Goal: Task Accomplishment & Management: Manage account settings

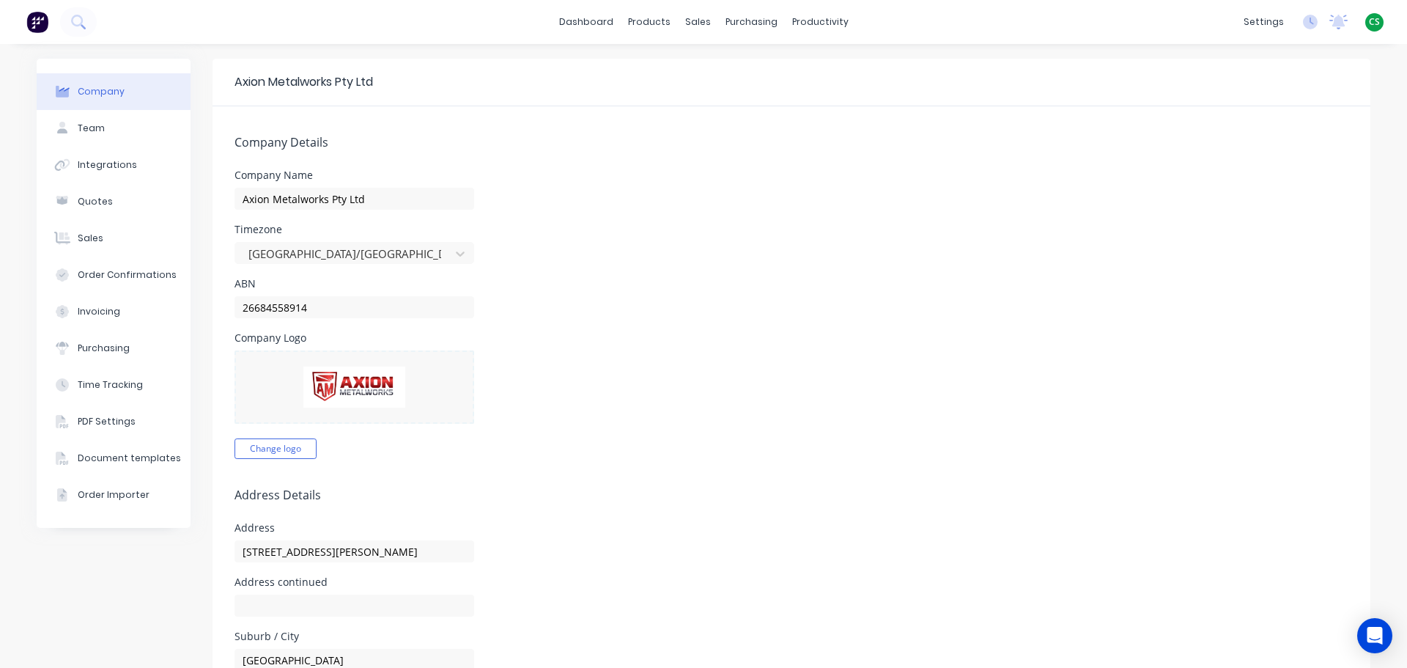
select select "AU"
click at [102, 125] on button "Team" at bounding box center [114, 128] width 154 height 37
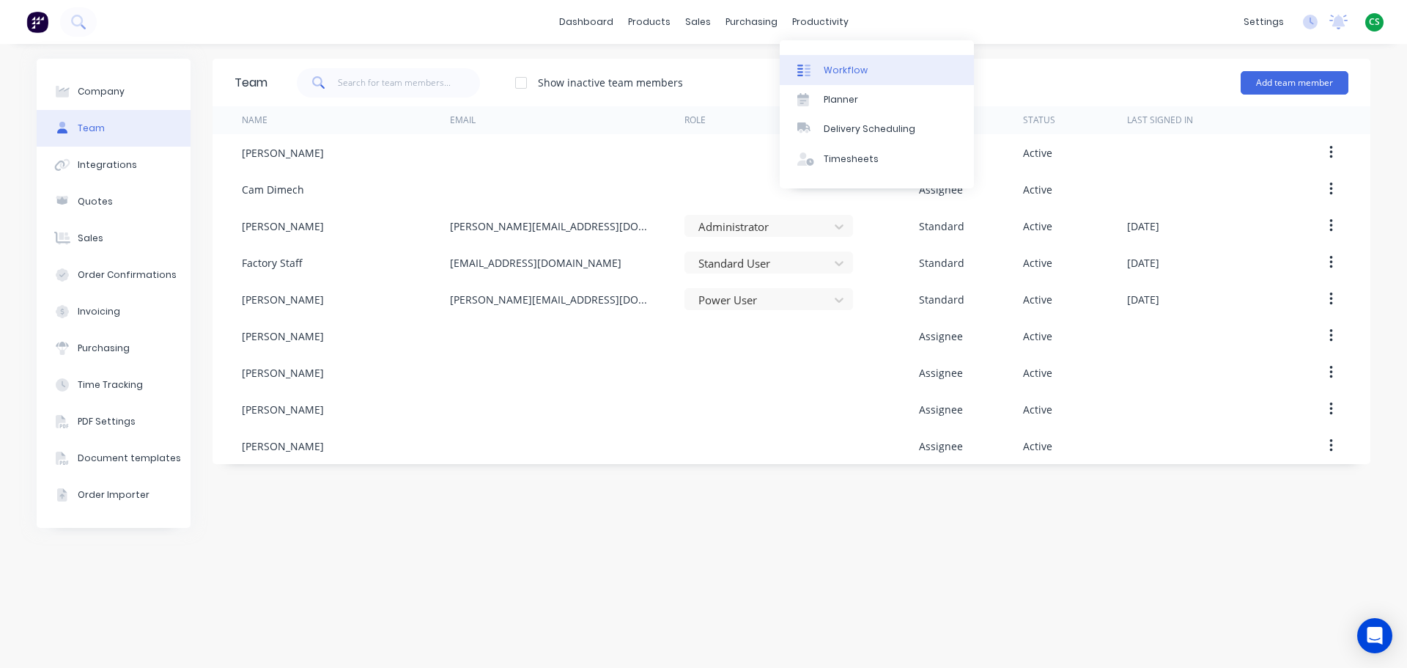
click at [837, 77] on link "Workflow" at bounding box center [877, 69] width 194 height 29
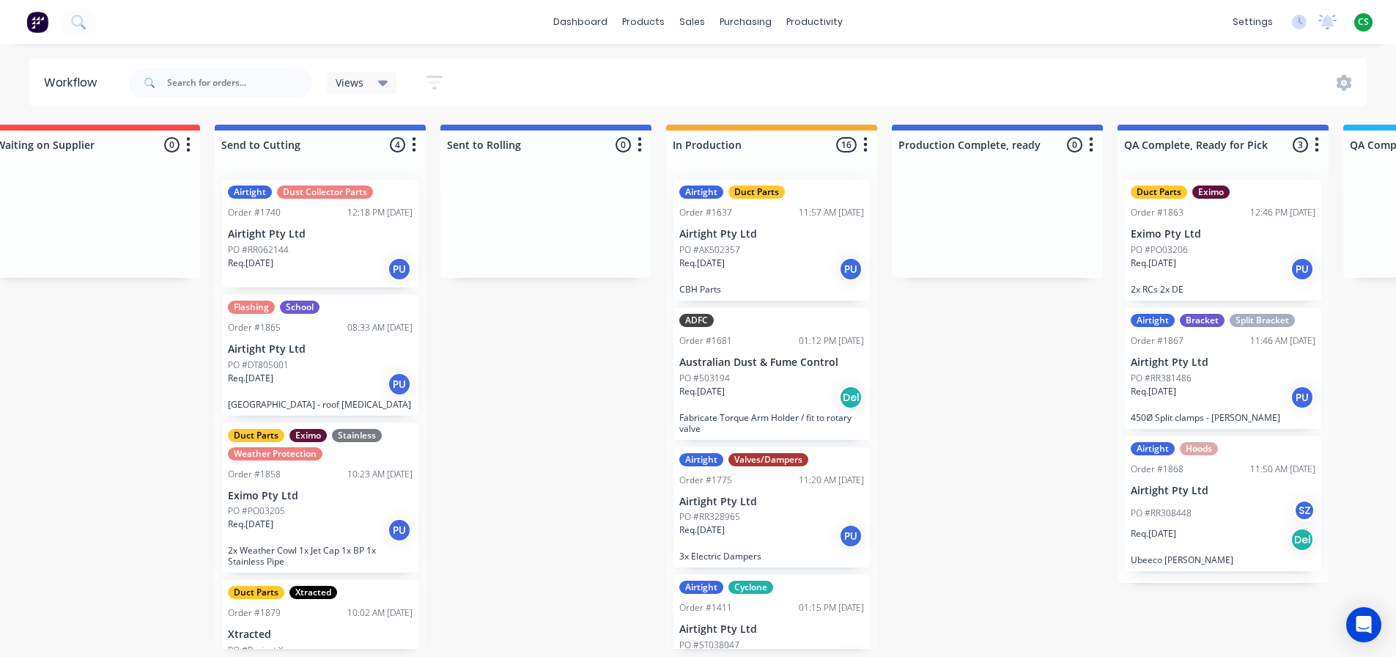
scroll to position [3, 265]
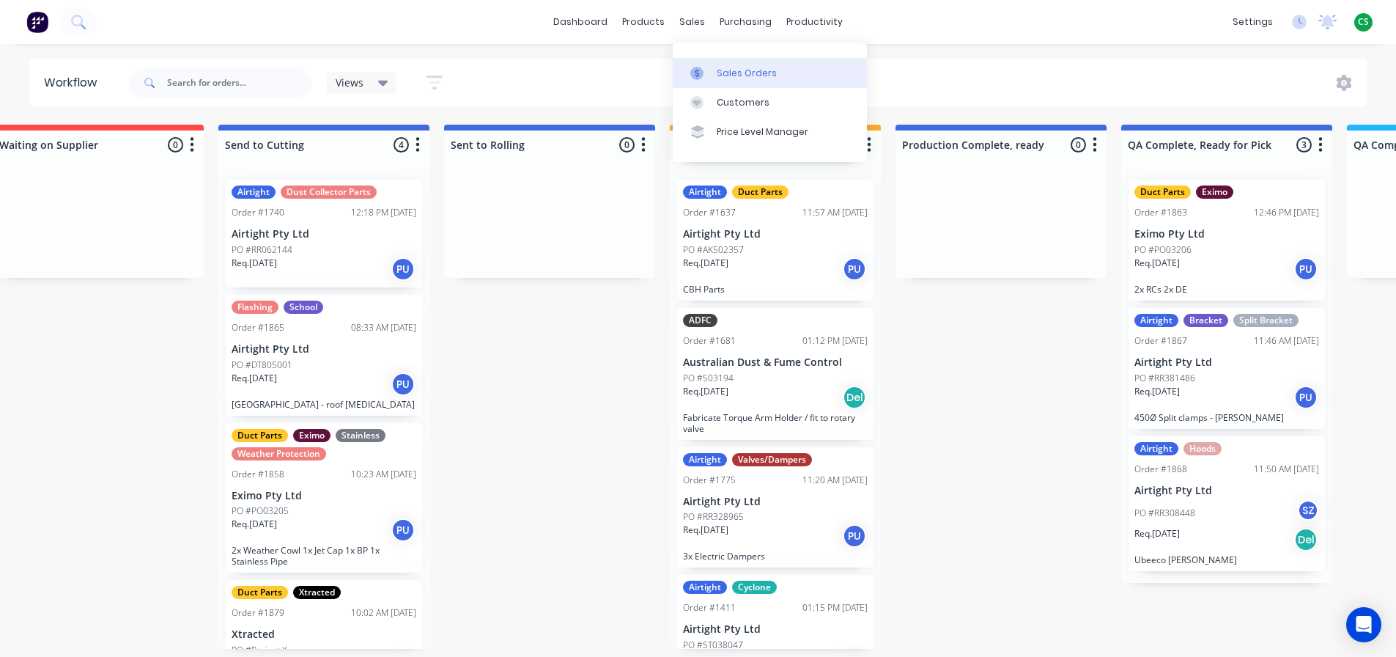
click at [719, 69] on div "Sales Orders" at bounding box center [747, 73] width 60 height 13
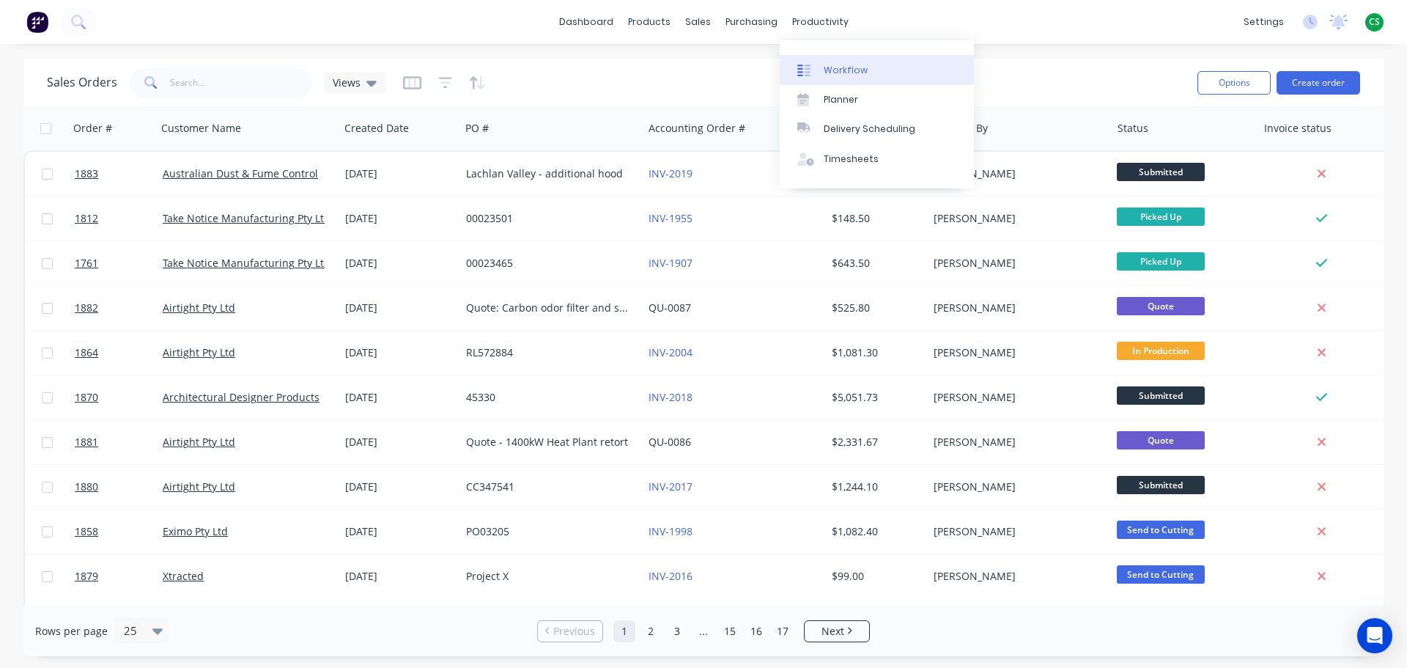
click at [839, 65] on div "Workflow" at bounding box center [846, 70] width 44 height 13
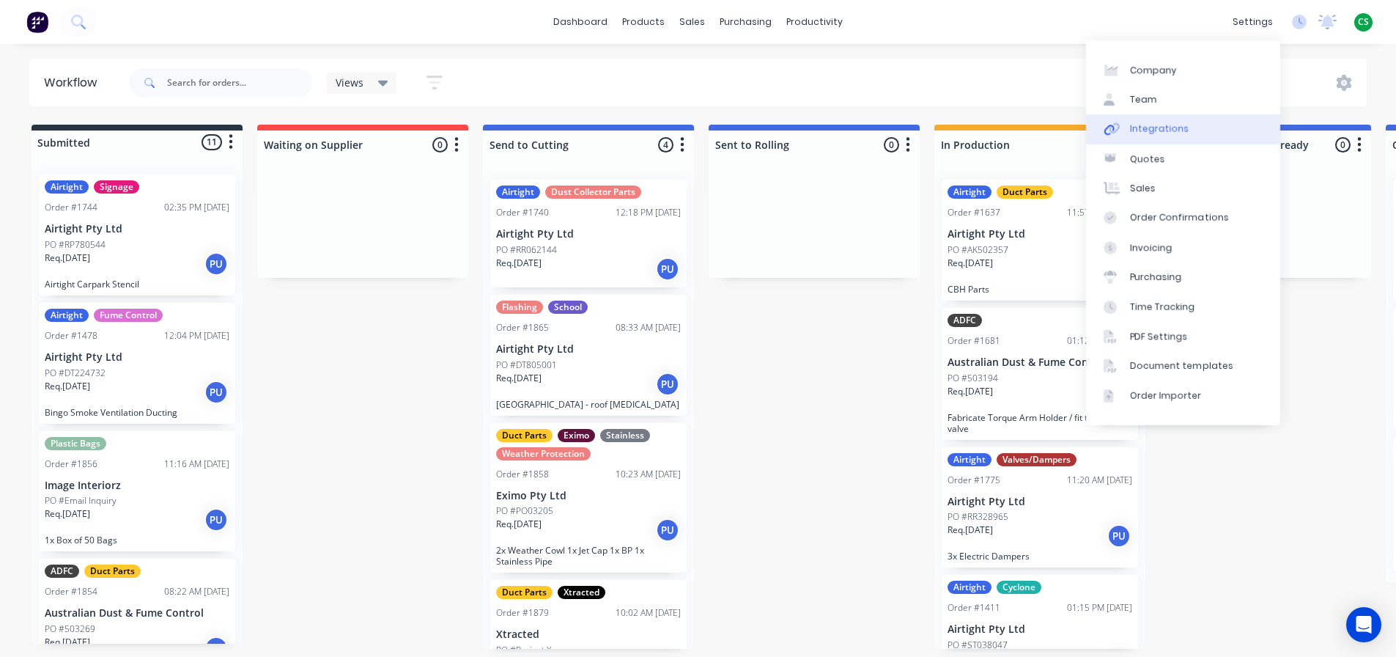
click at [1150, 129] on div "Integrations" at bounding box center [1159, 128] width 59 height 13
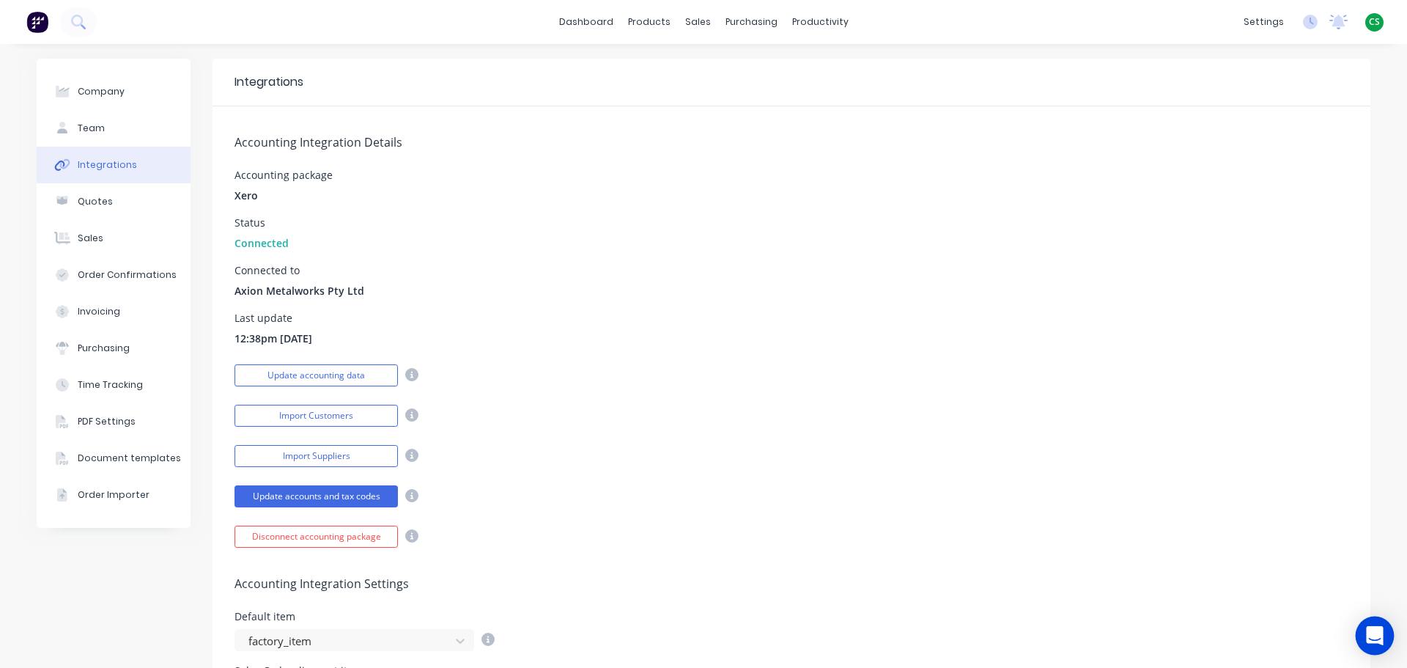
click at [1369, 638] on icon "Open Intercom Messenger" at bounding box center [1374, 635] width 17 height 19
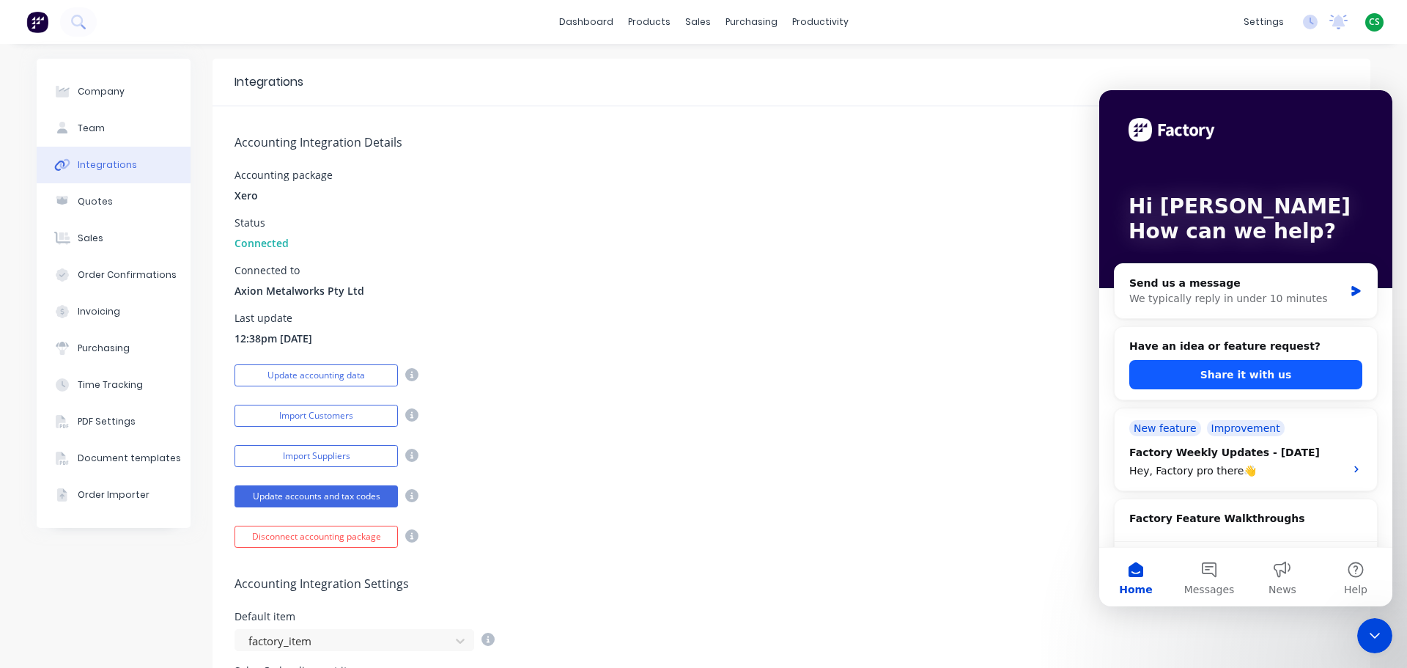
click at [1240, 378] on button "Share it with us" at bounding box center [1246, 374] width 233 height 29
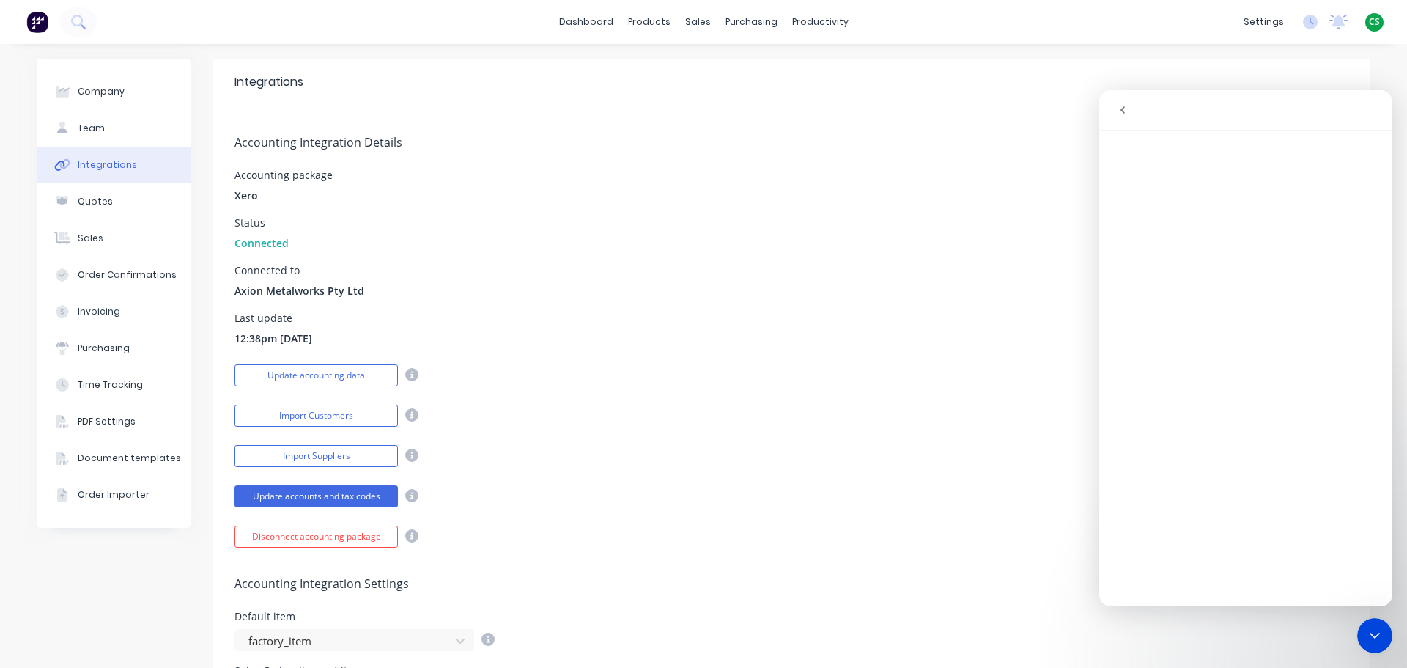
click at [1371, 638] on icon "Close Intercom Messenger" at bounding box center [1375, 636] width 18 height 18
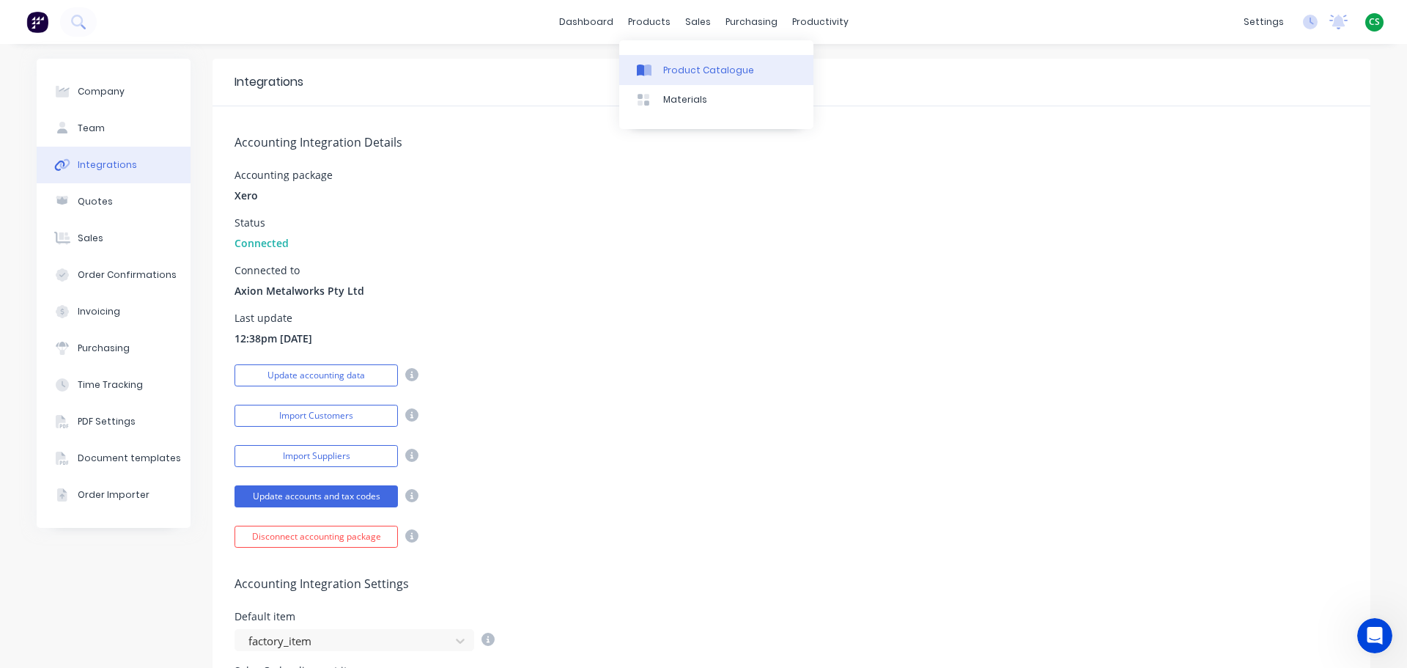
drag, startPoint x: 670, startPoint y: 70, endPoint x: 670, endPoint y: 84, distance: 13.2
click at [670, 70] on div "Product Catalogue" at bounding box center [708, 70] width 91 height 13
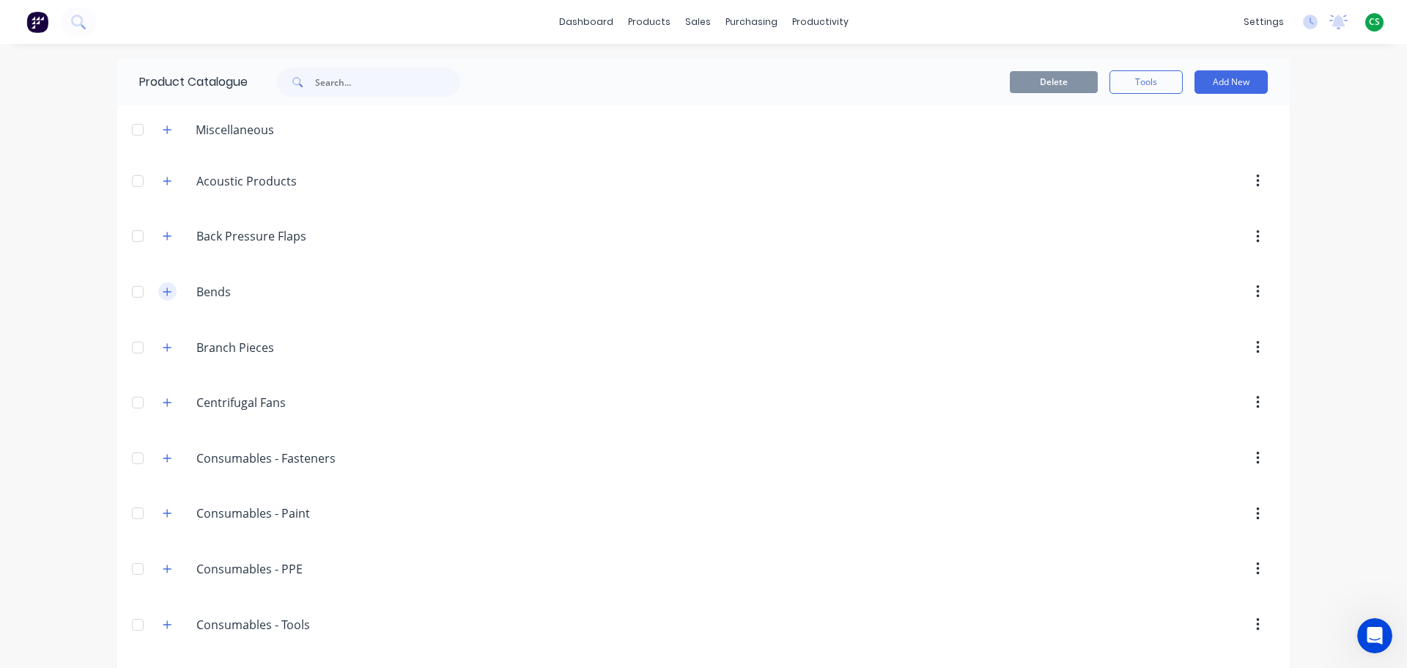
click at [163, 294] on icon "button" at bounding box center [167, 292] width 9 height 10
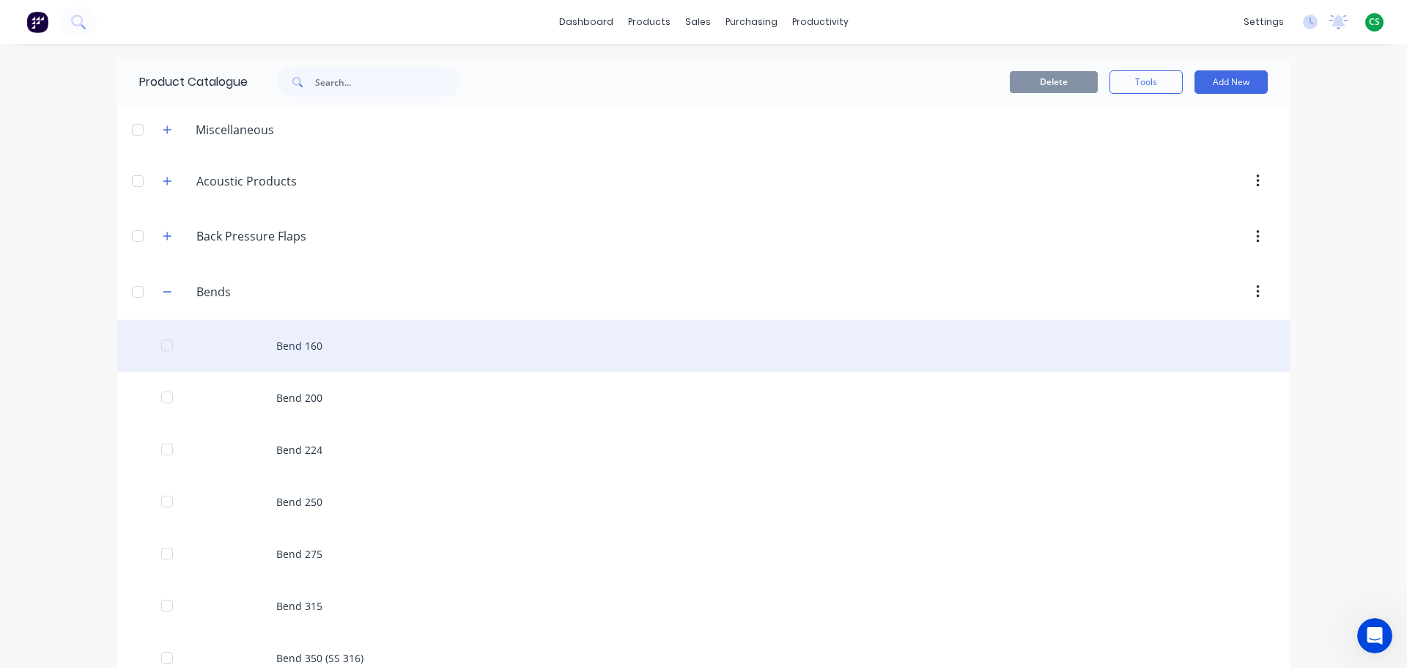
click at [289, 346] on div "Bend 160" at bounding box center [703, 346] width 1173 height 52
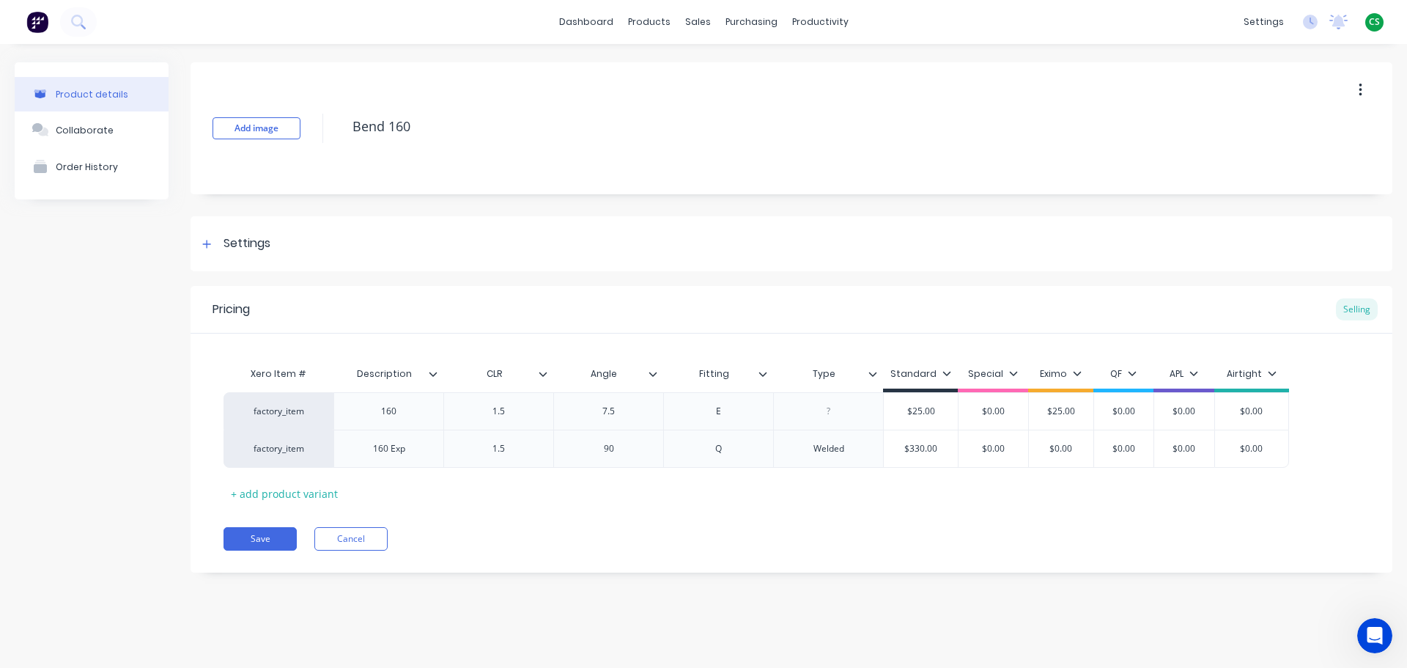
click at [542, 375] on icon at bounding box center [543, 373] width 9 height 9
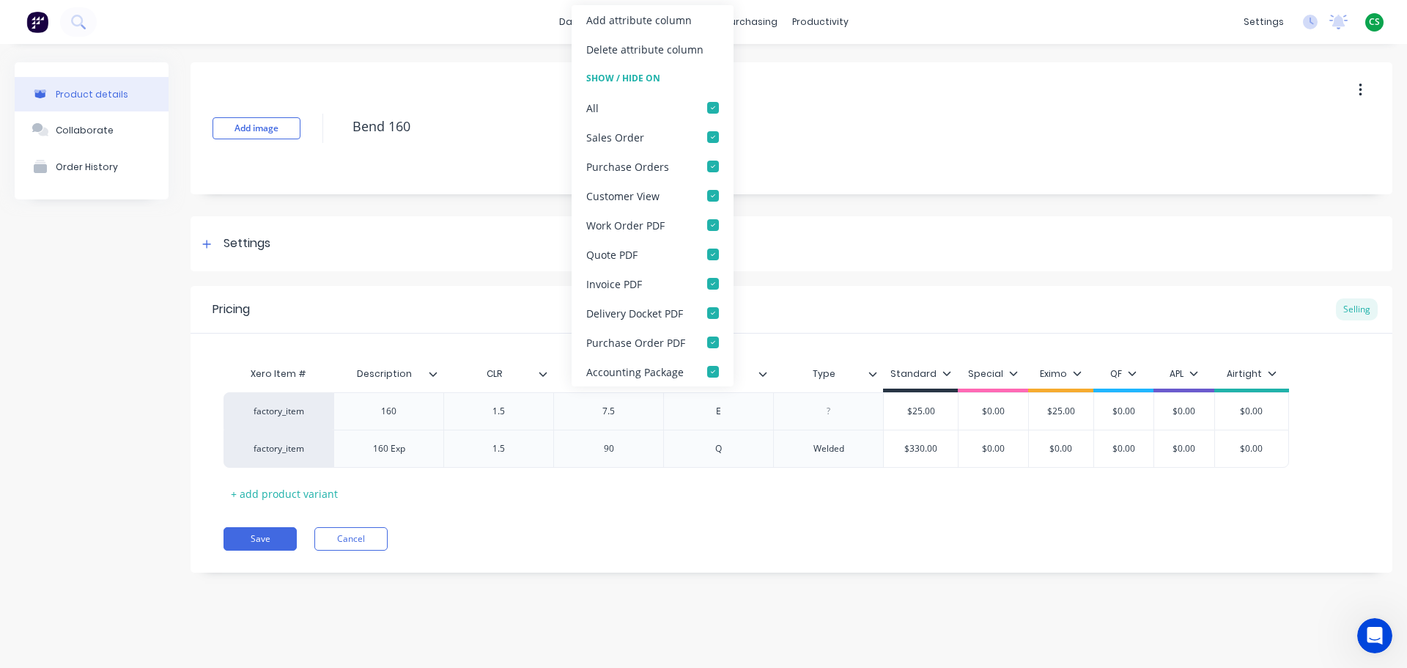
click at [670, 553] on div "Pricing Selling Xero Item # Description CLR Angle Fitting Type Standard Special…" at bounding box center [792, 429] width 1202 height 287
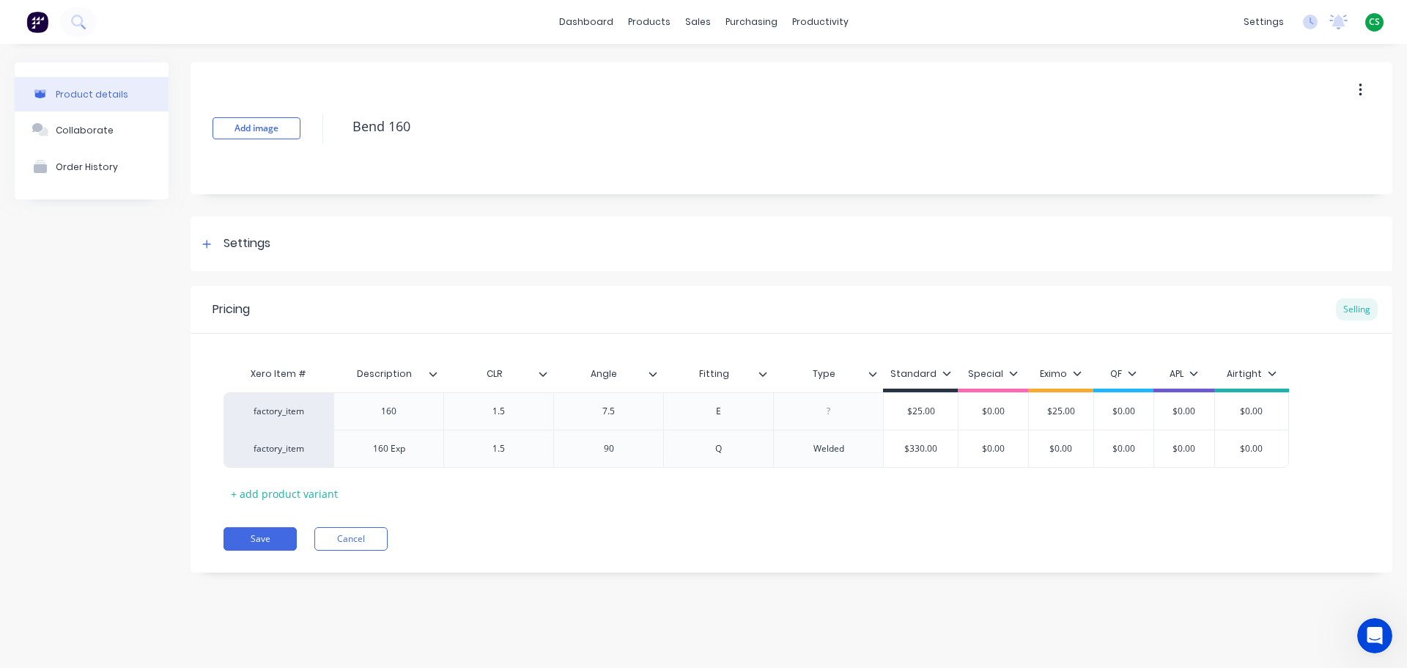
click at [762, 372] on icon at bounding box center [763, 373] width 9 height 9
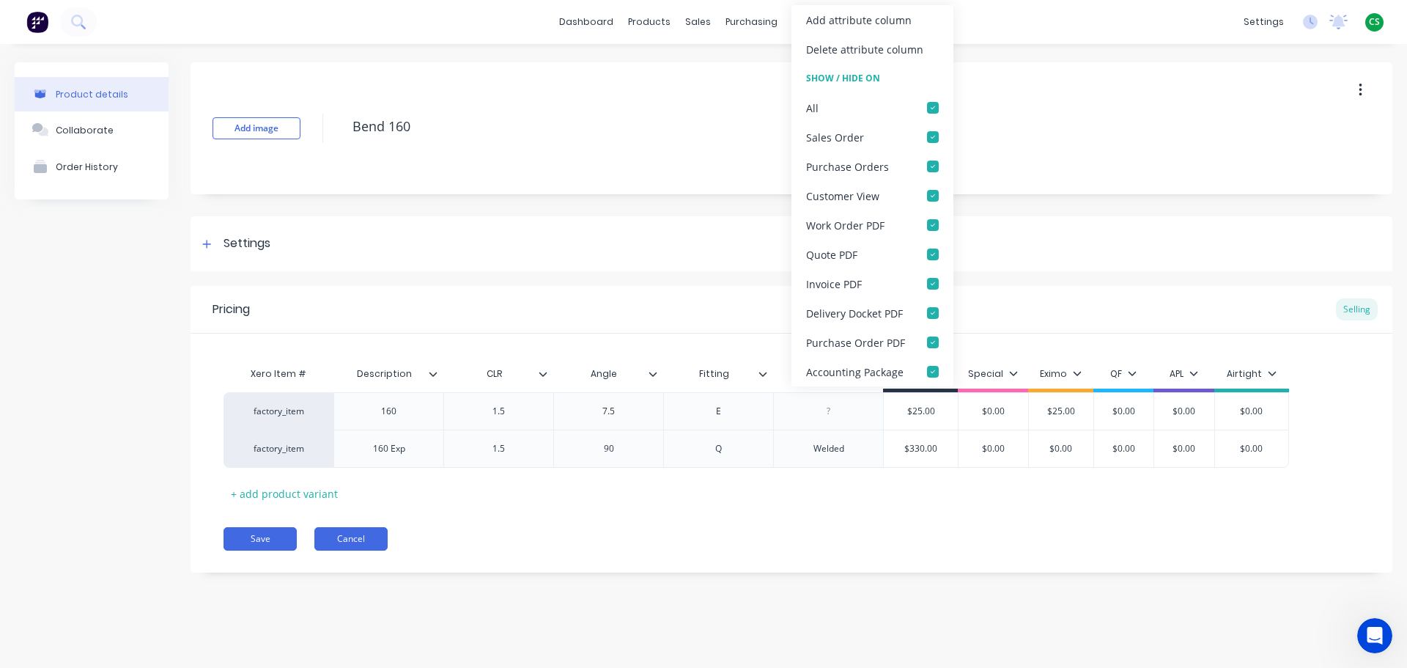
click at [372, 541] on button "Cancel" at bounding box center [350, 538] width 73 height 23
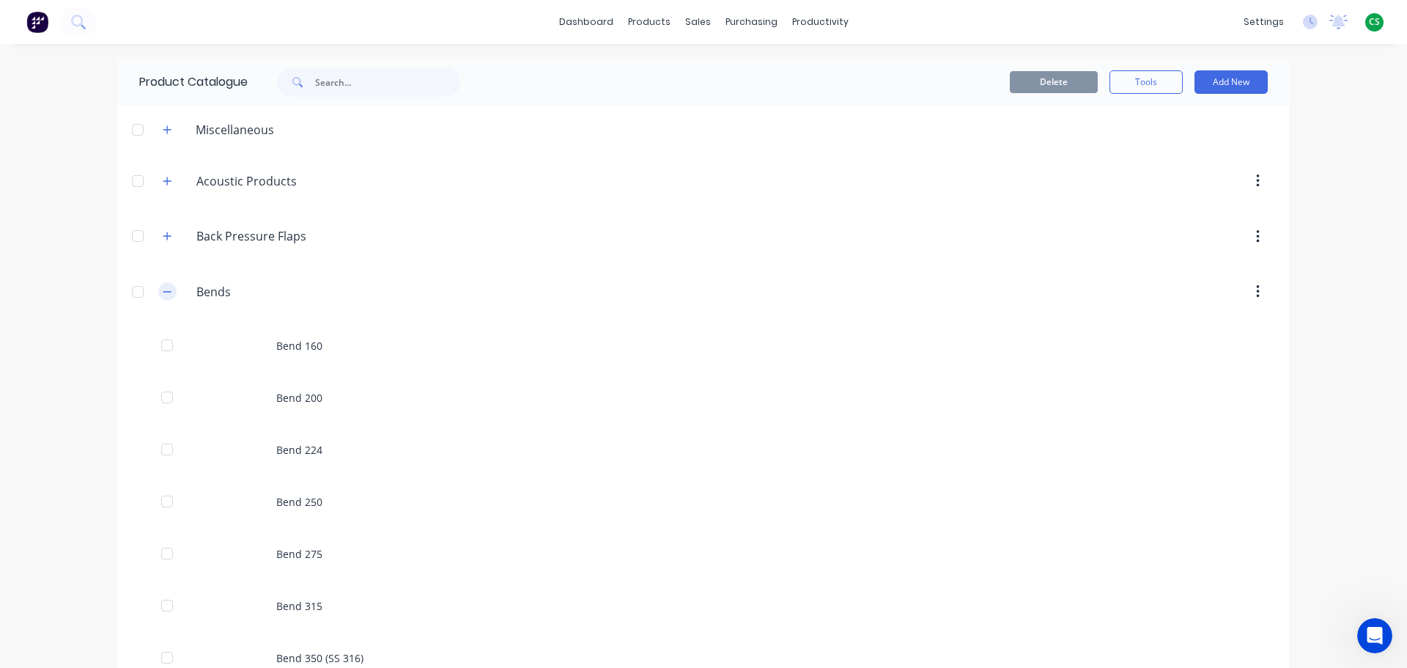
click at [158, 294] on button "button" at bounding box center [167, 291] width 18 height 18
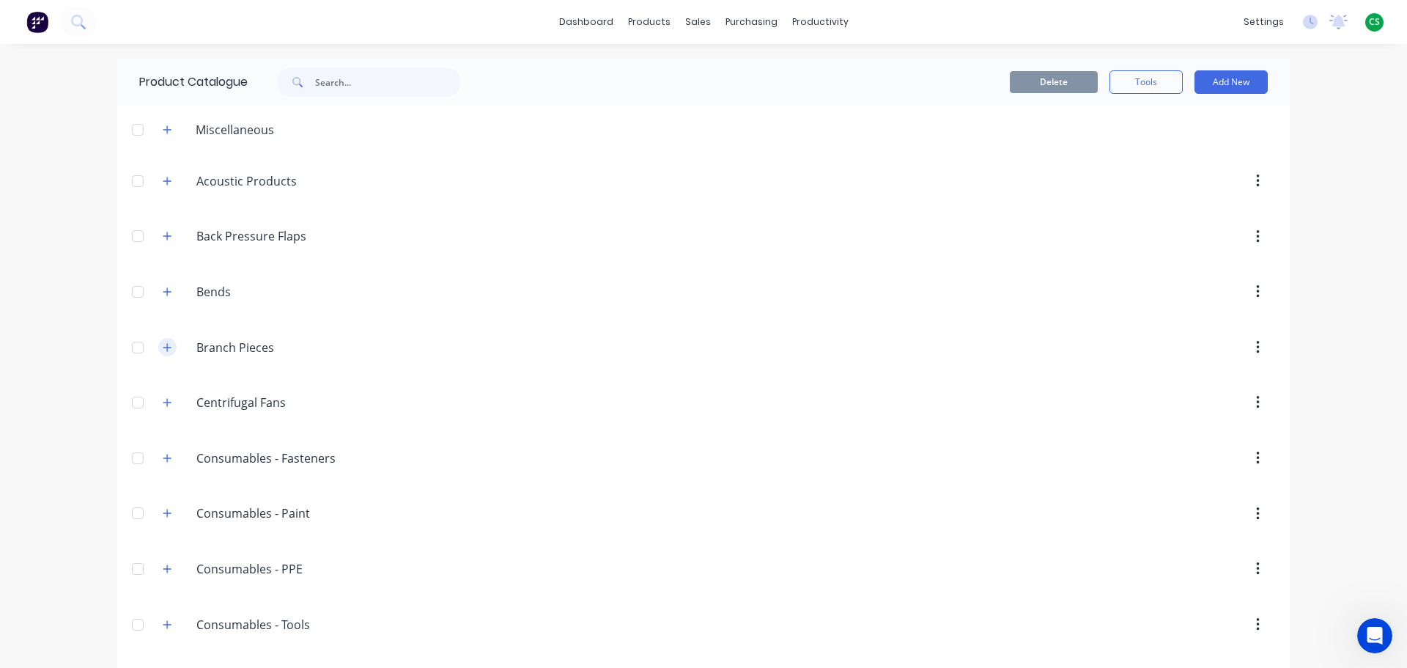
click at [163, 347] on icon "button" at bounding box center [167, 347] width 8 height 8
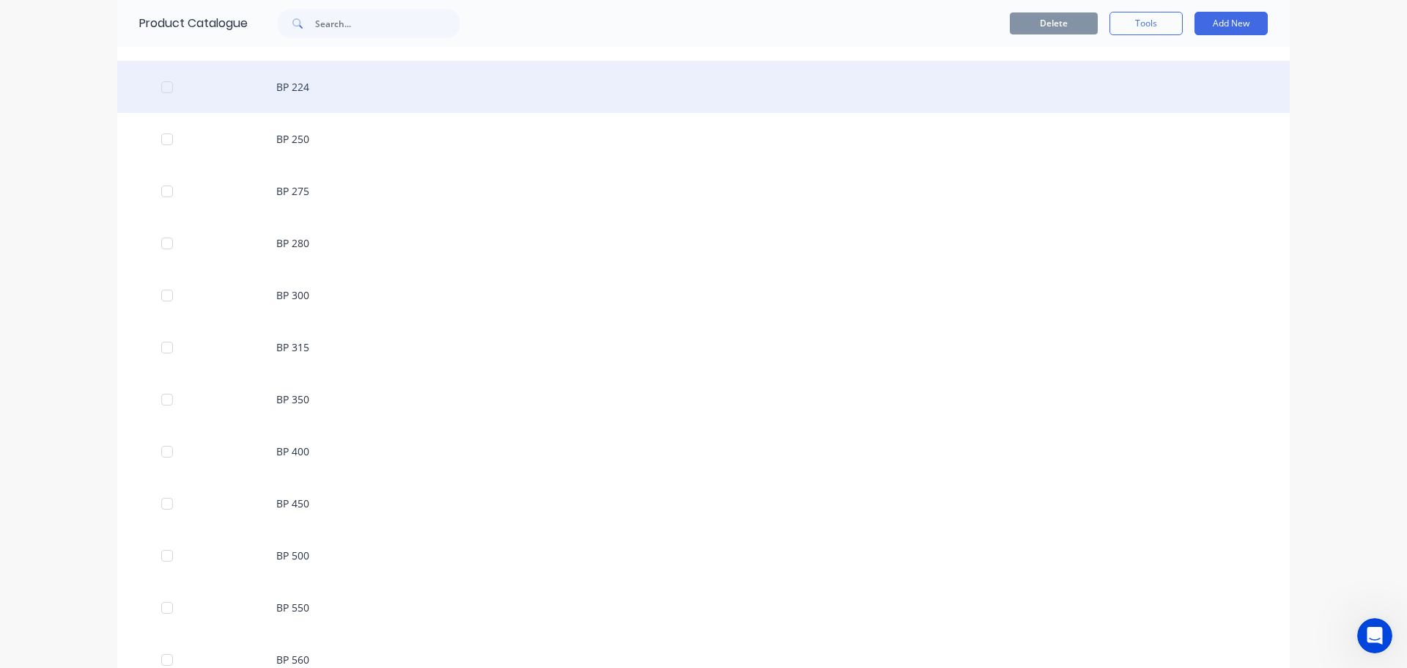
scroll to position [660, 0]
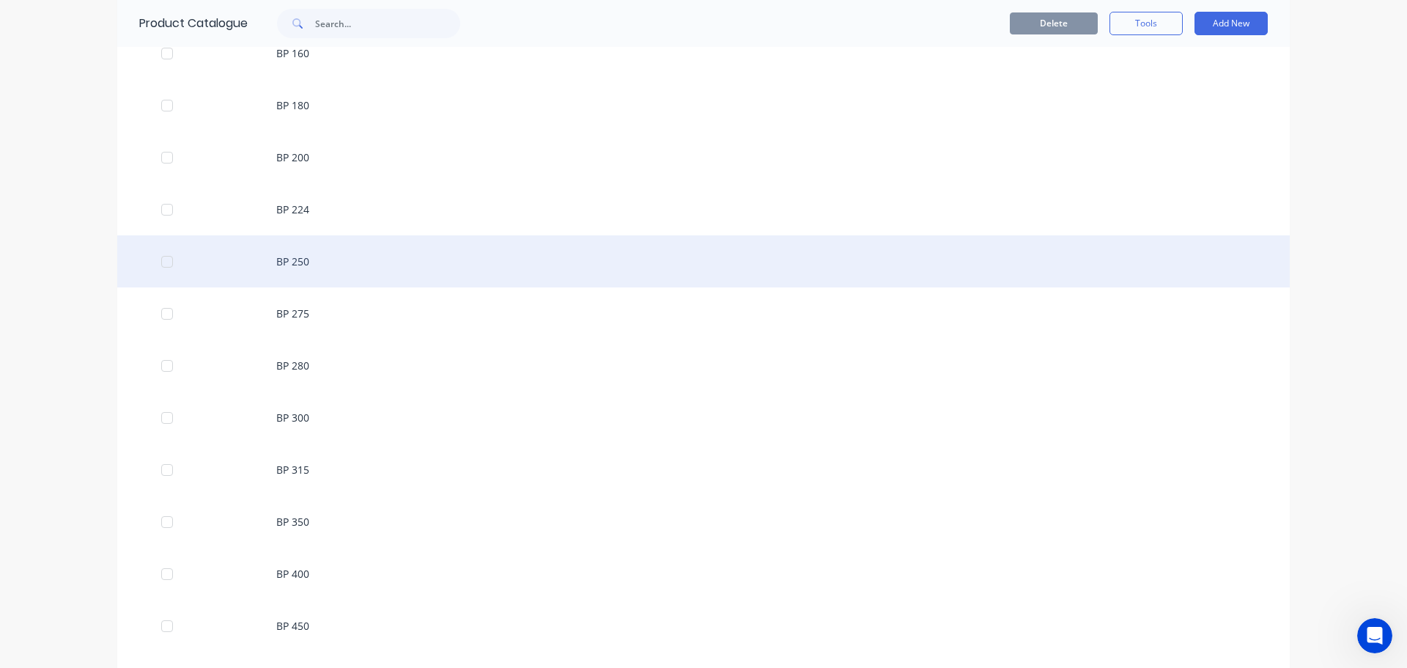
click at [287, 260] on div "BP 250" at bounding box center [703, 261] width 1173 height 52
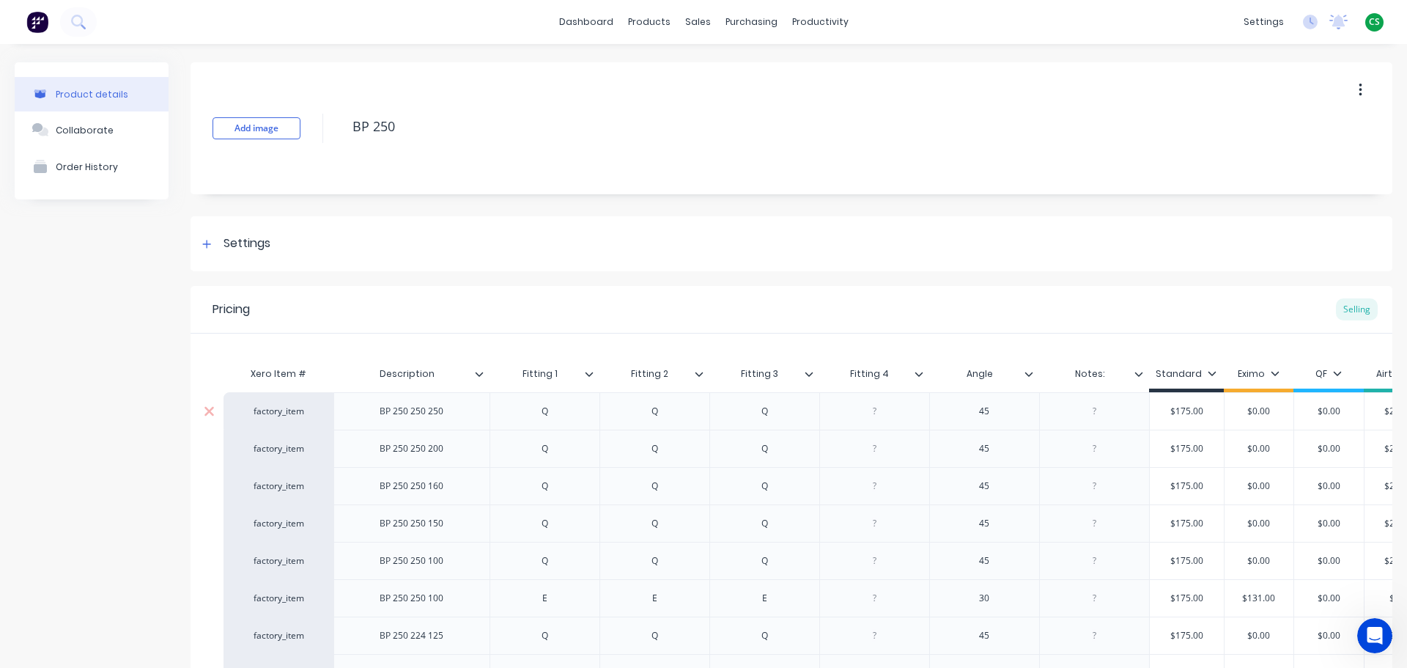
type textarea "x"
click at [74, 26] on icon at bounding box center [78, 22] width 14 height 14
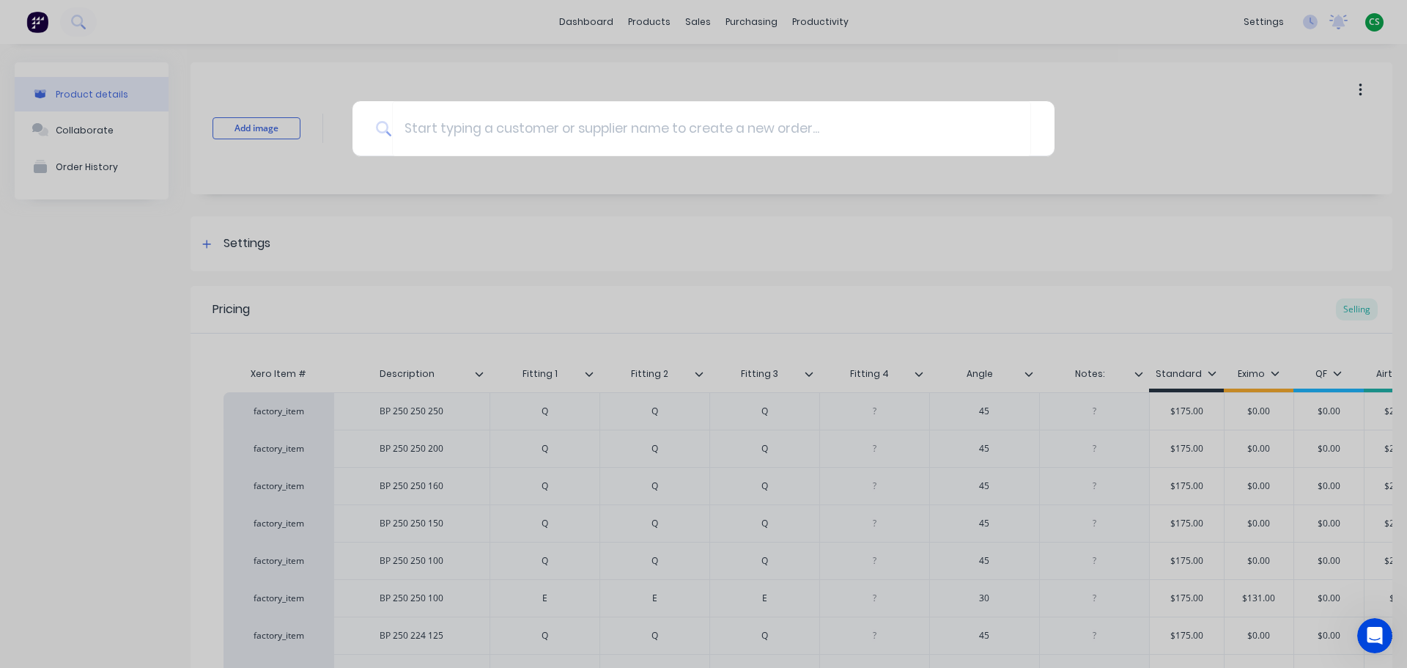
click at [105, 468] on div at bounding box center [703, 334] width 1407 height 668
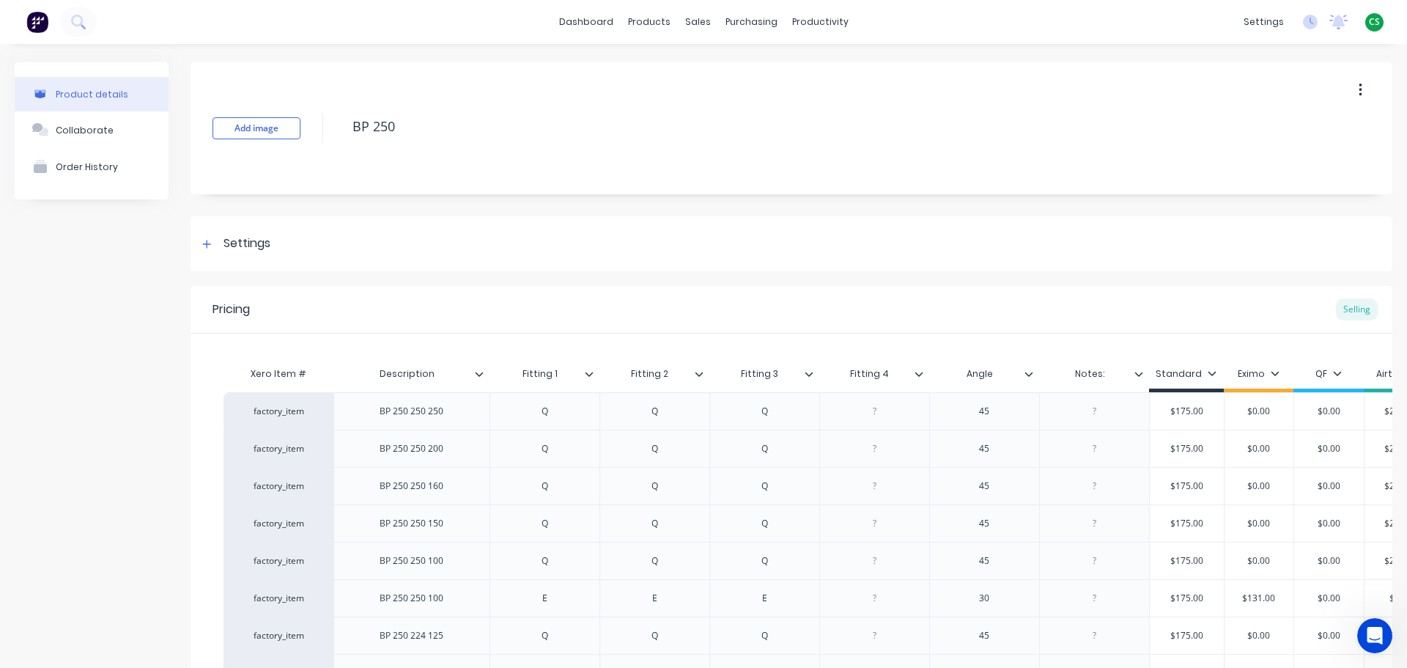
click at [963, 24] on div "dashboard products sales purchasing productivity dashboard products Product Cat…" at bounding box center [703, 22] width 1407 height 44
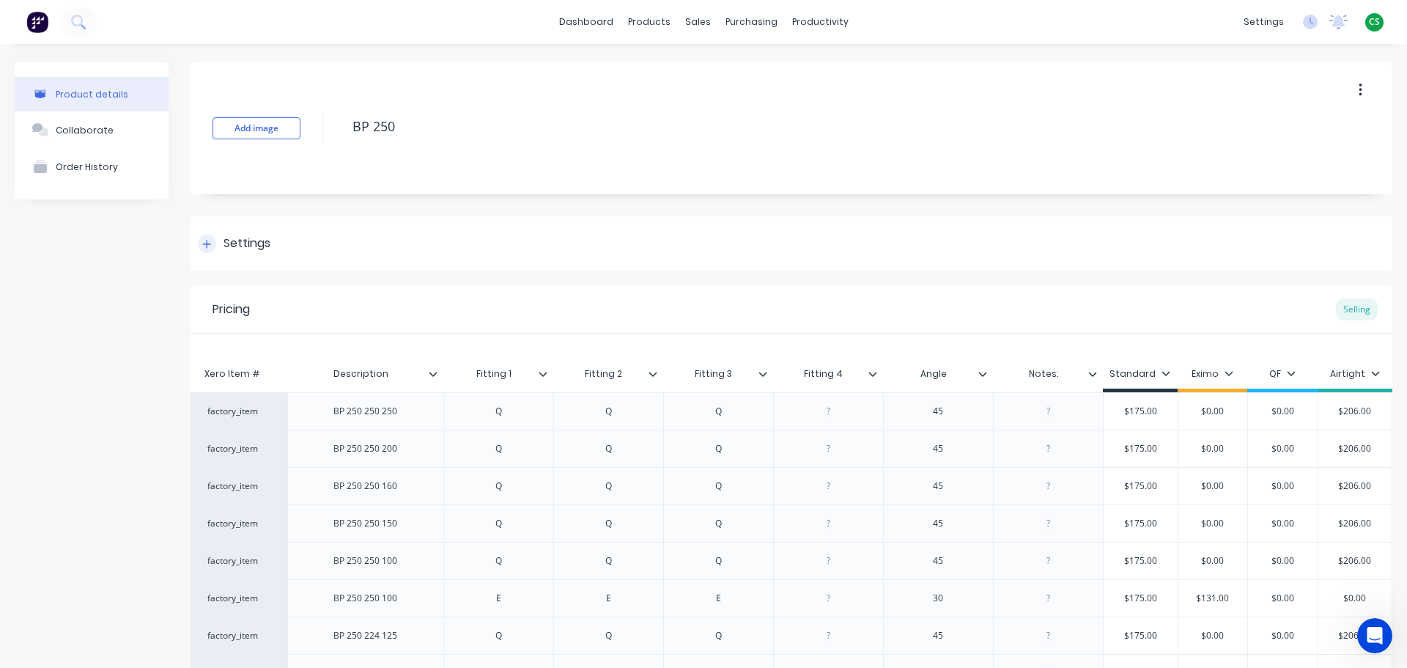
click at [204, 243] on icon at bounding box center [206, 244] width 9 height 10
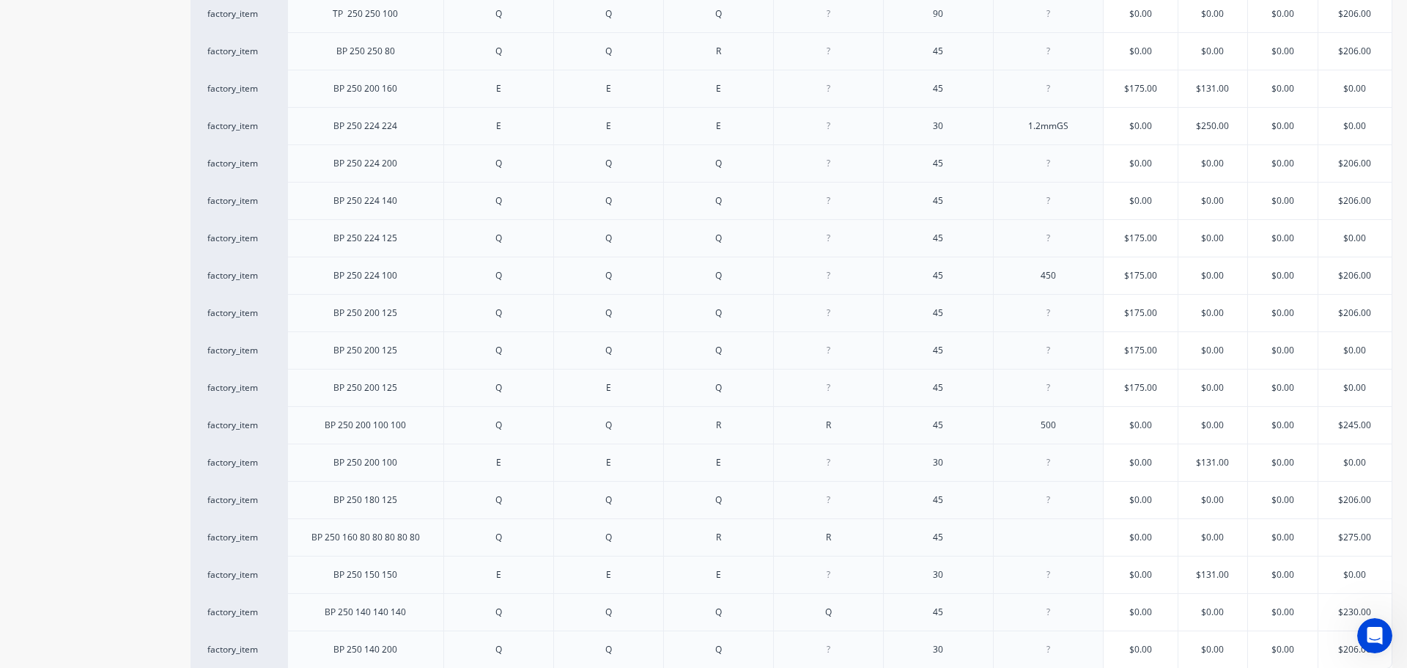
scroll to position [1668, 0]
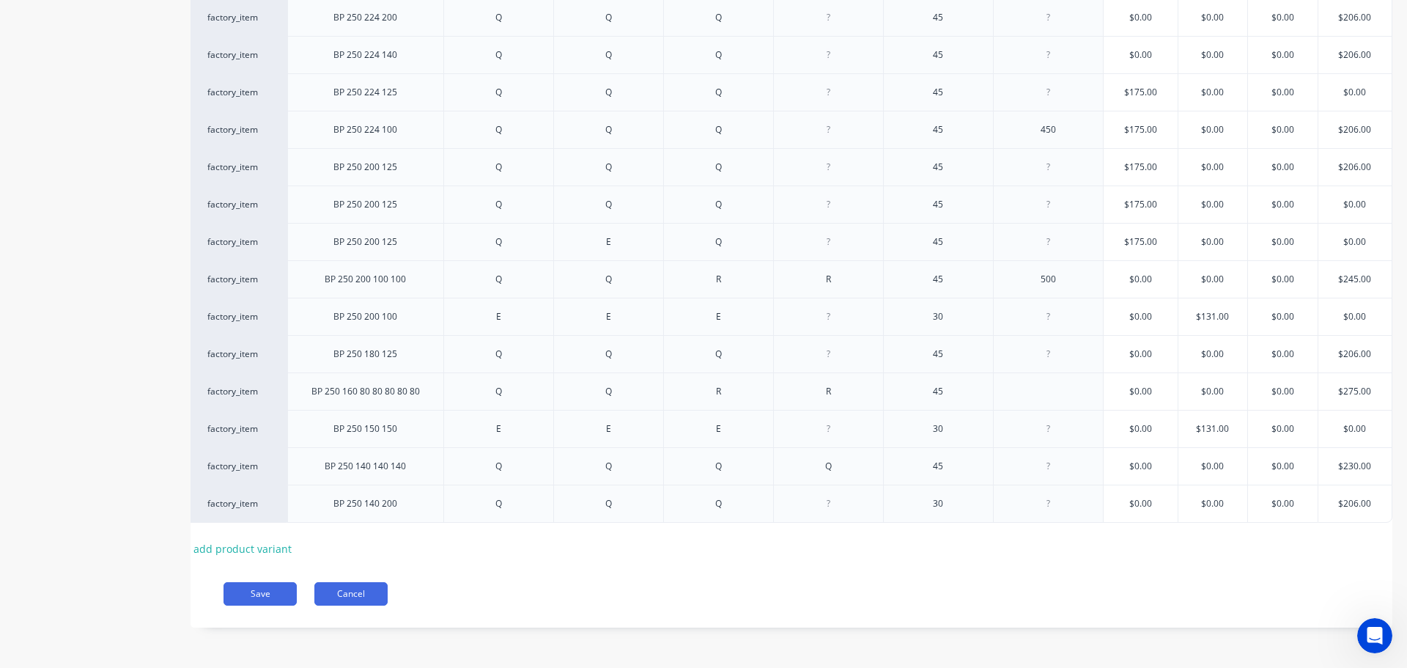
click at [345, 592] on button "Cancel" at bounding box center [350, 593] width 73 height 23
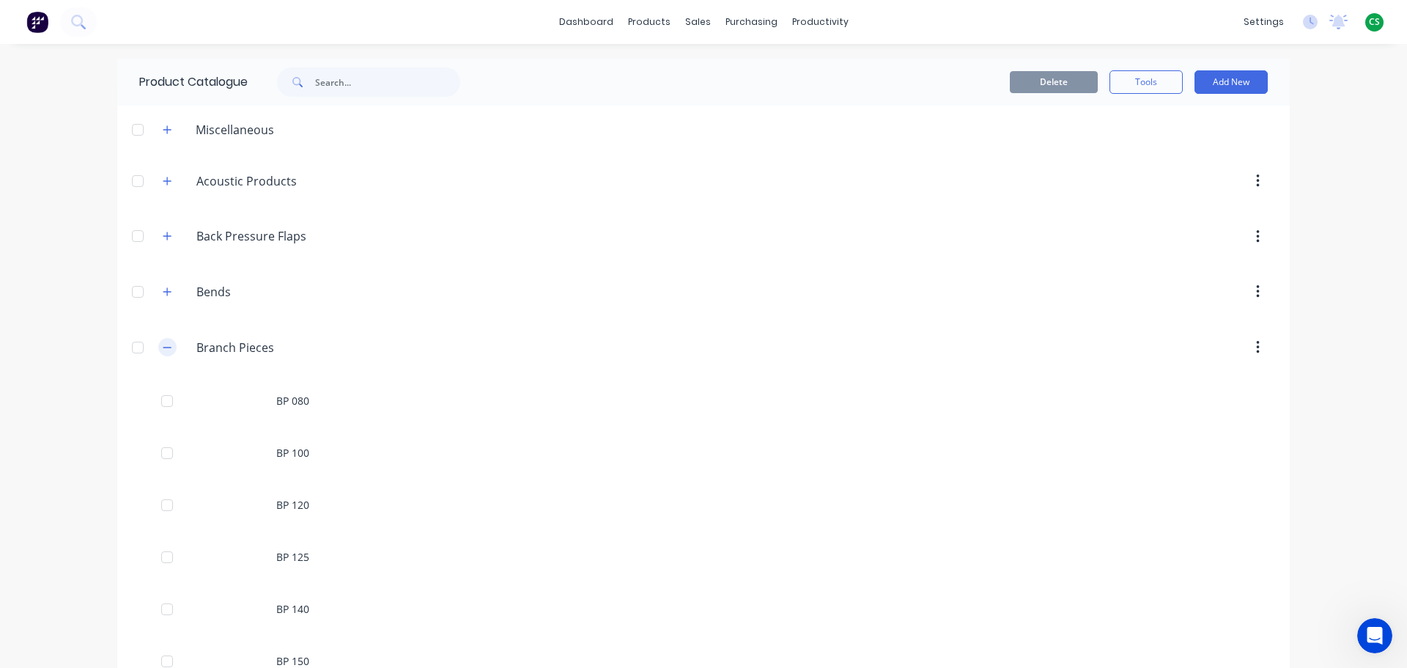
click at [164, 347] on icon "button" at bounding box center [167, 347] width 8 height 1
click at [163, 345] on icon "button" at bounding box center [167, 347] width 9 height 10
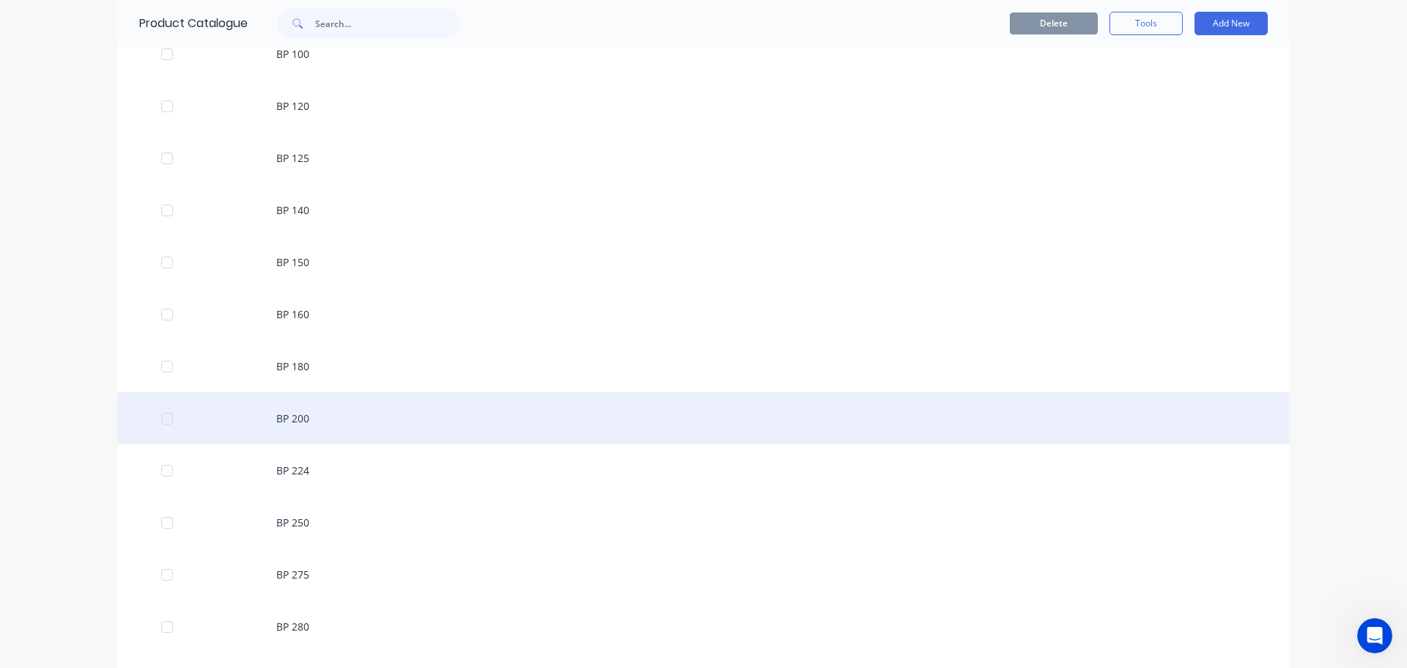
scroll to position [440, 0]
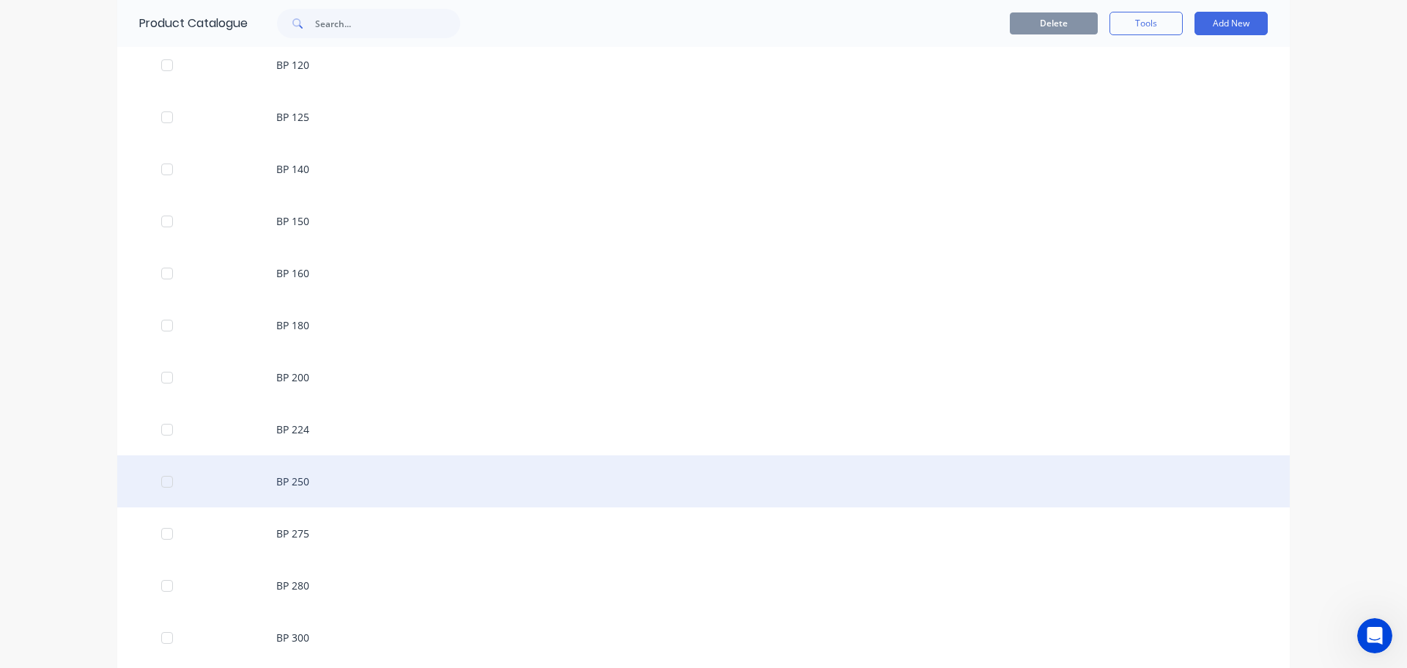
click at [281, 482] on div "BP 250" at bounding box center [703, 481] width 1173 height 52
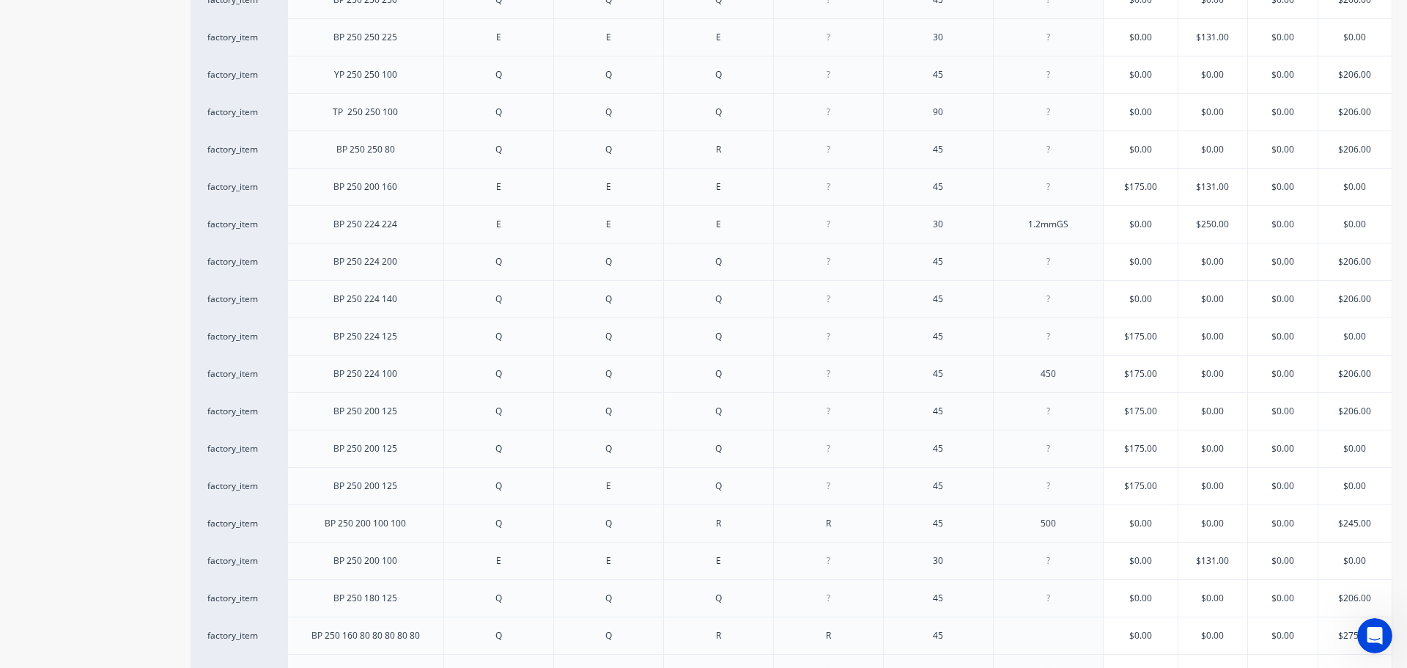
scroll to position [1264, 0]
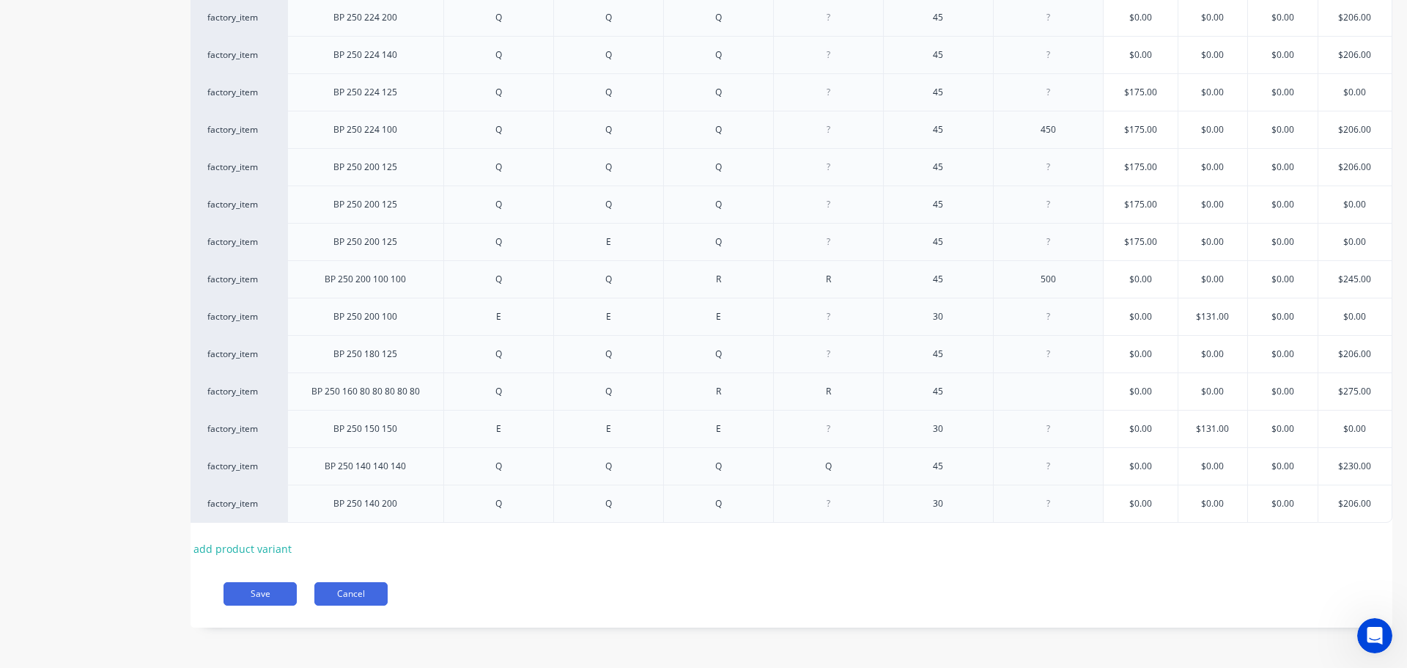
click at [360, 590] on button "Cancel" at bounding box center [350, 593] width 73 height 23
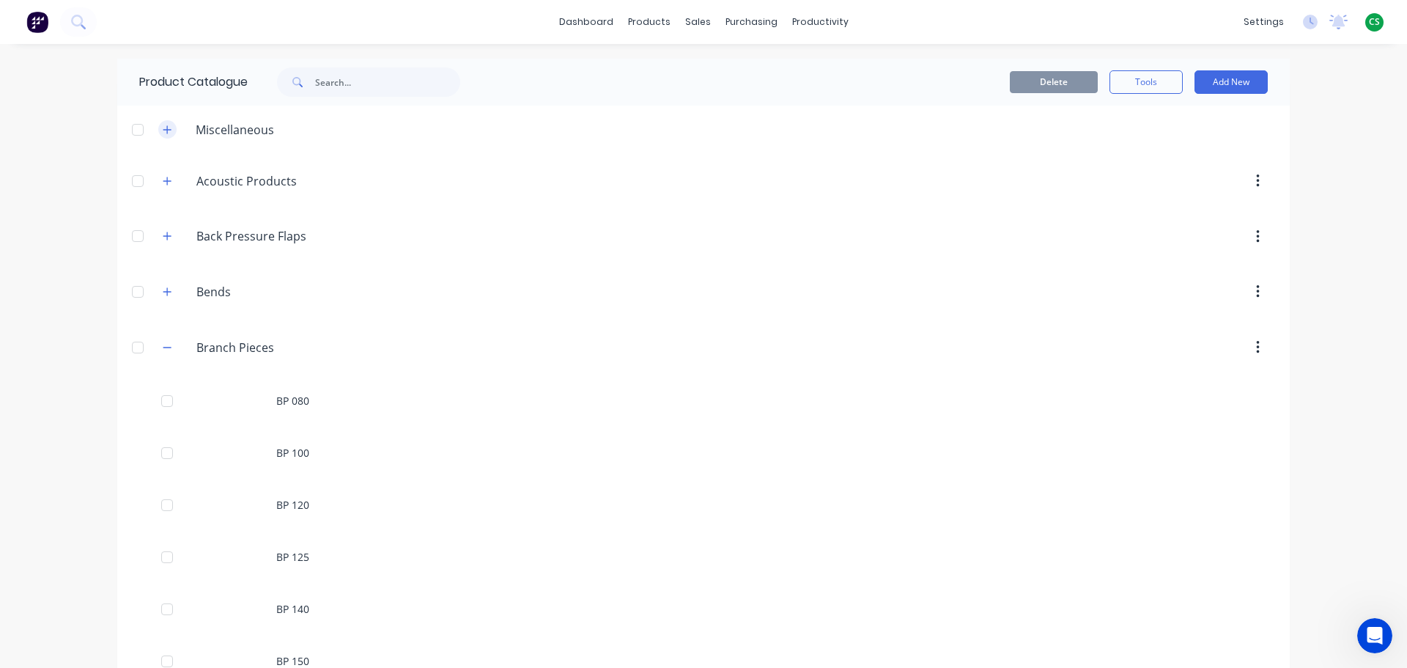
click at [163, 132] on icon "button" at bounding box center [167, 130] width 9 height 10
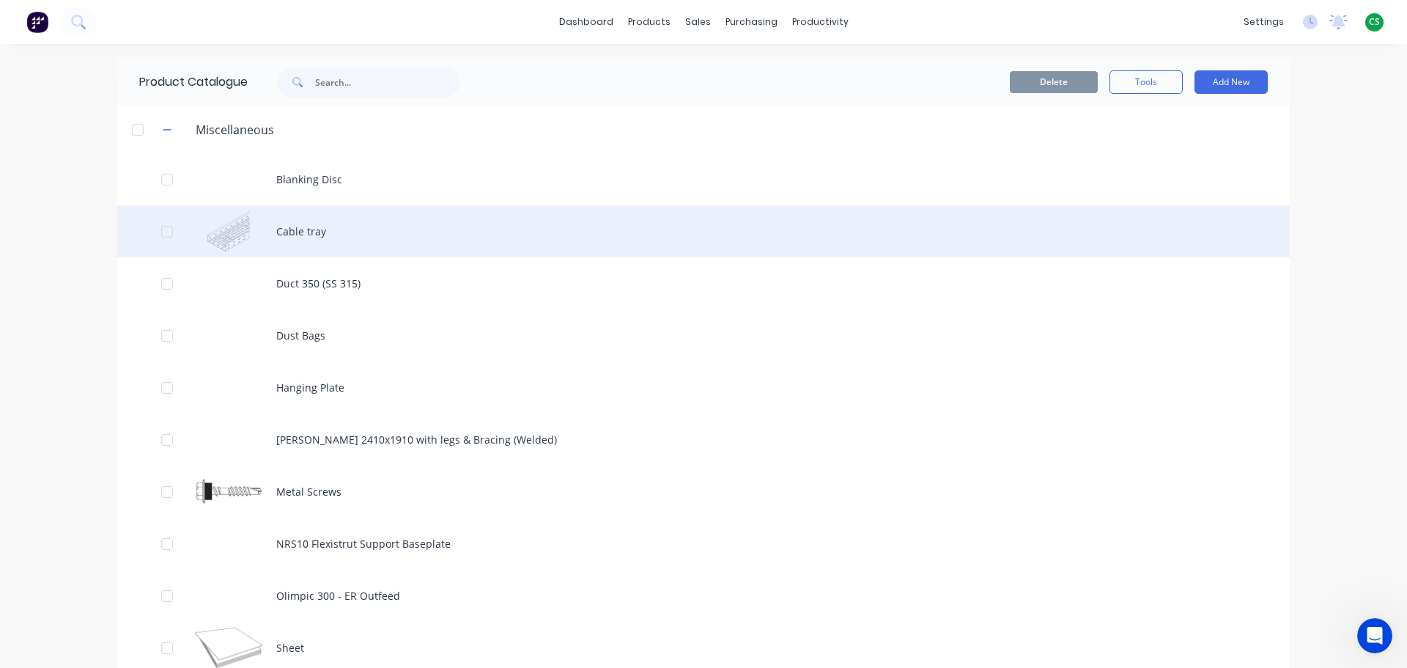
click at [290, 235] on div "Cable tray" at bounding box center [703, 231] width 1173 height 52
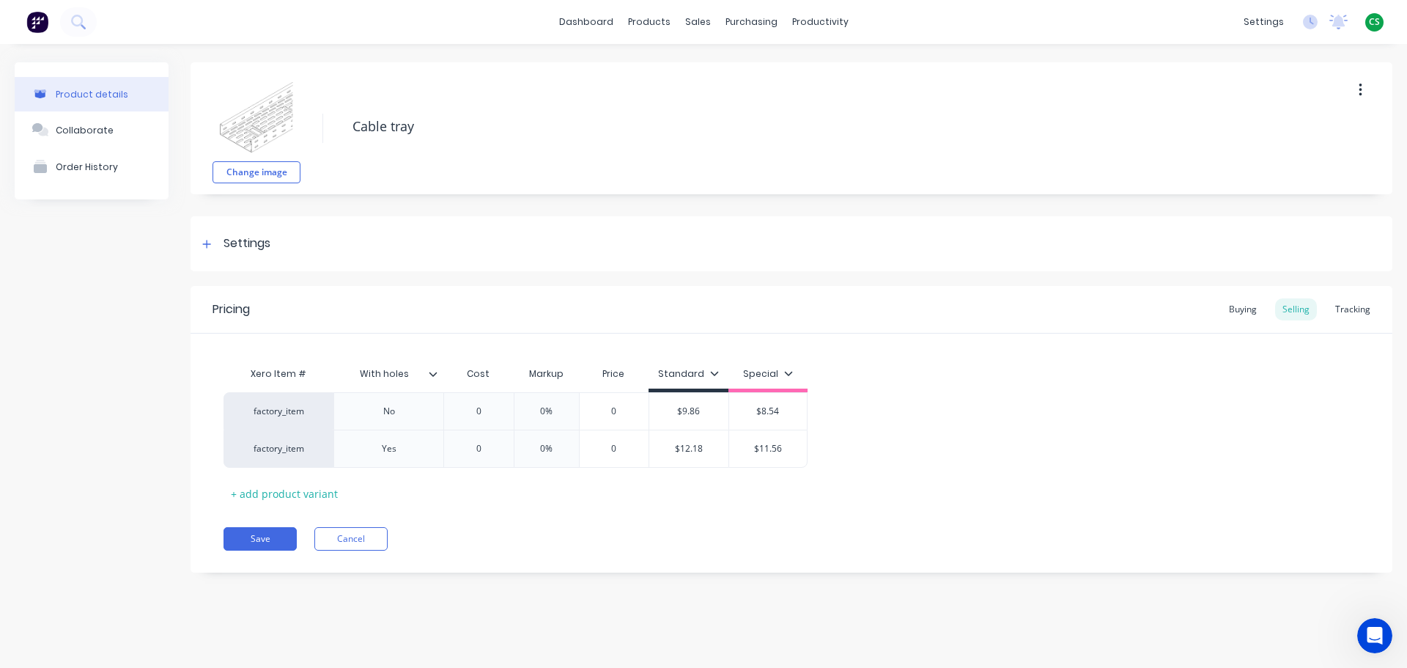
click at [470, 372] on div "Cost" at bounding box center [478, 373] width 70 height 29
click at [748, 103] on div "Customers" at bounding box center [748, 99] width 53 height 13
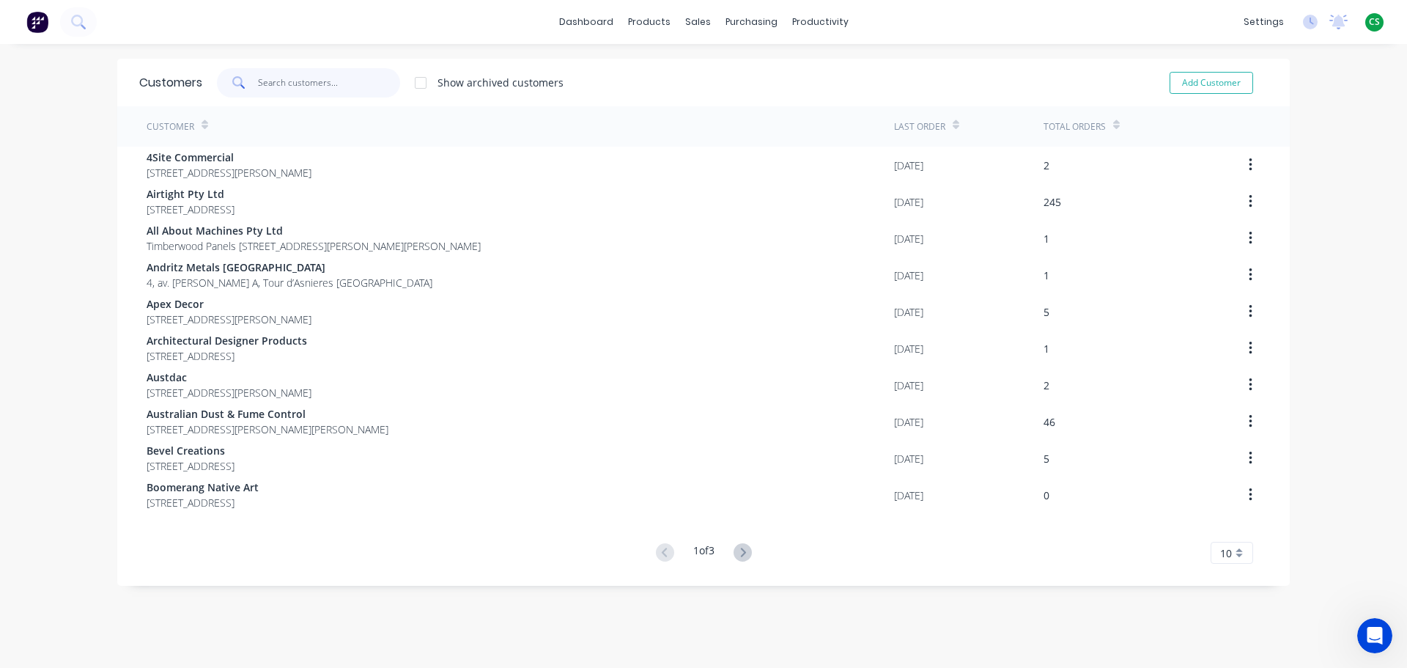
click at [270, 81] on input "text" at bounding box center [329, 82] width 143 height 29
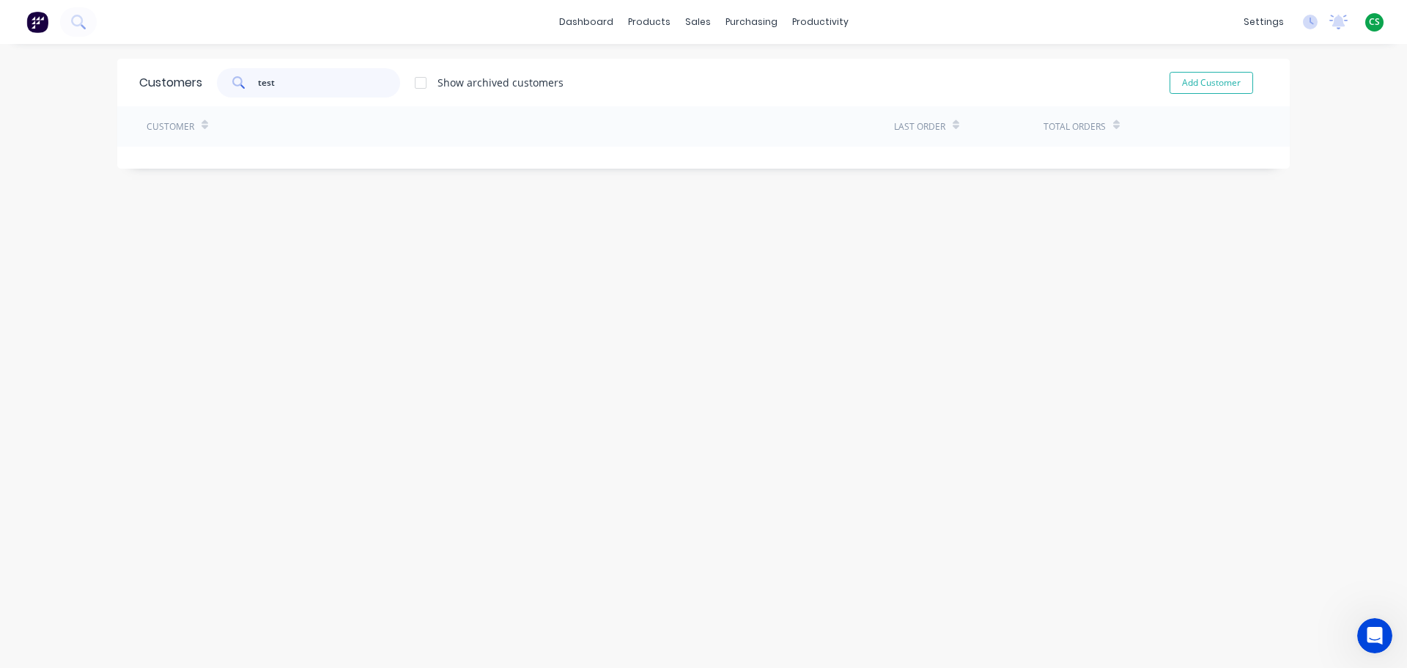
drag, startPoint x: 275, startPoint y: 81, endPoint x: 225, endPoint y: 81, distance: 49.8
click at [225, 81] on div "test" at bounding box center [308, 82] width 183 height 29
type input "test"
click at [1334, 131] on div "dashboard products sales purchasing productivity dashboard products Product Cat…" at bounding box center [703, 334] width 1407 height 668
click at [1221, 86] on button "Add Customer" at bounding box center [1212, 83] width 84 height 22
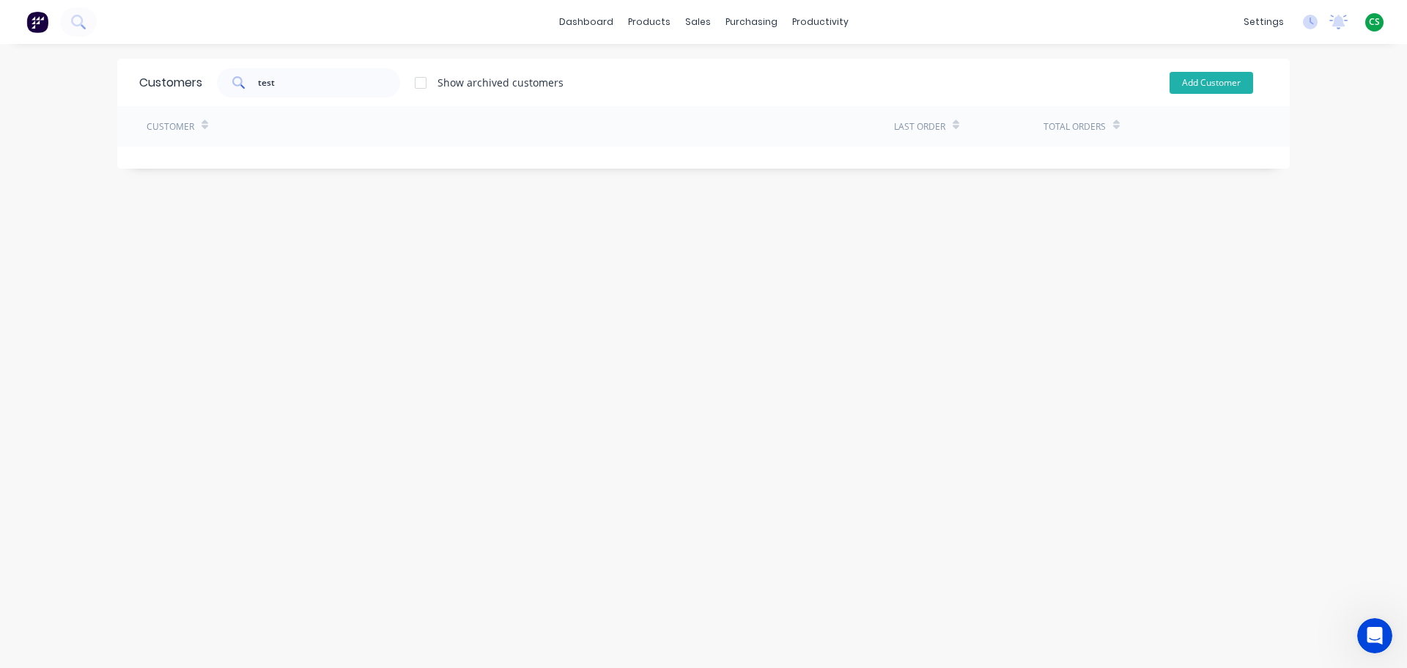
select select "AU"
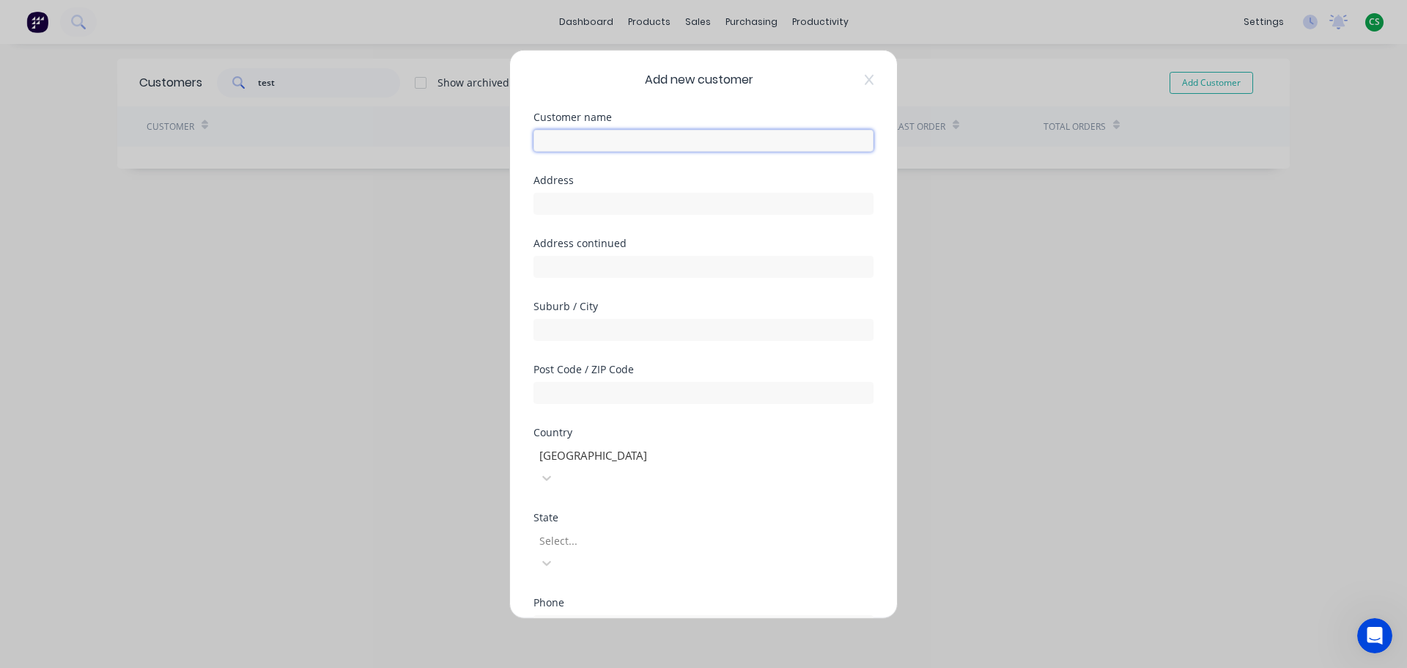
click at [560, 148] on input "text" at bounding box center [704, 140] width 340 height 22
type input ".1a Test Customer"
click at [616, 531] on div at bounding box center [643, 540] width 211 height 18
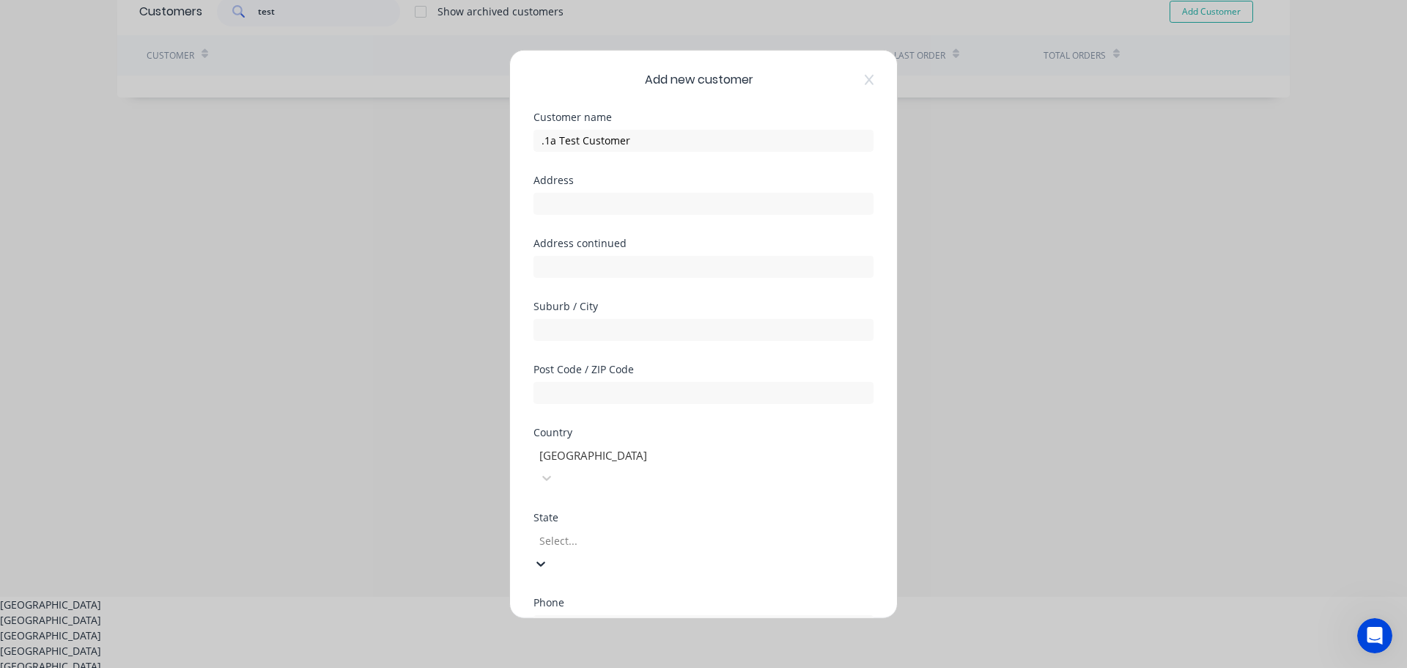
drag, startPoint x: 578, startPoint y: 572, endPoint x: 633, endPoint y: 541, distance: 63.4
click at [578, 612] on div "New South Wales" at bounding box center [703, 619] width 1407 height 15
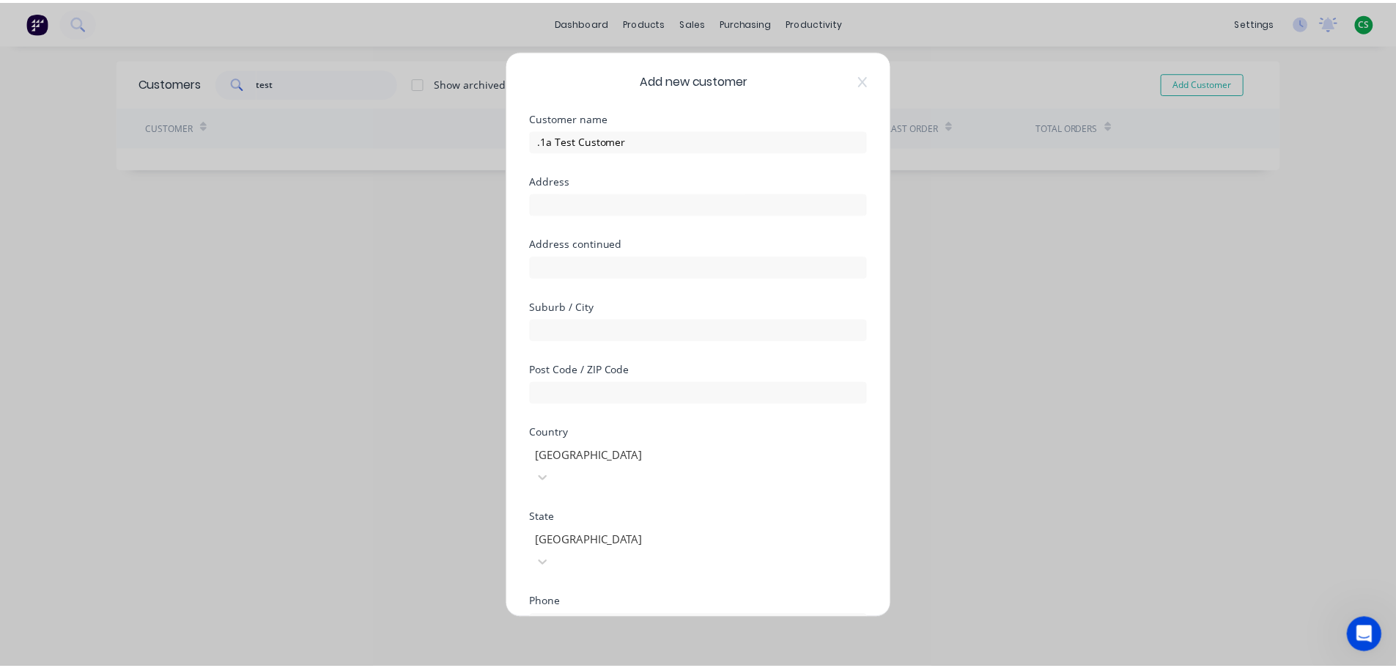
scroll to position [148, 0]
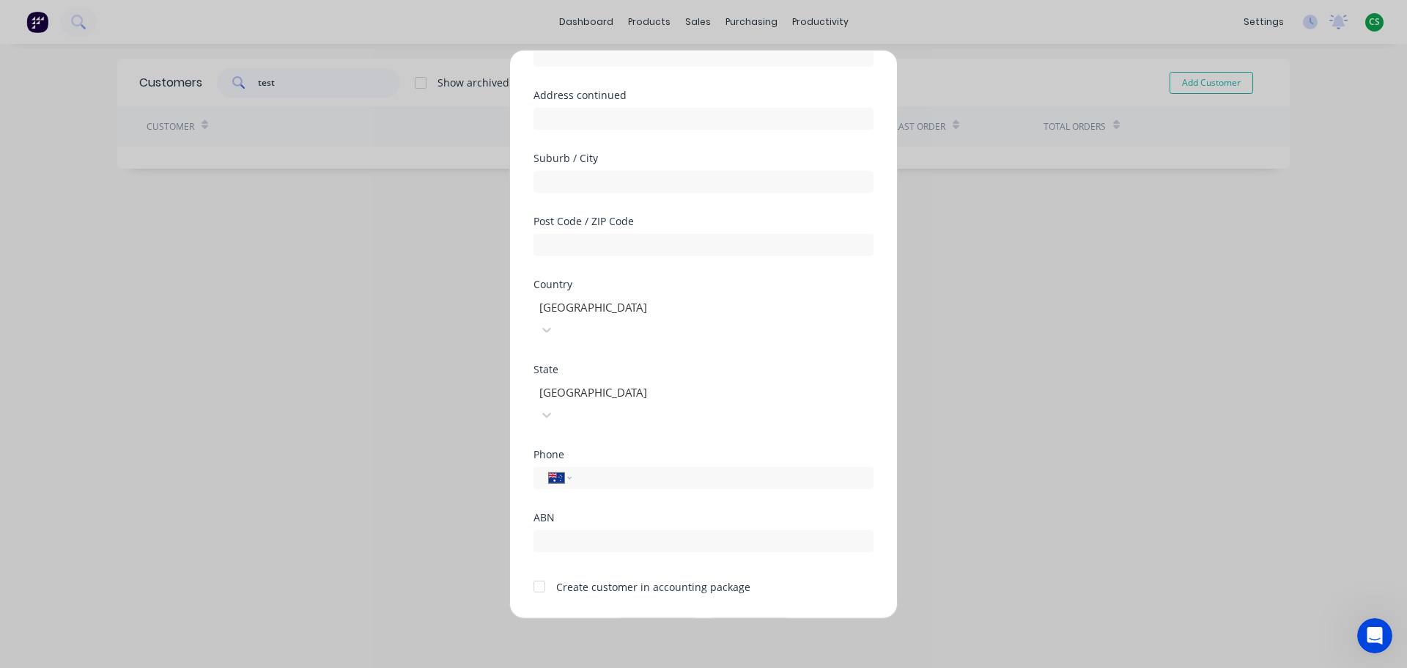
click at [537, 572] on div at bounding box center [539, 586] width 29 height 29
drag, startPoint x: 632, startPoint y: 587, endPoint x: 632, endPoint y: 561, distance: 26.4
click at [631, 617] on button "Save" at bounding box center [657, 628] width 81 height 23
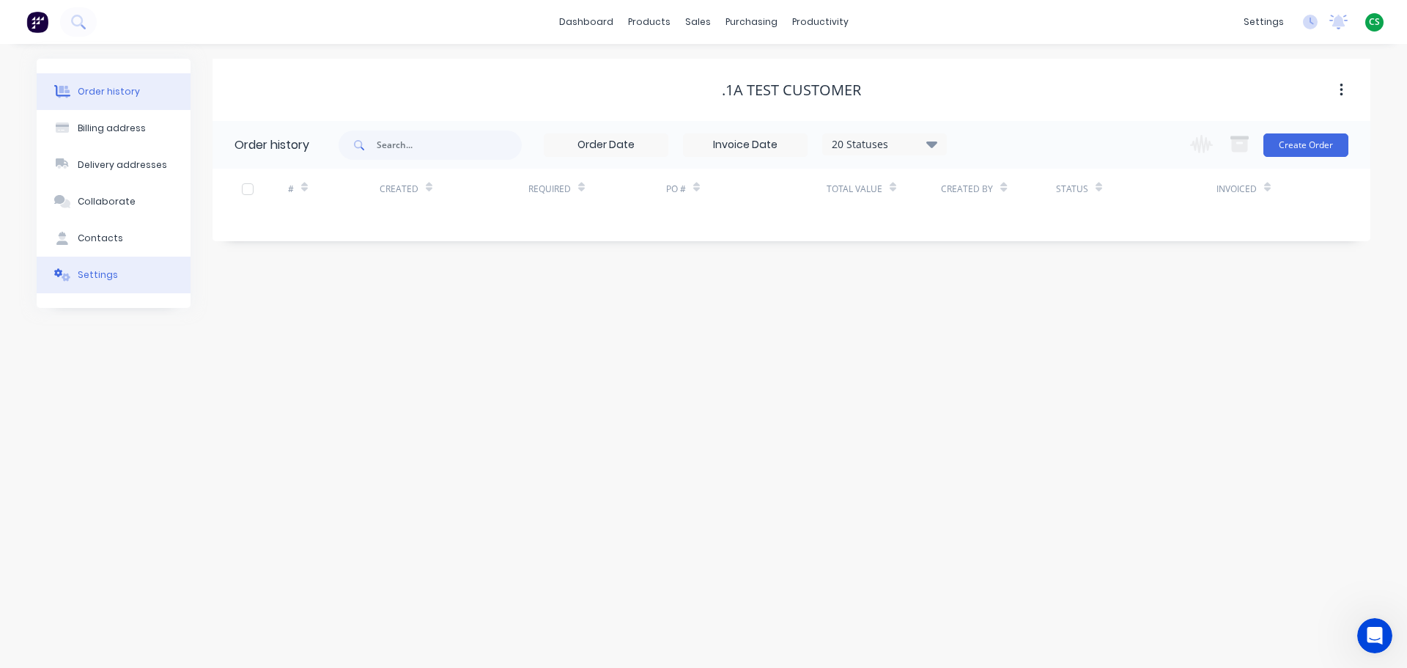
click at [99, 278] on div "Settings" at bounding box center [98, 274] width 40 height 13
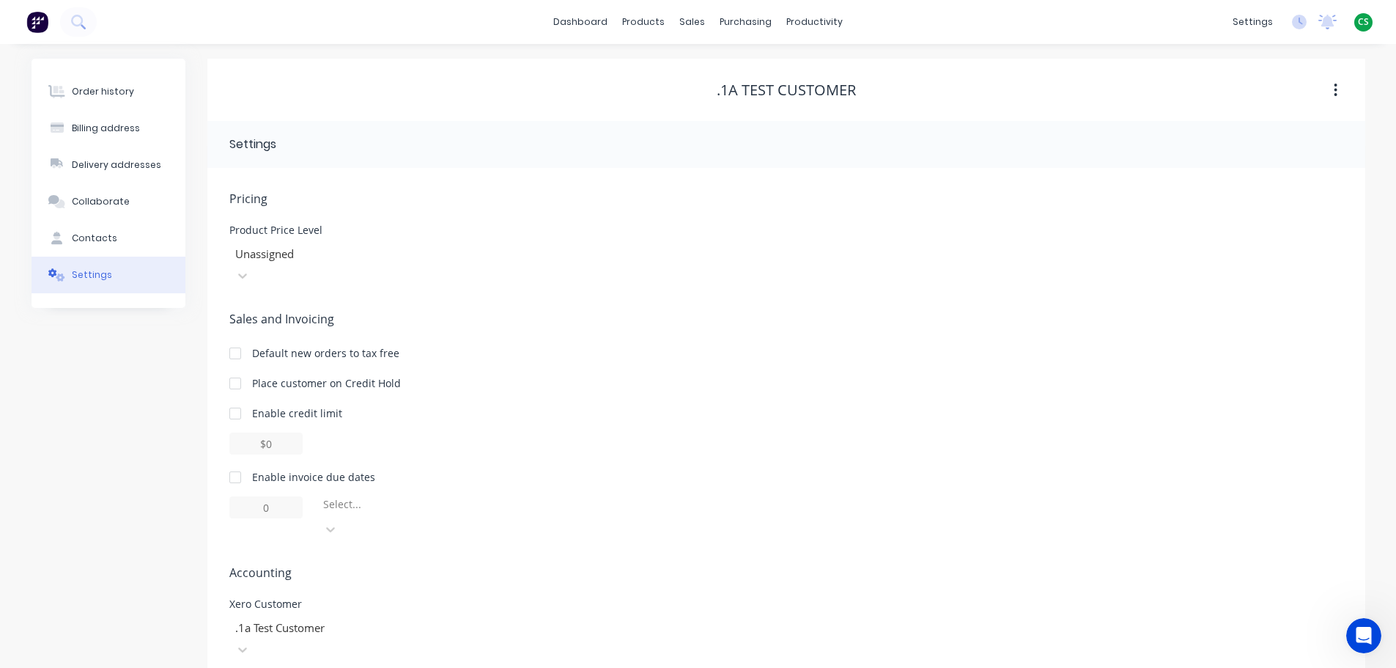
click at [113, 82] on button "Order history" at bounding box center [109, 91] width 154 height 37
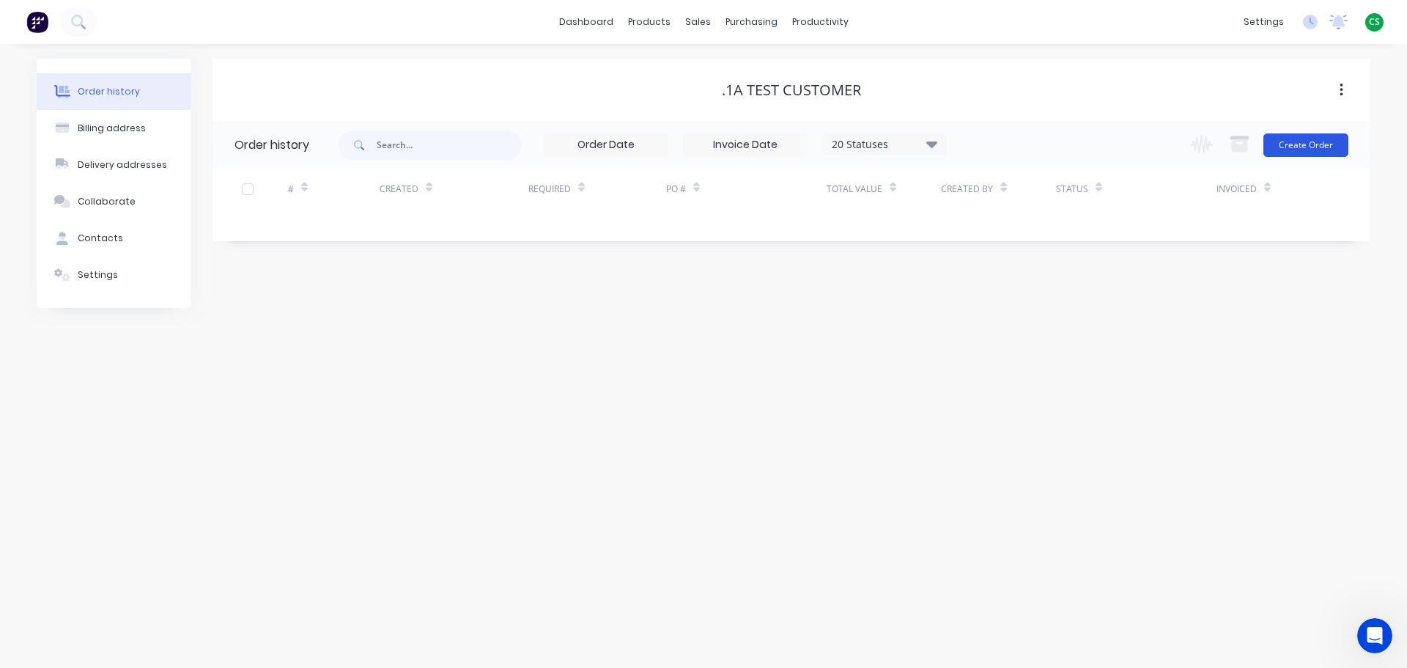
click at [1300, 149] on button "Create Order" at bounding box center [1306, 144] width 85 height 23
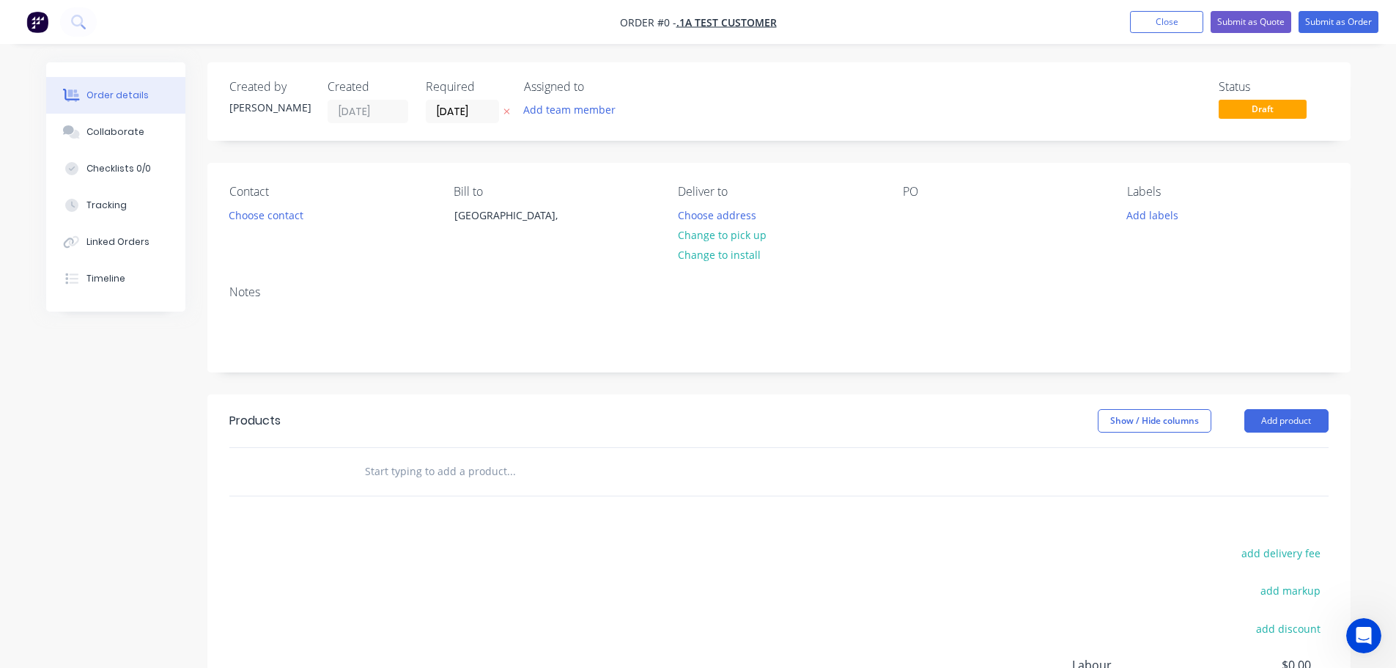
click at [457, 465] on input "text" at bounding box center [510, 471] width 293 height 29
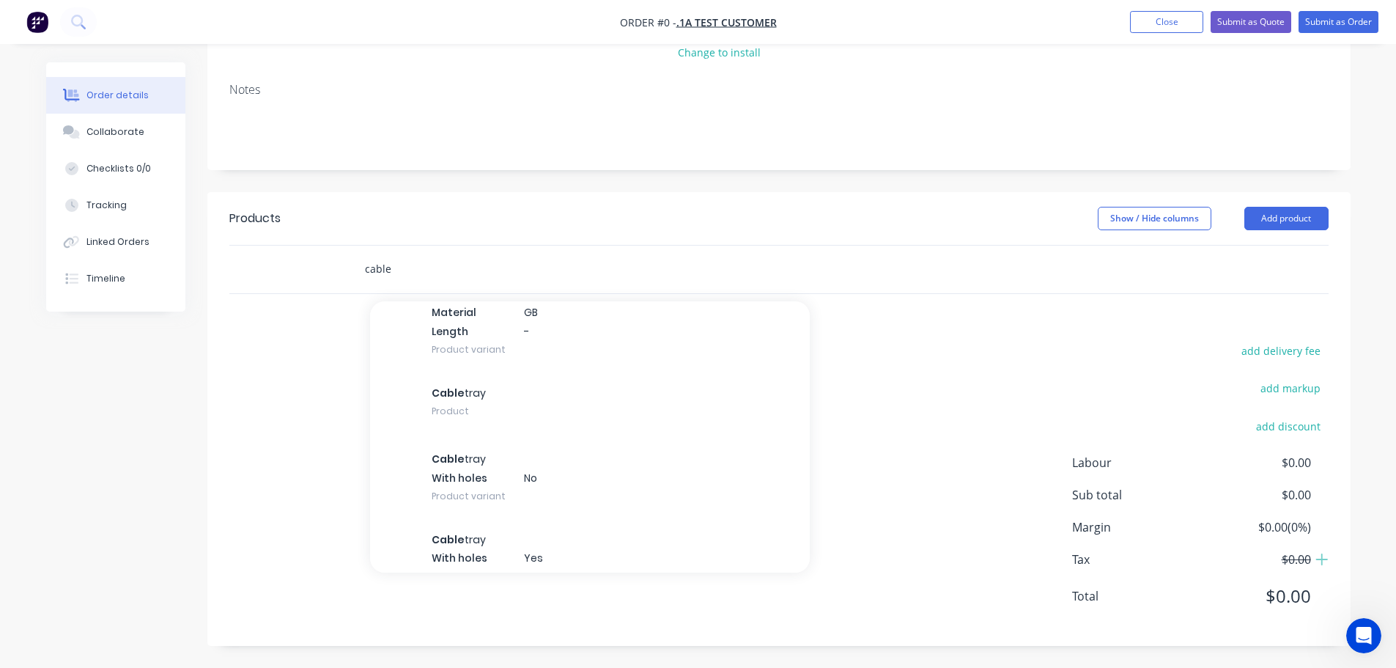
scroll to position [524, 0]
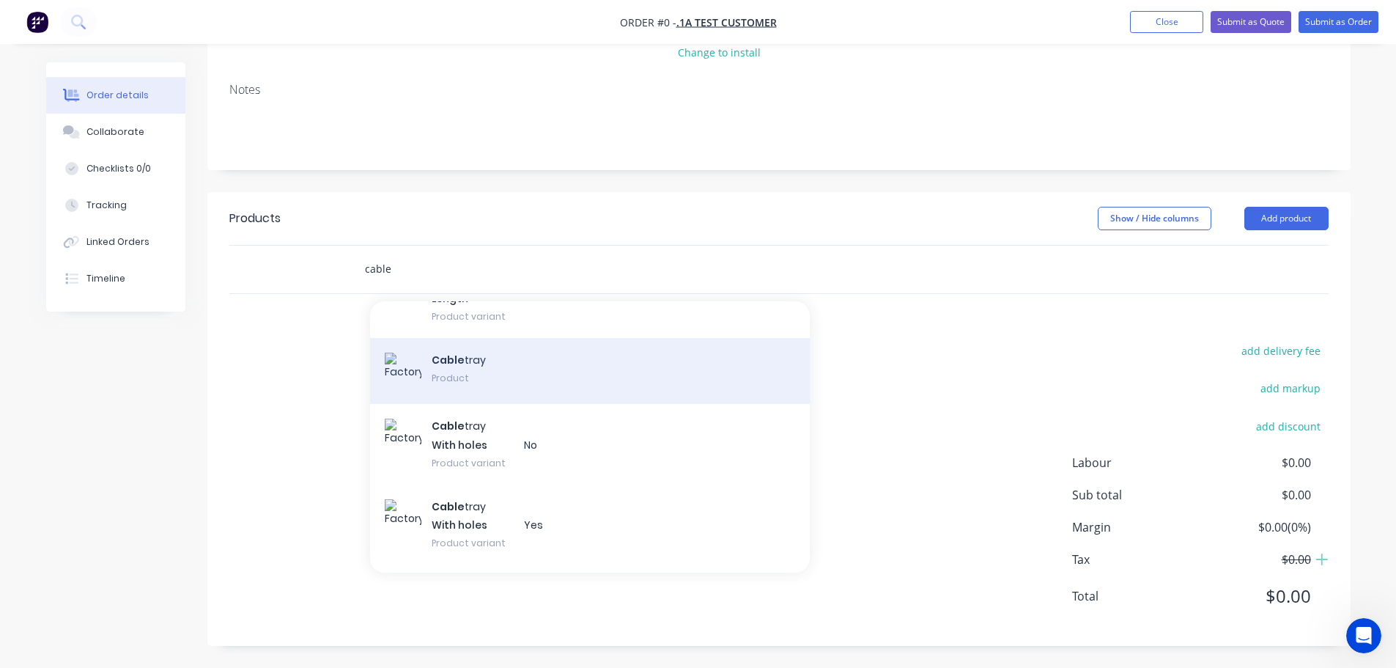
type input "cable"
click at [497, 373] on div "Cable tray Product" at bounding box center [590, 371] width 440 height 66
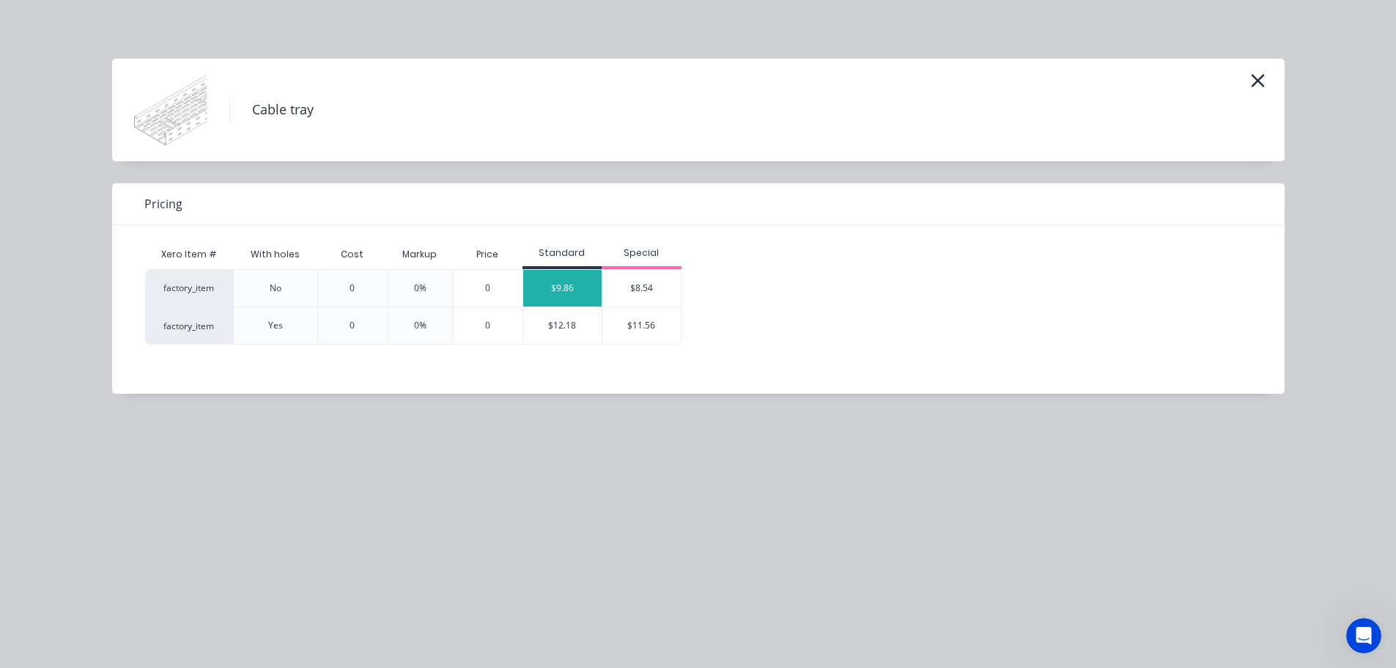
click at [567, 291] on div "$9.86" at bounding box center [562, 288] width 79 height 37
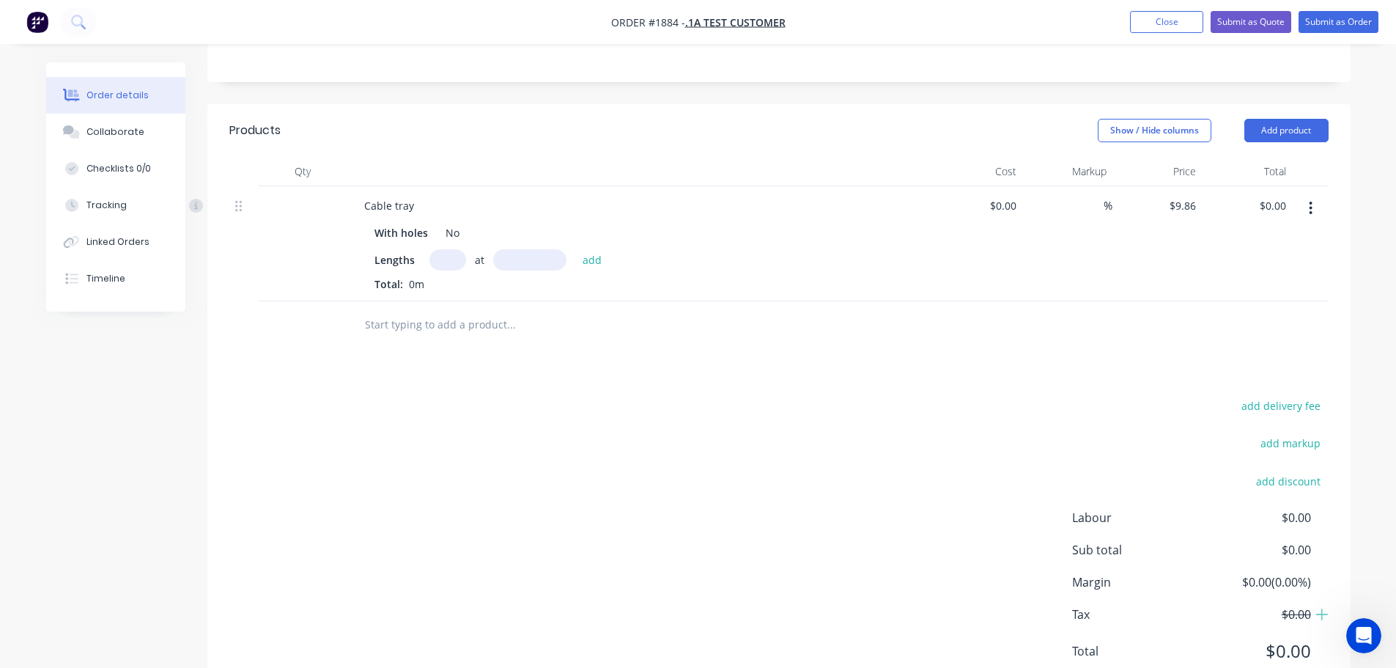
scroll to position [296, 0]
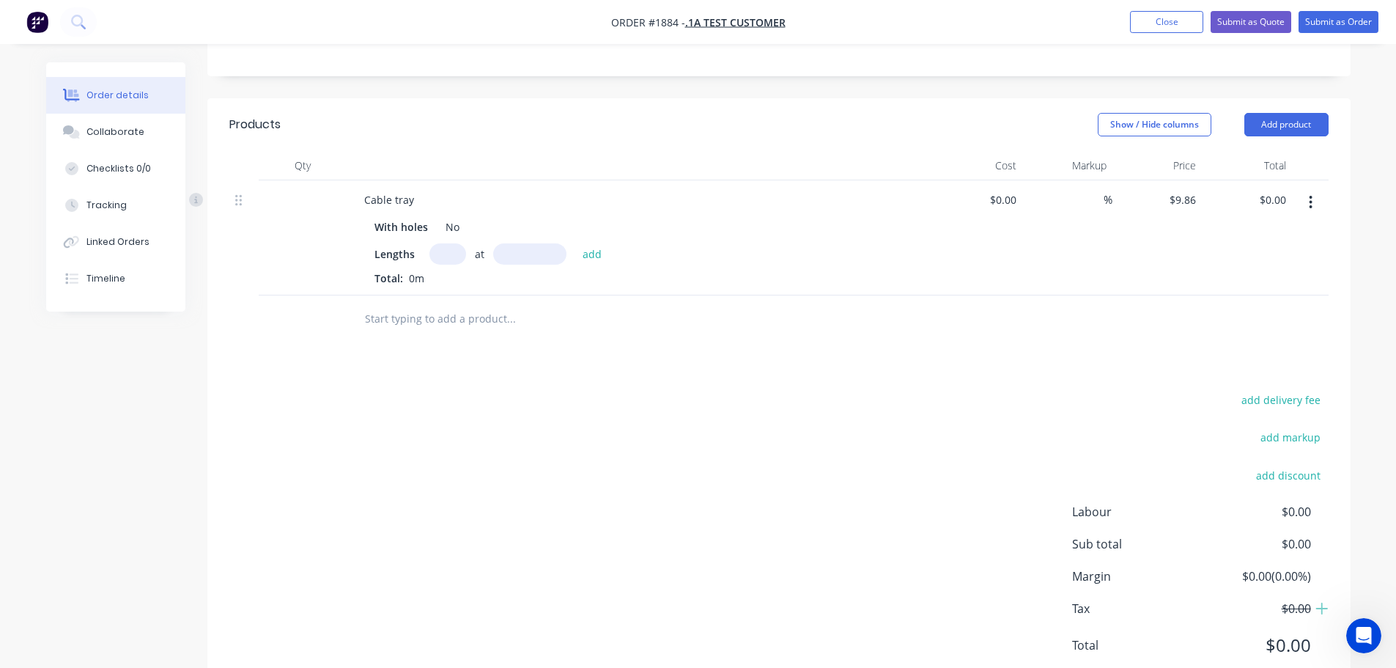
click at [1075, 573] on span "Margin" at bounding box center [1137, 576] width 130 height 18
drag, startPoint x: 1075, startPoint y: 573, endPoint x: 1311, endPoint y: 577, distance: 235.3
click at [1311, 577] on div "Margin $0.00 ( 0.00 %)" at bounding box center [1200, 576] width 257 height 18
click at [1004, 199] on div at bounding box center [1011, 199] width 23 height 21
type input "$9.86"
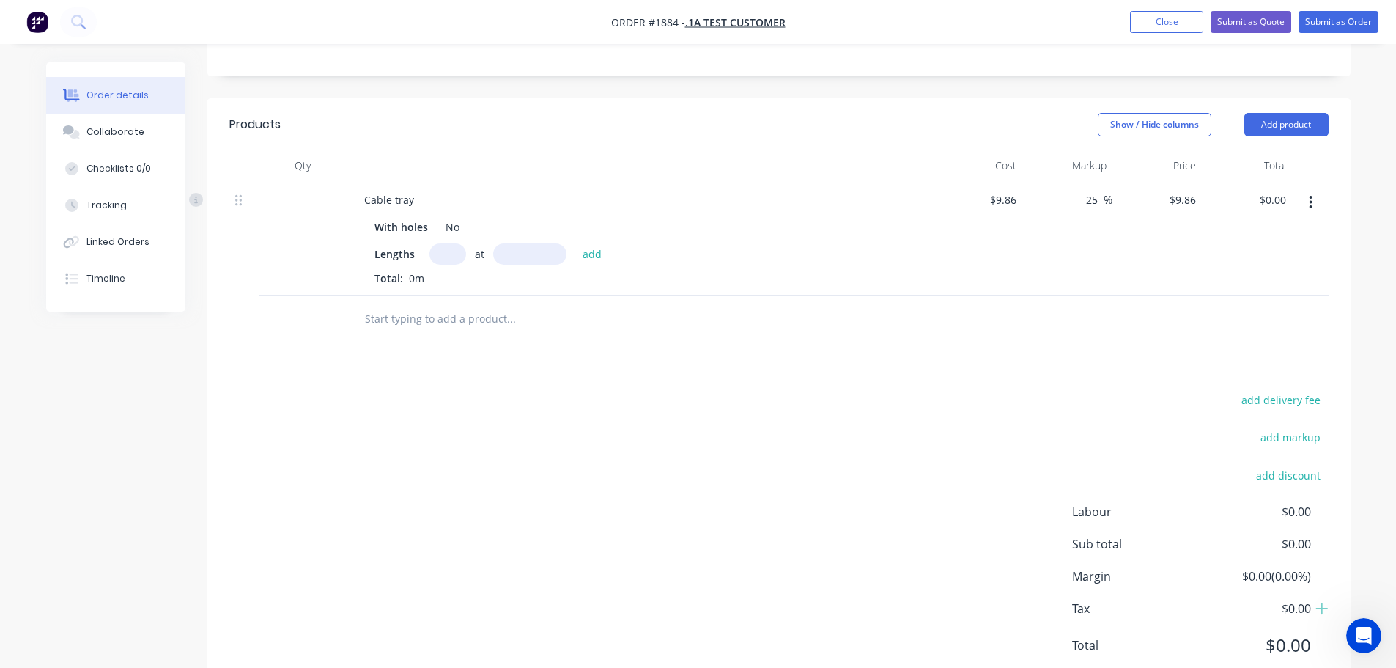
type input "25"
type input "$12.325"
drag, startPoint x: 1359, startPoint y: 269, endPoint x: 1159, endPoint y: 303, distance: 202.9
click at [1360, 270] on div "Order details Collaborate Checklists 0/0 Tracking Linked Orders Timeline Order …" at bounding box center [699, 241] width 1334 height 951
click at [446, 254] on input "text" at bounding box center [448, 253] width 37 height 21
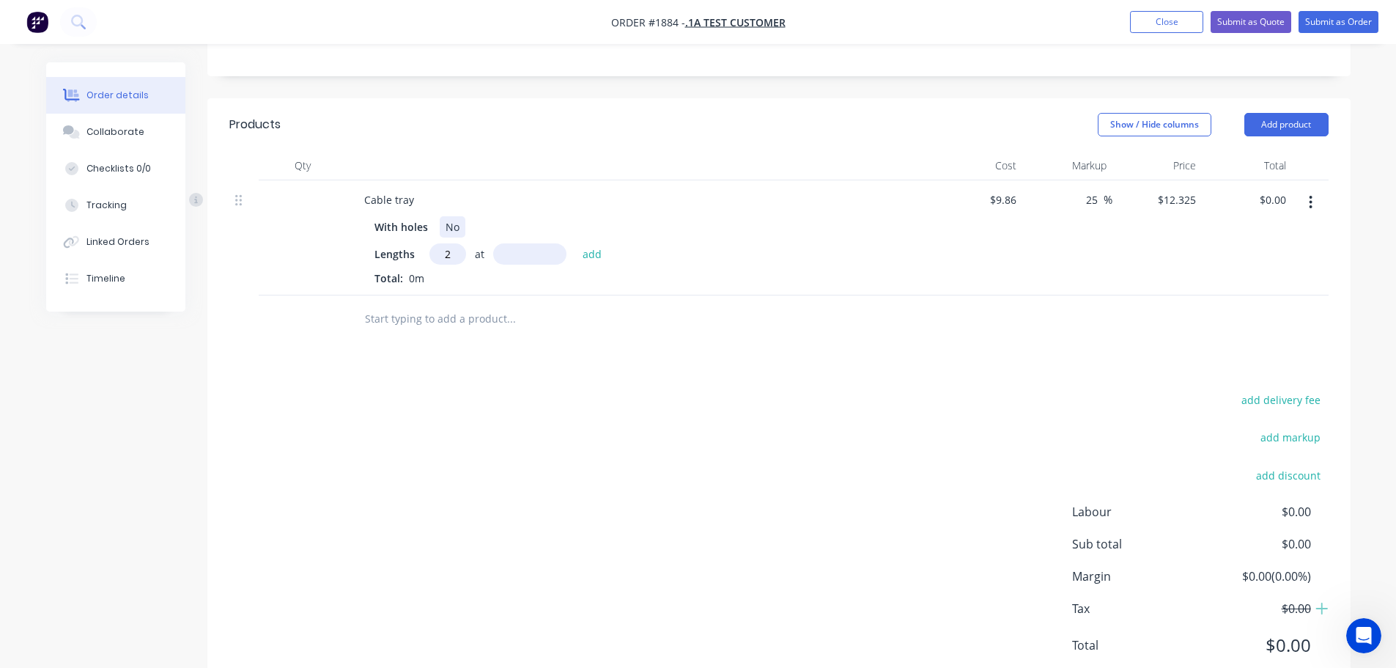
type input "2"
type input "2400mm"
click at [598, 249] on button "add" at bounding box center [592, 253] width 34 height 20
type input "$59.16"
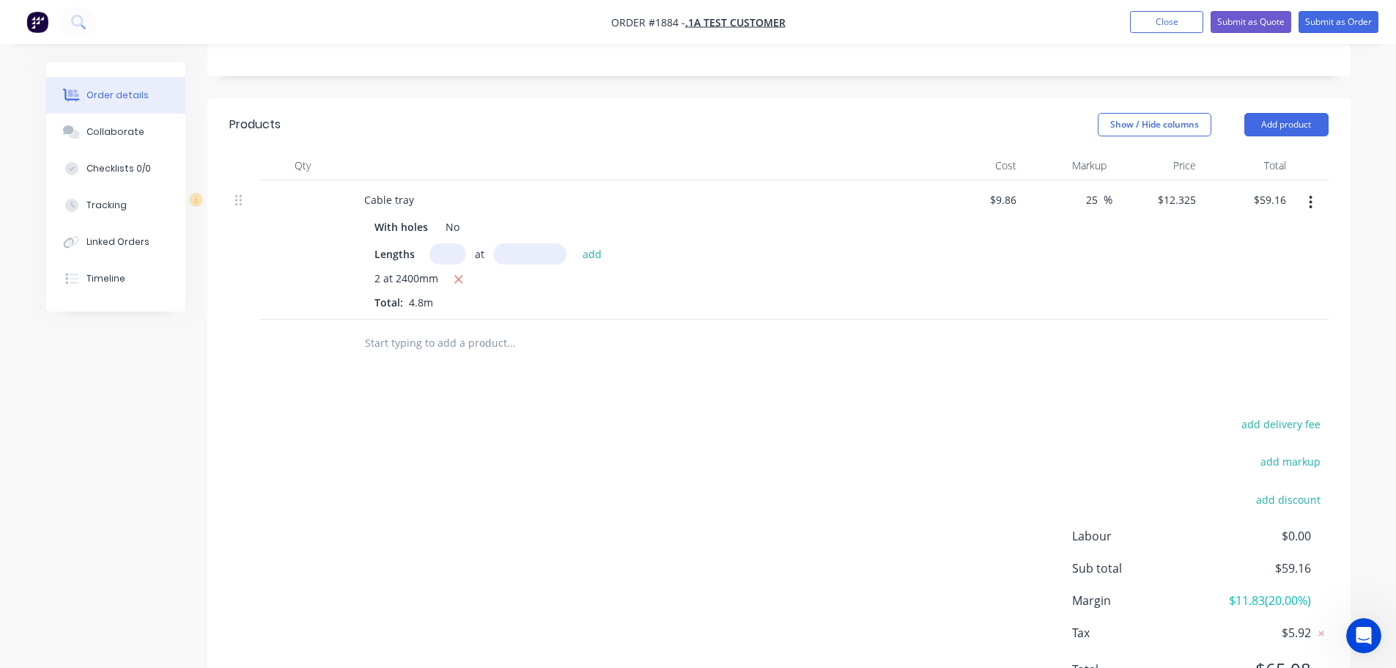
click at [1088, 601] on span "Margin" at bounding box center [1137, 601] width 130 height 18
drag, startPoint x: 1088, startPoint y: 601, endPoint x: 1316, endPoint y: 600, distance: 228.0
click at [1316, 600] on div "Margin $11.83 ( 20.00 %)" at bounding box center [1200, 601] width 257 height 18
click at [1373, 544] on div "Order details Collaborate Checklists 0/0 Tracking Linked Orders Timeline Order …" at bounding box center [698, 222] width 1396 height 1037
drag, startPoint x: 1304, startPoint y: 596, endPoint x: 1207, endPoint y: 598, distance: 97.5
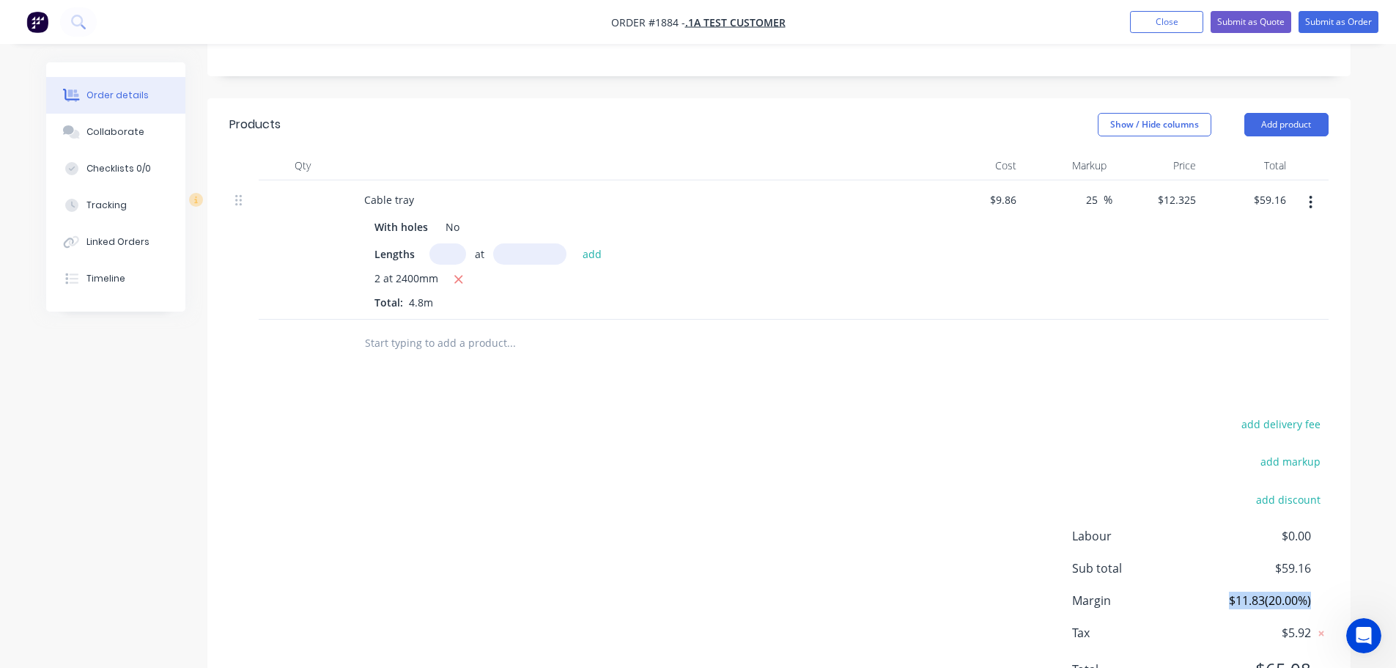
click at [1207, 598] on div "Margin $11.83 ( 20.00 %)" at bounding box center [1200, 601] width 257 height 18
click at [1273, 600] on span "$11.83 ( 20.00 %)" at bounding box center [1256, 601] width 108 height 18
click at [1279, 601] on span "$11.83 ( 20.00 %)" at bounding box center [1256, 601] width 108 height 18
click at [1160, 25] on button "Close" at bounding box center [1166, 22] width 73 height 22
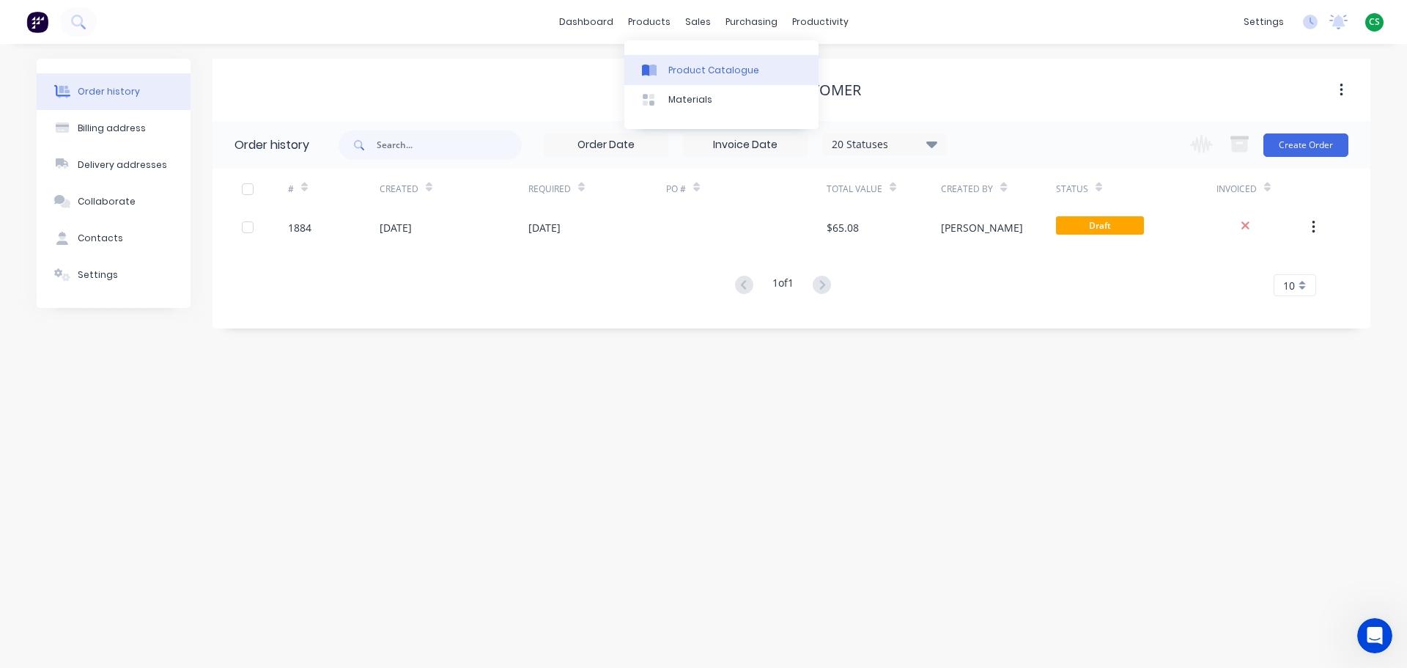
click at [707, 73] on div "Product Catalogue" at bounding box center [714, 70] width 91 height 13
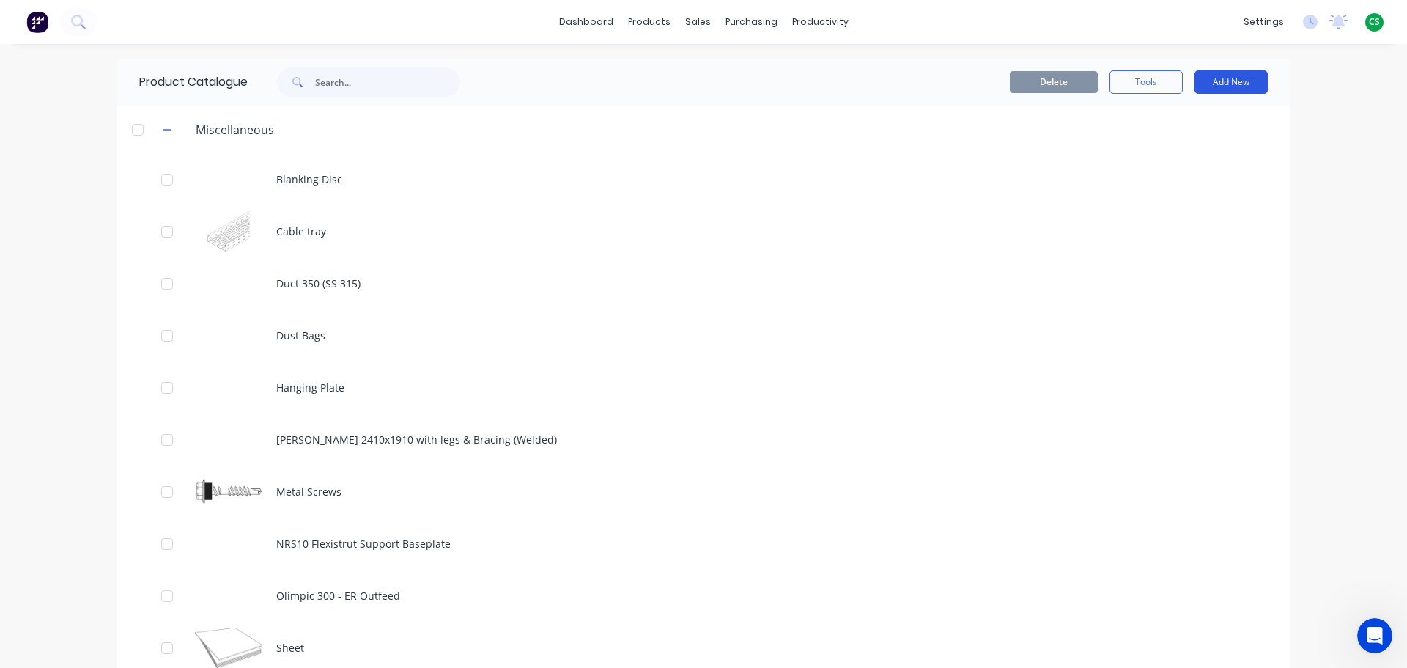
click at [1207, 81] on button "Add New" at bounding box center [1231, 81] width 73 height 23
click at [1173, 179] on div "Product Kit" at bounding box center [1198, 178] width 113 height 21
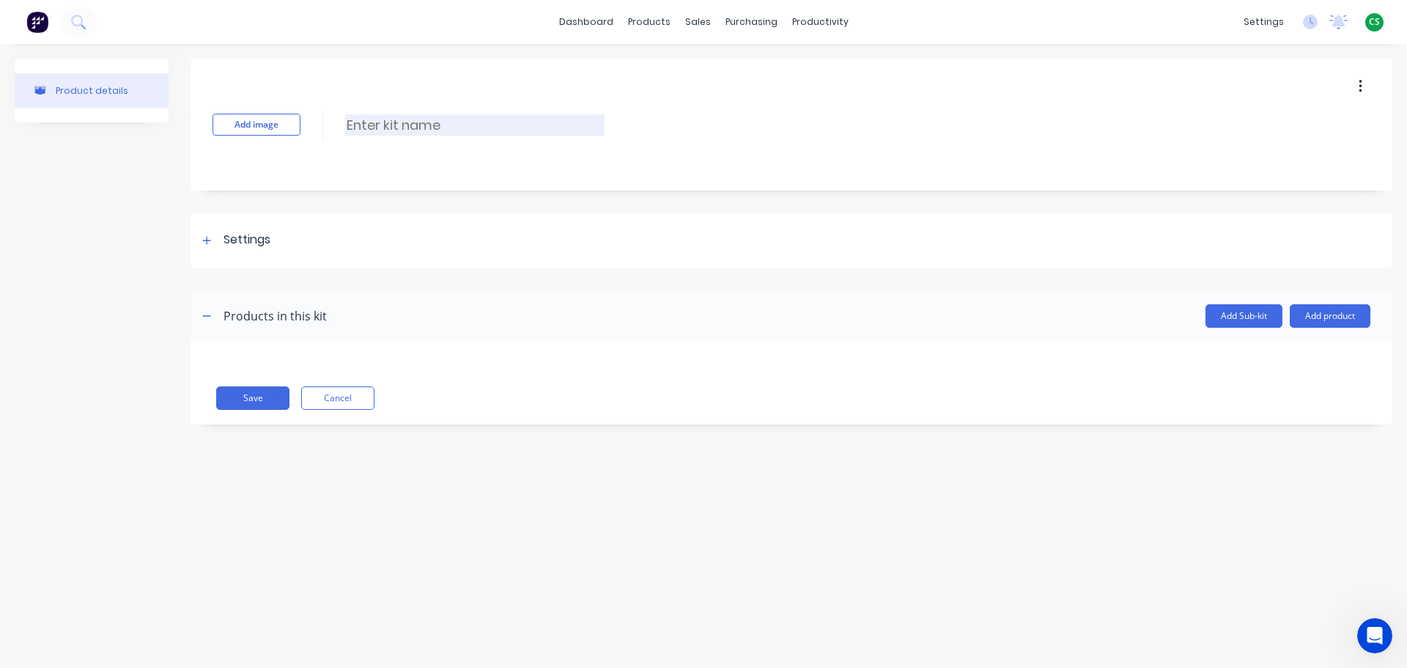
click at [394, 121] on input at bounding box center [474, 124] width 259 height 21
type input "Template Kit"
drag, startPoint x: 206, startPoint y: 240, endPoint x: 214, endPoint y: 240, distance: 8.1
click at [209, 243] on icon at bounding box center [206, 240] width 9 height 10
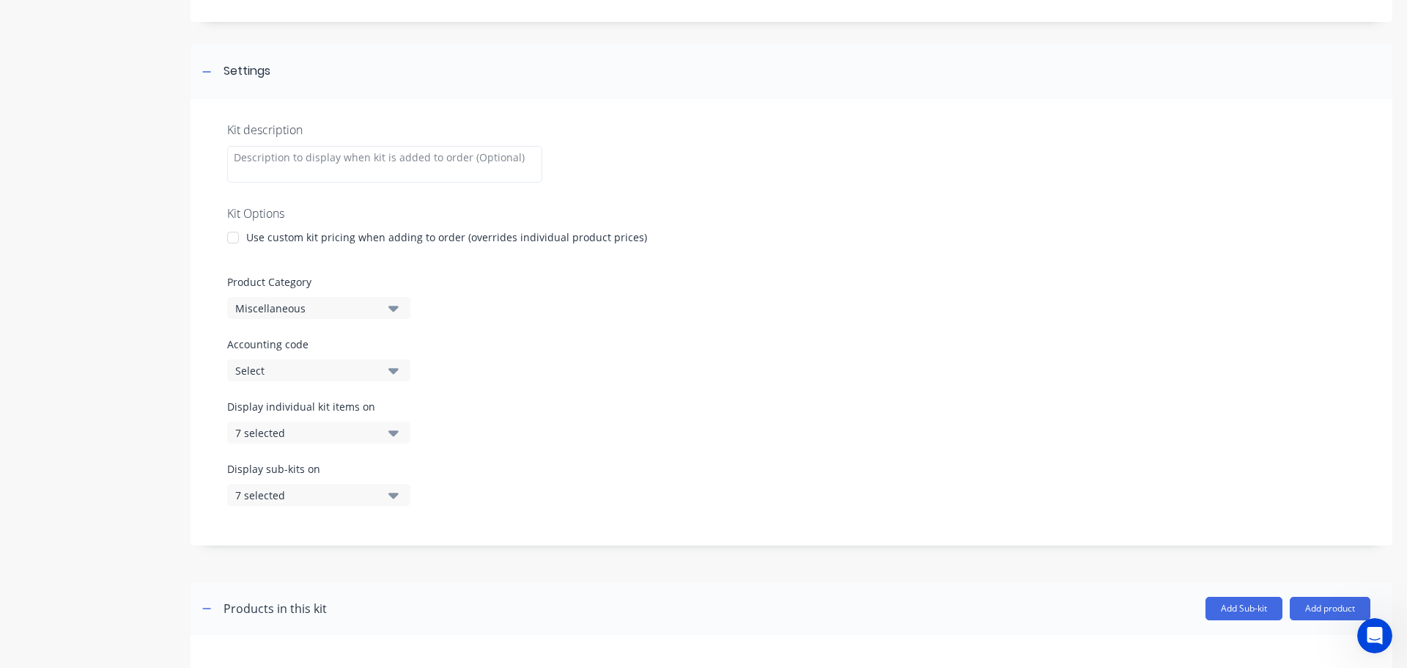
scroll to position [254, 0]
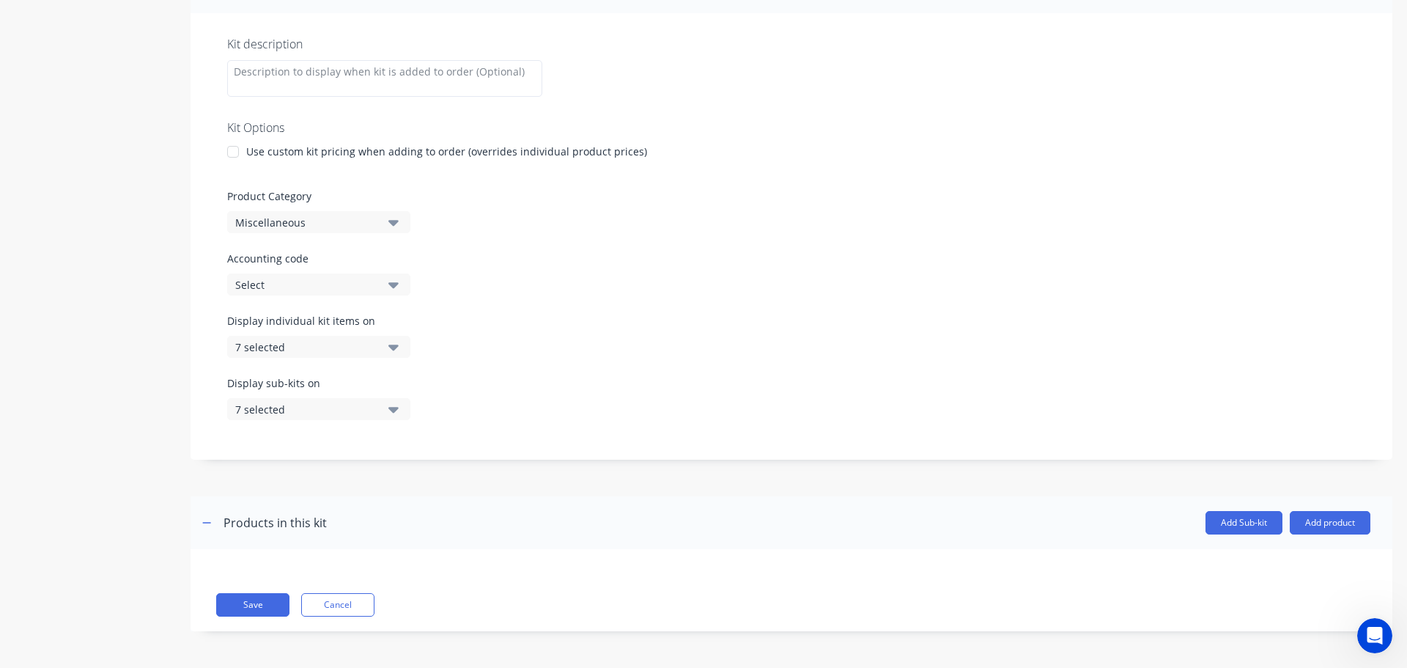
click at [277, 347] on div "7 selected" at bounding box center [306, 346] width 142 height 15
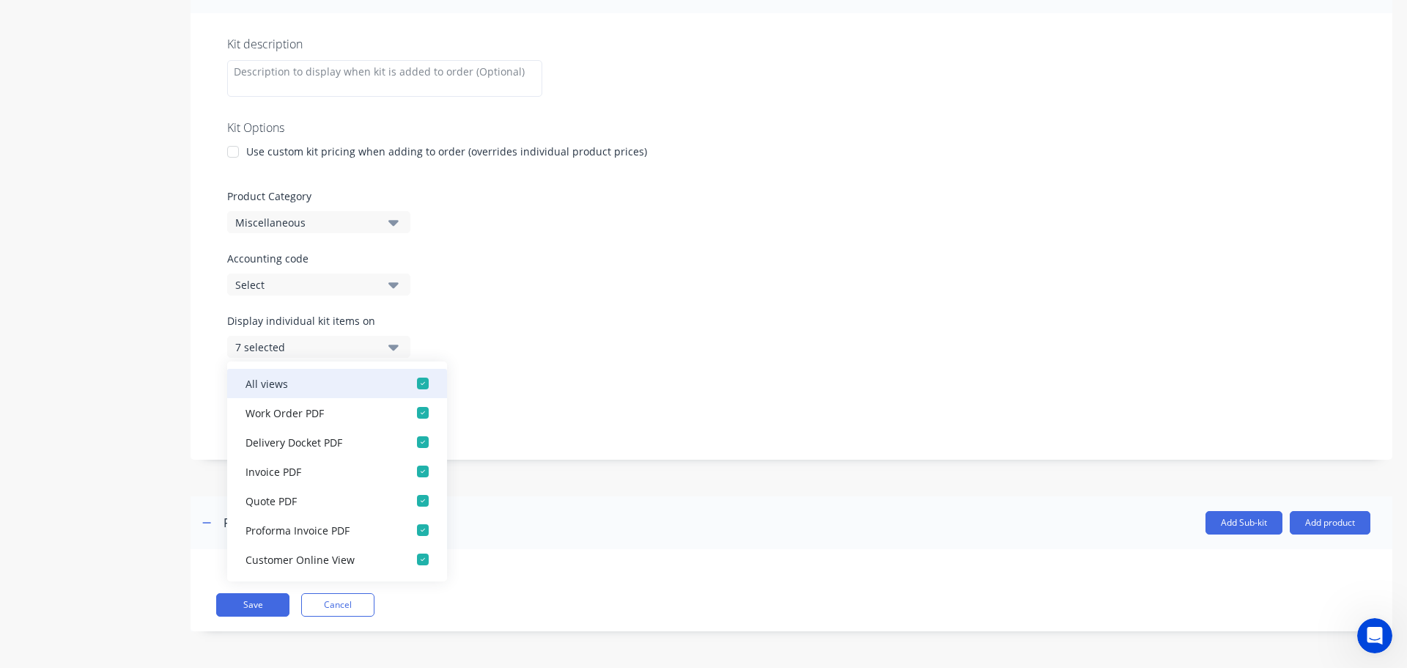
click at [413, 383] on div "button" at bounding box center [422, 383] width 29 height 29
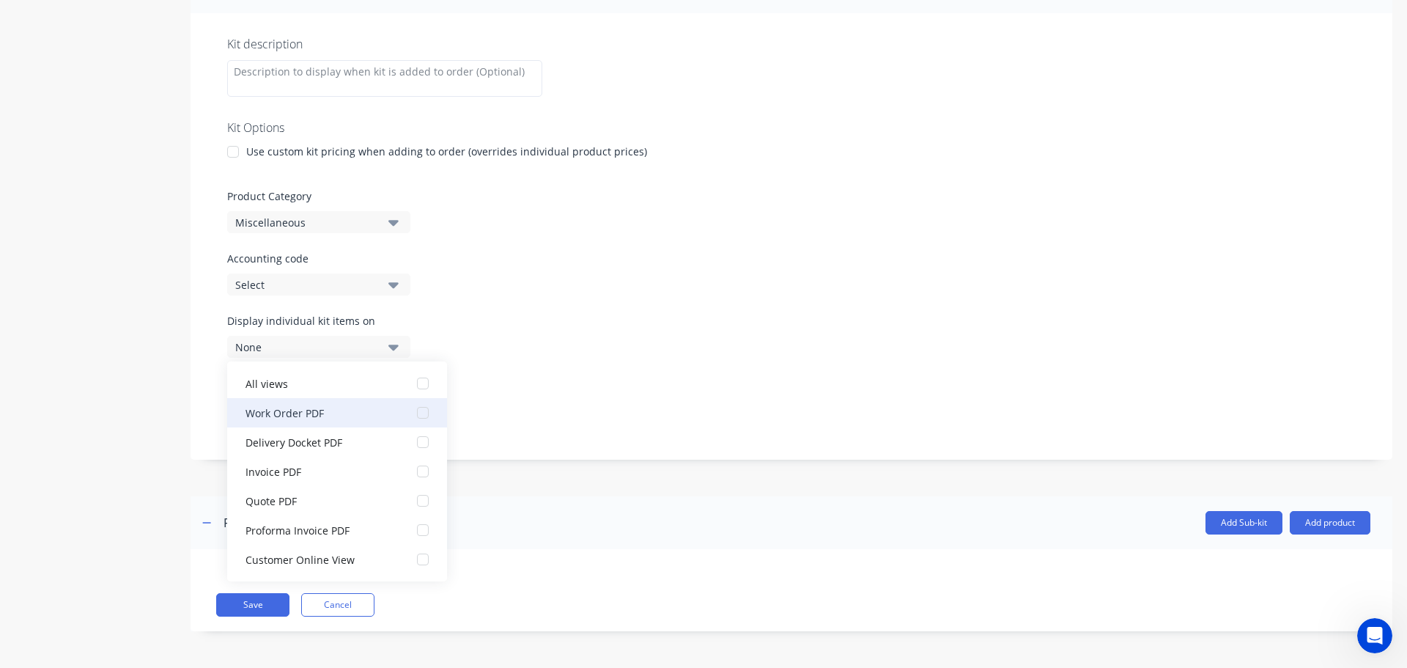
click at [411, 414] on div "button" at bounding box center [422, 412] width 29 height 29
click at [588, 392] on div "Display sub-kits on 7 selected" at bounding box center [791, 406] width 1129 height 62
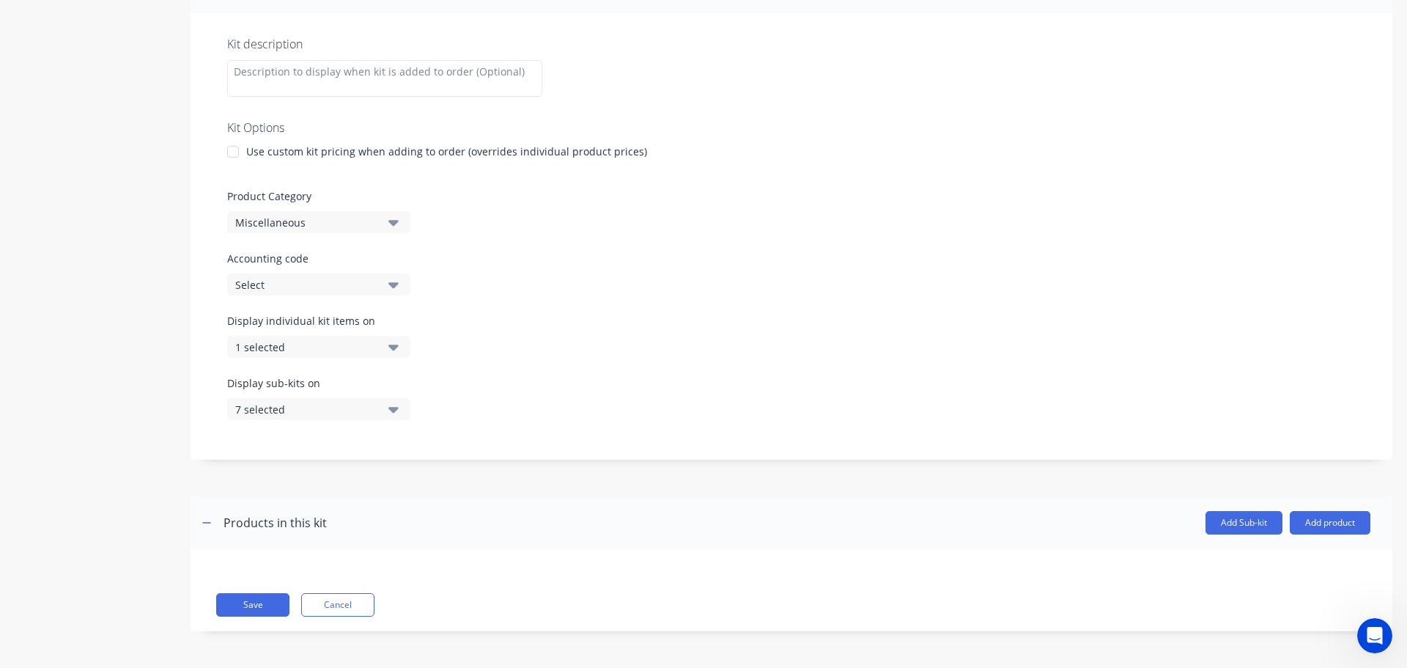
click at [281, 405] on div "7 selected" at bounding box center [306, 409] width 142 height 15
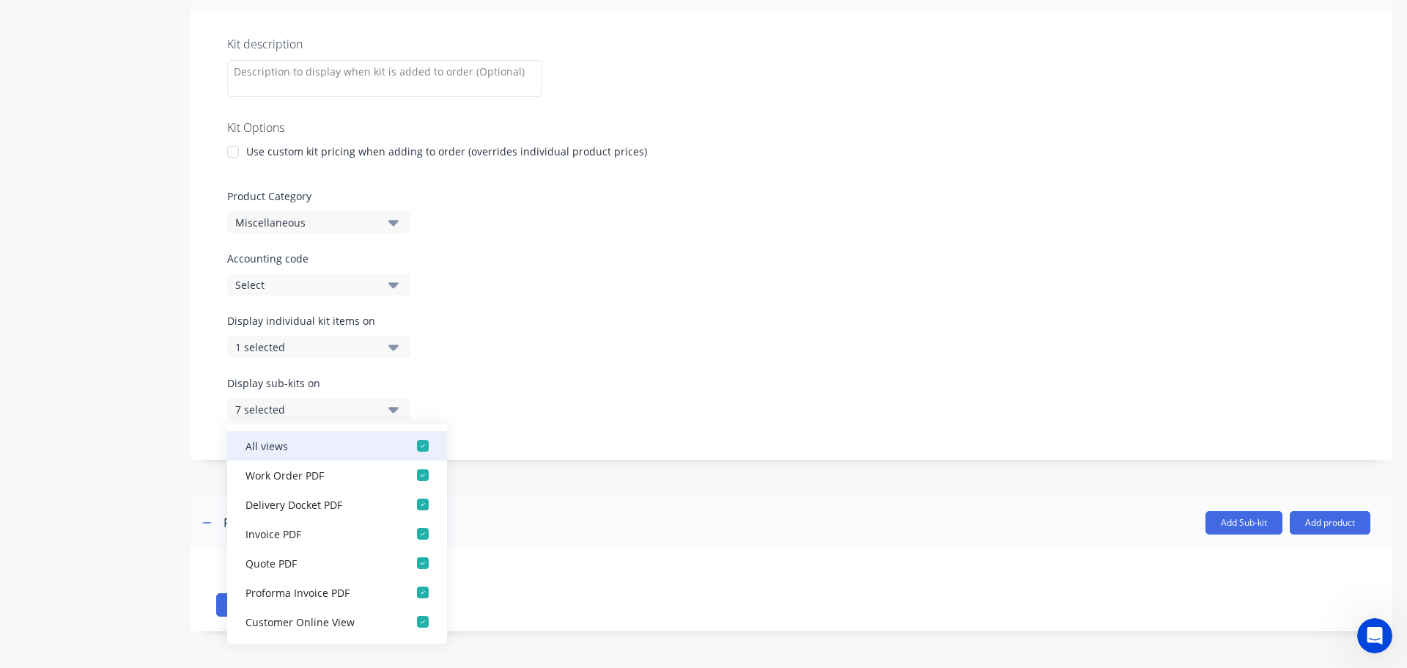
click at [416, 452] on div "button" at bounding box center [422, 445] width 29 height 29
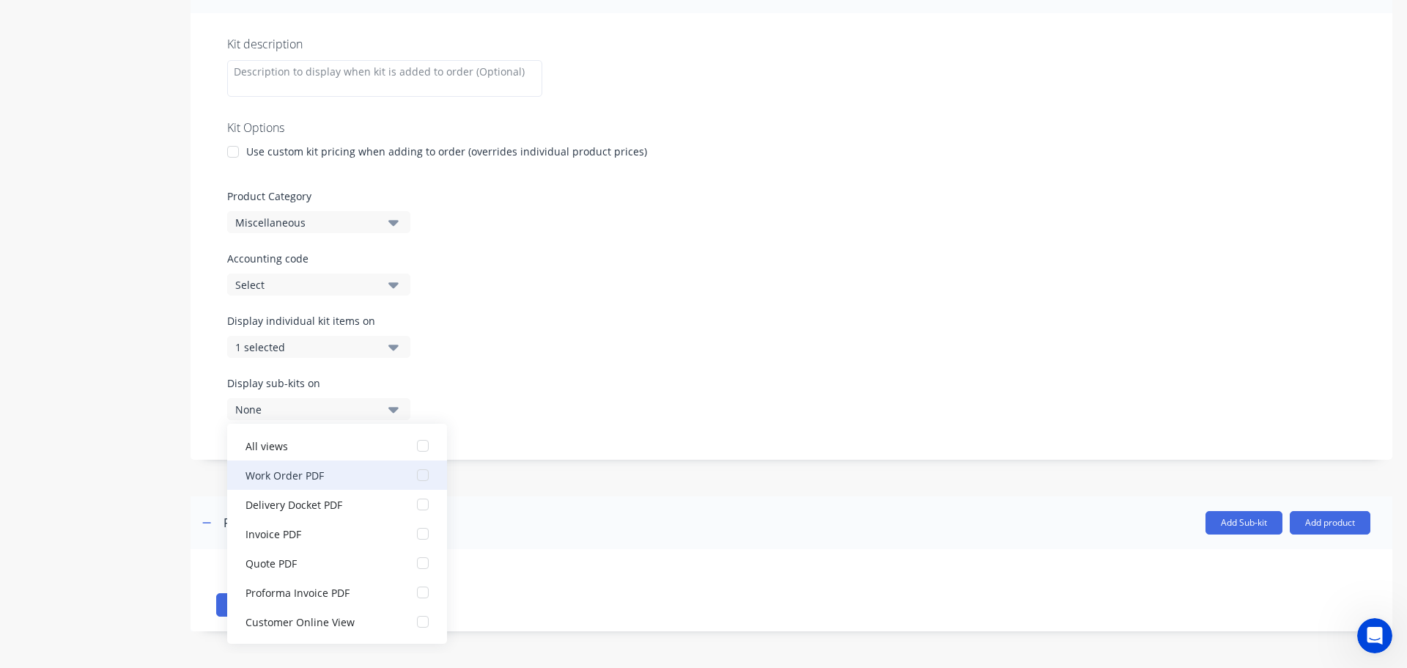
click at [412, 476] on div "button" at bounding box center [422, 474] width 29 height 29
click at [702, 337] on div "Display individual kit items on 1 selected" at bounding box center [791, 344] width 1129 height 62
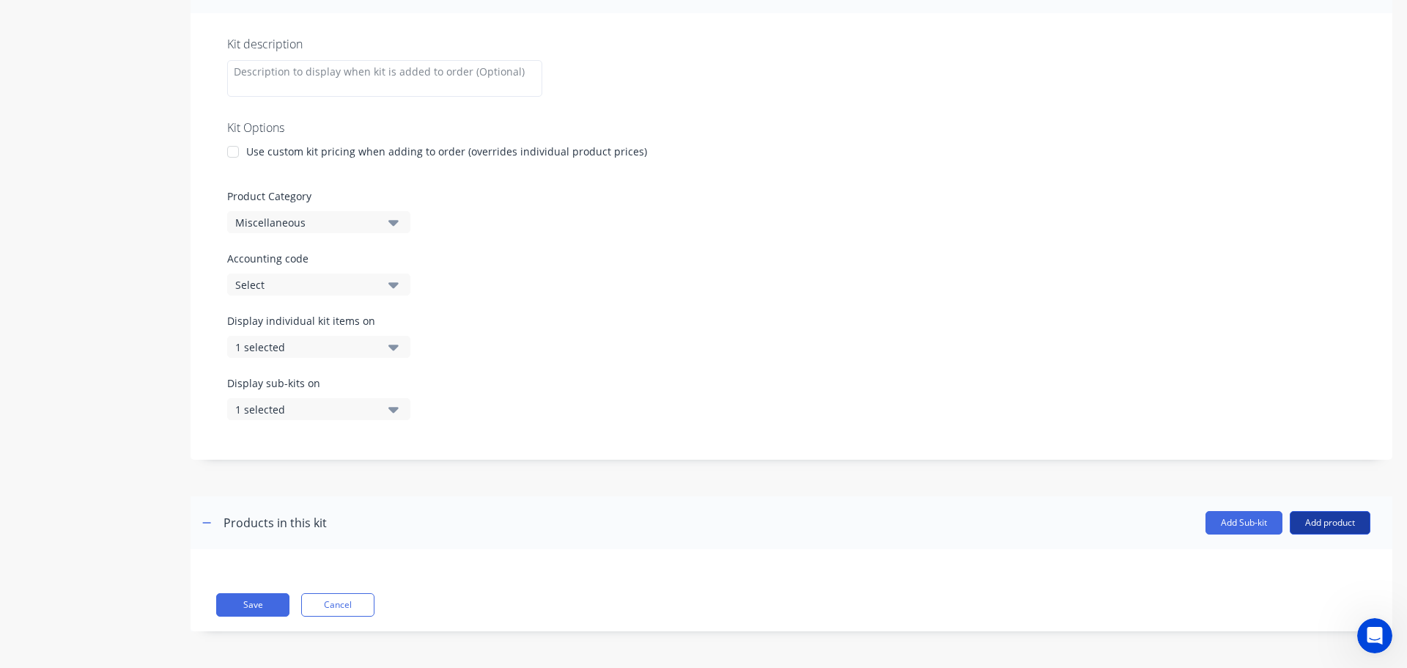
click at [1308, 522] on button "Add product" at bounding box center [1330, 522] width 81 height 23
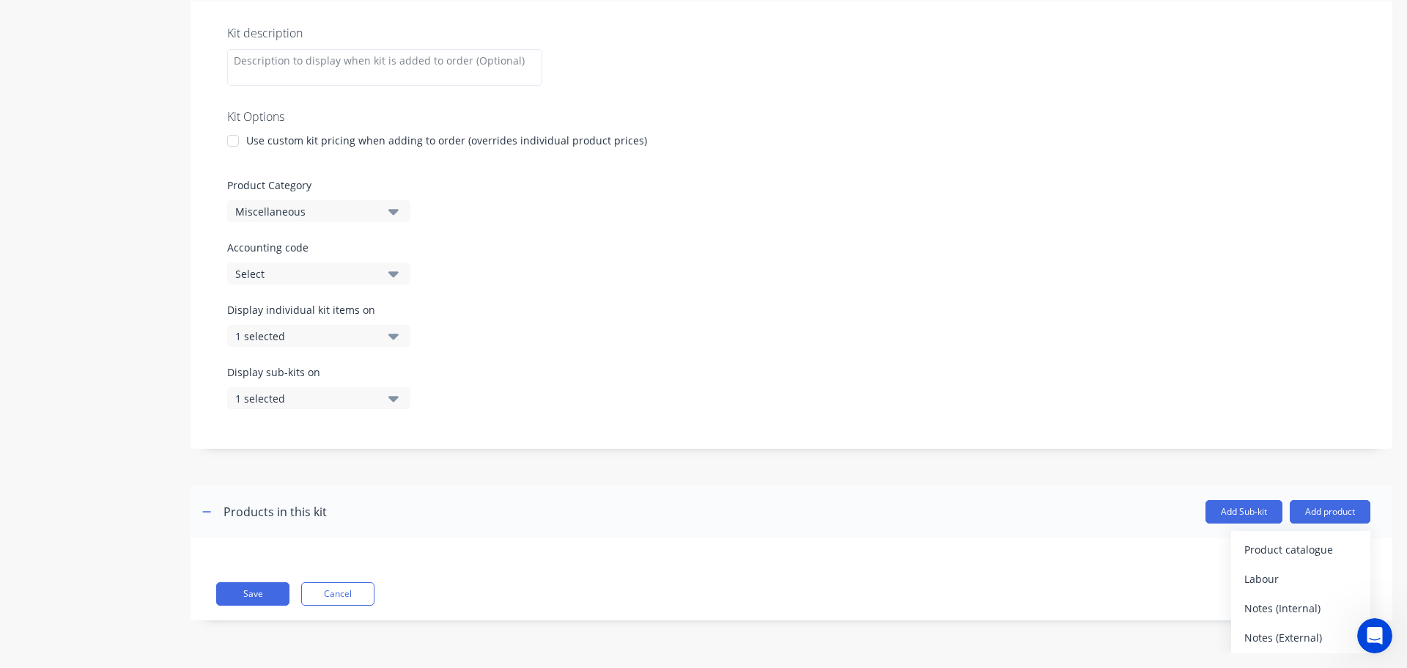
scroll to position [13, 0]
click at [1245, 572] on div "Labour" at bounding box center [1301, 576] width 113 height 21
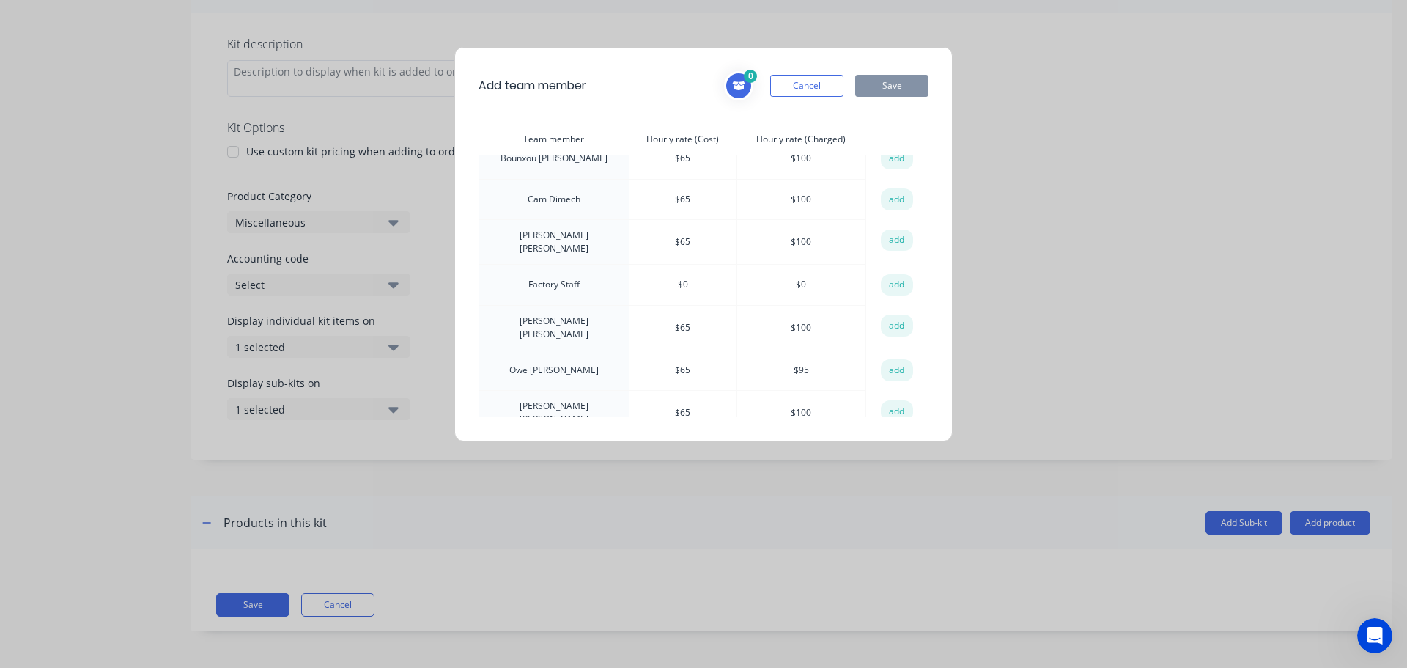
scroll to position [0, 0]
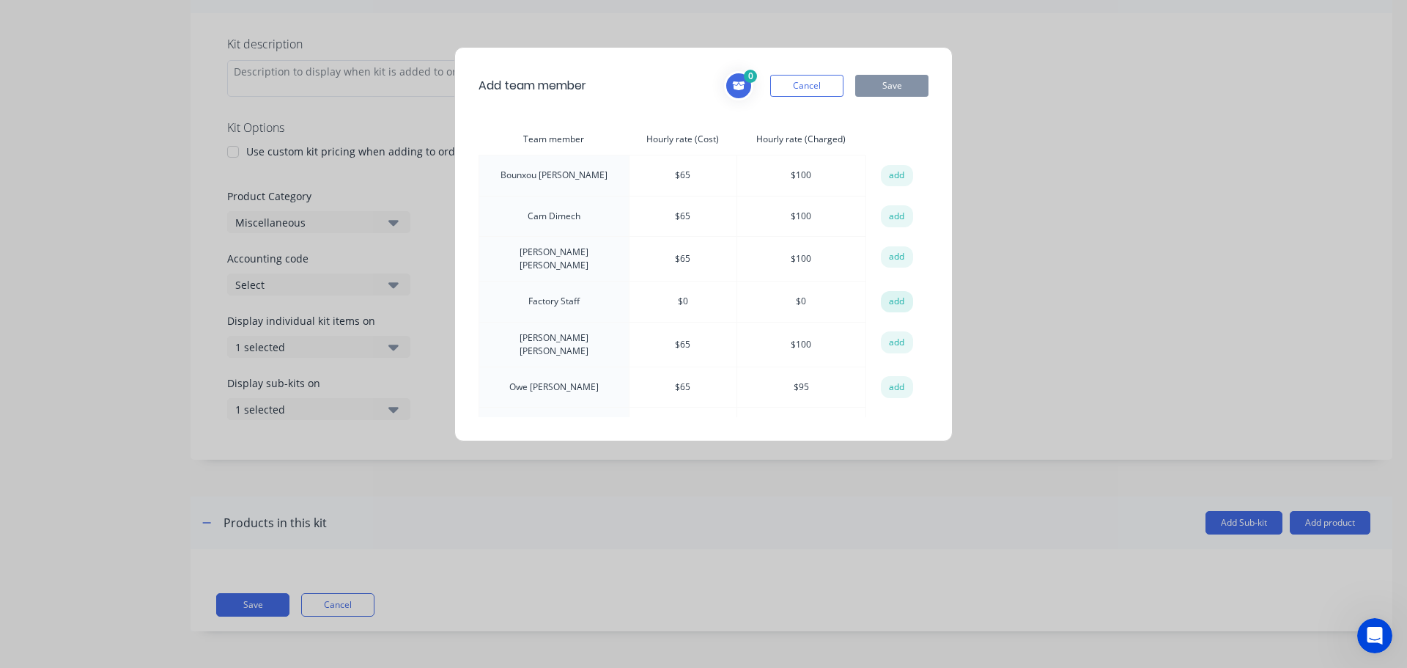
click at [883, 299] on button "add" at bounding box center [897, 302] width 32 height 22
click at [894, 89] on button "Save" at bounding box center [891, 86] width 73 height 22
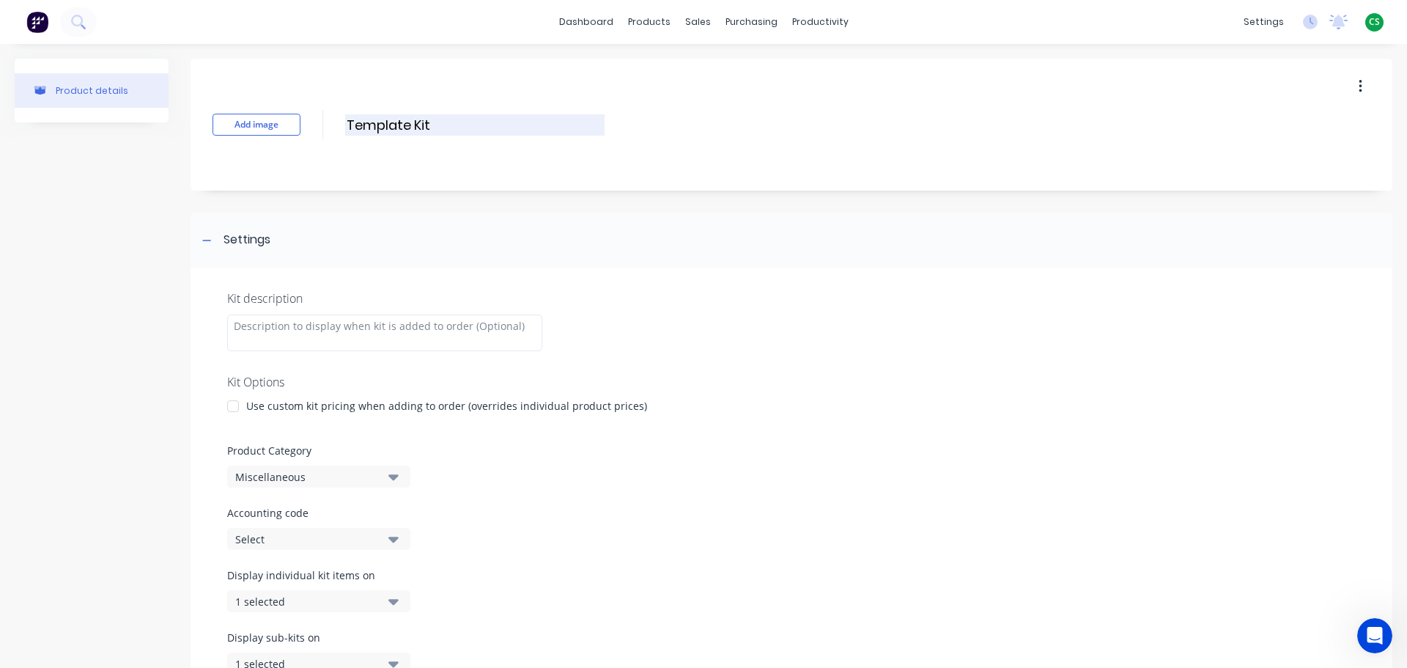
click at [354, 124] on input "Template Kit" at bounding box center [474, 124] width 259 height 21
drag, startPoint x: 354, startPoint y: 124, endPoint x: 441, endPoint y: 124, distance: 86.5
click at [441, 124] on input "Template Kit" at bounding box center [474, 124] width 259 height 21
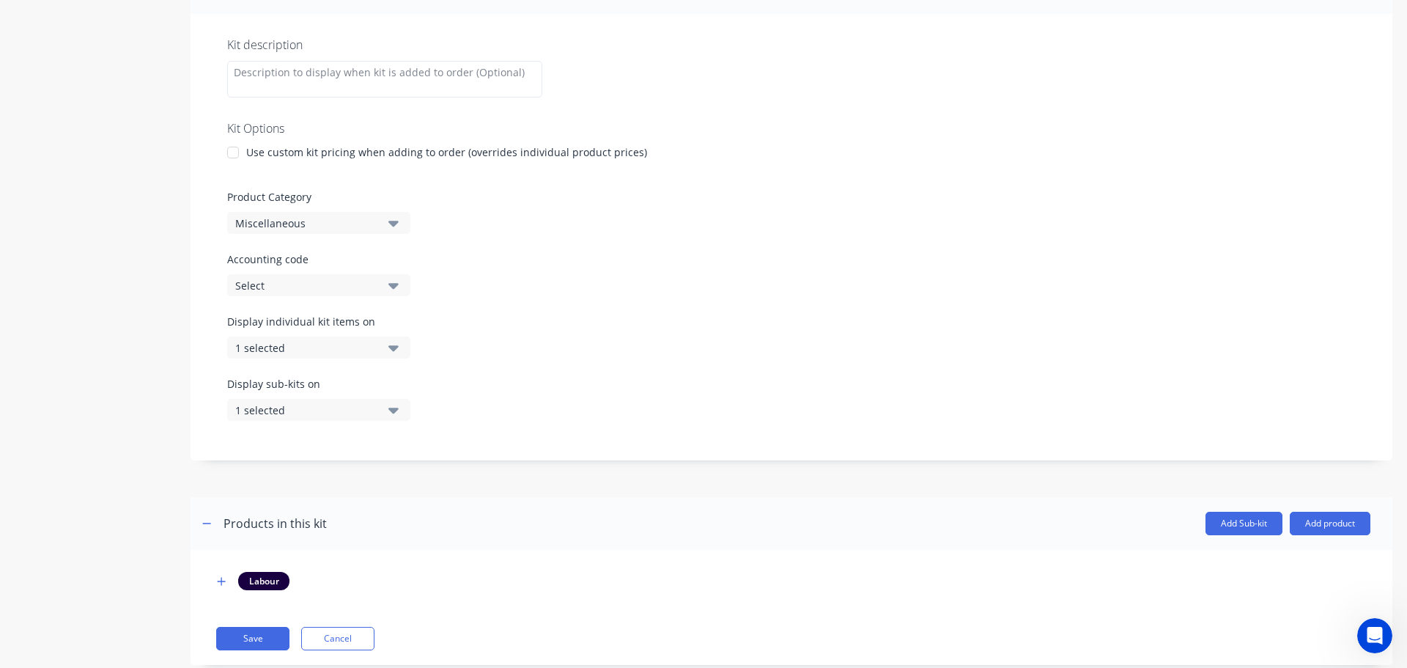
scroll to position [287, 0]
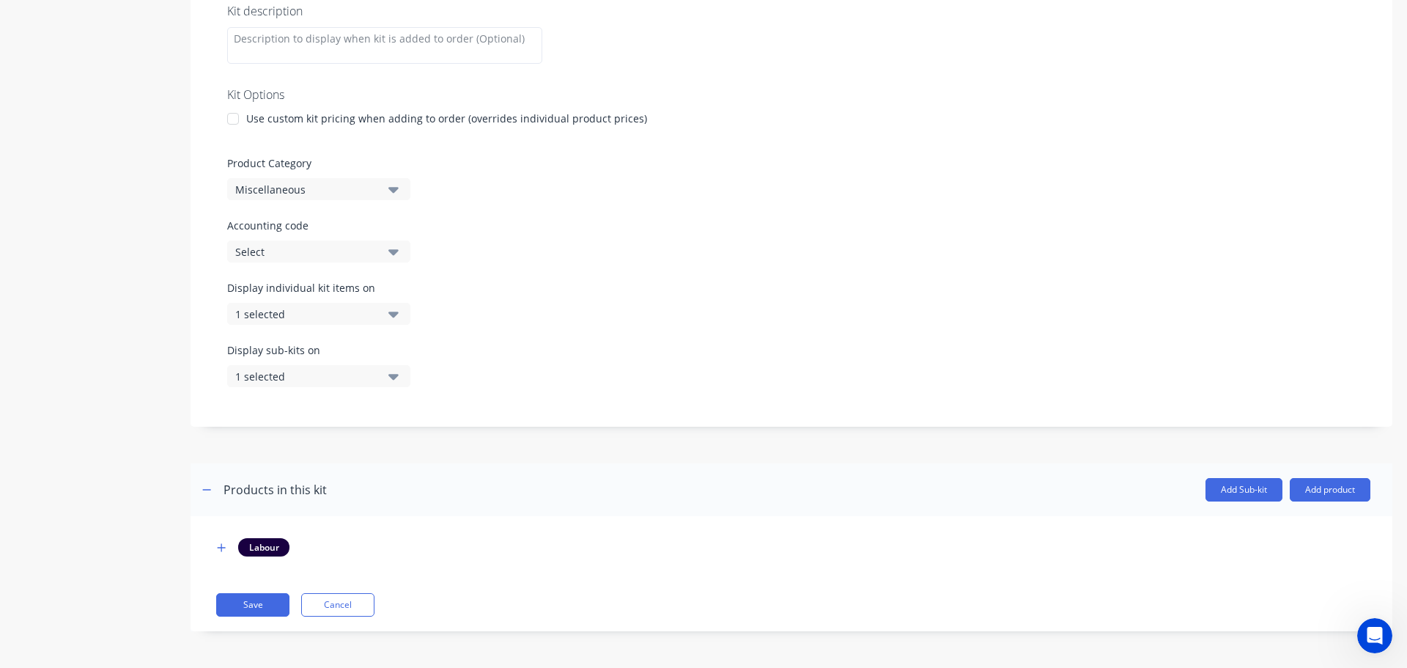
click at [278, 313] on div "1 selected" at bounding box center [306, 313] width 142 height 15
click at [622, 335] on div "Display individual kit items on 1 selected" at bounding box center [791, 311] width 1129 height 62
click at [205, 371] on div "Kit description Kit Options Use custom kit pricing when adding to order (overri…" at bounding box center [792, 203] width 1202 height 446
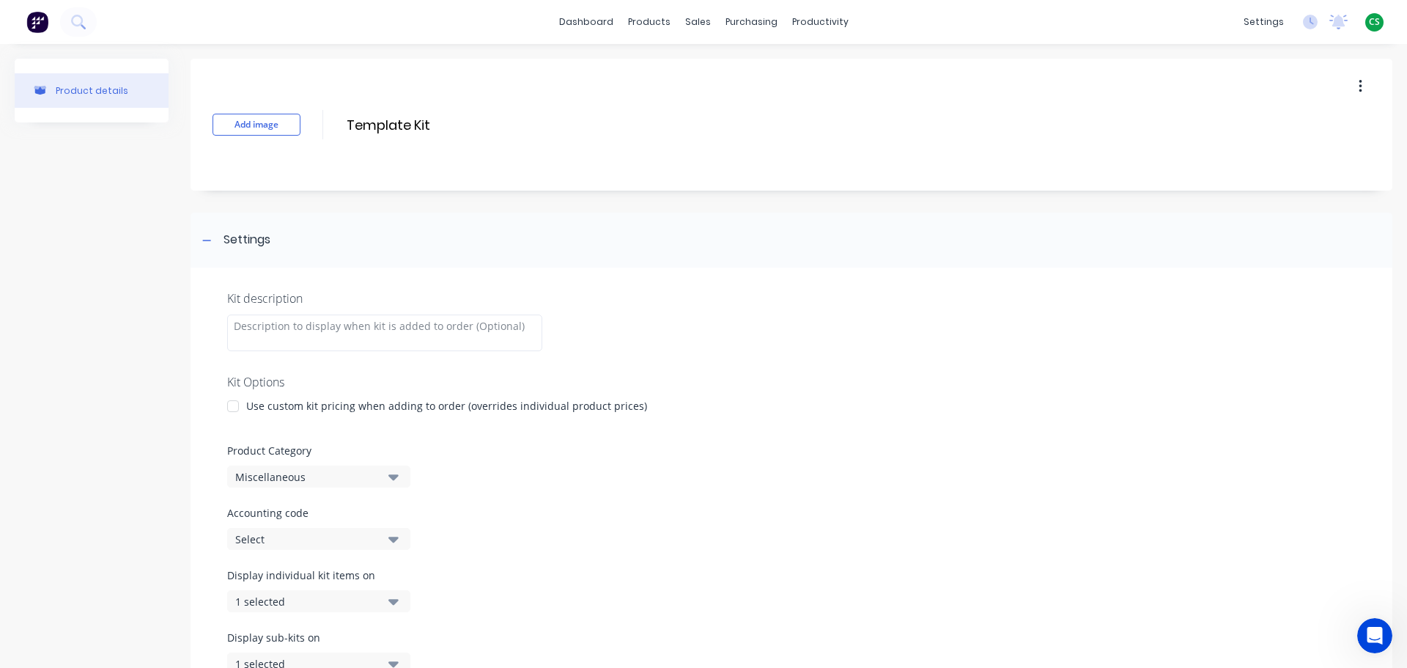
drag, startPoint x: 441, startPoint y: 123, endPoint x: 332, endPoint y: 119, distance: 109.3
click at [332, 119] on div "Add image Template Kit Template Kit Enter kit name" at bounding box center [792, 125] width 1202 height 132
click at [232, 330] on div at bounding box center [384, 332] width 315 height 37
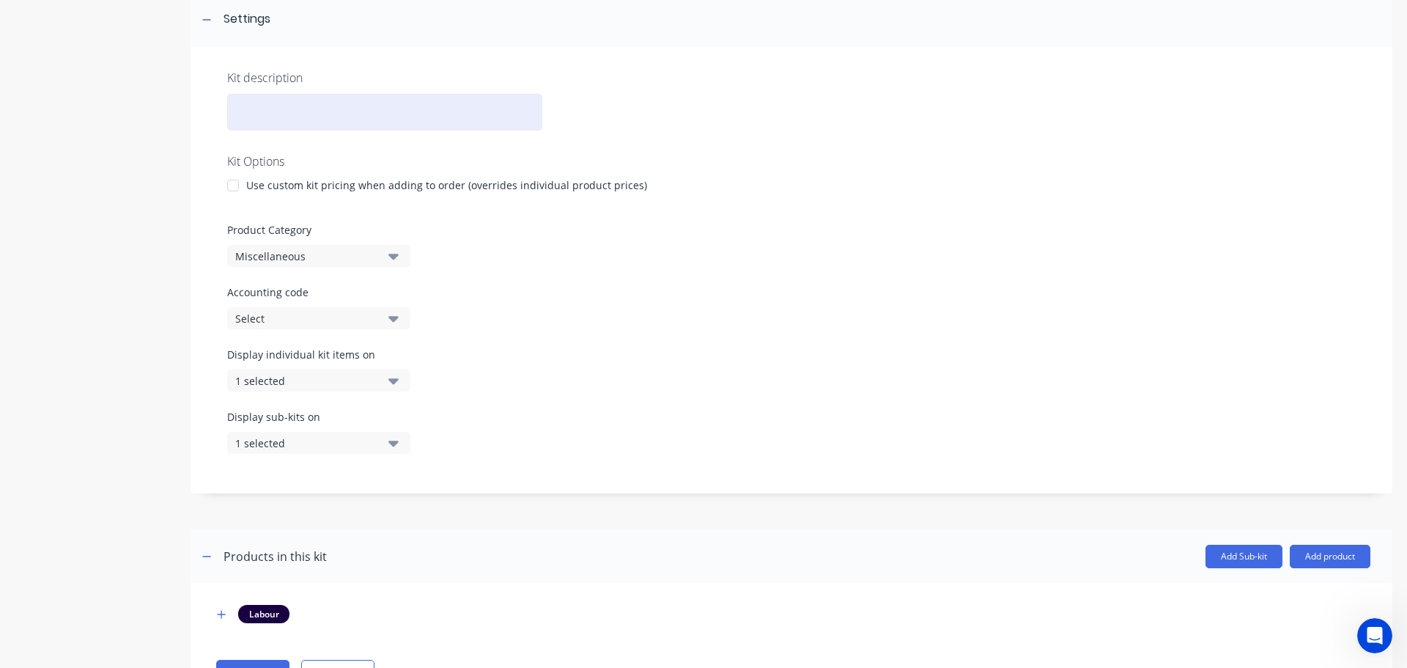
scroll to position [287, 0]
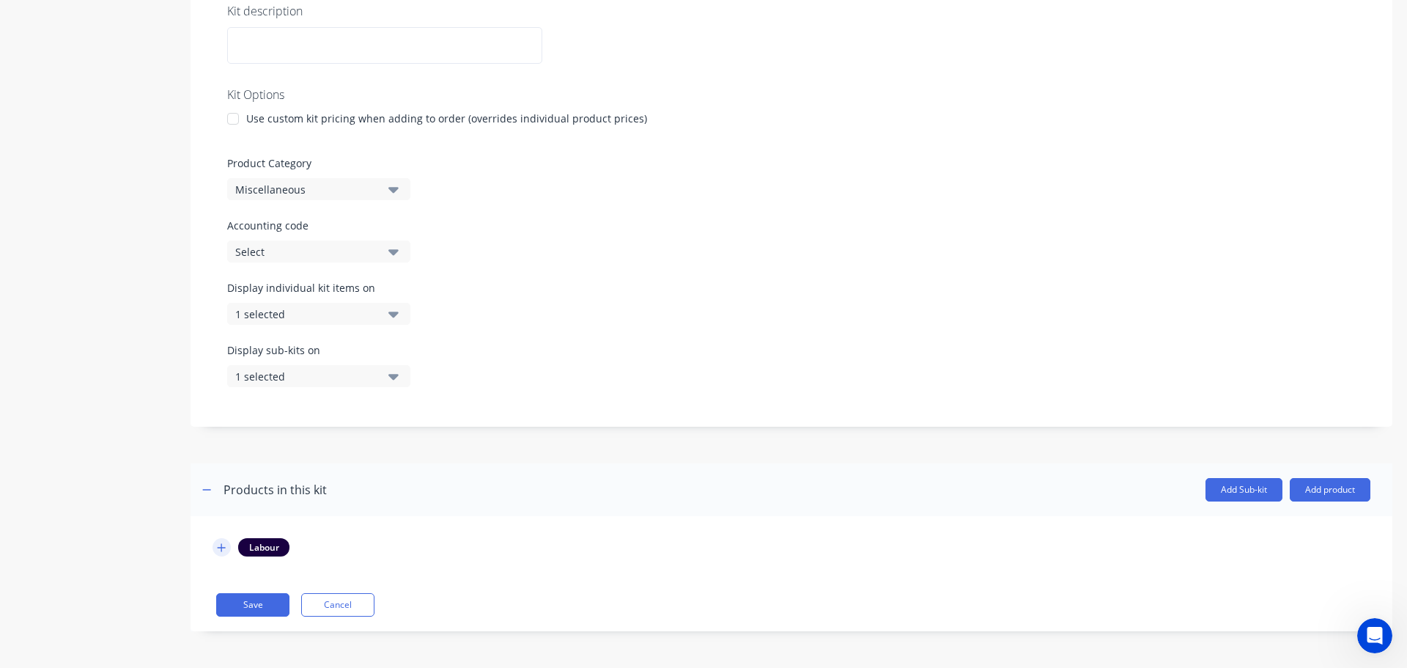
click at [224, 548] on icon "button" at bounding box center [221, 547] width 9 height 10
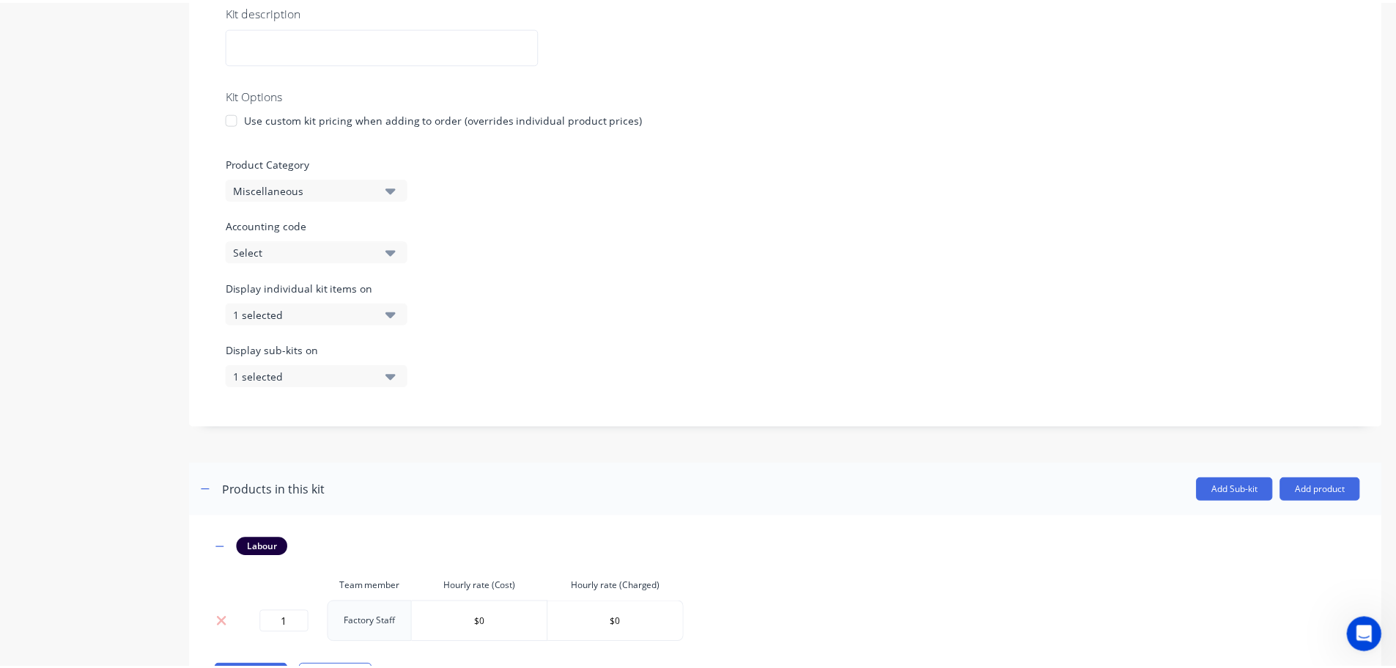
scroll to position [359, 0]
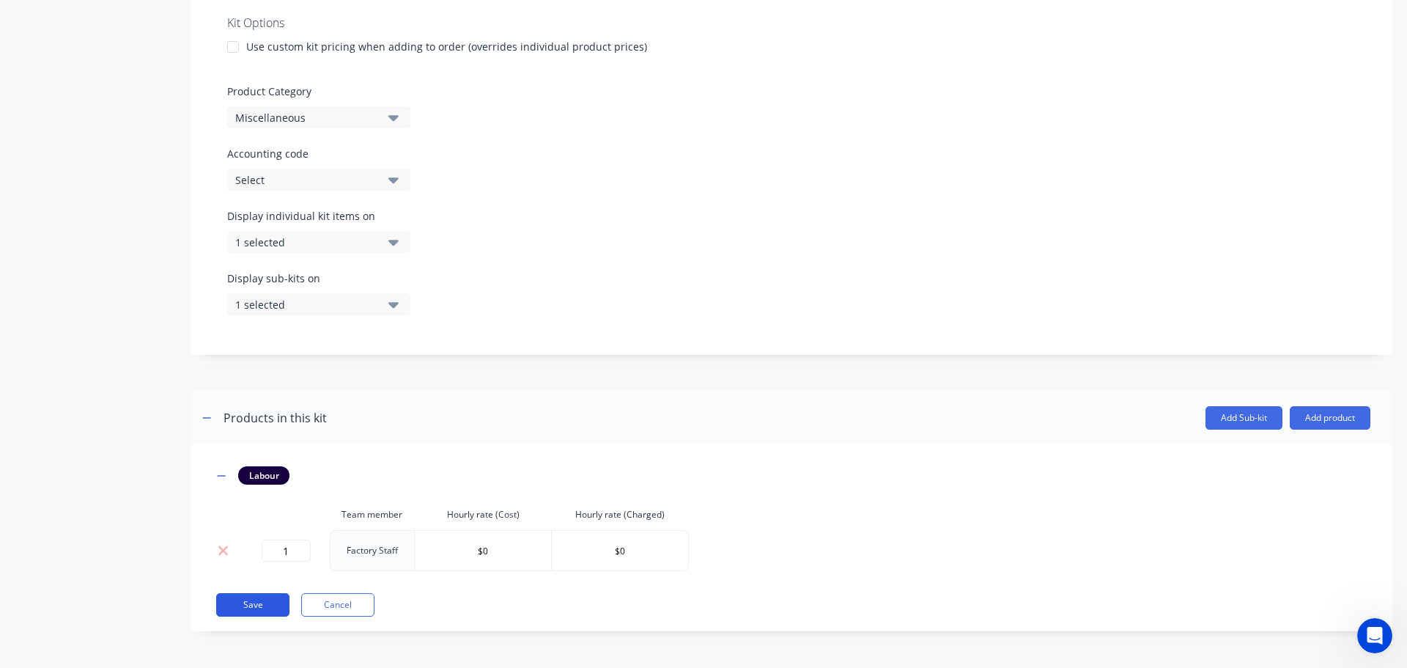
click at [272, 606] on button "Save" at bounding box center [252, 604] width 73 height 23
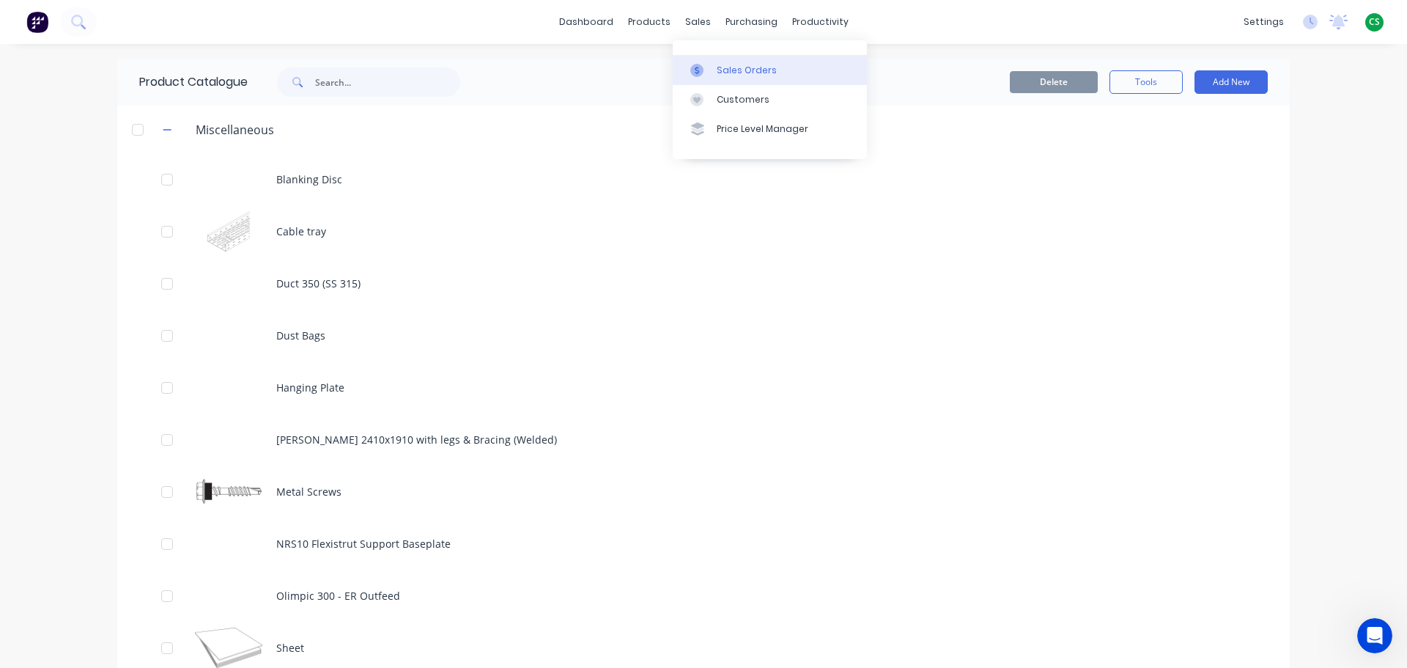
click at [740, 70] on div "Sales Orders" at bounding box center [747, 70] width 60 height 13
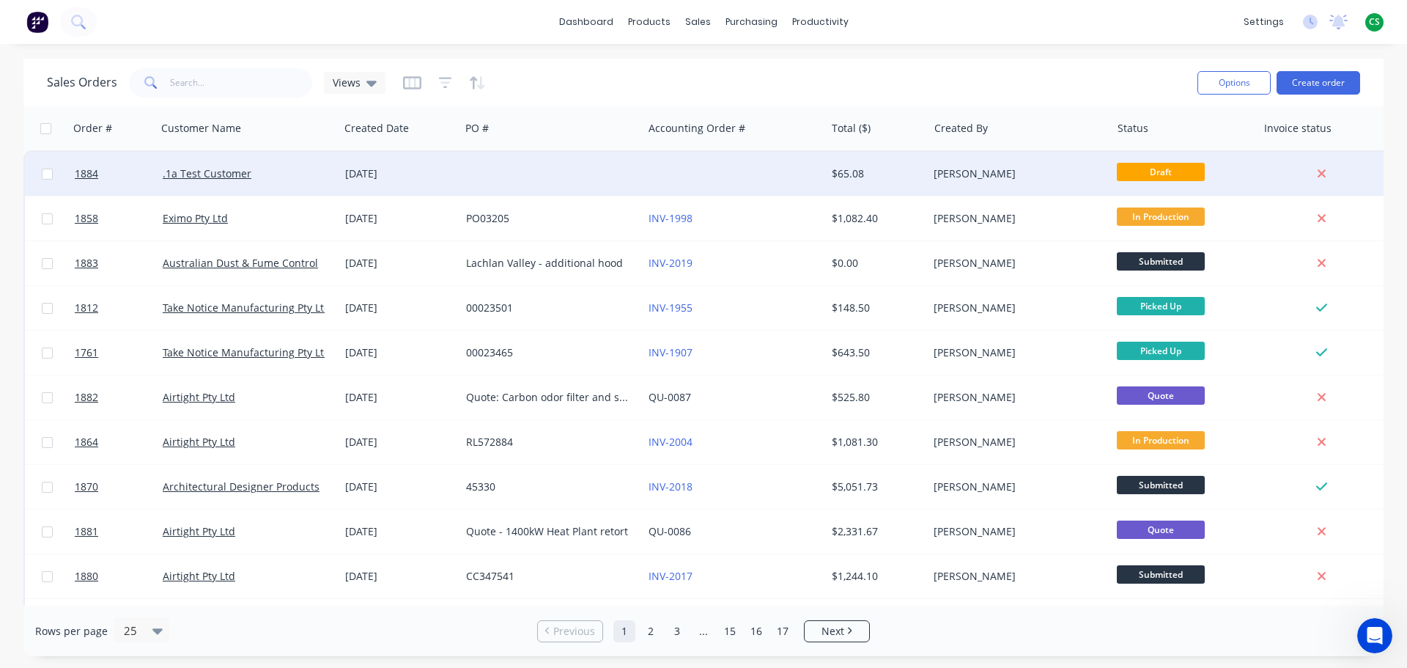
click at [271, 178] on div ".1a Test Customer" at bounding box center [244, 173] width 163 height 15
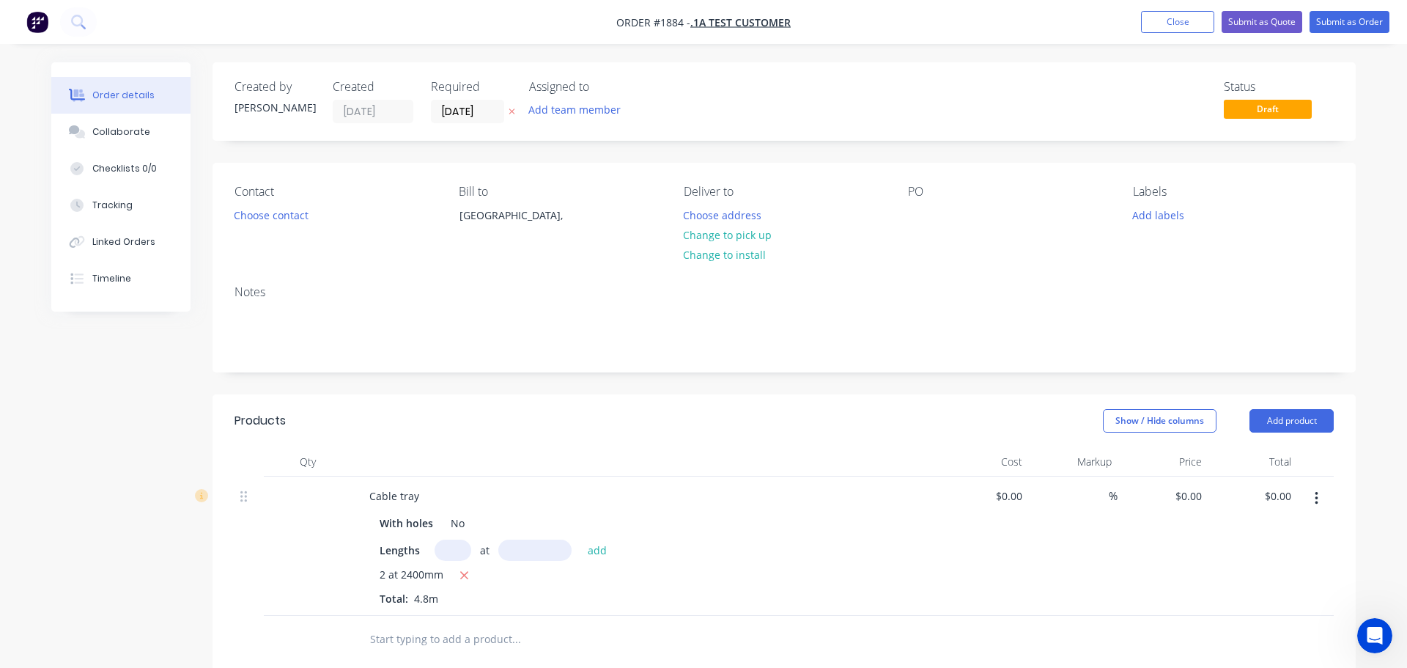
type input "$9.86"
type input "25"
type input "$12.325"
type input "$59.16"
click at [1264, 421] on button "Add product" at bounding box center [1287, 420] width 84 height 23
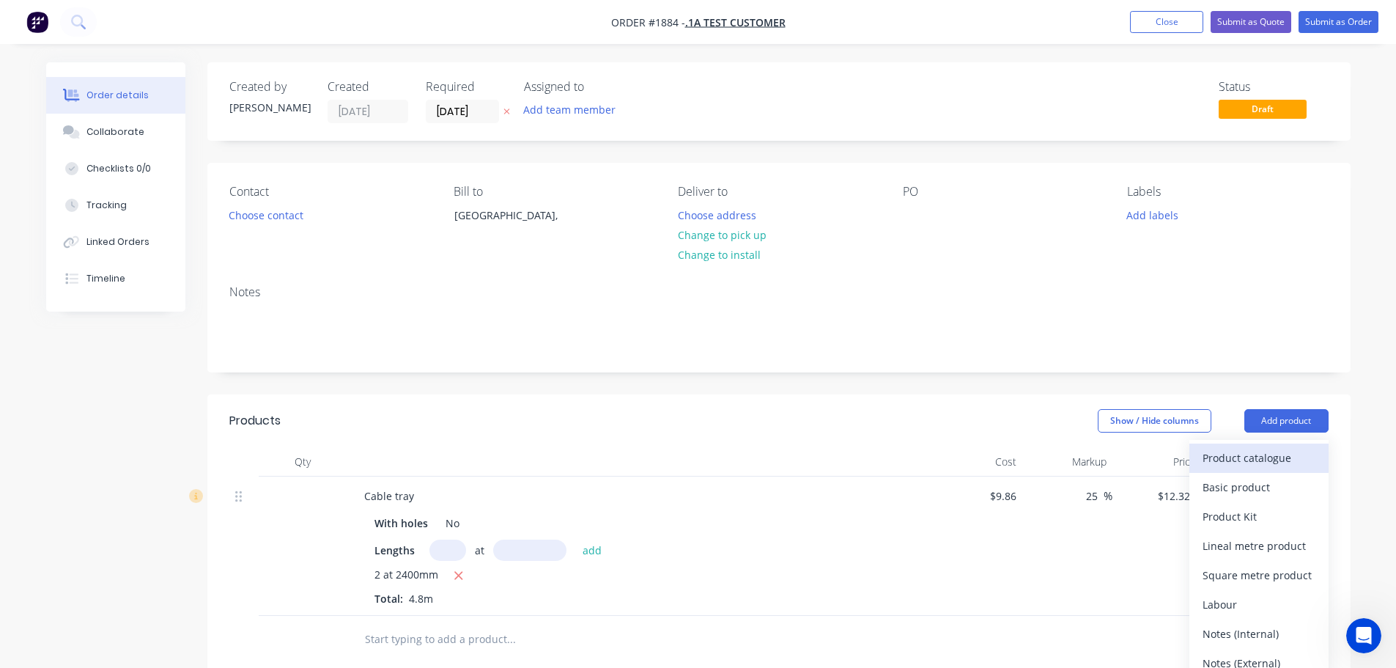
click at [1240, 461] on div "Product catalogue" at bounding box center [1259, 457] width 113 height 21
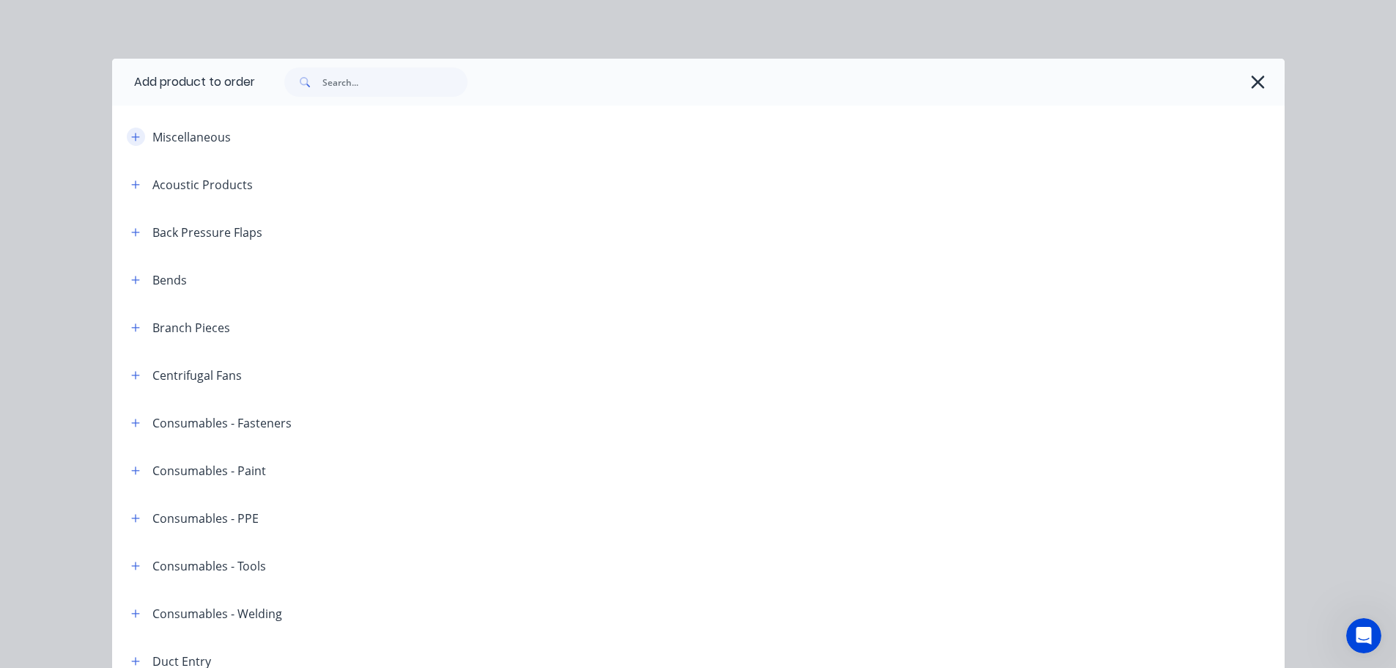
click at [132, 136] on icon "button" at bounding box center [135, 137] width 8 height 8
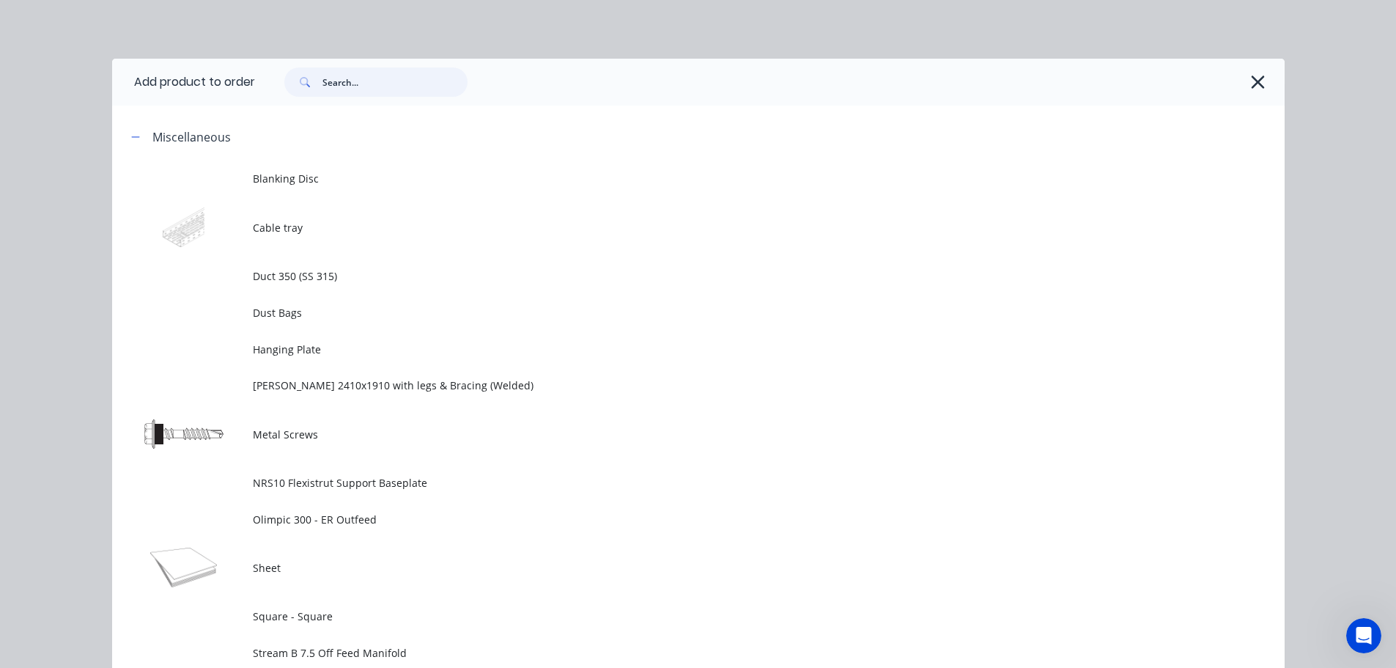
click at [339, 75] on input "text" at bounding box center [395, 81] width 145 height 29
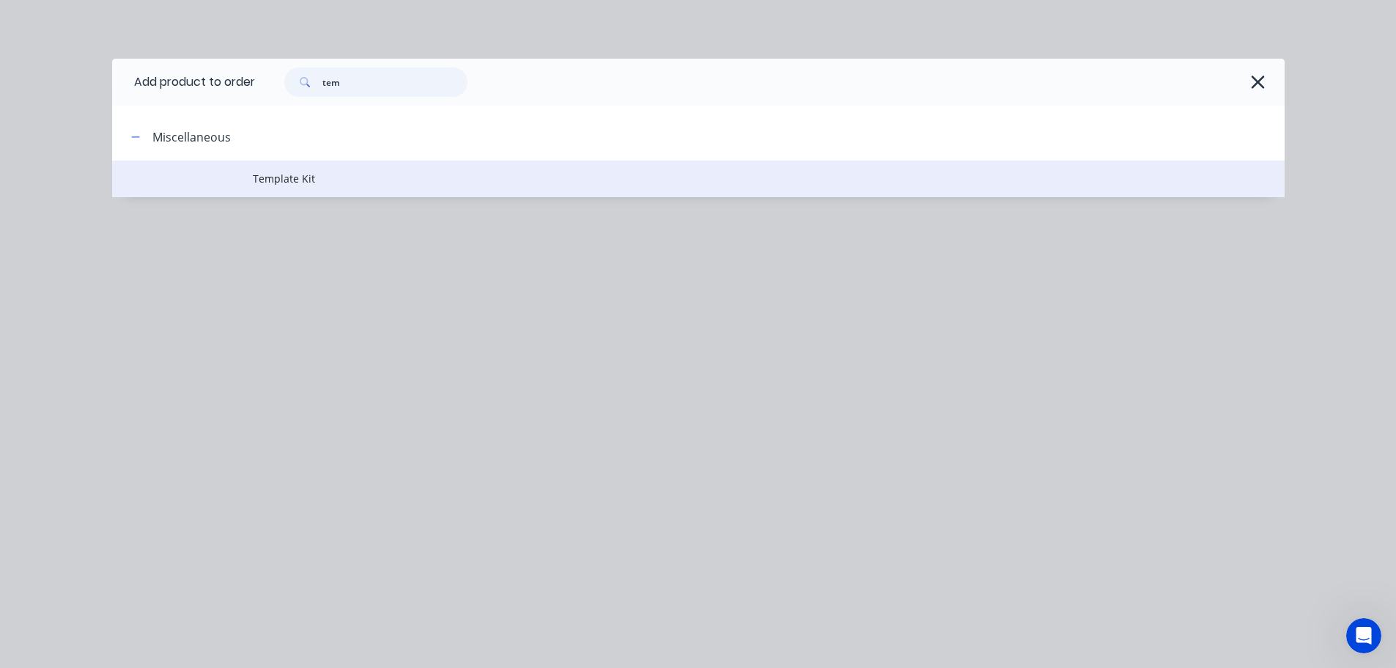
type input "tem"
click at [283, 185] on span "Template Kit" at bounding box center [665, 178] width 825 height 15
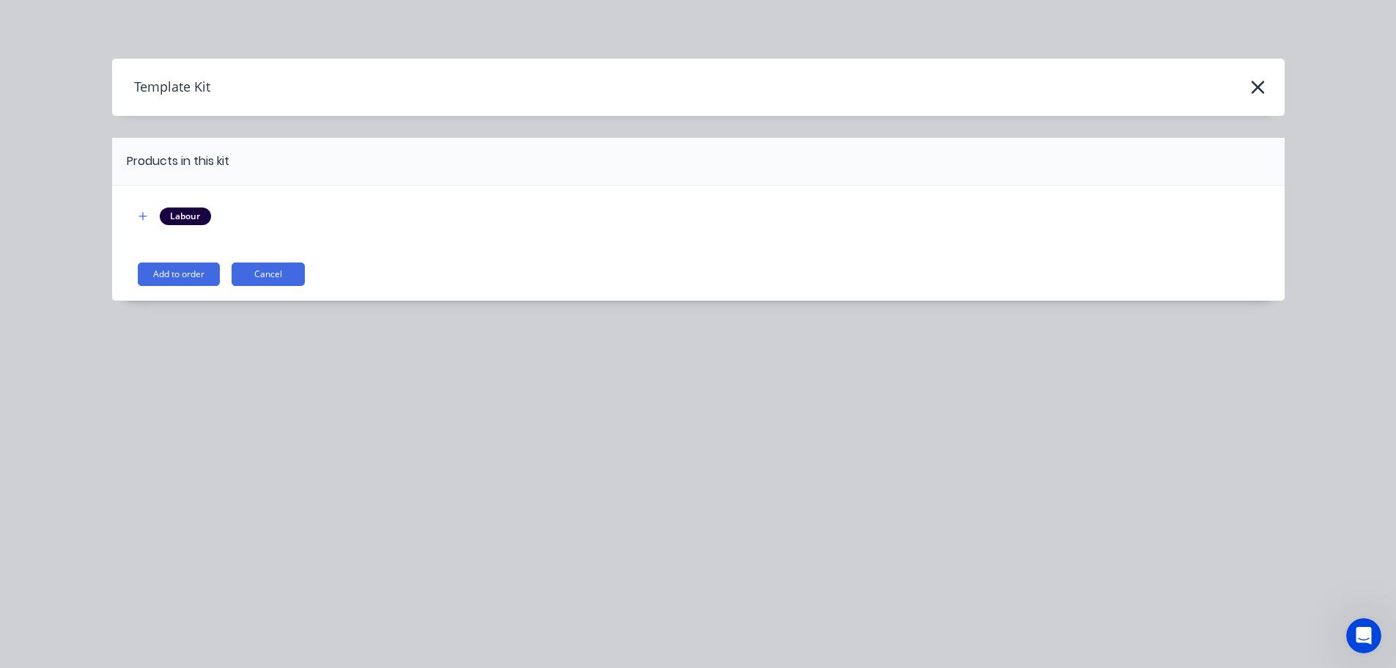
click at [177, 272] on button "Add to order" at bounding box center [179, 273] width 82 height 23
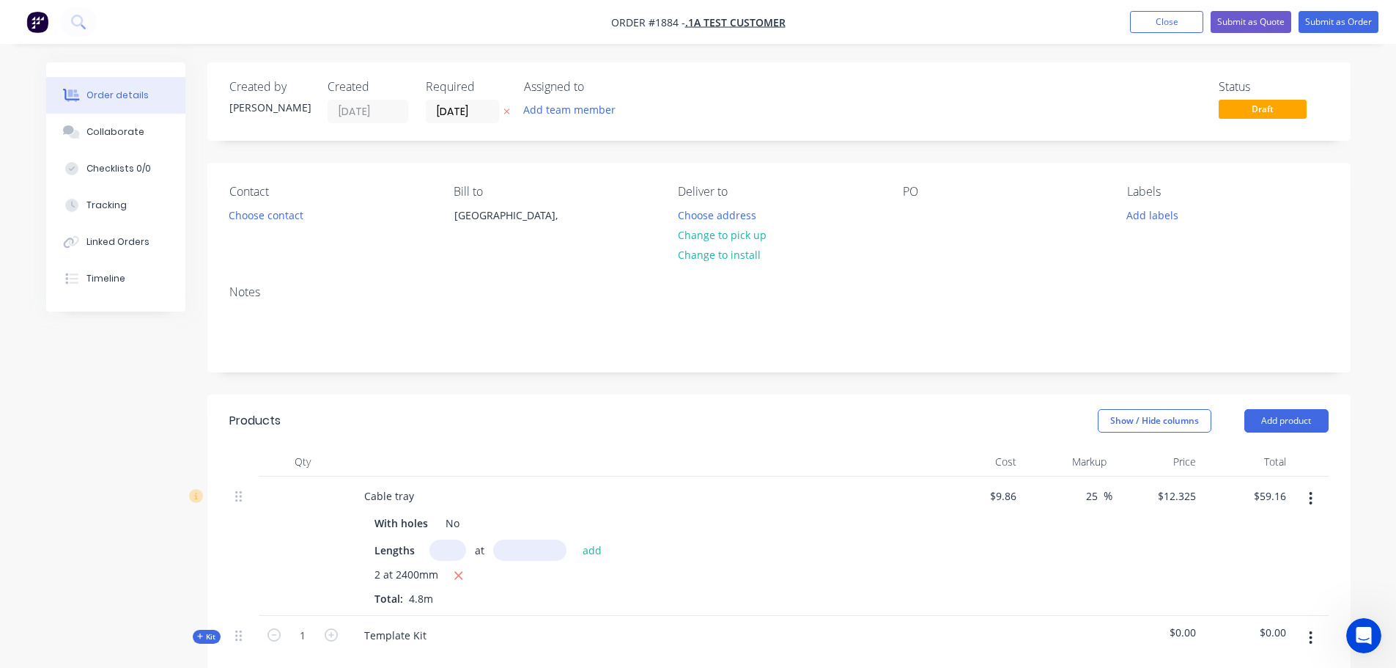
scroll to position [433, 0]
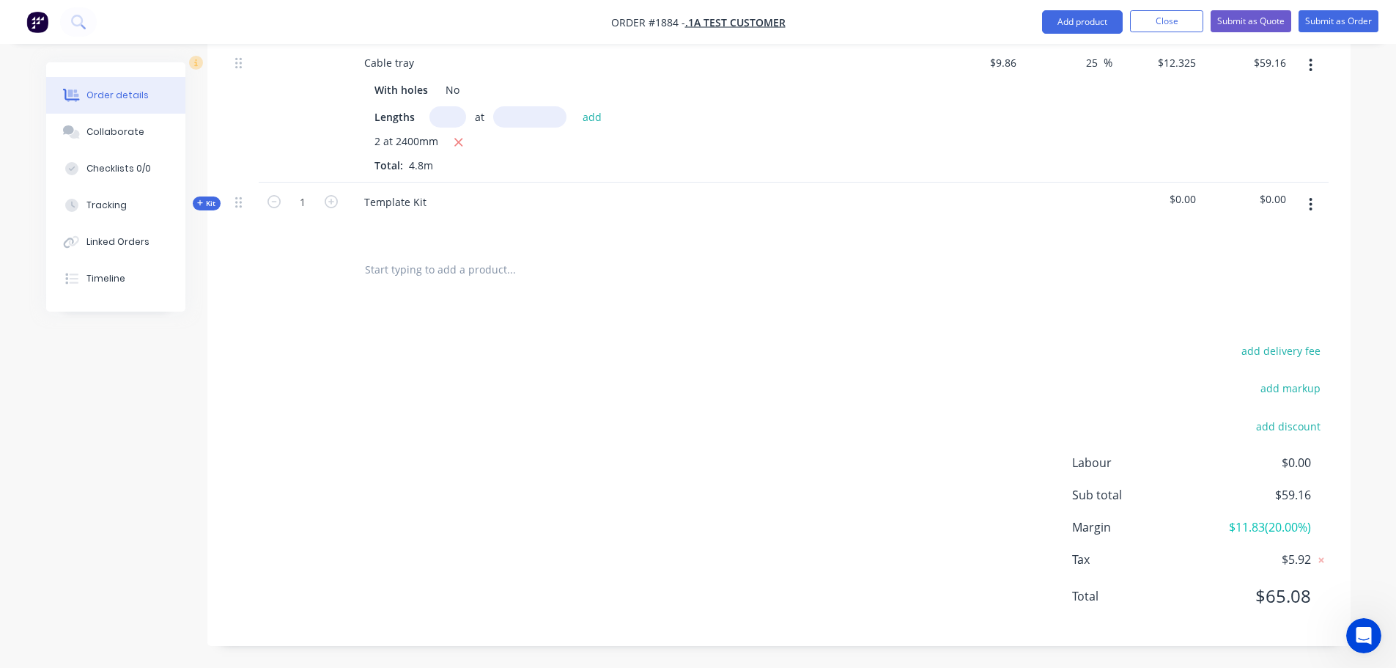
click at [210, 207] on span "Kit" at bounding box center [206, 203] width 19 height 11
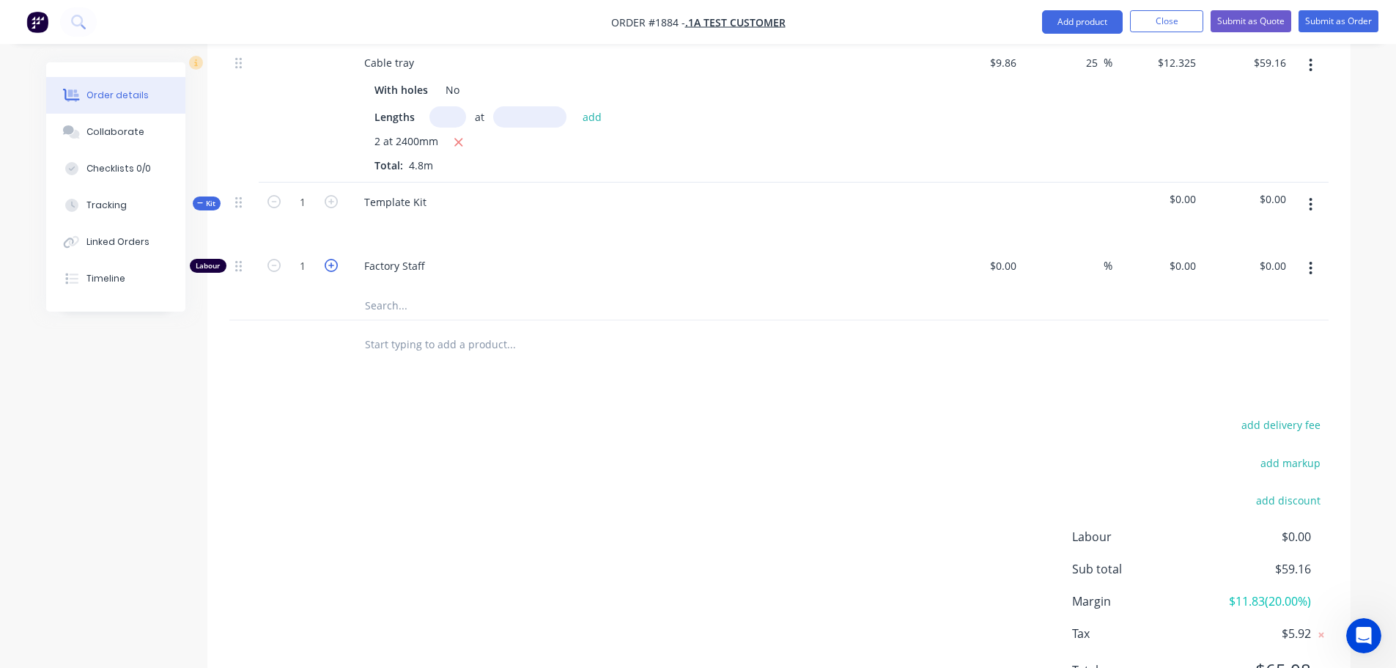
click at [333, 265] on icon "button" at bounding box center [331, 265] width 13 height 13
type input "3"
click at [1004, 266] on div "$0.00" at bounding box center [1003, 265] width 40 height 21
type input "$70.00"
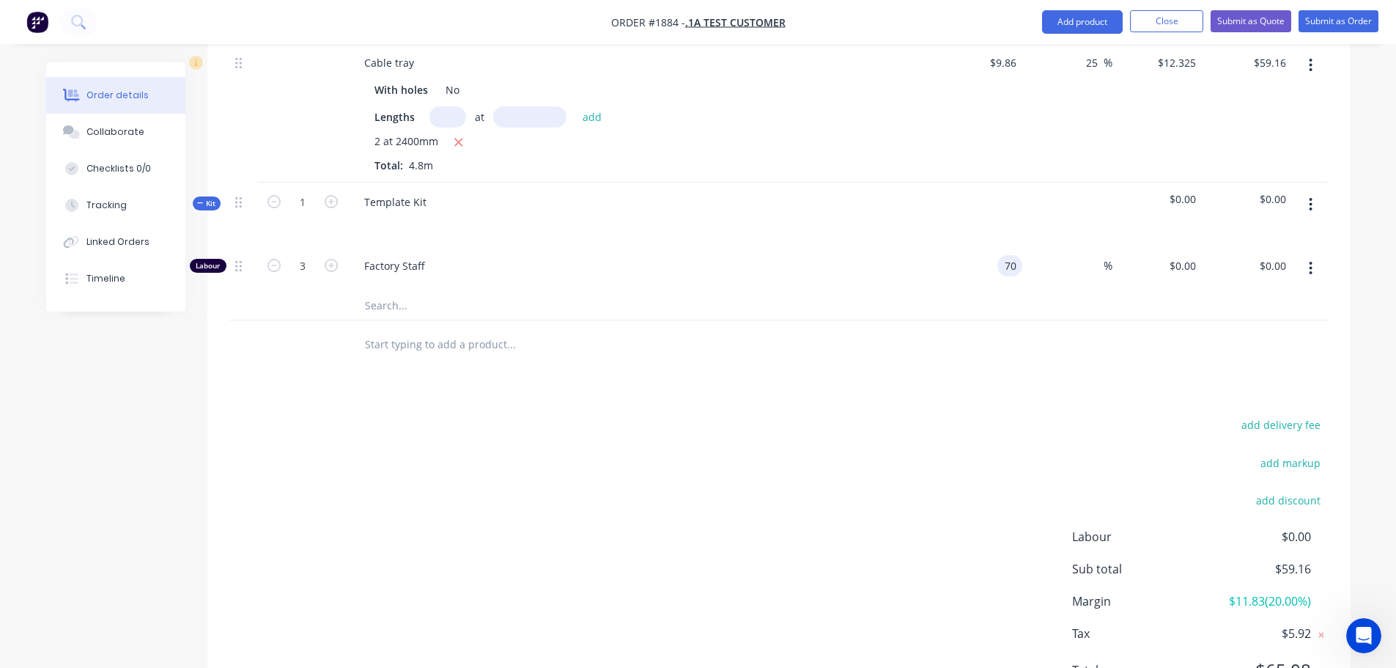
type input "$70.00"
type input "$210.00"
type input "0"
type input "$70.00"
click at [1087, 259] on input "0" at bounding box center [1095, 265] width 17 height 21
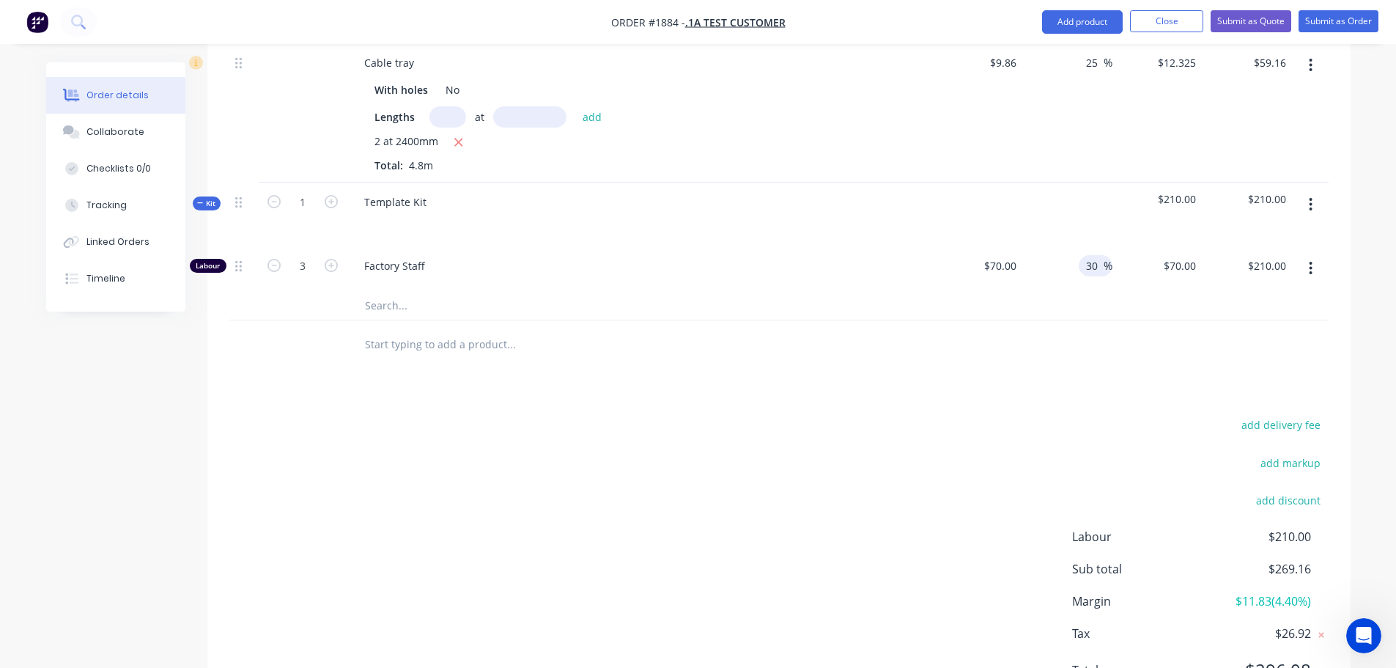
type input "30"
type input "91"
type input "$273.00"
type input "$91.00"
click at [388, 203] on div "Template Kit" at bounding box center [396, 201] width 86 height 21
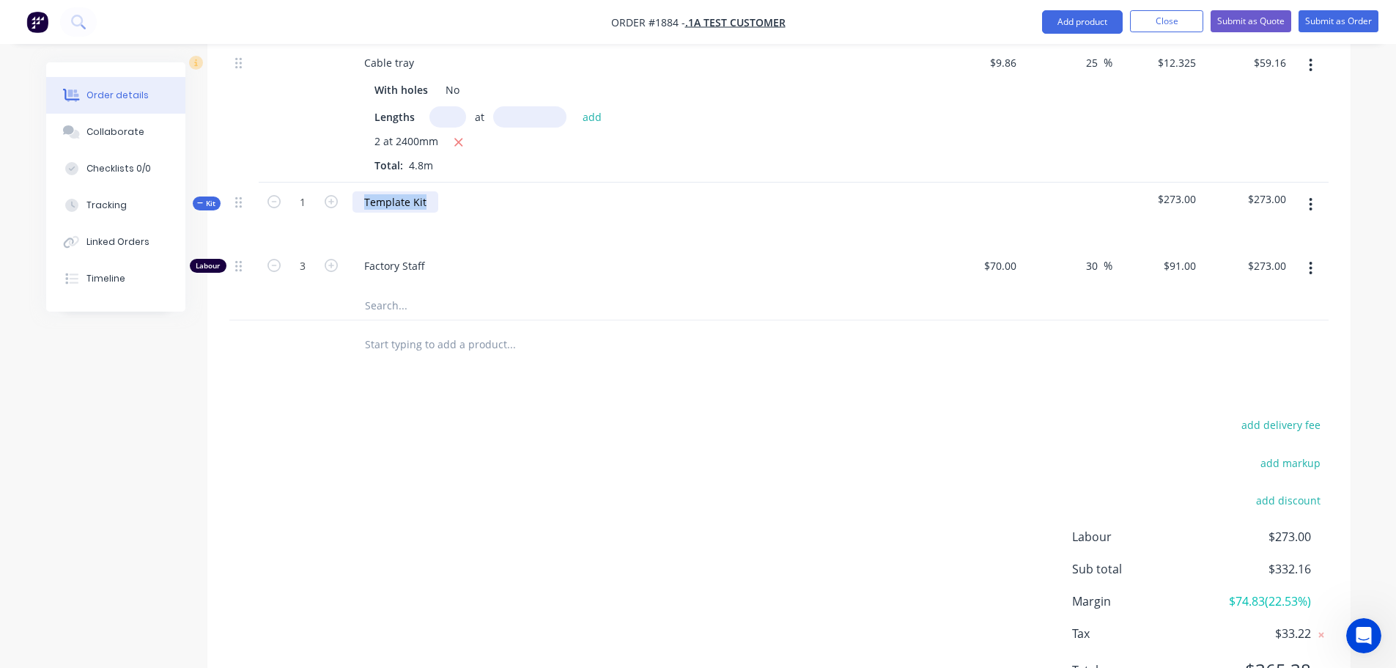
drag, startPoint x: 387, startPoint y: 203, endPoint x: 416, endPoint y: 198, distance: 29.8
click at [416, 198] on div "Template Kit" at bounding box center [396, 201] width 86 height 21
click at [269, 489] on div "add delivery fee add markup add discount Labour $273.00 Sub total $332.16 Margi…" at bounding box center [779, 556] width 1100 height 283
click at [205, 202] on span "Kit" at bounding box center [206, 203] width 19 height 11
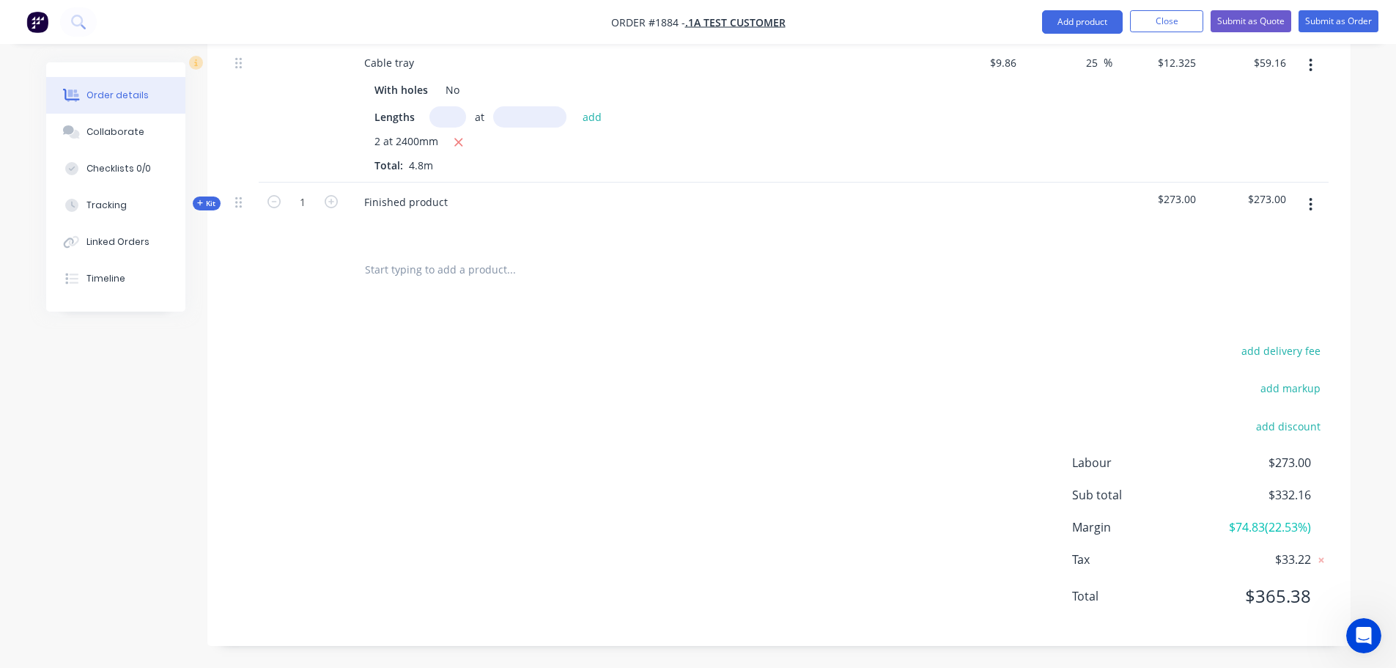
click at [213, 204] on span "Kit" at bounding box center [206, 203] width 19 height 11
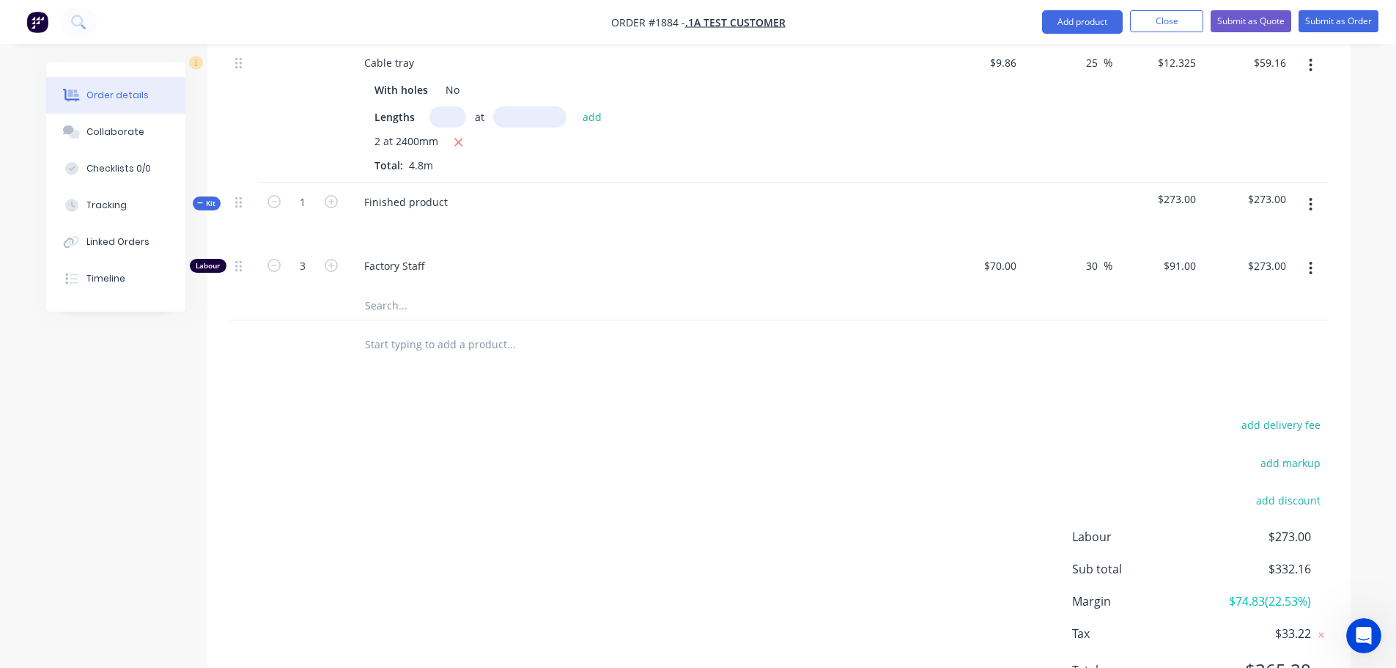
click at [382, 303] on input "text" at bounding box center [510, 304] width 293 height 29
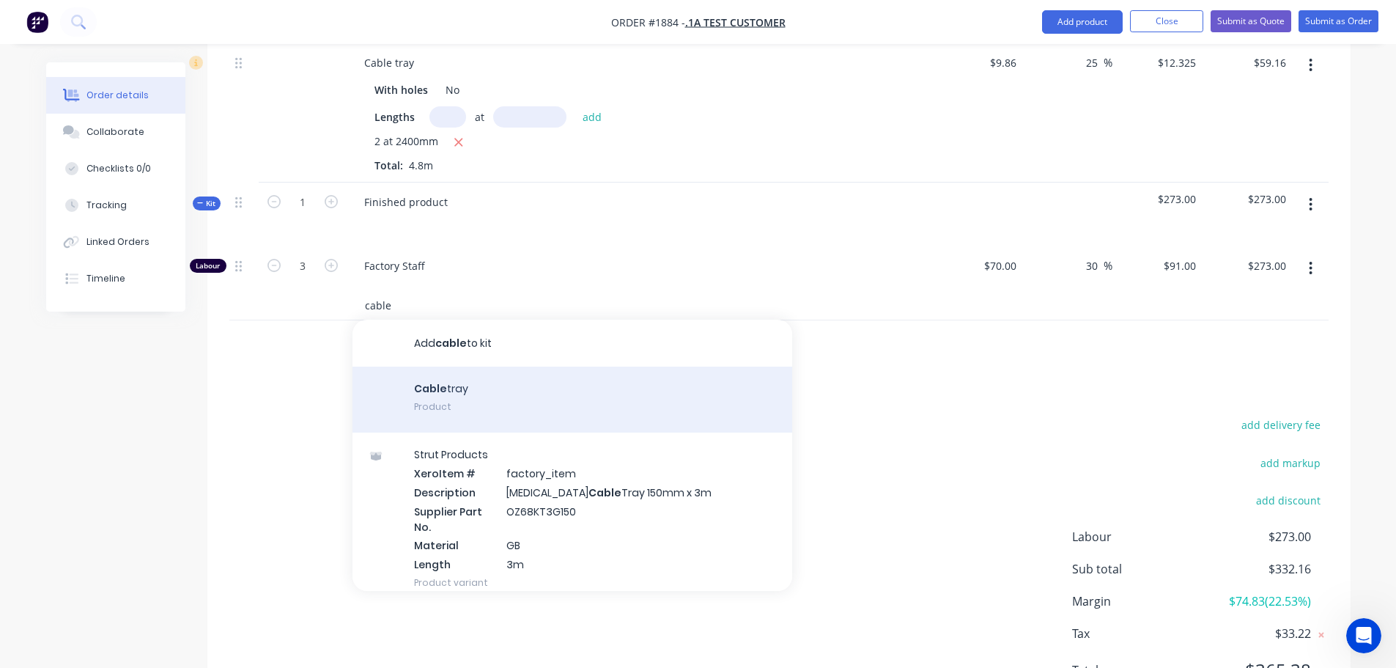
type input "cable"
click at [454, 405] on div "Cable tray Product" at bounding box center [573, 400] width 440 height 66
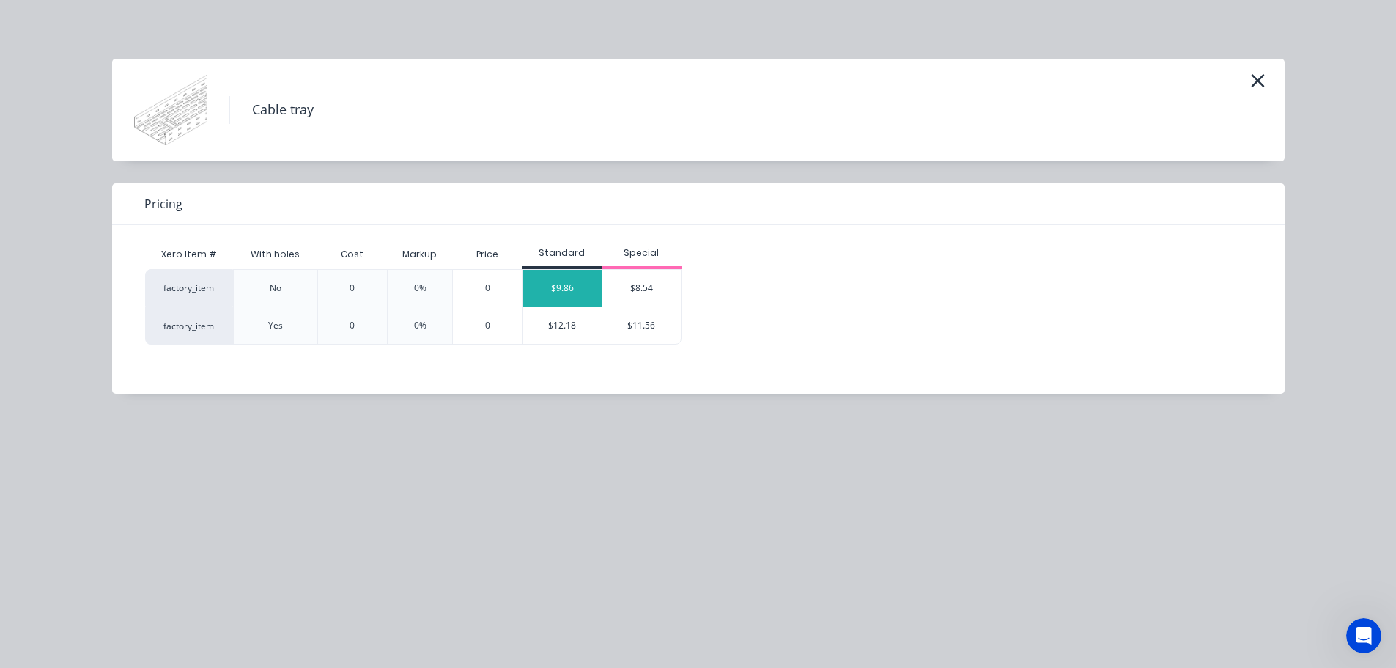
click at [567, 293] on div "$9.86" at bounding box center [562, 288] width 79 height 37
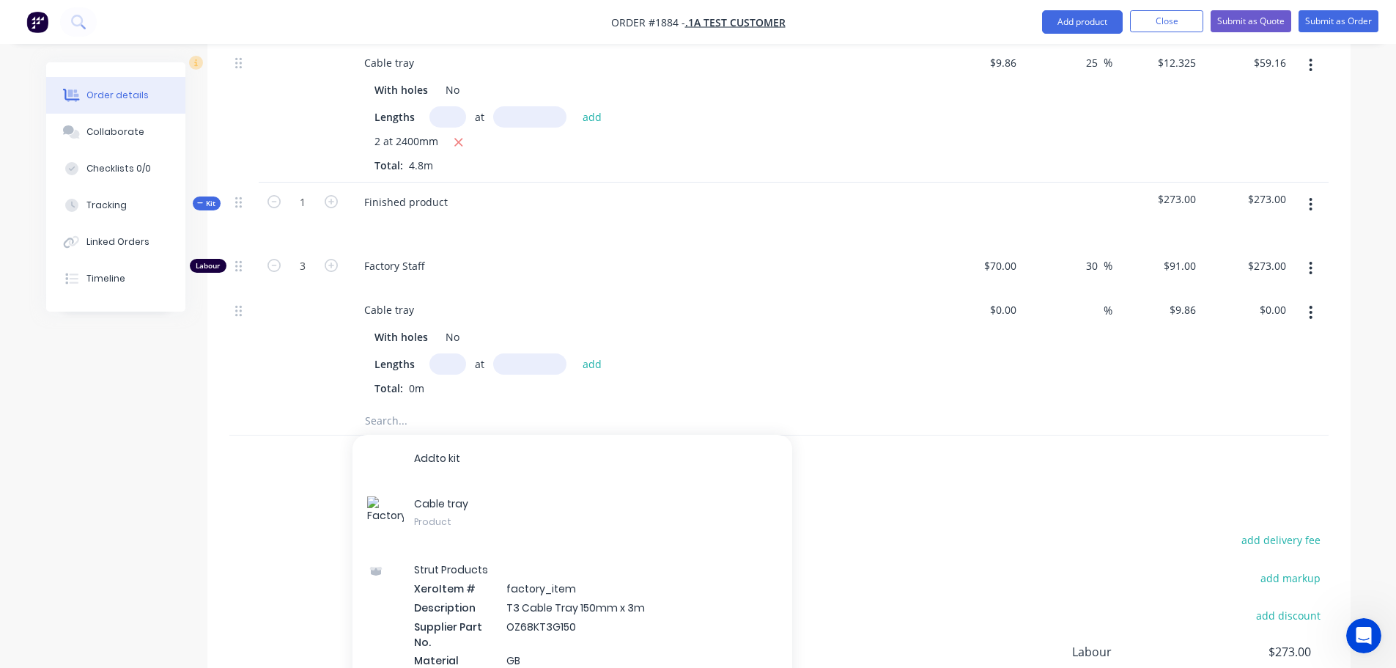
click at [449, 368] on input "text" at bounding box center [448, 363] width 37 height 21
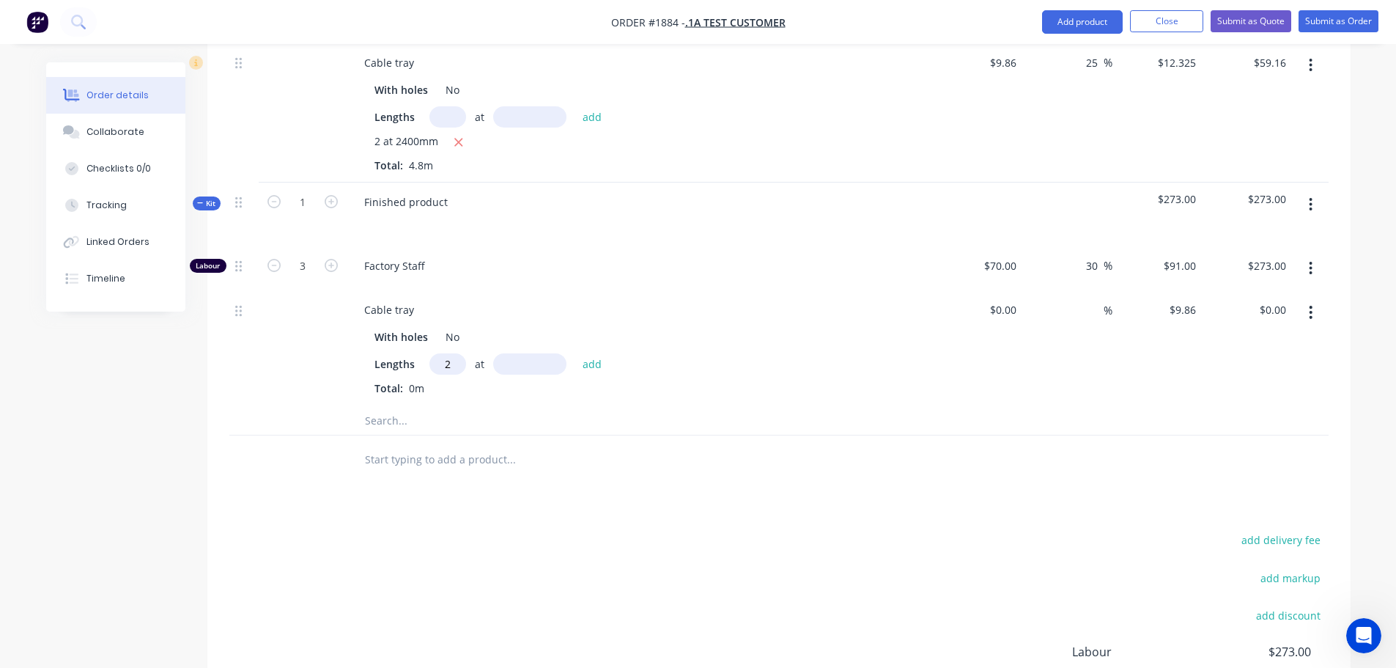
type input "2"
type input "2400mm"
drag, startPoint x: 583, startPoint y: 366, endPoint x: 625, endPoint y: 359, distance: 41.6
click at [584, 366] on button "add" at bounding box center [592, 364] width 34 height 20
type input "$47.33"
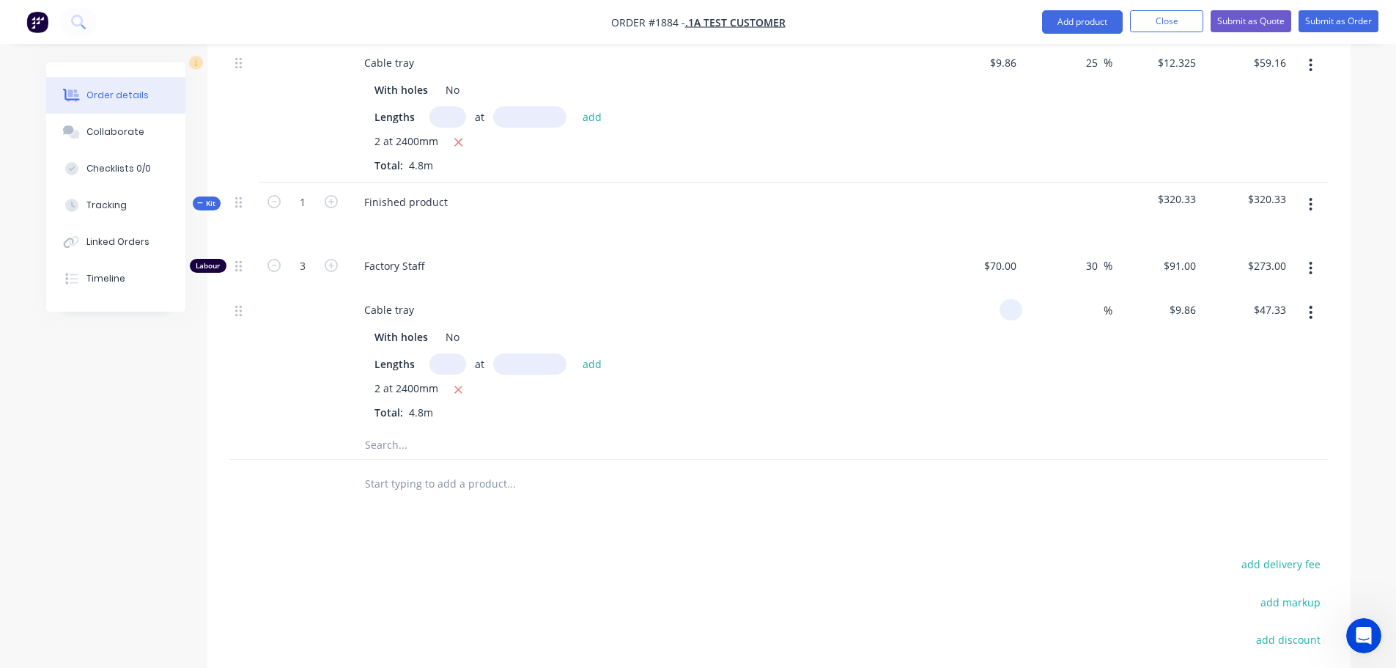
click at [997, 312] on div at bounding box center [978, 359] width 90 height 139
type input "$10.00"
type input "$48.00"
type input "30"
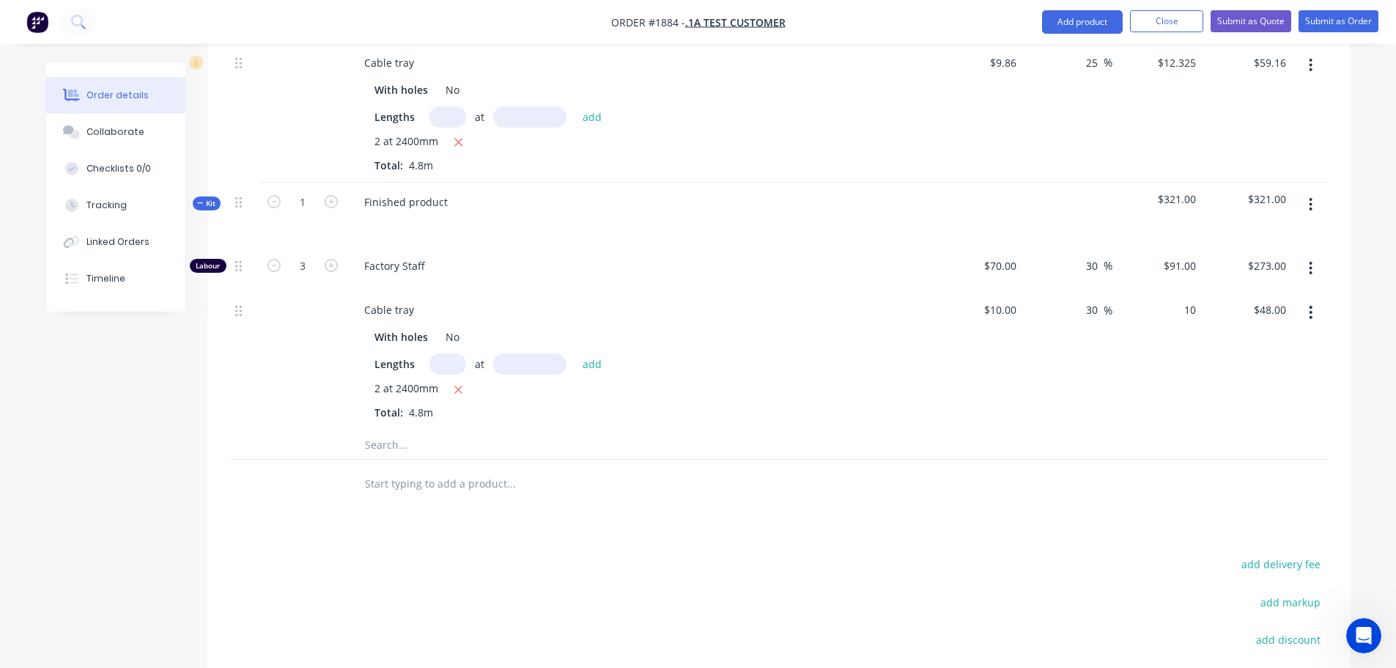
type input "13"
type input "$62.40"
type input "$13.00"
click at [1358, 331] on div "Order details Collaborate Checklists 0/0 Tracking Linked Orders Timeline Order …" at bounding box center [699, 255] width 1334 height 1252
click at [1309, 65] on icon "button" at bounding box center [1311, 65] width 4 height 16
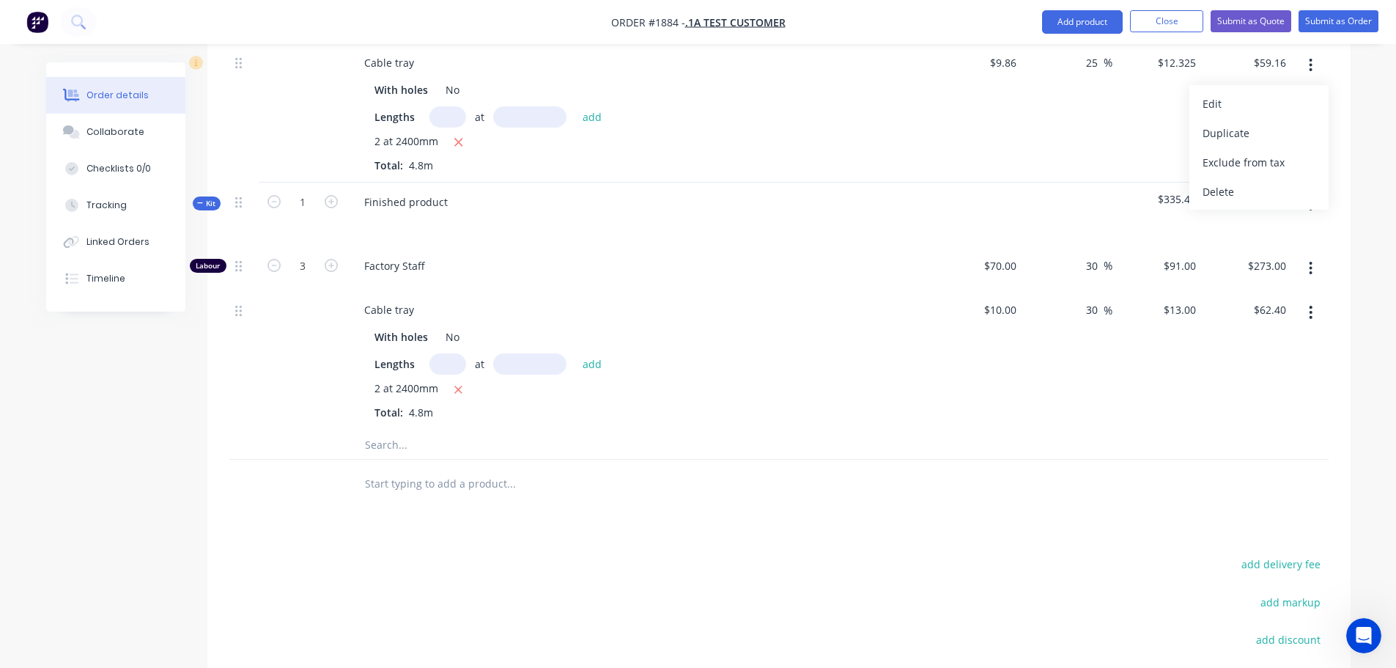
click at [1226, 190] on div "Delete" at bounding box center [1259, 191] width 113 height 21
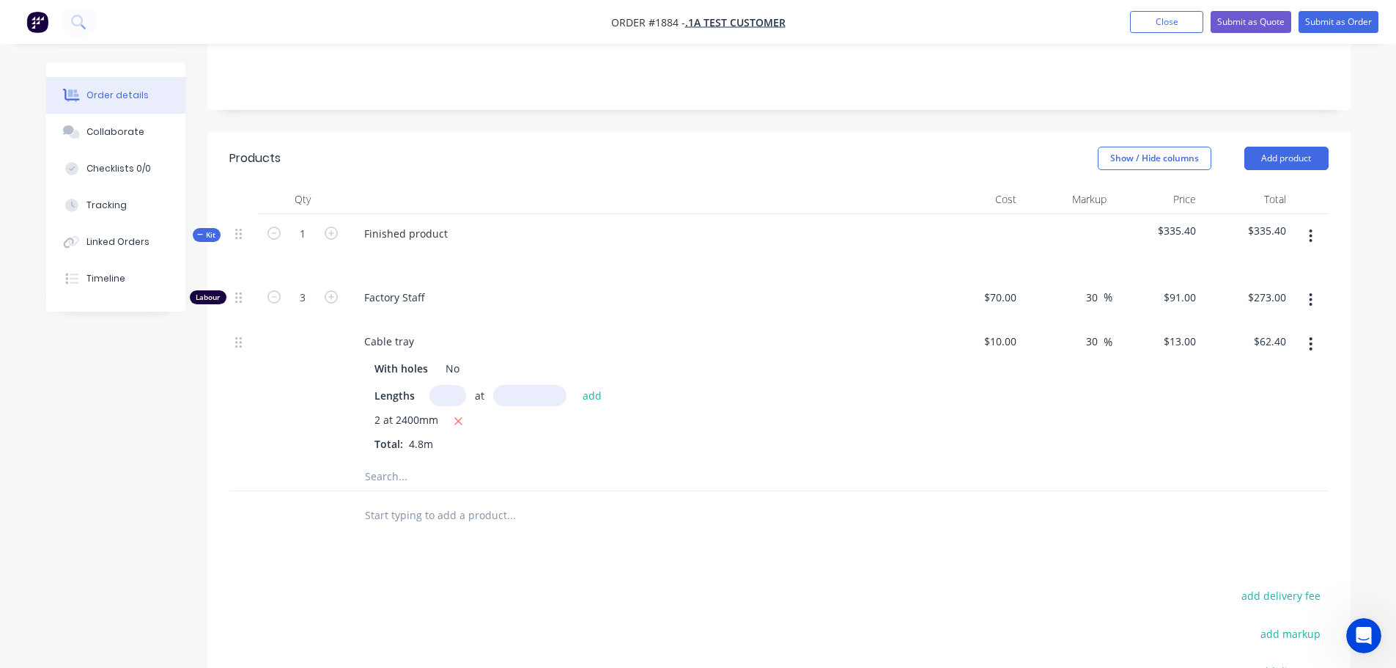
scroll to position [213, 0]
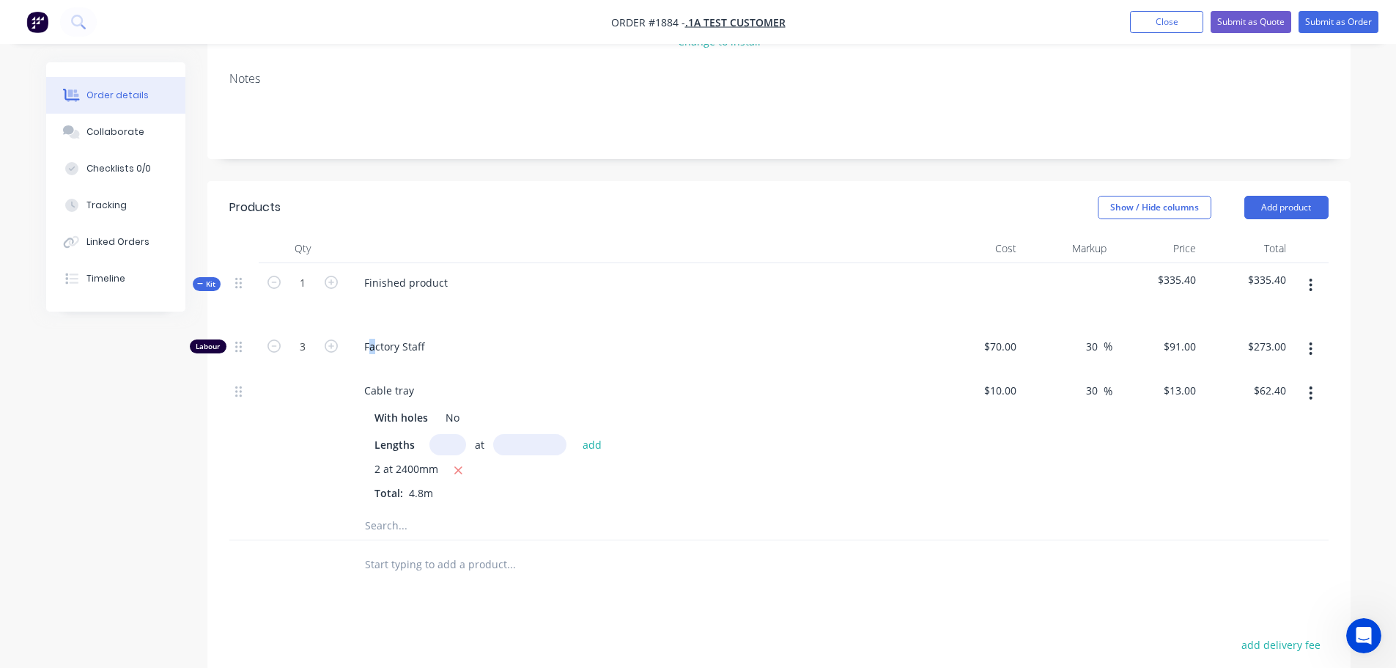
click at [372, 345] on span "Factory Staff" at bounding box center [645, 346] width 563 height 15
drag, startPoint x: 372, startPoint y: 345, endPoint x: 424, endPoint y: 345, distance: 51.3
click at [424, 345] on span "Factory Staff" at bounding box center [645, 346] width 563 height 15
click at [108, 204] on div "Tracking" at bounding box center [106, 205] width 40 height 13
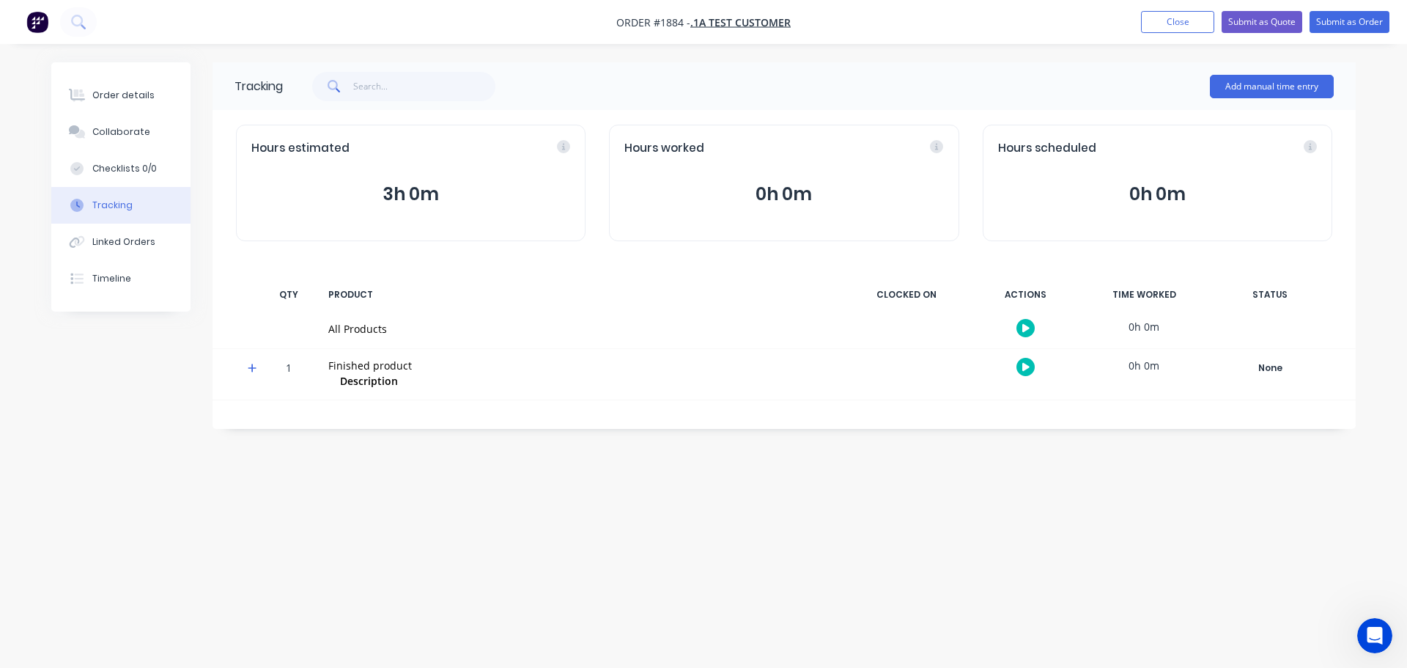
click at [263, 149] on span "Hours estimated" at bounding box center [300, 148] width 98 height 17
drag, startPoint x: 263, startPoint y: 149, endPoint x: 325, endPoint y: 150, distance: 62.3
click at [325, 150] on span "Hours estimated" at bounding box center [300, 148] width 98 height 17
click at [630, 146] on span "Hours worked" at bounding box center [665, 148] width 80 height 17
drag, startPoint x: 630, startPoint y: 146, endPoint x: 689, endPoint y: 147, distance: 58.6
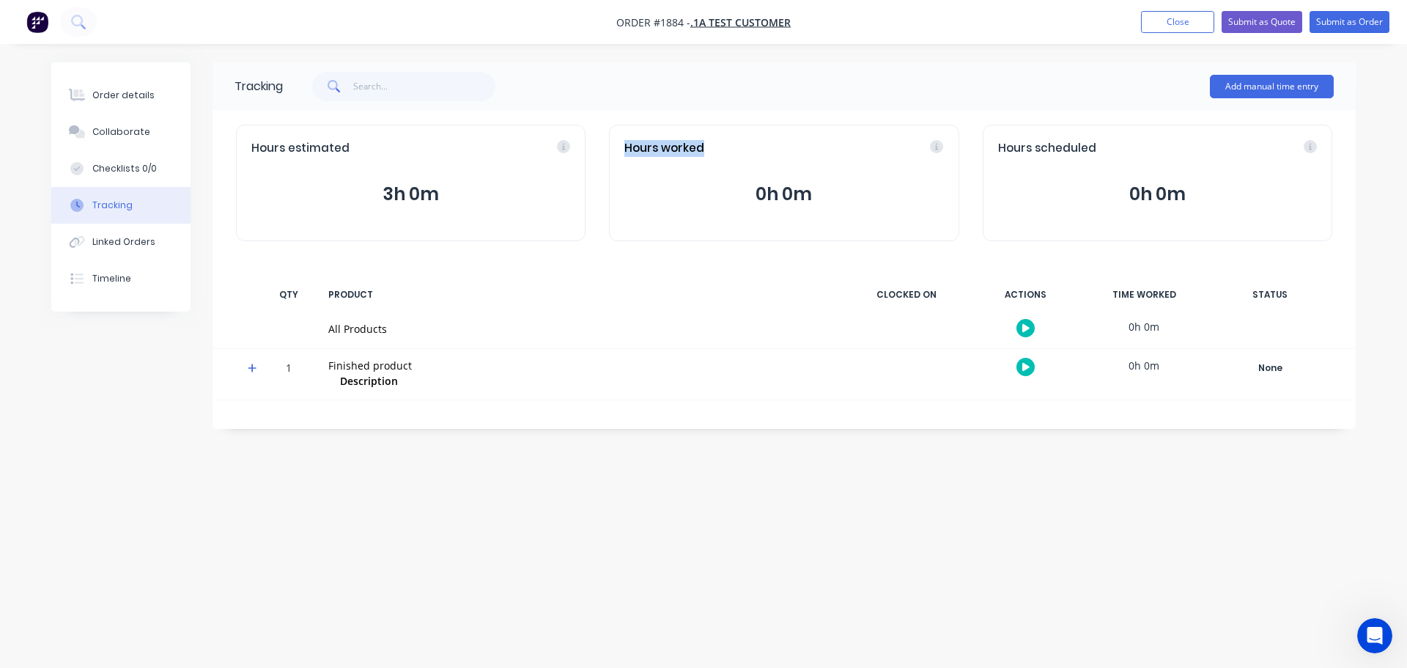
click at [688, 147] on span "Hours worked" at bounding box center [665, 148] width 80 height 17
click at [118, 92] on div "Order details" at bounding box center [123, 95] width 62 height 13
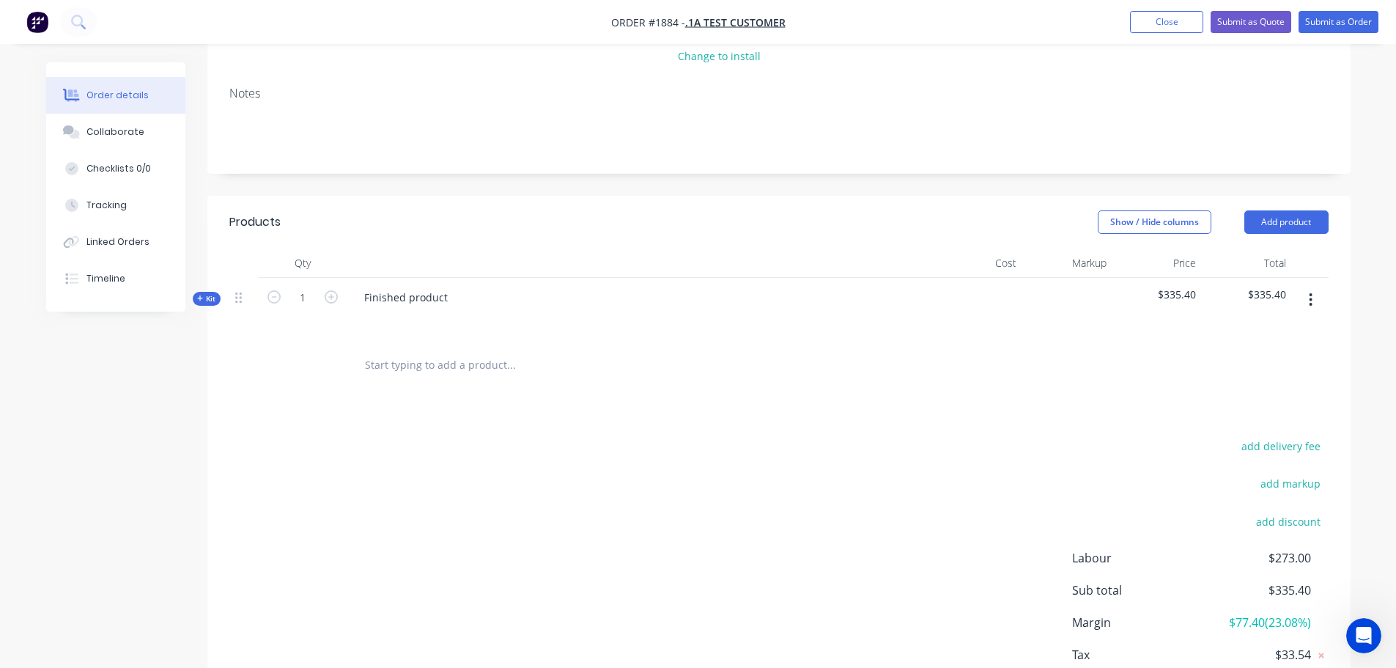
scroll to position [220, 0]
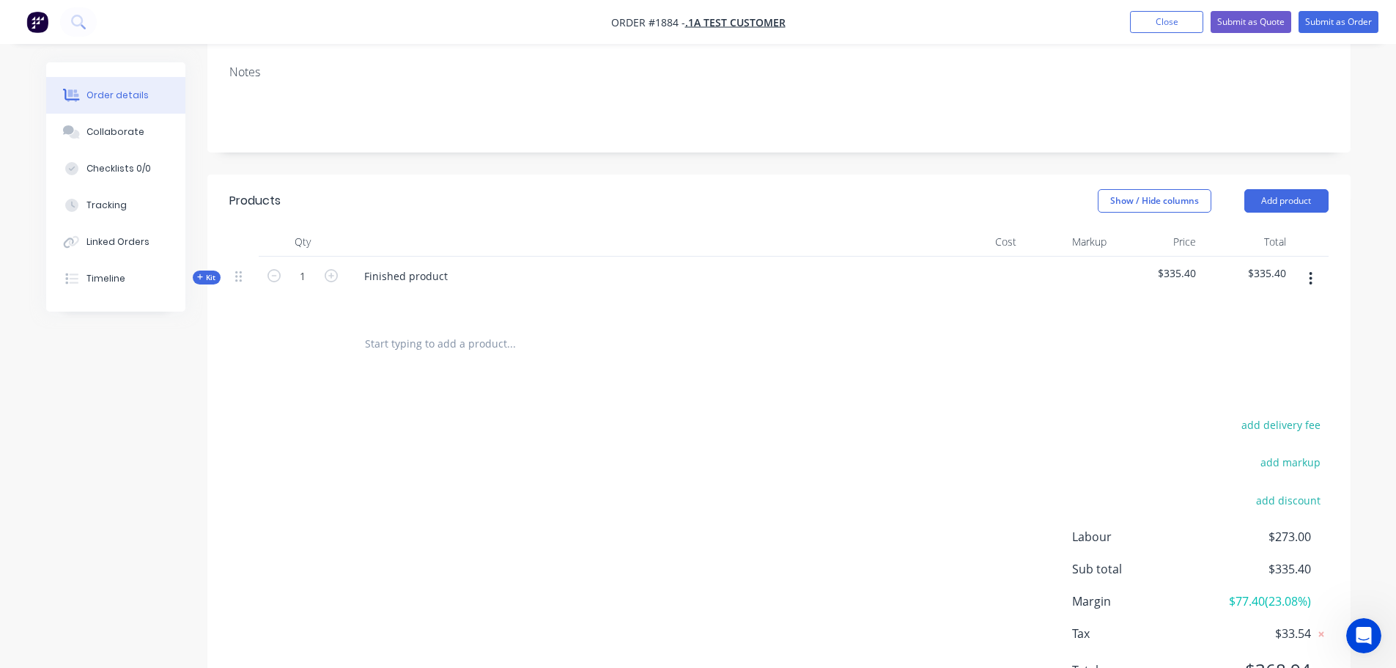
click at [214, 278] on span "Kit" at bounding box center [206, 277] width 19 height 11
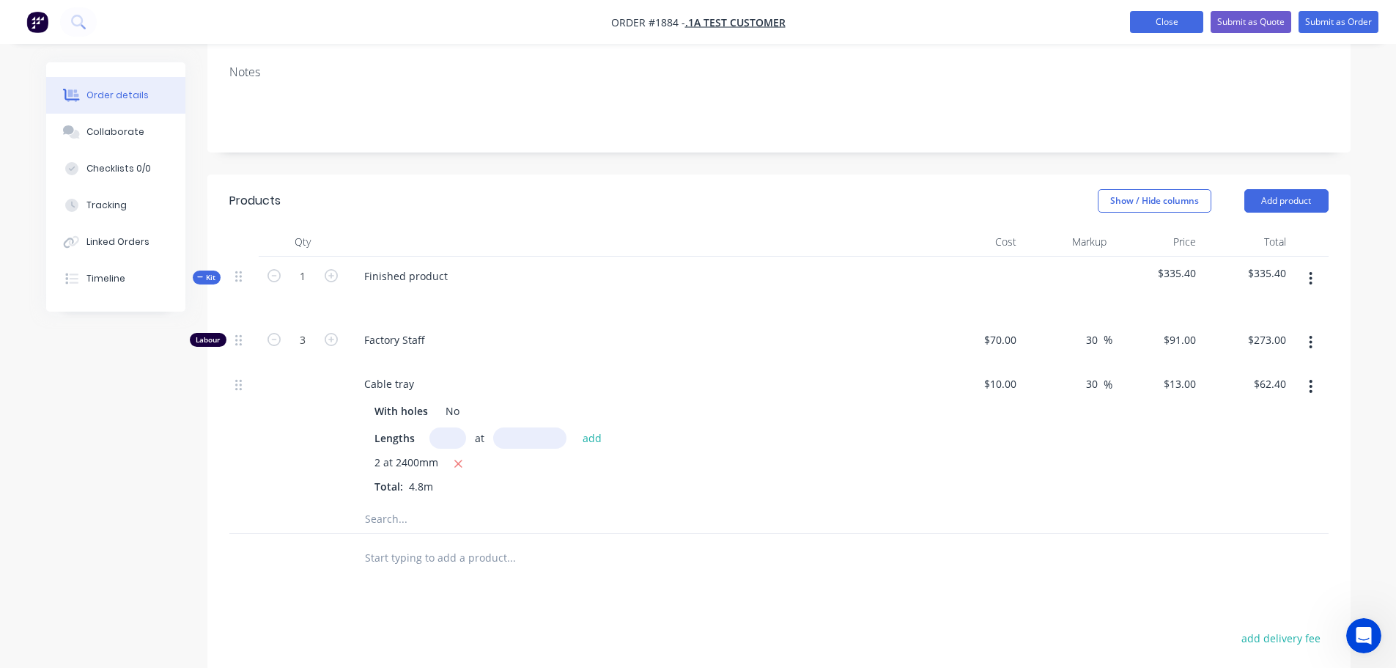
click at [1147, 23] on button "Close" at bounding box center [1166, 22] width 73 height 22
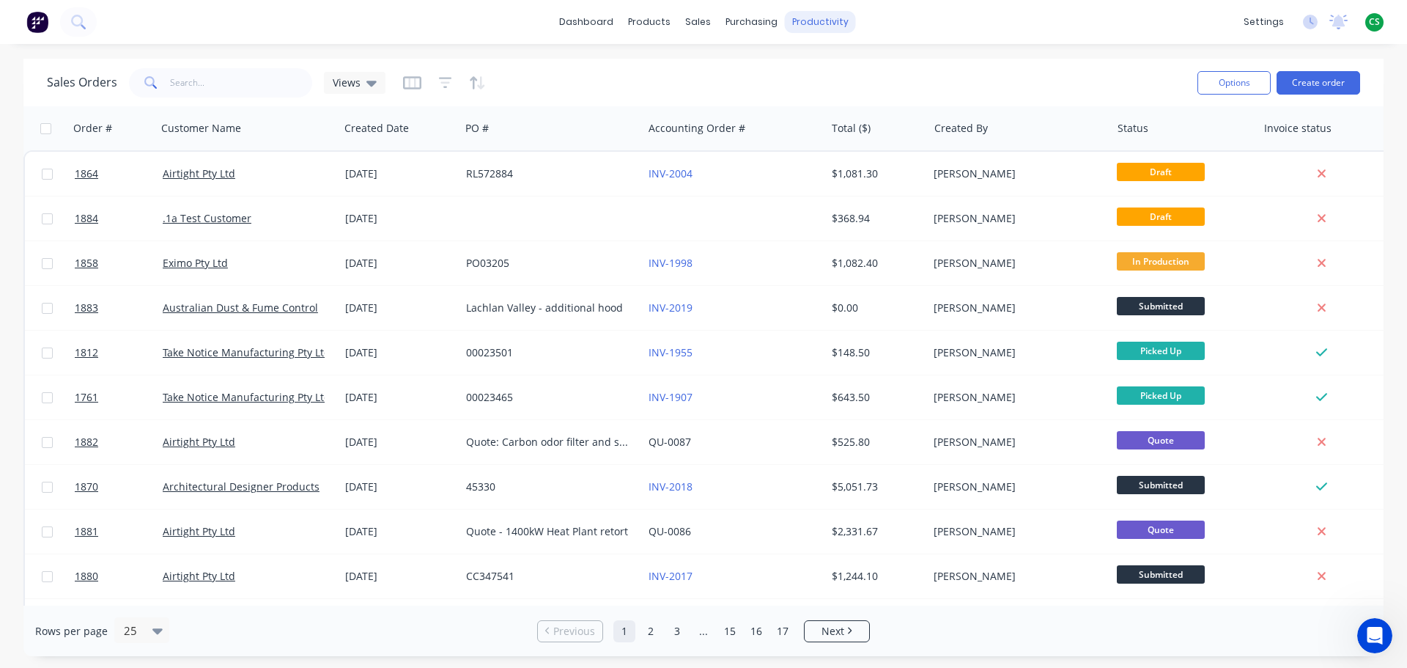
click at [815, 29] on div "productivity" at bounding box center [820, 22] width 71 height 22
click at [832, 74] on div "Workflow" at bounding box center [846, 70] width 44 height 13
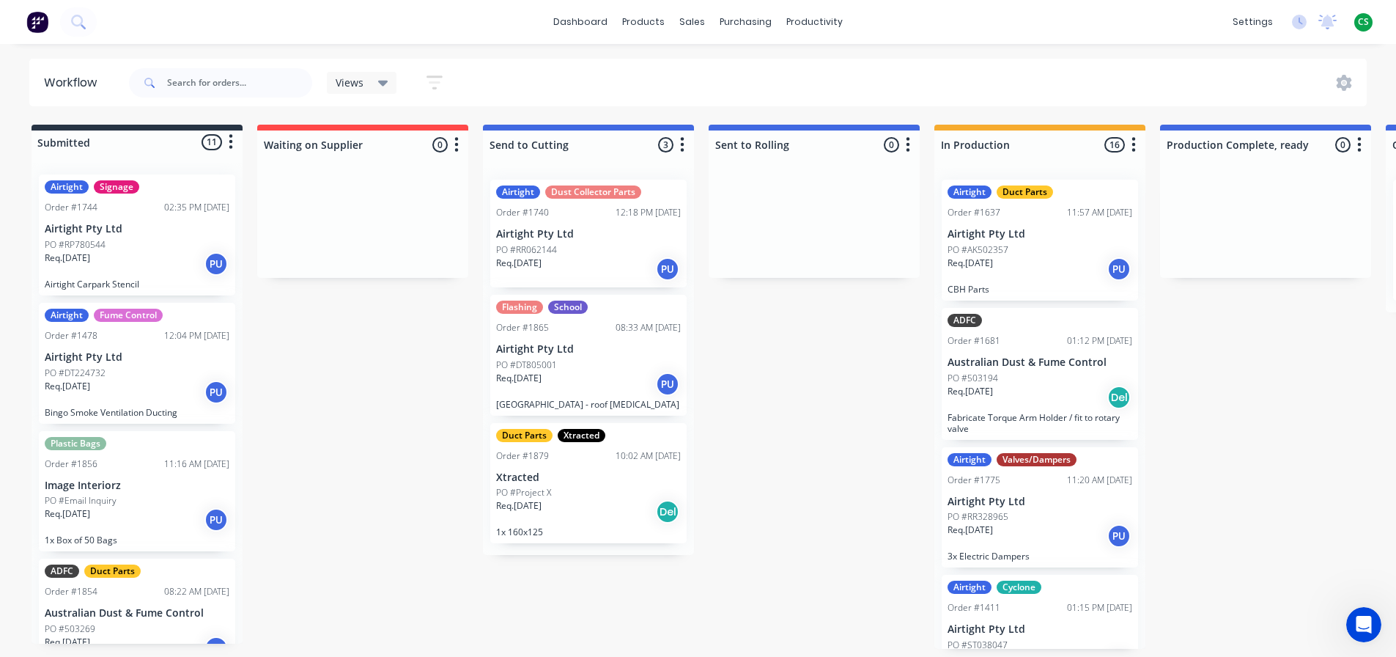
click at [683, 150] on icon "button" at bounding box center [683, 144] width 4 height 15
click at [614, 227] on button "Summaries" at bounding box center [618, 225] width 147 height 24
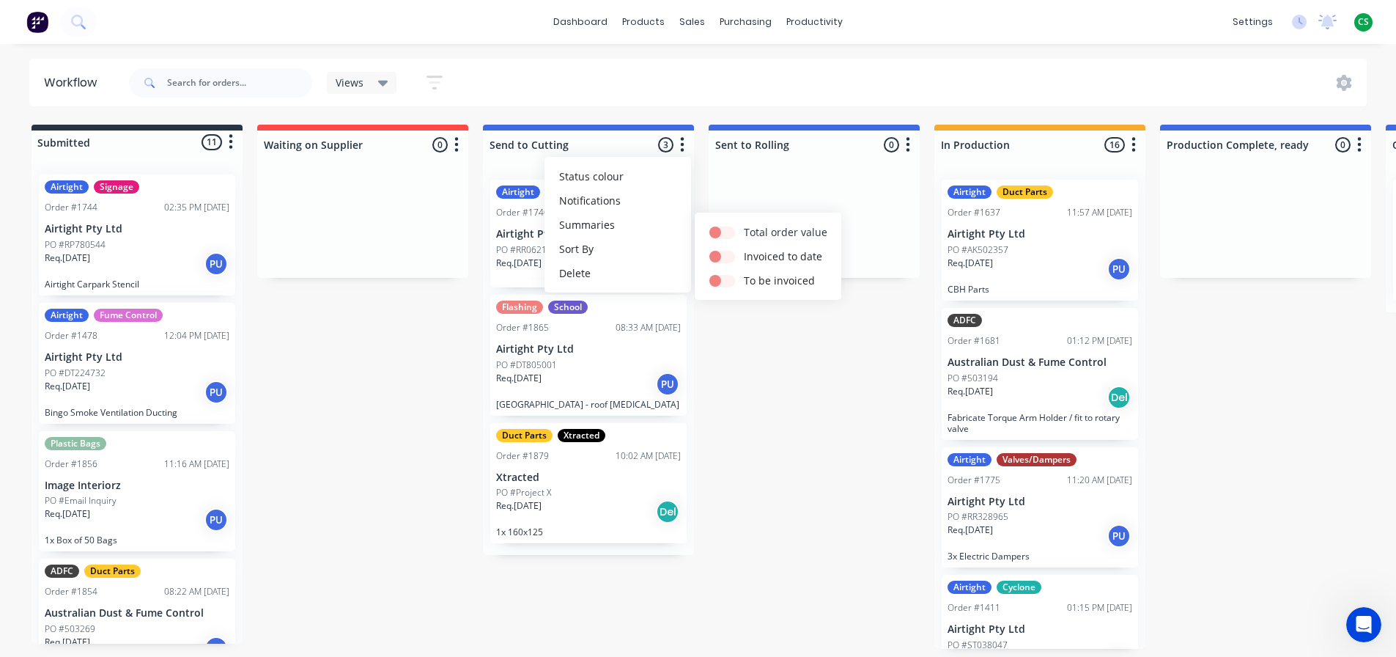
click at [744, 224] on label at bounding box center [744, 224] width 0 height 0
click at [721, 235] on input "checkbox" at bounding box center [716, 231] width 12 height 14
checkbox input "true"
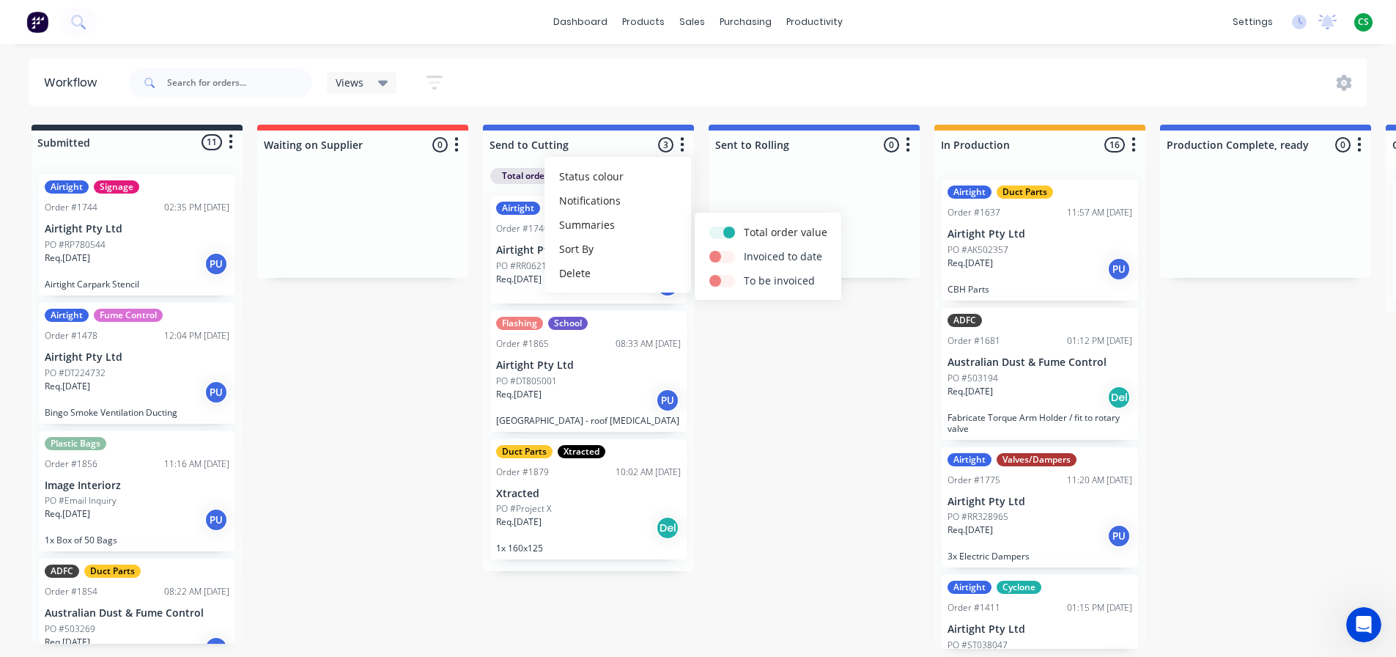
drag, startPoint x: 726, startPoint y: 259, endPoint x: 727, endPoint y: 272, distance: 13.2
click at [744, 248] on label at bounding box center [744, 248] width 0 height 0
click at [721, 259] on input "checkbox" at bounding box center [716, 255] width 12 height 14
checkbox input "true"
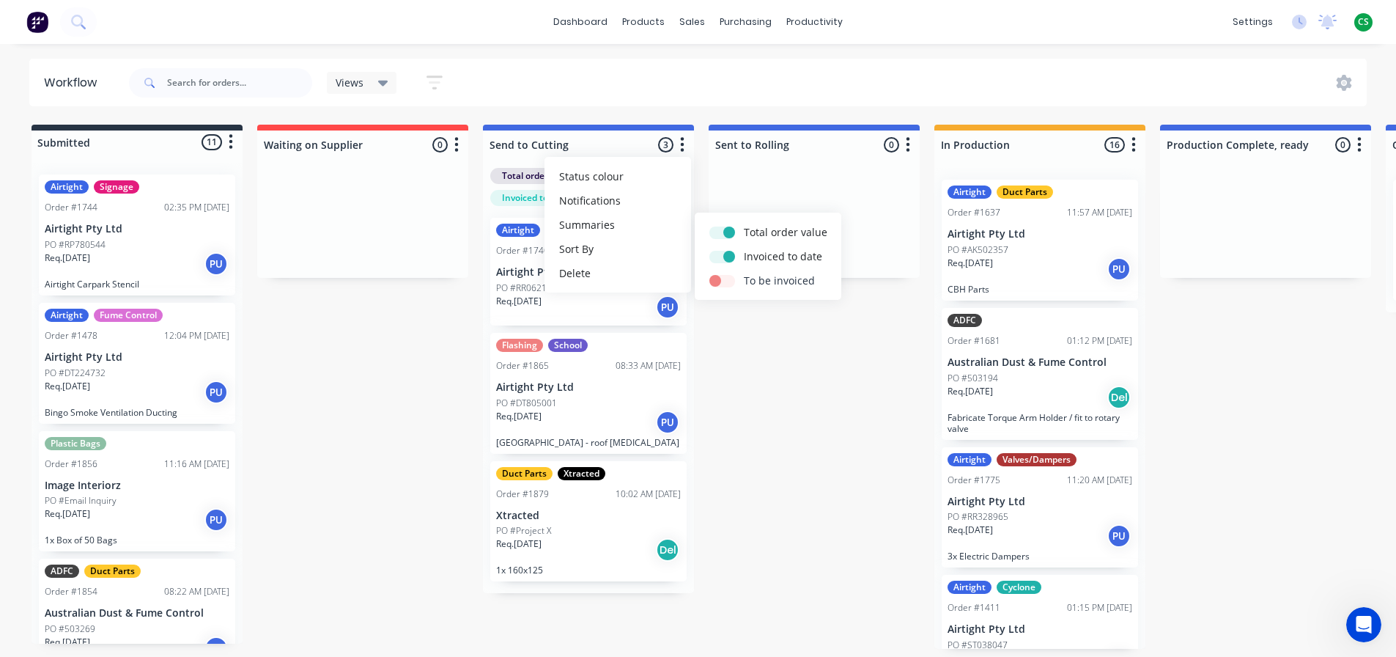
drag, startPoint x: 729, startPoint y: 280, endPoint x: 734, endPoint y: 290, distance: 11.2
click at [744, 273] on label at bounding box center [744, 273] width 0 height 0
click at [721, 281] on input "checkbox" at bounding box center [716, 280] width 12 height 14
checkbox input "true"
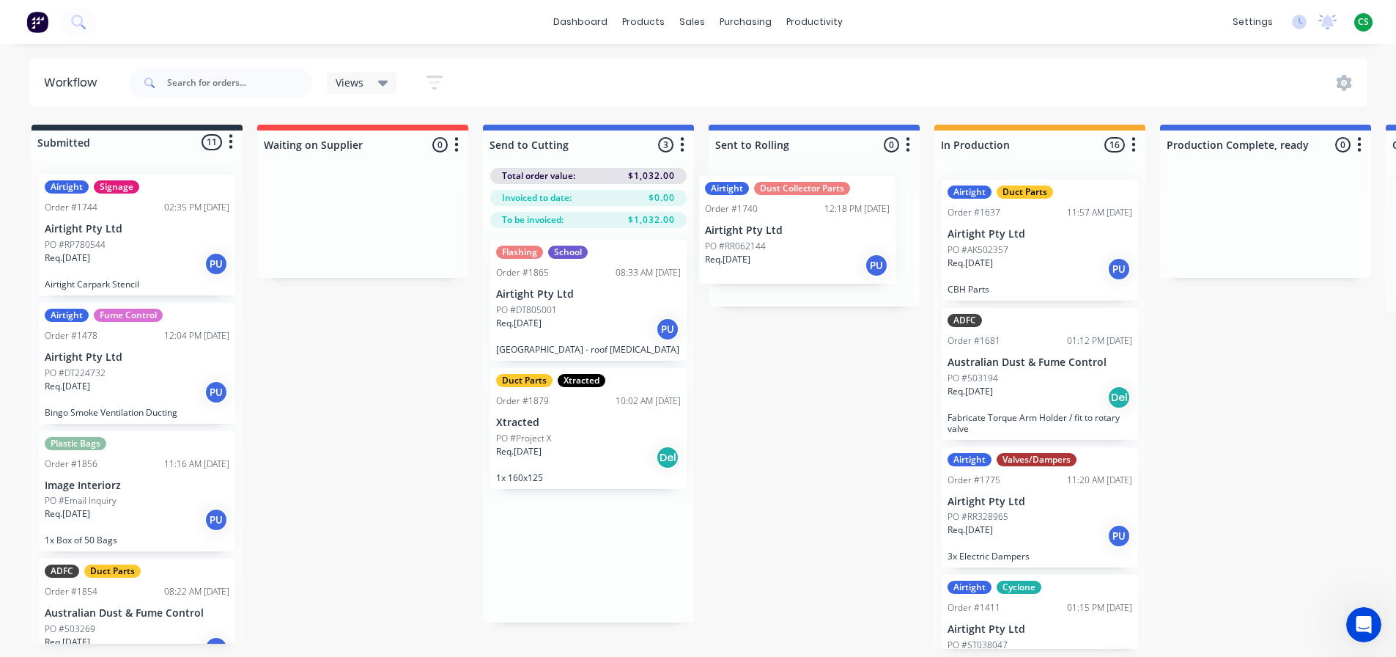
drag, startPoint x: 586, startPoint y: 323, endPoint x: 799, endPoint y: 262, distance: 221.3
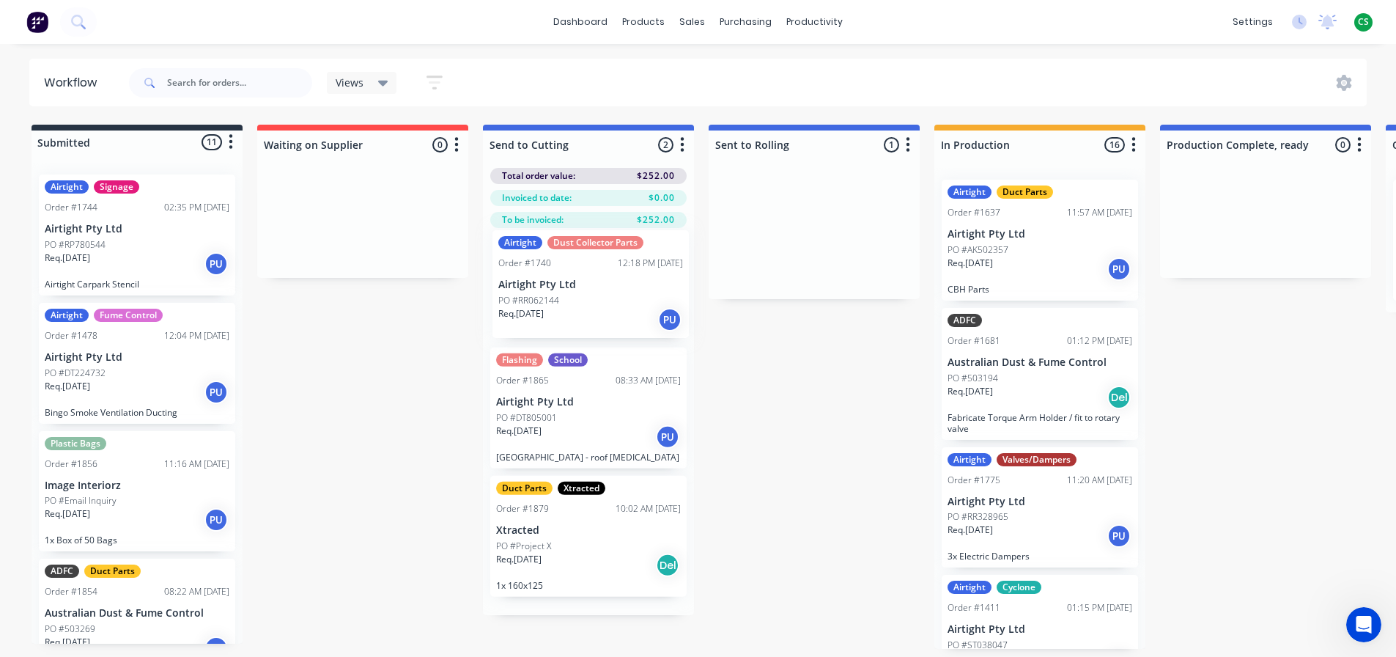
drag, startPoint x: 830, startPoint y: 251, endPoint x: 603, endPoint y: 305, distance: 233.6
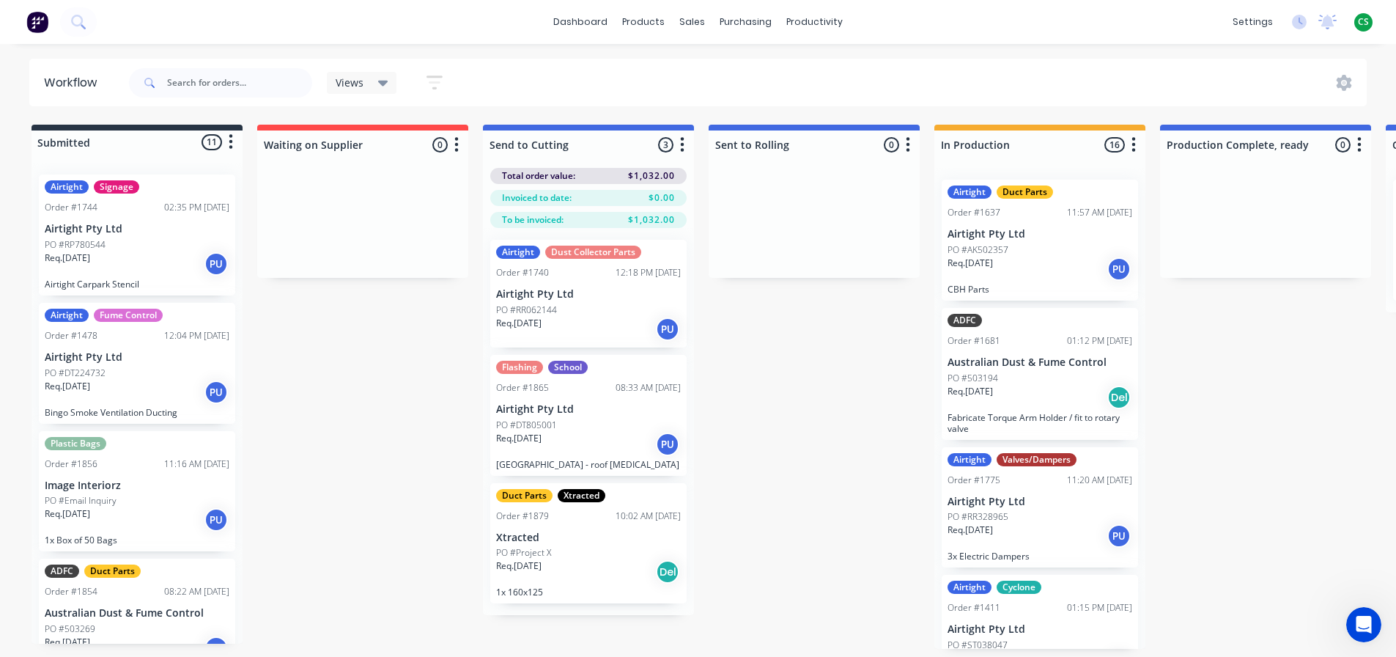
click at [682, 146] on icon "button" at bounding box center [683, 144] width 4 height 15
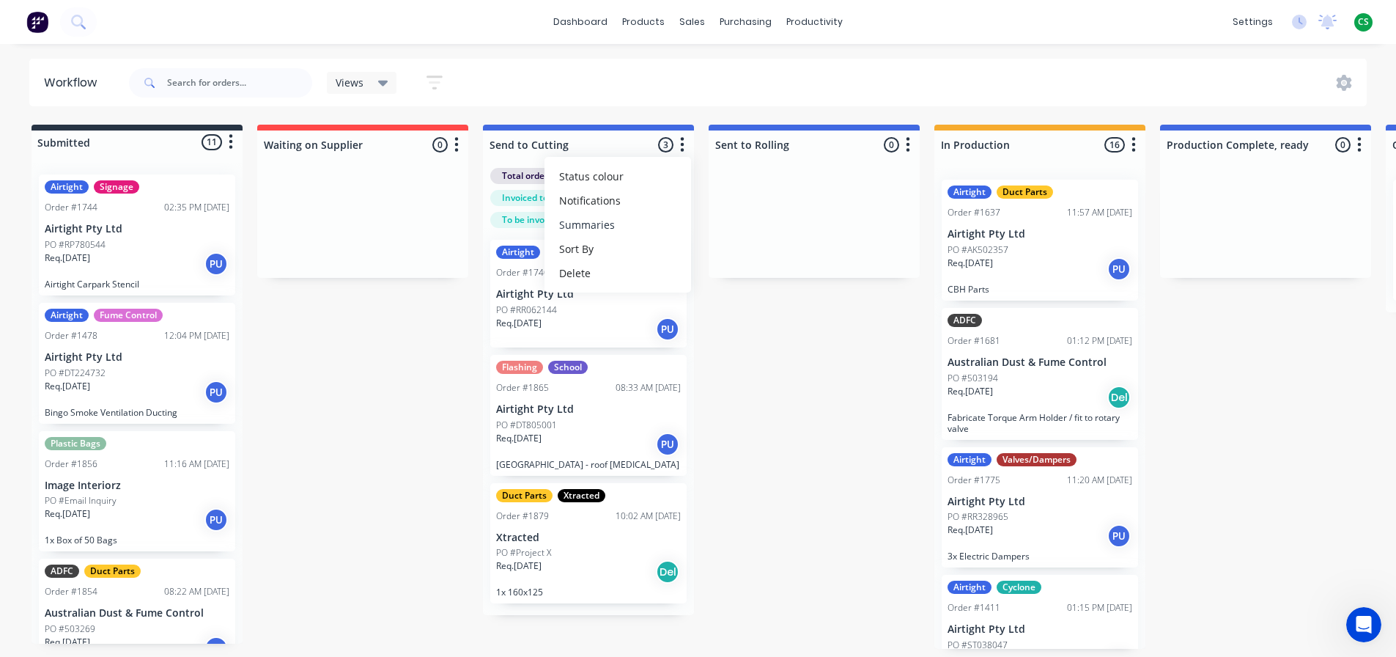
click at [611, 224] on button "Summaries" at bounding box center [618, 225] width 147 height 24
click at [744, 224] on label at bounding box center [744, 224] width 0 height 0
click at [713, 233] on input "checkbox" at bounding box center [716, 231] width 12 height 14
checkbox input "false"
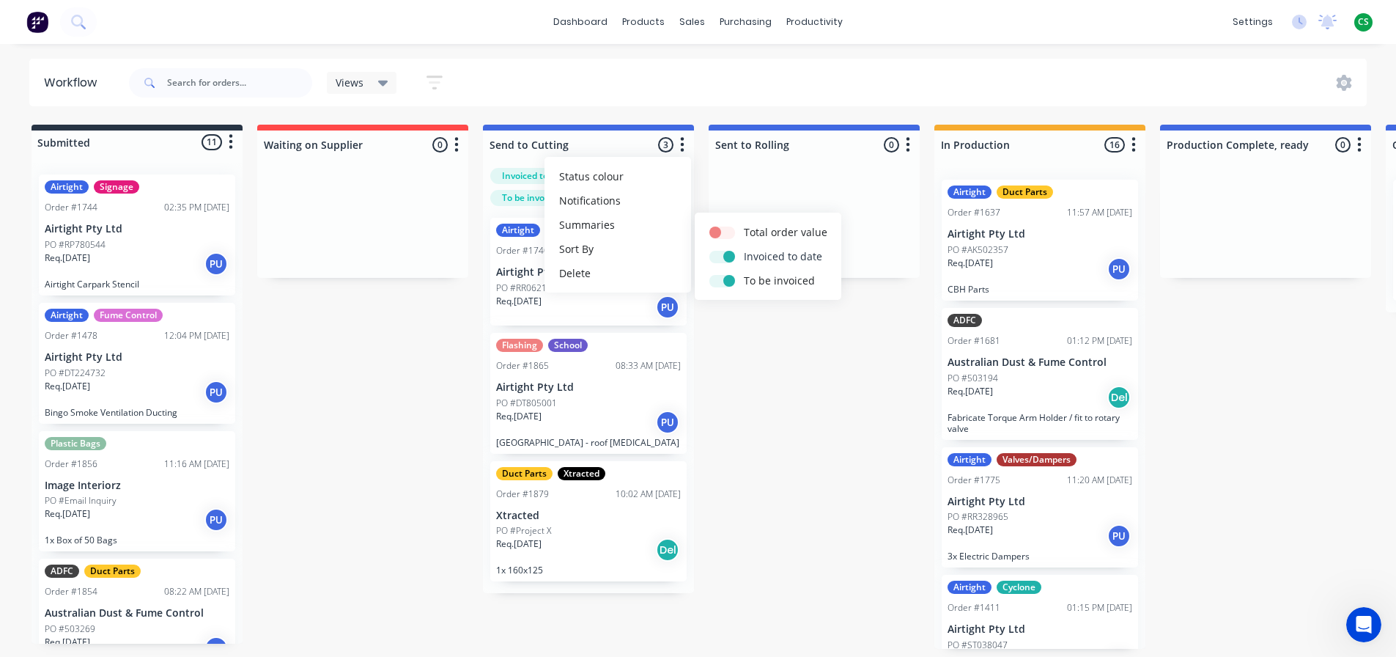
click at [744, 248] on label at bounding box center [744, 248] width 0 height 0
click at [718, 259] on input "checkbox" at bounding box center [716, 255] width 12 height 14
checkbox input "false"
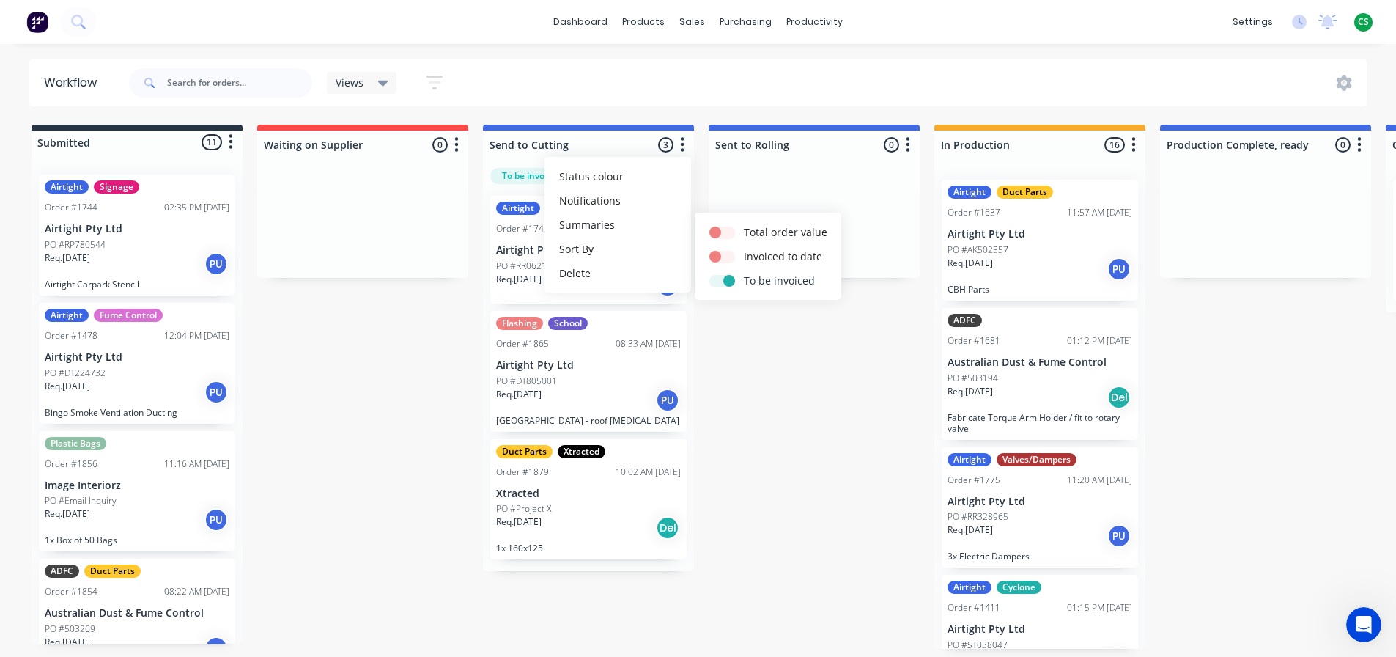
click at [744, 273] on label at bounding box center [744, 273] width 0 height 0
click at [715, 284] on input "checkbox" at bounding box center [716, 280] width 12 height 14
checkbox input "false"
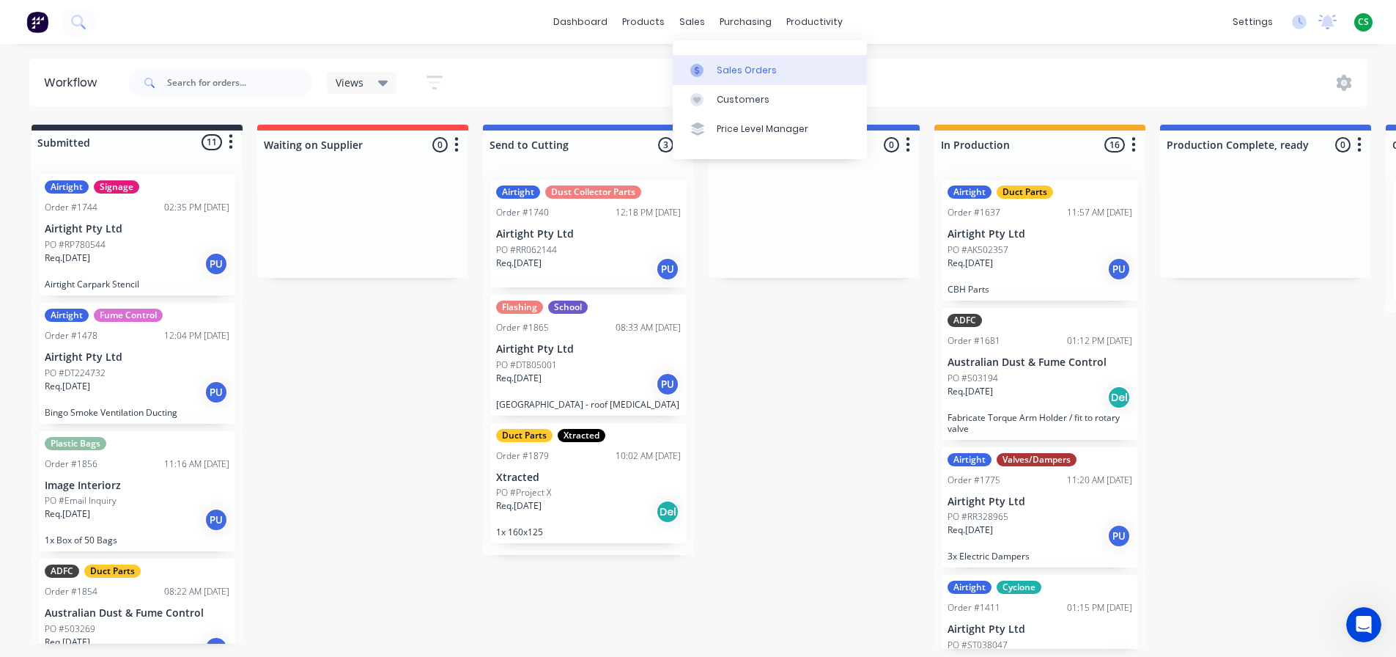
click at [730, 71] on div "Sales Orders" at bounding box center [747, 70] width 60 height 13
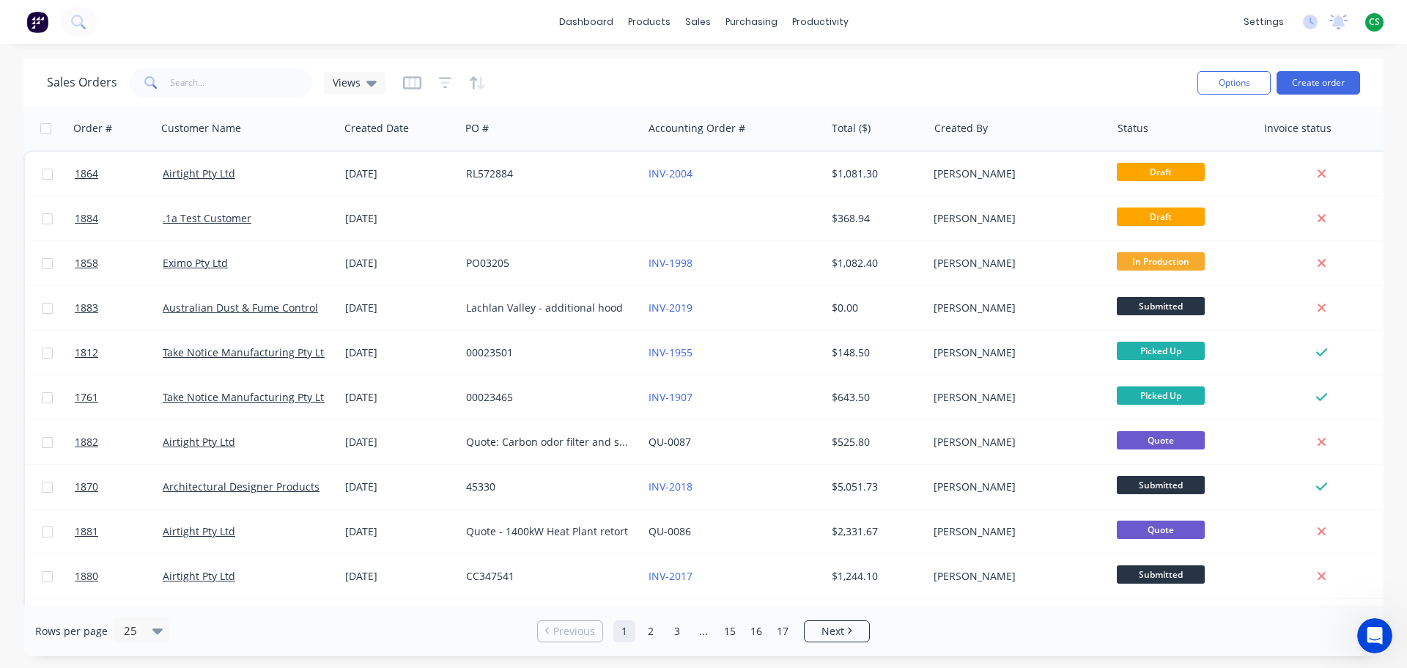
click at [581, 69] on div "Sales Orders Views" at bounding box center [616, 83] width 1139 height 36
click at [376, 79] on div "Views" at bounding box center [355, 83] width 62 height 22
click at [597, 84] on div "Sales Orders Views" at bounding box center [616, 83] width 1139 height 36
click at [415, 85] on icon "button" at bounding box center [412, 83] width 18 height 15
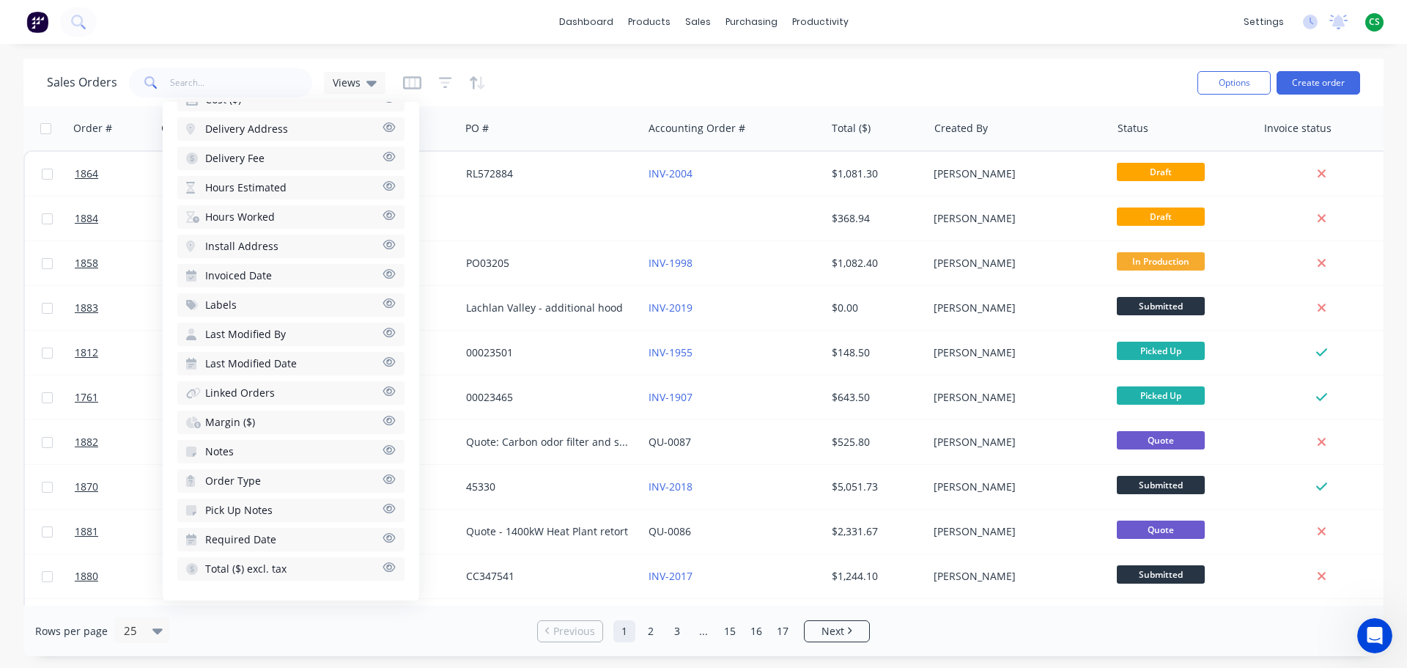
scroll to position [518, 0]
click at [383, 422] on icon "button" at bounding box center [389, 419] width 13 height 11
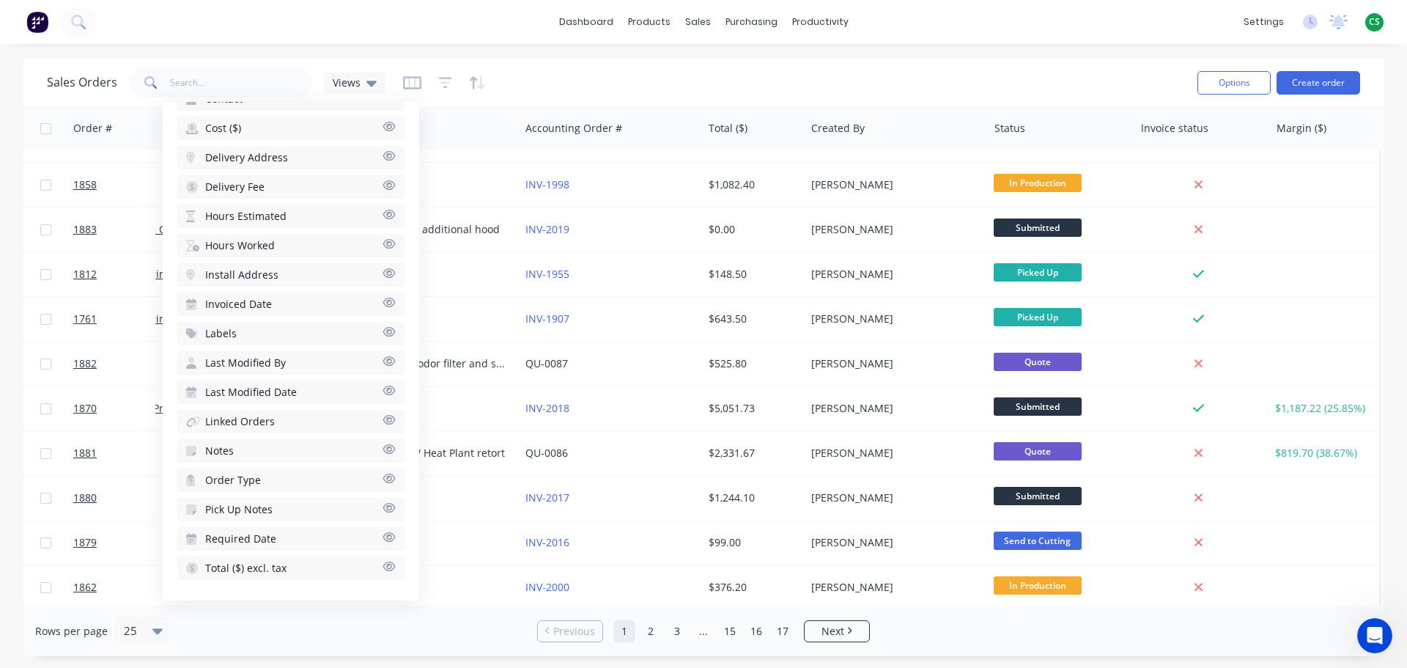
scroll to position [0, 130]
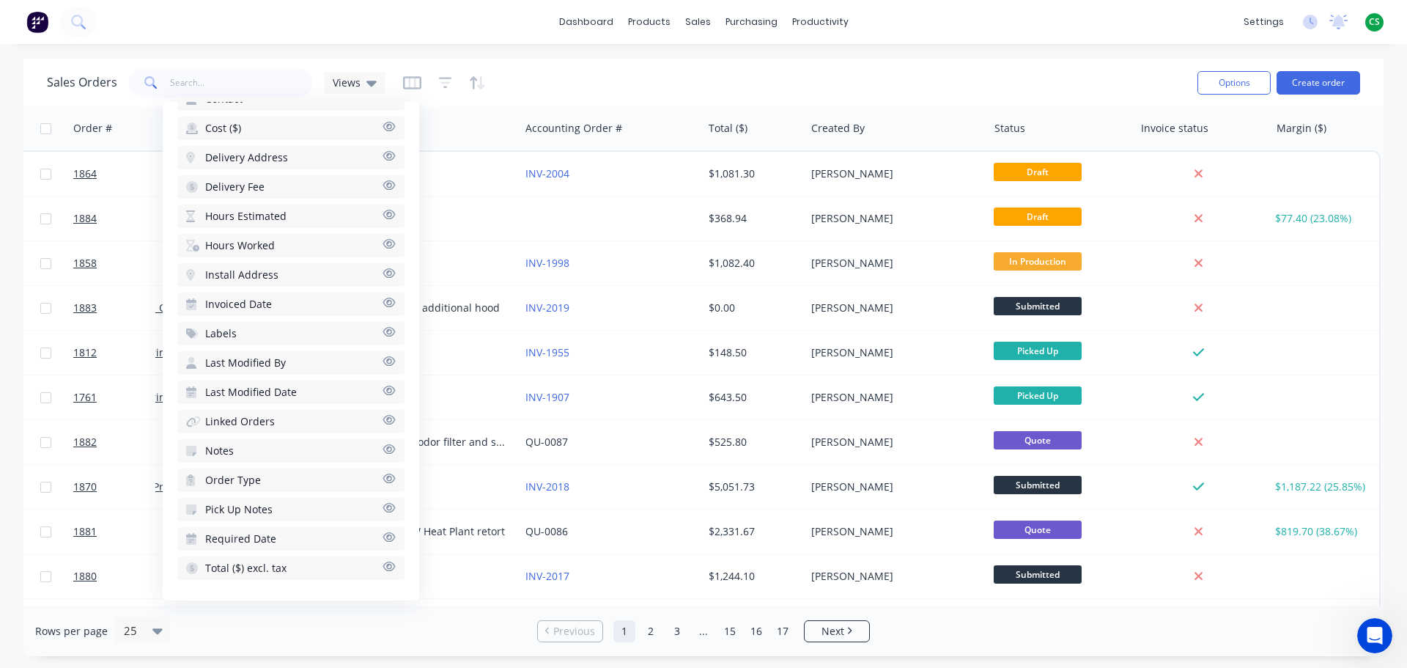
click at [817, 79] on div "Sales Orders Views" at bounding box center [616, 83] width 1139 height 36
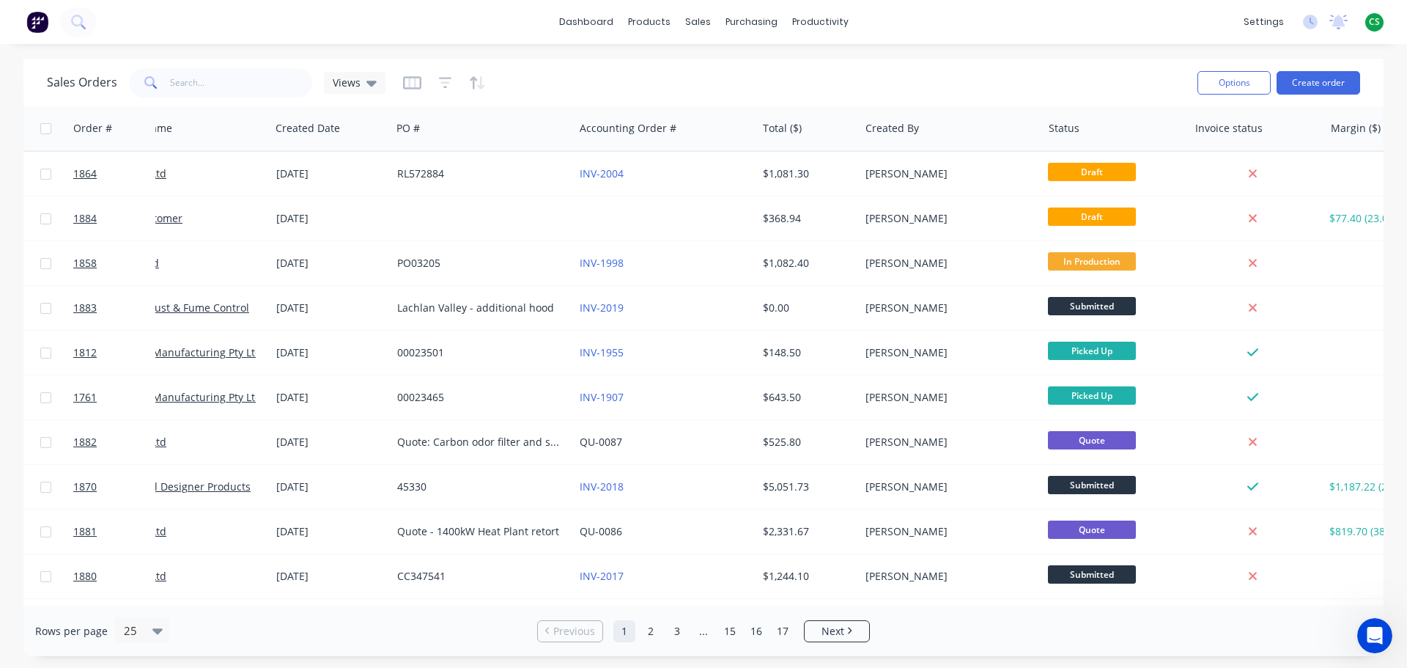
scroll to position [0, 0]
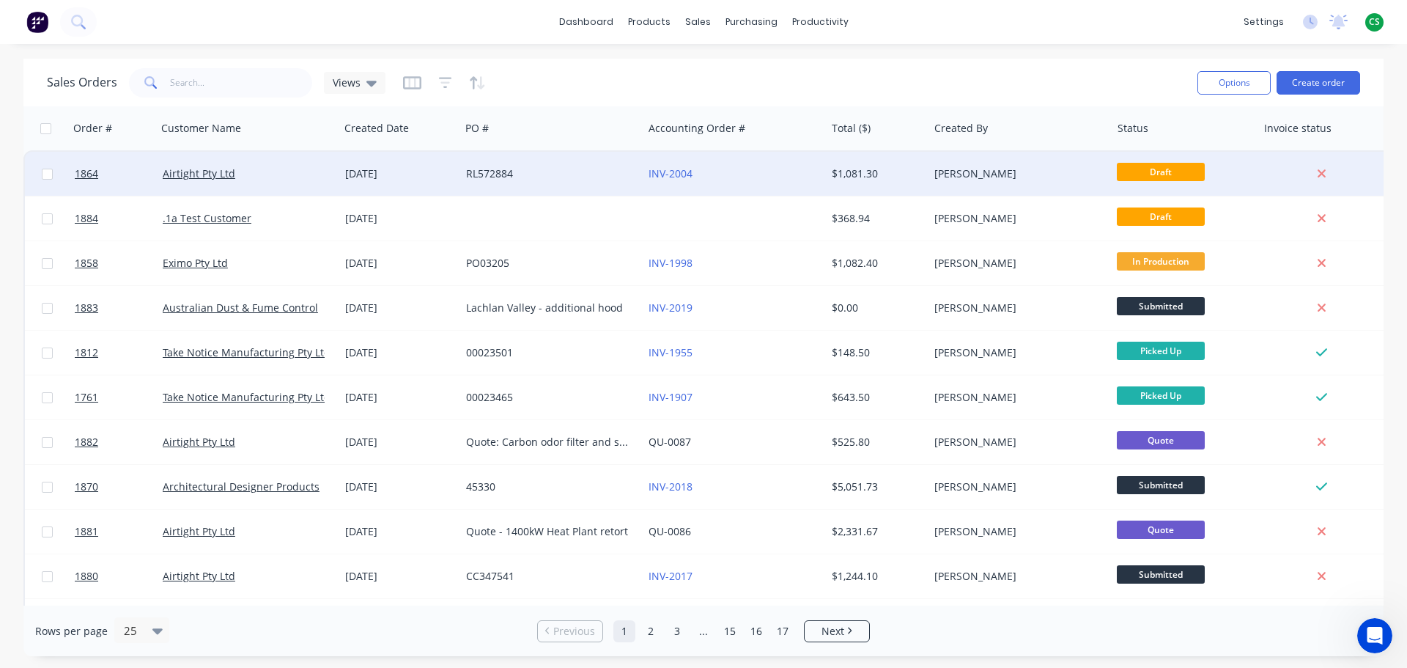
click at [256, 160] on div "Airtight Pty Ltd" at bounding box center [248, 174] width 183 height 44
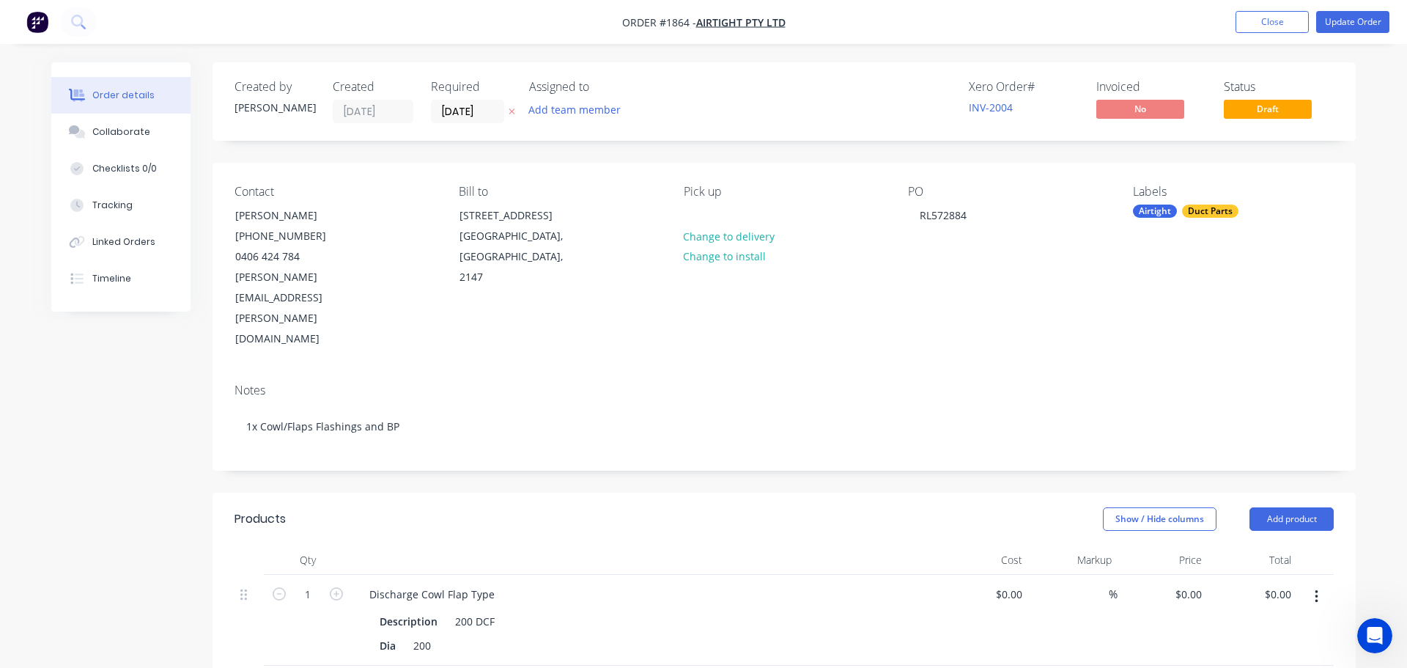
type input "$385.00"
type input "$100.00"
type input "$300.00"
type input "$60.00"
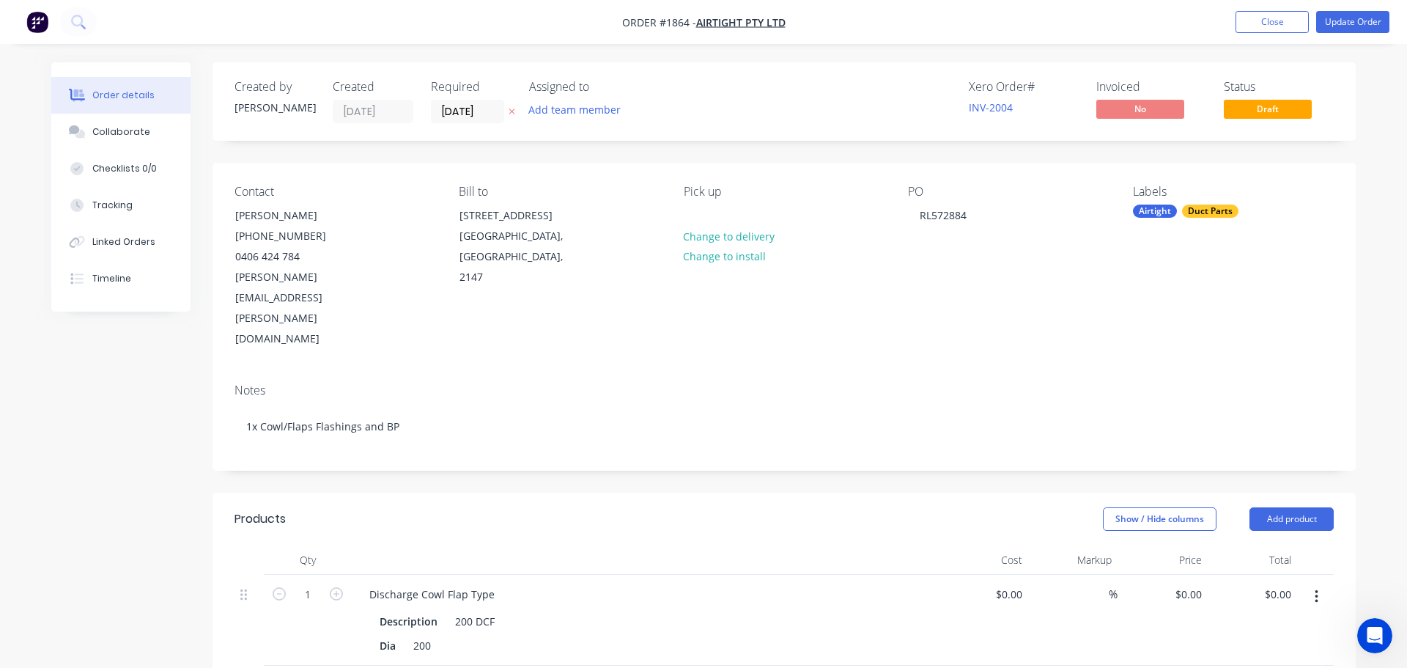
type input "$120.00"
type input "$178.00"
click at [1239, 21] on button "Close" at bounding box center [1261, 22] width 73 height 22
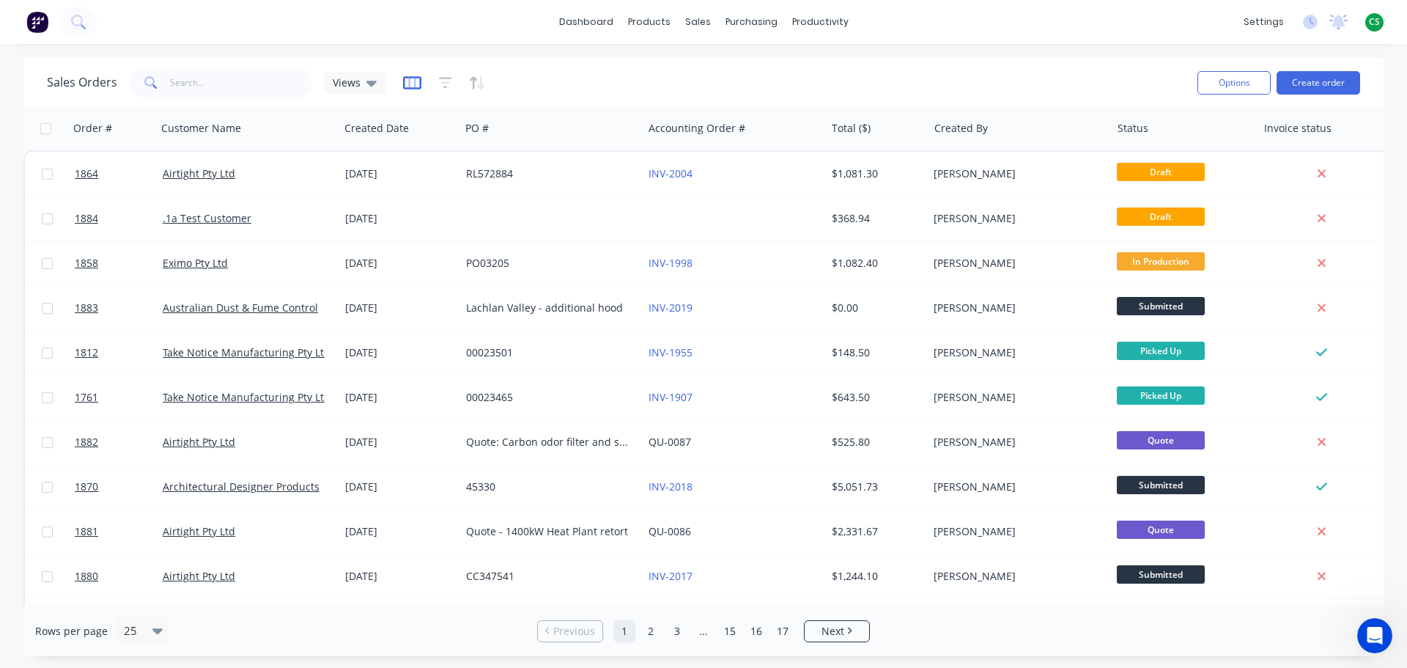
click at [408, 89] on icon "button" at bounding box center [412, 82] width 18 height 13
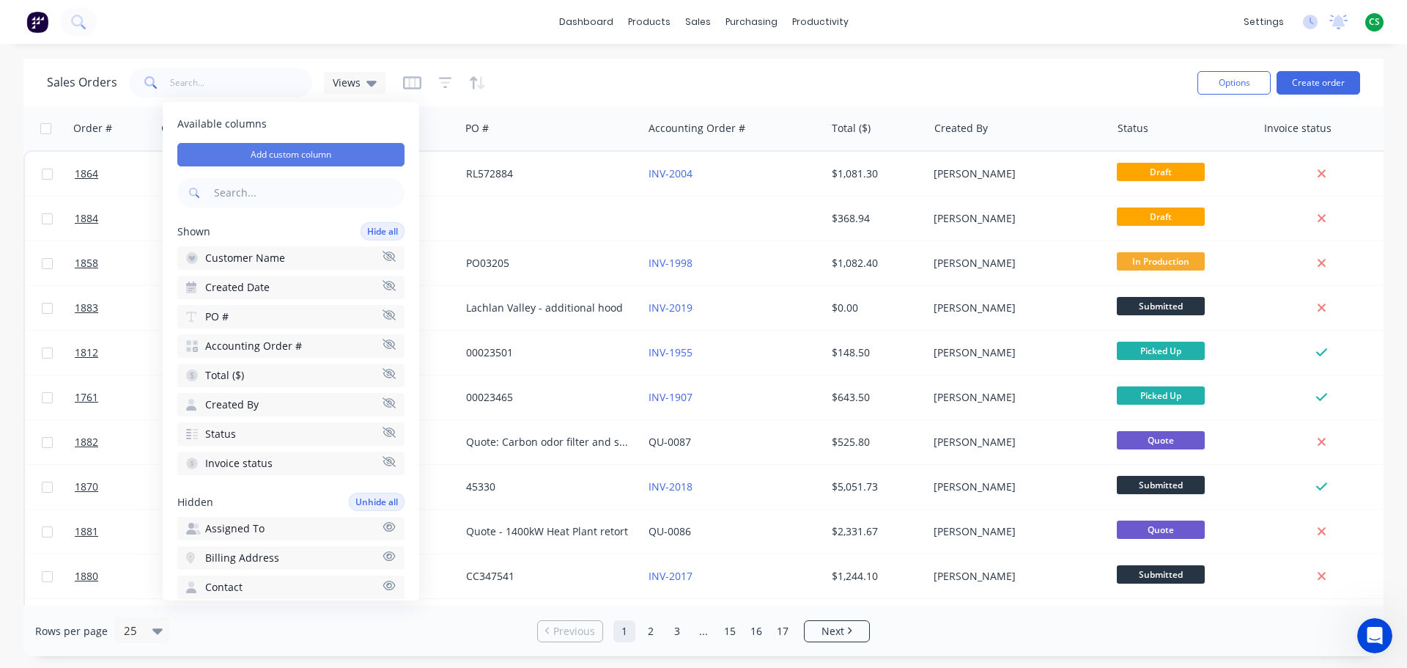
click at [331, 158] on button "Add custom column" at bounding box center [290, 154] width 227 height 23
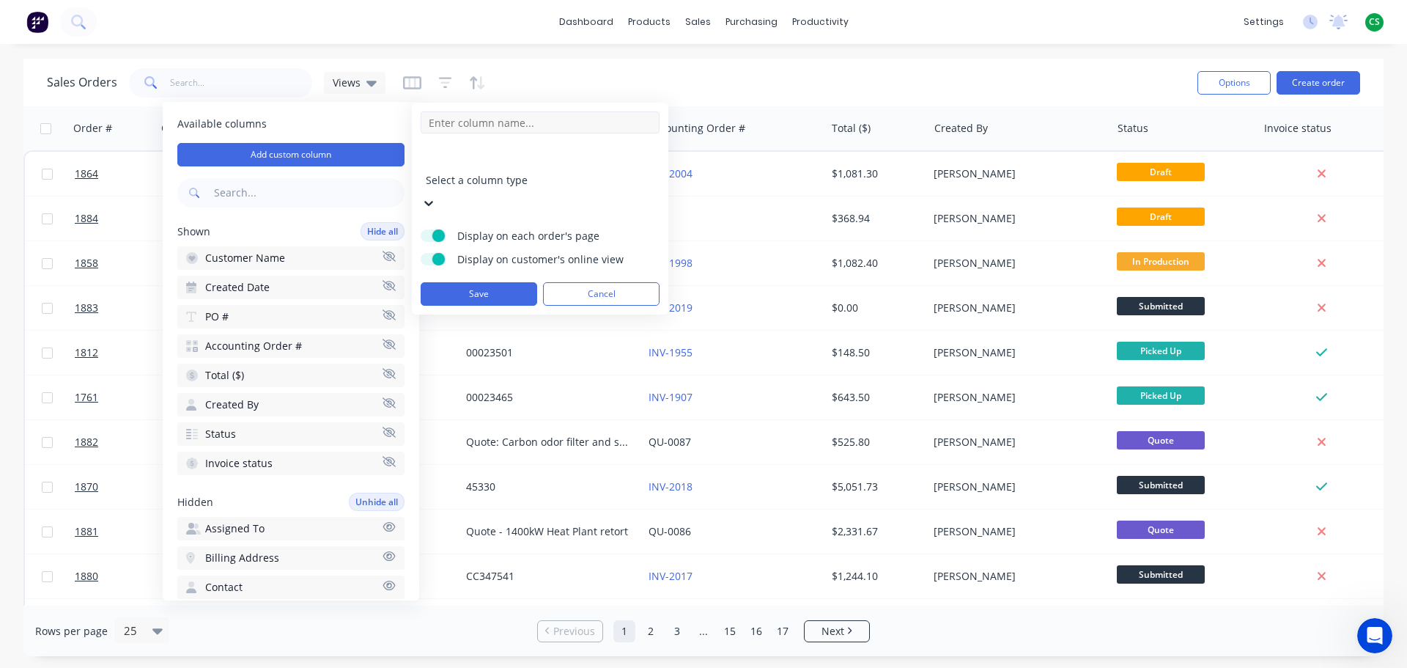
click at [468, 126] on input at bounding box center [540, 122] width 239 height 22
click at [534, 159] on div at bounding box center [531, 160] width 211 height 18
click at [677, 70] on div "Sales Orders Views" at bounding box center [616, 83] width 1139 height 36
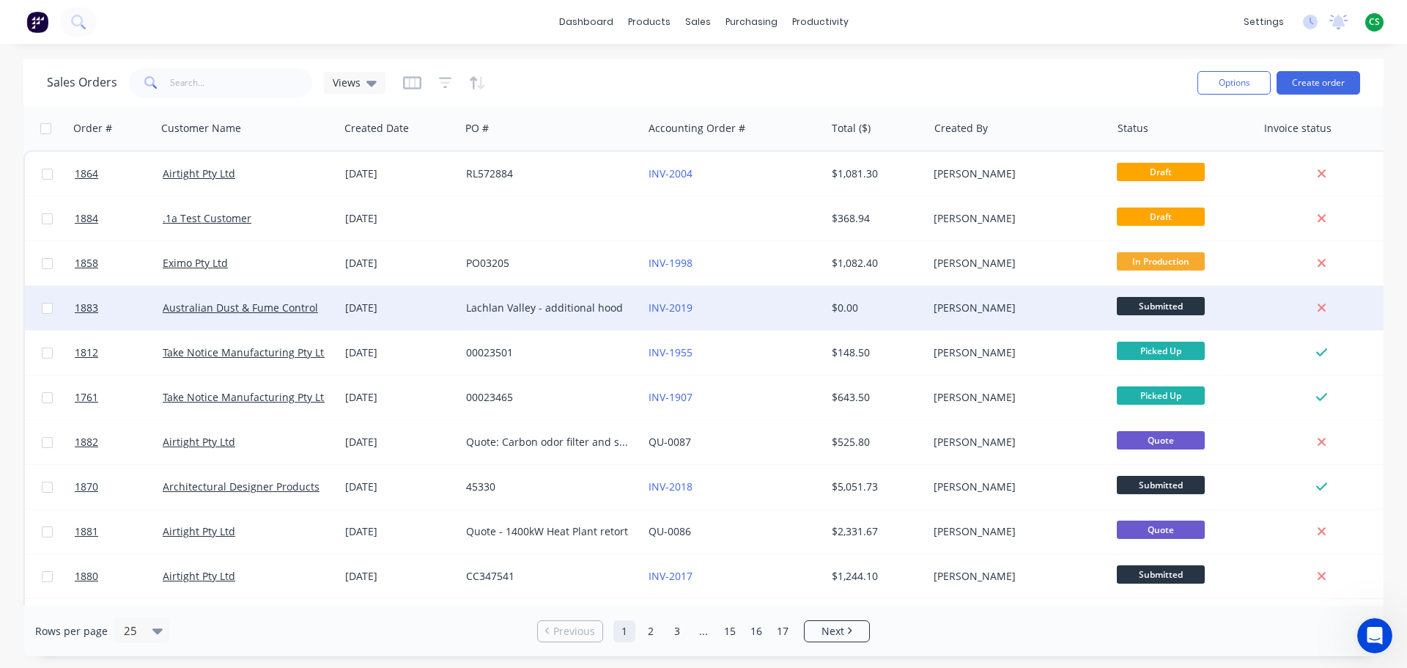
click at [1179, 305] on span "Submitted" at bounding box center [1161, 306] width 88 height 18
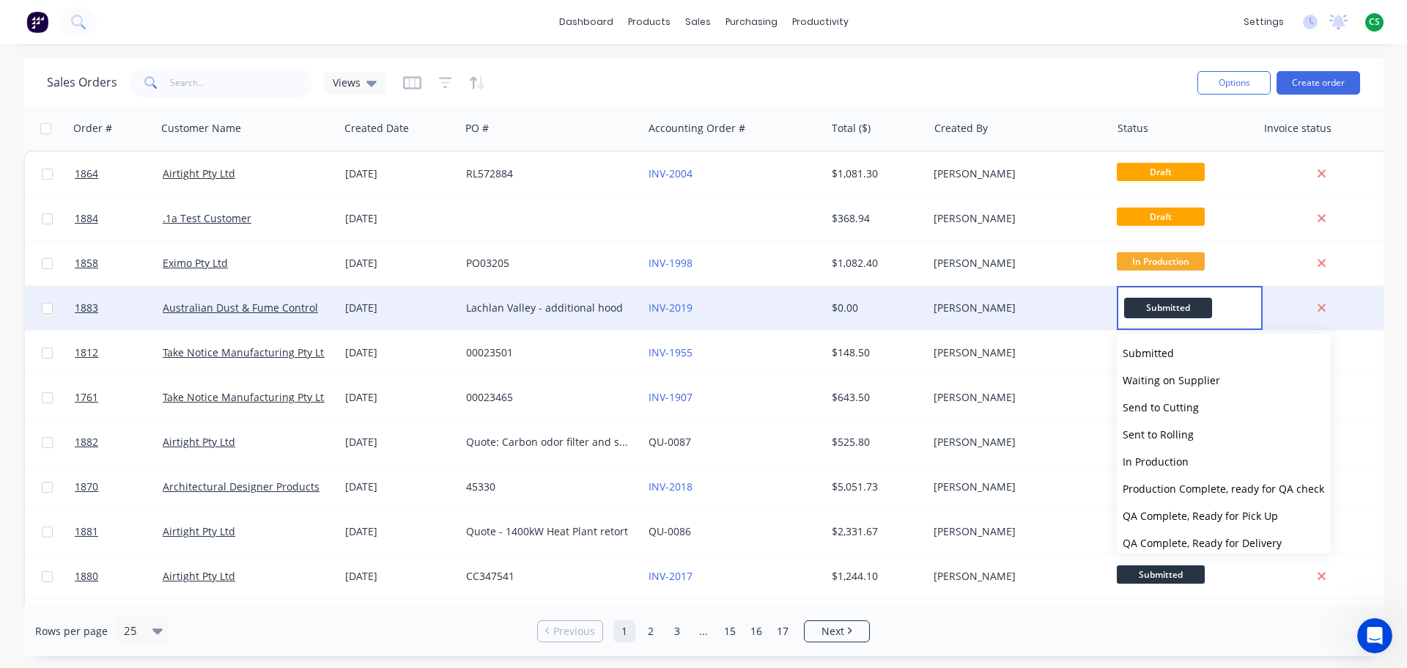
click at [1043, 76] on div "Sales Orders Views" at bounding box center [616, 83] width 1139 height 36
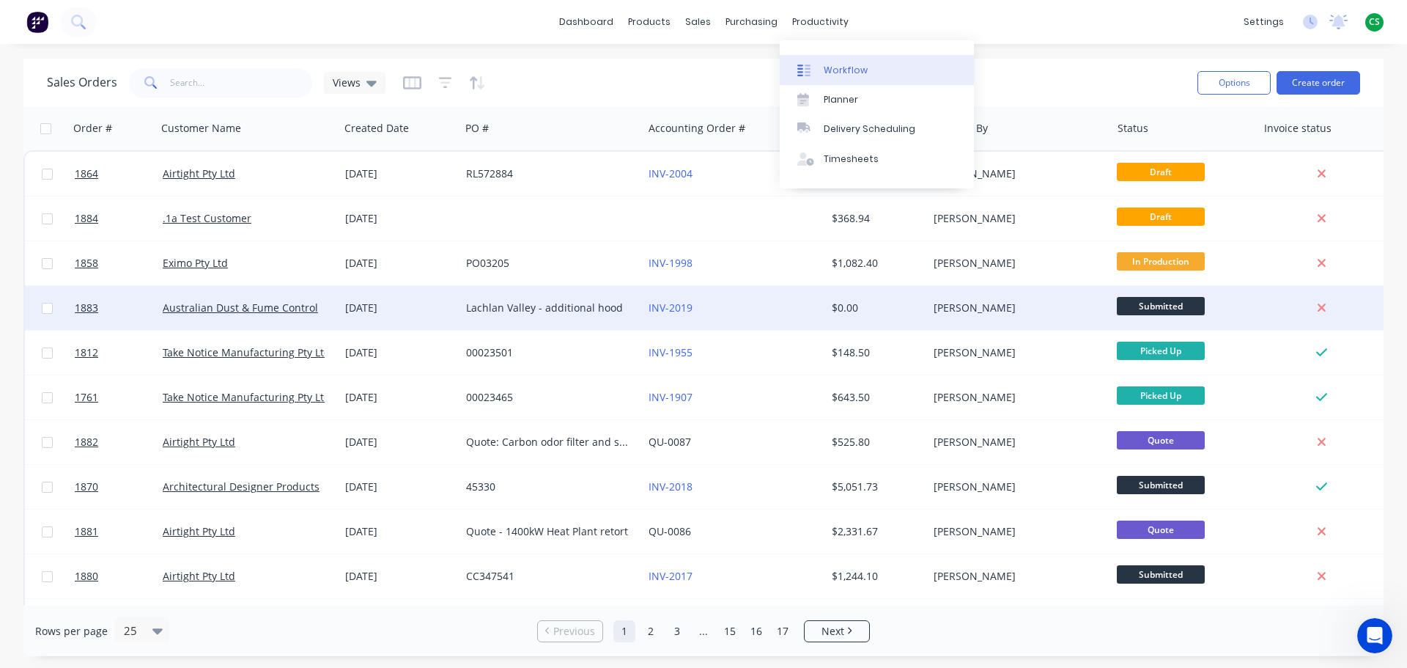
click at [843, 66] on div "Workflow" at bounding box center [846, 70] width 44 height 13
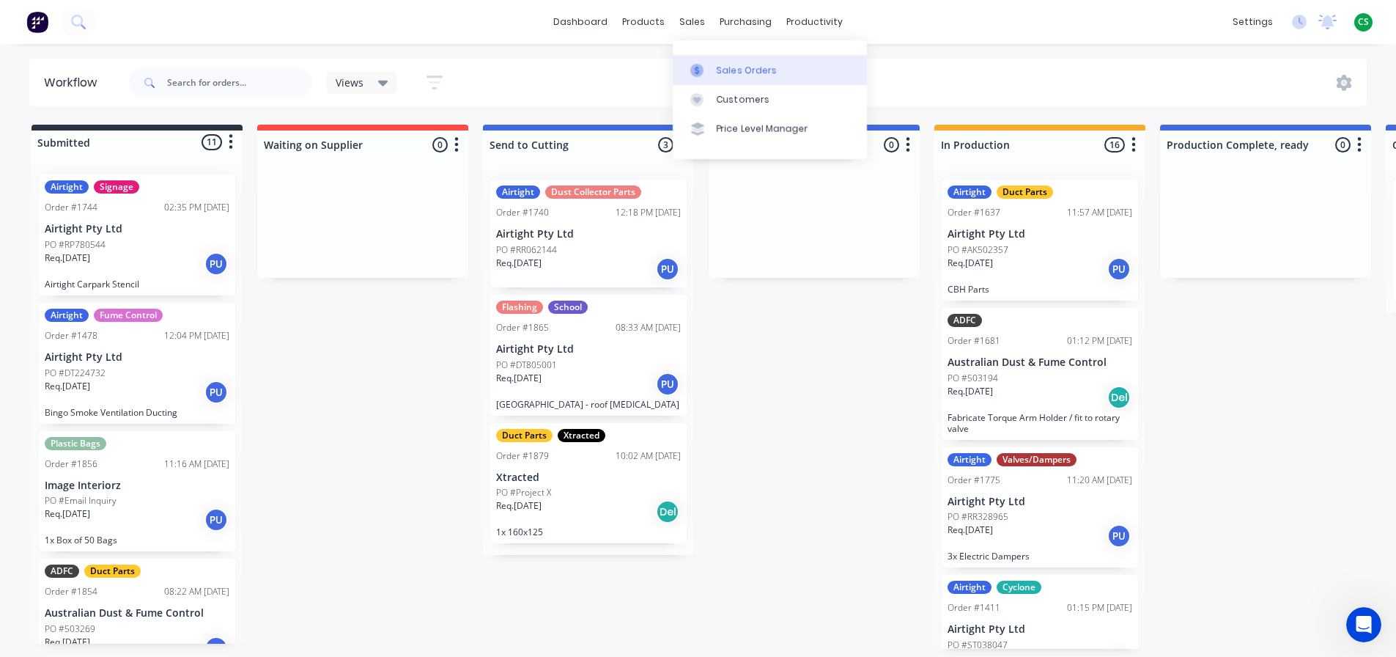
click at [729, 71] on div "Sales Orders" at bounding box center [747, 70] width 60 height 13
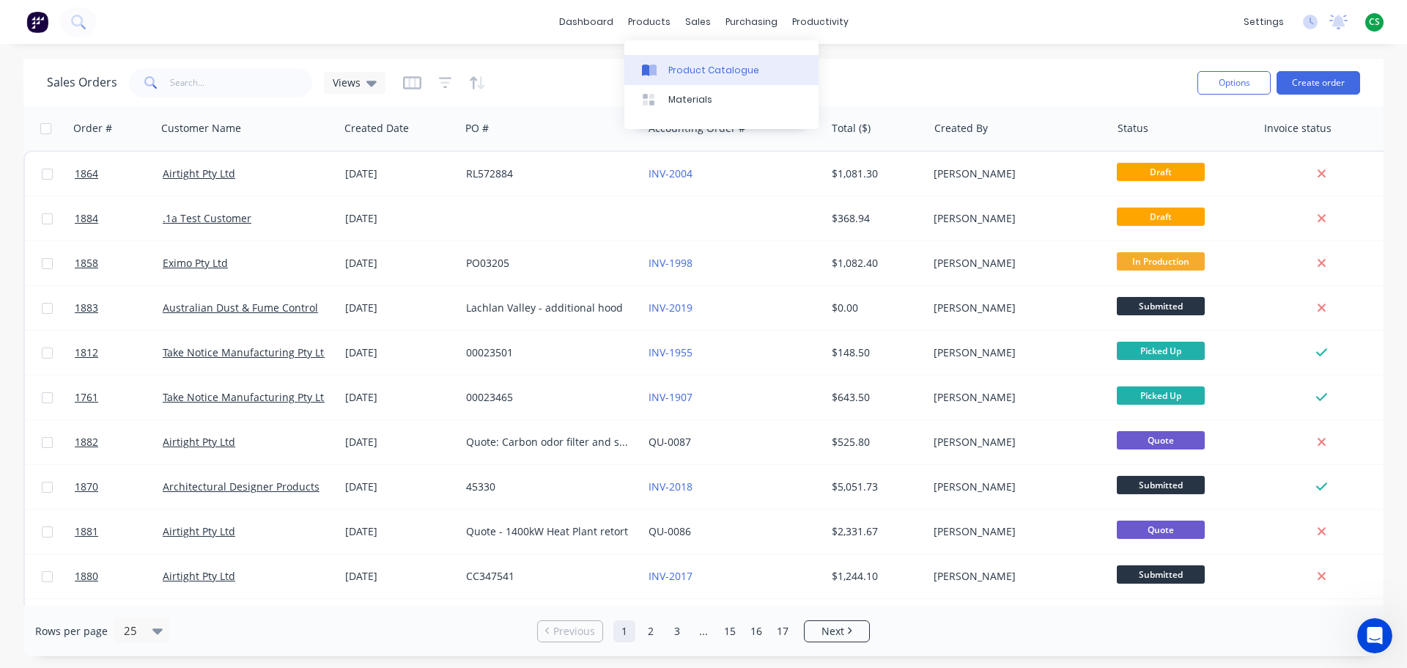
click at [685, 67] on div "Product Catalogue" at bounding box center [714, 70] width 91 height 13
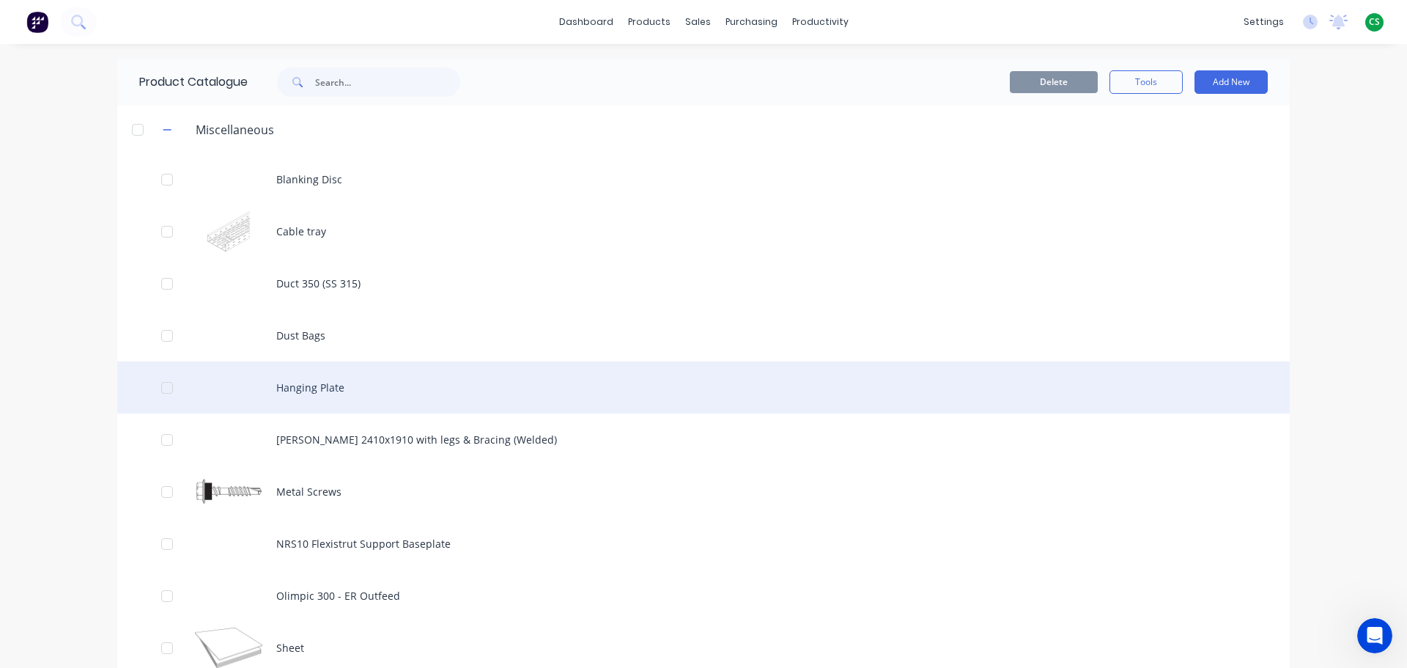
click at [300, 394] on div "Hanging Plate" at bounding box center [703, 387] width 1173 height 52
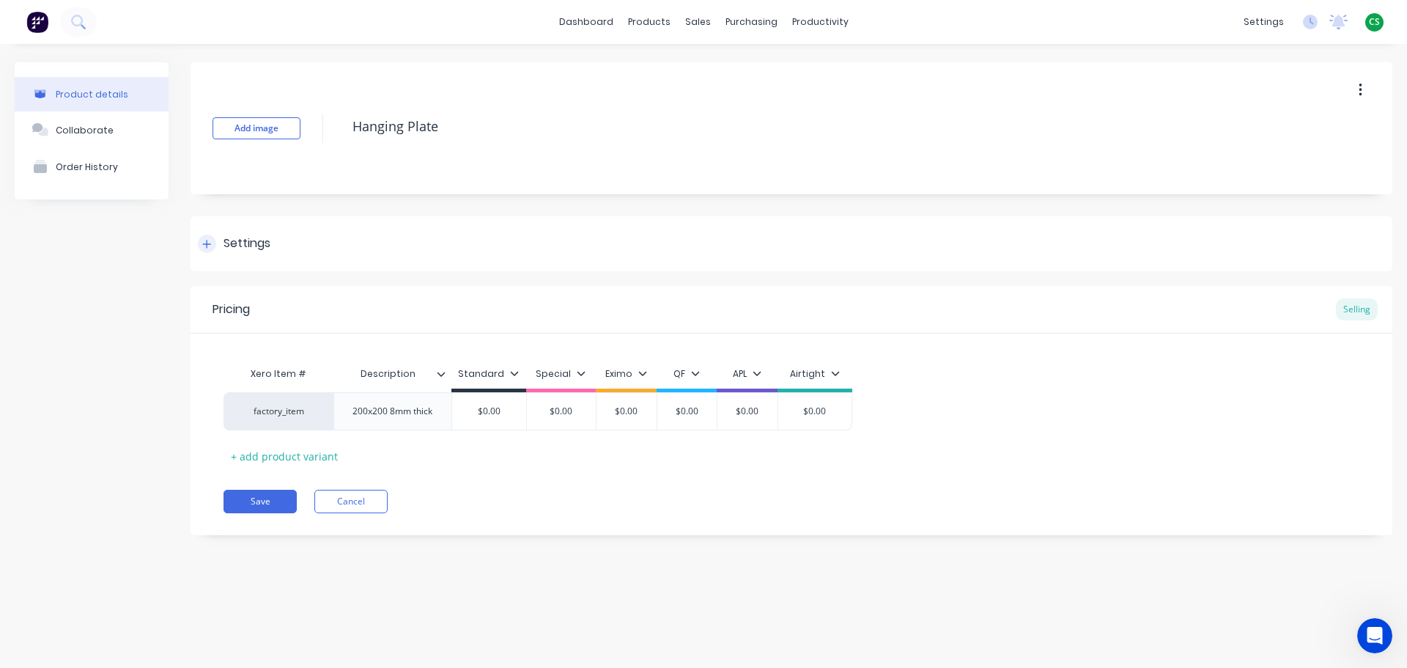
click at [206, 243] on icon at bounding box center [207, 244] width 8 height 8
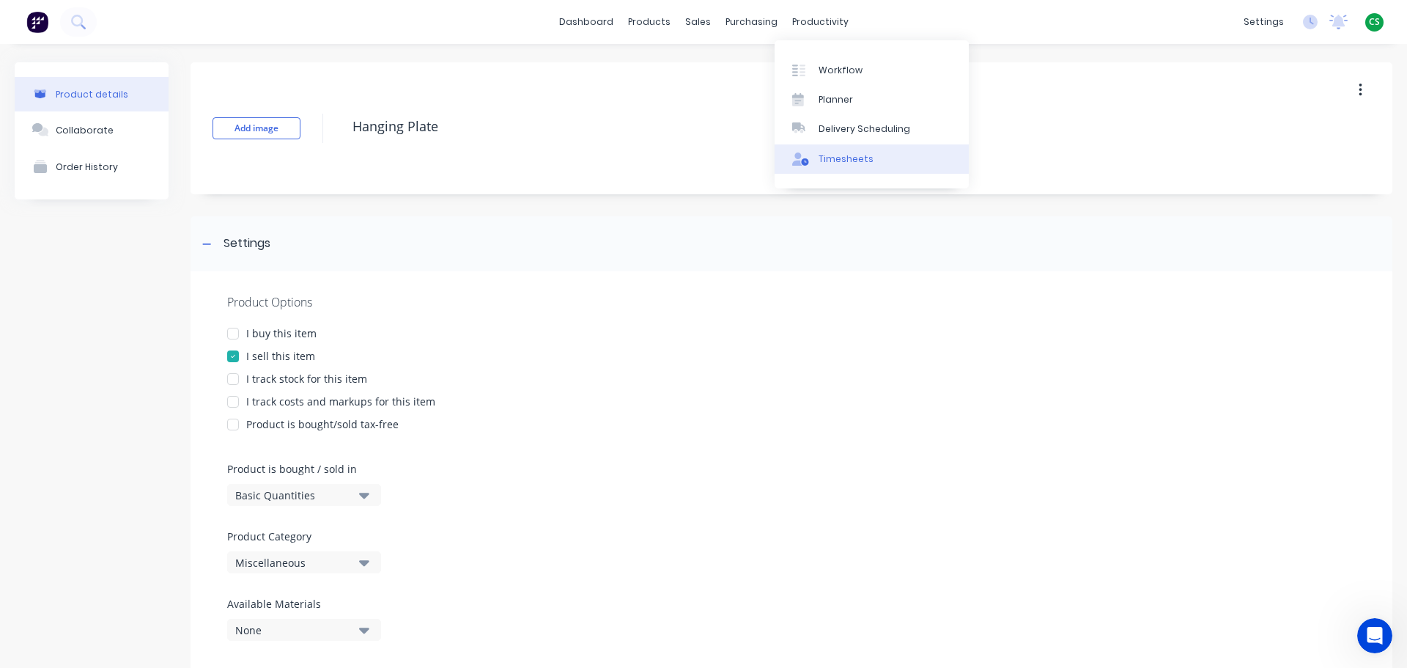
click at [862, 169] on link "Timesheets" at bounding box center [872, 158] width 194 height 29
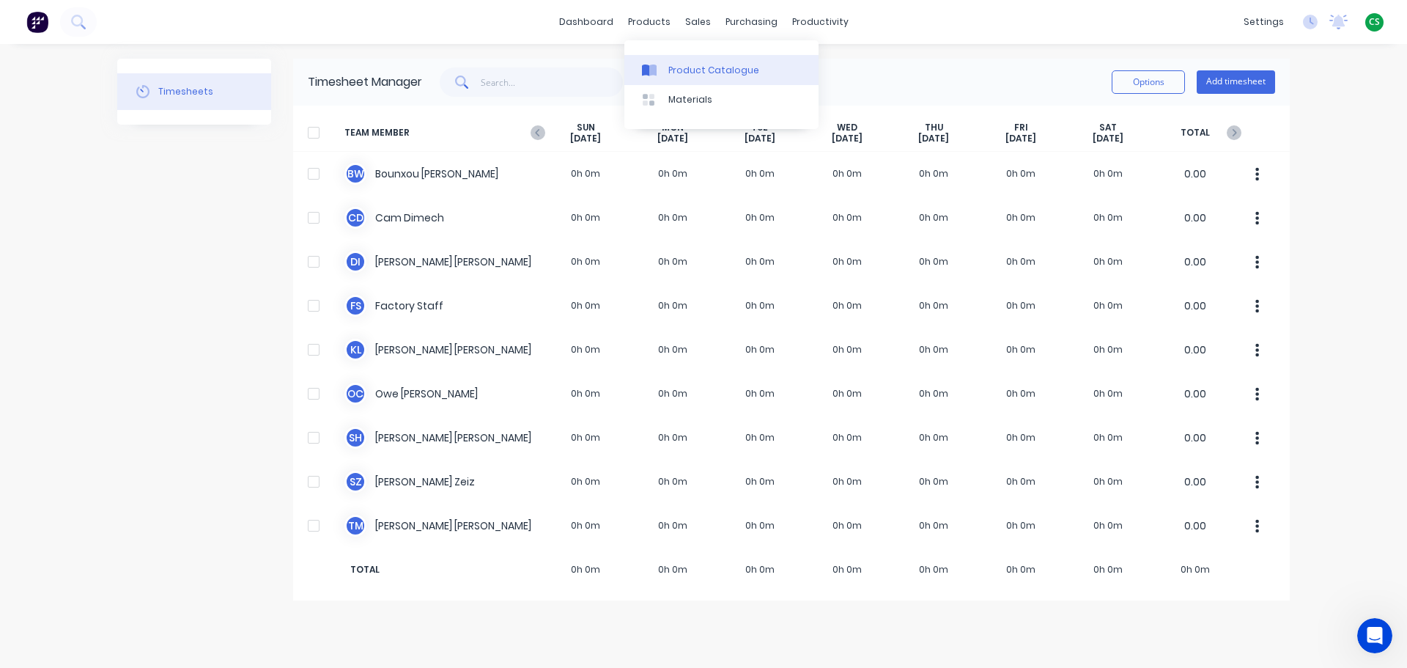
click at [693, 68] on div "Product Catalogue" at bounding box center [714, 70] width 91 height 13
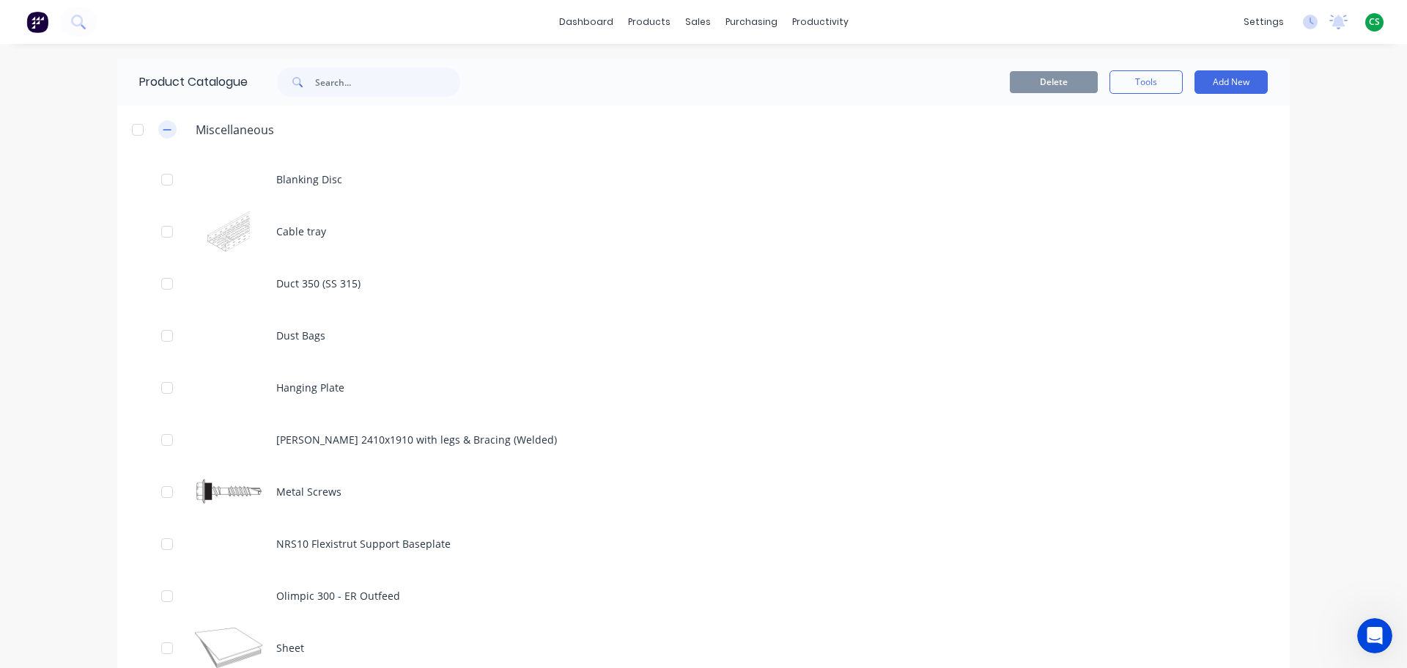
click at [163, 130] on icon "button" at bounding box center [167, 129] width 8 height 1
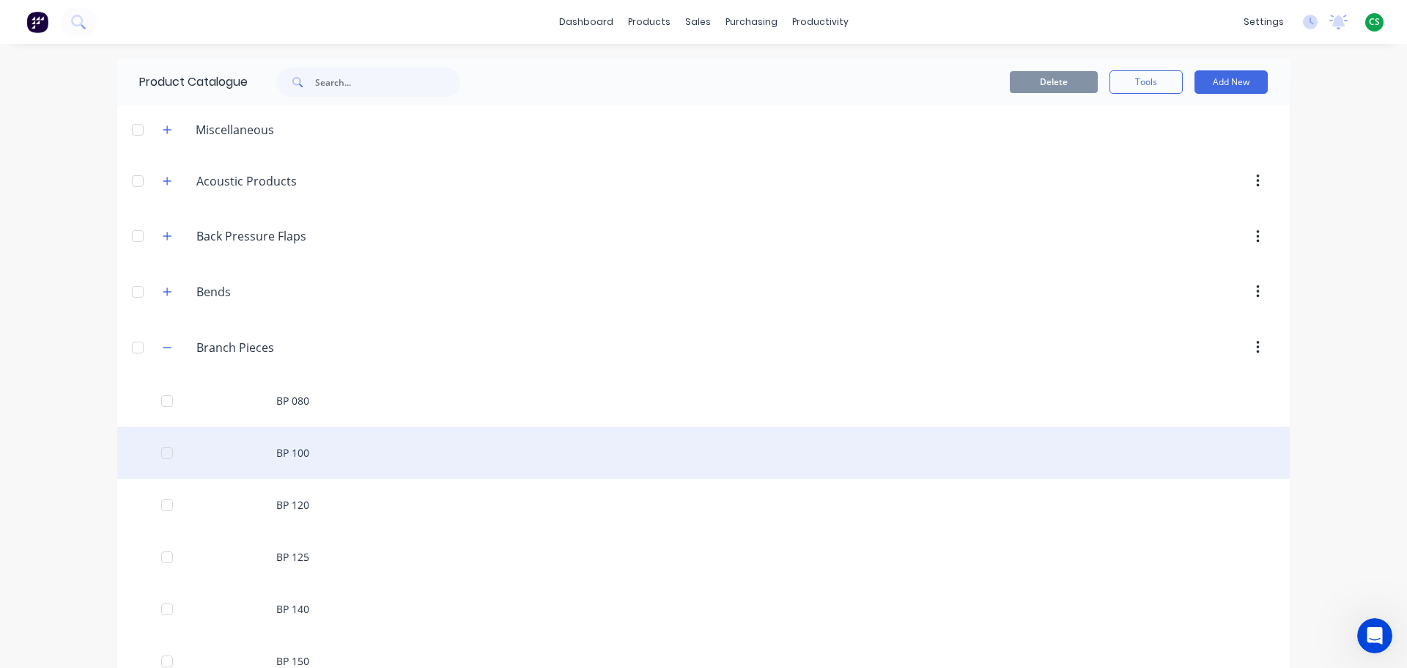
click at [295, 465] on div "BP 100" at bounding box center [703, 453] width 1173 height 52
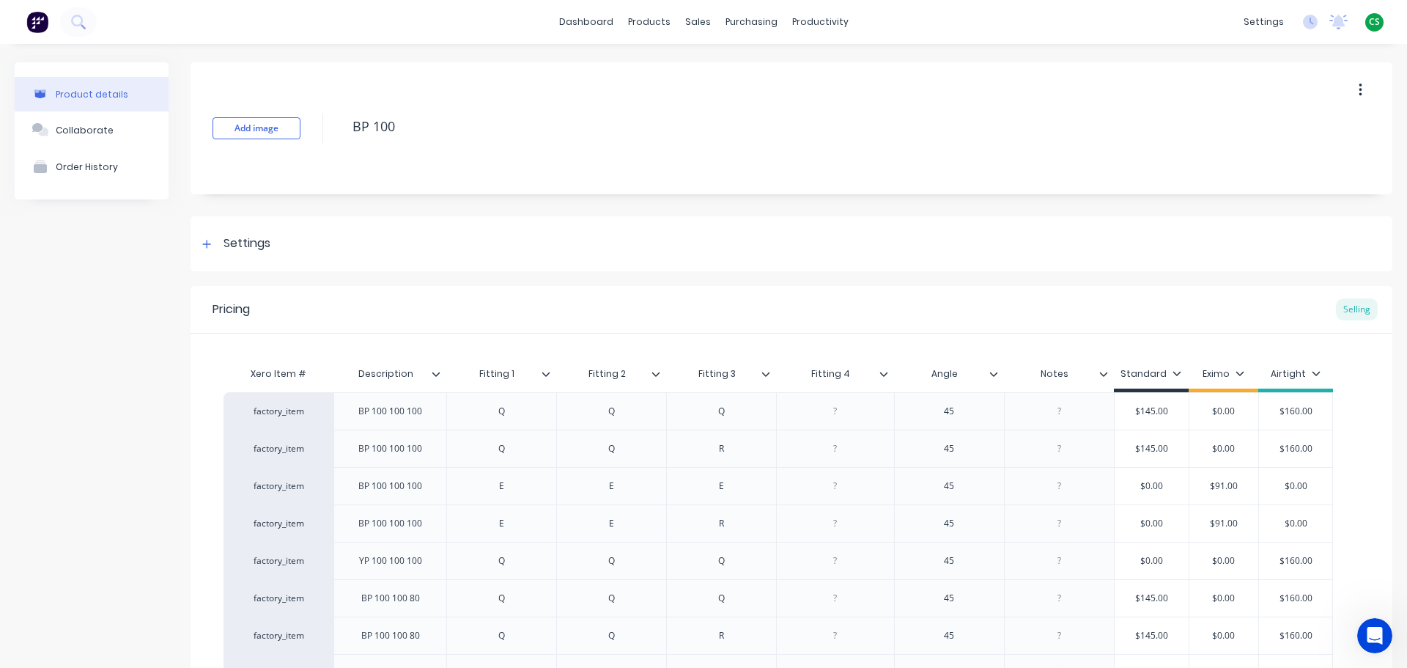
click at [547, 375] on icon at bounding box center [546, 374] width 8 height 4
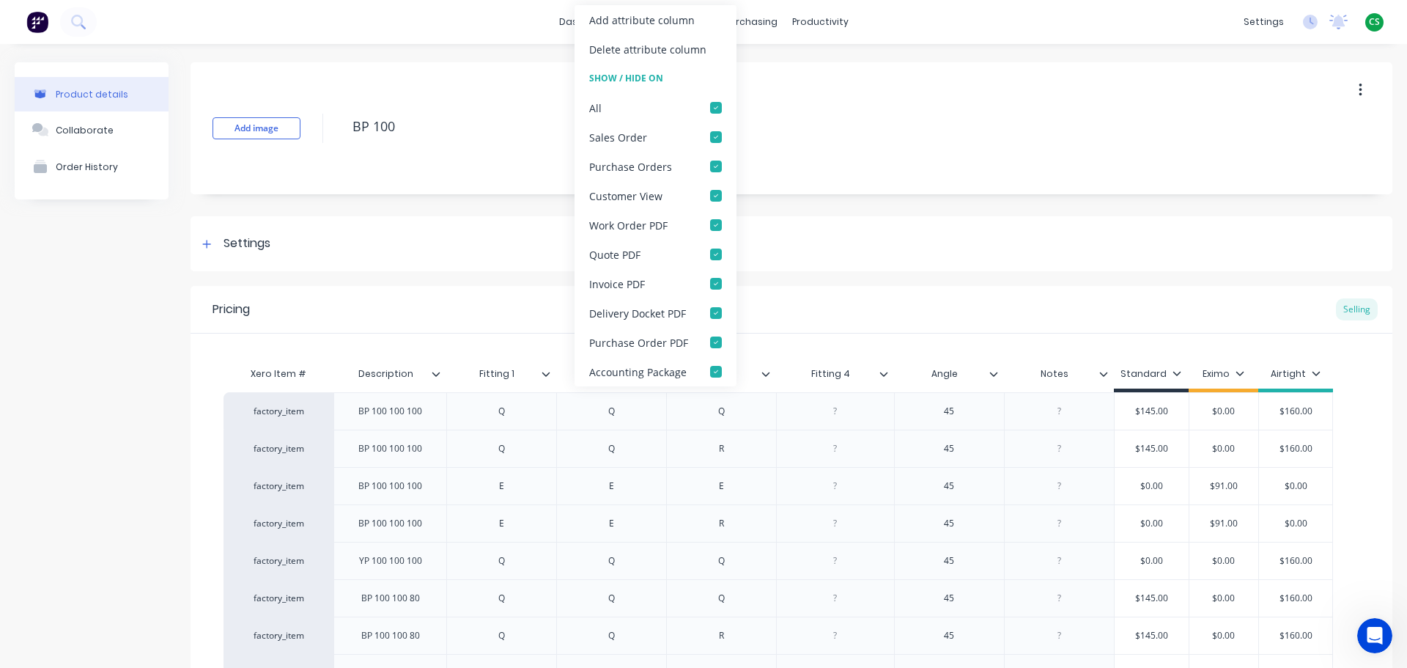
click at [938, 293] on div "Pricing Selling" at bounding box center [792, 310] width 1202 height 48
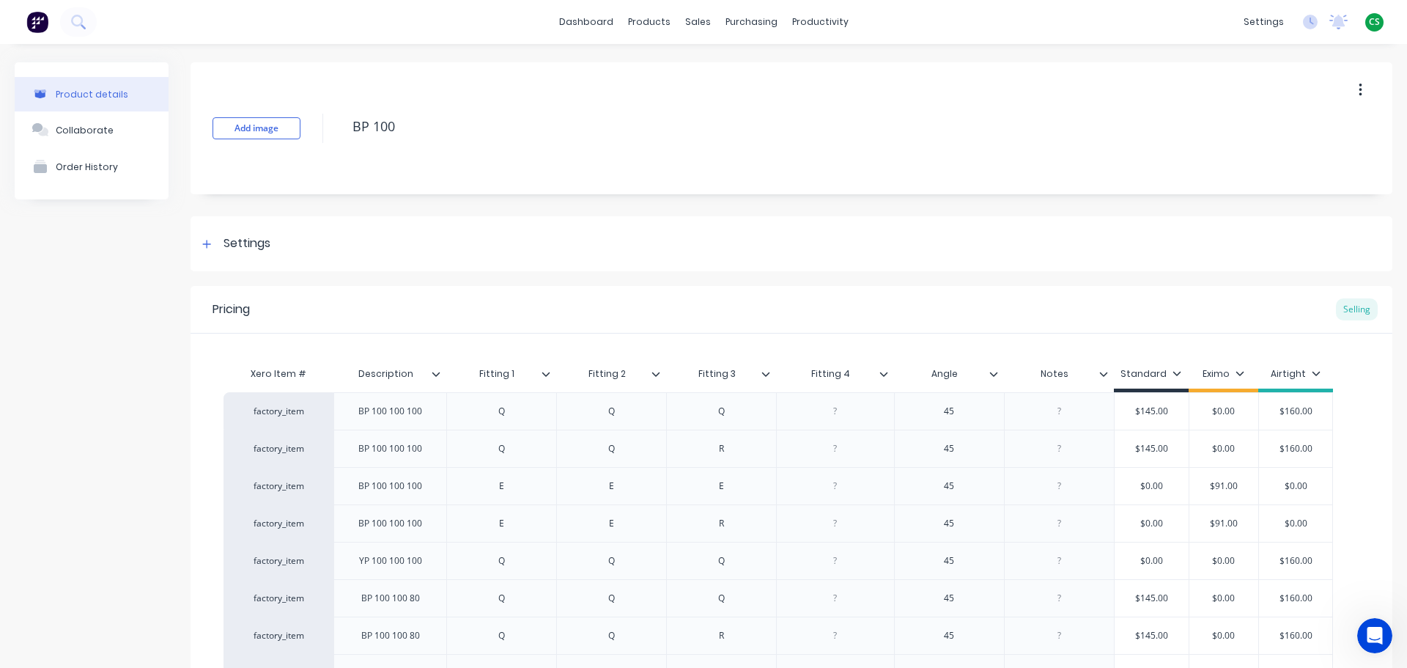
click at [767, 377] on icon at bounding box center [766, 373] width 9 height 9
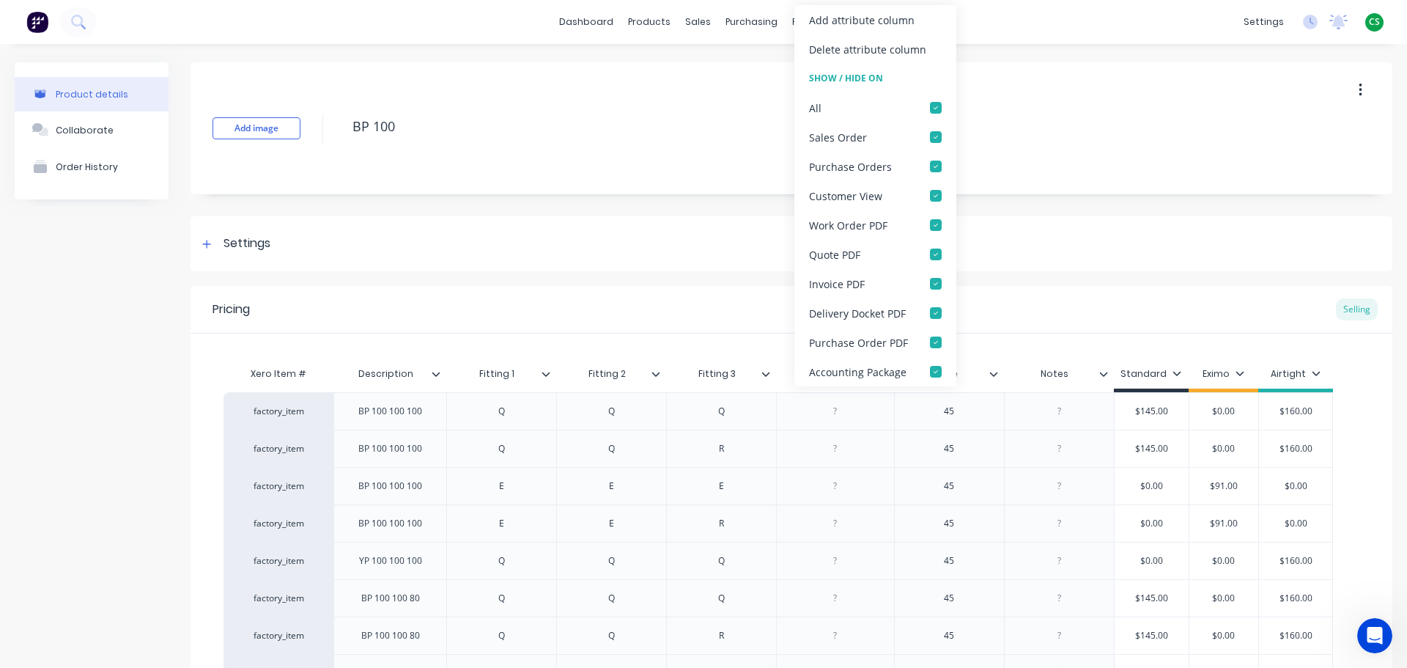
click at [1111, 307] on div "Pricing Selling" at bounding box center [792, 310] width 1202 height 48
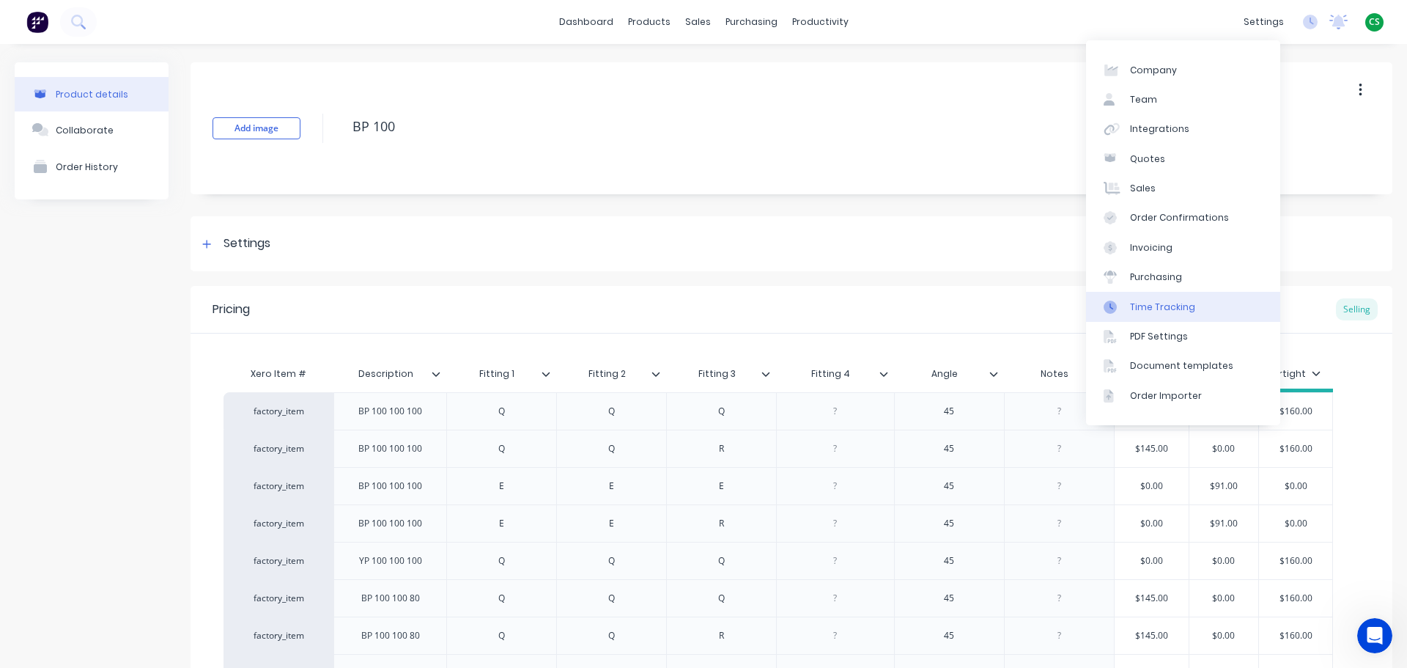
click at [1191, 304] on link "Time Tracking" at bounding box center [1183, 306] width 194 height 29
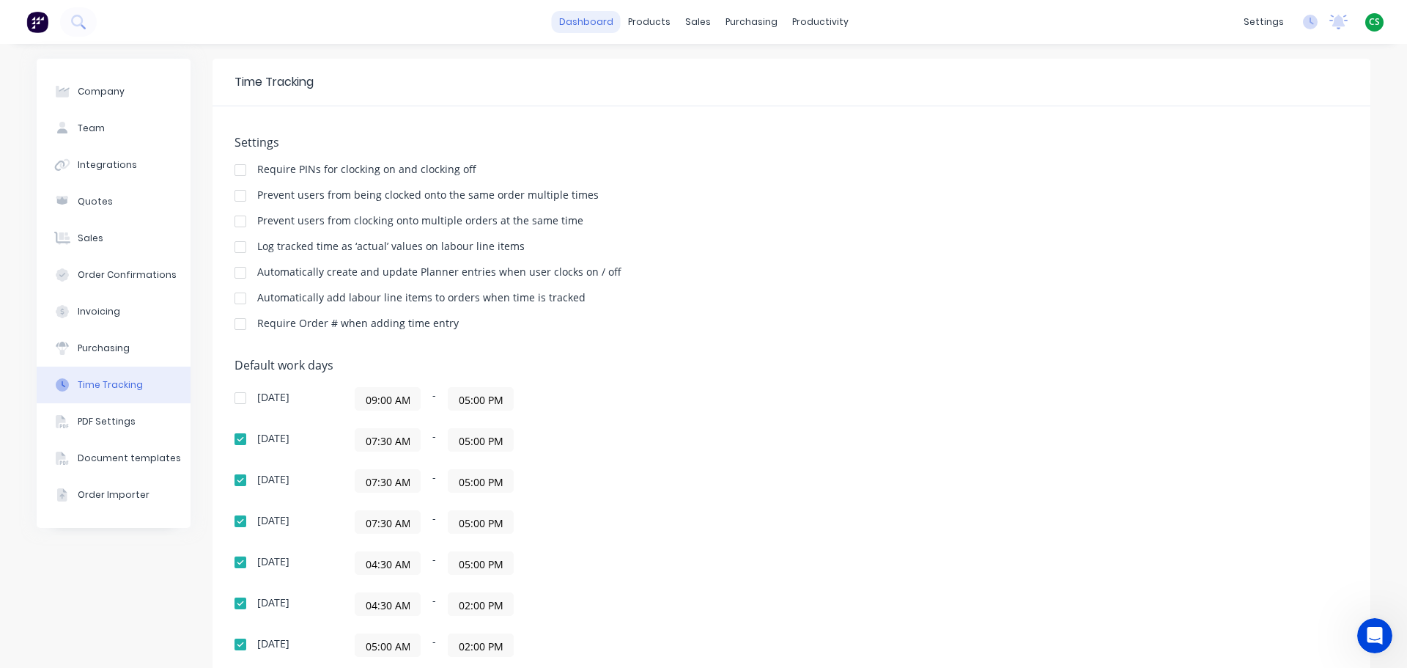
click at [599, 24] on link "dashboard" at bounding box center [586, 22] width 69 height 22
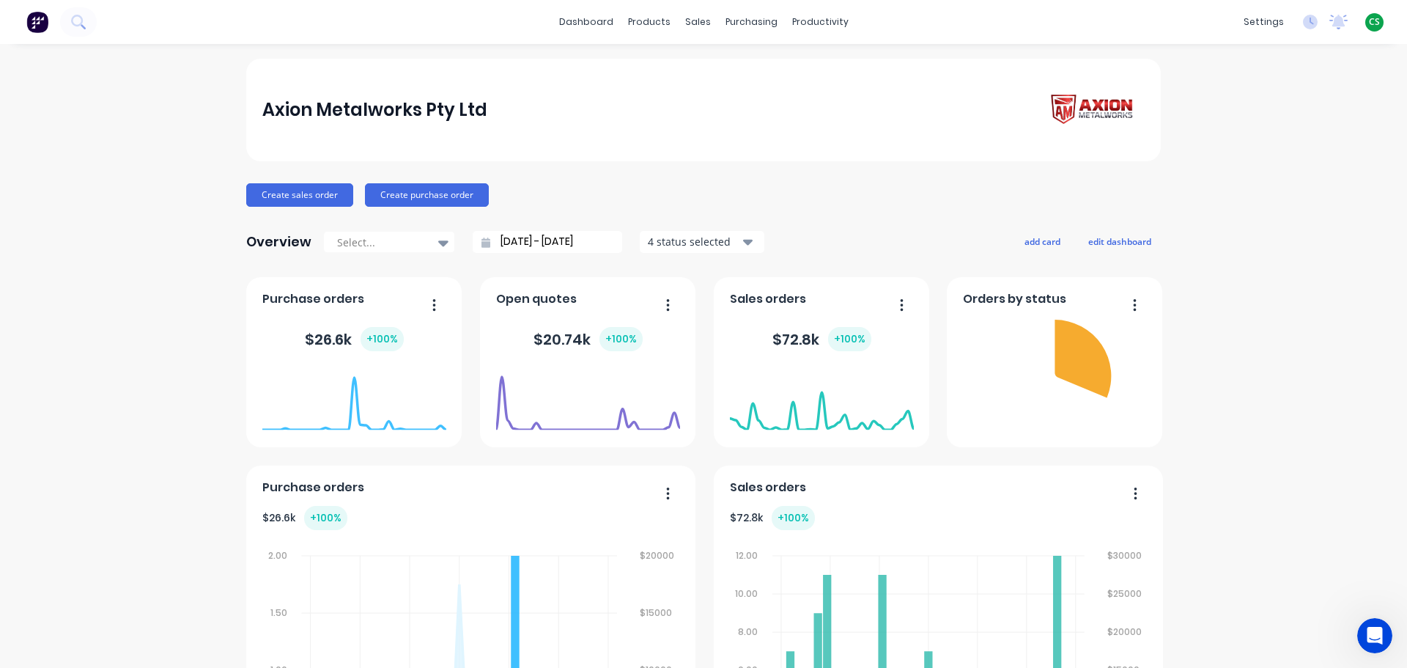
click at [1369, 22] on span "CS" at bounding box center [1374, 21] width 11 height 13
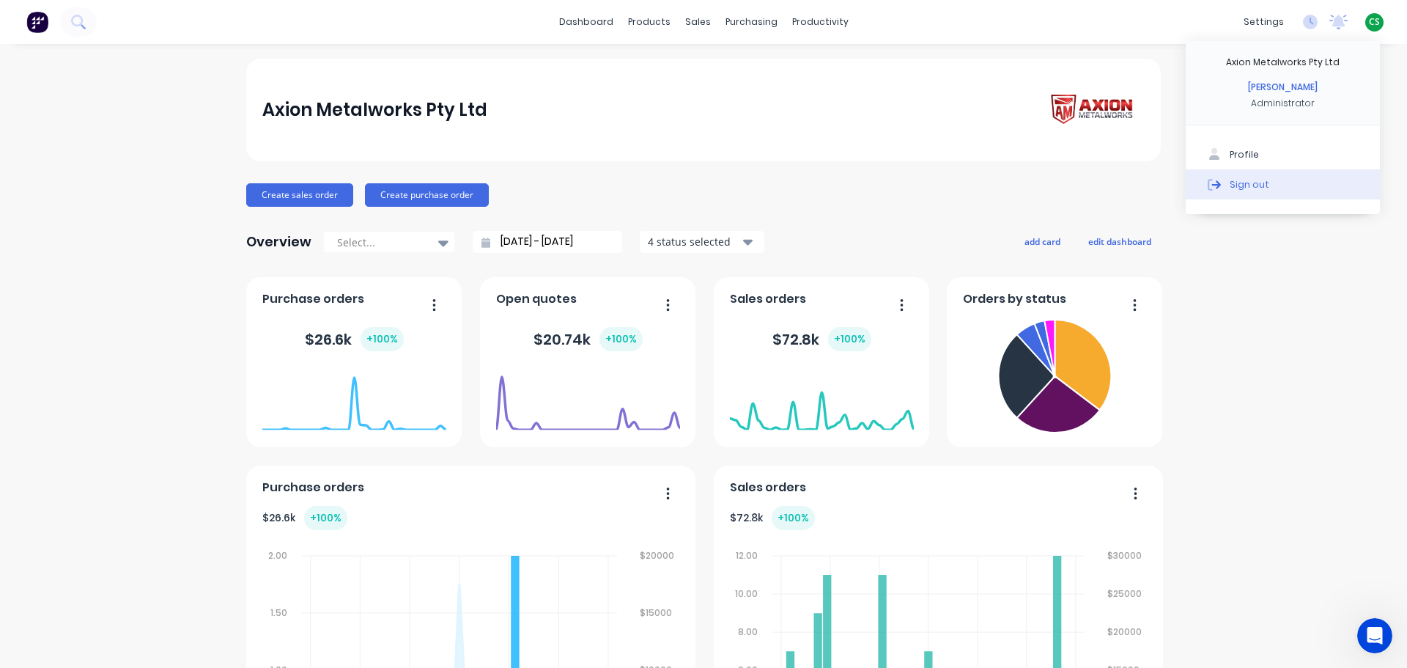
click at [1232, 185] on div "Sign out" at bounding box center [1250, 183] width 40 height 13
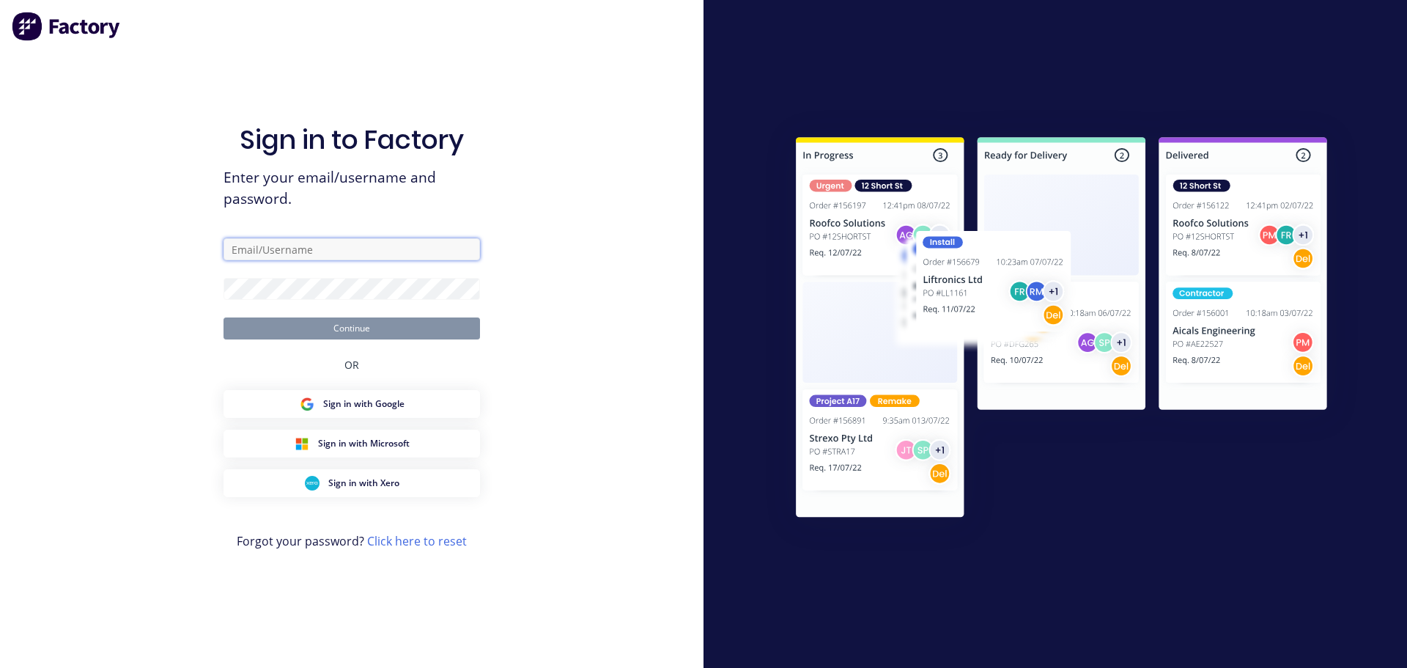
click at [399, 248] on input "text" at bounding box center [352, 249] width 257 height 22
type input "[PERSON_NAME][EMAIL_ADDRESS][DOMAIN_NAME]"
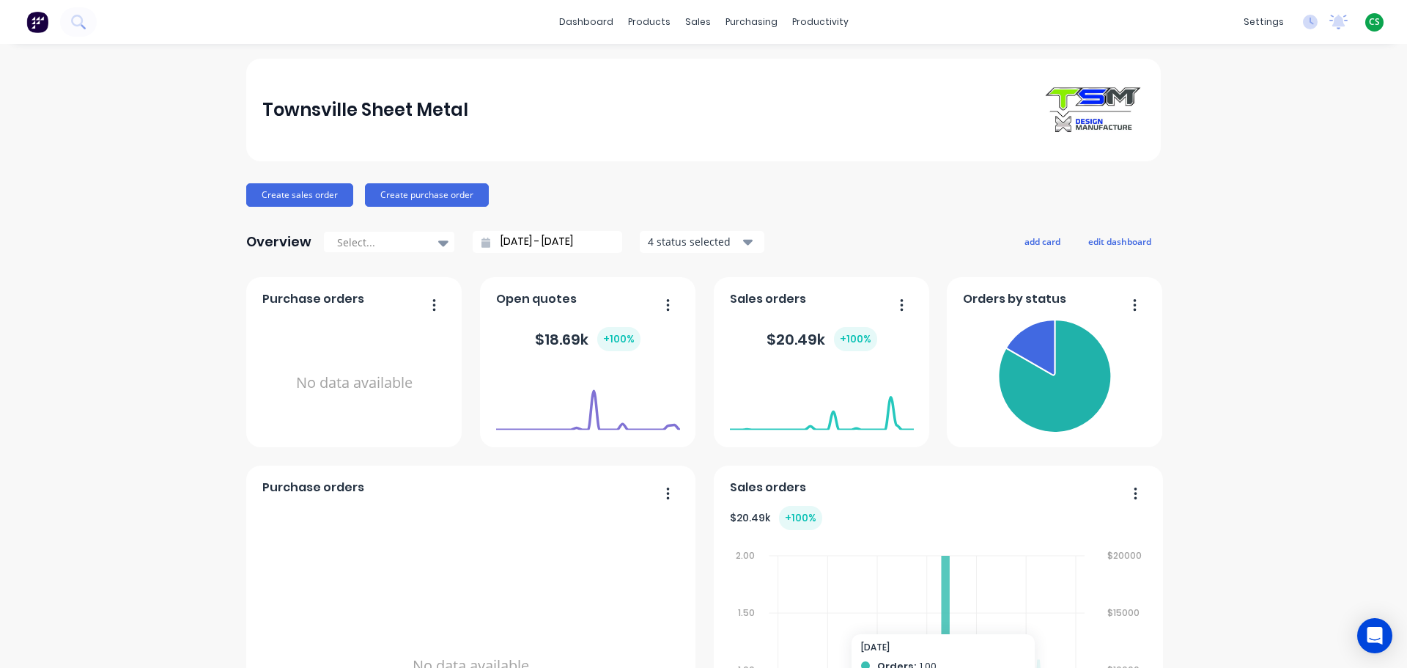
click at [1002, 21] on div "dashboard products sales purchasing productivity dashboard products Product Cat…" at bounding box center [703, 22] width 1407 height 44
click at [732, 72] on div "Sales Orders" at bounding box center [747, 70] width 60 height 13
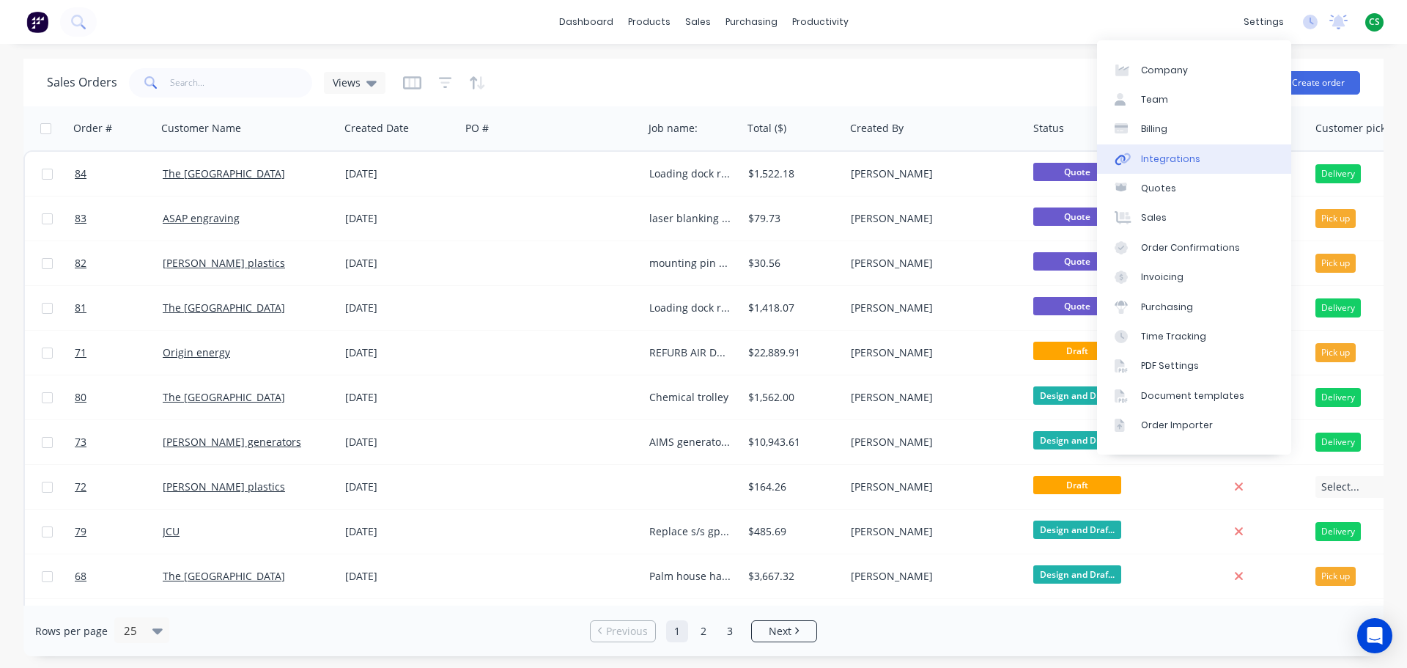
click at [1175, 161] on div "Integrations" at bounding box center [1170, 158] width 59 height 13
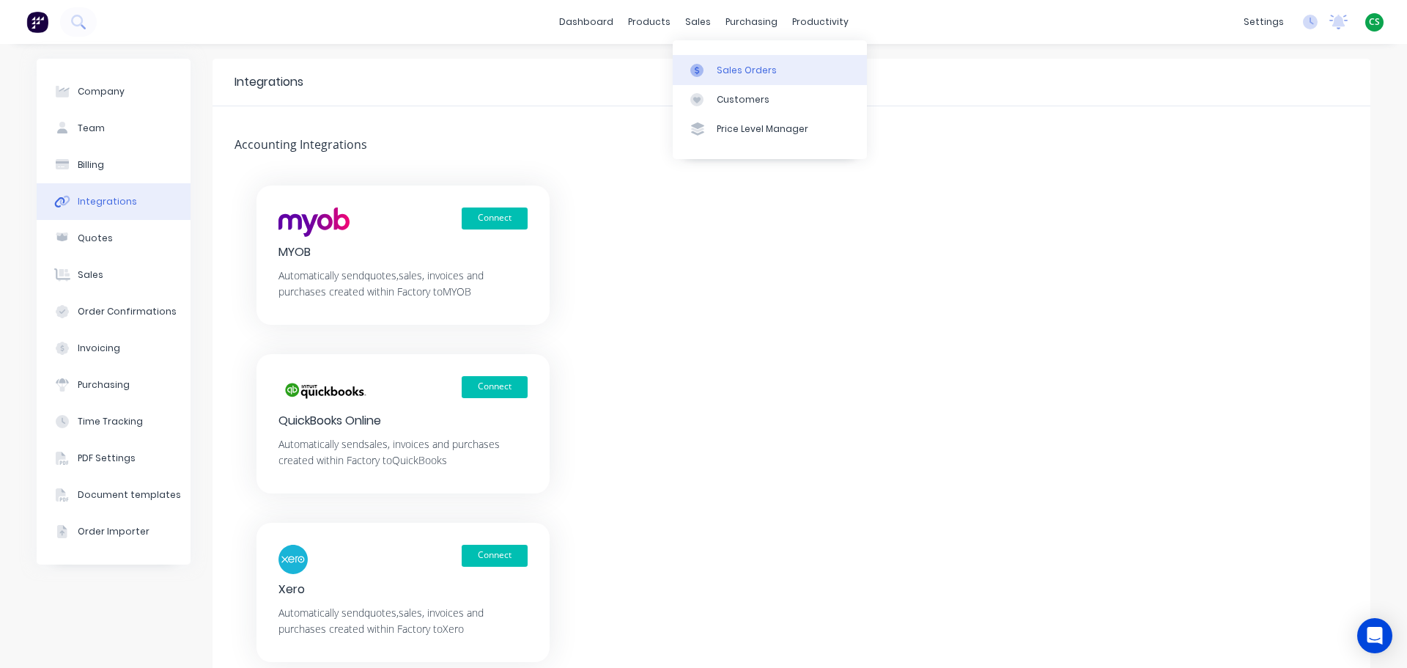
click at [727, 67] on div "Sales Orders" at bounding box center [747, 70] width 60 height 13
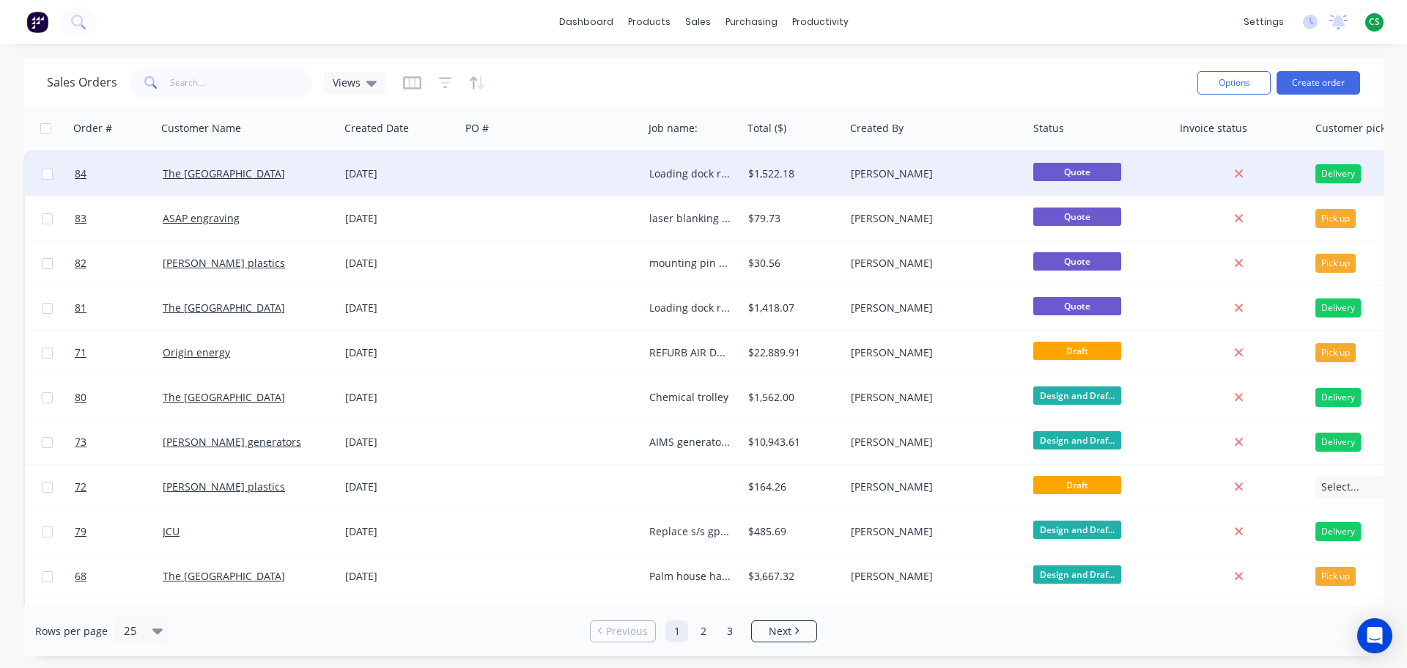
click at [477, 170] on div at bounding box center [551, 174] width 183 height 44
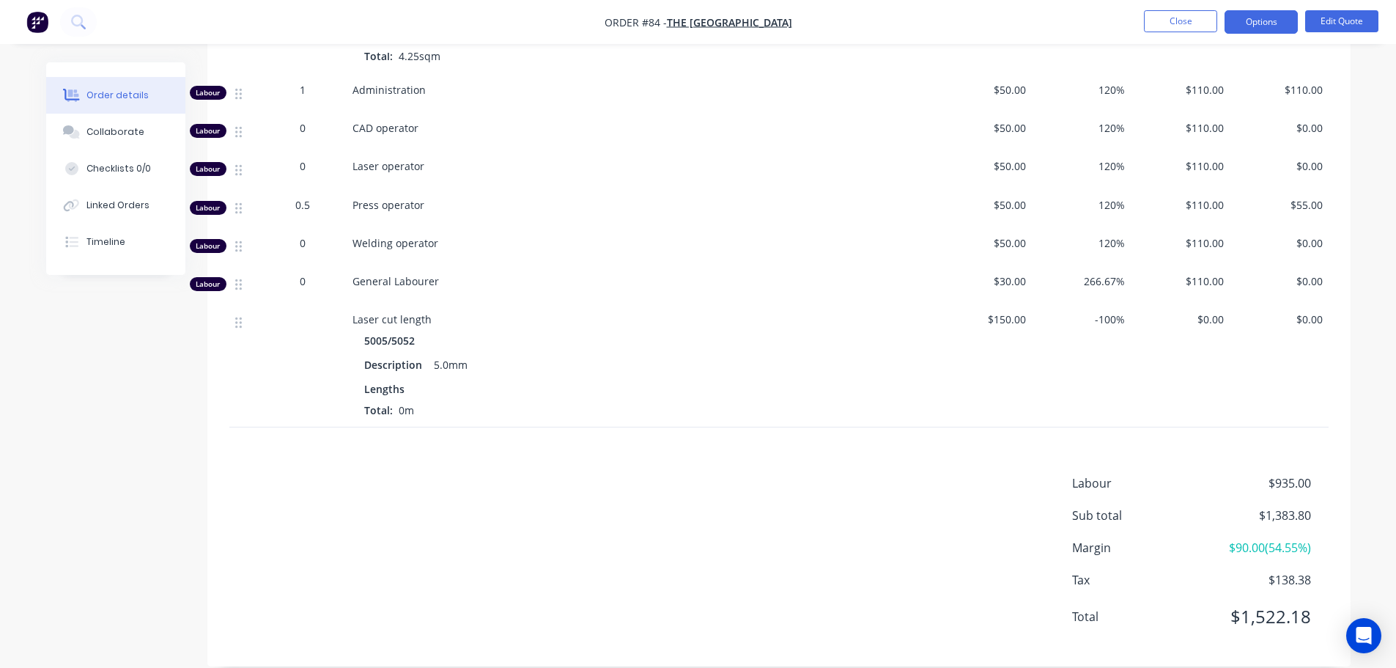
scroll to position [432, 0]
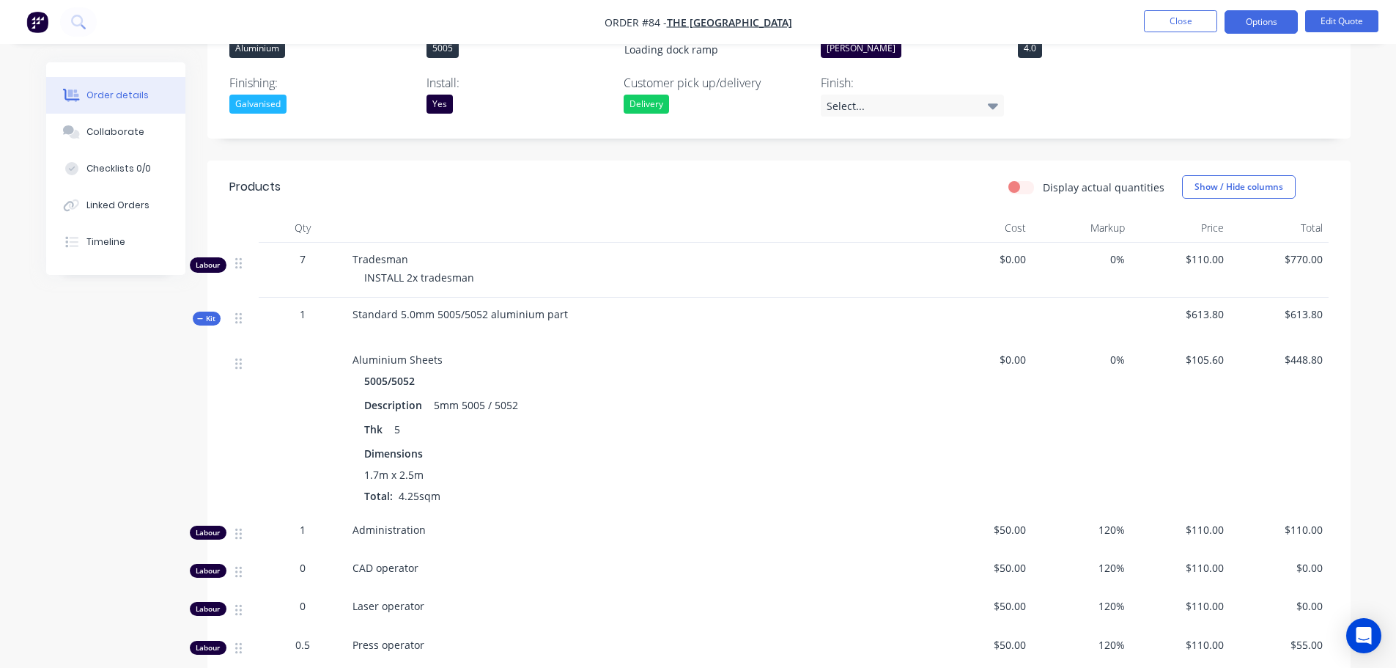
click at [203, 315] on icon at bounding box center [200, 318] width 7 height 7
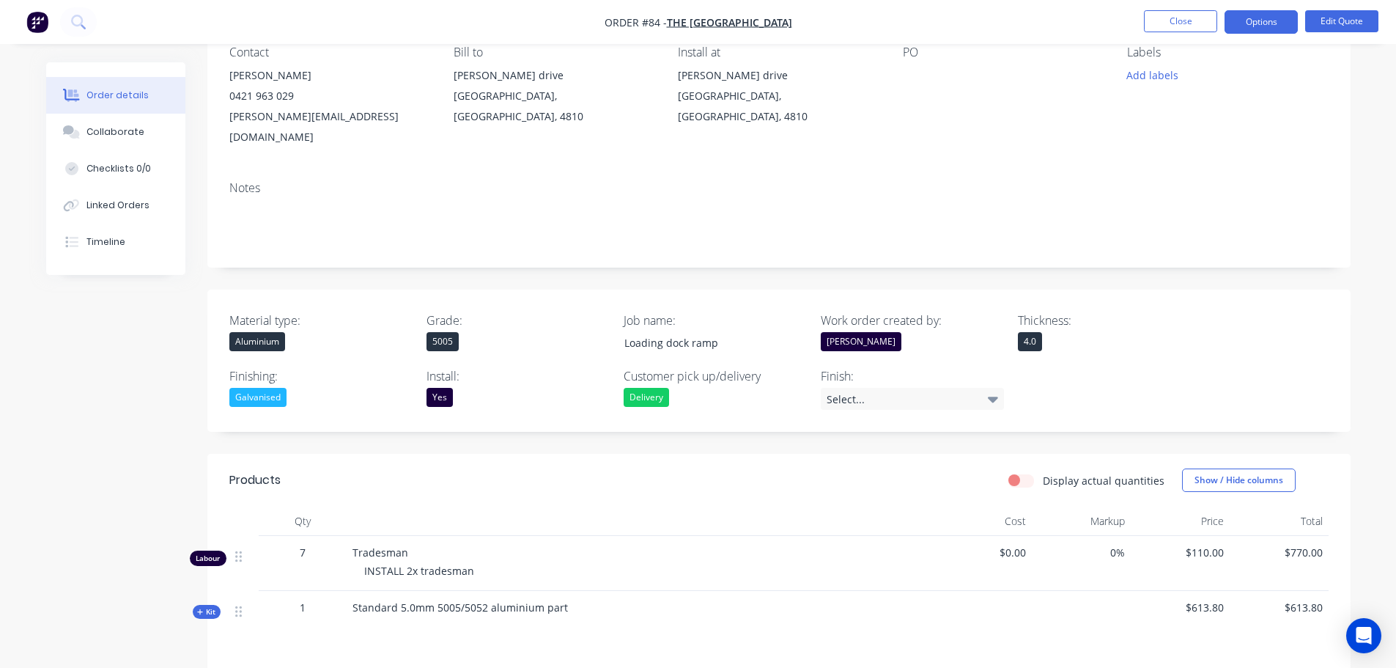
scroll to position [128, 0]
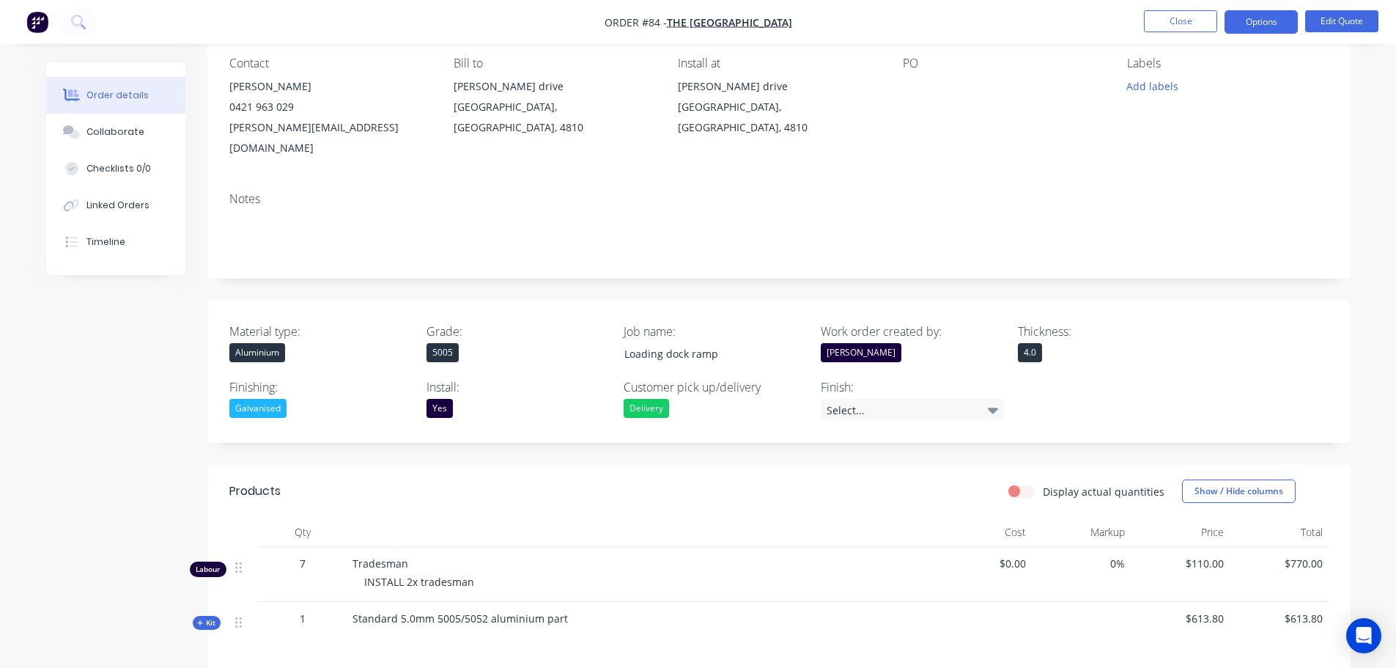
click at [212, 617] on span "Kit" at bounding box center [206, 622] width 19 height 11
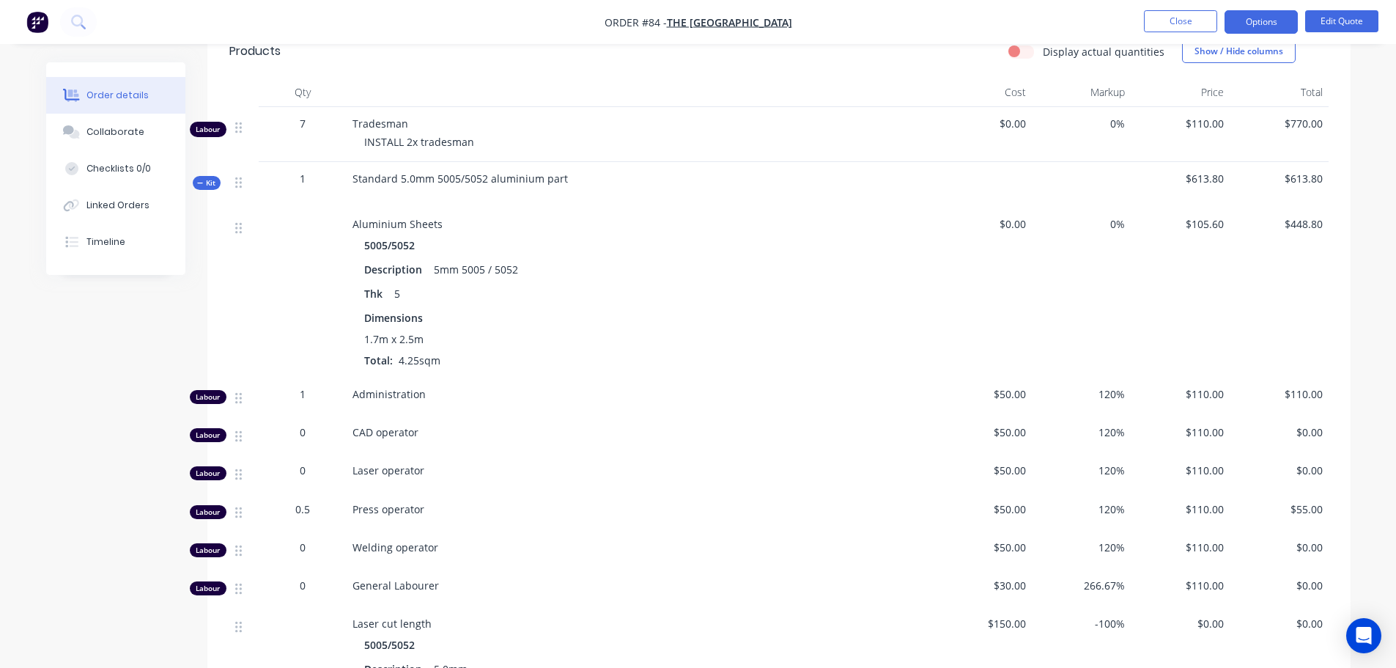
click at [206, 177] on span "Kit" at bounding box center [206, 182] width 19 height 11
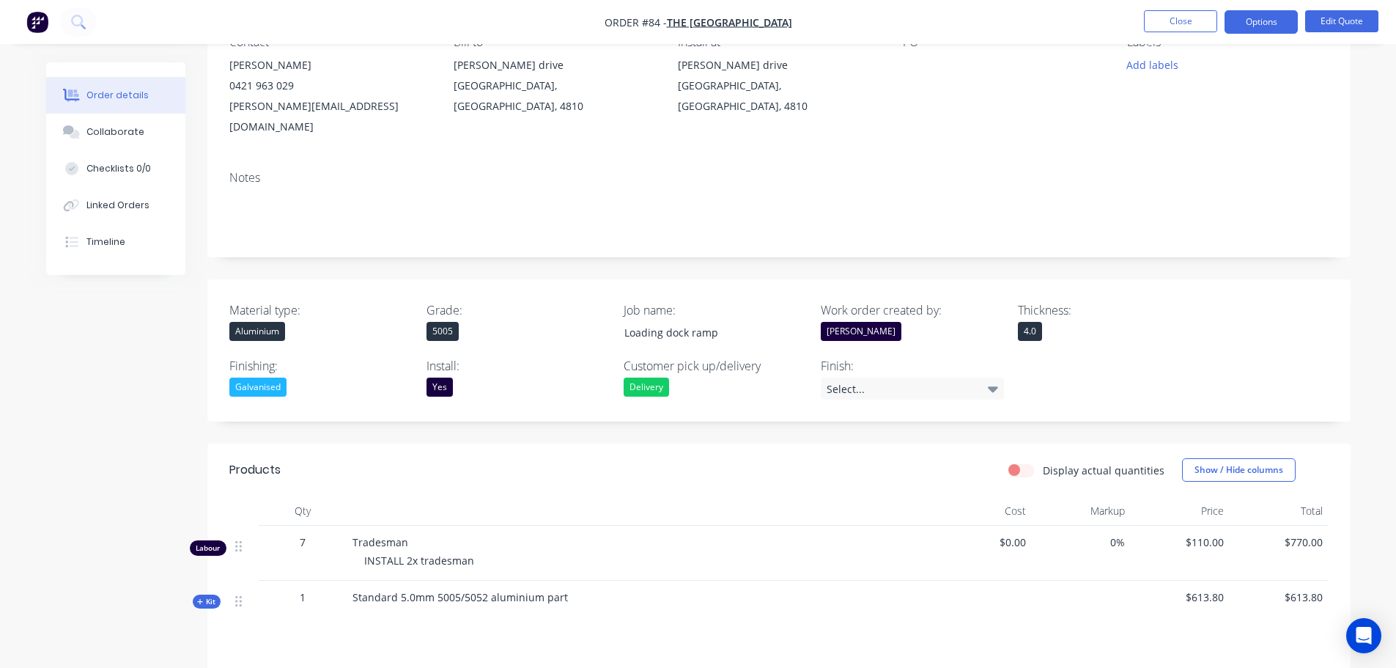
scroll to position [128, 0]
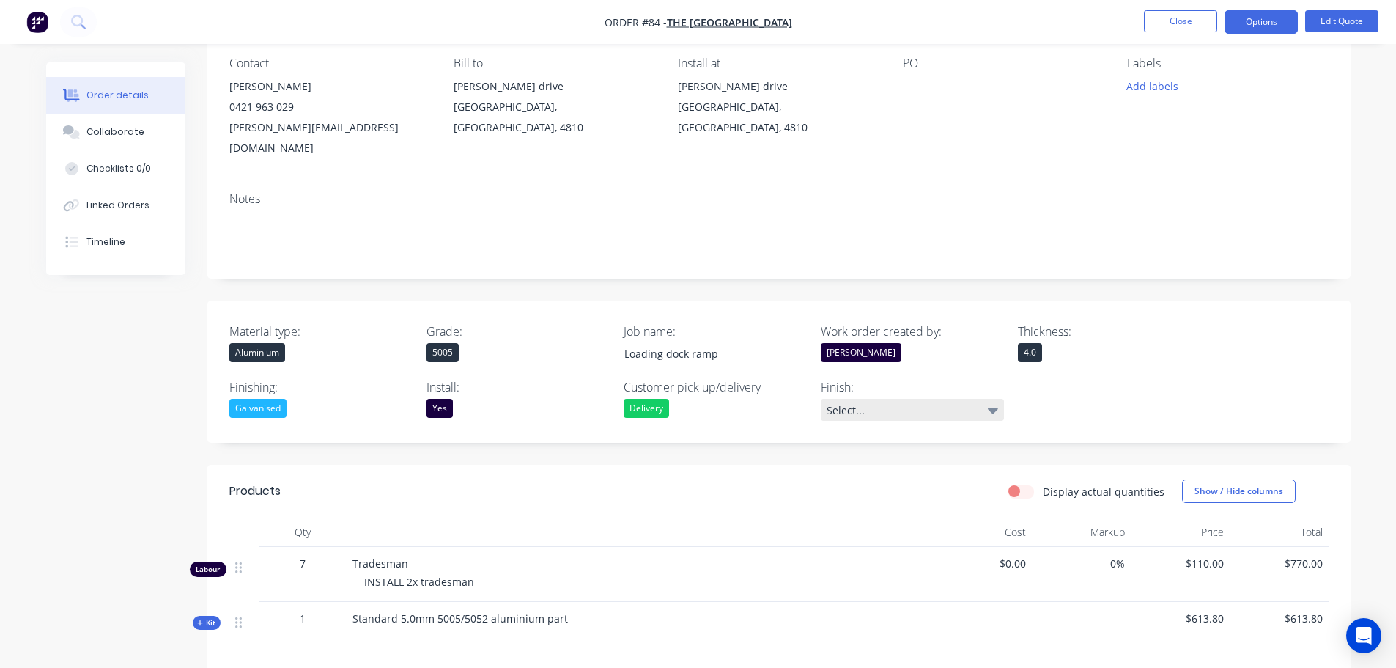
click at [886, 399] on div "Select..." at bounding box center [912, 410] width 183 height 22
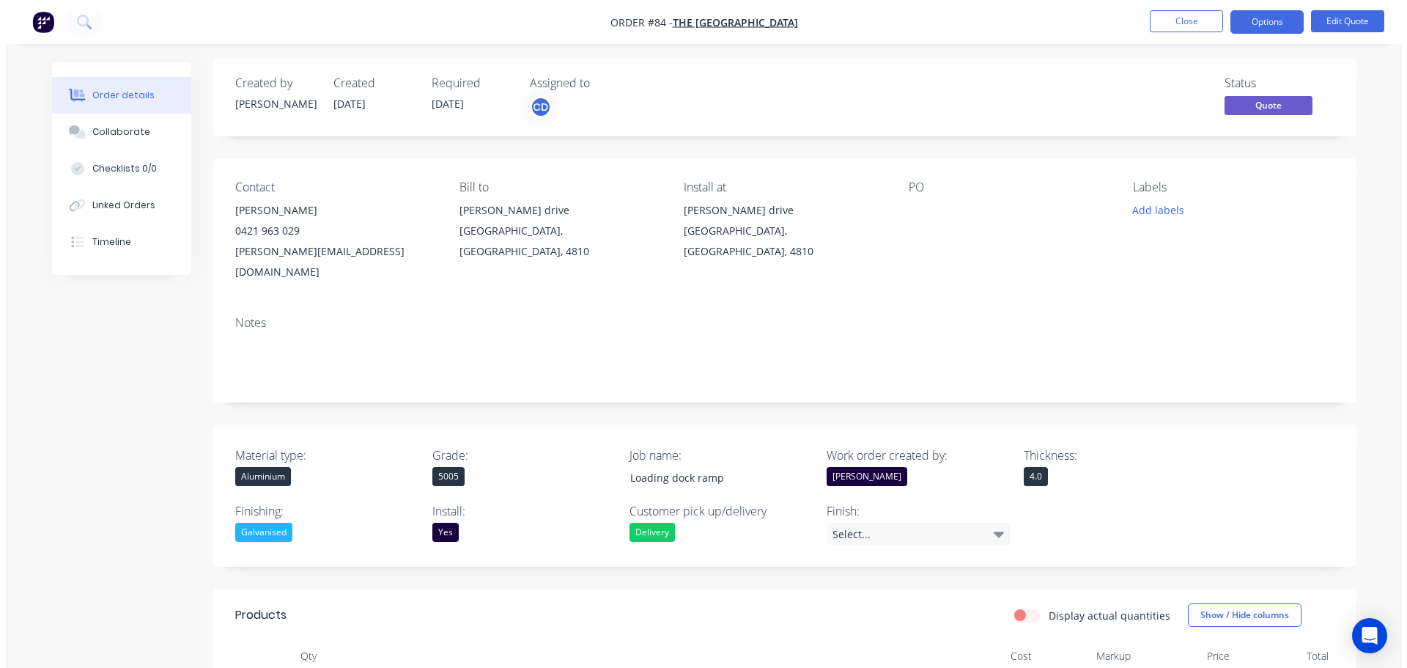
scroll to position [0, 0]
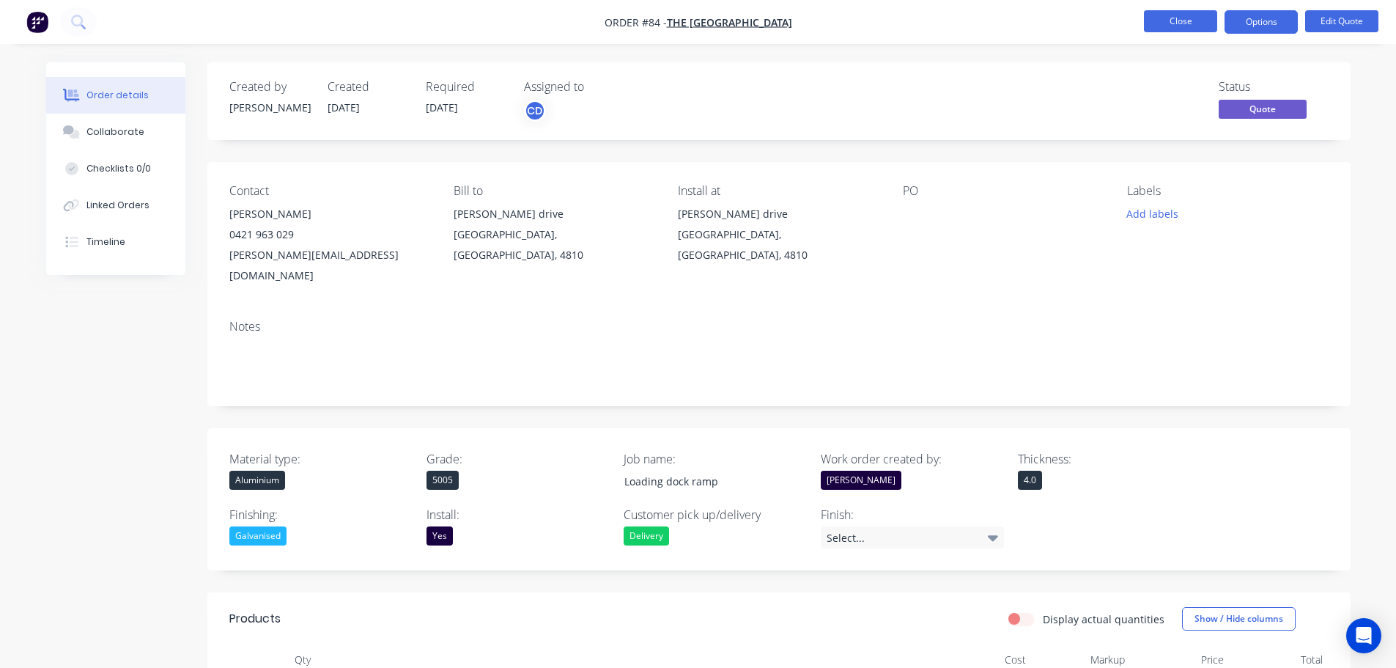
click at [1172, 19] on button "Close" at bounding box center [1180, 21] width 73 height 22
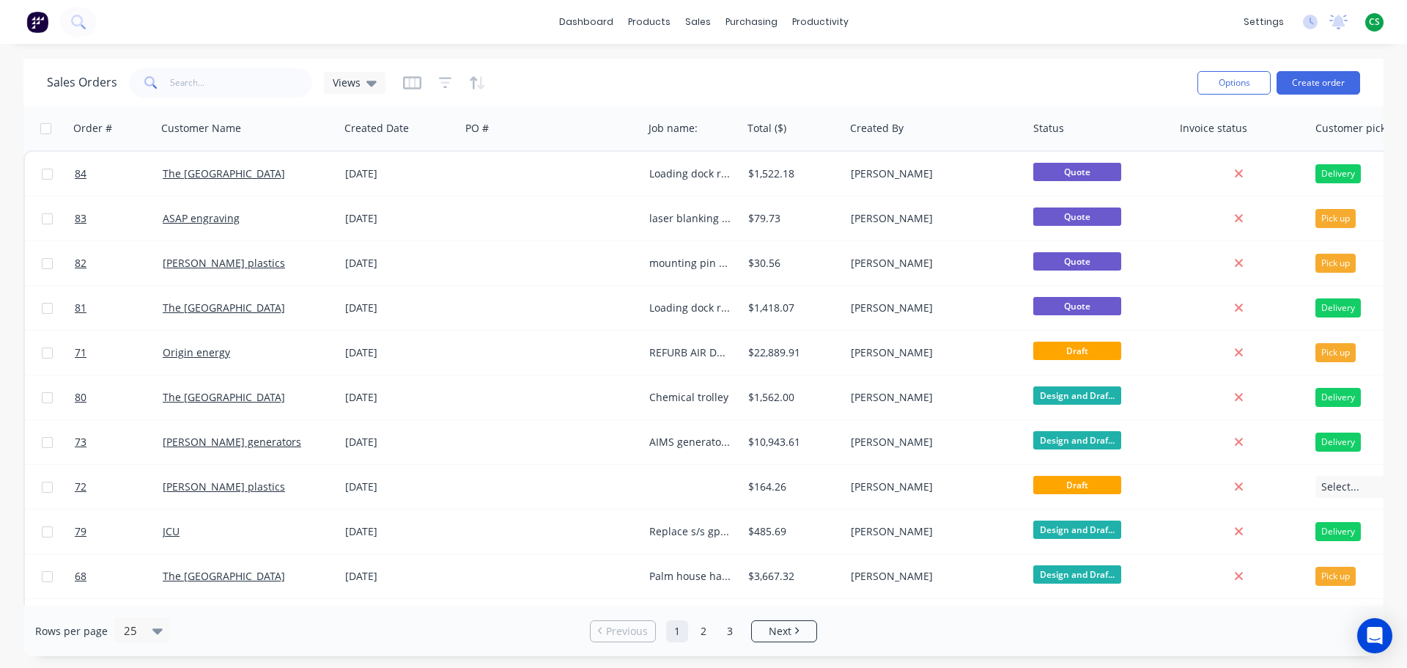
click at [1023, 24] on div "dashboard products sales purchasing productivity dashboard products Product Cat…" at bounding box center [703, 22] width 1407 height 44
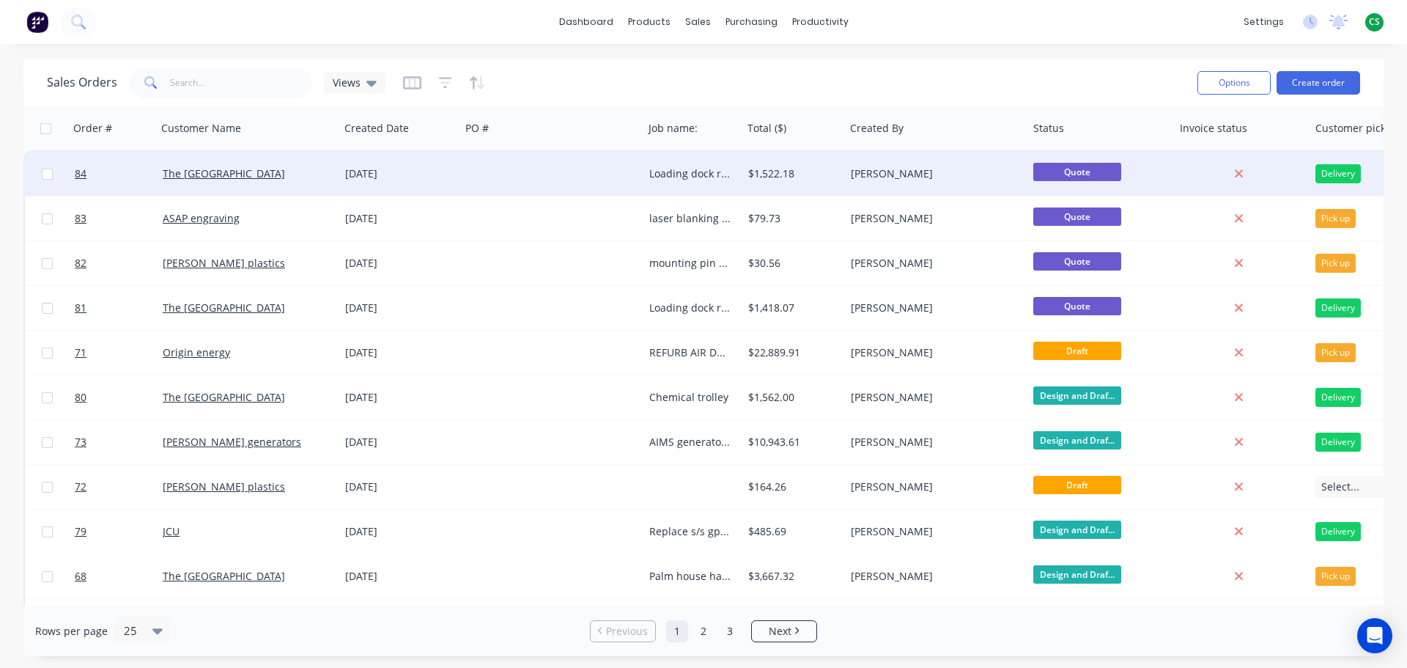
click at [462, 174] on div at bounding box center [551, 174] width 183 height 44
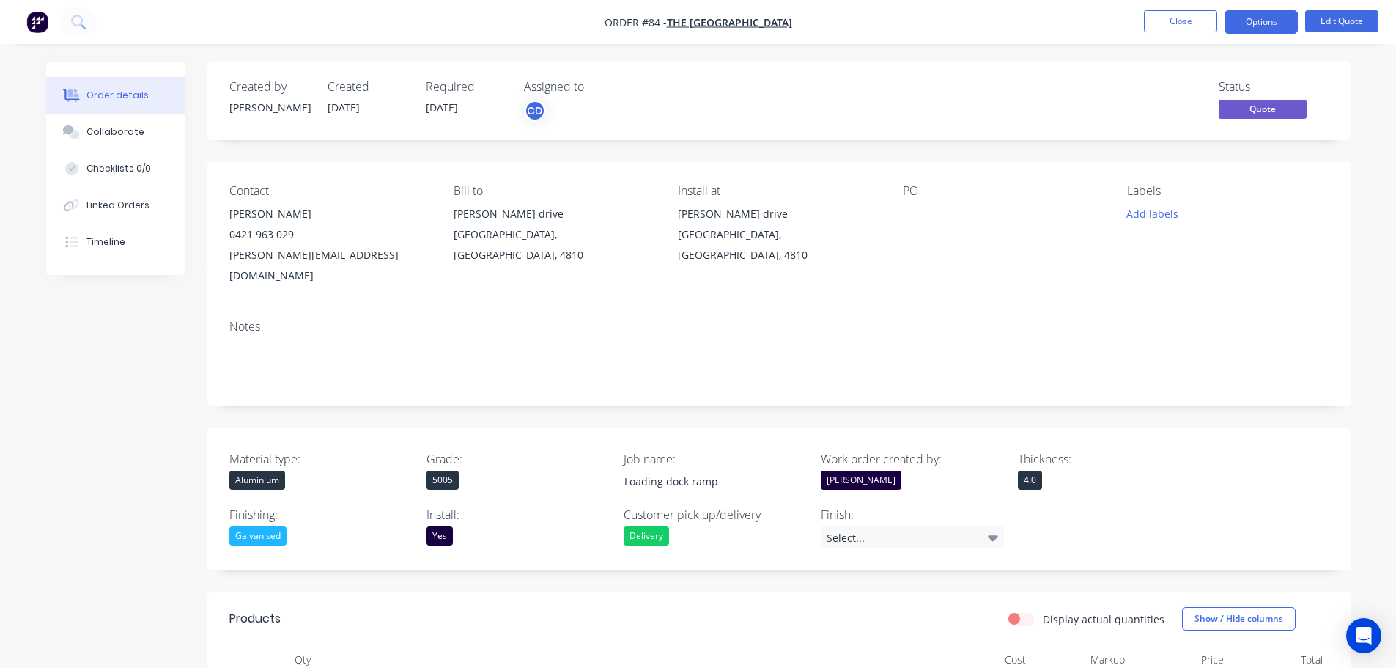
click at [847, 471] on div "Chris" at bounding box center [861, 480] width 81 height 19
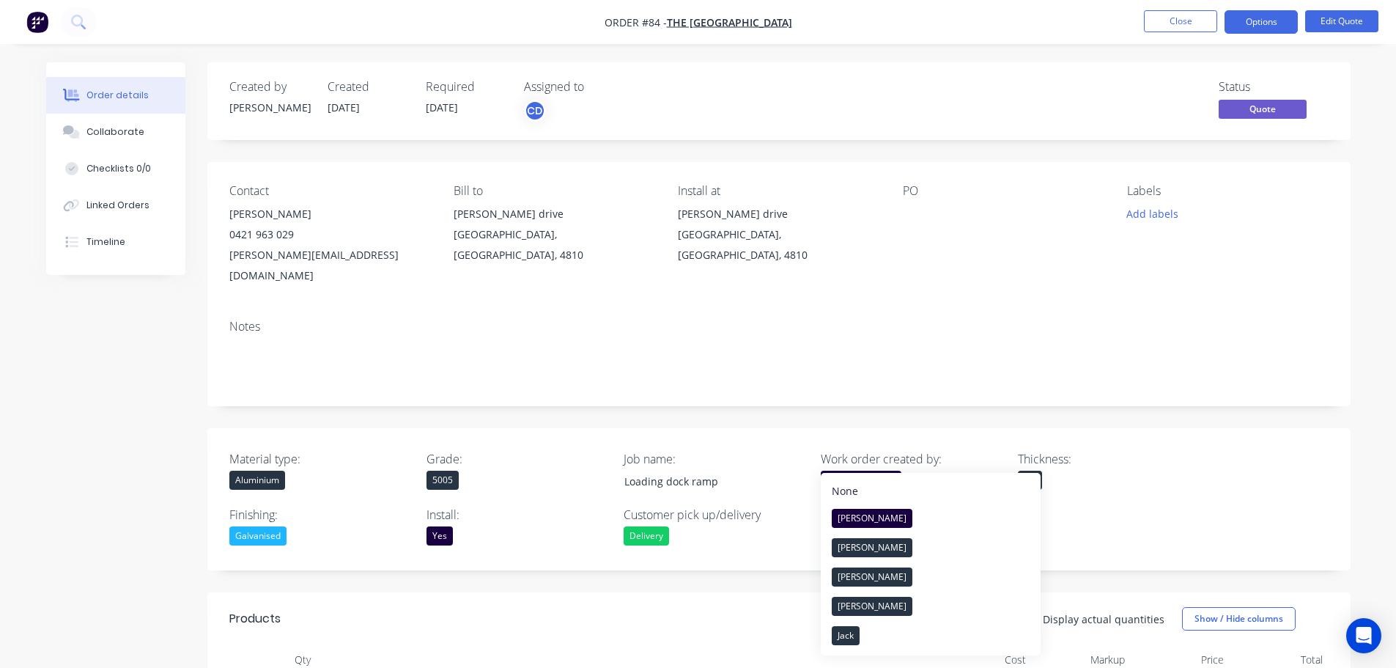
click at [847, 471] on div "Chris" at bounding box center [861, 480] width 81 height 19
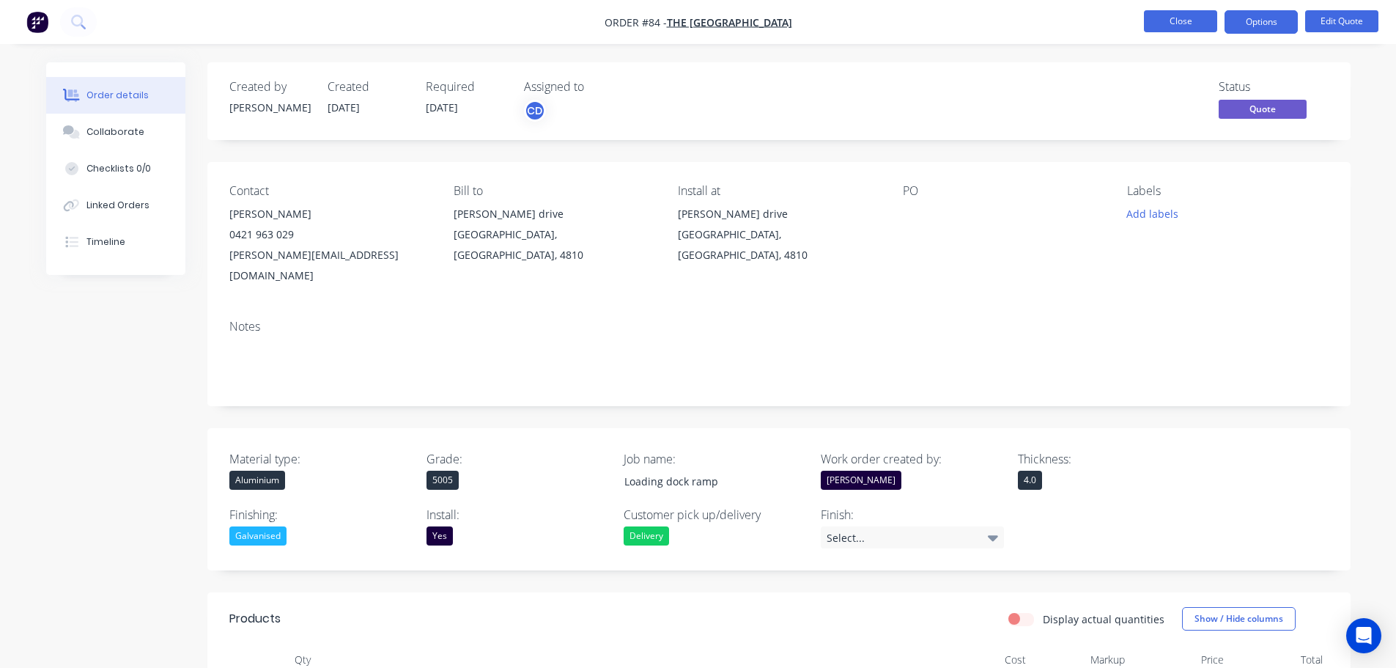
click at [1184, 21] on button "Close" at bounding box center [1180, 21] width 73 height 22
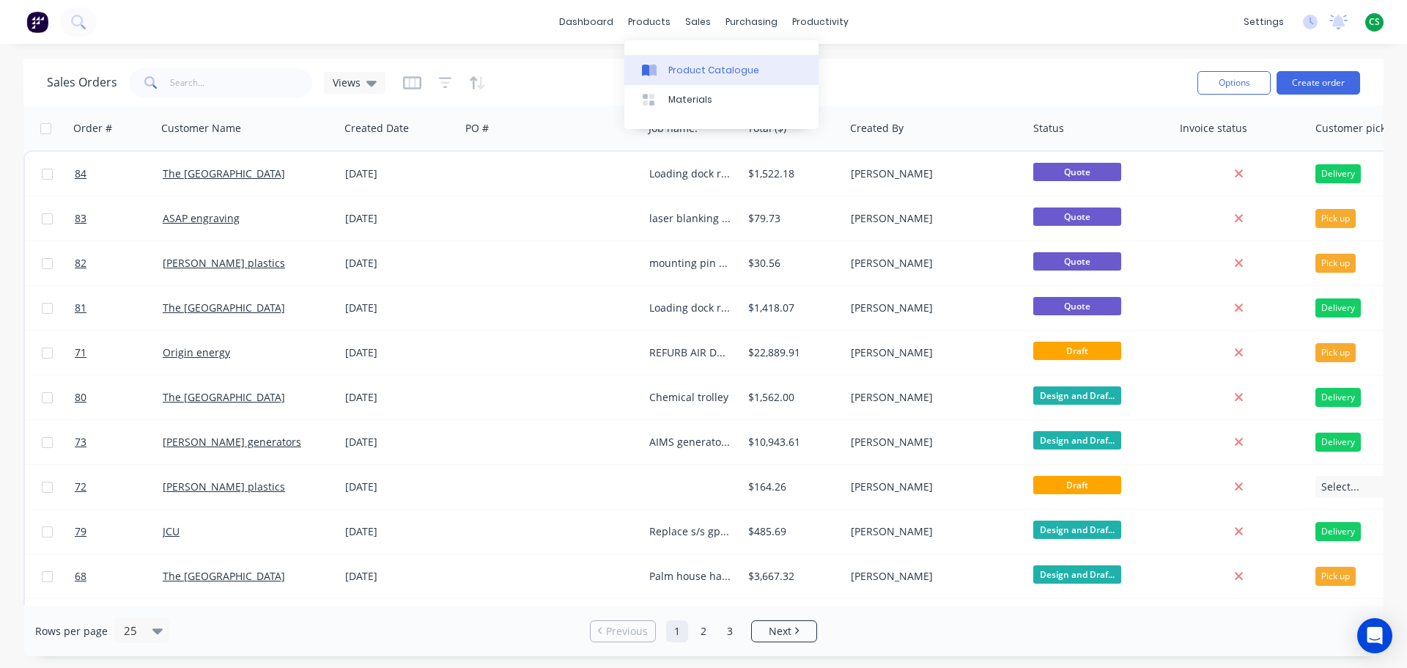
click at [687, 71] on div "Product Catalogue" at bounding box center [714, 70] width 91 height 13
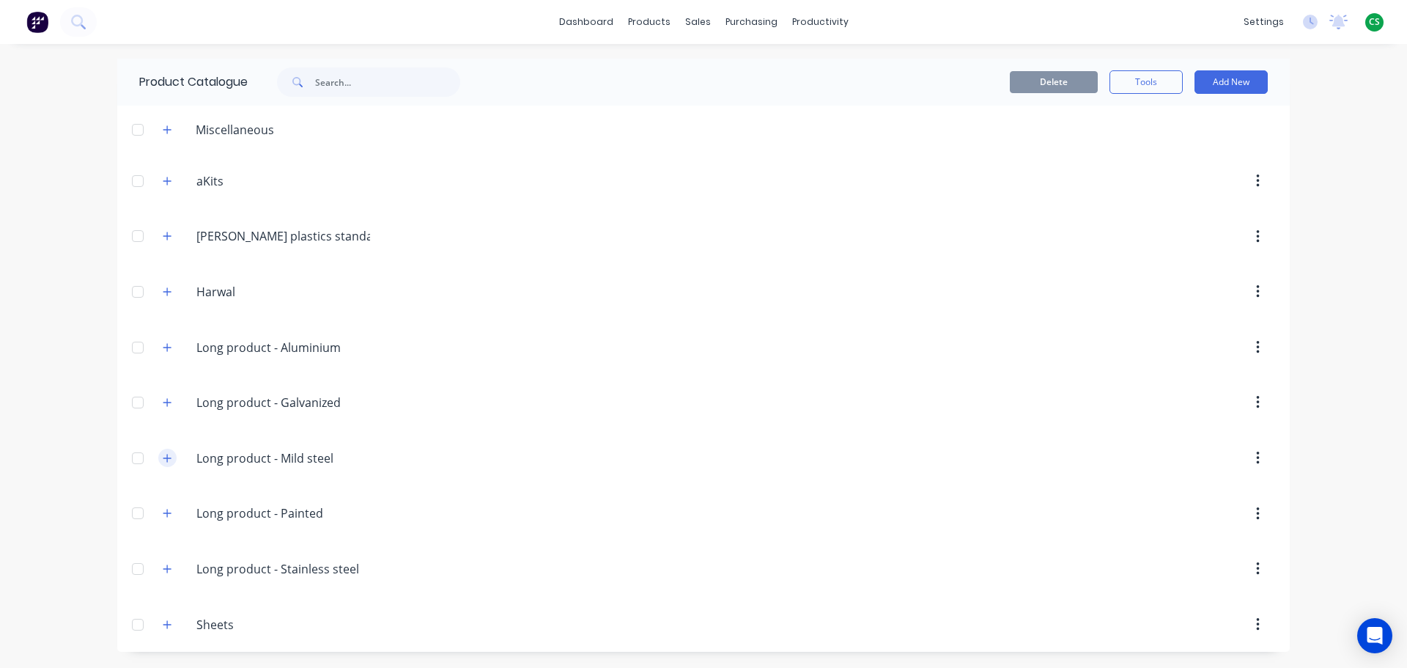
click at [164, 457] on icon "button" at bounding box center [167, 458] width 9 height 10
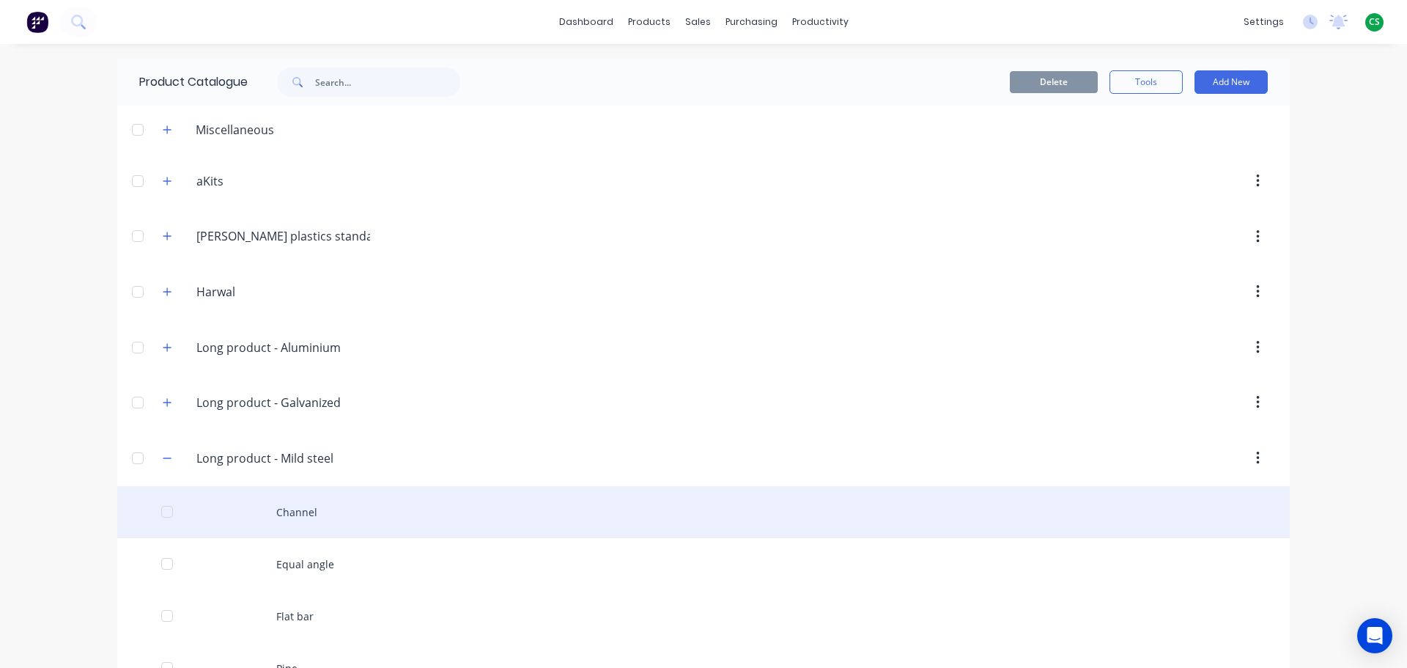
click at [314, 511] on div "Channel" at bounding box center [703, 512] width 1173 height 52
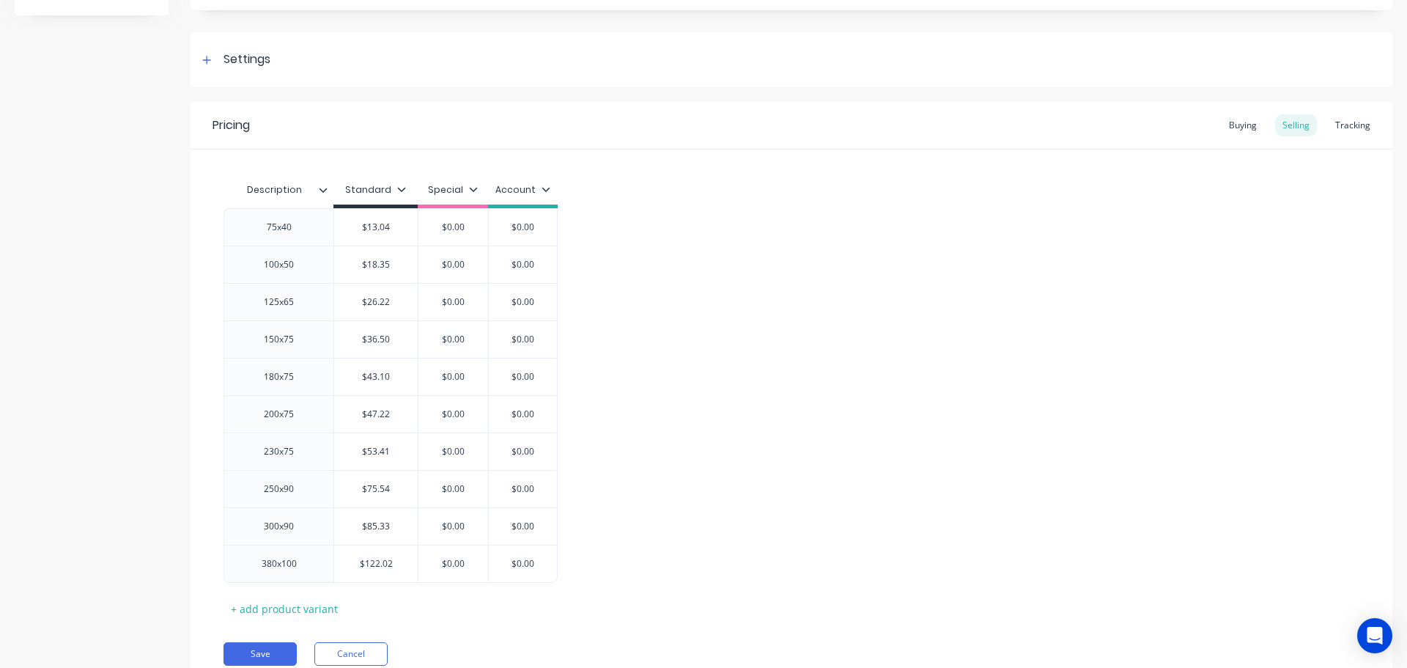
scroll to position [244, 0]
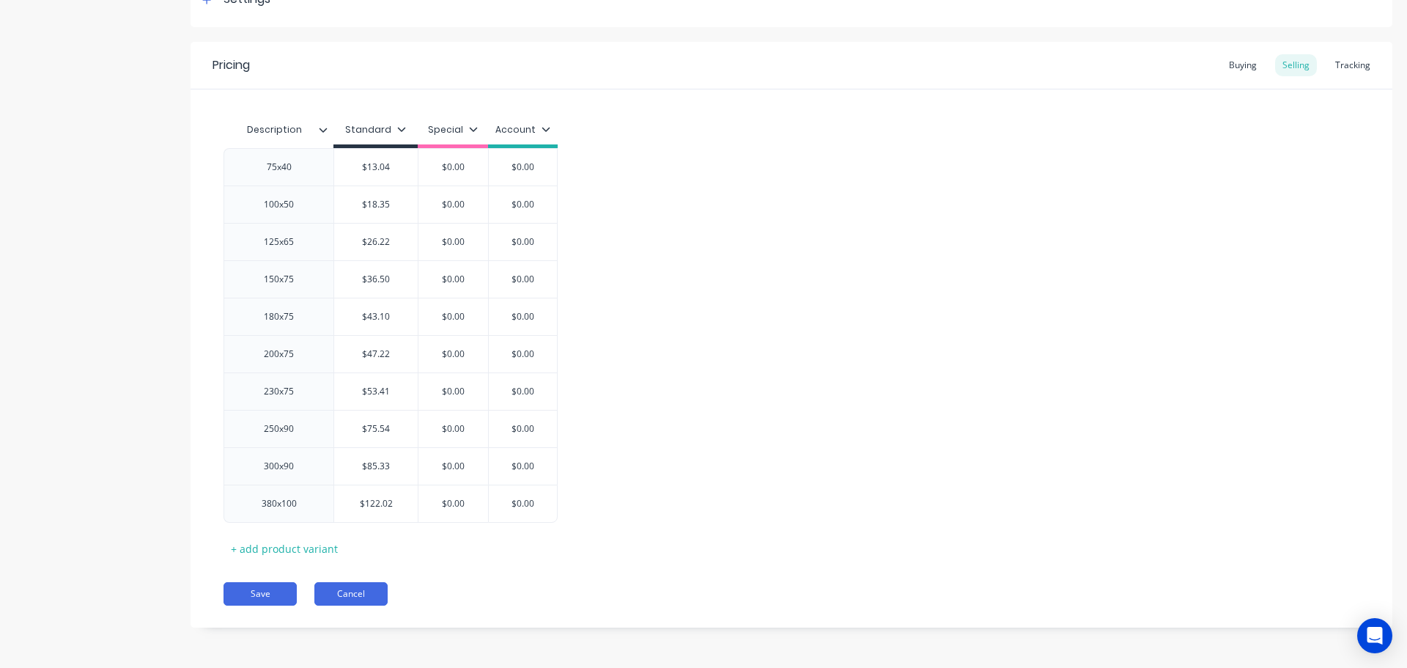
click at [333, 598] on button "Cancel" at bounding box center [350, 593] width 73 height 23
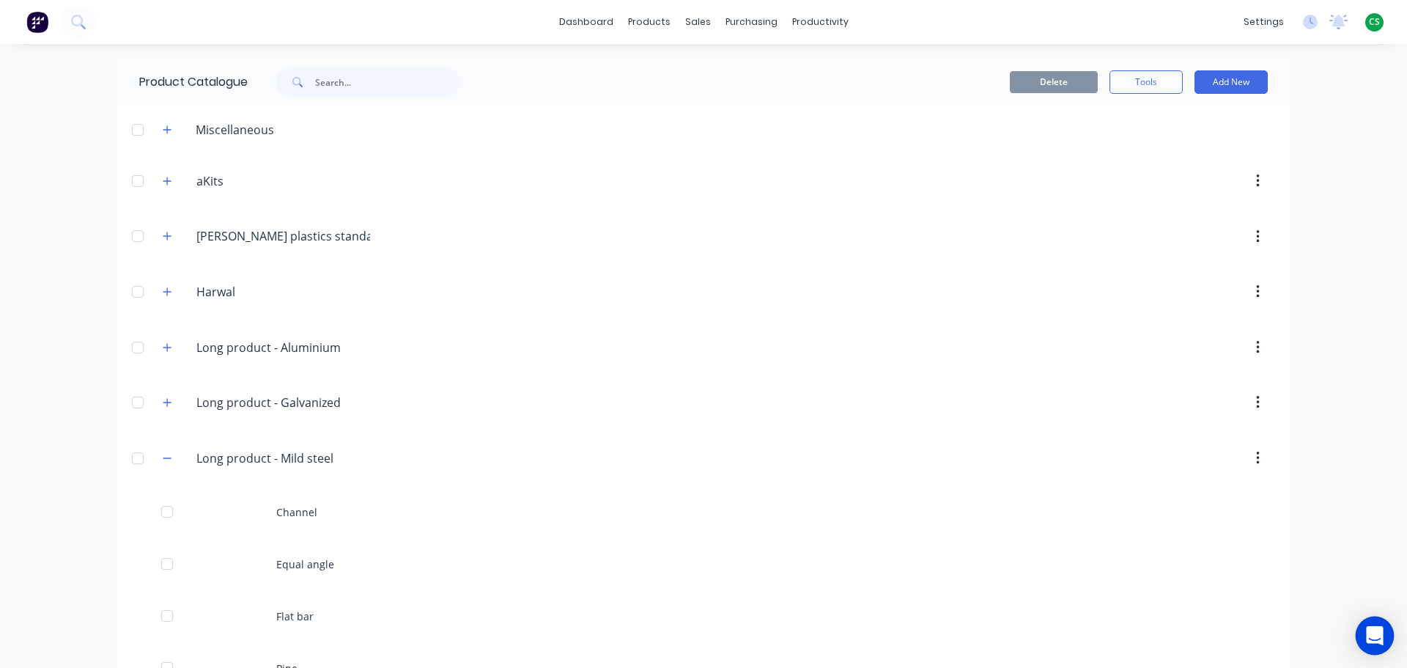
click at [1369, 639] on icon "Open Intercom Messenger" at bounding box center [1374, 635] width 17 height 19
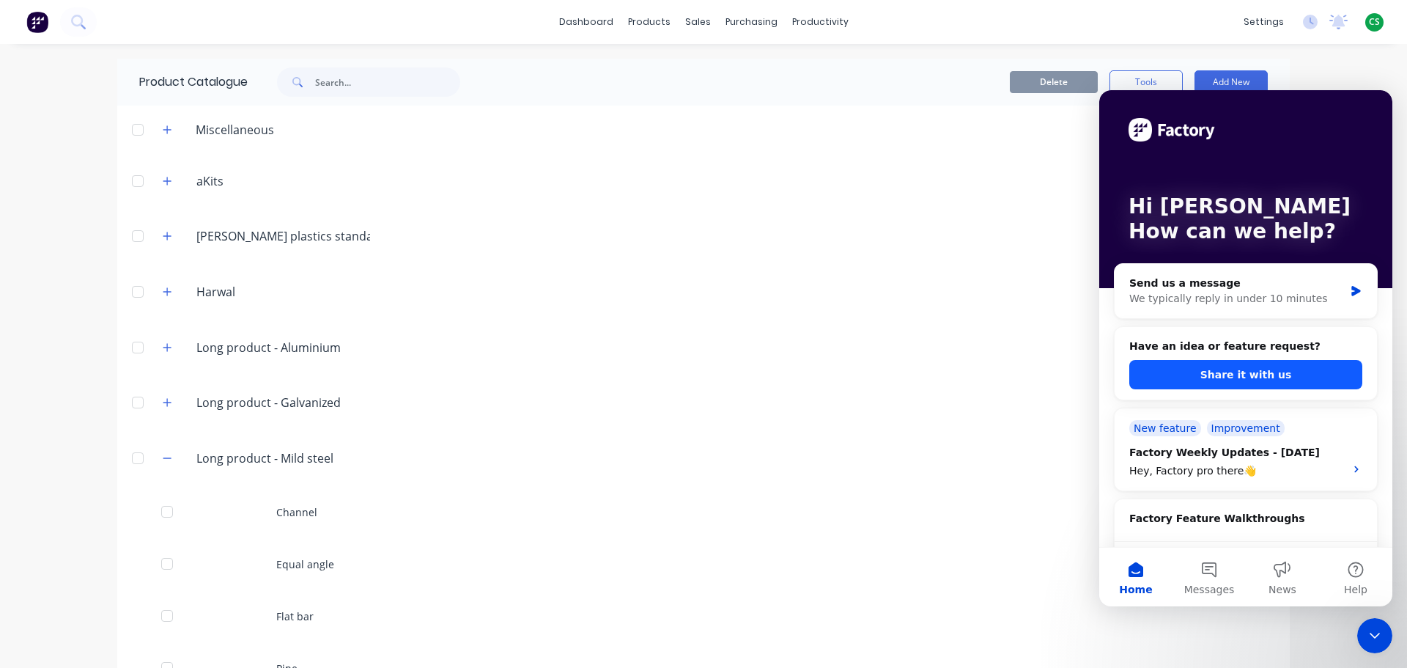
click at [1217, 378] on button "Share it with us" at bounding box center [1246, 374] width 233 height 29
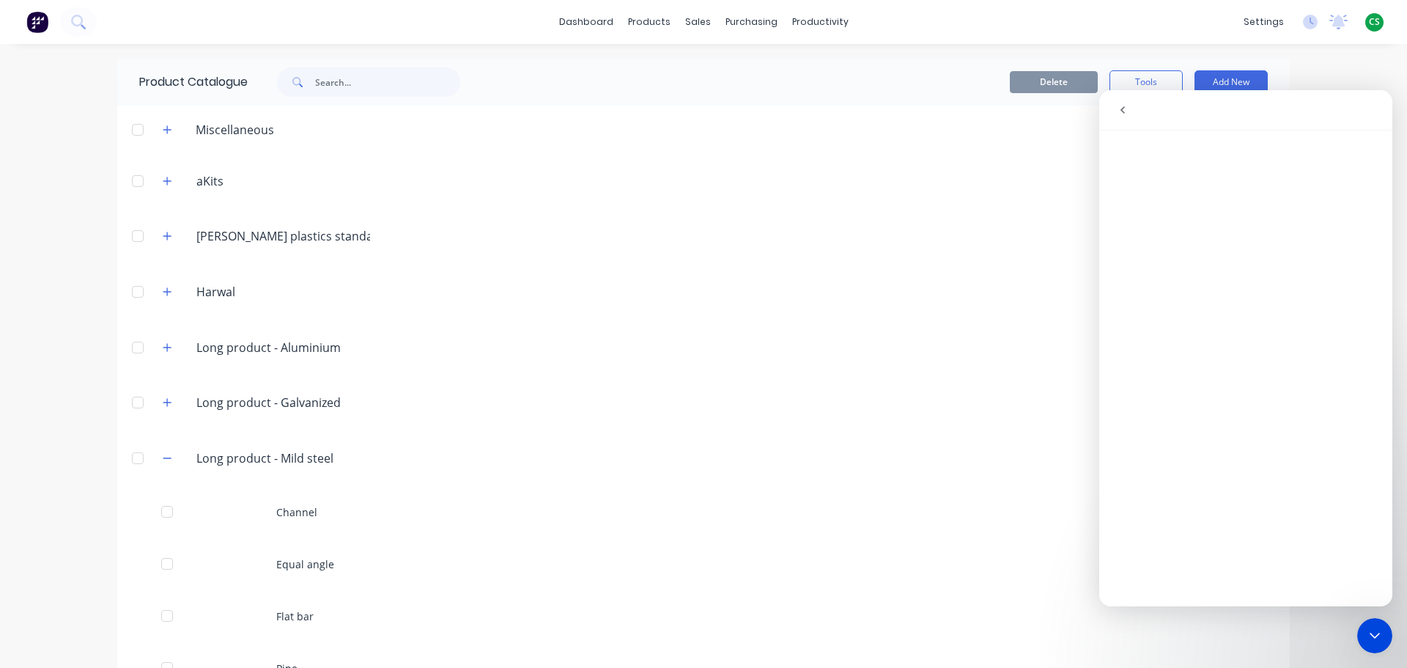
drag, startPoint x: 1380, startPoint y: 638, endPoint x: 1369, endPoint y: 631, distance: 12.2
click at [1380, 638] on icon "Close Intercom Messenger" at bounding box center [1375, 636] width 18 height 18
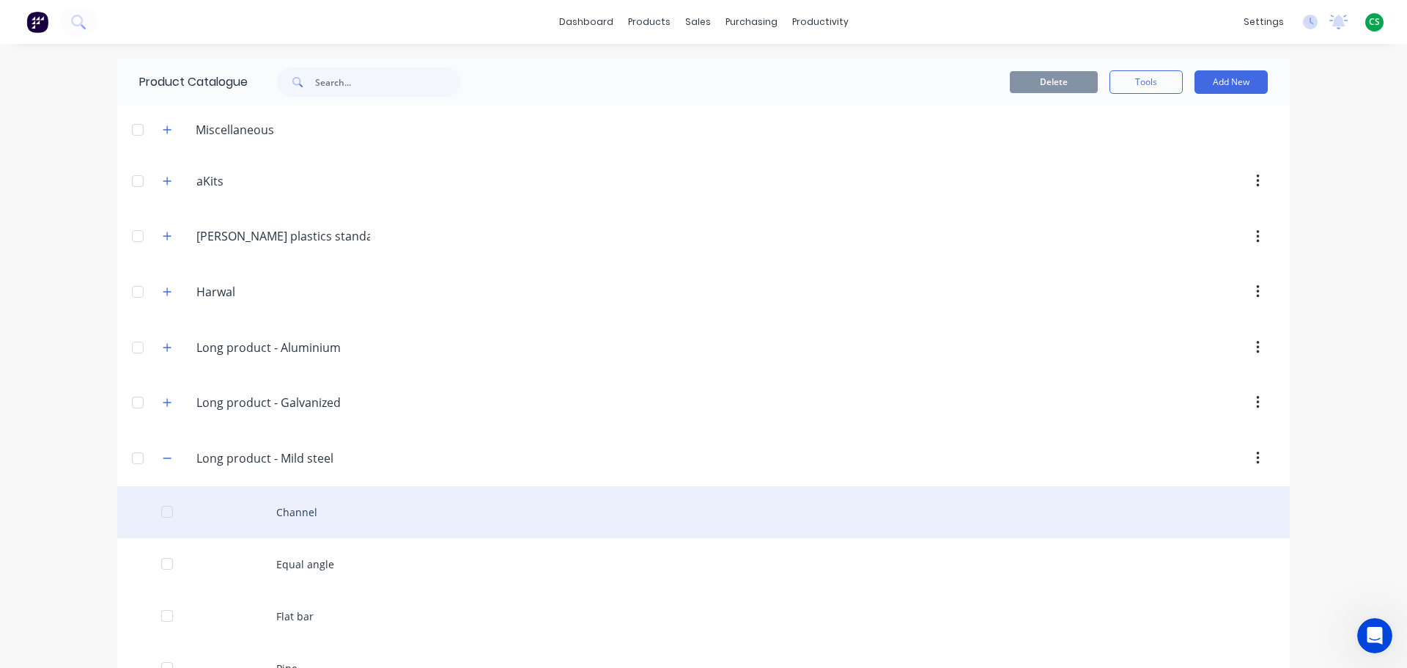
click at [301, 517] on div "Channel" at bounding box center [703, 512] width 1173 height 52
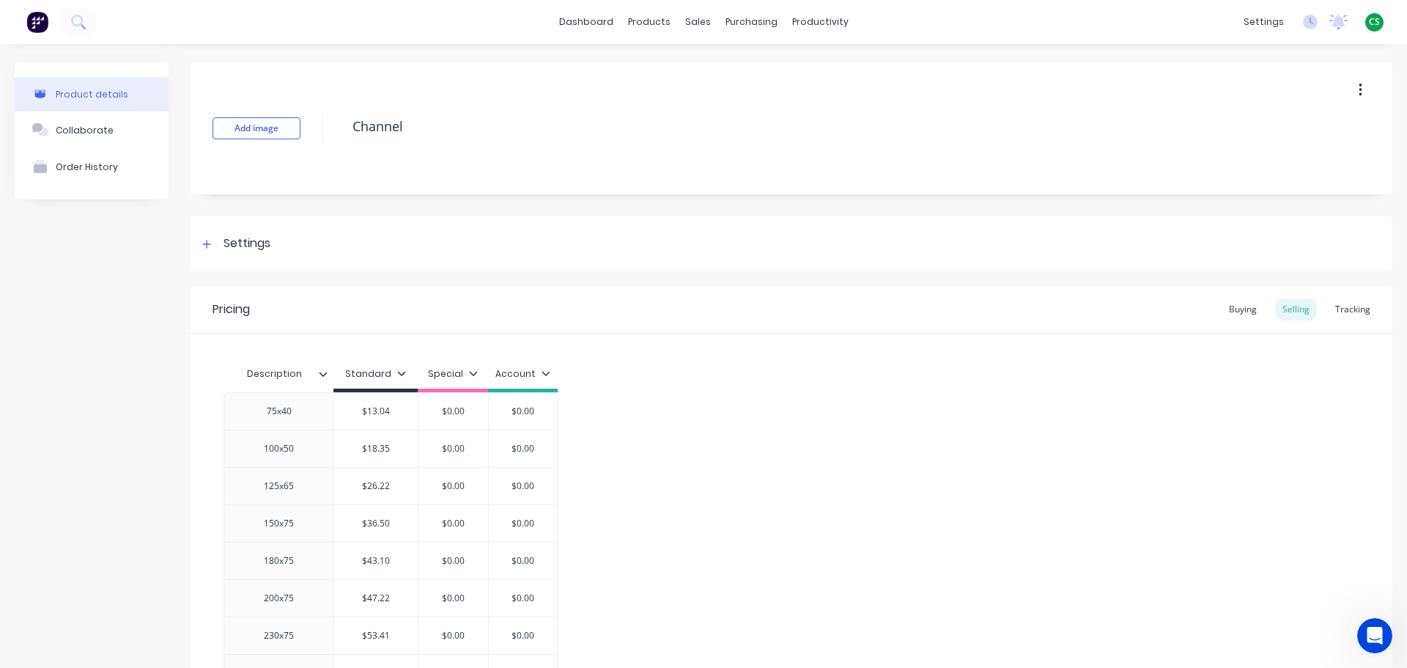
click at [323, 372] on icon at bounding box center [323, 373] width 9 height 9
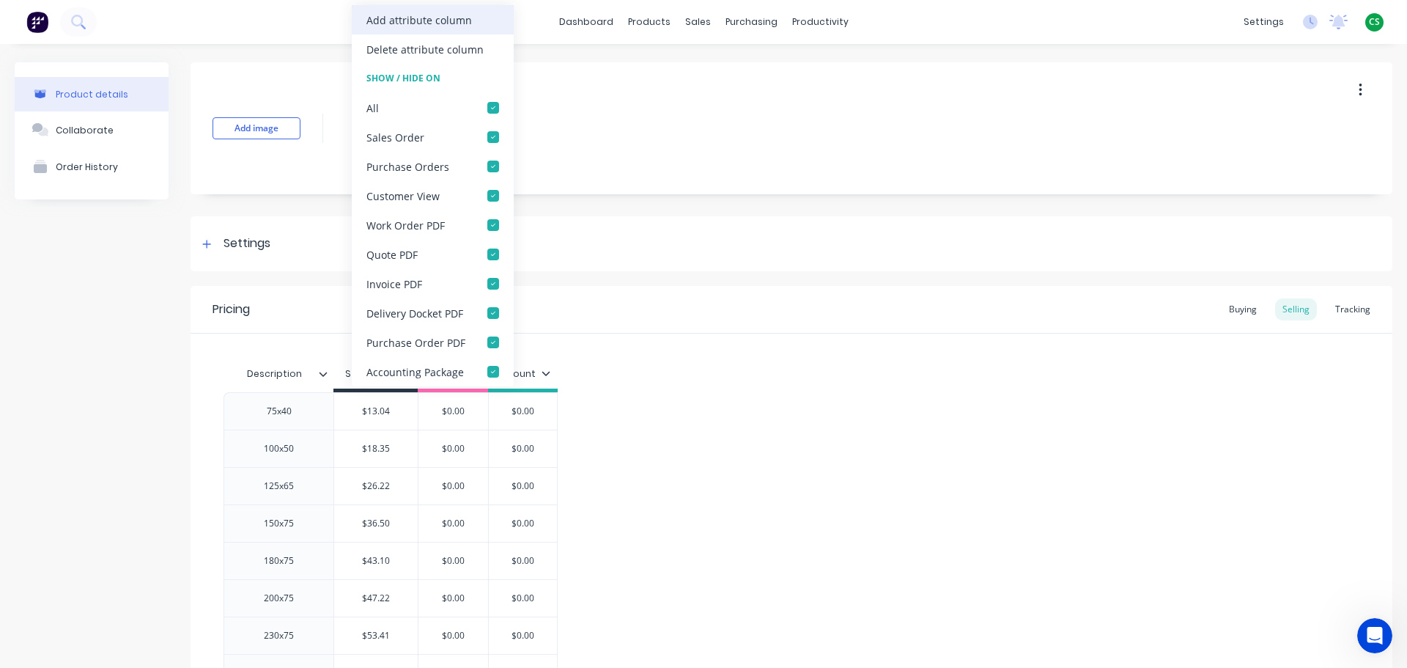
click at [427, 21] on div "Add attribute column" at bounding box center [420, 19] width 106 height 15
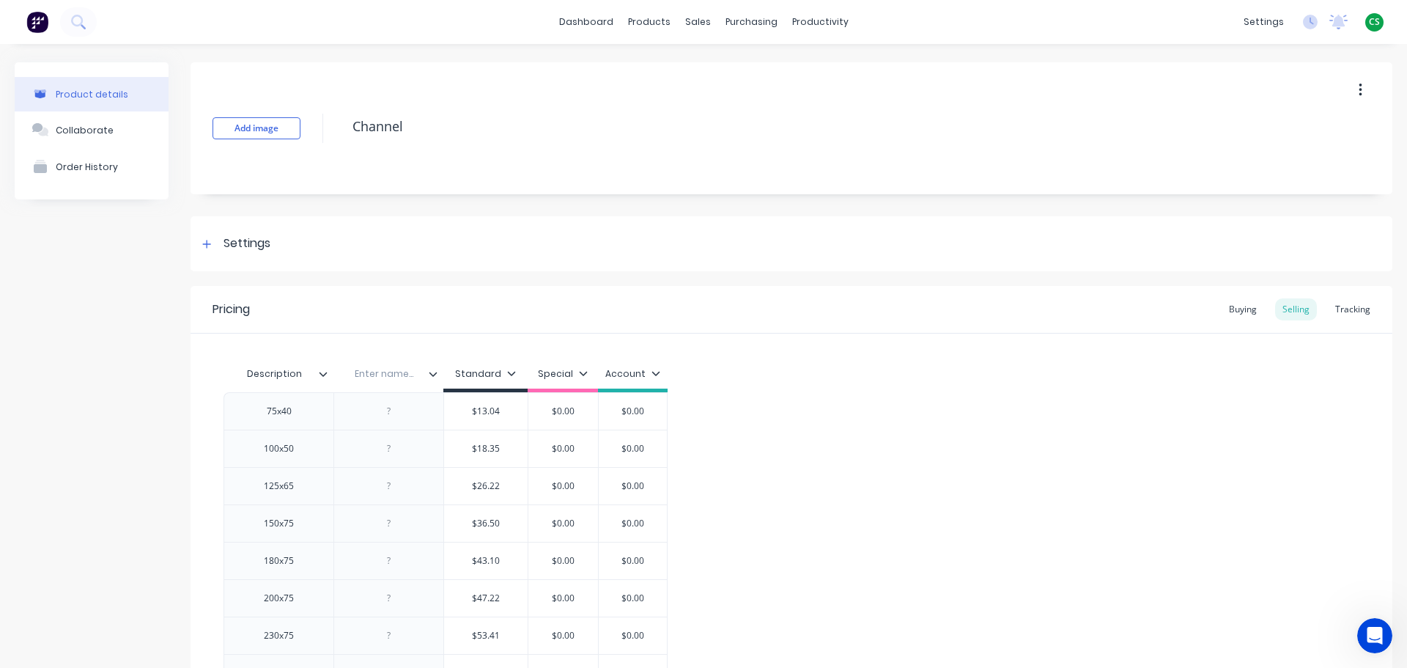
click at [381, 375] on input "text" at bounding box center [384, 373] width 101 height 13
type input "Weight"
click at [432, 373] on icon at bounding box center [433, 373] width 9 height 9
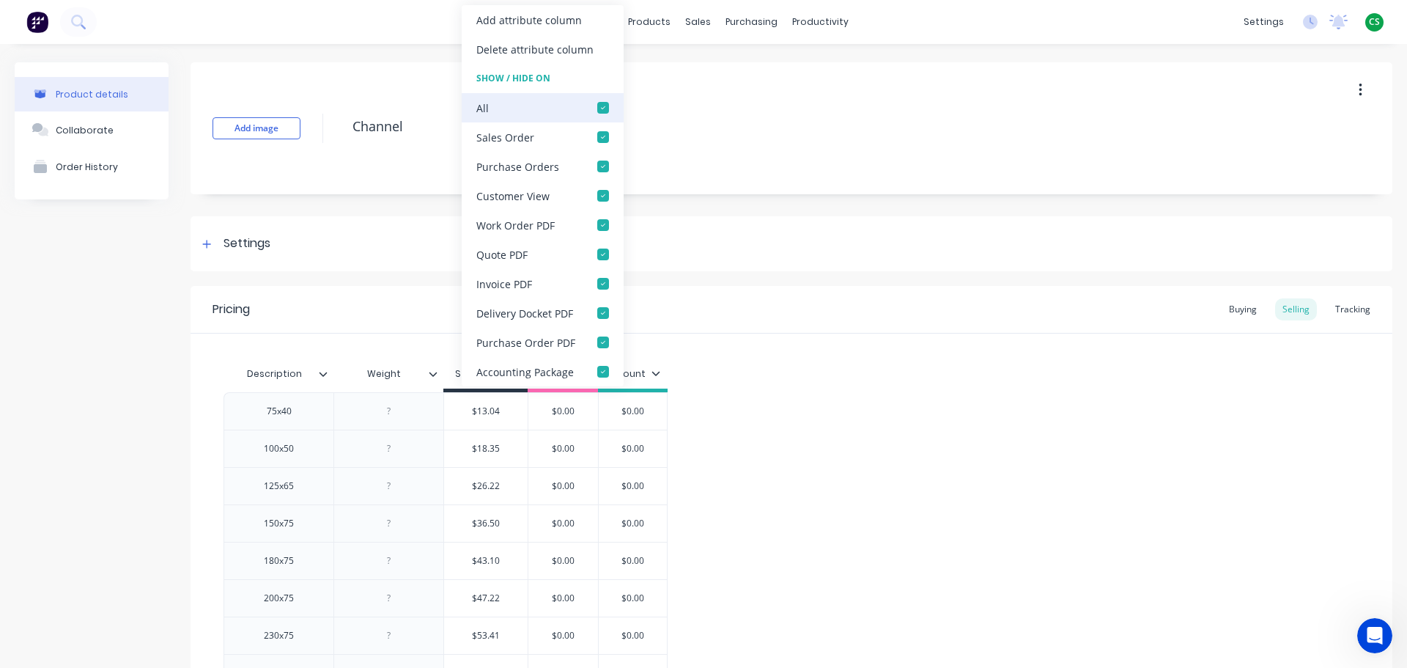
click at [601, 111] on div at bounding box center [603, 107] width 29 height 29
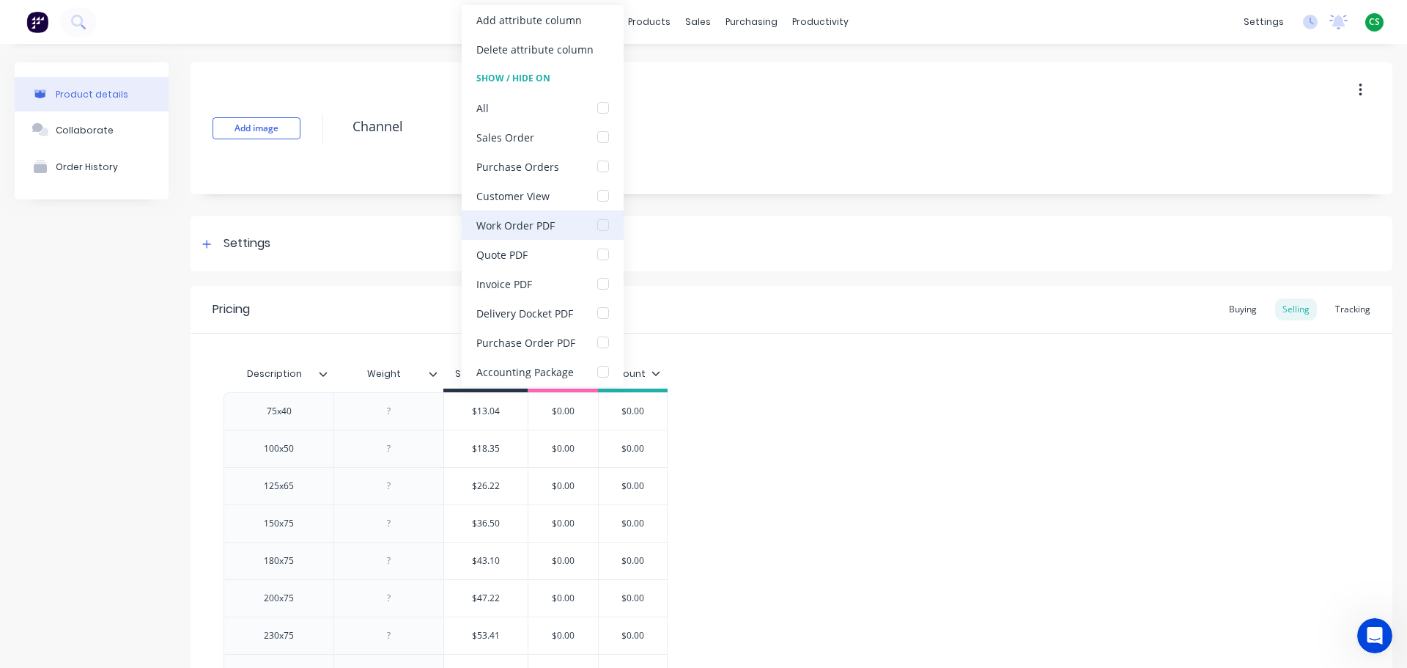
click at [601, 227] on div at bounding box center [603, 224] width 29 height 29
click at [602, 317] on div at bounding box center [603, 312] width 29 height 29
click at [602, 285] on div at bounding box center [603, 283] width 29 height 29
click at [601, 109] on div at bounding box center [603, 107] width 29 height 29
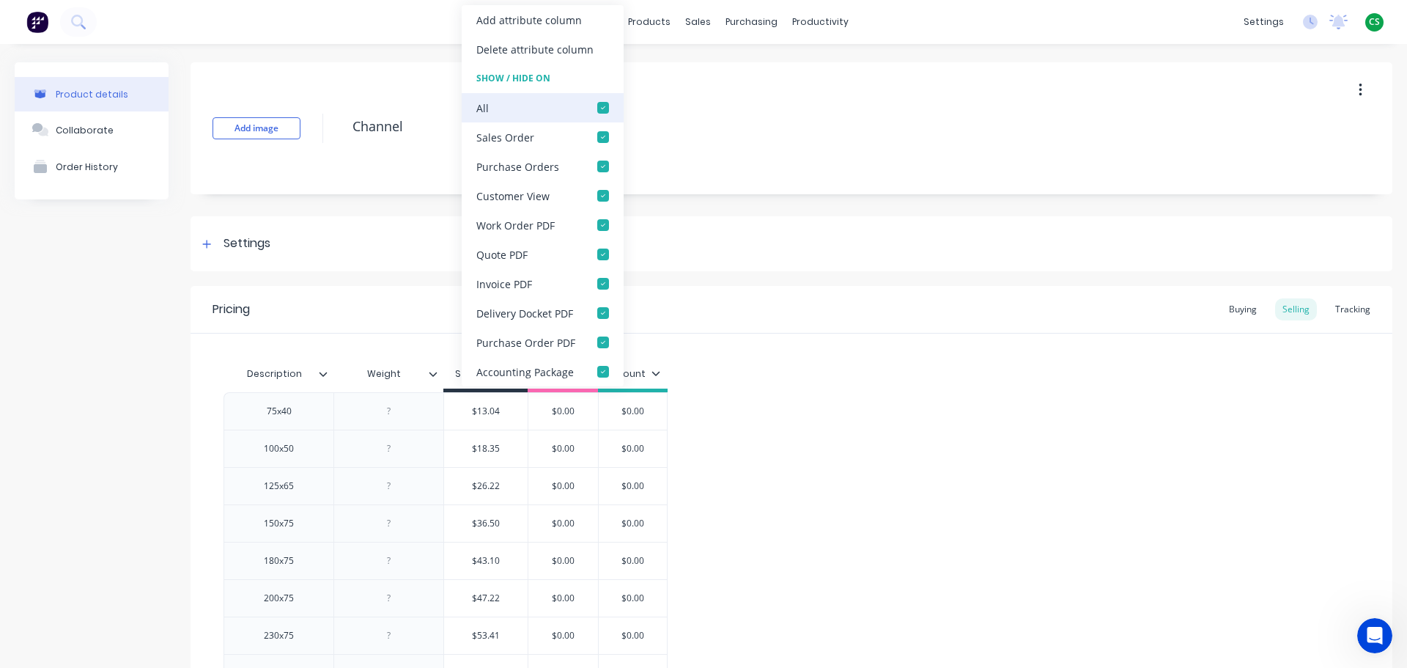
click at [601, 108] on div at bounding box center [603, 107] width 29 height 29
click at [394, 410] on div at bounding box center [389, 411] width 73 height 19
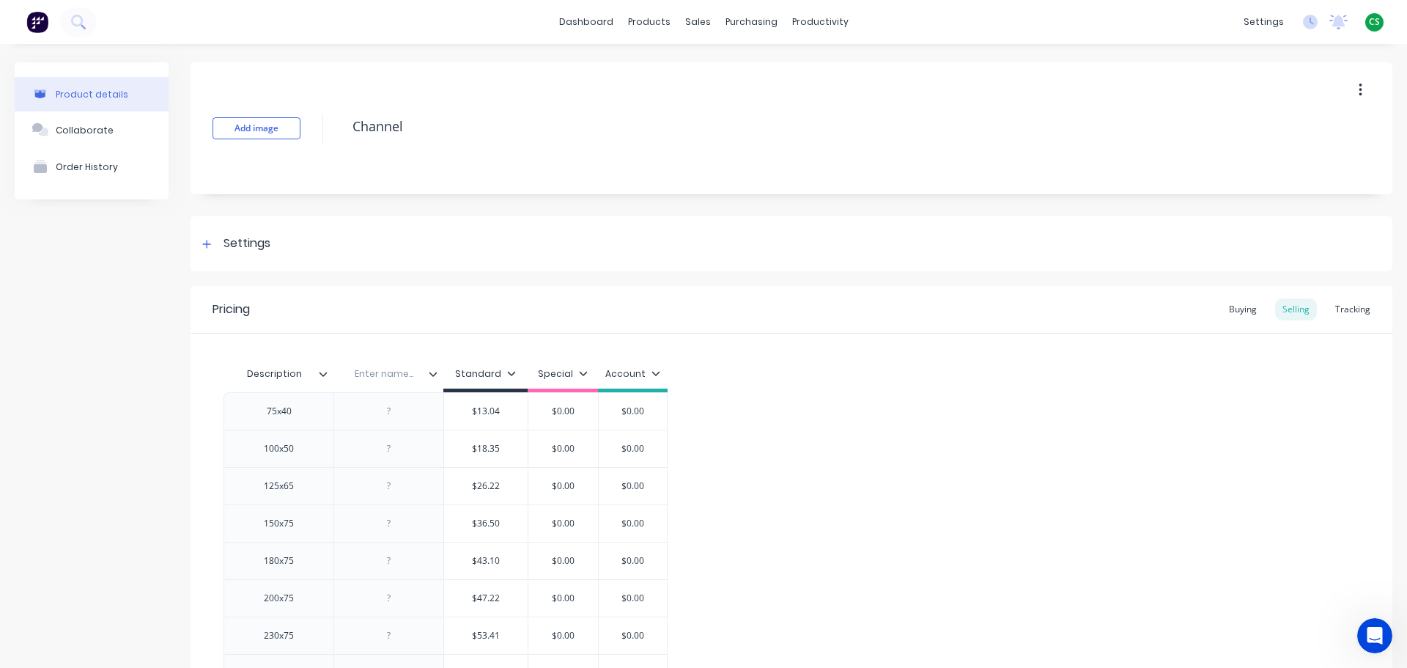
click at [372, 374] on input "text" at bounding box center [384, 373] width 101 height 13
type input "Weight"
click at [1374, 640] on icon "Open Intercom Messenger" at bounding box center [1375, 636] width 24 height 24
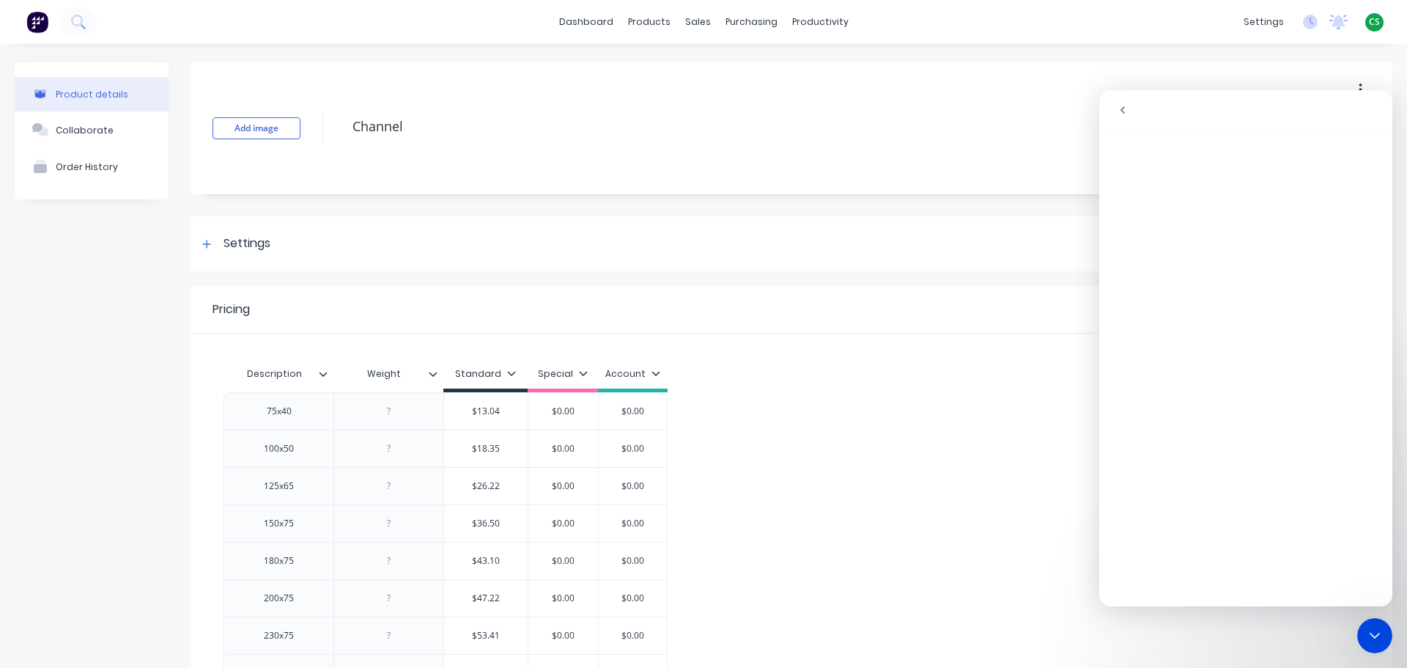
click at [1374, 635] on icon "Close Intercom Messenger" at bounding box center [1375, 636] width 18 height 18
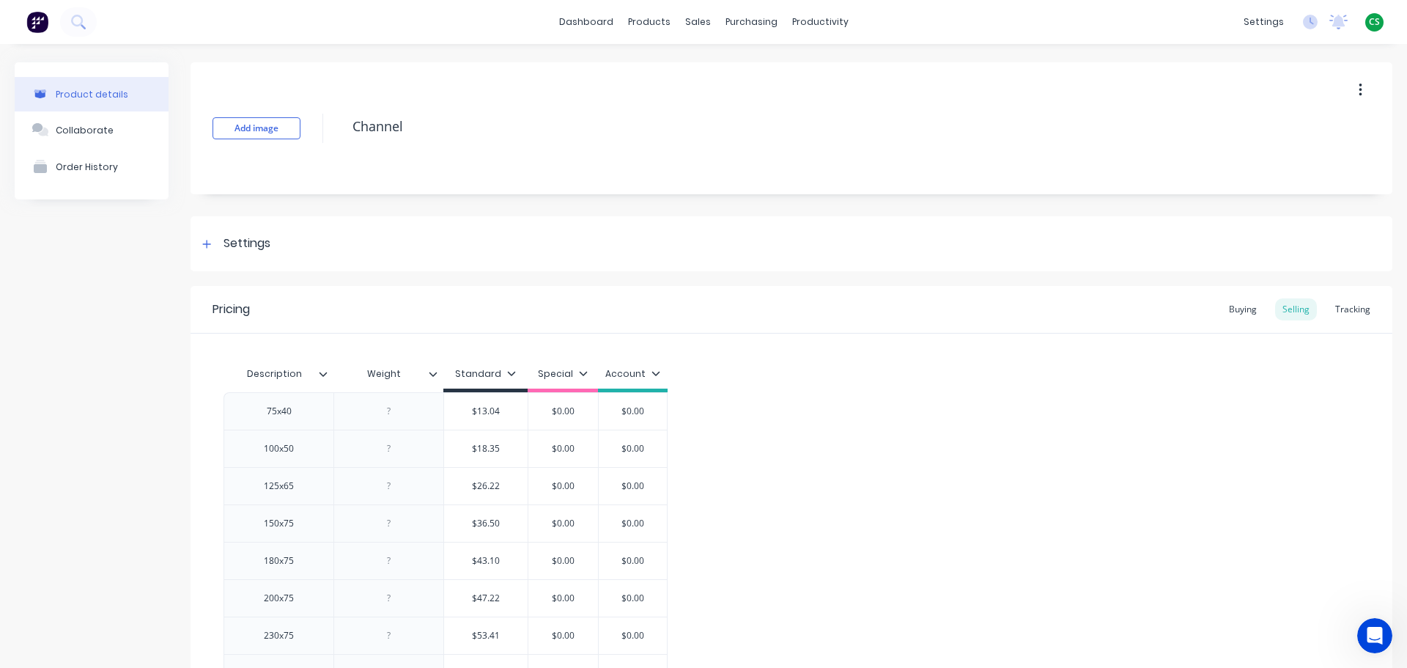
click at [1369, 634] on icon "Open Intercom Messenger" at bounding box center [1375, 636] width 24 height 24
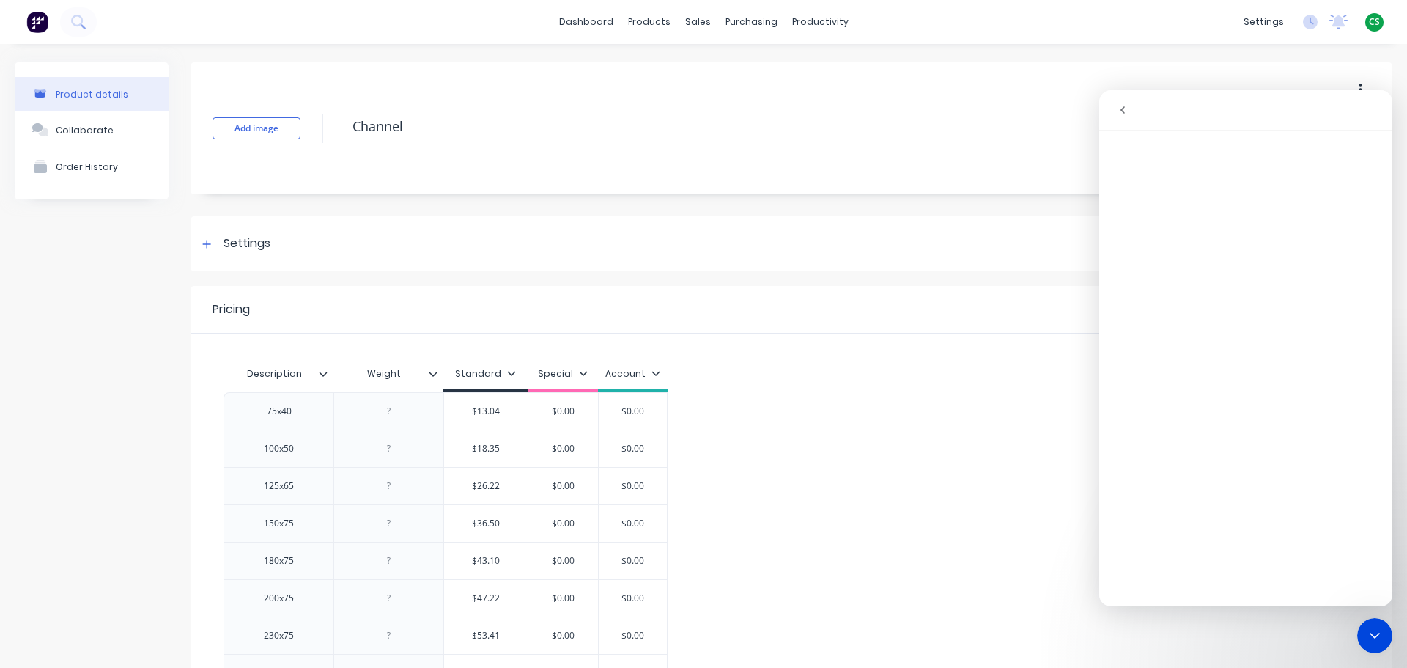
drag, startPoint x: 1371, startPoint y: 636, endPoint x: 2702, endPoint y: 1240, distance: 1461.5
click at [1371, 636] on icon "Close Intercom Messenger" at bounding box center [1375, 636] width 18 height 18
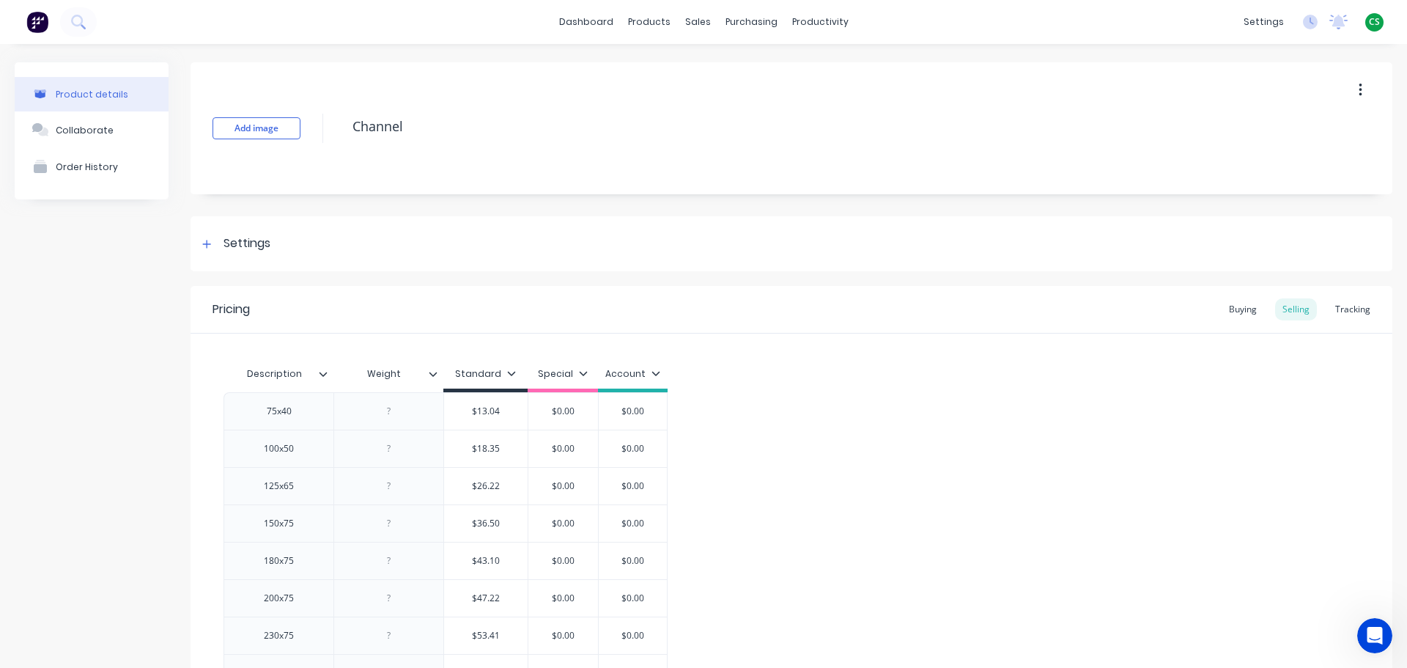
click at [432, 372] on icon at bounding box center [433, 373] width 9 height 9
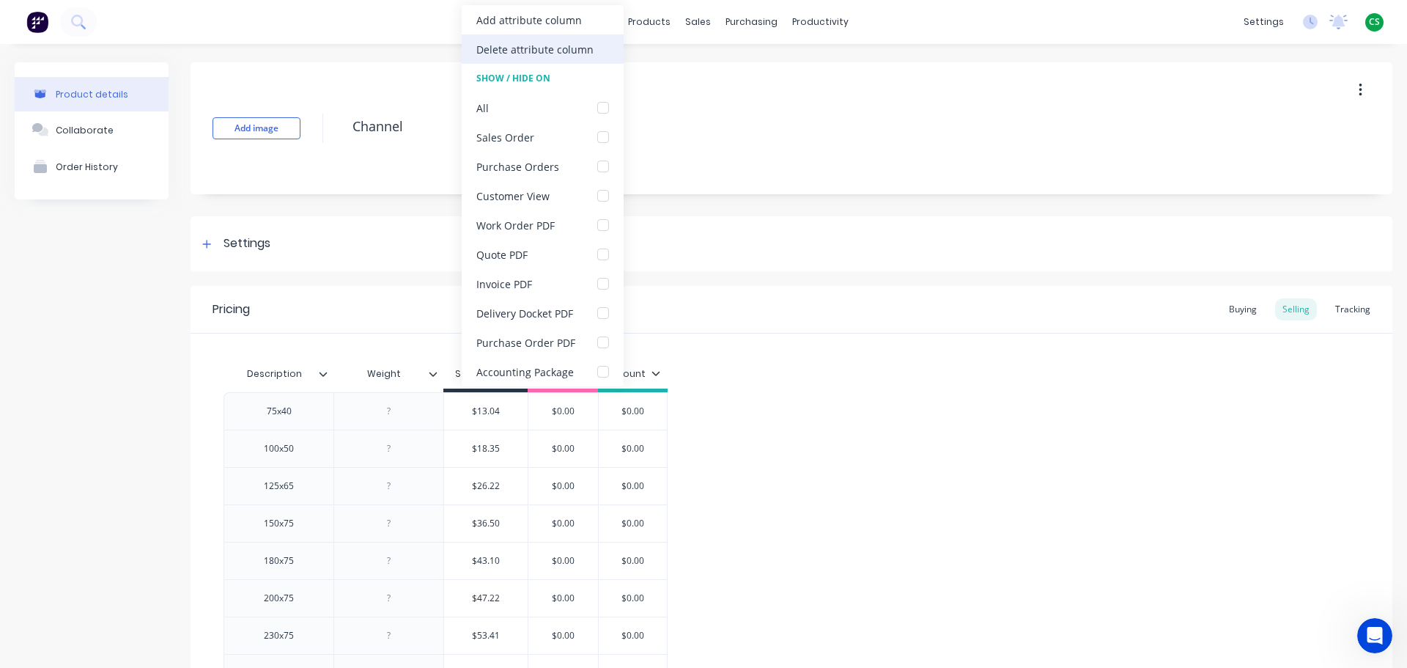
click at [509, 46] on div "Delete attribute column" at bounding box center [534, 49] width 117 height 15
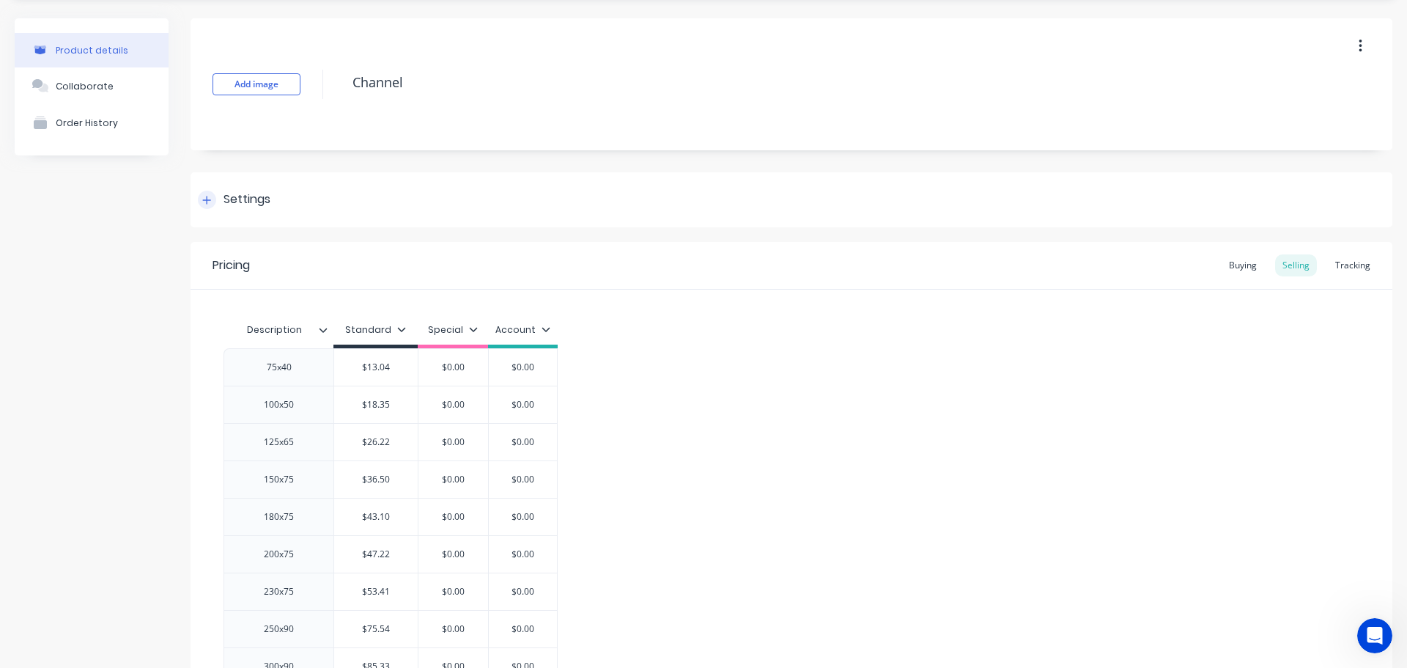
scroll to position [24, 0]
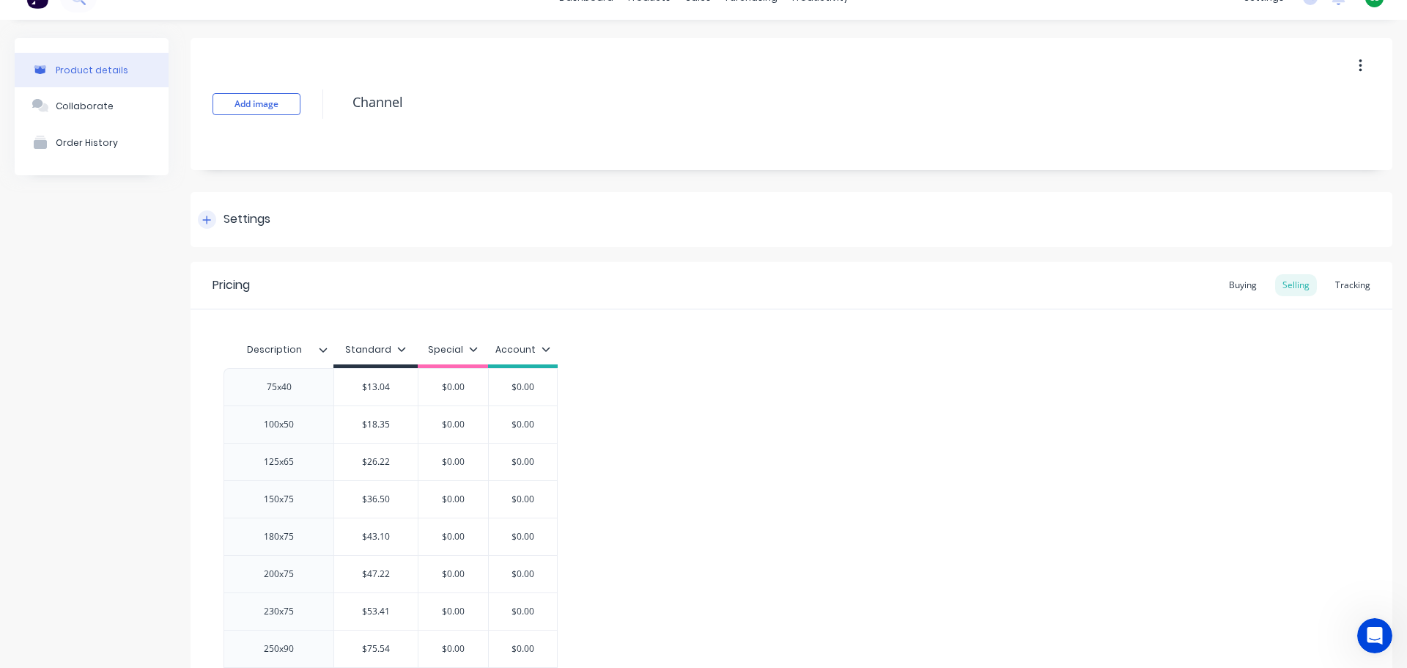
click at [207, 220] on icon at bounding box center [207, 220] width 8 height 8
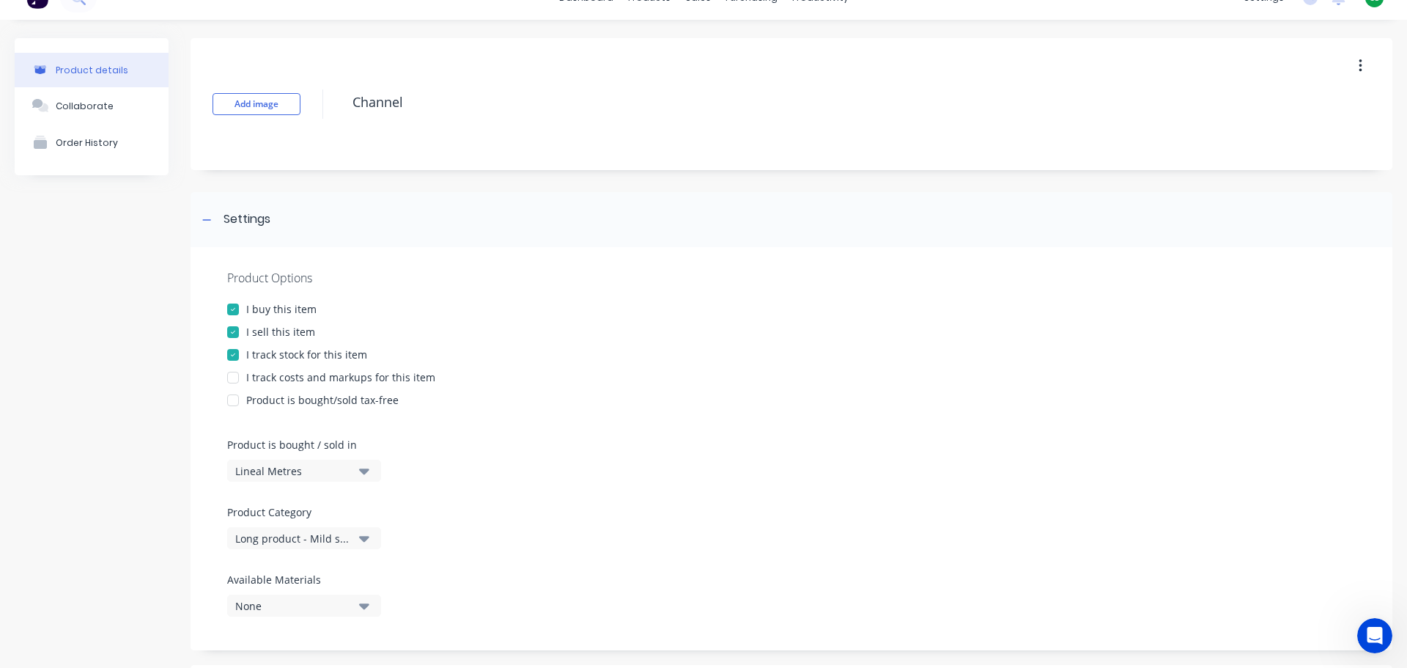
click at [233, 375] on div at bounding box center [232, 377] width 29 height 29
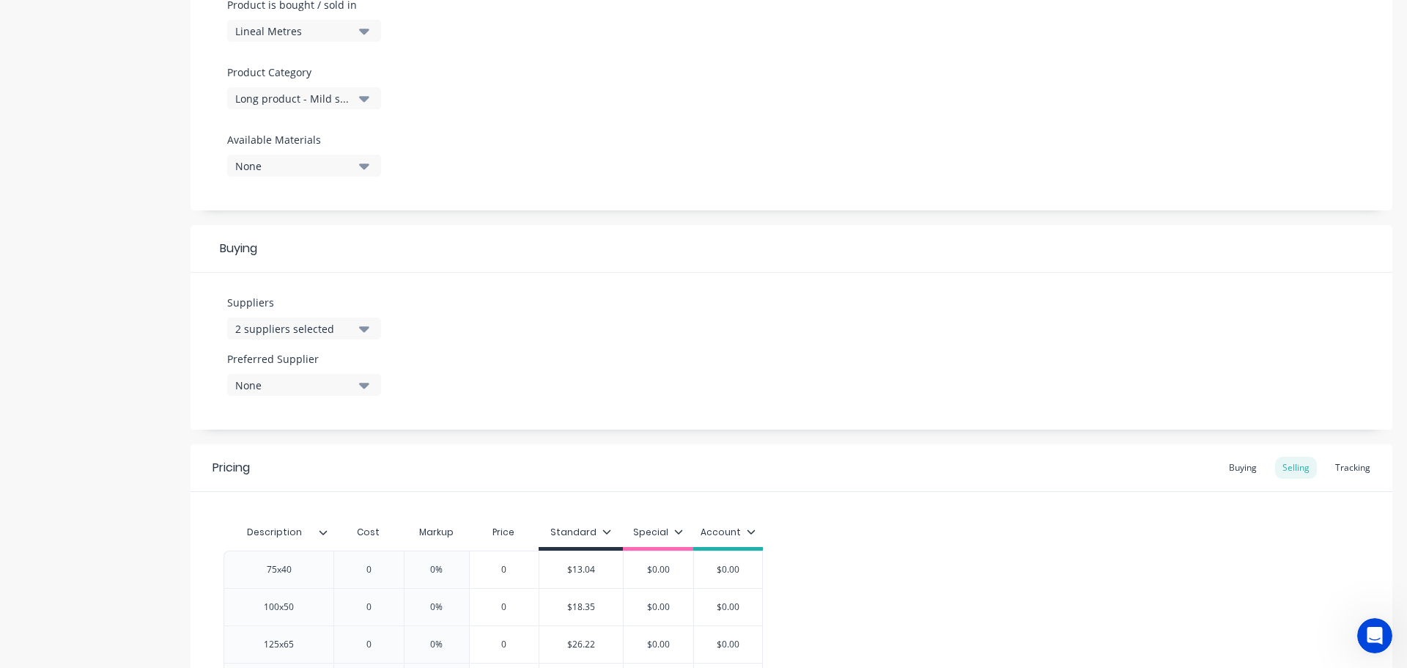
scroll to position [684, 0]
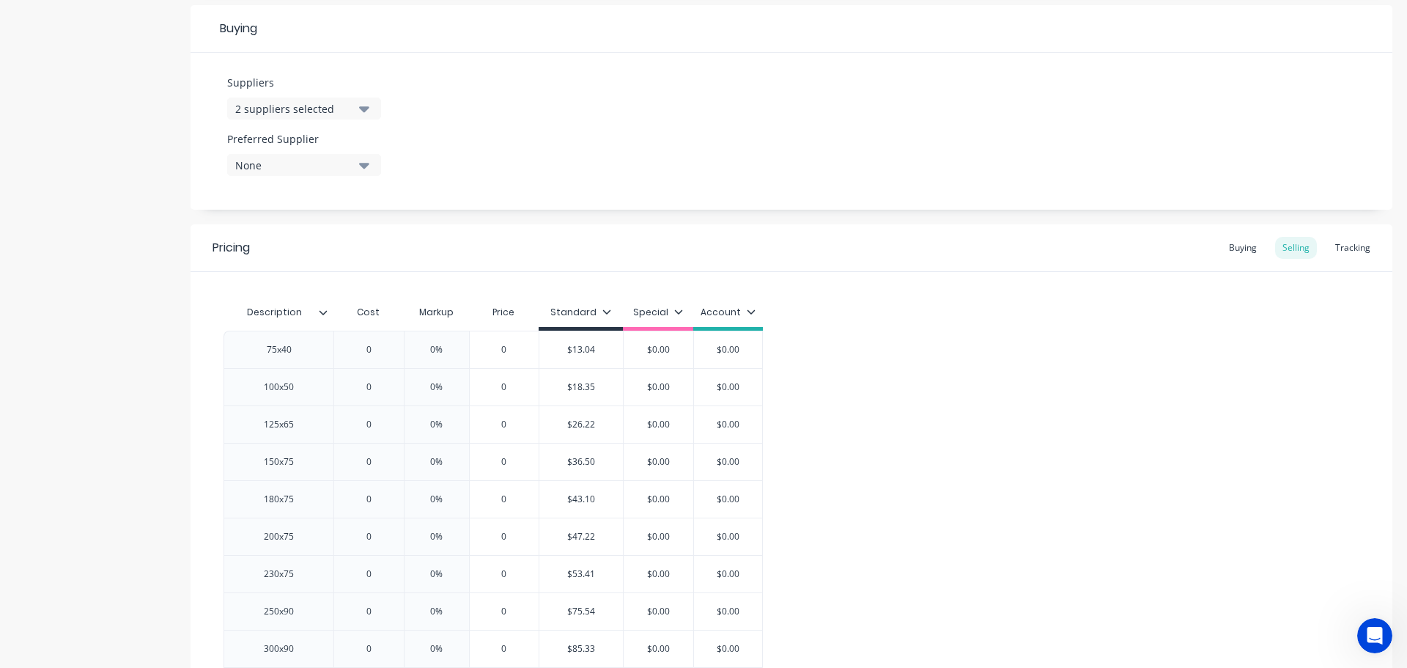
click at [361, 312] on div "Cost" at bounding box center [369, 312] width 70 height 29
drag, startPoint x: 361, startPoint y: 312, endPoint x: 415, endPoint y: 312, distance: 53.5
click at [367, 312] on div "Cost" at bounding box center [369, 312] width 70 height 29
click at [432, 309] on div "Markup" at bounding box center [436, 312] width 65 height 29
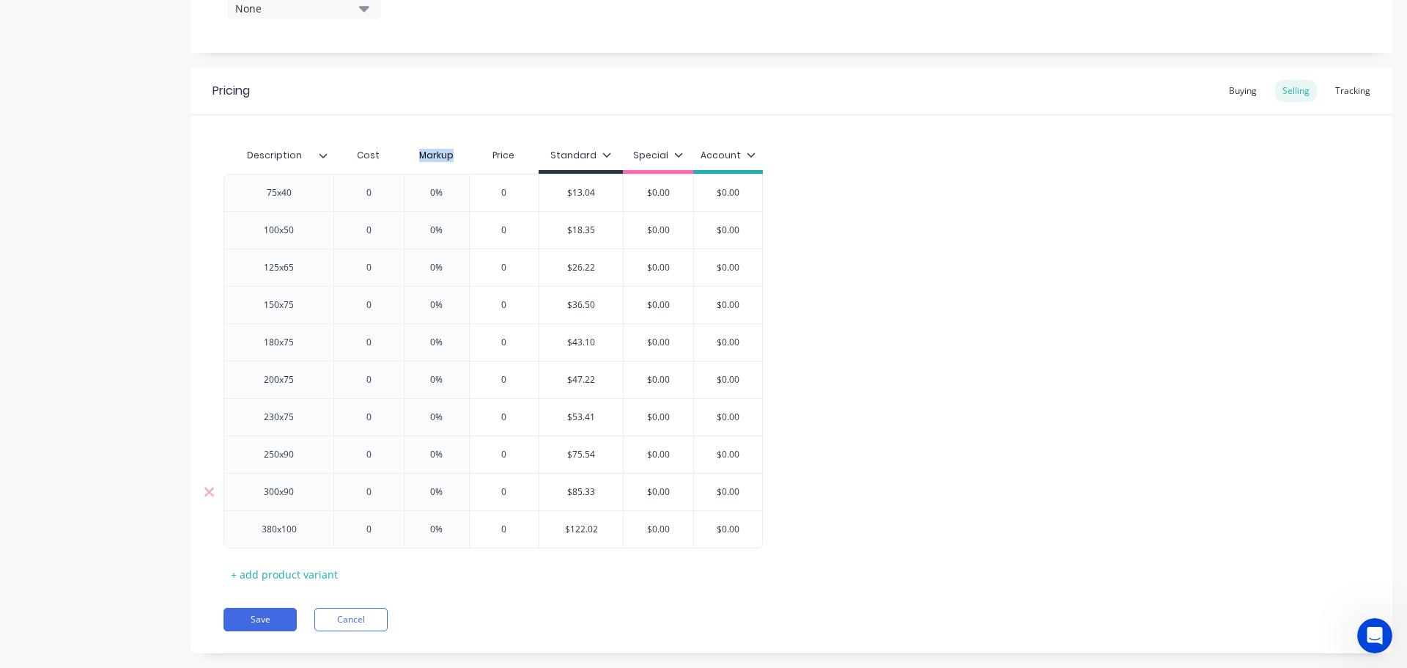
scroll to position [866, 0]
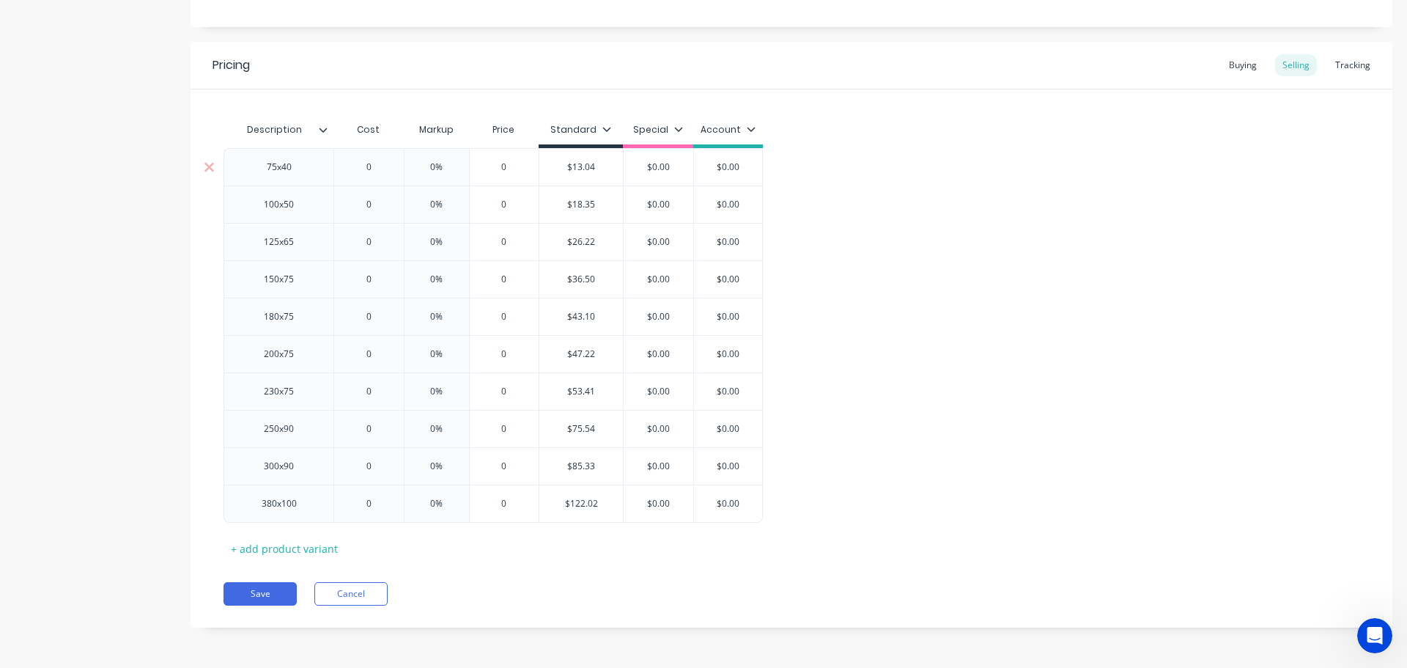
click at [353, 171] on input "0" at bounding box center [368, 167] width 73 height 13
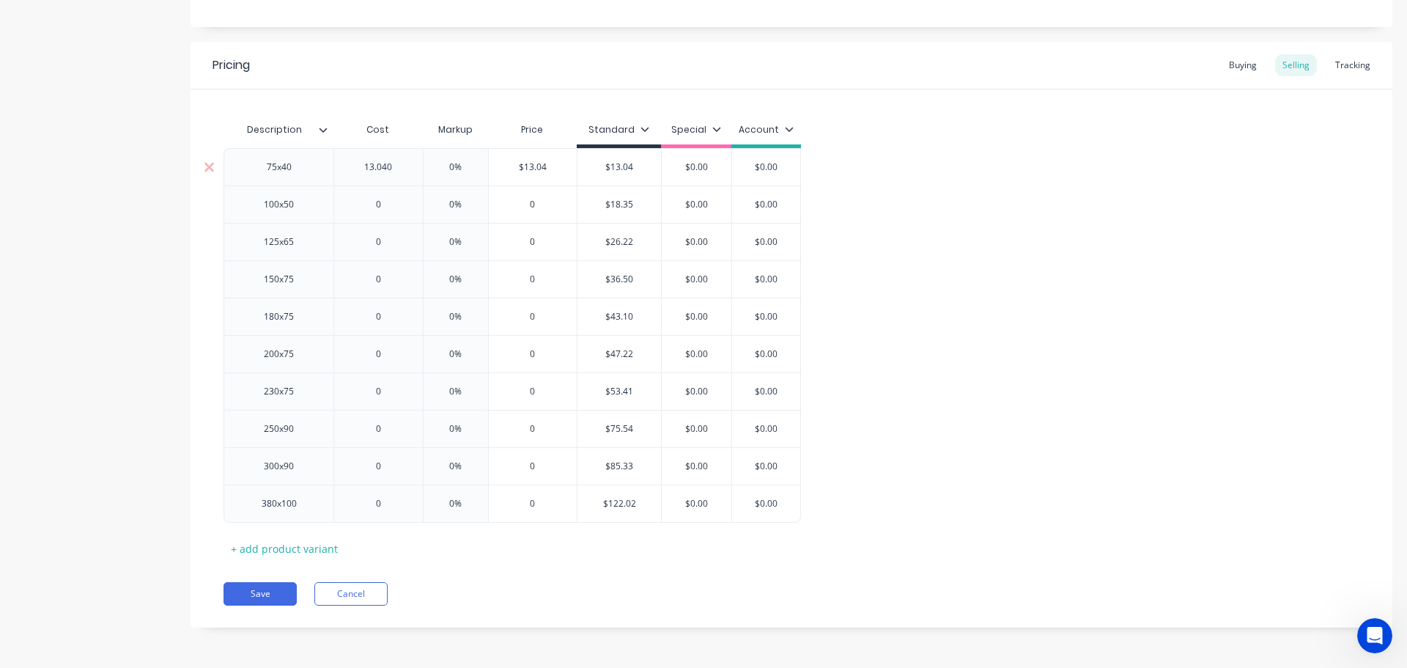
type input "13.040"
type input "0%"
click at [378, 169] on input "$13.04" at bounding box center [378, 167] width 89 height 13
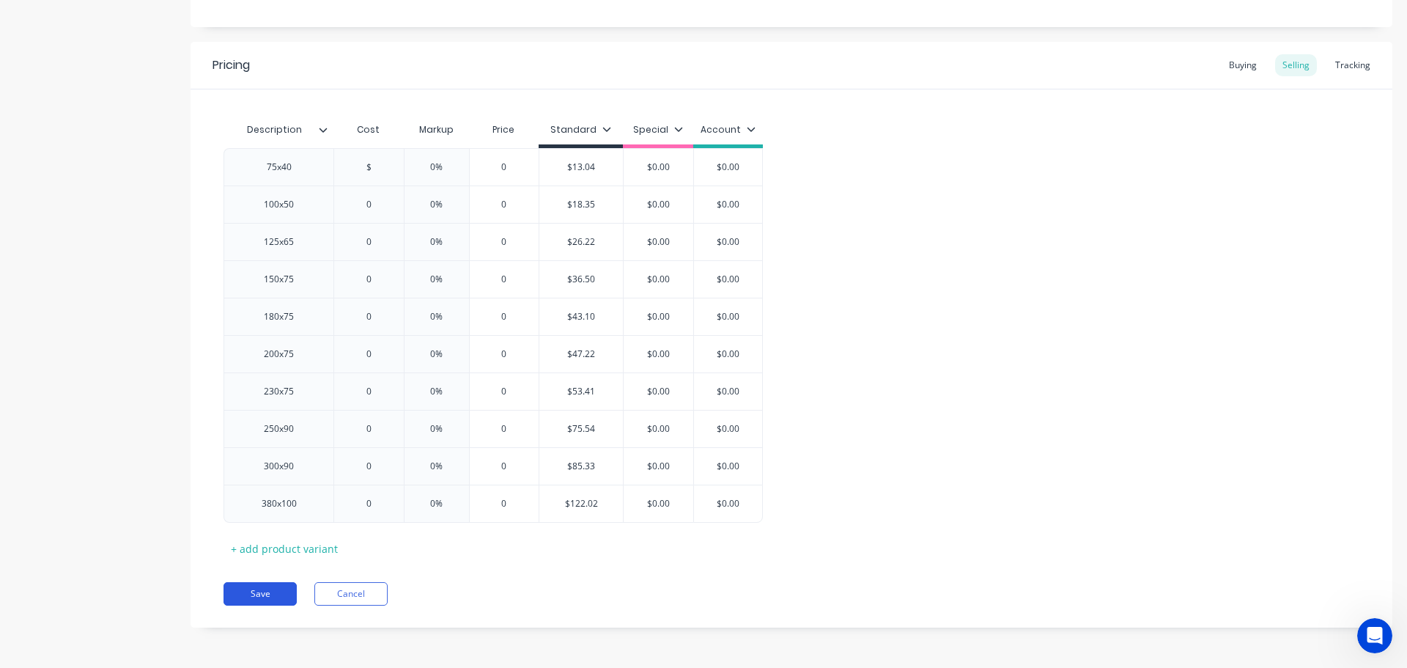
type input "$"
click at [266, 594] on button "Save" at bounding box center [260, 593] width 73 height 23
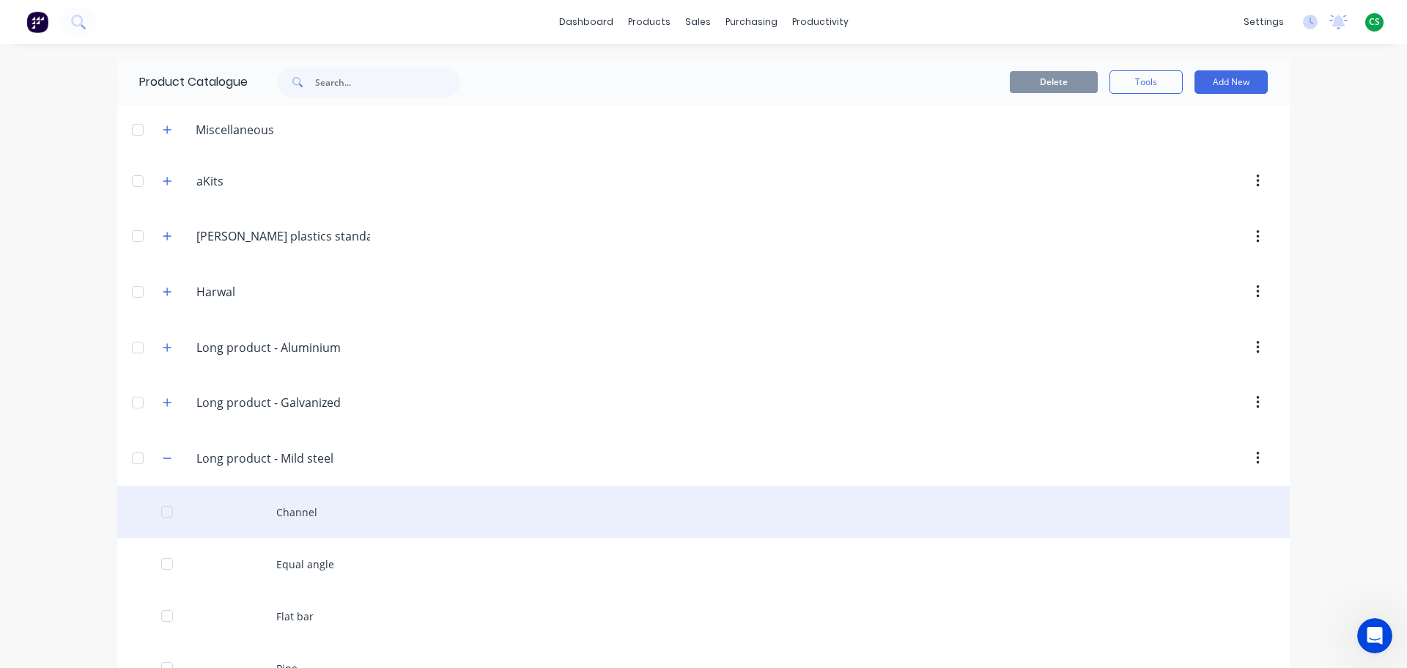
click at [318, 518] on div "Channel" at bounding box center [703, 512] width 1173 height 52
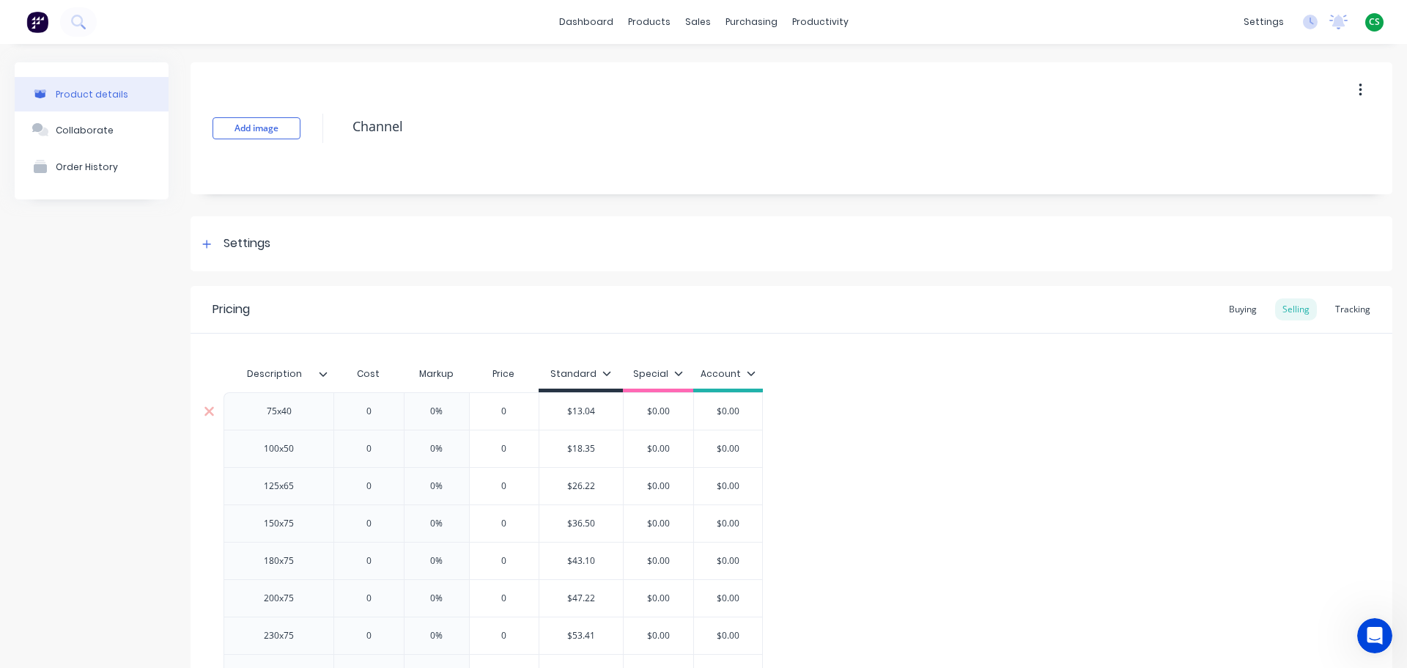
type input "$13.04"
click at [575, 411] on input "$13.04" at bounding box center [582, 411] width 84 height 13
type input "0"
click at [350, 410] on input "0" at bounding box center [368, 411] width 73 height 13
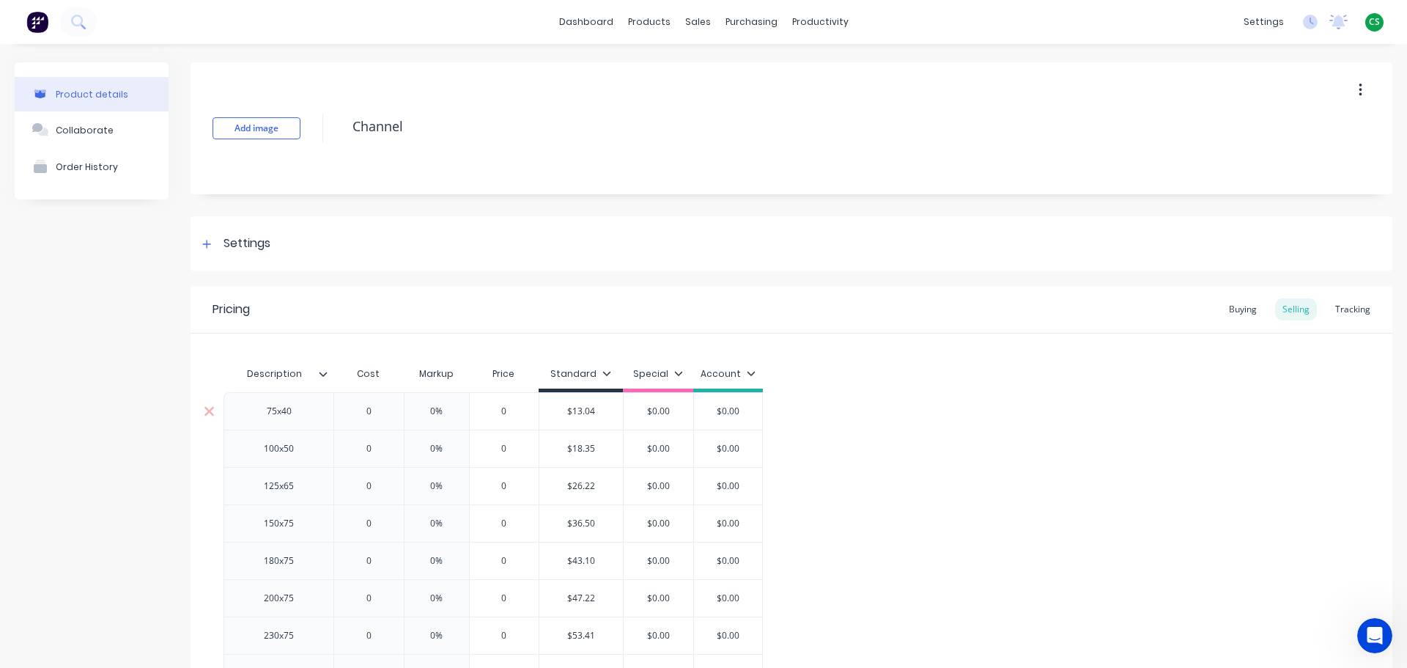
type input "0%"
click at [425, 413] on input "0%" at bounding box center [436, 411] width 73 height 13
click at [605, 372] on icon at bounding box center [607, 373] width 9 height 9
click at [529, 417] on div at bounding box center [528, 415] width 29 height 29
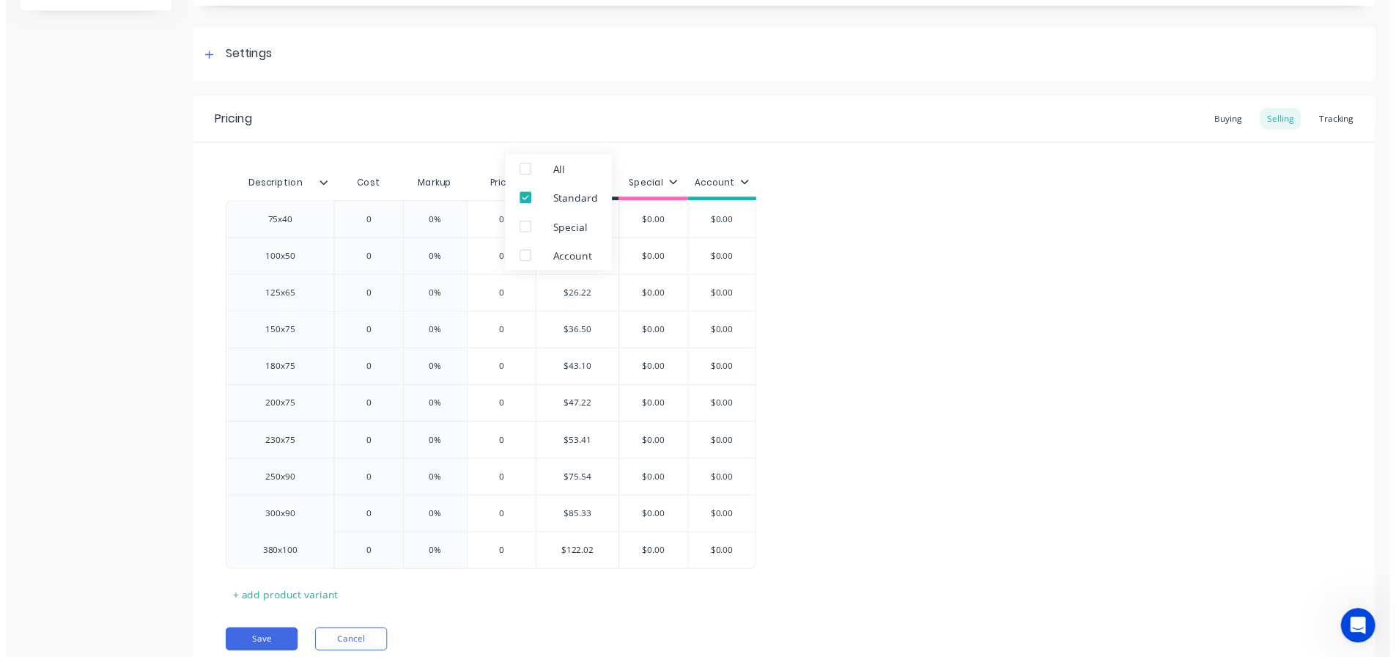
scroll to position [244, 0]
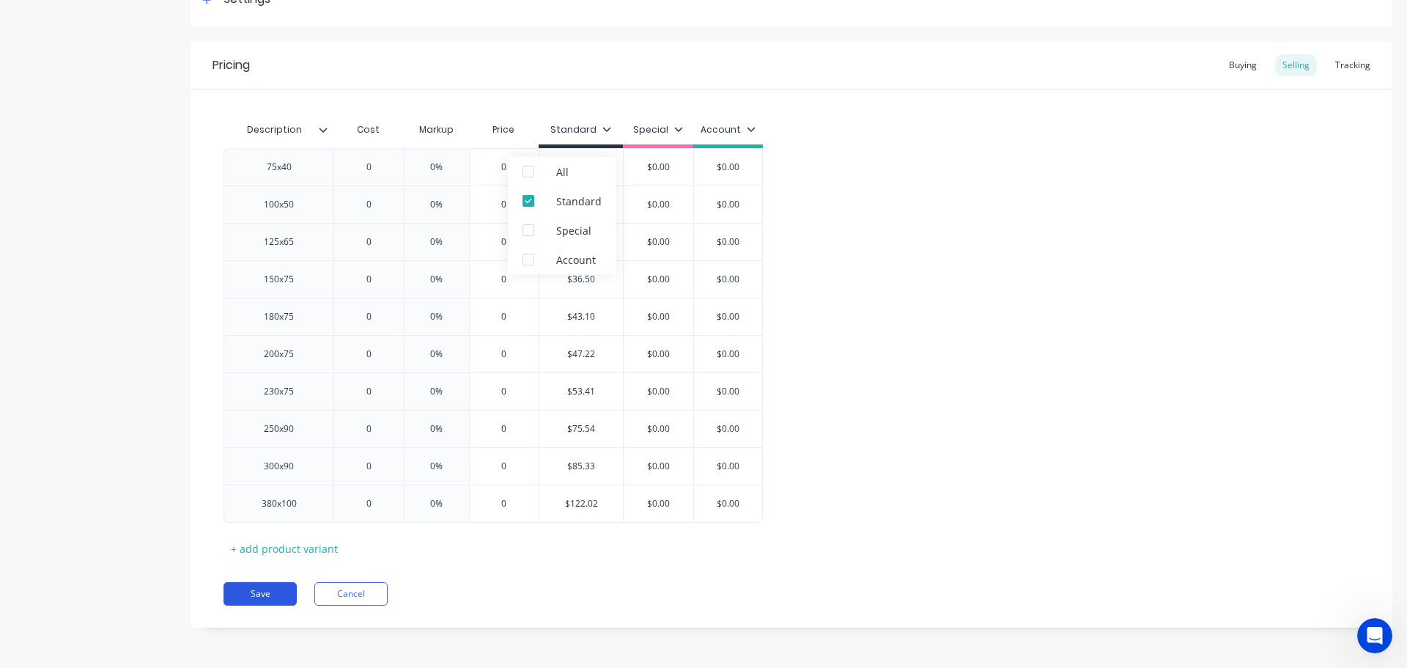
click at [276, 596] on button "Save" at bounding box center [260, 593] width 73 height 23
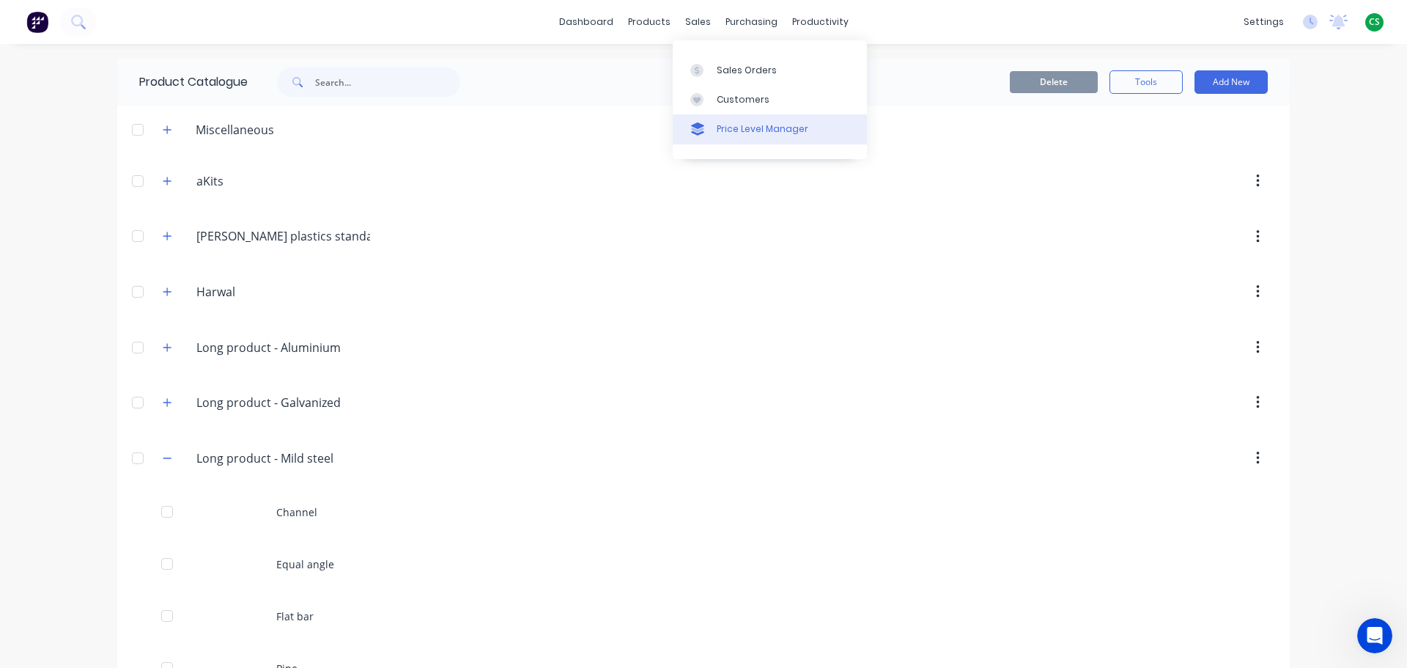
click at [735, 133] on div "Price Level Manager" at bounding box center [763, 128] width 92 height 13
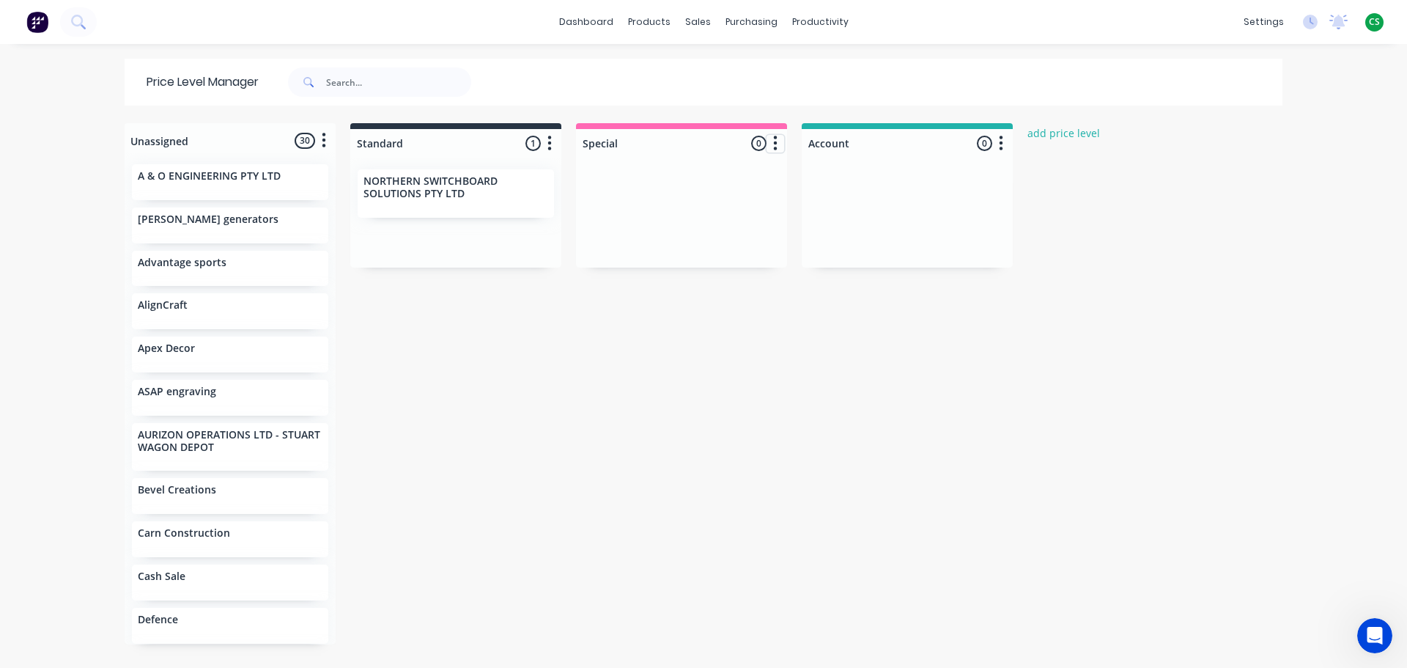
click at [774, 143] on icon "button" at bounding box center [776, 143] width 4 height 15
click at [693, 227] on button "Delete price level" at bounding box center [711, 223] width 147 height 24
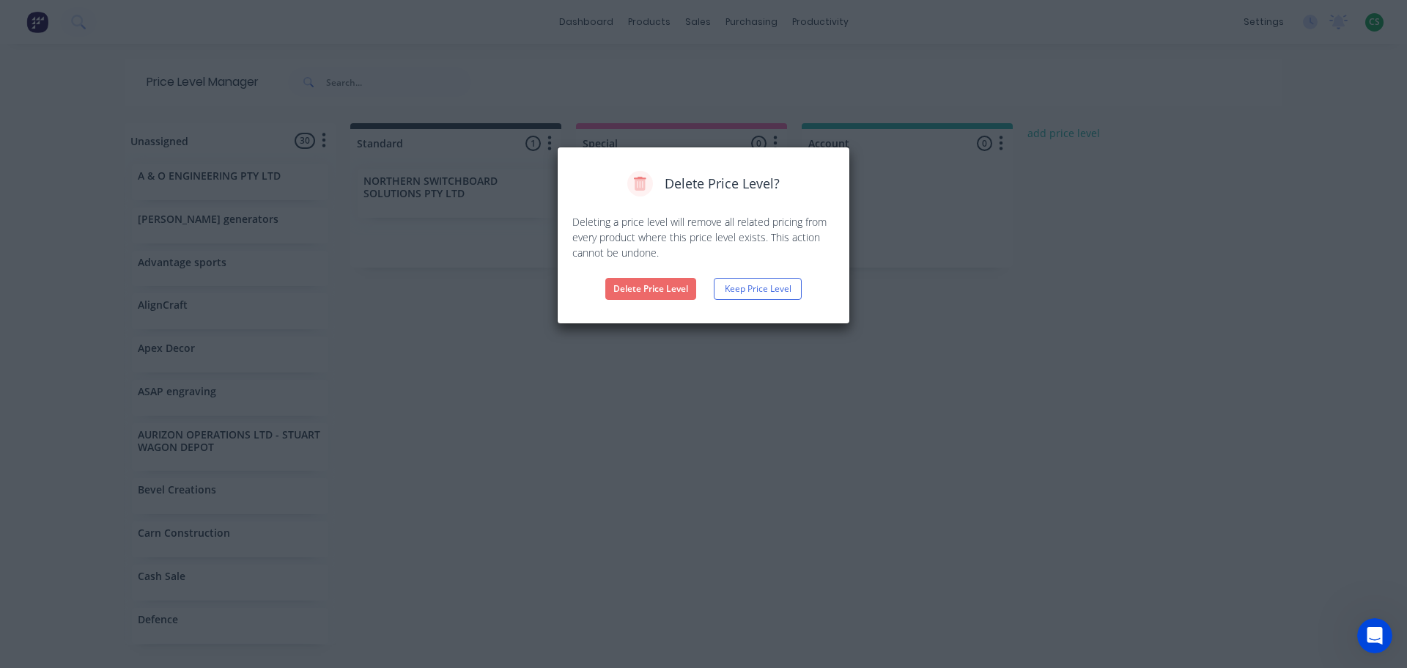
click at [659, 290] on button "Delete Price Level" at bounding box center [650, 289] width 91 height 22
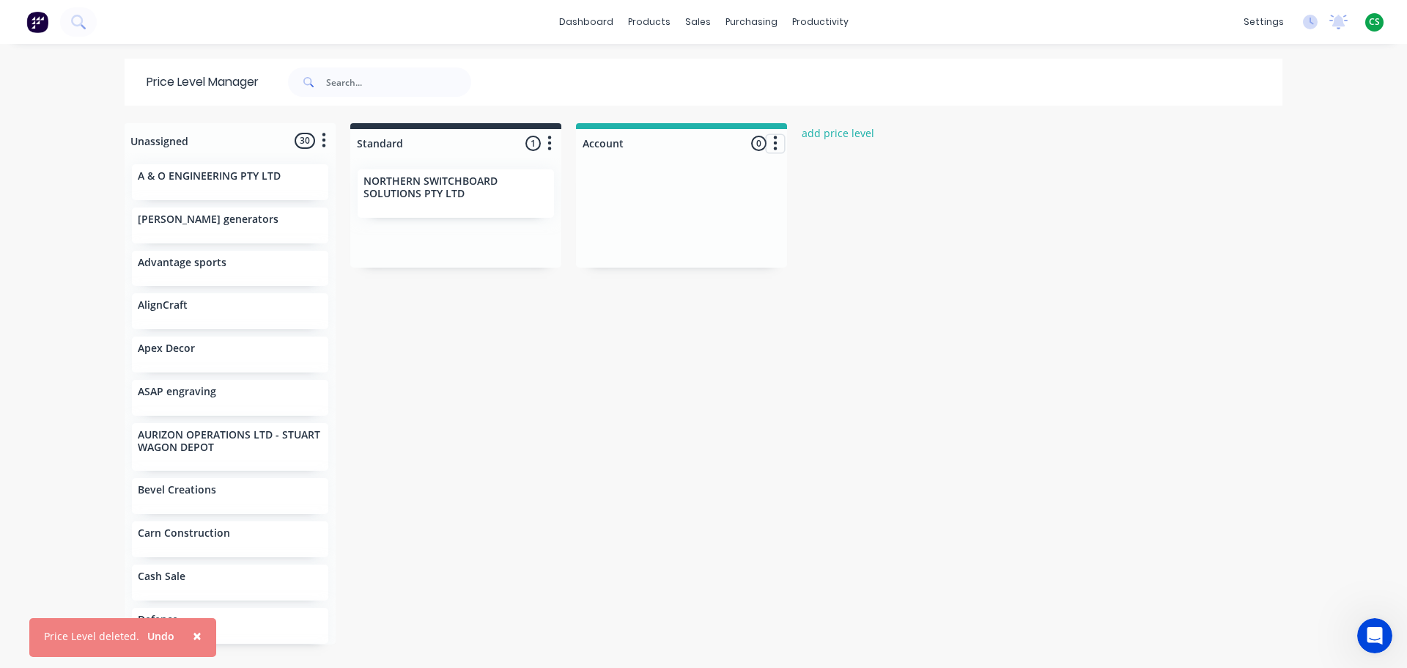
click at [773, 147] on icon "button" at bounding box center [775, 143] width 4 height 18
click at [688, 223] on button "Delete price level" at bounding box center [711, 223] width 147 height 24
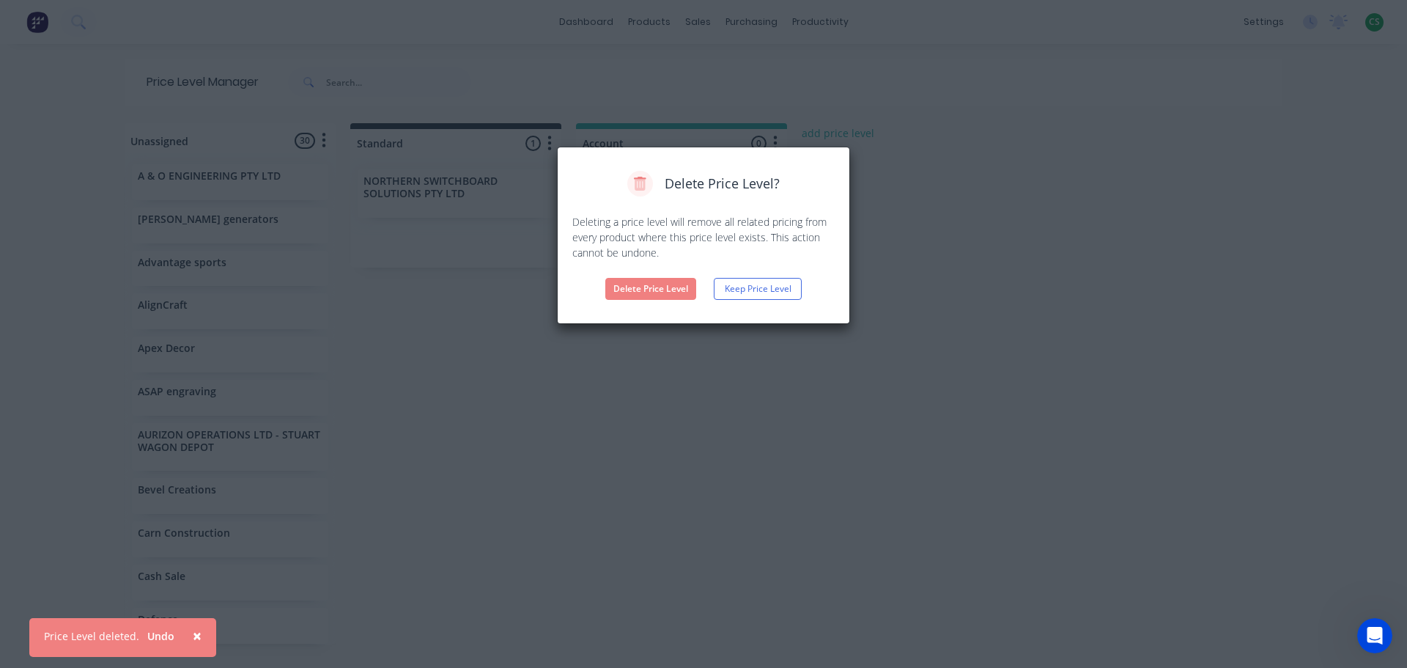
click at [629, 293] on button "Delete Price Level" at bounding box center [650, 289] width 91 height 22
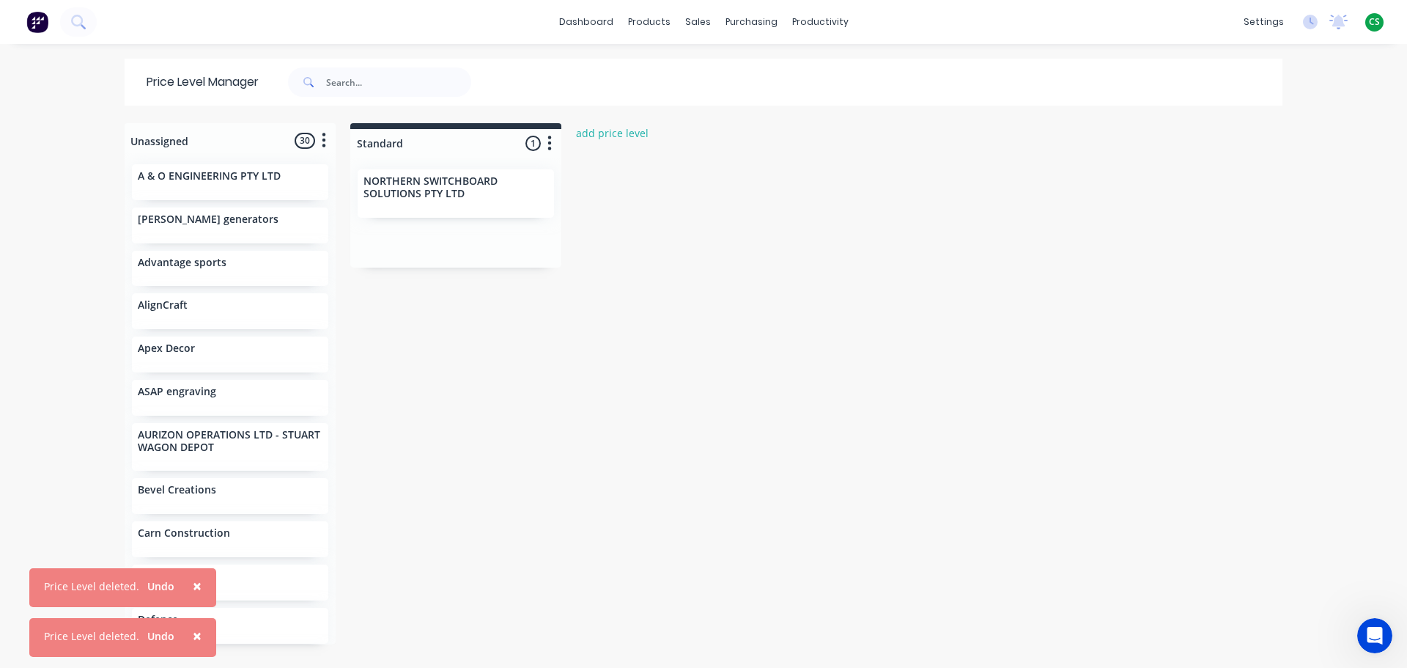
click at [194, 588] on span "×" at bounding box center [197, 585] width 9 height 21
click at [188, 638] on button "×" at bounding box center [197, 635] width 38 height 35
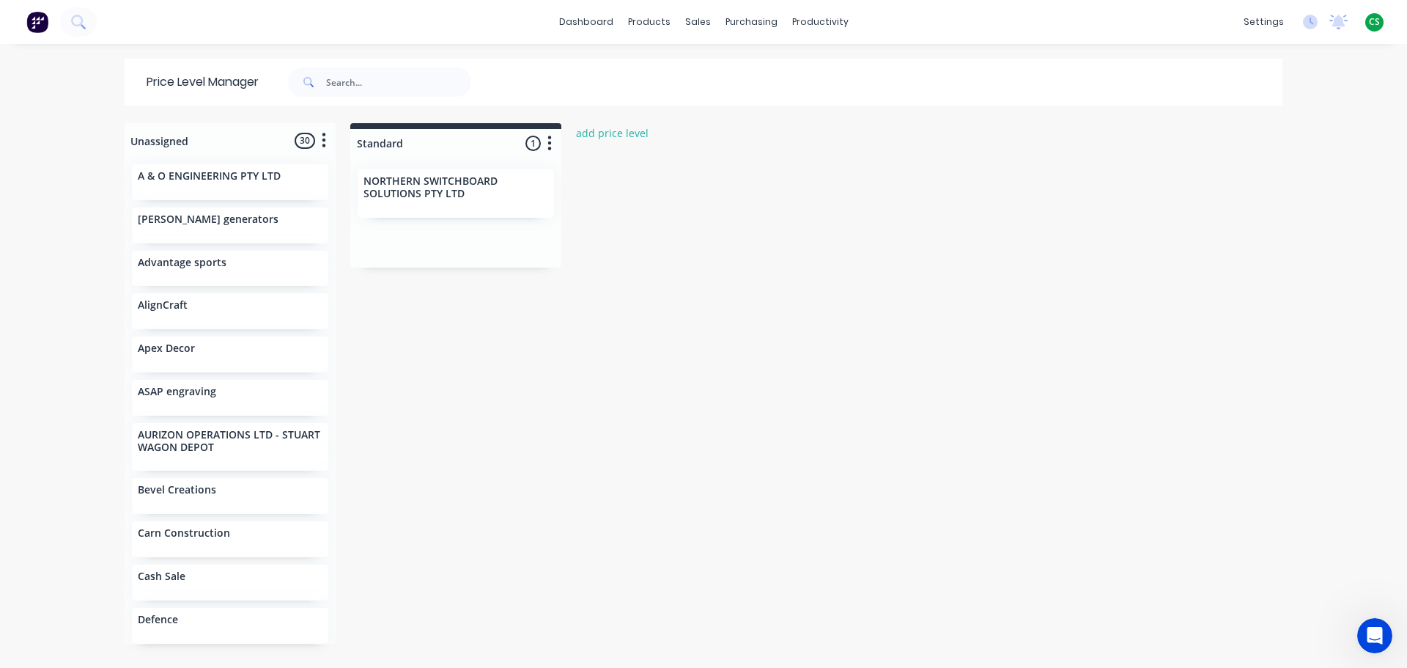
click at [817, 452] on div "Unassigned 30 Move all customers Standard A & O ENGINEERING PTY LTD adam mansey…" at bounding box center [703, 394] width 1173 height 543
click at [856, 70] on div "Workflow" at bounding box center [841, 70] width 44 height 13
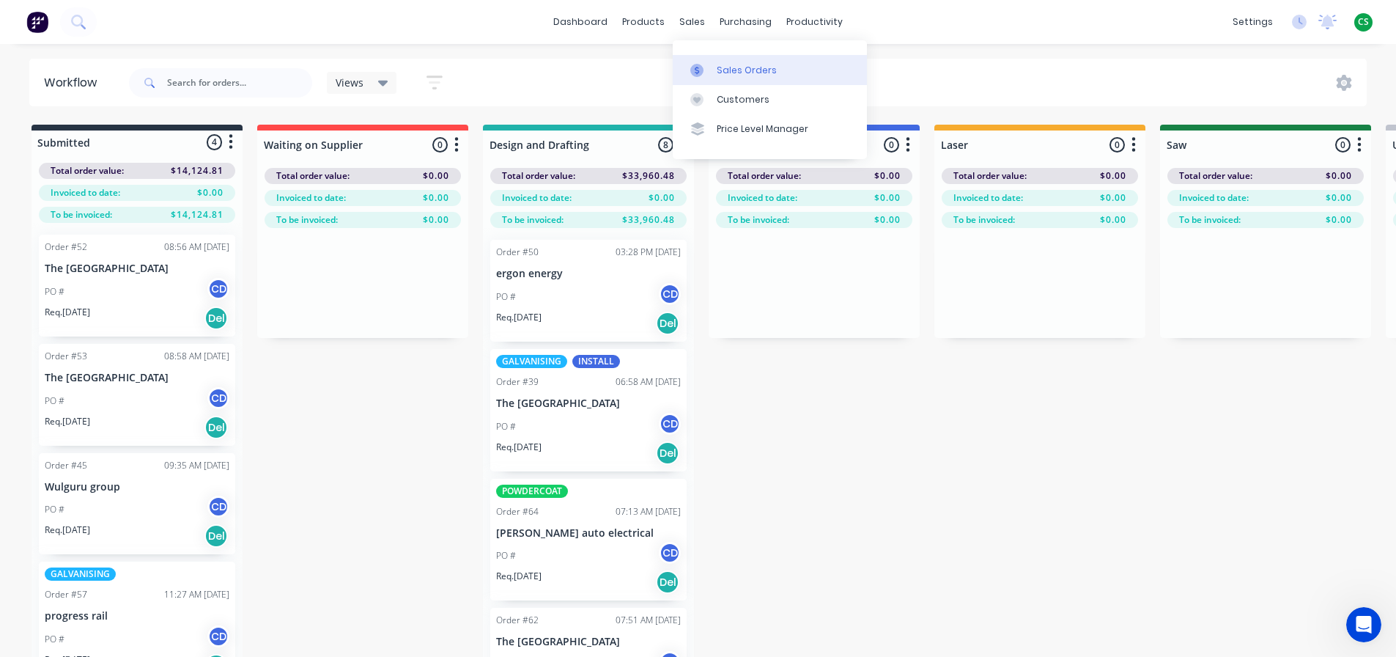
click at [735, 70] on div "Sales Orders" at bounding box center [747, 70] width 60 height 13
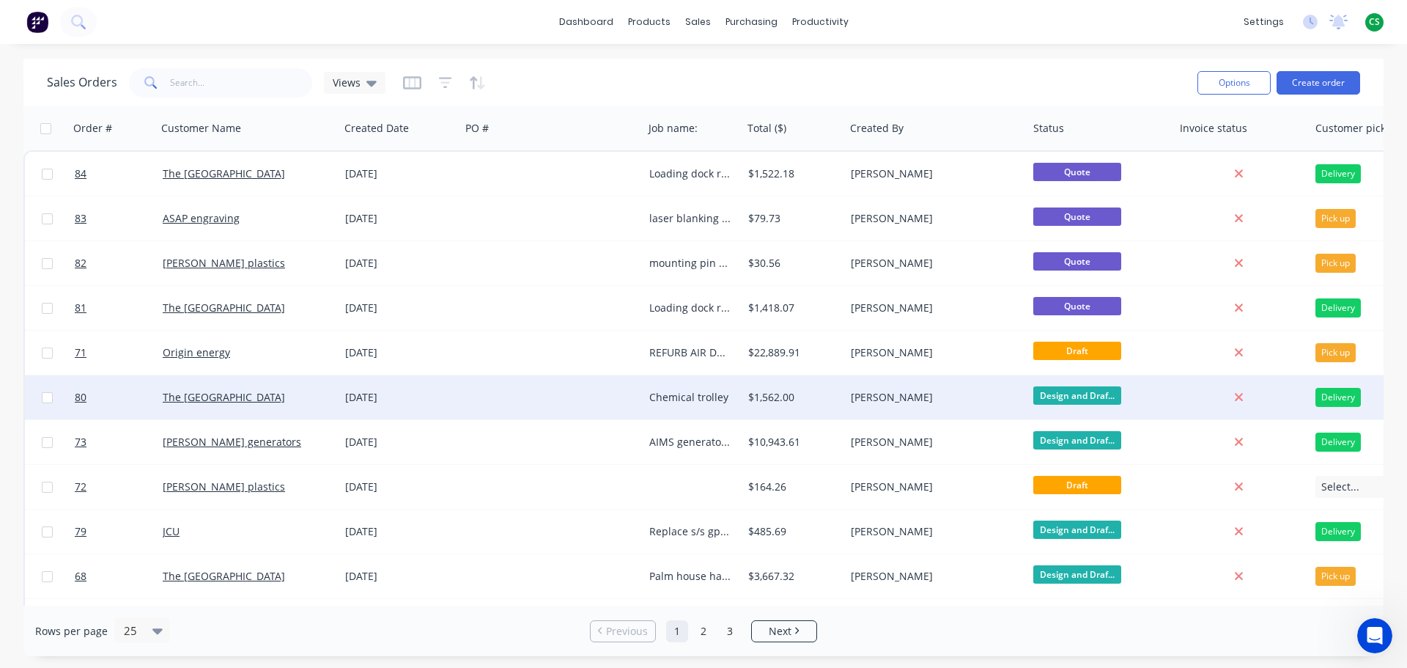
click at [433, 398] on div "12 Aug 2025" at bounding box center [399, 397] width 109 height 15
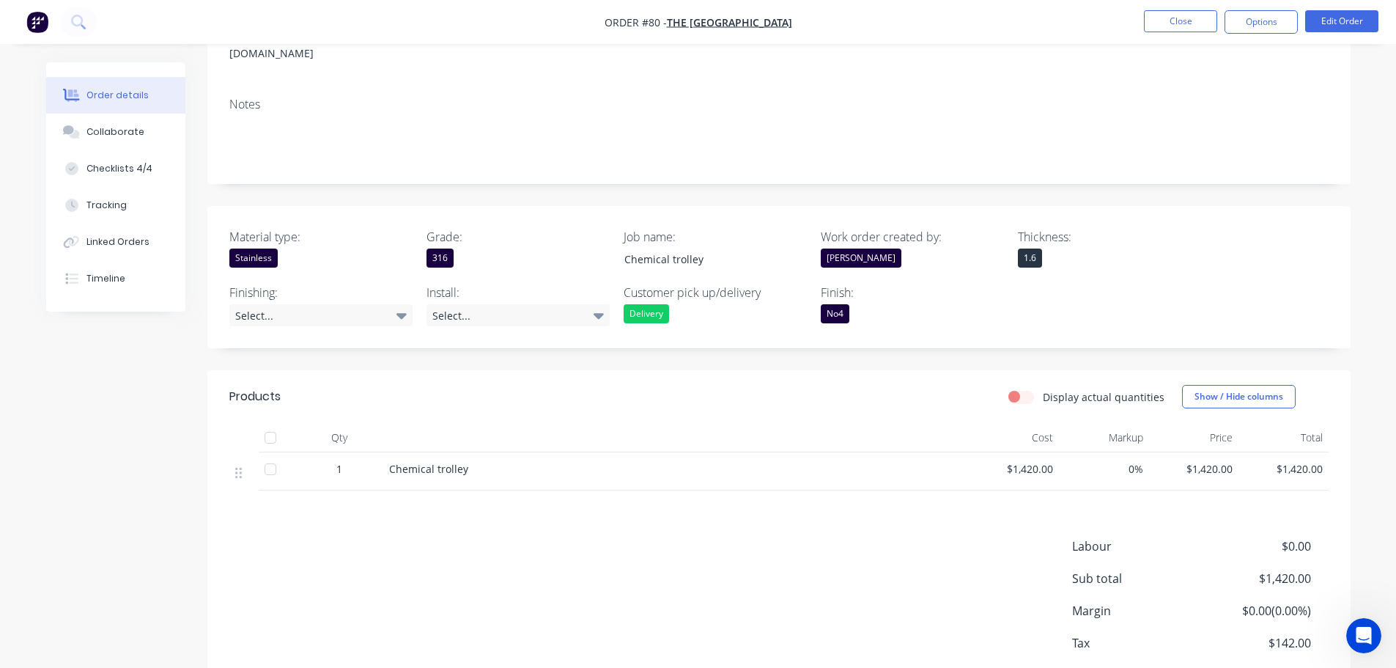
scroll to position [285, 0]
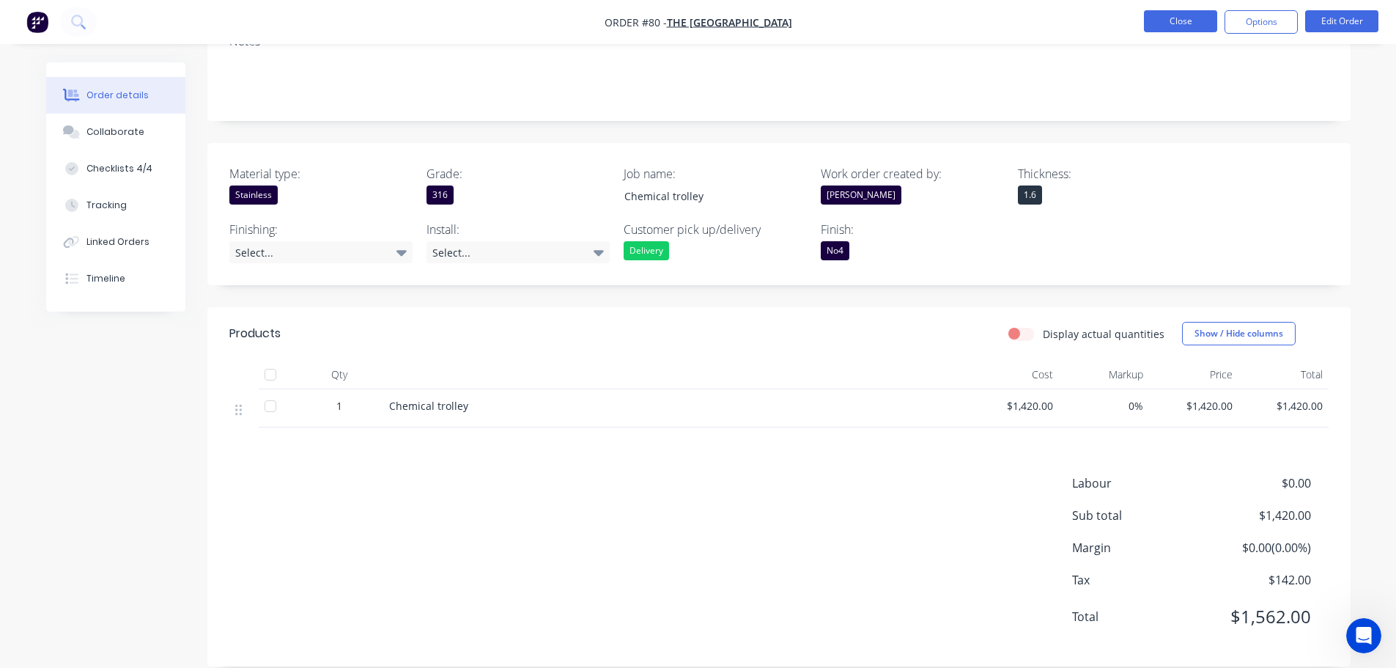
click at [1157, 21] on button "Close" at bounding box center [1180, 21] width 73 height 22
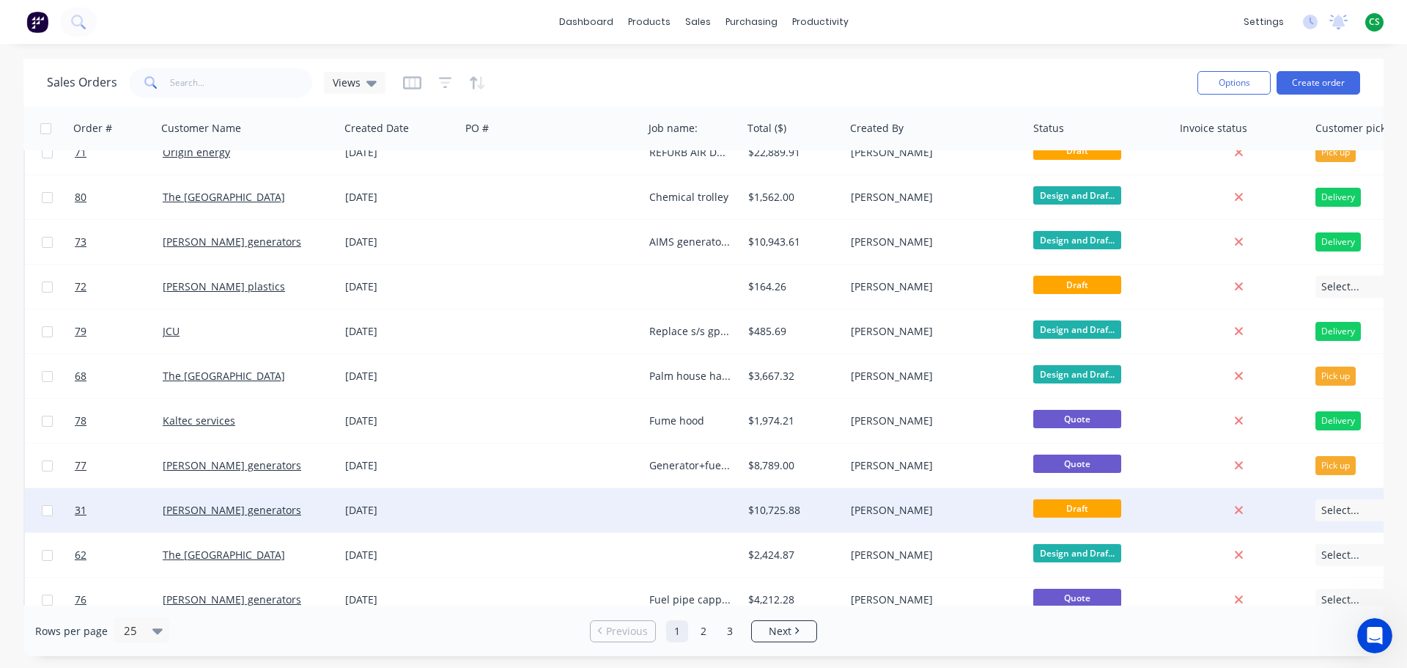
scroll to position [220, 0]
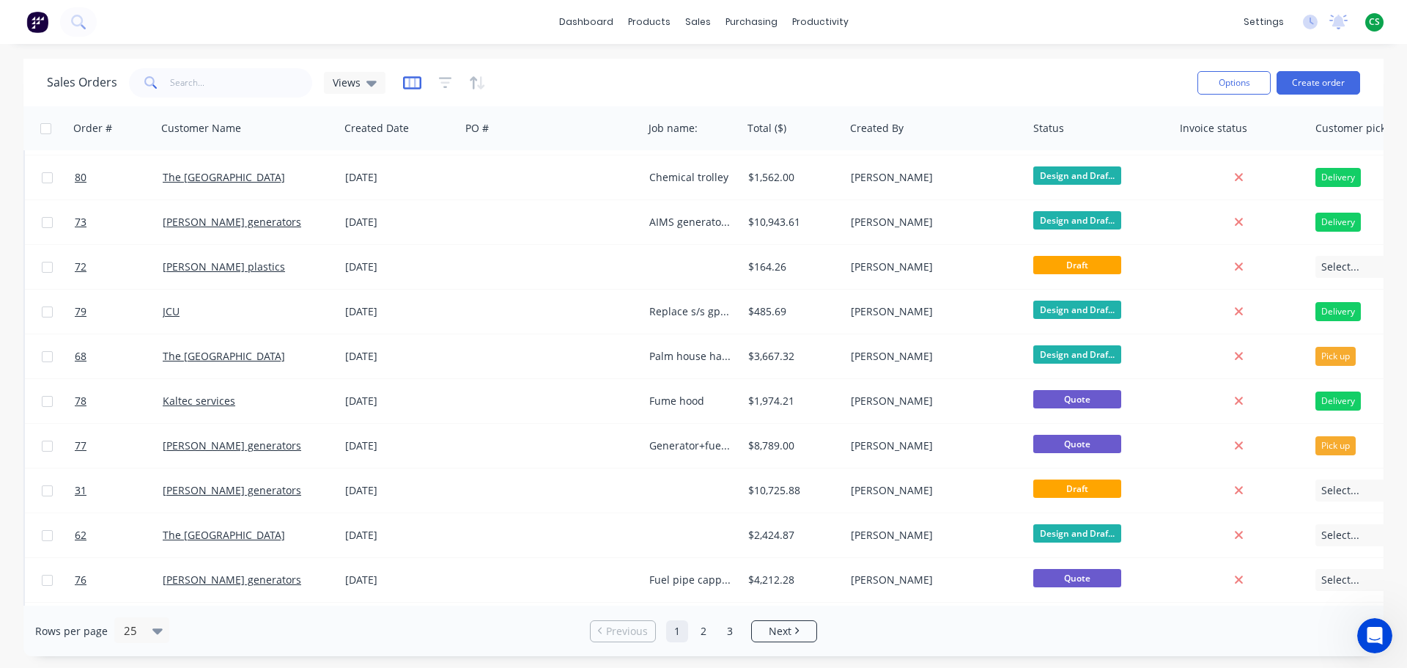
click at [410, 85] on icon "button" at bounding box center [412, 83] width 18 height 15
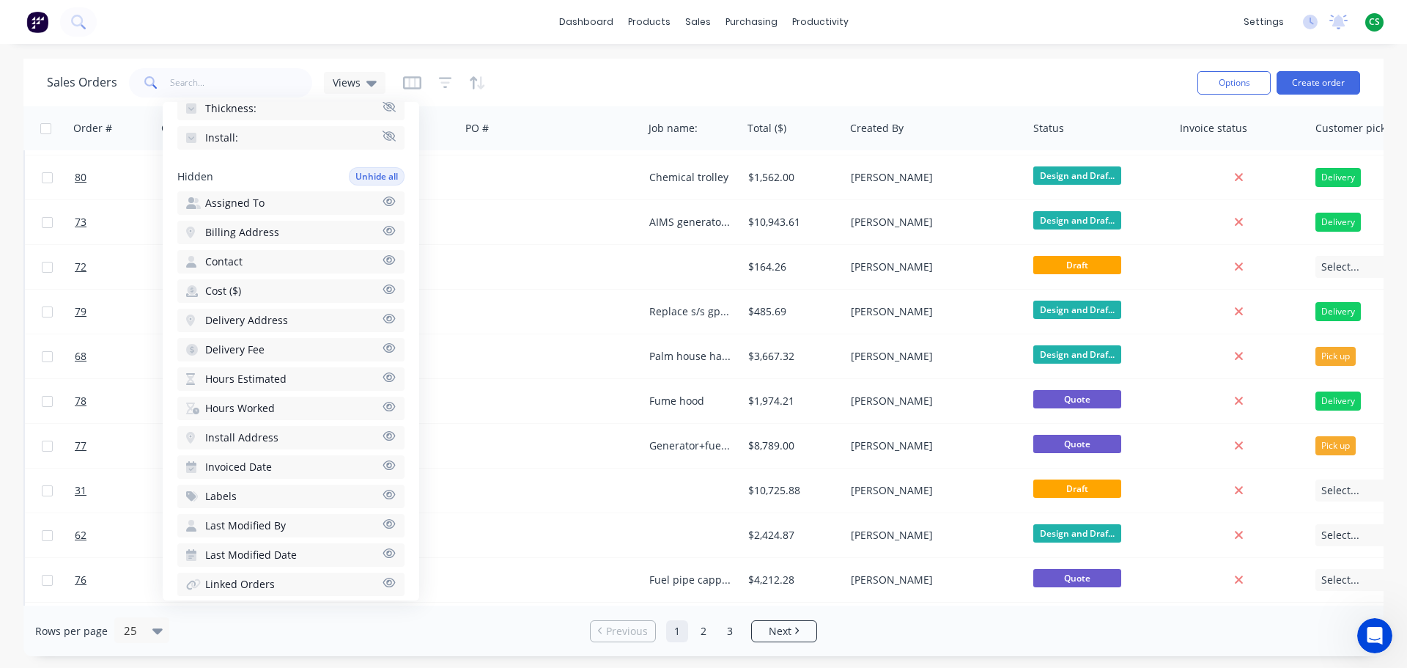
scroll to position [591, 0]
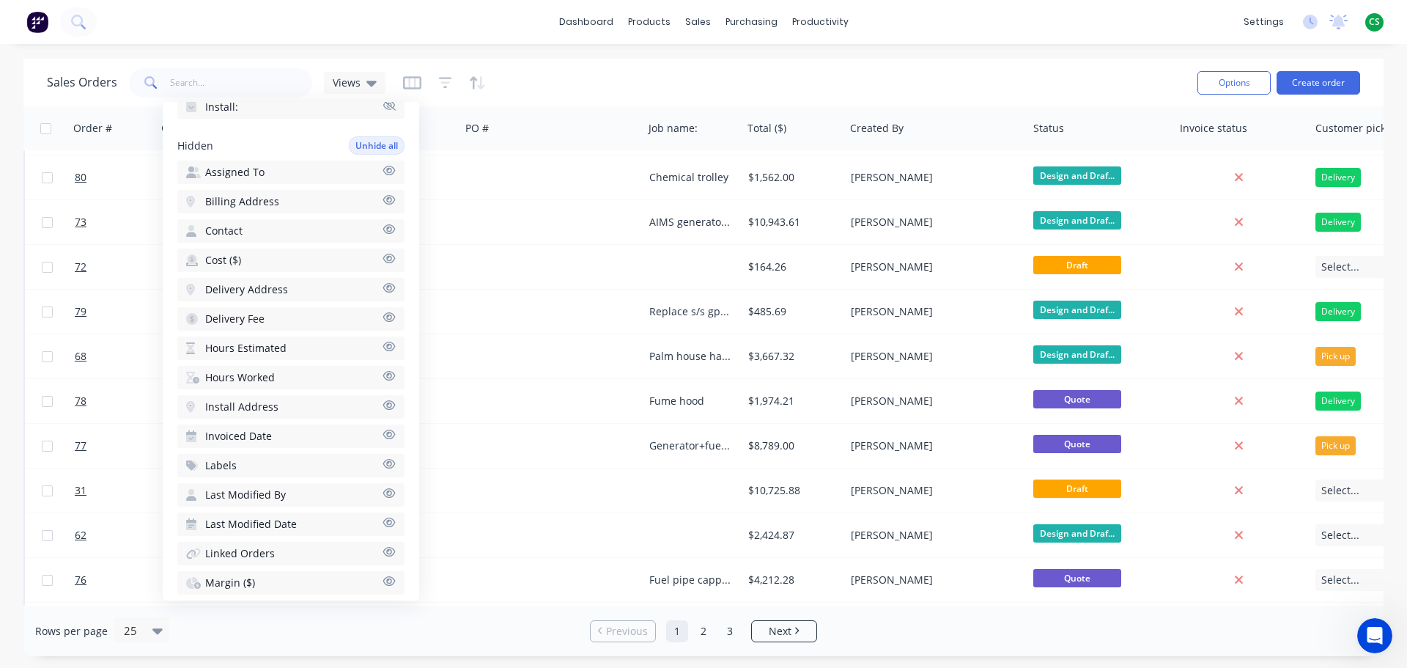
click at [383, 348] on icon "button" at bounding box center [389, 346] width 13 height 11
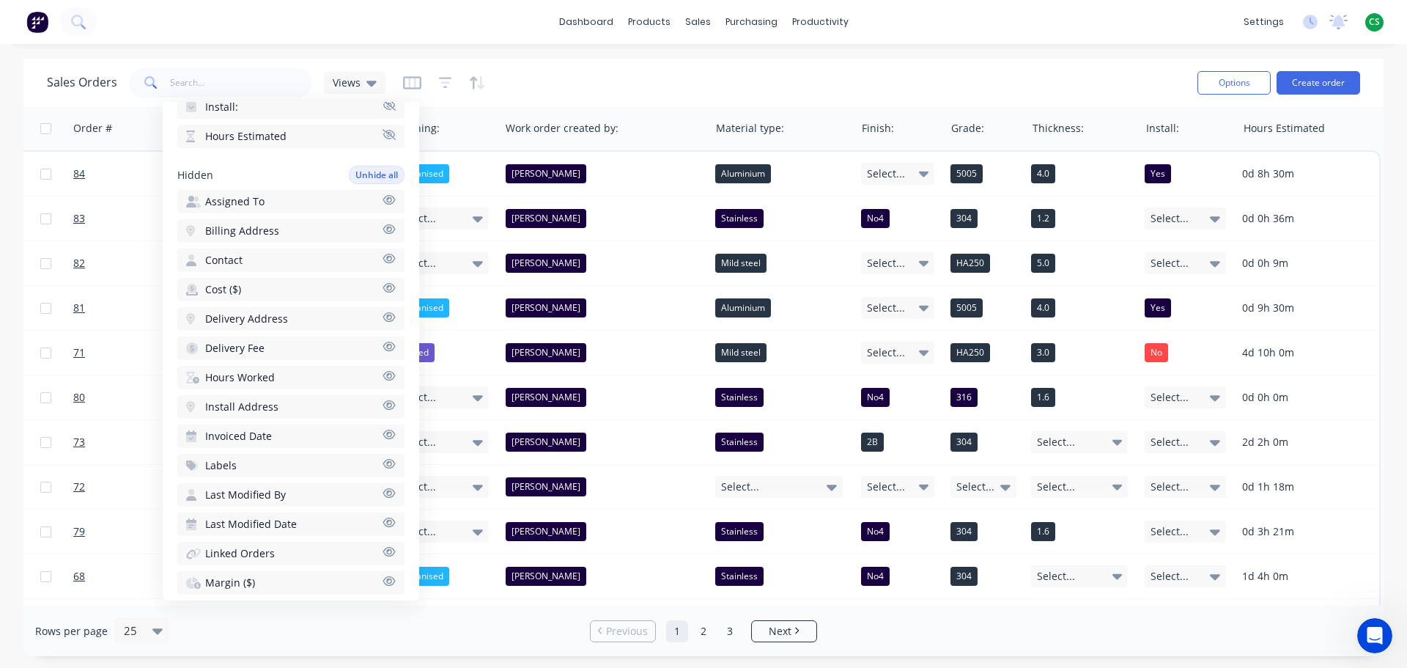
scroll to position [0, 1147]
drag, startPoint x: 995, startPoint y: 28, endPoint x: 761, endPoint y: 67, distance: 237.8
click at [995, 28] on div "dashboard products sales purchasing productivity dashboard products Product Cat…" at bounding box center [703, 22] width 1407 height 44
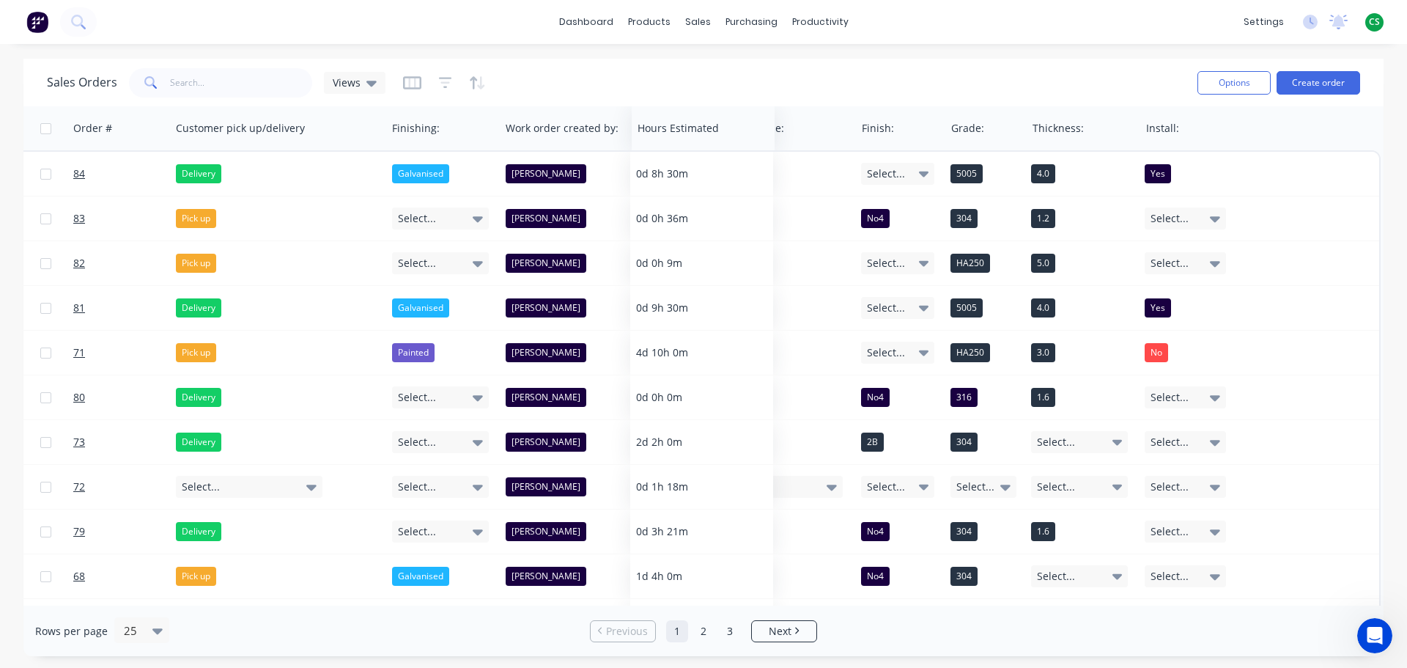
scroll to position [0, 1140]
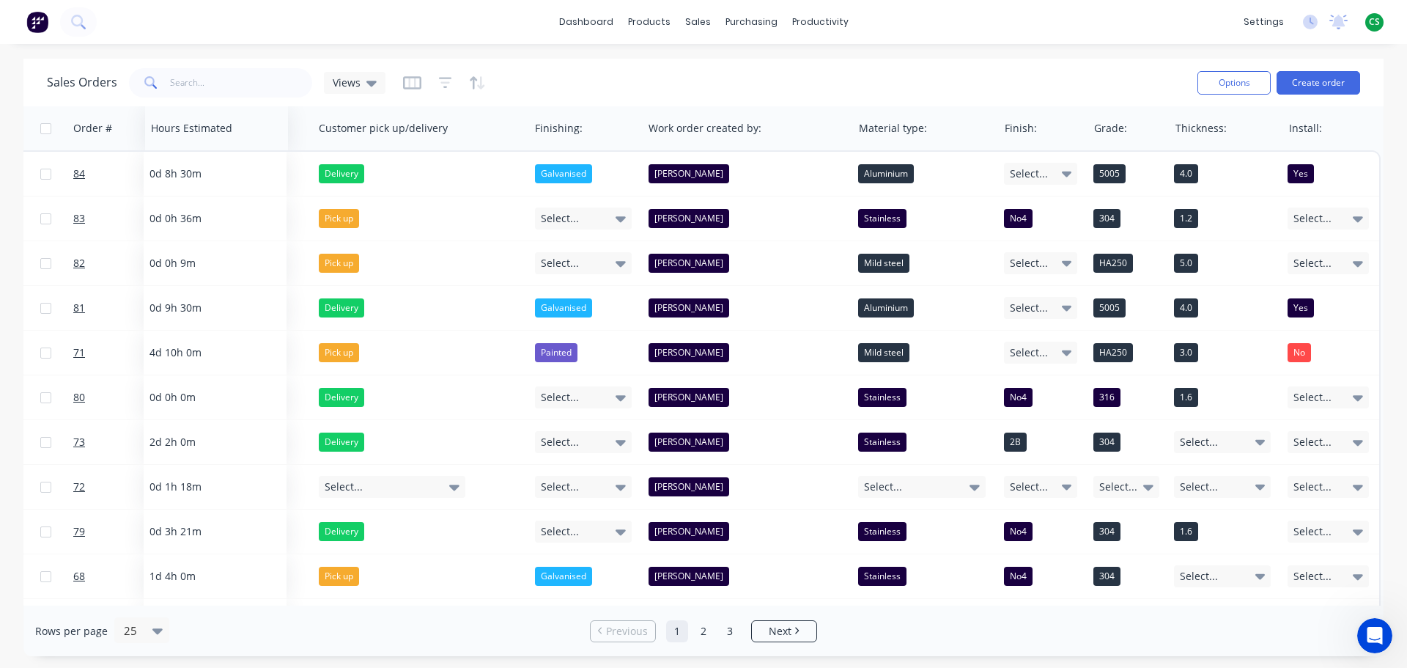
drag, startPoint x: 1303, startPoint y: 130, endPoint x: 210, endPoint y: 127, distance: 1093.0
click at [210, 127] on div at bounding box center [213, 128] width 125 height 29
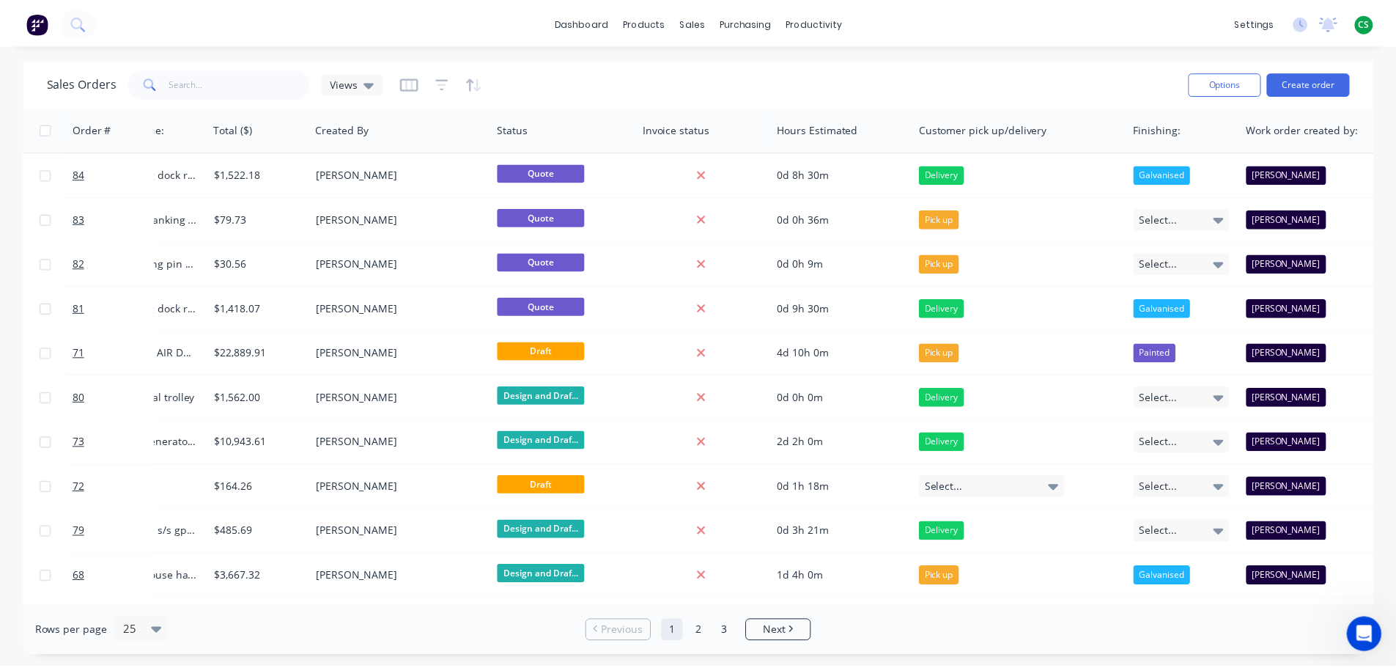
scroll to position [0, 479]
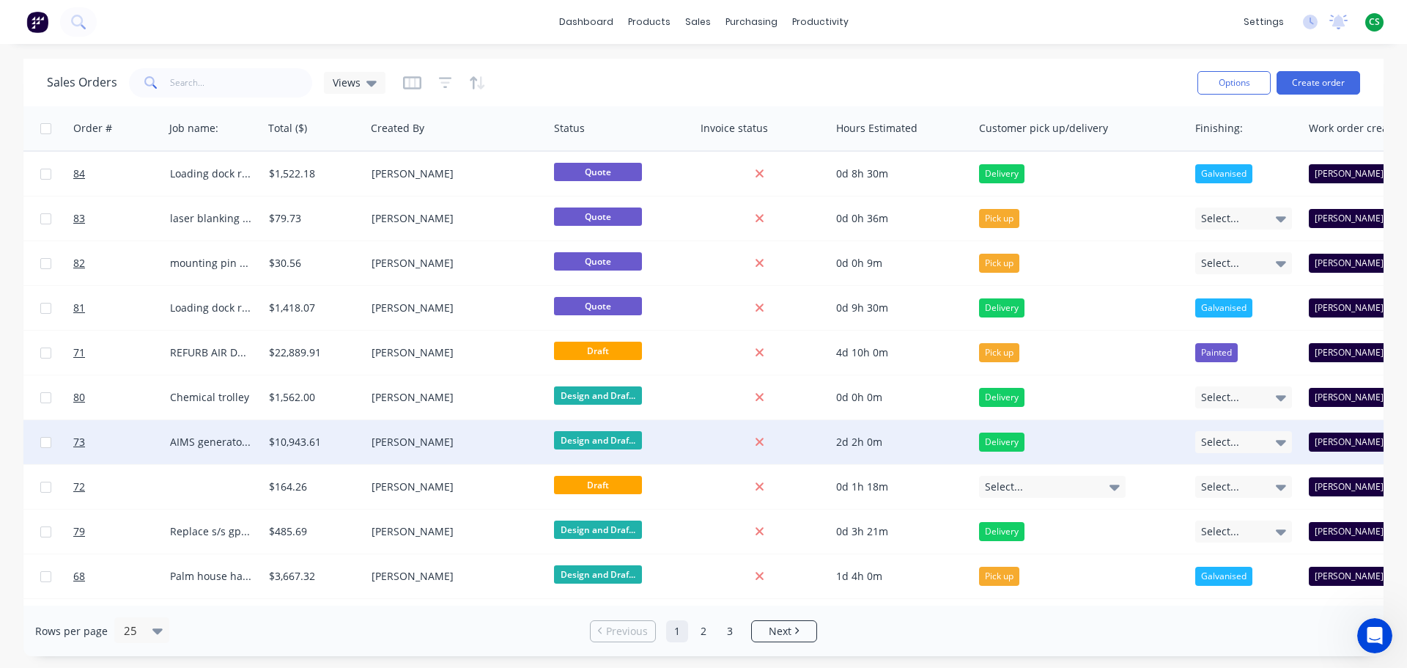
click at [215, 444] on div "AIMS generator s/s exhaust extension" at bounding box center [211, 442] width 83 height 15
click at [125, 439] on link "73" at bounding box center [117, 442] width 88 height 44
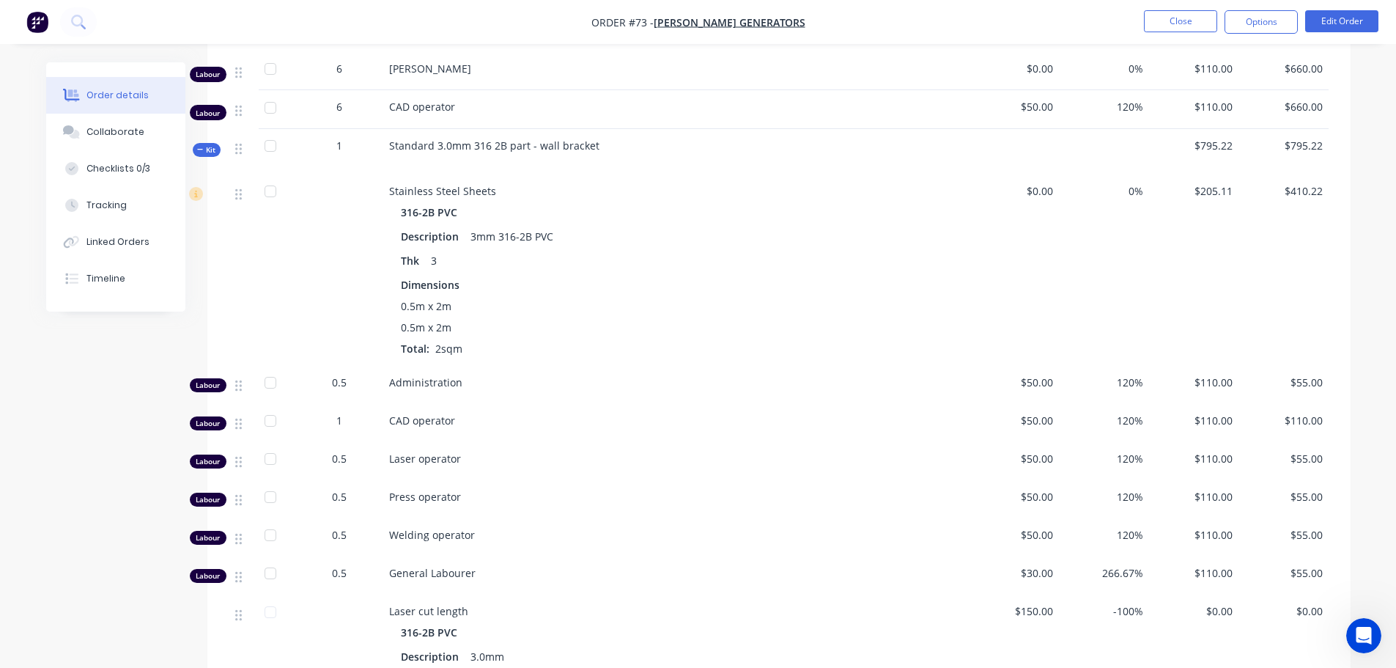
scroll to position [660, 0]
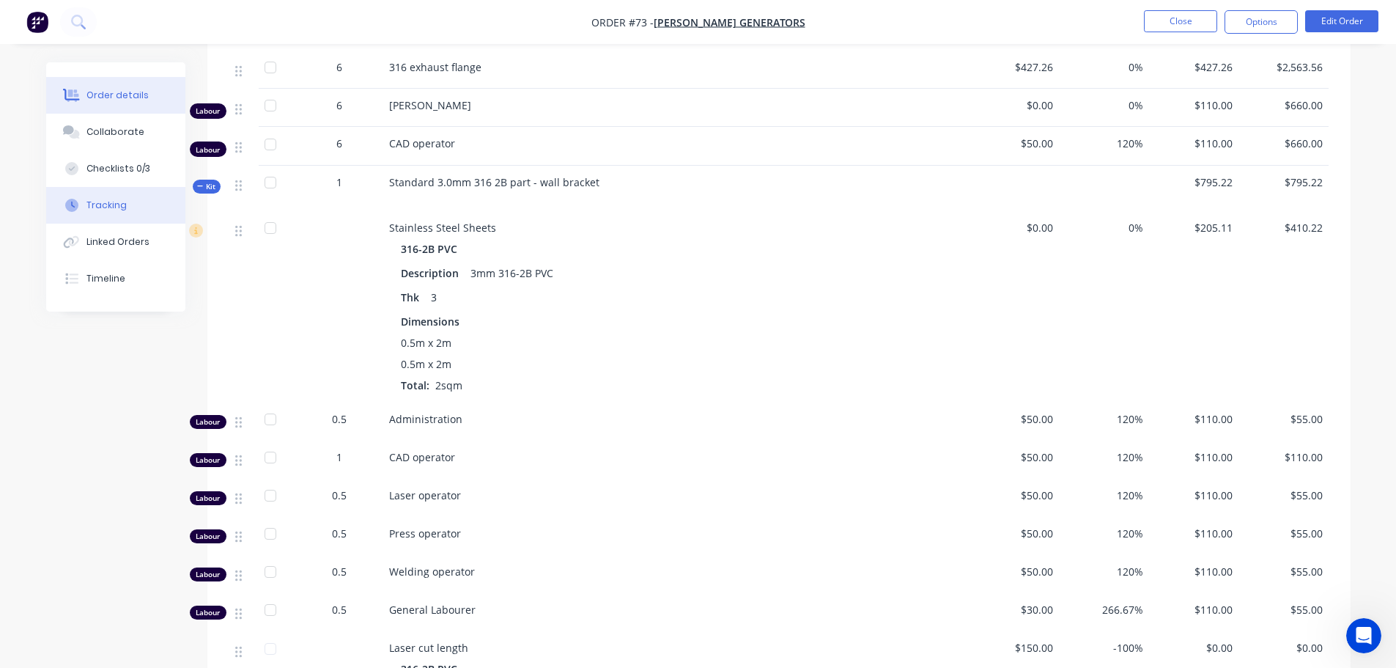
click at [117, 208] on div "Tracking" at bounding box center [106, 205] width 40 height 13
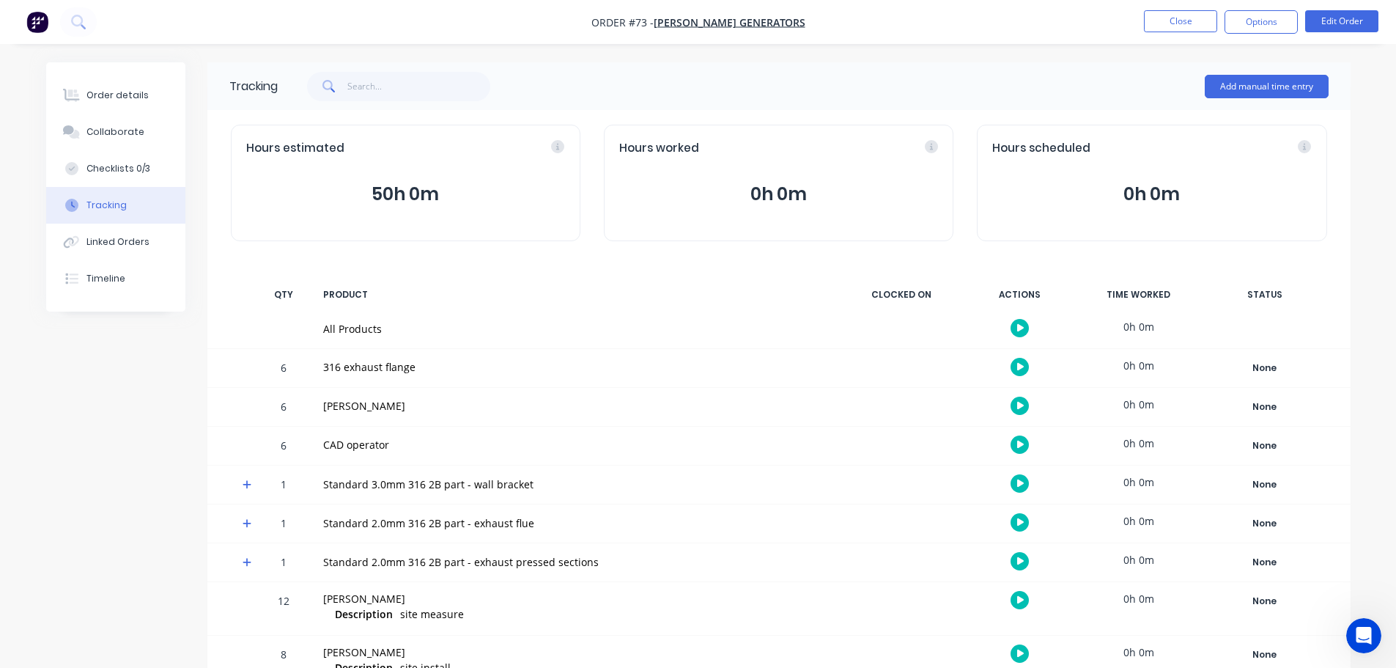
click at [634, 147] on span "Hours worked" at bounding box center [659, 148] width 80 height 17
click at [1262, 89] on button "Add manual time entry" at bounding box center [1267, 86] width 124 height 23
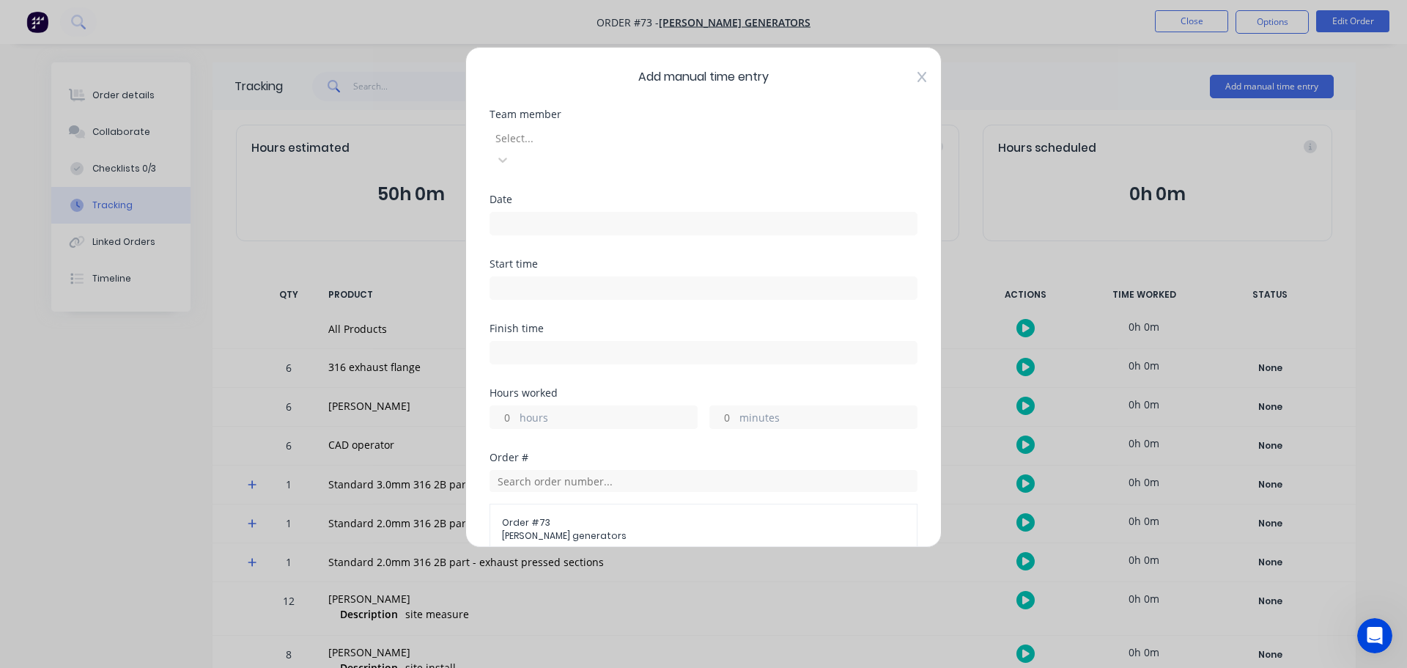
click at [918, 74] on icon at bounding box center [922, 77] width 9 height 12
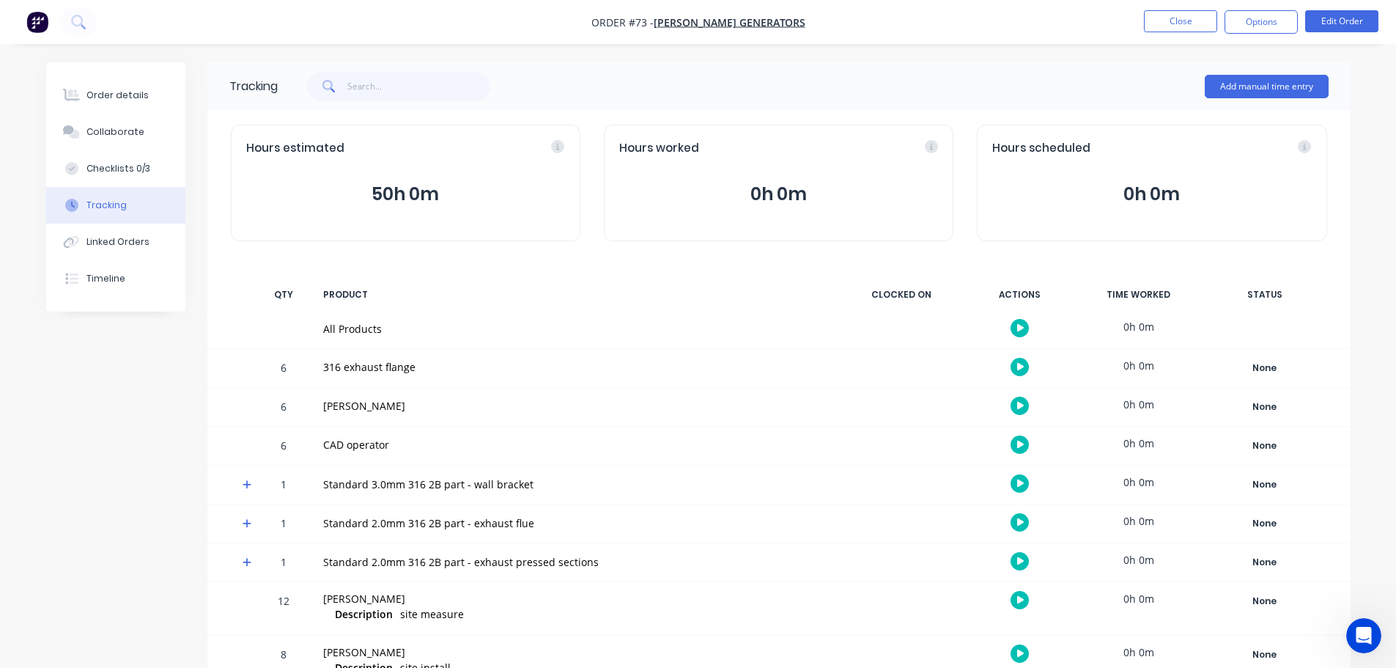
click at [630, 143] on span "Hours worked" at bounding box center [659, 148] width 80 height 17
drag, startPoint x: 630, startPoint y: 143, endPoint x: 689, endPoint y: 143, distance: 59.4
click at [689, 143] on span "Hours worked" at bounding box center [659, 148] width 80 height 17
click at [1018, 485] on icon "button" at bounding box center [1020, 483] width 7 height 8
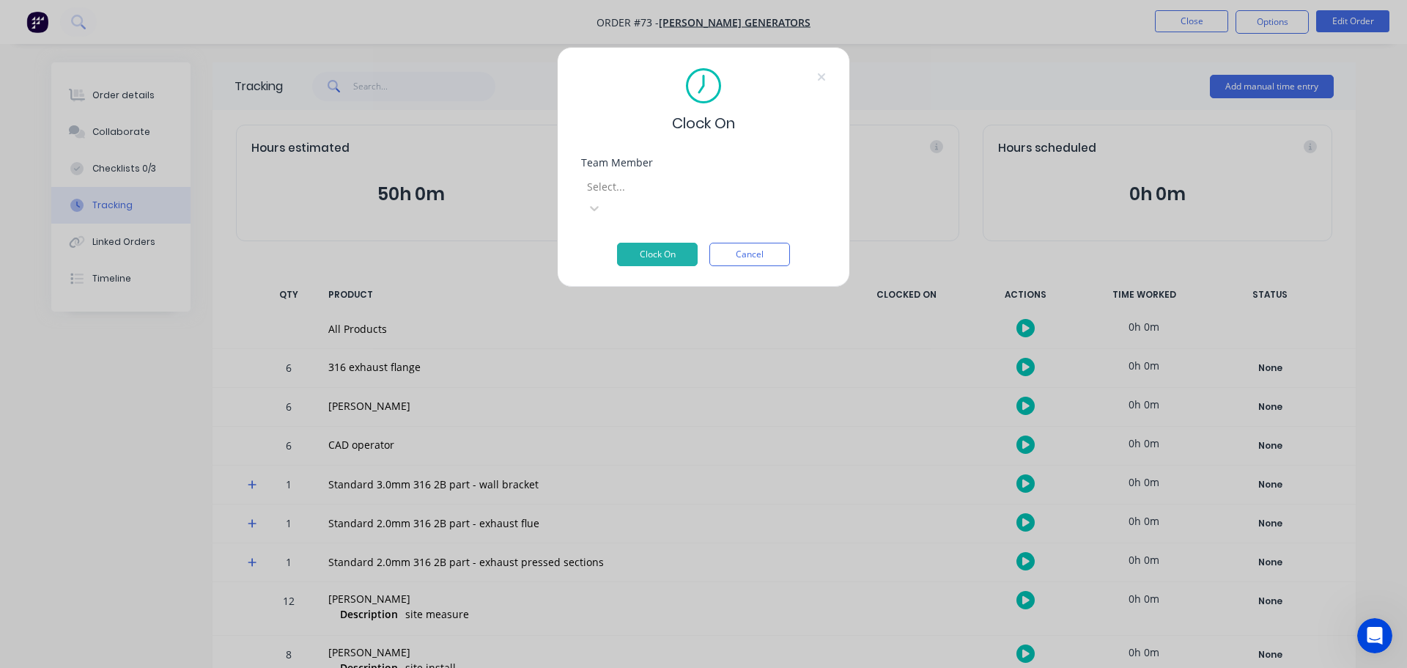
click at [635, 179] on div at bounding box center [691, 186] width 211 height 18
click at [821, 76] on icon at bounding box center [821, 76] width 7 height 7
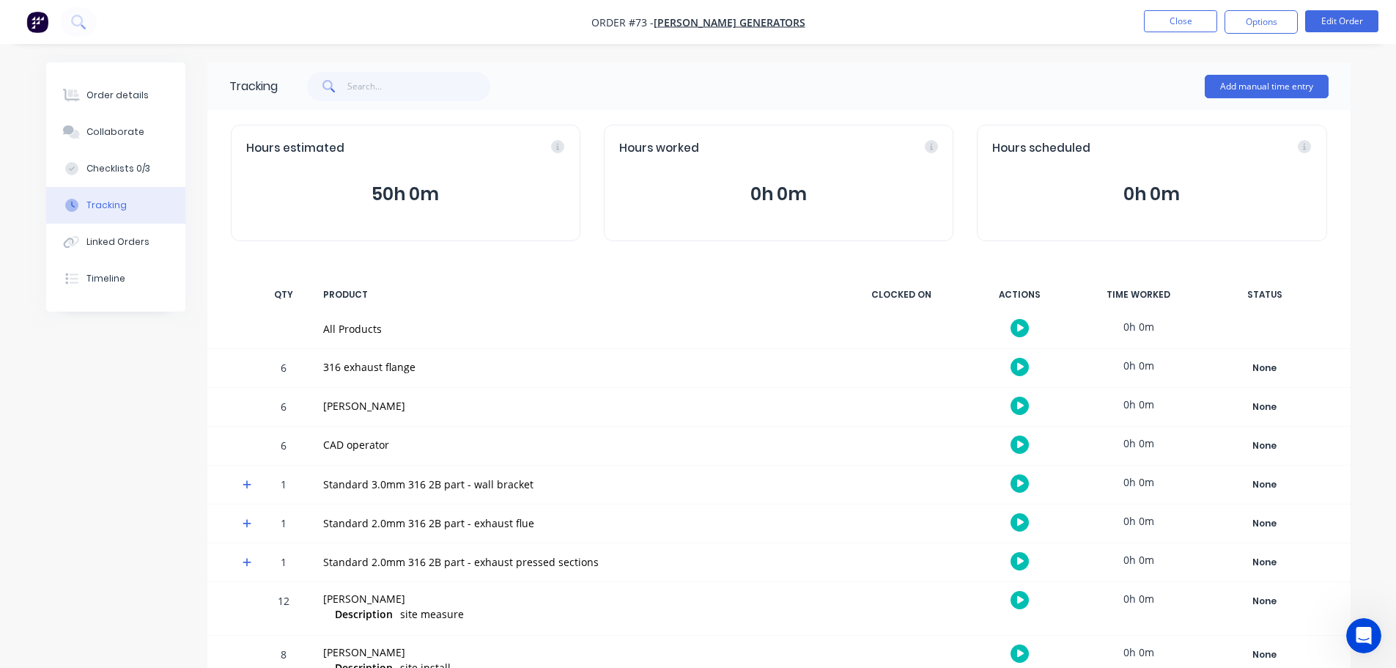
click at [408, 195] on button "50h 0m" at bounding box center [405, 194] width 319 height 28
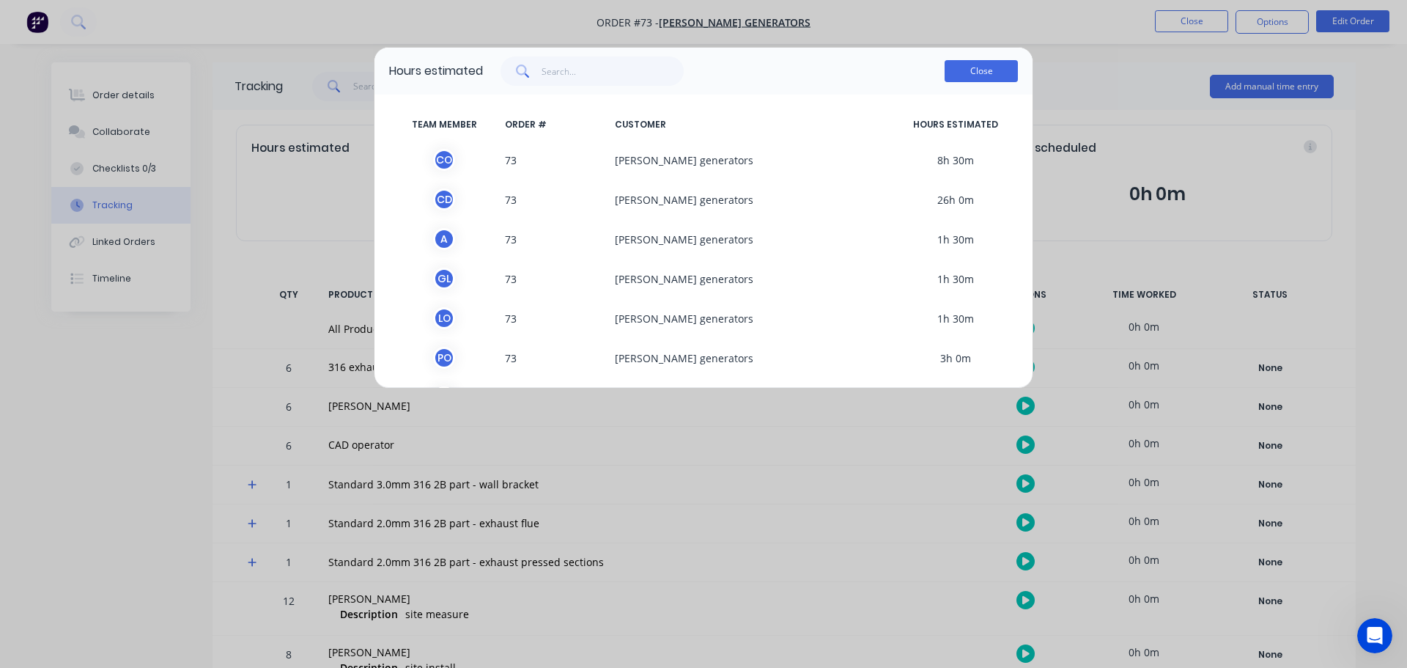
click at [979, 70] on button "Close" at bounding box center [981, 71] width 73 height 22
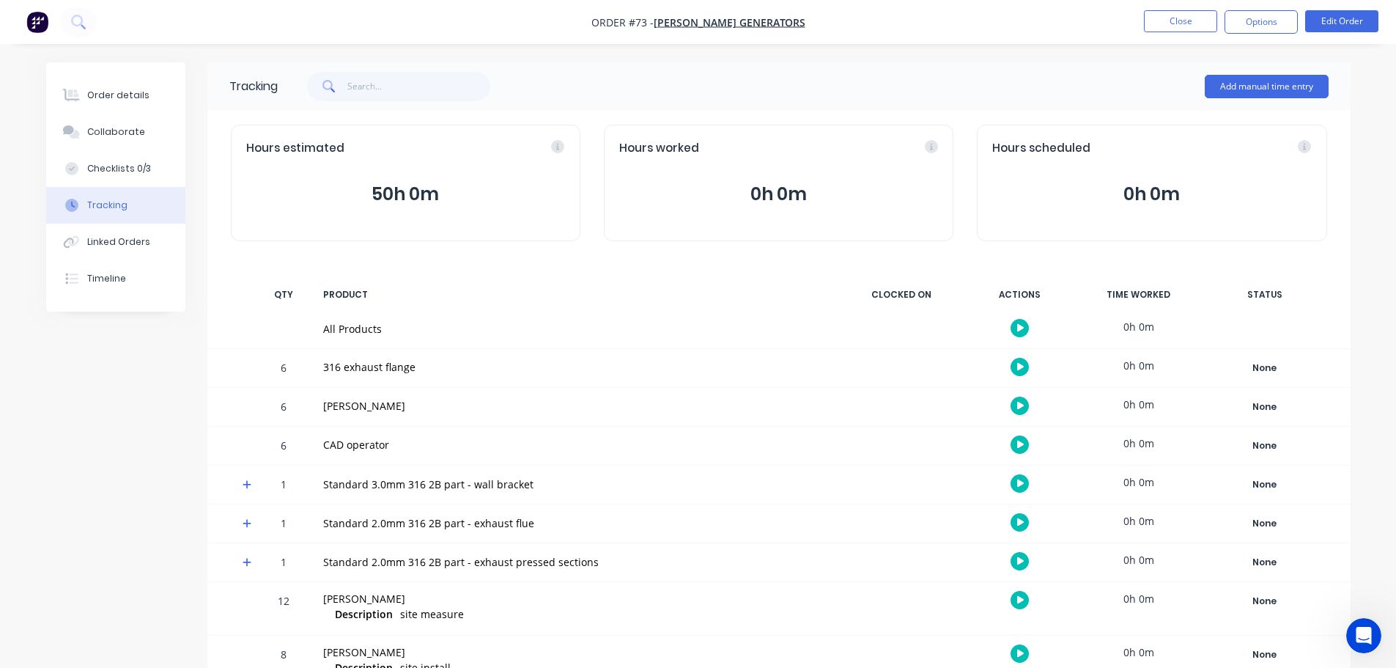
click at [776, 195] on button "0h 0m" at bounding box center [778, 194] width 319 height 28
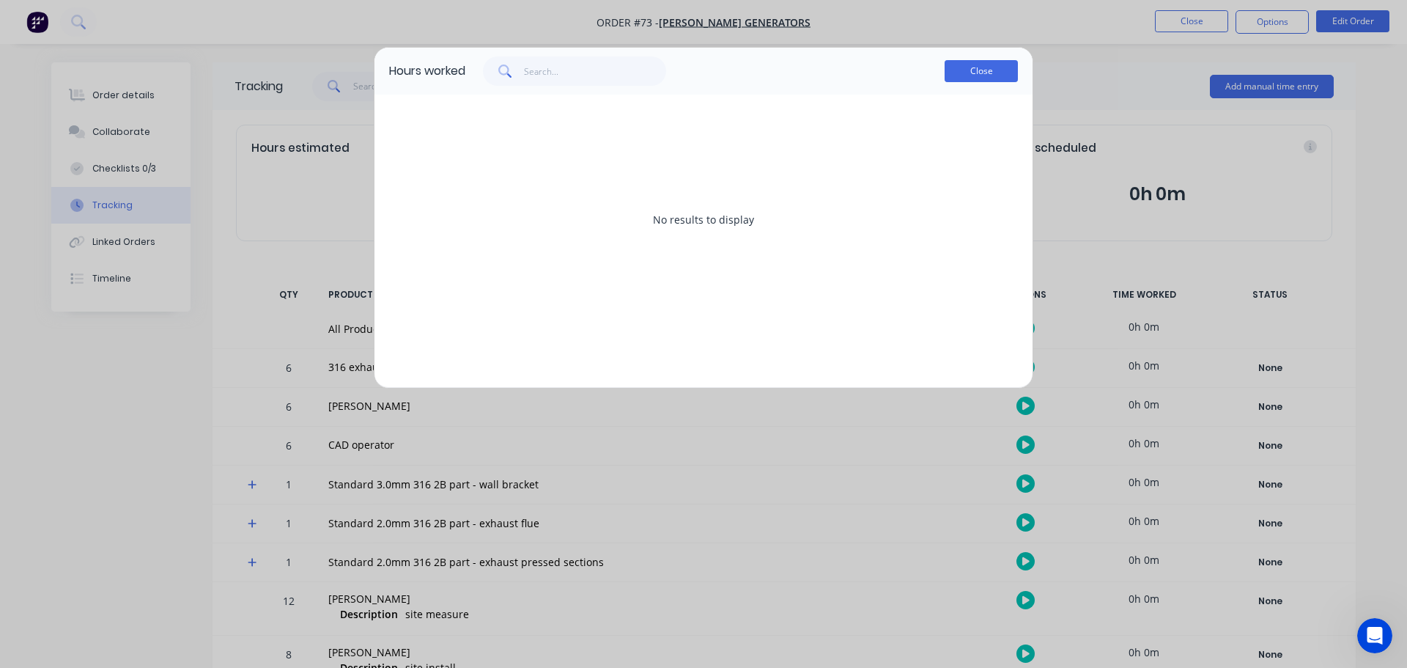
click at [969, 76] on button "Close" at bounding box center [981, 71] width 73 height 22
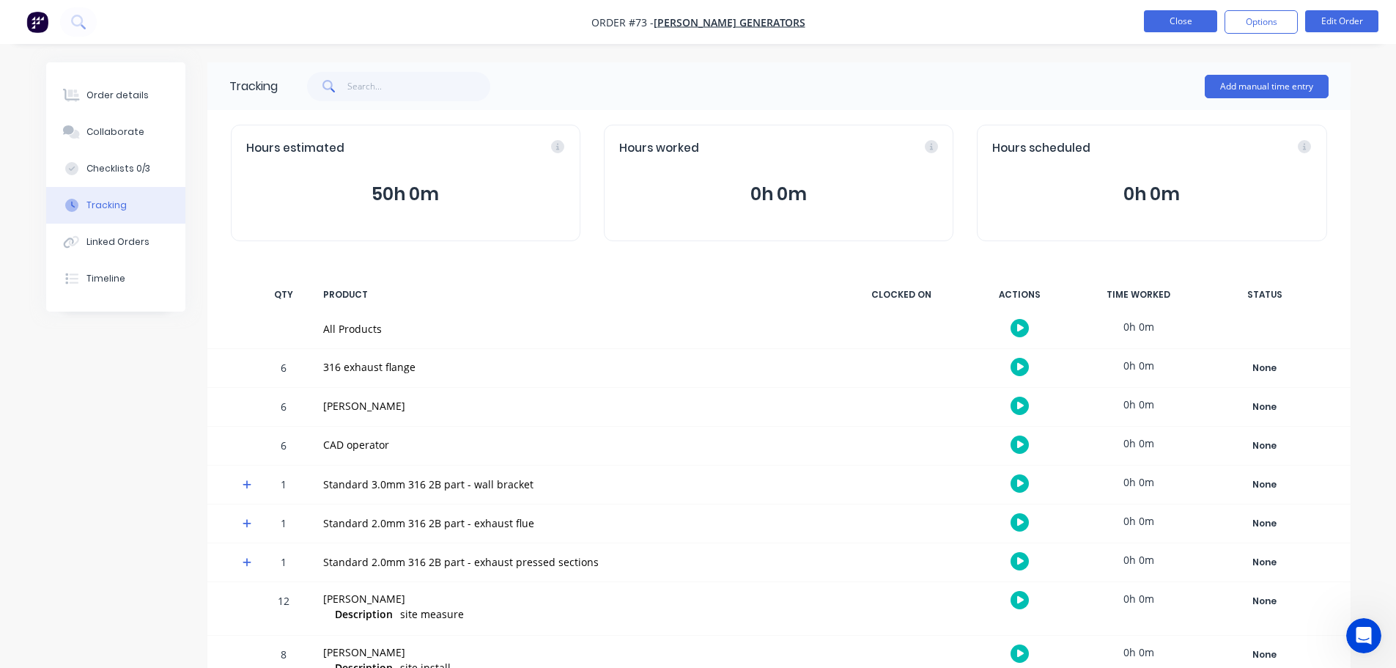
click at [1178, 20] on button "Close" at bounding box center [1180, 21] width 73 height 22
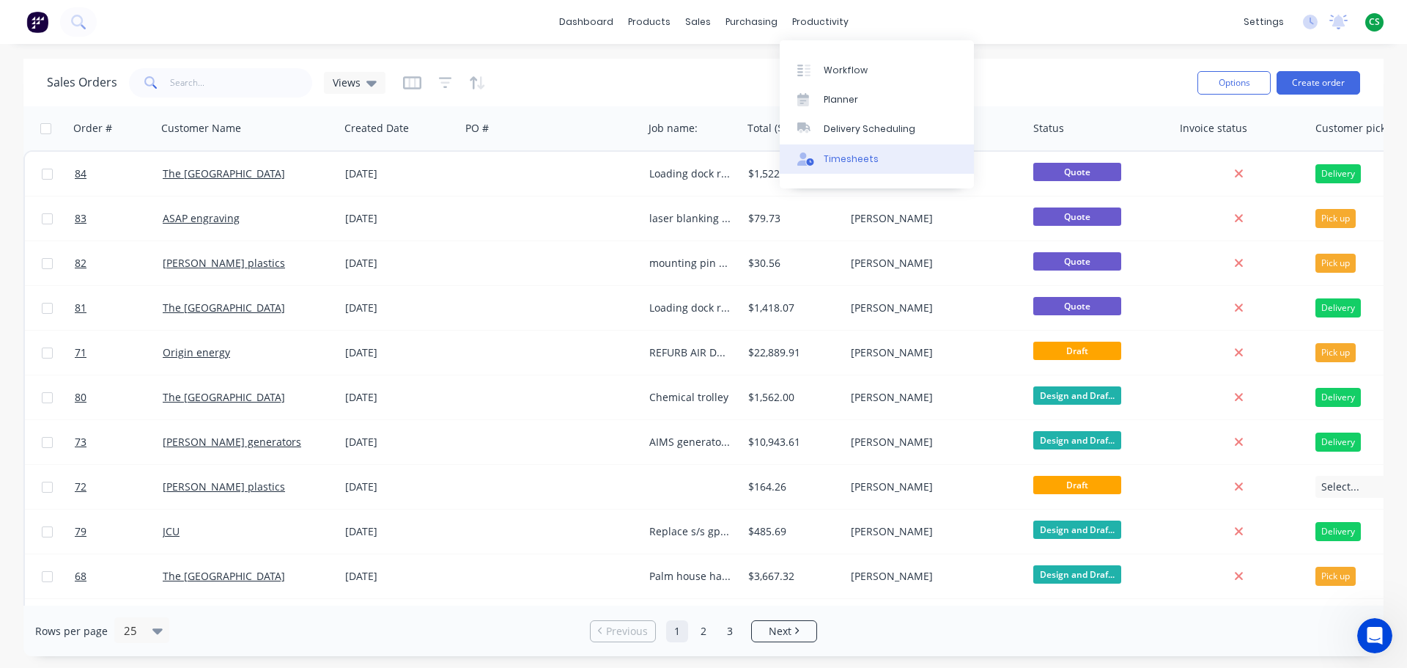
click at [846, 161] on div "Timesheets" at bounding box center [851, 158] width 55 height 13
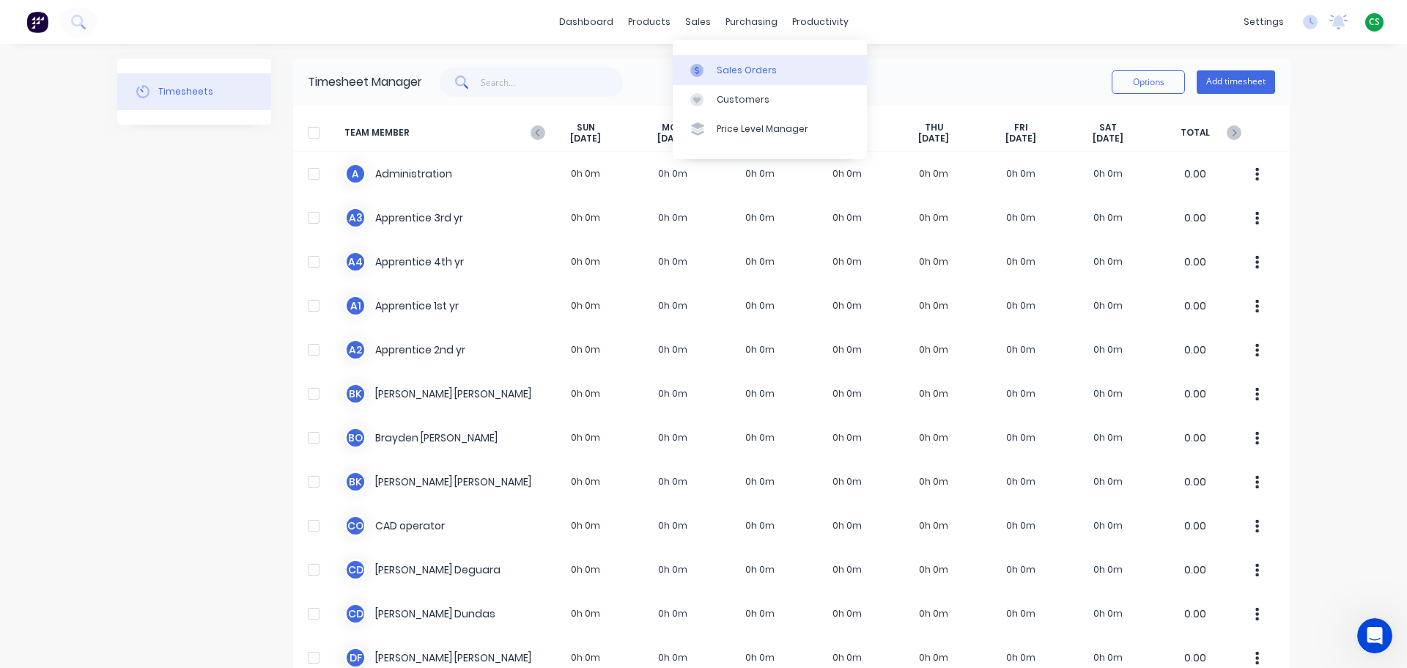
click at [740, 77] on link "Sales Orders" at bounding box center [770, 69] width 194 height 29
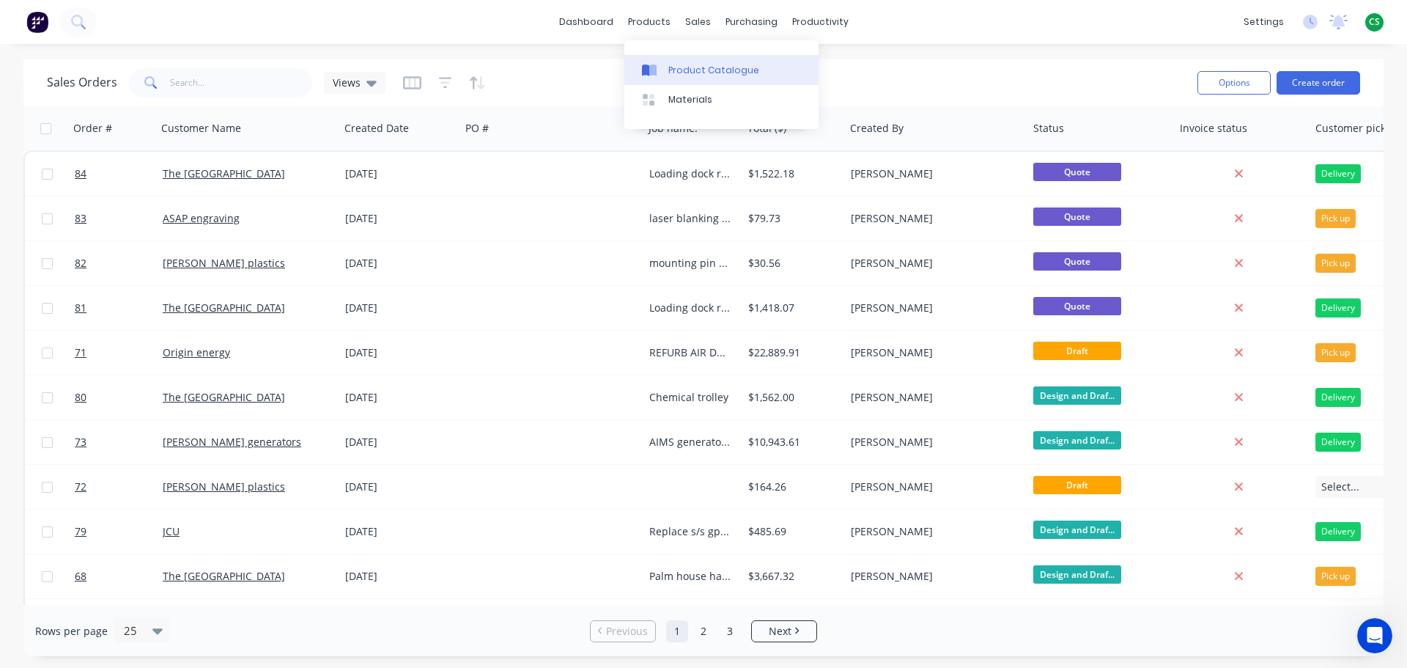
click at [695, 69] on div "Product Catalogue" at bounding box center [714, 70] width 91 height 13
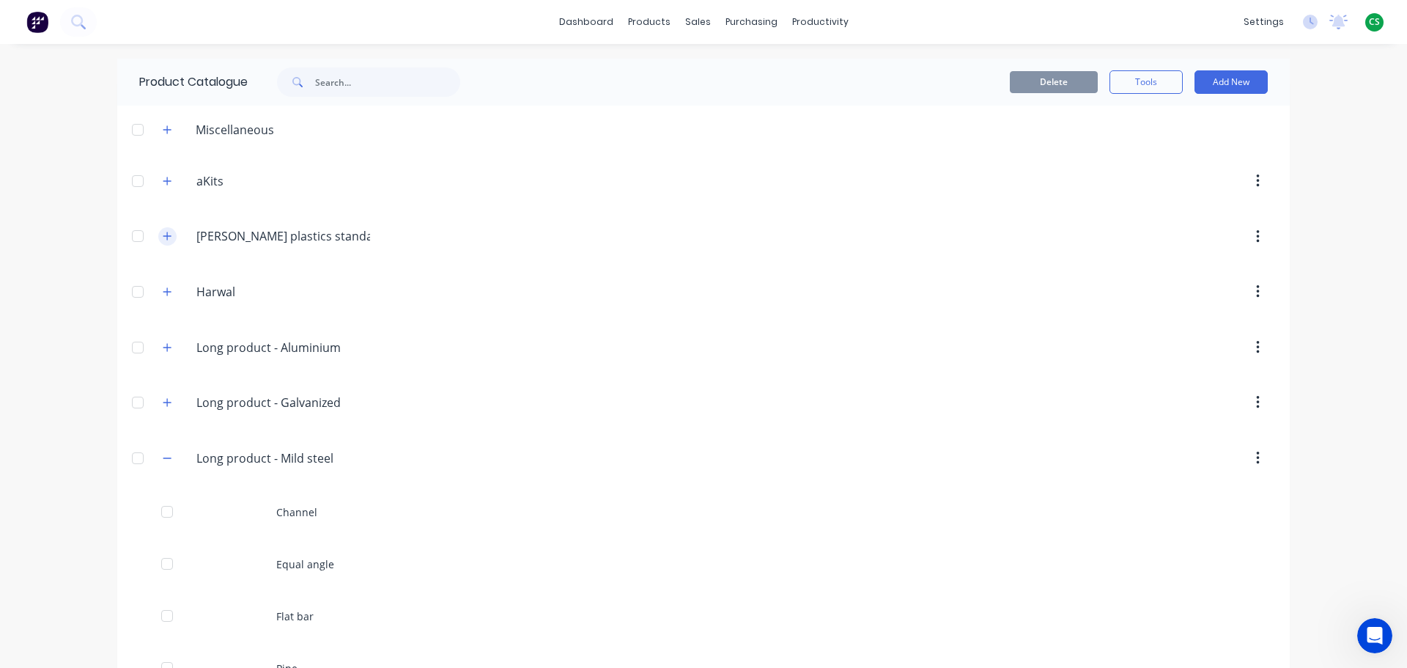
click at [158, 236] on button "button" at bounding box center [167, 236] width 18 height 18
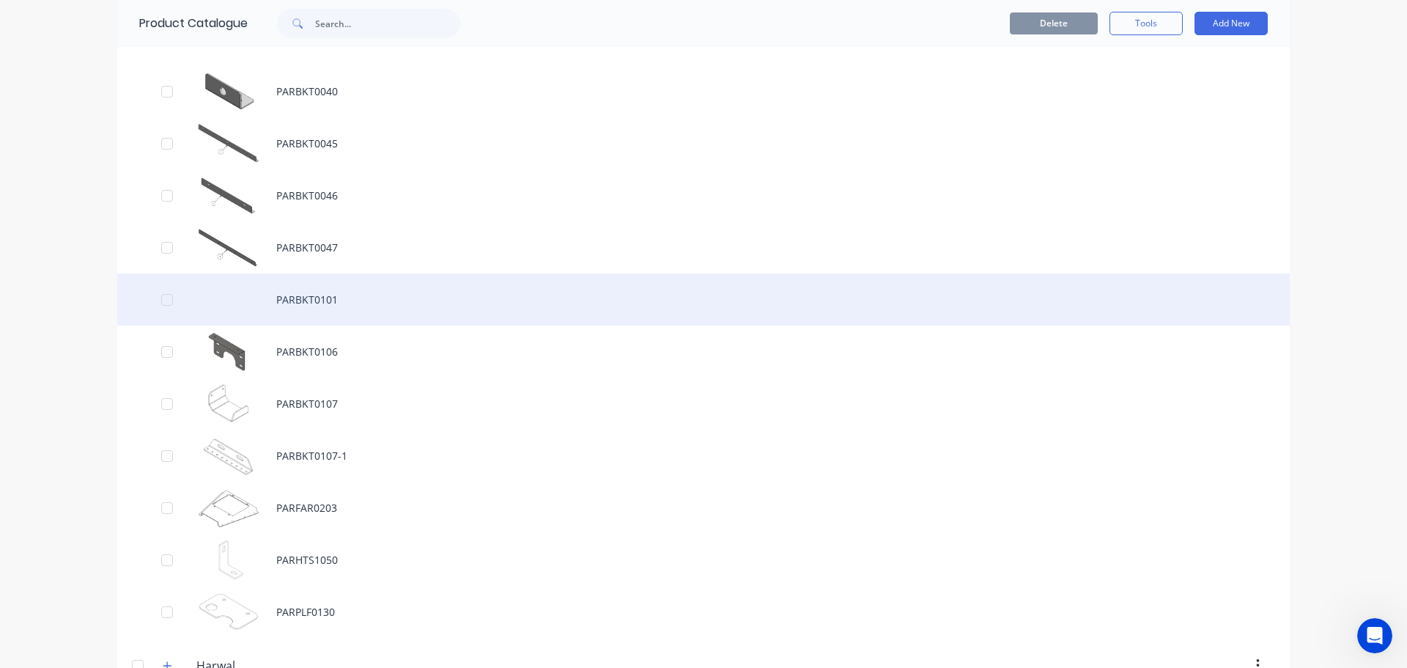
scroll to position [220, 0]
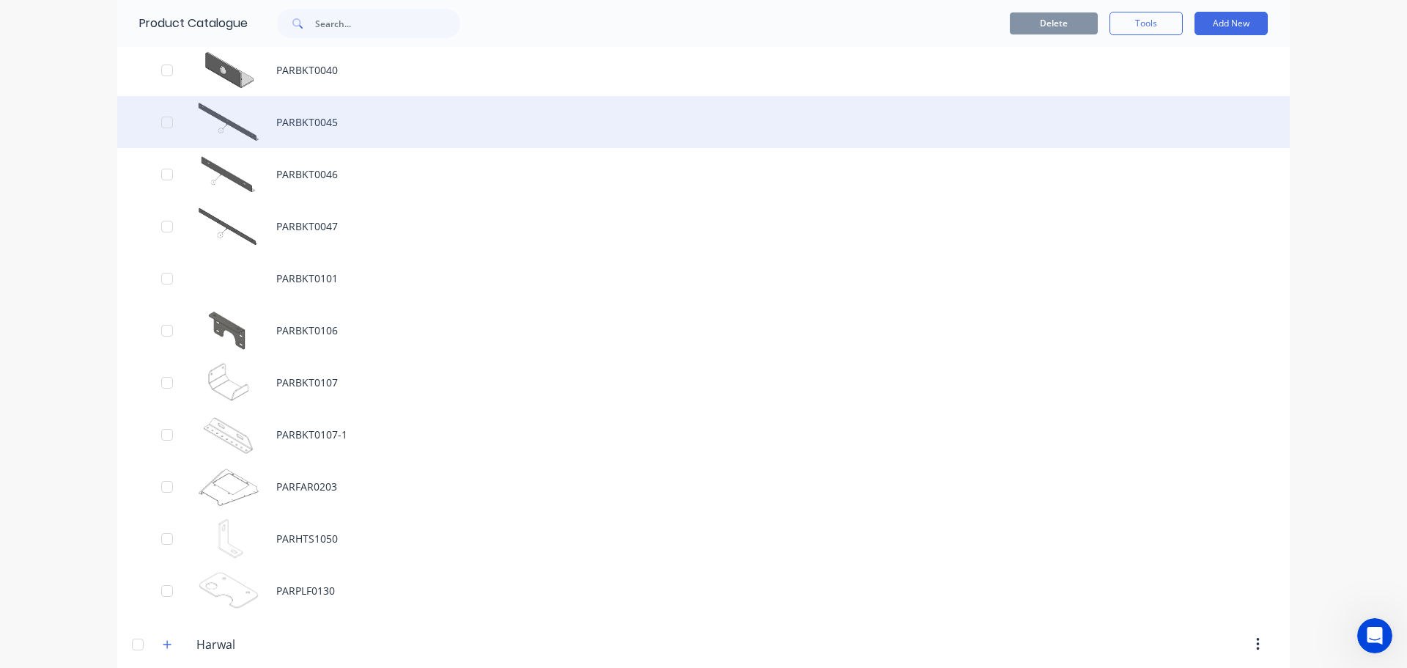
click at [301, 129] on div "PARBKT0045" at bounding box center [703, 122] width 1173 height 52
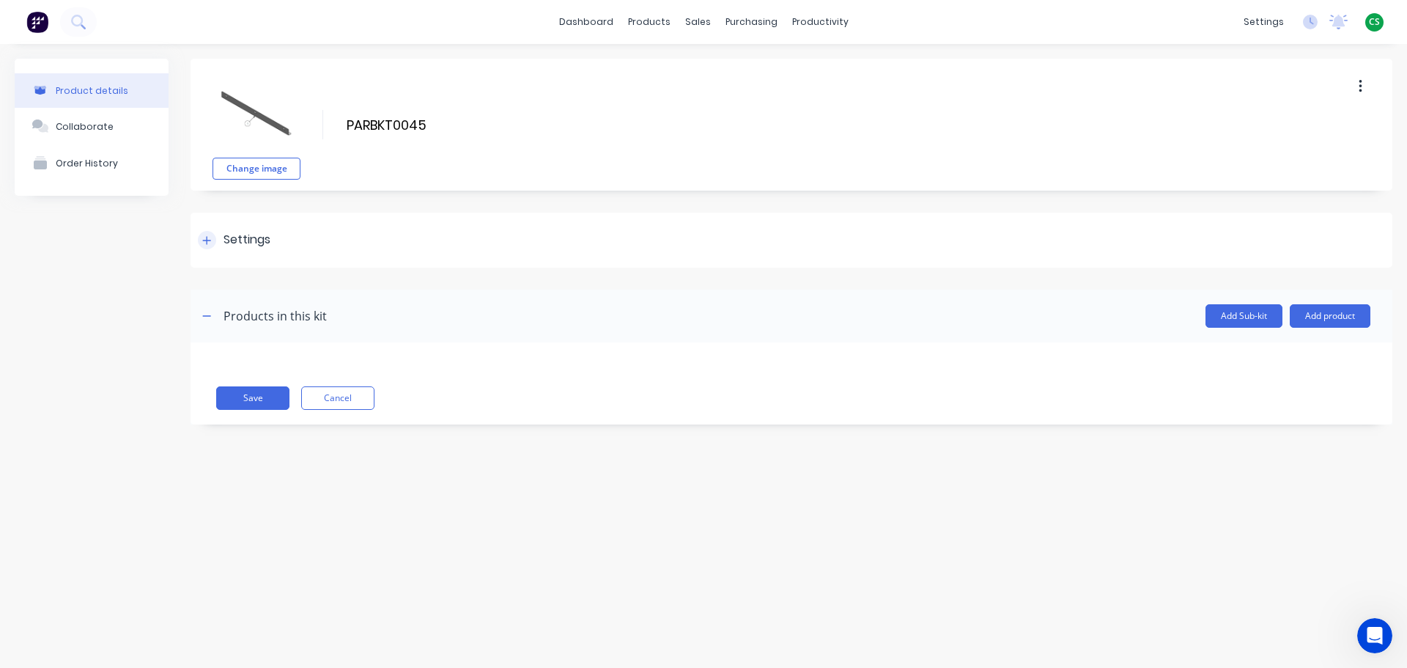
click at [204, 242] on icon at bounding box center [206, 240] width 9 height 10
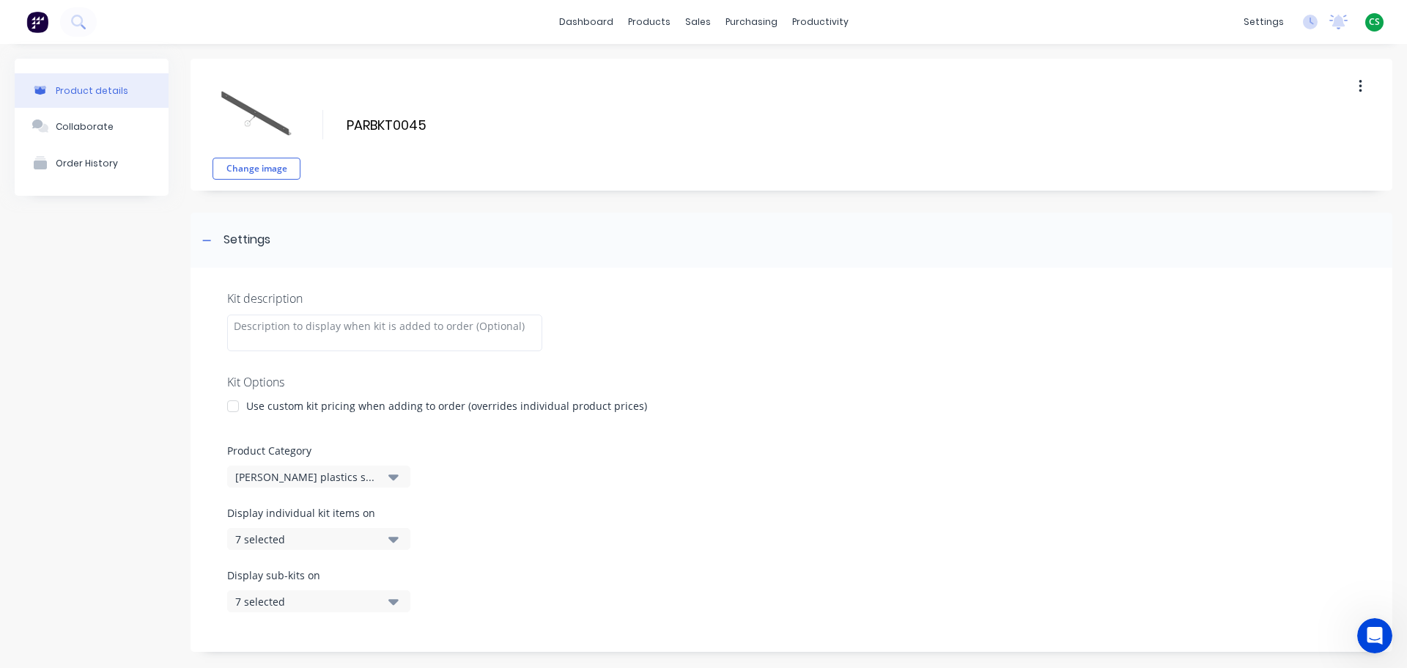
click at [235, 407] on div at bounding box center [232, 405] width 29 height 29
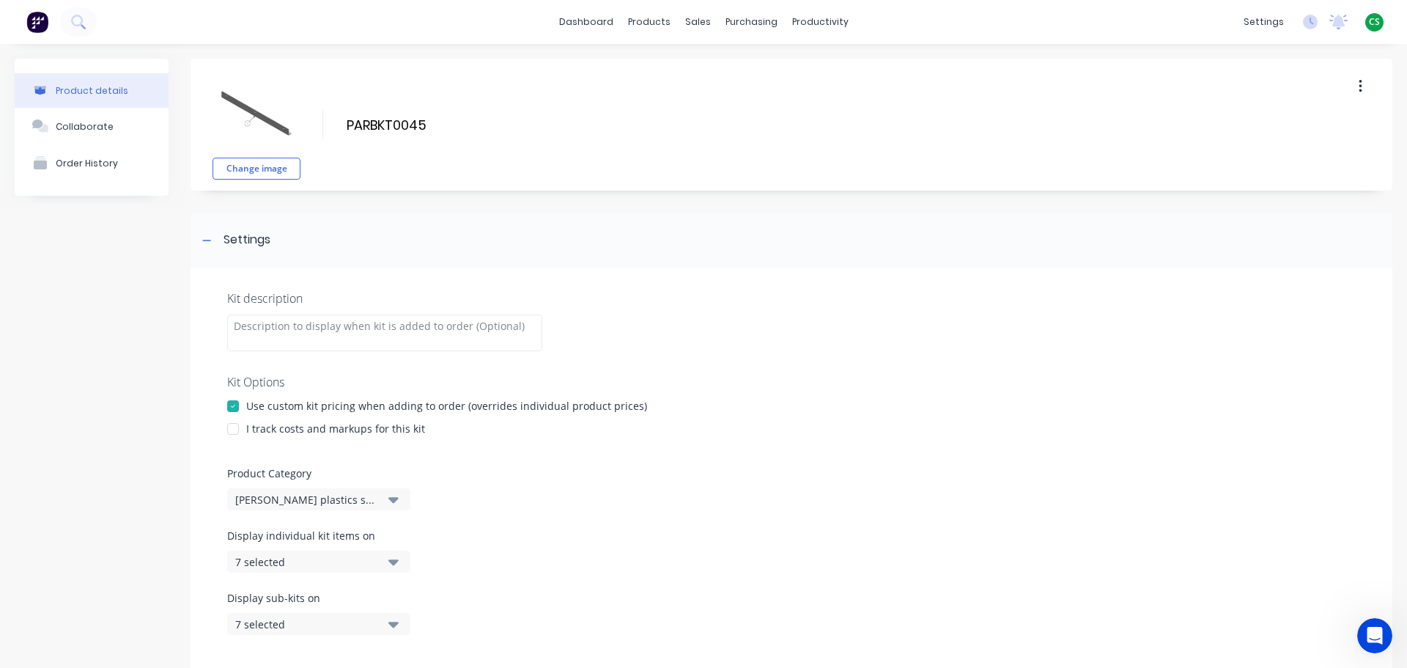
click at [237, 429] on div at bounding box center [232, 428] width 29 height 29
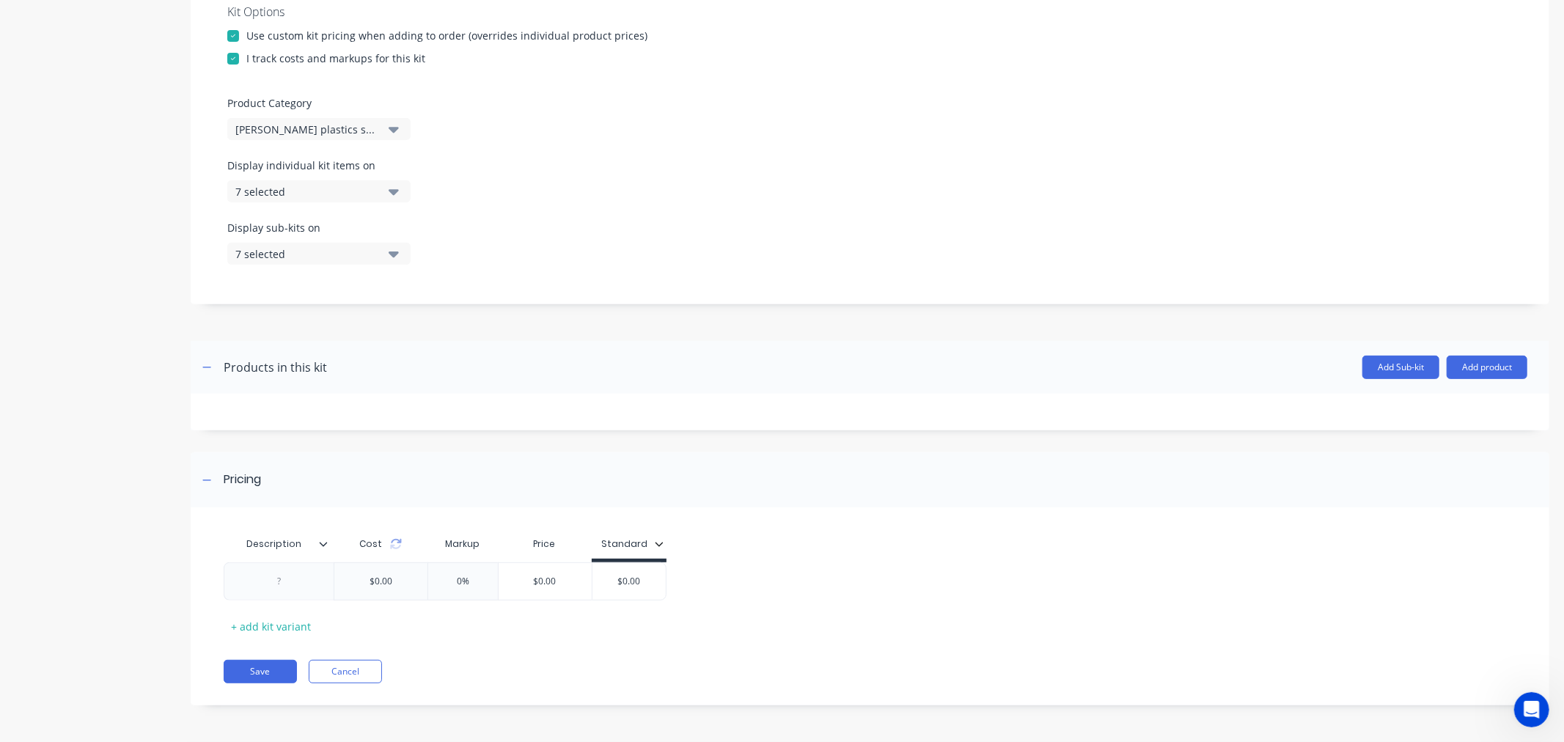
scroll to position [370, 0]
click at [228, 33] on div at bounding box center [232, 35] width 29 height 29
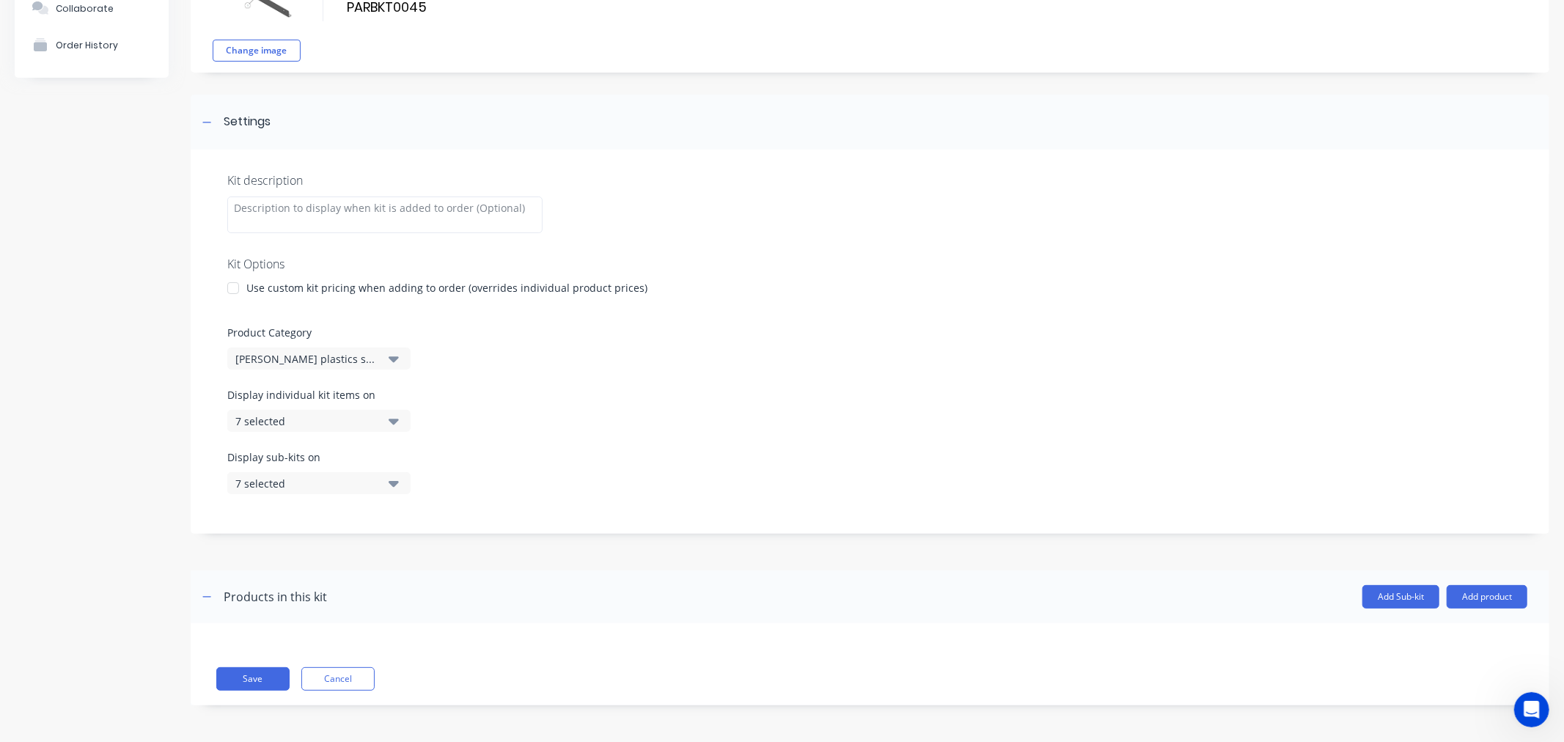
scroll to position [118, 0]
click at [235, 290] on div at bounding box center [232, 287] width 29 height 29
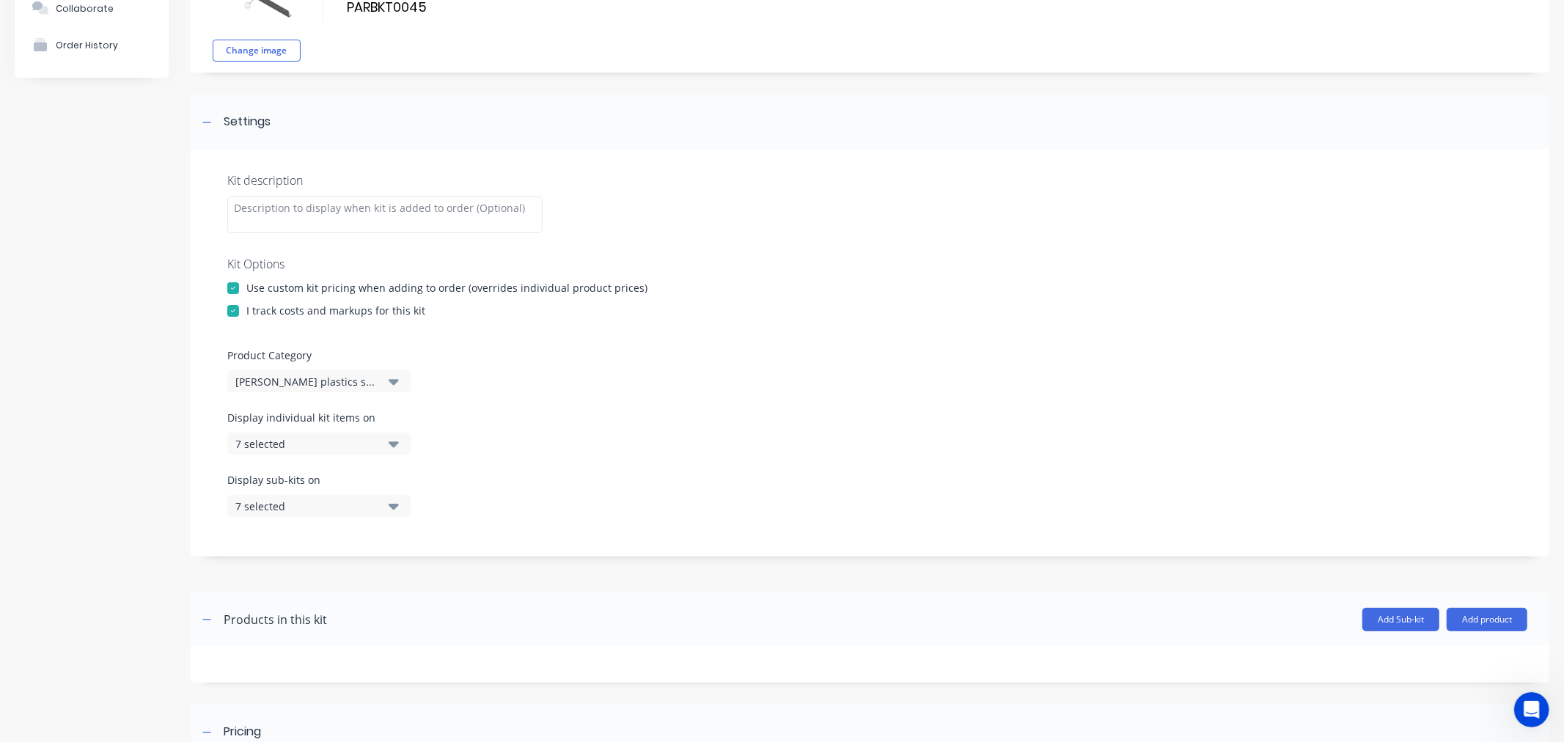
scroll to position [370, 0]
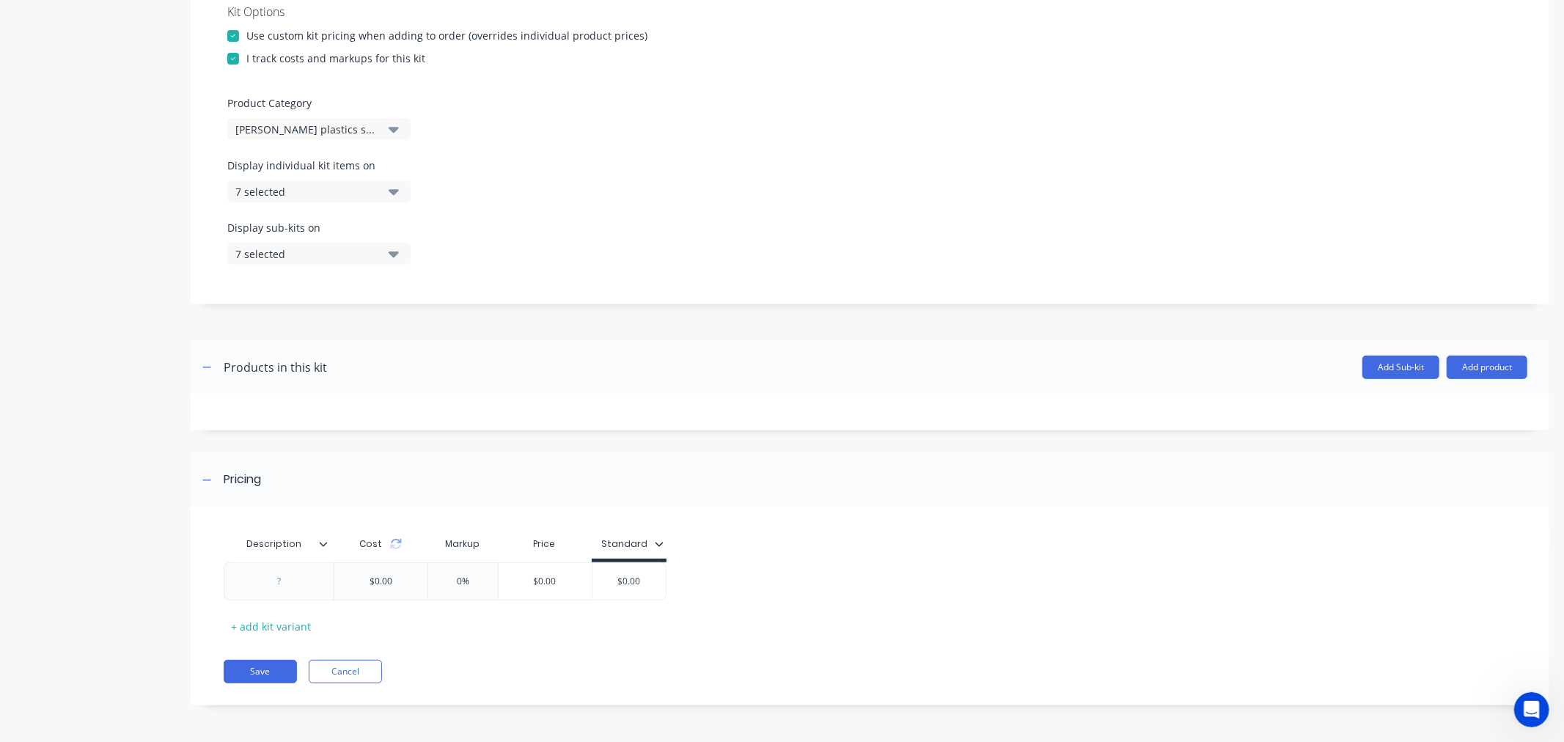
click at [396, 543] on icon at bounding box center [396, 544] width 12 height 12
type input "$0.00"
click at [583, 580] on input "$0.00" at bounding box center [581, 581] width 73 height 13
click at [1407, 365] on button "Add product" at bounding box center [1486, 367] width 81 height 23
click at [1407, 408] on div "Product catalogue" at bounding box center [1457, 404] width 113 height 21
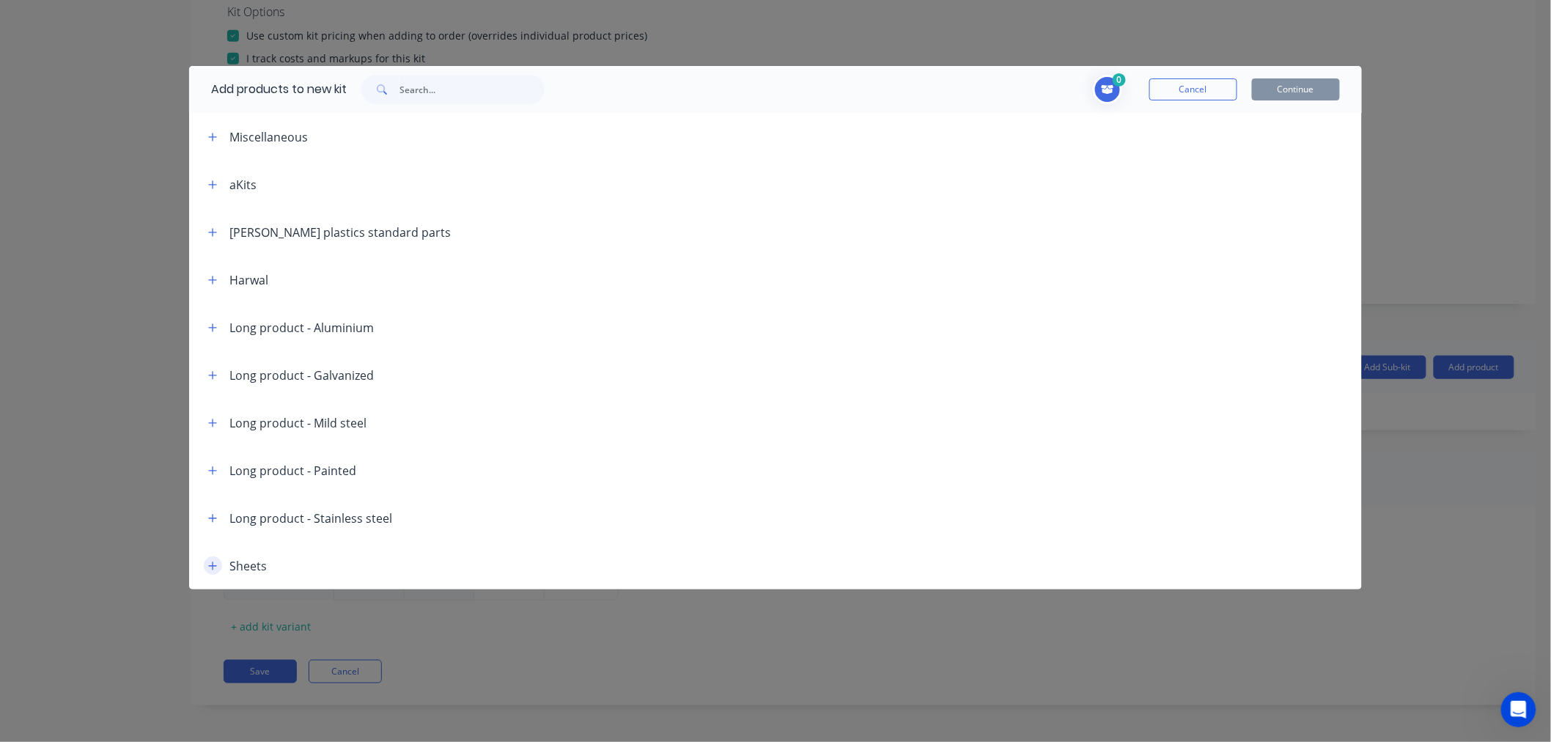
click at [207, 562] on button "button" at bounding box center [213, 565] width 18 height 18
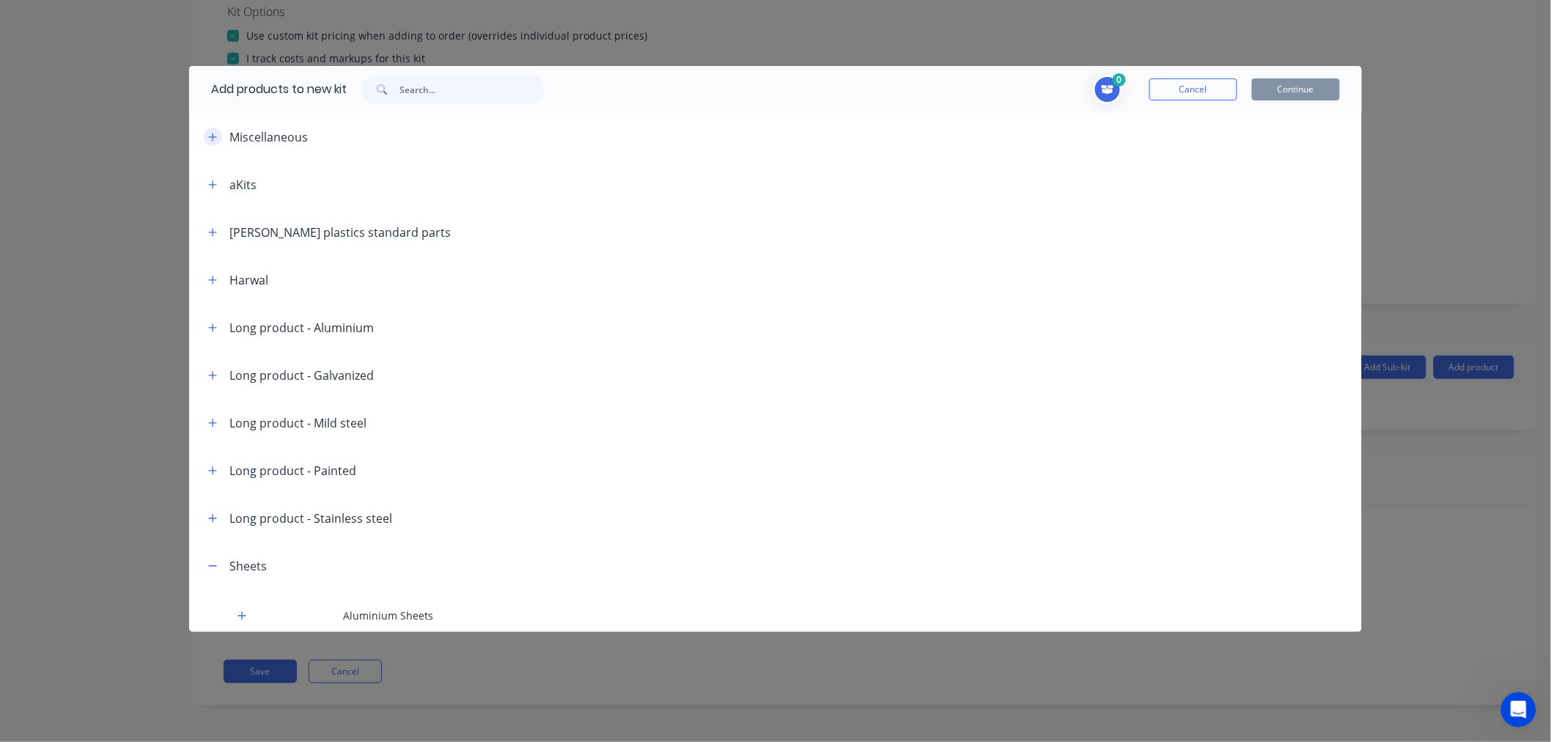
drag, startPoint x: 204, startPoint y: 135, endPoint x: 213, endPoint y: 144, distance: 13.0
click at [204, 136] on button "button" at bounding box center [213, 137] width 18 height 18
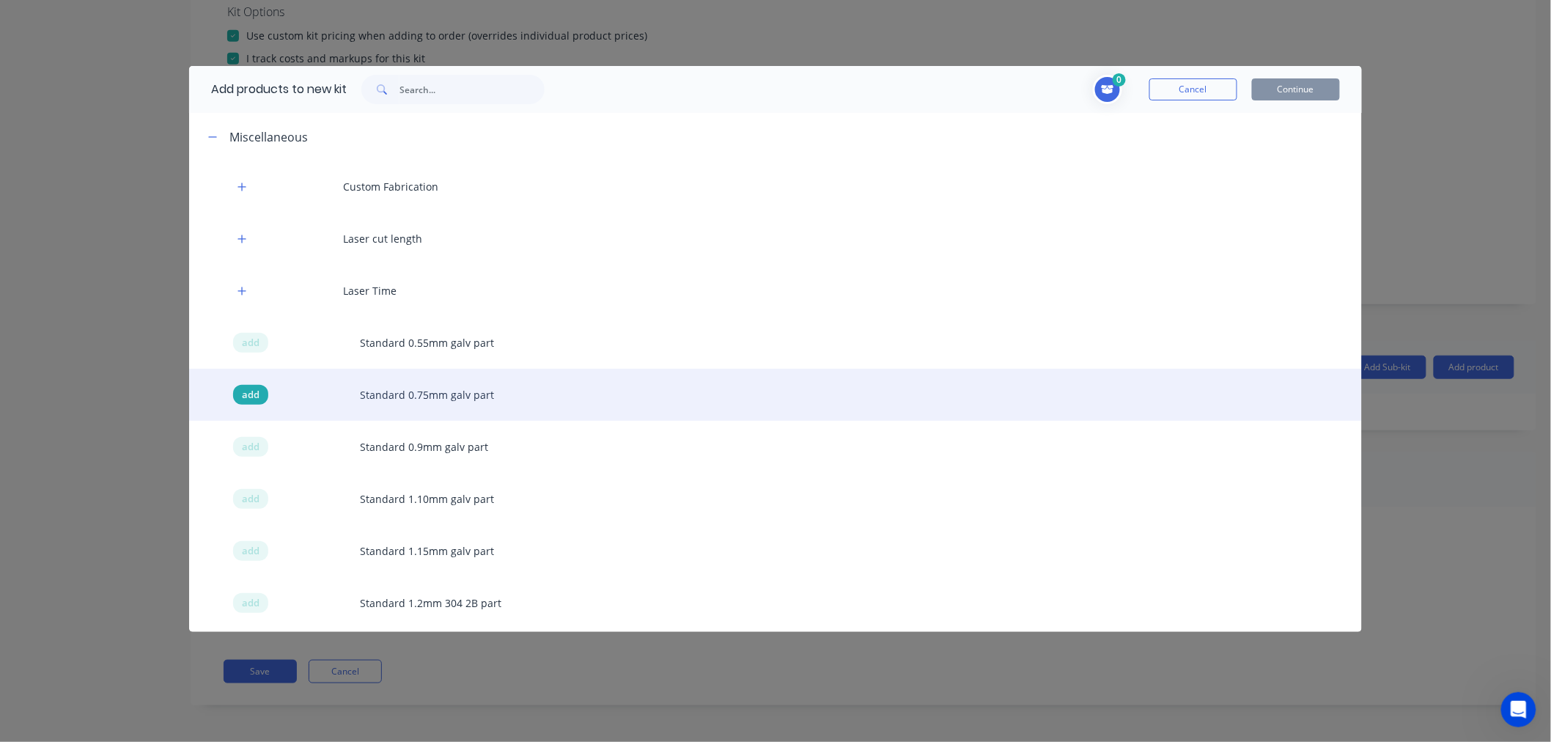
click at [246, 396] on span "add" at bounding box center [251, 395] width 18 height 15
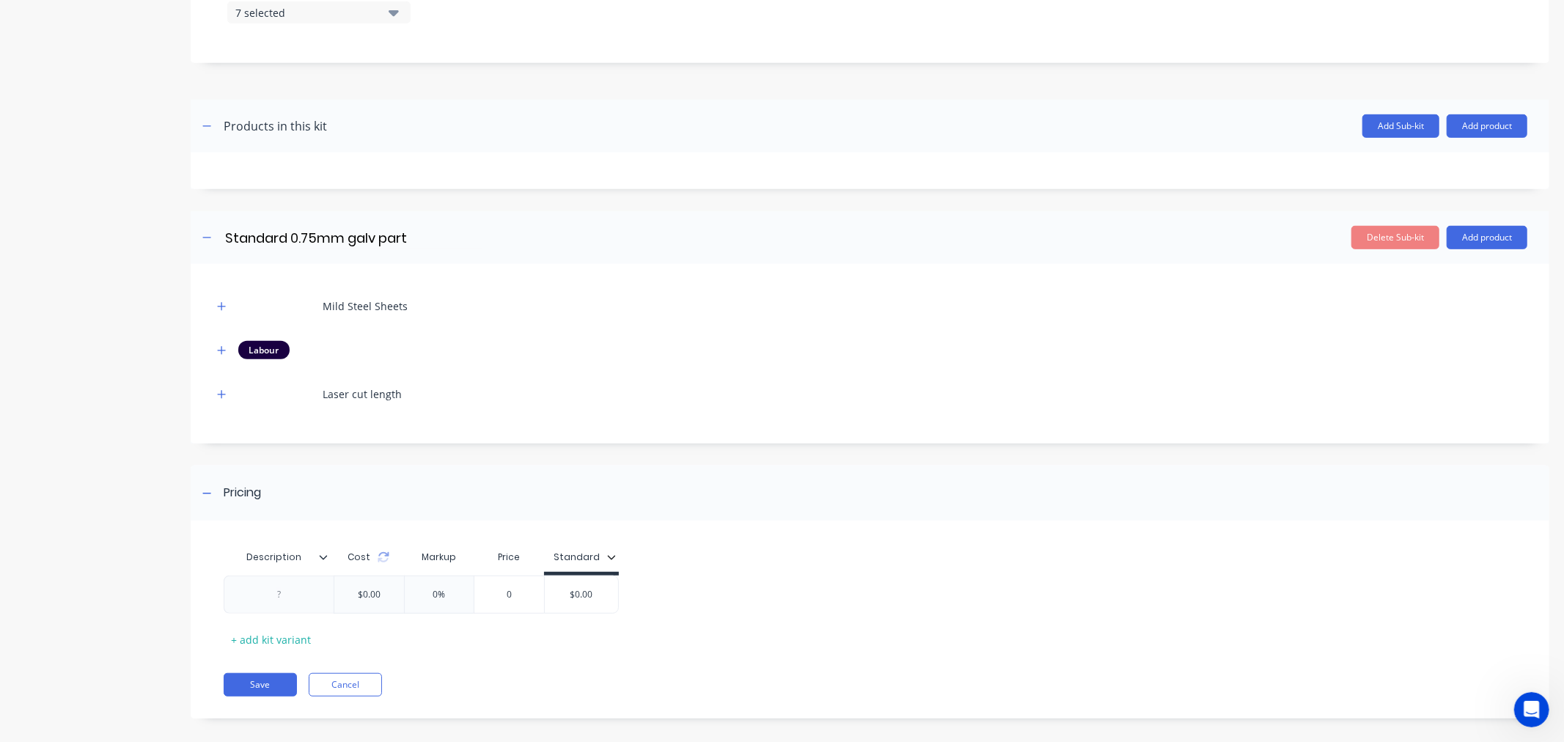
scroll to position [625, 0]
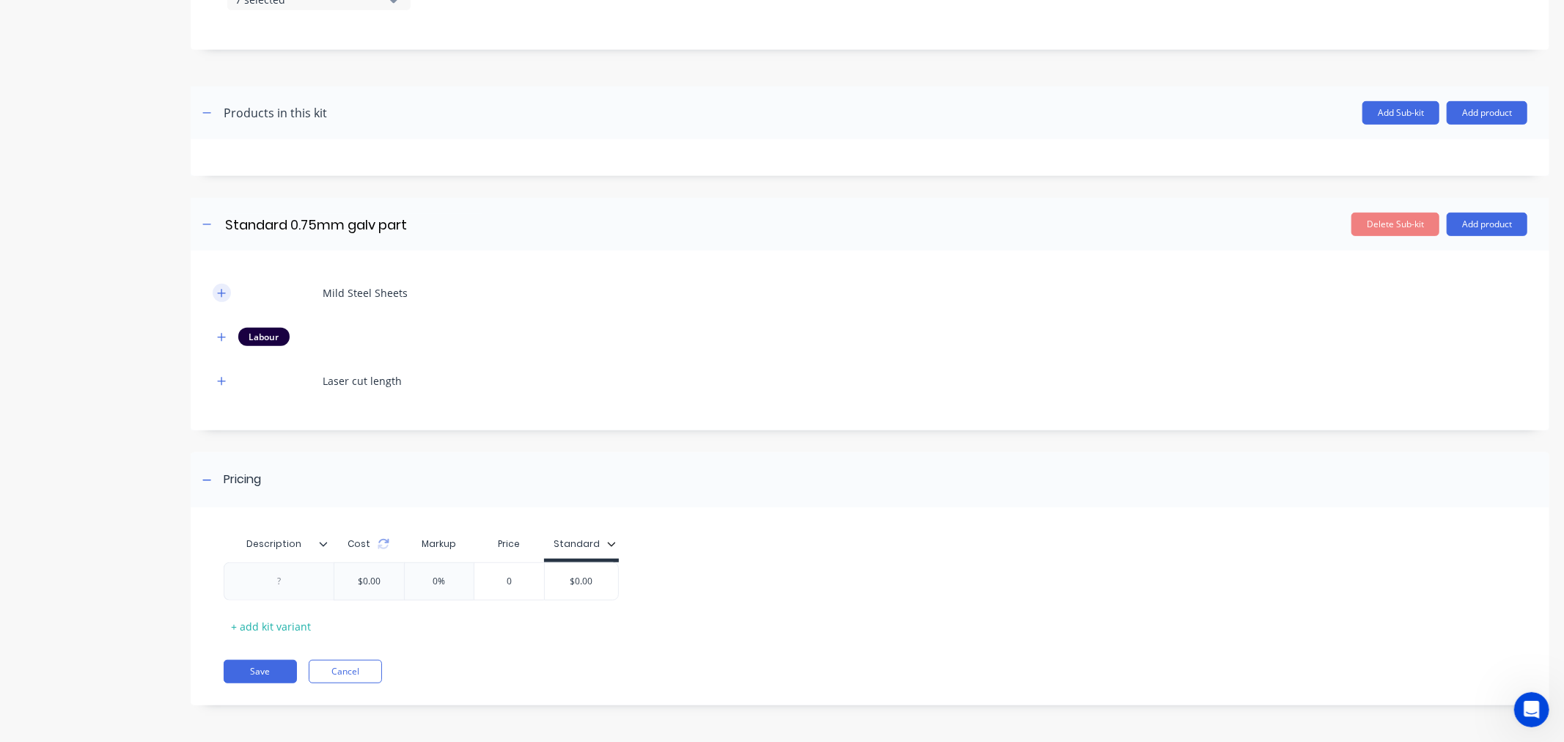
click at [221, 288] on icon "button" at bounding box center [221, 293] width 9 height 10
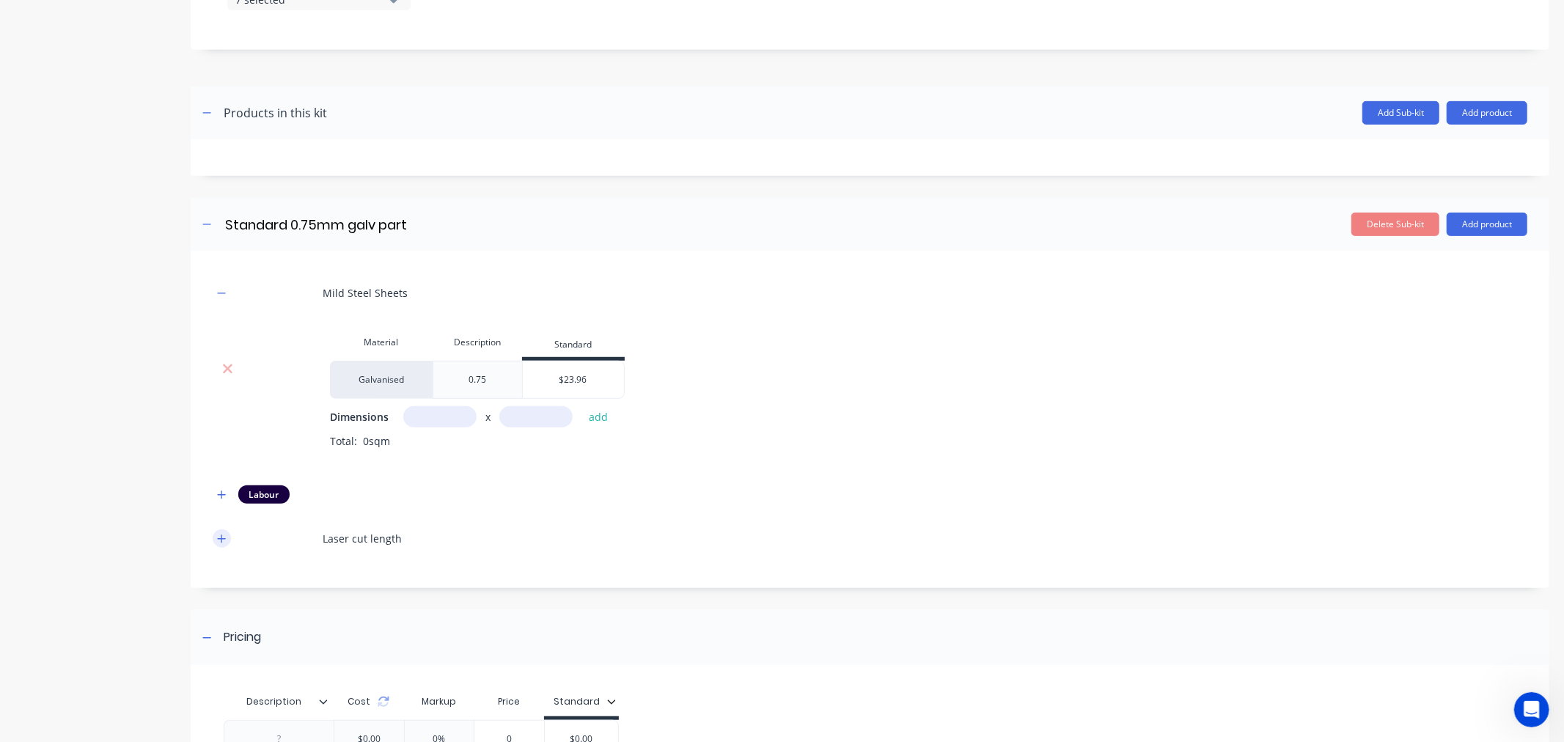
click at [216, 540] on button "button" at bounding box center [222, 538] width 18 height 18
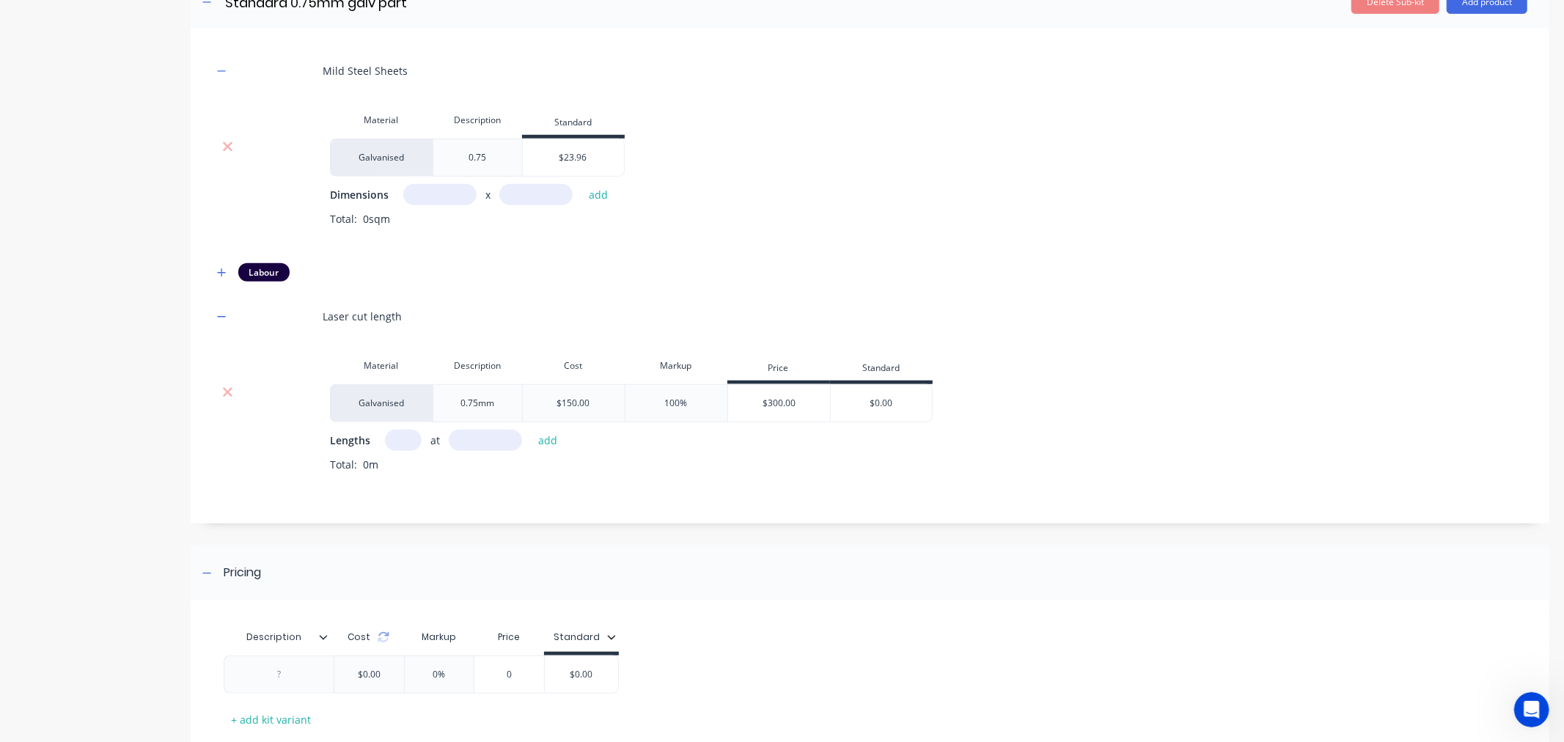
scroll to position [869, 0]
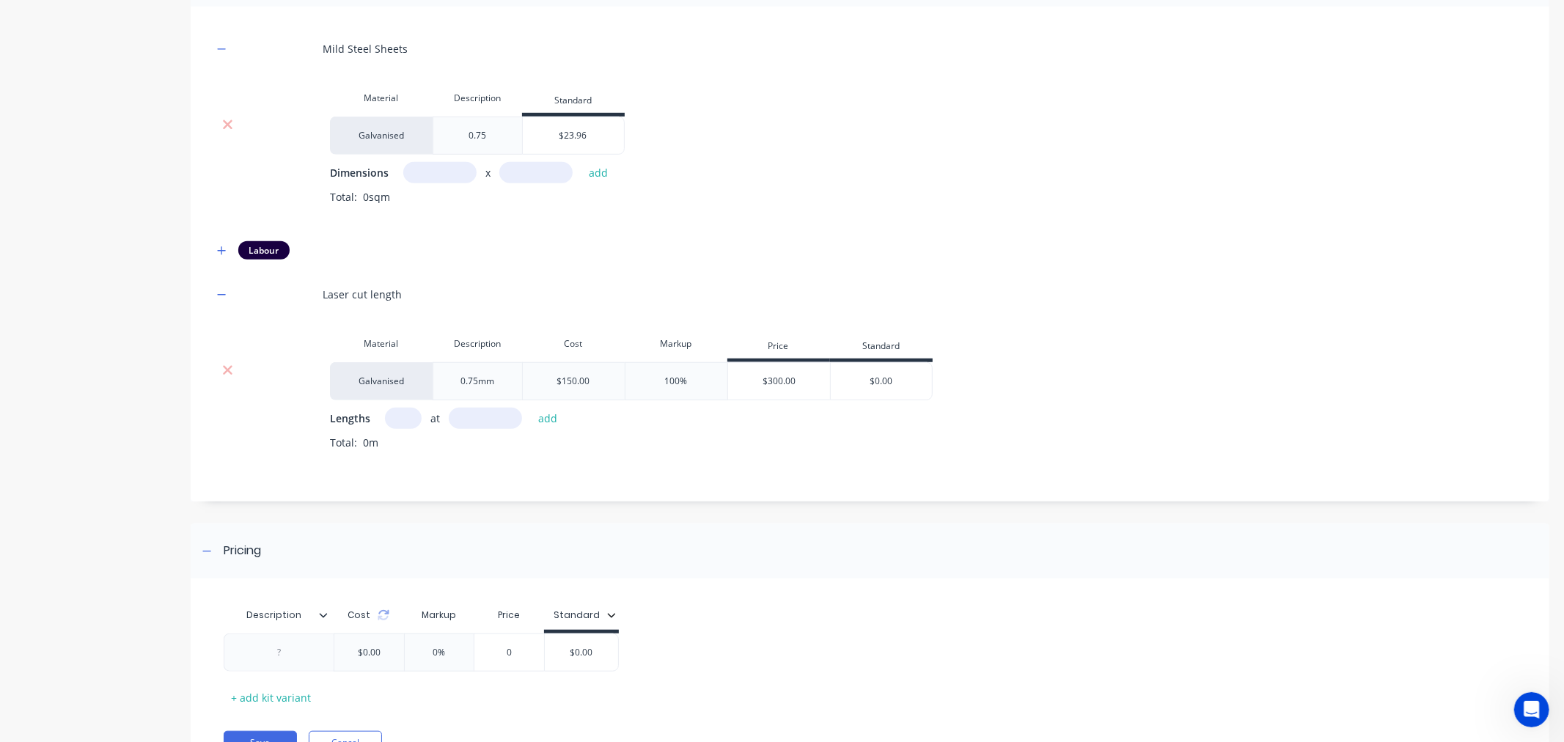
click at [415, 170] on input "text" at bounding box center [439, 172] width 73 height 21
type input "0.7m"
type input "1.2m"
click at [594, 167] on button "add" at bounding box center [598, 173] width 34 height 20
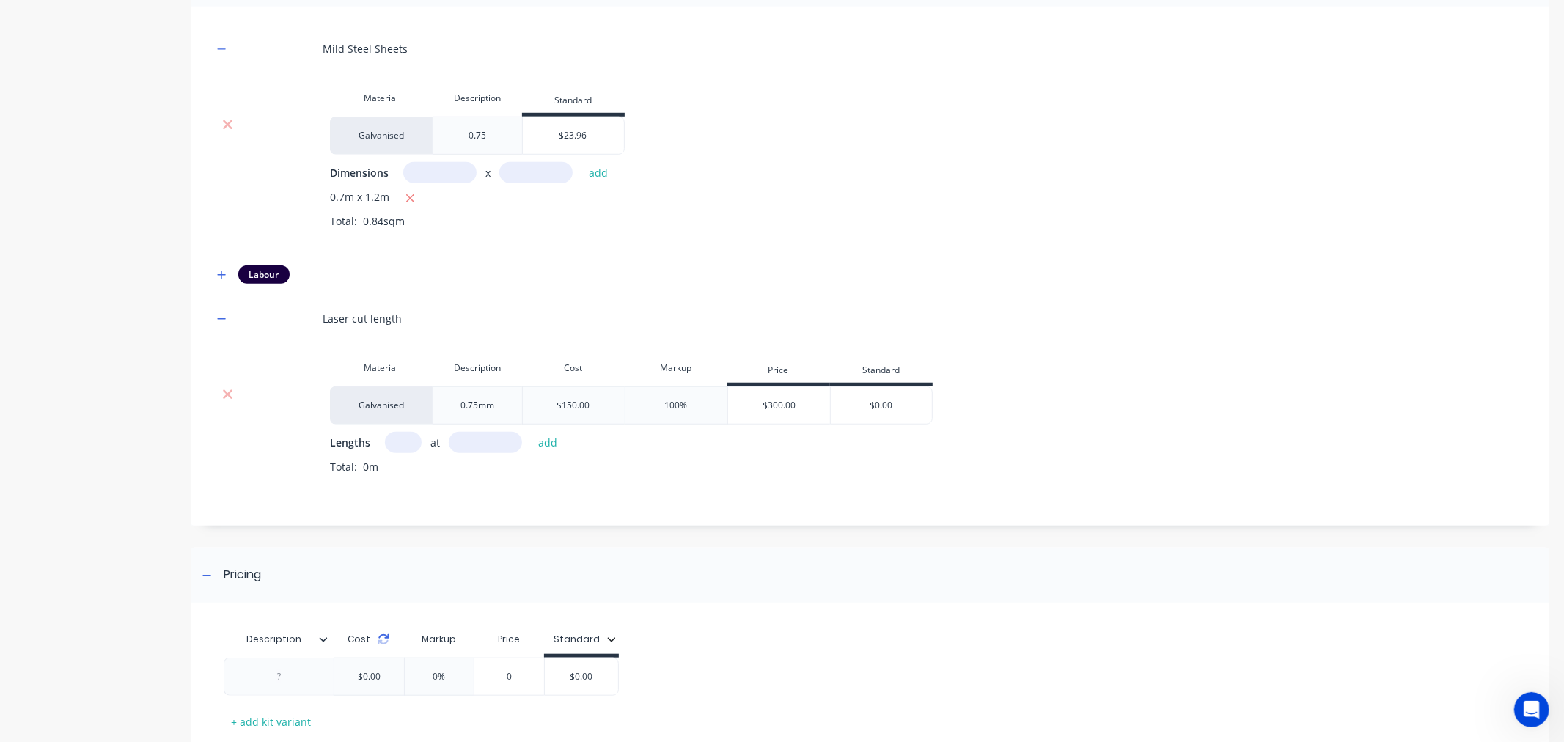
click at [380, 641] on icon at bounding box center [383, 642] width 10 height 4
click at [392, 443] on input "text" at bounding box center [403, 442] width 37 height 21
type input "2"
type input "1500"
click at [541, 442] on button "add" at bounding box center [548, 442] width 34 height 20
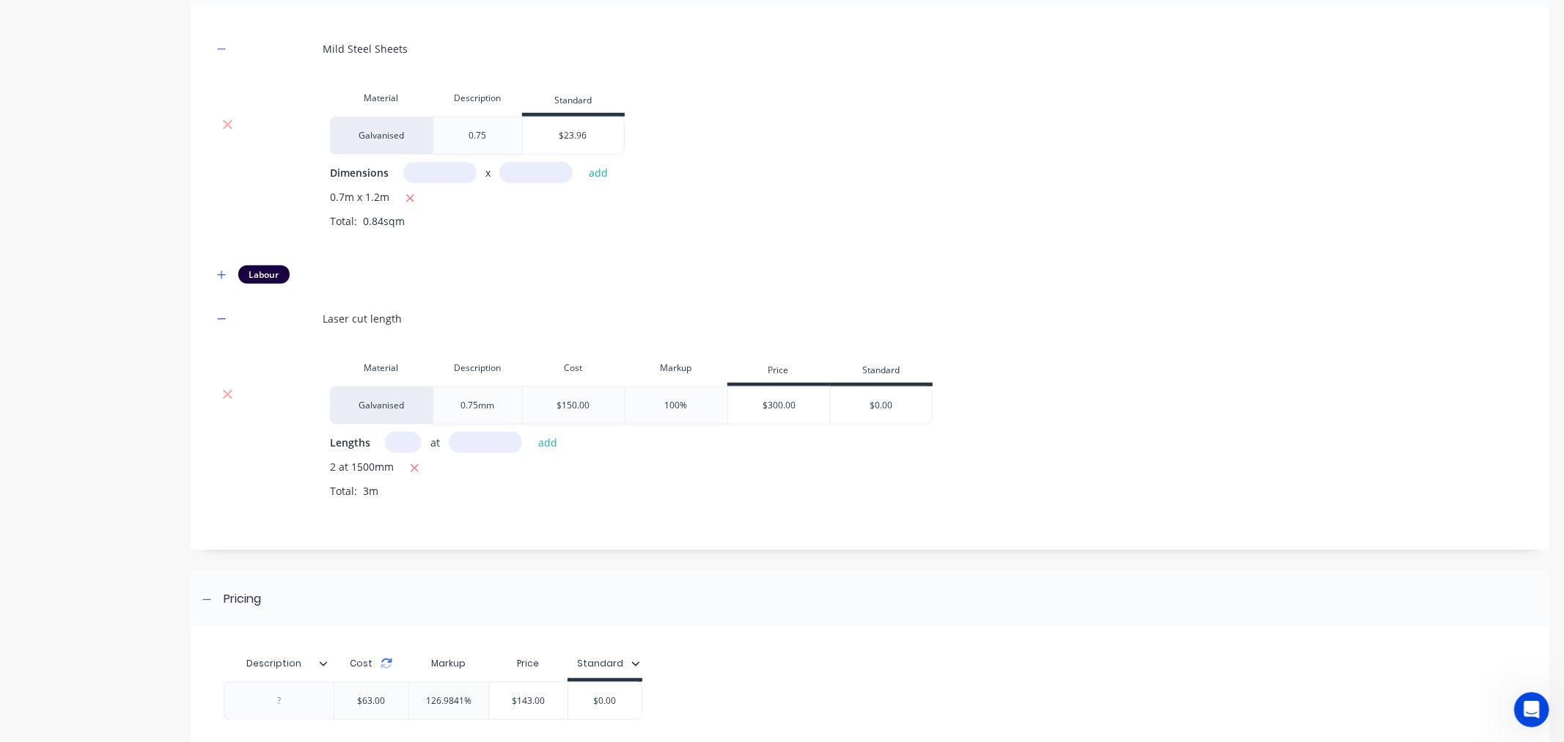
click at [384, 666] on icon at bounding box center [386, 664] width 12 height 12
click at [613, 667] on input "$0.00" at bounding box center [614, 700] width 73 height 13
type input "$1100.00"
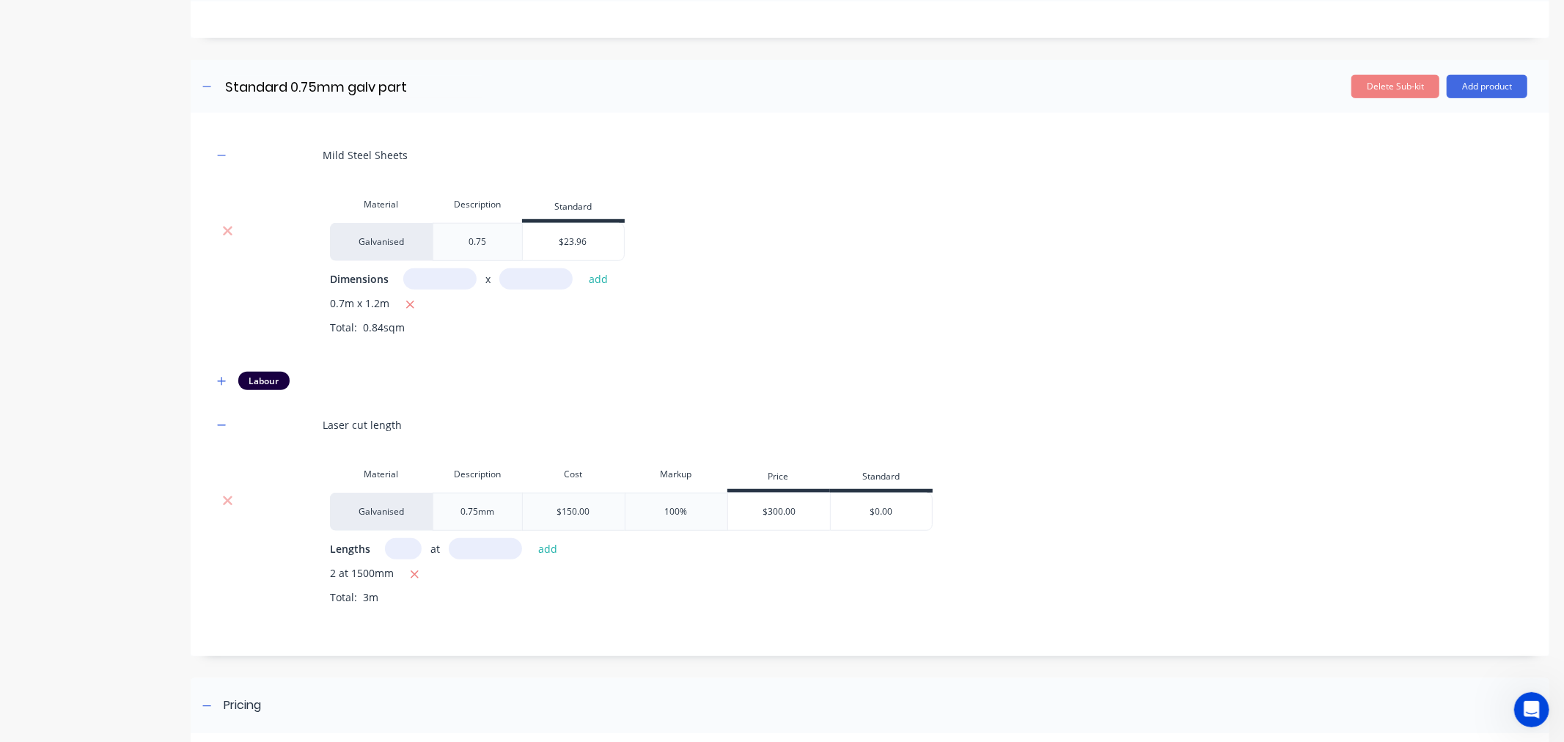
scroll to position [500, 0]
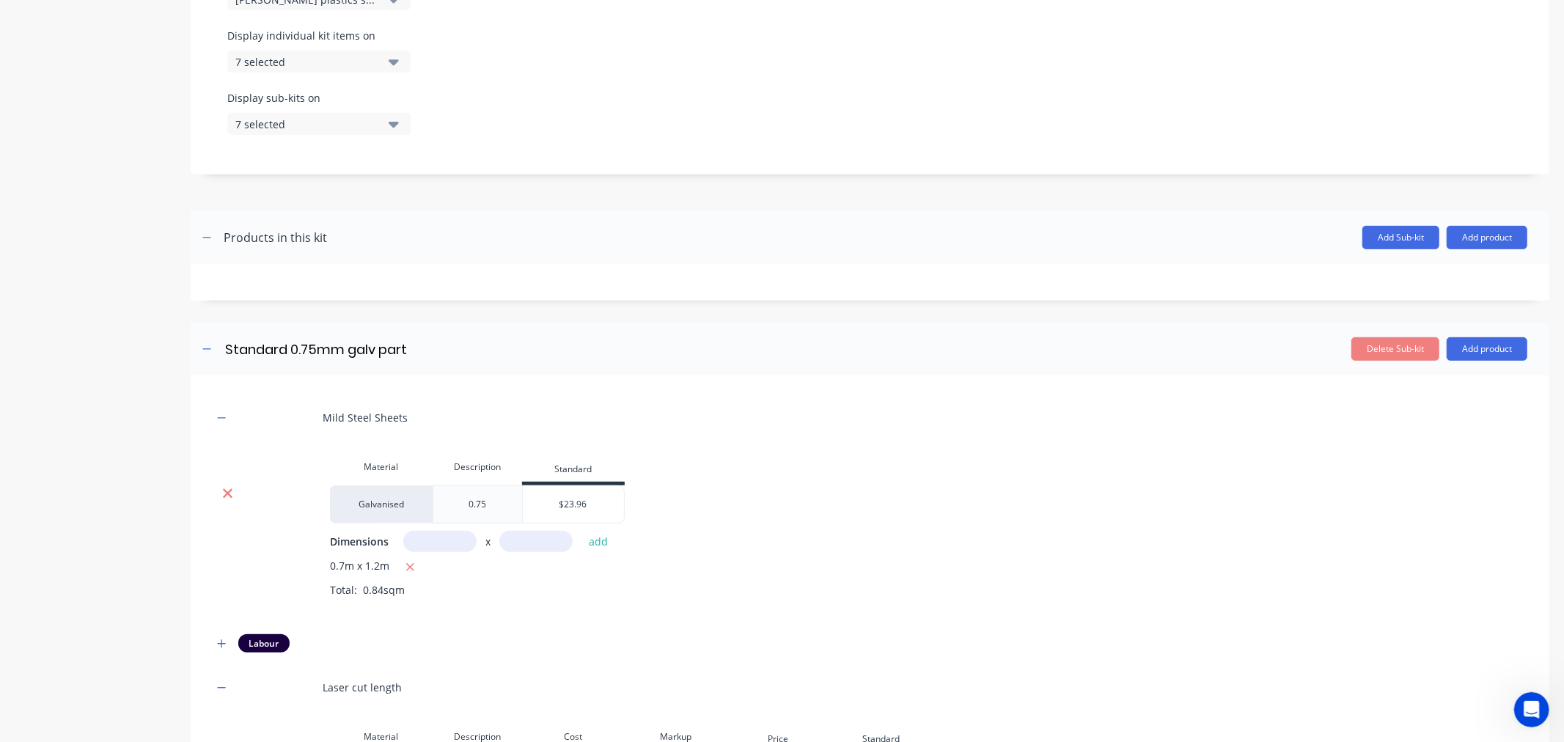
click at [226, 496] on icon at bounding box center [227, 493] width 11 height 15
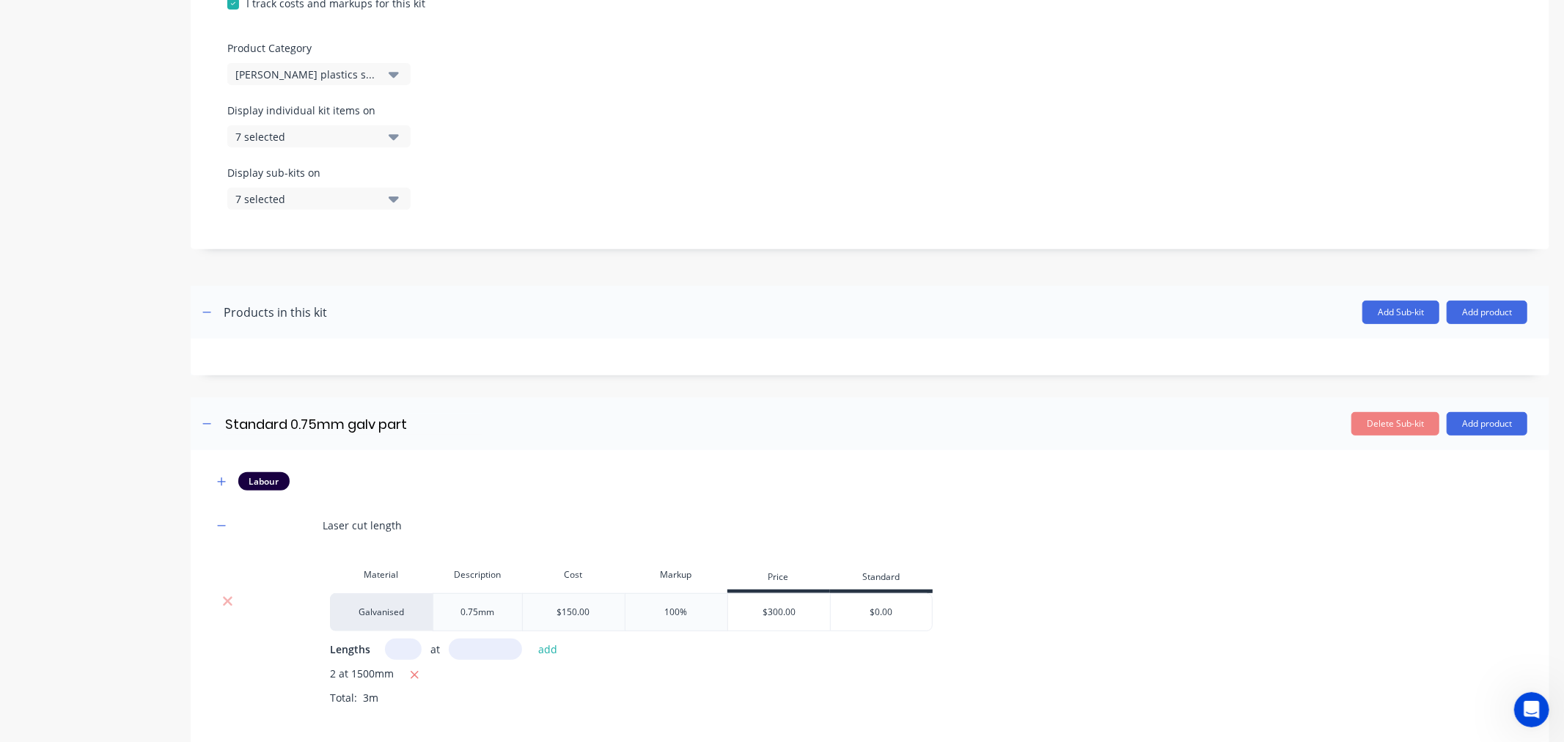
scroll to position [733, 0]
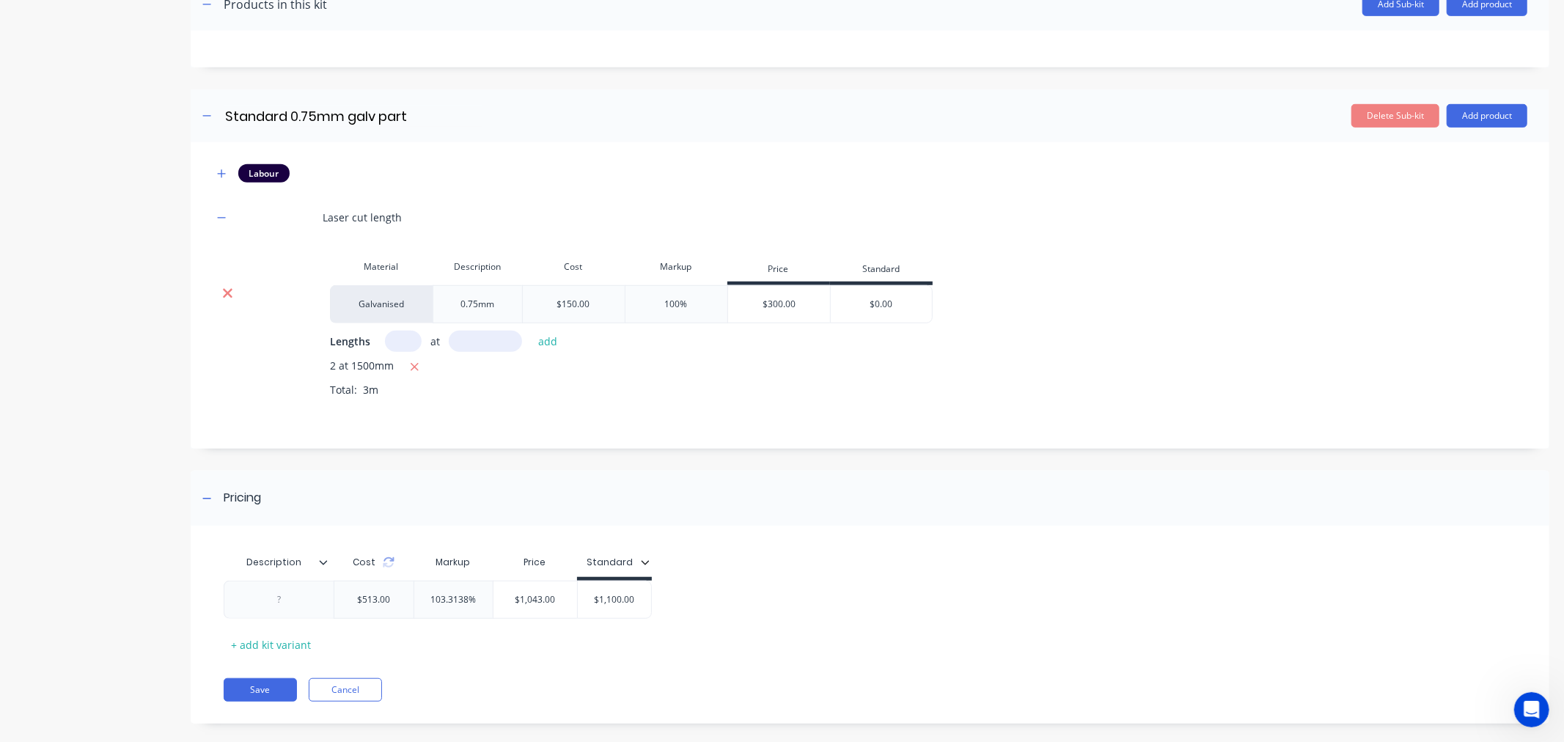
click at [226, 295] on icon at bounding box center [227, 293] width 11 height 15
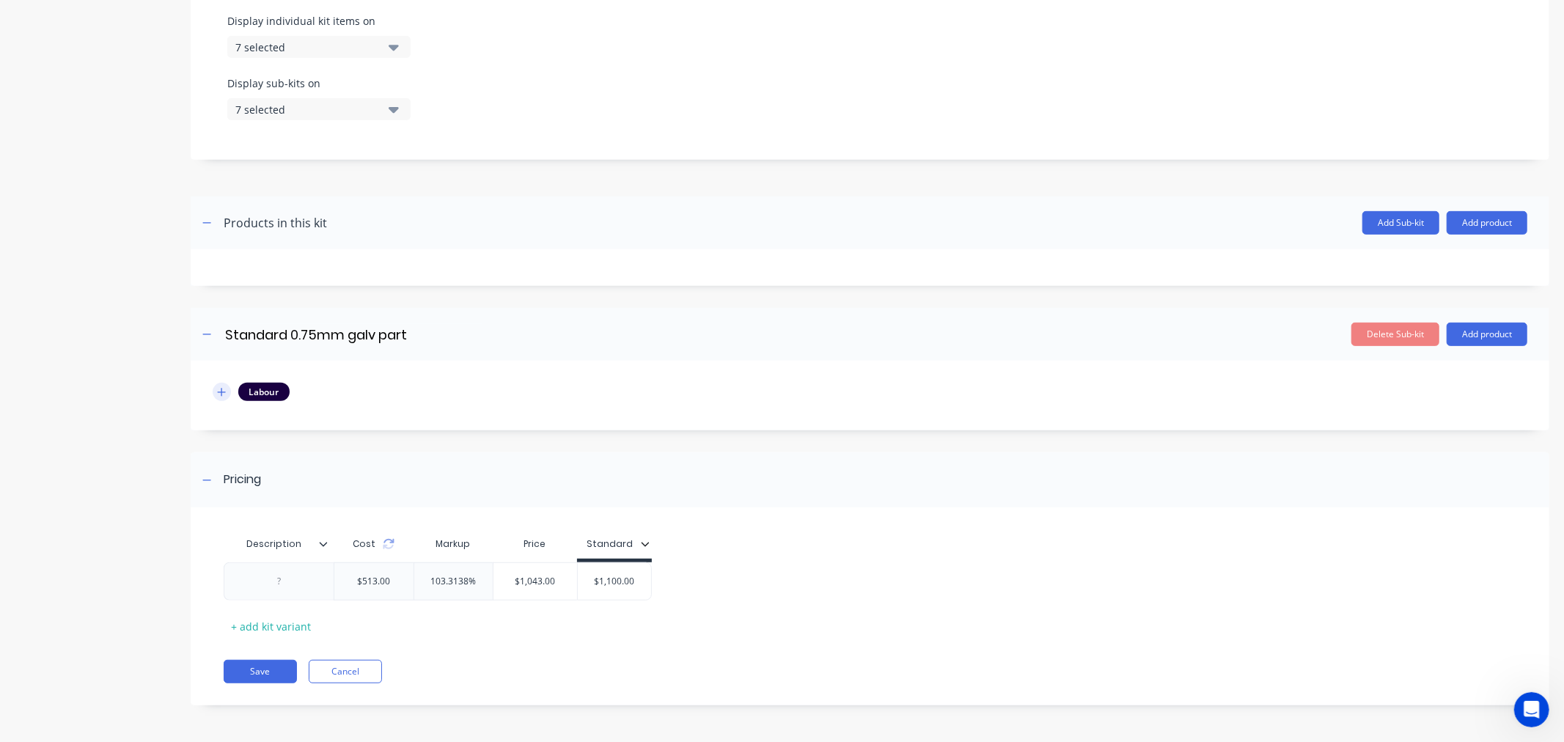
click at [217, 391] on icon "button" at bounding box center [221, 392] width 9 height 10
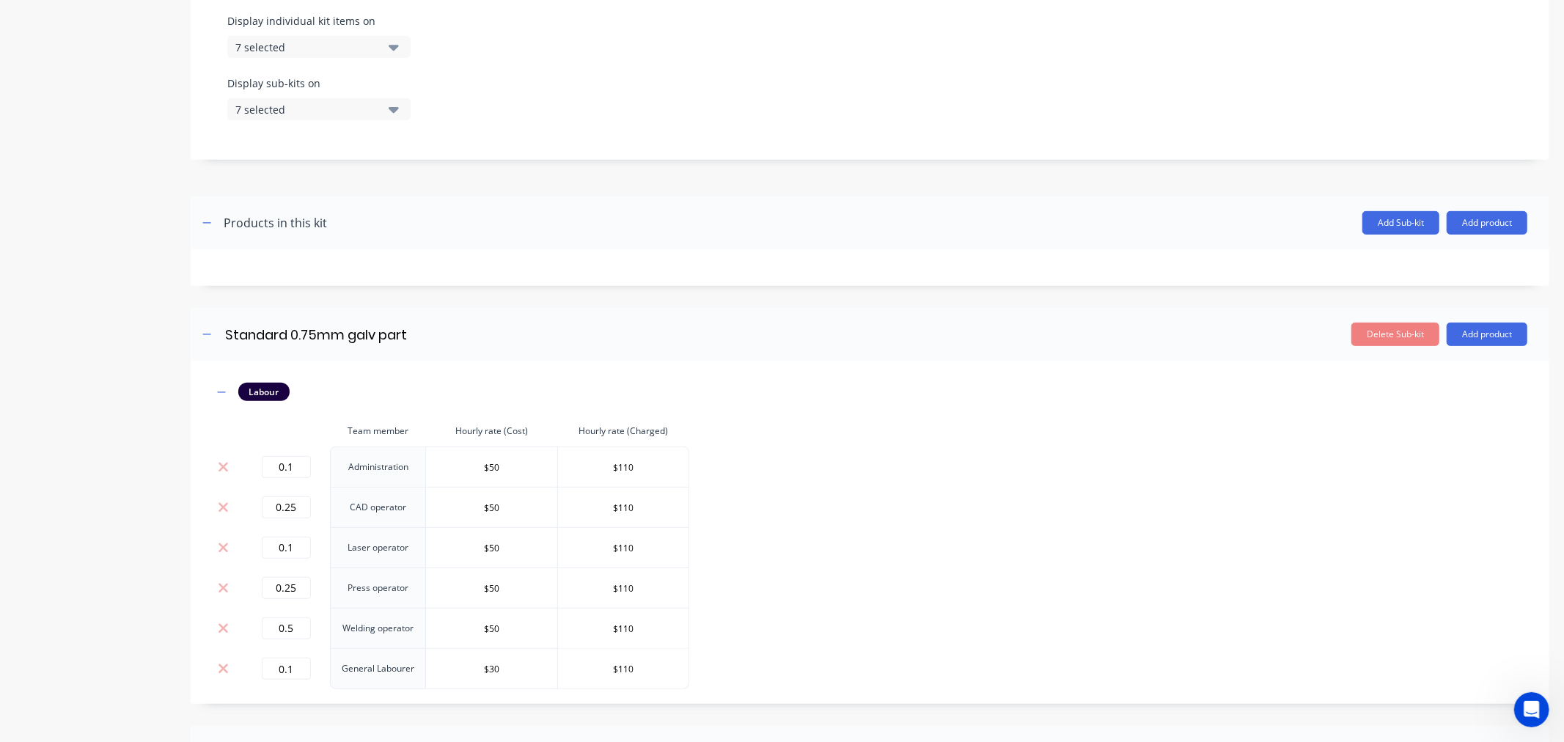
scroll to position [26, 0]
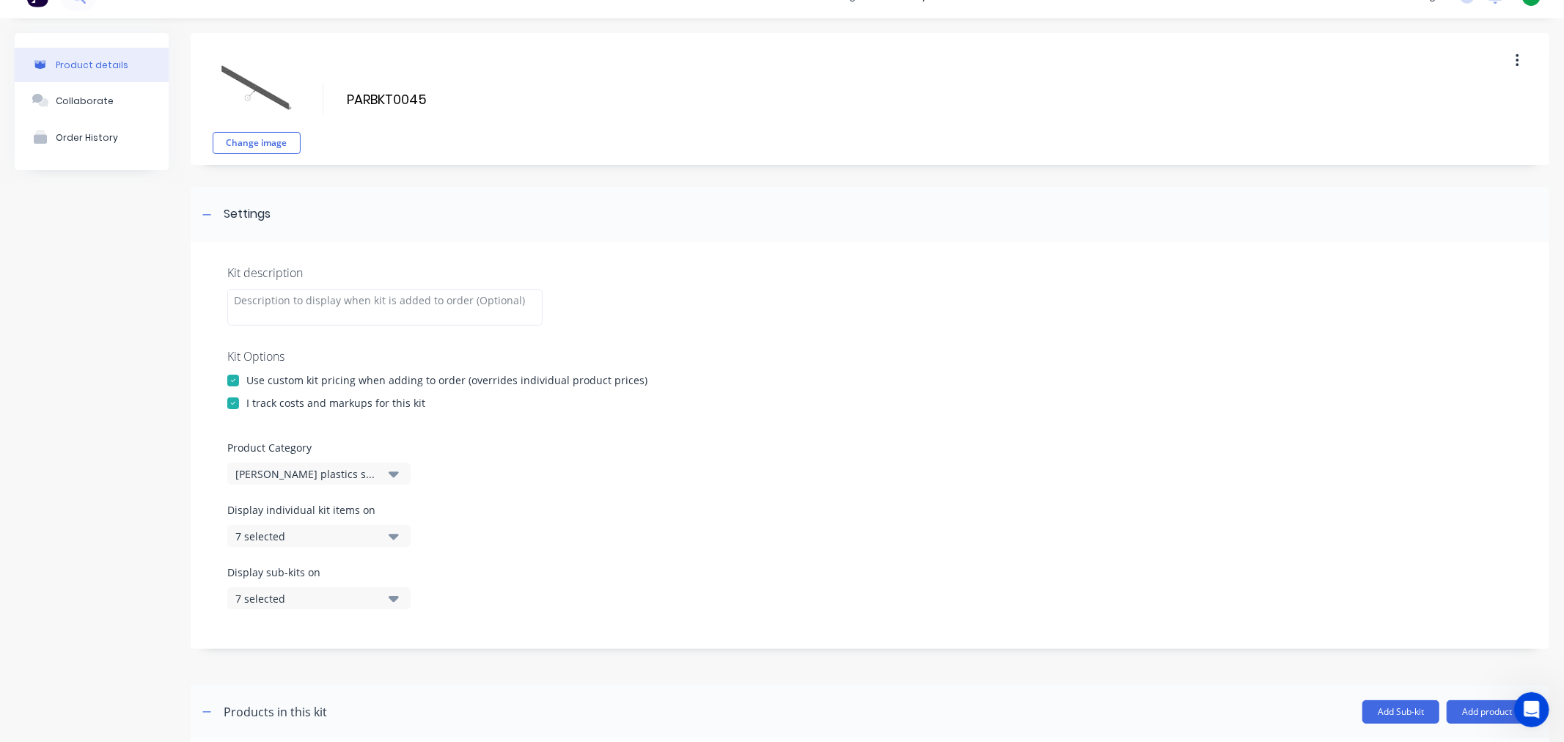
click at [232, 378] on div at bounding box center [232, 380] width 29 height 29
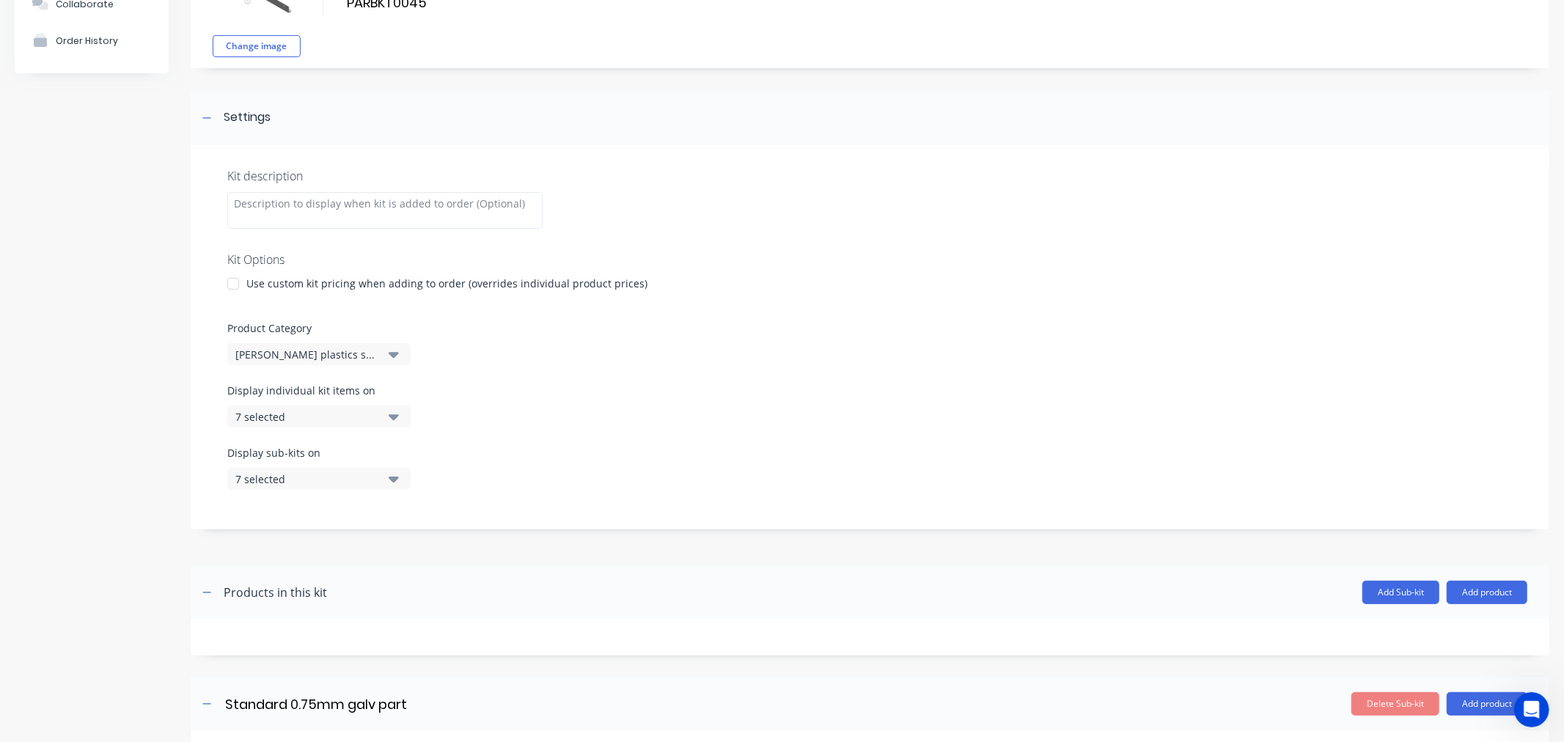
scroll to position [48, 0]
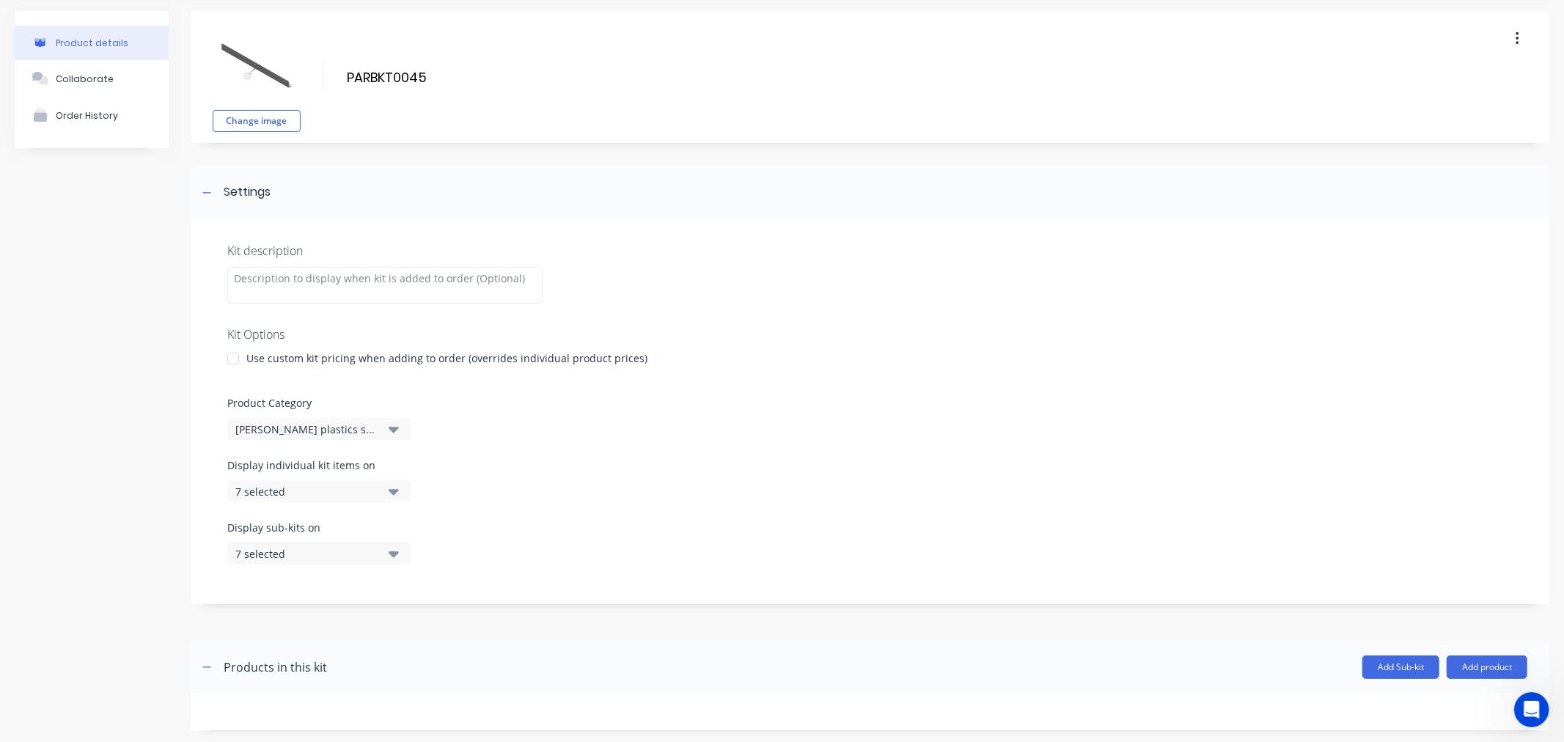
click at [240, 463] on label "Display individual kit items on" at bounding box center [318, 464] width 183 height 15
drag, startPoint x: 239, startPoint y: 463, endPoint x: 353, endPoint y: 467, distance: 113.7
click at [353, 467] on label "Display individual kit items on" at bounding box center [318, 464] width 183 height 15
click at [233, 526] on label "Display sub-kits on" at bounding box center [318, 527] width 183 height 15
drag, startPoint x: 236, startPoint y: 528, endPoint x: 315, endPoint y: 526, distance: 79.2
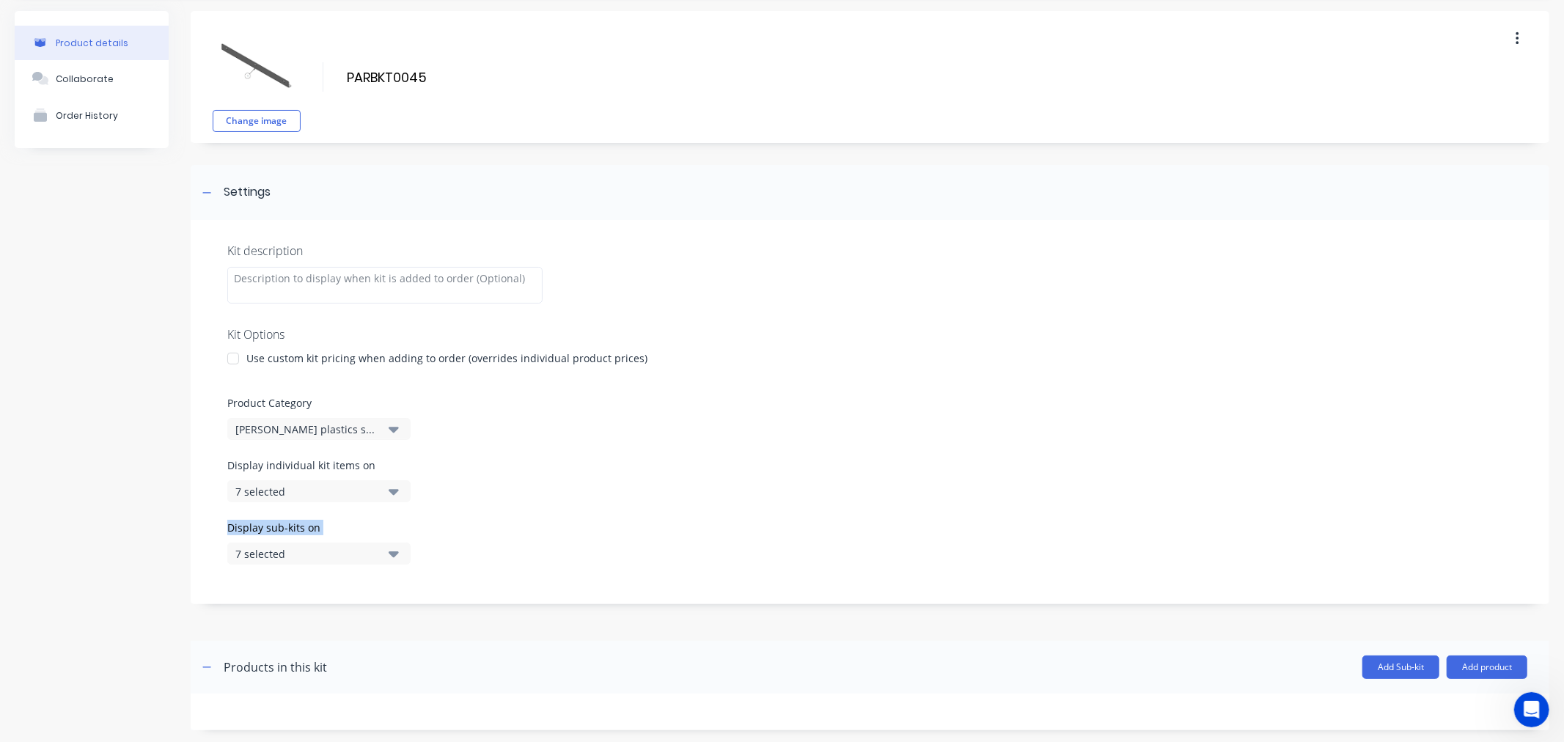
click at [315, 526] on label "Display sub-kits on" at bounding box center [318, 527] width 183 height 15
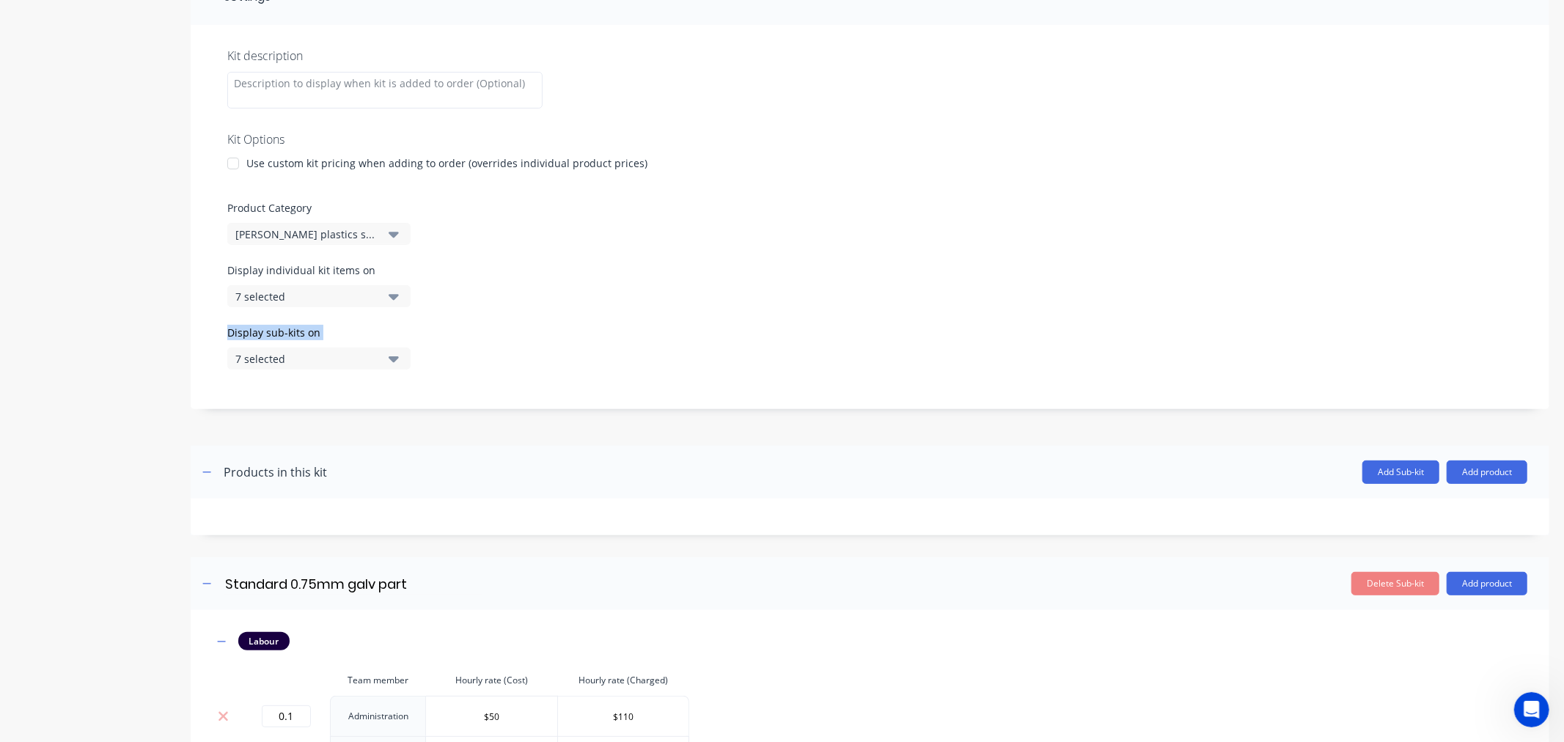
scroll to position [292, 0]
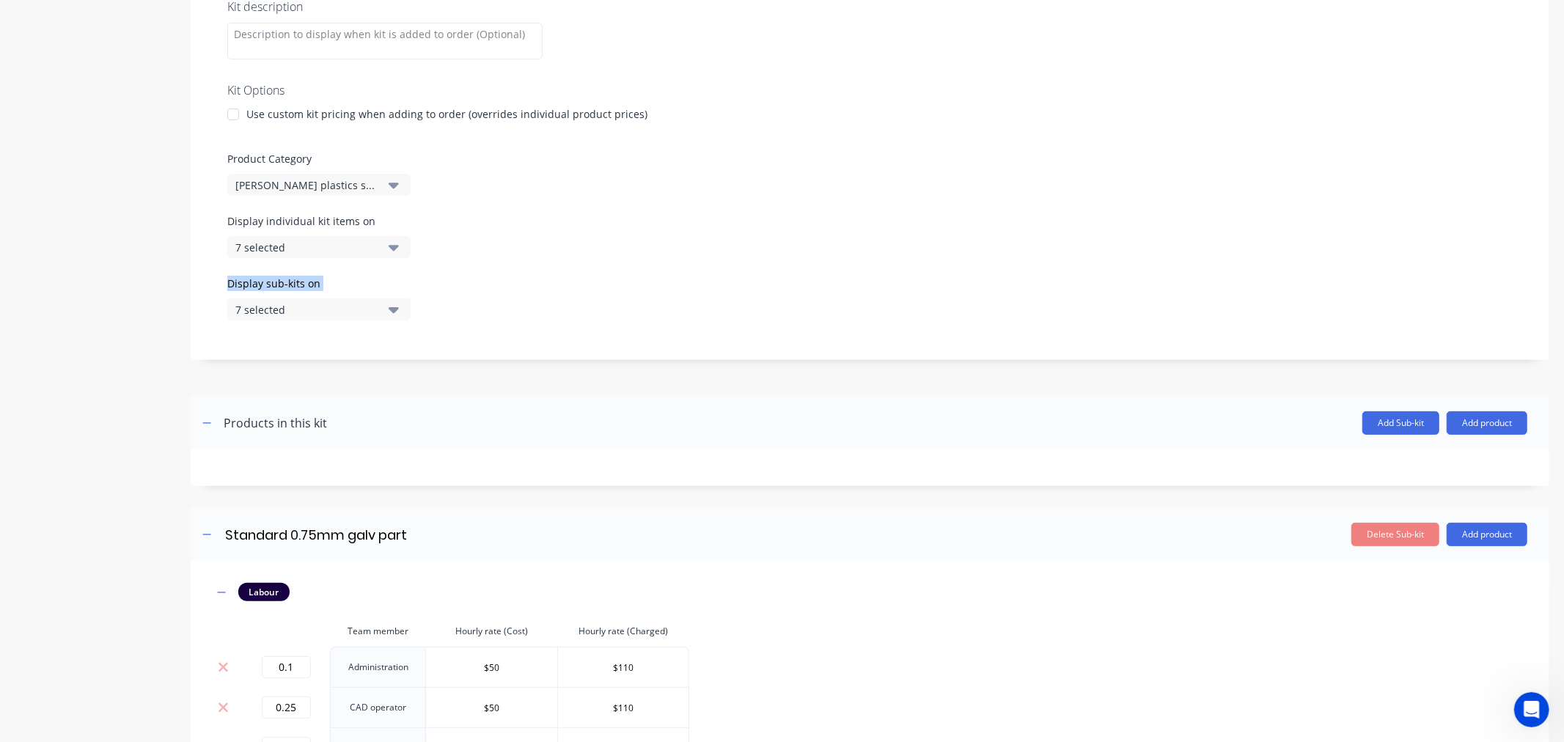
click at [391, 246] on icon "button" at bounding box center [394, 248] width 10 height 6
click at [126, 474] on div "Product details Collaborate Order History" at bounding box center [92, 369] width 154 height 1204
click at [236, 419] on div "Products in this kit" at bounding box center [275, 423] width 103 height 18
drag, startPoint x: 236, startPoint y: 419, endPoint x: 362, endPoint y: 420, distance: 126.1
click at [362, 420] on header "Products in this kit Add Sub-kit Add product" at bounding box center [870, 423] width 1358 height 53
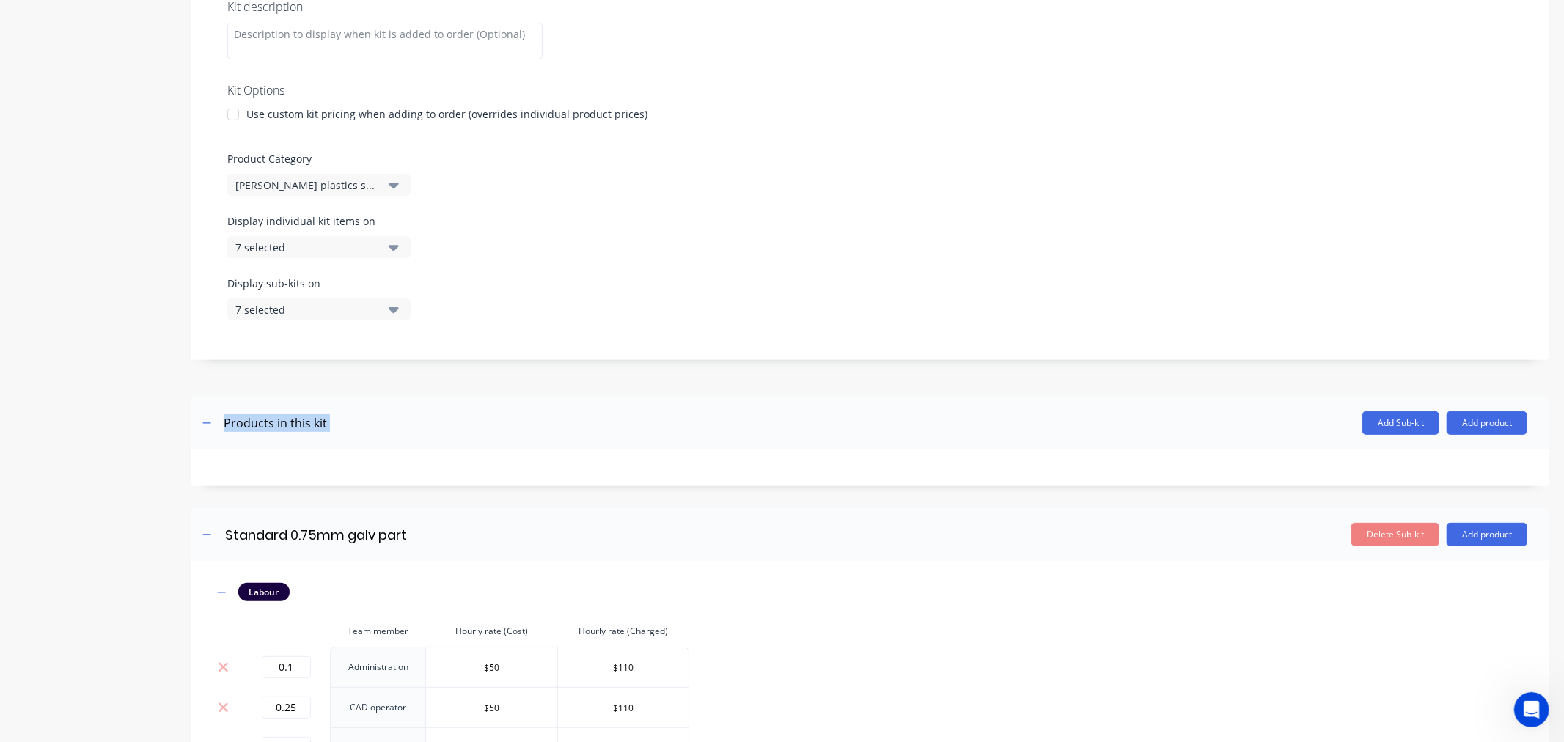
click at [306, 247] on div "7 selected" at bounding box center [306, 247] width 142 height 15
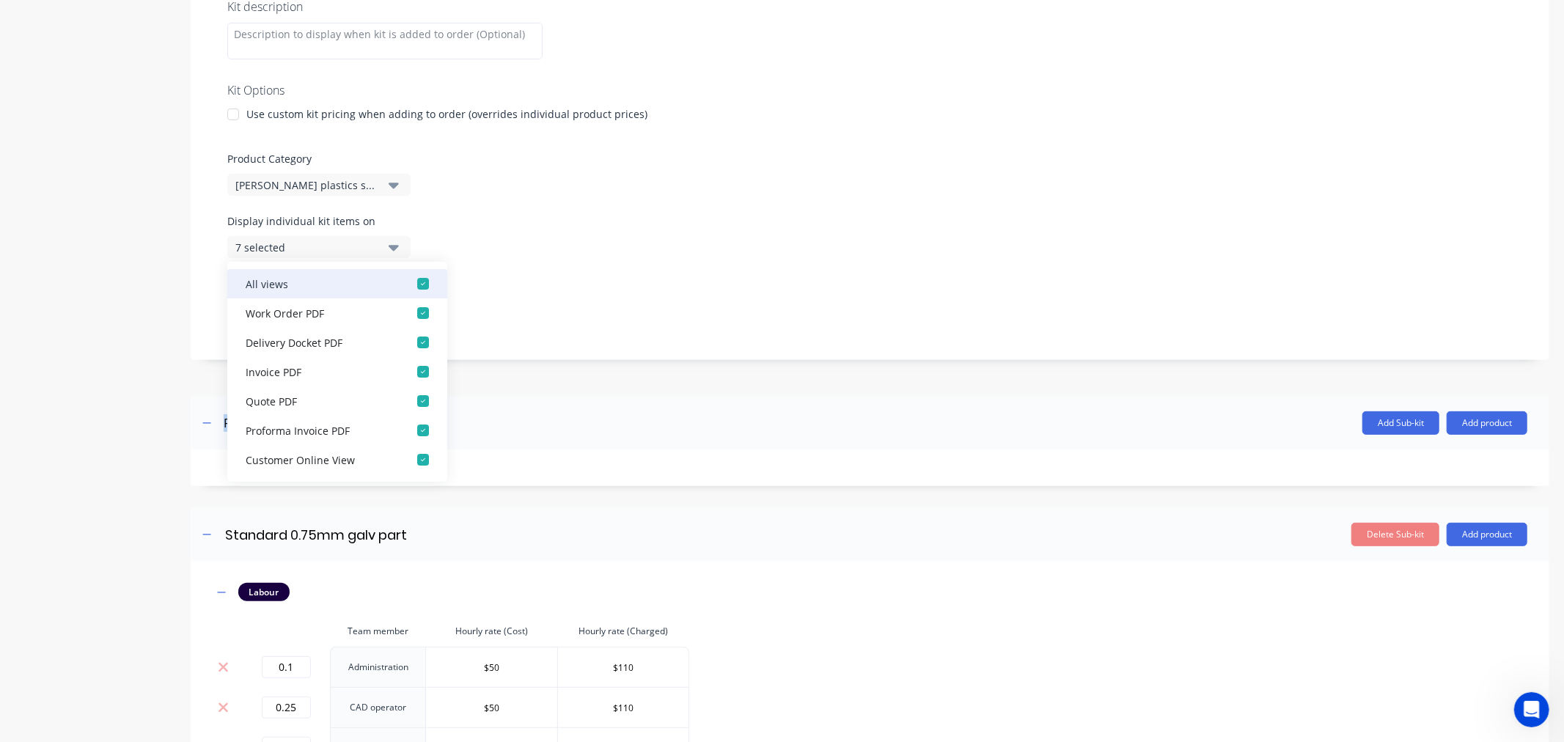
click at [413, 280] on div "button" at bounding box center [422, 283] width 29 height 29
click at [408, 312] on div "button" at bounding box center [422, 312] width 29 height 29
click at [529, 296] on div "Display sub-kits on 7 selected" at bounding box center [869, 307] width 1285 height 62
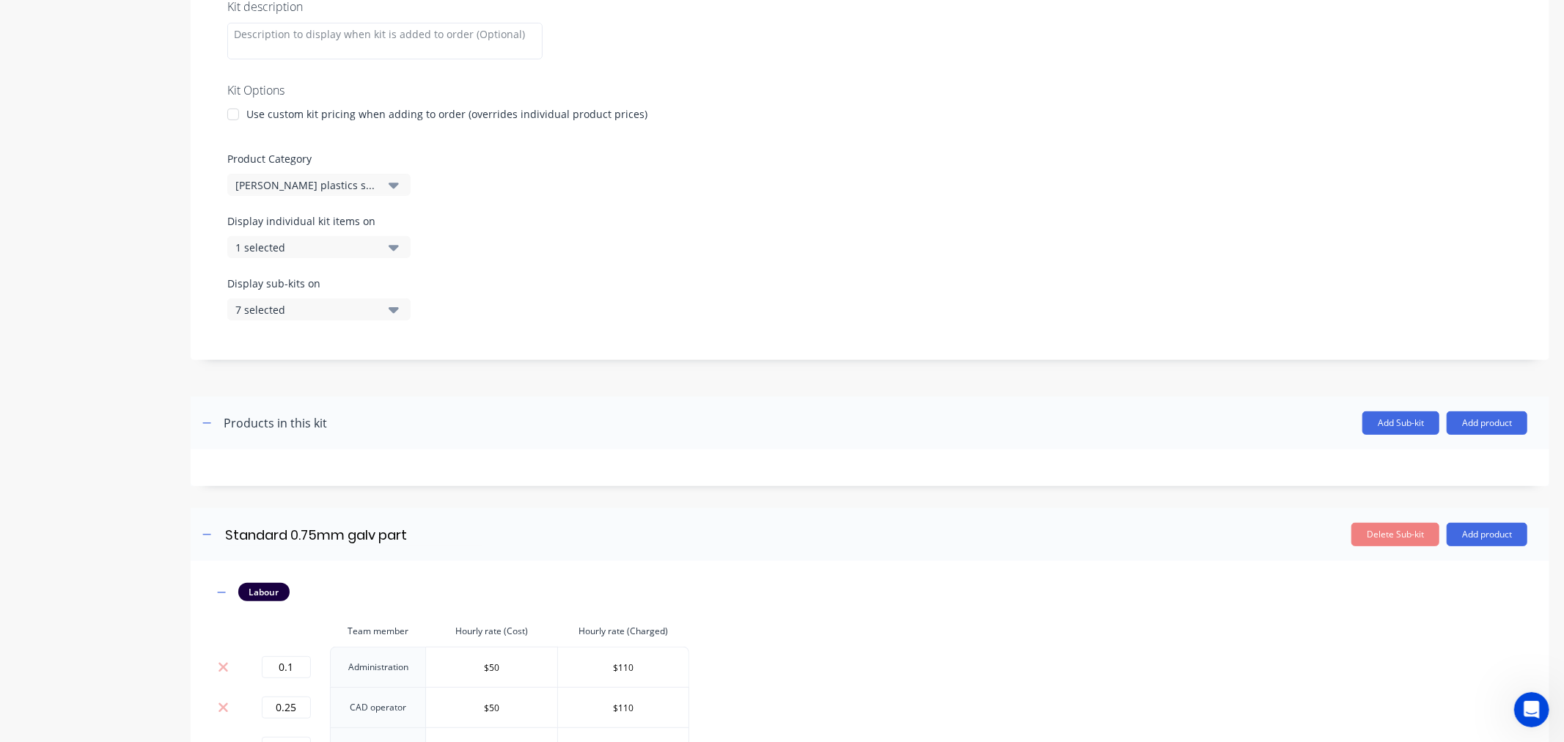
click at [347, 314] on div "7 selected" at bounding box center [306, 309] width 142 height 15
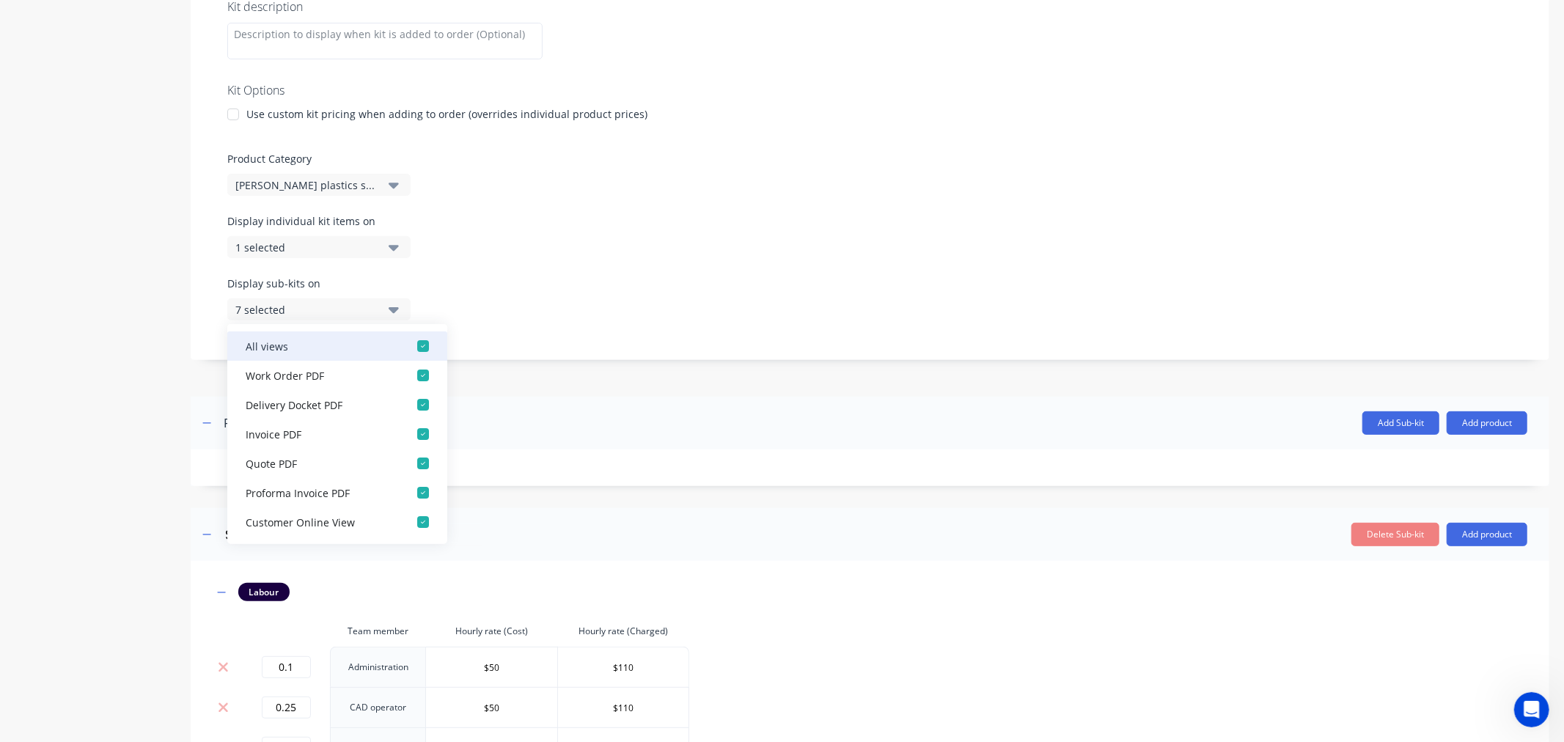
click at [409, 345] on div "button" at bounding box center [422, 345] width 29 height 29
click at [408, 375] on div "button" at bounding box center [422, 375] width 29 height 29
click at [751, 252] on div "Display individual kit items on 1 selected" at bounding box center [869, 244] width 1285 height 62
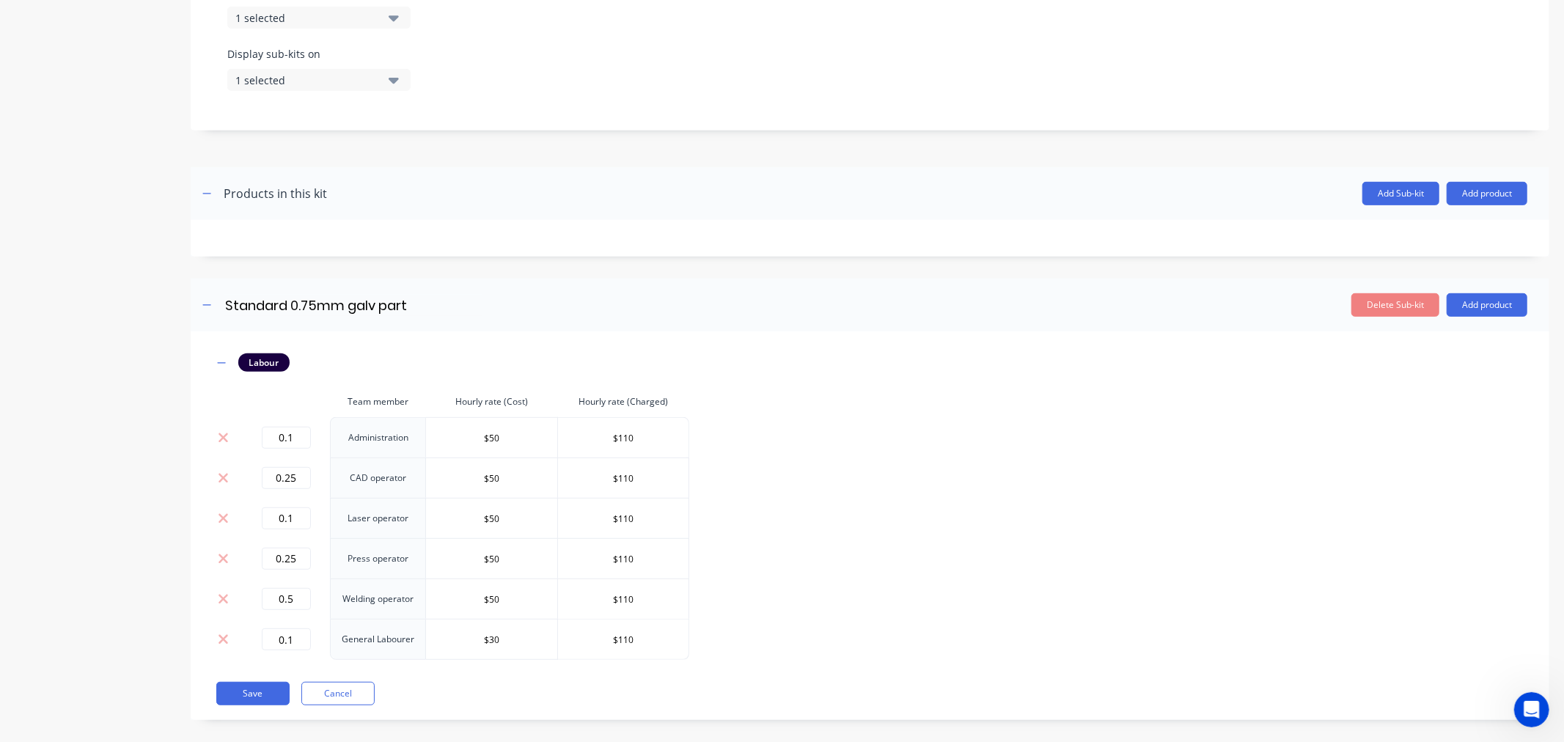
scroll to position [537, 0]
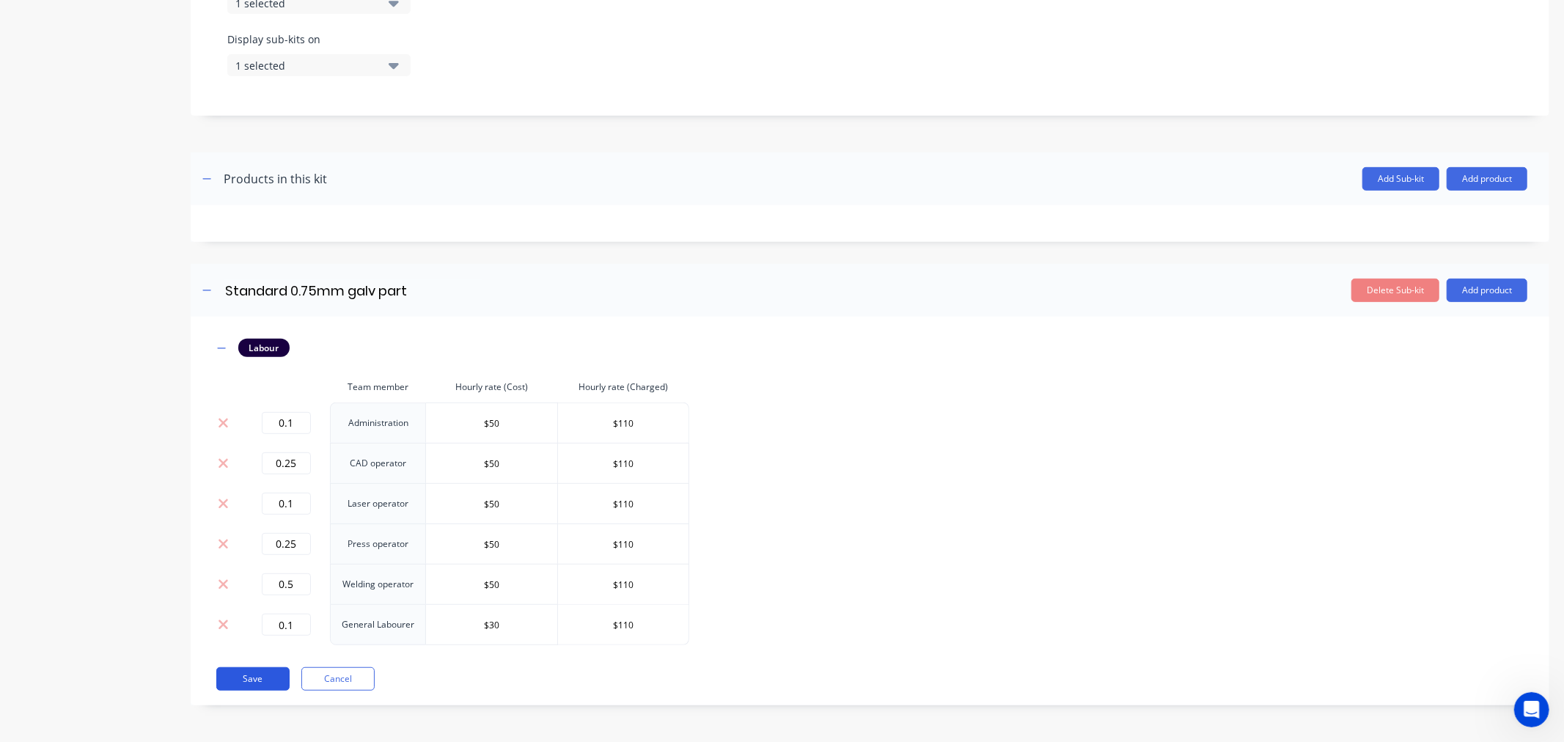
click at [265, 667] on button "Save" at bounding box center [252, 678] width 73 height 23
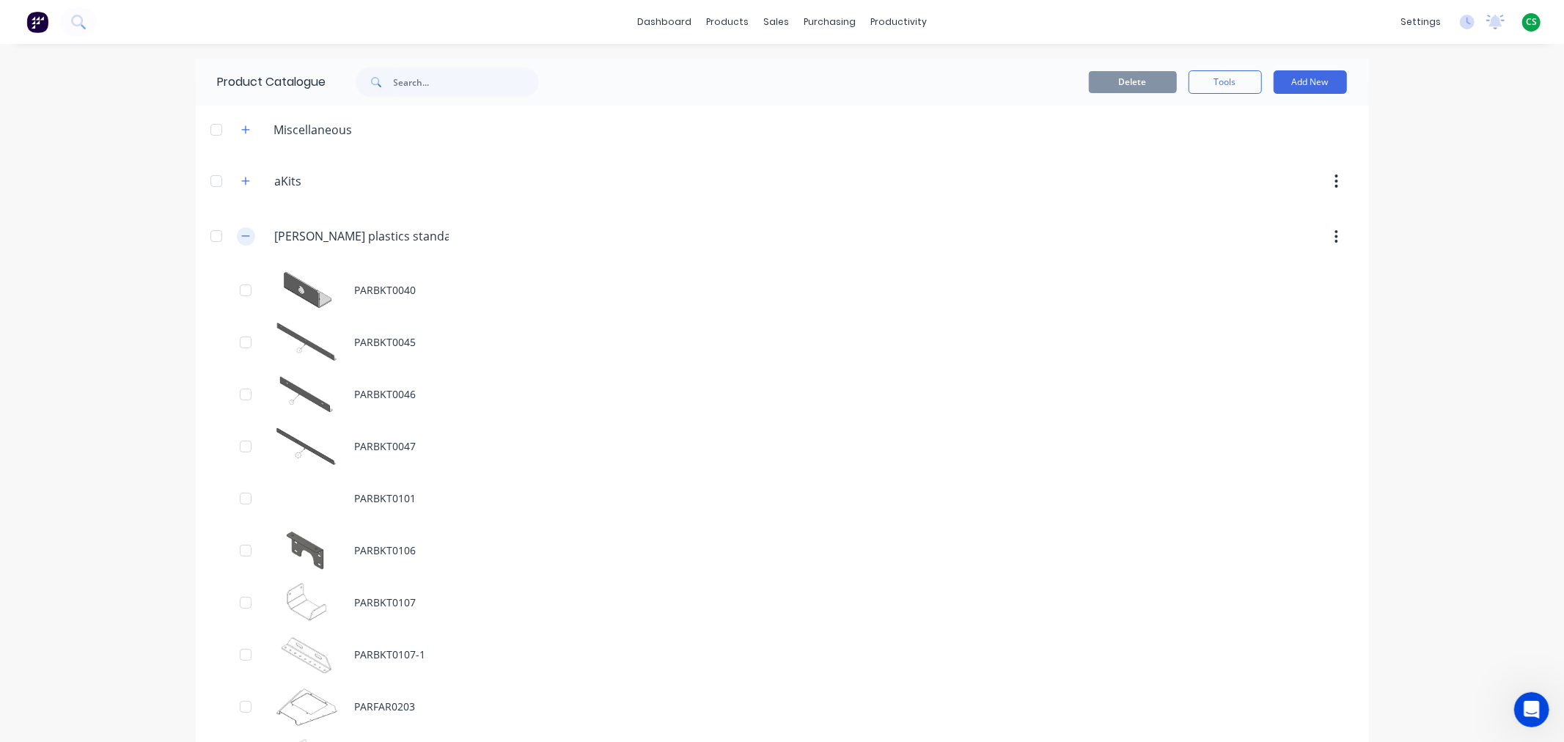
click at [237, 235] on button "button" at bounding box center [246, 236] width 18 height 18
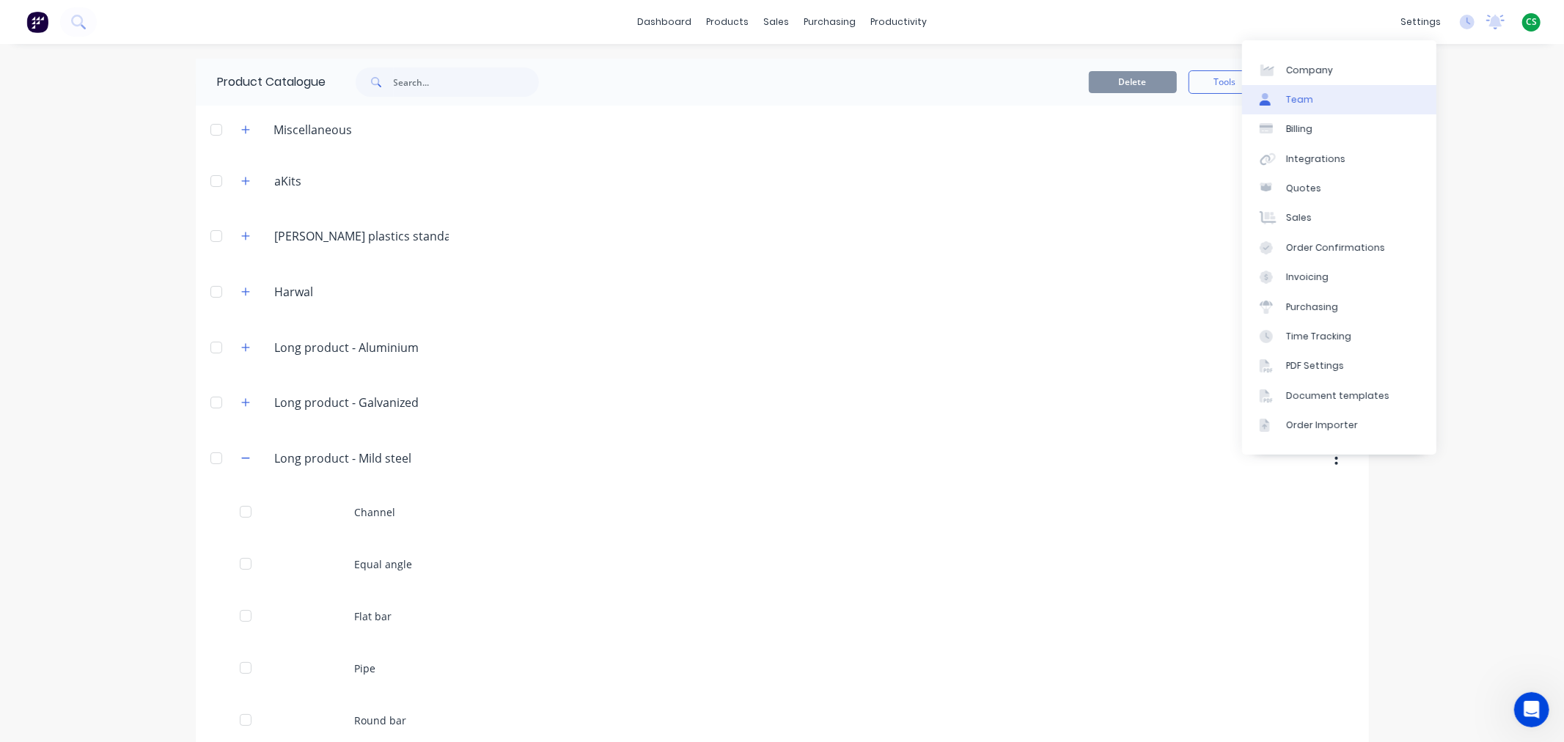
click at [1321, 105] on link "Team" at bounding box center [1339, 99] width 194 height 29
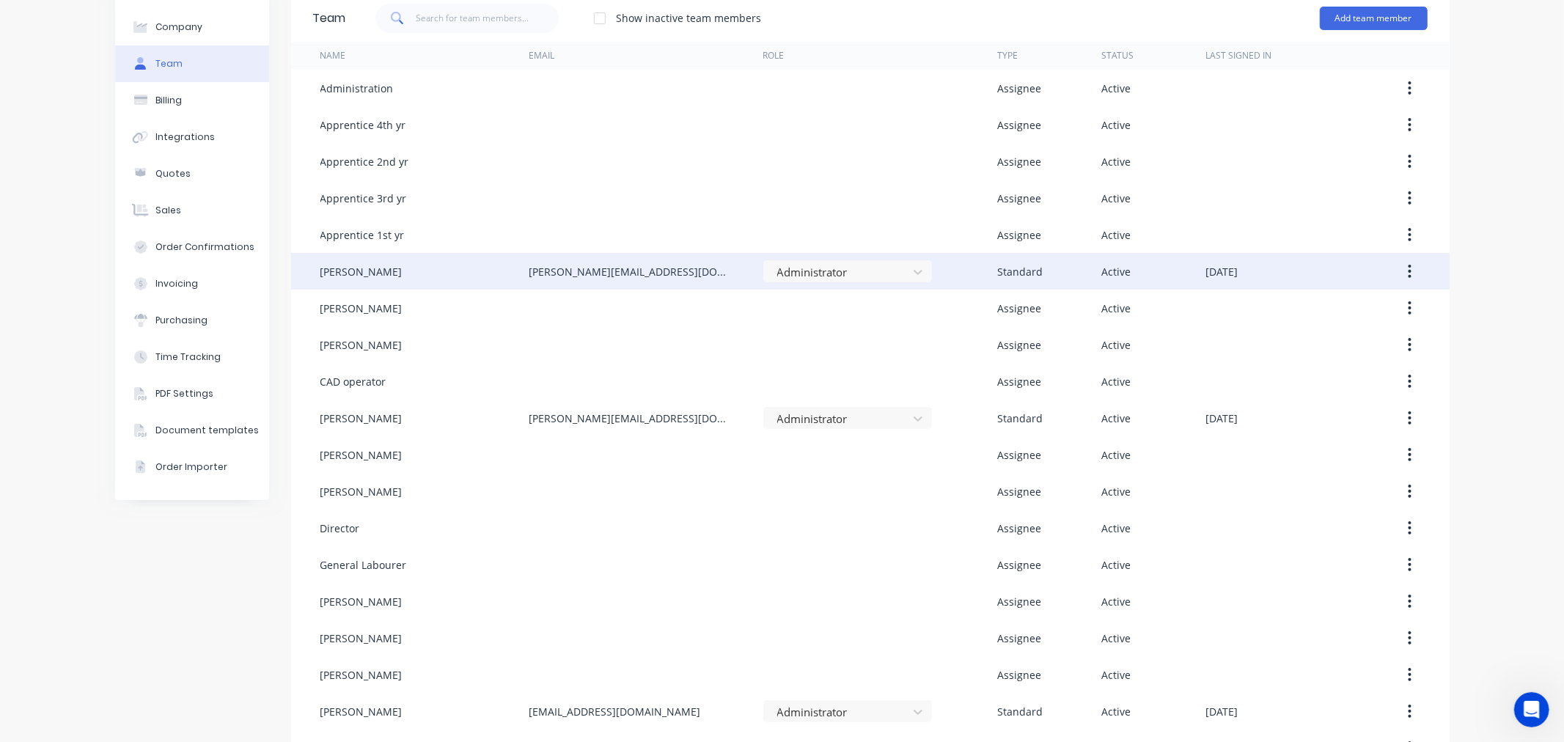
scroll to position [42, 0]
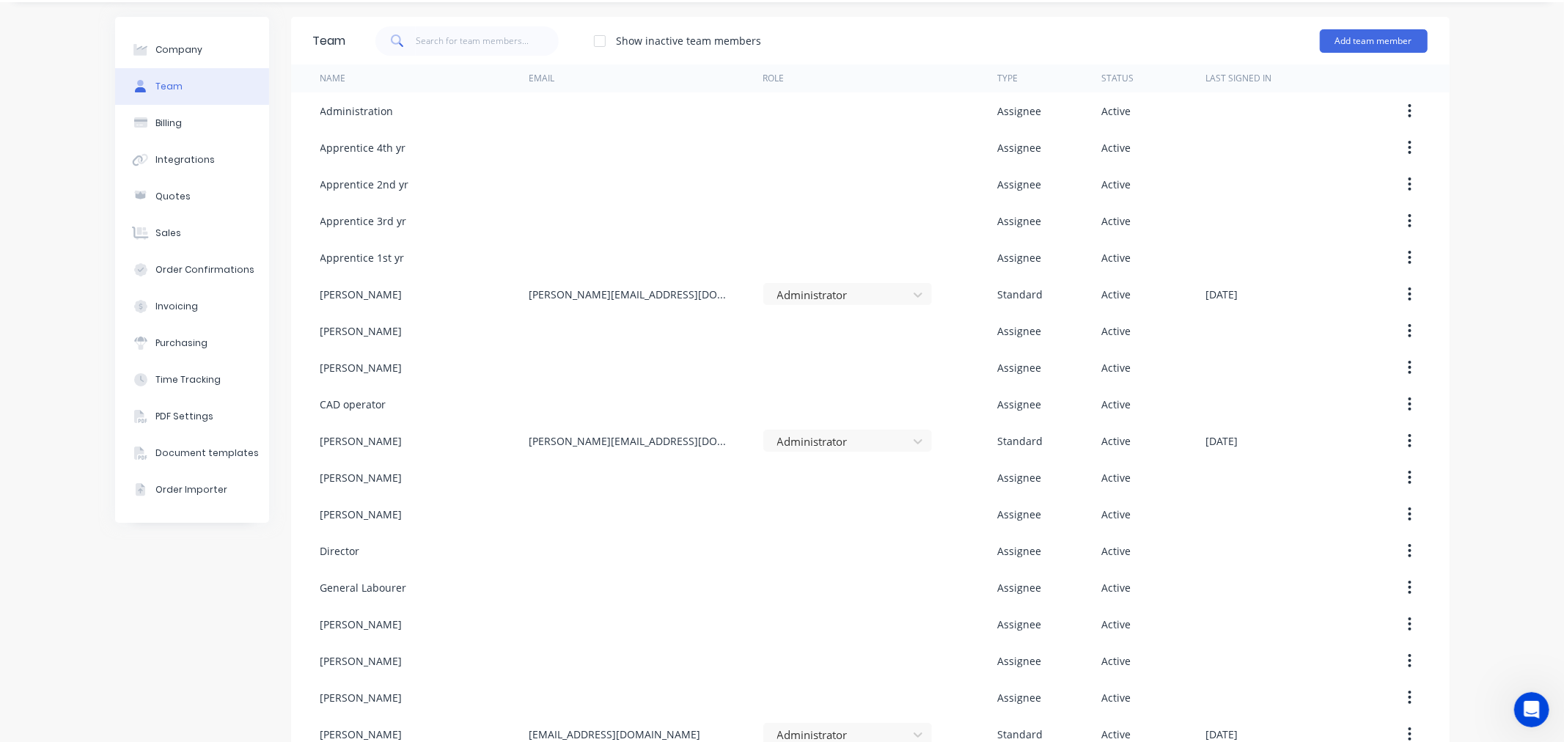
click at [1407, 316] on div "Company Team Billing Integrations Quotes Sales Order Confirmations Invoicing Pu…" at bounding box center [782, 494] width 1564 height 984
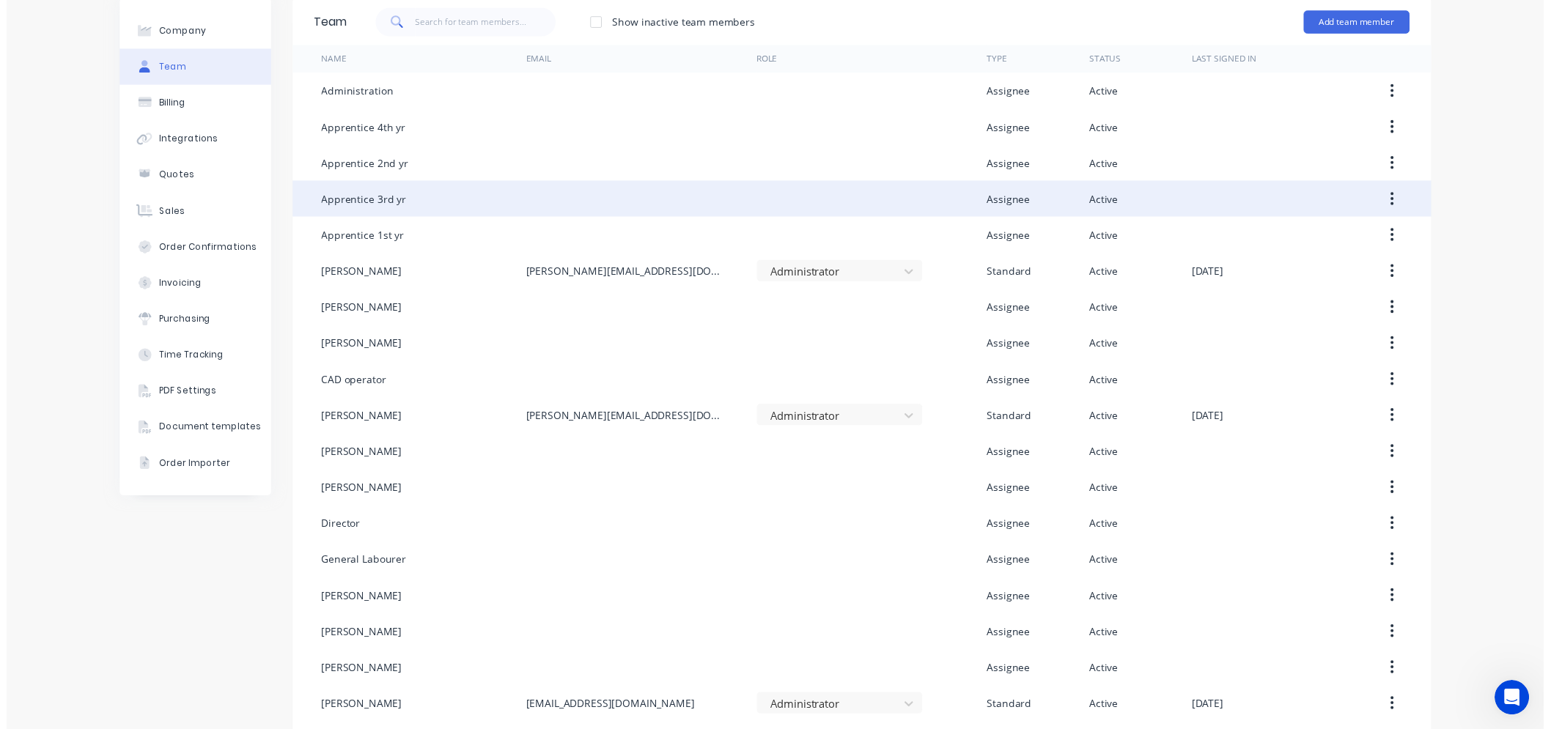
scroll to position [0, 0]
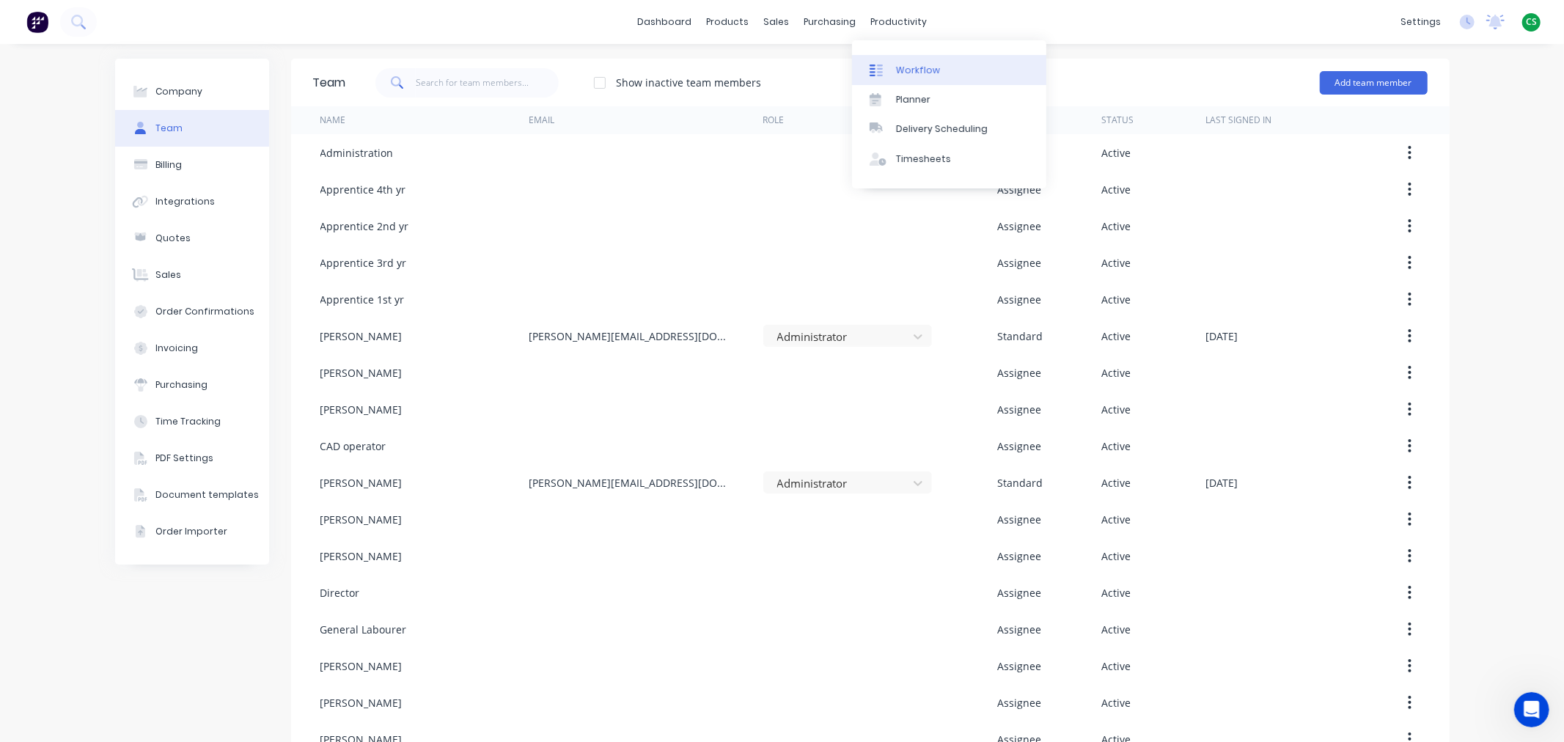
click at [913, 67] on div "Workflow" at bounding box center [918, 70] width 44 height 13
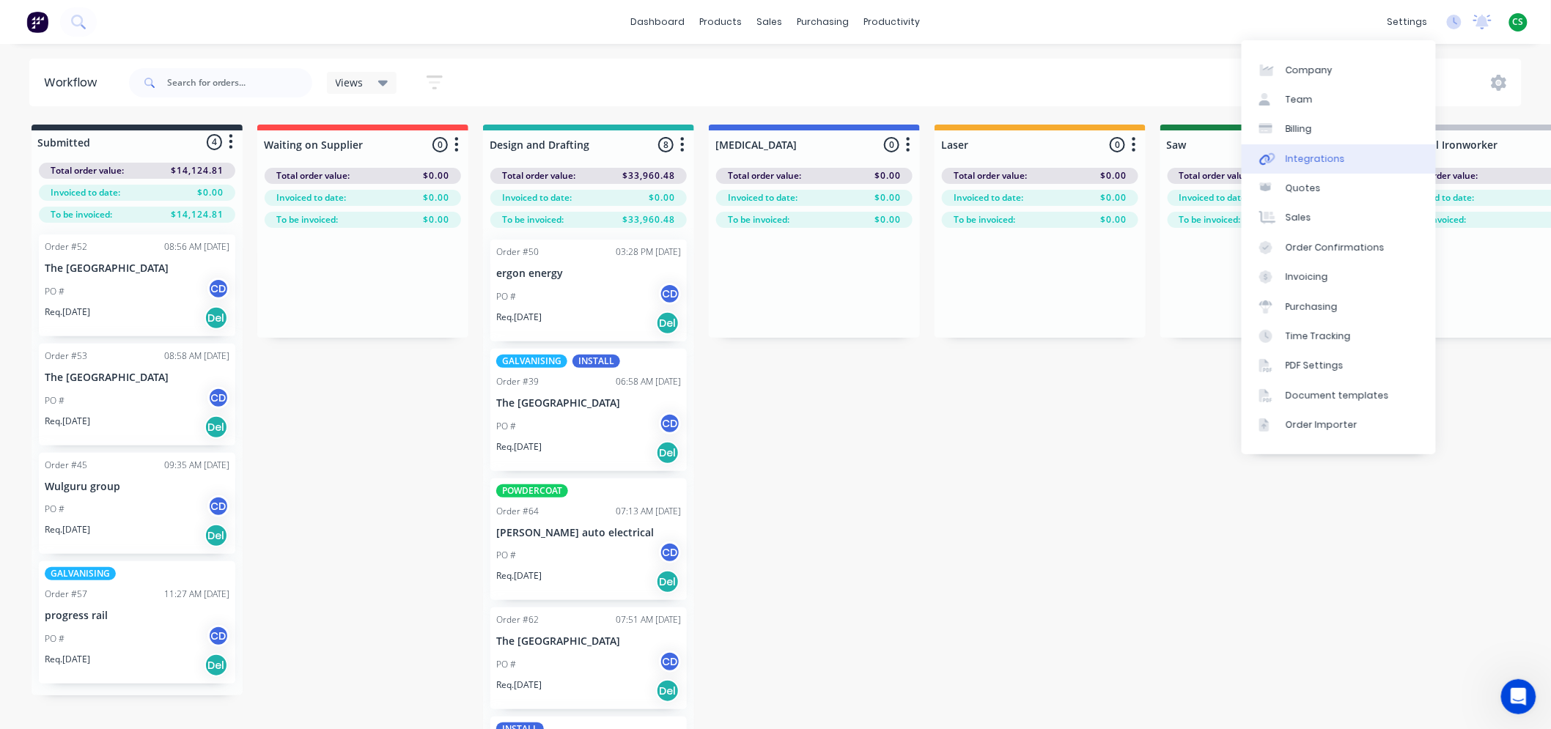
click at [1322, 158] on div "Integrations" at bounding box center [1315, 158] width 59 height 13
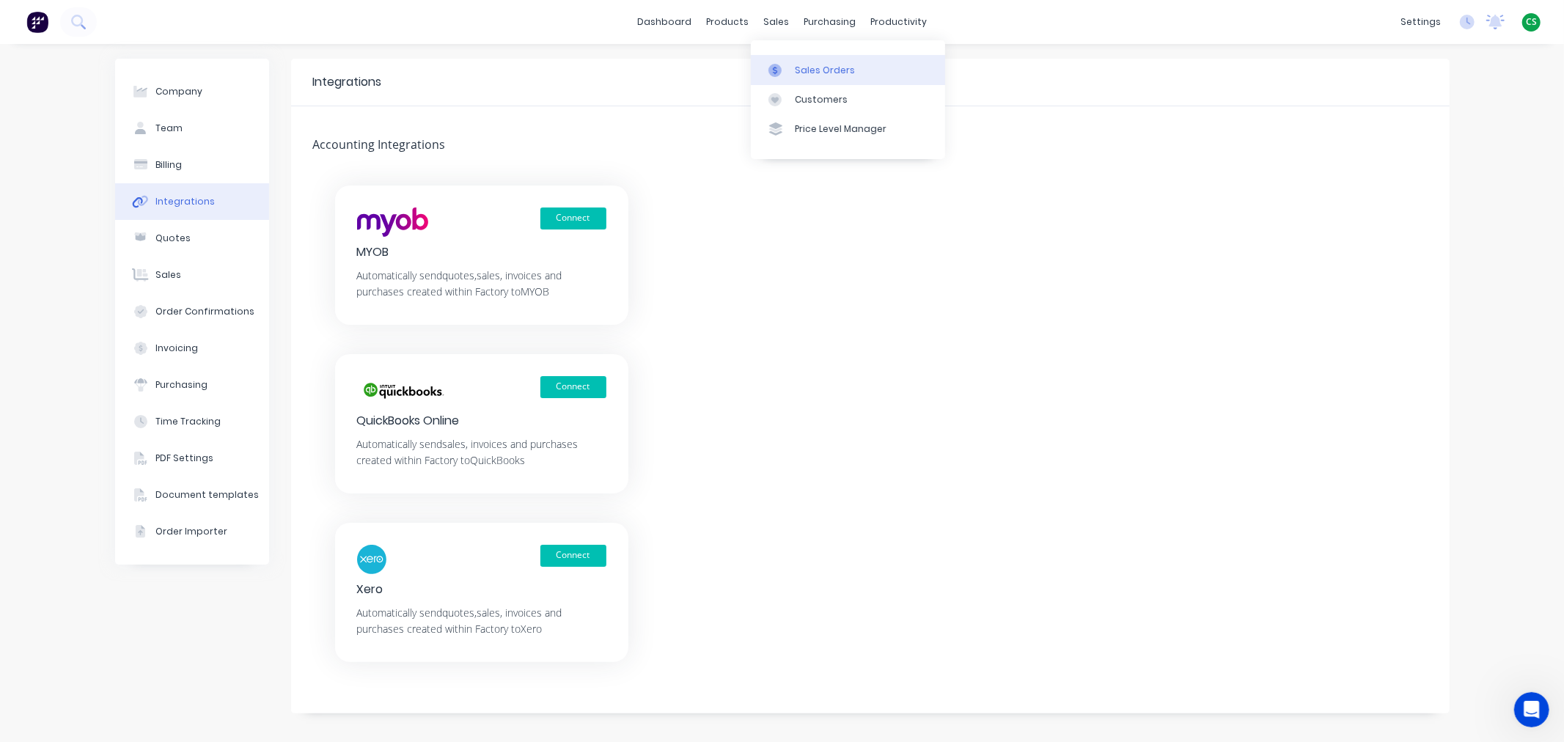
click at [825, 68] on div "Sales Orders" at bounding box center [825, 70] width 60 height 13
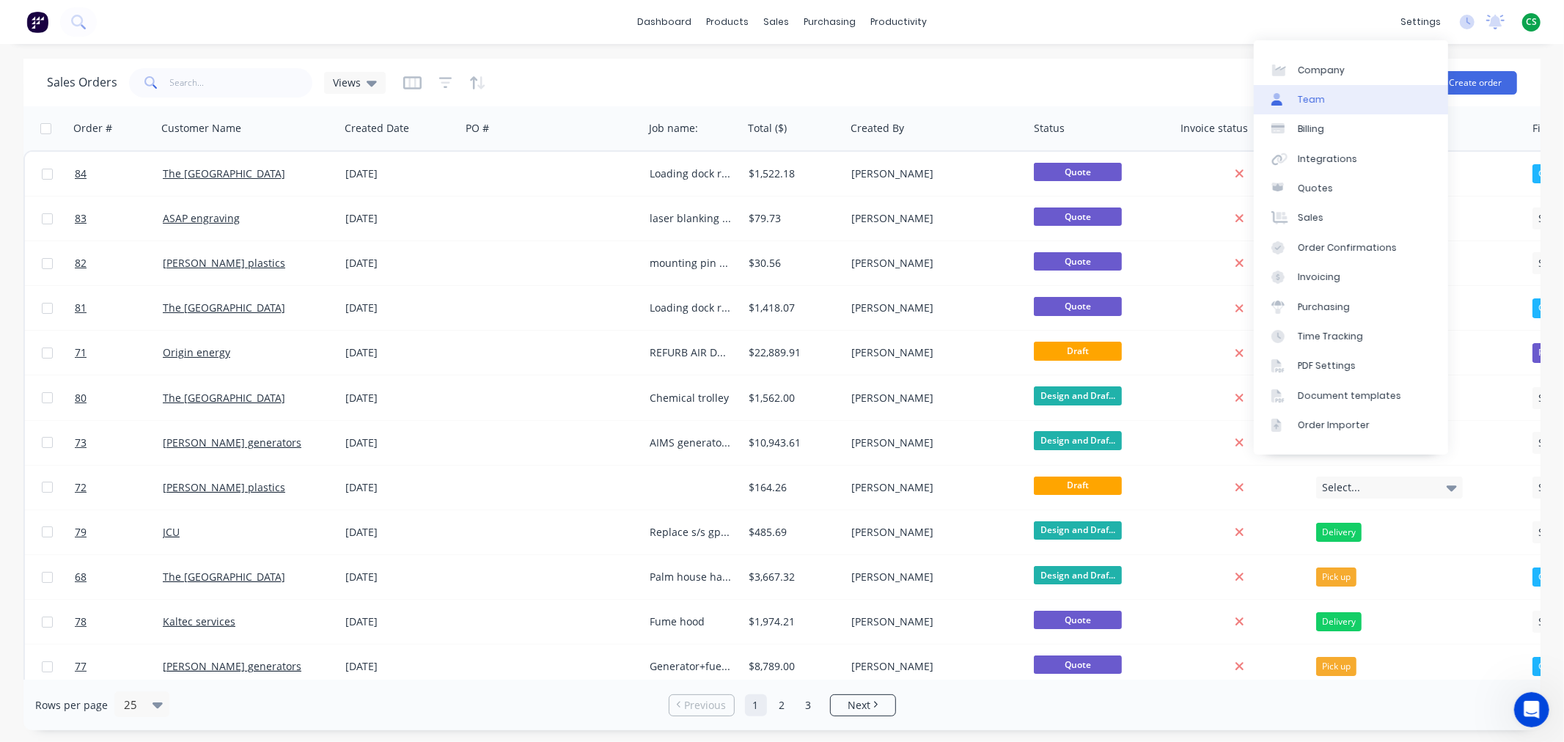
click at [1330, 97] on link "Team" at bounding box center [1350, 99] width 194 height 29
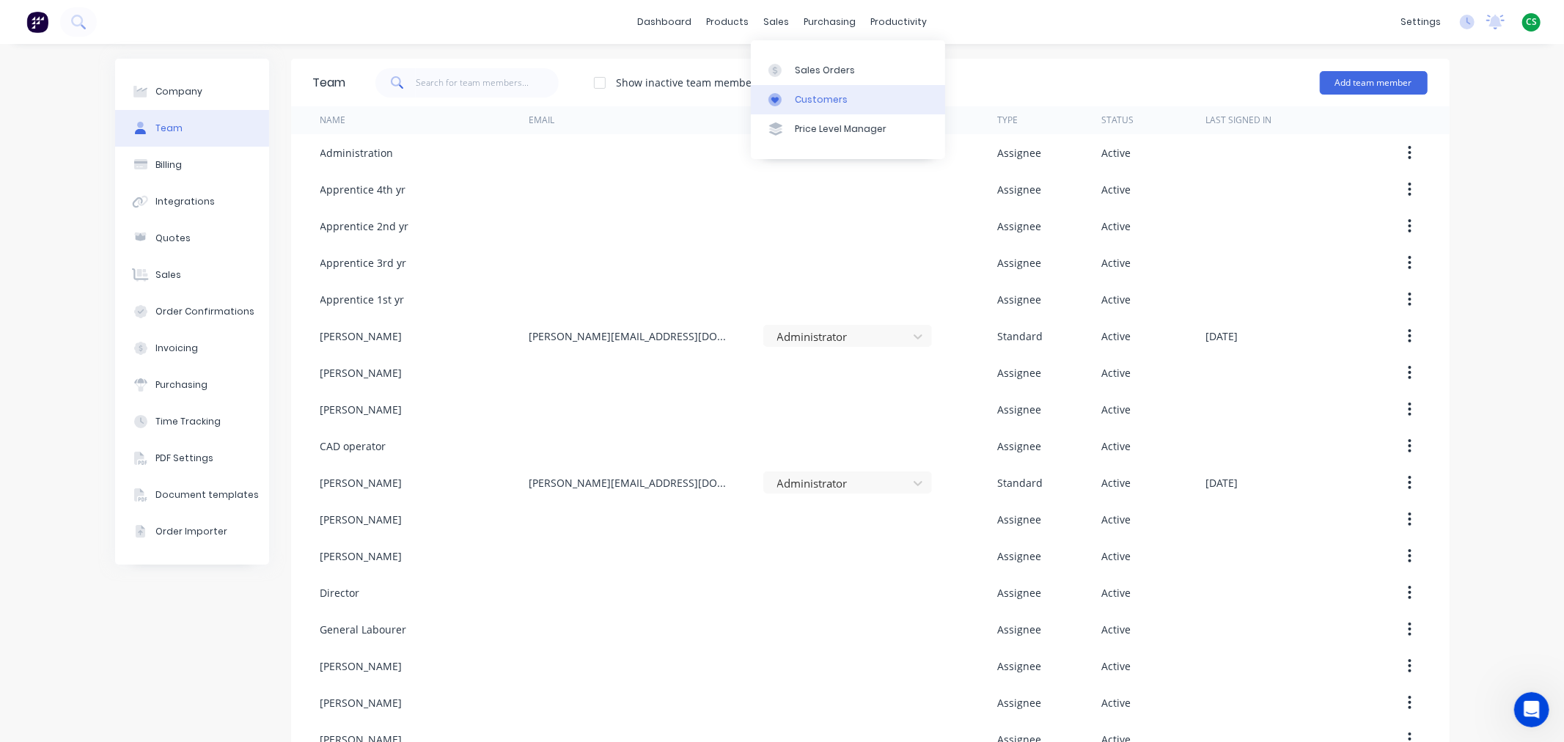
click at [803, 96] on div "Customers" at bounding box center [821, 99] width 53 height 13
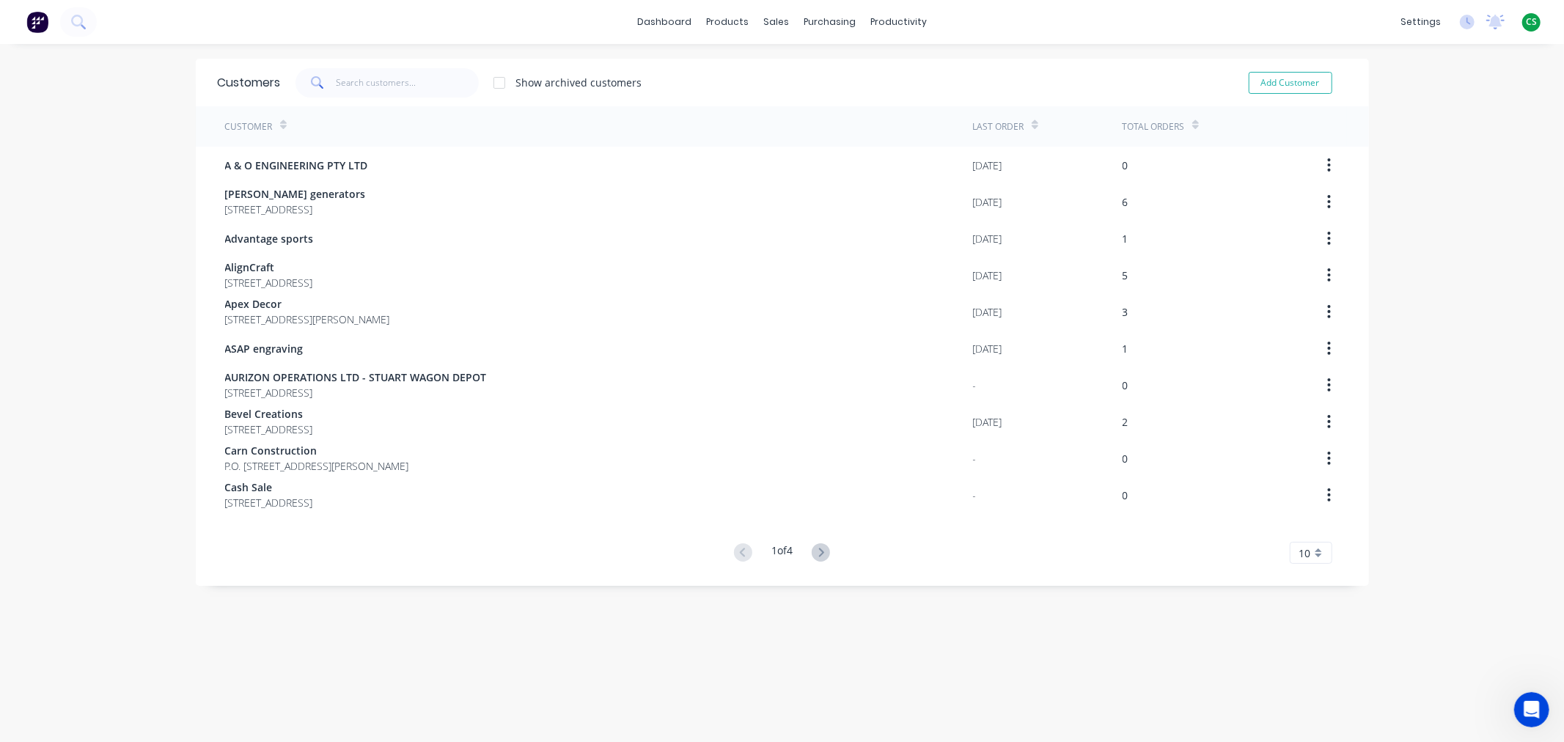
click at [814, 555] on icon at bounding box center [820, 552] width 18 height 18
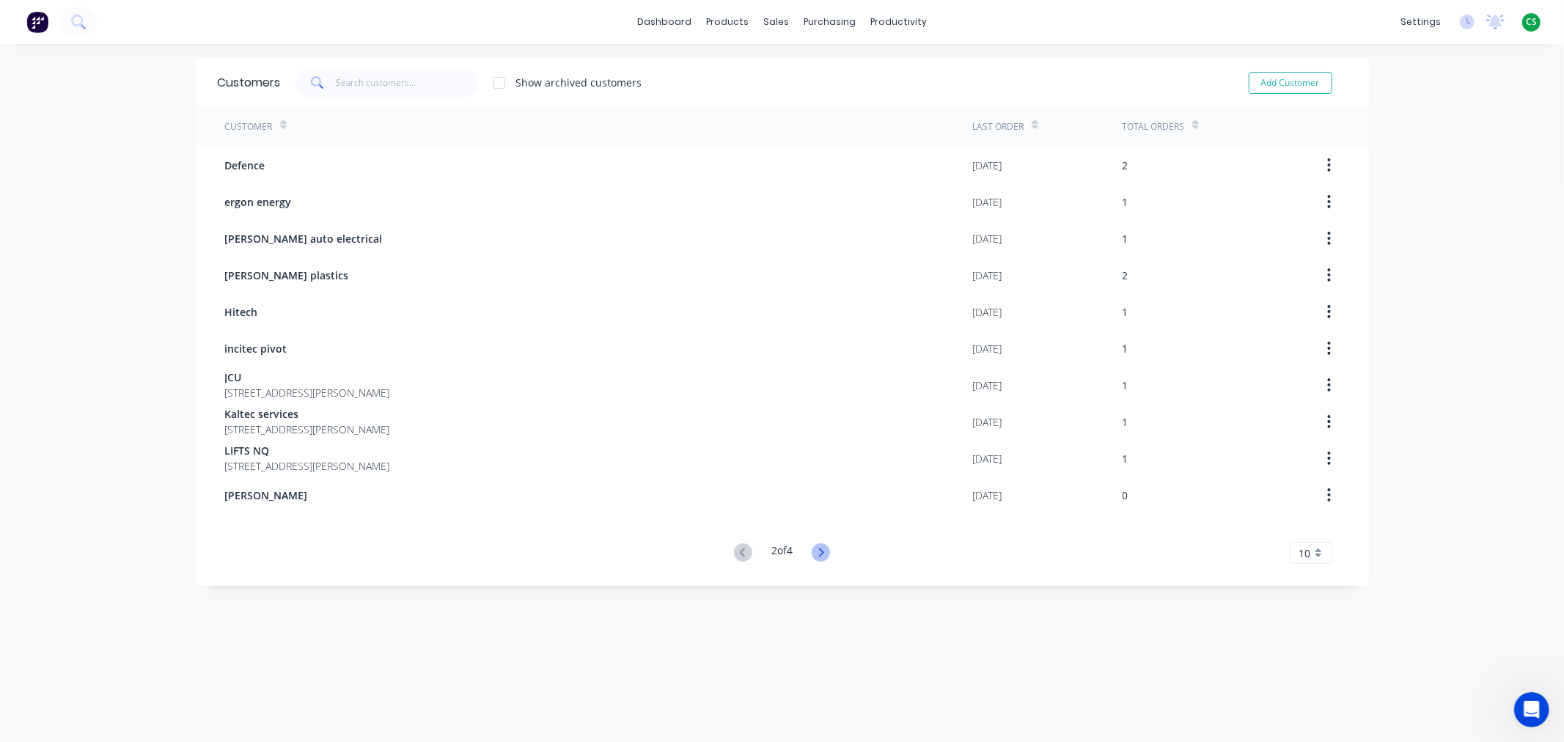
click at [817, 554] on g at bounding box center [820, 552] width 18 height 18
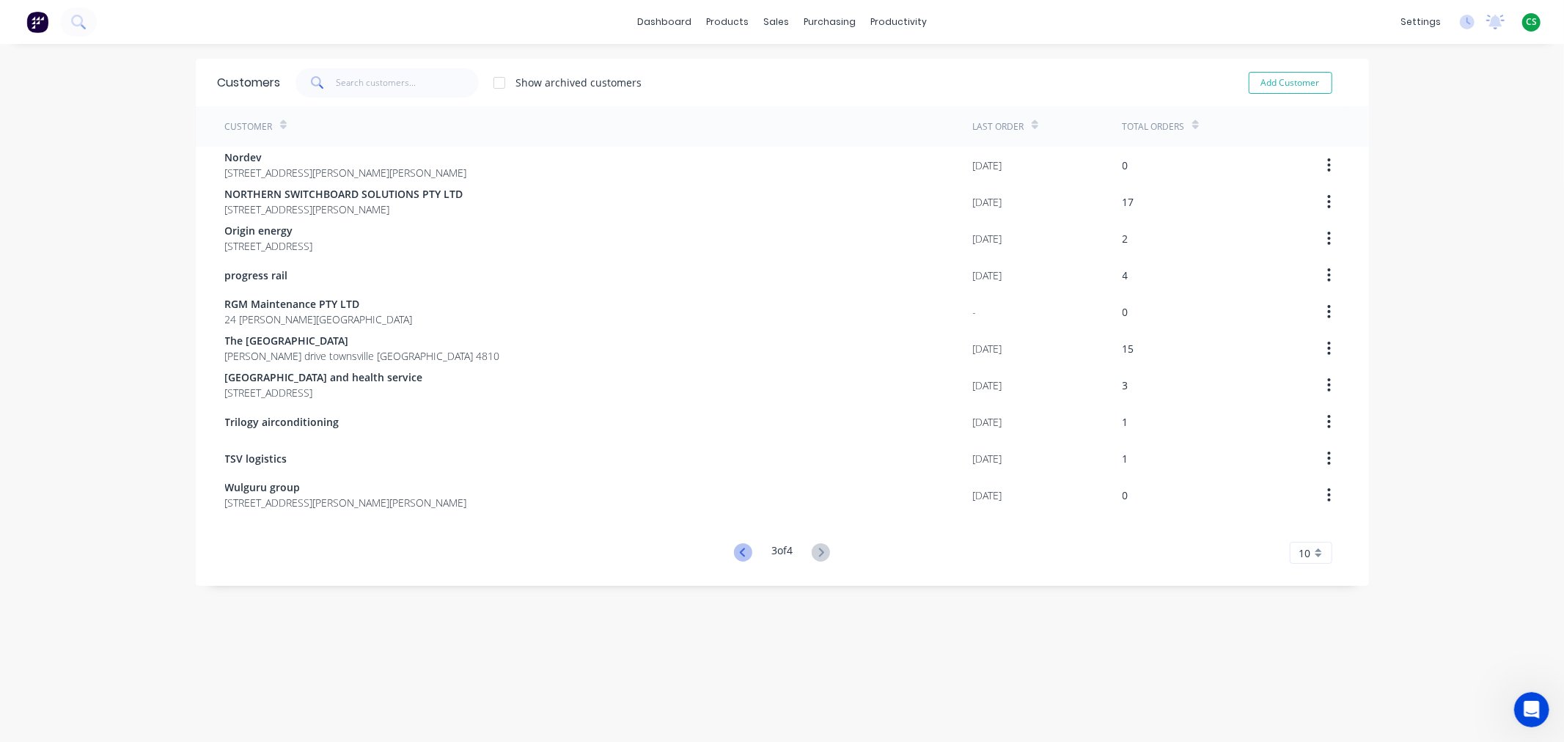
click at [740, 551] on icon at bounding box center [742, 552] width 5 height 9
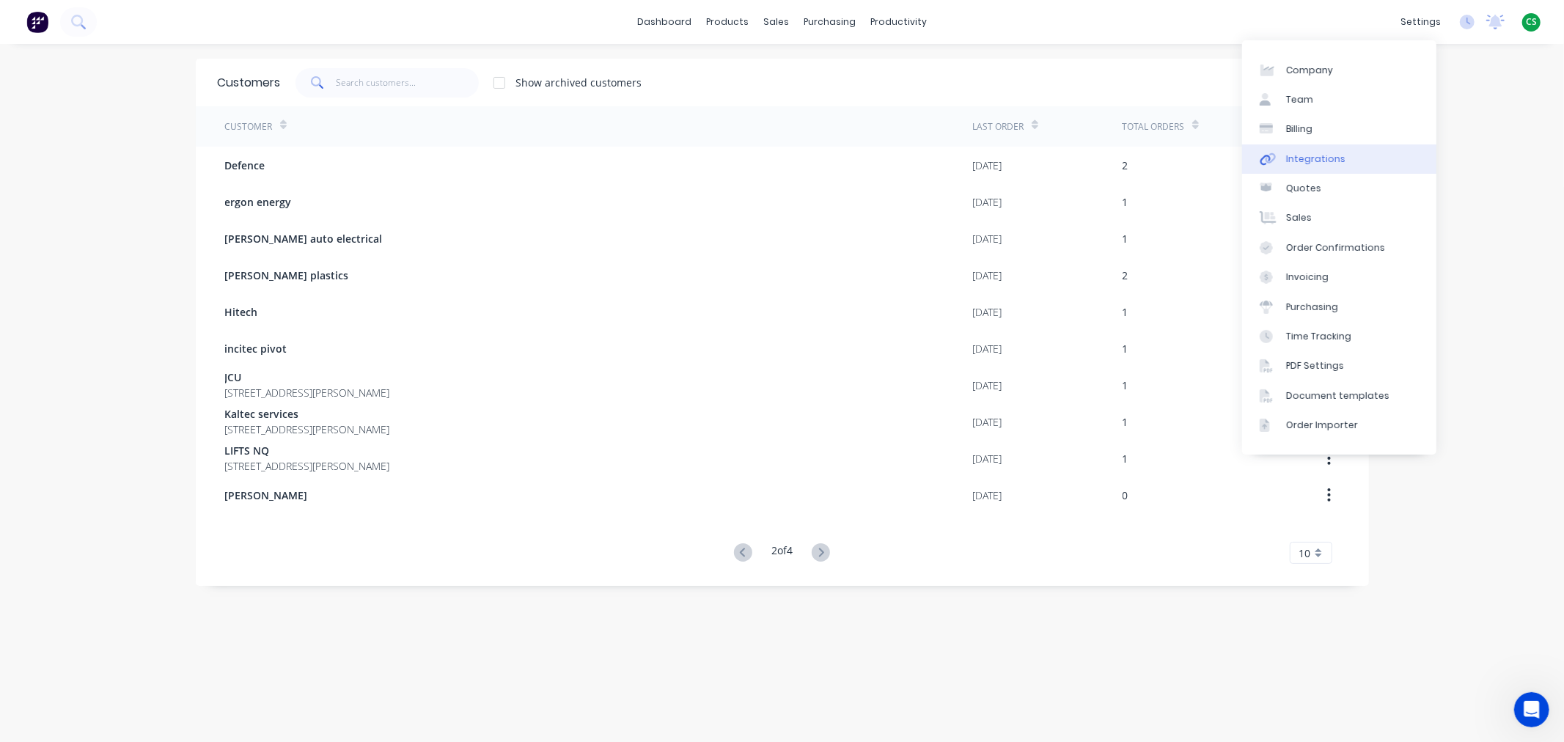
click at [1369, 161] on link "Integrations" at bounding box center [1339, 158] width 194 height 29
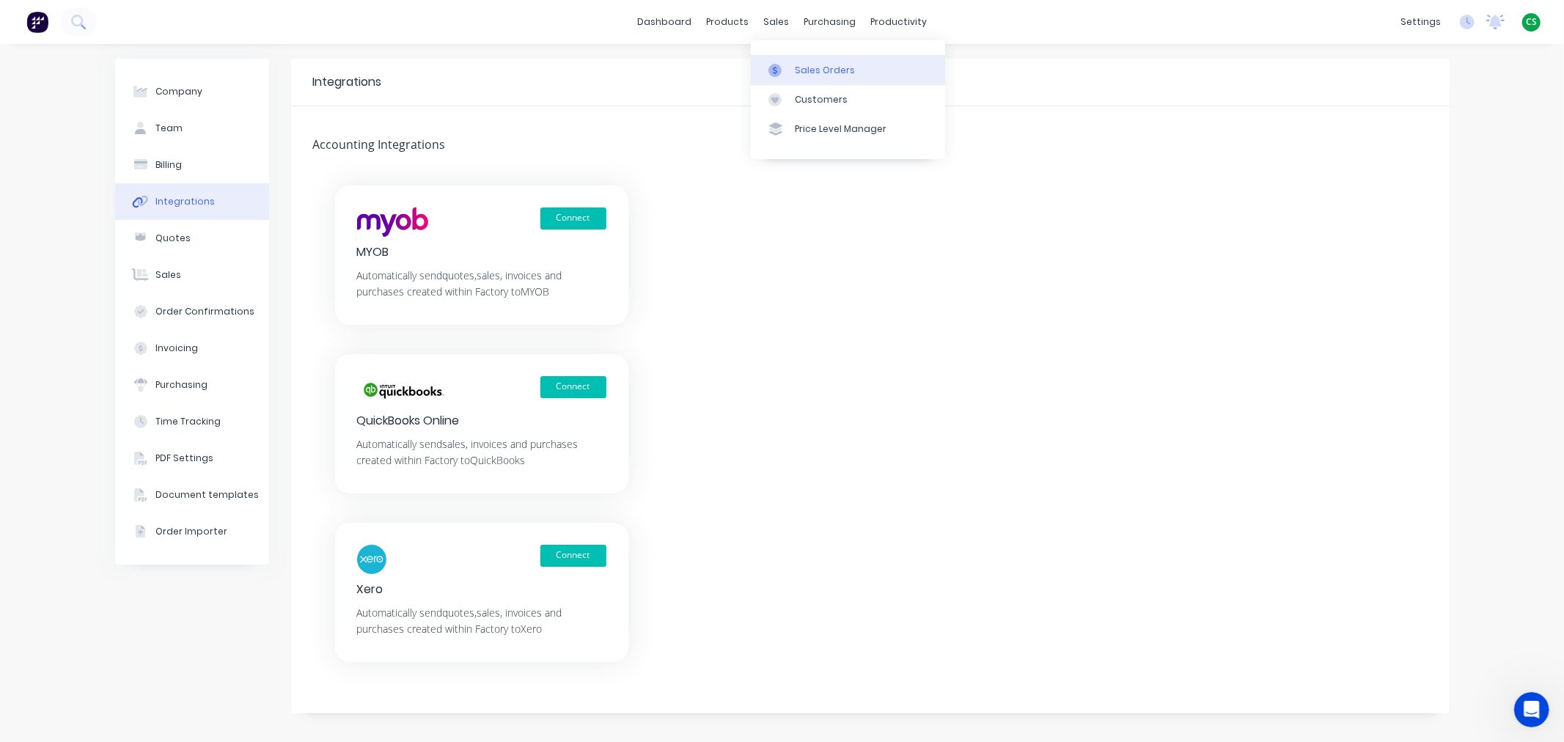
click at [827, 76] on div "Sales Orders" at bounding box center [825, 70] width 60 height 13
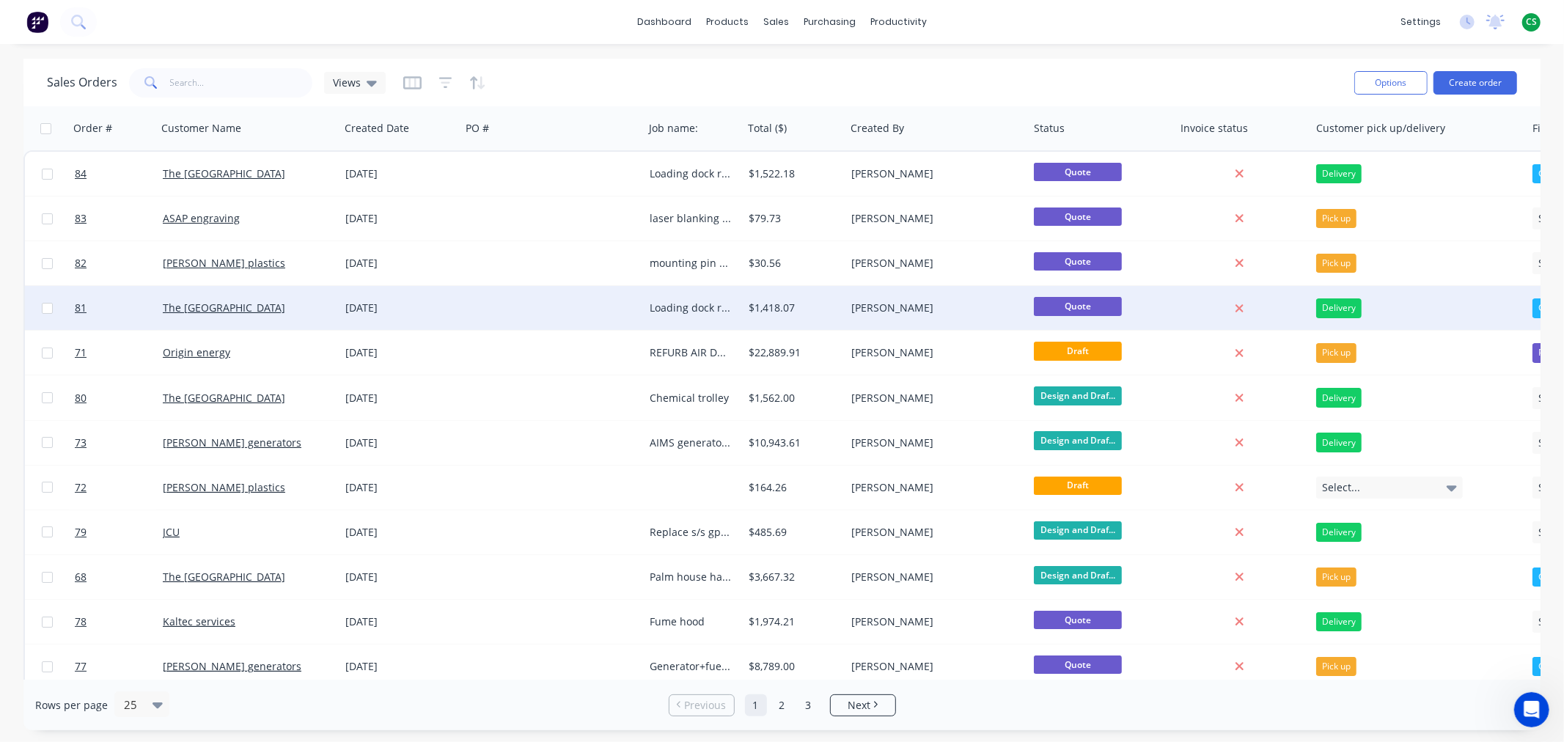
click at [422, 306] on div "[DATE]" at bounding box center [399, 308] width 109 height 15
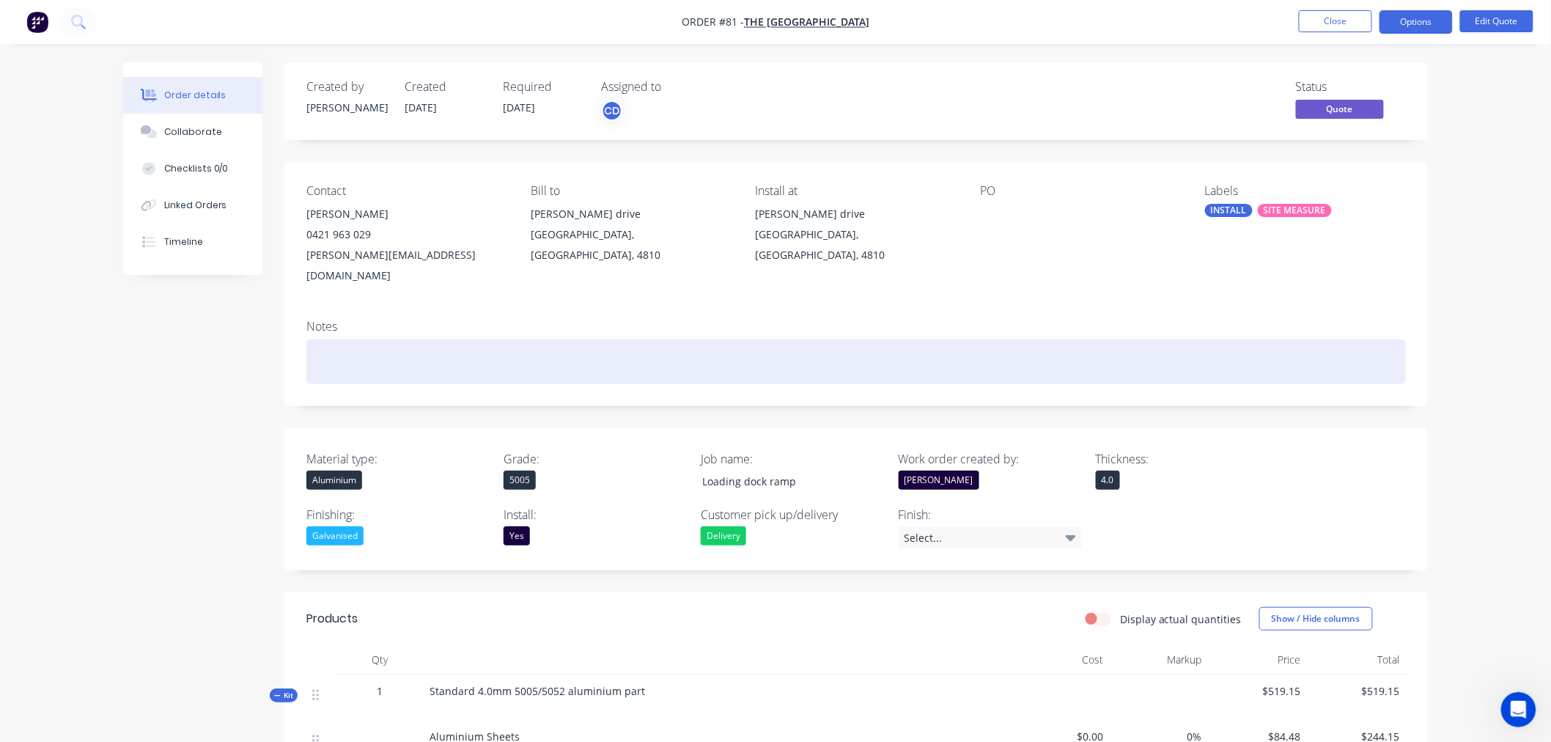
scroll to position [244, 0]
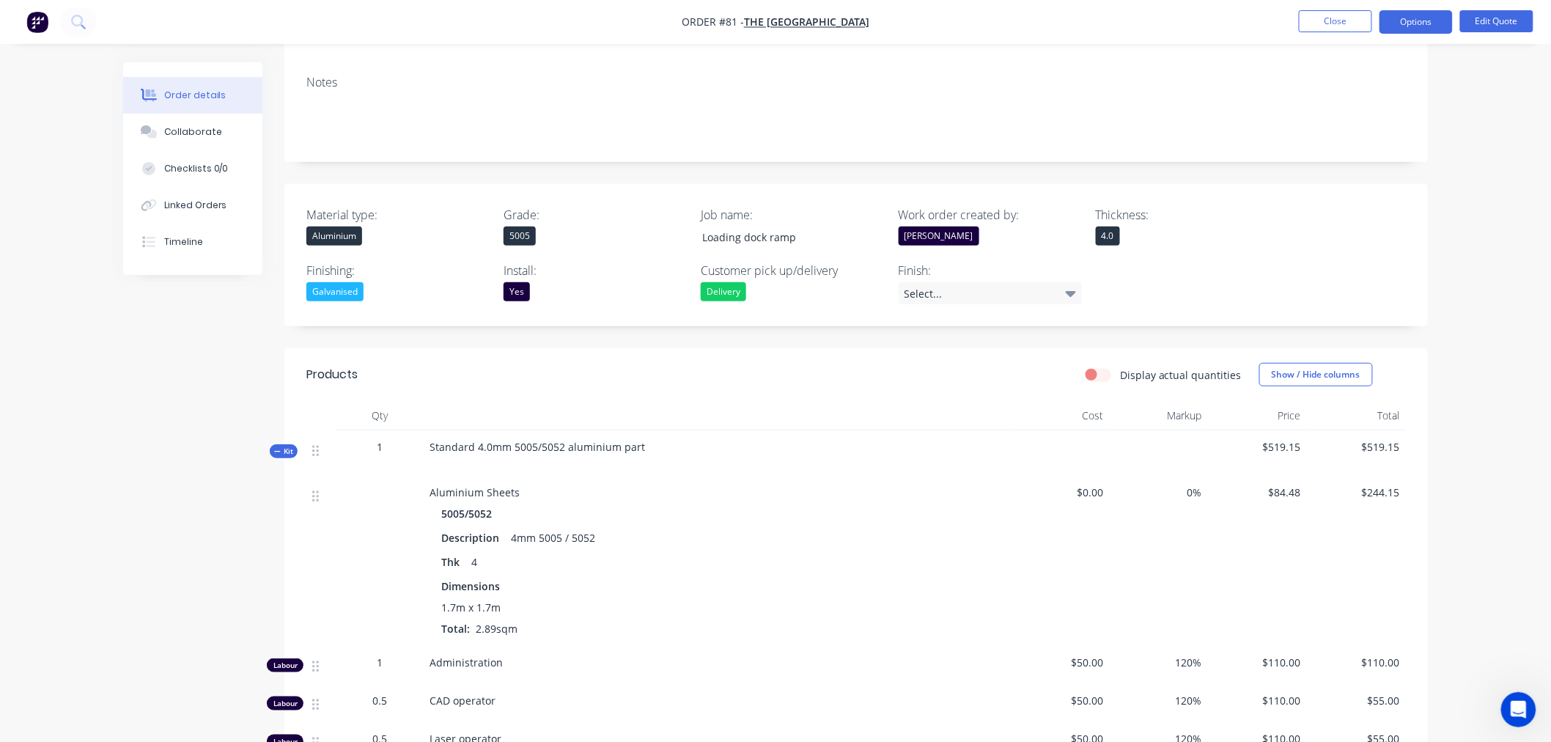
click at [284, 446] on span "Kit" at bounding box center [283, 451] width 19 height 11
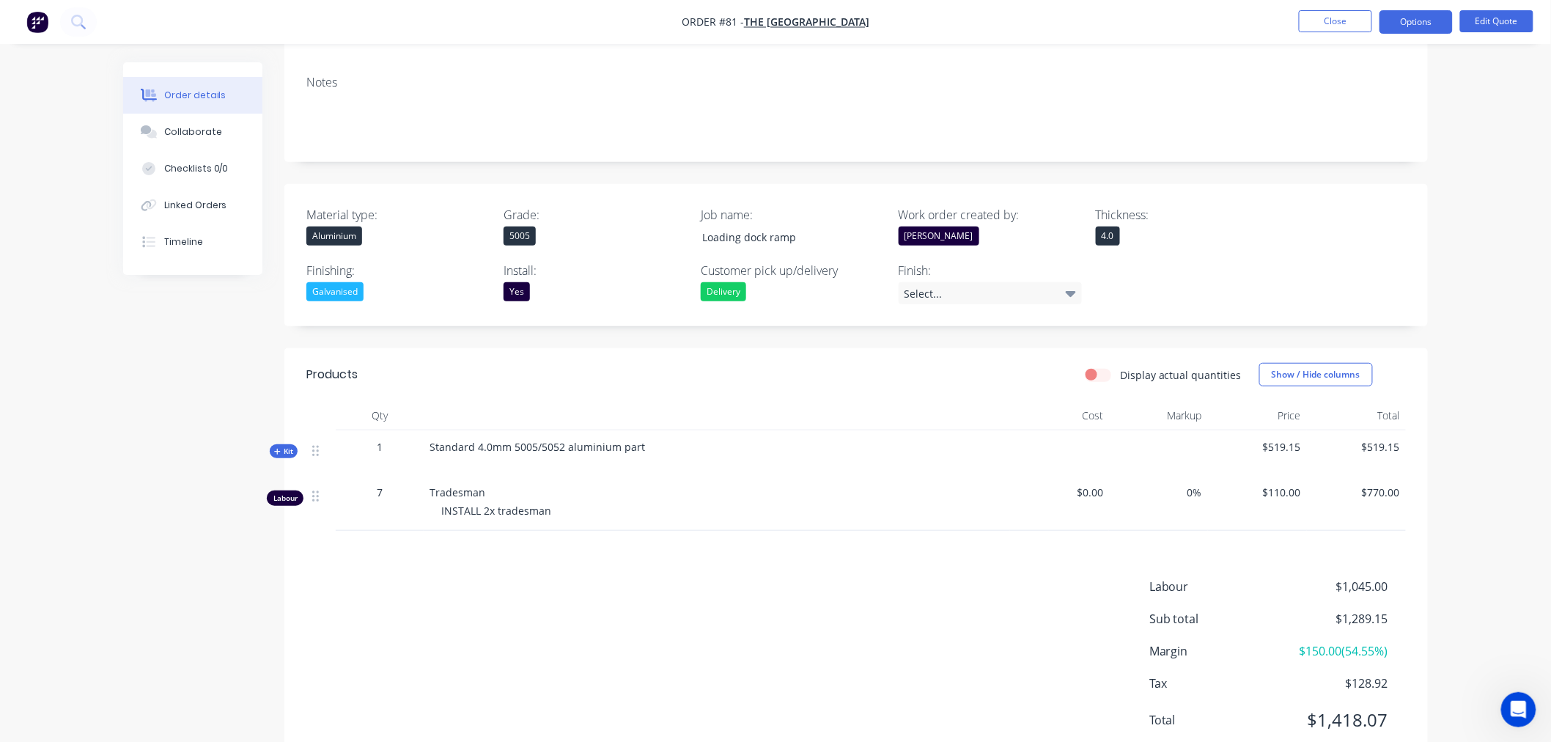
click at [284, 446] on span "Kit" at bounding box center [283, 451] width 19 height 11
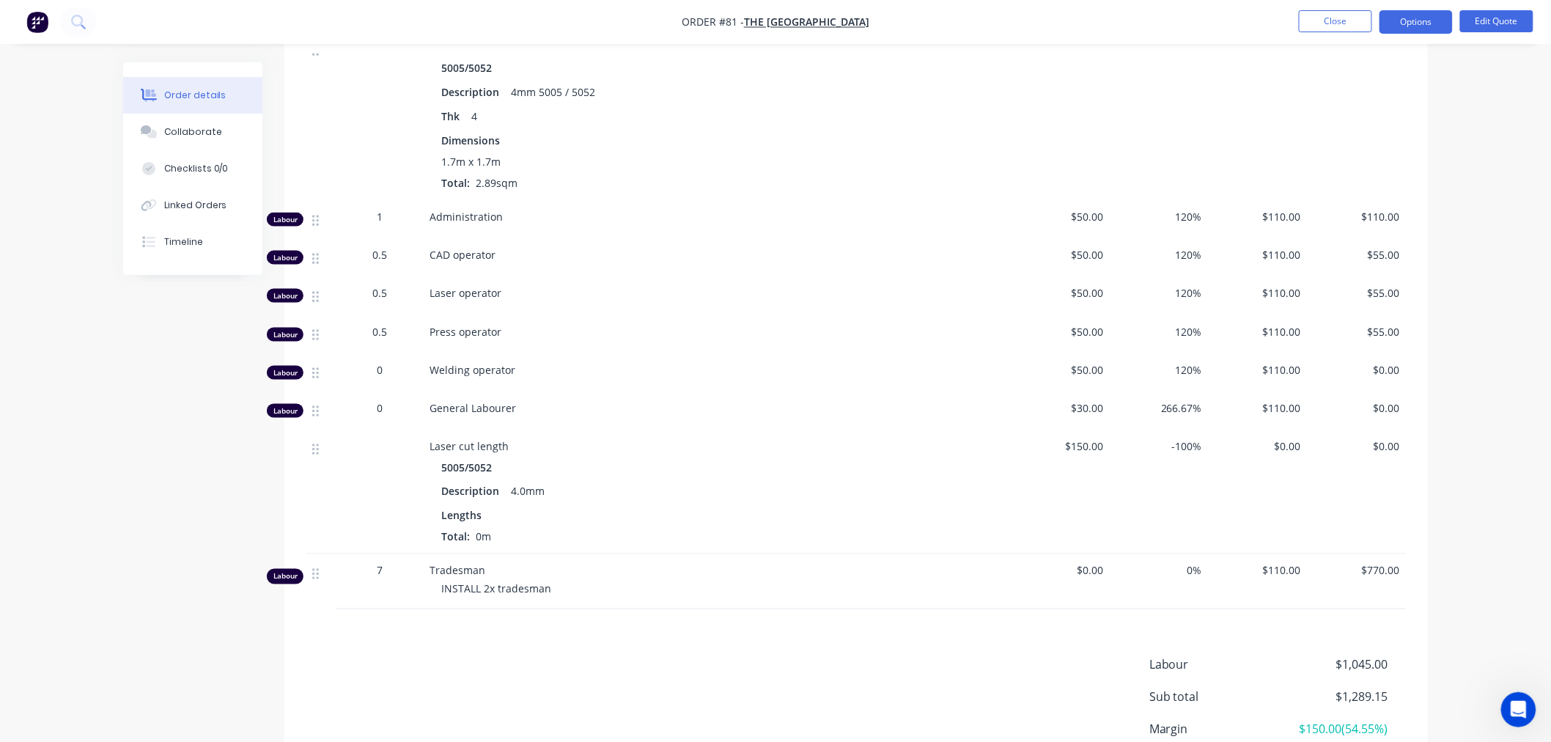
scroll to position [733, 0]
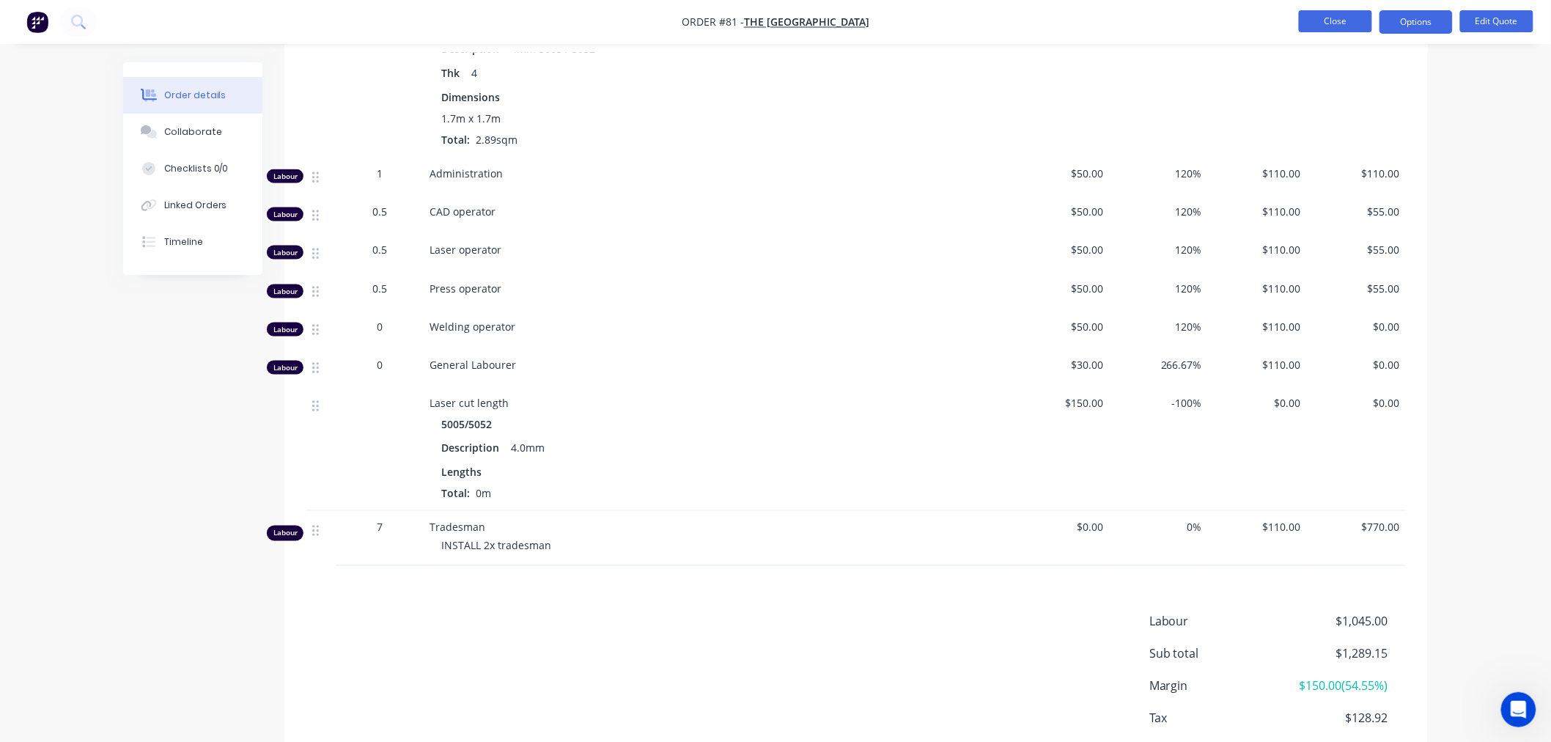
click at [1328, 26] on button "Close" at bounding box center [1335, 21] width 73 height 22
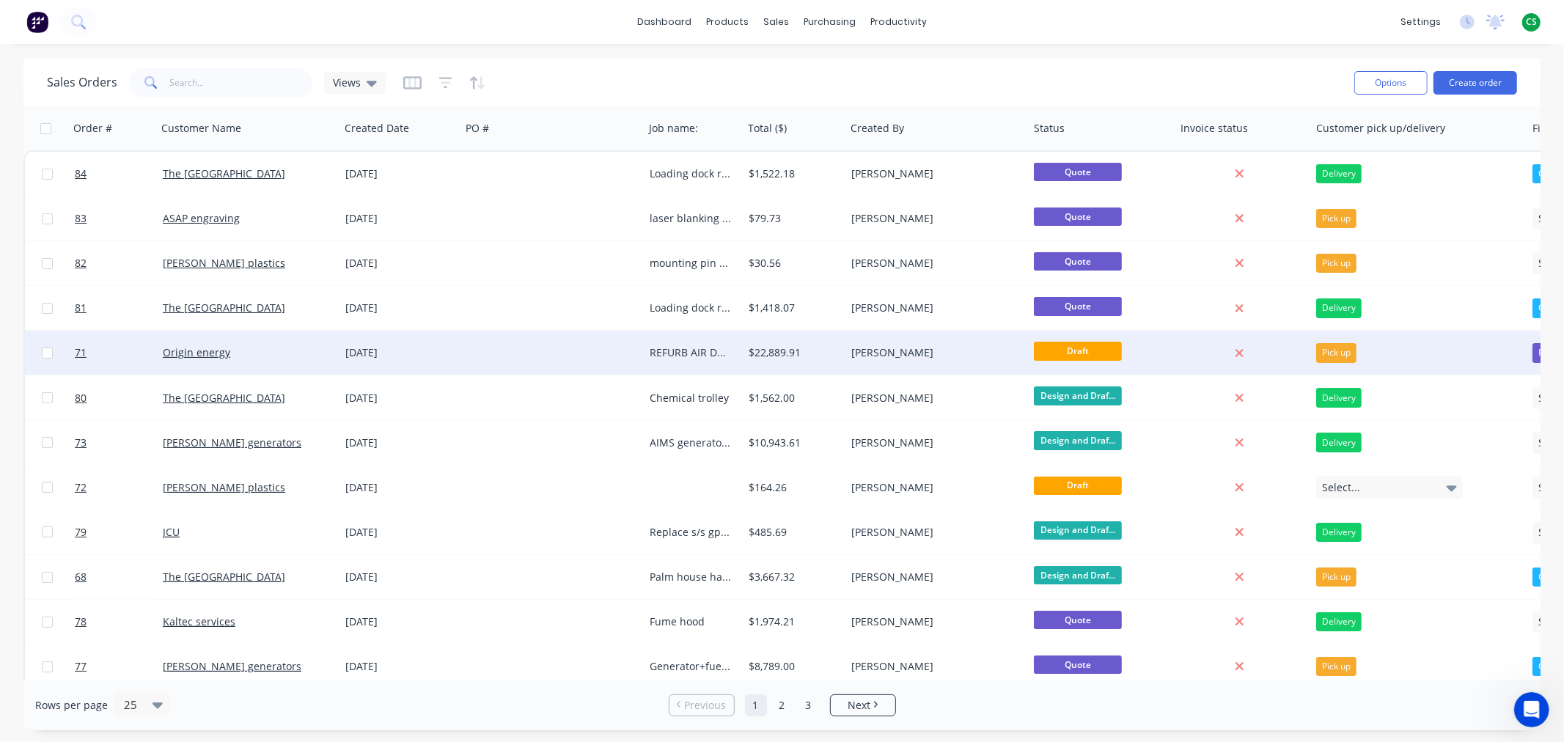
click at [407, 356] on div "09 Jul 2025" at bounding box center [399, 352] width 109 height 15
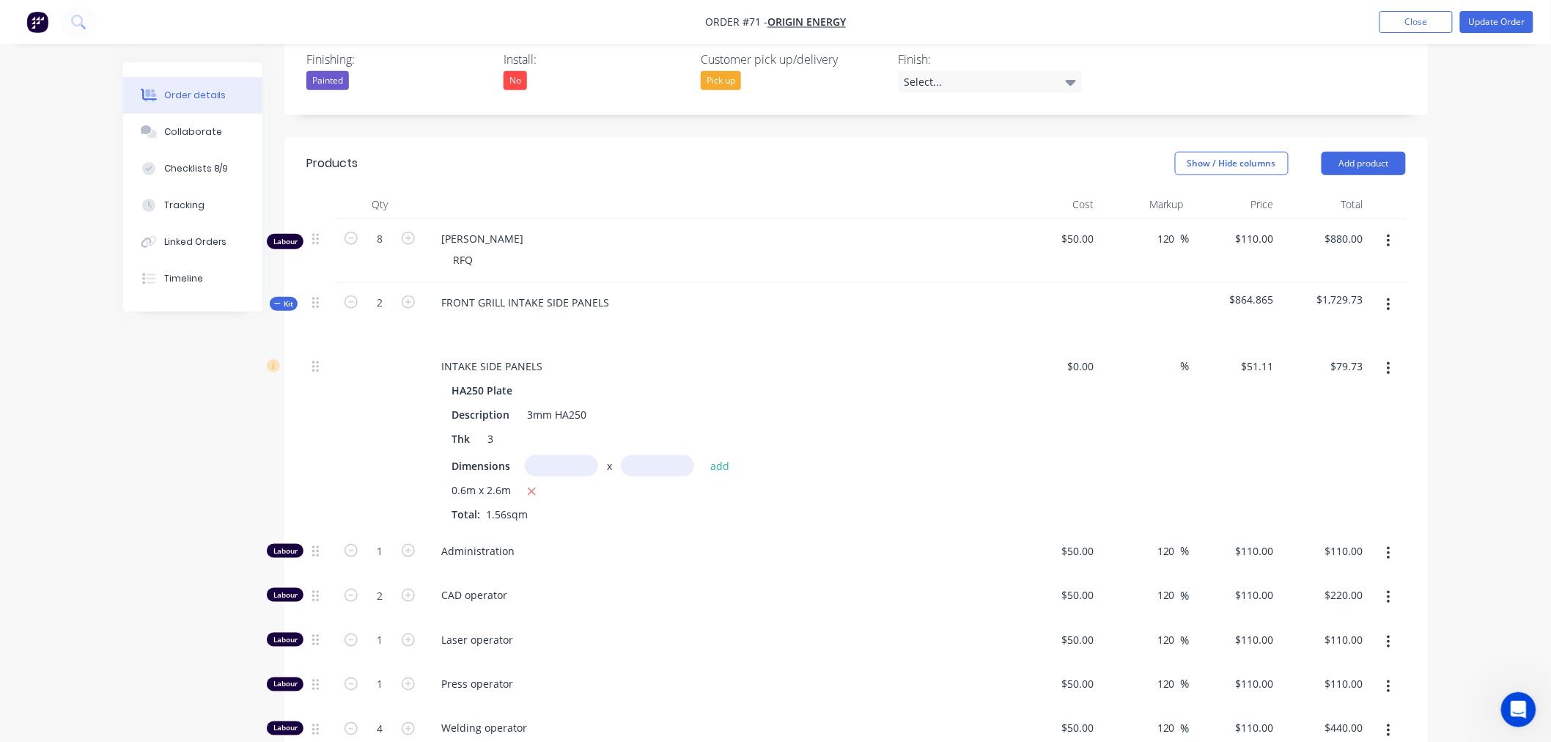
scroll to position [488, 0]
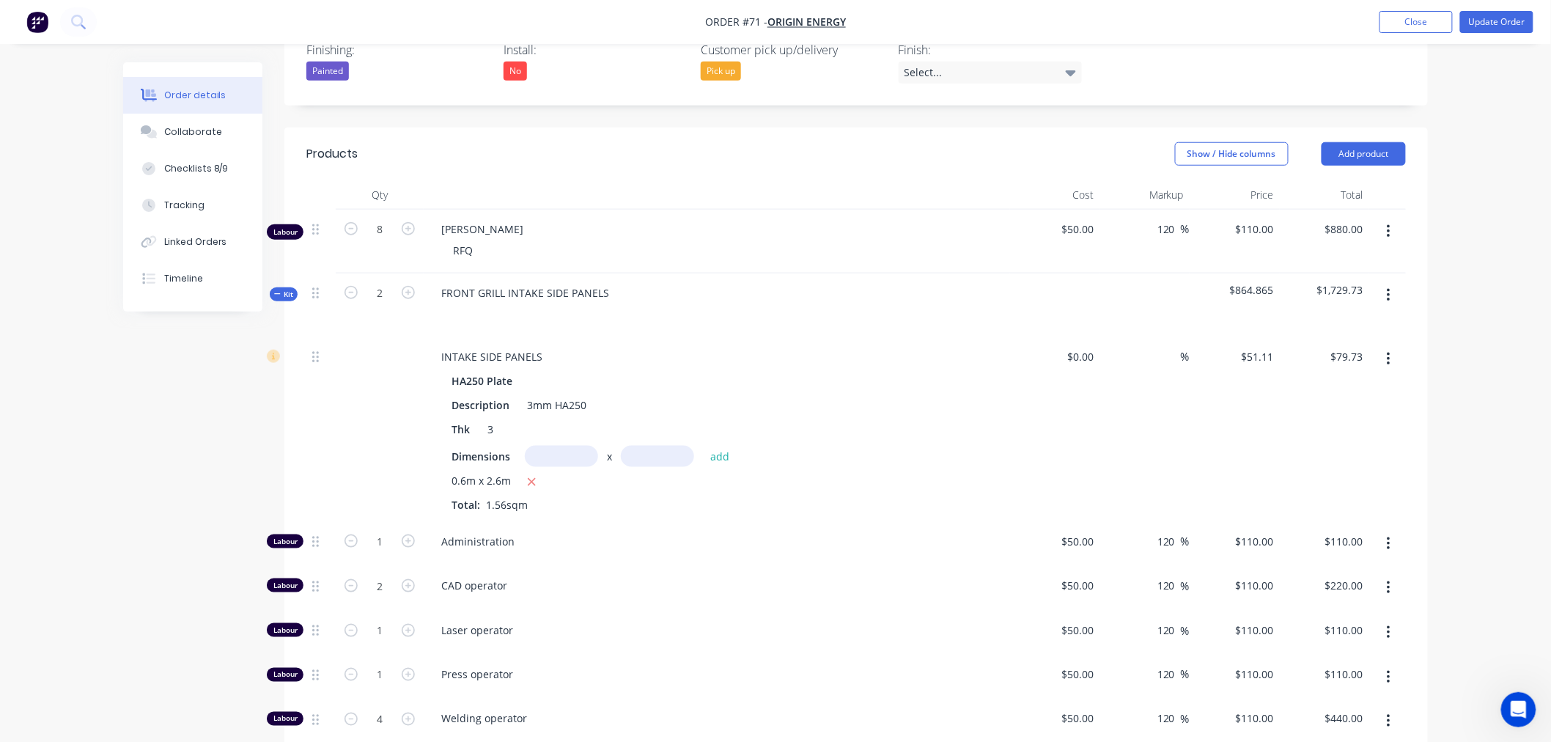
click at [1388, 289] on icon "button" at bounding box center [1388, 295] width 3 height 13
click at [1334, 323] on div "Add product to kit" at bounding box center [1336, 333] width 113 height 21
click at [451, 346] on div "INTAKE SIDE PANELS" at bounding box center [492, 356] width 125 height 21
drag, startPoint x: 451, startPoint y: 312, endPoint x: 523, endPoint y: 312, distance: 72.6
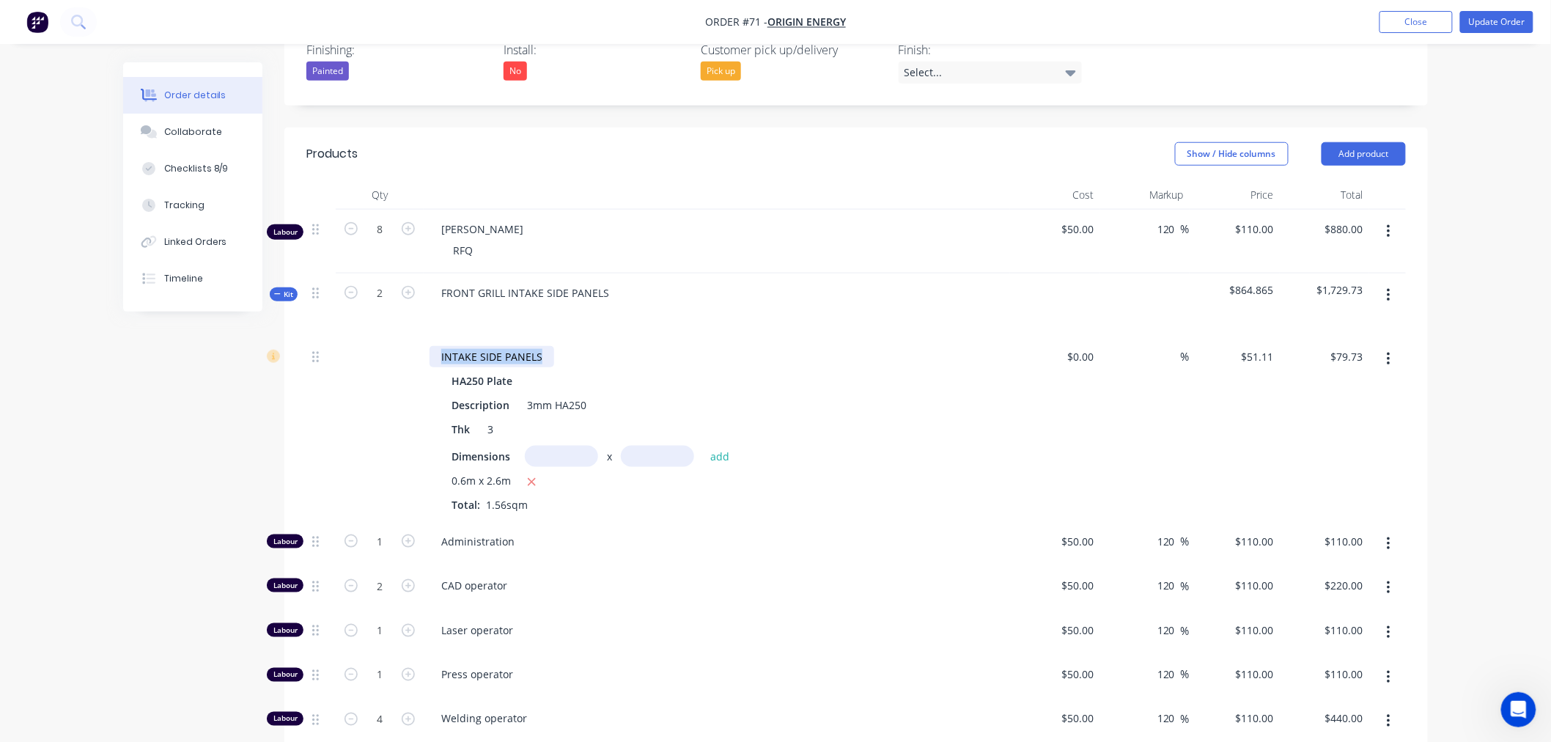
click at [523, 346] on div "INTAKE SIDE PANELS" at bounding box center [492, 356] width 125 height 21
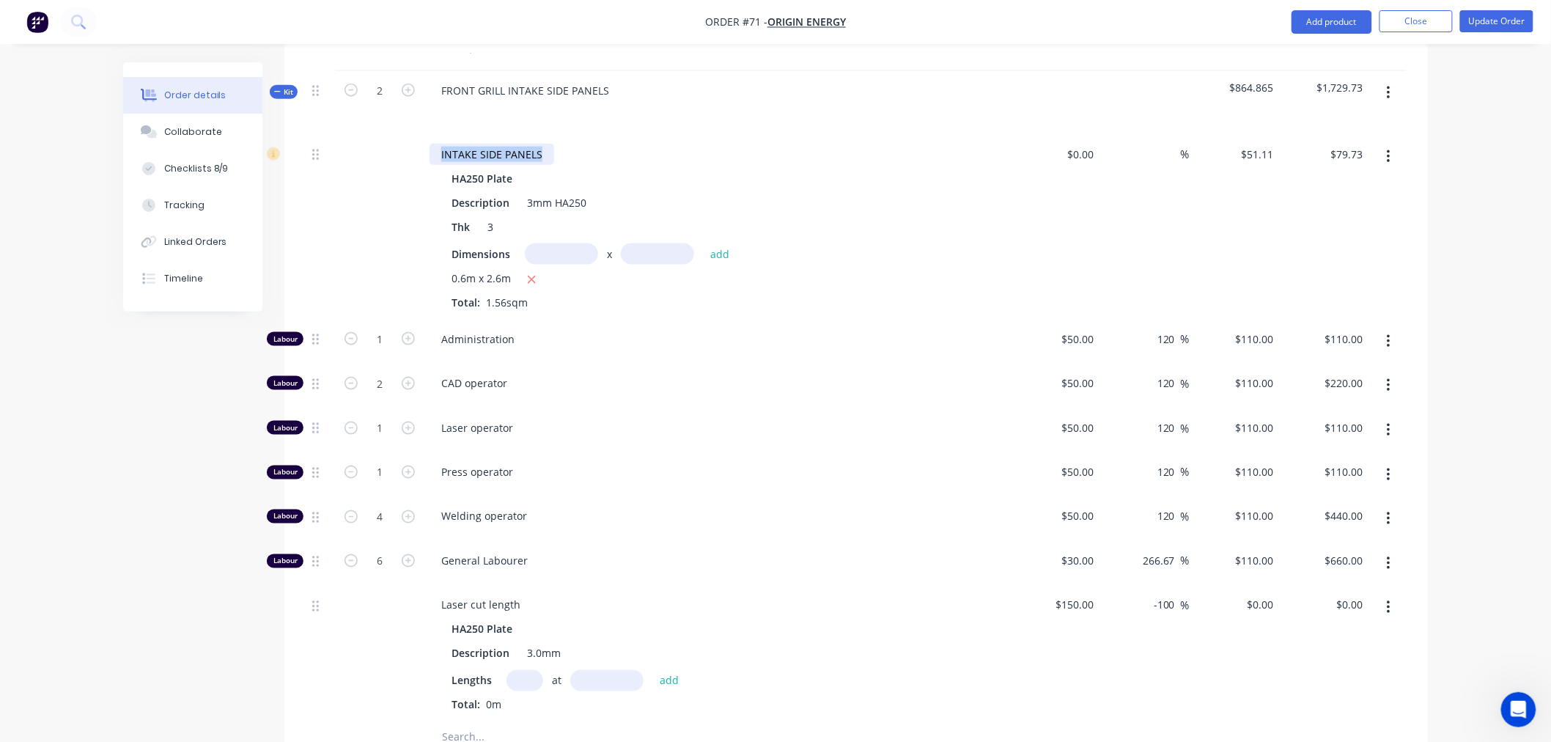
scroll to position [684, 0]
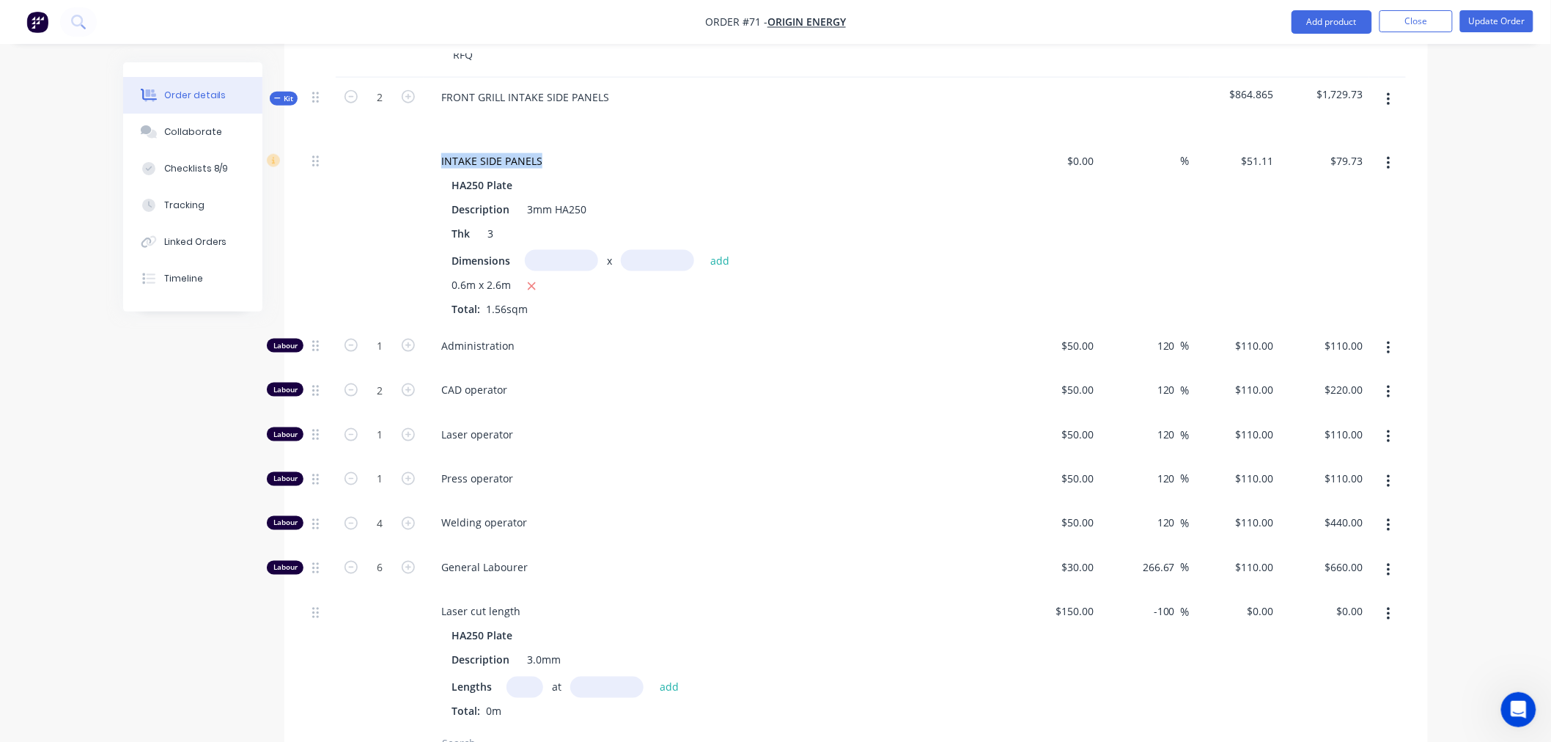
click at [452, 729] on input "text" at bounding box center [587, 743] width 293 height 29
paste input "447 833 896"
type input "447 833 896"
drag, startPoint x: 499, startPoint y: 702, endPoint x: 408, endPoint y: 702, distance: 90.9
click at [408, 729] on div "447 833 896" at bounding box center [856, 744] width 1100 height 30
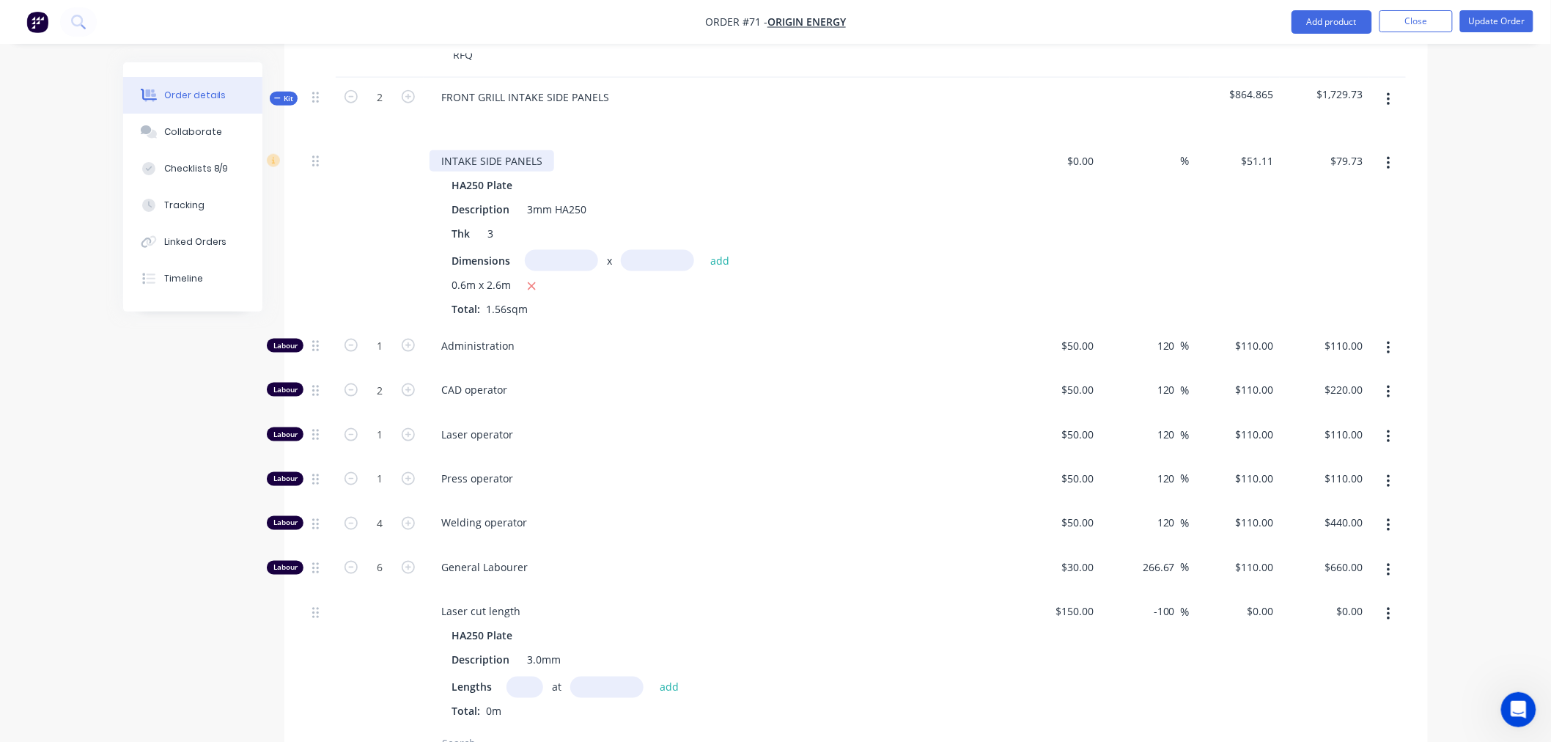
click at [452, 150] on div "INTAKE SIDE PANELS" at bounding box center [492, 160] width 125 height 21
drag, startPoint x: 452, startPoint y: 120, endPoint x: 536, endPoint y: 116, distance: 84.4
click at [536, 150] on div "INTAKE SIDE PANELS" at bounding box center [492, 160] width 125 height 21
copy div "INTAKE SIDE PANELS"
click at [449, 729] on input "text" at bounding box center [587, 743] width 293 height 29
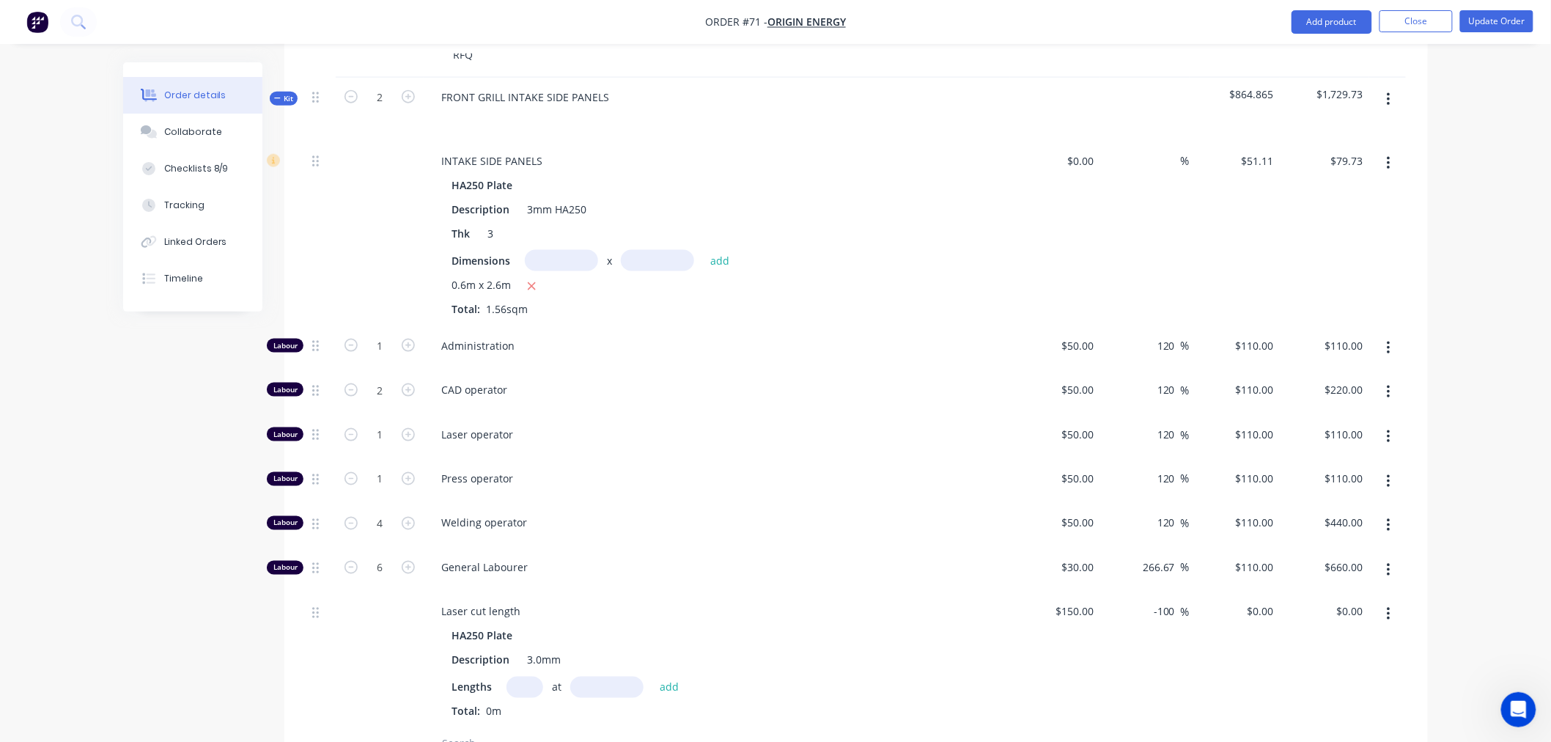
paste input "INTAKE SIDE PANELS"
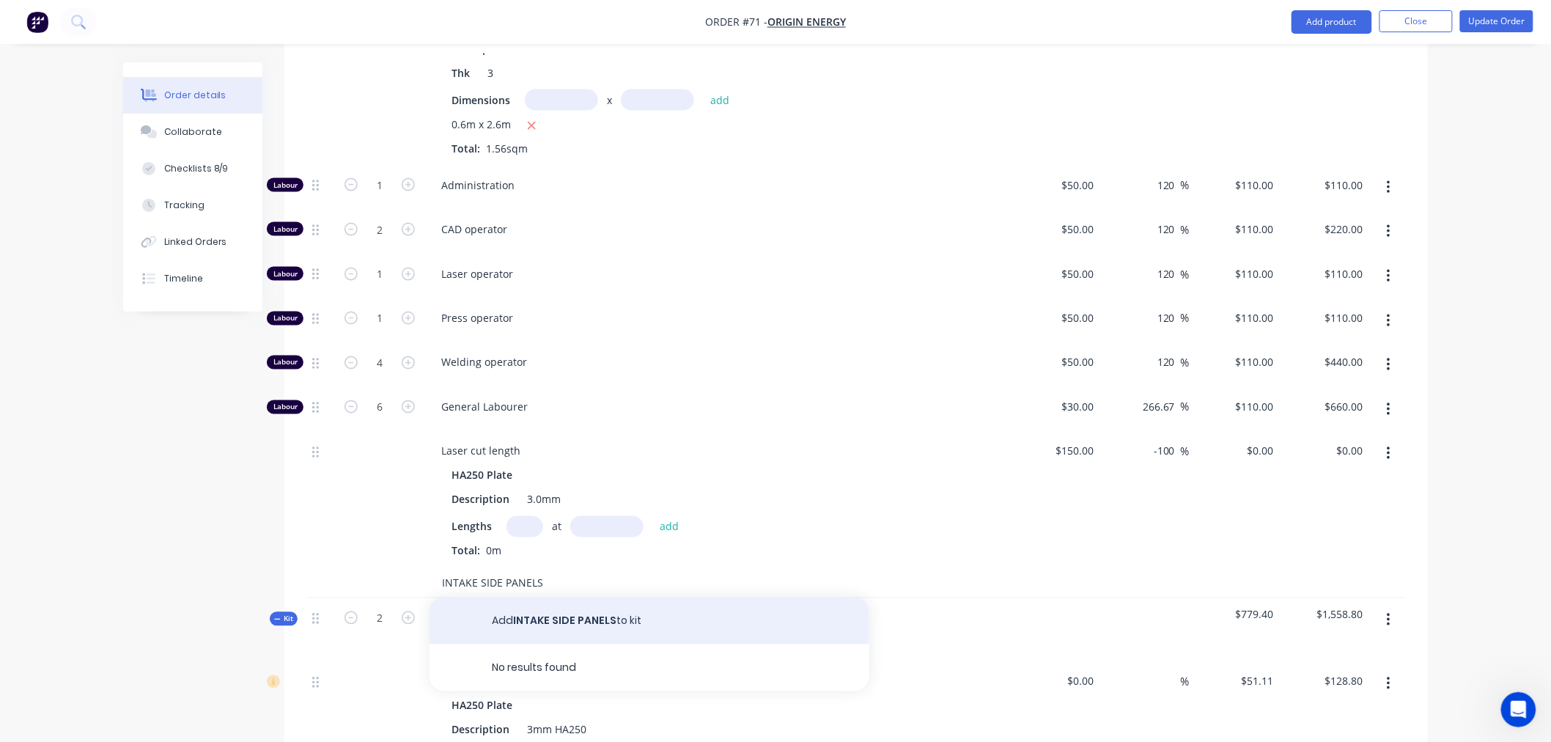
scroll to position [928, 0]
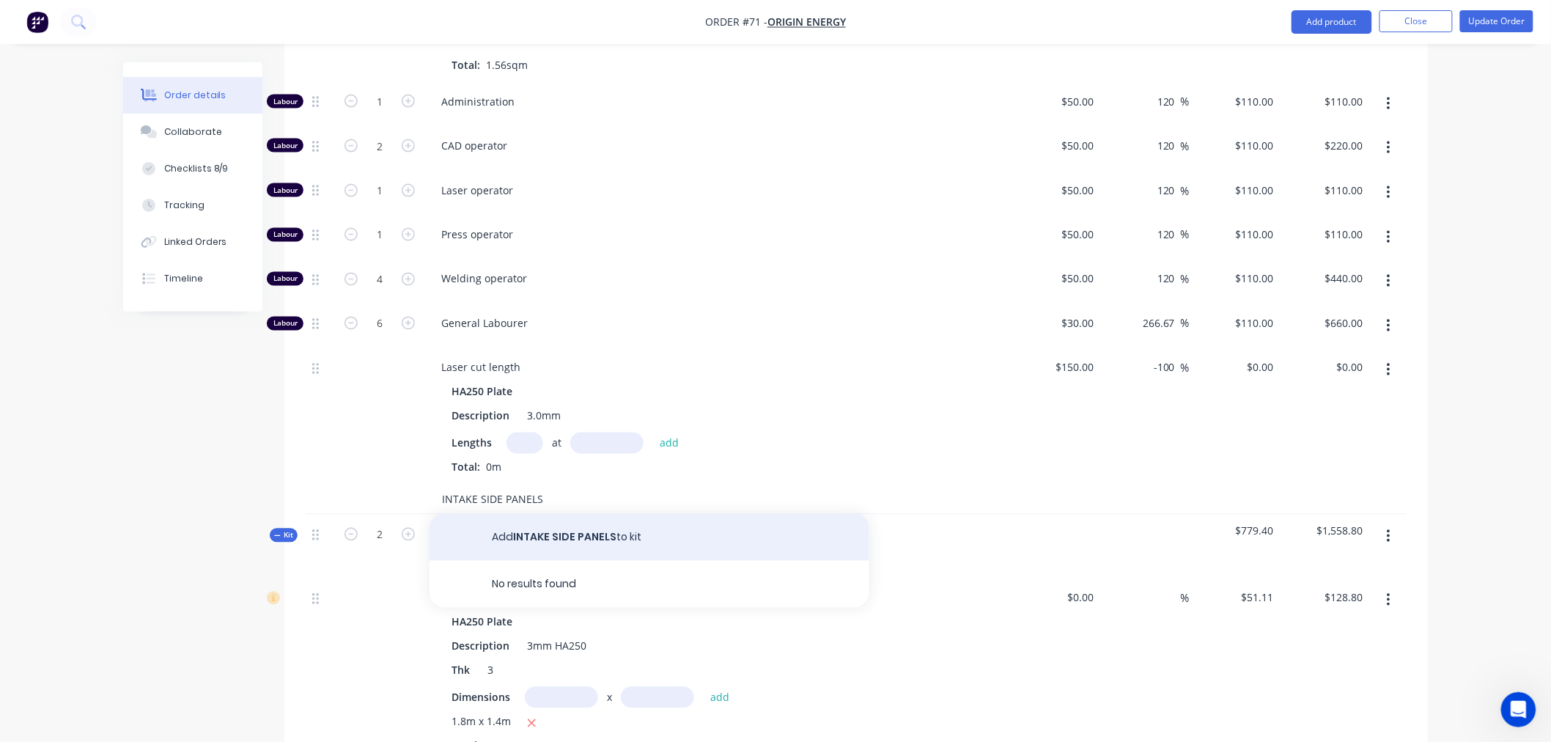
type input "INTAKE SIDE PANELS"
click at [539, 514] on button "Add INTAKE SIDE PANELS to kit" at bounding box center [650, 537] width 440 height 47
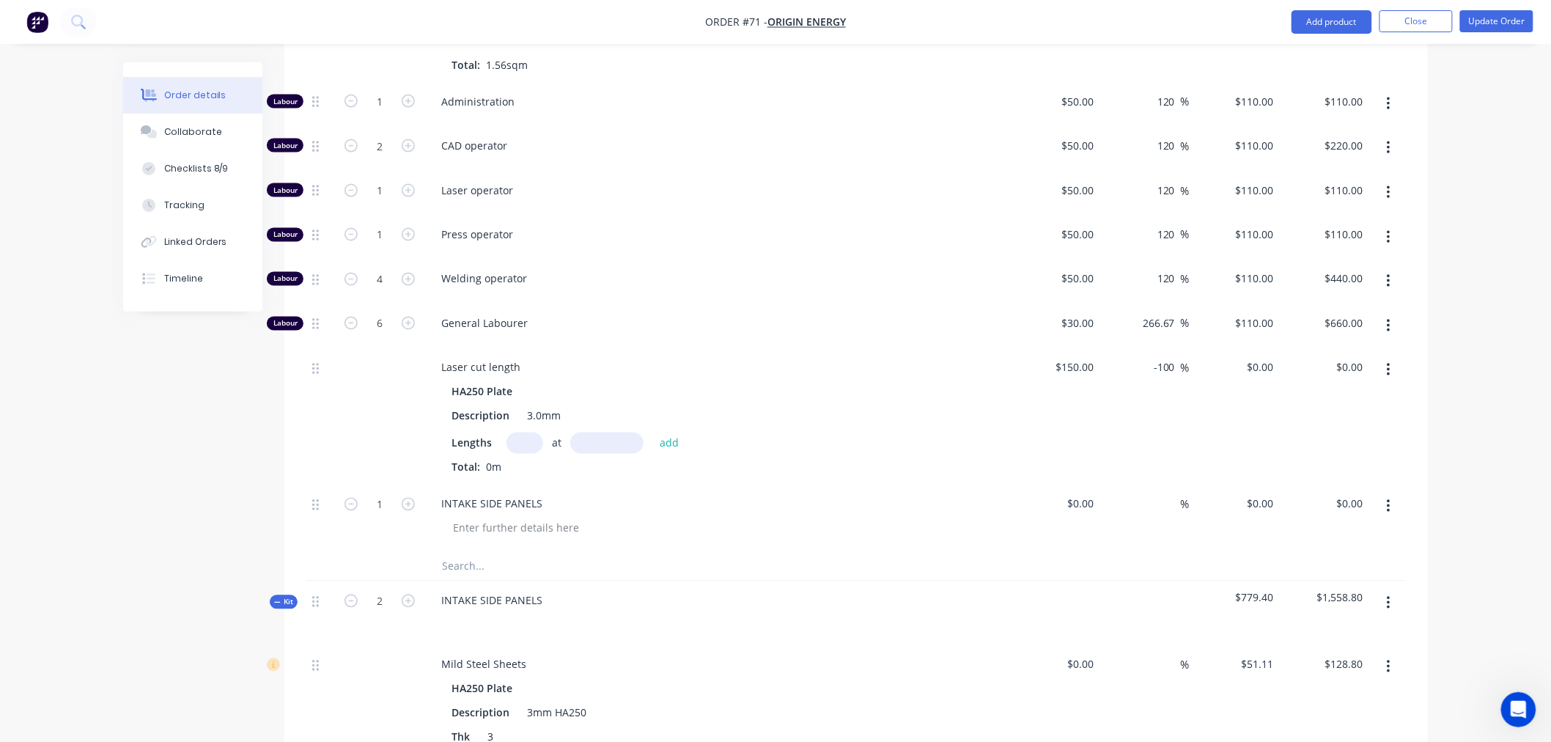
click at [1388, 500] on icon "button" at bounding box center [1388, 506] width 3 height 13
click at [1307, 622] on div "Delete" at bounding box center [1336, 632] width 113 height 21
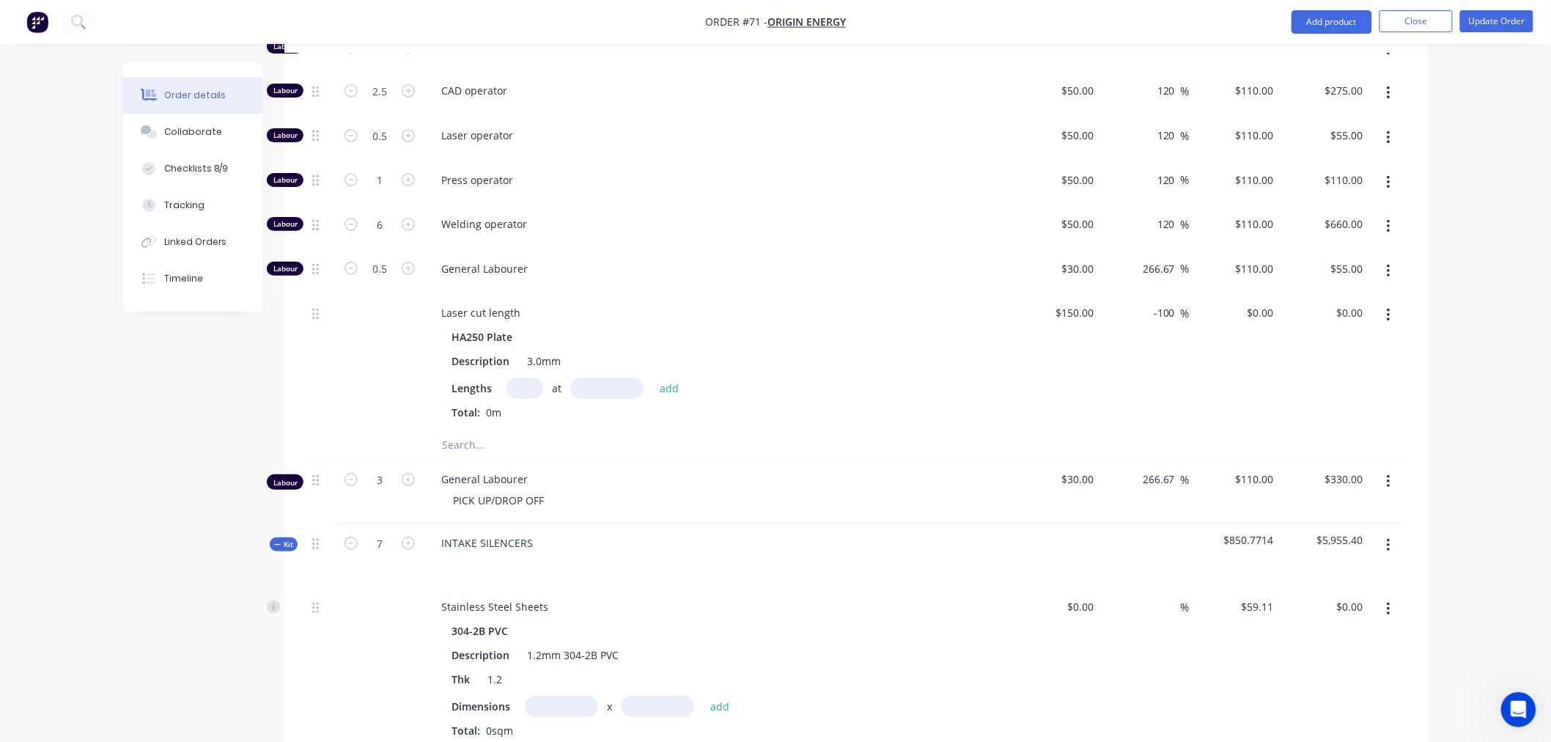
scroll to position [2639, 0]
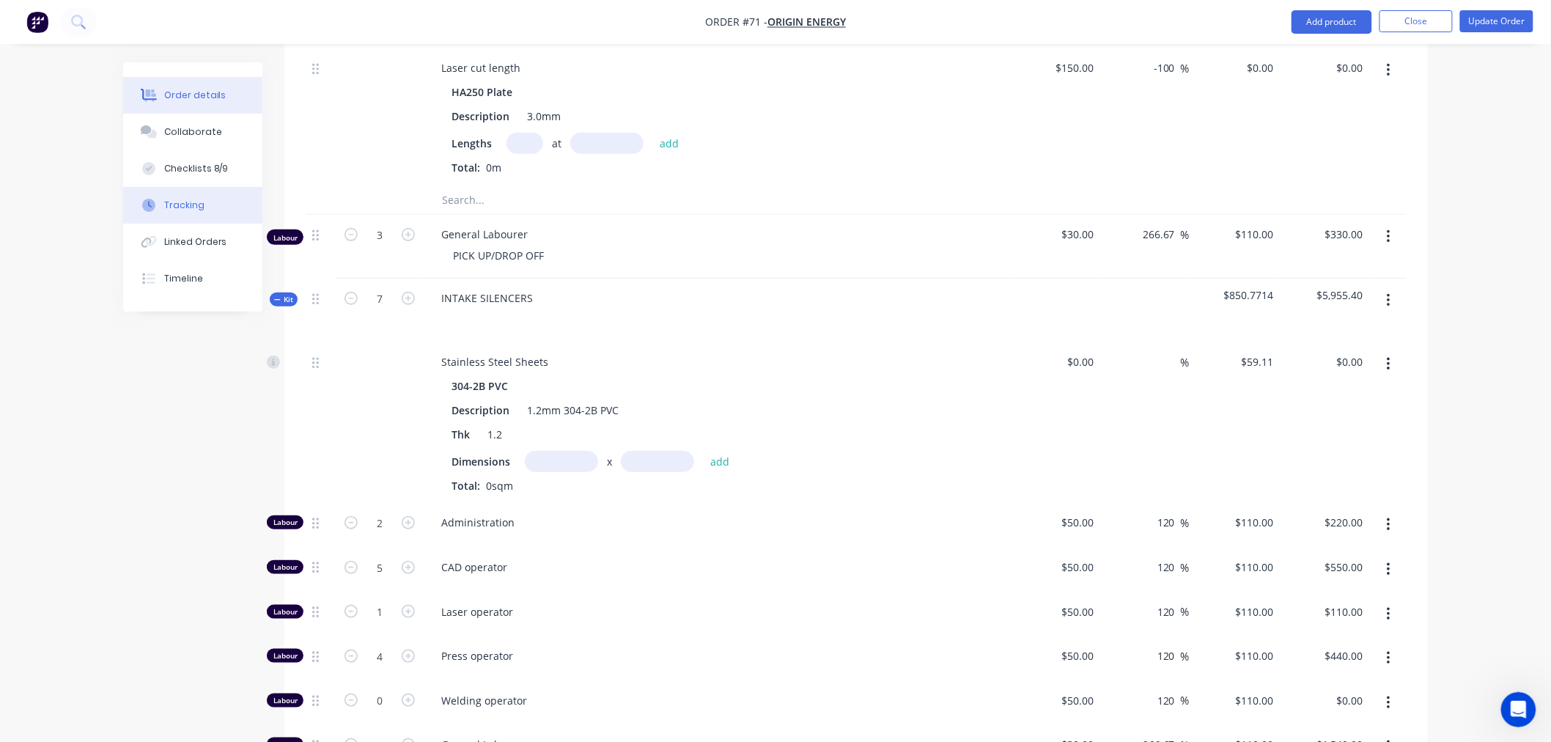
click at [202, 203] on button "Tracking" at bounding box center [192, 205] width 139 height 37
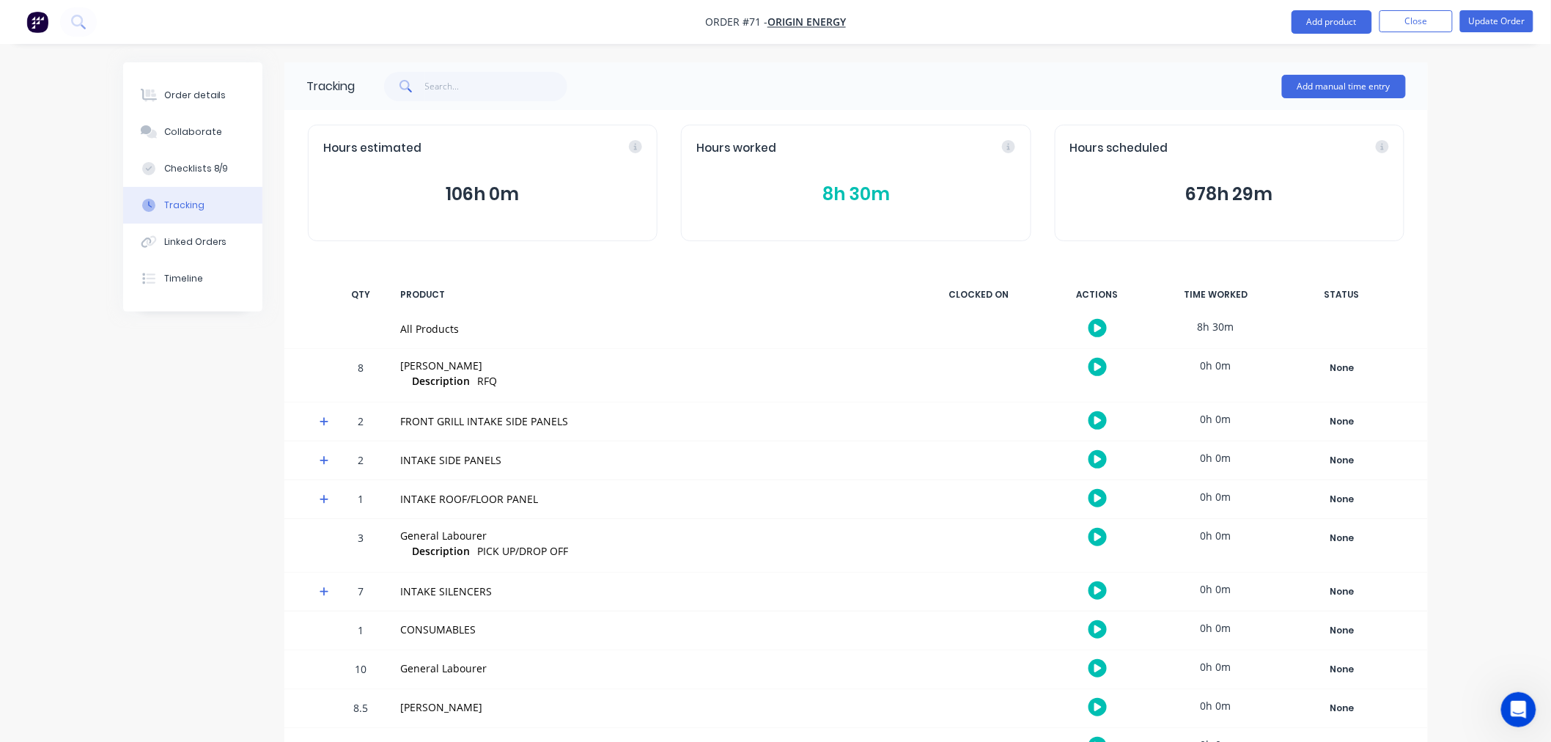
click at [866, 193] on button "8h 30m" at bounding box center [855, 194] width 319 height 28
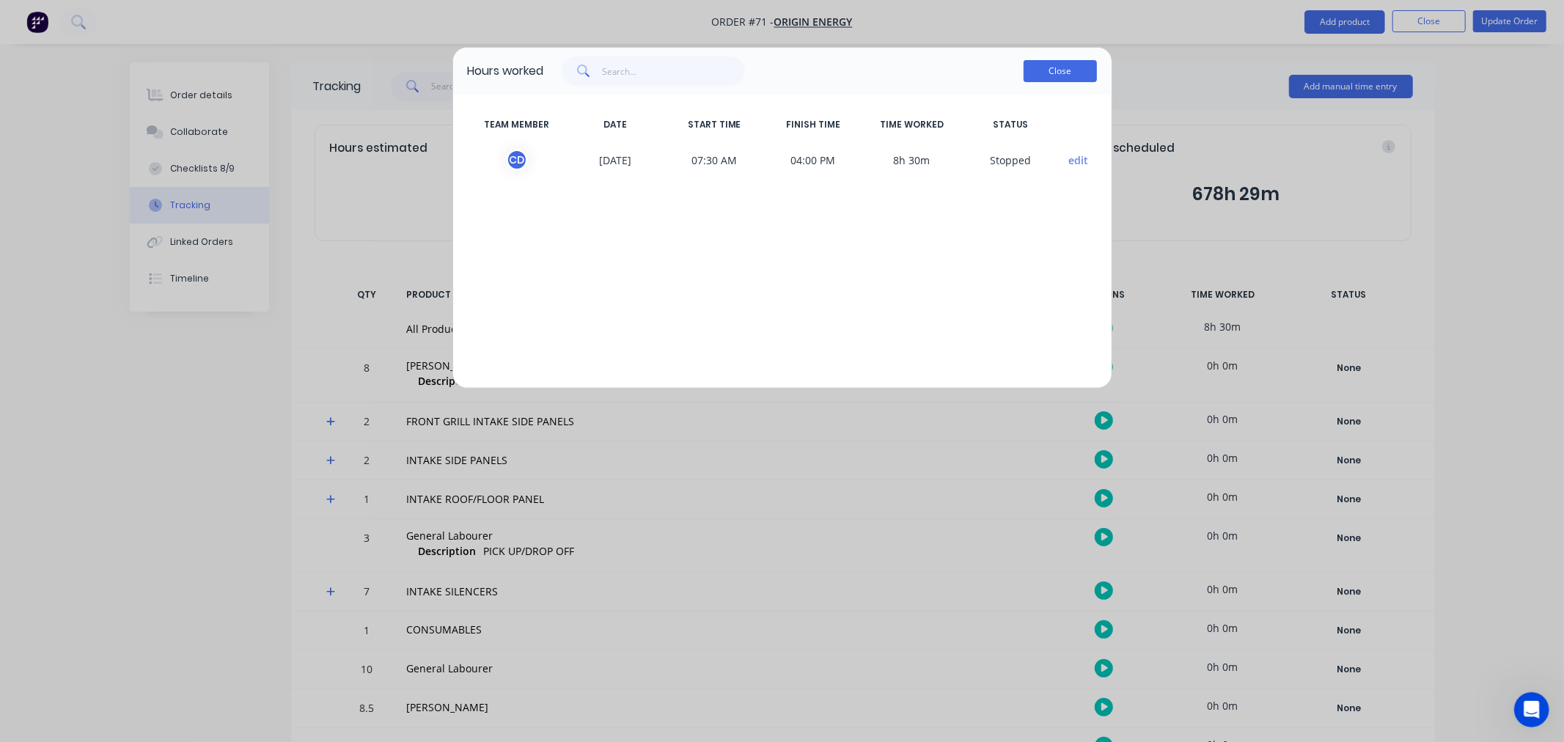
click at [1045, 74] on button "Close" at bounding box center [1059, 71] width 73 height 22
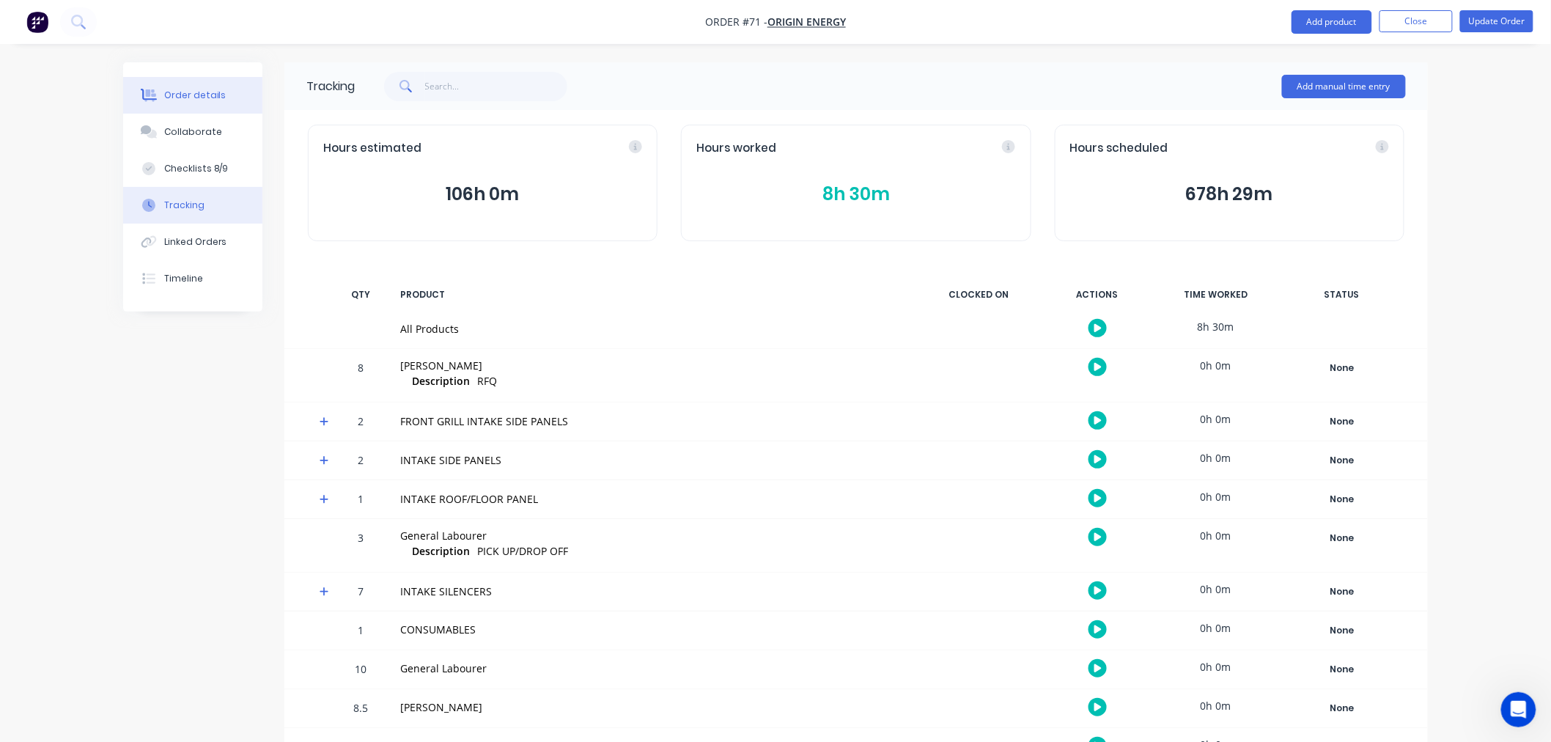
click at [187, 93] on div "Order details" at bounding box center [195, 95] width 62 height 13
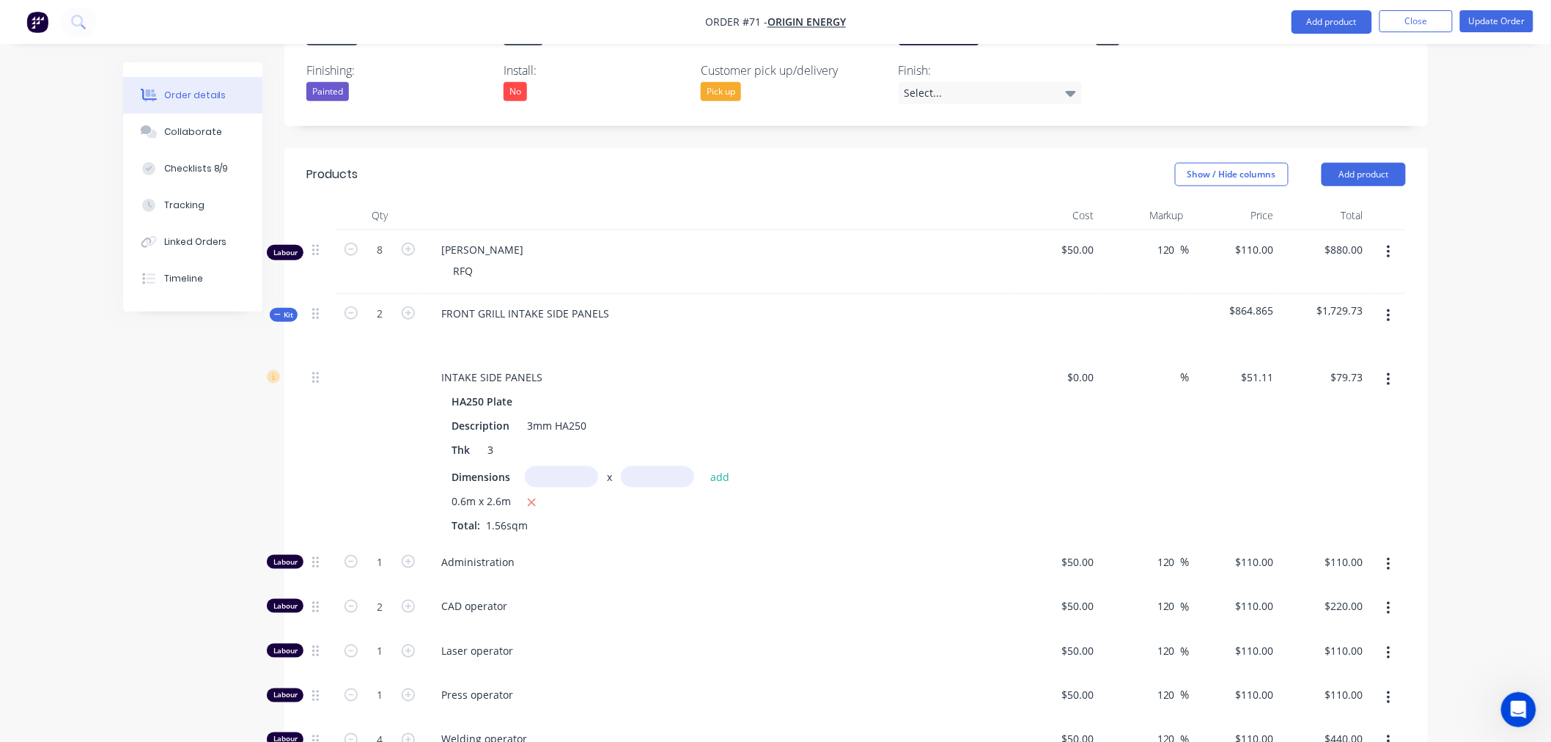
scroll to position [488, 0]
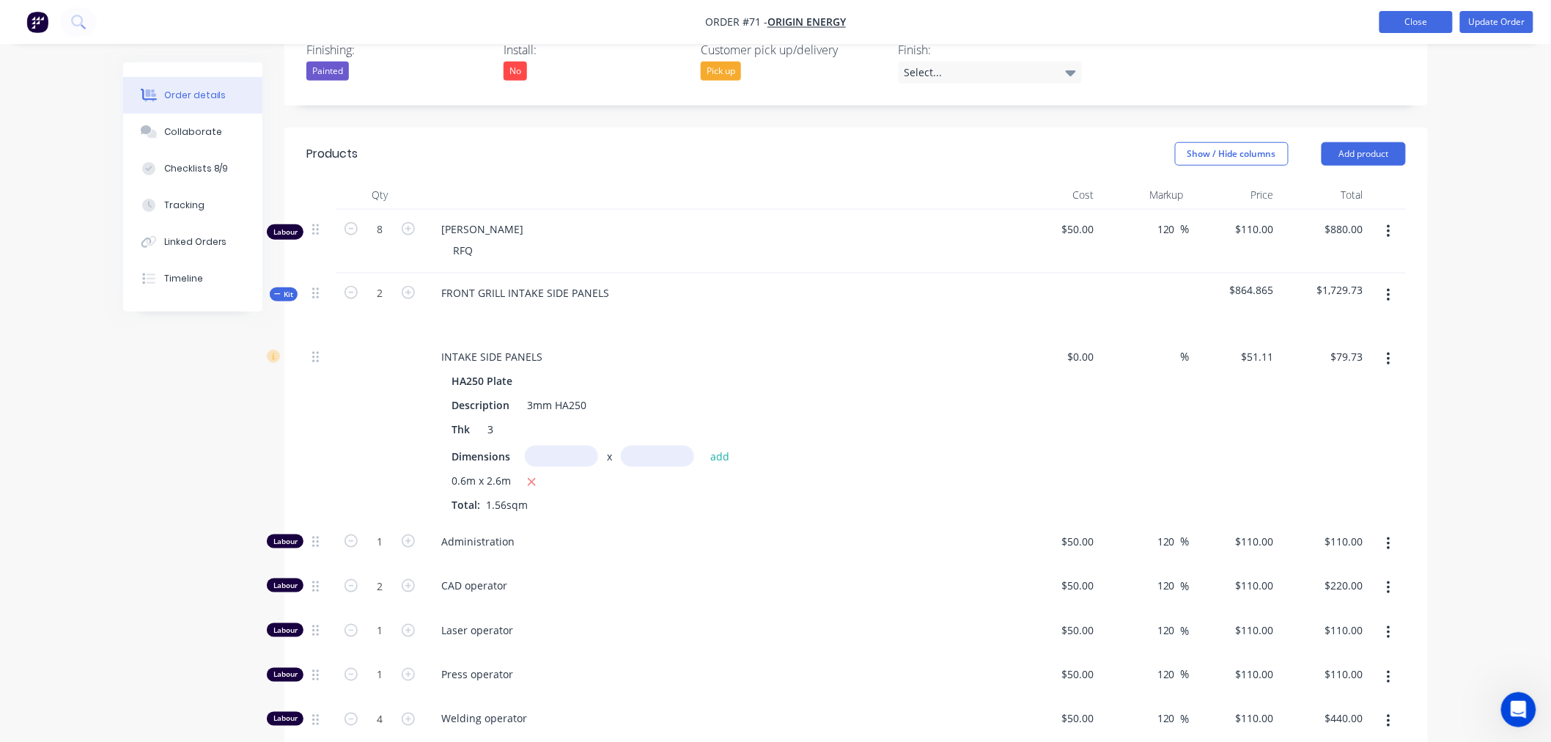
click at [1402, 19] on button "Close" at bounding box center [1416, 22] width 73 height 22
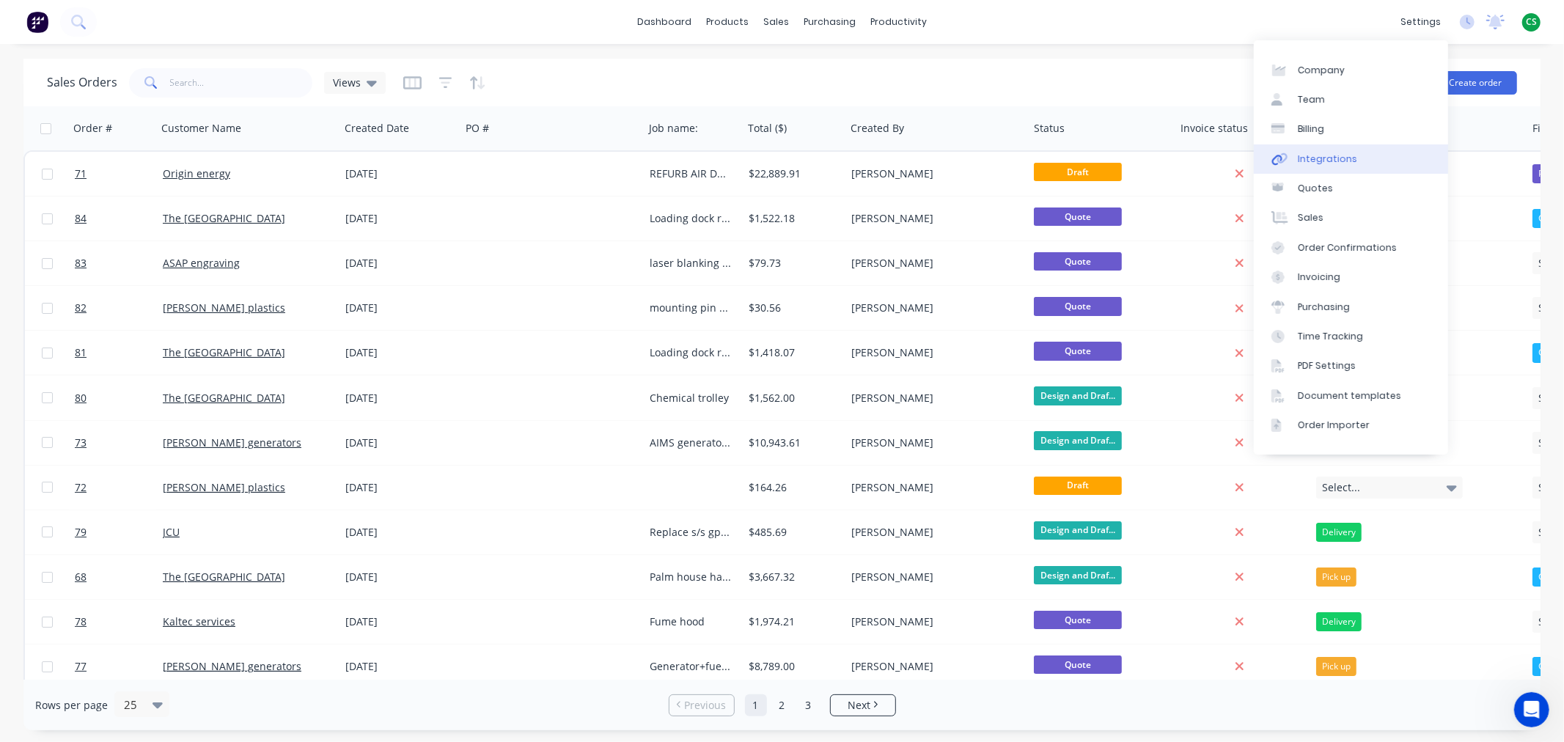
click at [1332, 155] on div "Integrations" at bounding box center [1326, 158] width 59 height 13
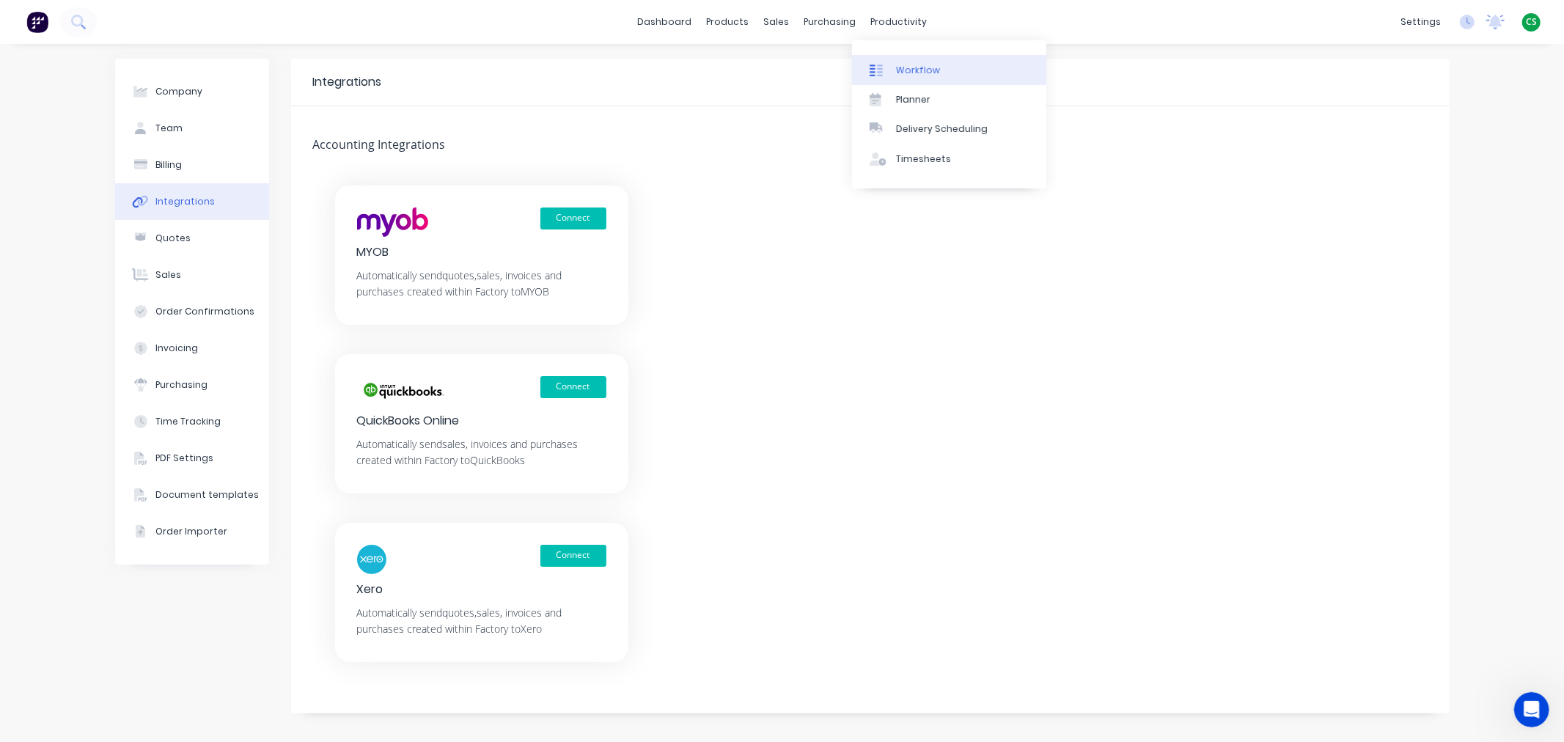
click at [913, 67] on div "Workflow" at bounding box center [918, 70] width 44 height 13
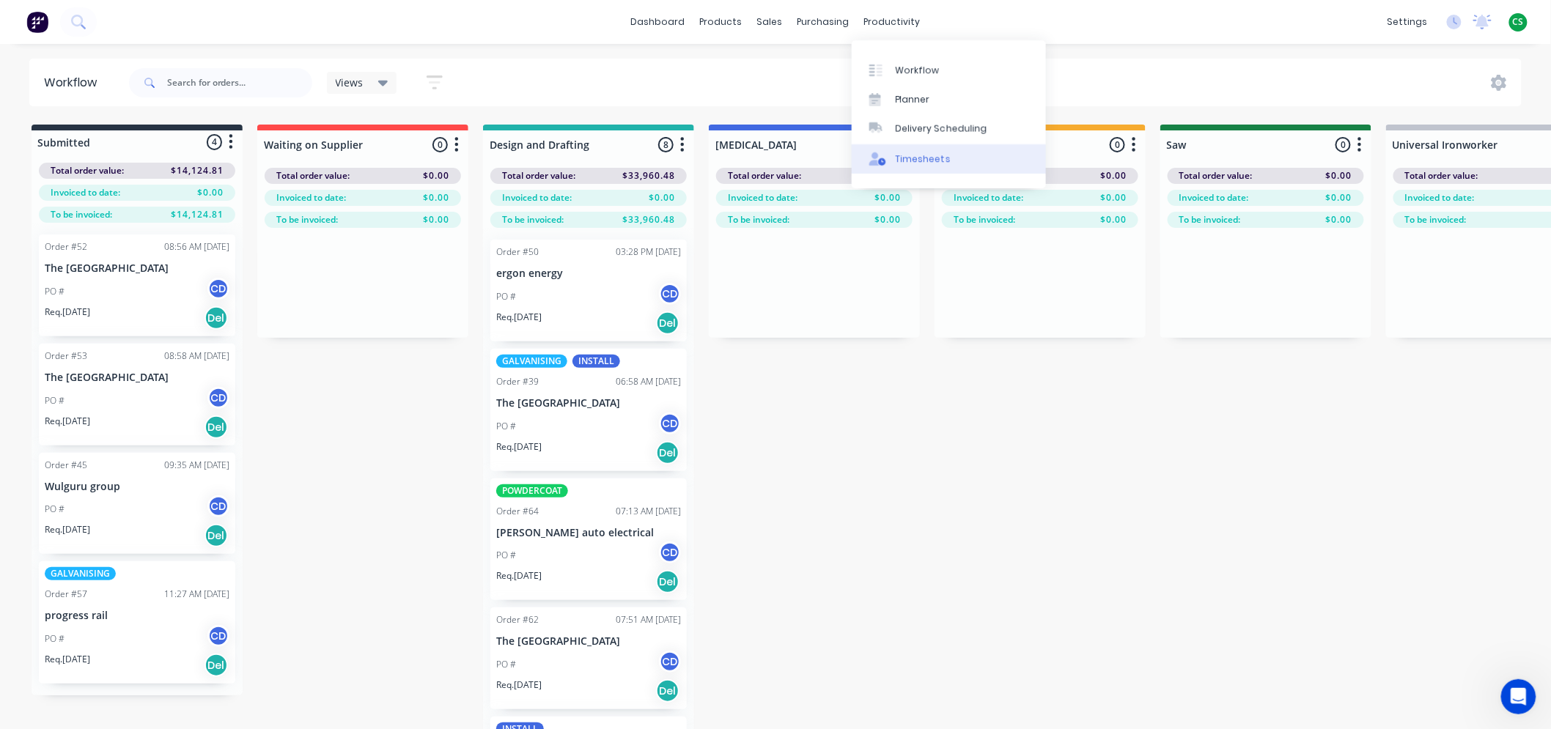
click at [919, 155] on div "Timesheets" at bounding box center [923, 158] width 55 height 13
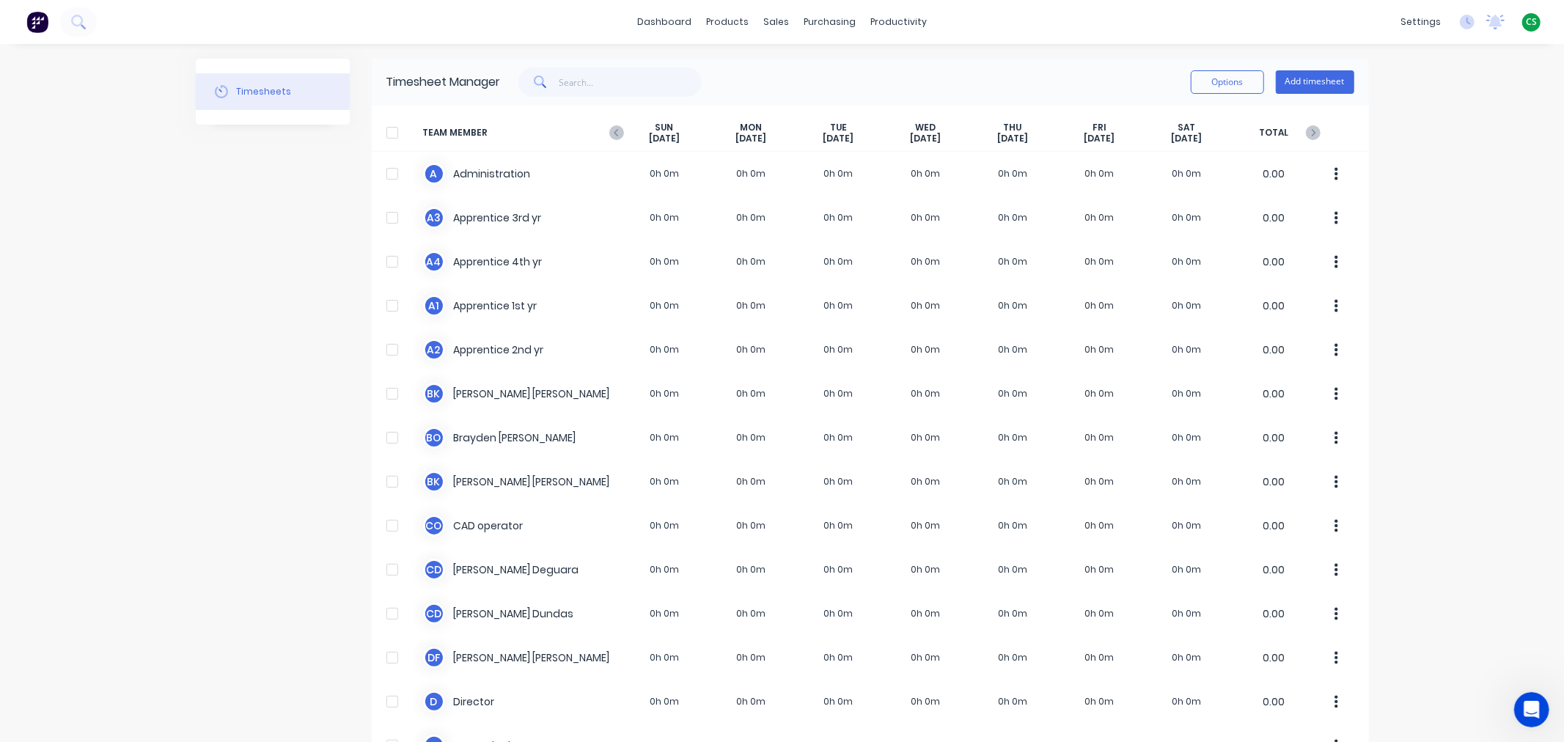
click at [992, 28] on div "dashboard products sales purchasing productivity dashboard products Product Cat…" at bounding box center [782, 22] width 1564 height 44
click at [909, 103] on div "Planner" at bounding box center [913, 99] width 34 height 13
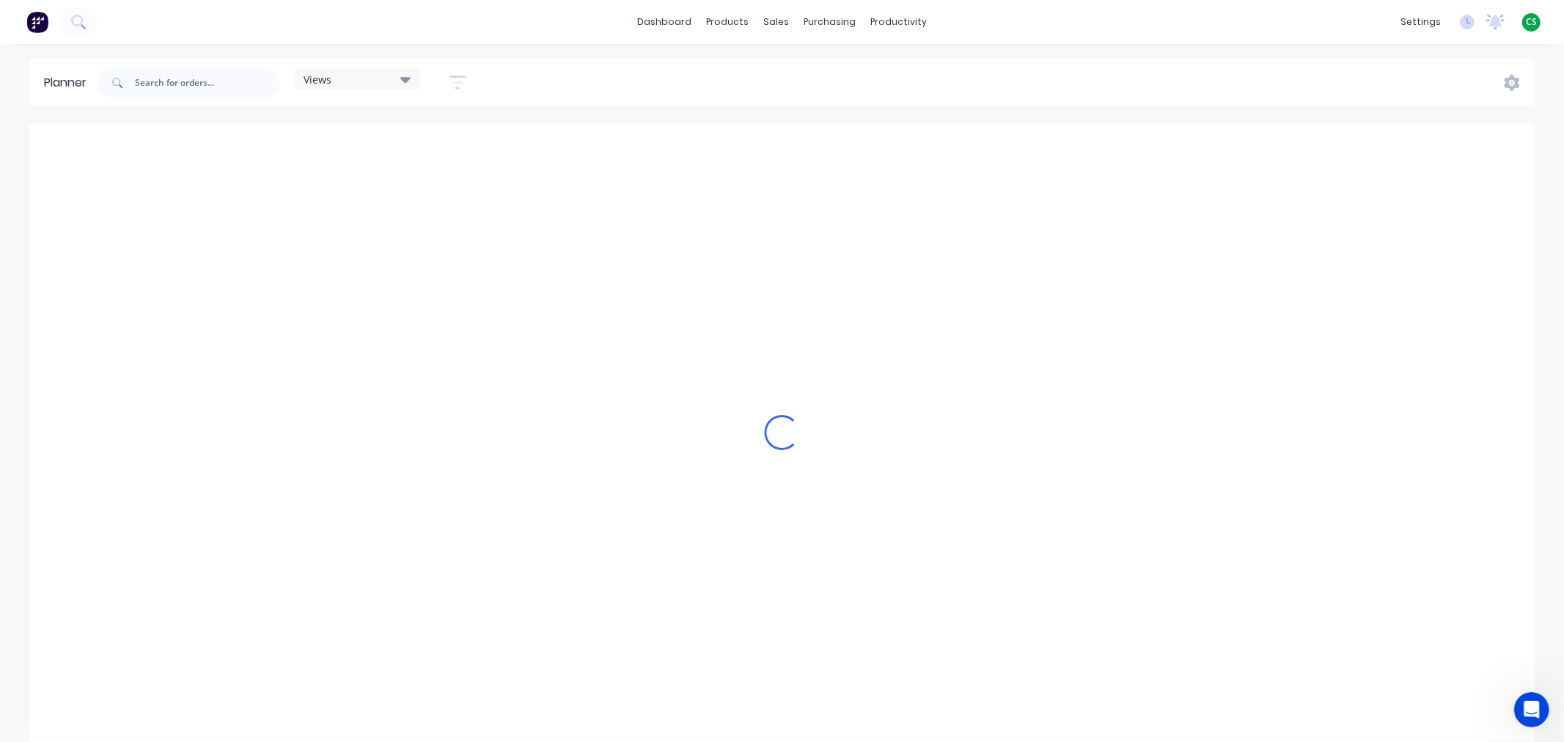
scroll to position [0, 822]
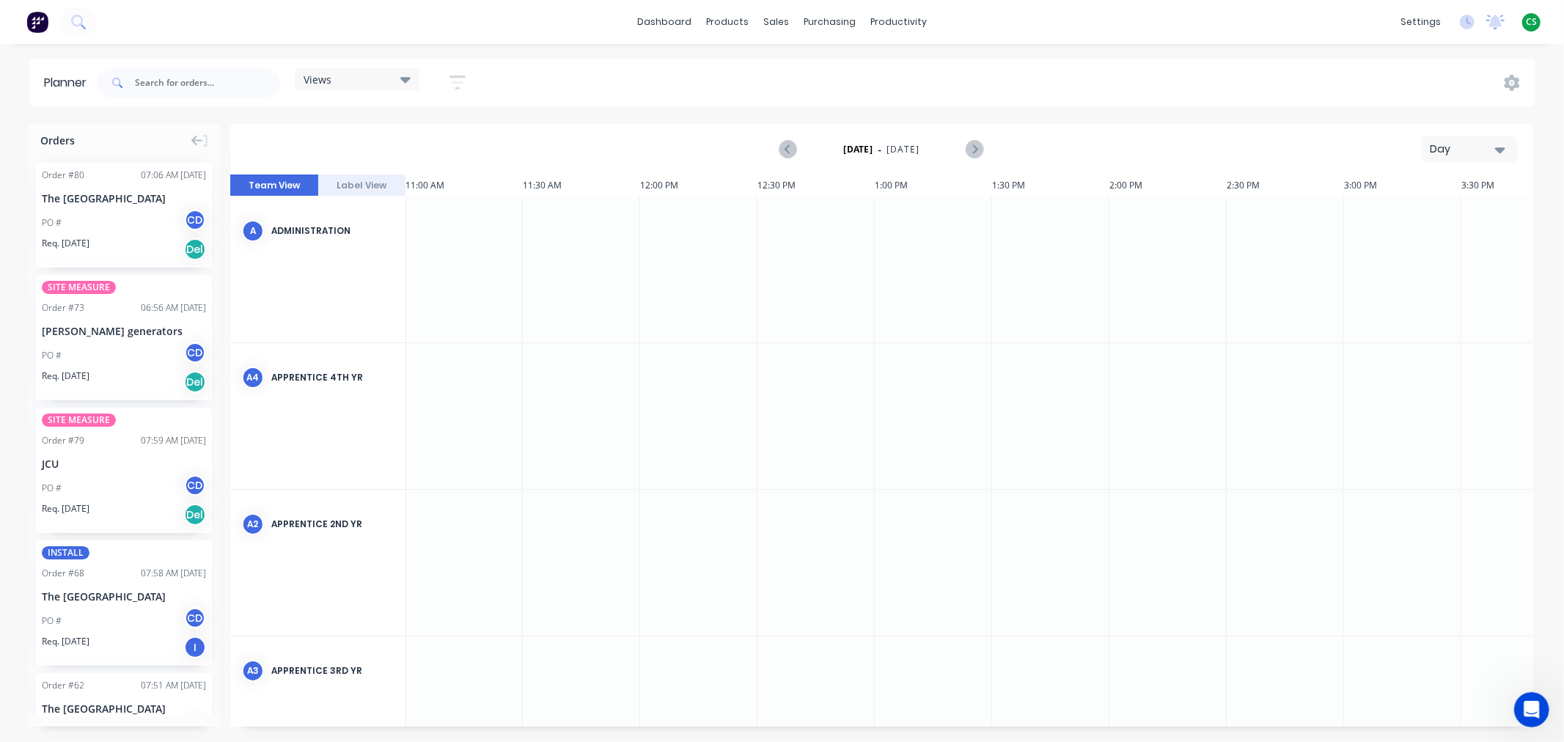
click at [1481, 152] on div "Day" at bounding box center [1462, 148] width 67 height 15
click at [1422, 221] on div "Week" at bounding box center [1442, 217] width 145 height 29
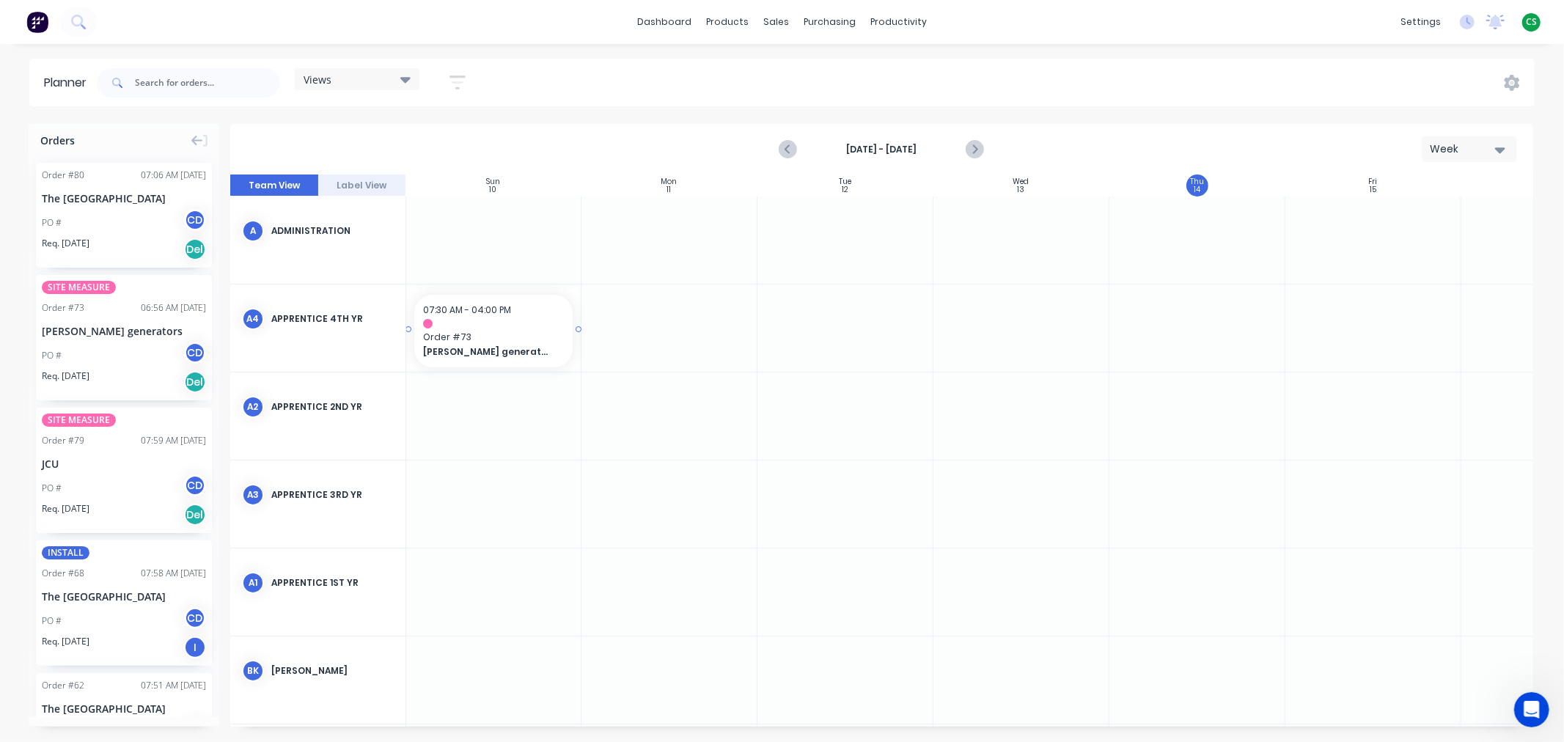
scroll to position [0, 0]
drag, startPoint x: 95, startPoint y: 348, endPoint x: 563, endPoint y: 317, distance: 468.7
drag, startPoint x: 579, startPoint y: 328, endPoint x: 1050, endPoint y: 310, distance: 470.9
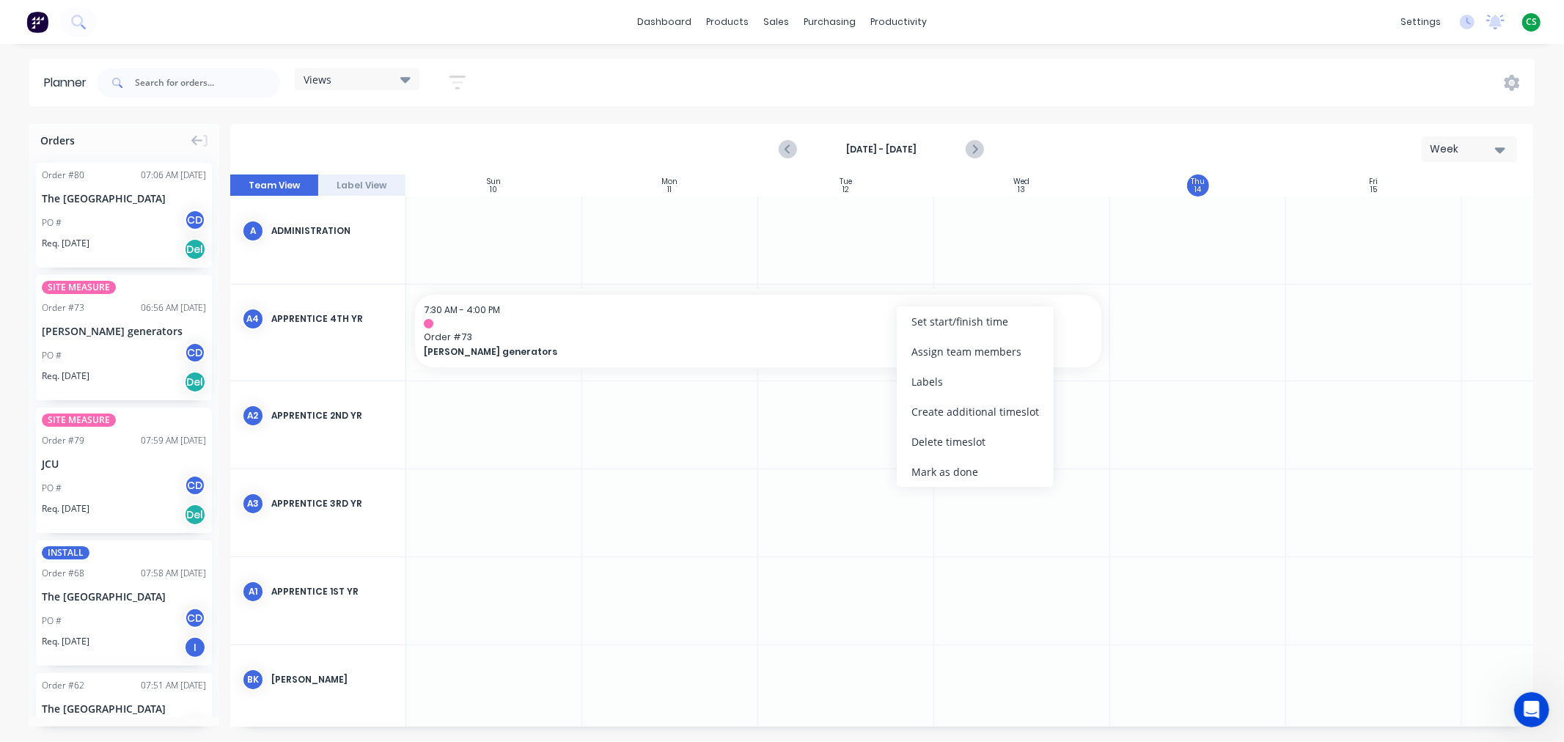
drag, startPoint x: 936, startPoint y: 444, endPoint x: 954, endPoint y: 435, distance: 20.0
click at [936, 443] on div "Delete timeslot" at bounding box center [974, 442] width 157 height 30
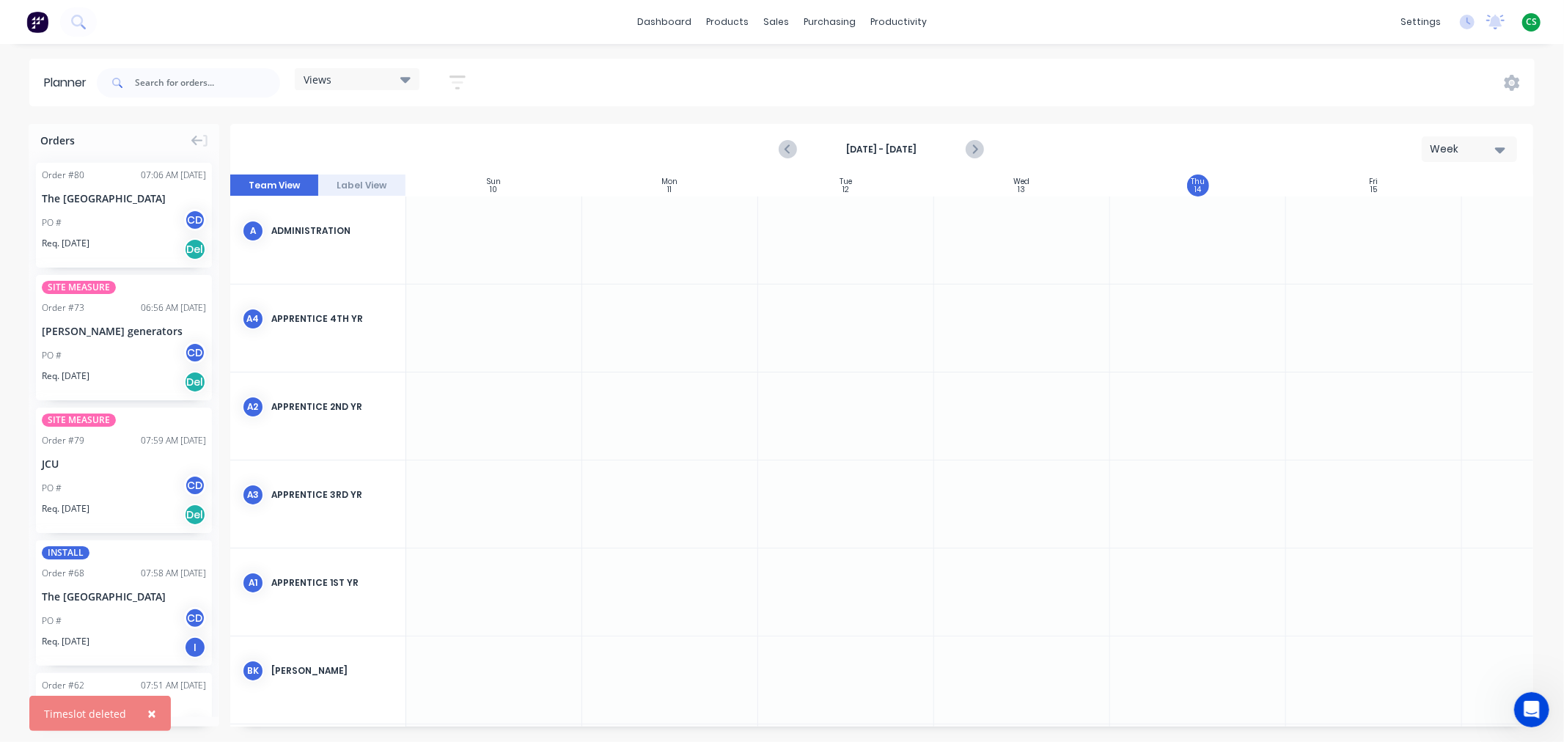
click at [1498, 148] on icon "button" at bounding box center [1500, 150] width 10 height 6
click at [1402, 247] on div "Month" at bounding box center [1442, 246] width 145 height 29
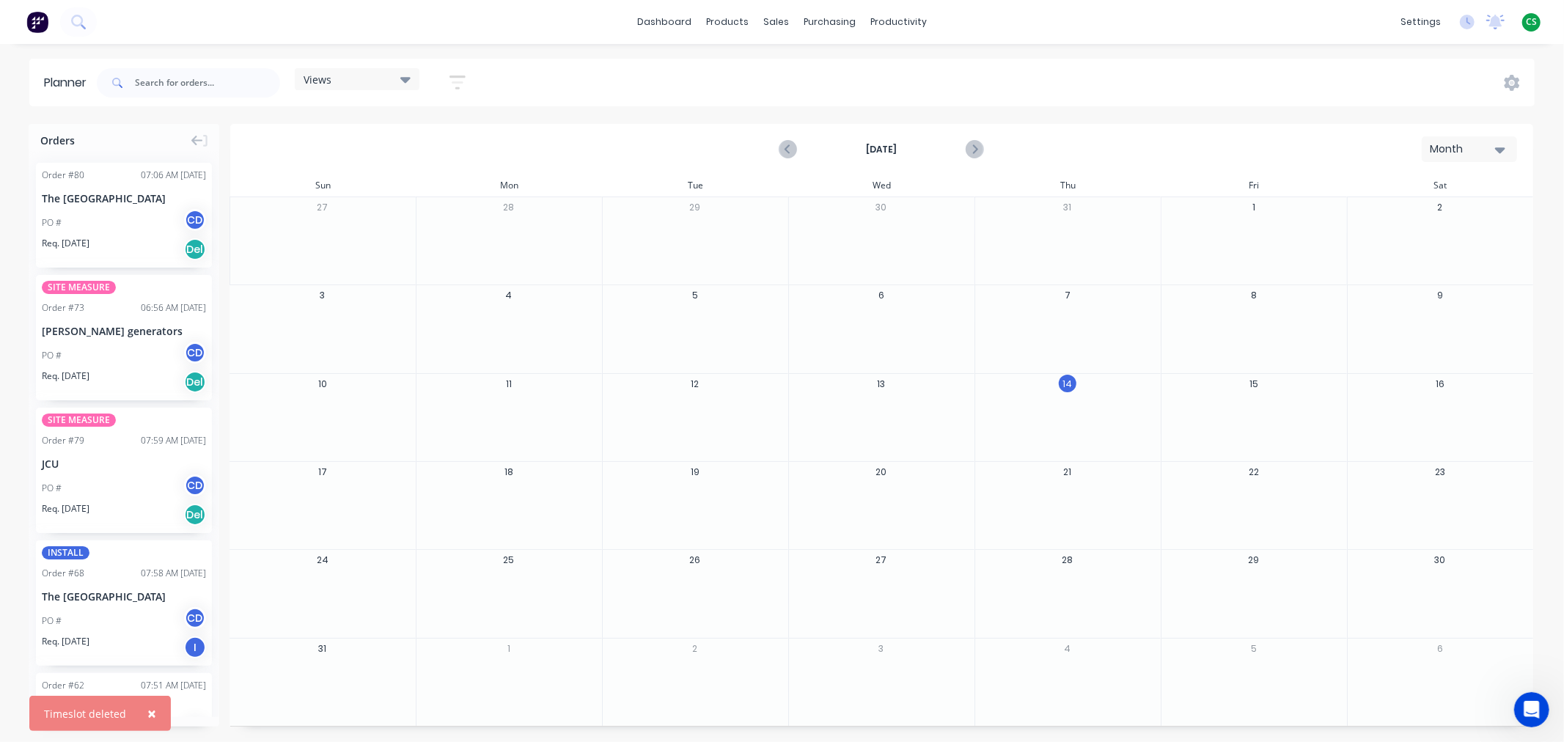
click at [1530, 706] on icon "Open Intercom Messenger" at bounding box center [1531, 709] width 24 height 24
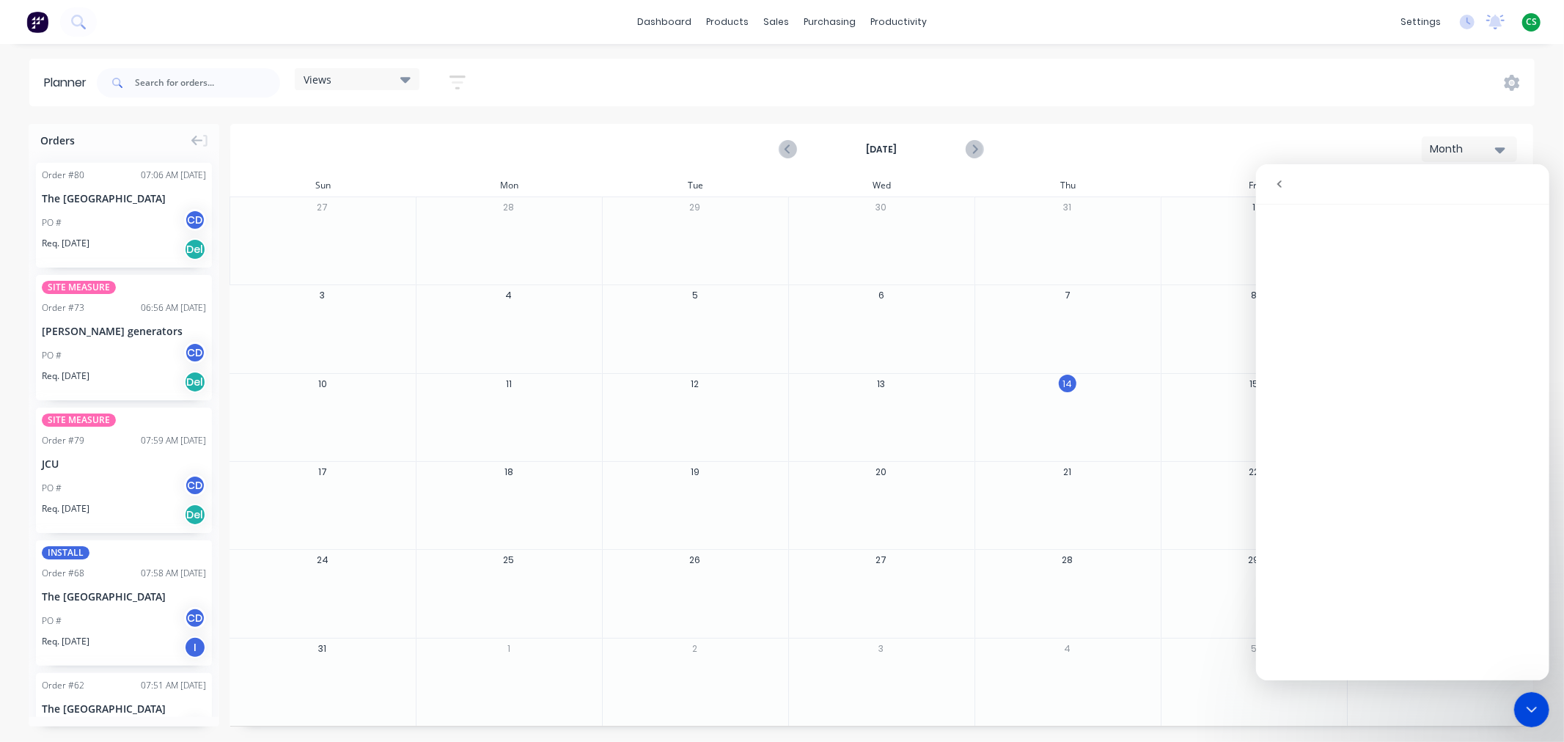
click at [1525, 710] on icon "Close Intercom Messenger" at bounding box center [1531, 709] width 18 height 18
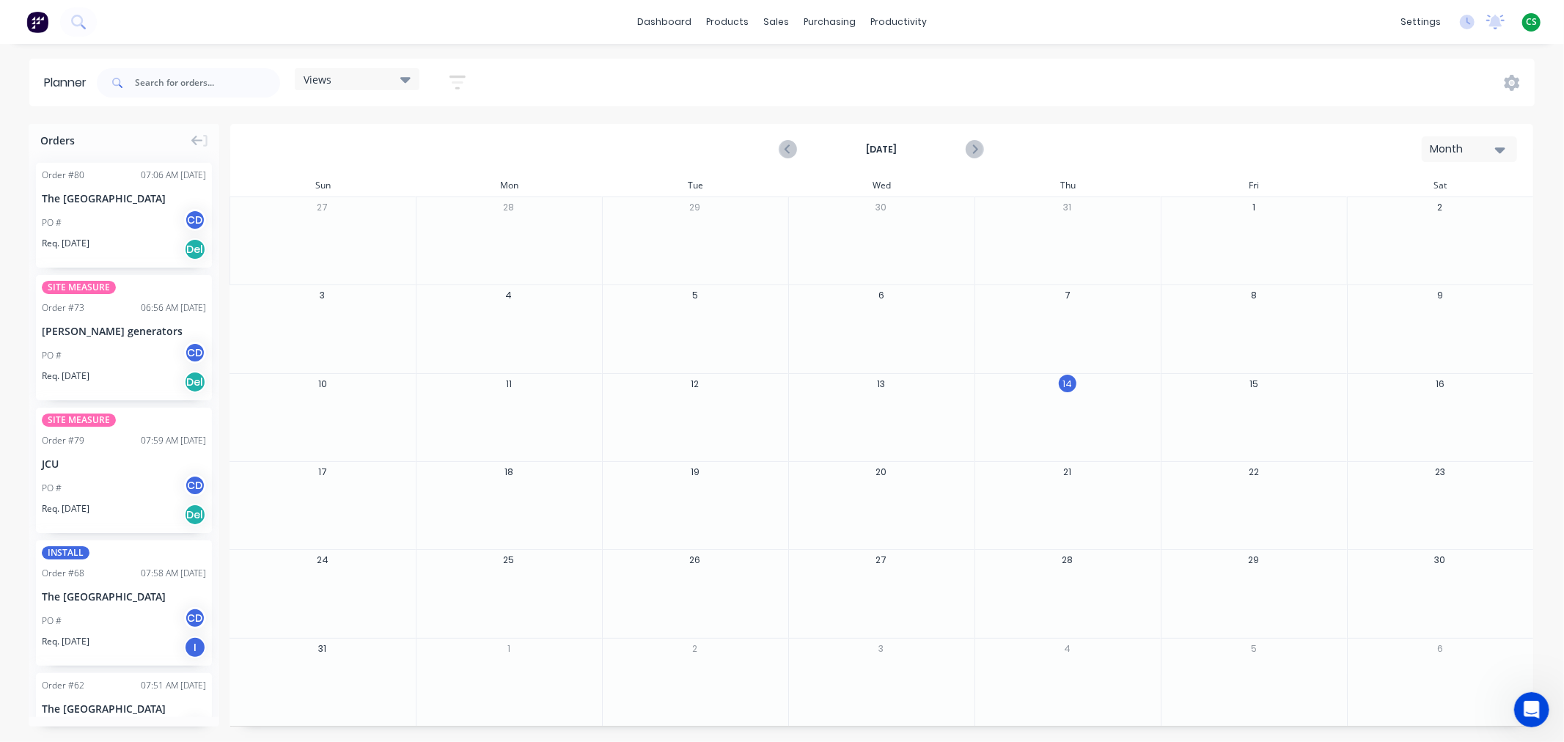
click at [1465, 145] on div "Month" at bounding box center [1462, 148] width 67 height 15
click at [1423, 216] on div "Week" at bounding box center [1442, 217] width 145 height 29
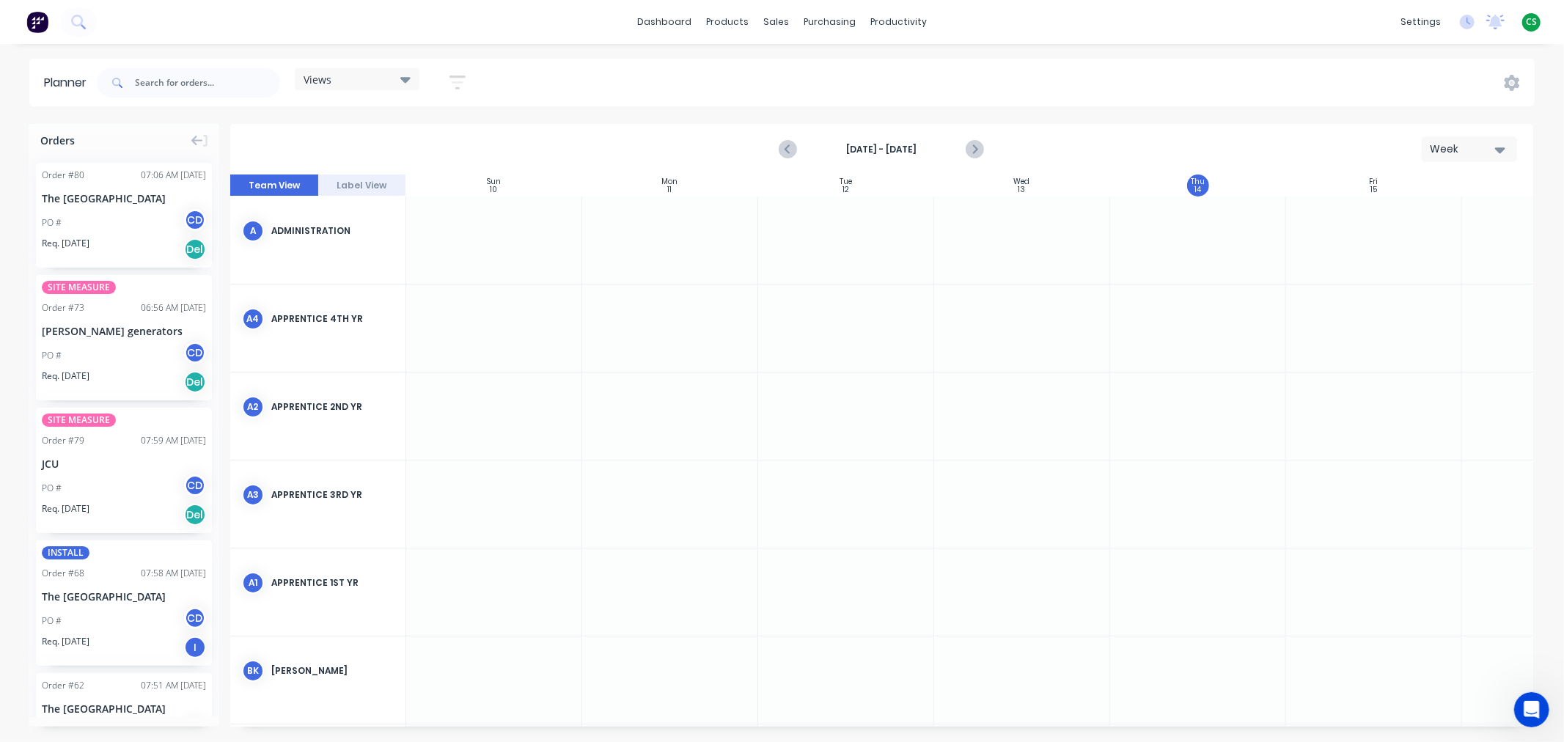
scroll to position [0, 1]
click at [976, 311] on div at bounding box center [1021, 327] width 176 height 87
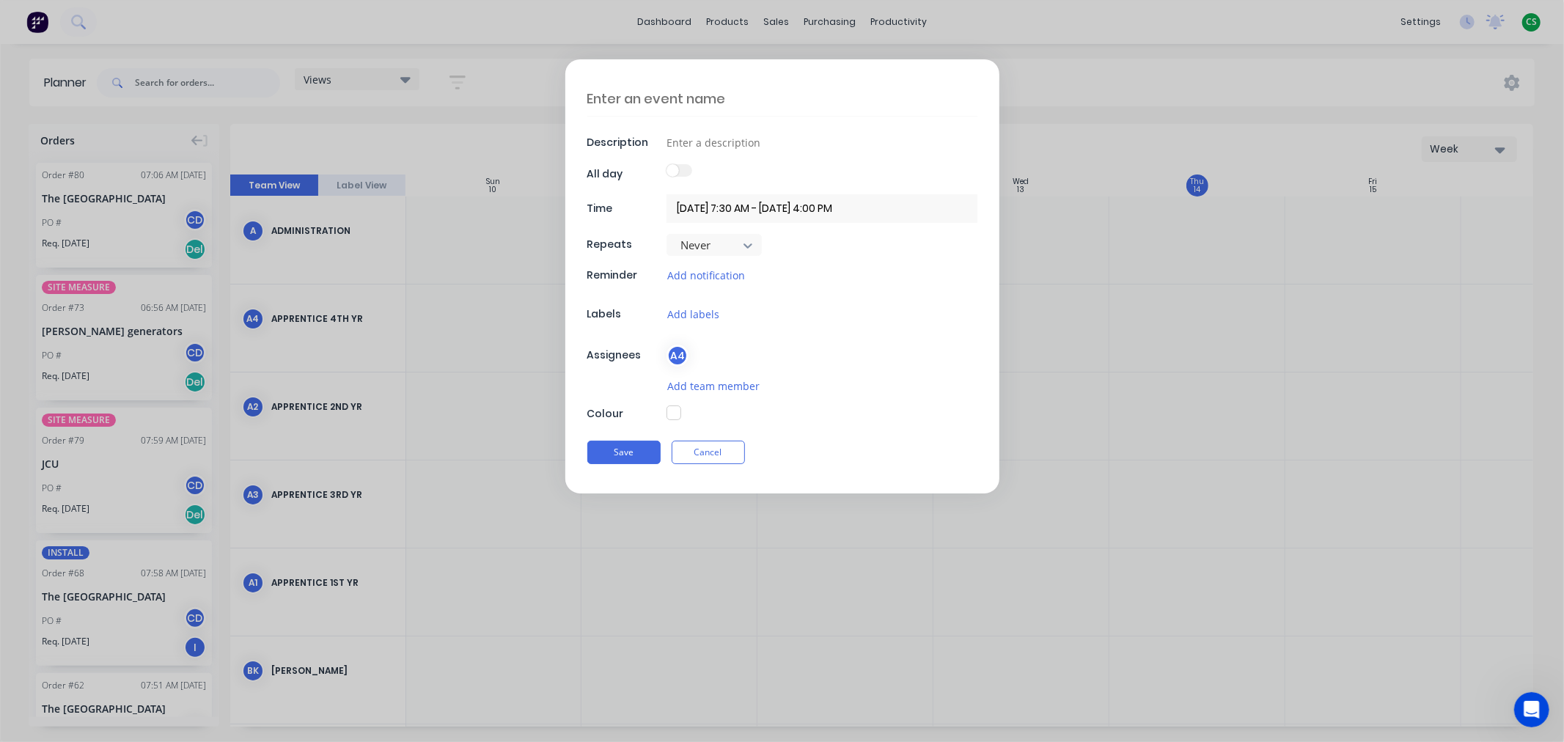
click at [648, 92] on textarea at bounding box center [782, 98] width 390 height 34
type textarea "x"
type textarea "L"
type textarea "x"
type textarea "Le"
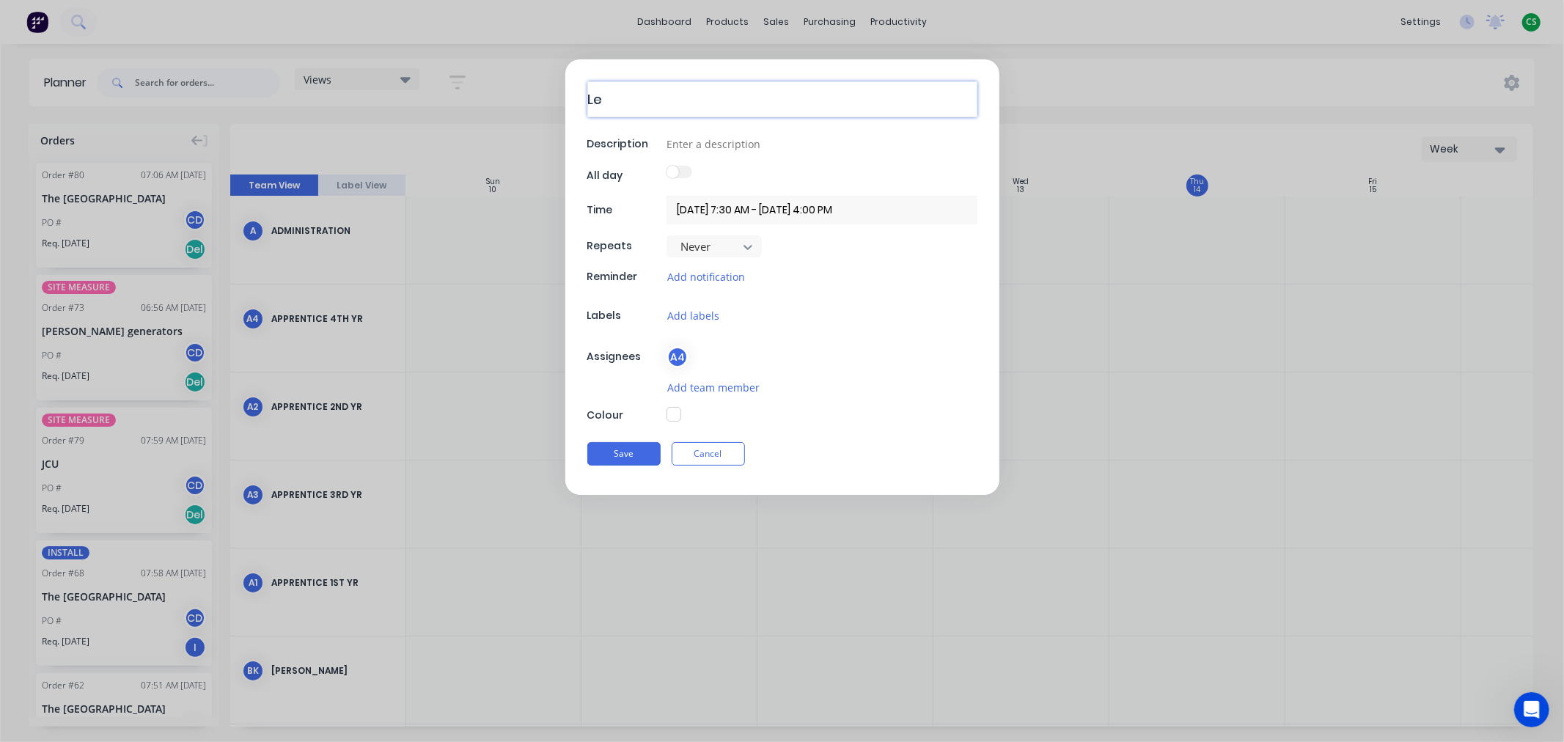
type textarea "x"
type textarea "Lea"
type textarea "x"
type textarea "Leav"
type textarea "x"
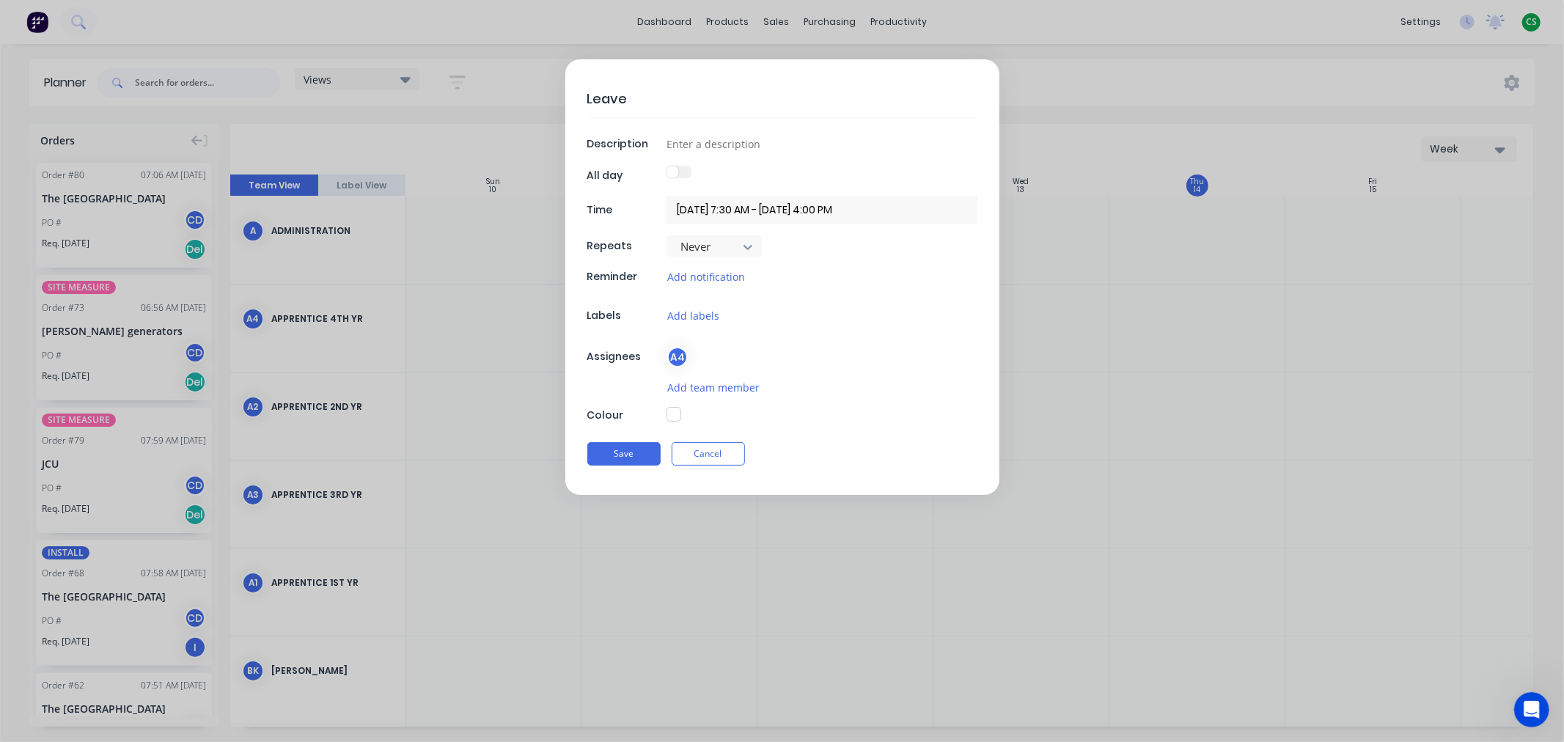
click at [607, 99] on textarea "Leave" at bounding box center [782, 99] width 390 height 36
type textarea "Leave"
type textarea "x"
click at [695, 141] on input at bounding box center [821, 144] width 311 height 22
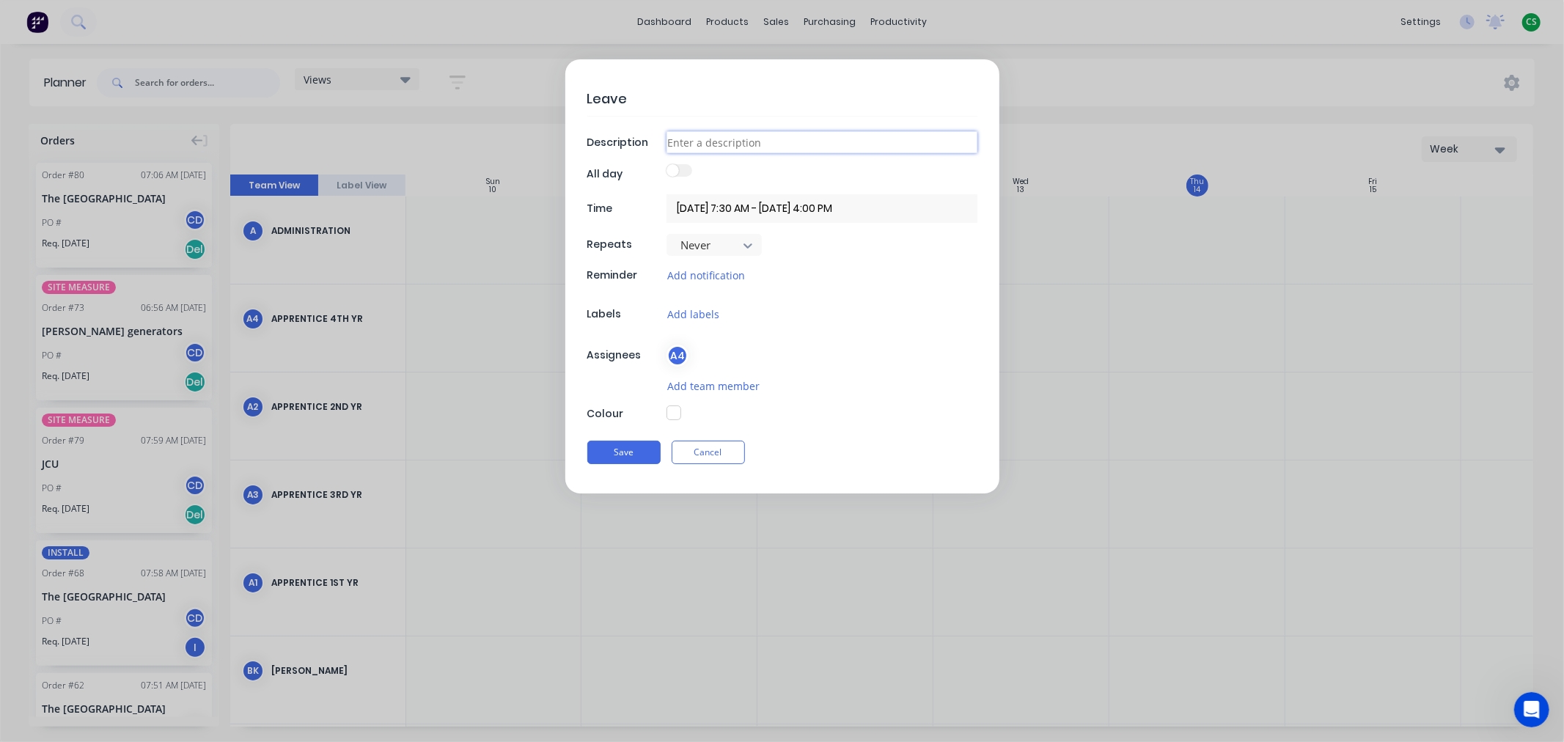
paste input "Leave"
type input "Leave"
type textarea "x"
type input "Leave"
click at [675, 412] on button "button" at bounding box center [673, 412] width 15 height 15
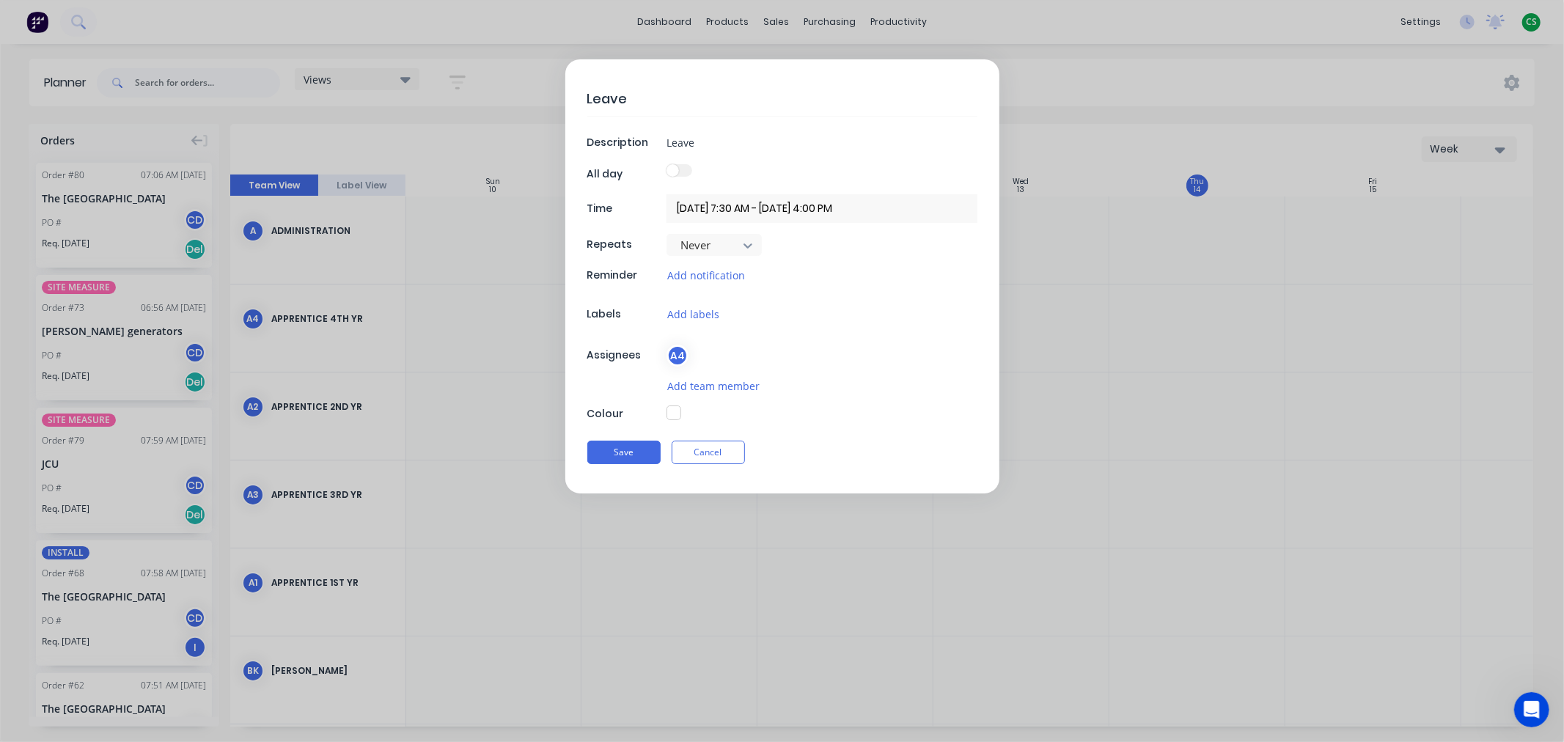
type textarea "x"
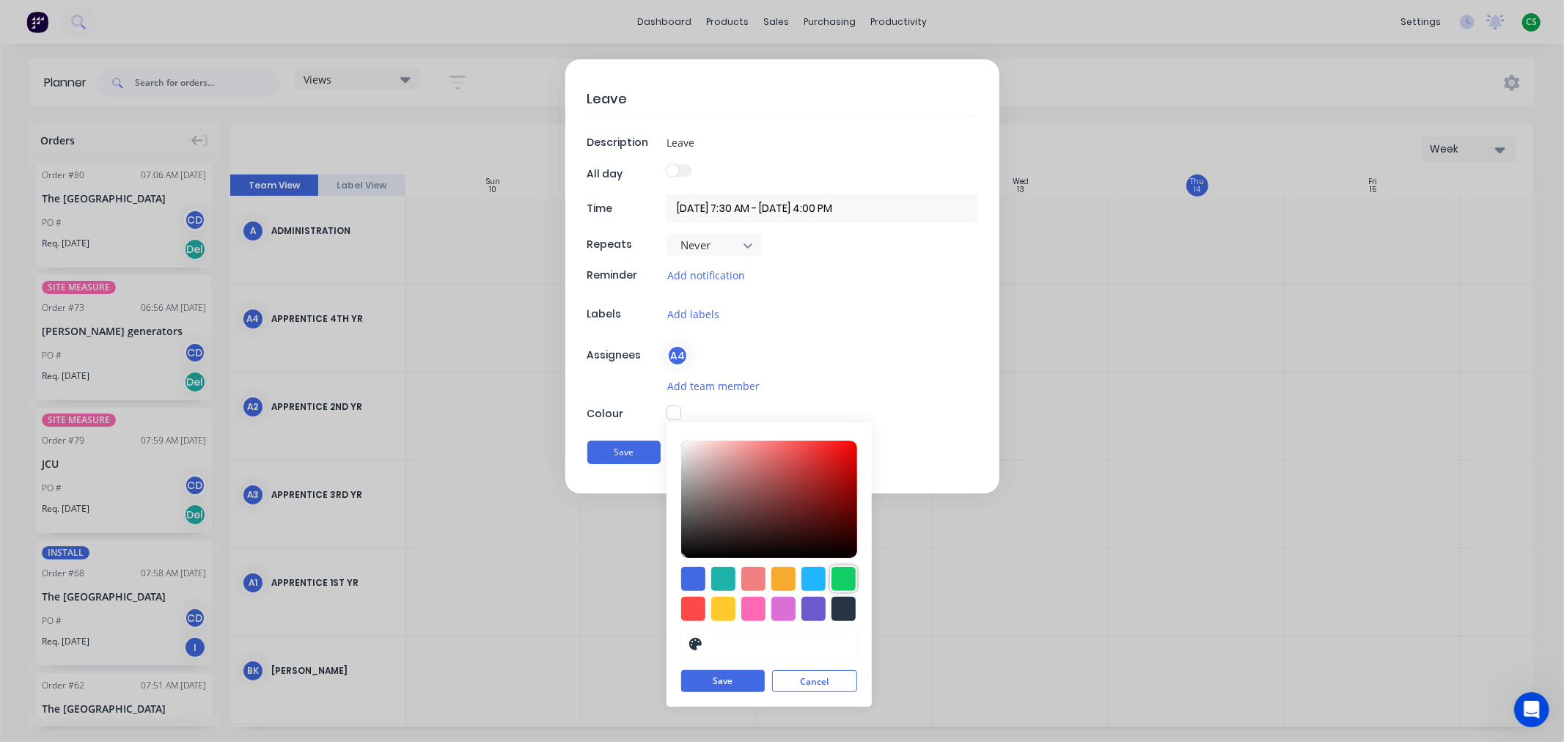
click at [842, 585] on div at bounding box center [843, 579] width 24 height 24
type input "#13CE66"
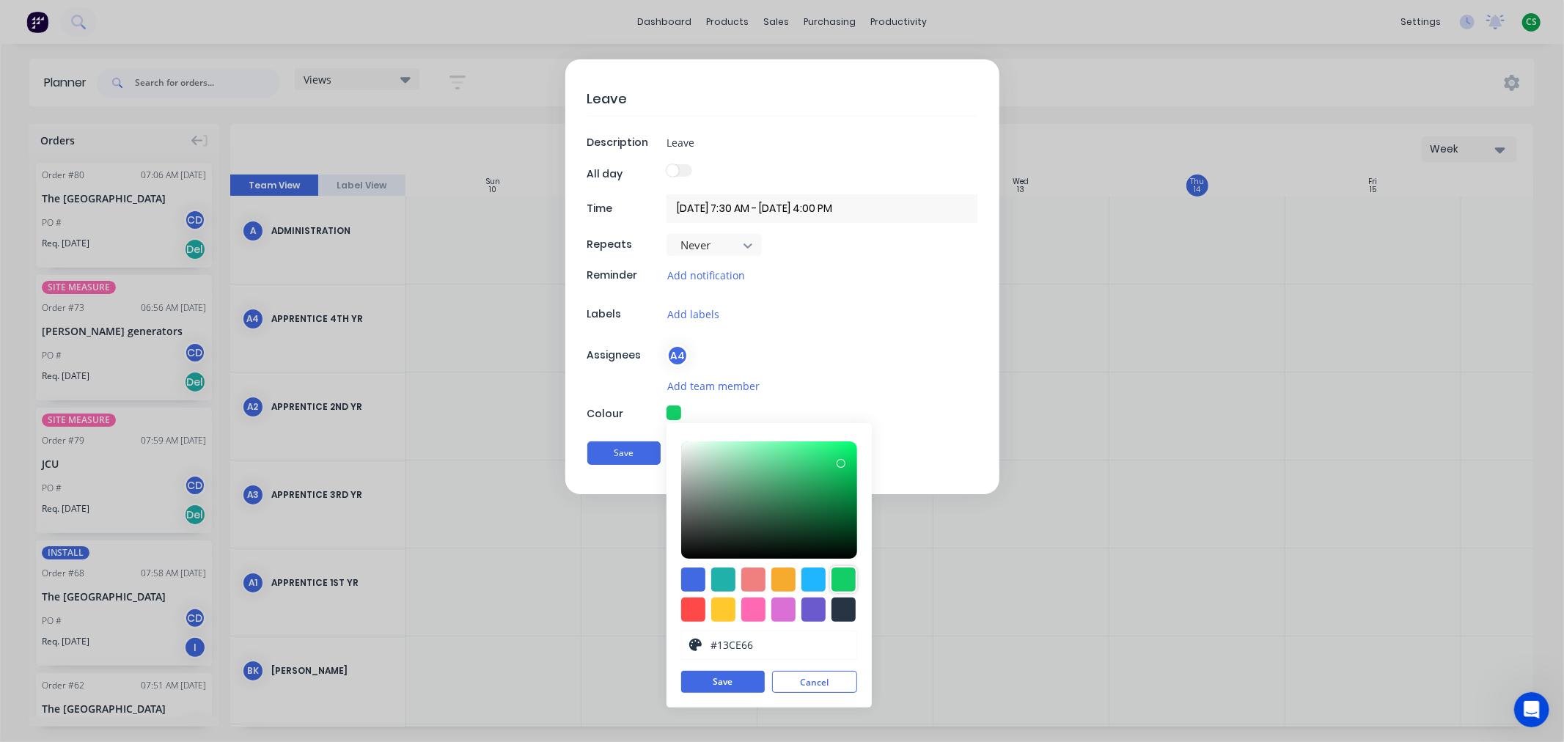
click at [815, 682] on button "Cancel" at bounding box center [814, 682] width 85 height 22
type textarea "x"
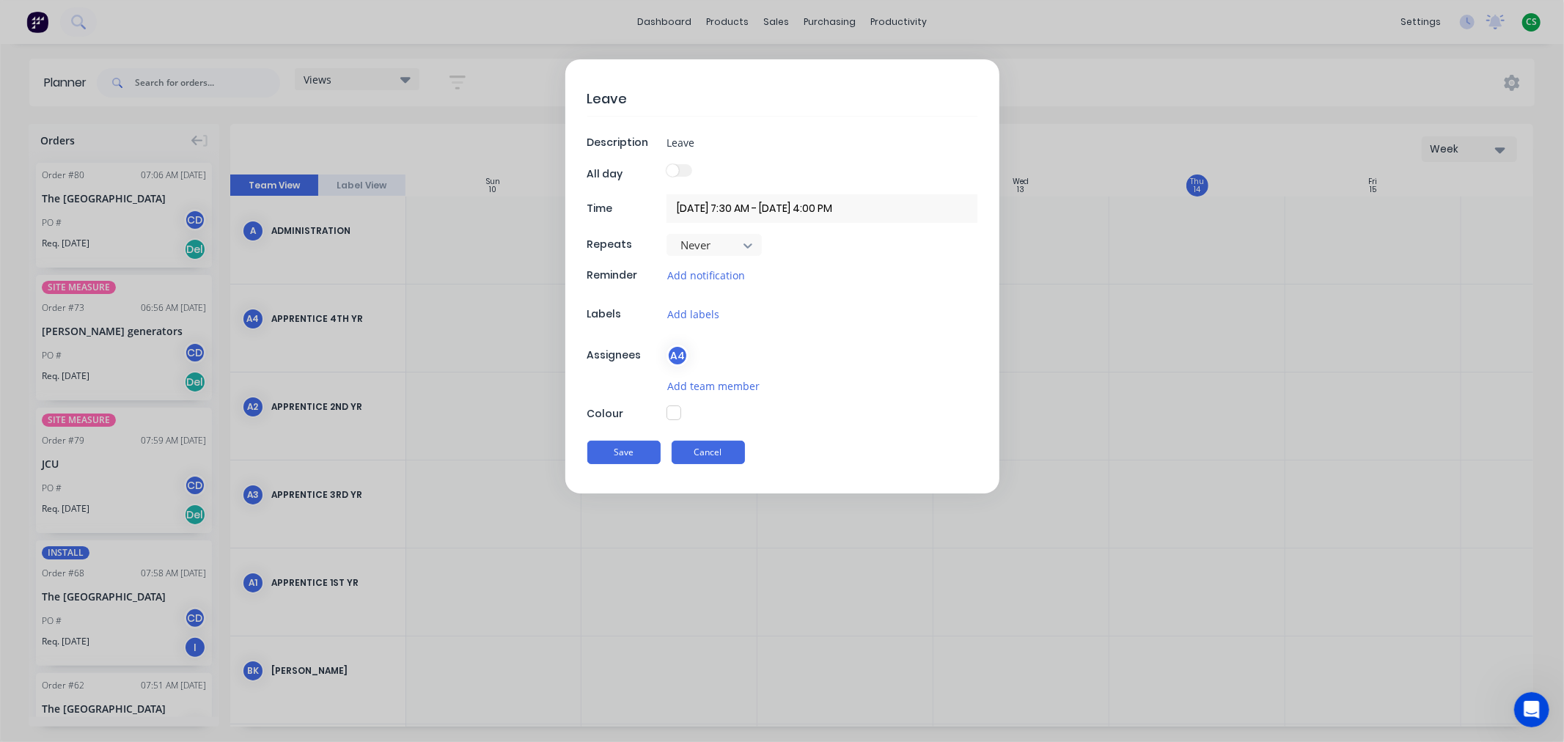
click at [702, 456] on button "Cancel" at bounding box center [707, 452] width 73 height 23
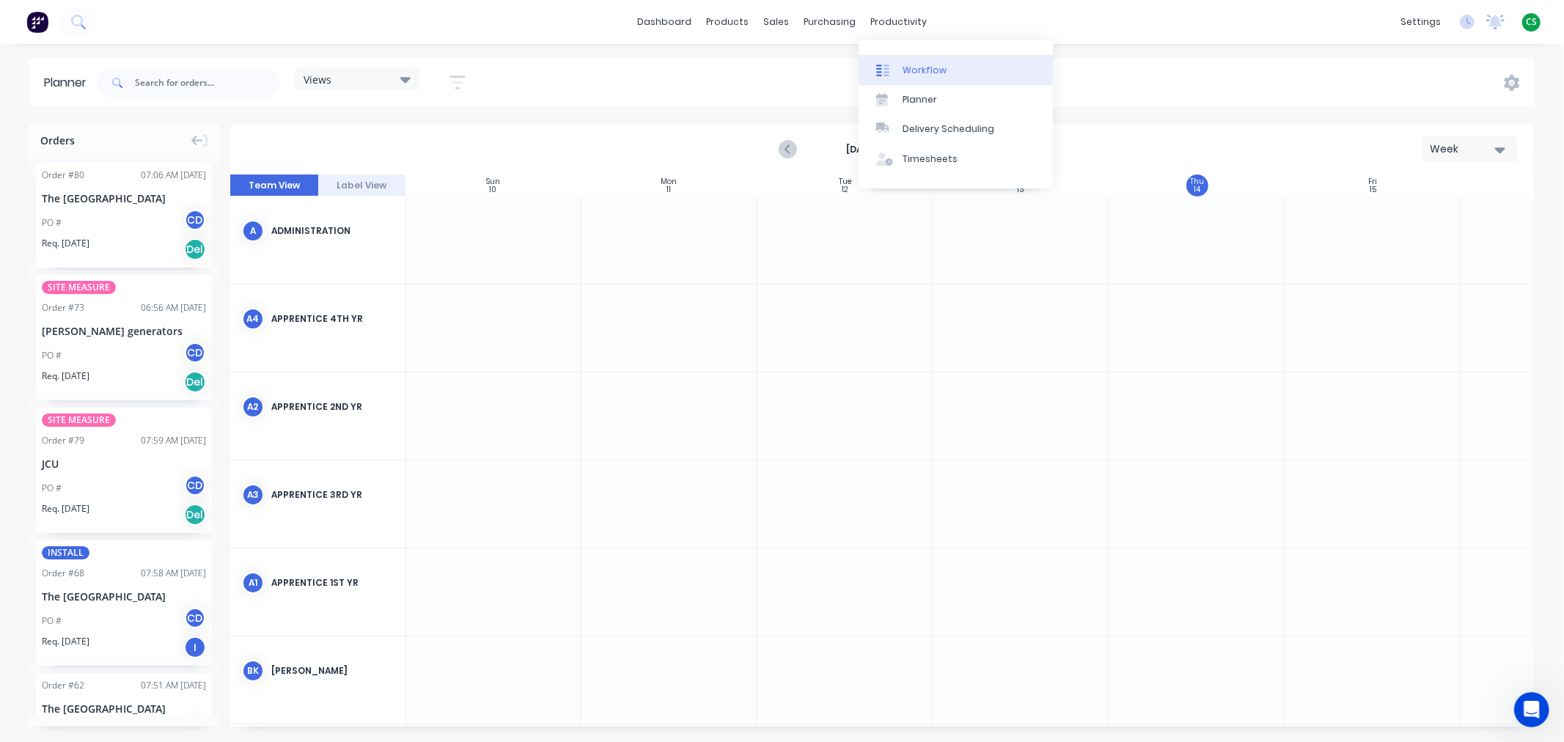
click at [918, 67] on div "Workflow" at bounding box center [924, 70] width 44 height 13
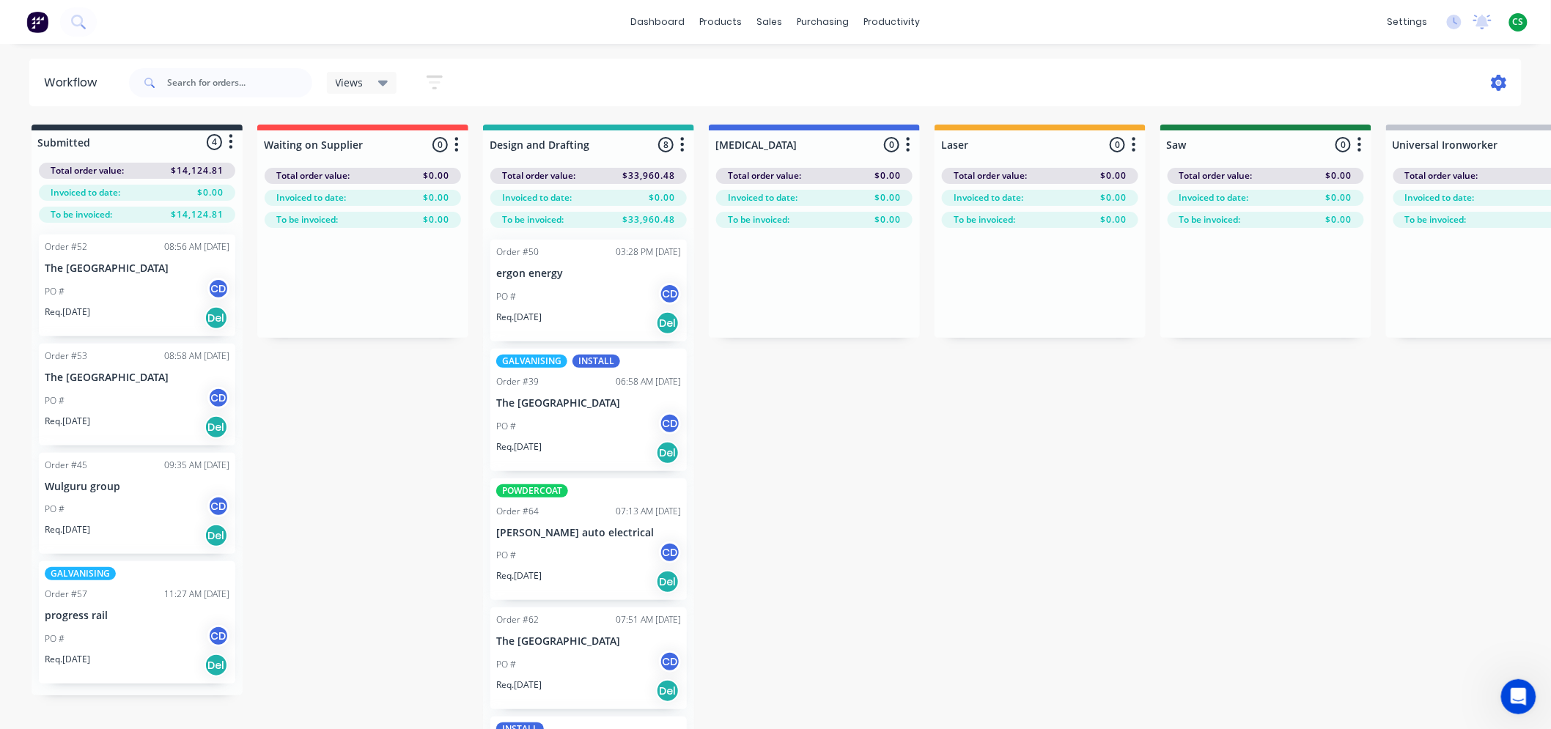
click at [1501, 81] on icon at bounding box center [1499, 83] width 16 height 16
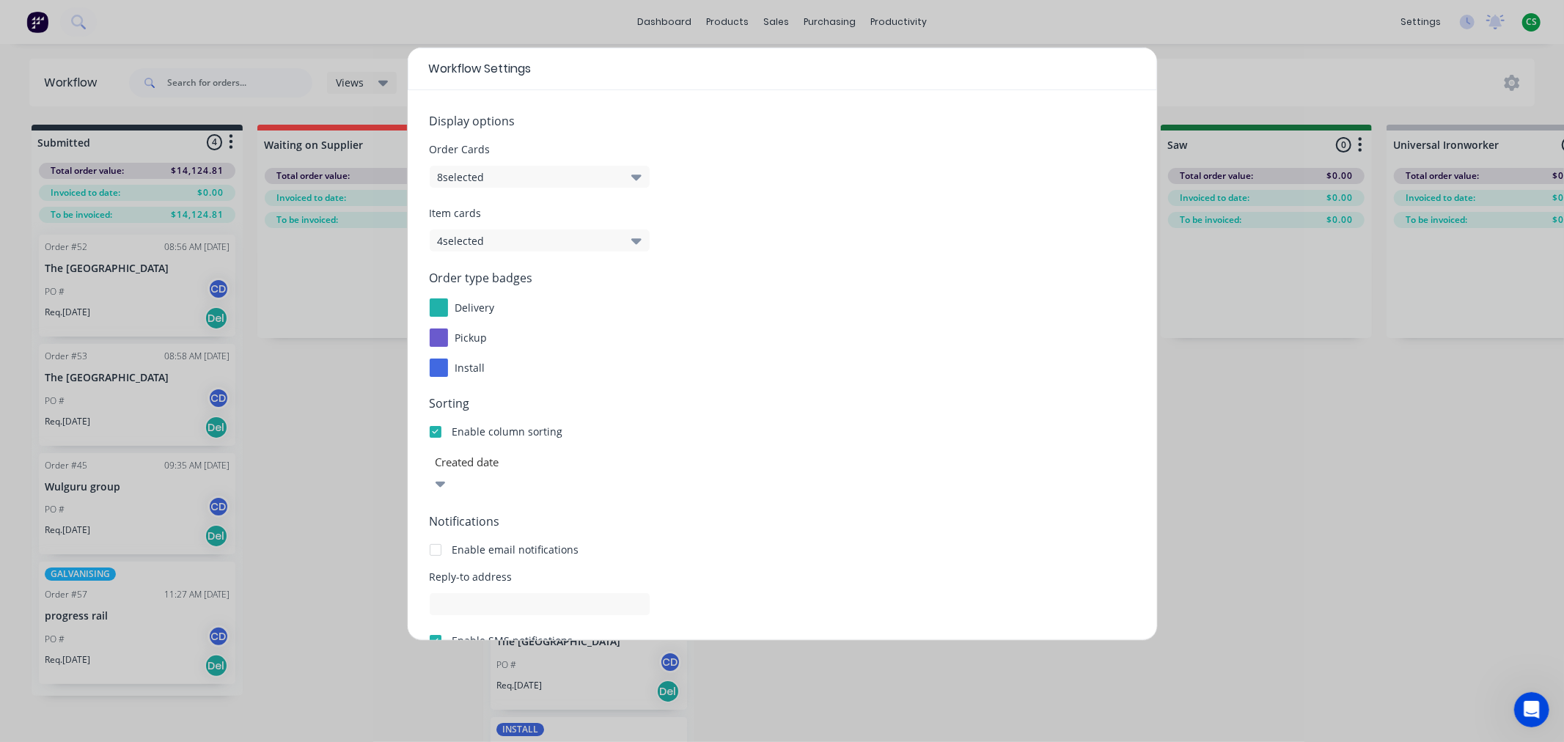
click at [540, 176] on button "8 selected" at bounding box center [540, 177] width 220 height 22
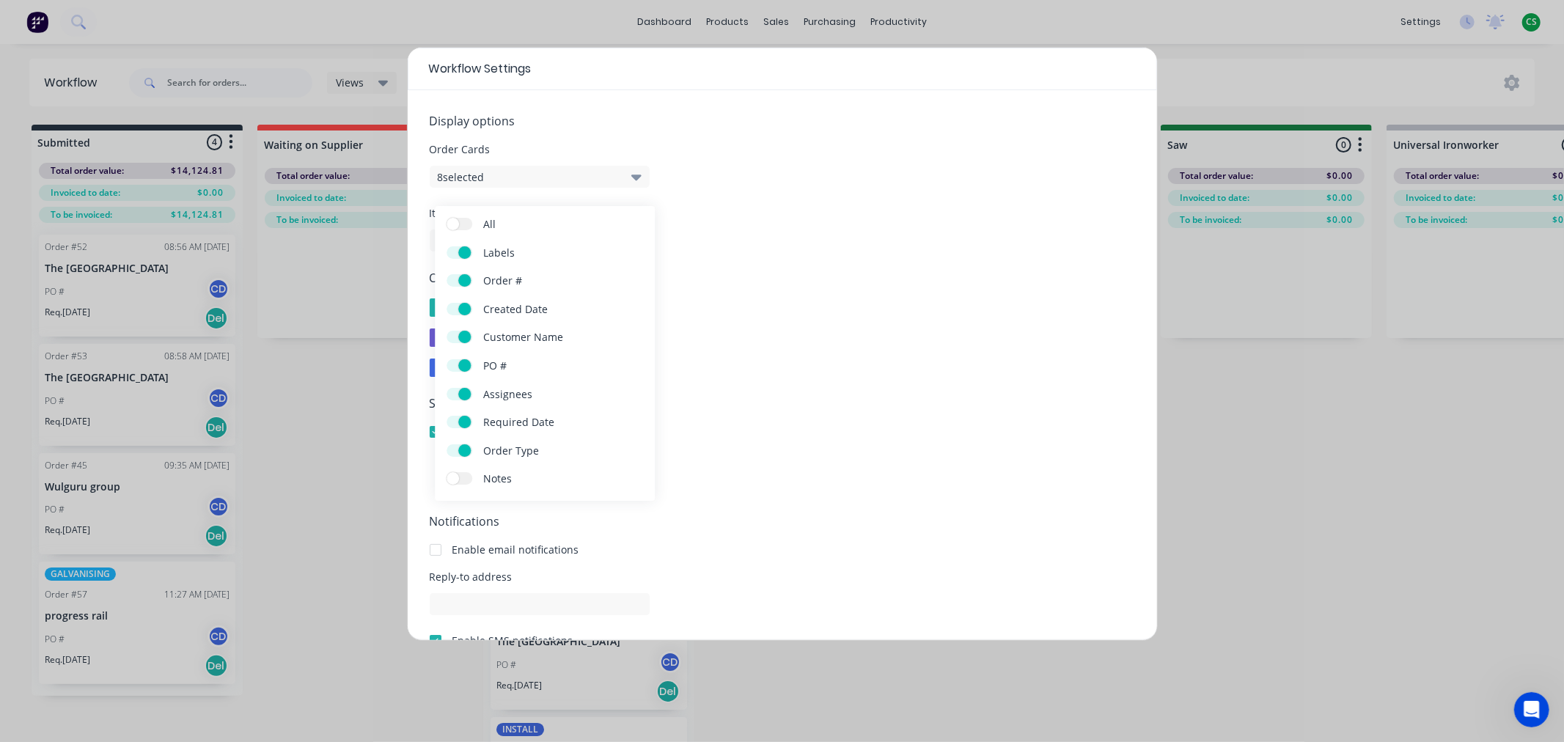
click at [465, 479] on label "Notes" at bounding box center [459, 478] width 26 height 12
click at [446, 472] on input "Notes" at bounding box center [446, 472] width 0 height 0
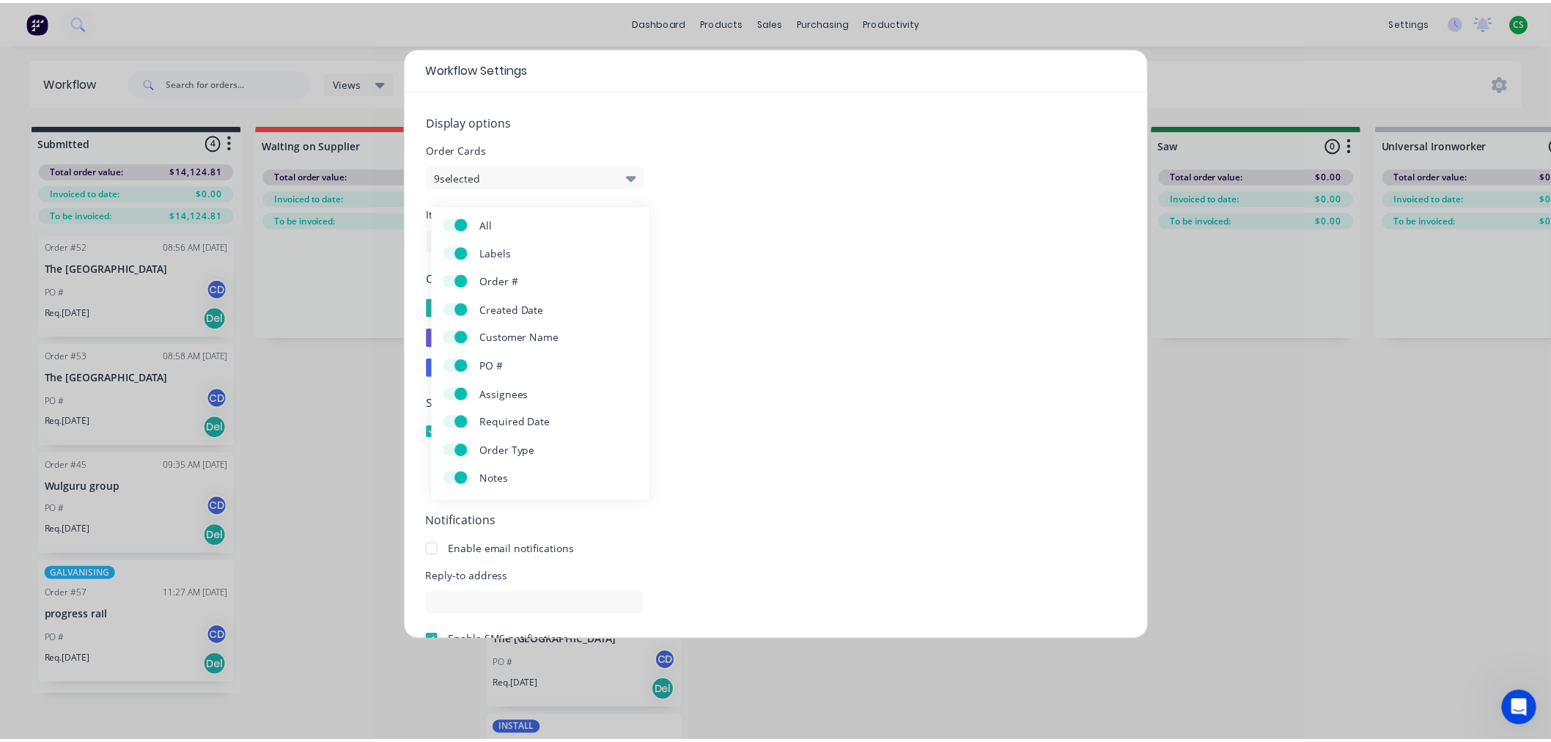
scroll to position [98, 0]
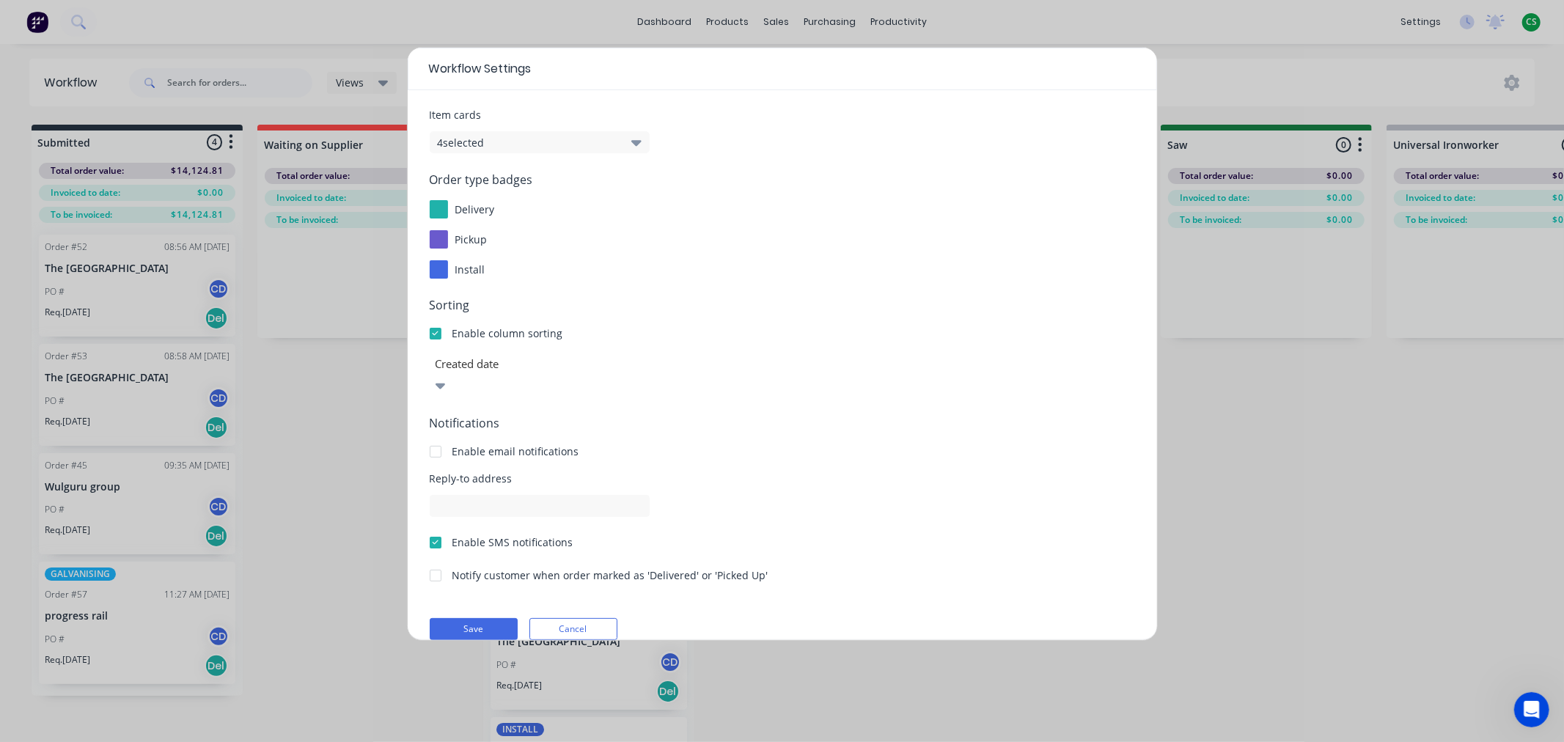
drag, startPoint x: 487, startPoint y: 601, endPoint x: 556, endPoint y: 567, distance: 77.0
click at [487, 618] on button "Save" at bounding box center [474, 629] width 88 height 22
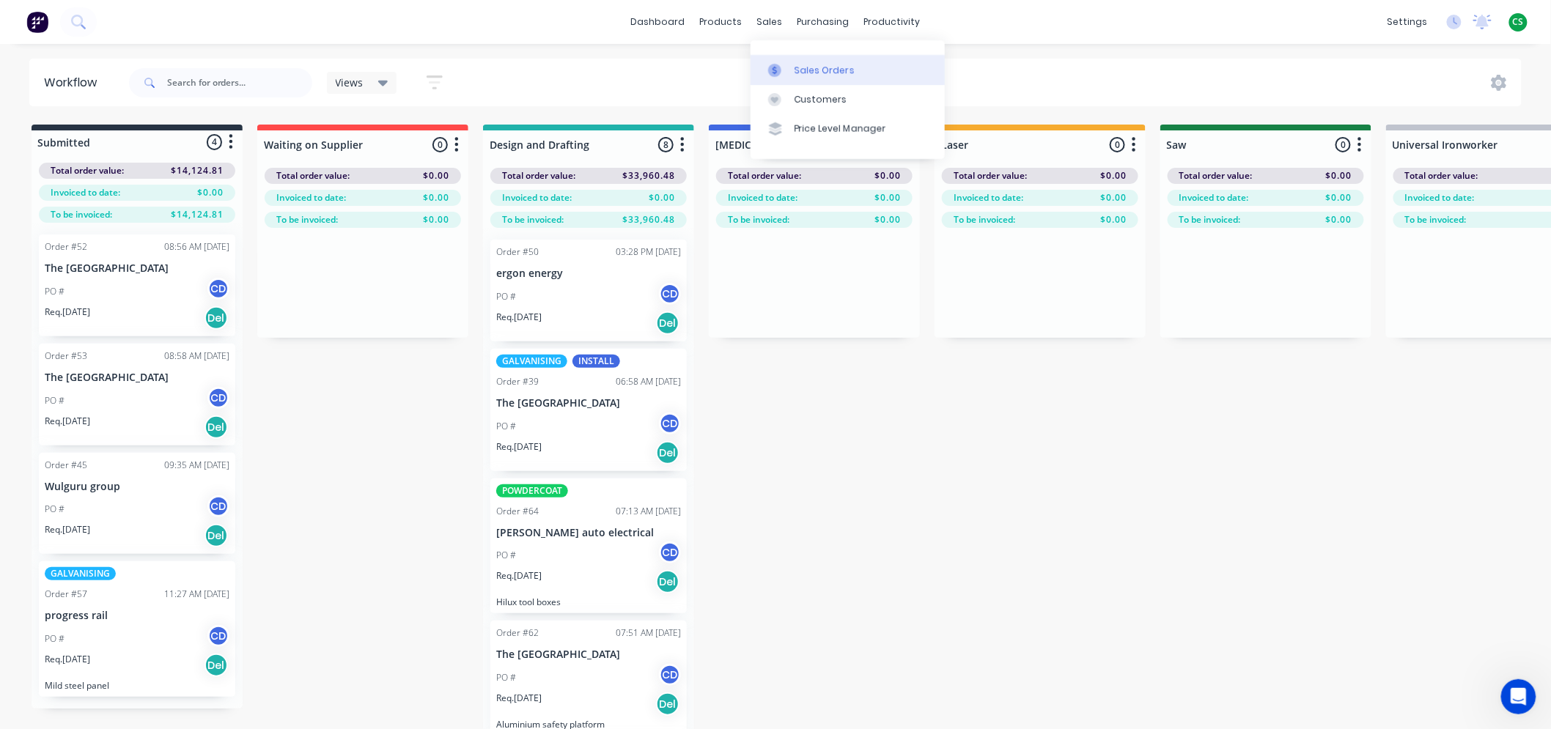
click at [803, 70] on div "Sales Orders" at bounding box center [825, 70] width 60 height 13
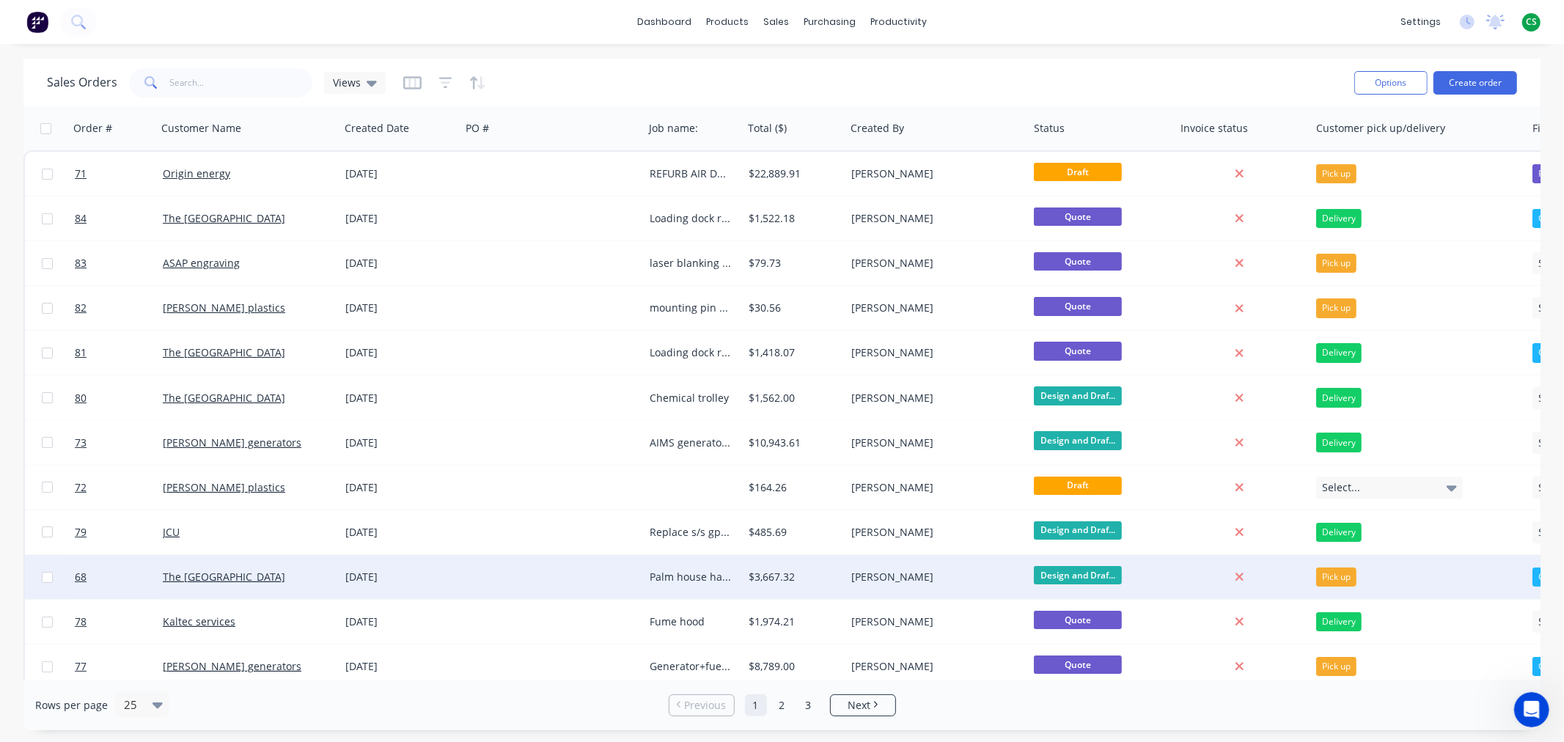
click at [438, 581] on div "01 Aug 2025" at bounding box center [399, 577] width 109 height 15
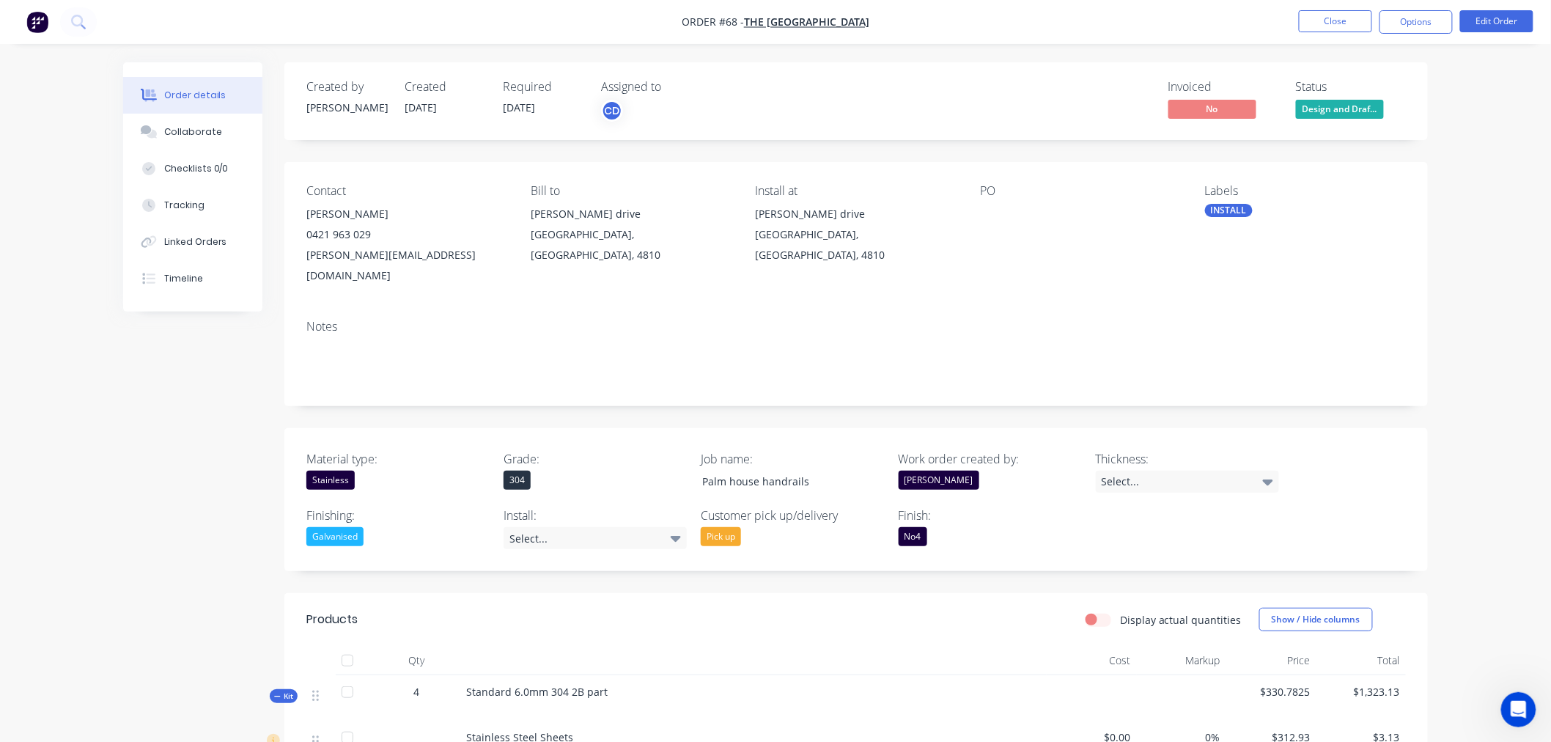
scroll to position [488, 0]
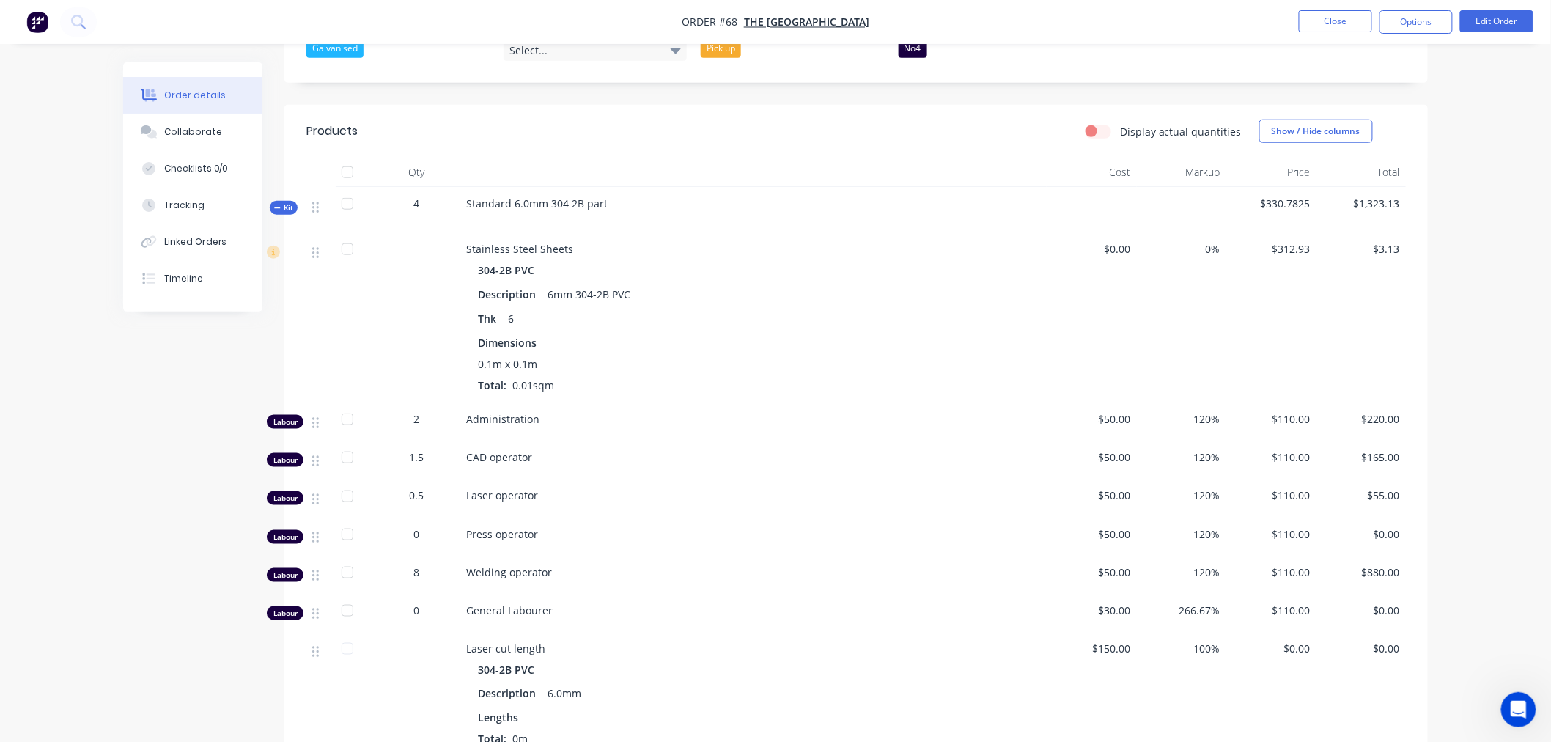
click at [1120, 124] on label "Display actual quantities" at bounding box center [1181, 131] width 122 height 15
click at [1097, 124] on input "Display actual quantities" at bounding box center [1092, 131] width 12 height 14
checkbox input "true"
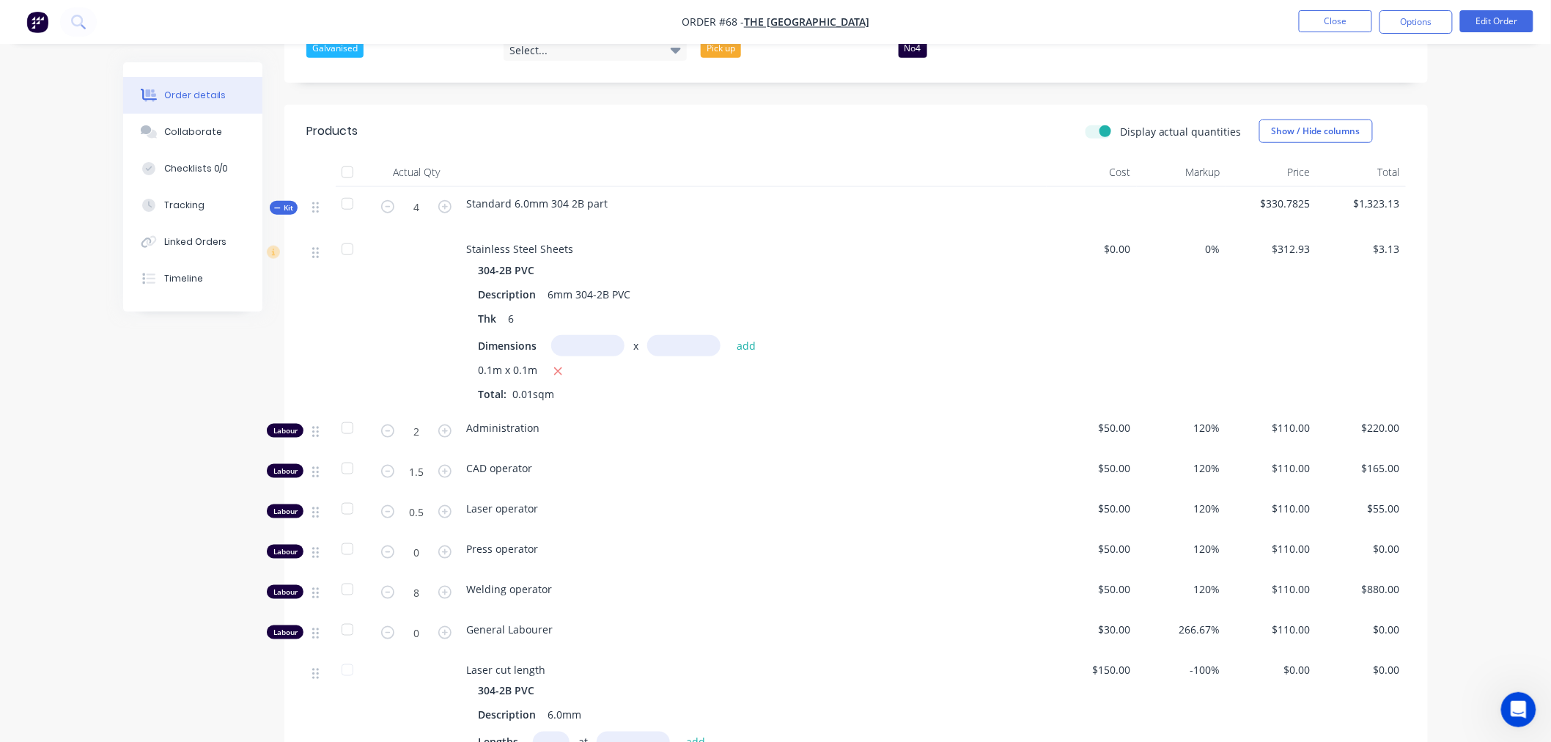
click at [575, 335] on input "text" at bounding box center [587, 345] width 73 height 21
type input "2m"
click at [748, 336] on button "add" at bounding box center [746, 346] width 34 height 20
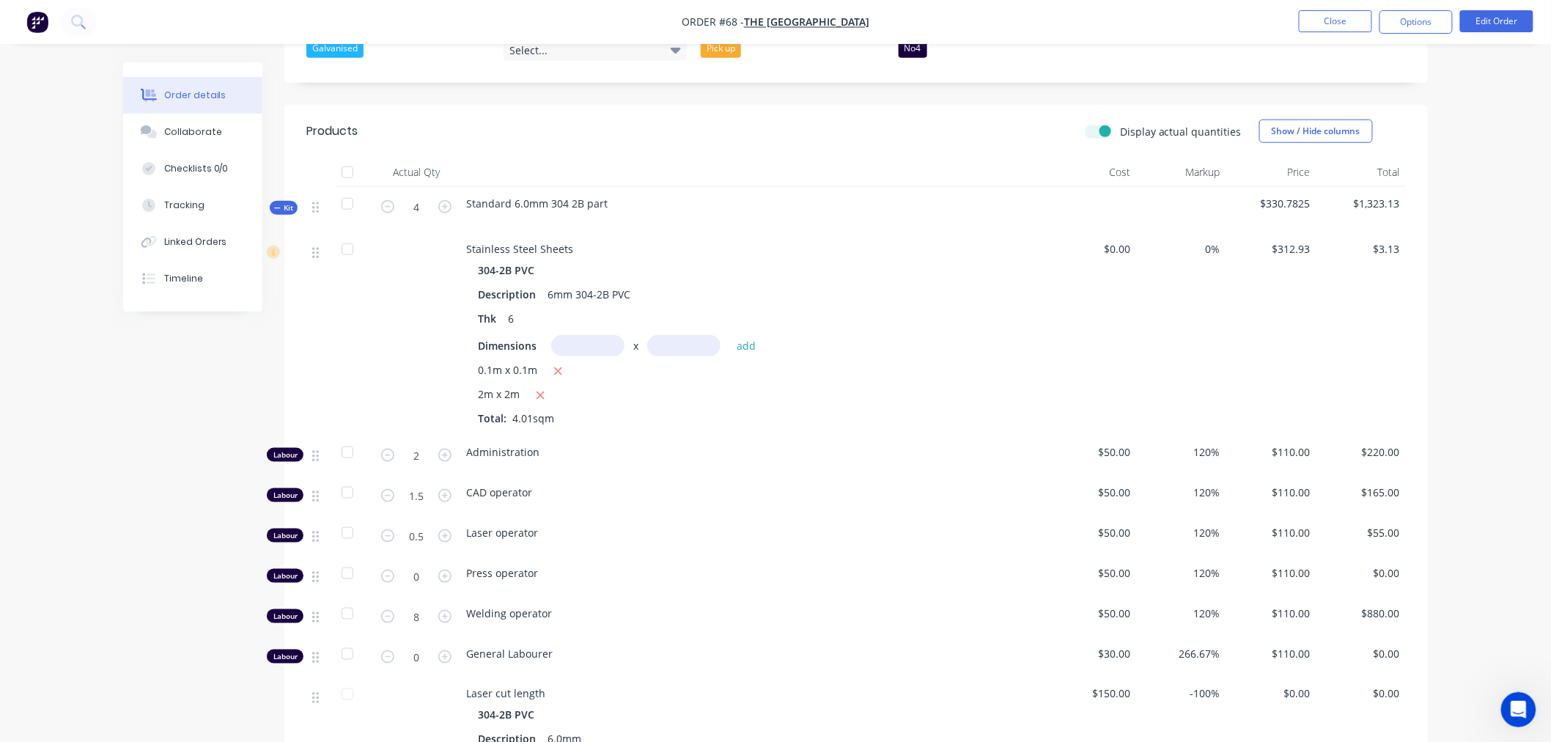
click at [1120, 124] on label "Display actual quantities" at bounding box center [1181, 131] width 122 height 15
click at [1097, 124] on input "Display actual quantities" at bounding box center [1092, 131] width 12 height 14
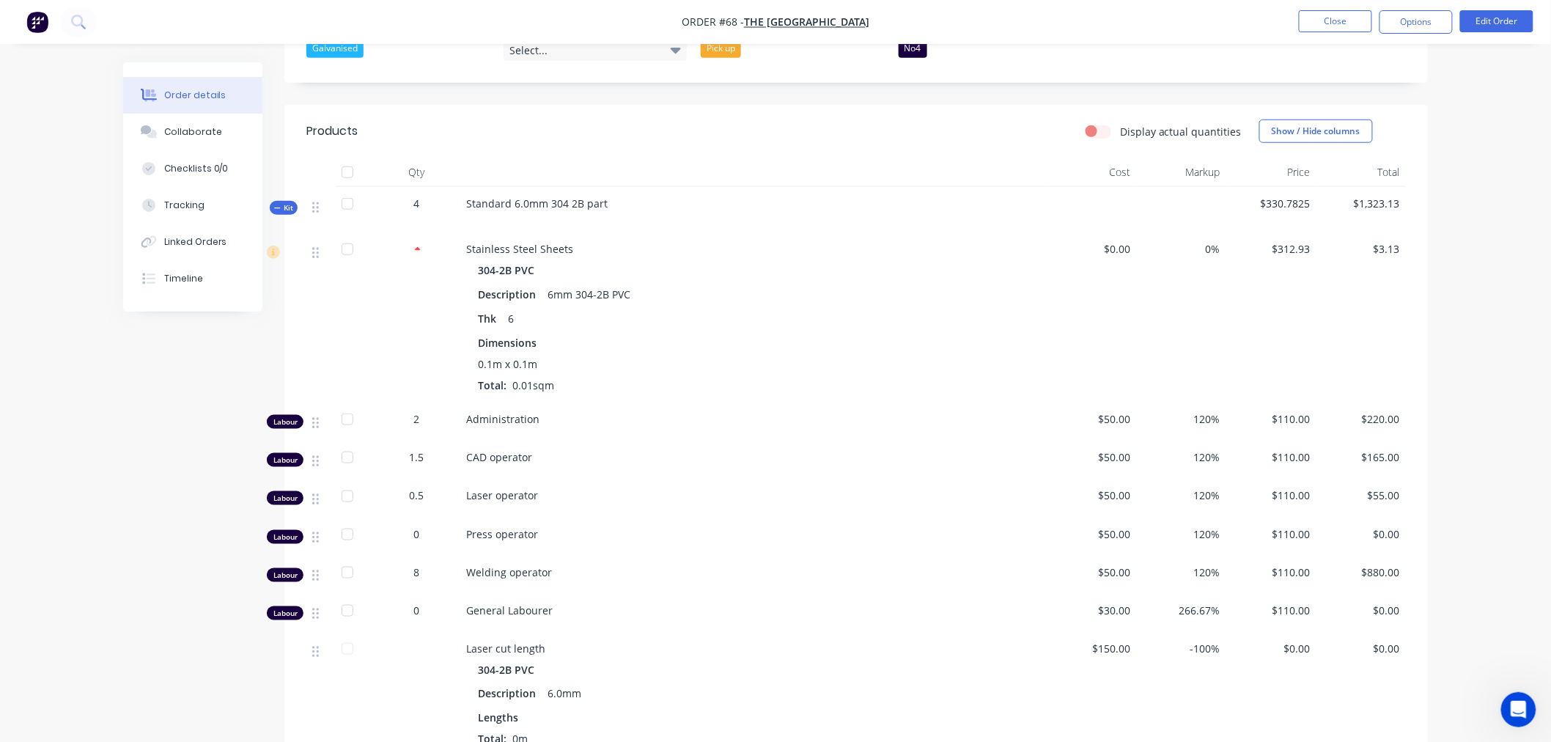
click at [1120, 124] on label "Display actual quantities" at bounding box center [1181, 131] width 122 height 15
click at [1097, 124] on input "Display actual quantities" at bounding box center [1092, 131] width 12 height 14
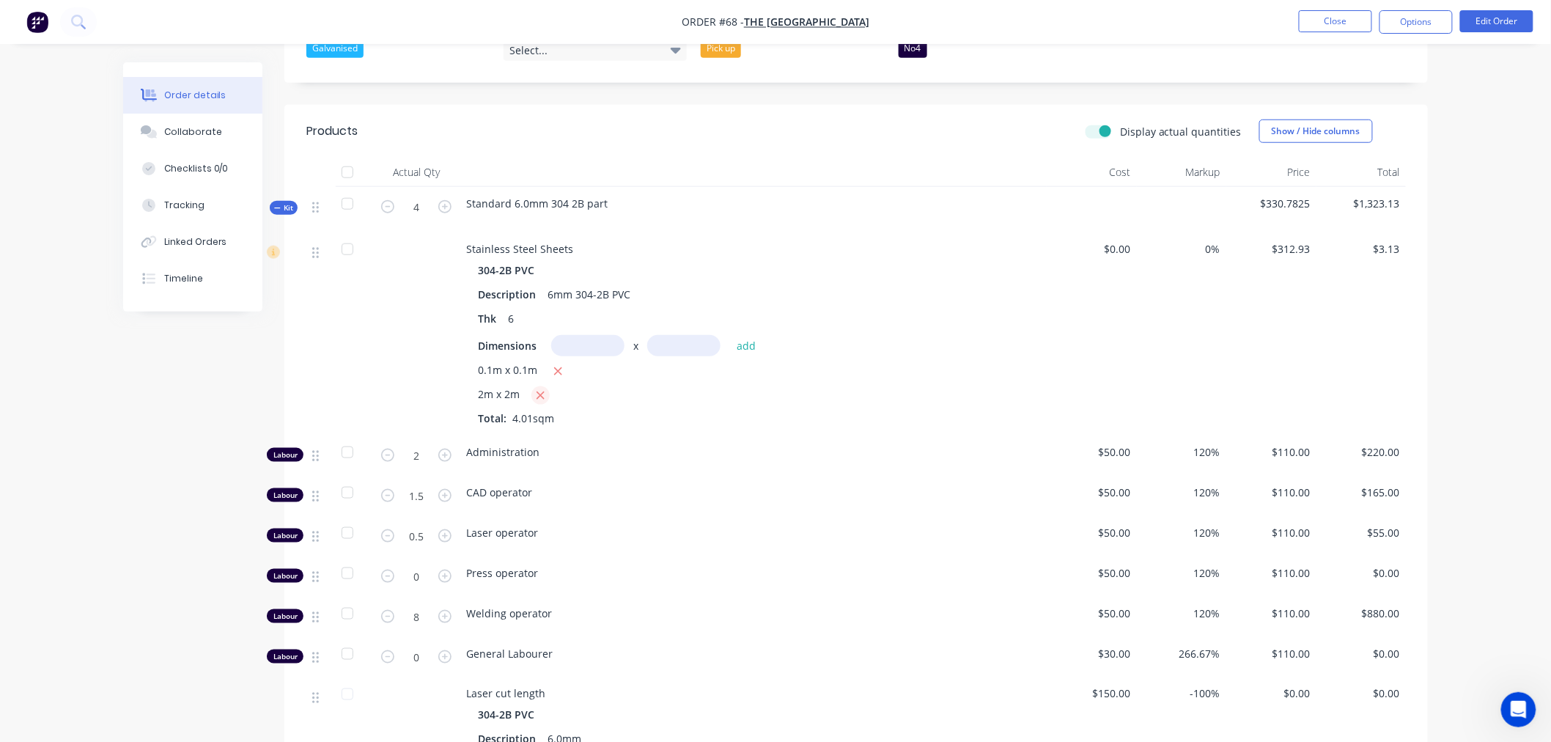
click at [539, 391] on icon "button" at bounding box center [541, 395] width 8 height 8
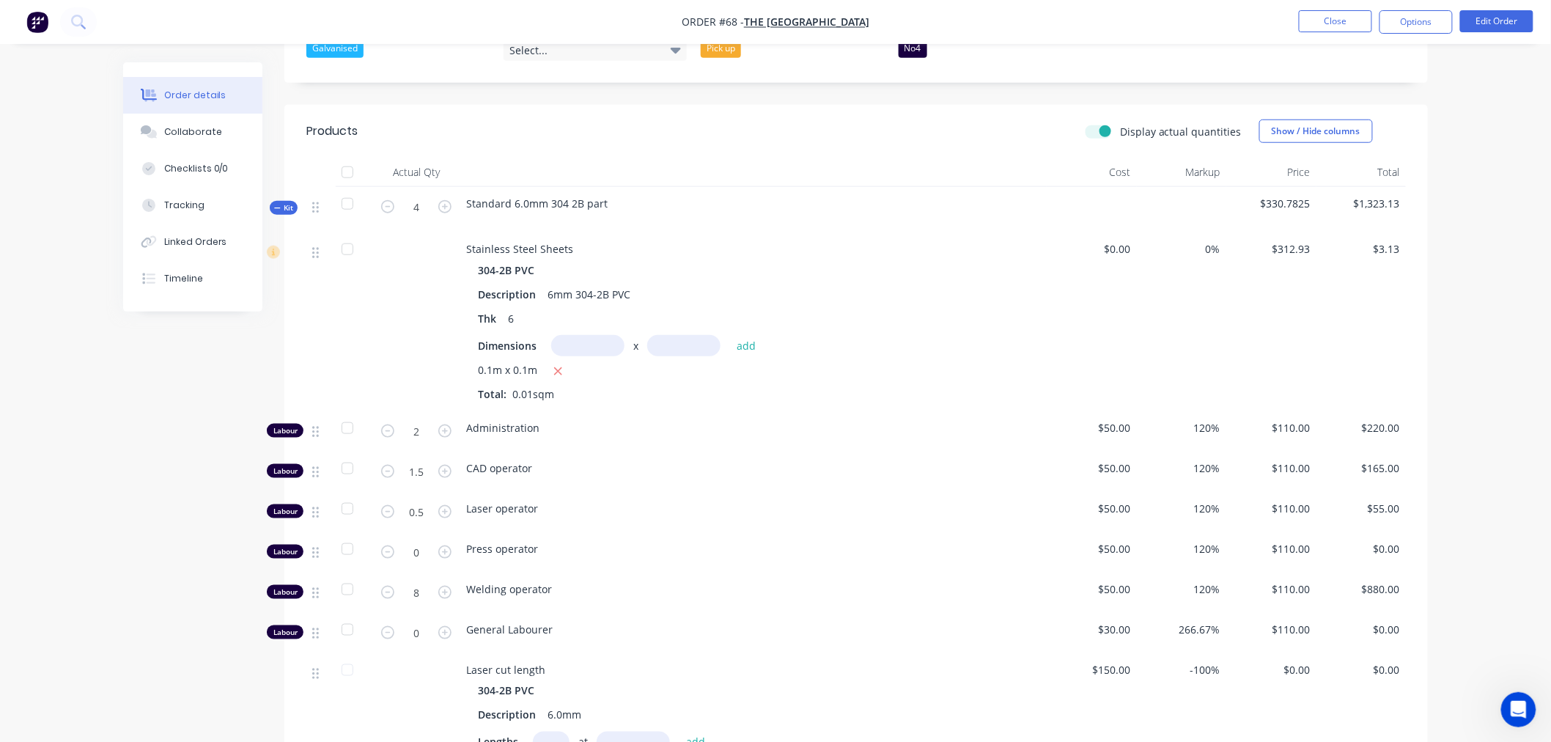
click at [1120, 124] on label "Display actual quantities" at bounding box center [1181, 131] width 122 height 15
click at [1094, 124] on input "Display actual quantities" at bounding box center [1092, 131] width 12 height 14
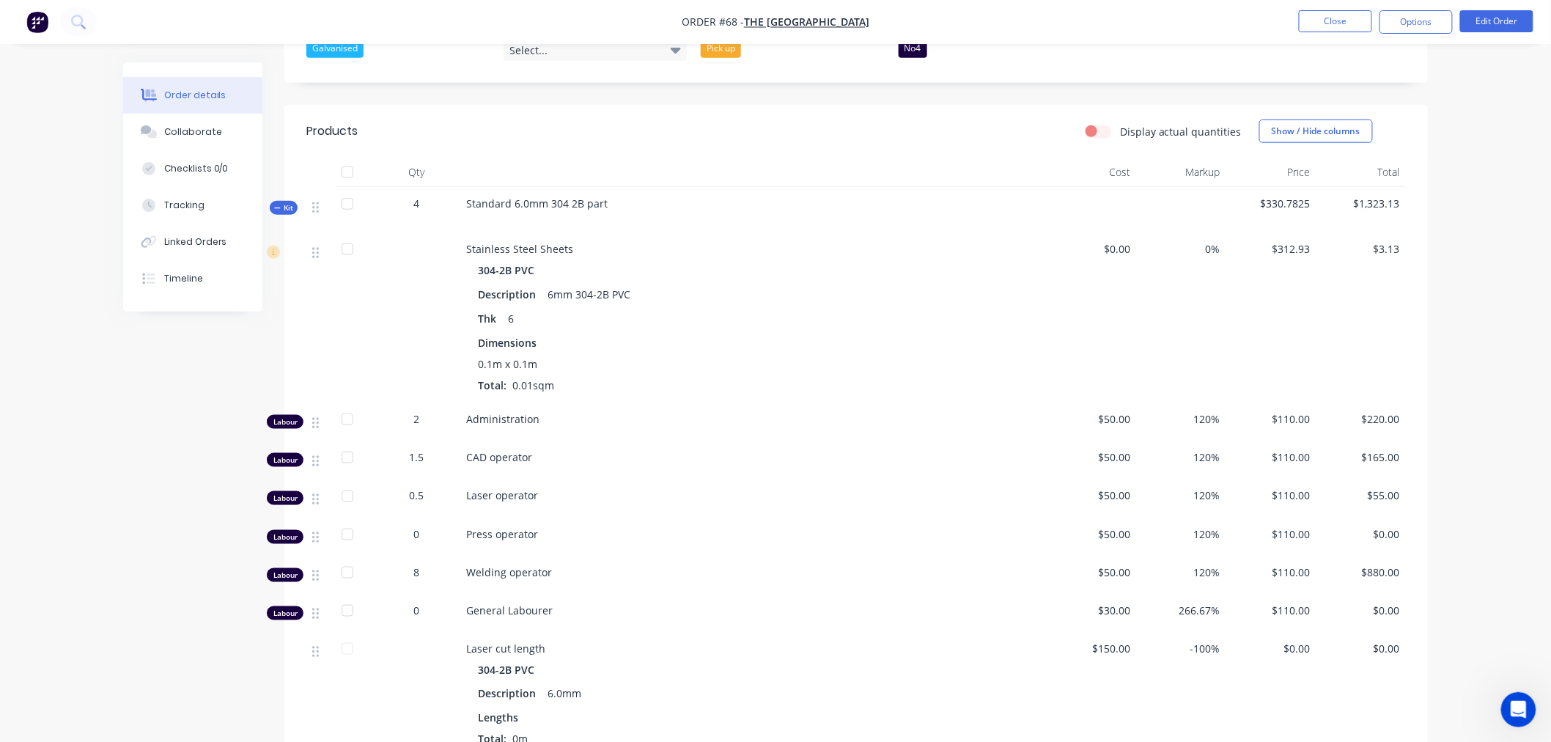
click at [1120, 124] on label "Display actual quantities" at bounding box center [1181, 131] width 122 height 15
click at [1097, 124] on input "Display actual quantities" at bounding box center [1092, 131] width 12 height 14
checkbox input "true"
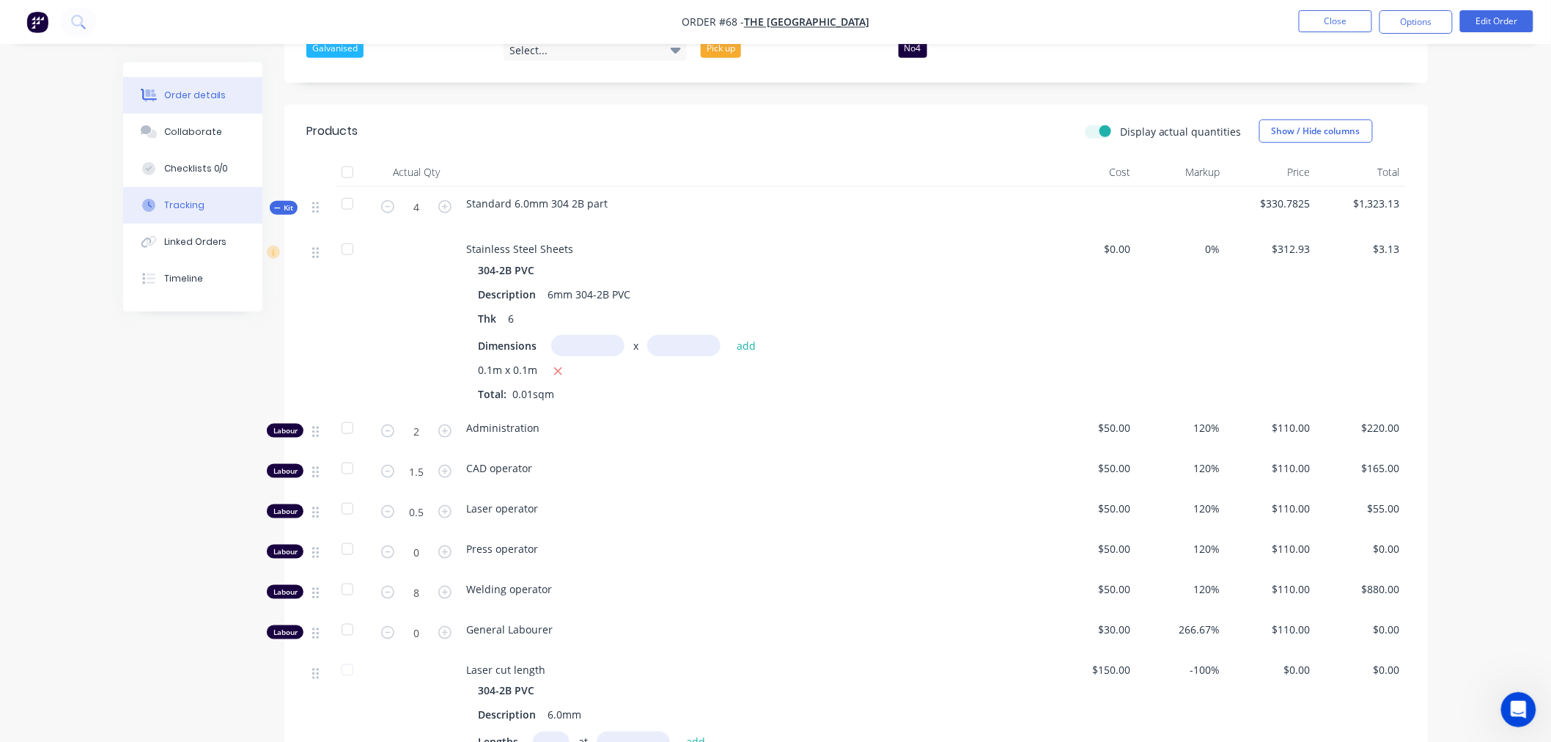
click at [182, 208] on div "Tracking" at bounding box center [184, 205] width 40 height 13
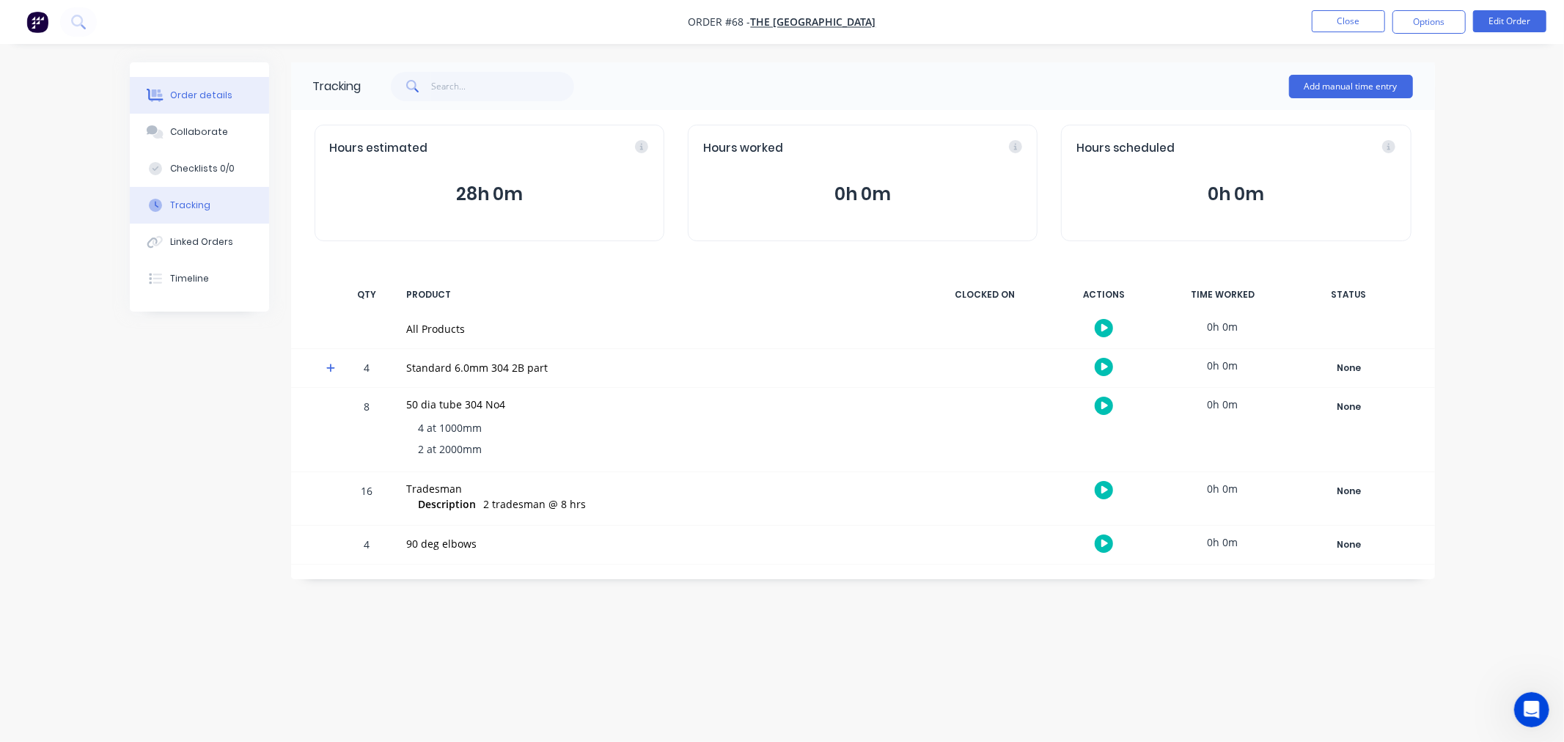
click at [210, 89] on div "Order details" at bounding box center [201, 95] width 62 height 13
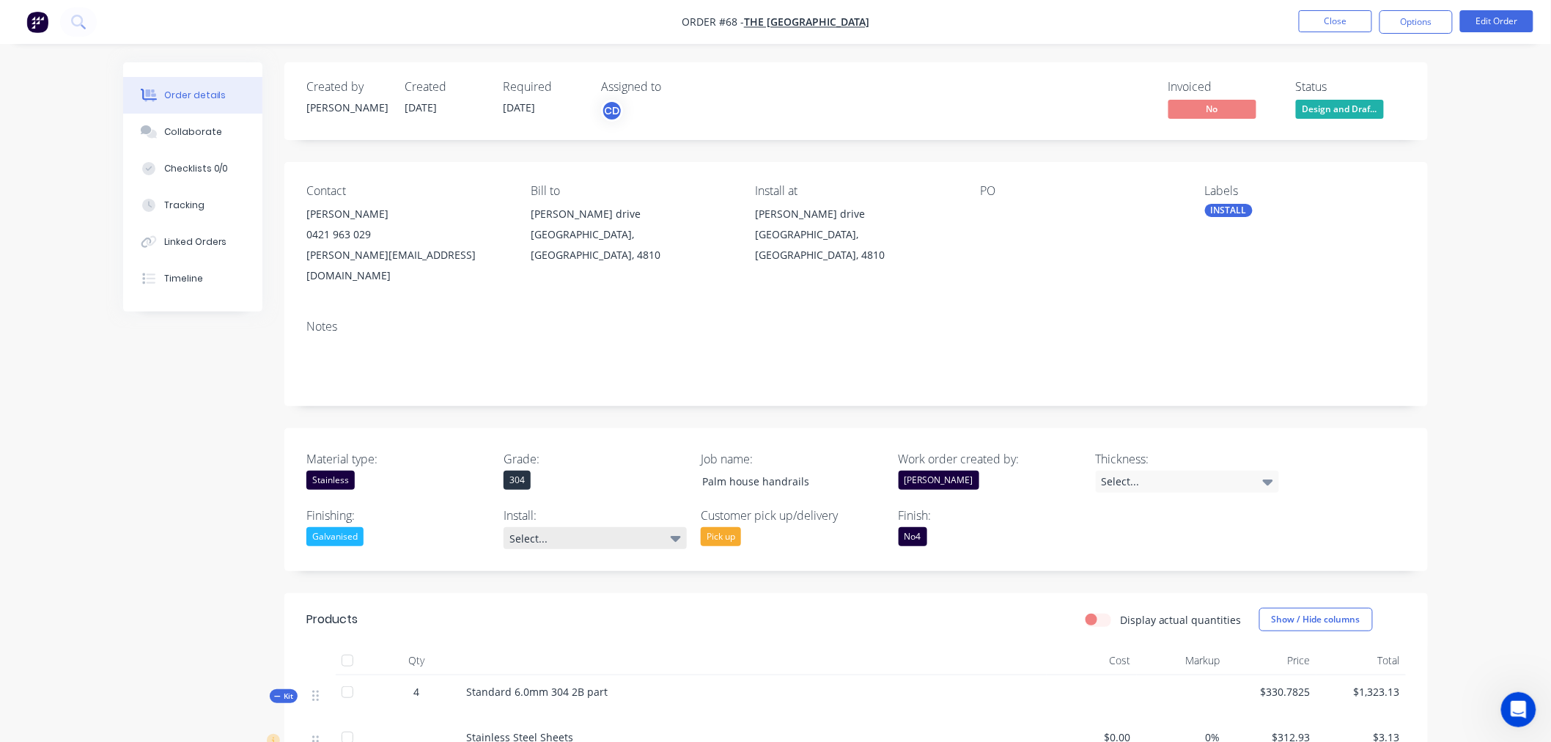
click at [597, 527] on div "Select..." at bounding box center [595, 538] width 183 height 22
click at [1322, 19] on button "Close" at bounding box center [1335, 21] width 73 height 22
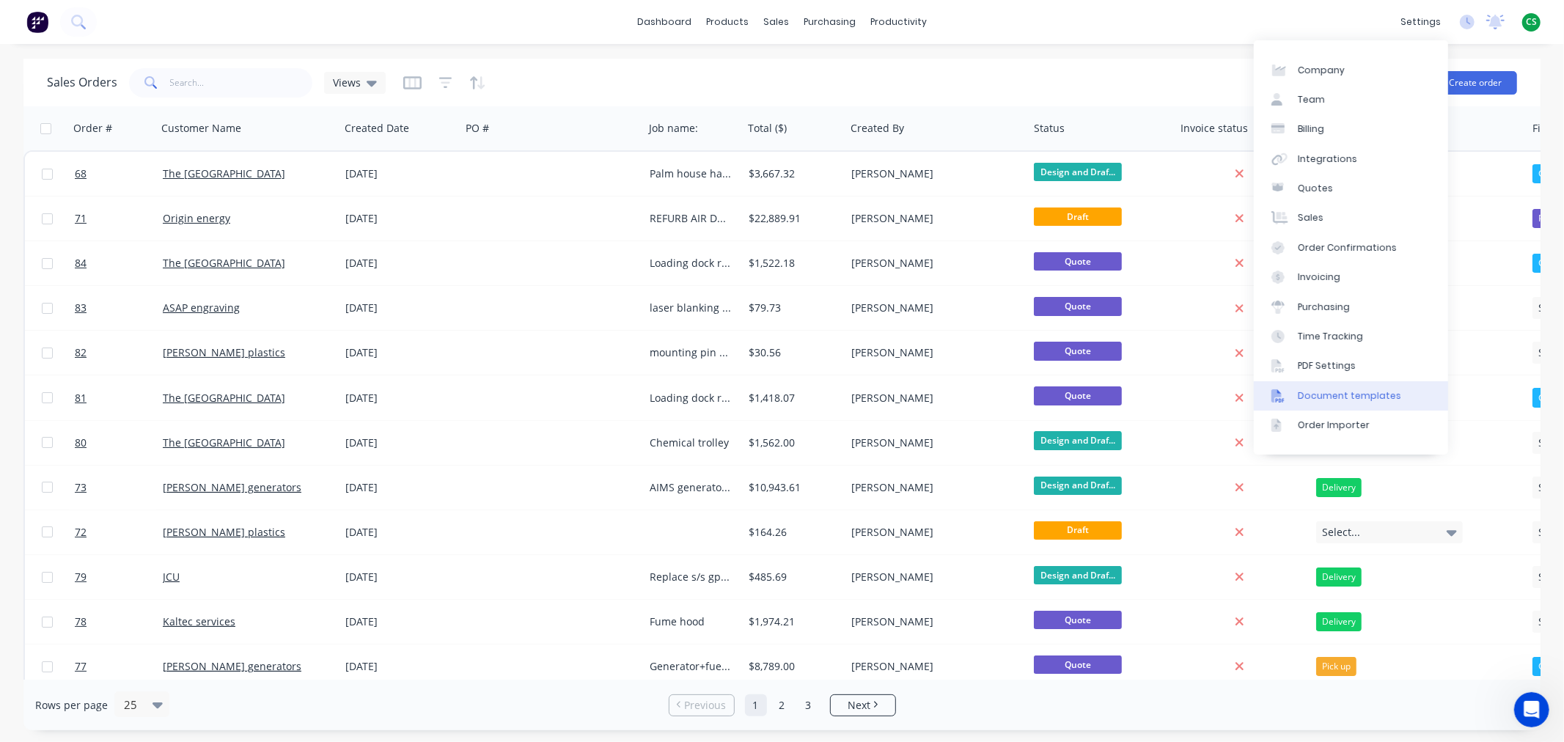
click at [1372, 397] on div "Document templates" at bounding box center [1348, 395] width 103 height 13
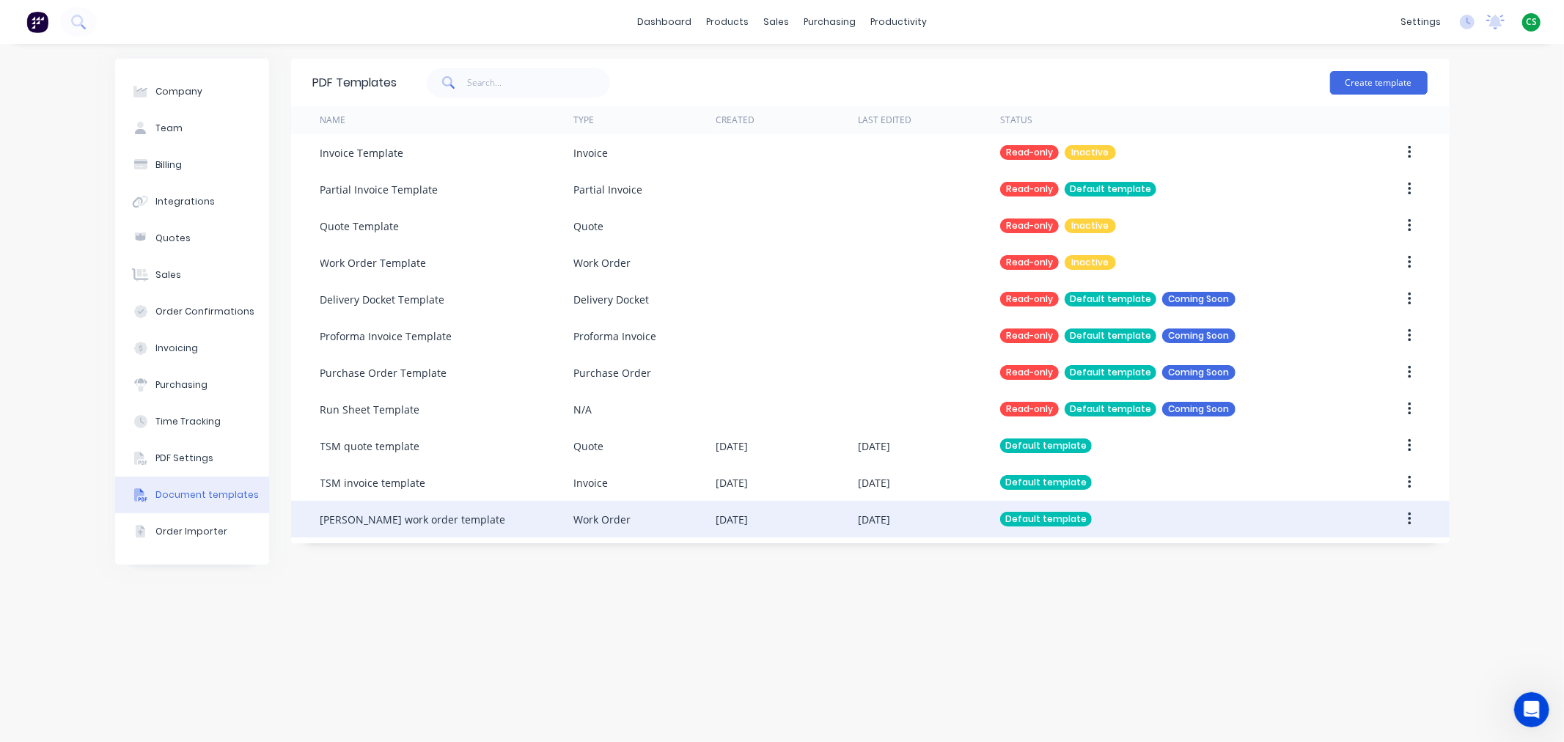
click at [804, 517] on div "[DATE]" at bounding box center [786, 519] width 142 height 37
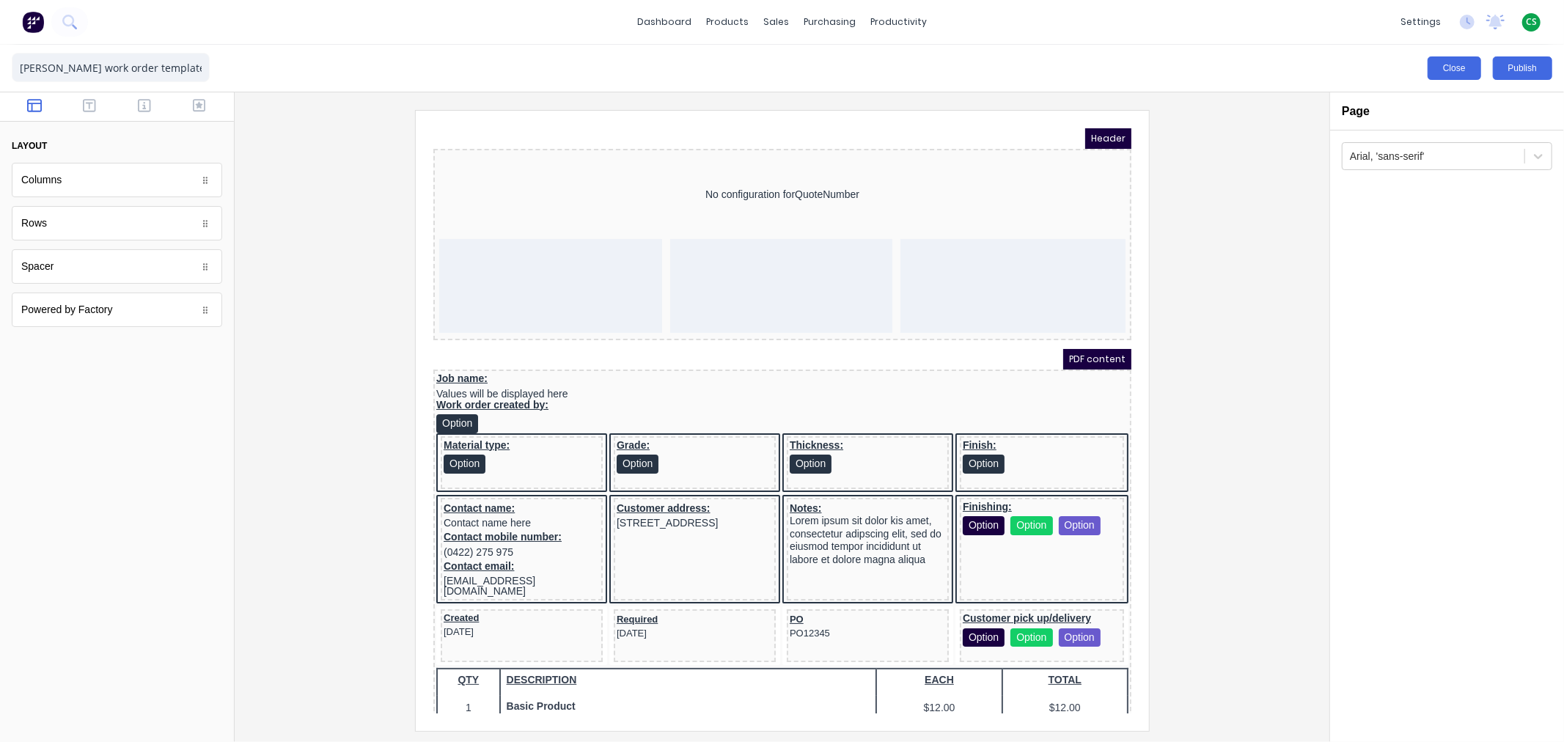
click at [1459, 71] on button "Close" at bounding box center [1454, 67] width 54 height 23
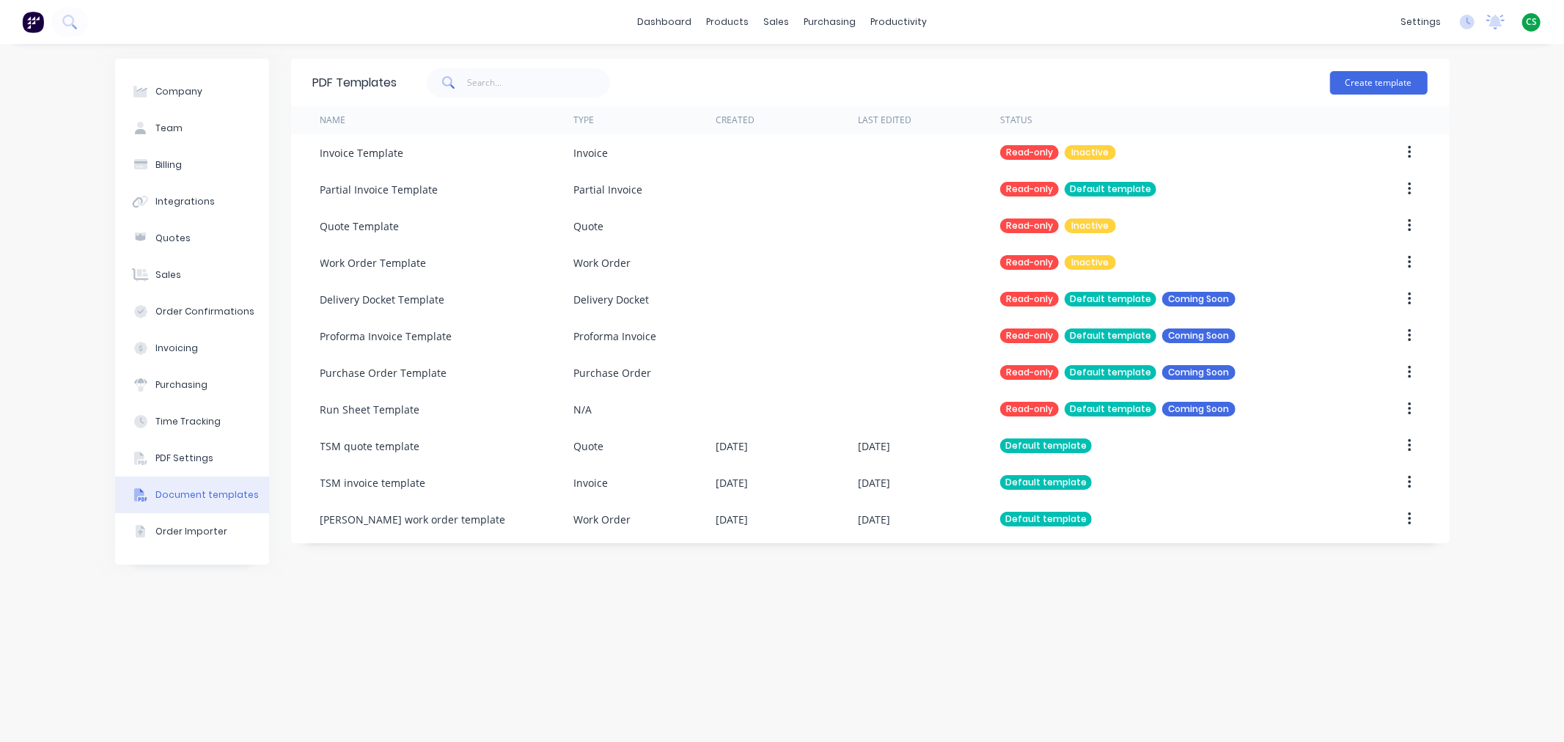
click at [1076, 18] on div "dashboard products sales purchasing productivity dashboard products Product Cat…" at bounding box center [782, 22] width 1564 height 44
click at [1498, 116] on div "Company Team Billing Integrations Quotes Sales Order Confirmations Invoicing Pu…" at bounding box center [782, 393] width 1564 height 698
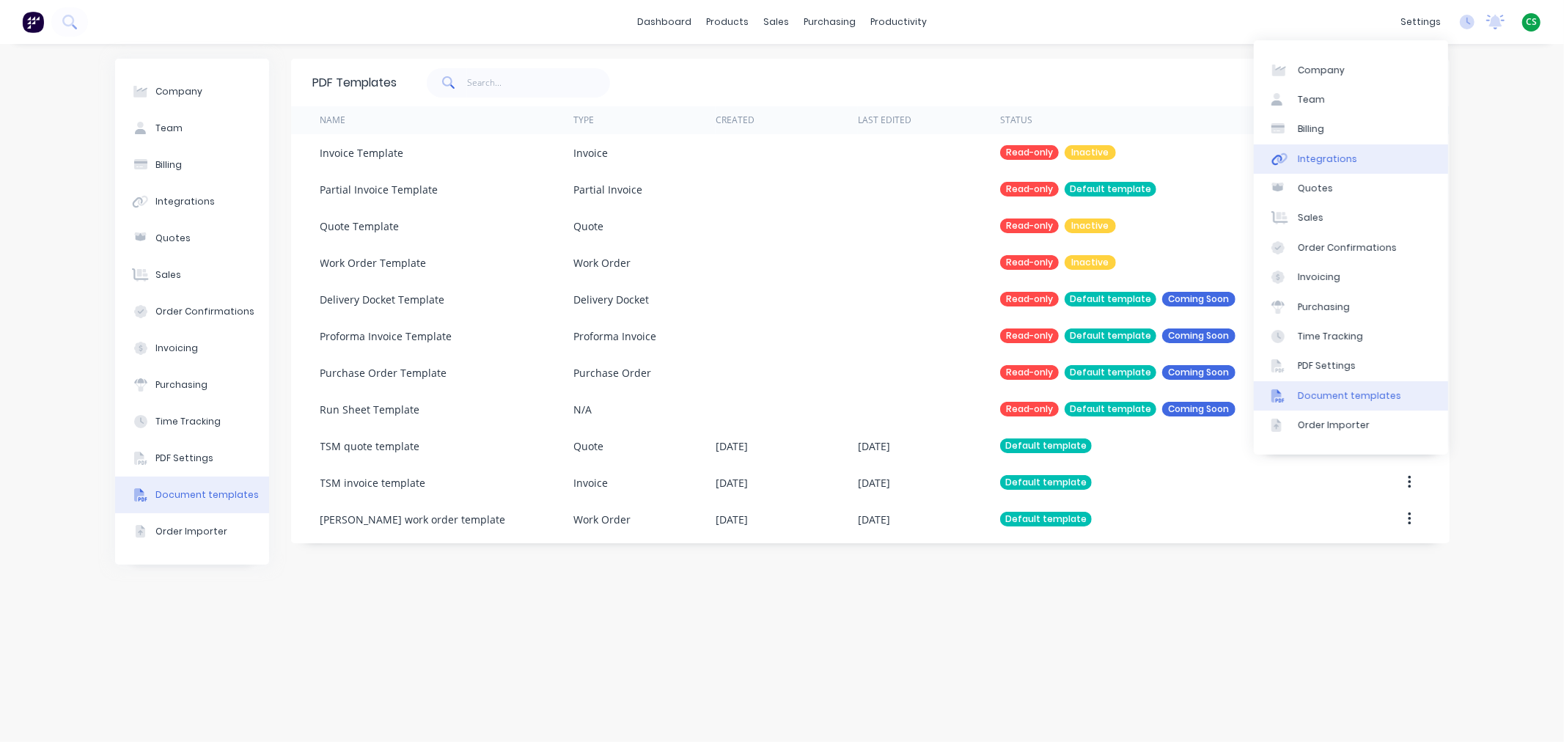
click at [1328, 157] on div "Integrations" at bounding box center [1326, 158] width 59 height 13
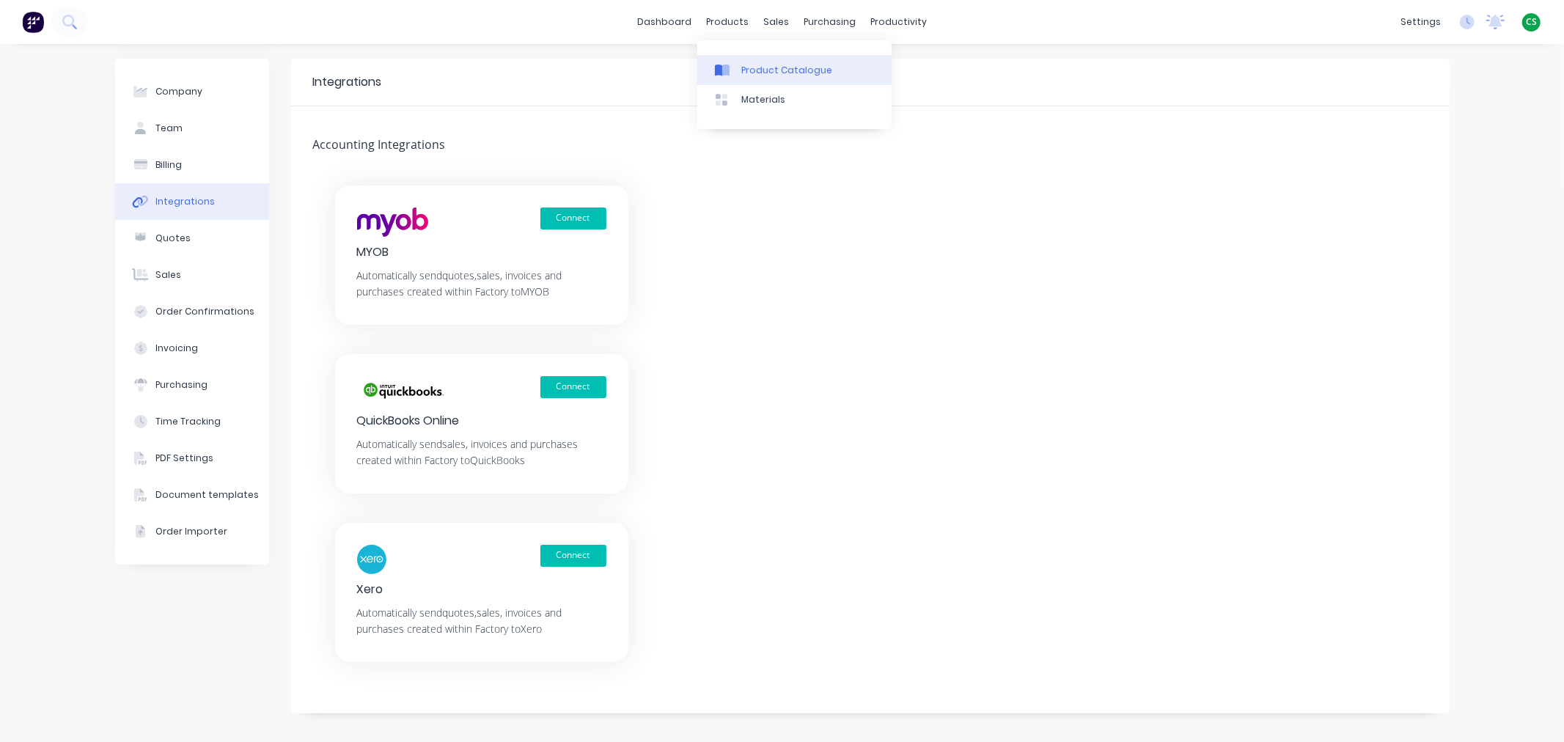
click at [760, 76] on div "Product Catalogue" at bounding box center [786, 70] width 91 height 13
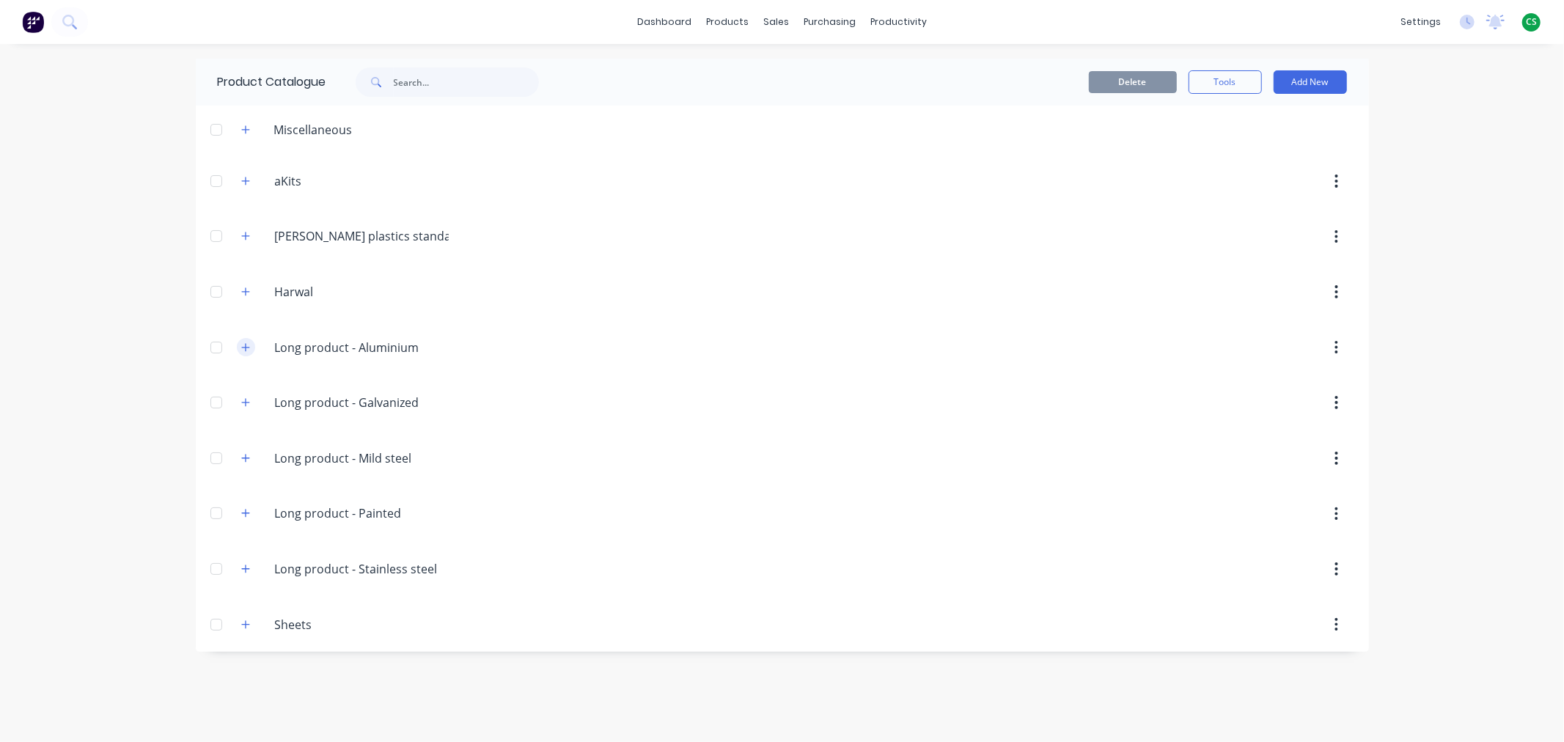
click at [243, 347] on icon "button" at bounding box center [245, 347] width 8 height 8
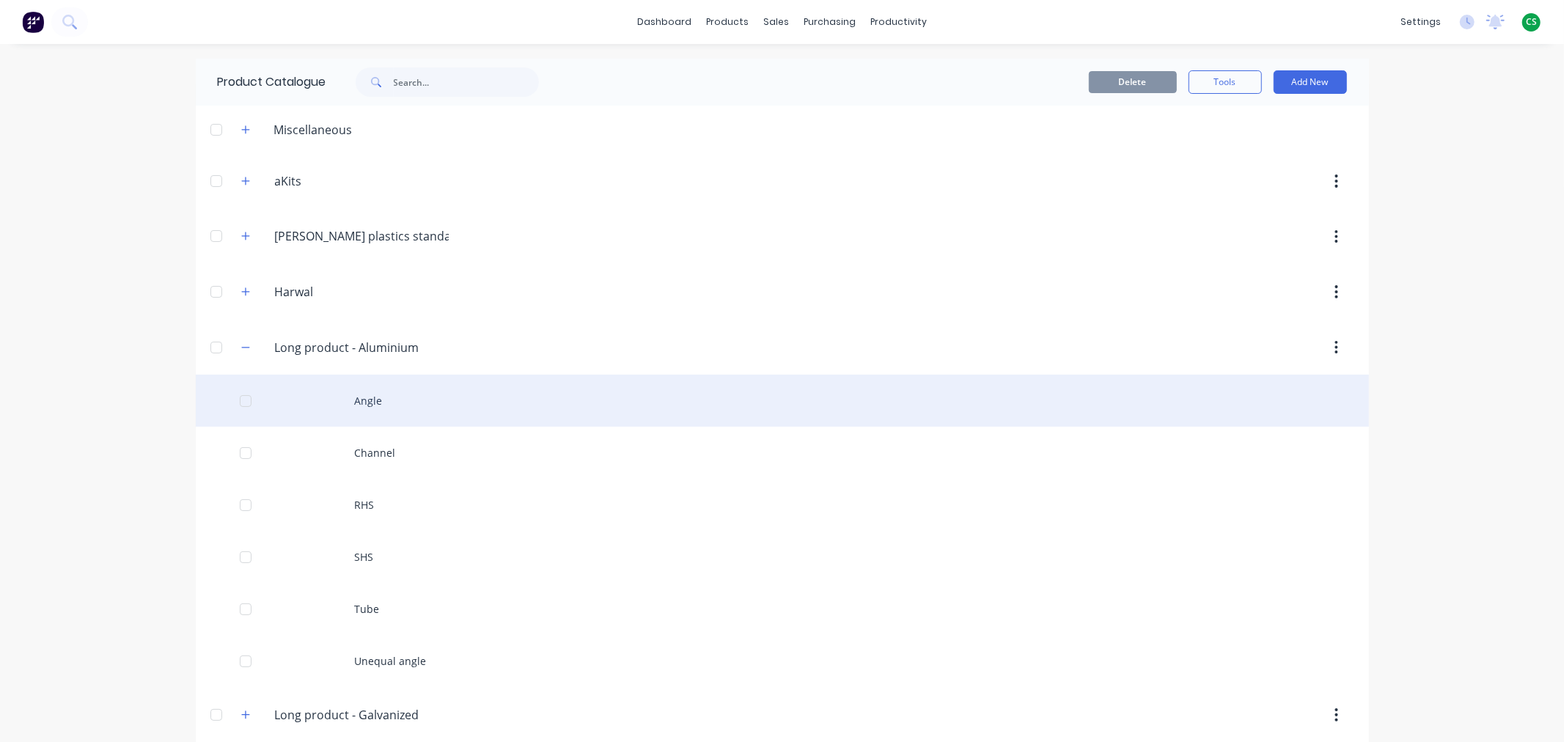
click at [367, 400] on div "Angle" at bounding box center [782, 401] width 1173 height 52
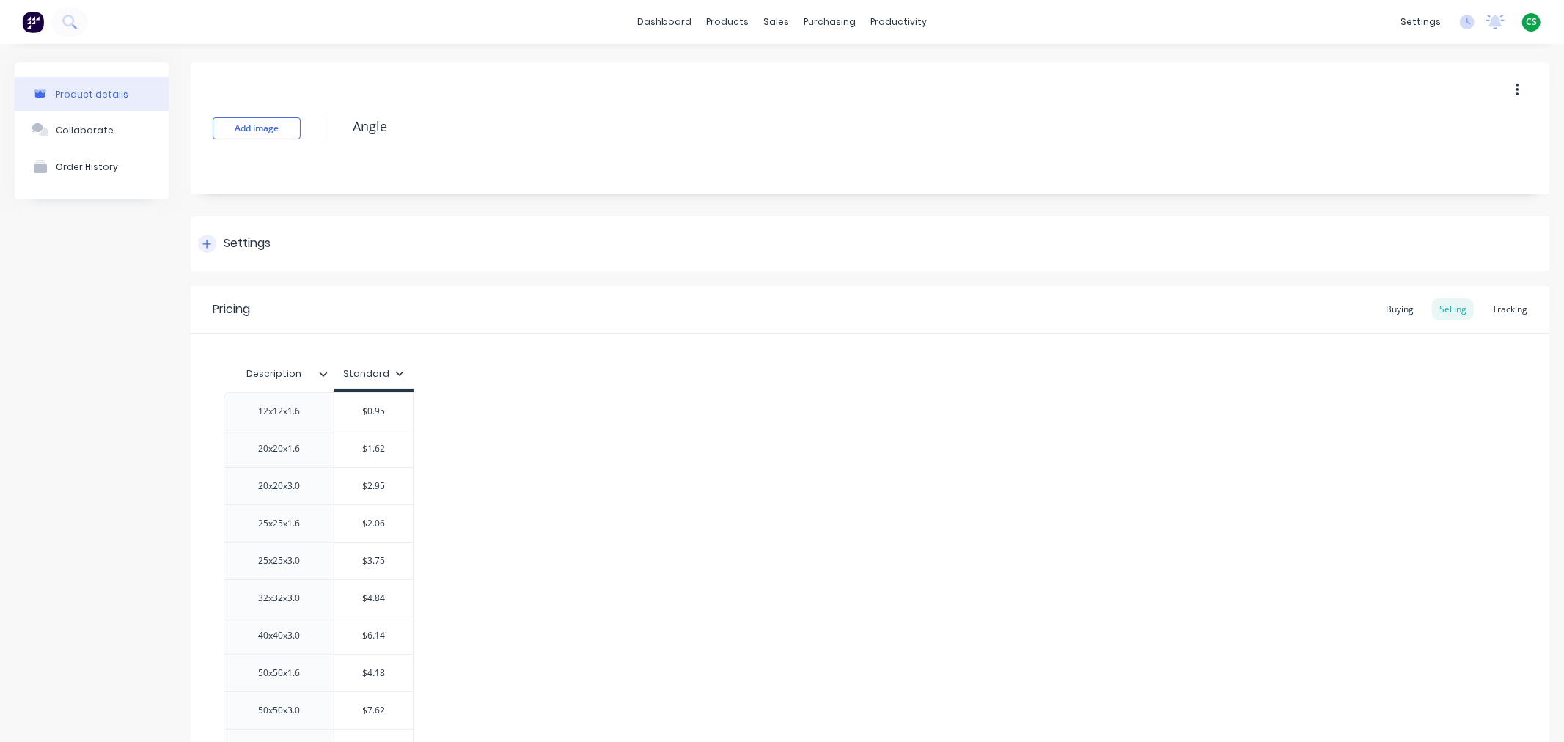
click at [208, 245] on icon at bounding box center [206, 244] width 9 height 10
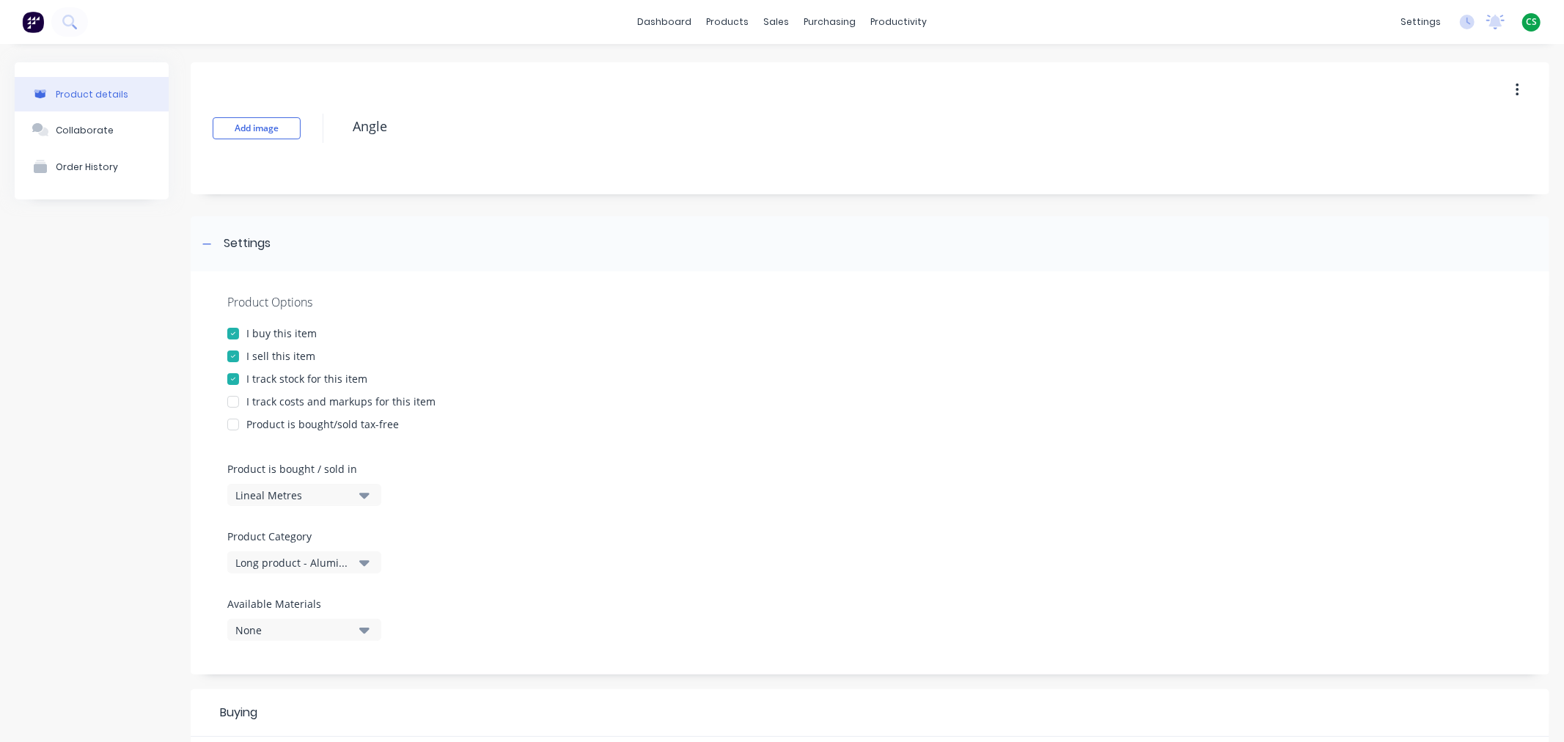
drag, startPoint x: 233, startPoint y: 399, endPoint x: 245, endPoint y: 400, distance: 11.8
click at [235, 400] on div at bounding box center [232, 401] width 29 height 29
type textarea "x"
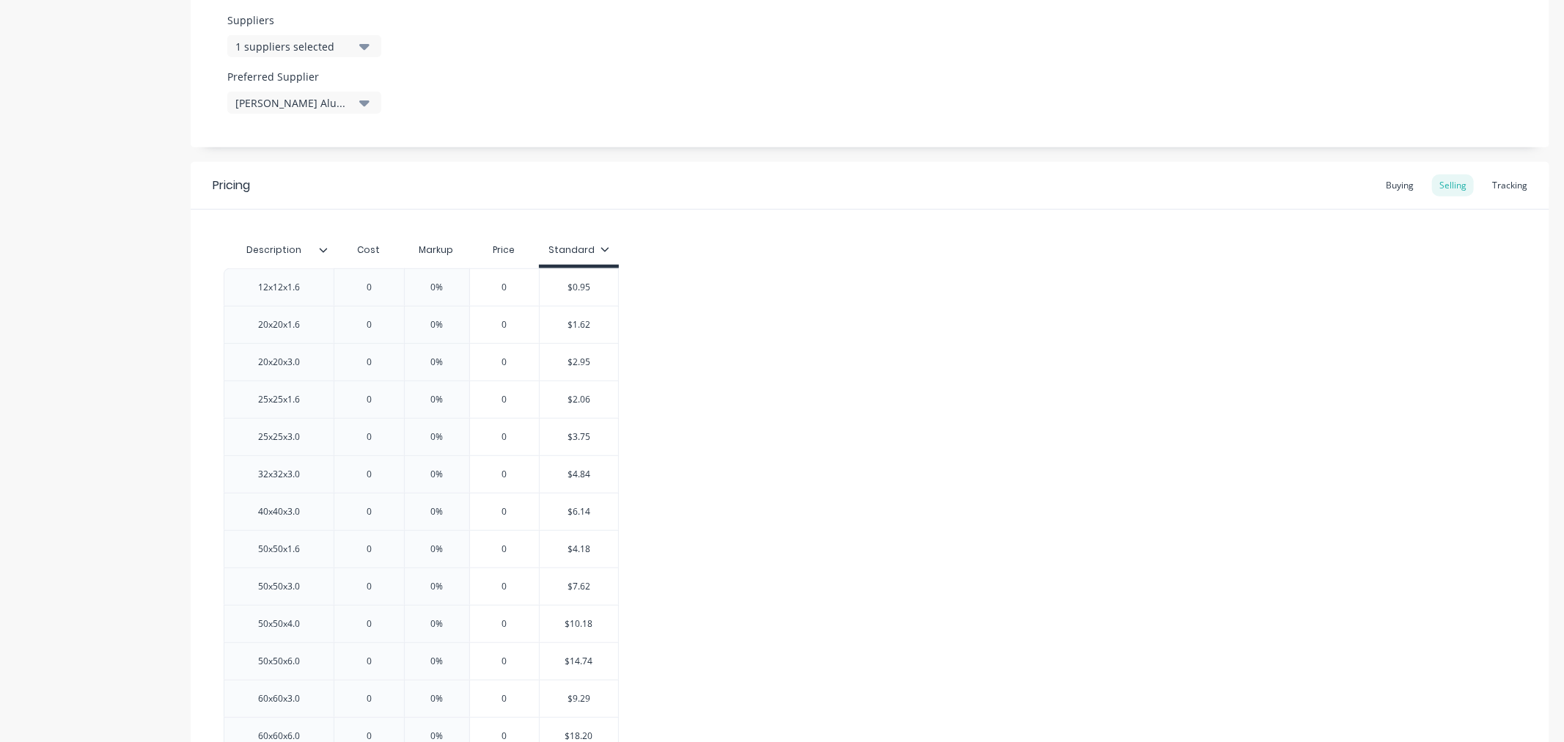
scroll to position [733, 0]
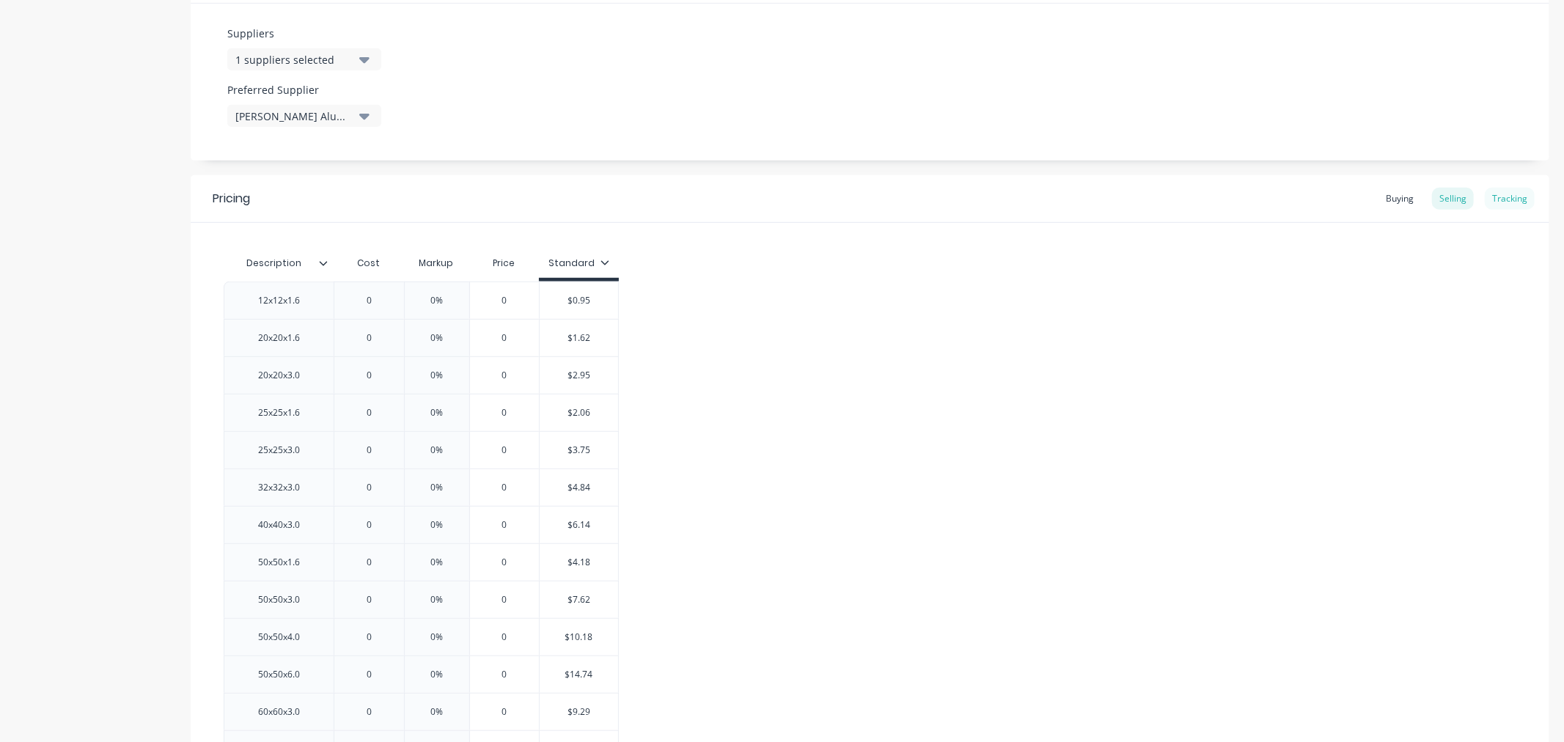
click at [1500, 199] on div "Tracking" at bounding box center [1509, 199] width 50 height 22
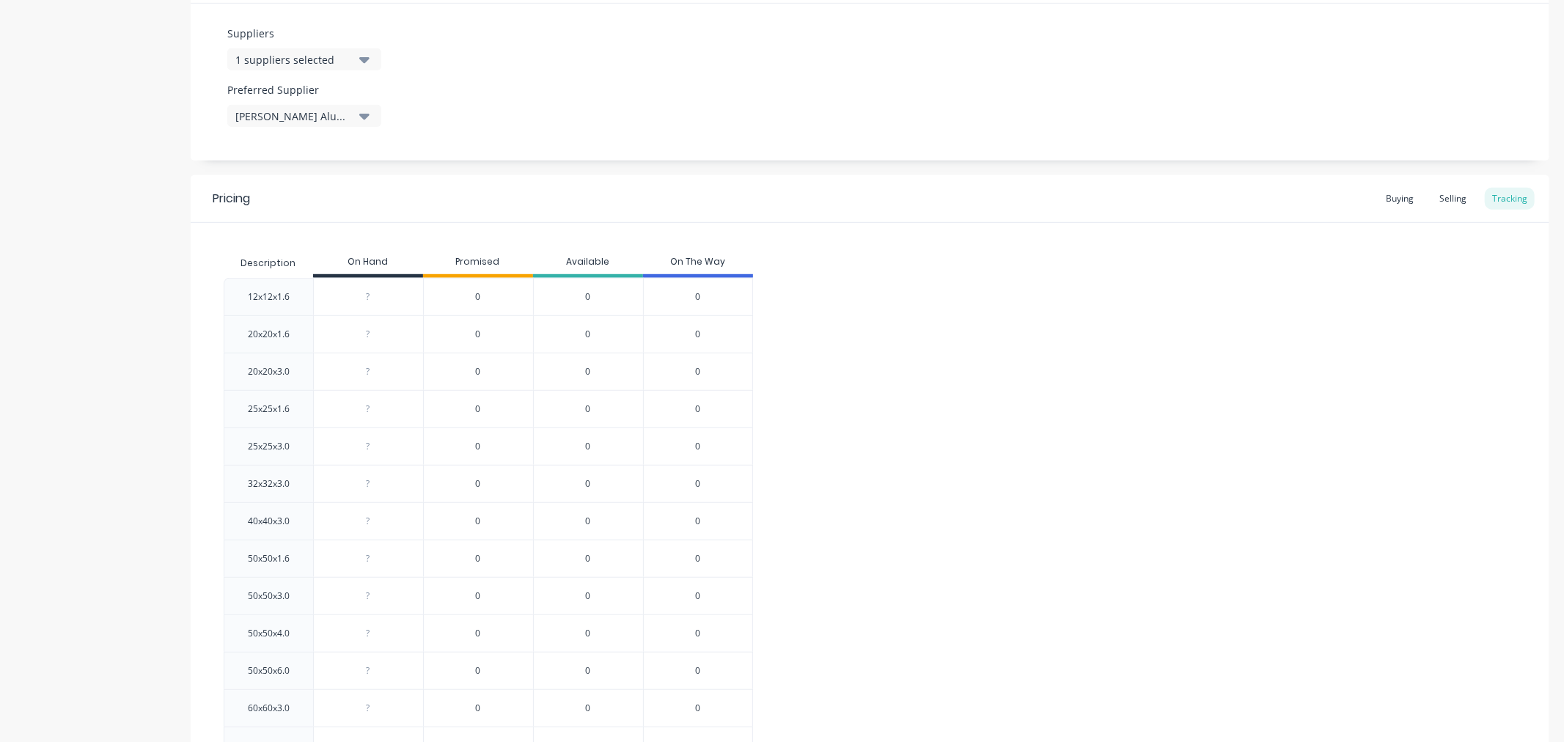
type input "0"
click at [368, 298] on input "0" at bounding box center [368, 296] width 109 height 13
click at [1390, 199] on div "Buying" at bounding box center [1399, 199] width 43 height 22
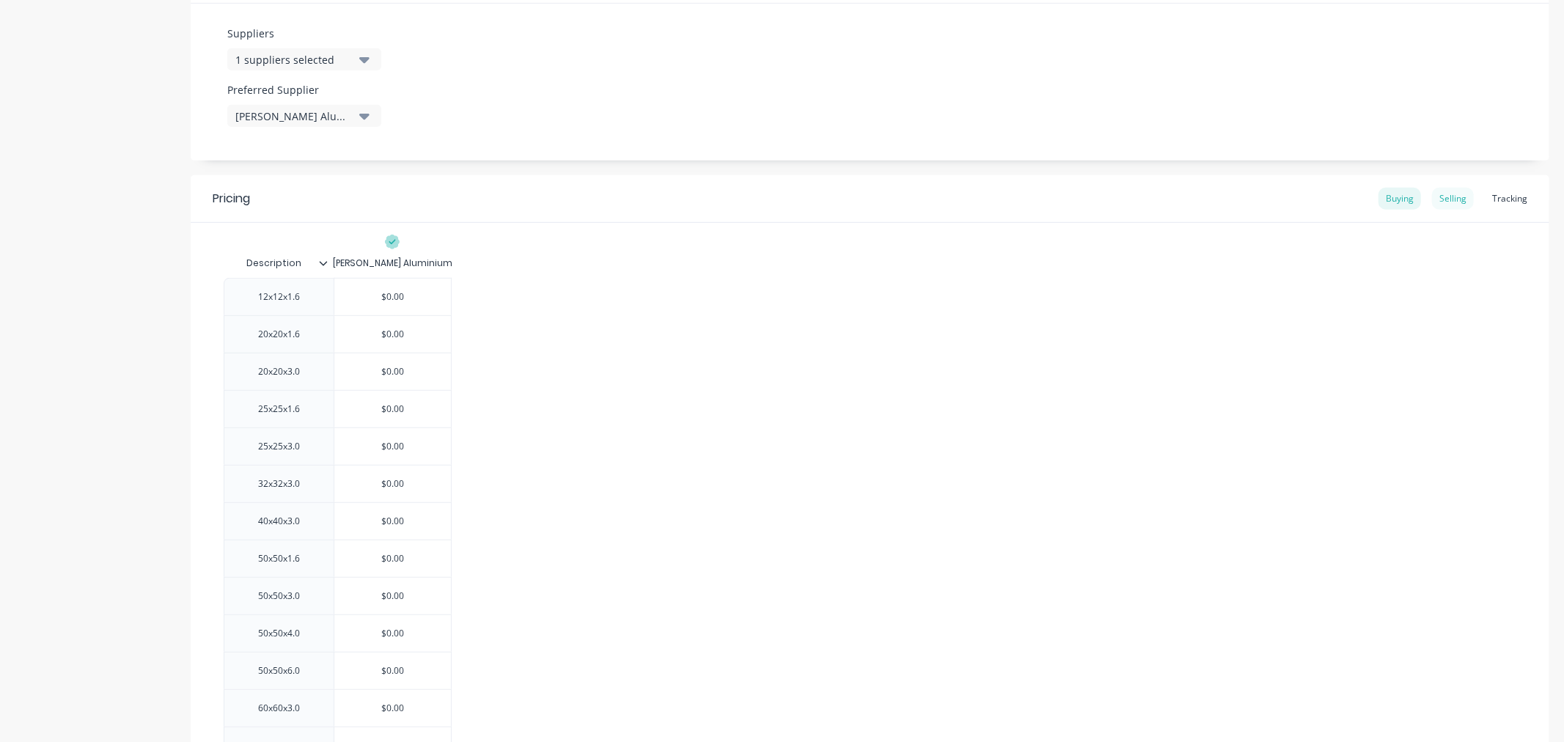
click at [1443, 202] on div "Selling" at bounding box center [1453, 199] width 42 height 22
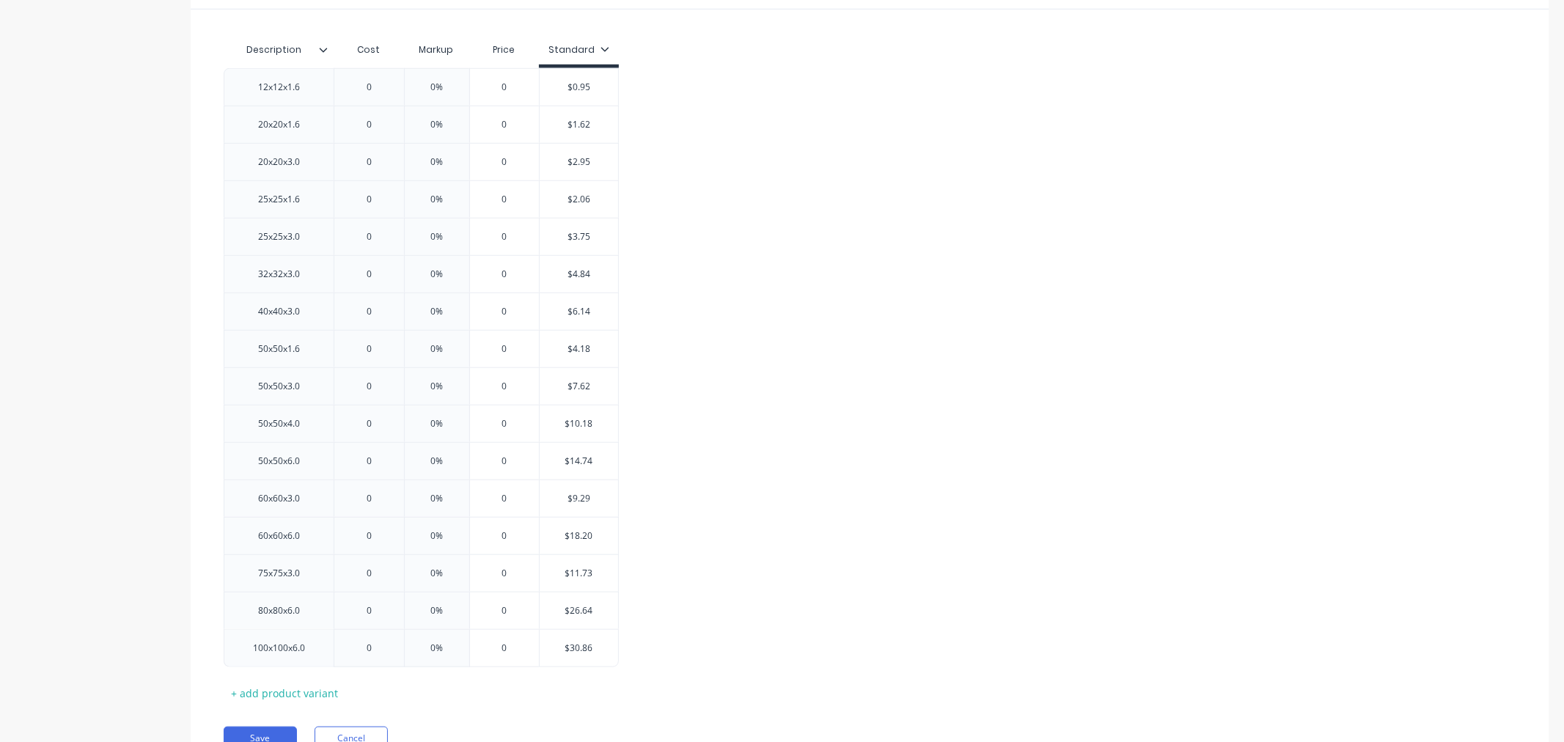
scroll to position [1017, 0]
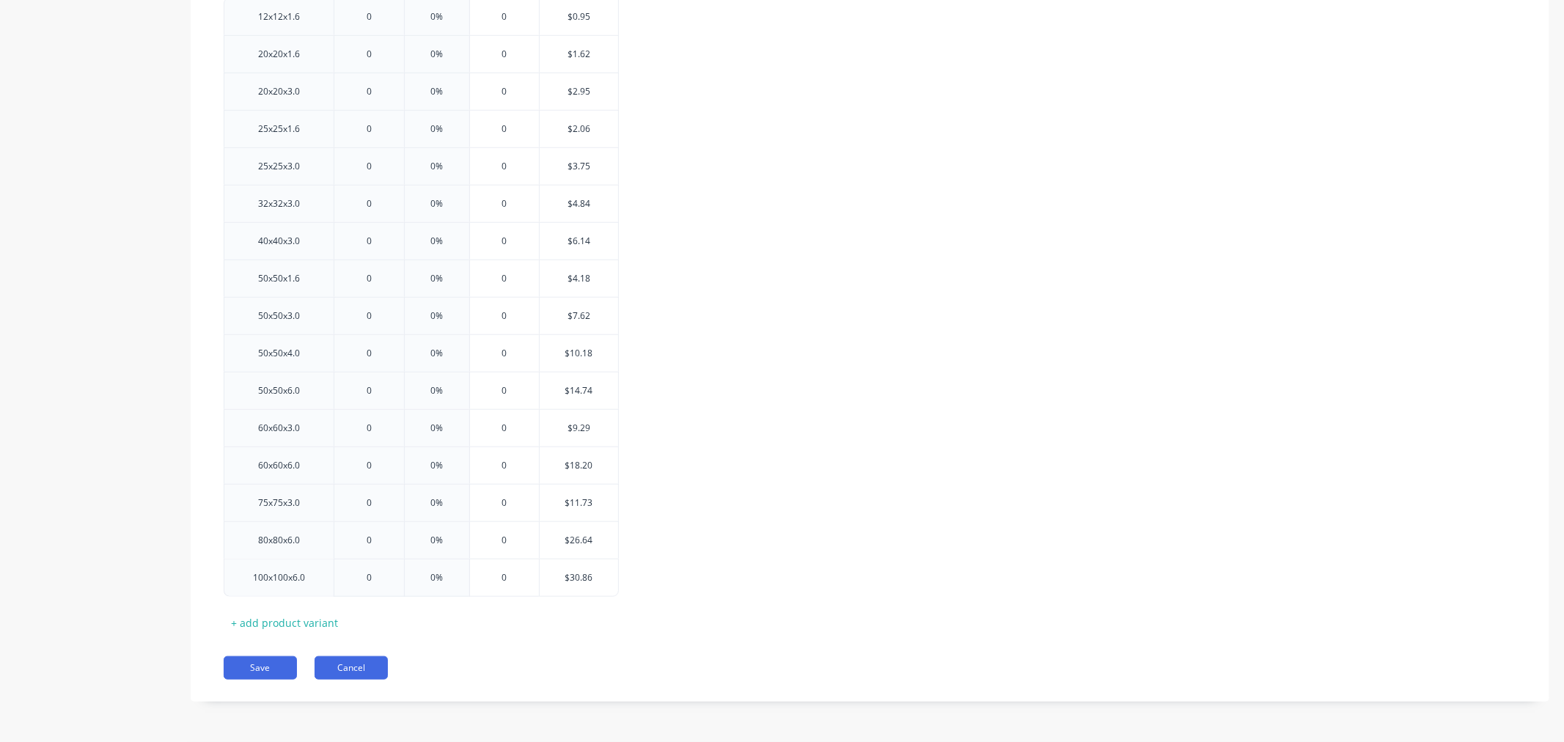
click at [359, 669] on button "Cancel" at bounding box center [350, 667] width 73 height 23
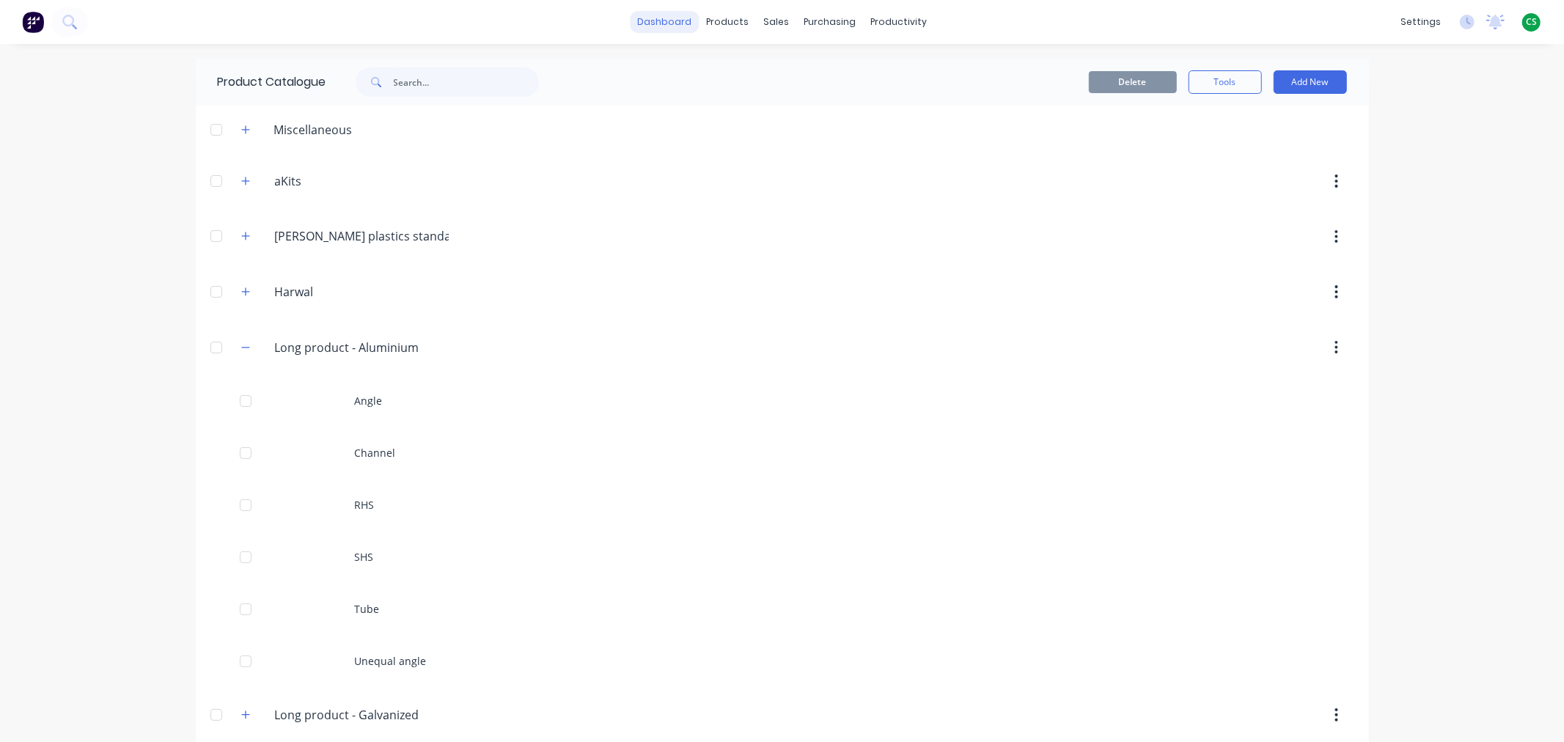
click at [669, 23] on link "dashboard" at bounding box center [664, 22] width 69 height 22
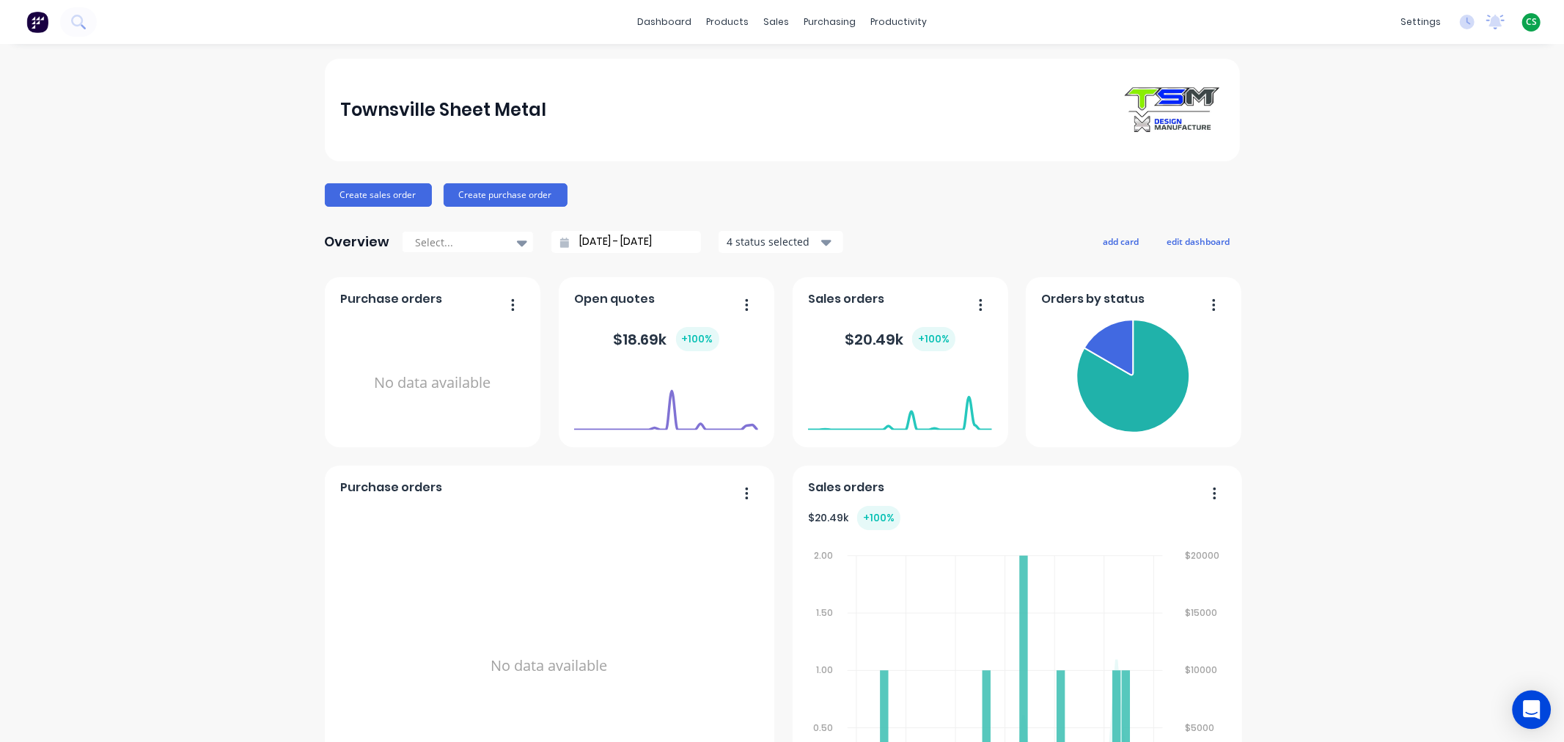
click at [1532, 717] on div "Open Intercom Messenger" at bounding box center [1531, 710] width 39 height 39
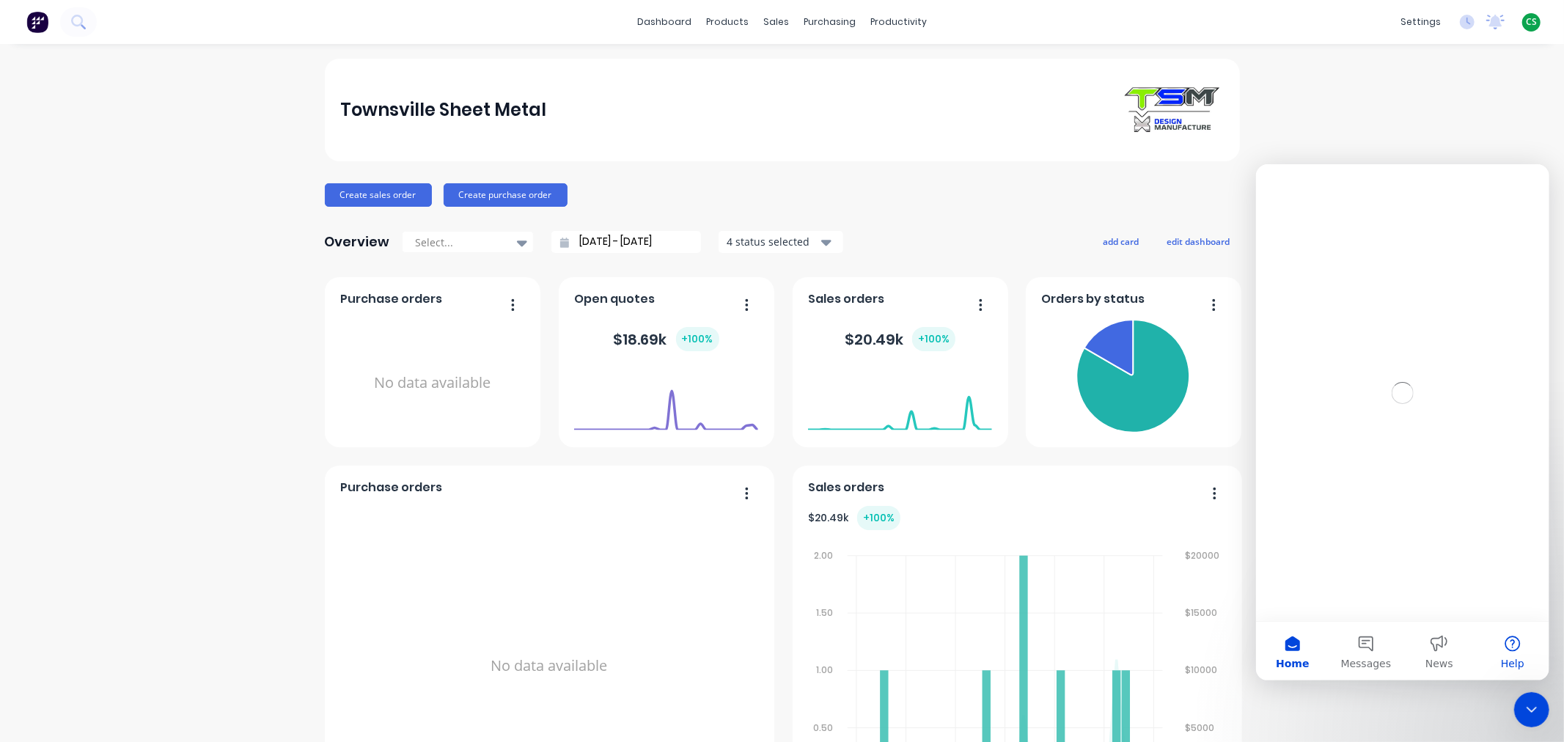
click at [1512, 645] on button "Help" at bounding box center [1511, 650] width 73 height 59
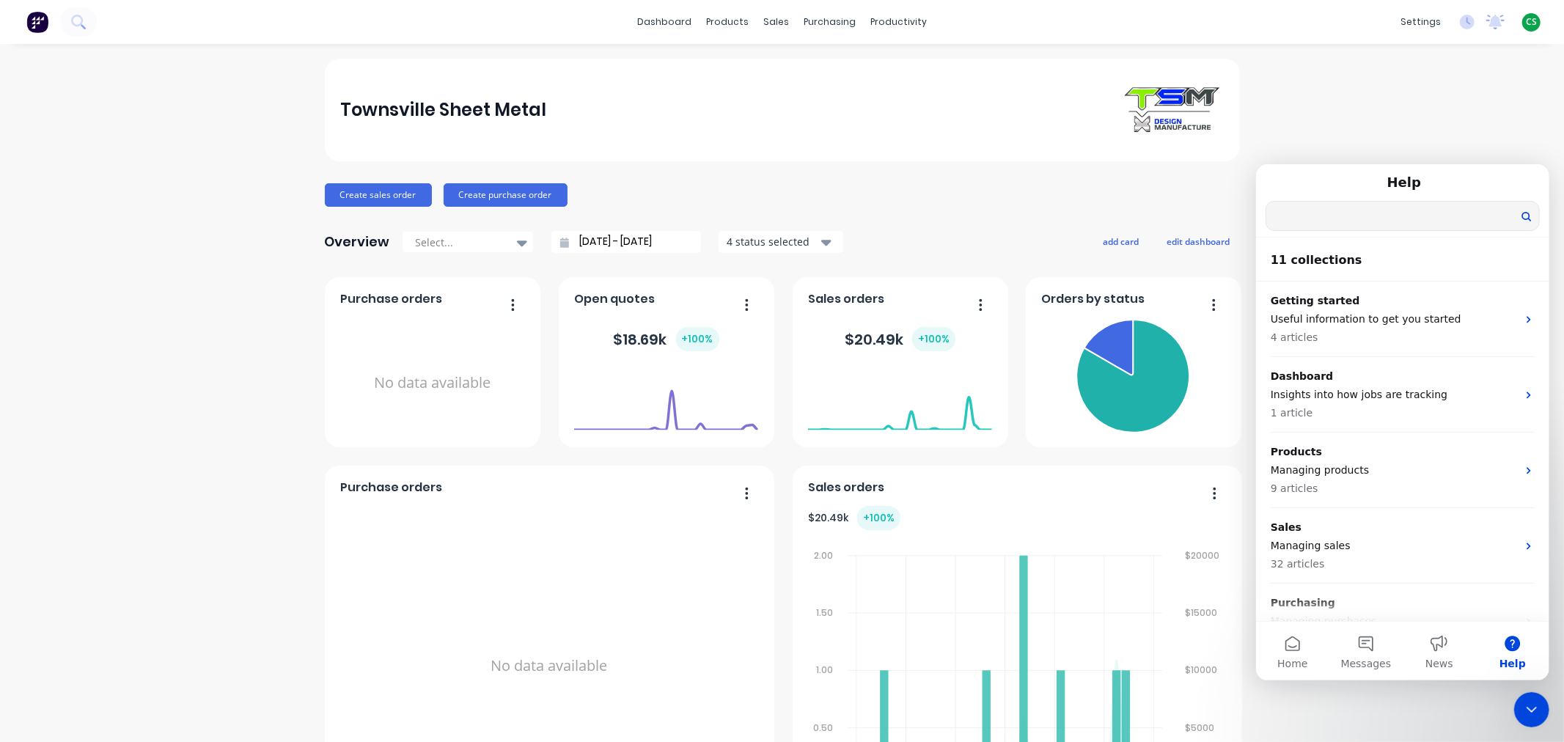
click at [1293, 219] on input "Search for help" at bounding box center [1401, 215] width 273 height 29
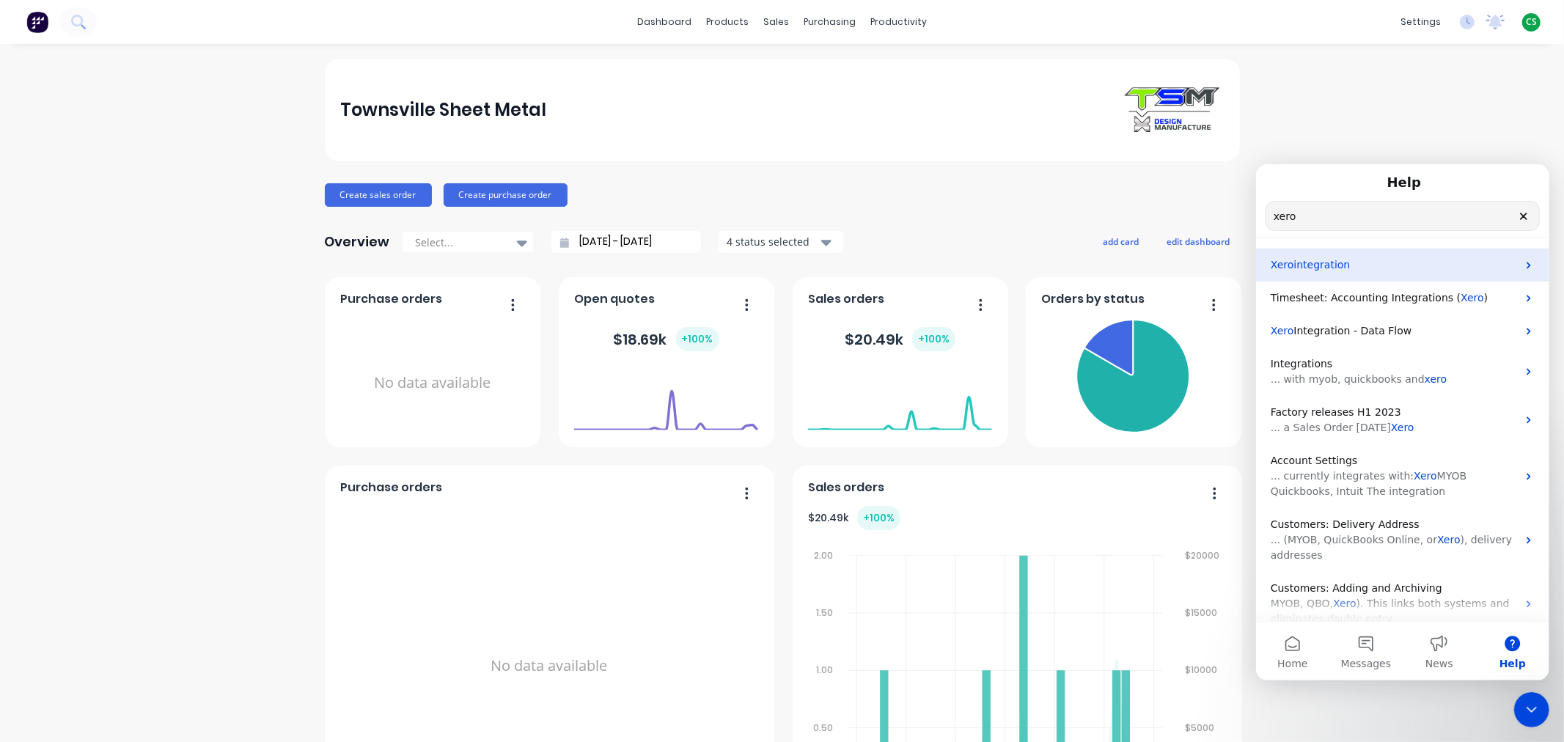
type input "xero"
click at [1300, 265] on span "integration" at bounding box center [1321, 264] width 56 height 12
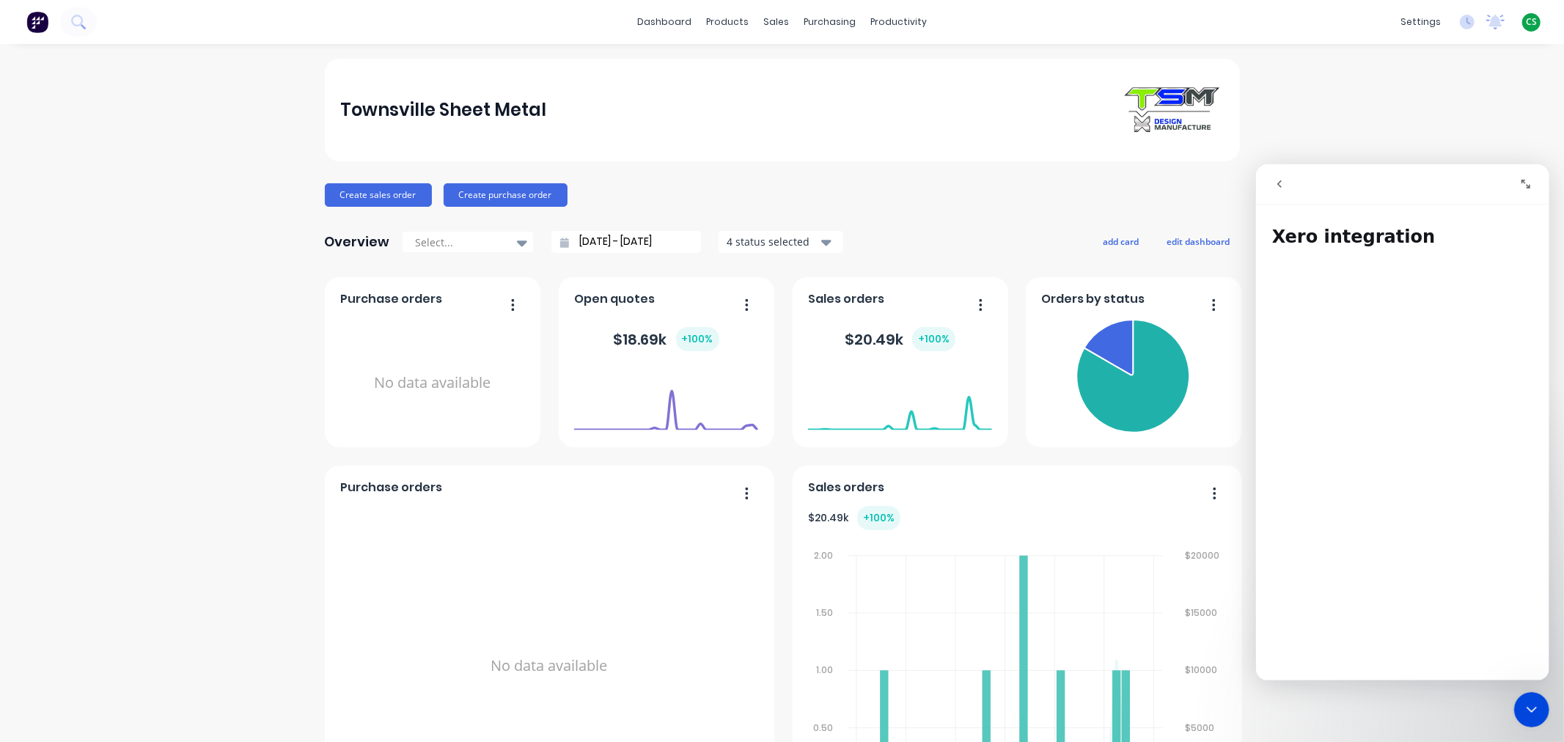
drag, startPoint x: 1533, startPoint y: 715, endPoint x: 1523, endPoint y: 710, distance: 10.8
click at [1532, 715] on icon "Close Intercom Messenger" at bounding box center [1531, 709] width 18 height 18
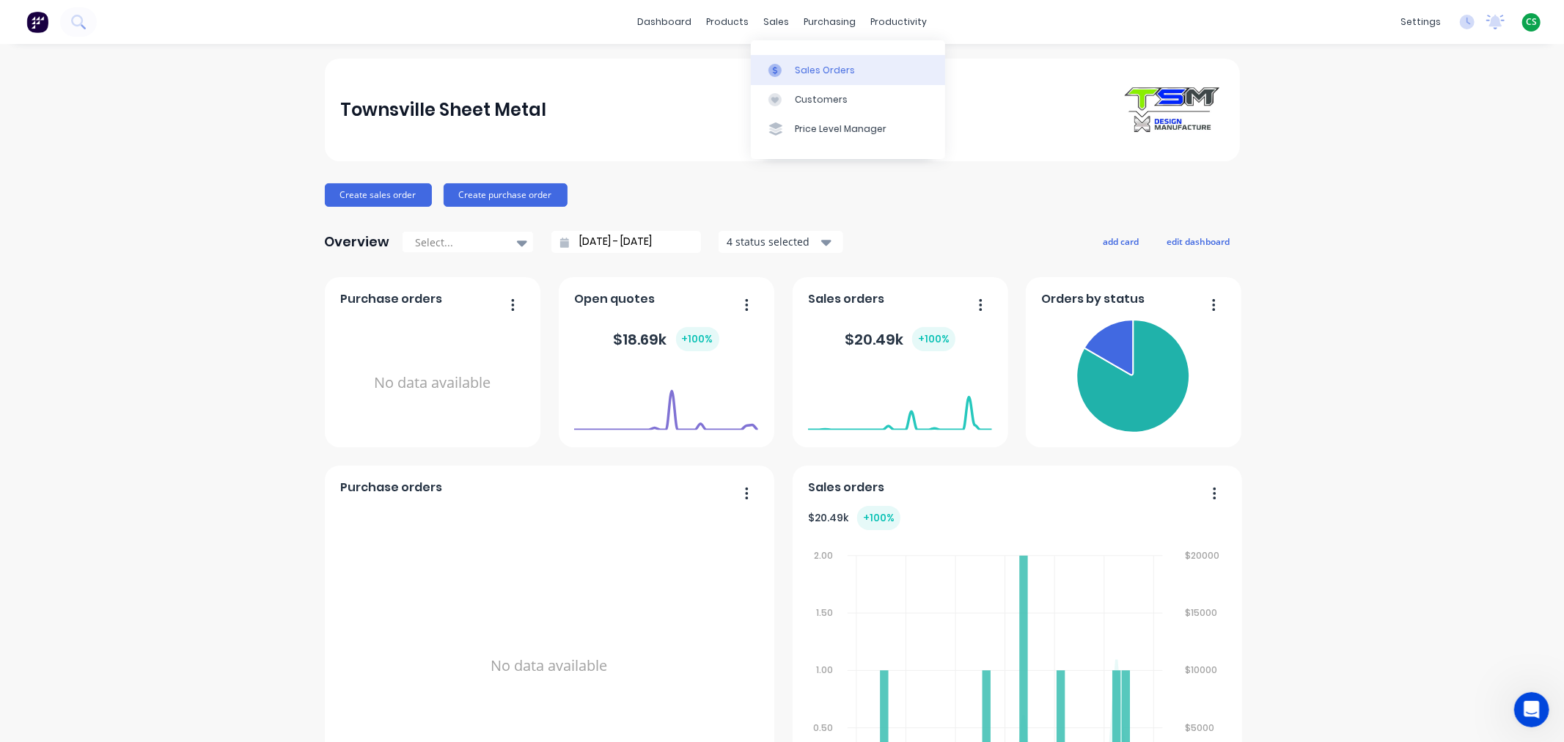
click at [836, 79] on link "Sales Orders" at bounding box center [848, 69] width 194 height 29
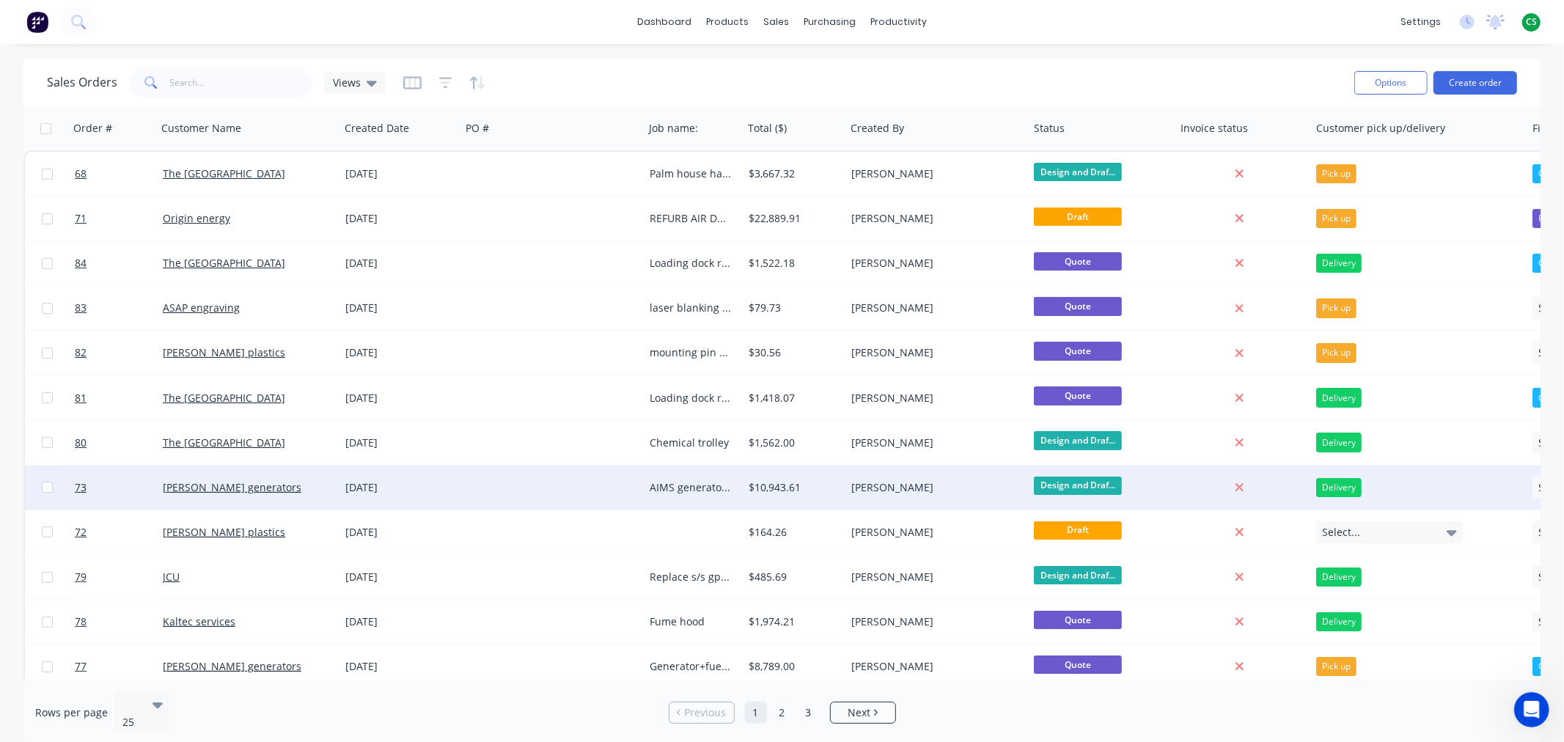
click at [313, 486] on div "[PERSON_NAME] generators" at bounding box center [244, 487] width 163 height 15
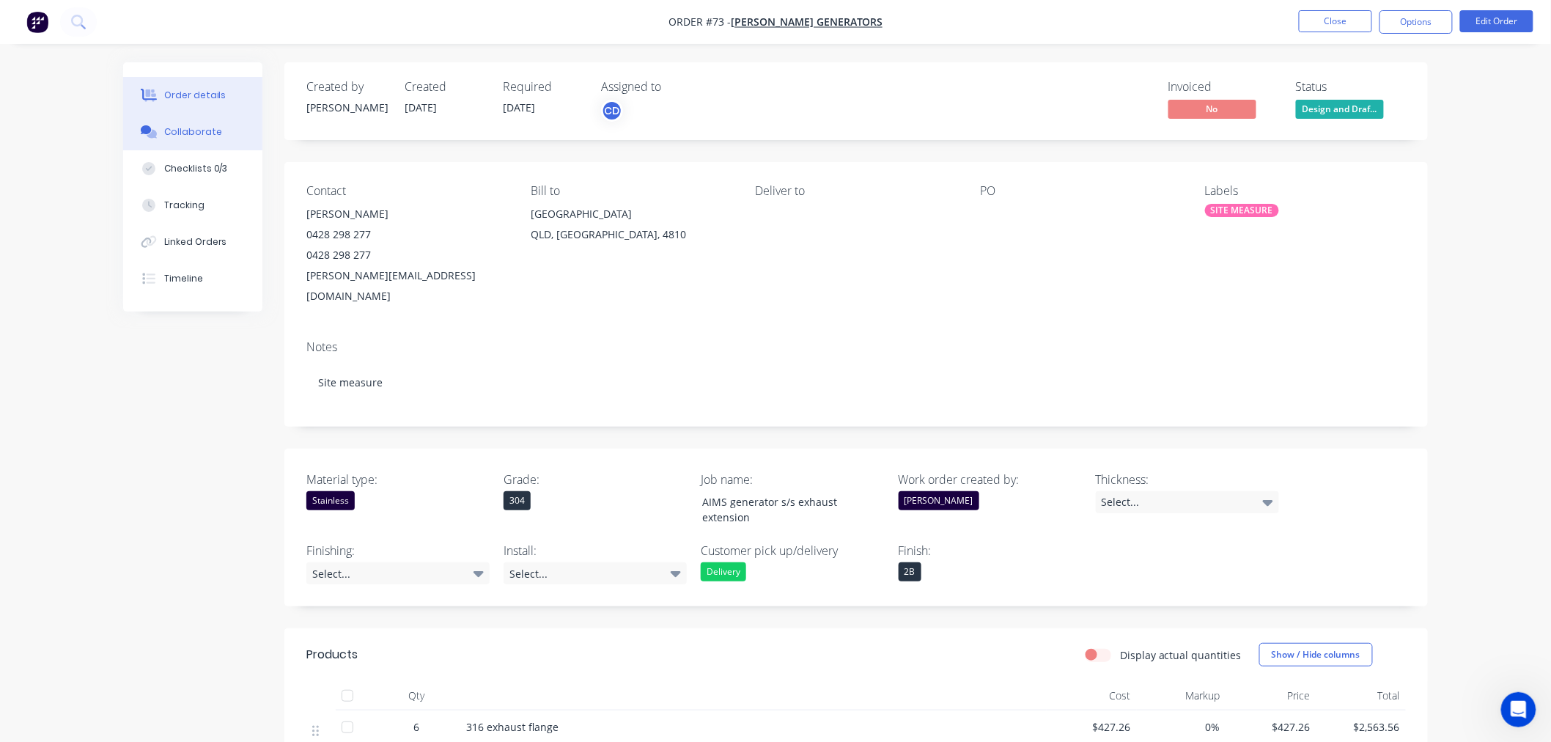
click at [185, 141] on button "Collaborate" at bounding box center [192, 132] width 139 height 37
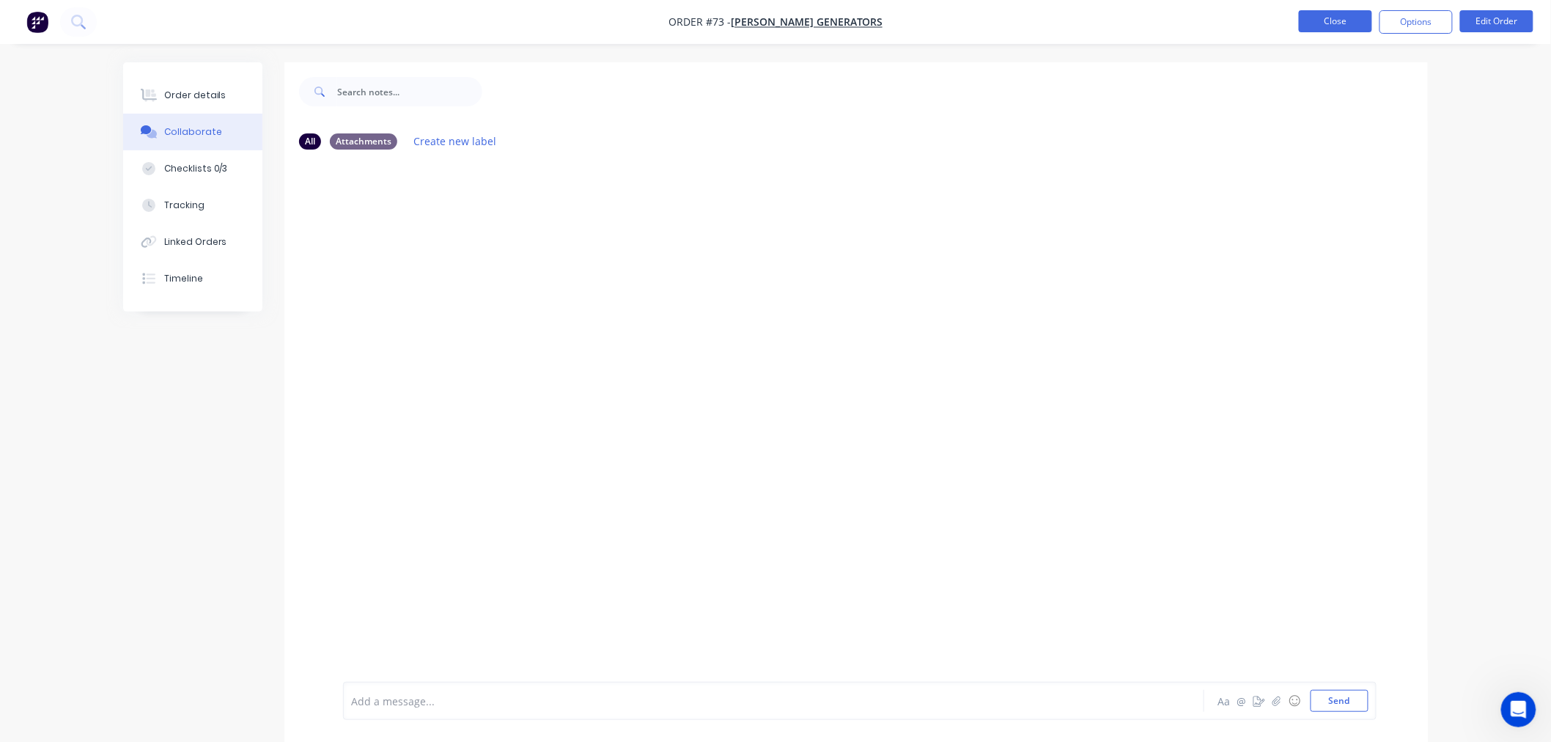
click at [1306, 23] on button "Close" at bounding box center [1335, 21] width 73 height 22
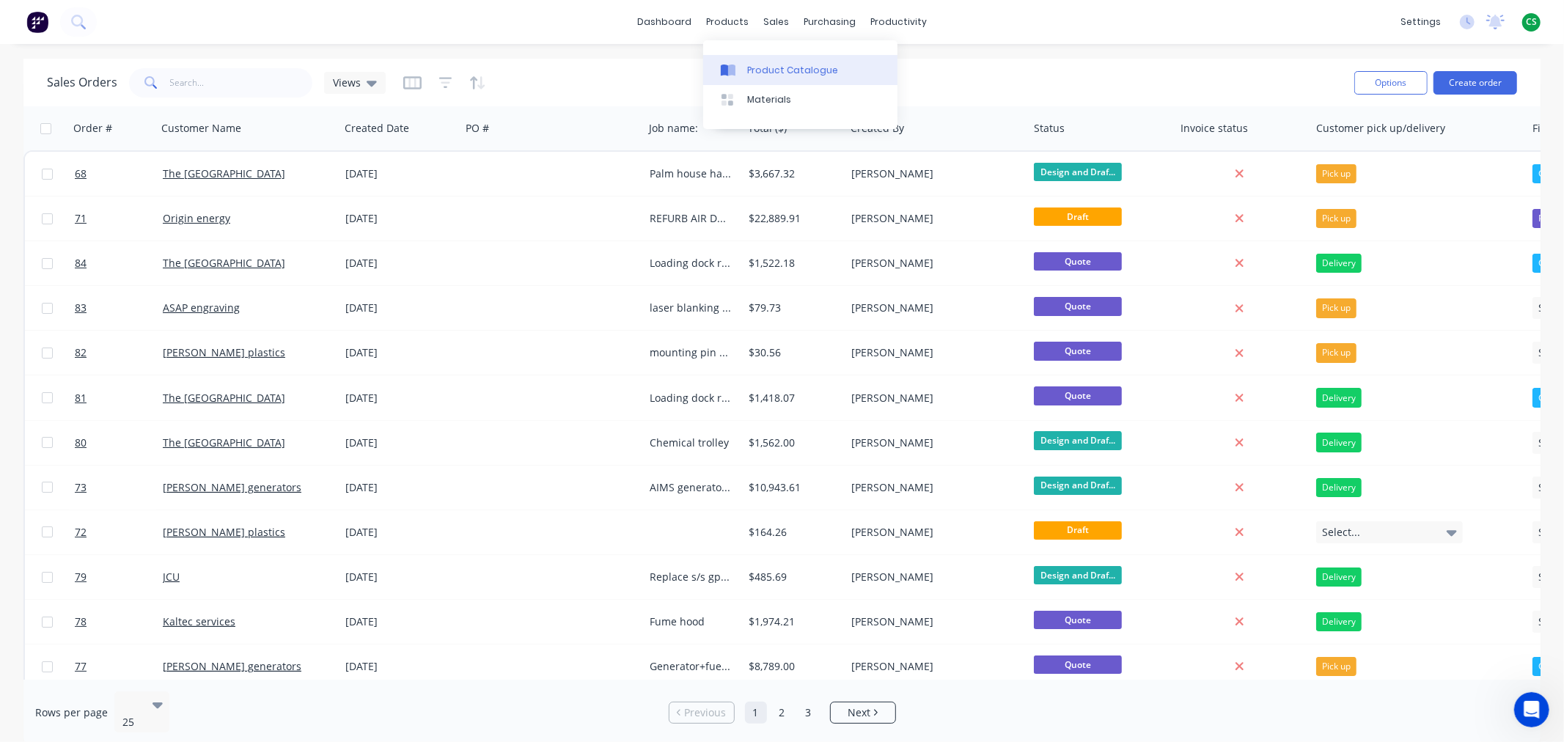
click at [773, 67] on div "Product Catalogue" at bounding box center [792, 70] width 91 height 13
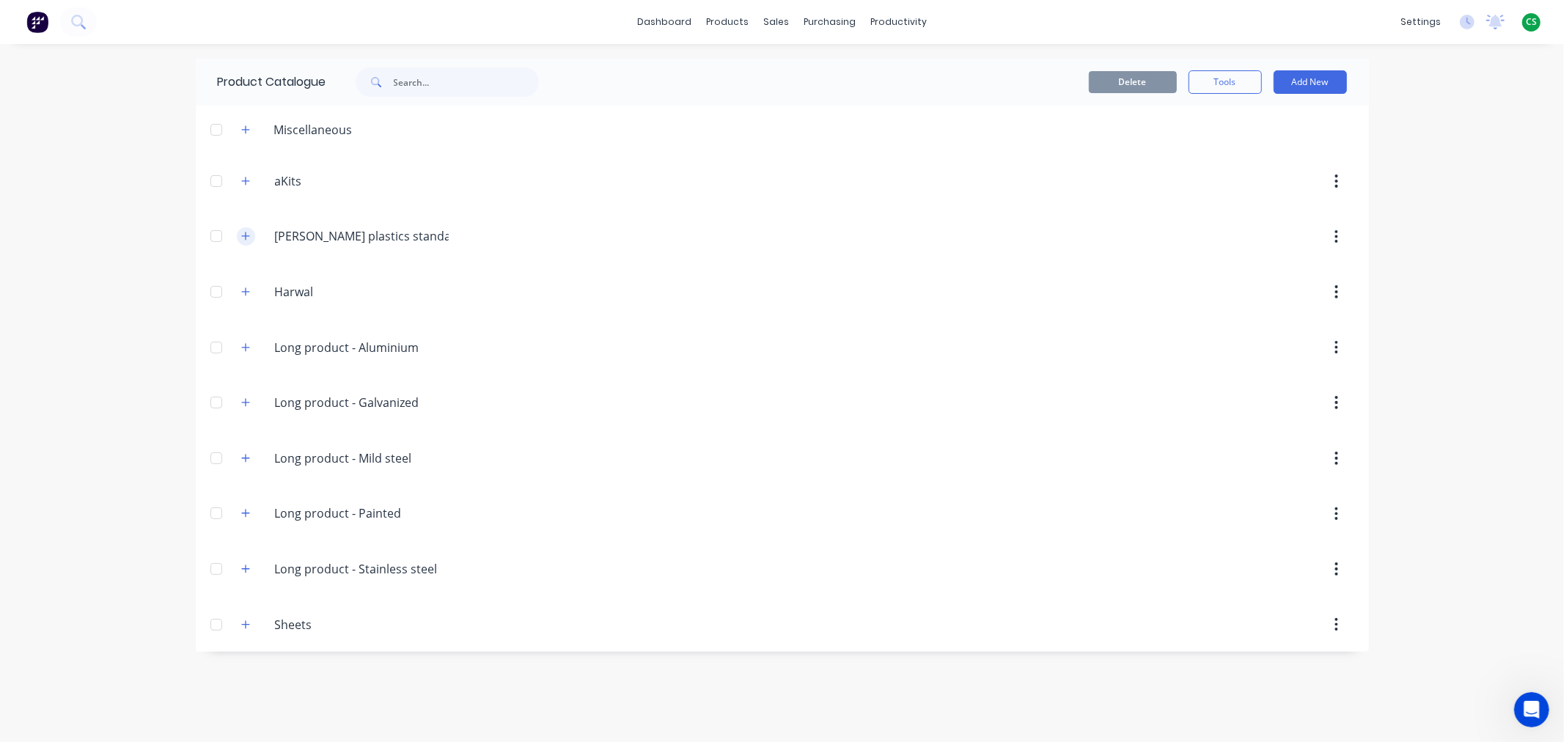
click at [243, 236] on icon "button" at bounding box center [245, 236] width 8 height 8
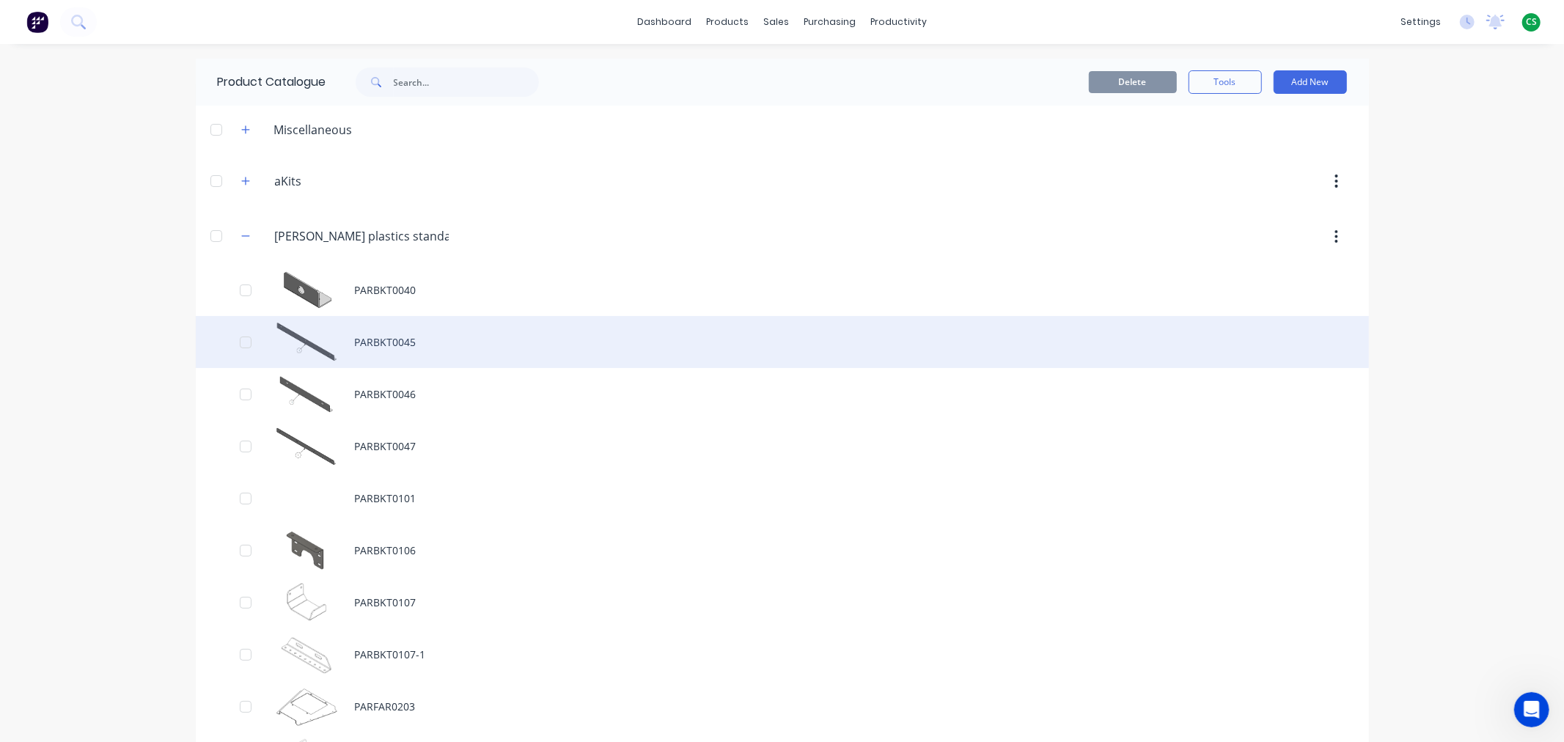
click at [367, 341] on div "PARBKT0045" at bounding box center [782, 342] width 1173 height 52
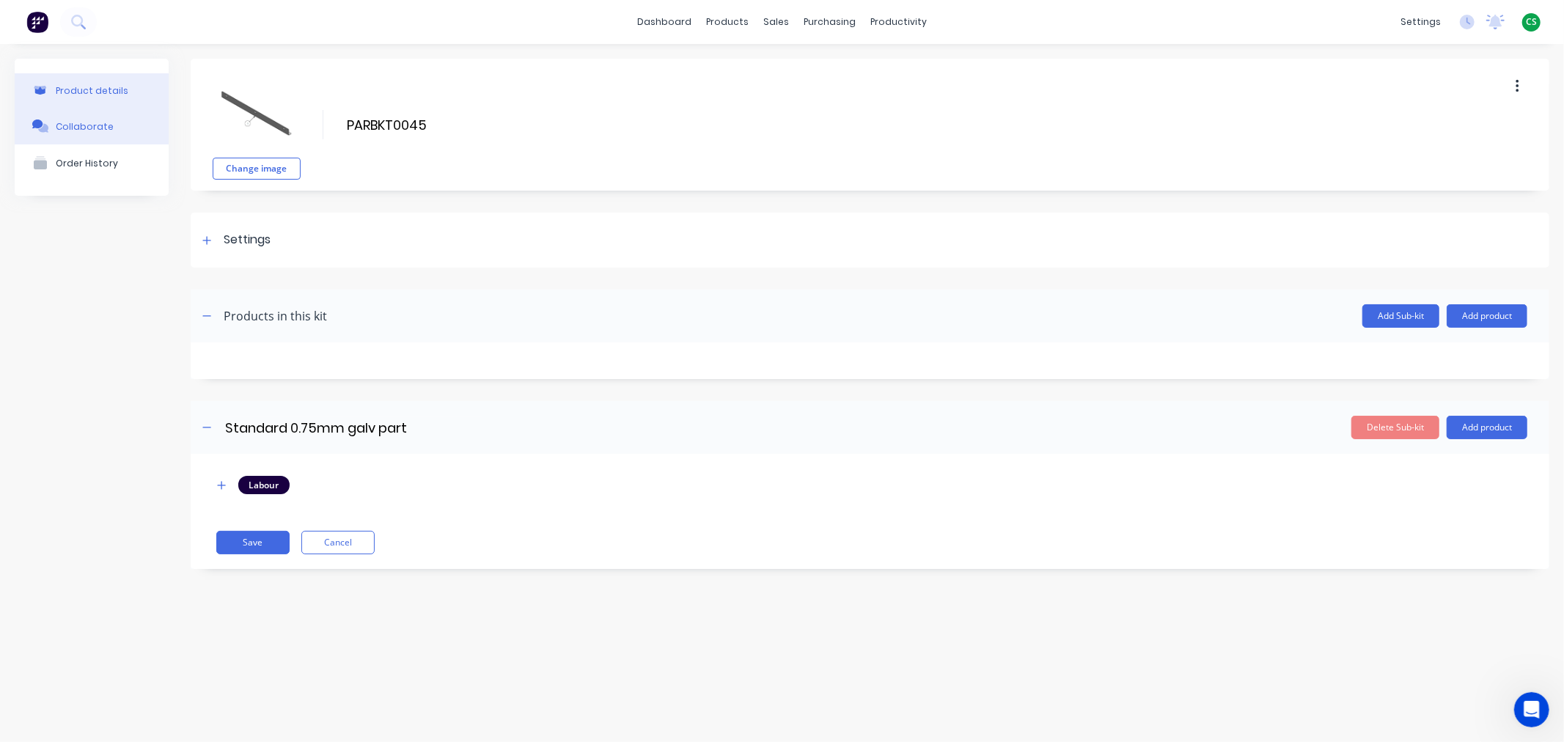
click at [95, 128] on div "Collaborate" at bounding box center [85, 126] width 58 height 11
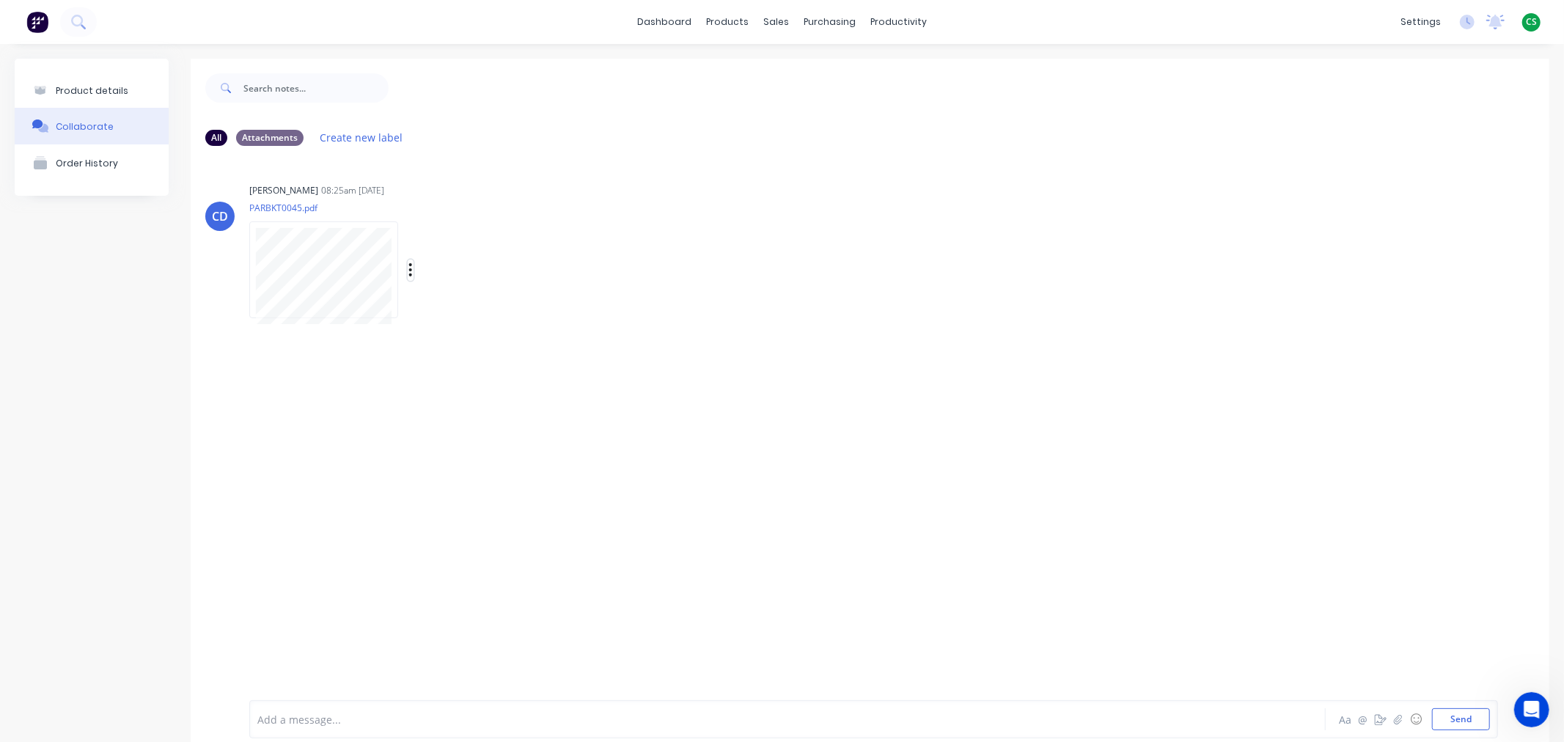
click at [409, 272] on icon "button" at bounding box center [410, 270] width 4 height 17
click at [474, 306] on button "Auto-attach to new orders" at bounding box center [506, 309] width 165 height 34
click at [648, 301] on label at bounding box center [648, 301] width 0 height 0
click at [625, 311] on input "checkbox" at bounding box center [620, 308] width 12 height 14
checkbox input "true"
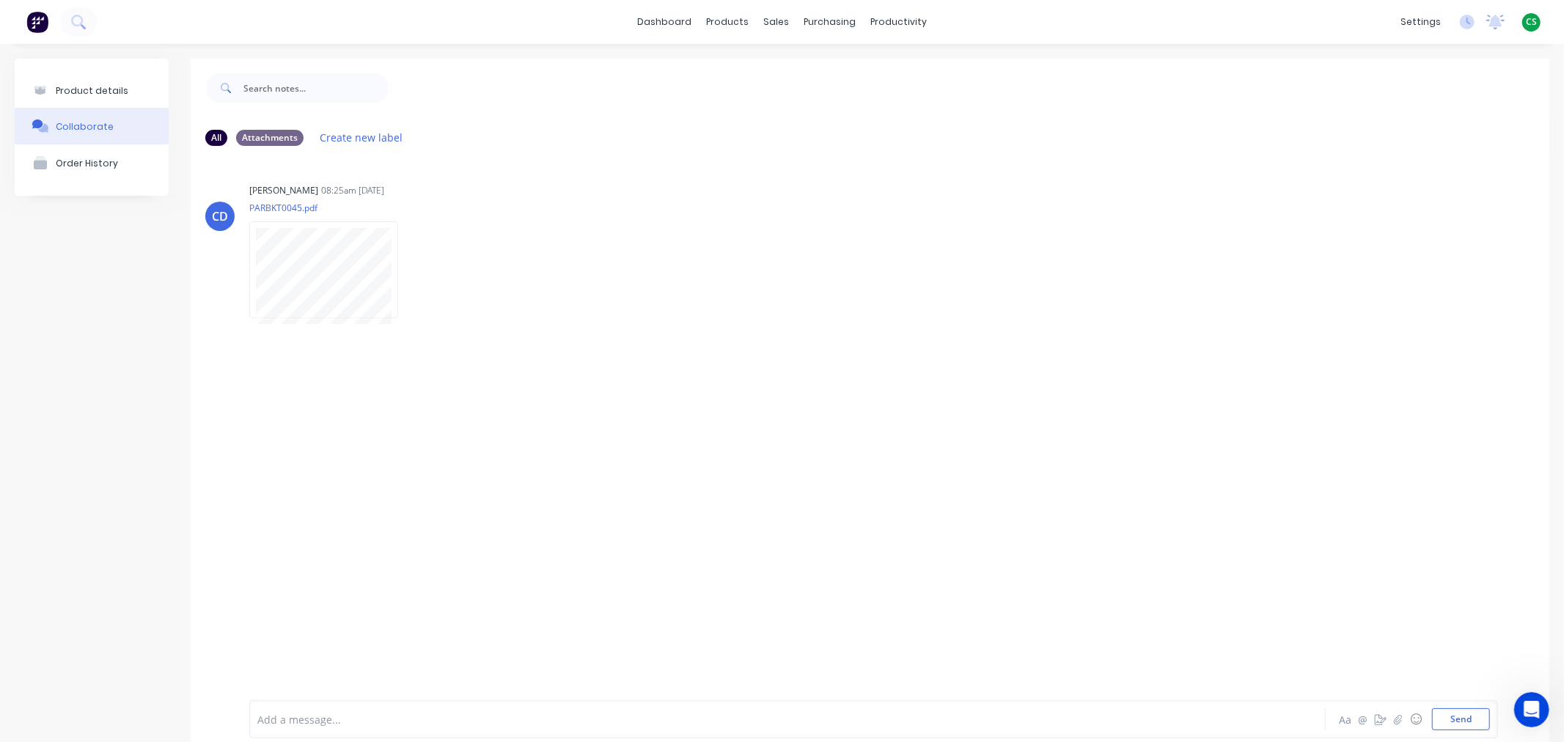
click at [303, 485] on div "CD Chris Deguara 08:25am 17/07/25 PARBKT0045.pdf Labels Auto-attach to new orde…" at bounding box center [870, 418] width 1358 height 520
click at [408, 271] on icon "button" at bounding box center [410, 270] width 4 height 17
click at [463, 305] on button "Auto-attach to new orders" at bounding box center [506, 309] width 165 height 34
click at [275, 468] on div "CD Chris Deguara 08:25am 17/07/25 PARBKT0045.pdf Labels Auto-attach to new orde…" at bounding box center [870, 418] width 1358 height 520
click at [69, 92] on div "Product details" at bounding box center [92, 90] width 73 height 11
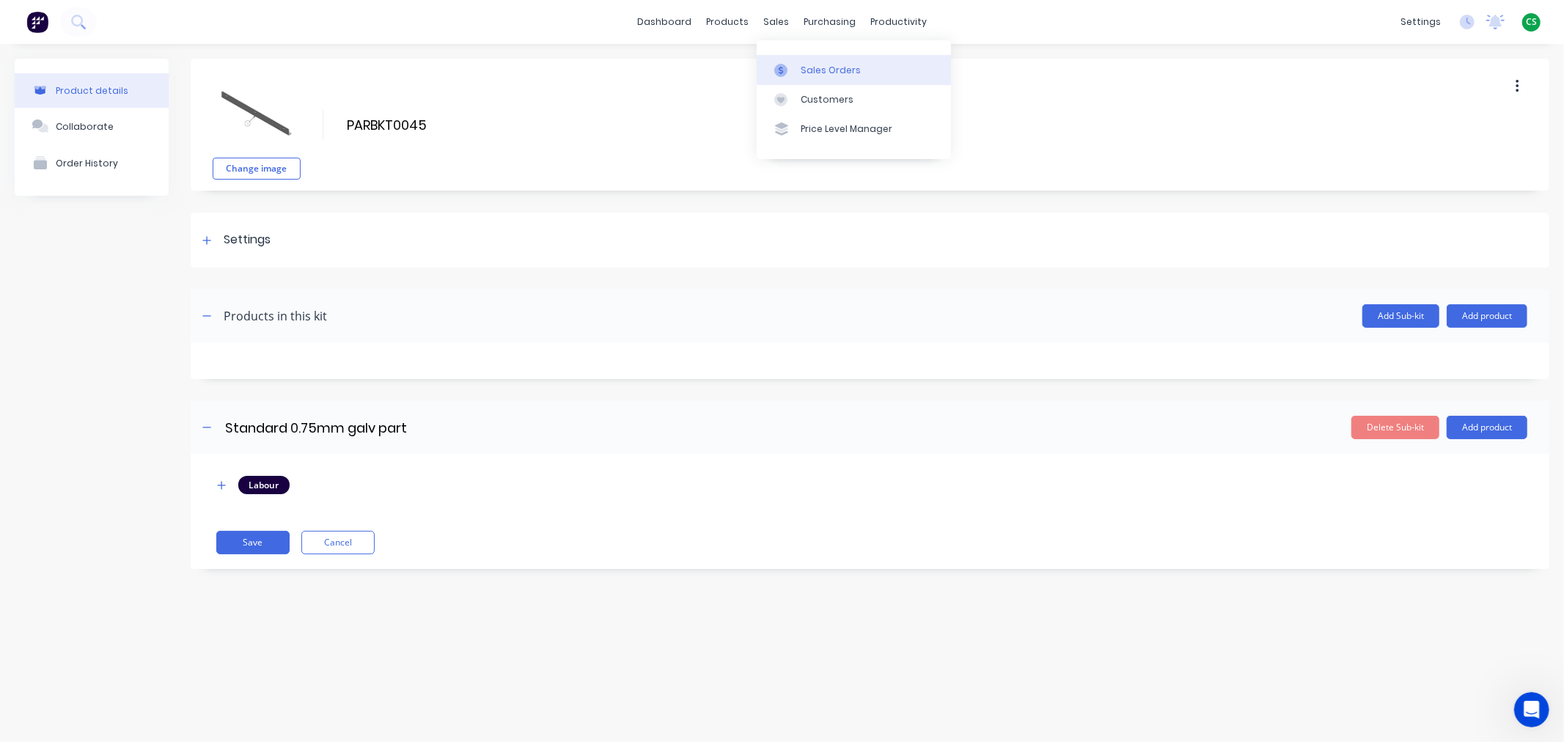
click at [807, 70] on div "Sales Orders" at bounding box center [830, 70] width 60 height 13
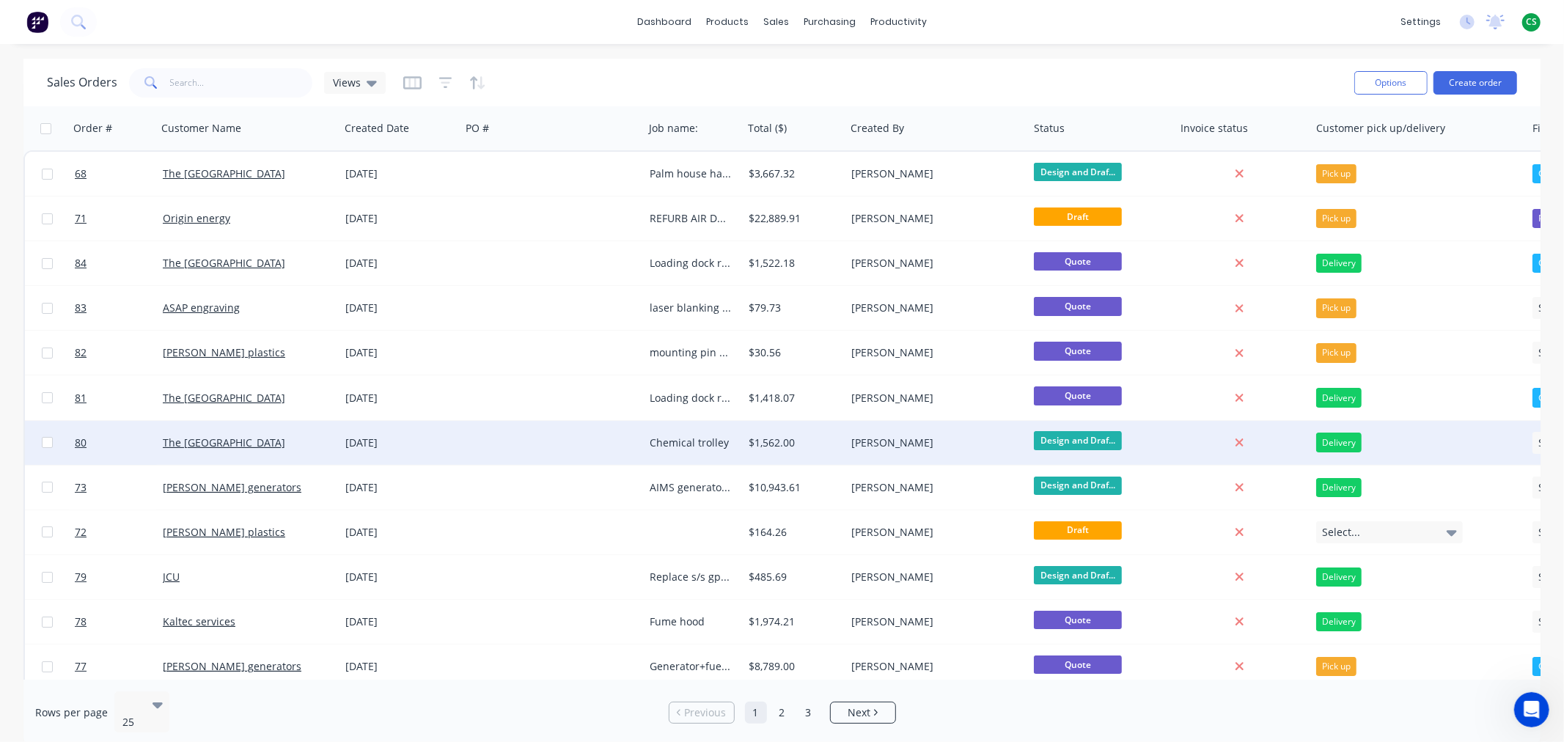
click at [287, 440] on div "The Ville resort casino" at bounding box center [244, 442] width 163 height 15
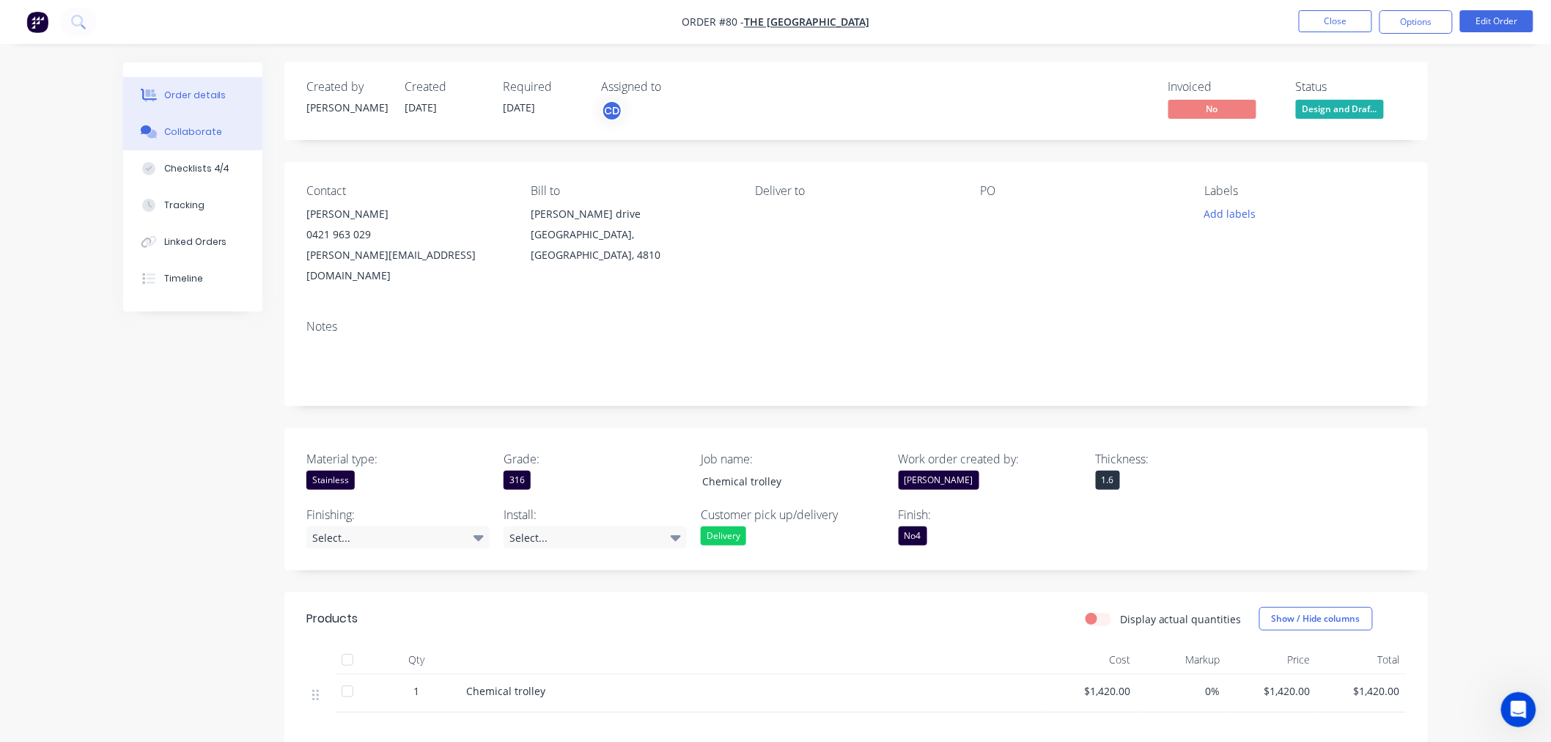
click at [188, 134] on div "Collaborate" at bounding box center [193, 131] width 58 height 13
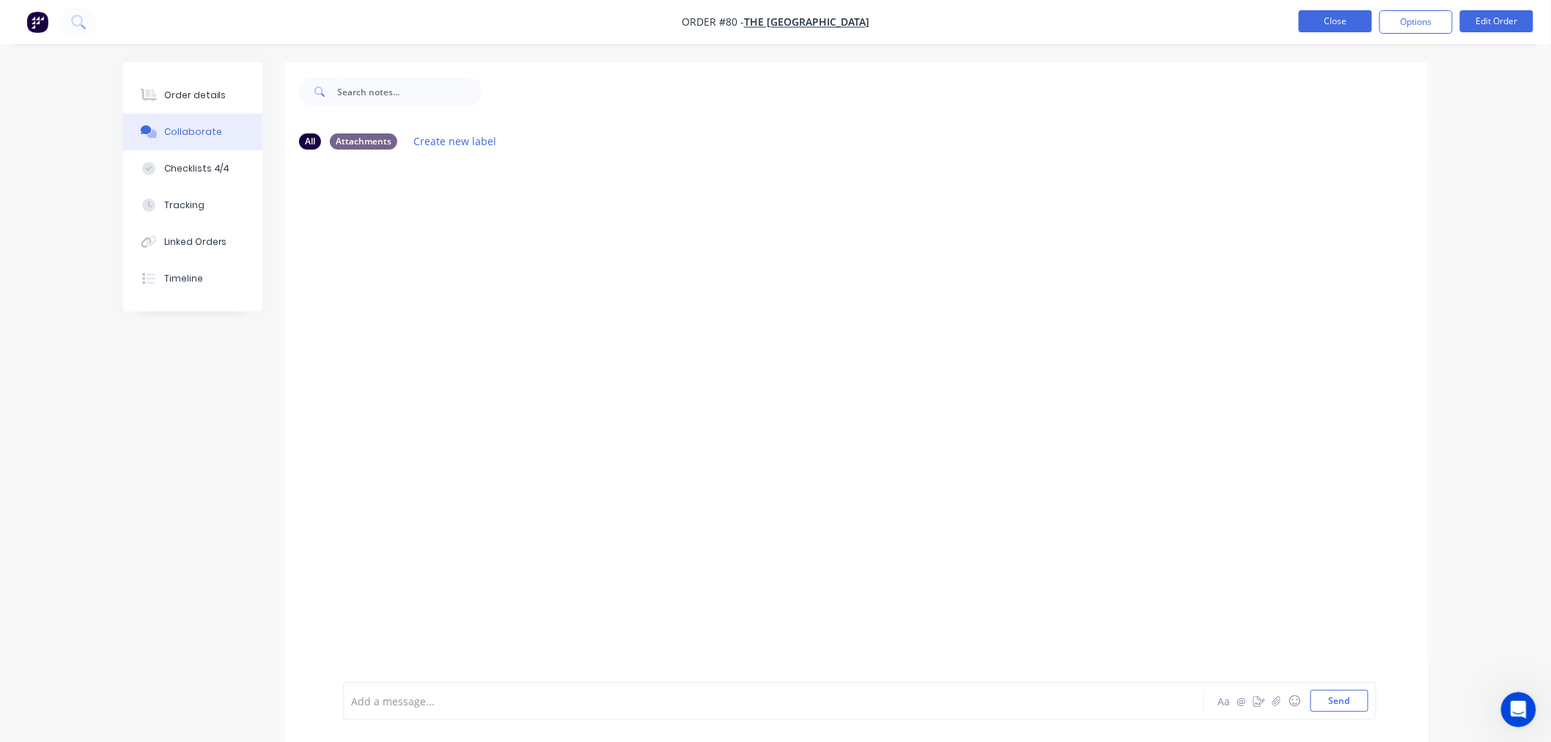
click at [1325, 24] on button "Close" at bounding box center [1335, 21] width 73 height 22
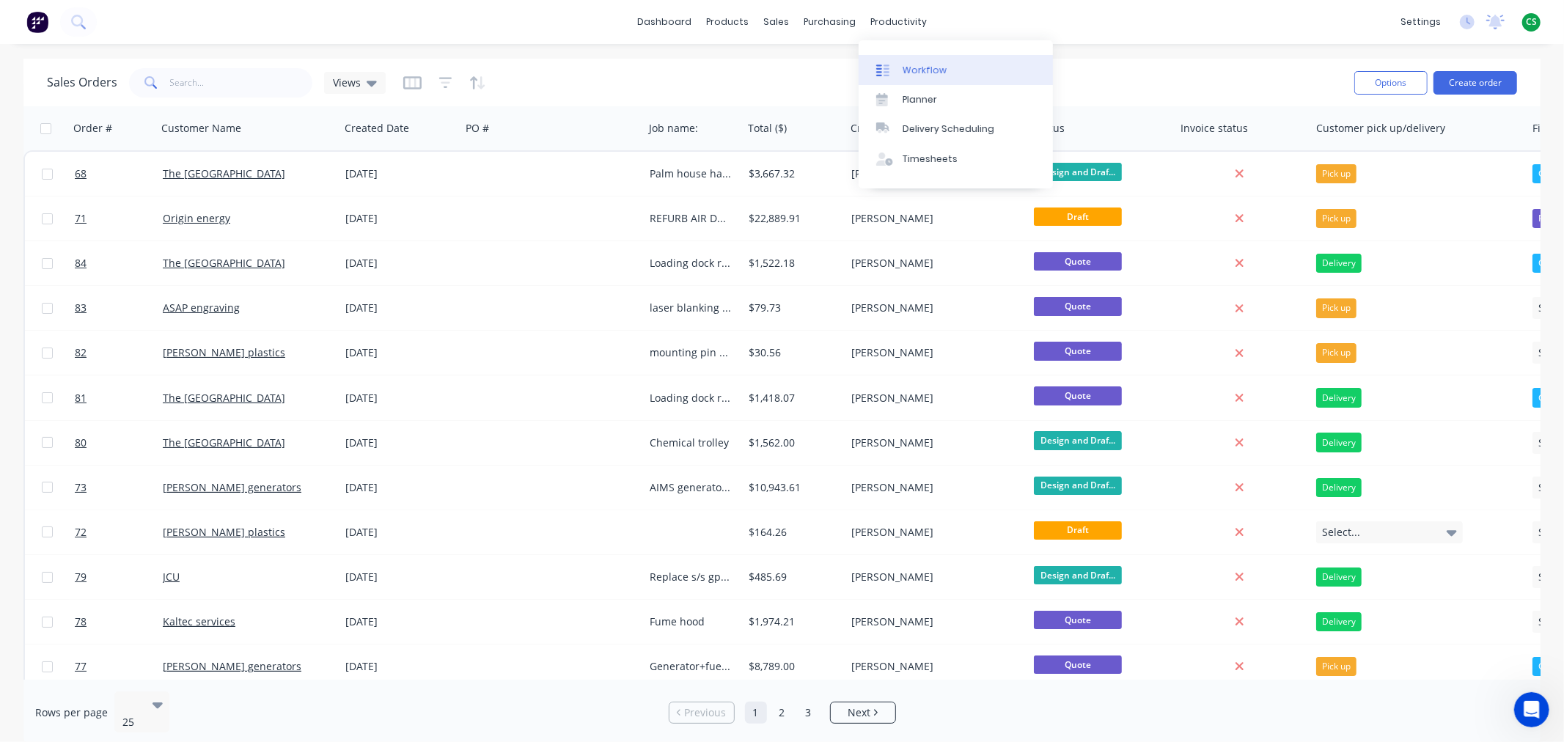
click at [914, 70] on div "Workflow" at bounding box center [924, 70] width 44 height 13
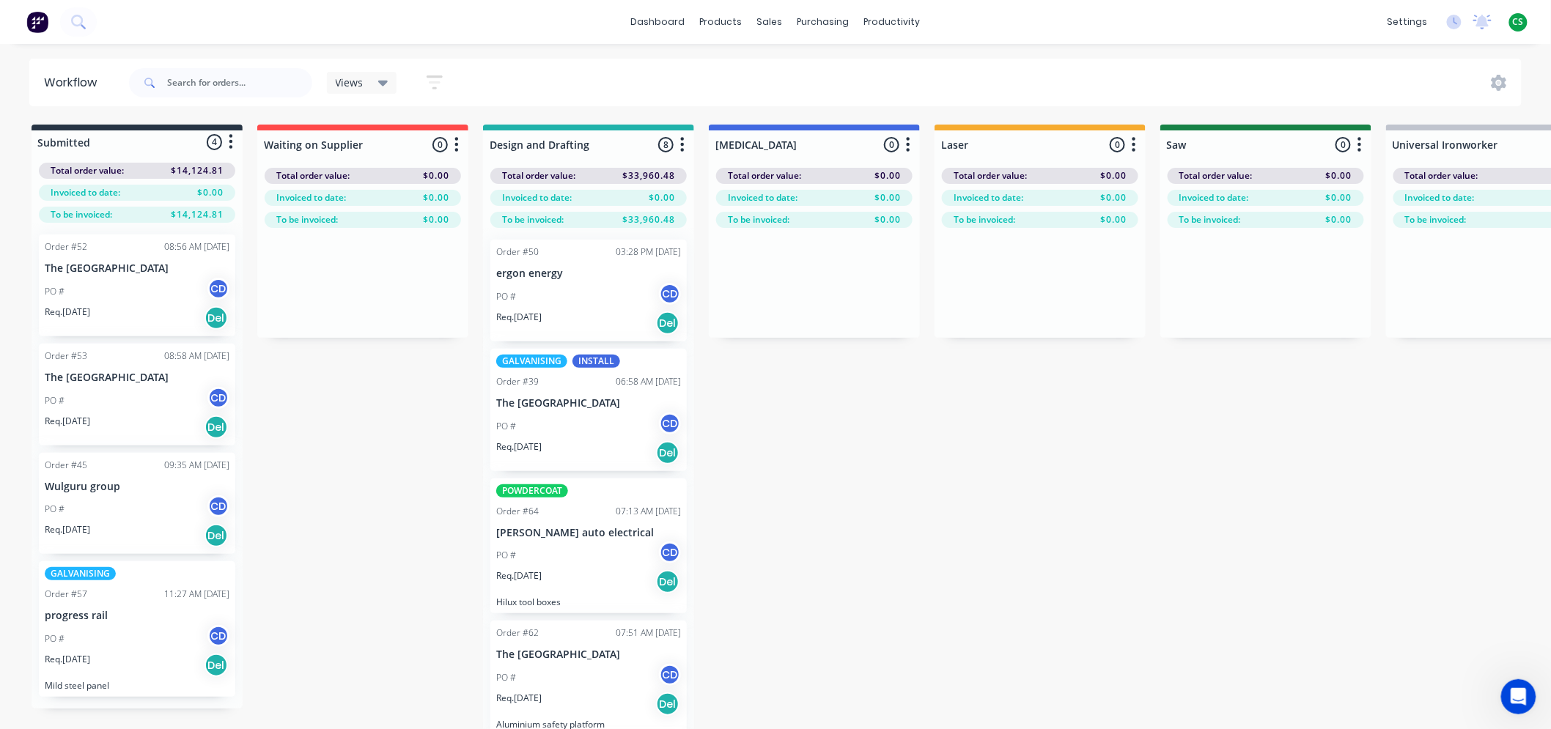
click at [592, 448] on div "Req. 23/04/25 Del" at bounding box center [588, 453] width 185 height 25
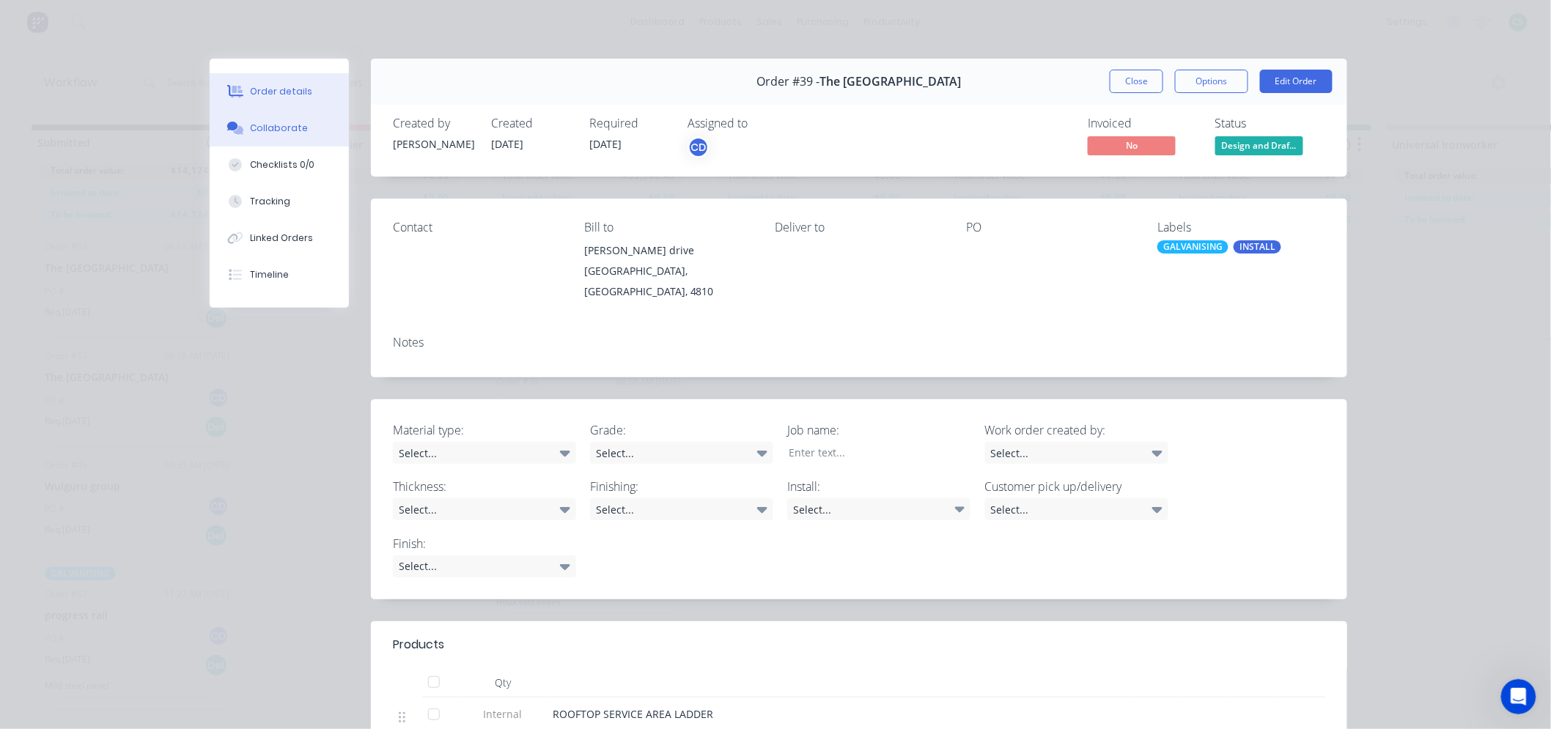
click at [262, 123] on div "Collaborate" at bounding box center [280, 128] width 58 height 13
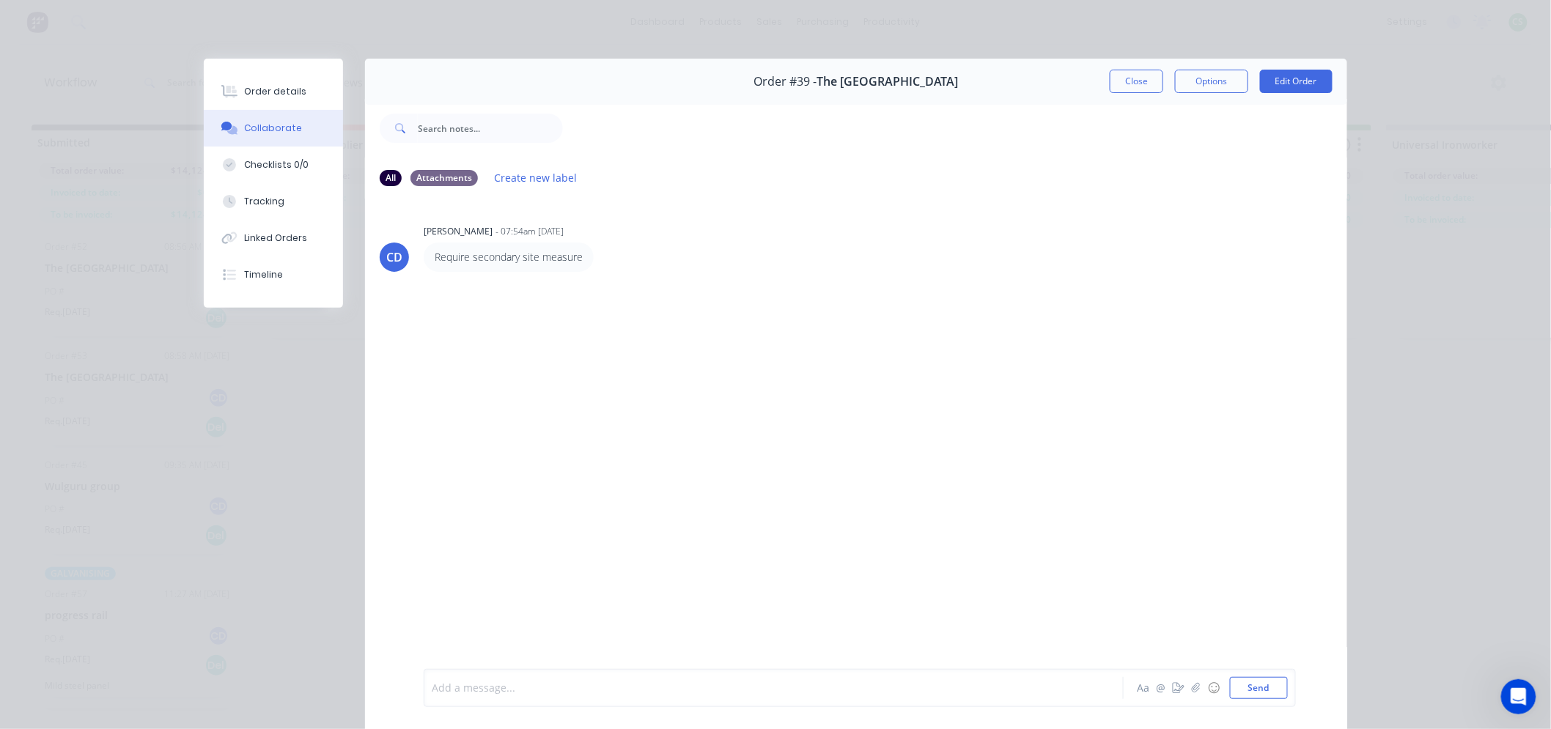
click at [462, 687] on div at bounding box center [752, 688] width 641 height 15
drag, startPoint x: 438, startPoint y: 686, endPoint x: 408, endPoint y: 686, distance: 30.1
click at [408, 686] on div "@ A3 Apprentice 3rd yr JM Joel Mackay JW Jeff Williams DF Darren Farlow PO Pres…" at bounding box center [856, 688] width 982 height 82
click at [392, 701] on div "Add a message... Aa @ ☺ Send" at bounding box center [856, 688] width 982 height 82
click at [1173, 691] on icon "button" at bounding box center [1179, 688] width 12 height 10
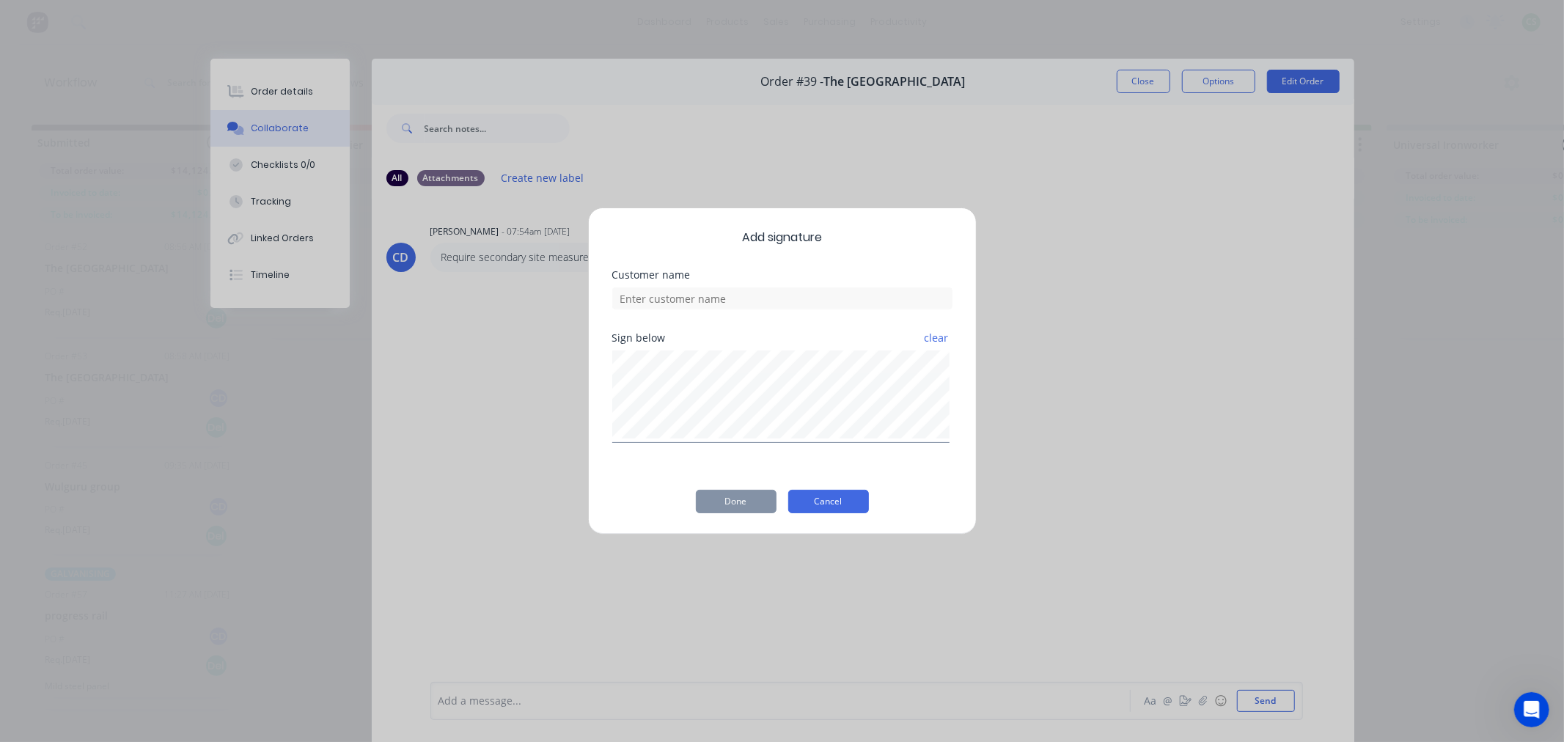
click at [831, 500] on button "Cancel" at bounding box center [828, 501] width 81 height 23
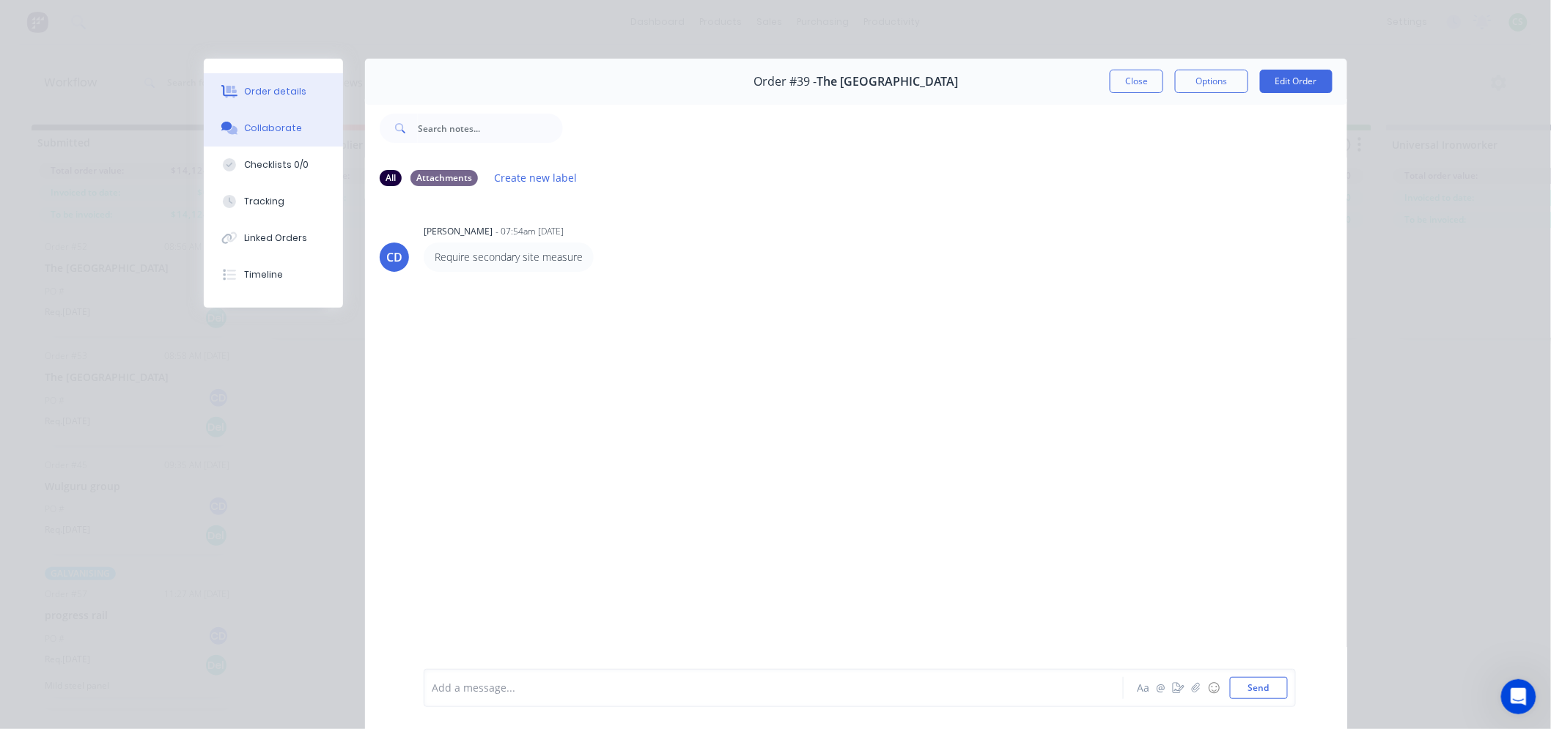
click at [259, 84] on button "Order details" at bounding box center [273, 91] width 139 height 37
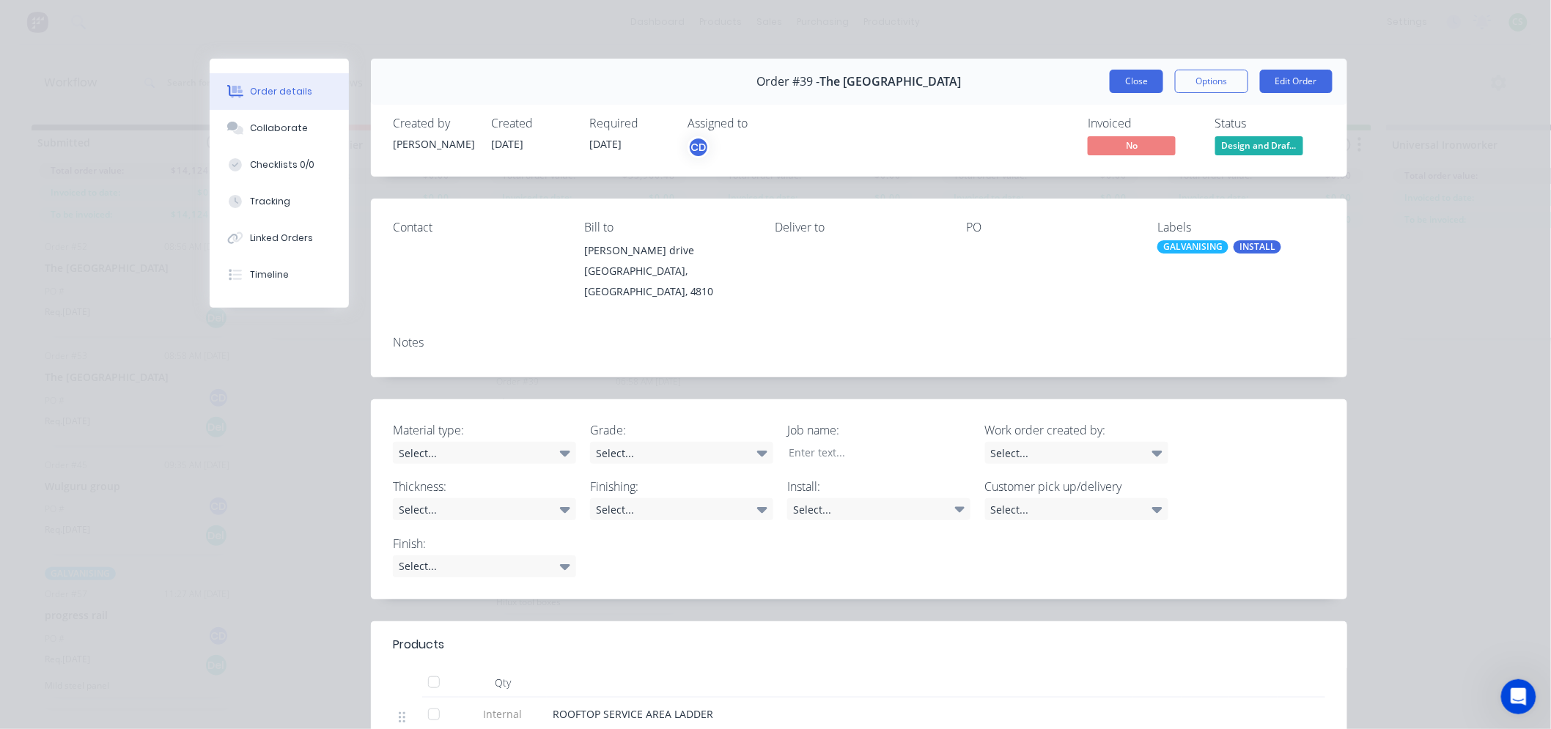
click at [1120, 81] on button "Close" at bounding box center [1137, 81] width 54 height 23
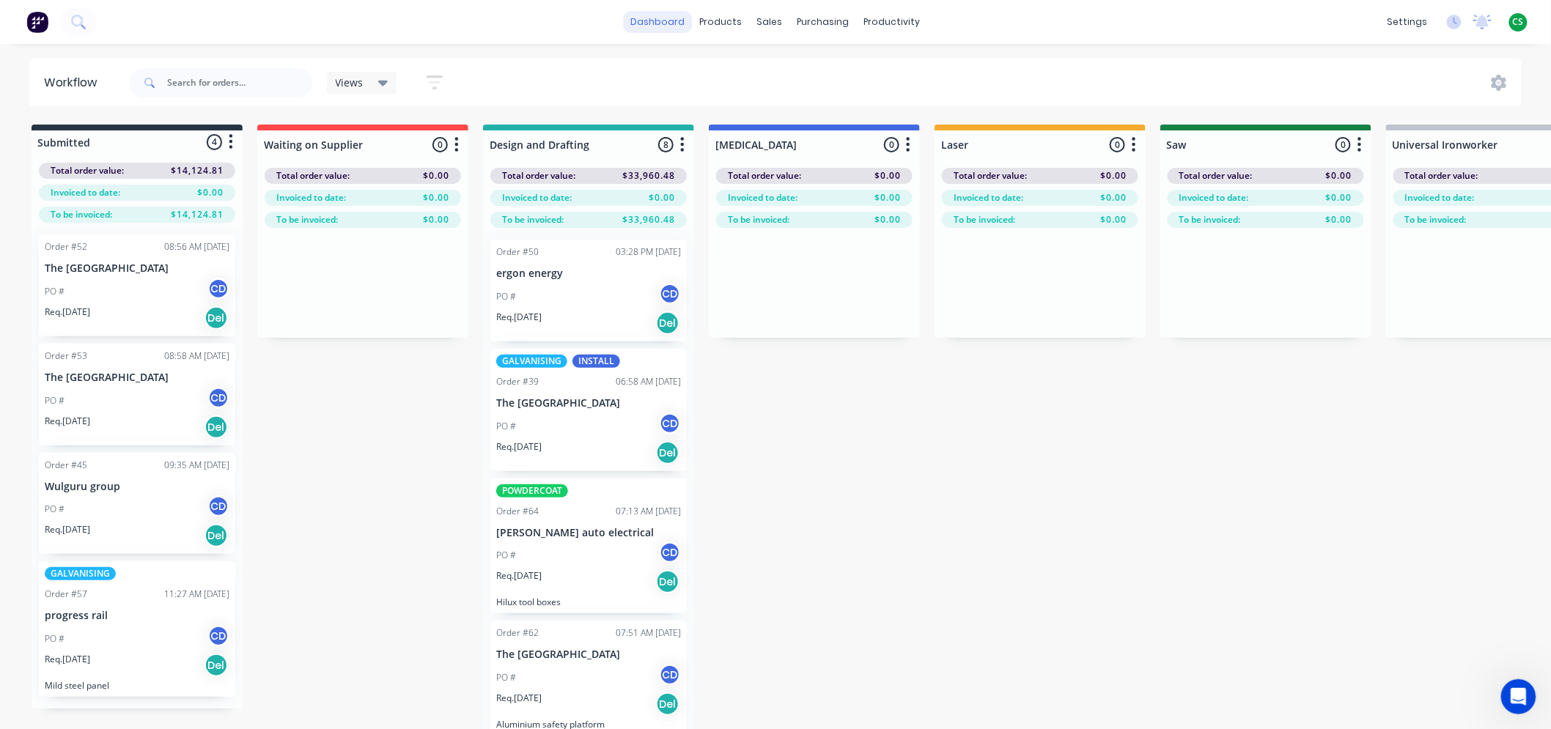
click at [647, 20] on link "dashboard" at bounding box center [658, 22] width 69 height 22
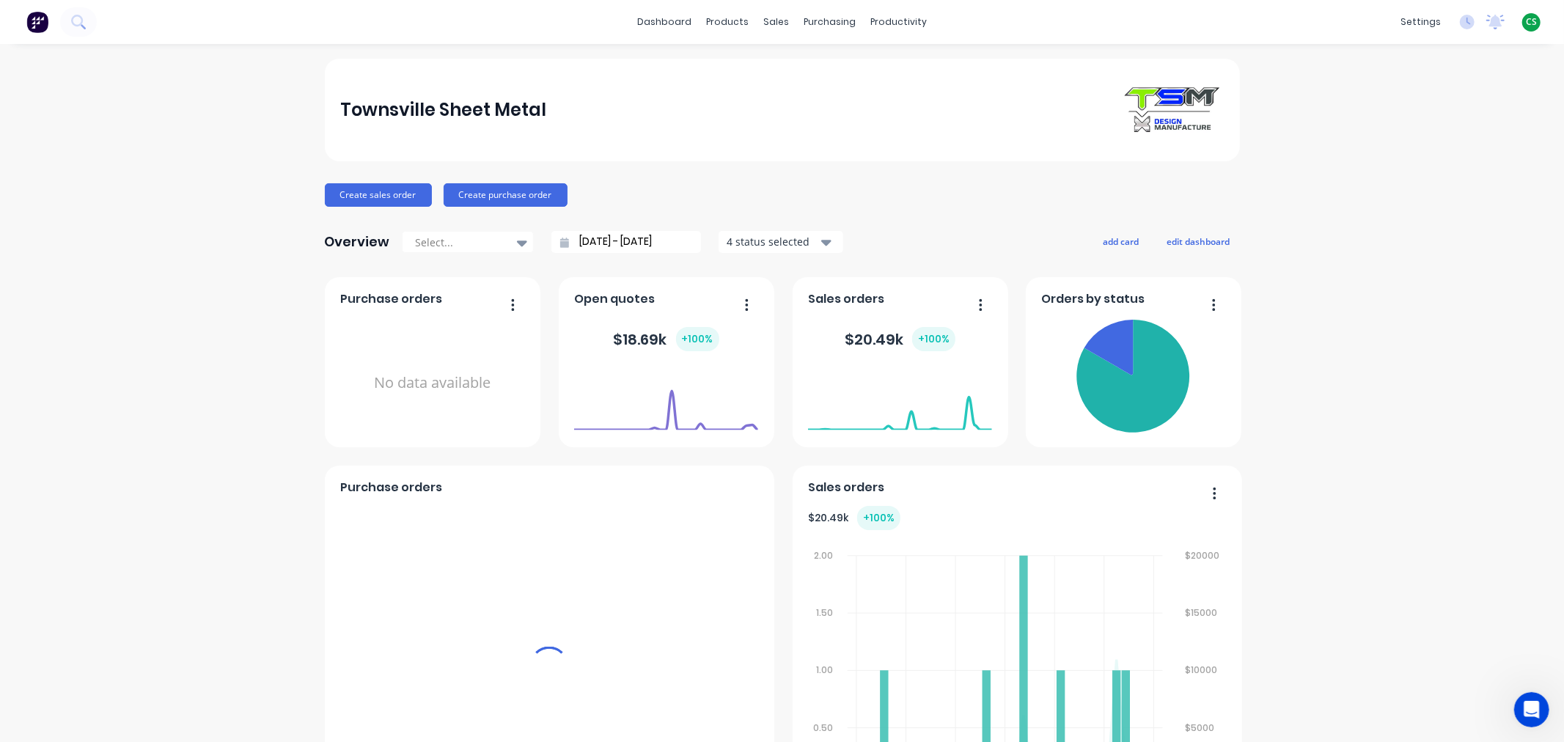
click at [1525, 18] on span "CS" at bounding box center [1530, 21] width 11 height 13
drag, startPoint x: 1390, startPoint y: 185, endPoint x: 1413, endPoint y: 172, distance: 26.3
click at [1391, 185] on div "Sign out" at bounding box center [1406, 183] width 40 height 13
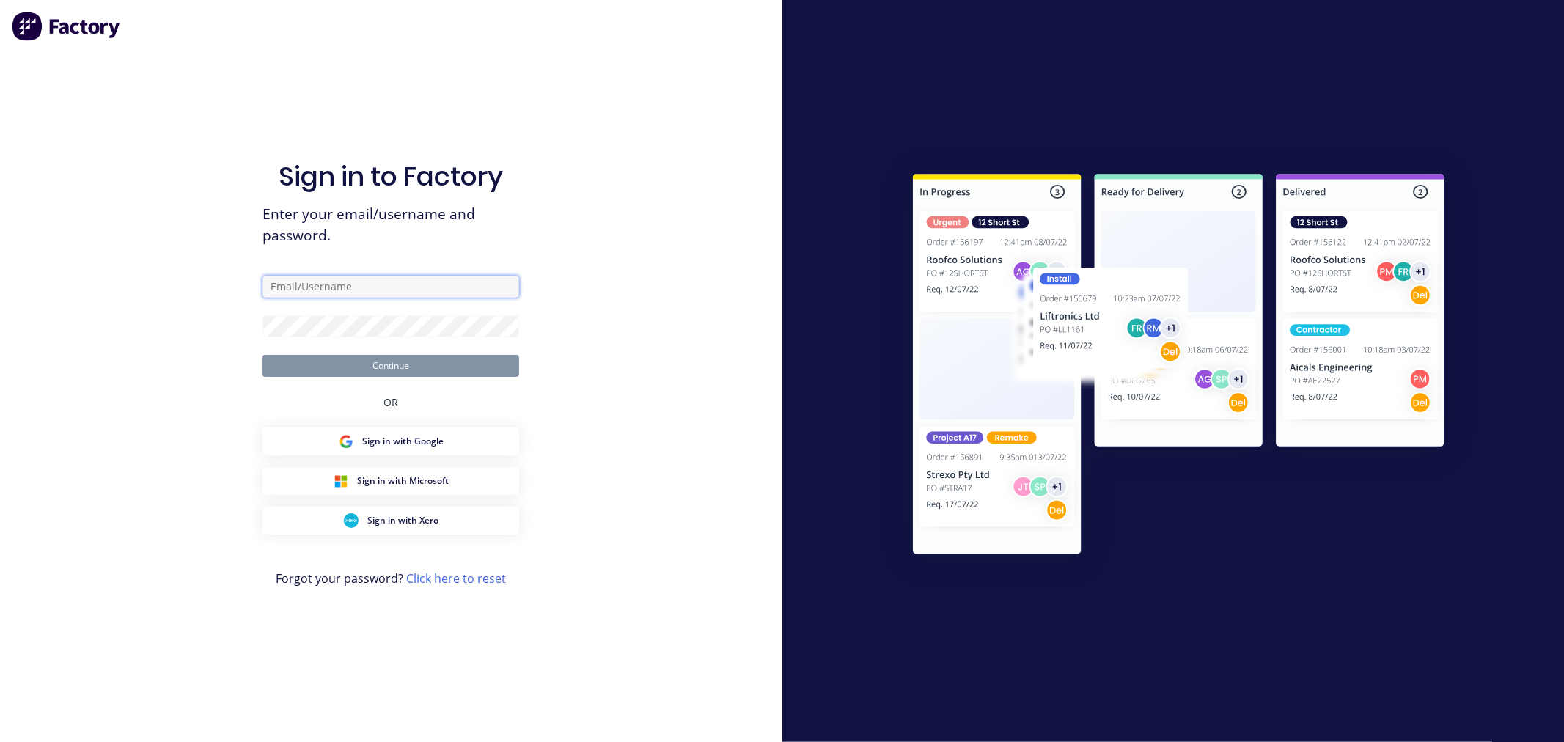
click at [306, 289] on input "text" at bounding box center [390, 287] width 257 height 22
type input "cathy@factory.app"
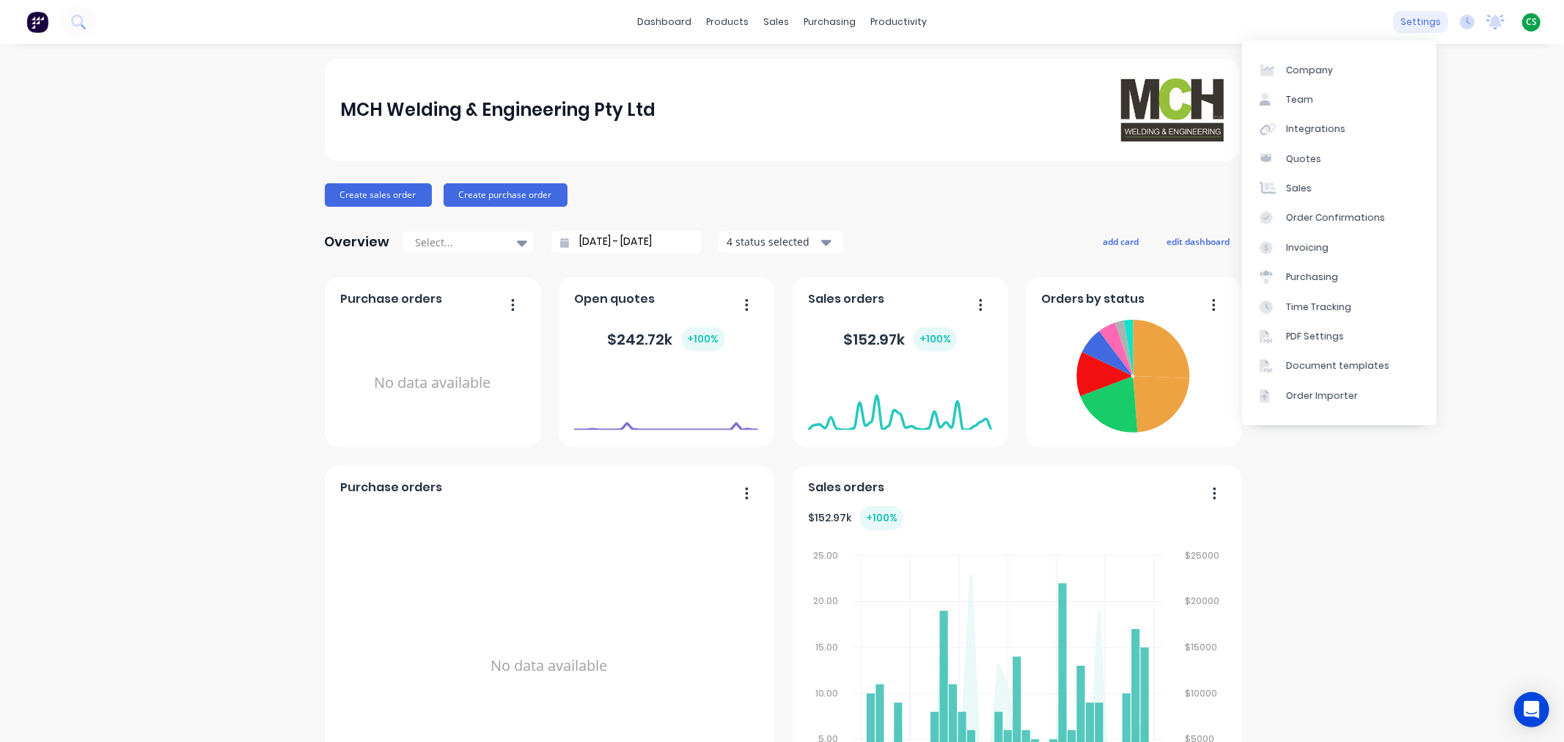
click at [1395, 23] on div "settings" at bounding box center [1420, 22] width 55 height 22
click at [1338, 96] on link "Team" at bounding box center [1339, 99] width 194 height 29
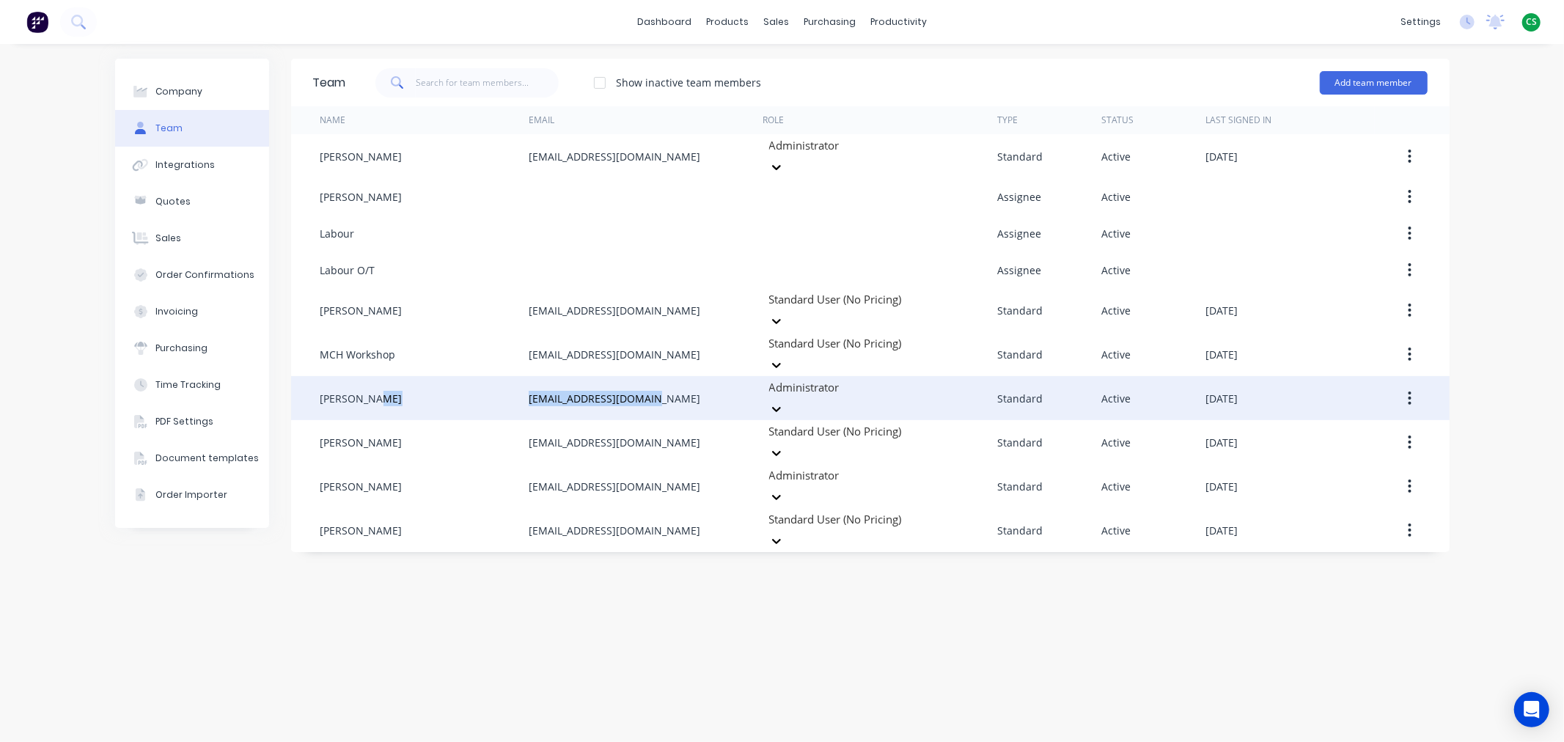
drag, startPoint x: 665, startPoint y: 369, endPoint x: 514, endPoint y: 369, distance: 151.0
click at [514, 376] on div "Mal Hurley mchweld@bigpond.net.au Administrator Standard Active August 14th 2025" at bounding box center [870, 398] width 1158 height 44
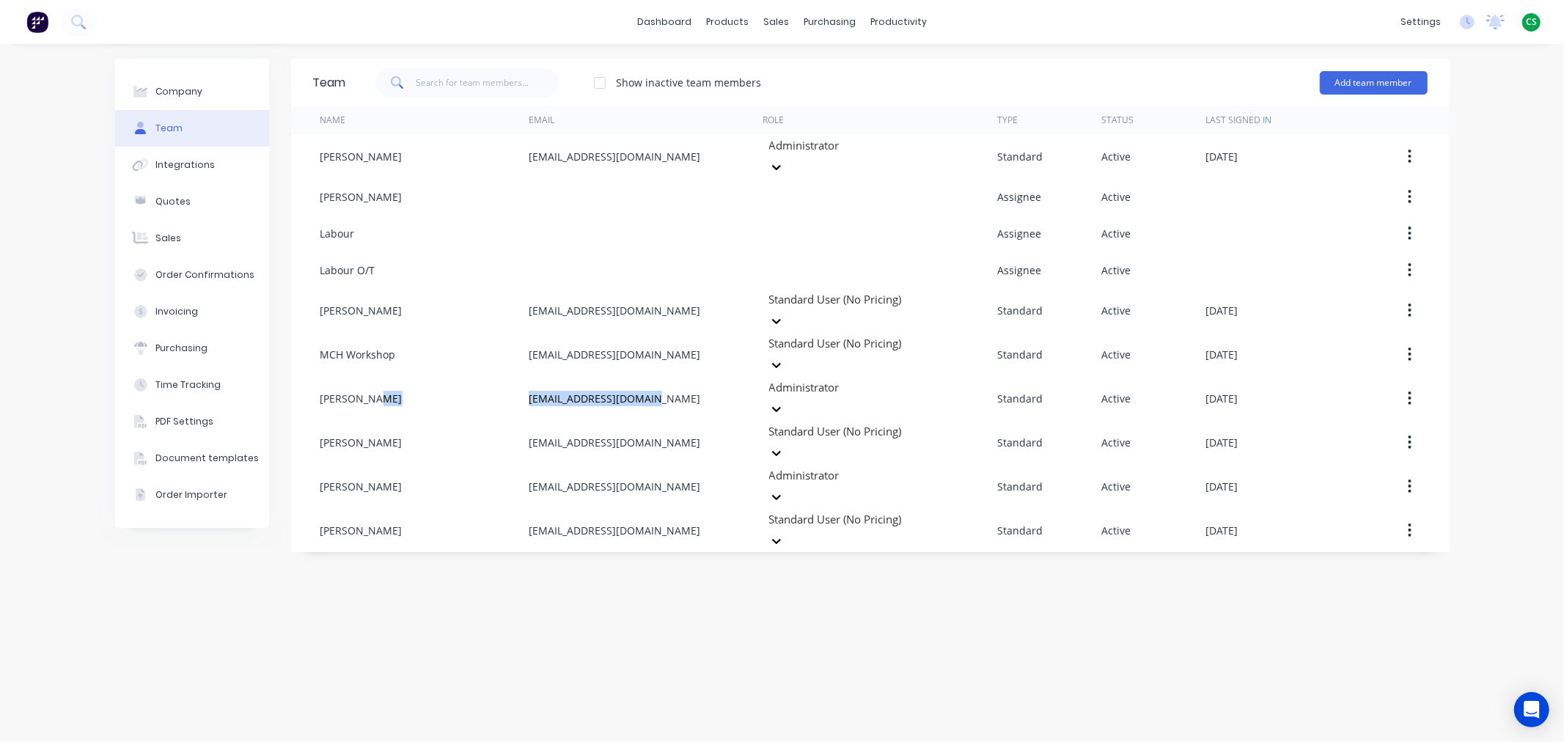
copy div "mchweld@bigpond.net.au"
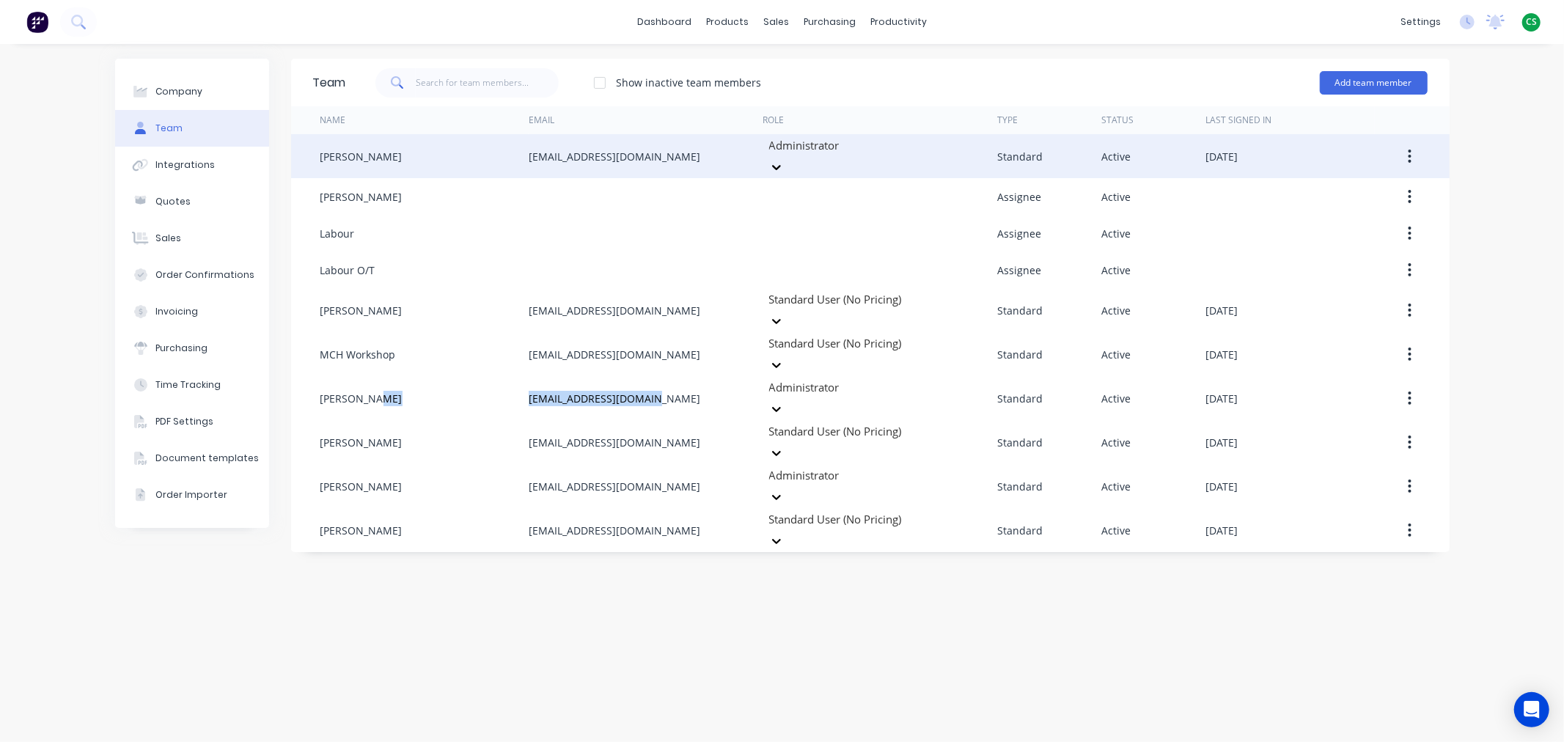
drag, startPoint x: 656, startPoint y: 150, endPoint x: 509, endPoint y: 144, distance: 146.7
click at [509, 144] on div "Belinda Hurley hurleymb1@bigpond.com Administrator Standard Active August 12th …" at bounding box center [870, 156] width 1158 height 44
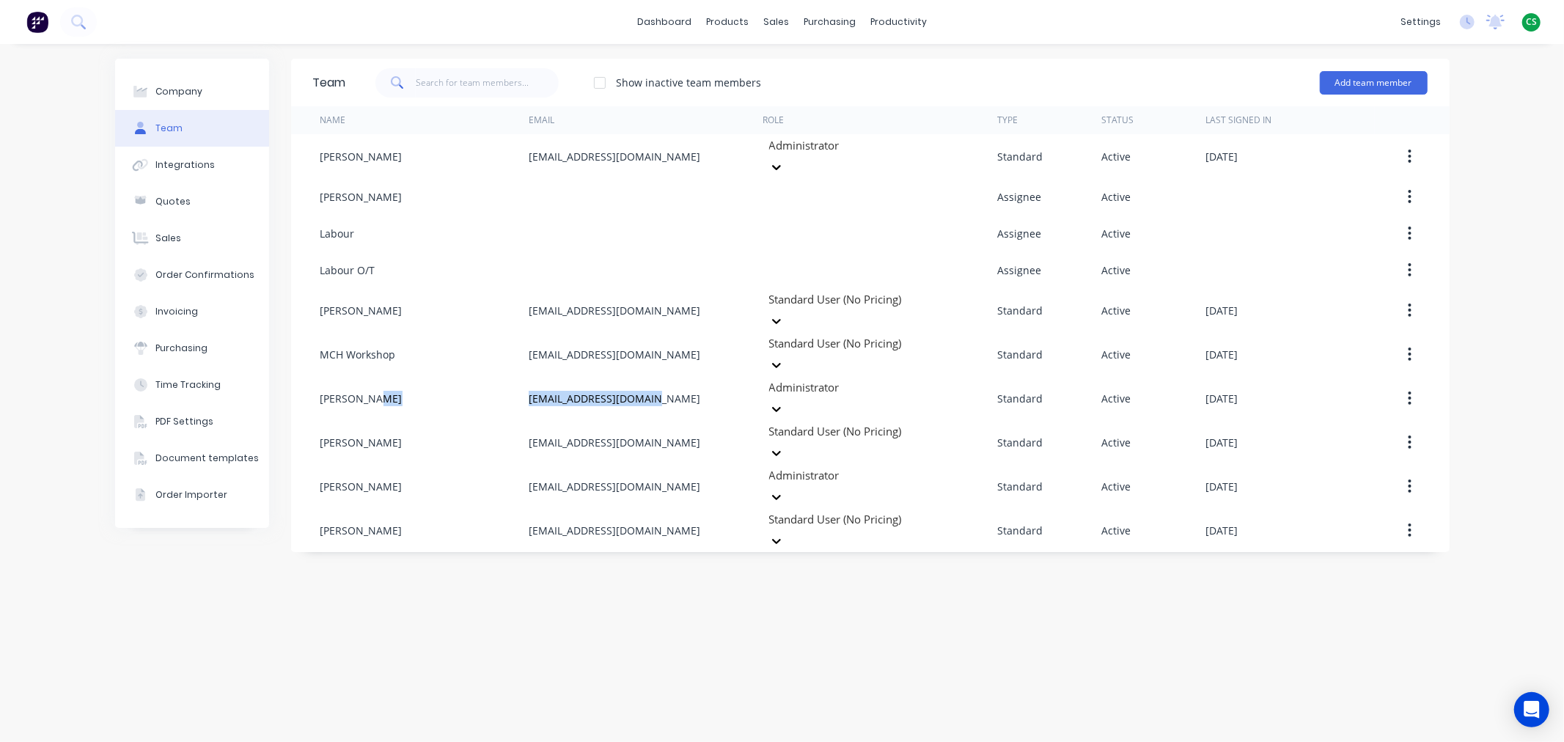
copy div "hurleymb1@bigpond.com"
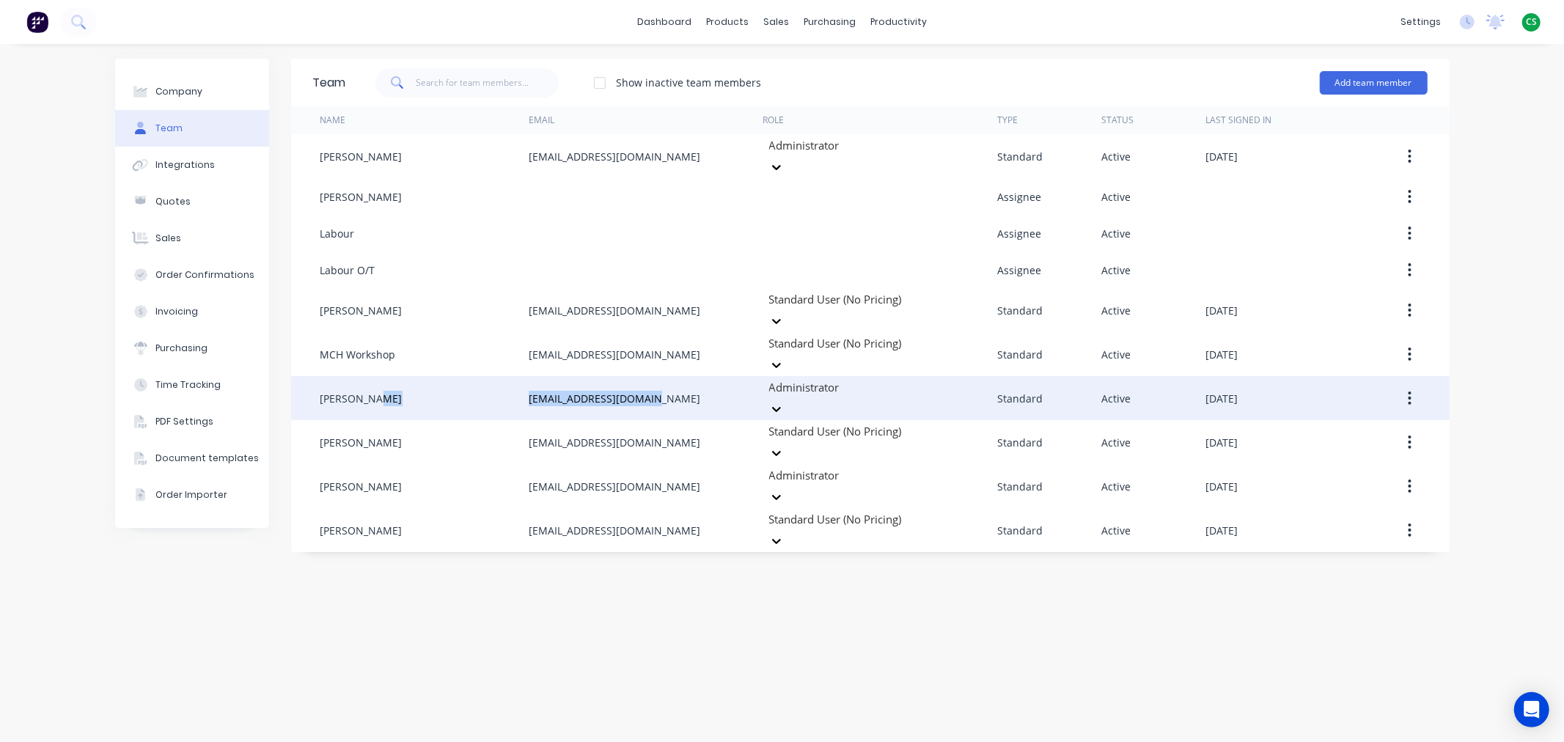
drag, startPoint x: 641, startPoint y: 375, endPoint x: 514, endPoint y: 376, distance: 126.8
click at [514, 376] on div "Mal Hurley mchweld@bigpond.net.au Administrator Standard Active August 14th 2025" at bounding box center [870, 398] width 1158 height 44
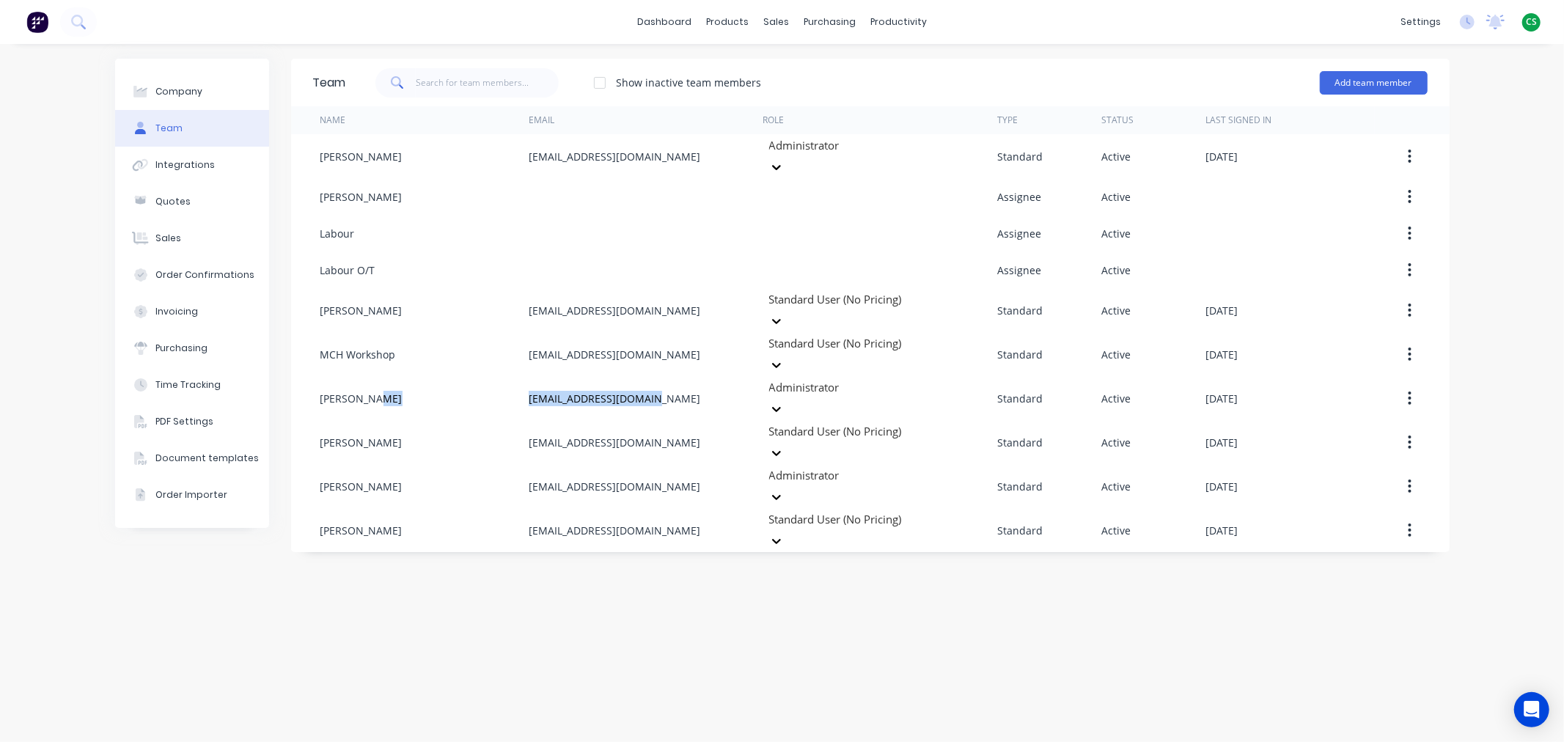
copy div "mchweld@bigpond.net.au"
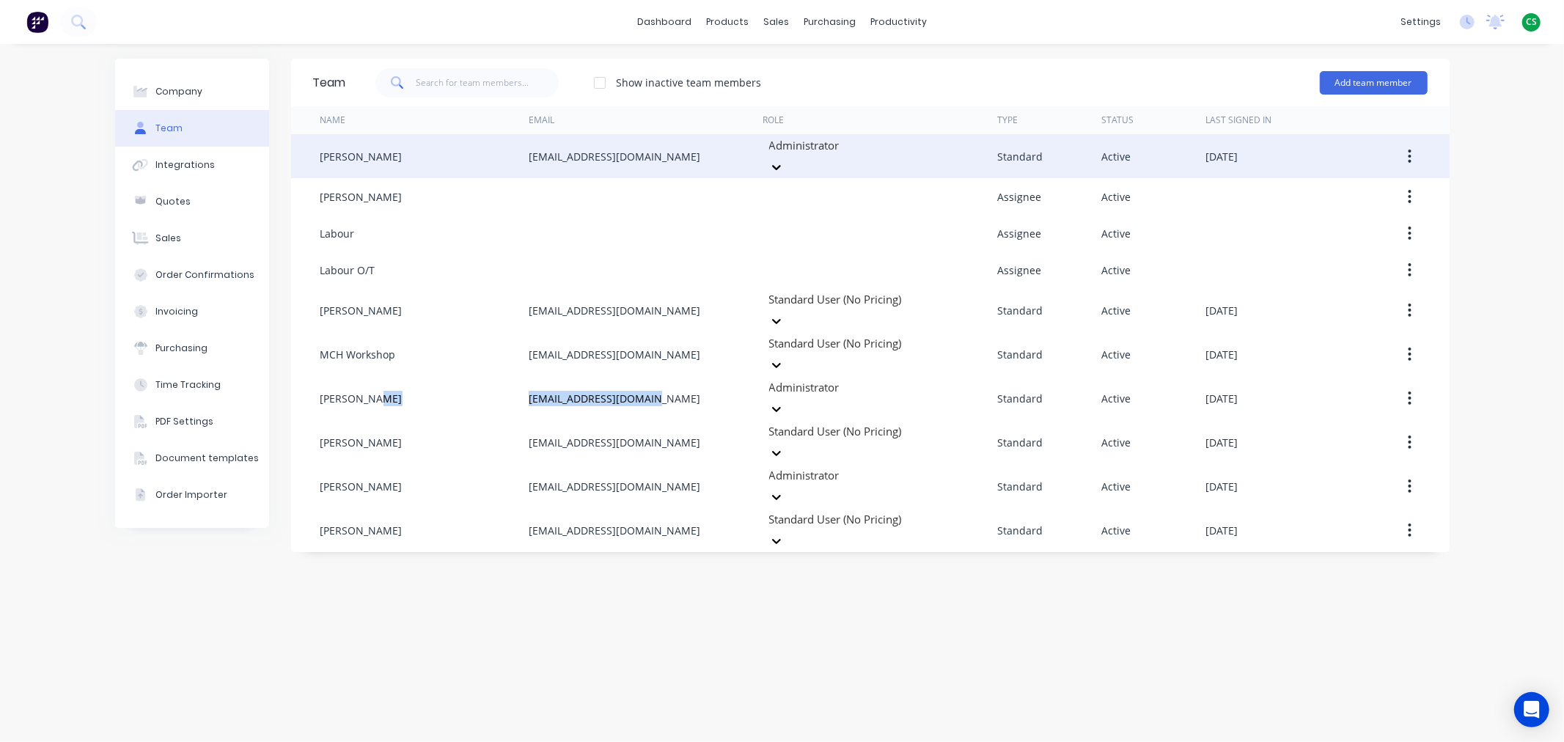
drag, startPoint x: 656, startPoint y: 151, endPoint x: 515, endPoint y: 142, distance: 141.0
click at [515, 142] on div "Belinda Hurley hurleymb1@bigpond.com Administrator Standard Active August 12th …" at bounding box center [870, 156] width 1158 height 44
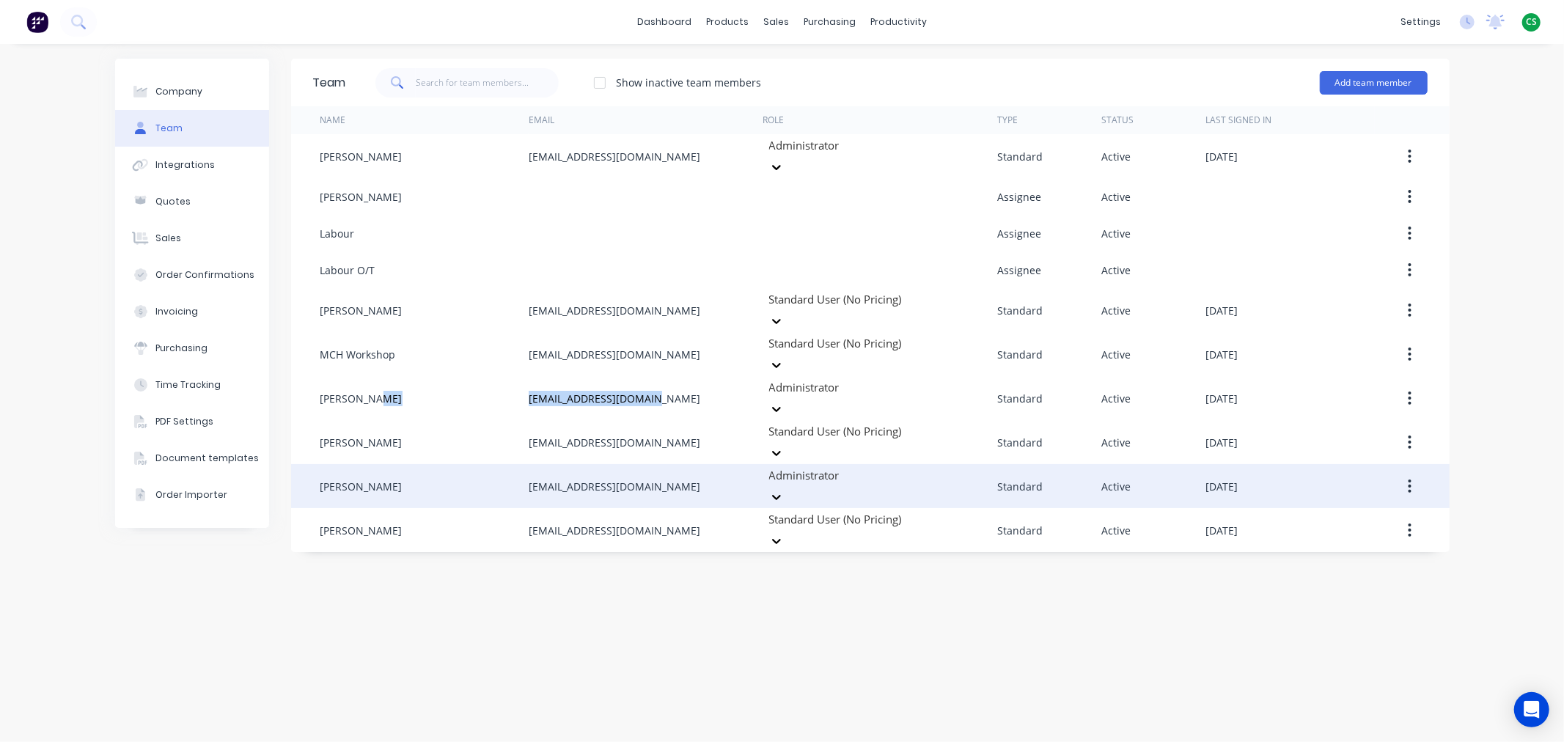
copy div "hurleymb1@bigpond.com"
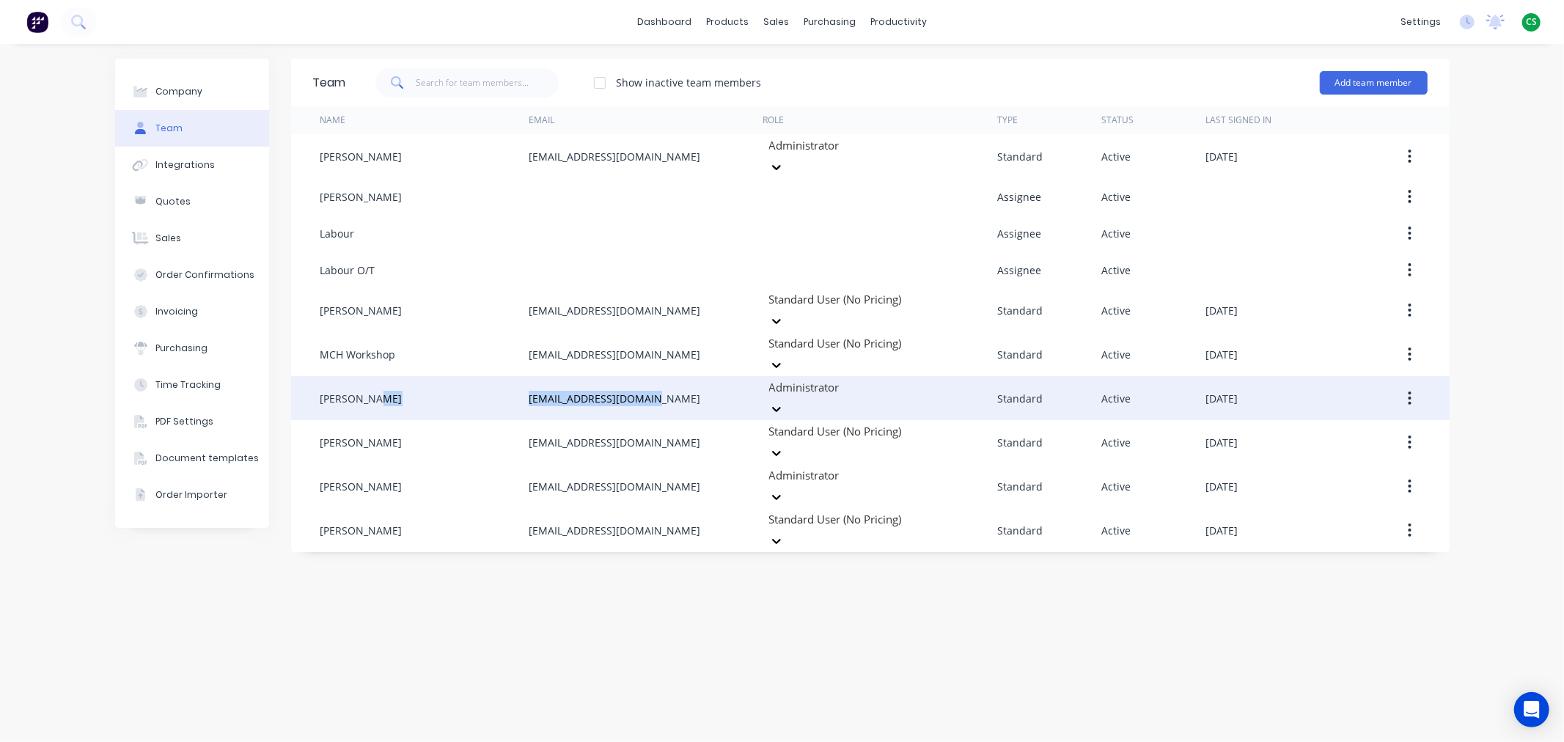
drag, startPoint x: 661, startPoint y: 369, endPoint x: 502, endPoint y: 364, distance: 159.2
click at [504, 376] on div "Mal Hurley mchweld@bigpond.net.au Administrator Standard Active August 14th 2025" at bounding box center [870, 398] width 1158 height 44
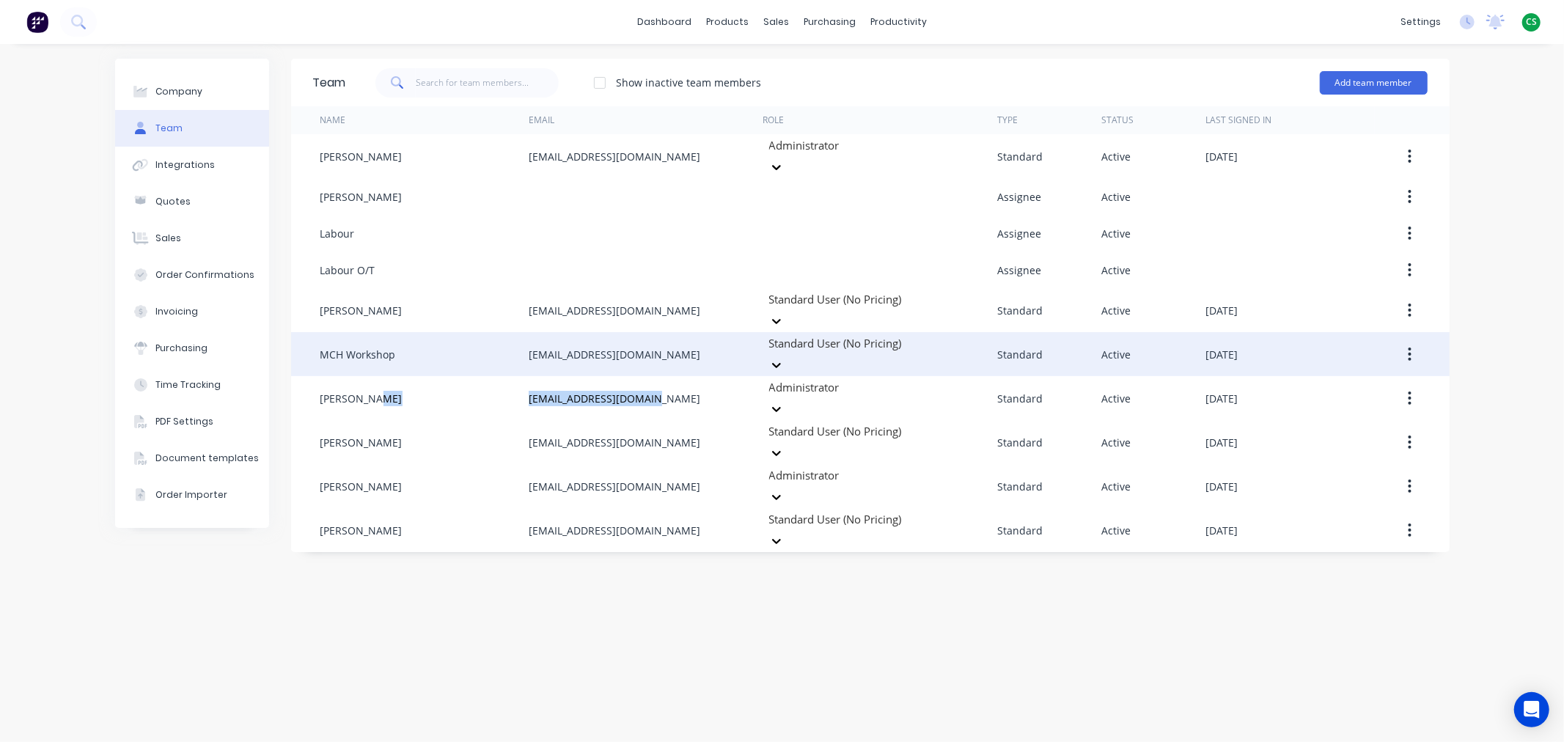
copy div "mchweld@bigpond.net.au"
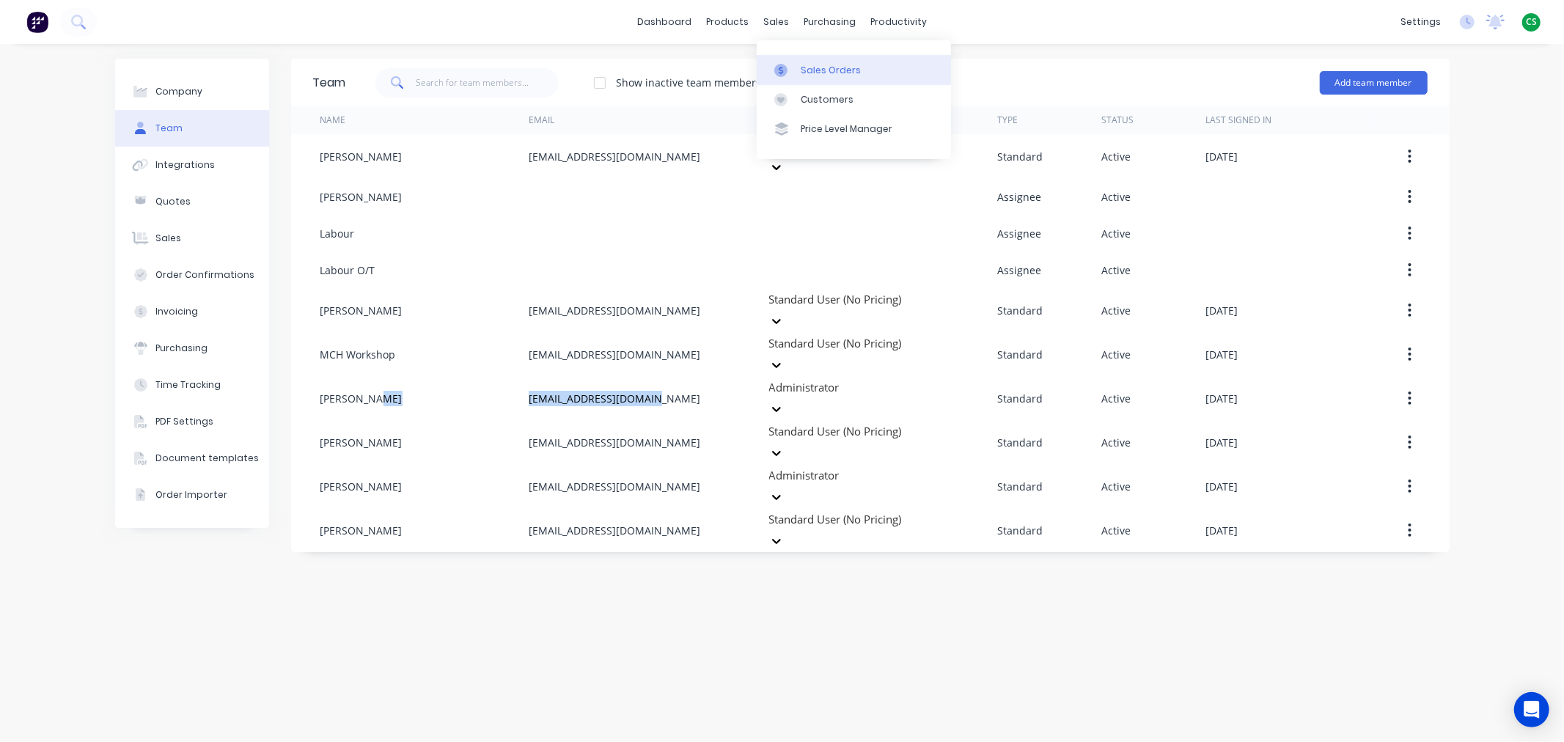
click at [817, 62] on link "Sales Orders" at bounding box center [853, 69] width 194 height 29
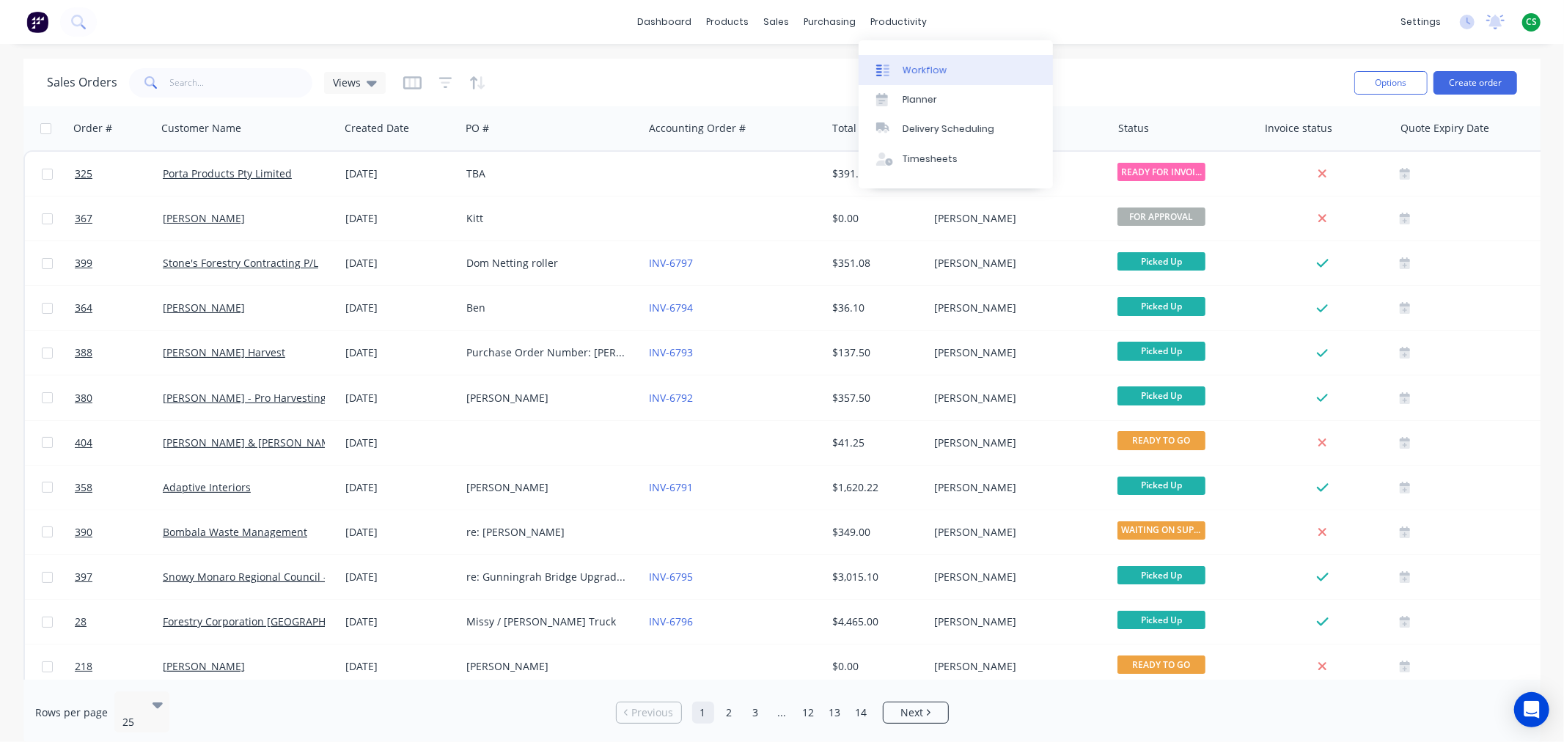
click at [931, 65] on div "Workflow" at bounding box center [924, 70] width 44 height 13
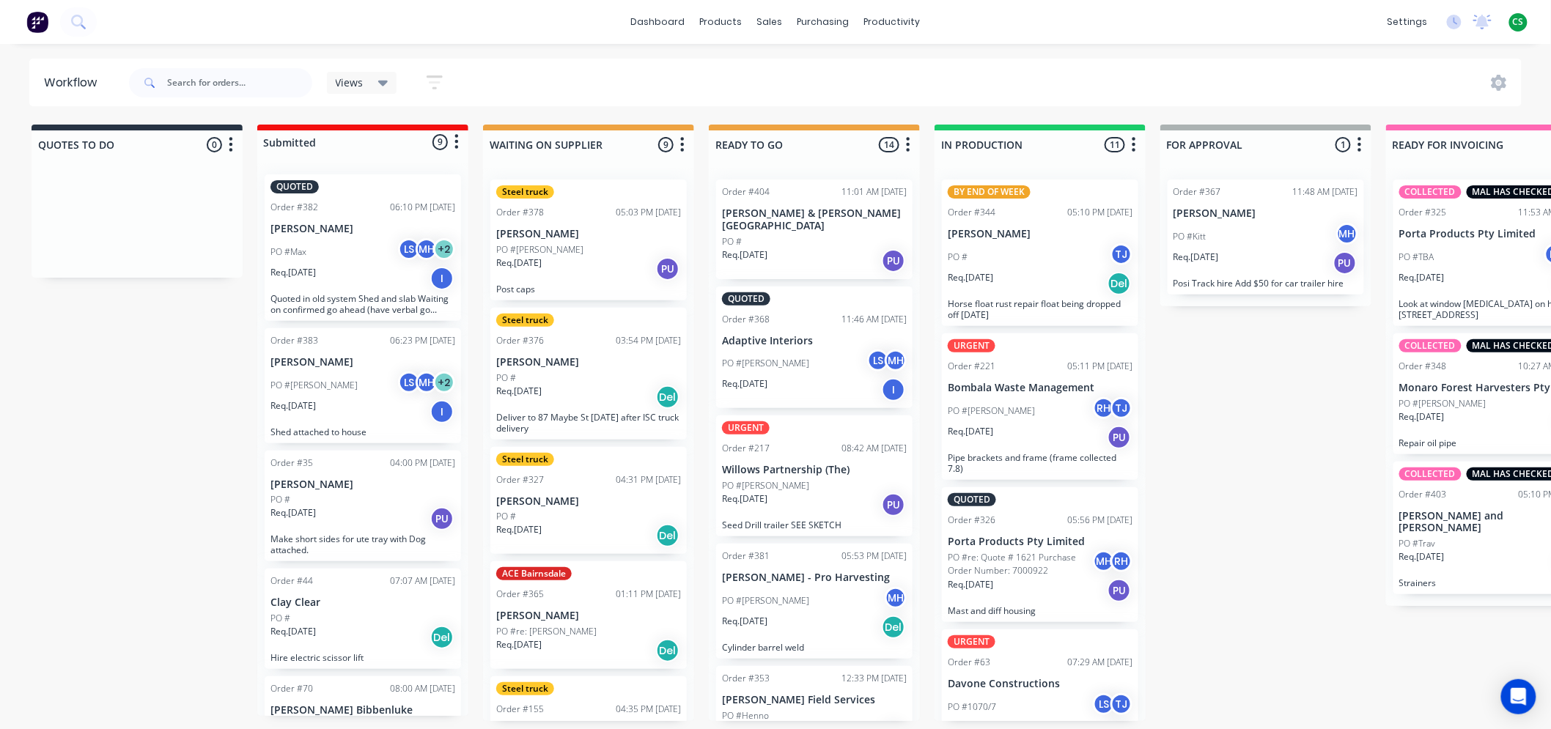
click at [1136, 23] on div "dashboard products sales purchasing productivity dashboard products Product Cat…" at bounding box center [775, 22] width 1551 height 44
click at [759, 61] on link "Product Catalogue" at bounding box center [794, 69] width 194 height 29
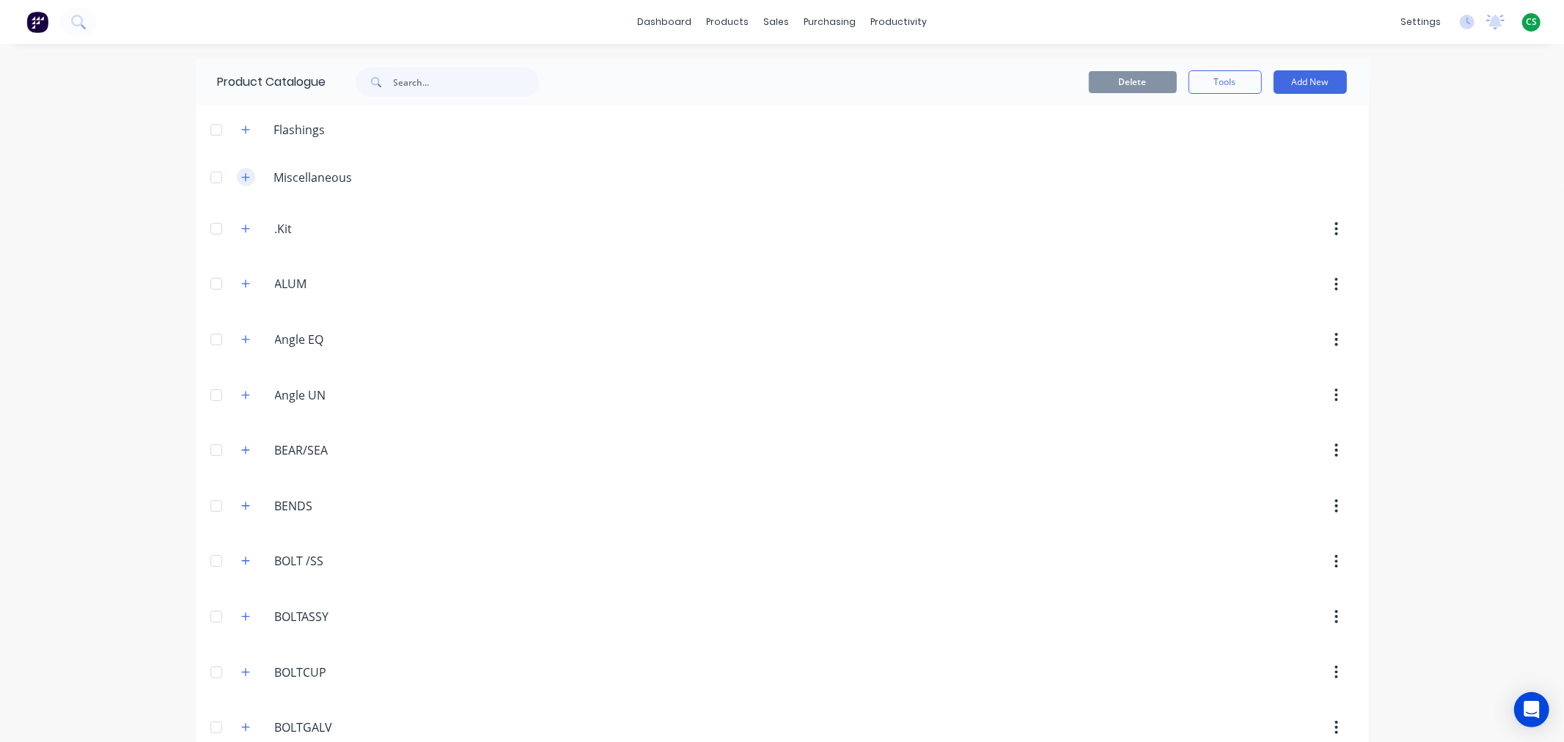
click at [241, 179] on icon "button" at bounding box center [245, 177] width 9 height 10
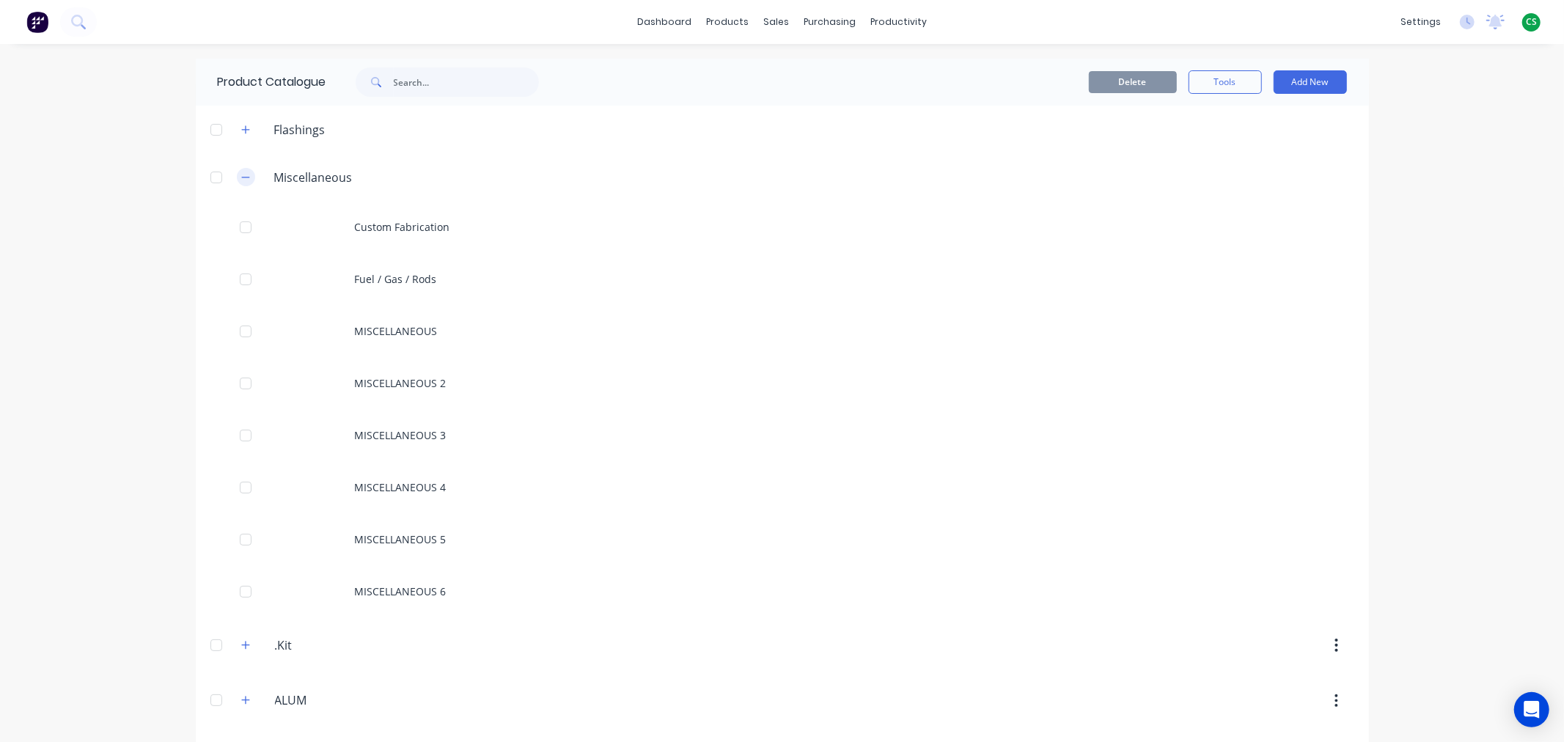
click at [241, 179] on icon "button" at bounding box center [245, 177] width 9 height 10
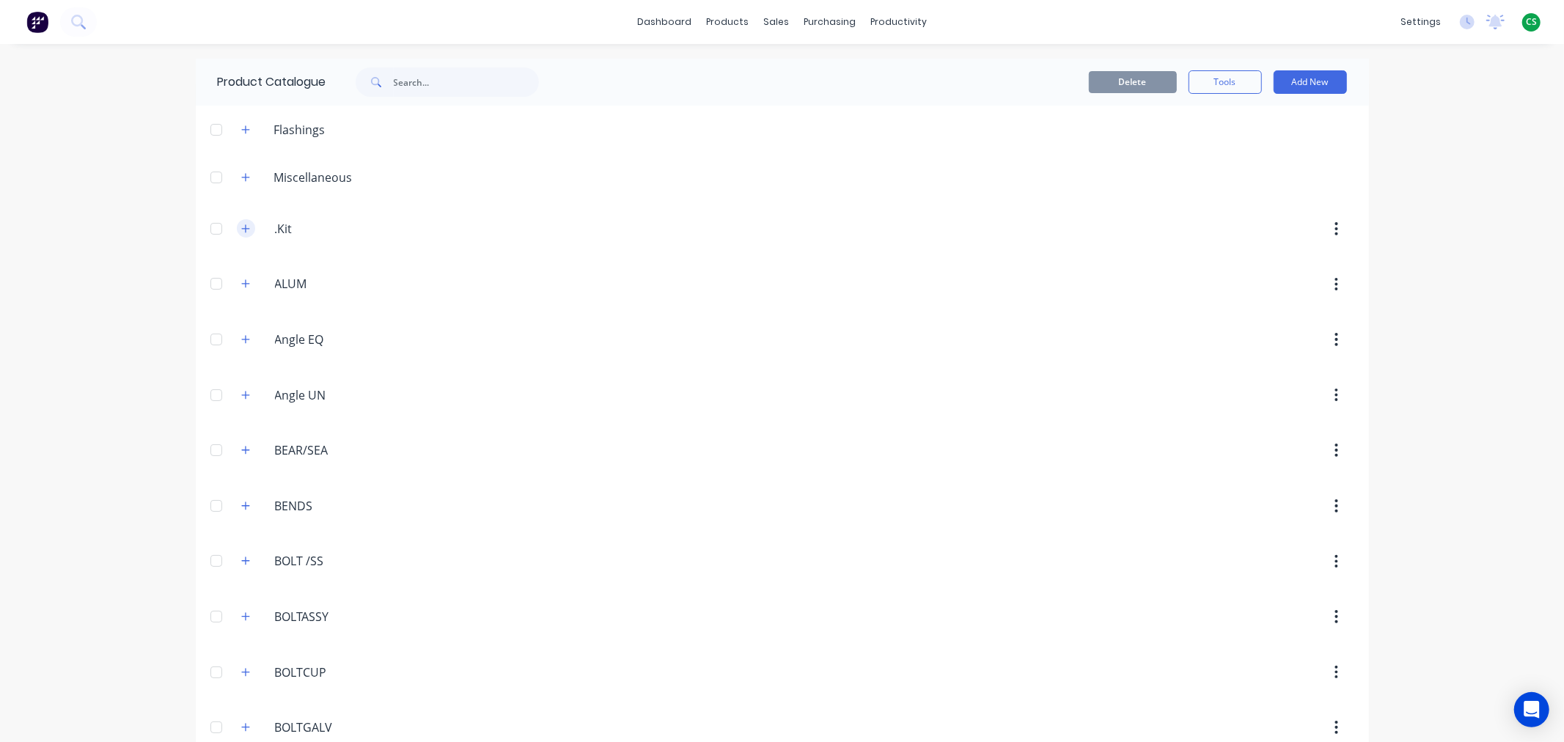
click at [241, 227] on icon "button" at bounding box center [245, 229] width 9 height 10
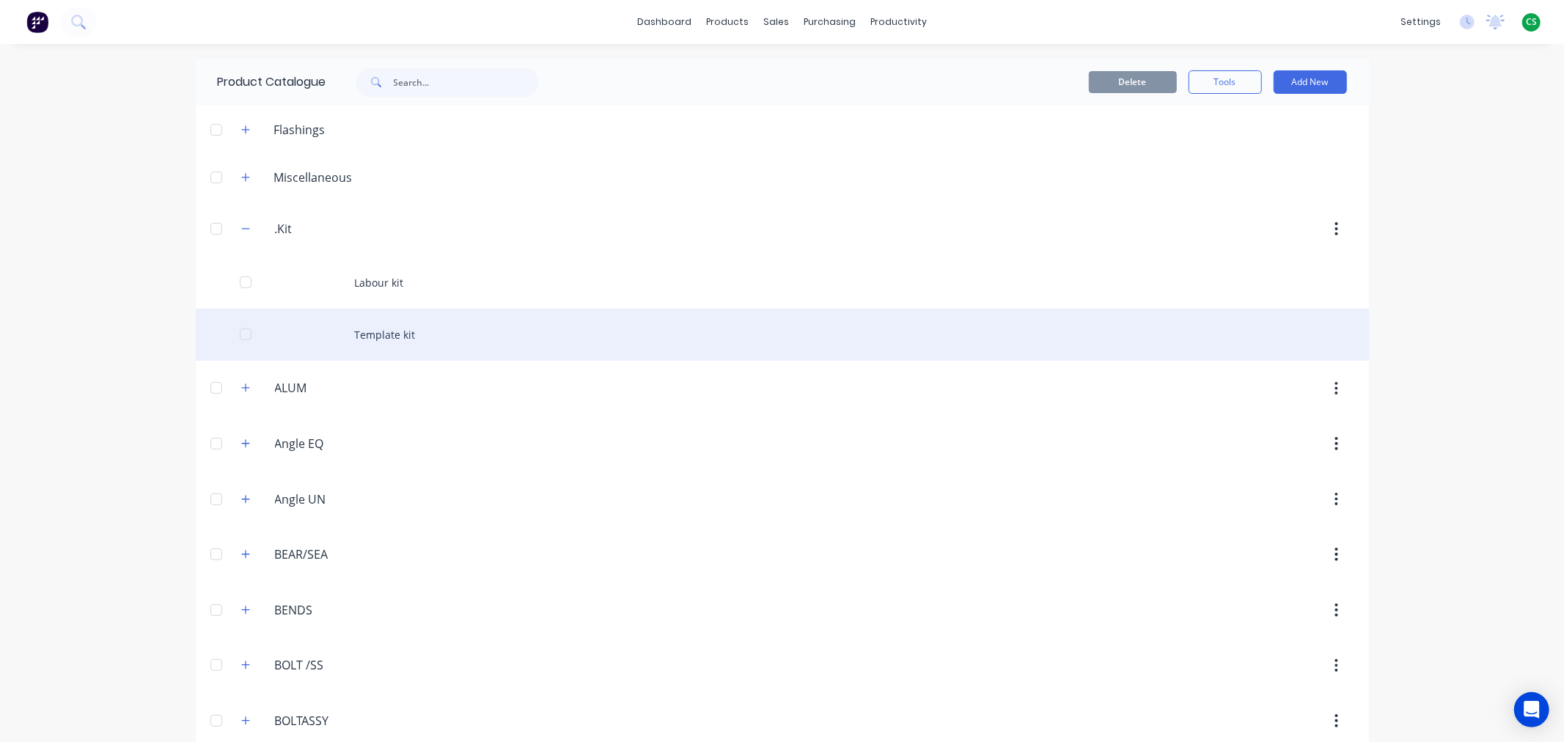
click at [367, 335] on div "Template kit" at bounding box center [782, 335] width 1173 height 52
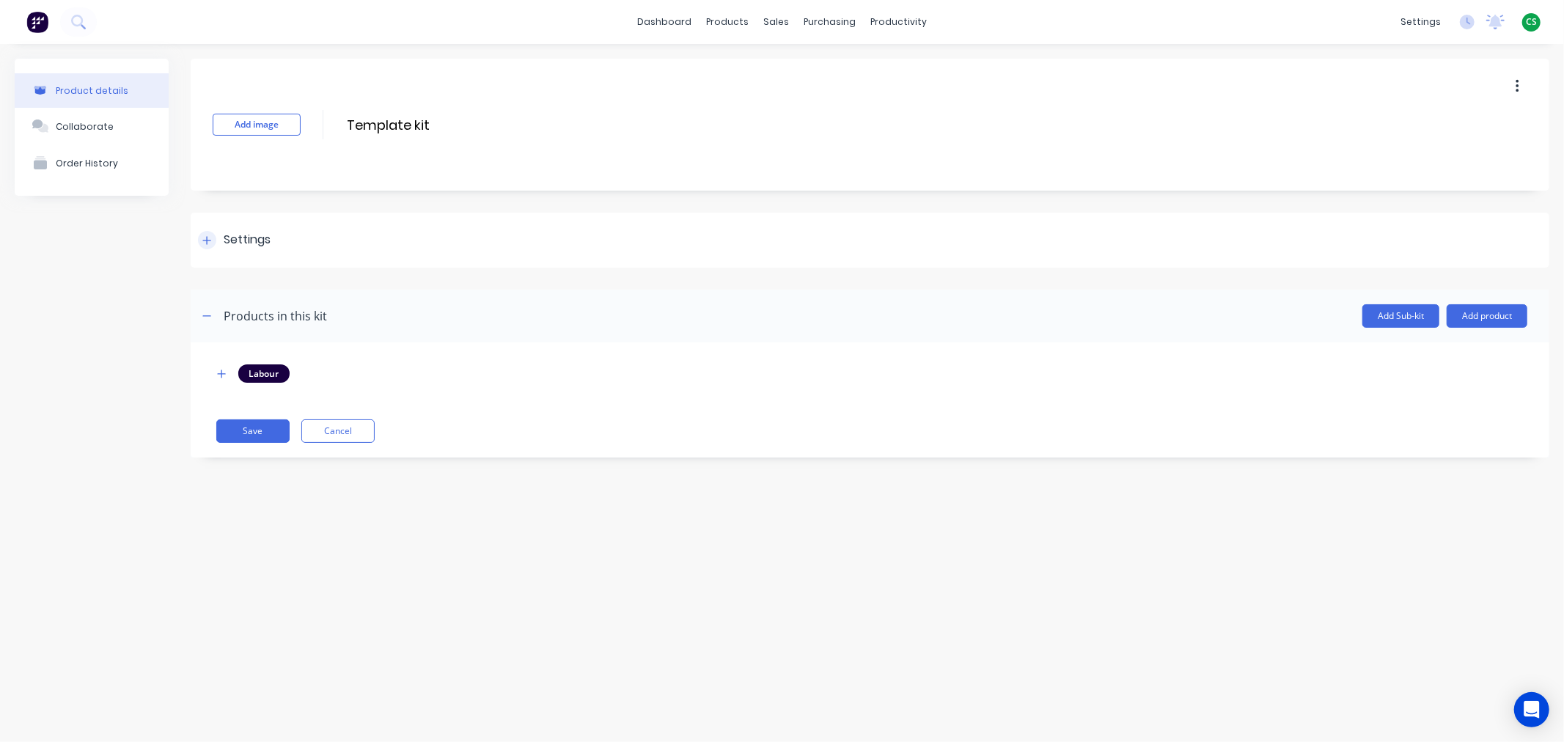
click at [210, 243] on icon at bounding box center [206, 240] width 9 height 10
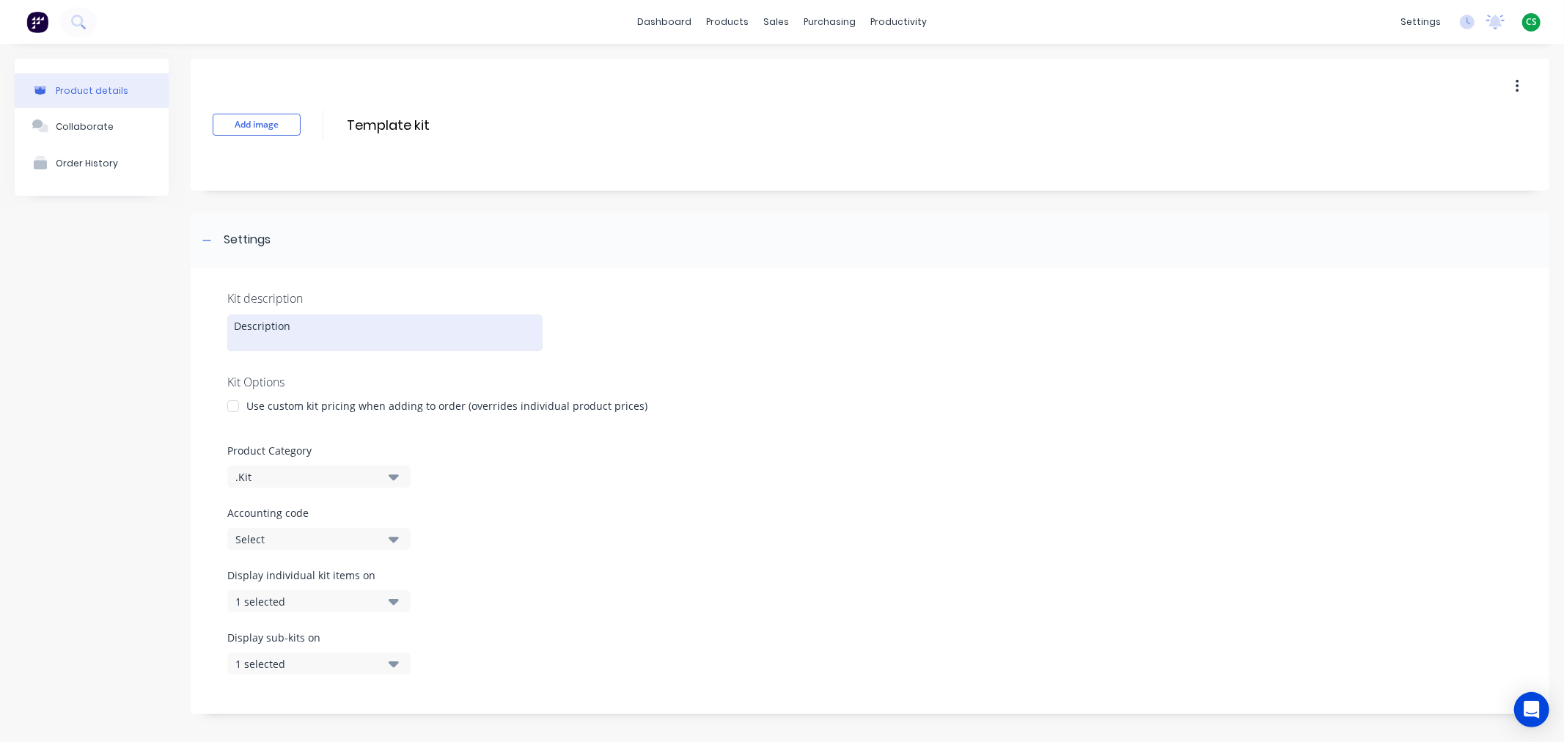
click at [262, 321] on div "Description" at bounding box center [384, 332] width 315 height 37
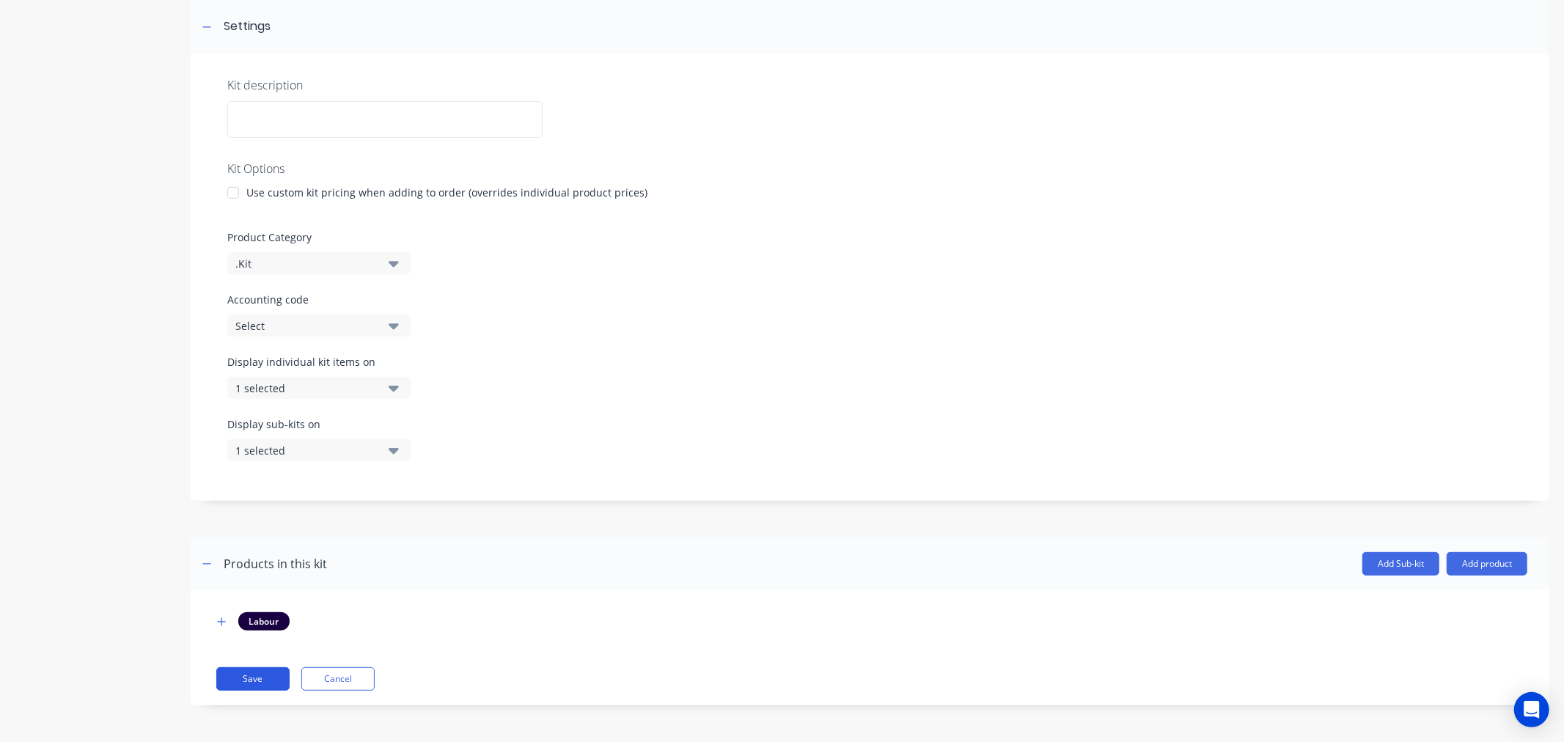
click at [240, 676] on button "Save" at bounding box center [252, 678] width 73 height 23
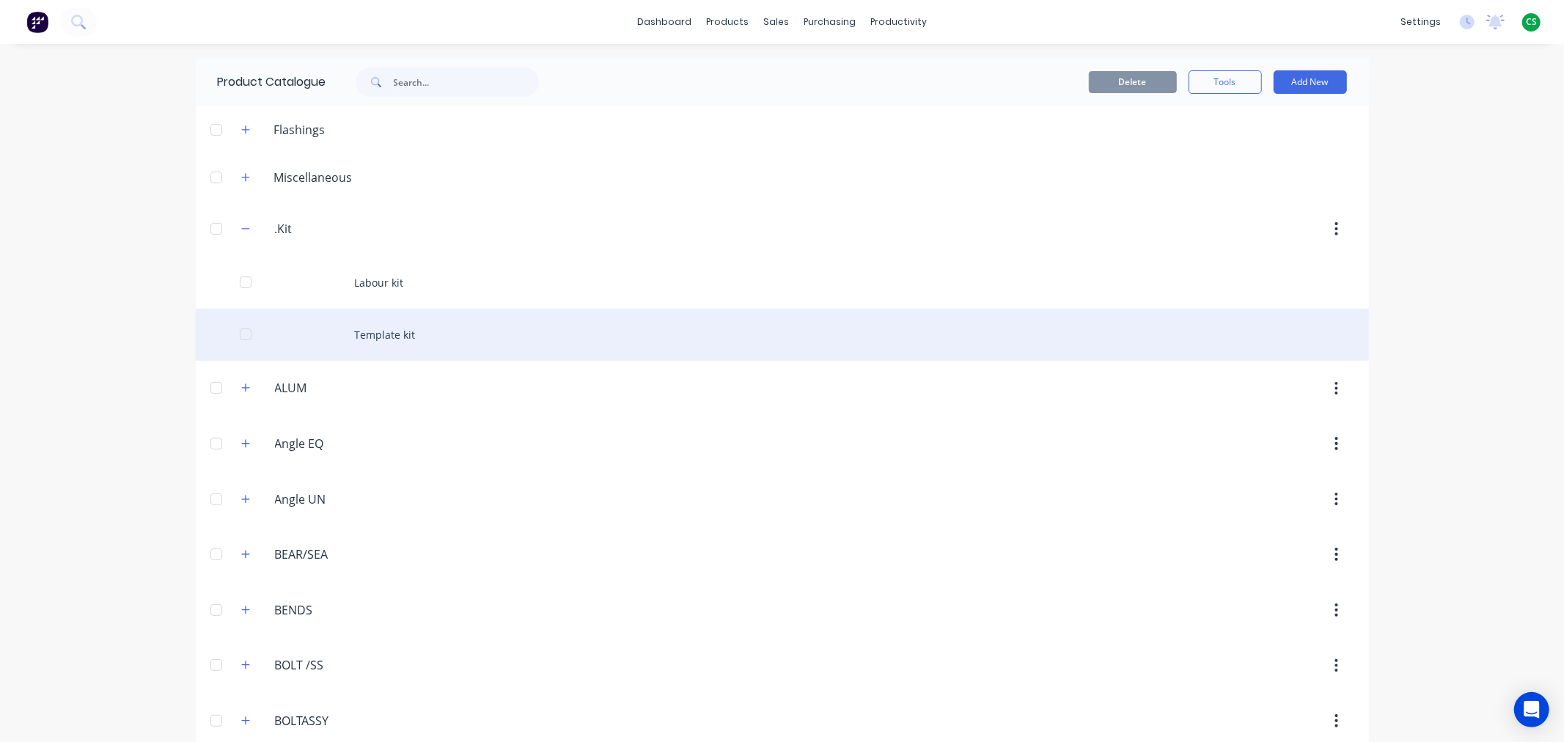
click at [372, 340] on div "Template kit" at bounding box center [782, 335] width 1173 height 52
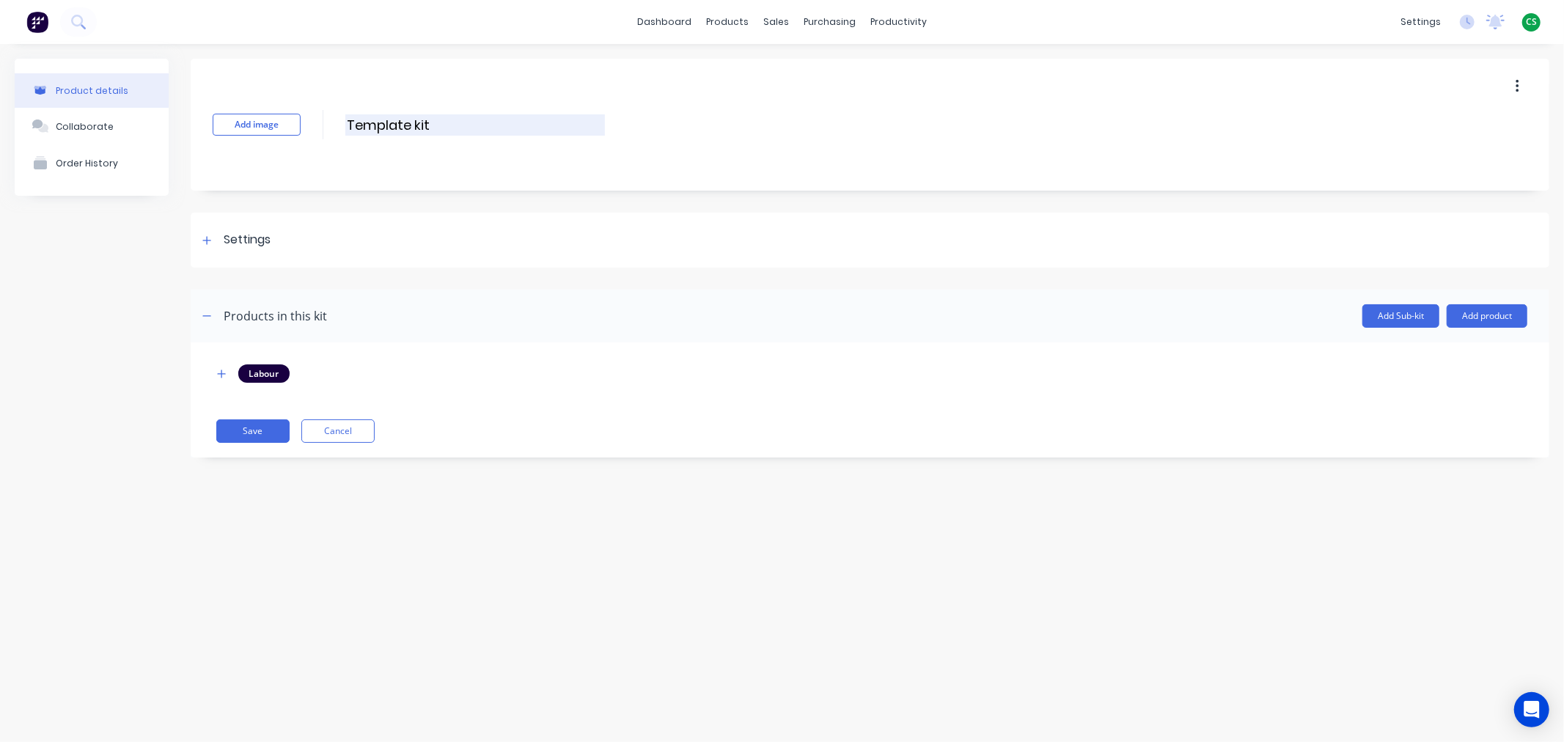
click at [413, 126] on input "Template kit" at bounding box center [474, 124] width 259 height 21
type input "TemplateKit"
click at [232, 435] on button "Save" at bounding box center [252, 430] width 73 height 23
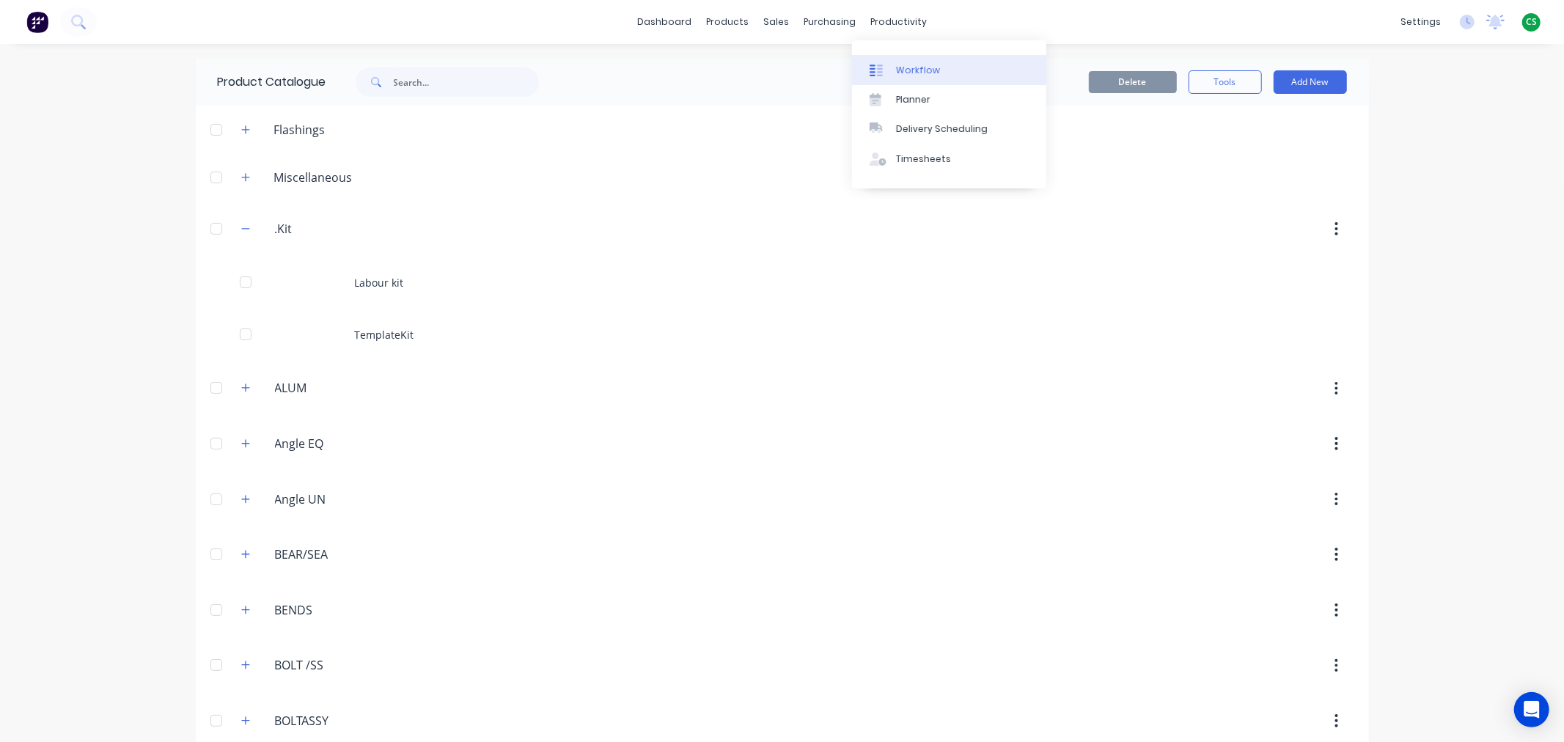
click at [919, 64] on div "Workflow" at bounding box center [918, 70] width 44 height 13
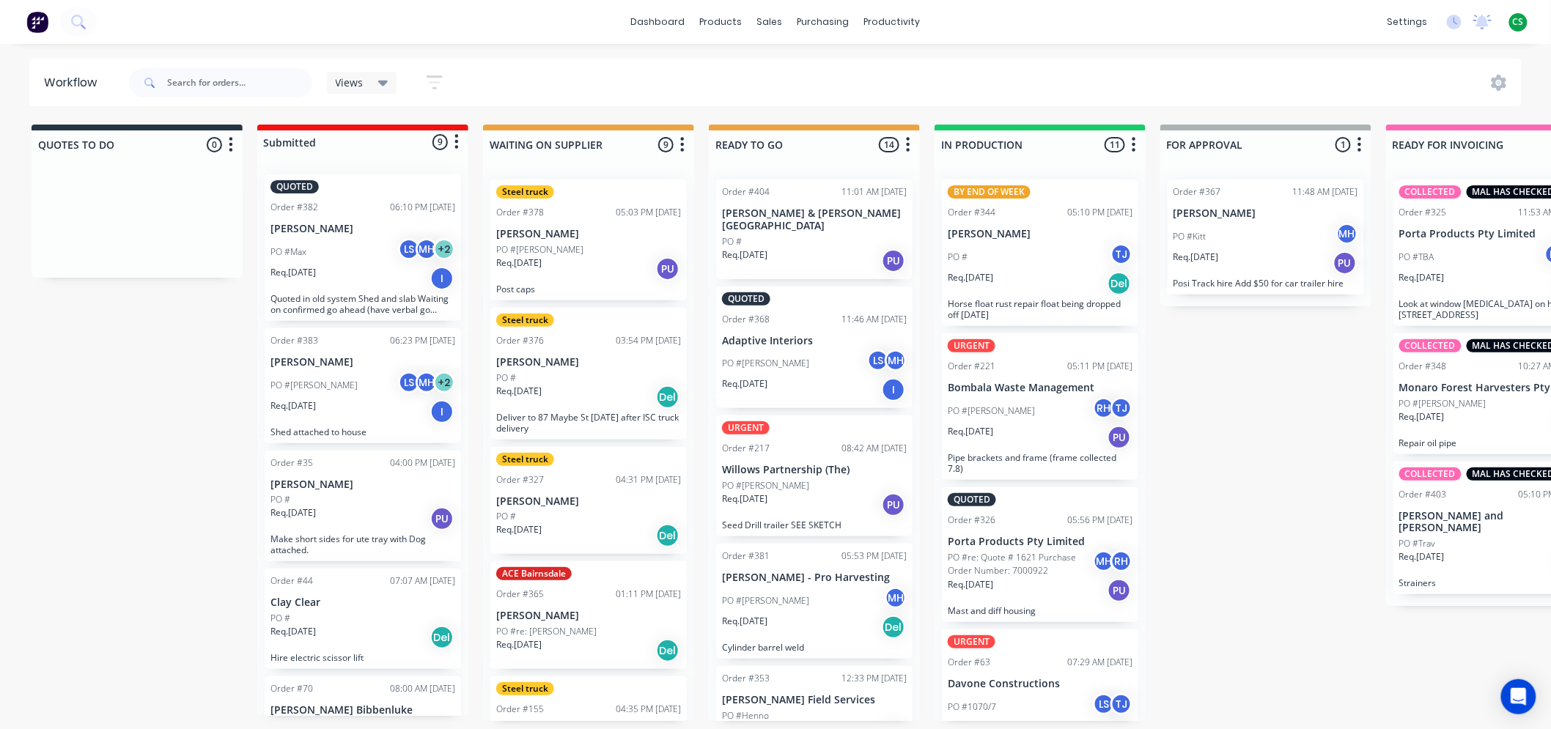
click at [682, 147] on icon "button" at bounding box center [682, 145] width 4 height 18
click at [625, 224] on button "Summaries" at bounding box center [618, 225] width 147 height 24
click at [744, 224] on label at bounding box center [744, 224] width 0 height 0
click at [721, 232] on input "checkbox" at bounding box center [716, 231] width 12 height 14
checkbox input "true"
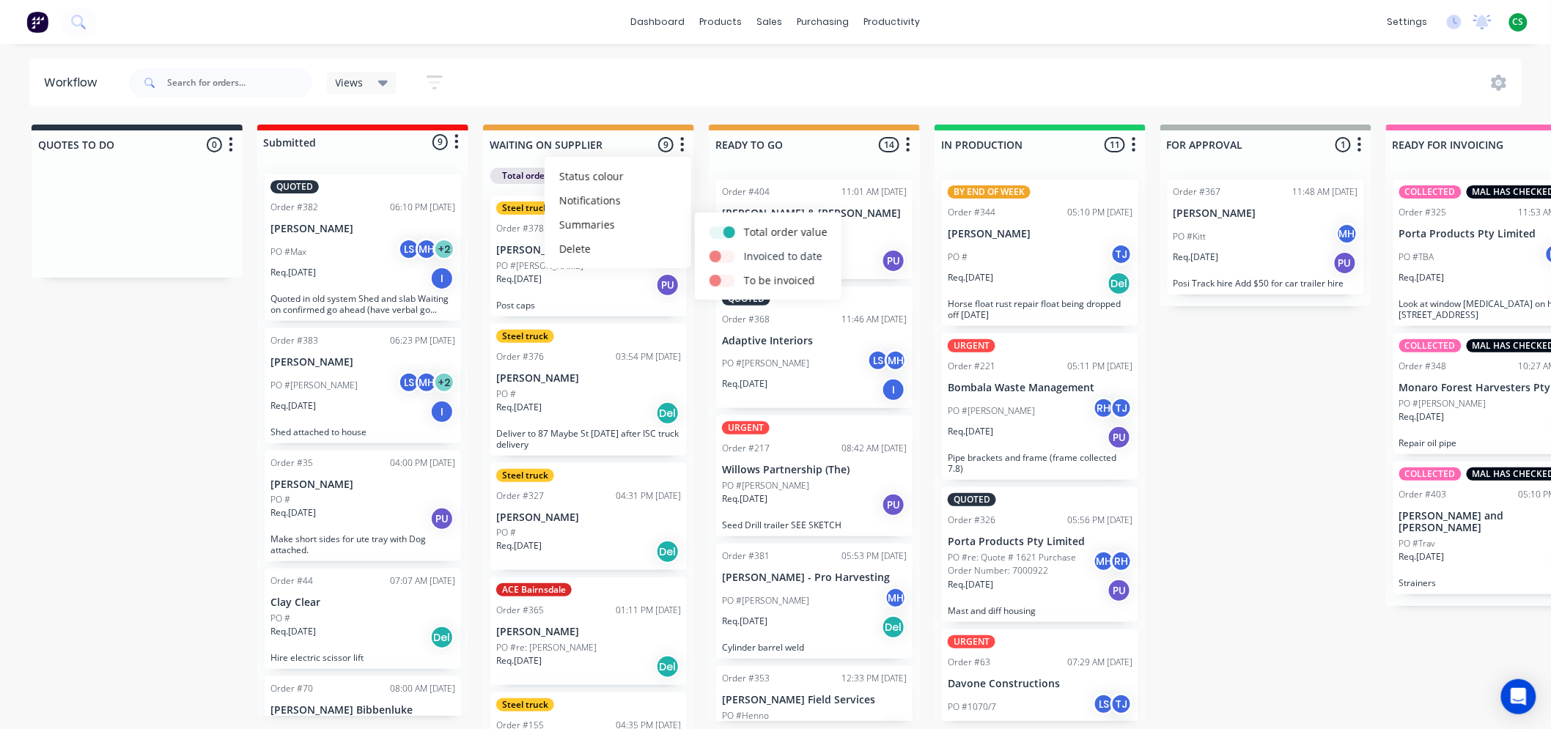
click at [744, 248] on label at bounding box center [744, 248] width 0 height 0
click at [721, 254] on input "checkbox" at bounding box center [716, 255] width 12 height 14
checkbox input "true"
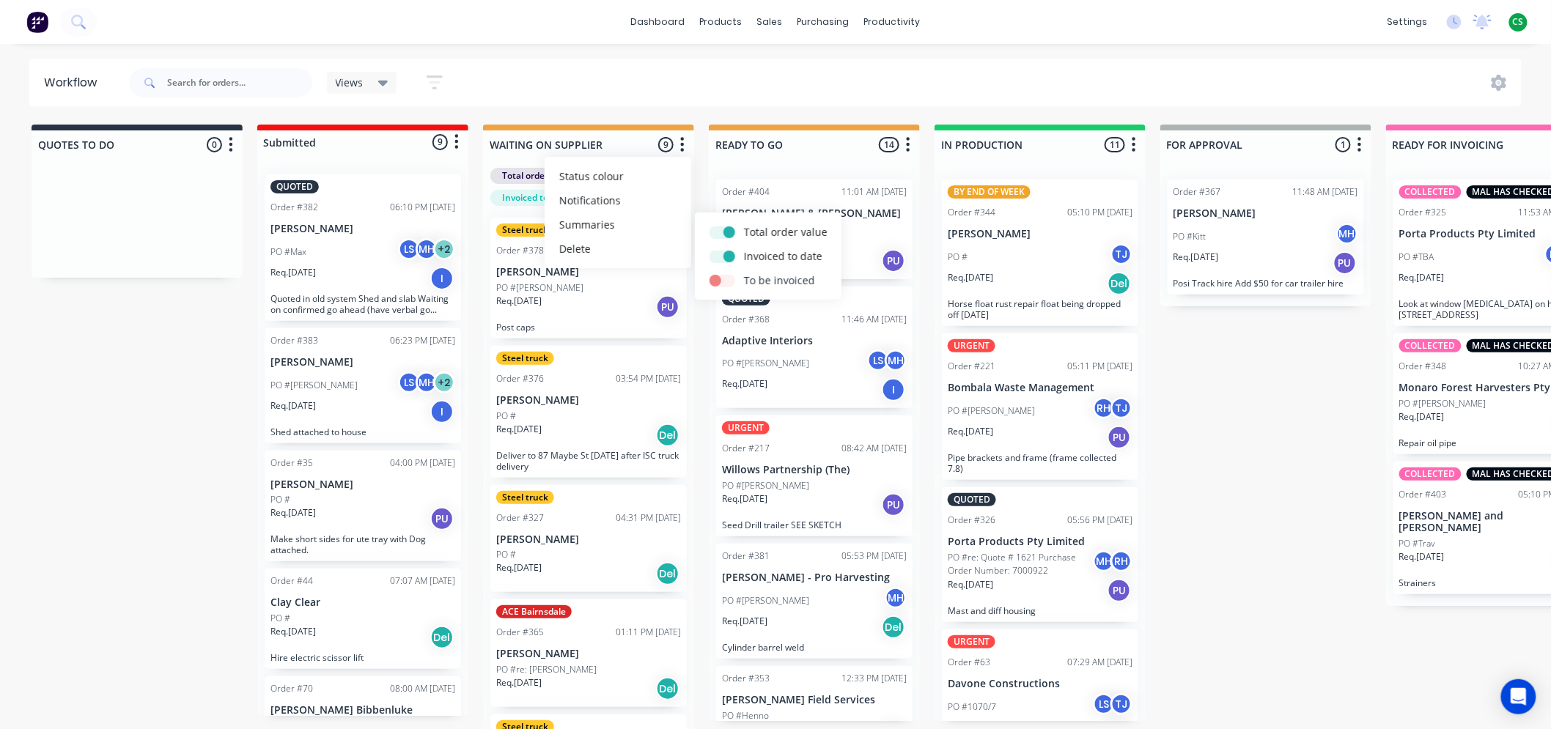
click at [744, 273] on label at bounding box center [744, 273] width 0 height 0
click at [721, 281] on input "checkbox" at bounding box center [716, 280] width 12 height 14
checkbox input "true"
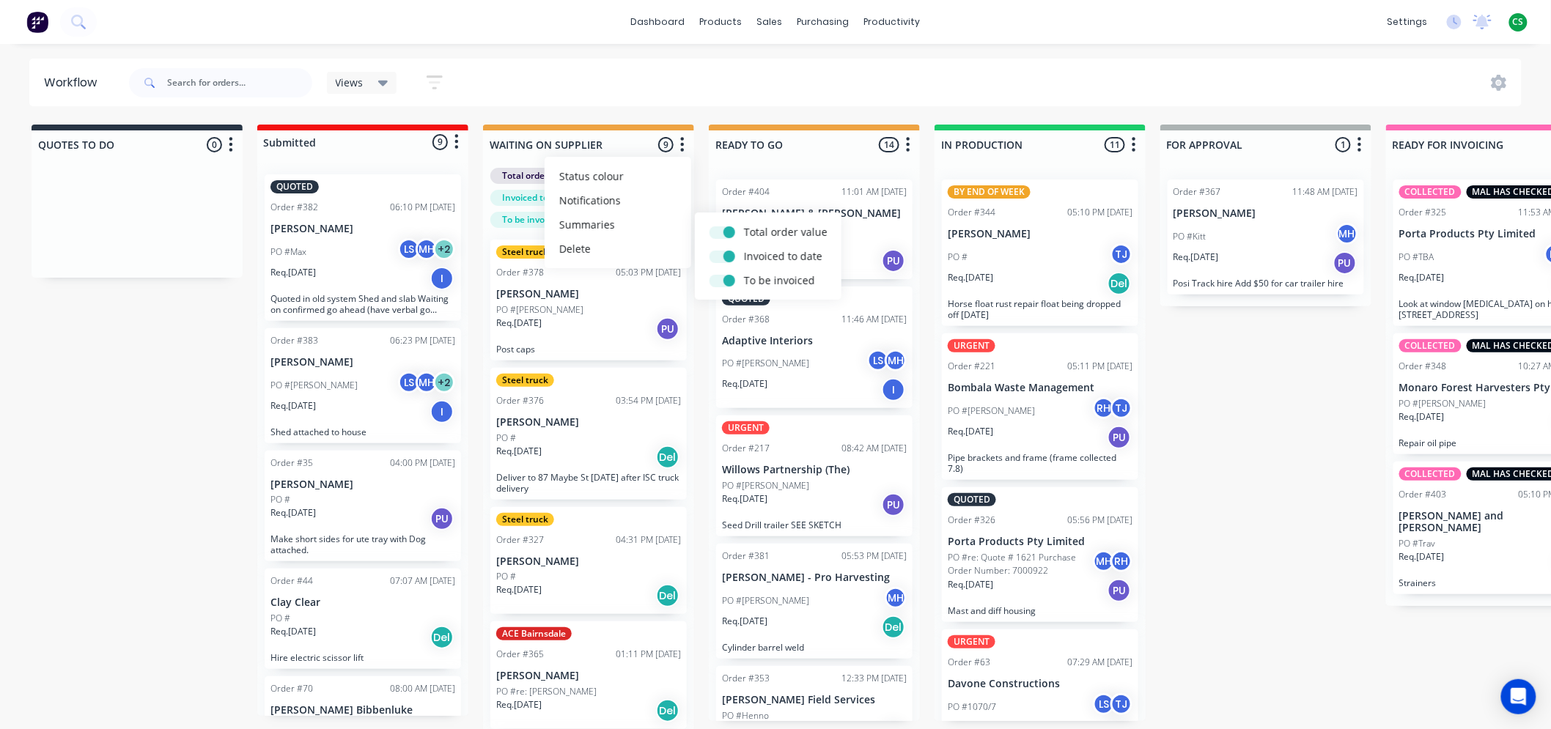
click at [1256, 408] on div "QUOTES TO DO 0 Status colour #273444 hex #273444 Save Cancel Notifications Emai…" at bounding box center [1211, 453] width 2445 height 657
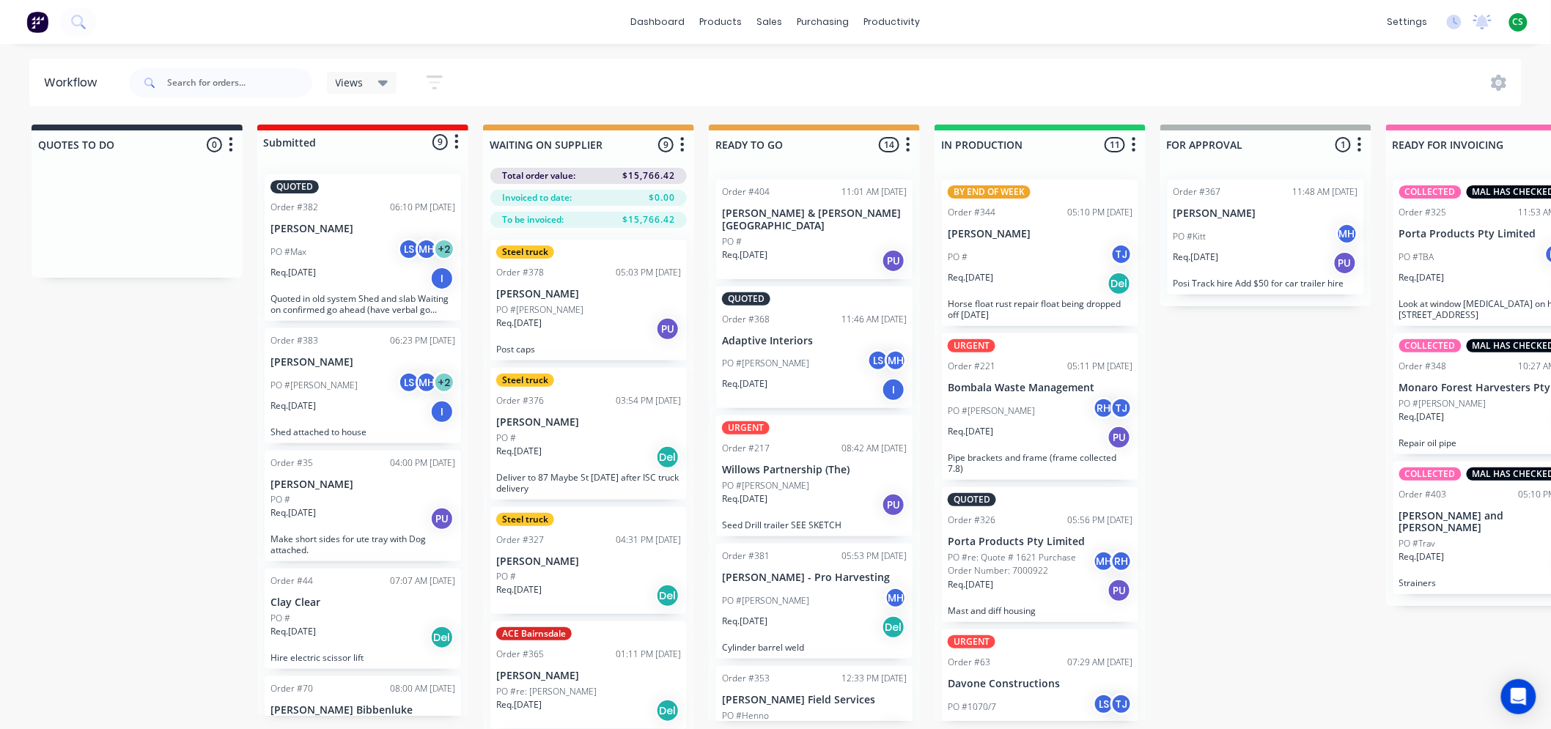
click at [685, 144] on button "button" at bounding box center [683, 145] width 18 height 18
drag, startPoint x: 614, startPoint y: 222, endPoint x: 626, endPoint y: 228, distance: 13.1
click at [614, 223] on button "Summaries" at bounding box center [618, 225] width 147 height 24
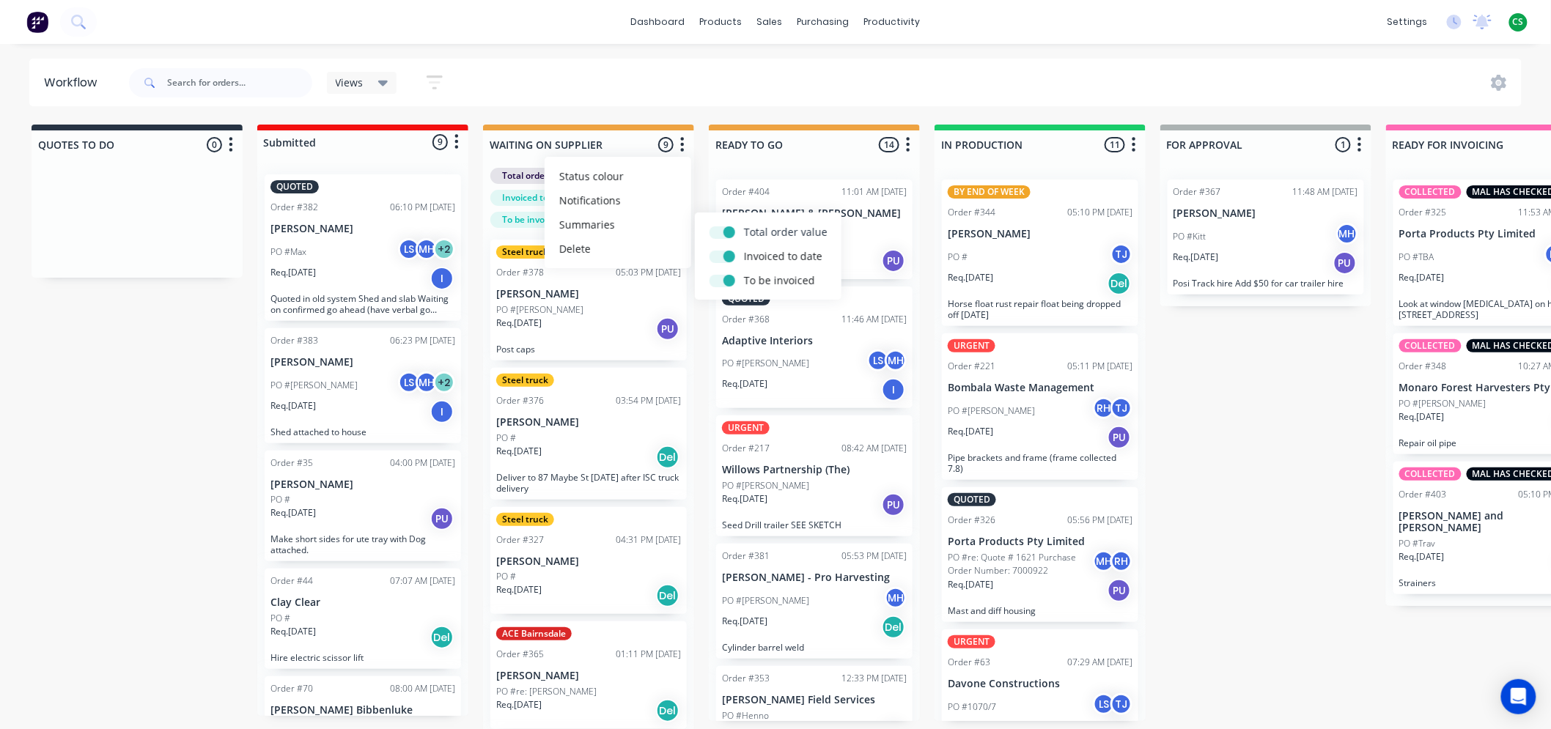
click at [744, 224] on label at bounding box center [744, 224] width 0 height 0
click at [716, 231] on input "checkbox" at bounding box center [716, 231] width 12 height 14
checkbox input "false"
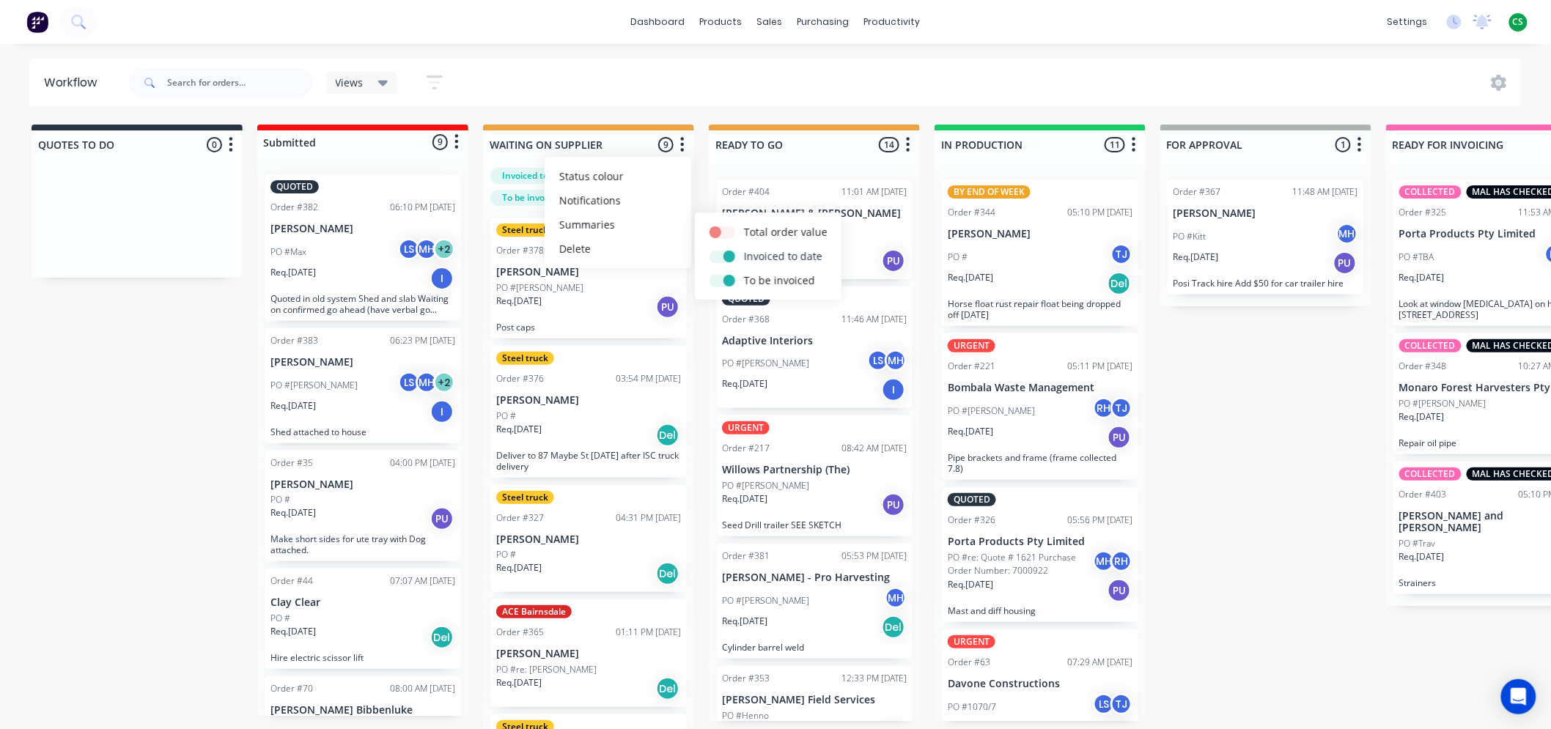
click at [744, 248] on label at bounding box center [744, 248] width 0 height 0
click at [713, 254] on input "checkbox" at bounding box center [716, 255] width 12 height 14
checkbox input "false"
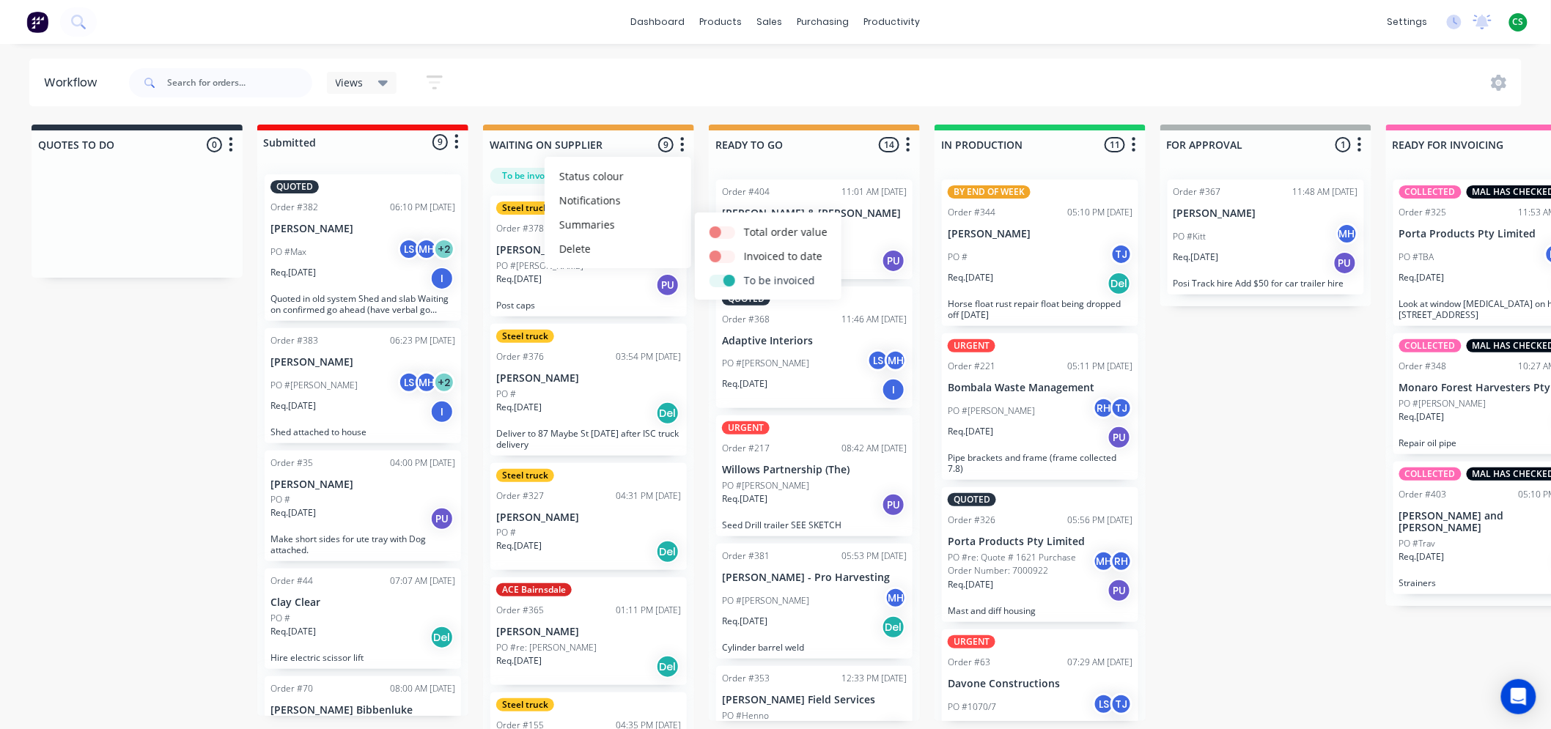
click at [744, 273] on label at bounding box center [744, 273] width 0 height 0
click at [714, 280] on input "checkbox" at bounding box center [716, 280] width 12 height 14
checkbox input "false"
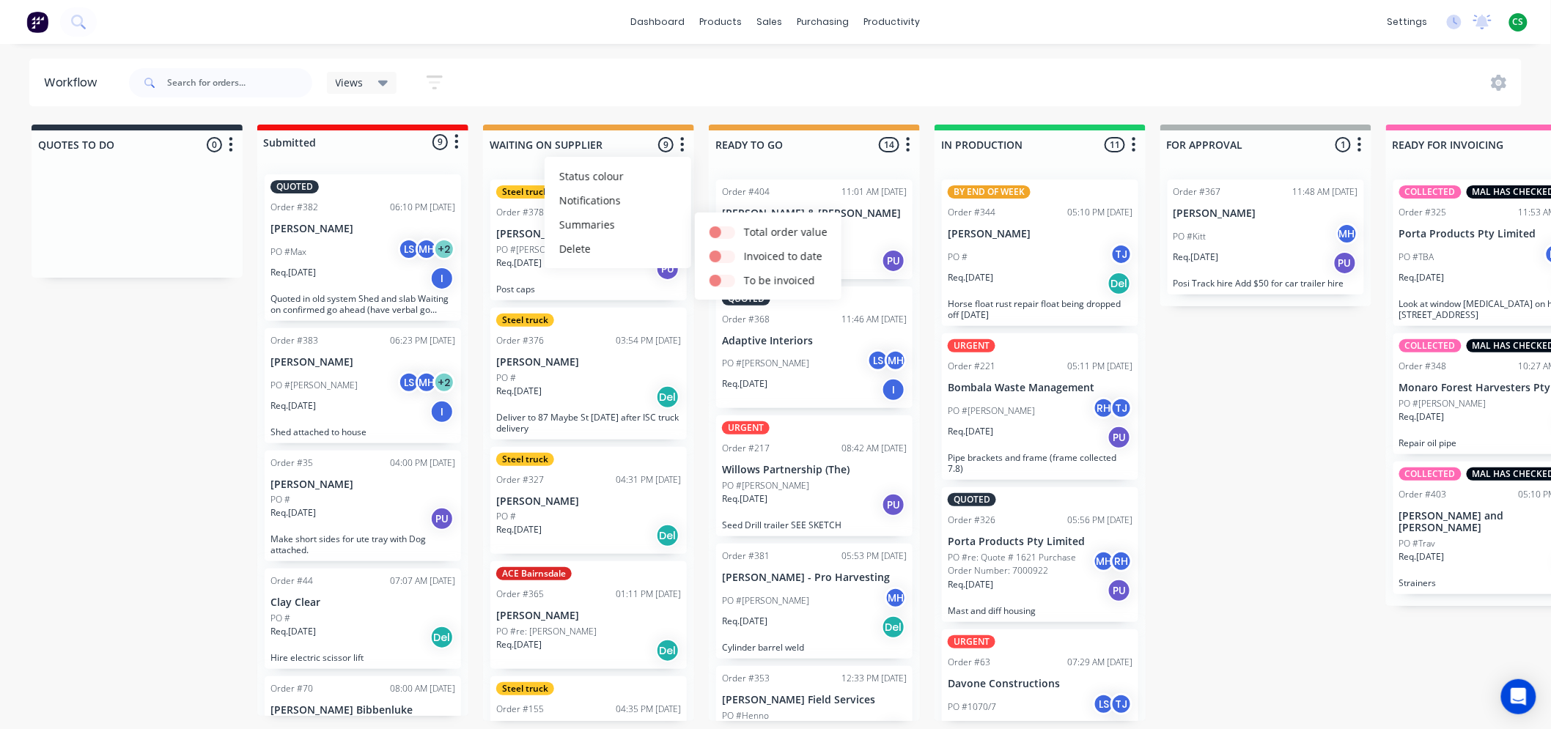
click at [89, 475] on div "QUOTES TO DO 0 Status colour #273444 hex #273444 Save Cancel Notifications Emai…" at bounding box center [1211, 423] width 2445 height 597
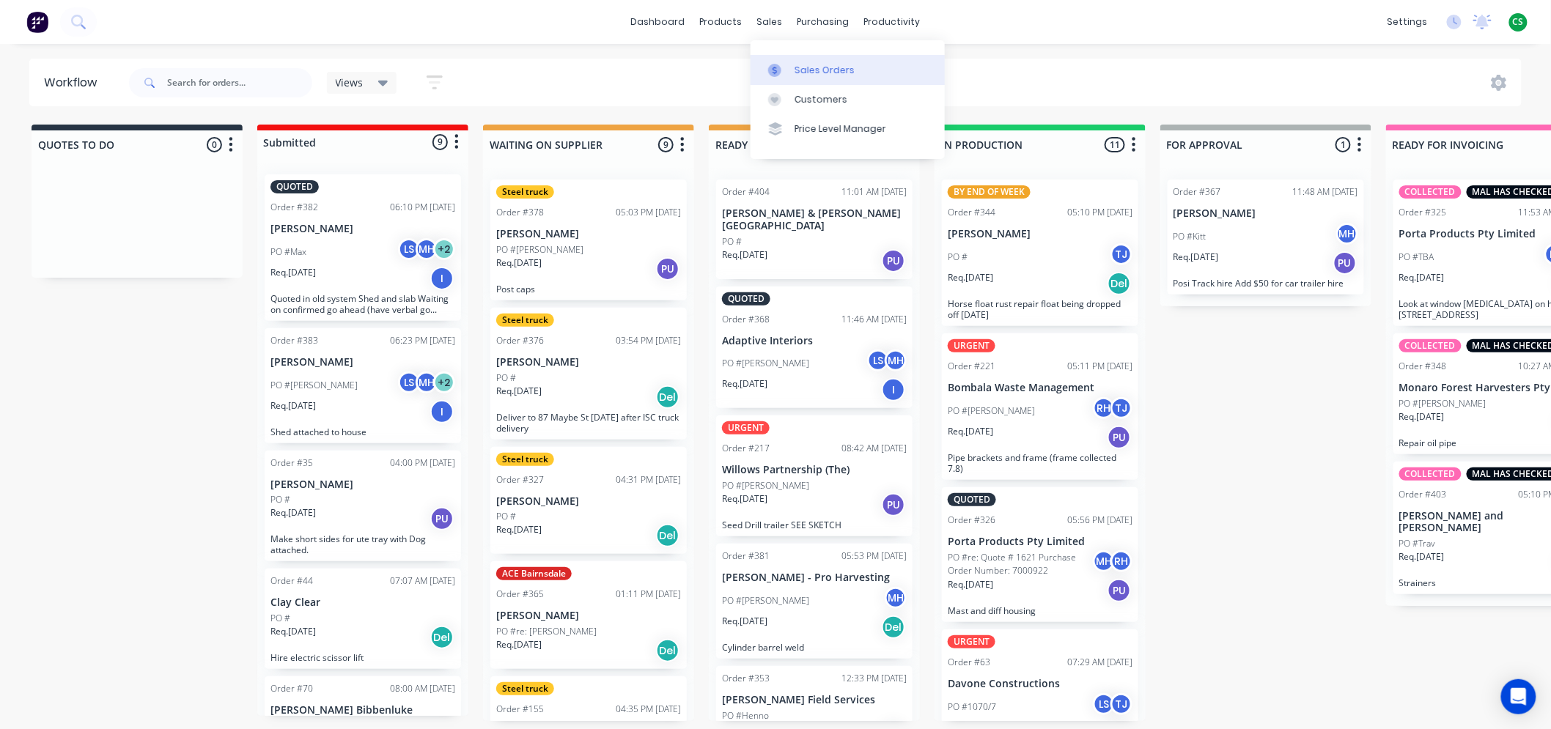
click at [836, 73] on div "Sales Orders" at bounding box center [825, 70] width 60 height 13
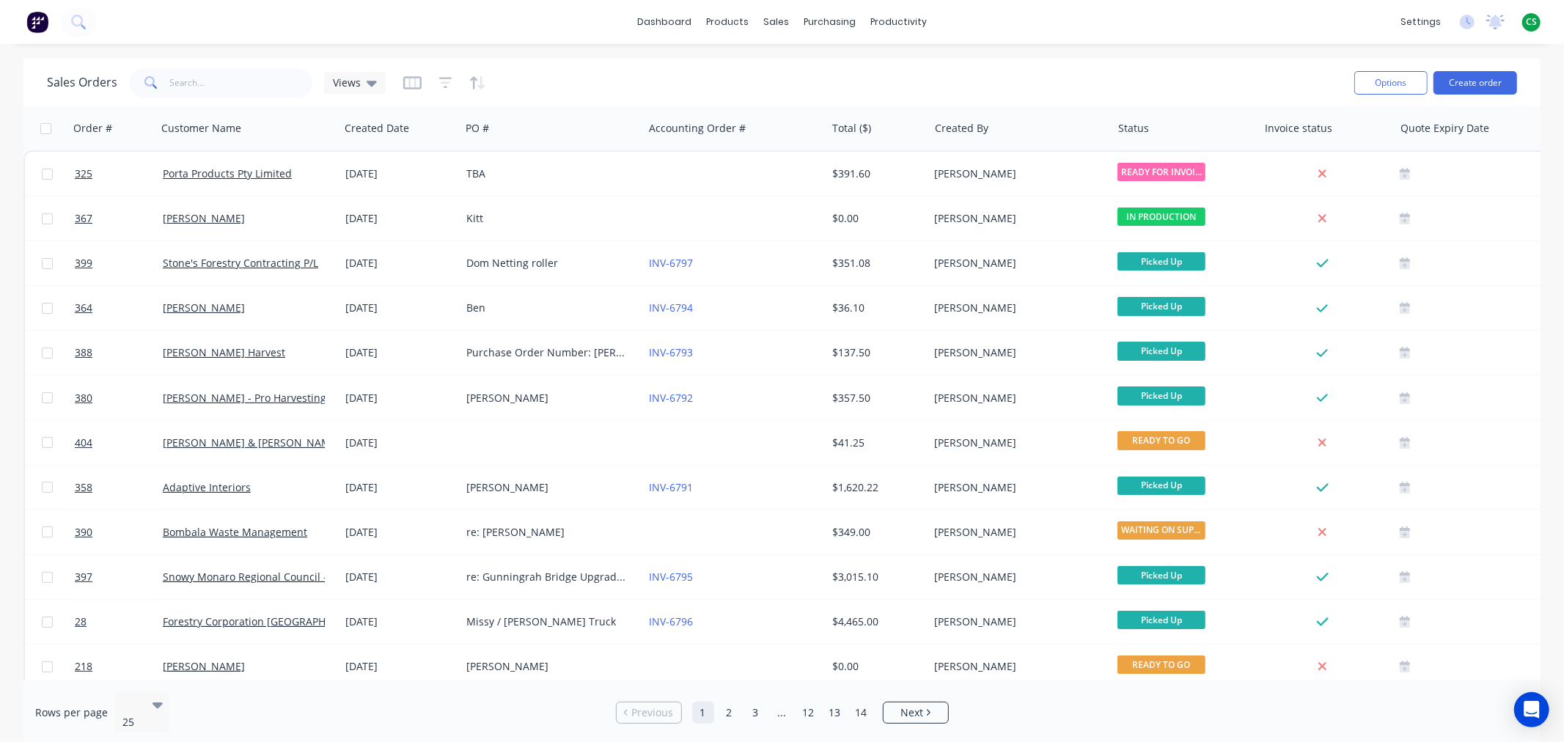
click at [54, 84] on h1 "Sales Orders" at bounding box center [82, 83] width 70 height 14
drag, startPoint x: 54, startPoint y: 84, endPoint x: 90, endPoint y: 84, distance: 35.9
click at [90, 84] on h1 "Sales Orders" at bounding box center [82, 83] width 70 height 14
click at [369, 81] on icon at bounding box center [372, 84] width 10 height 6
click at [624, 82] on div "Sales Orders Views" at bounding box center [694, 83] width 1295 height 36
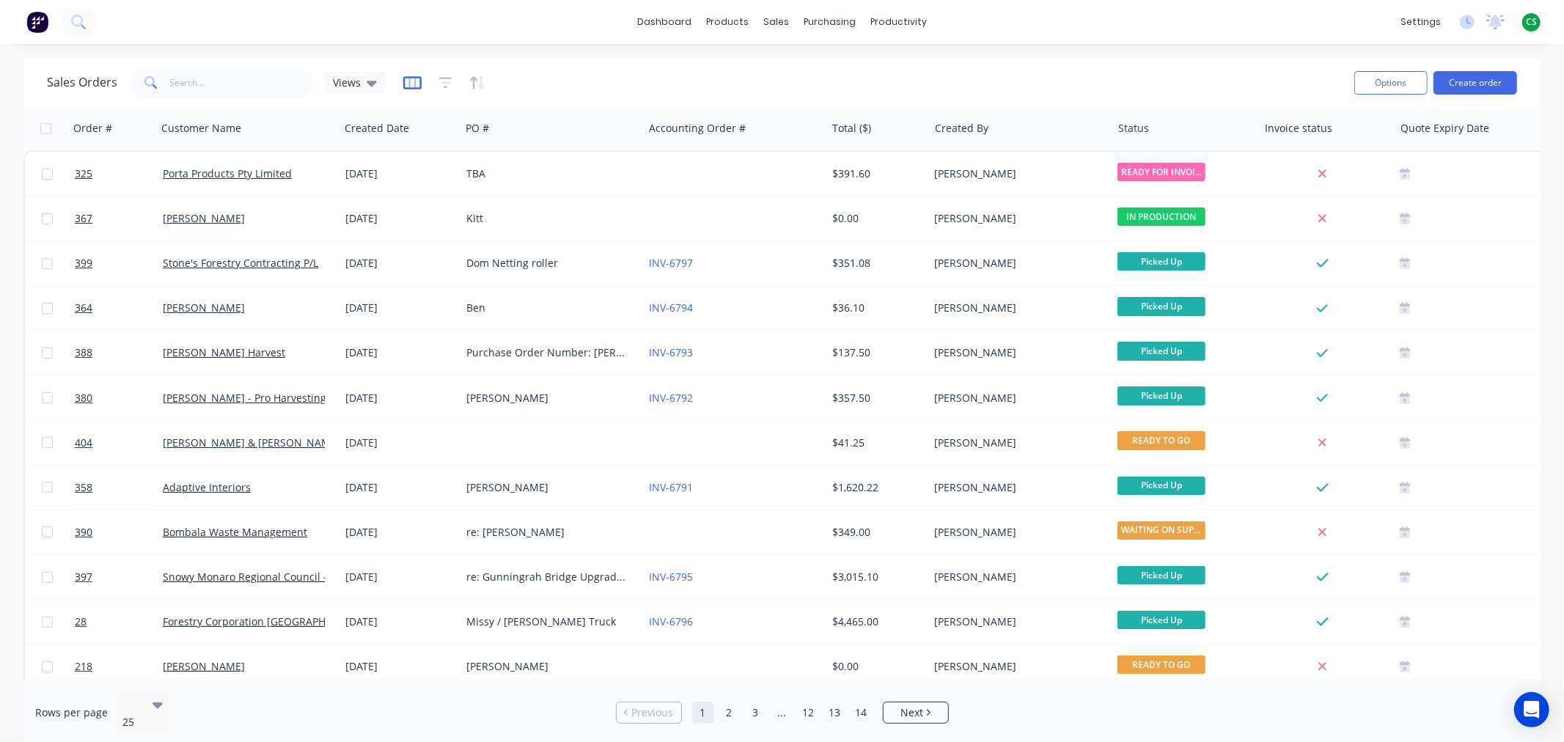
click at [408, 84] on icon "button" at bounding box center [411, 83] width 7 height 10
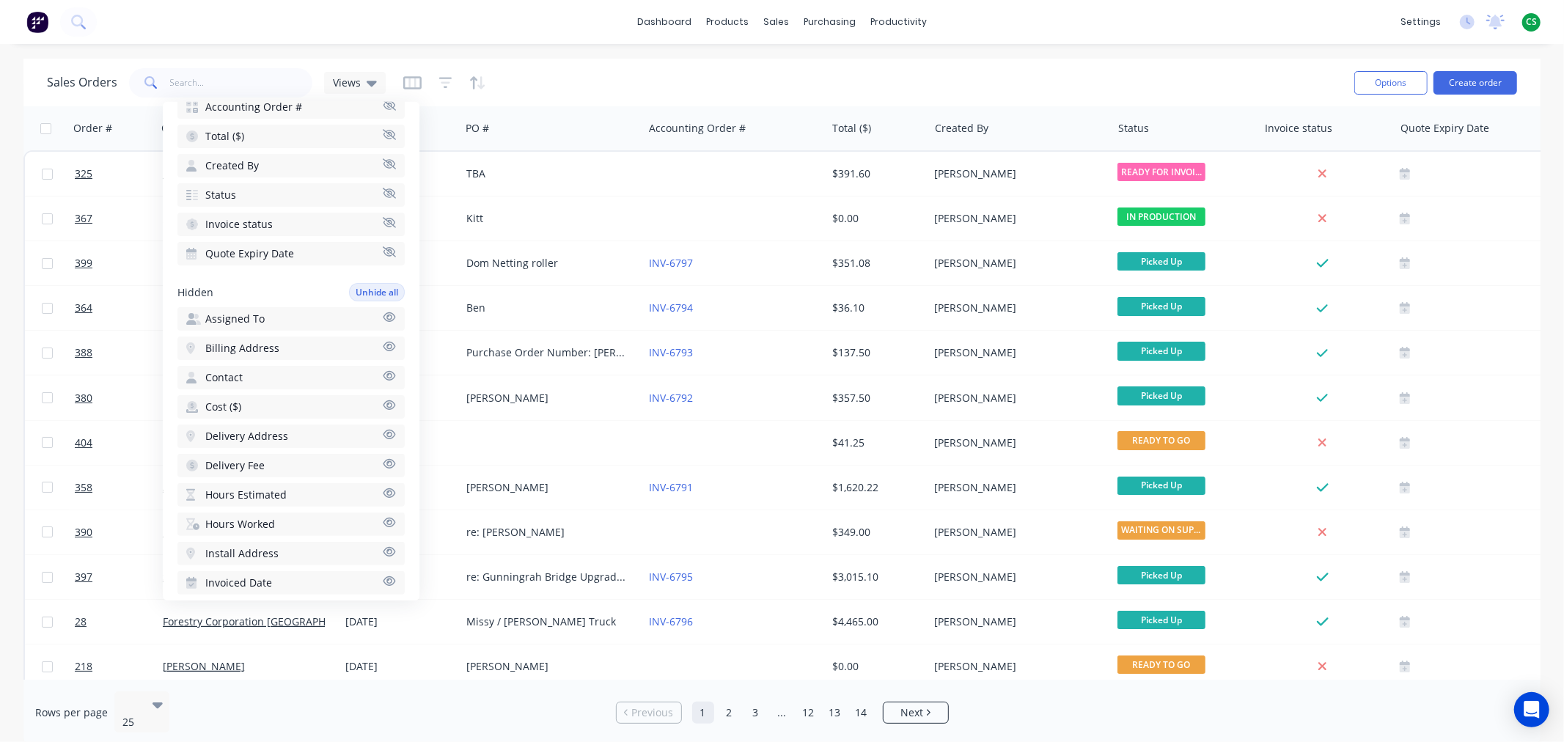
scroll to position [240, 0]
click at [762, 64] on div "Product Catalogue" at bounding box center [792, 70] width 91 height 13
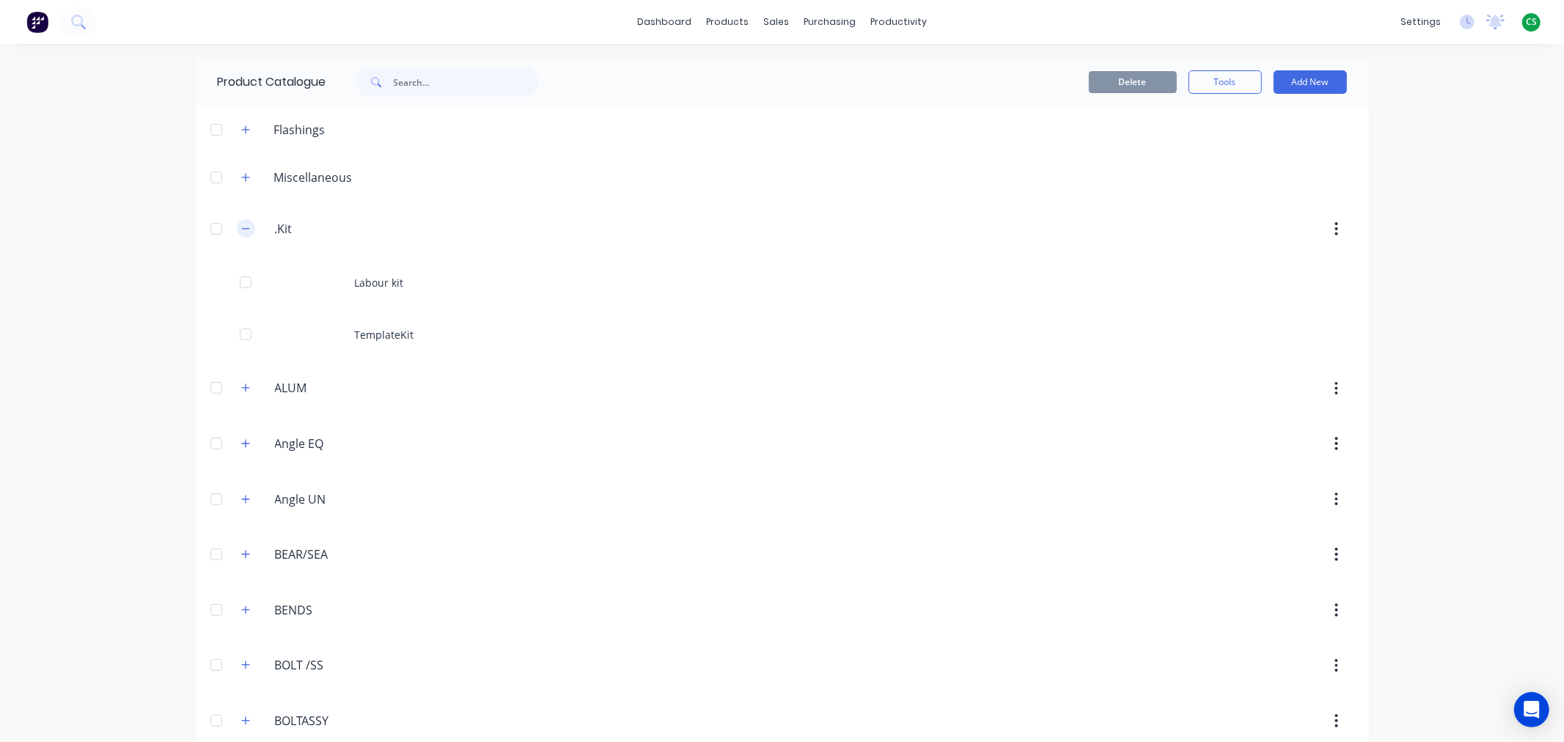
click at [243, 232] on icon "button" at bounding box center [245, 229] width 9 height 10
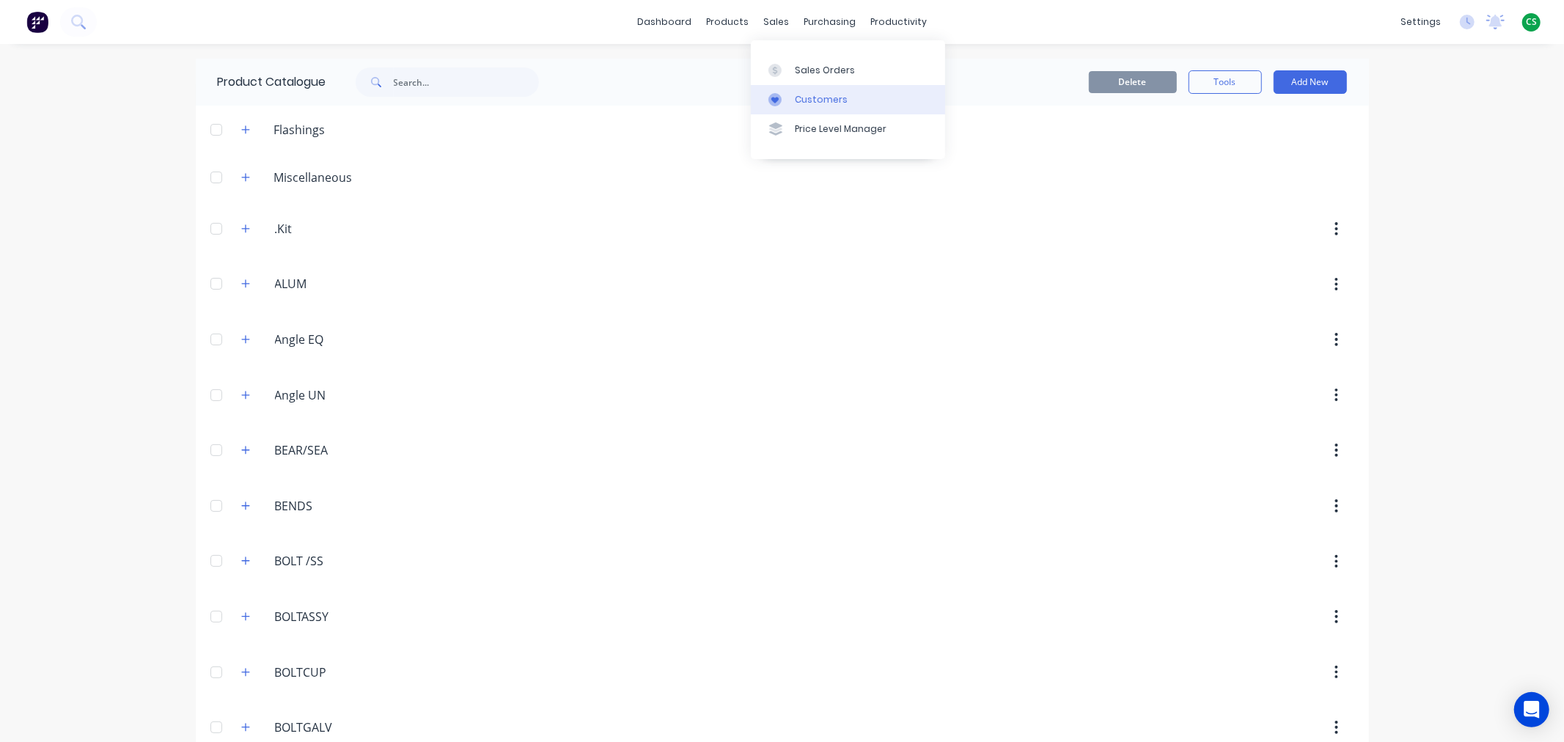
click at [806, 97] on div "Customers" at bounding box center [821, 99] width 53 height 13
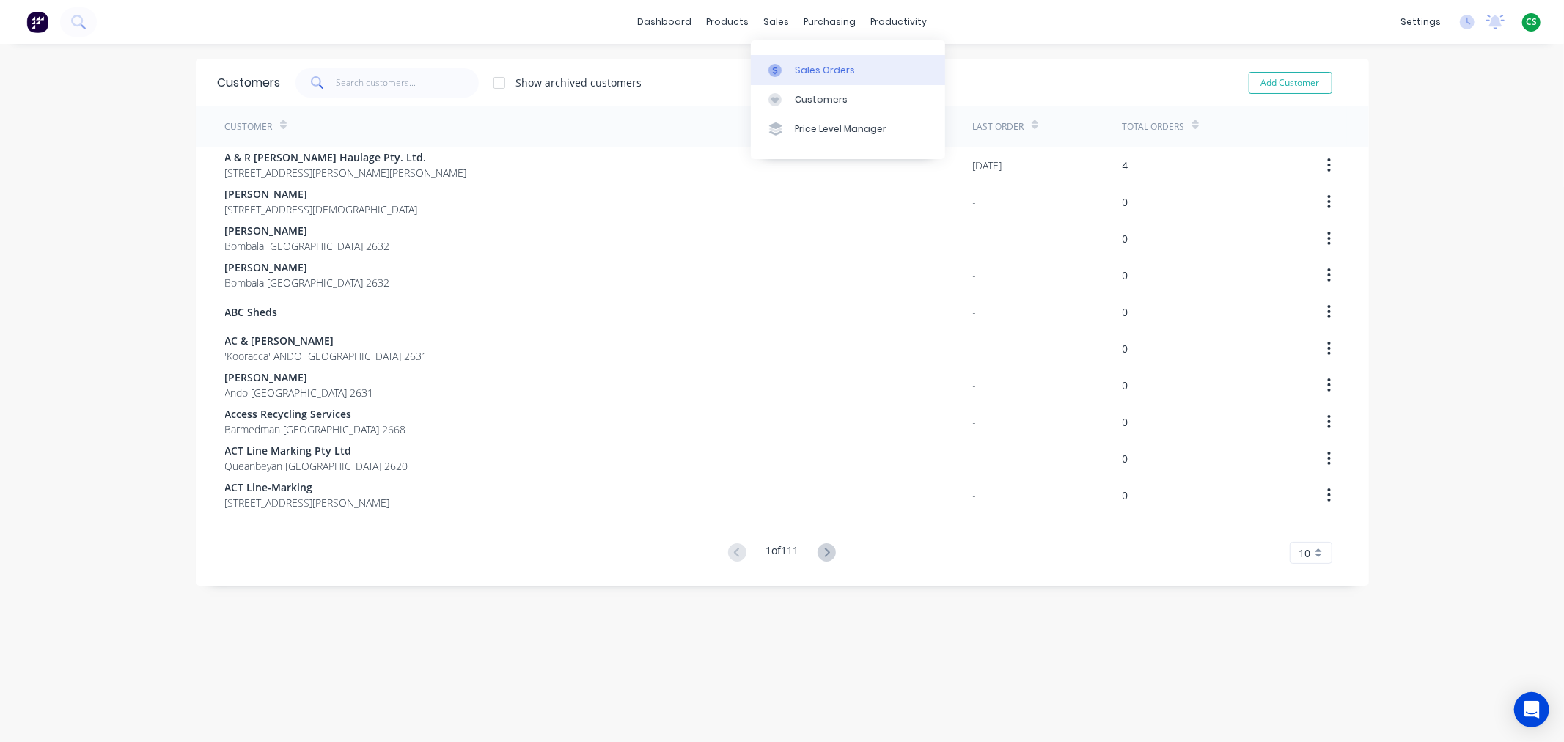
click at [809, 70] on div "Sales Orders" at bounding box center [825, 70] width 60 height 13
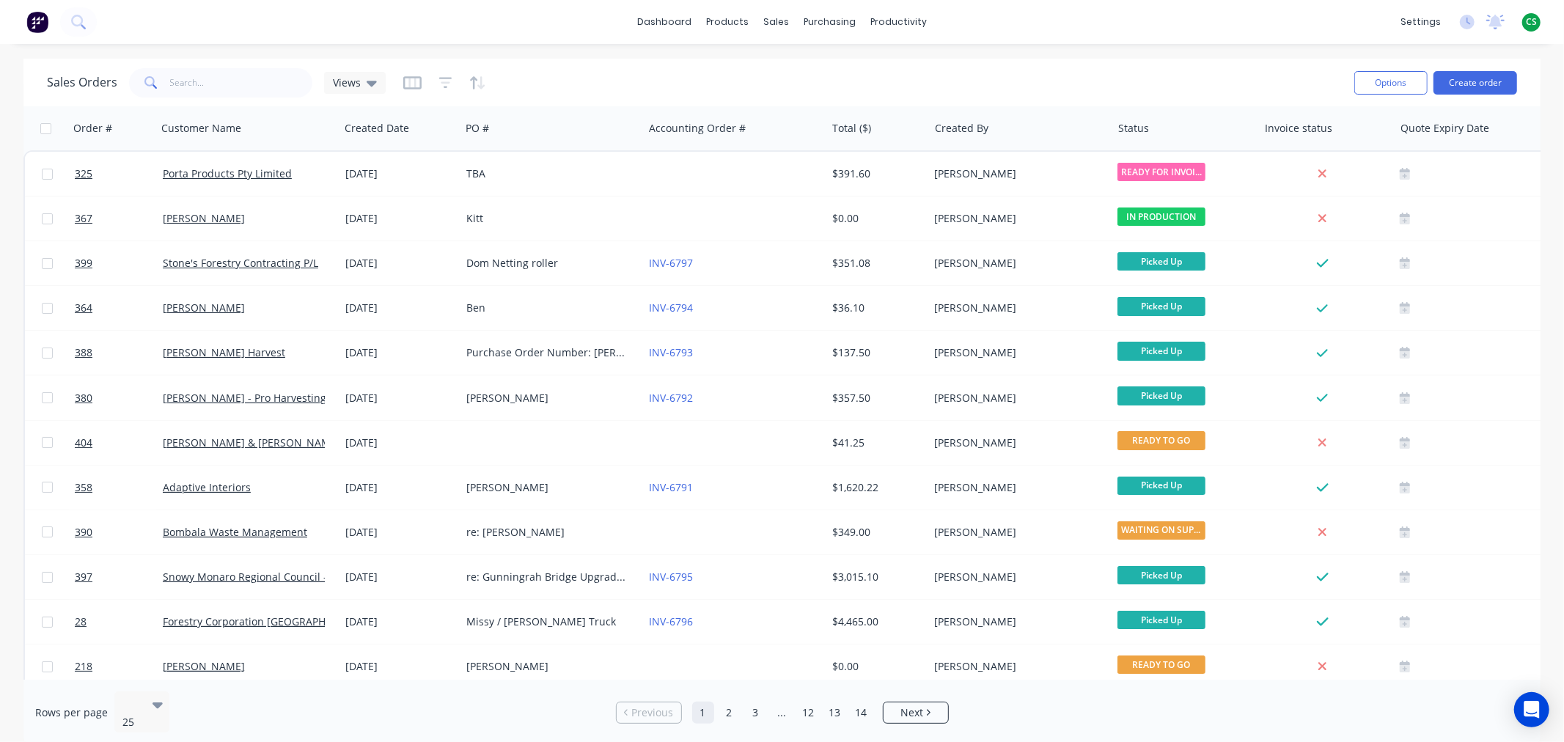
click at [603, 86] on div "Sales Orders Views" at bounding box center [694, 83] width 1295 height 36
click at [924, 64] on div "Workflow" at bounding box center [924, 70] width 44 height 13
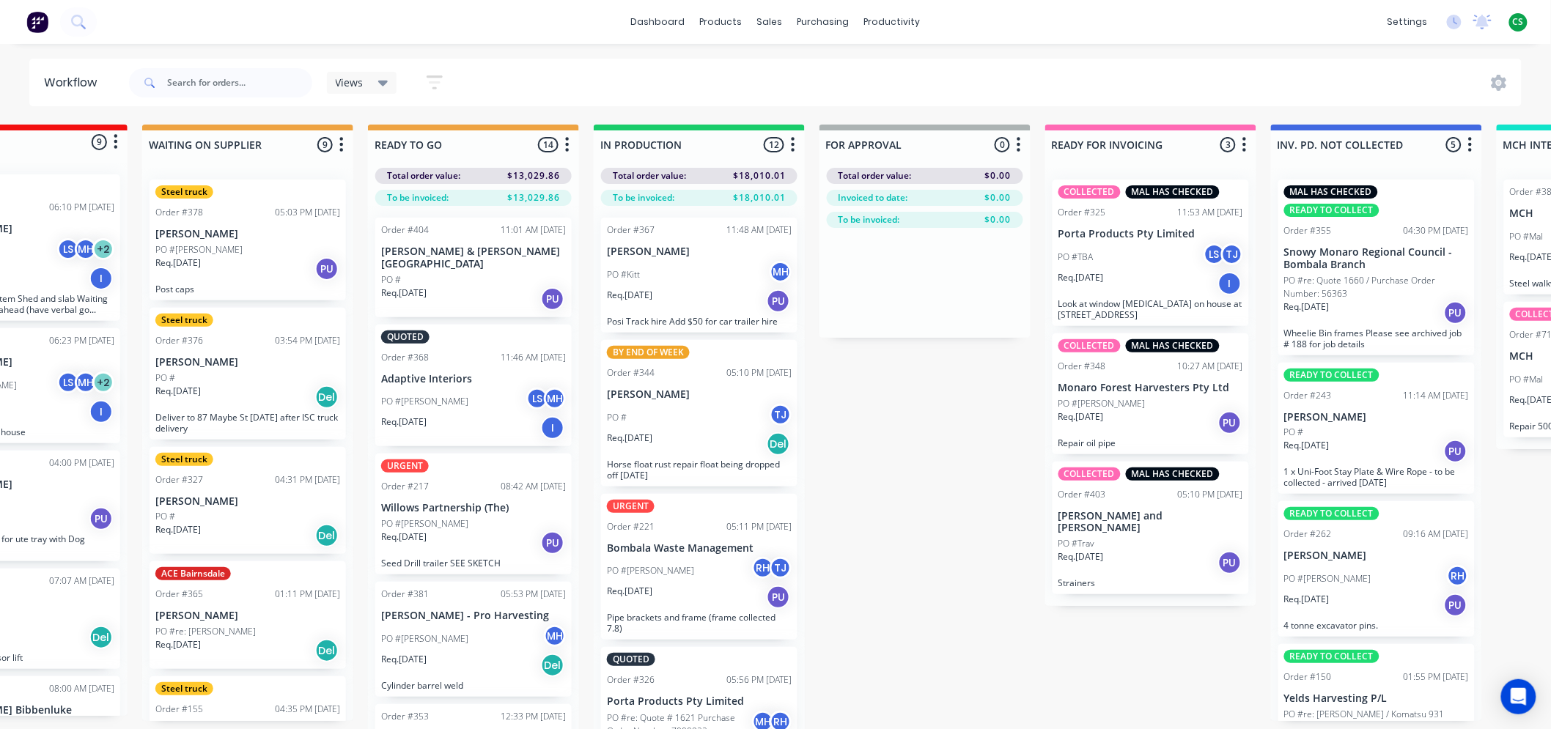
scroll to position [0, 343]
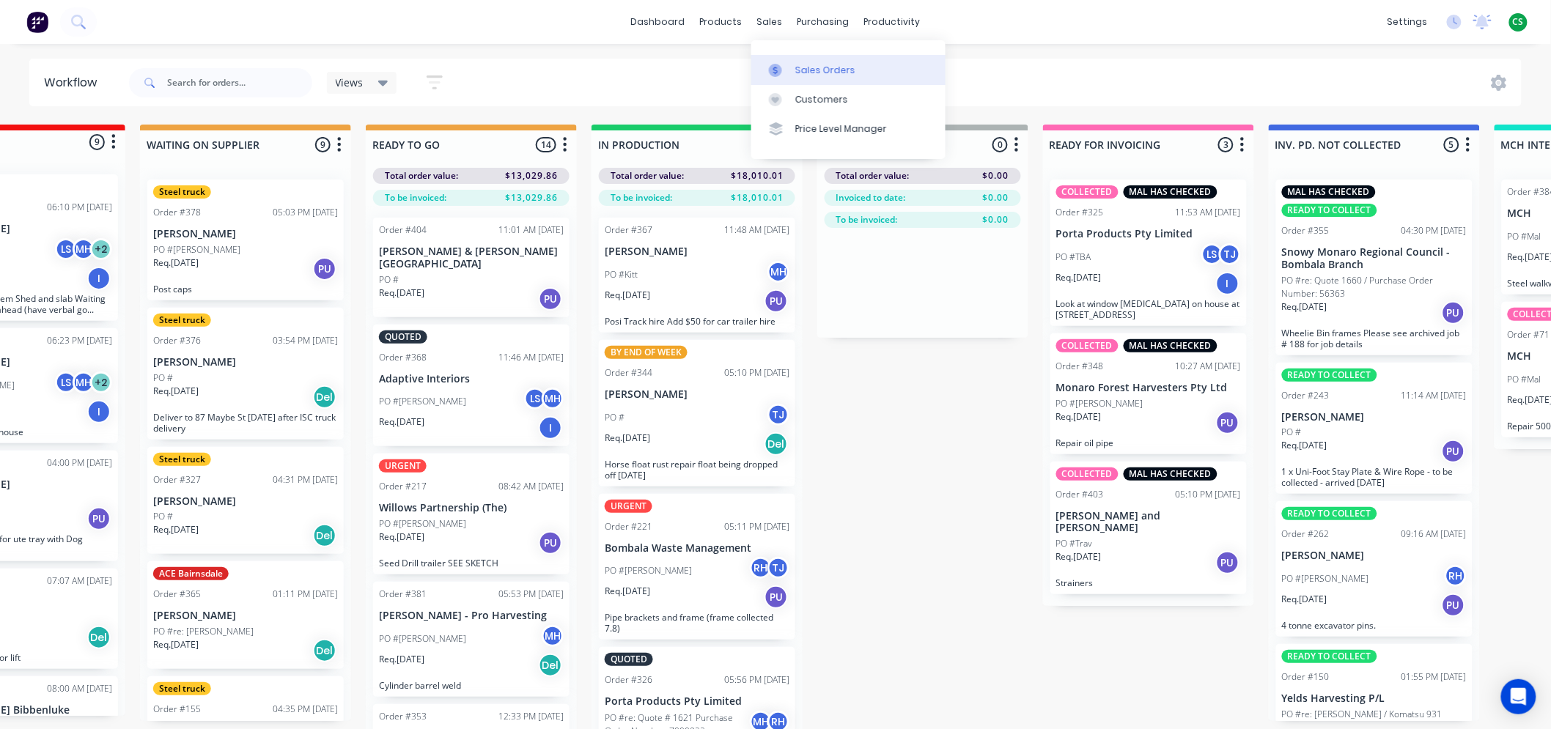
click at [833, 73] on div "Sales Orders" at bounding box center [825, 70] width 60 height 13
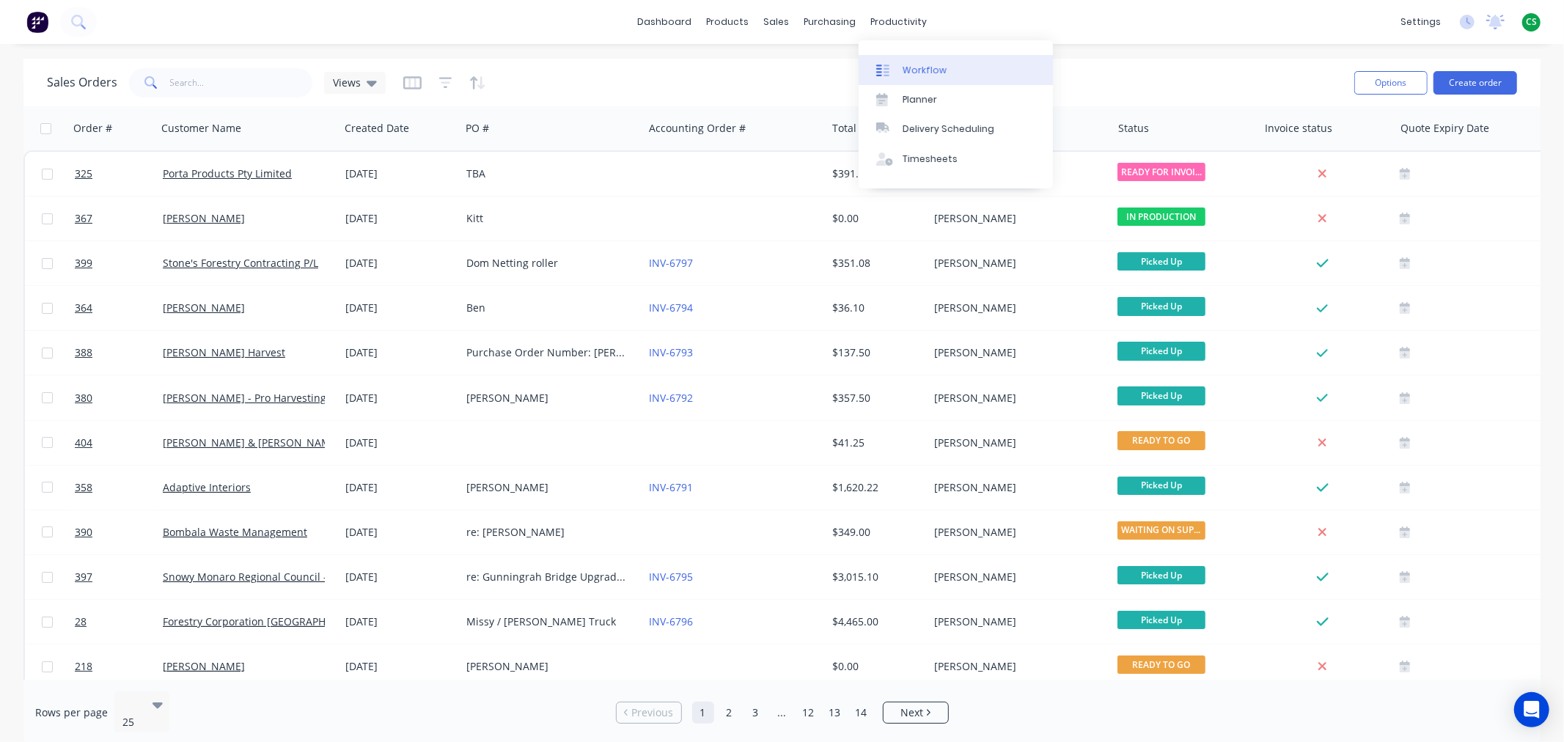
click at [929, 71] on div "Workflow" at bounding box center [924, 70] width 44 height 13
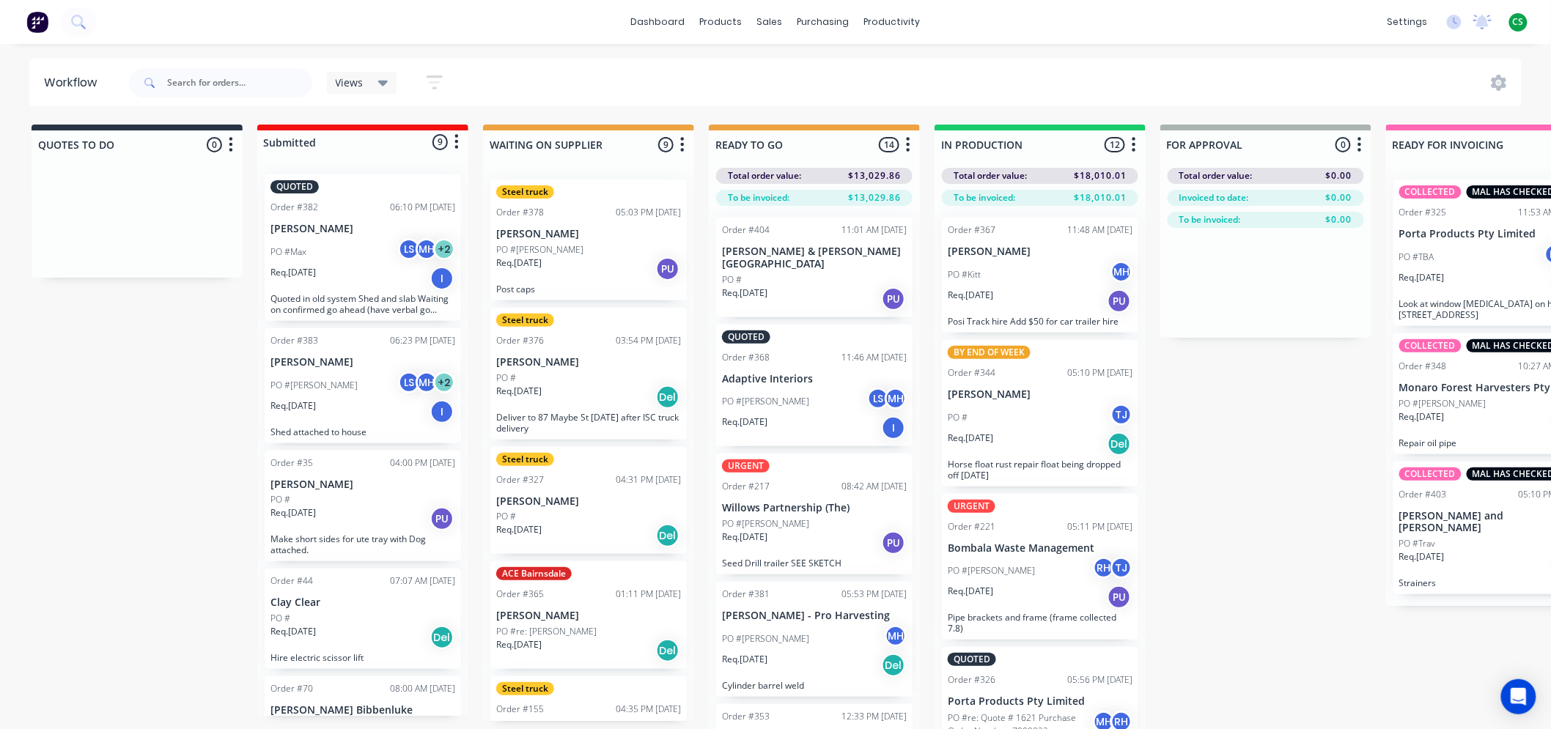
click at [907, 148] on icon "button" at bounding box center [908, 145] width 4 height 18
click at [1262, 456] on div "QUOTES TO DO 0 Status colour #273444 hex #273444 Save Cancel Notifications Emai…" at bounding box center [1211, 442] width 2445 height 635
click at [909, 144] on icon "button" at bounding box center [909, 144] width 4 height 15
click at [830, 226] on button "Summaries" at bounding box center [843, 225] width 147 height 24
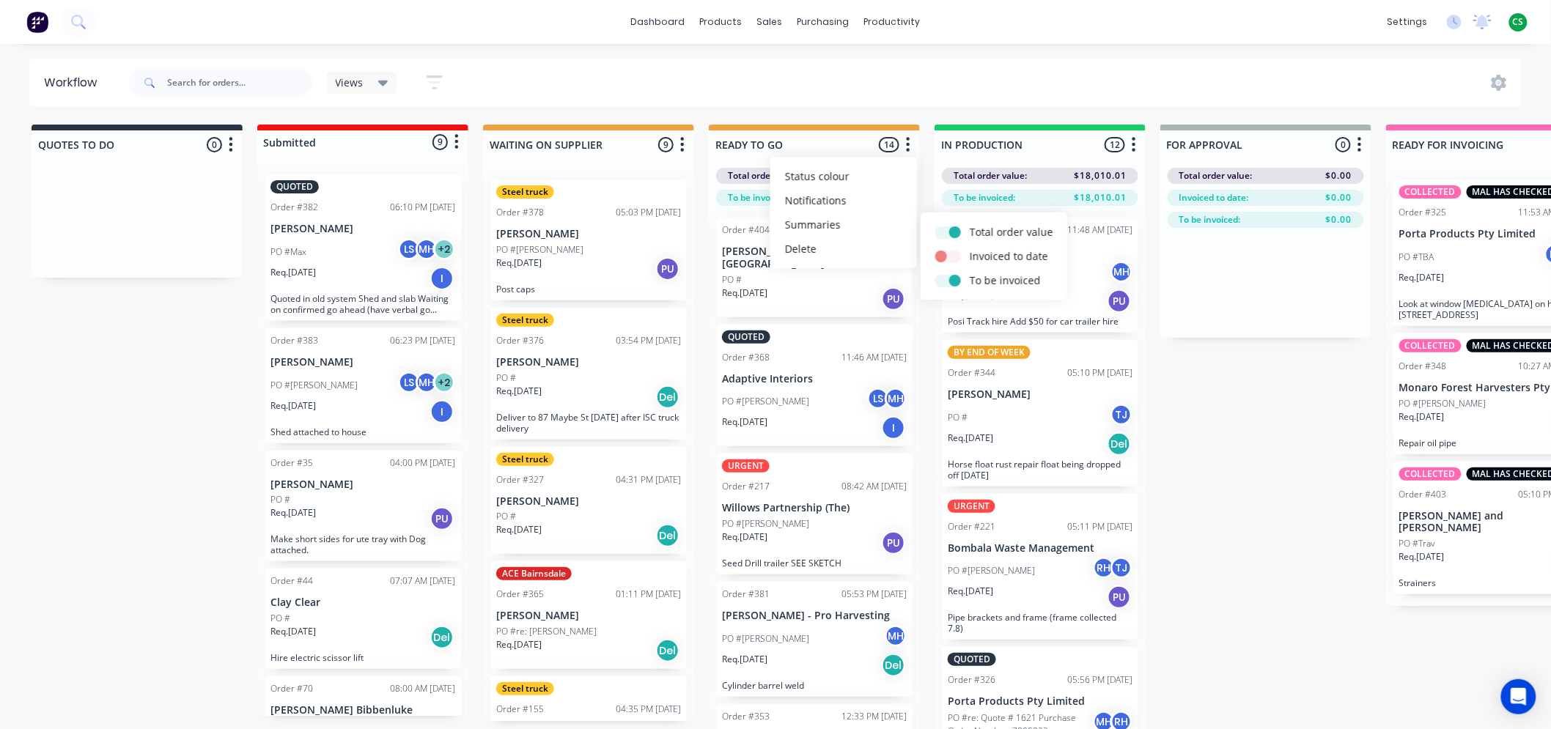
click at [1314, 498] on div "QUOTES TO DO 0 Status colour #273444 hex #273444 Save Cancel Notifications Emai…" at bounding box center [1211, 442] width 2445 height 635
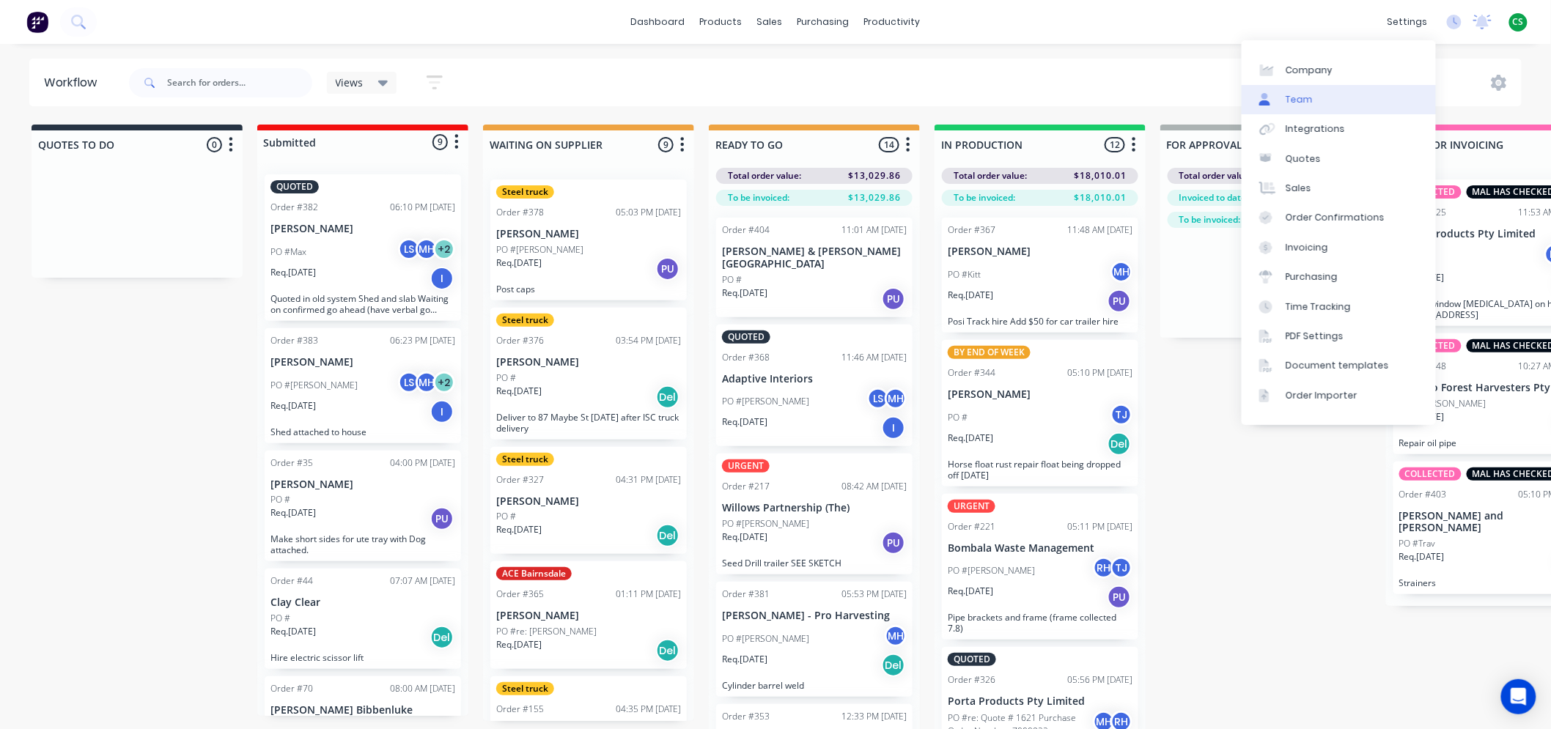
click at [1328, 99] on link "Team" at bounding box center [1339, 99] width 194 height 29
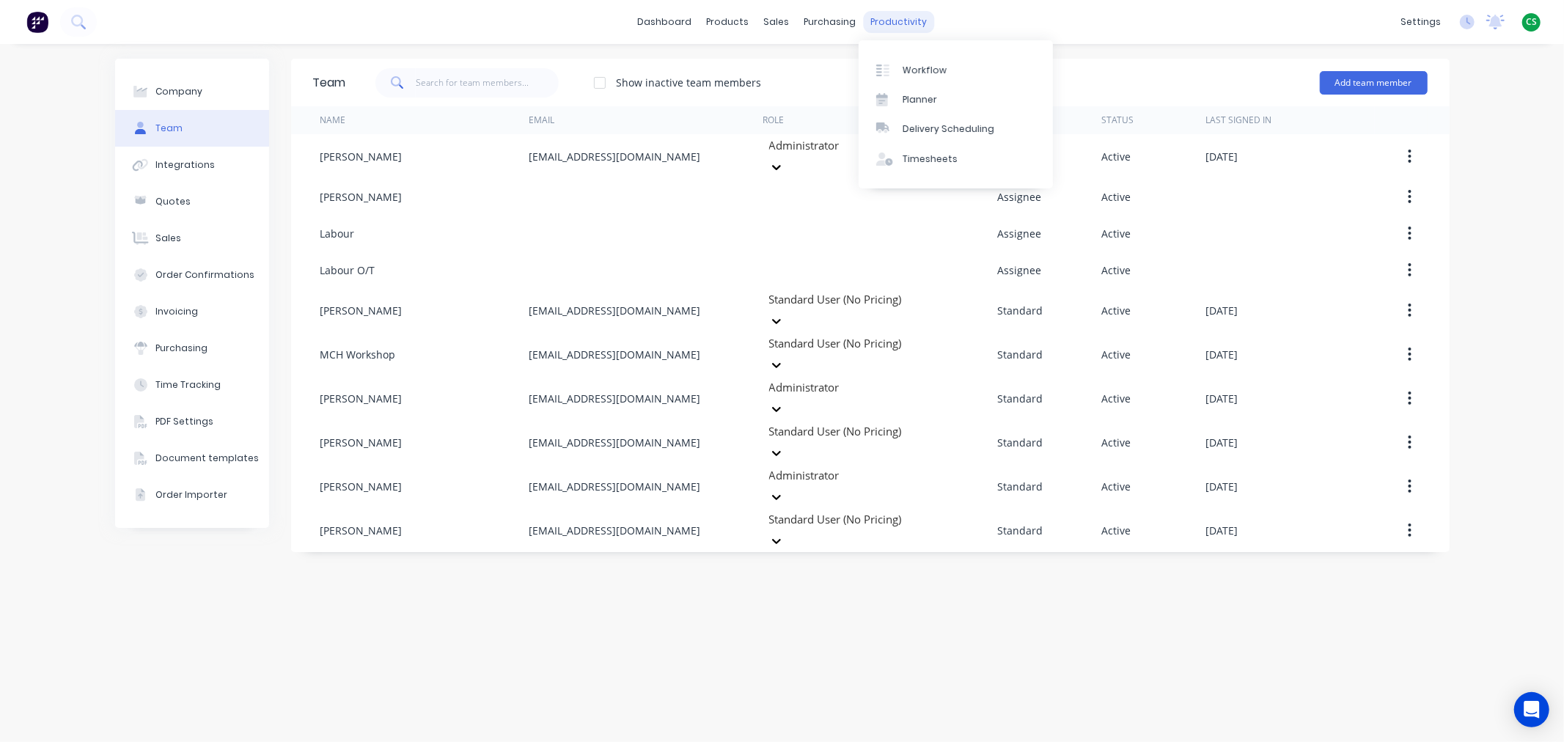
click at [872, 26] on div "productivity" at bounding box center [898, 22] width 71 height 22
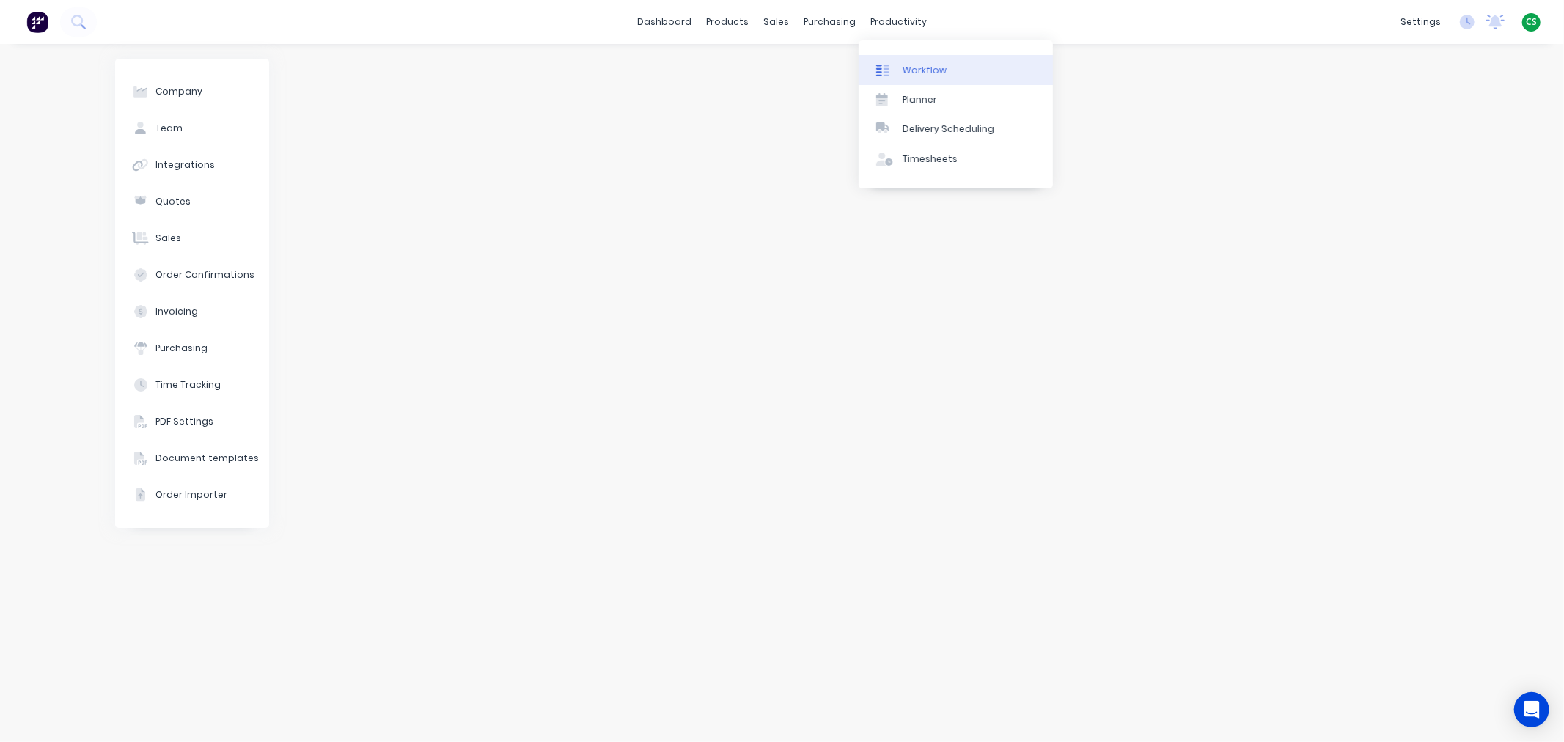
click at [913, 69] on div "Workflow" at bounding box center [924, 70] width 44 height 13
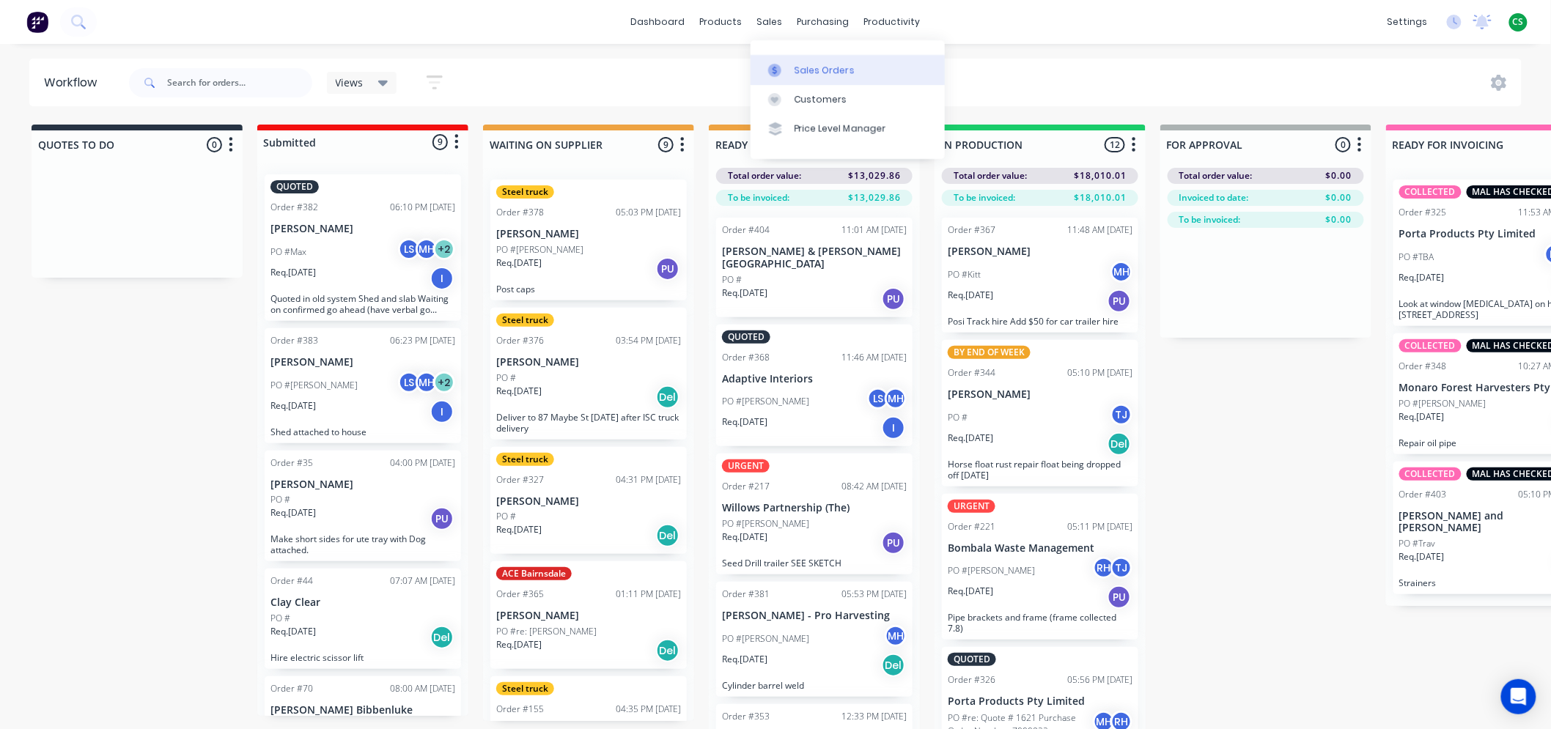
click at [809, 66] on div "Sales Orders" at bounding box center [825, 70] width 60 height 13
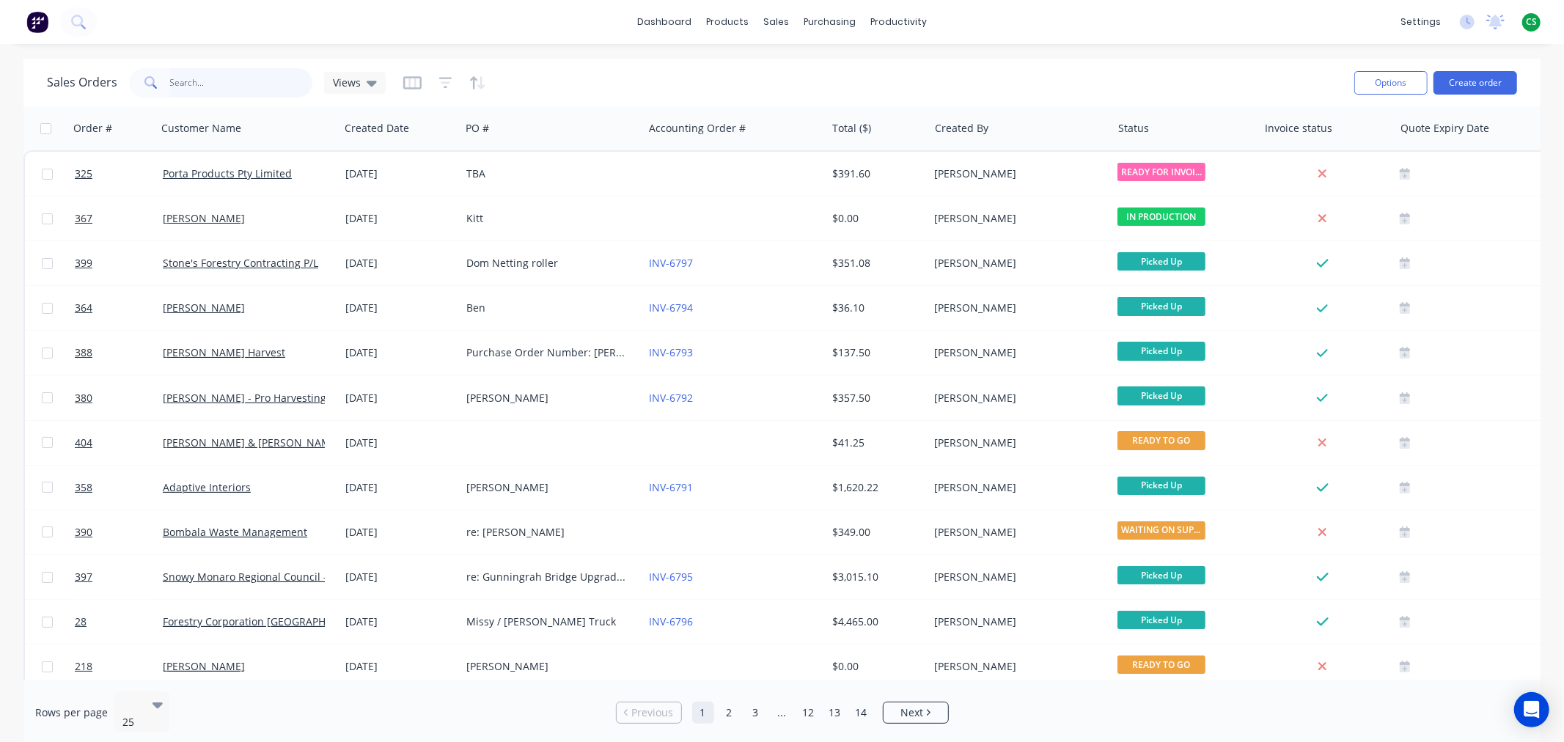
click at [196, 84] on input "text" at bounding box center [241, 82] width 143 height 29
type input "393"
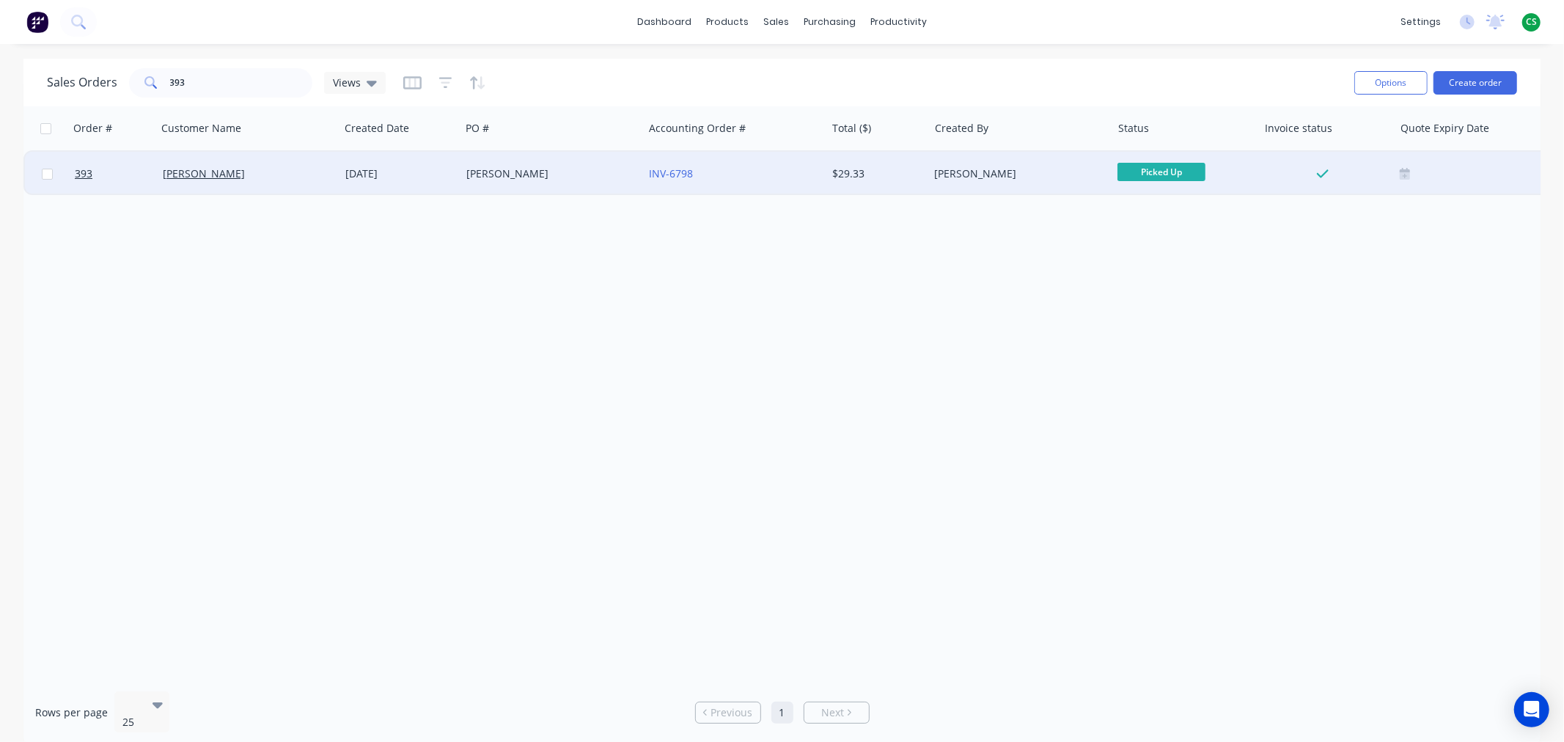
click at [268, 179] on div "Tony Thisleton" at bounding box center [244, 173] width 163 height 15
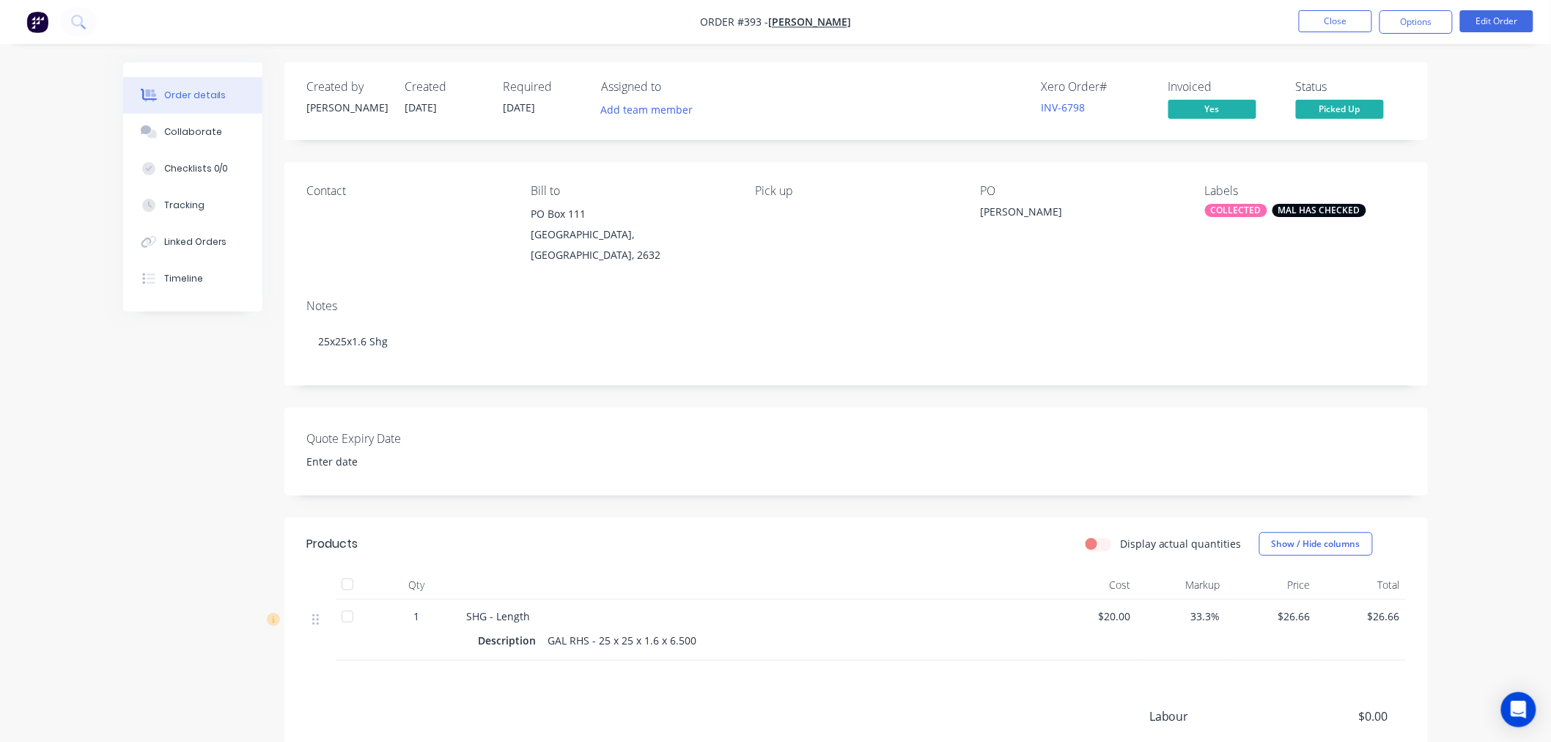
scroll to position [166, 0]
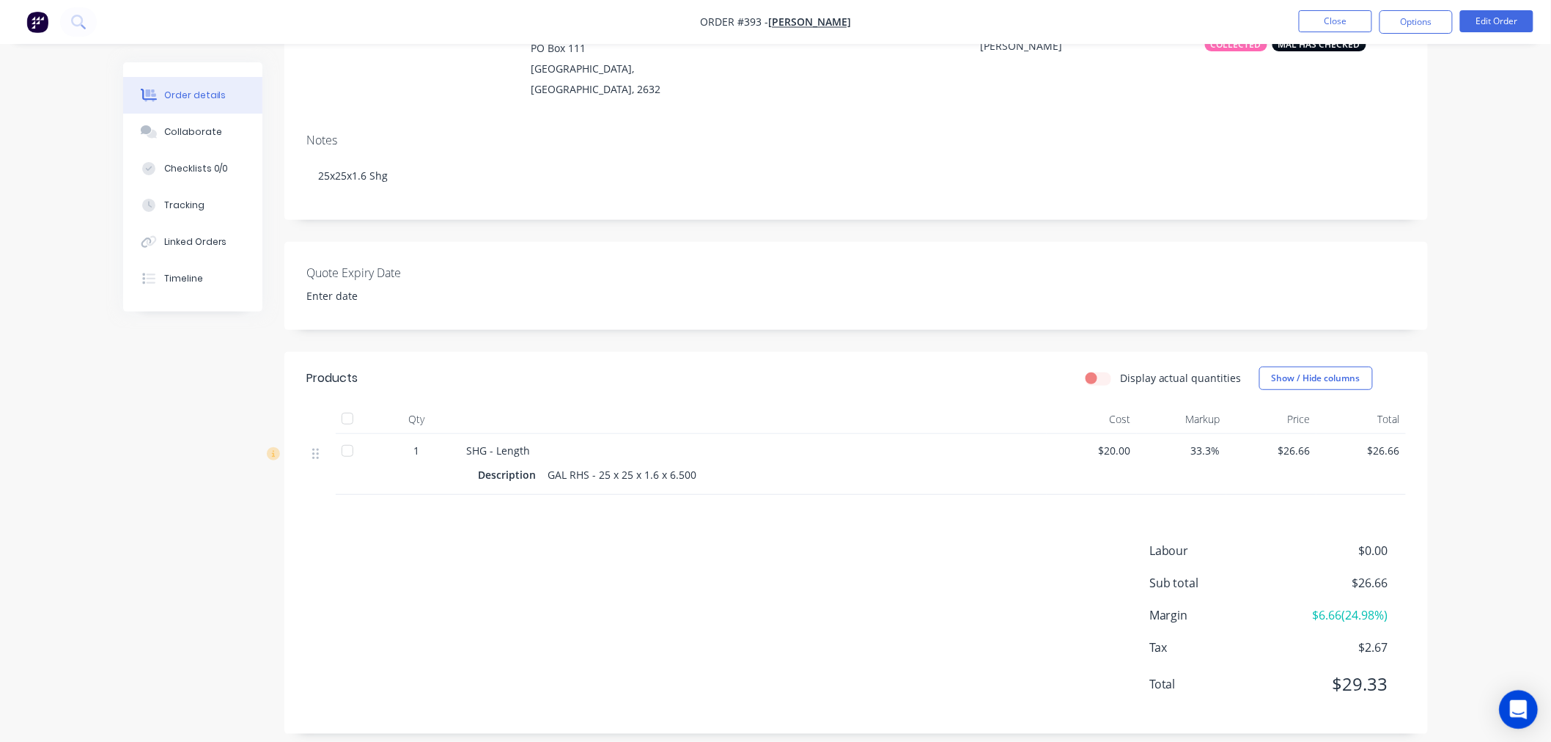
click at [1527, 711] on div "Open Intercom Messenger" at bounding box center [1519, 710] width 39 height 39
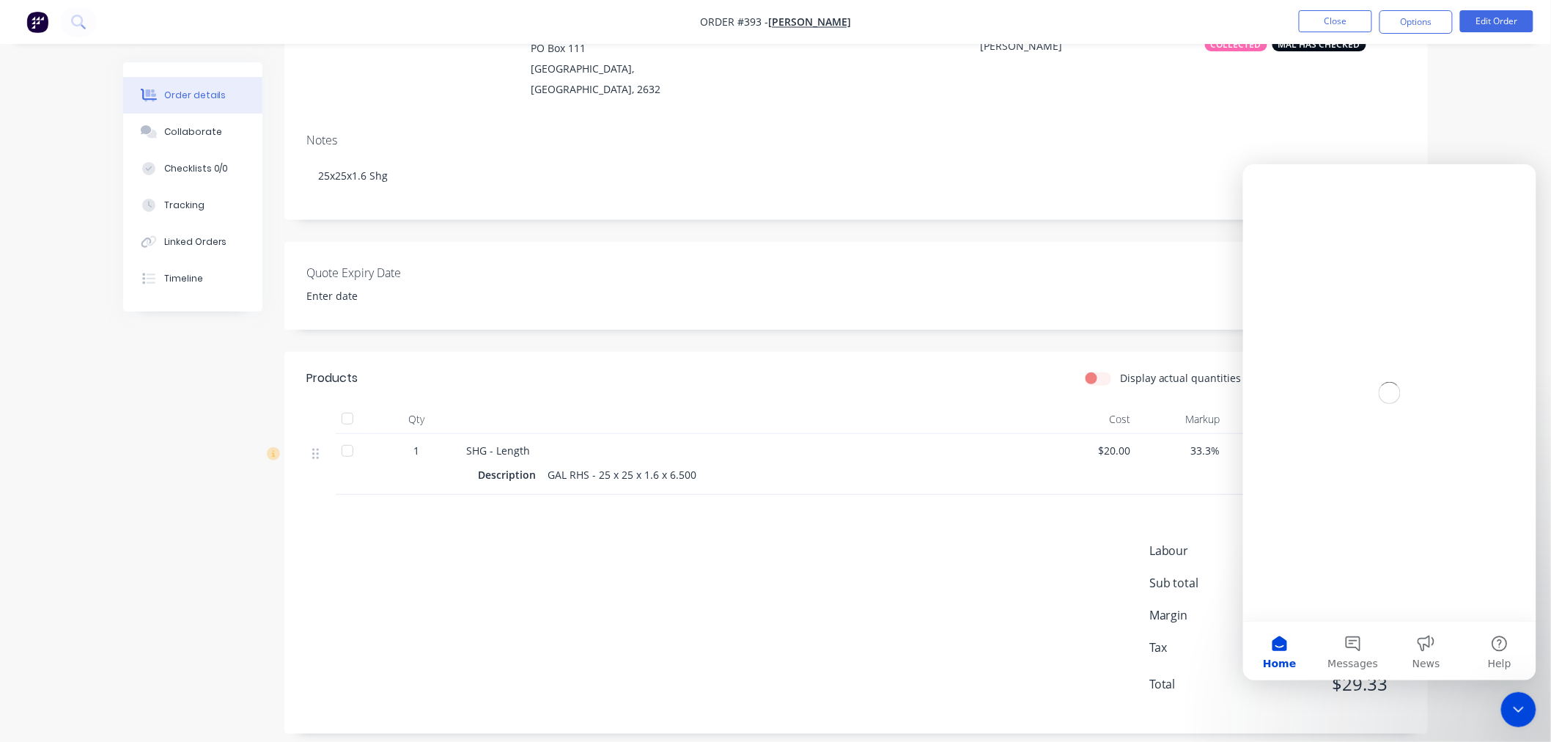
scroll to position [0, 0]
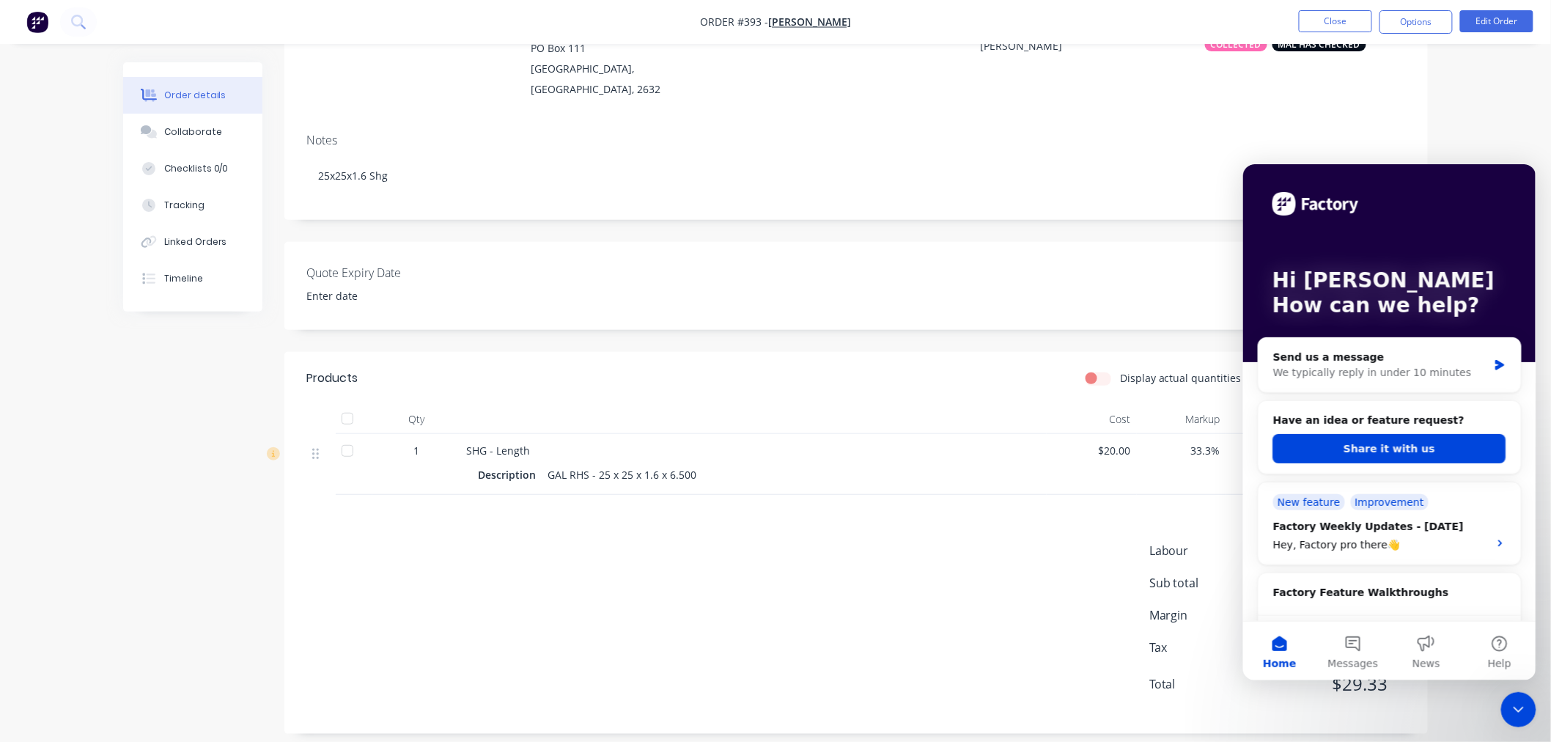
click at [1520, 707] on icon "Close Intercom Messenger" at bounding box center [1518, 709] width 18 height 18
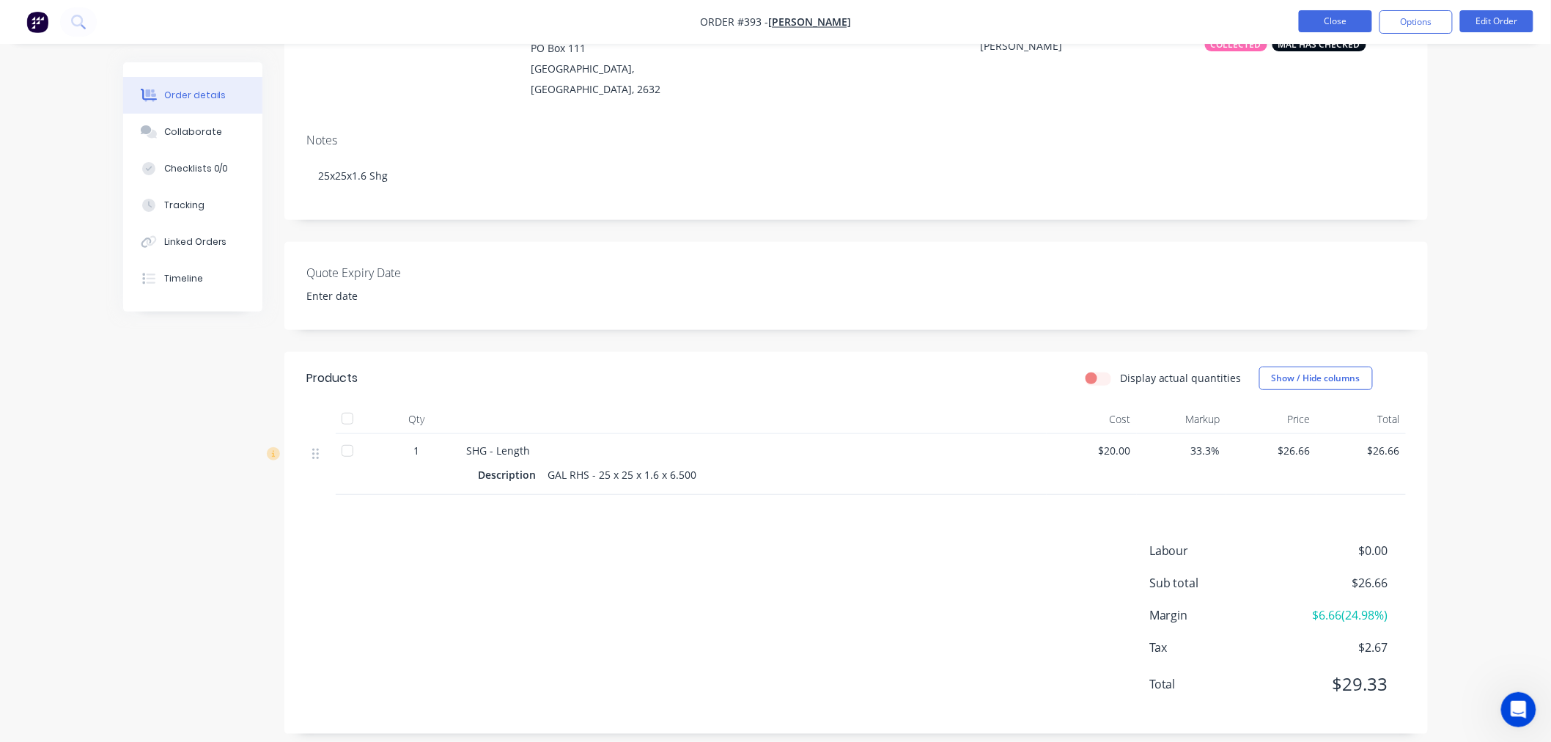
click at [1334, 25] on button "Close" at bounding box center [1335, 21] width 73 height 22
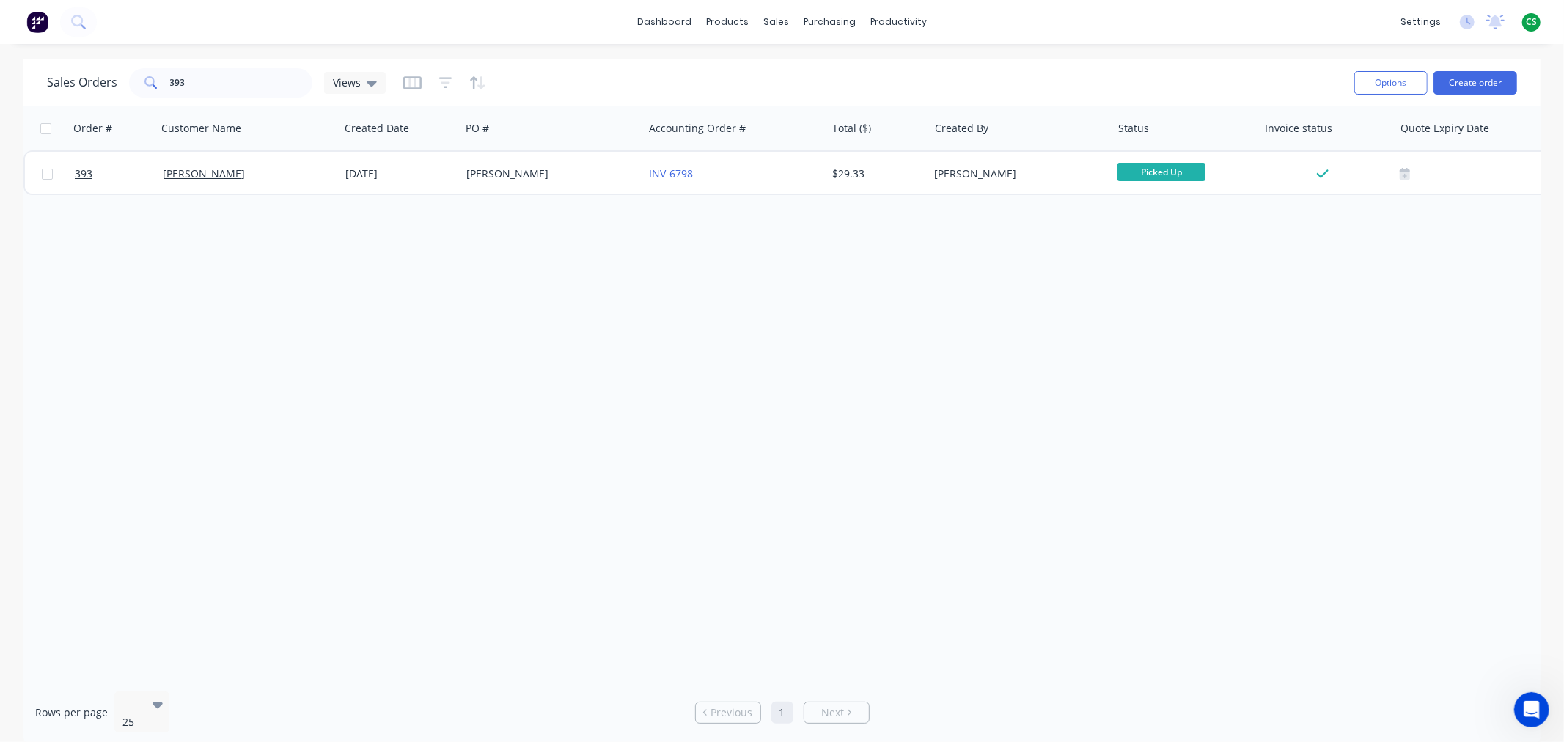
click at [1533, 23] on span "CS" at bounding box center [1530, 21] width 11 height 13
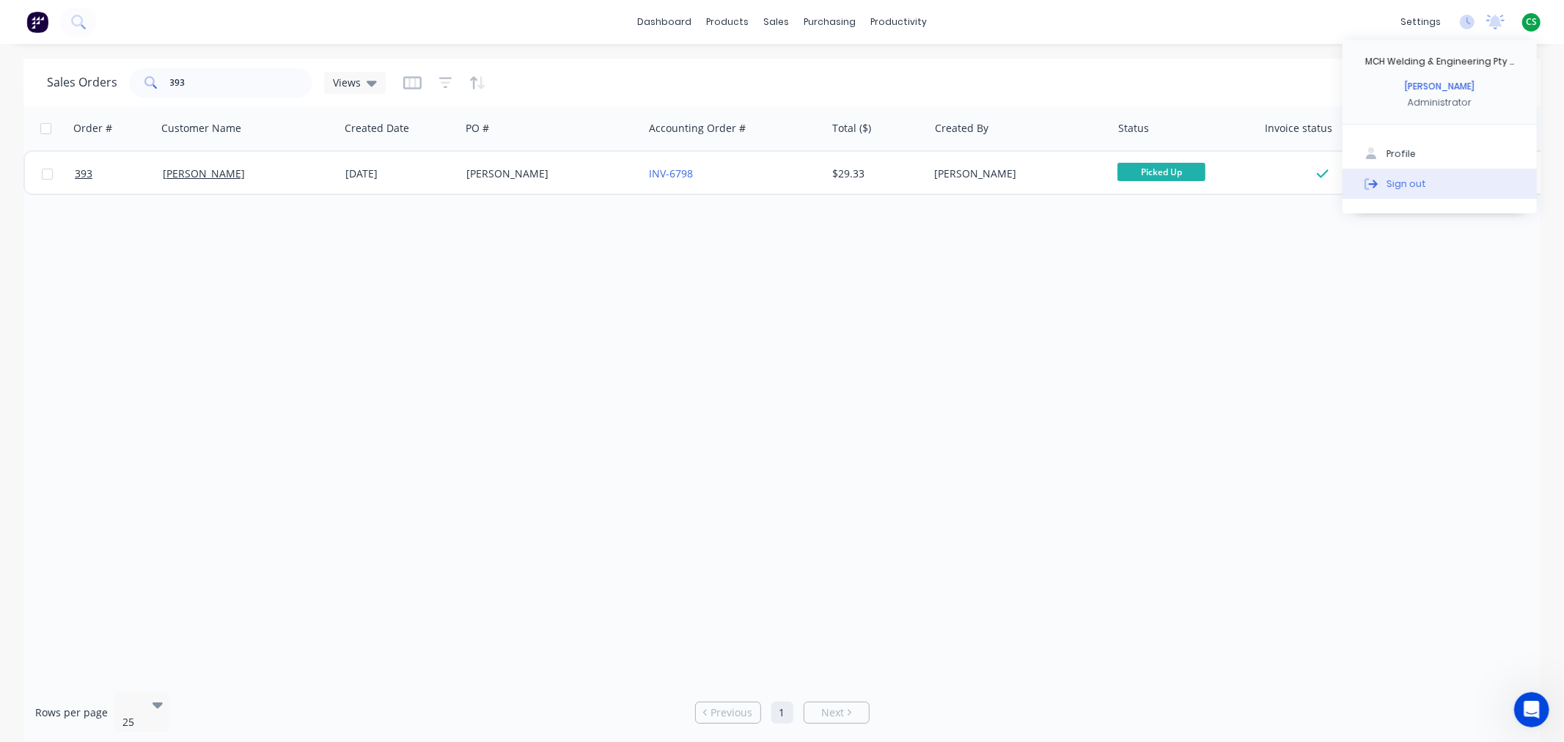
click at [1402, 184] on div "Sign out" at bounding box center [1406, 183] width 40 height 13
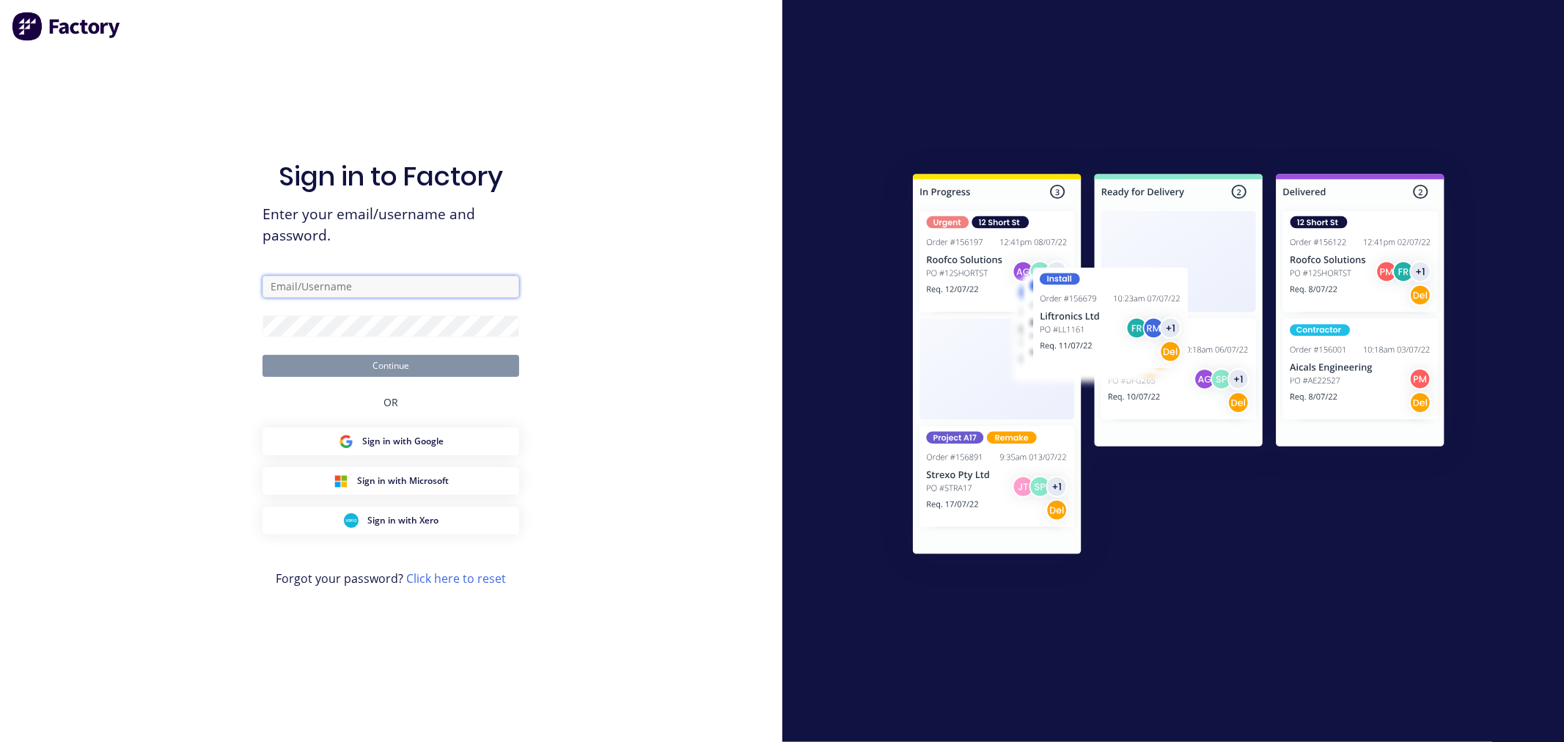
click at [324, 287] on input "text" at bounding box center [390, 287] width 257 height 22
type input "[PERSON_NAME][EMAIL_ADDRESS][DOMAIN_NAME]"
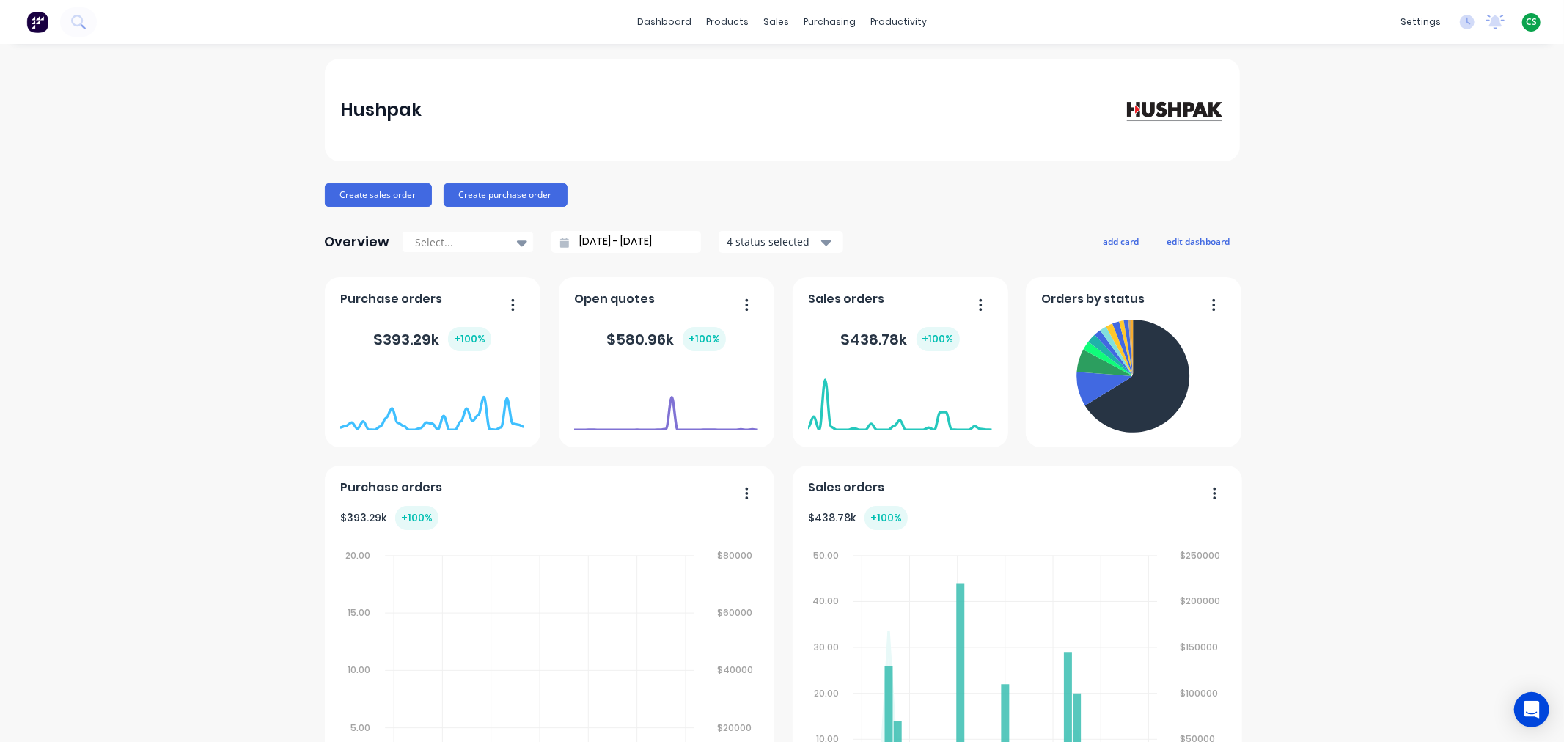
click at [770, 23] on div "sales" at bounding box center [776, 22] width 40 height 22
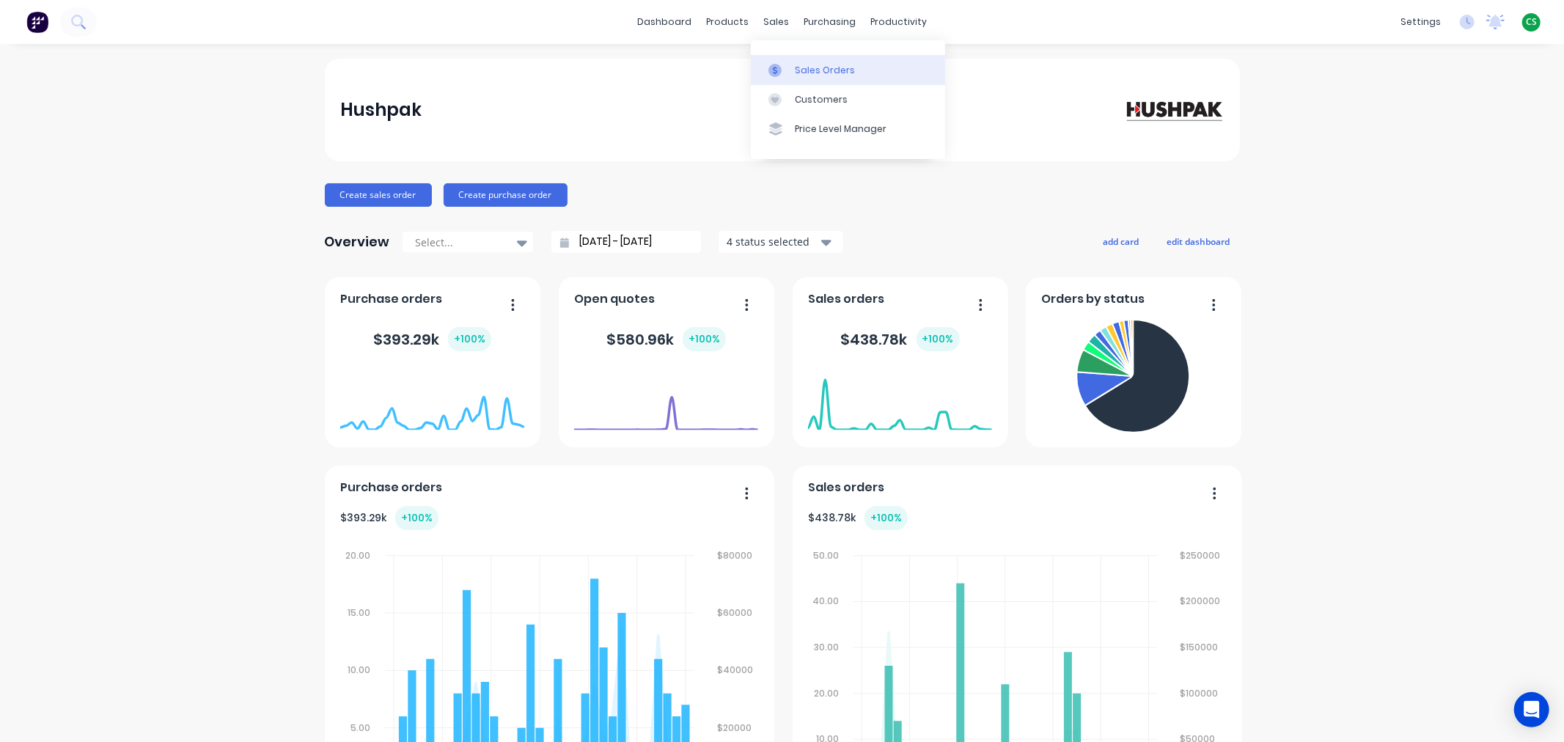
click at [804, 66] on div "Sales Orders" at bounding box center [825, 70] width 60 height 13
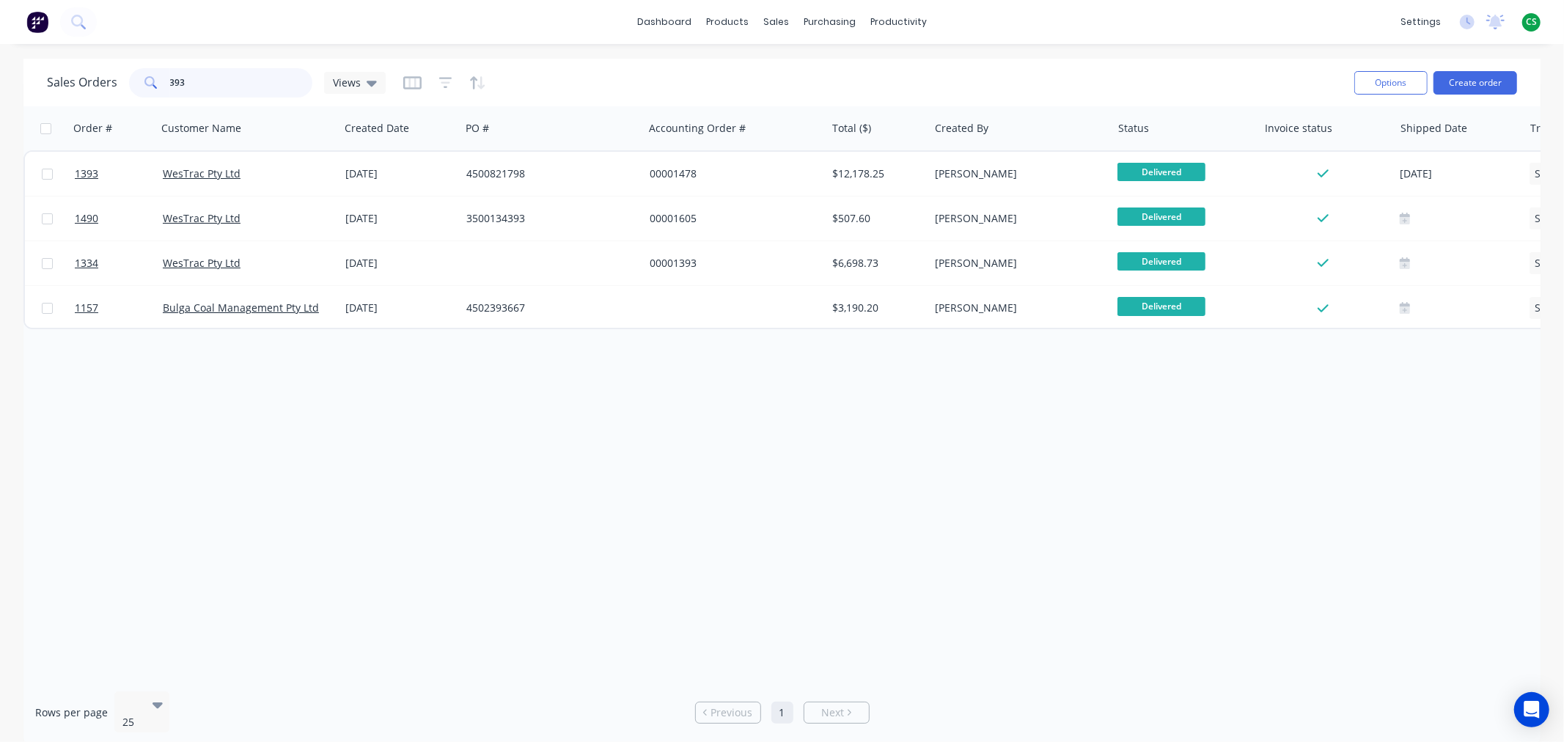
drag, startPoint x: 195, startPoint y: 81, endPoint x: 115, endPoint y: 76, distance: 80.1
click at [115, 76] on div "Sales Orders 393 Views" at bounding box center [216, 82] width 339 height 29
type input "1702"
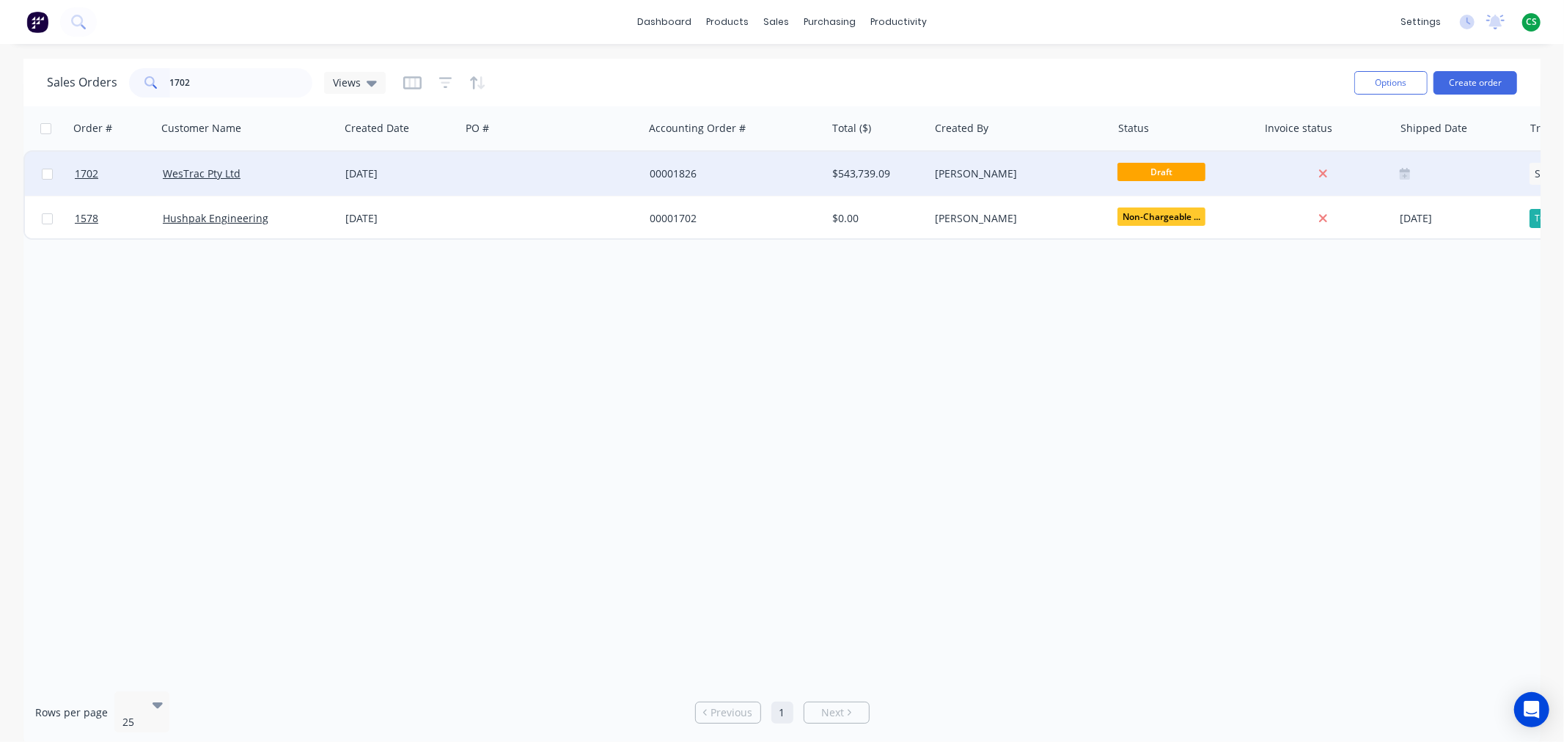
click at [269, 179] on div "WesTrac Pty Ltd" at bounding box center [244, 173] width 163 height 15
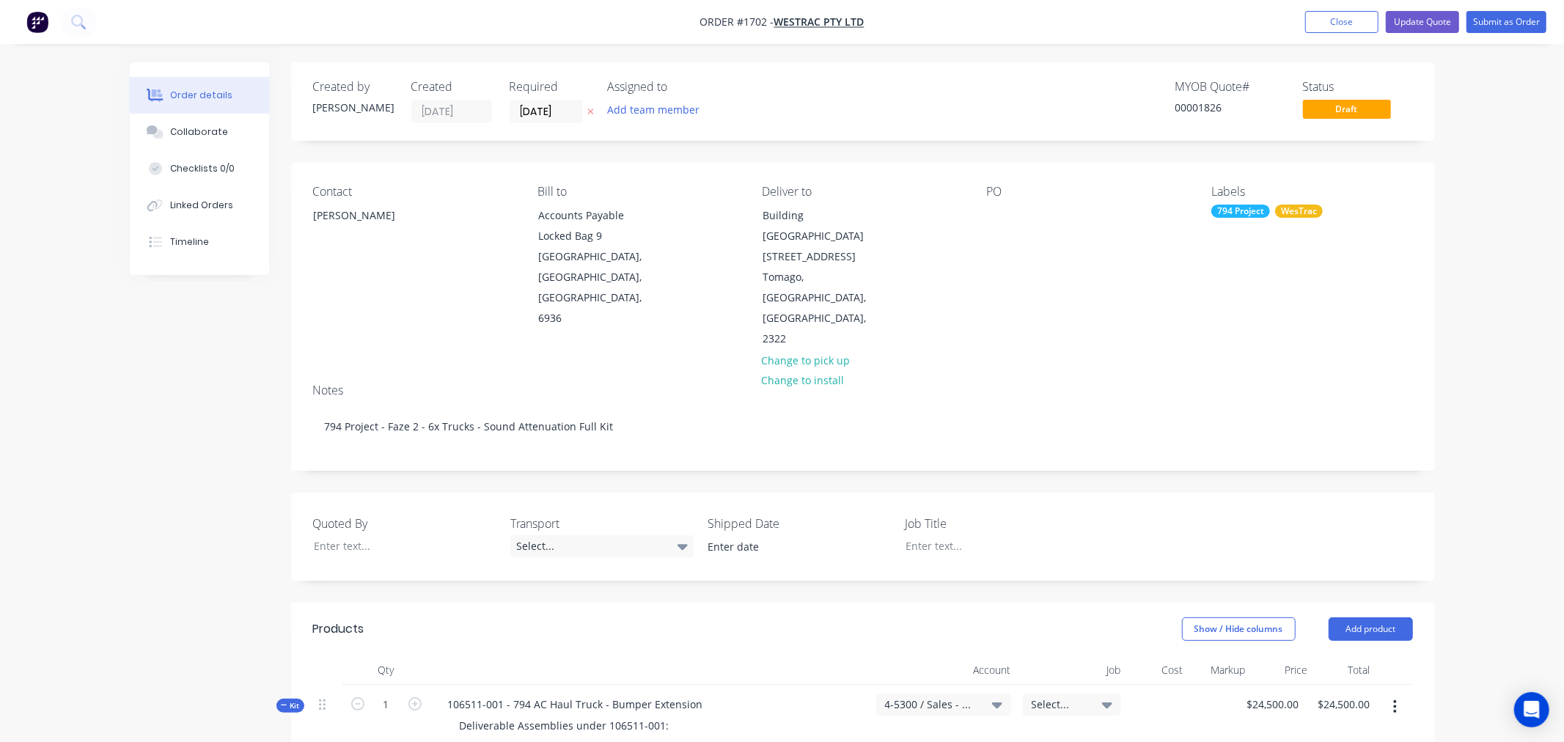
type input "$24,500.00"
type input "$99,461.25"
type input "$71,962.00"
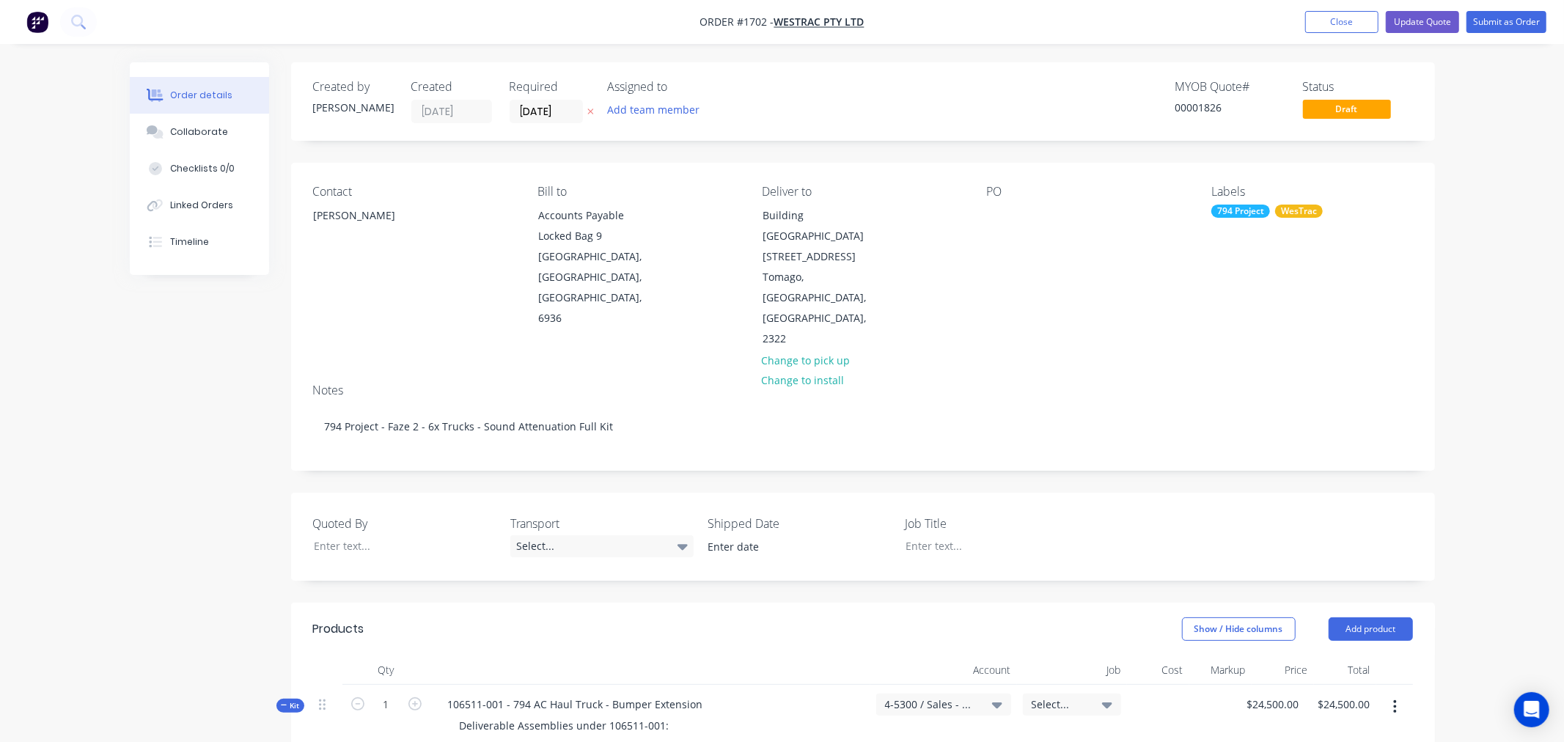
type input "$71,962.00"
type input "$51,044.40"
type input "$2,170.00"
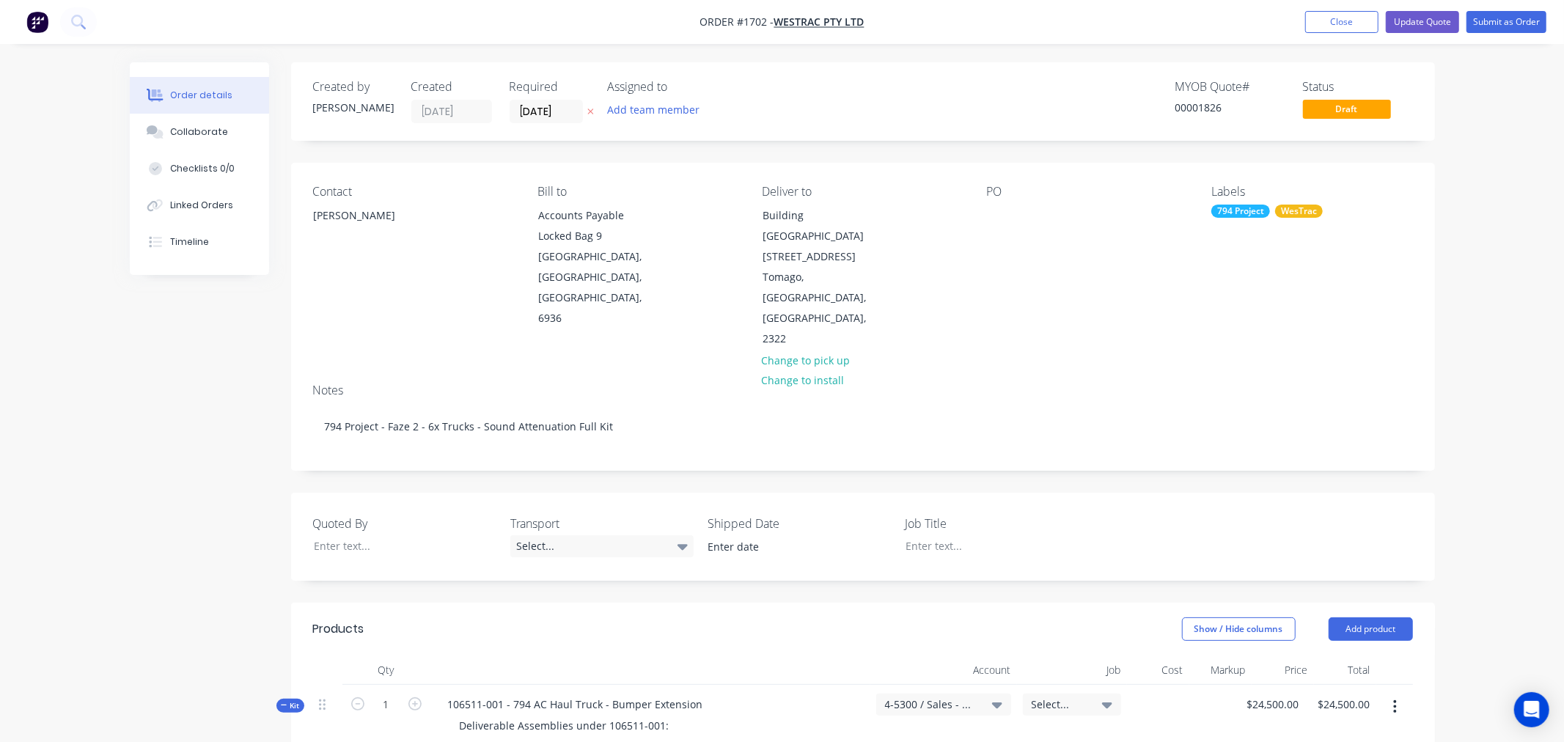
type input "$8,662.01"
type input "$45,614.80"
type input "$23,137.20"
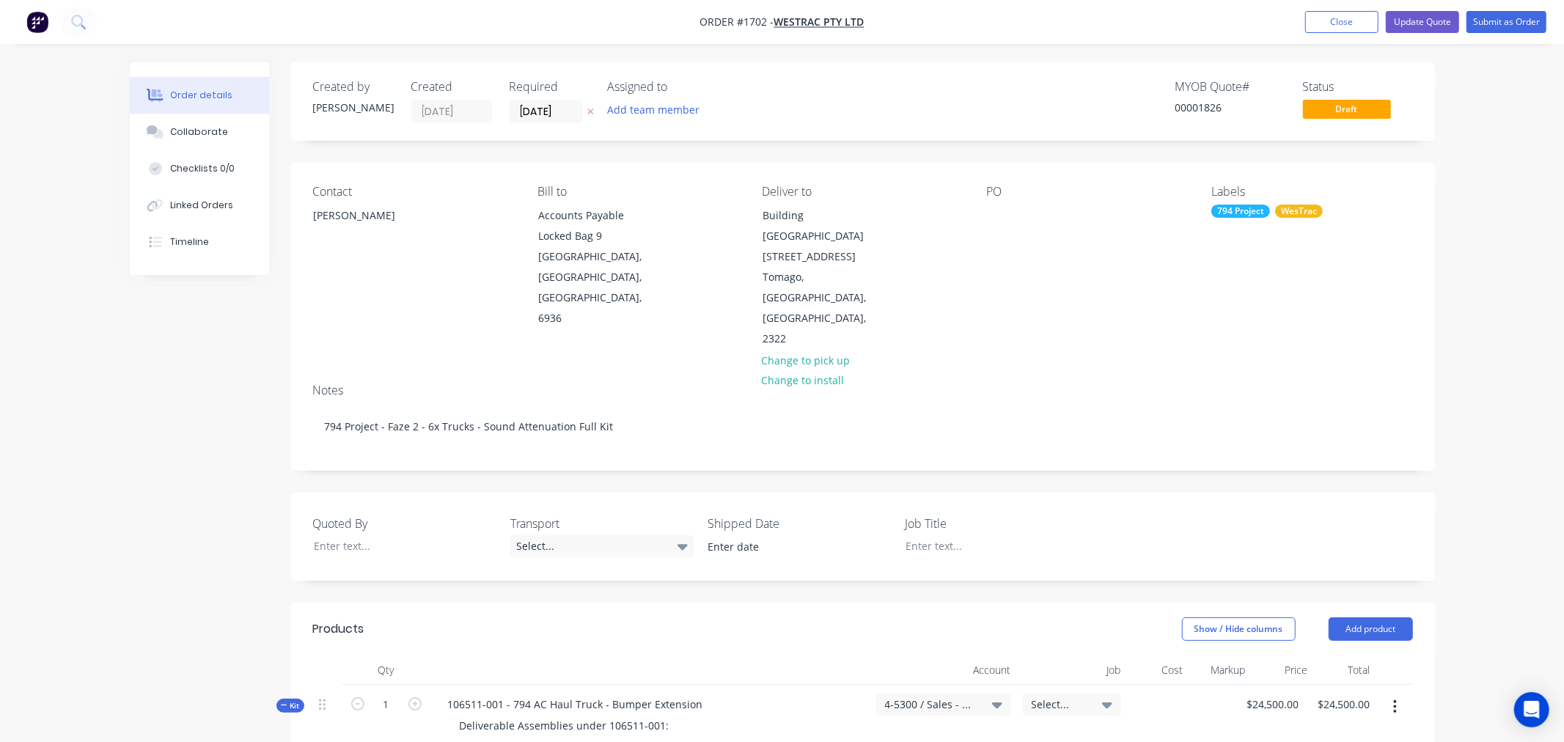
type input "$23,137.20"
type input "$24,620.50"
type input "$5,390.00"
type input "$10,780.00"
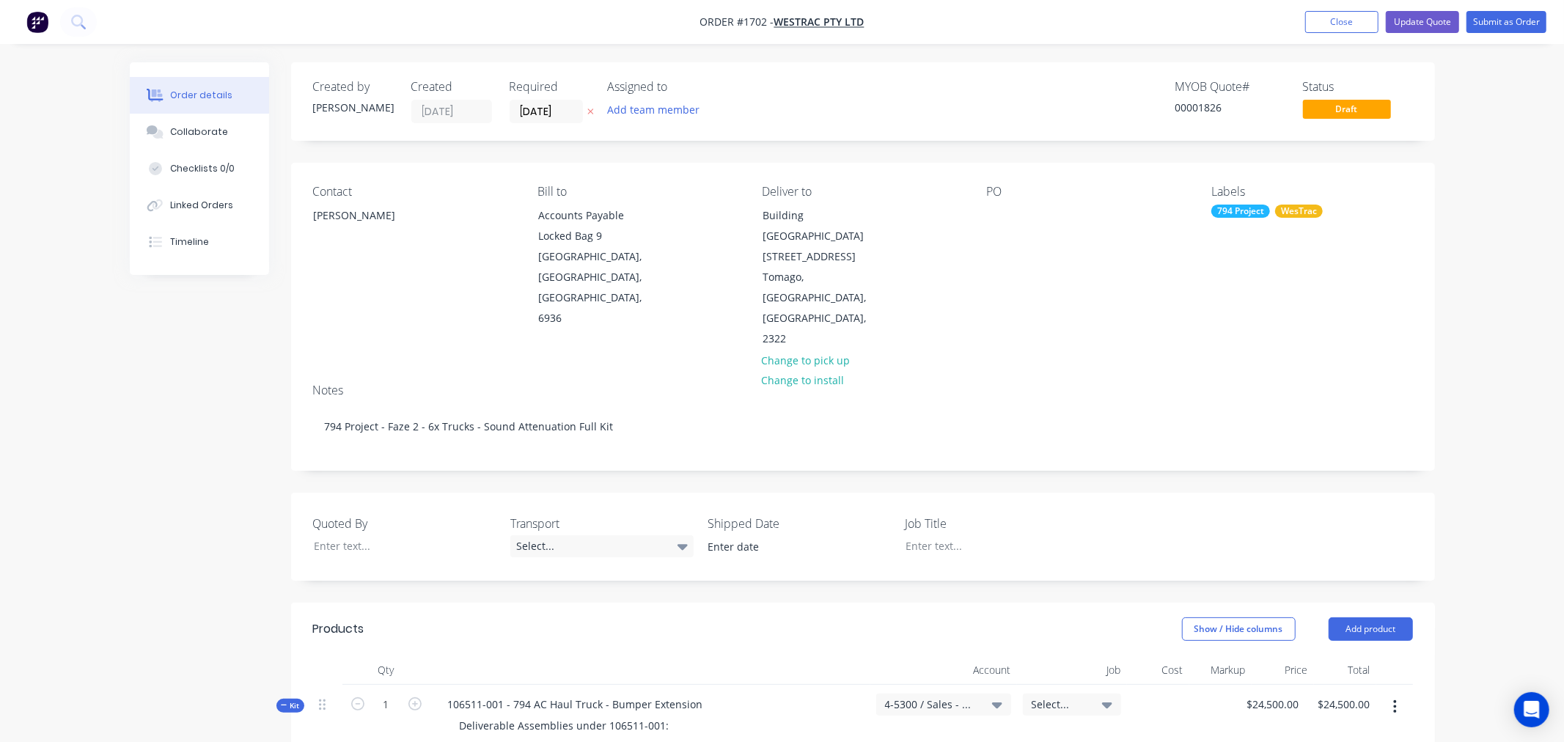
type input "$30,500.00"
type input "$21,357.45"
type input "$29,280.00"
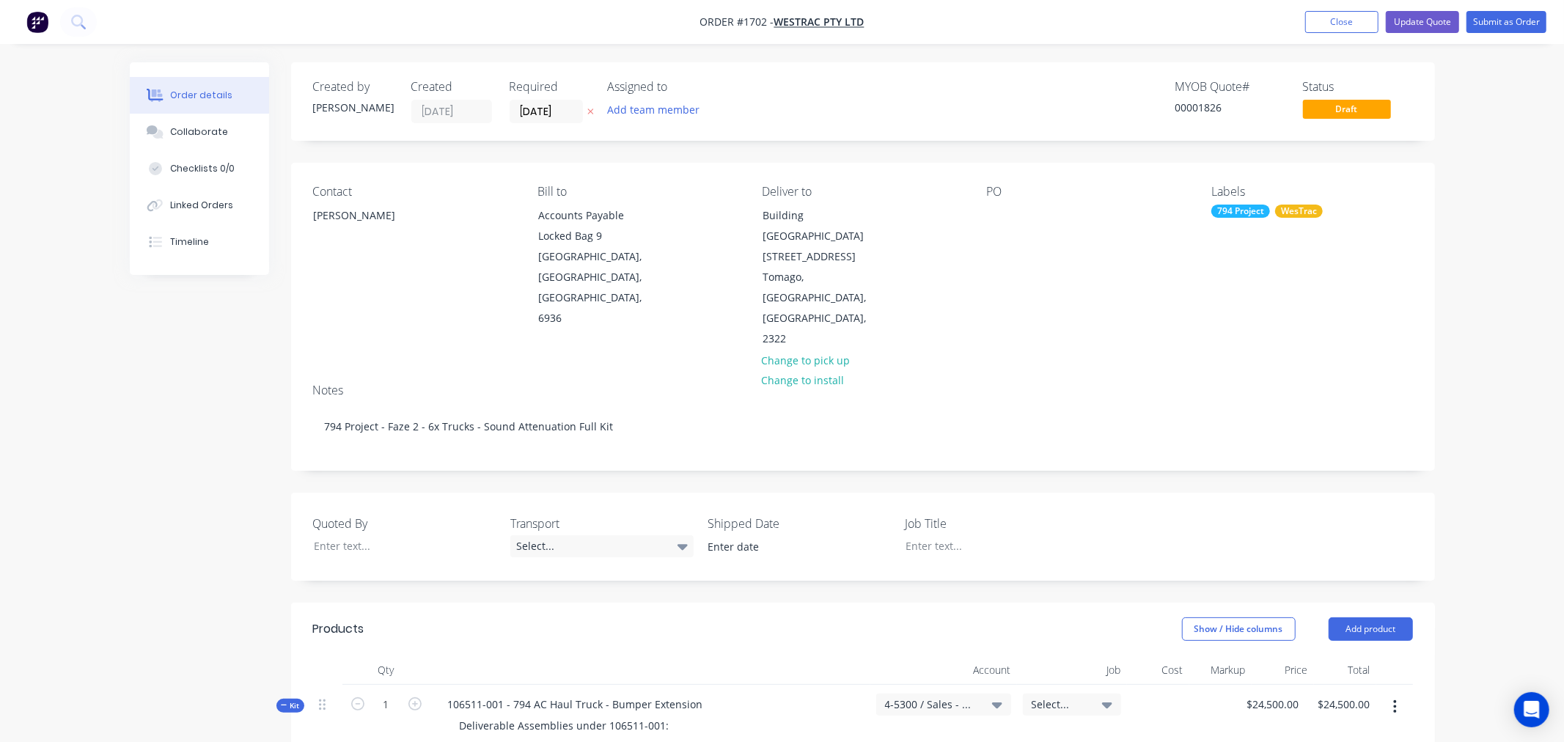
type input "$29,280.00"
type input "$21,000.00"
type input "$3,011.40"
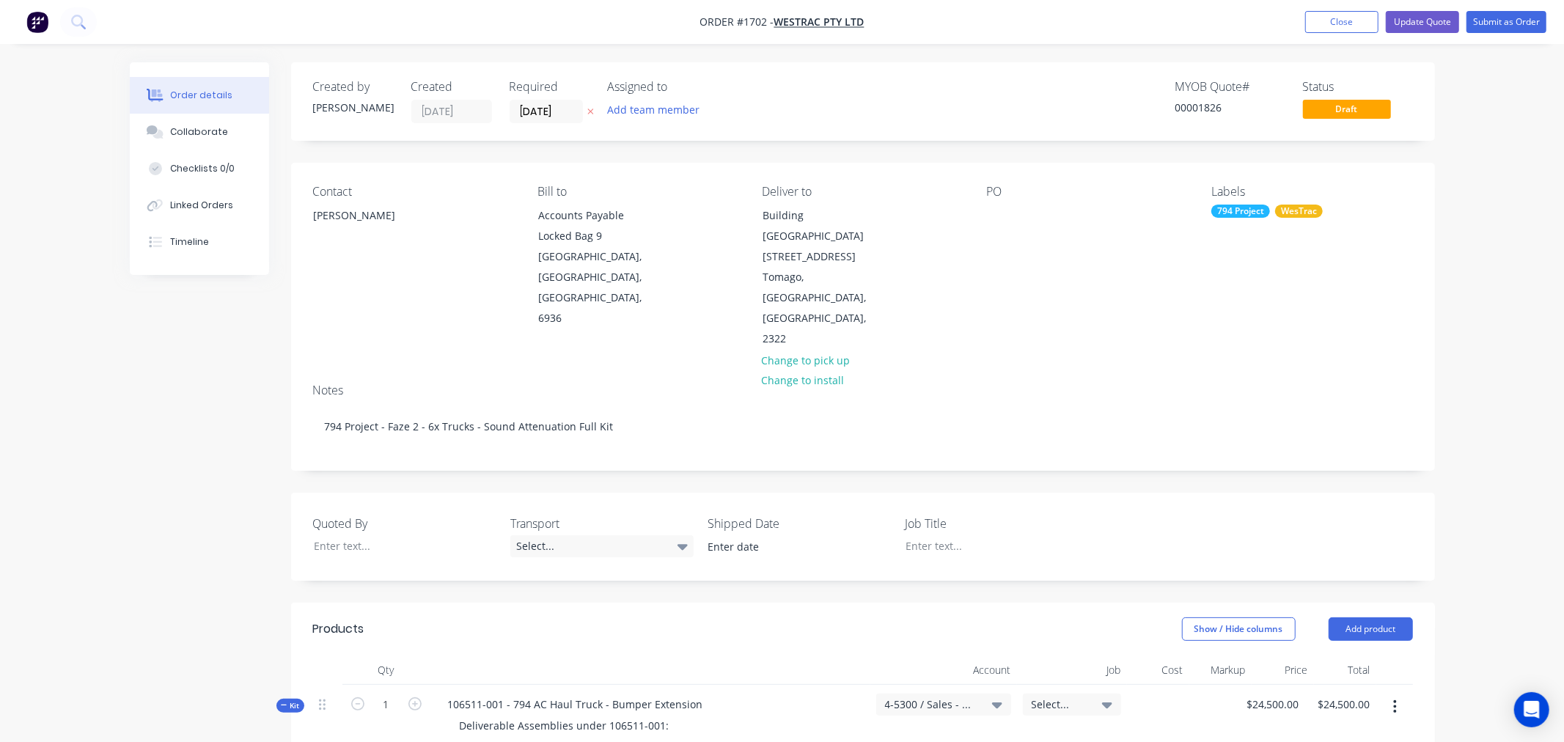
type input "$4,245.80"
type input "$2,349.00"
type input "$2,684.30"
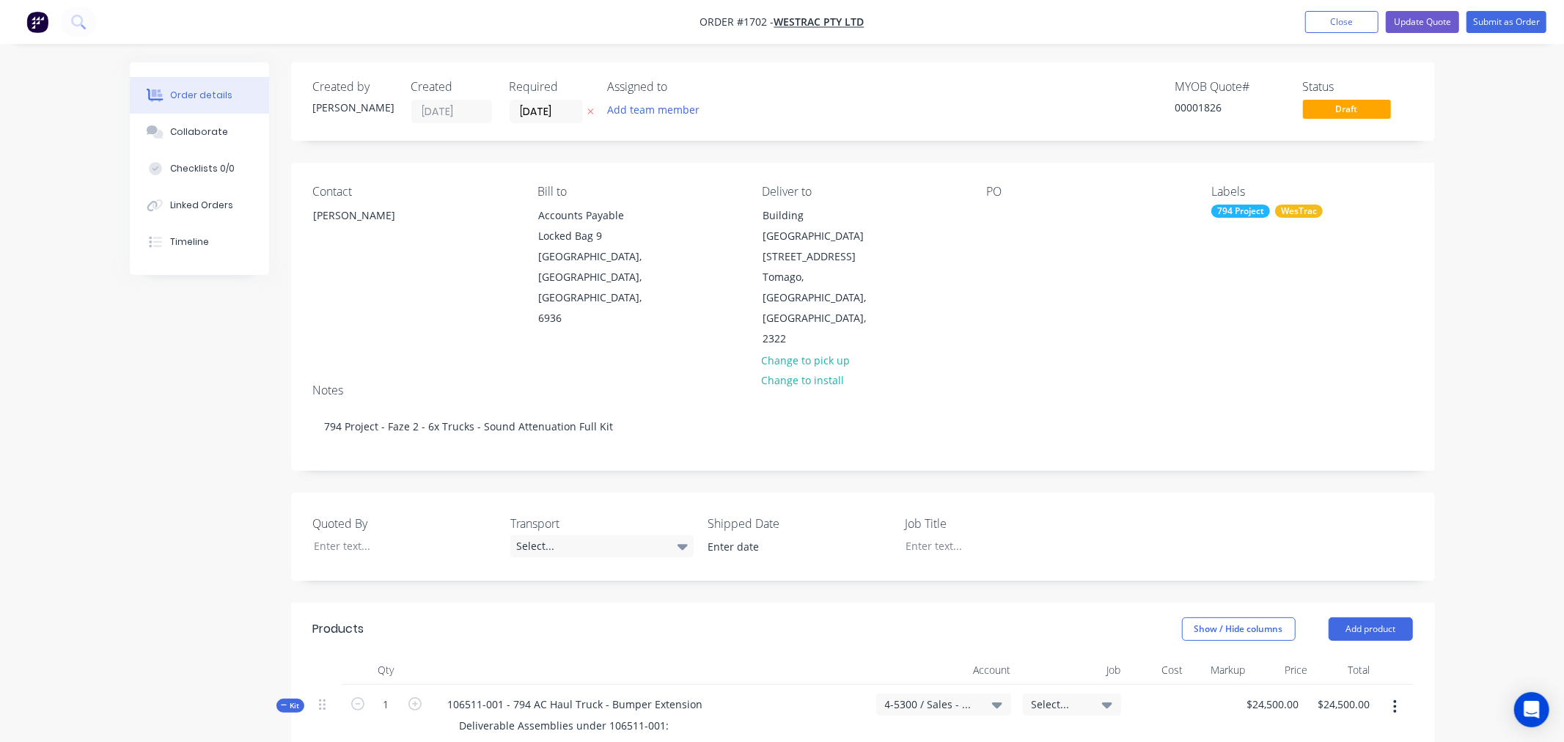
type input "$2,684.30"
type input "$17,754.24"
type input "$3,339.00"
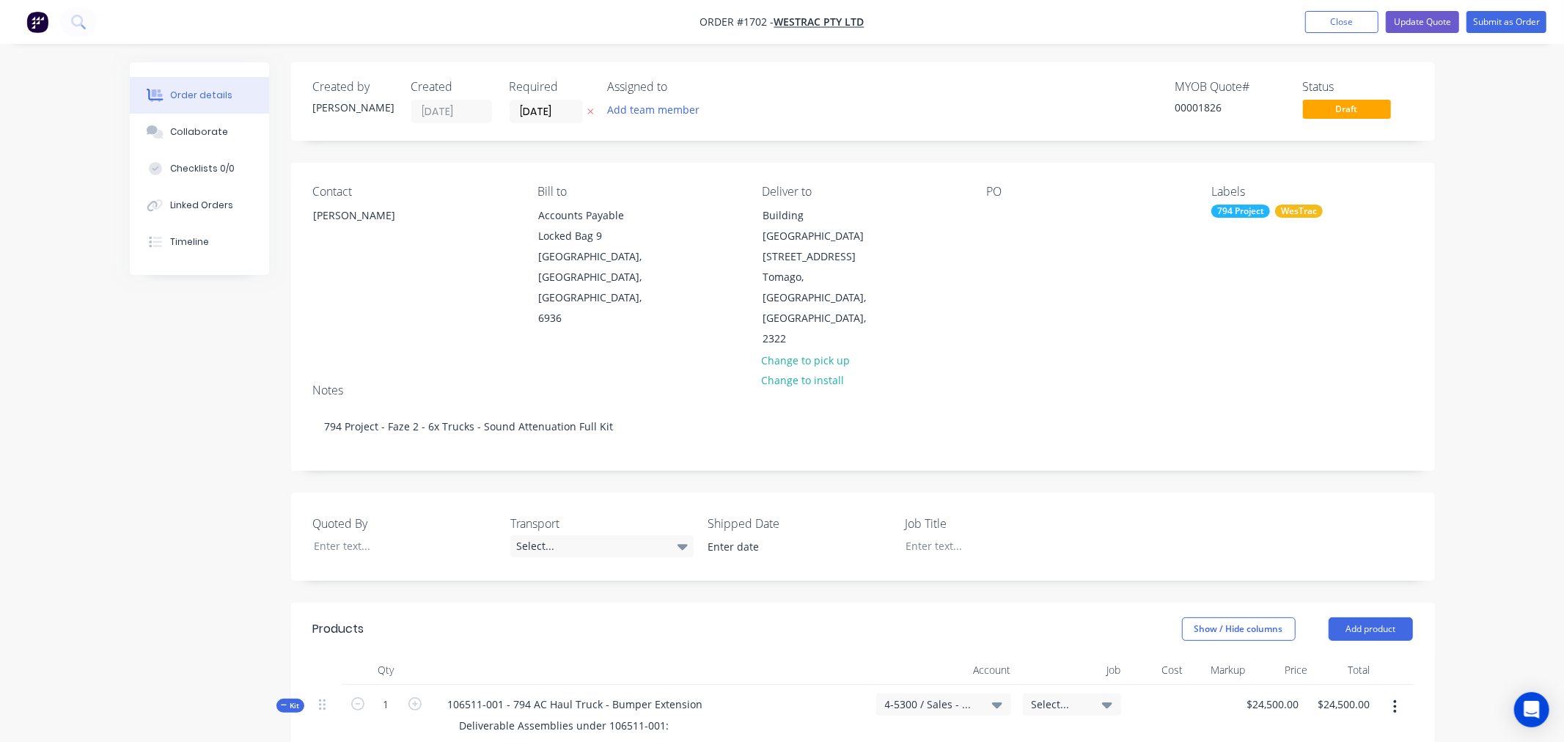
type input "$27,184.08"
type input "$6,698.73"
type input "$10,960.43"
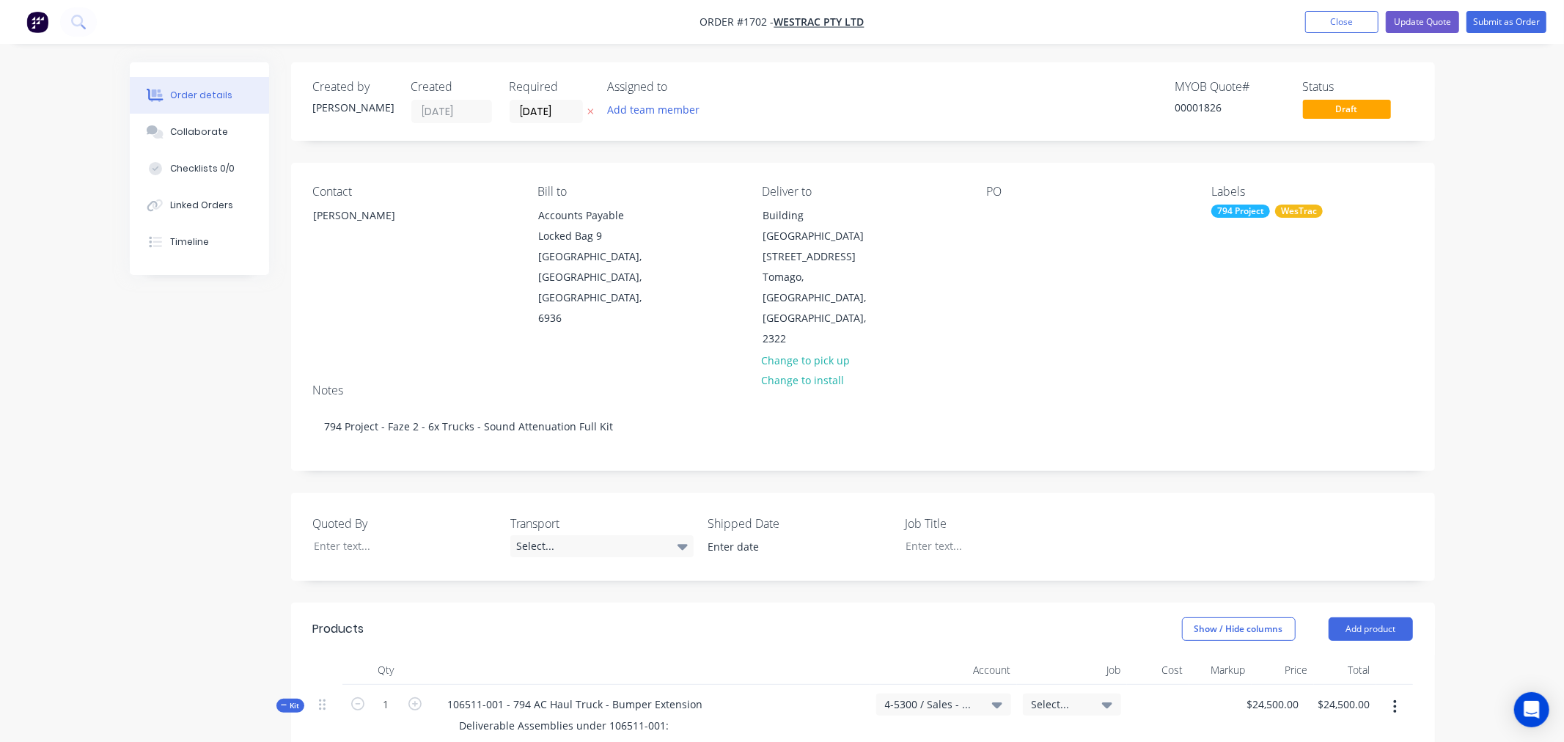
type input "$10,960.43"
type input "$1,422.50"
click at [553, 535] on div "Select..." at bounding box center [595, 546] width 183 height 22
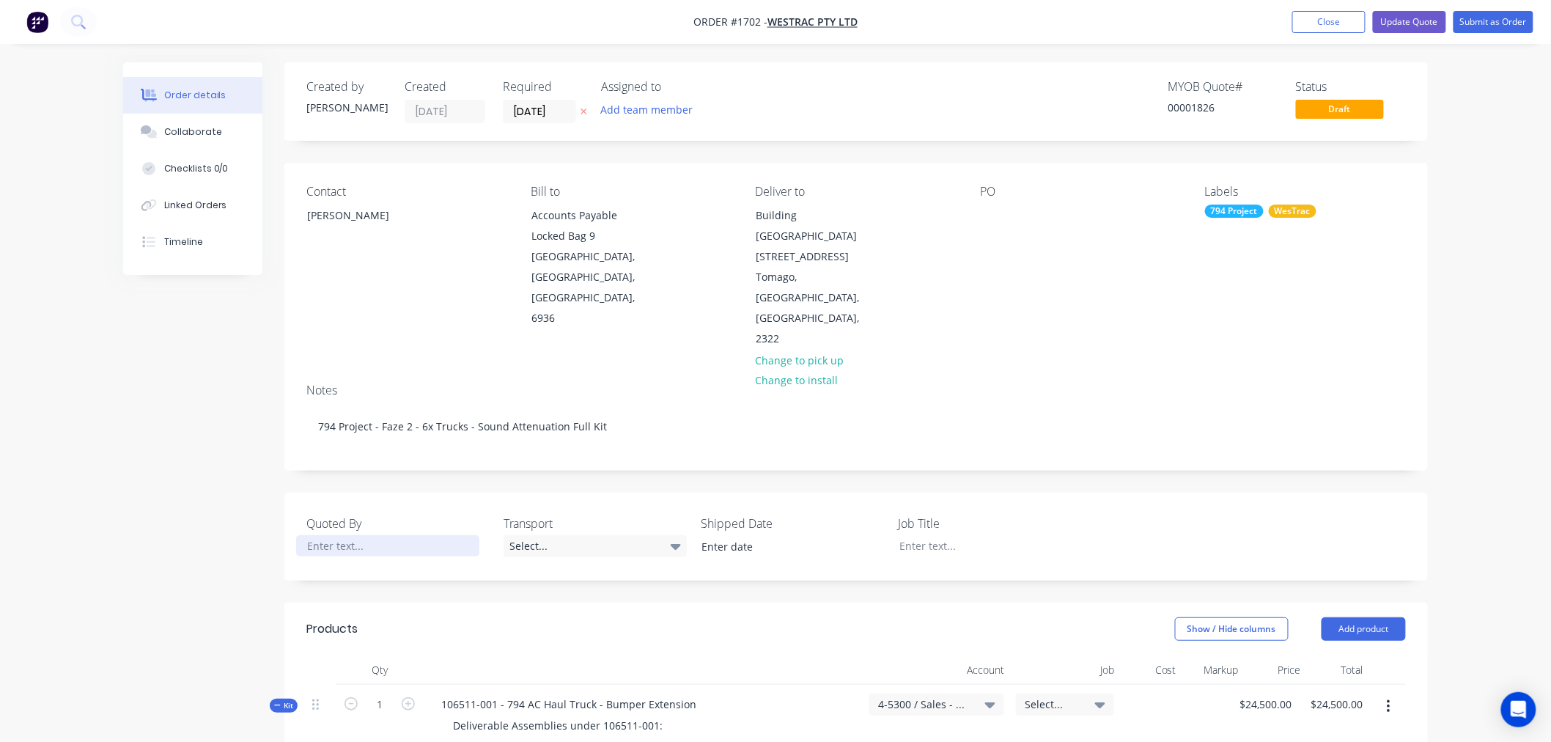
click at [319, 535] on div at bounding box center [387, 545] width 183 height 21
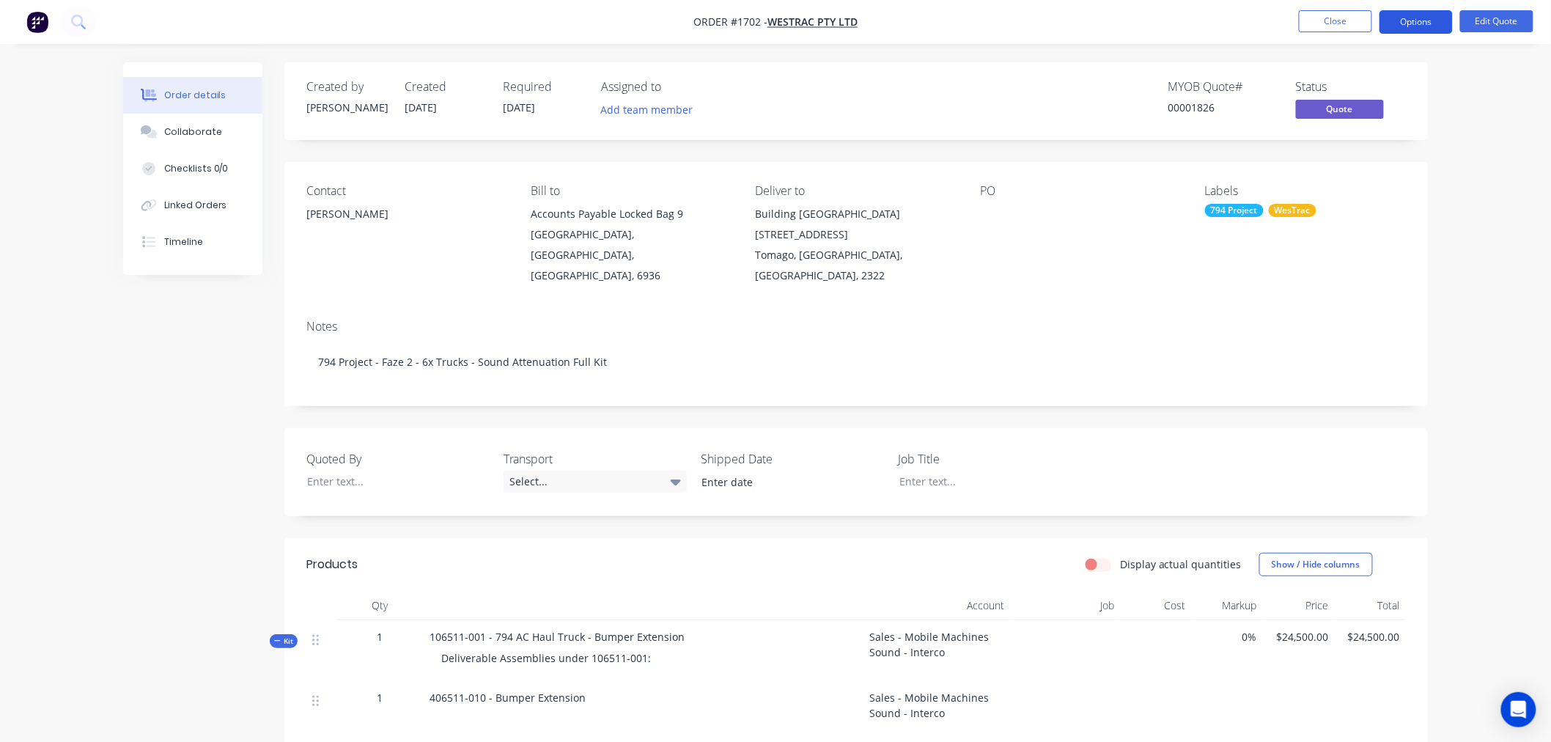
click at [1413, 20] on button "Options" at bounding box center [1416, 21] width 73 height 23
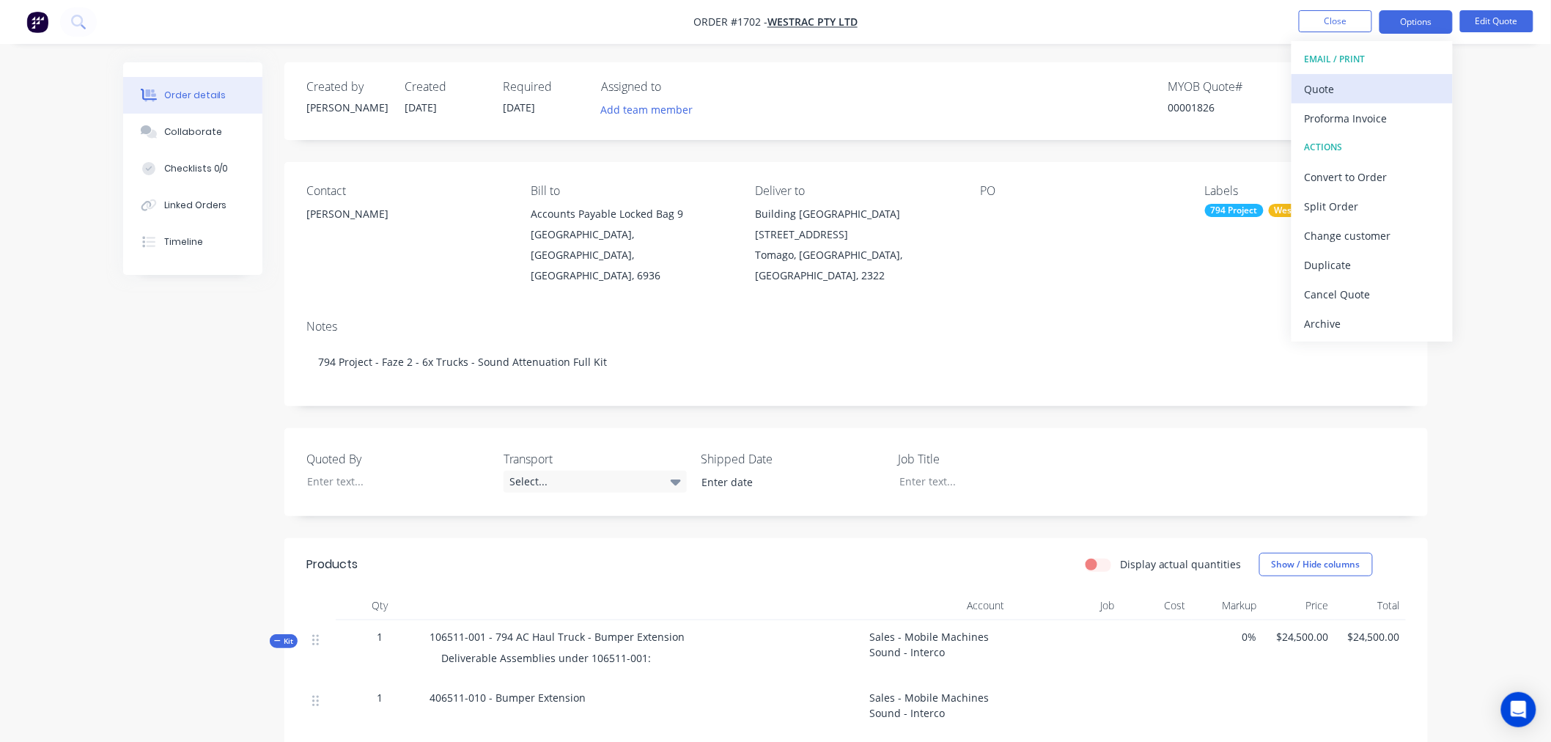
click at [1359, 84] on div "Quote" at bounding box center [1372, 88] width 135 height 21
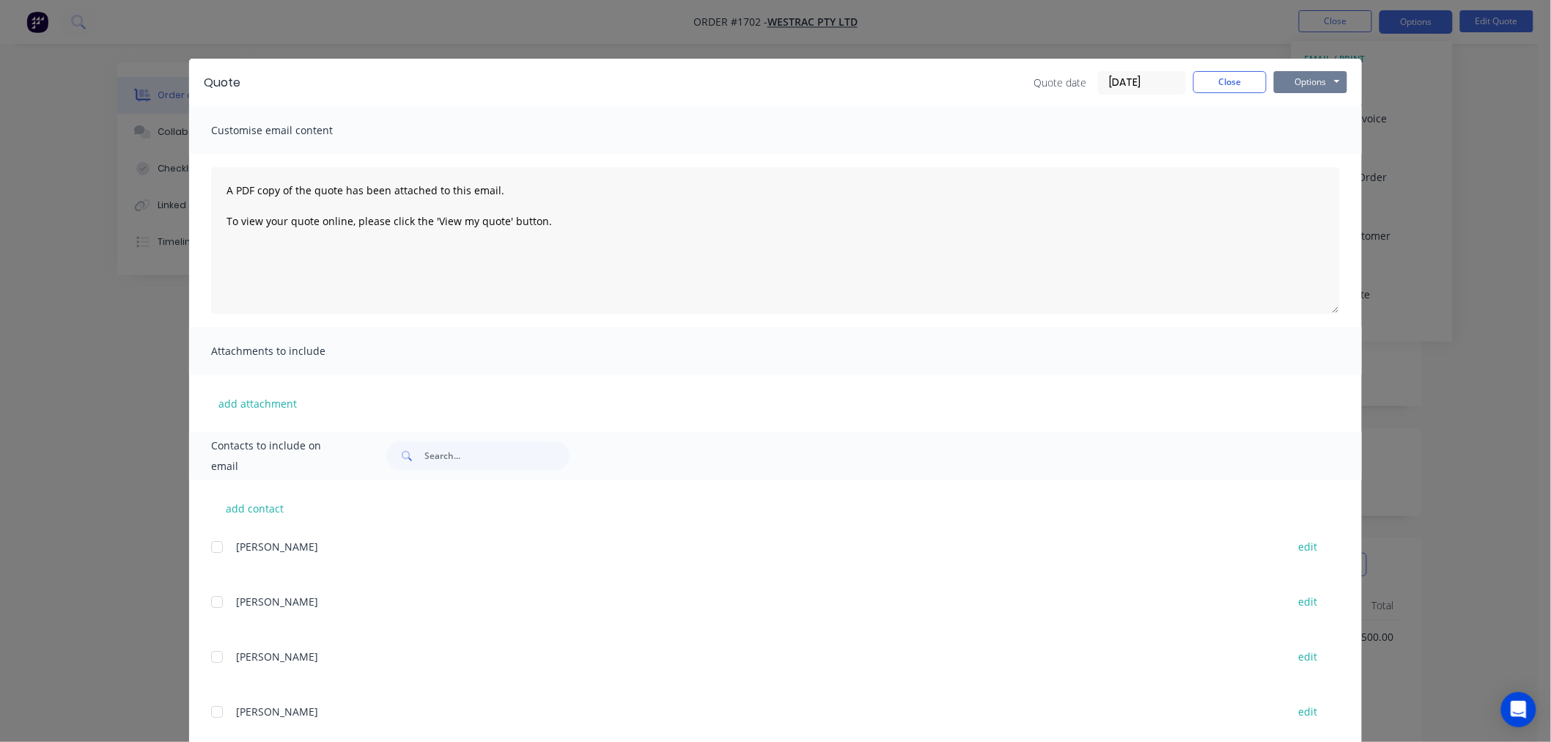
click at [1296, 84] on button "Options" at bounding box center [1310, 82] width 73 height 22
click at [1321, 111] on button "Preview" at bounding box center [1321, 108] width 94 height 24
click at [1198, 84] on button "Close" at bounding box center [1229, 82] width 73 height 22
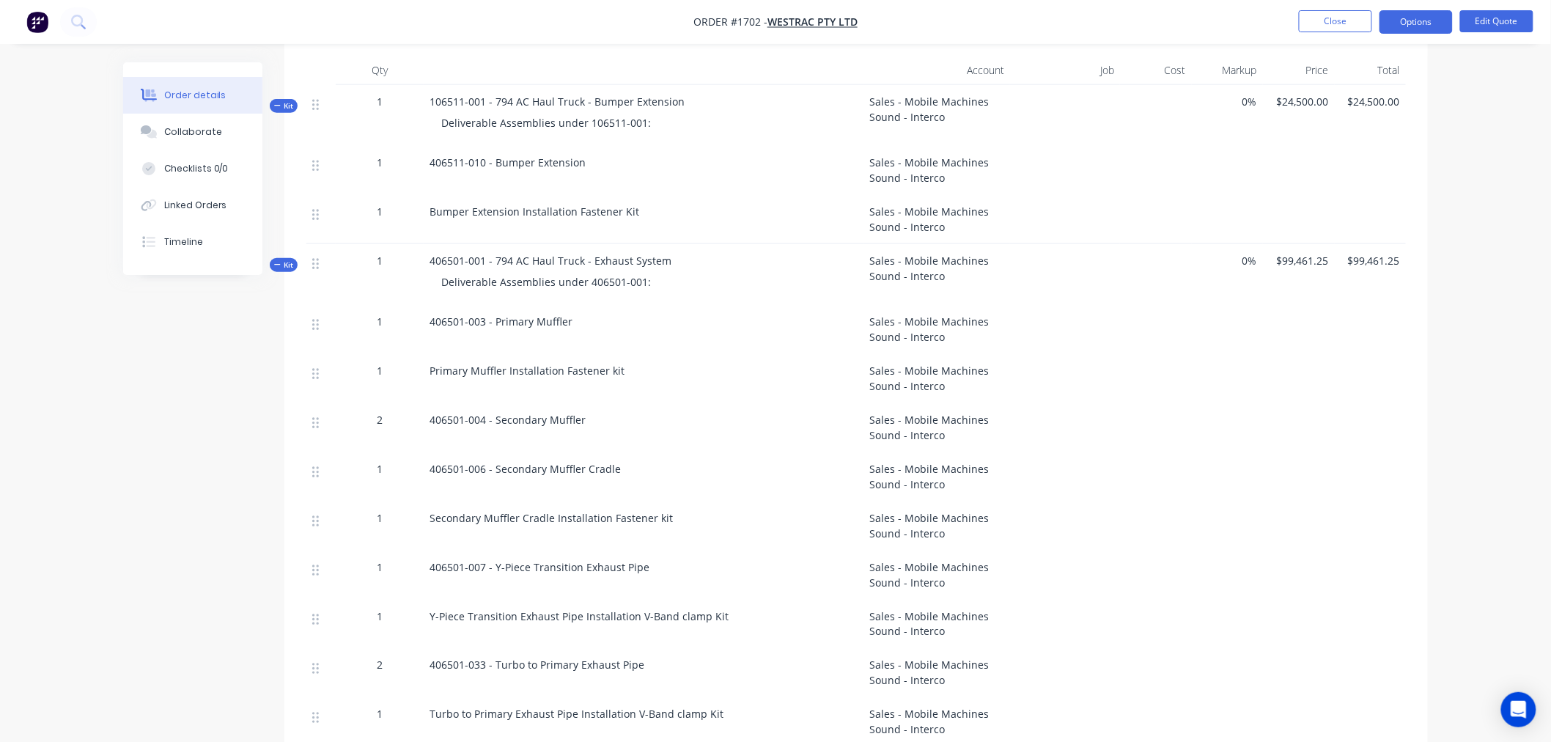
scroll to position [488, 0]
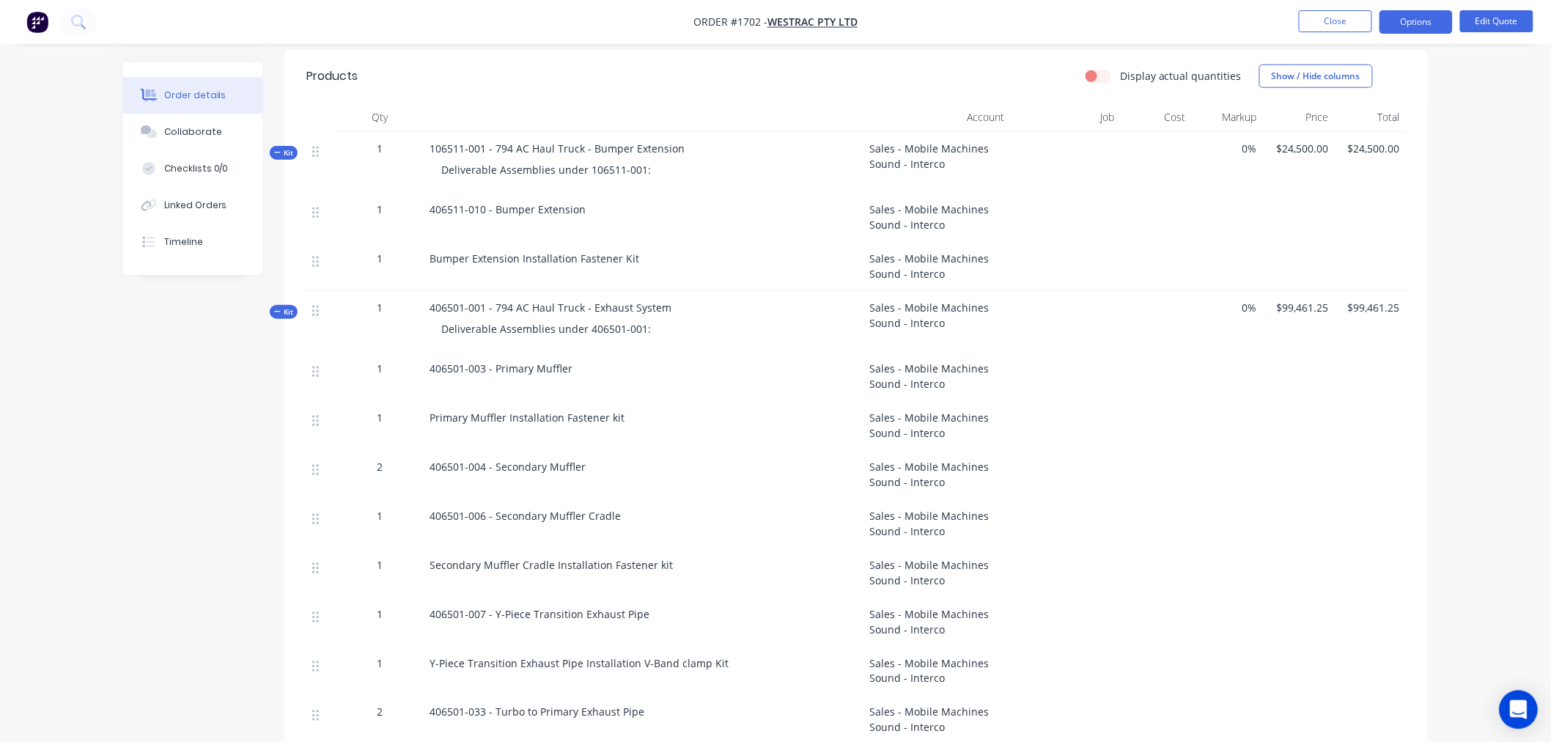
click at [1522, 704] on icon "Open Intercom Messenger" at bounding box center [1518, 709] width 17 height 19
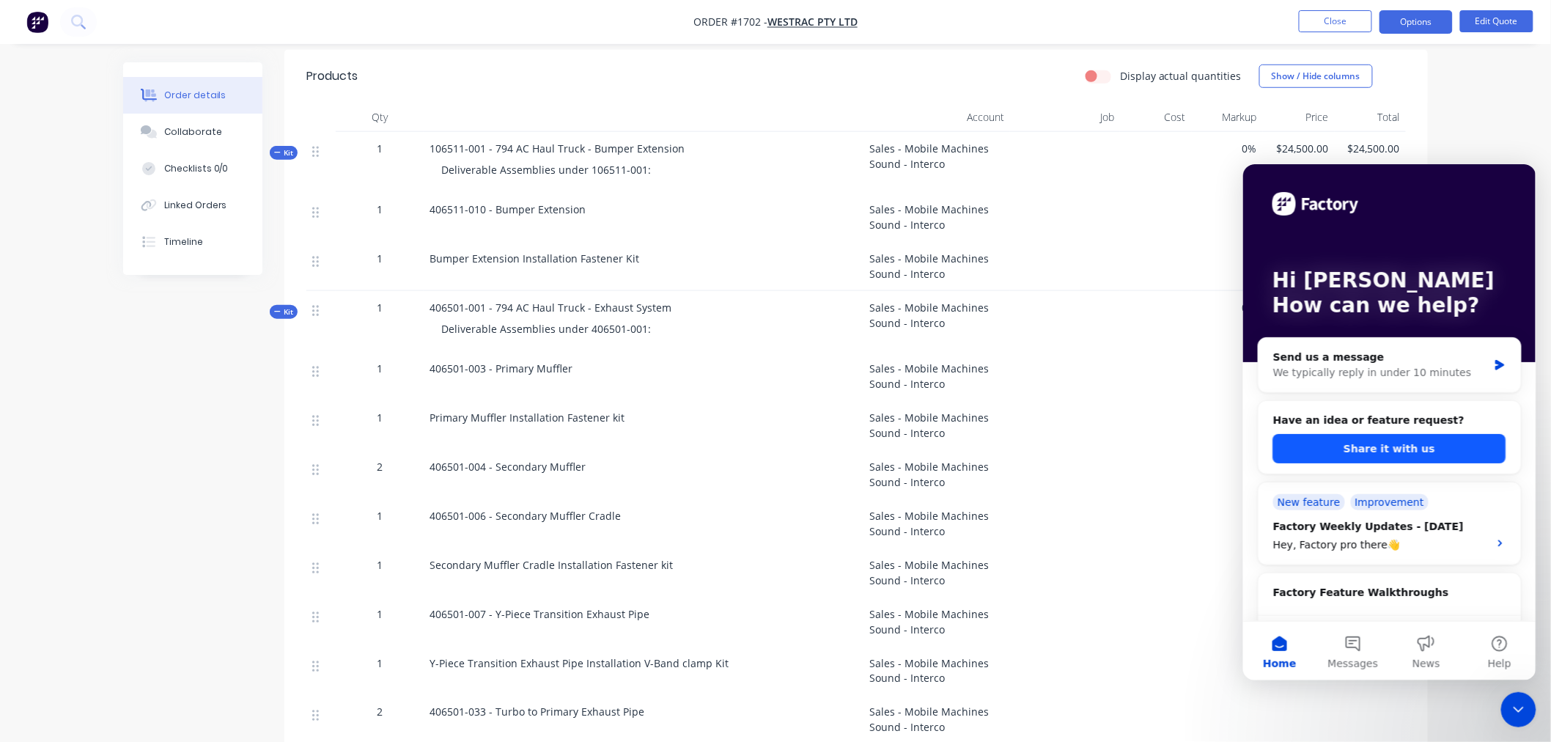
scroll to position [0, 0]
click at [1411, 449] on button "Share it with us" at bounding box center [1389, 447] width 233 height 29
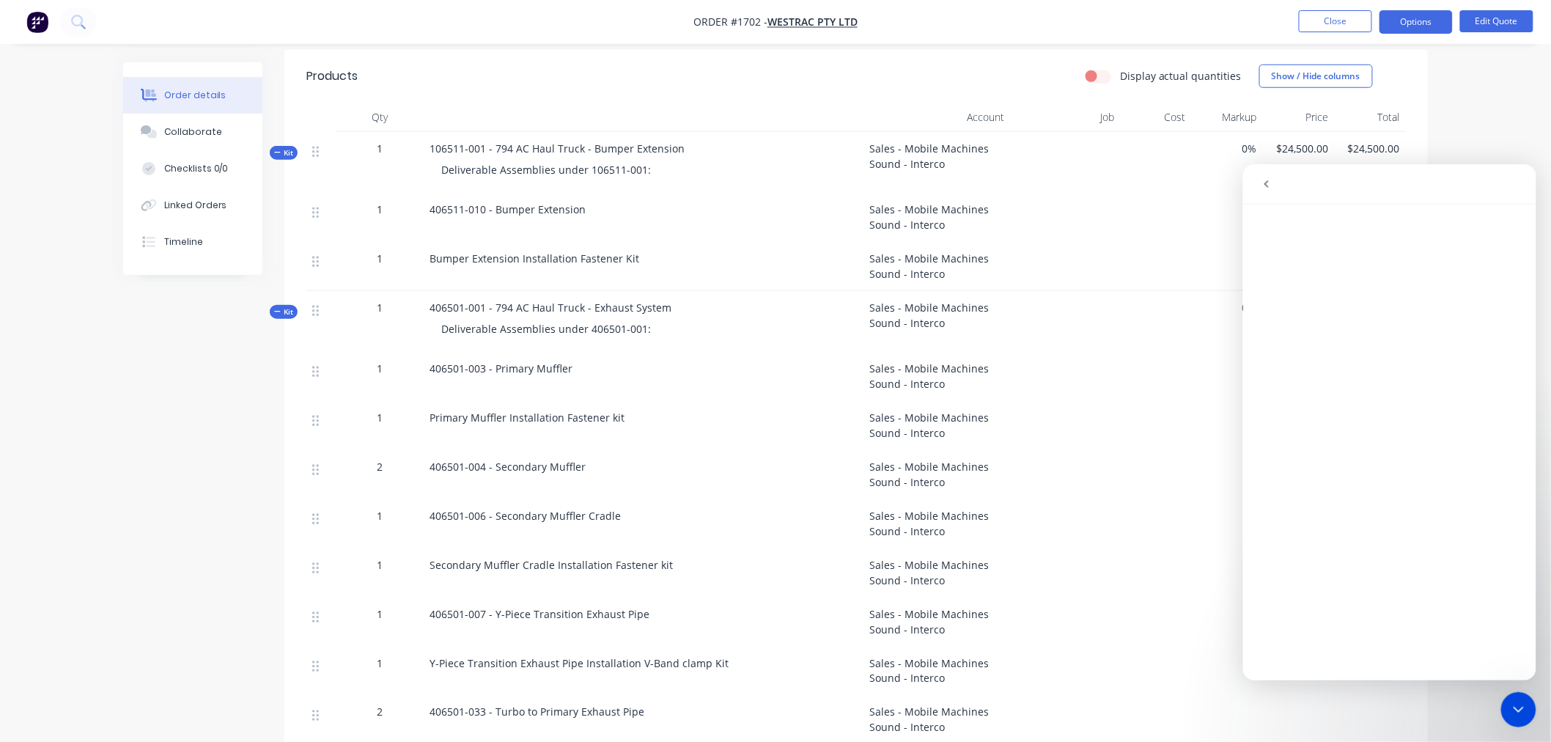
click at [1519, 715] on icon "Close Intercom Messenger" at bounding box center [1518, 709] width 18 height 18
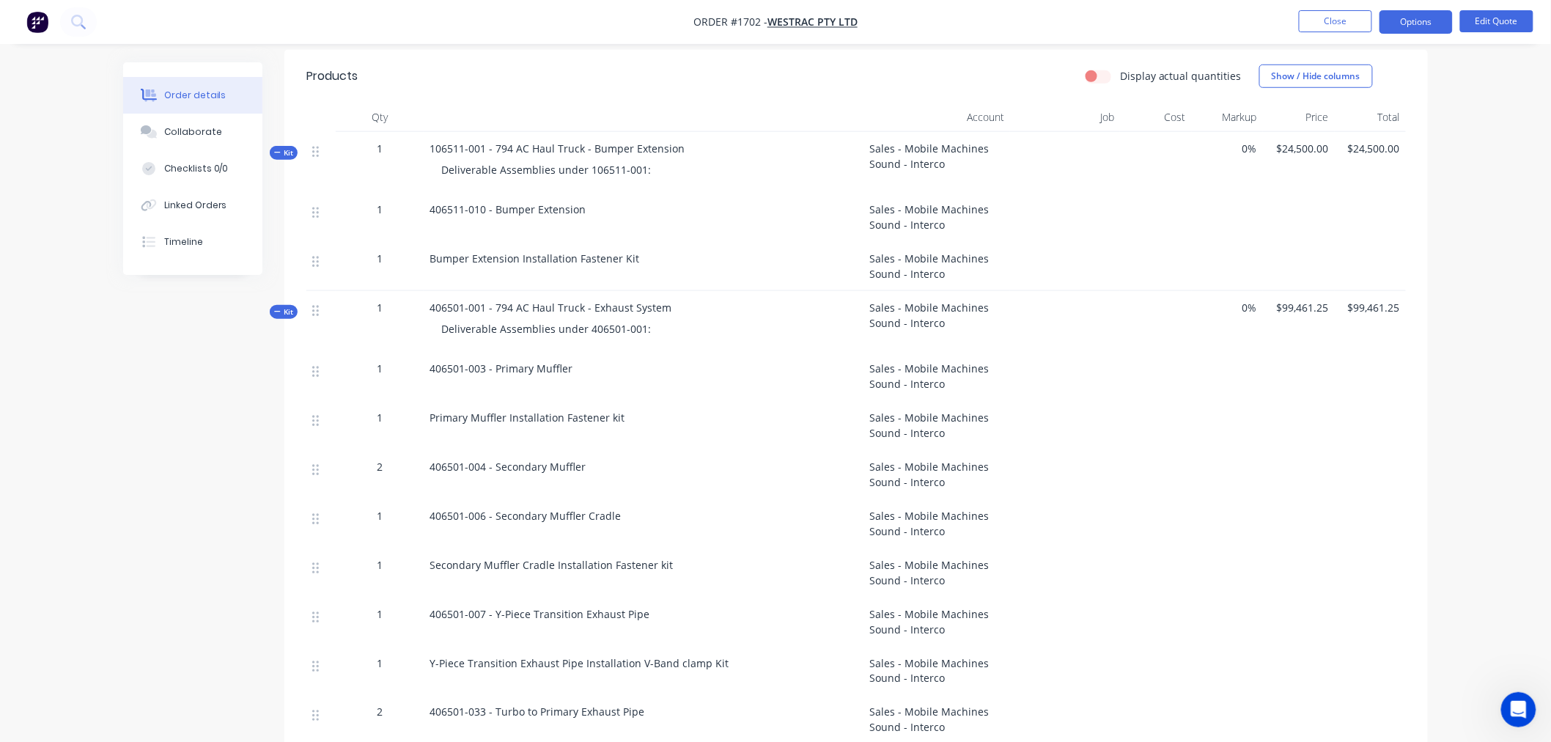
click at [1514, 710] on icon "Open Intercom Messenger" at bounding box center [1518, 709] width 24 height 24
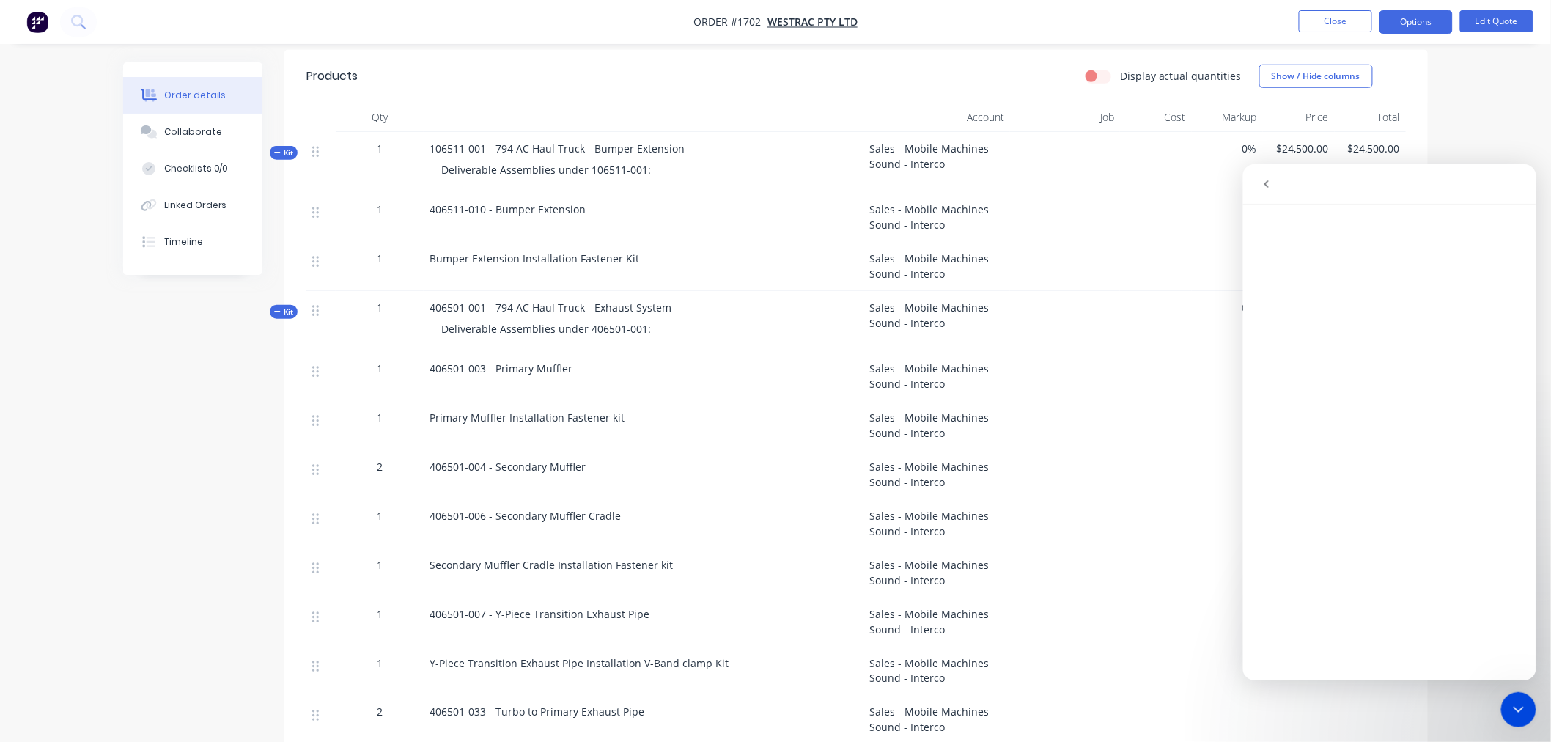
click at [1517, 708] on icon "Close Intercom Messenger" at bounding box center [1518, 709] width 18 height 18
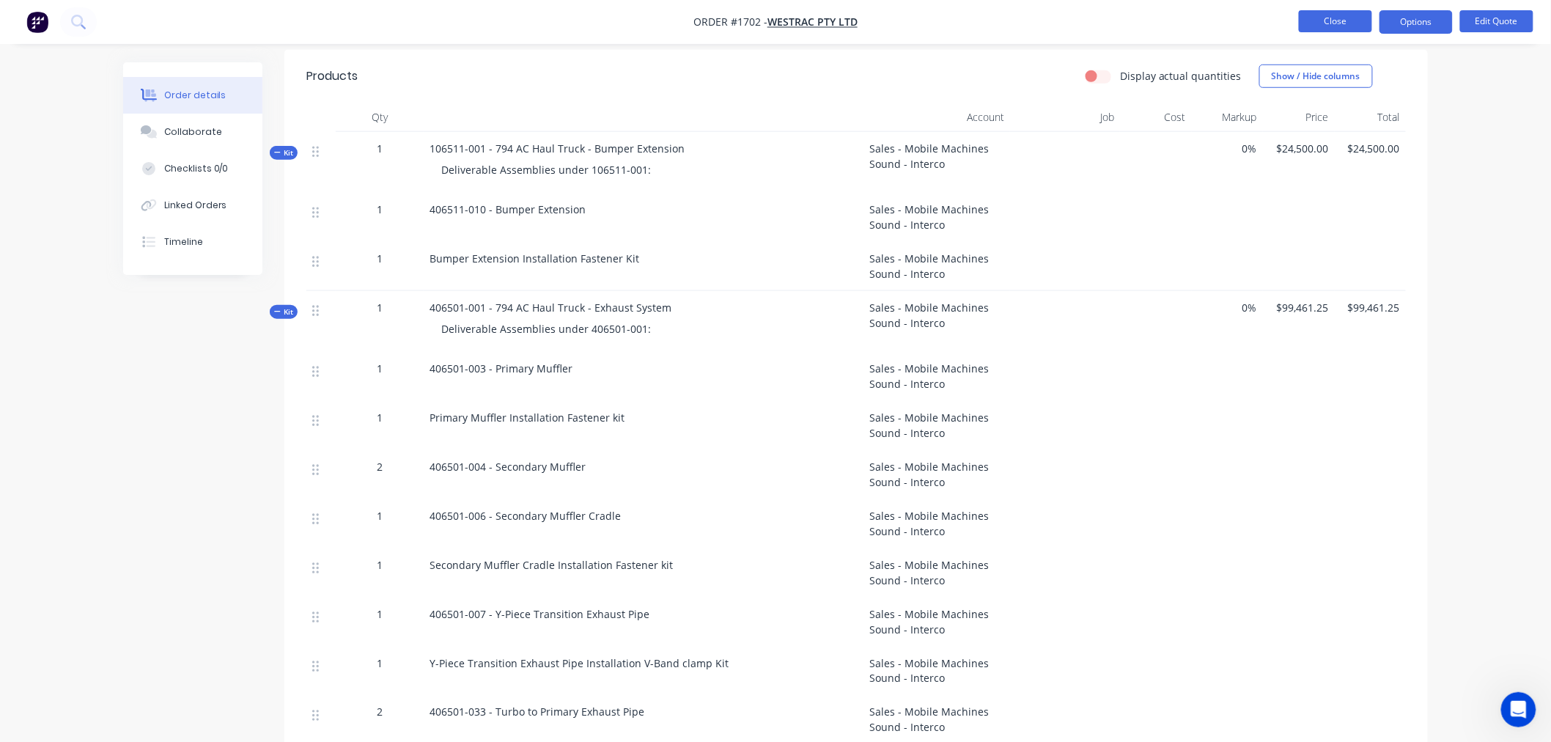
click at [1325, 20] on button "Close" at bounding box center [1335, 21] width 73 height 22
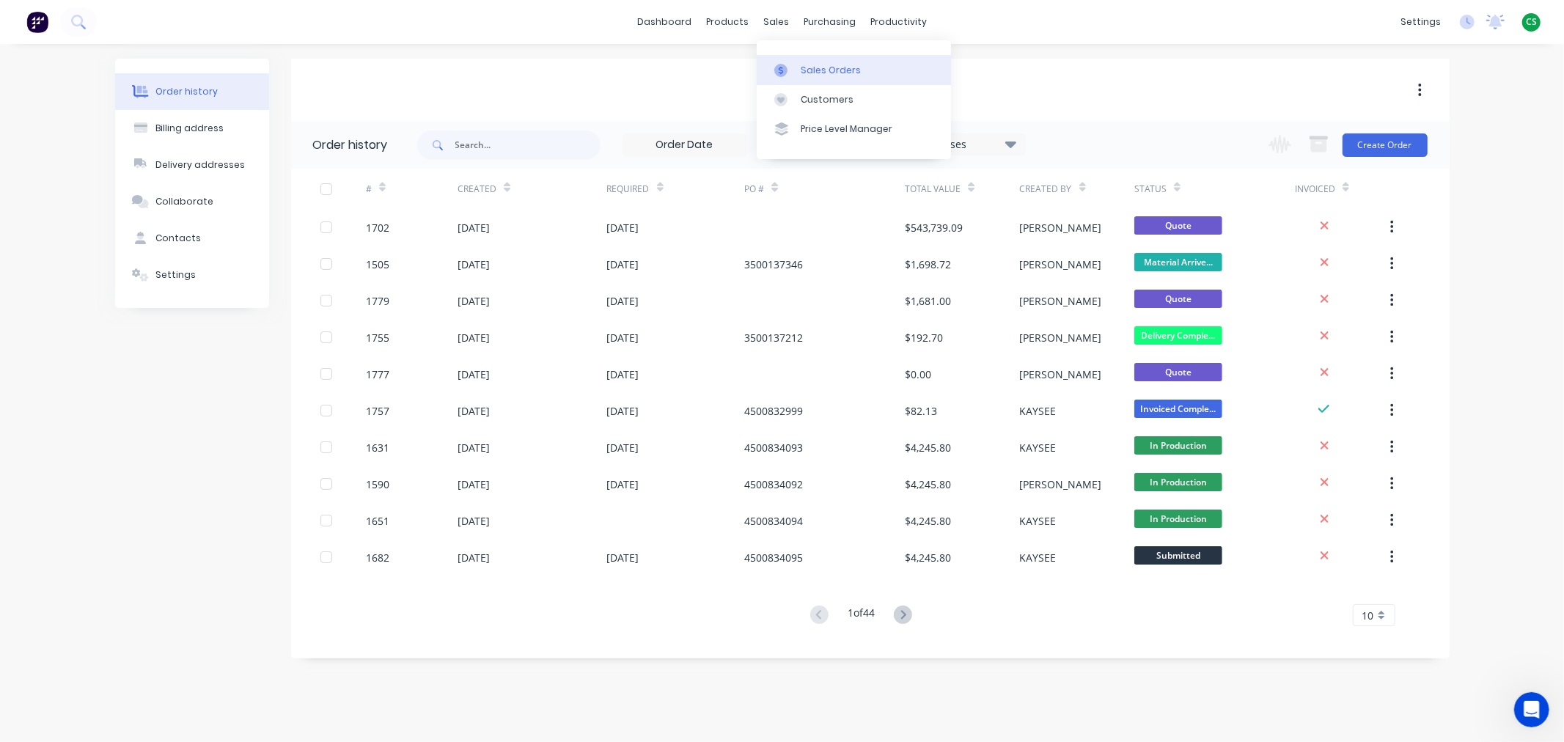
click at [809, 70] on div "Sales Orders" at bounding box center [830, 70] width 60 height 13
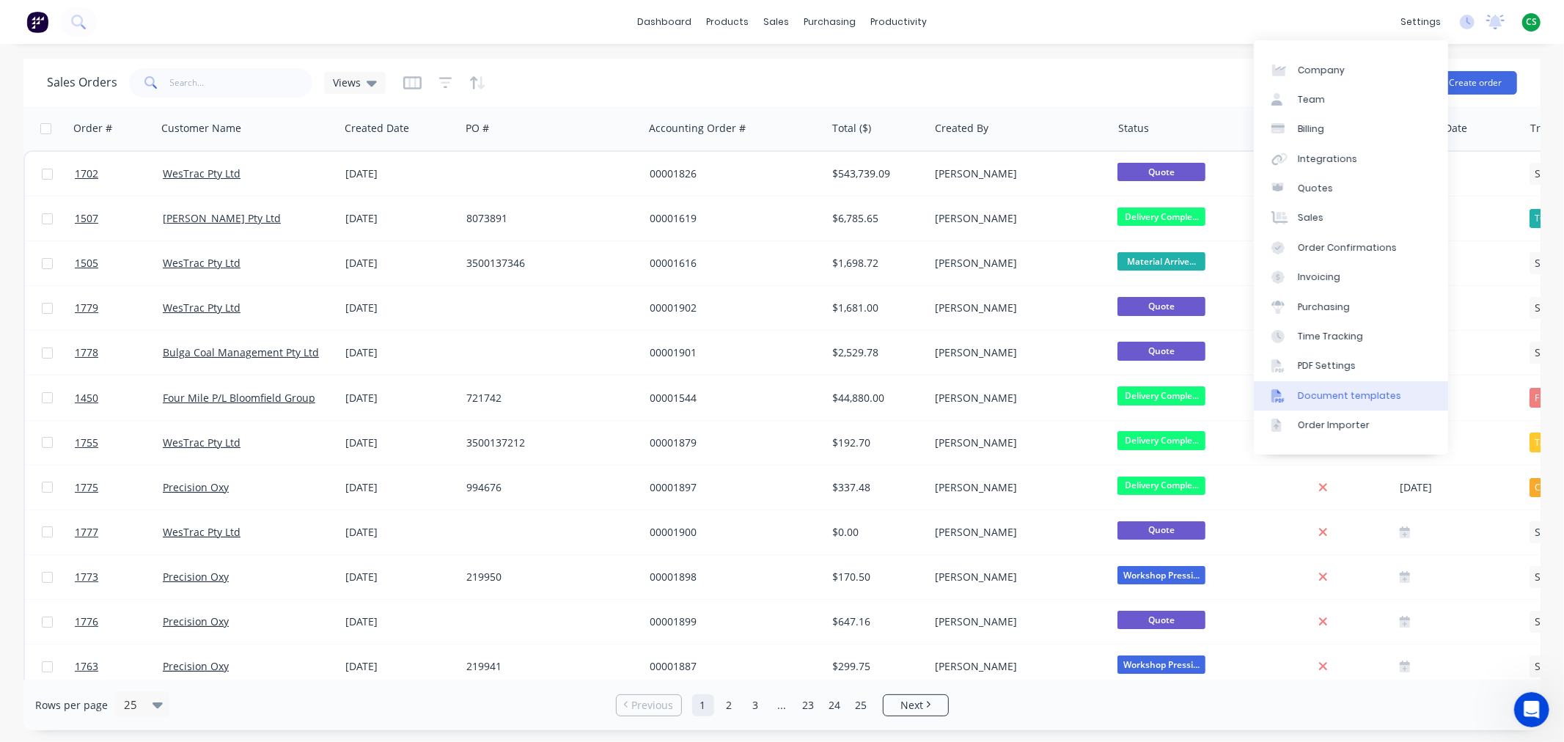
click at [1335, 397] on div "Document templates" at bounding box center [1348, 395] width 103 height 13
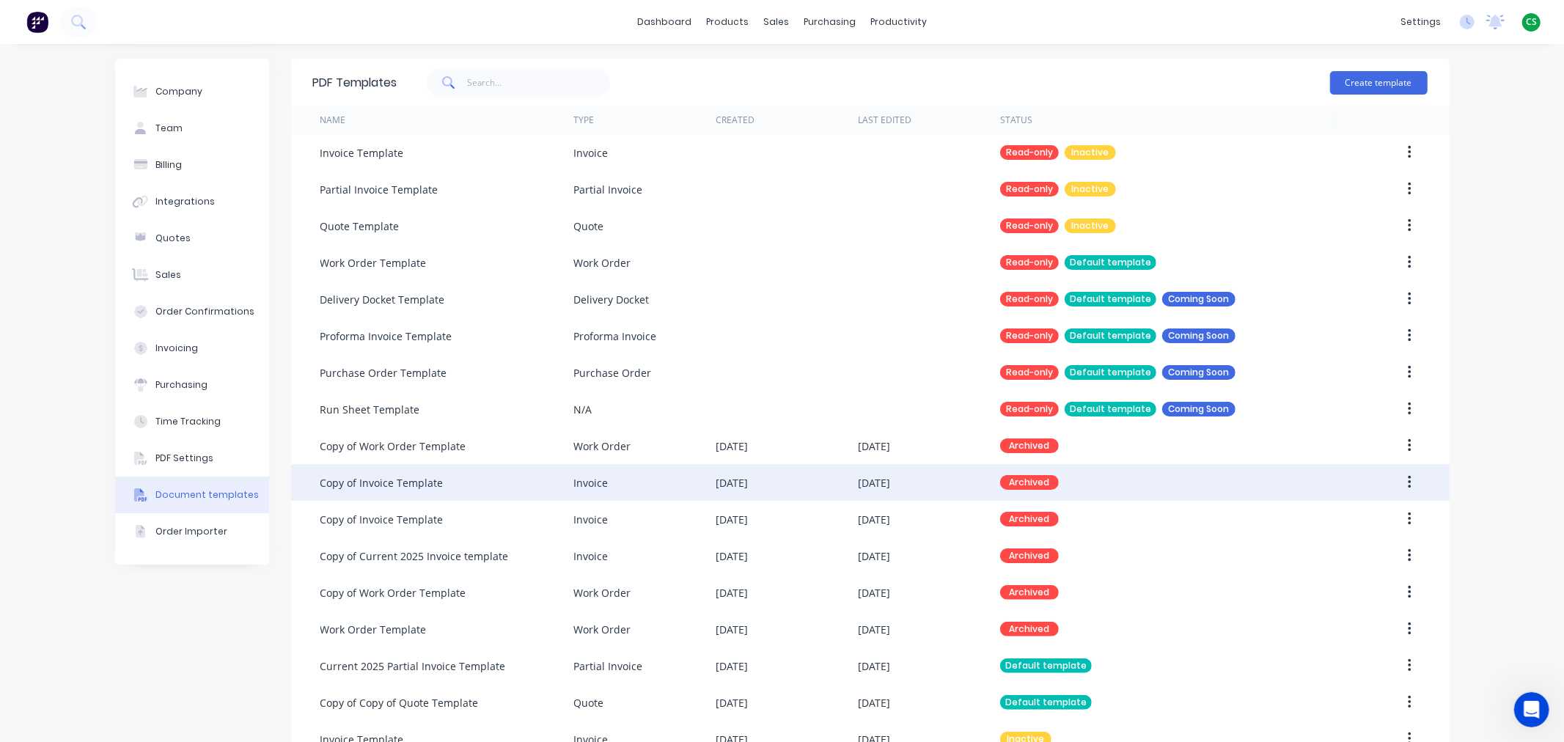
scroll to position [182, 0]
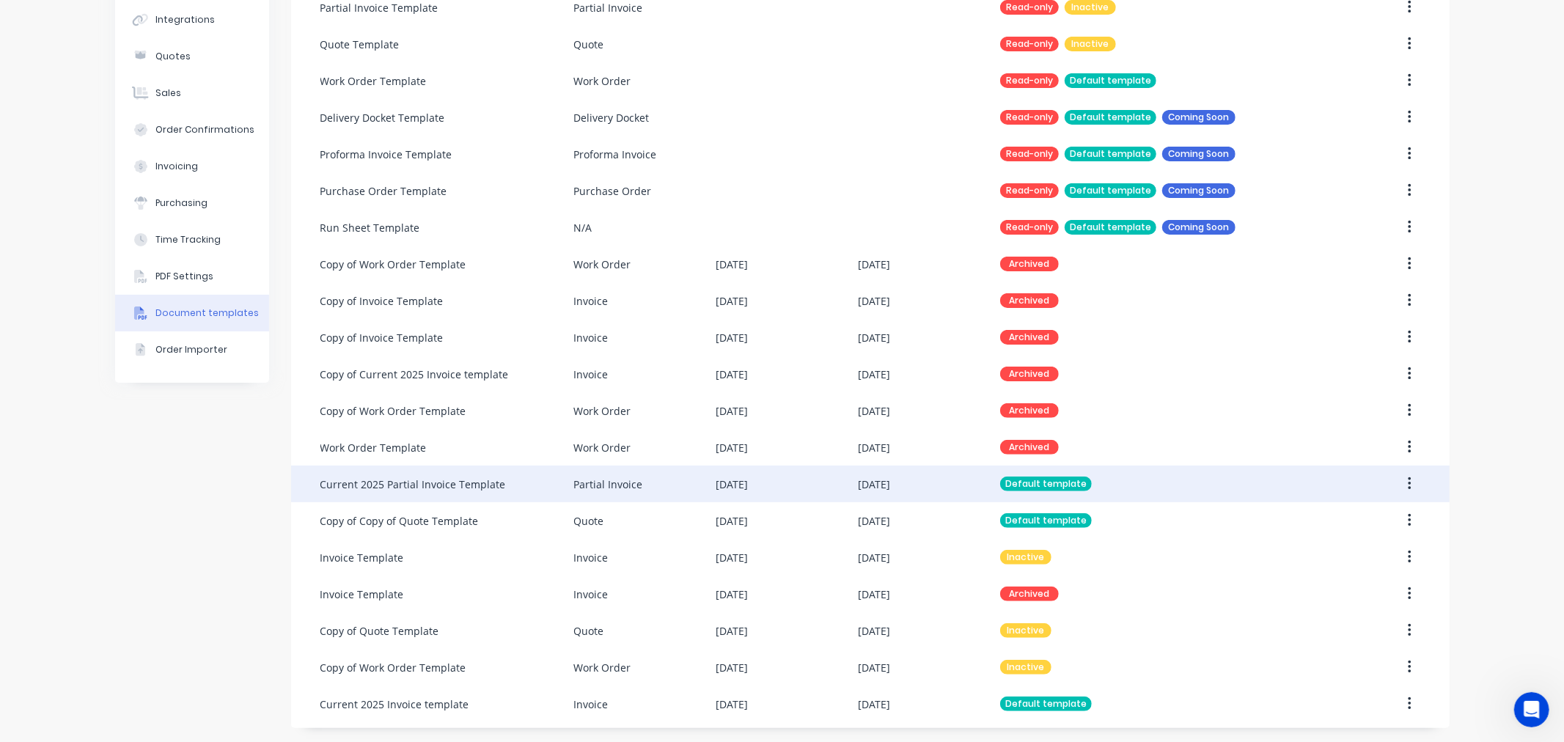
click at [471, 487] on div "Current 2025 Partial Invoice Template" at bounding box center [412, 483] width 185 height 15
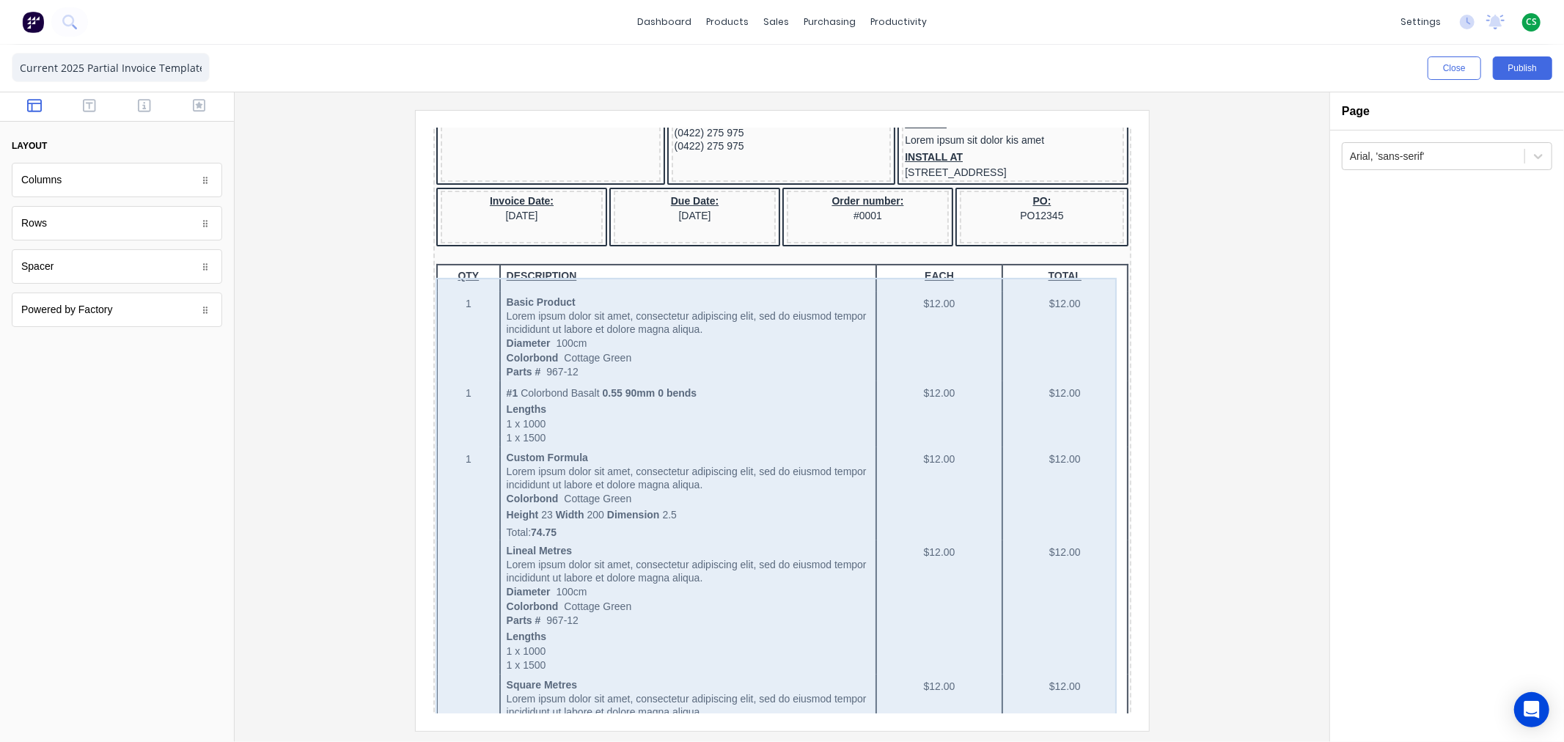
scroll to position [244, 0]
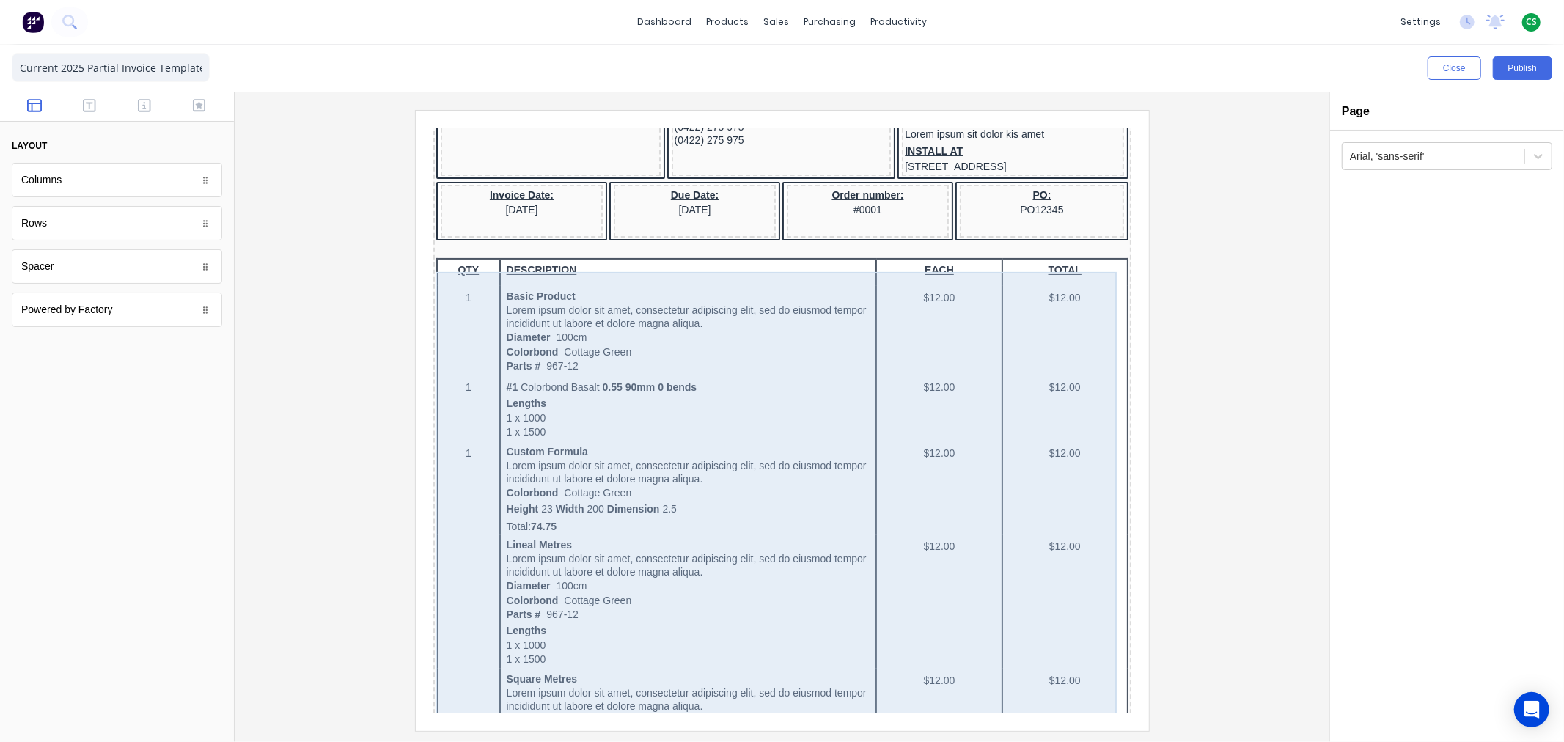
click at [691, 390] on div "QTY DESCRIPTION EACH TOTAL 1 Basic Product Lorem ipsum dolor sit amet, consecte…" at bounding box center [764, 704] width 692 height 929
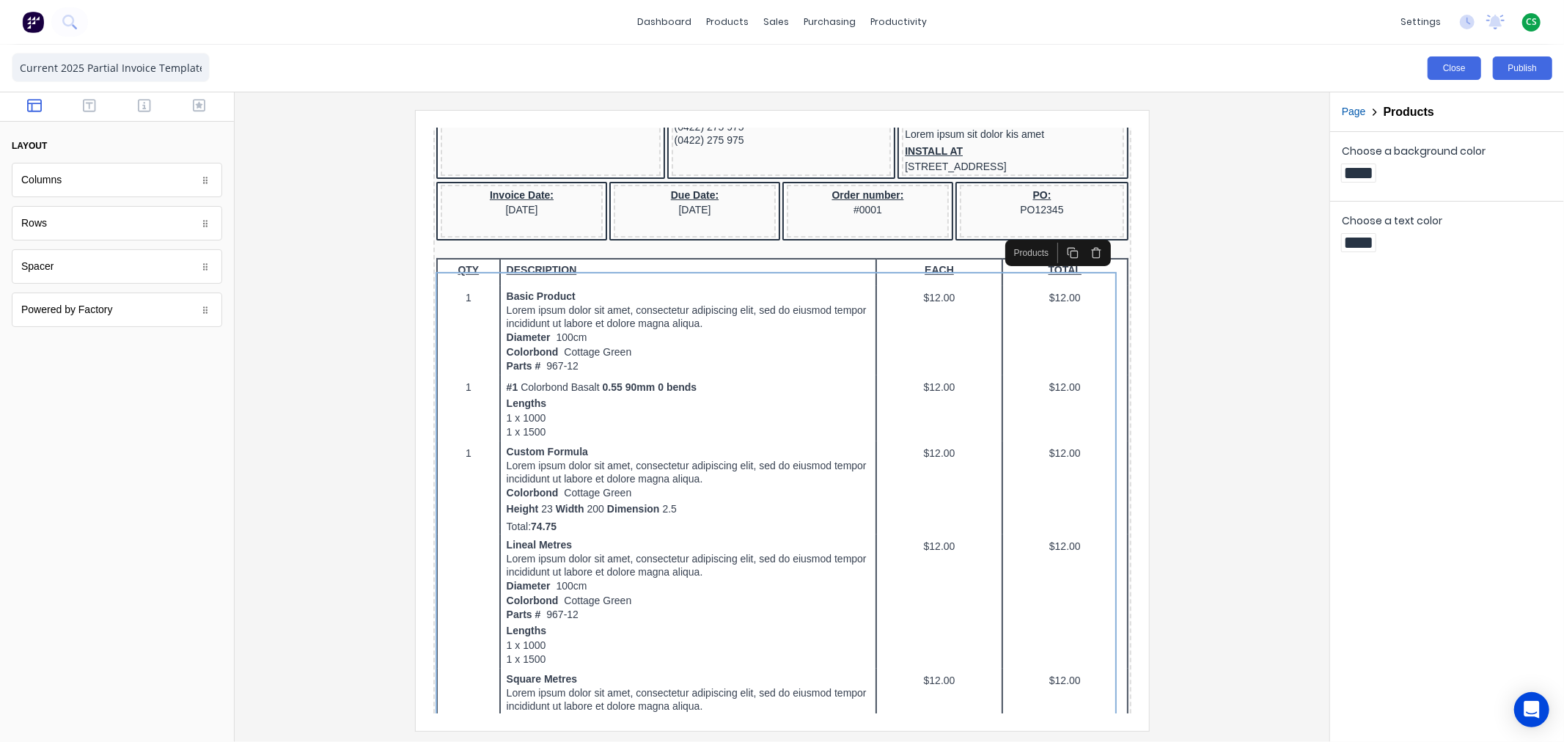
click at [1444, 72] on button "Close" at bounding box center [1454, 67] width 54 height 23
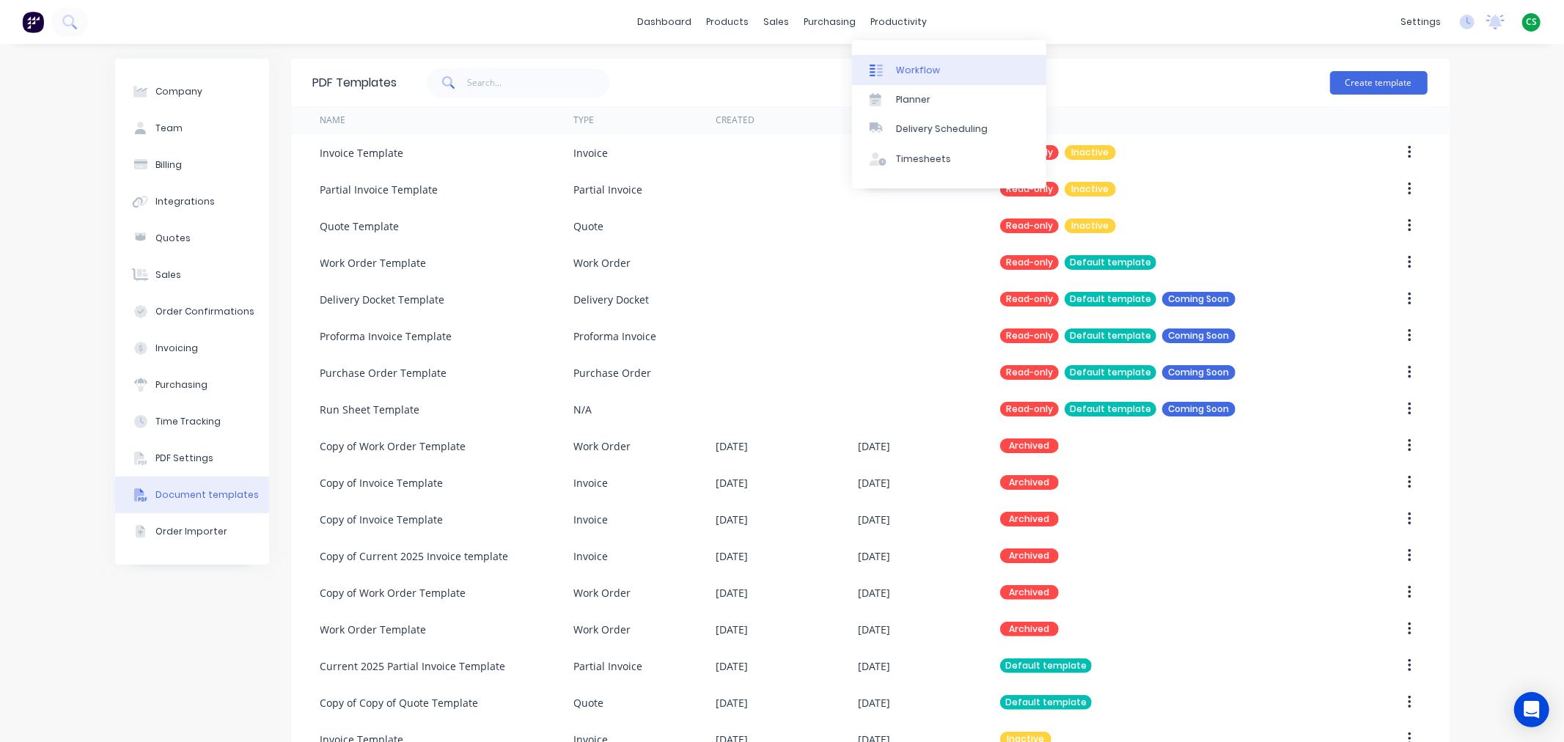
click at [913, 67] on div "Workflow" at bounding box center [918, 70] width 44 height 13
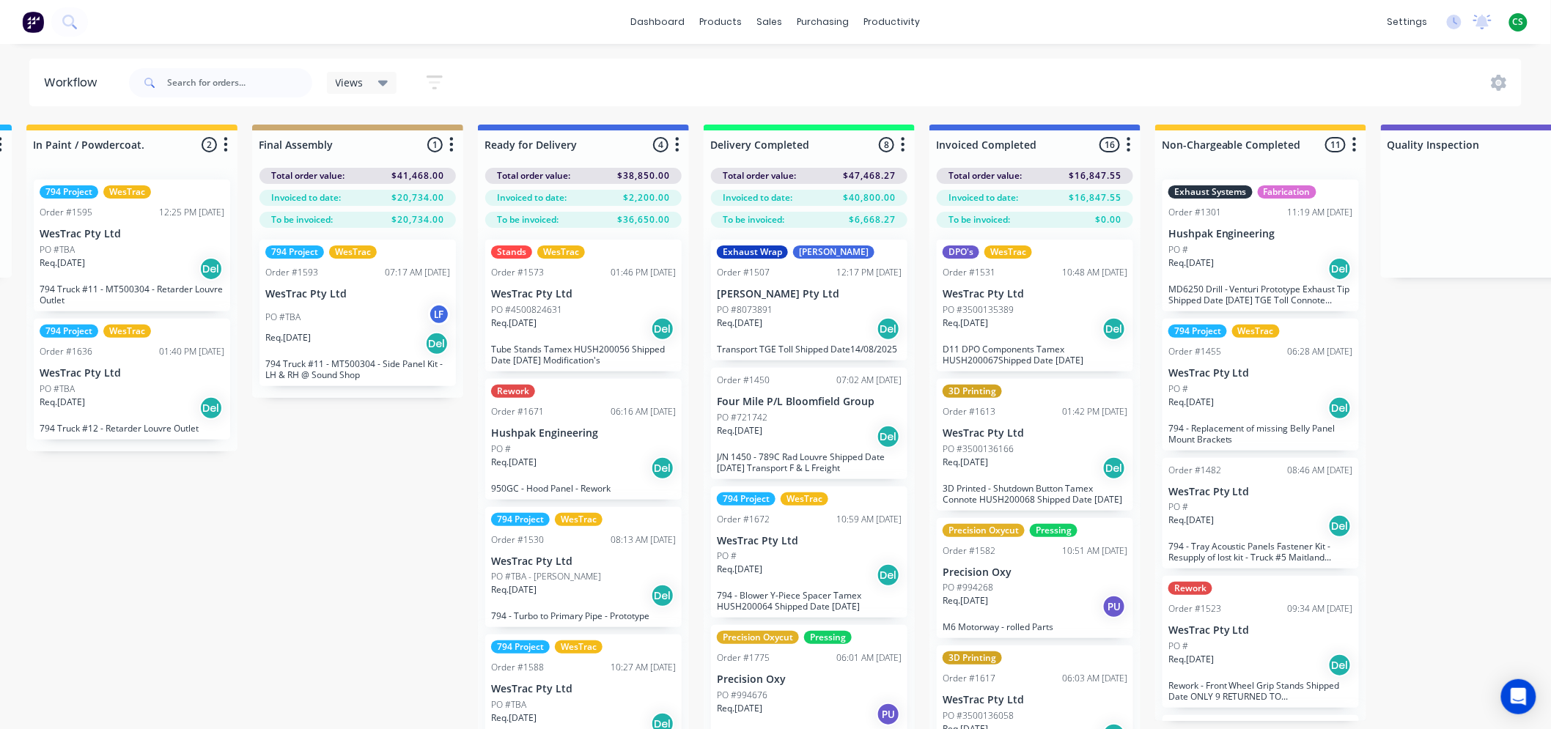
scroll to position [0, 2207]
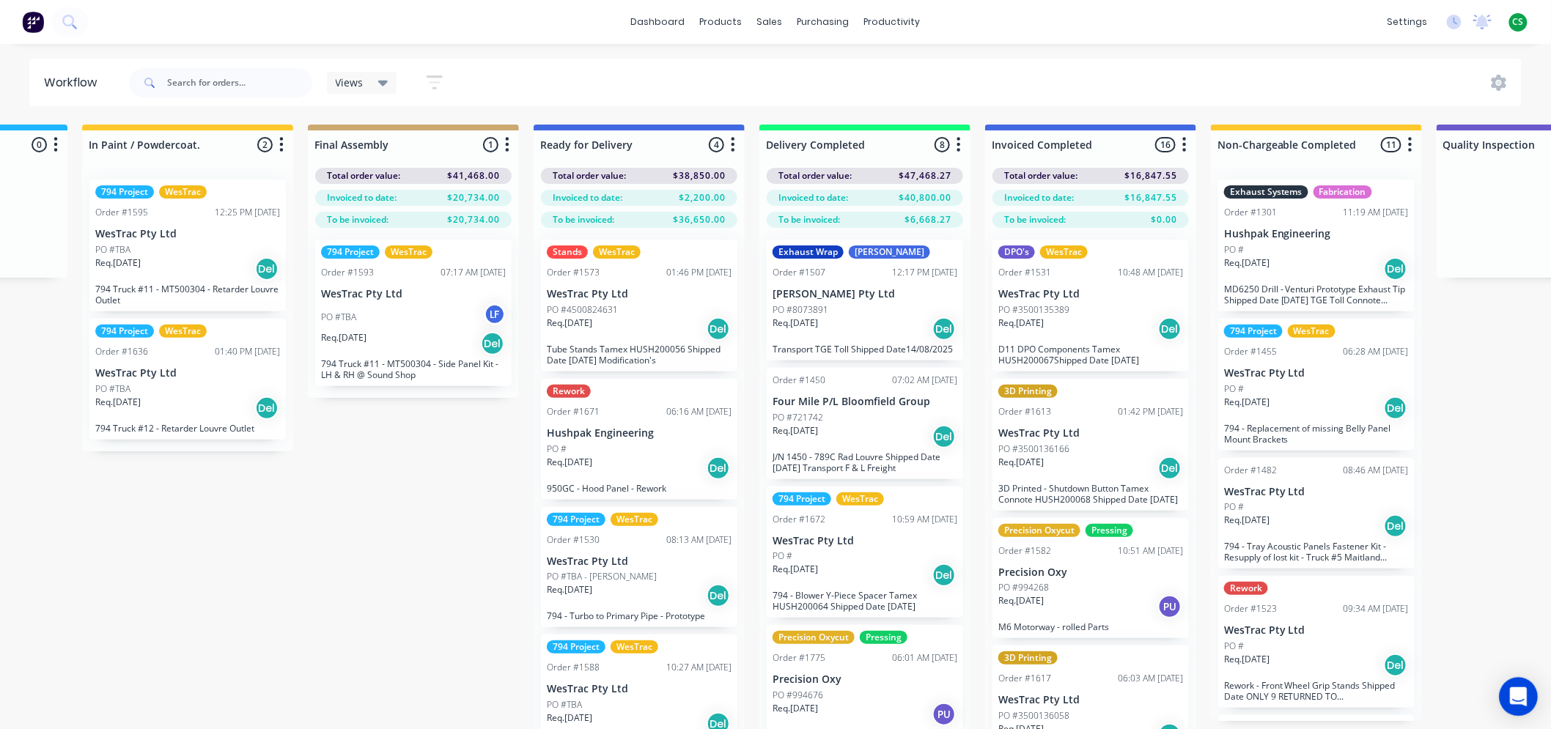
click at [1517, 694] on icon "Open Intercom Messenger" at bounding box center [1518, 697] width 17 height 19
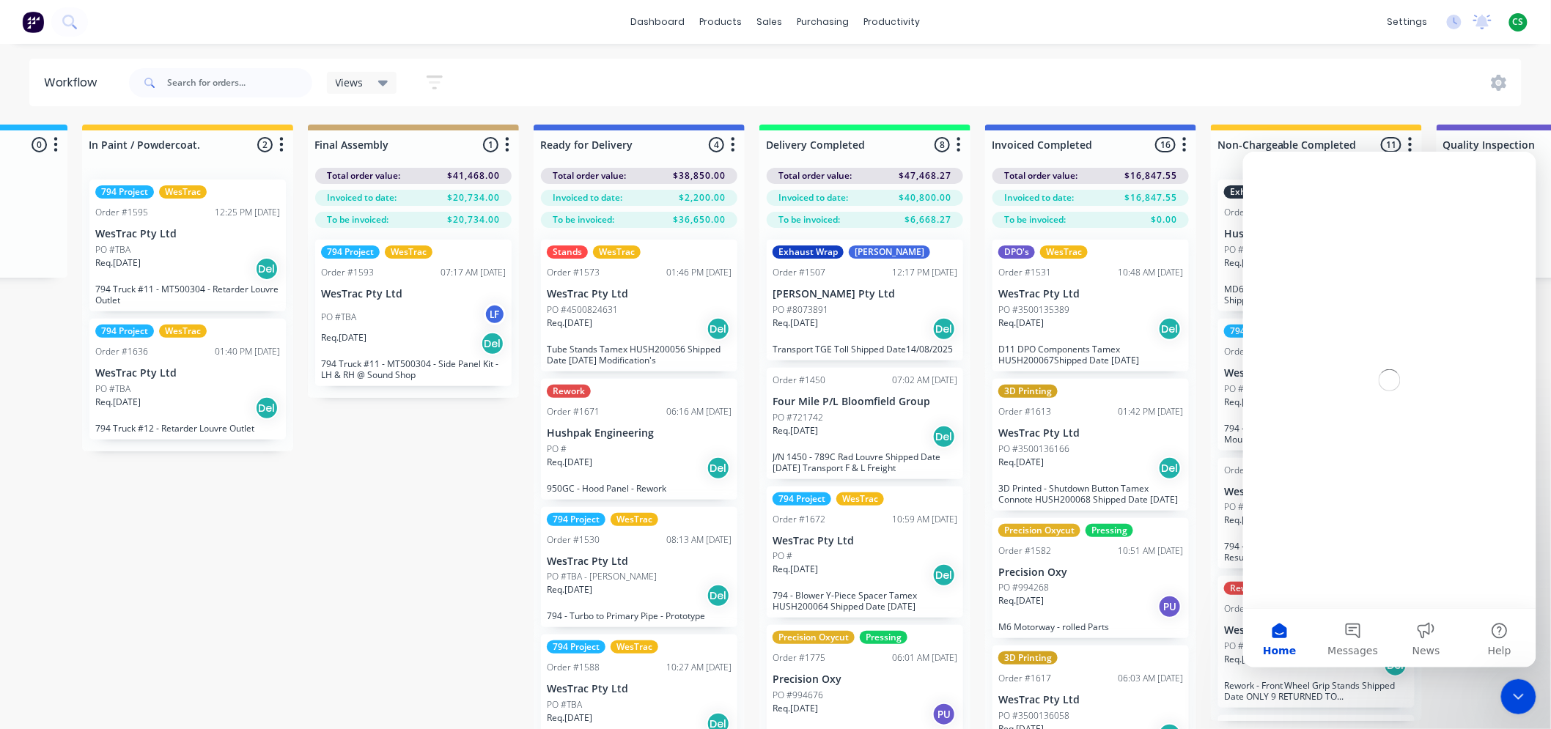
scroll to position [0, 0]
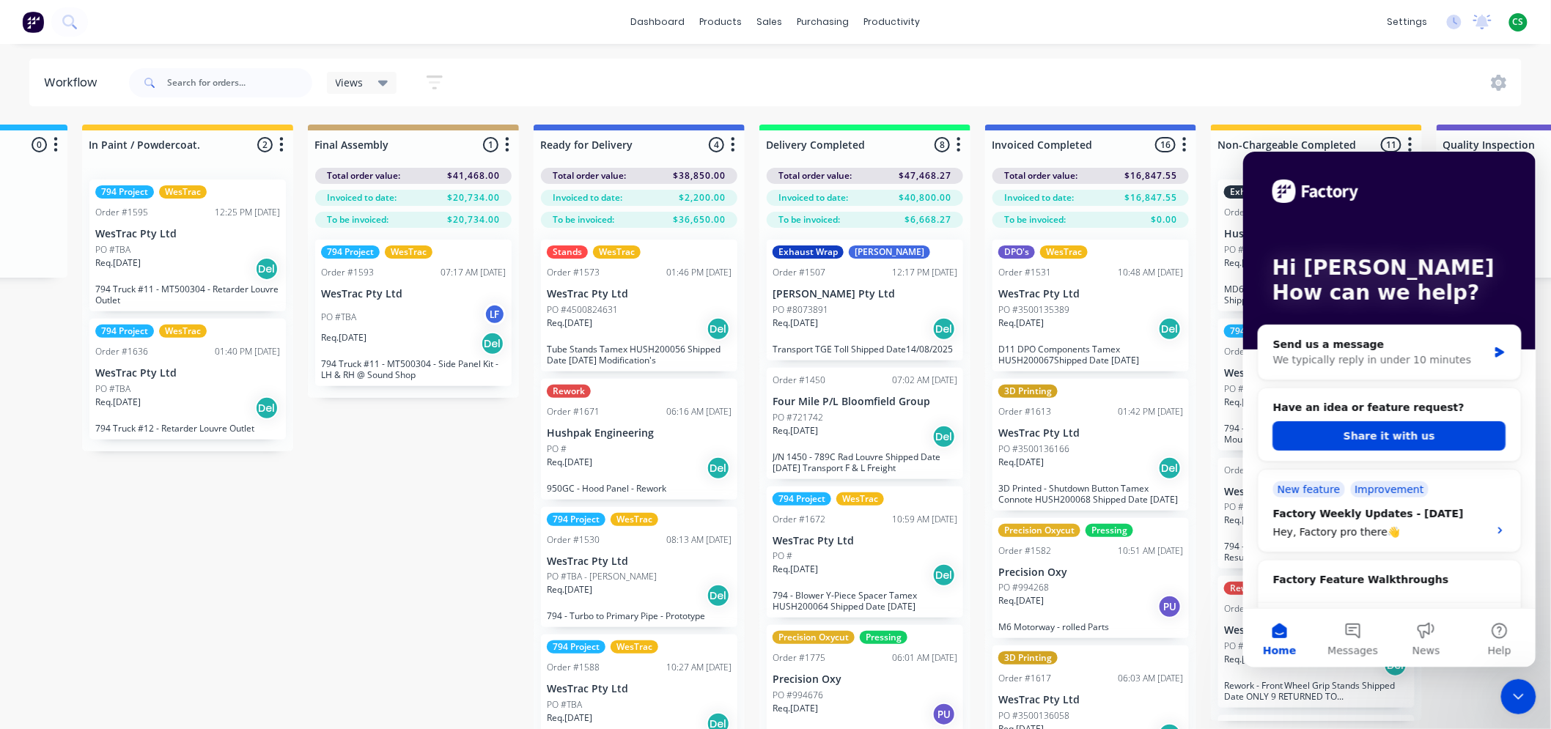
click at [1265, 22] on div "dashboard products sales purchasing productivity dashboard products Product Cat…" at bounding box center [775, 22] width 1551 height 44
click at [636, 19] on link "dashboard" at bounding box center [658, 22] width 69 height 22
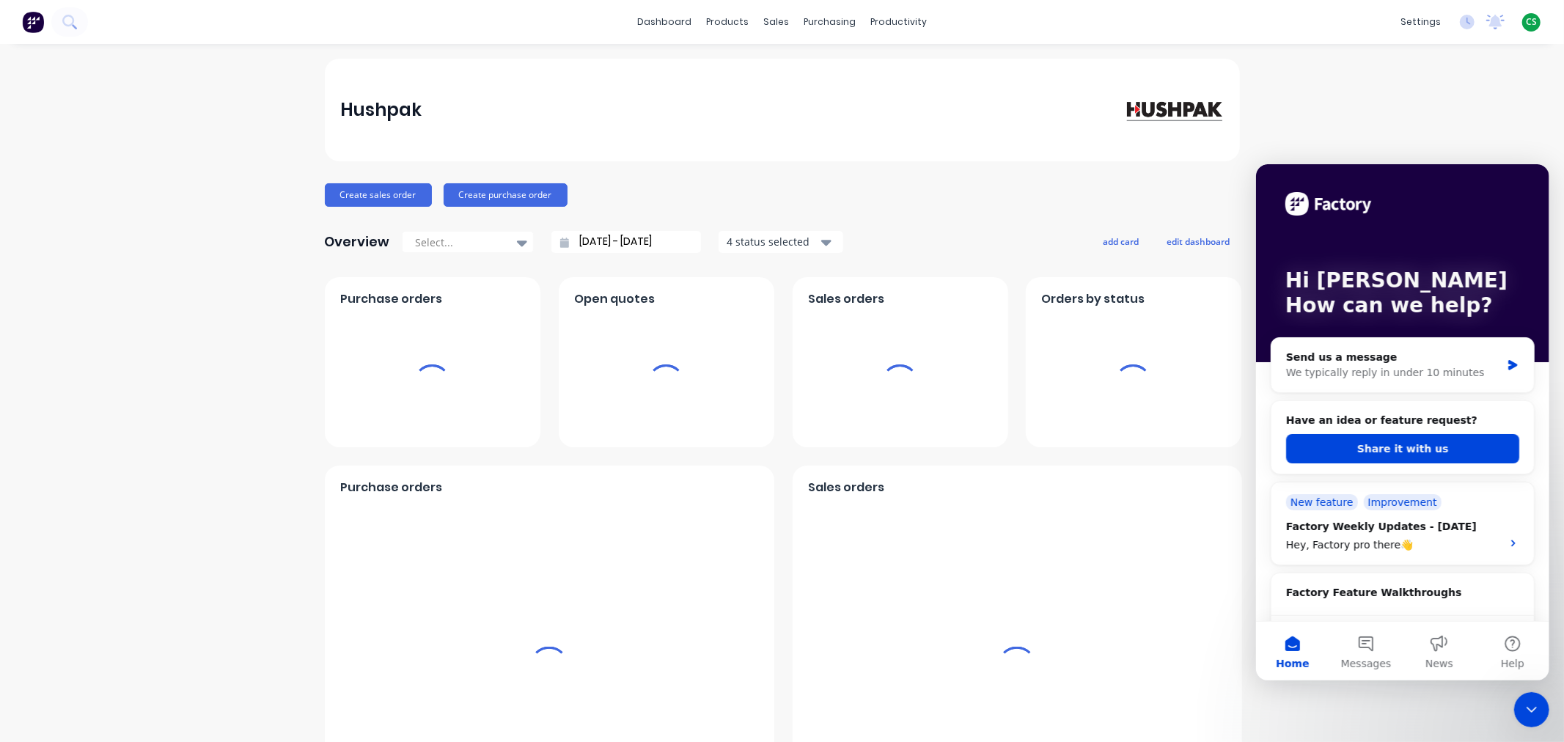
click at [1524, 707] on icon "Close Intercom Messenger" at bounding box center [1531, 709] width 18 height 18
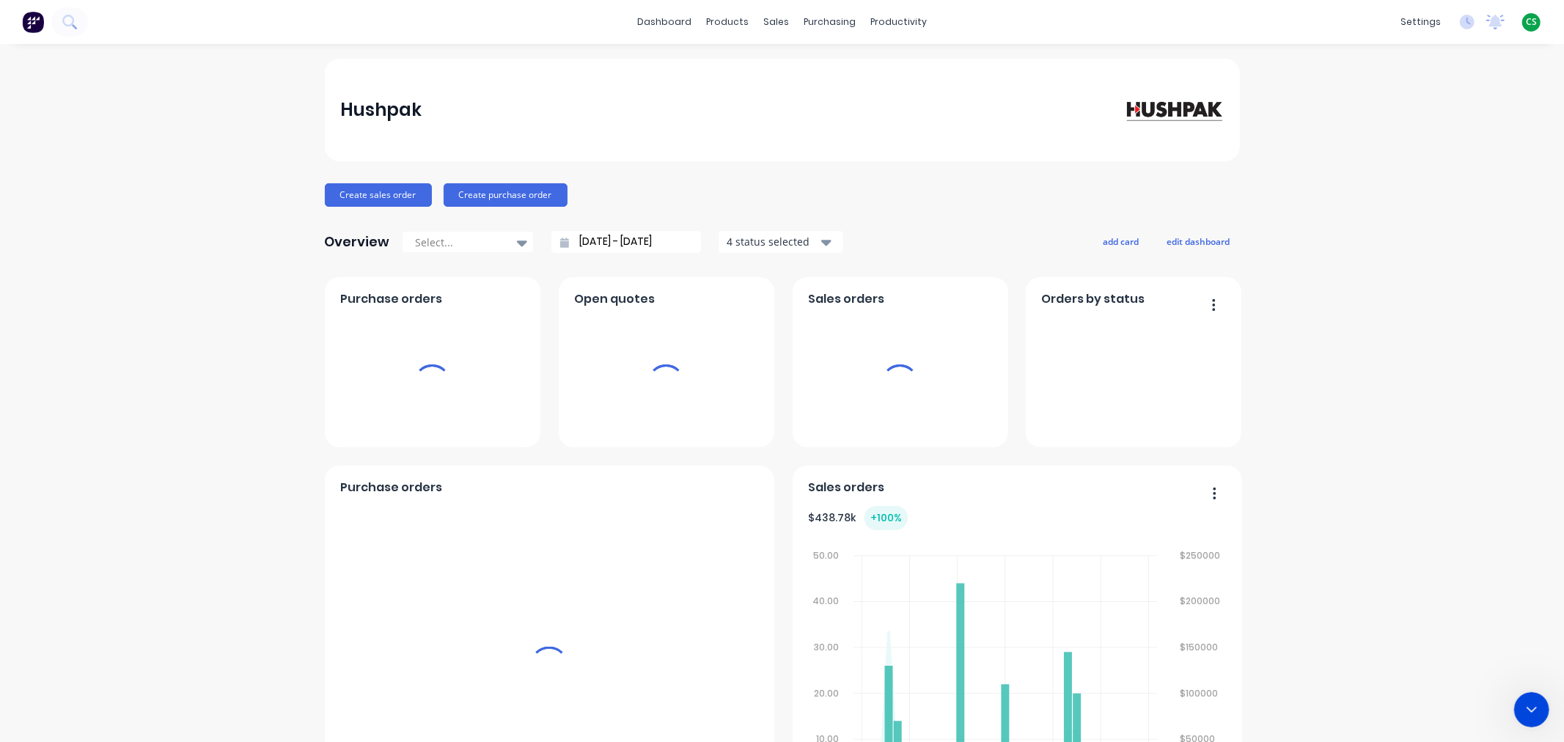
click at [1525, 23] on span "CS" at bounding box center [1530, 21] width 11 height 13
click at [1525, 22] on span "CS" at bounding box center [1530, 21] width 11 height 13
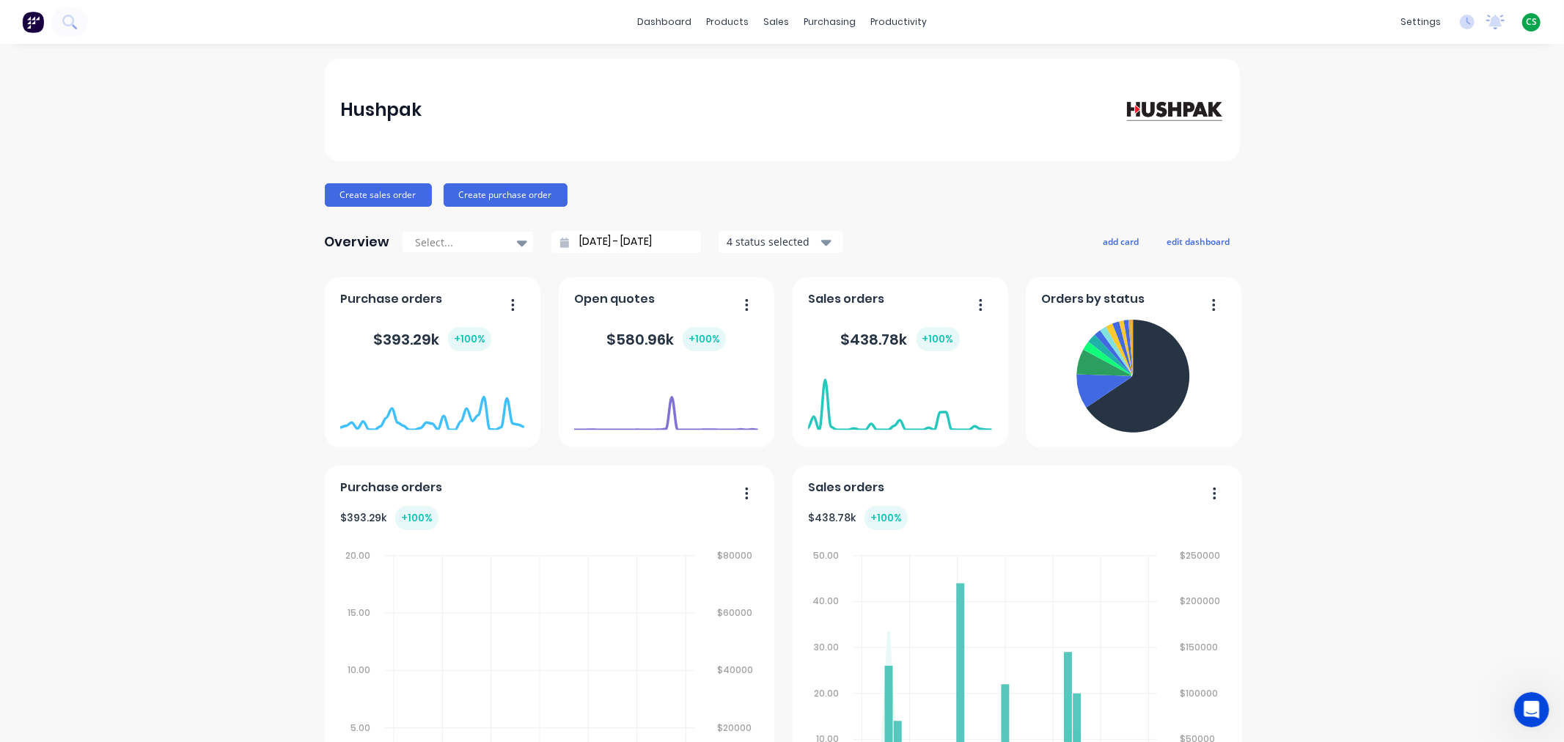
click at [1525, 22] on span "CS" at bounding box center [1530, 21] width 11 height 13
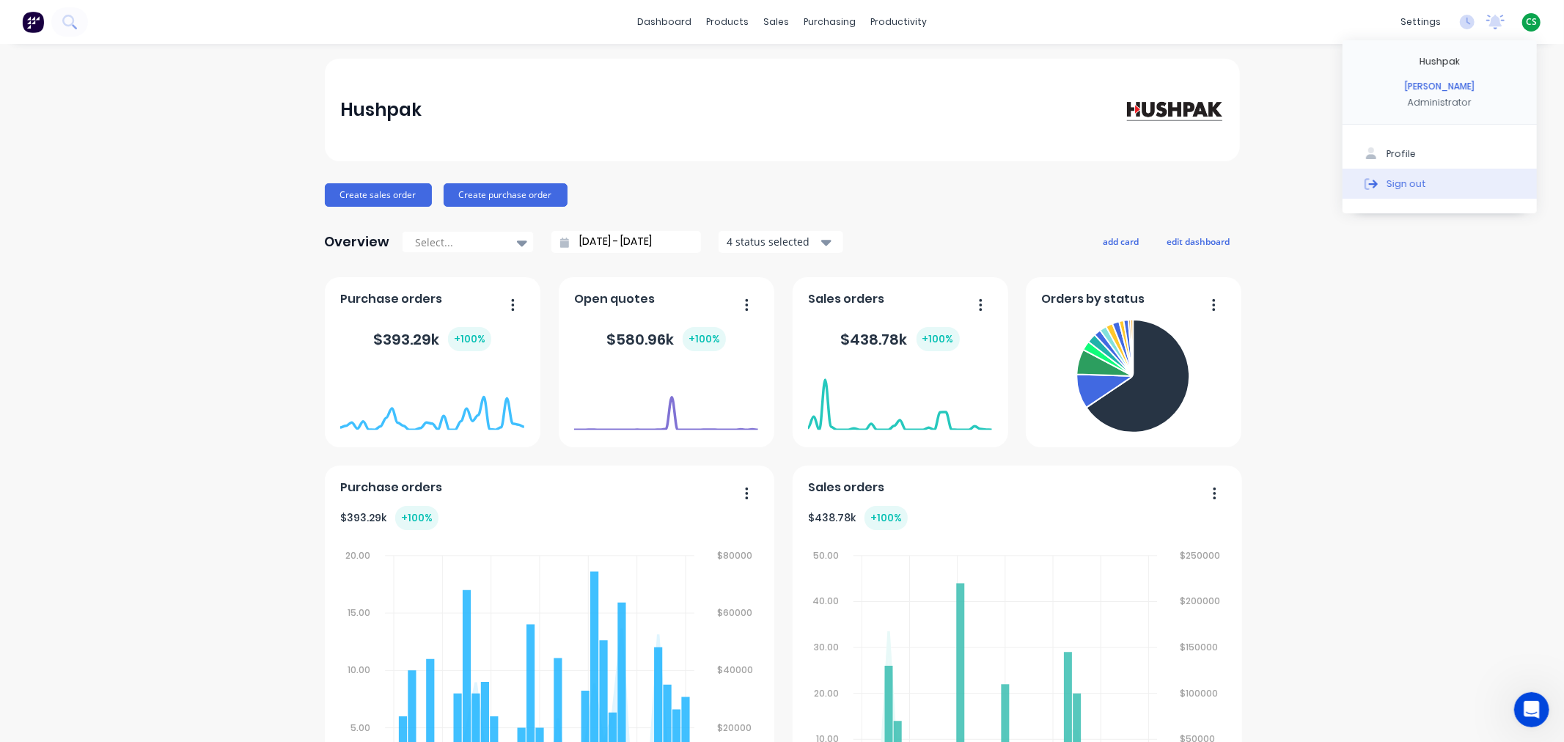
click at [1386, 178] on div "Sign out" at bounding box center [1406, 183] width 40 height 13
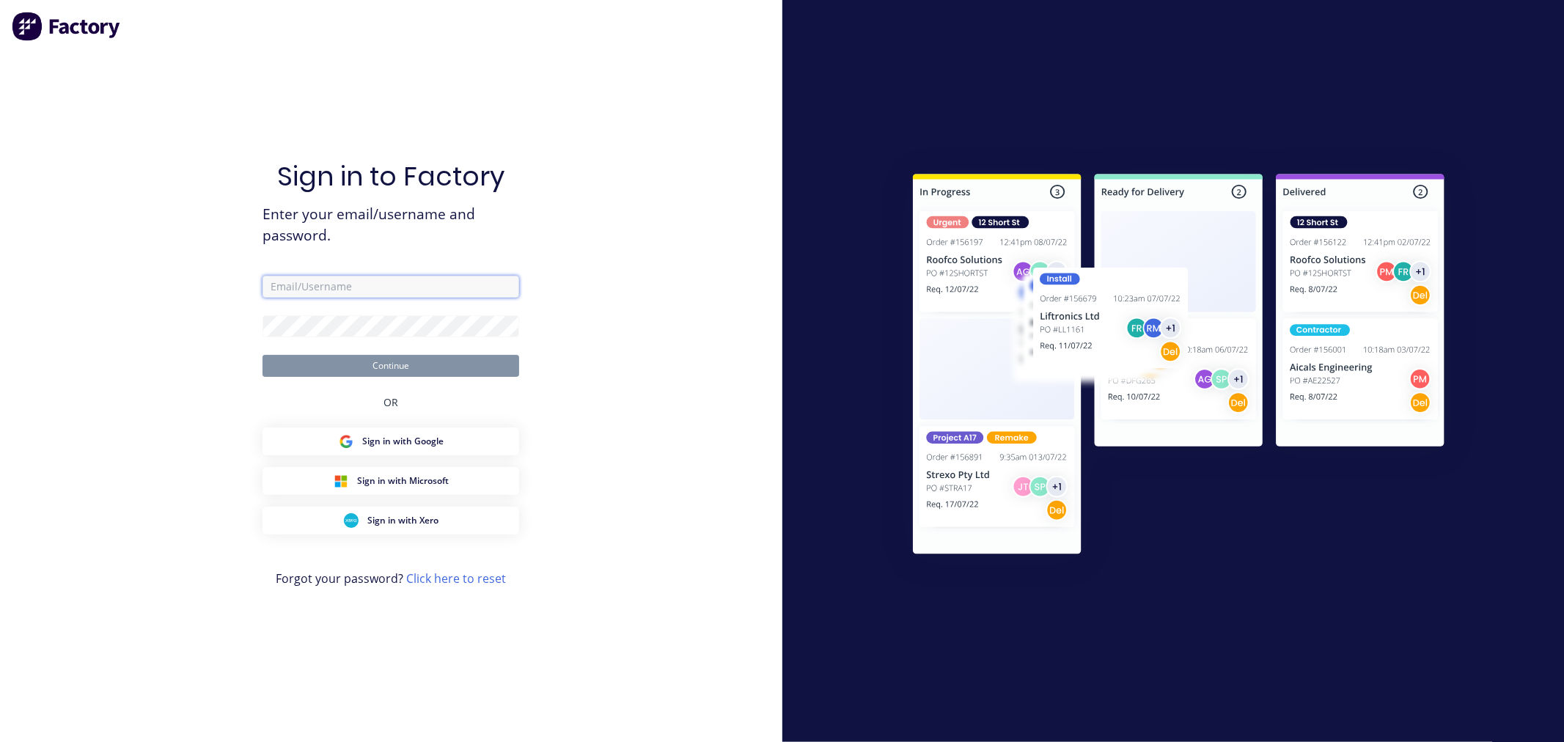
click at [320, 290] on input "text" at bounding box center [390, 287] width 257 height 22
type input "cathy@factory.app"
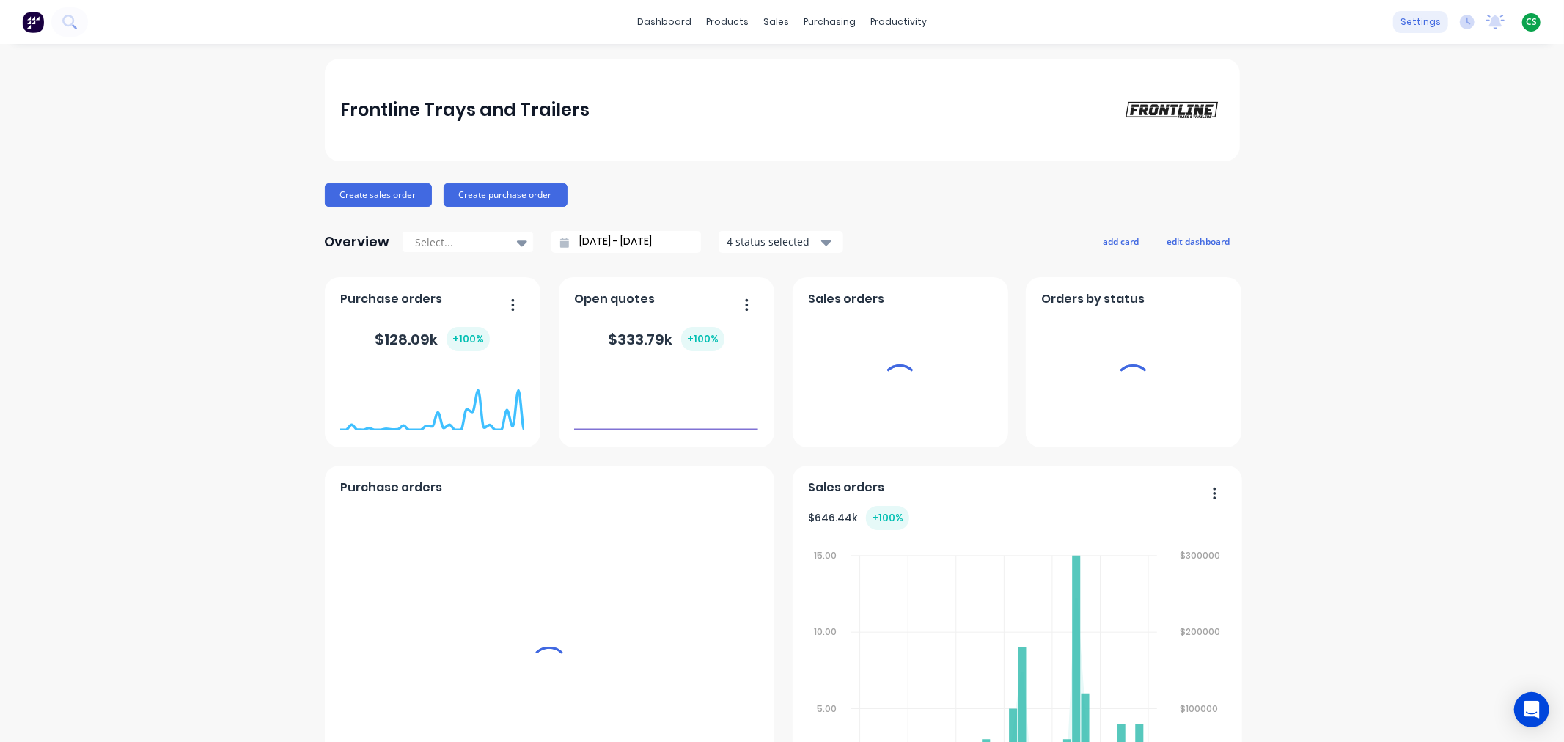
click at [1408, 22] on div "settings" at bounding box center [1420, 22] width 55 height 22
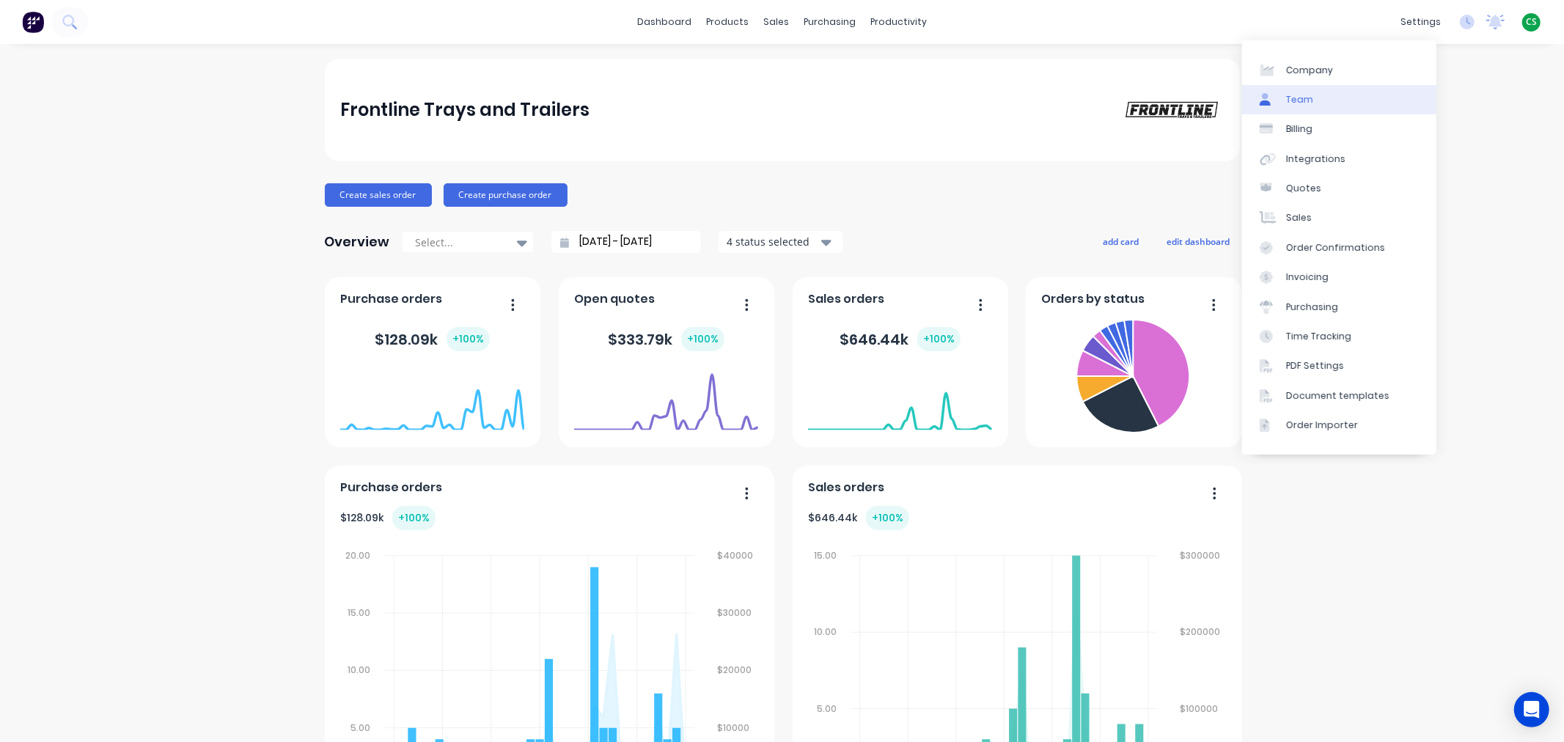
click at [1330, 97] on link "Team" at bounding box center [1339, 99] width 194 height 29
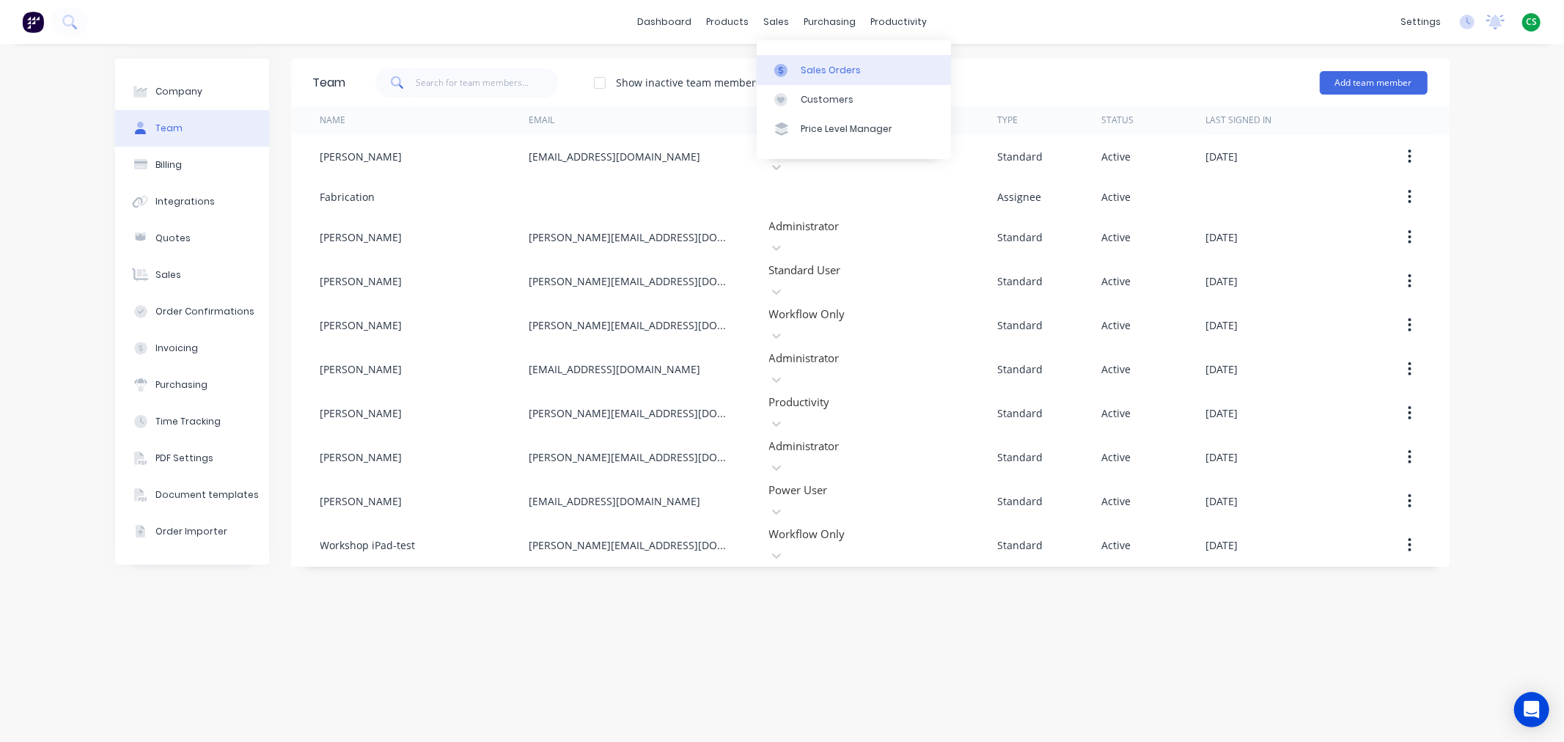
click at [824, 70] on div "Sales Orders" at bounding box center [830, 70] width 60 height 13
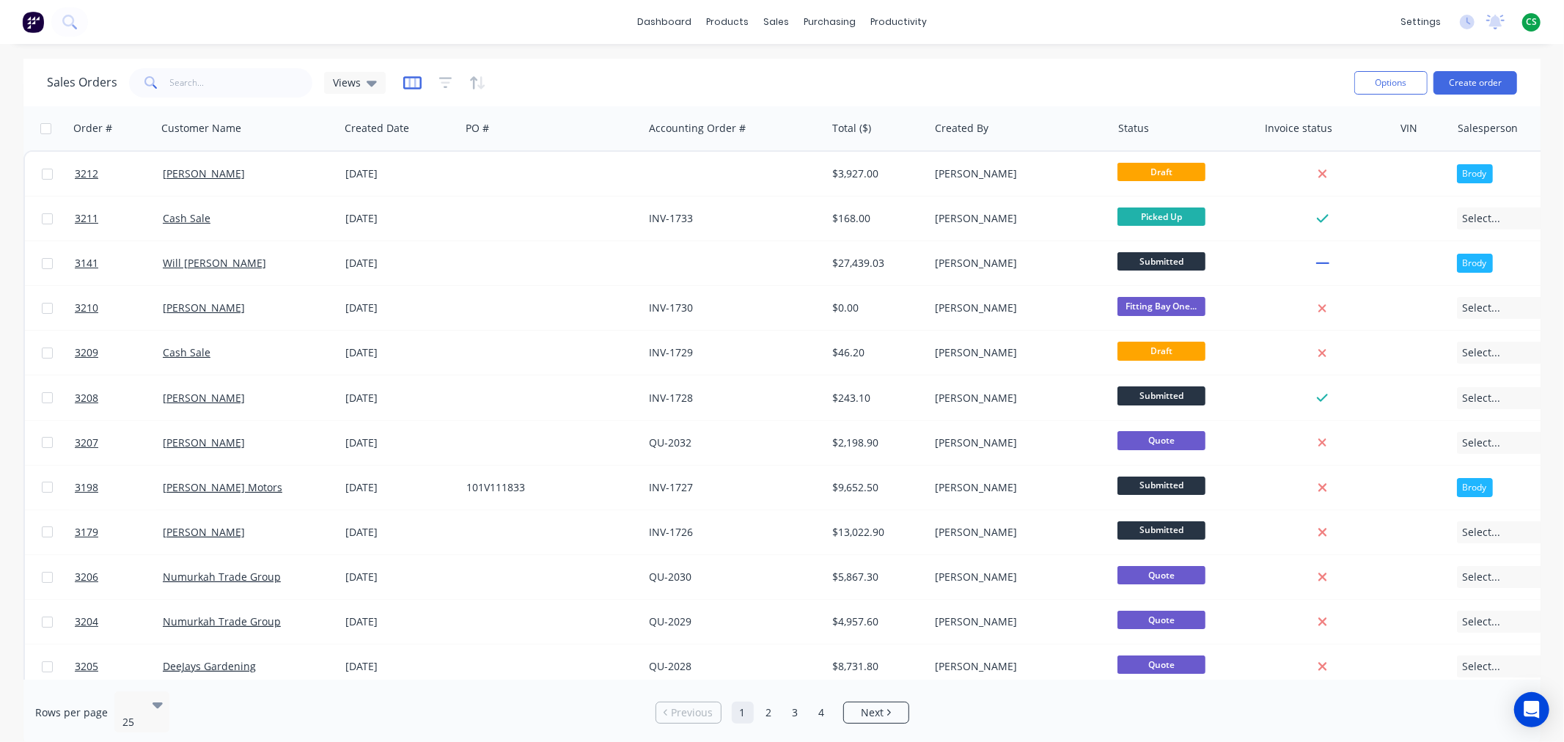
click at [408, 79] on icon "button" at bounding box center [411, 83] width 7 height 10
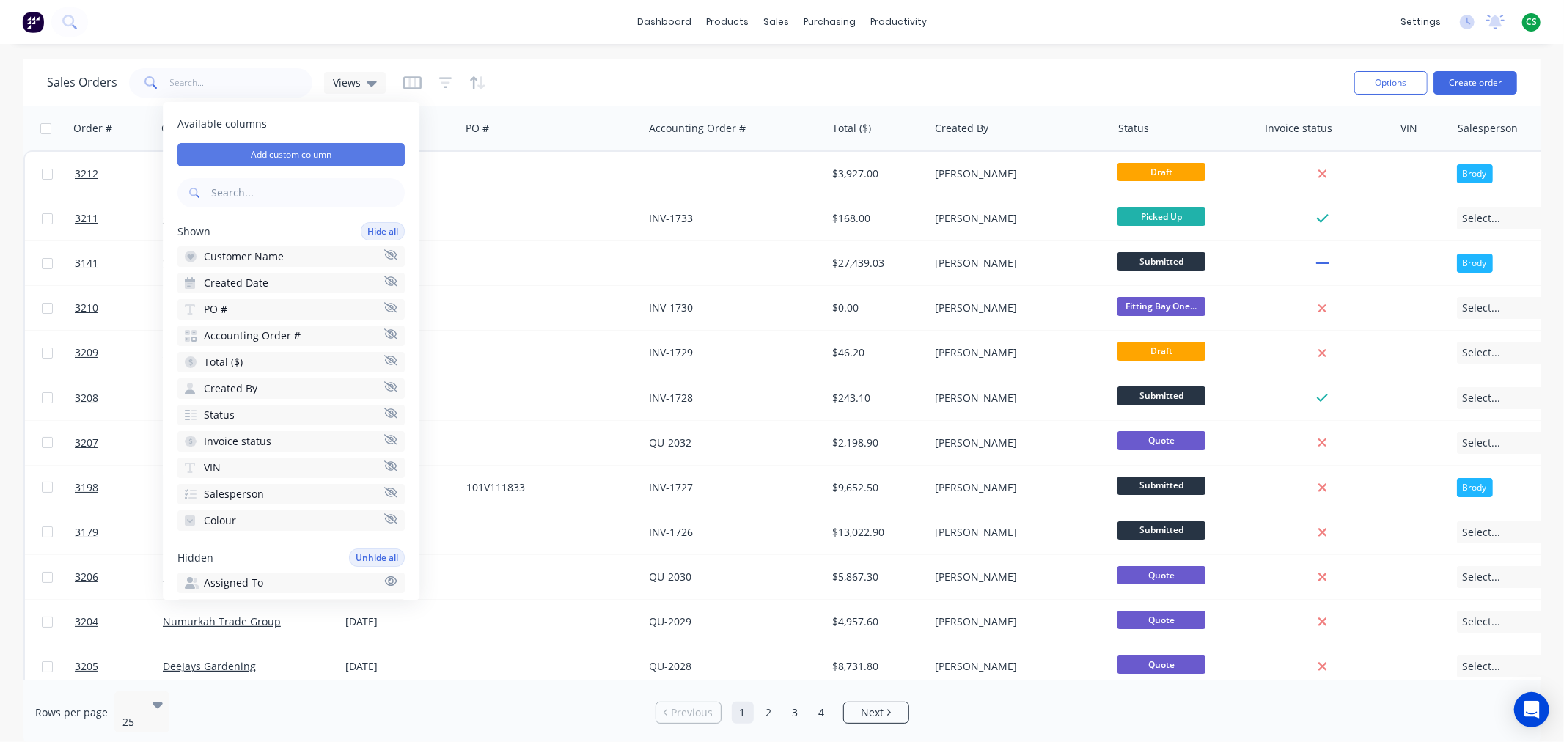
click at [235, 157] on button "Add custom column" at bounding box center [290, 154] width 227 height 23
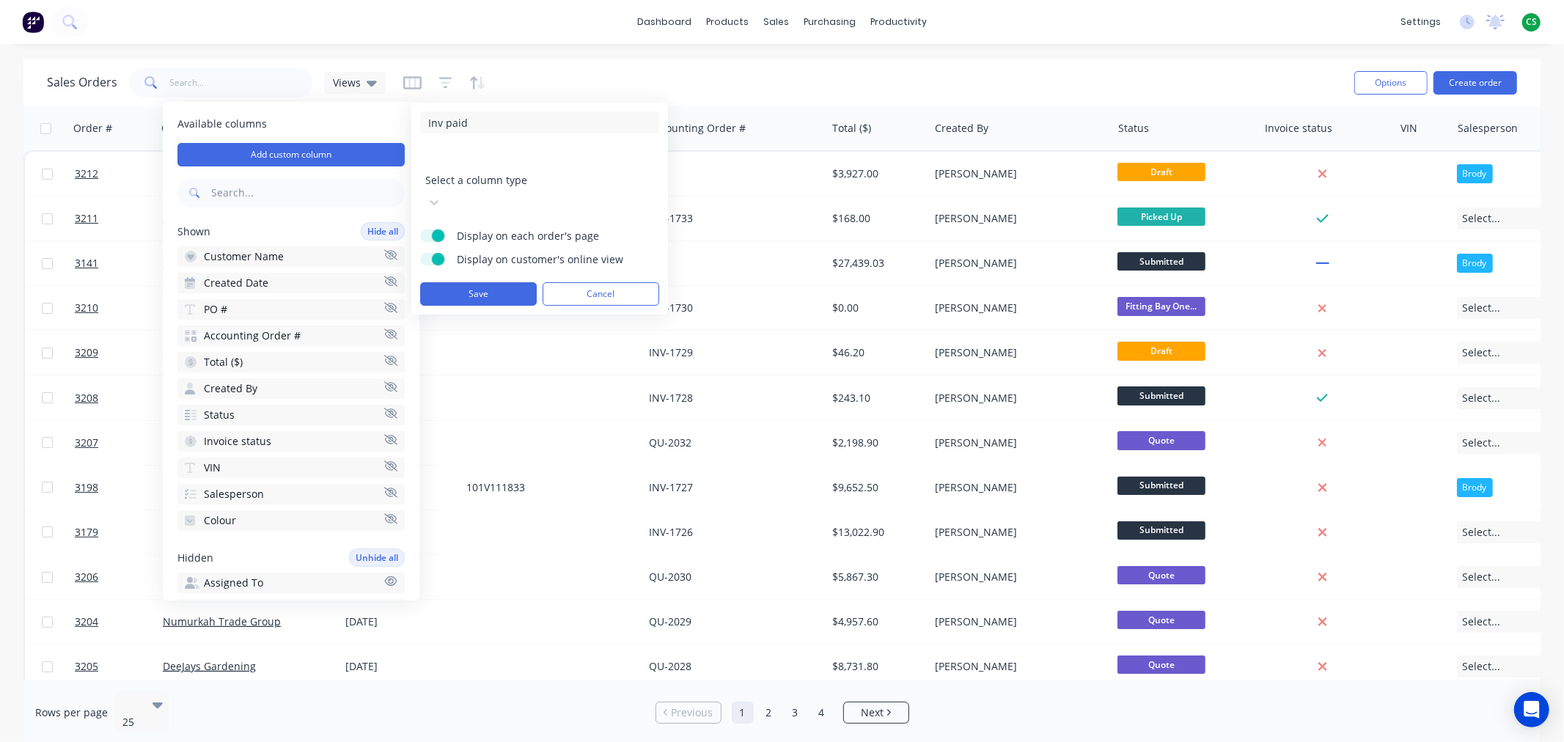
type input "Inv paid"
click at [479, 158] on div at bounding box center [530, 160] width 211 height 18
click at [463, 300] on input at bounding box center [539, 311] width 239 height 22
type input "Payment received"
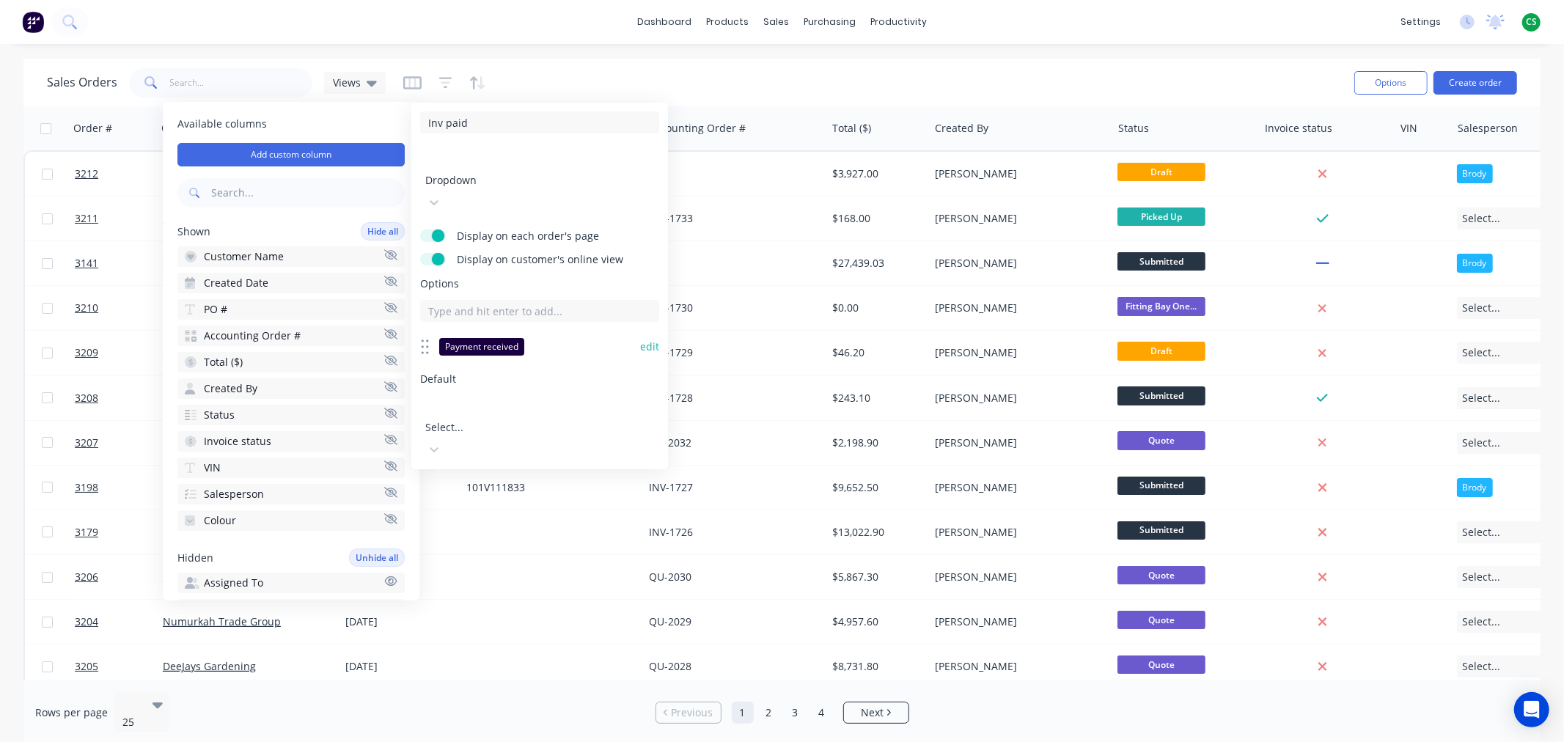
click at [646, 339] on button "edit" at bounding box center [649, 346] width 19 height 15
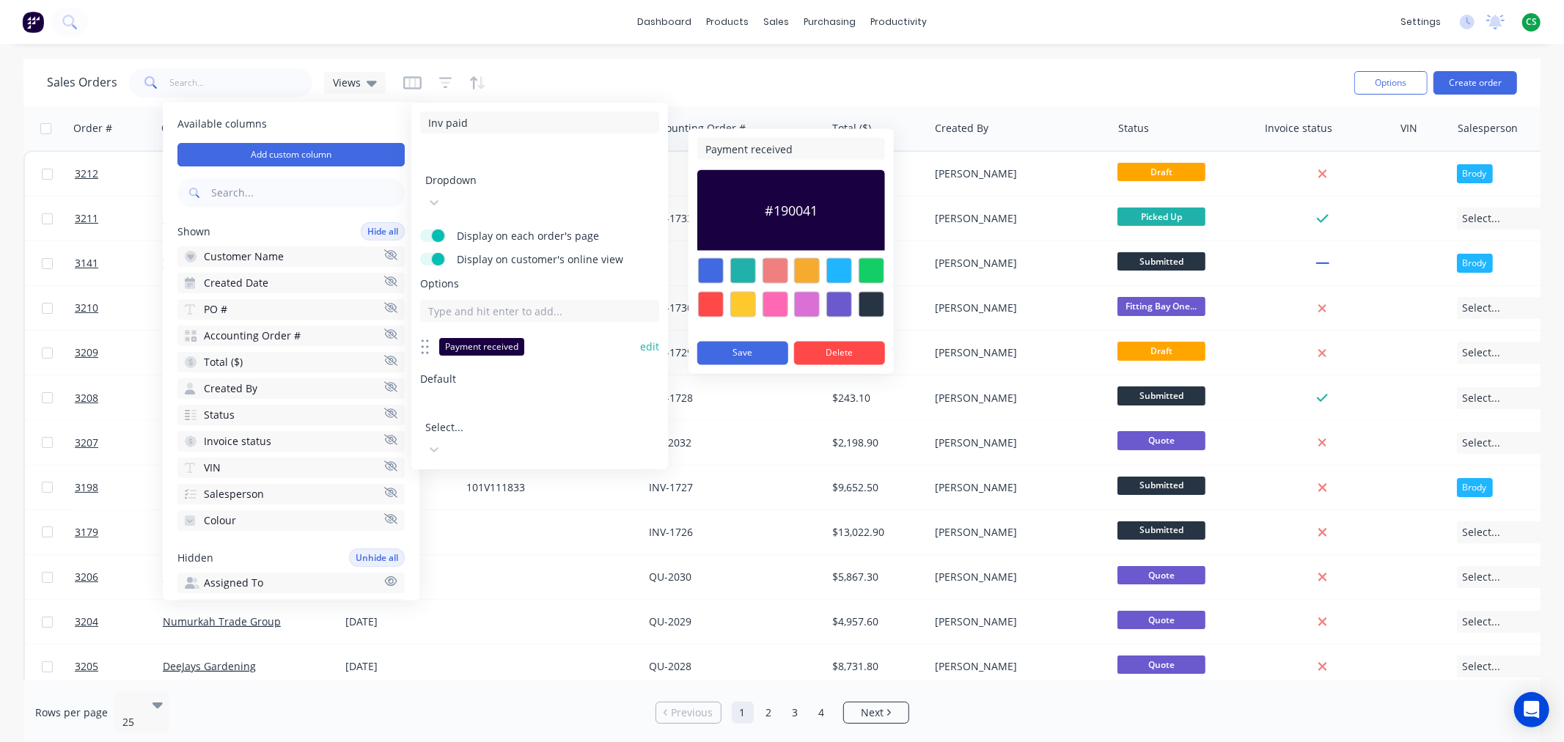
click at [874, 273] on div at bounding box center [871, 271] width 26 height 26
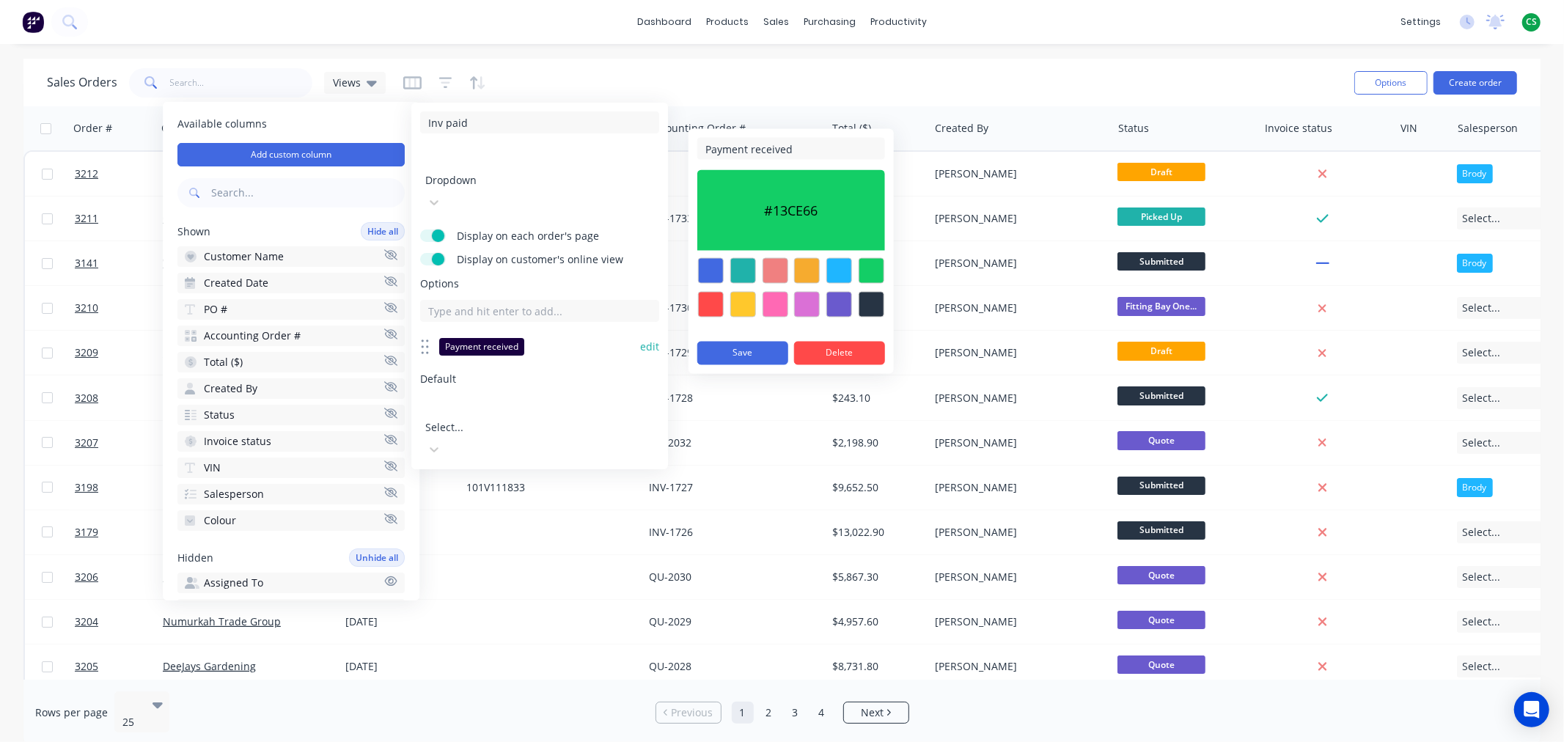
click at [652, 339] on button "edit" at bounding box center [649, 346] width 19 height 15
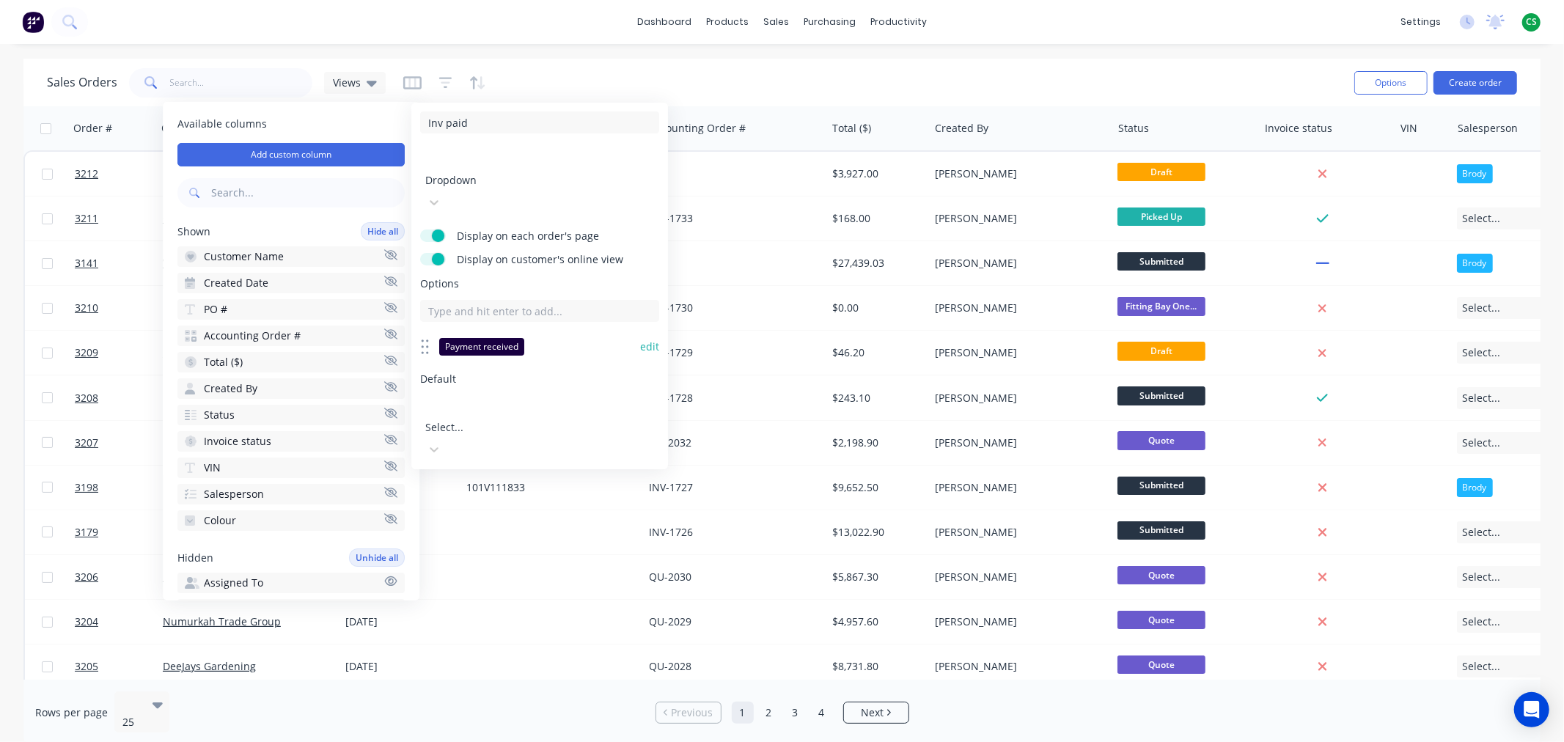
click at [652, 339] on button "edit" at bounding box center [649, 346] width 19 height 15
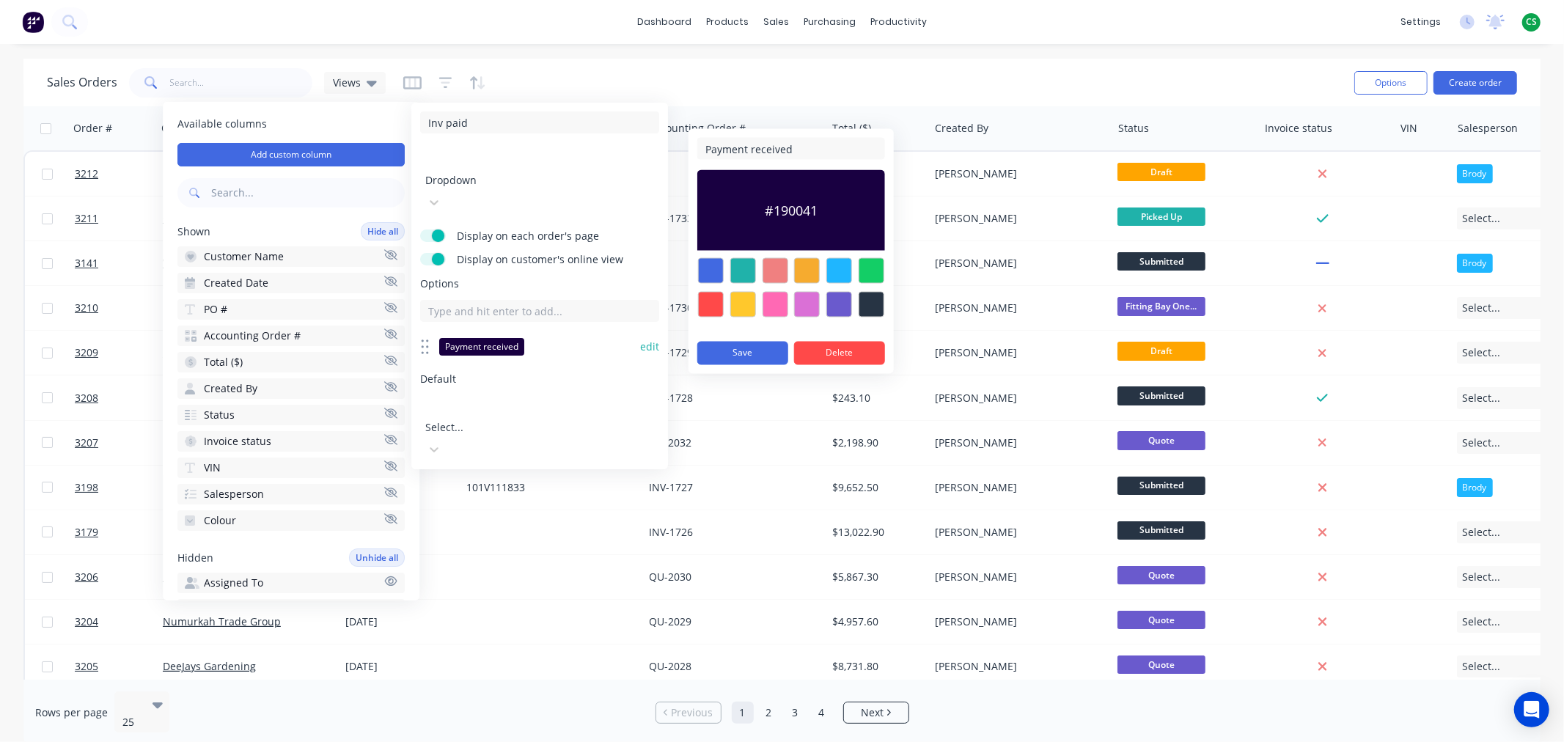
click at [871, 264] on div at bounding box center [871, 271] width 26 height 26
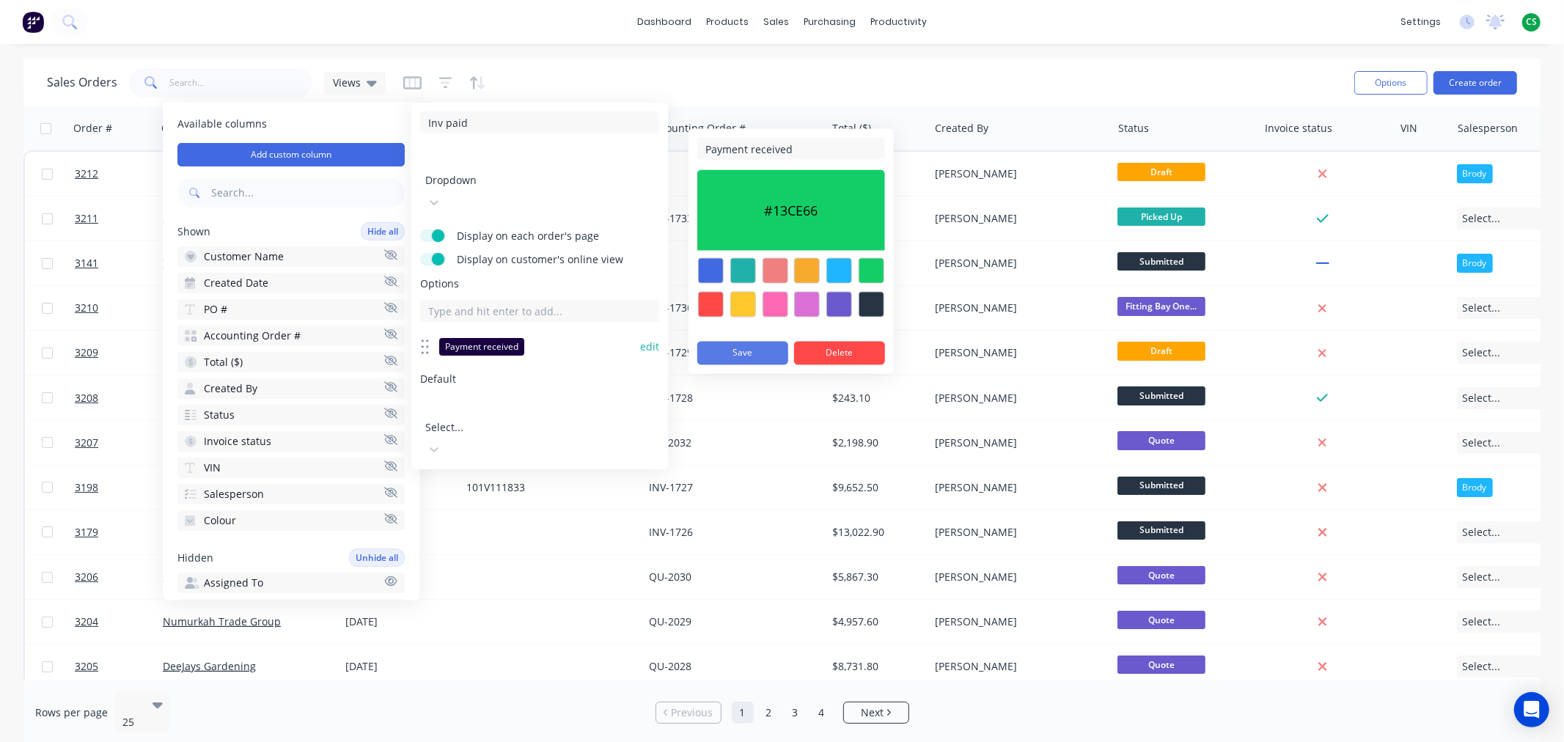
click at [751, 353] on button "Save" at bounding box center [742, 353] width 91 height 23
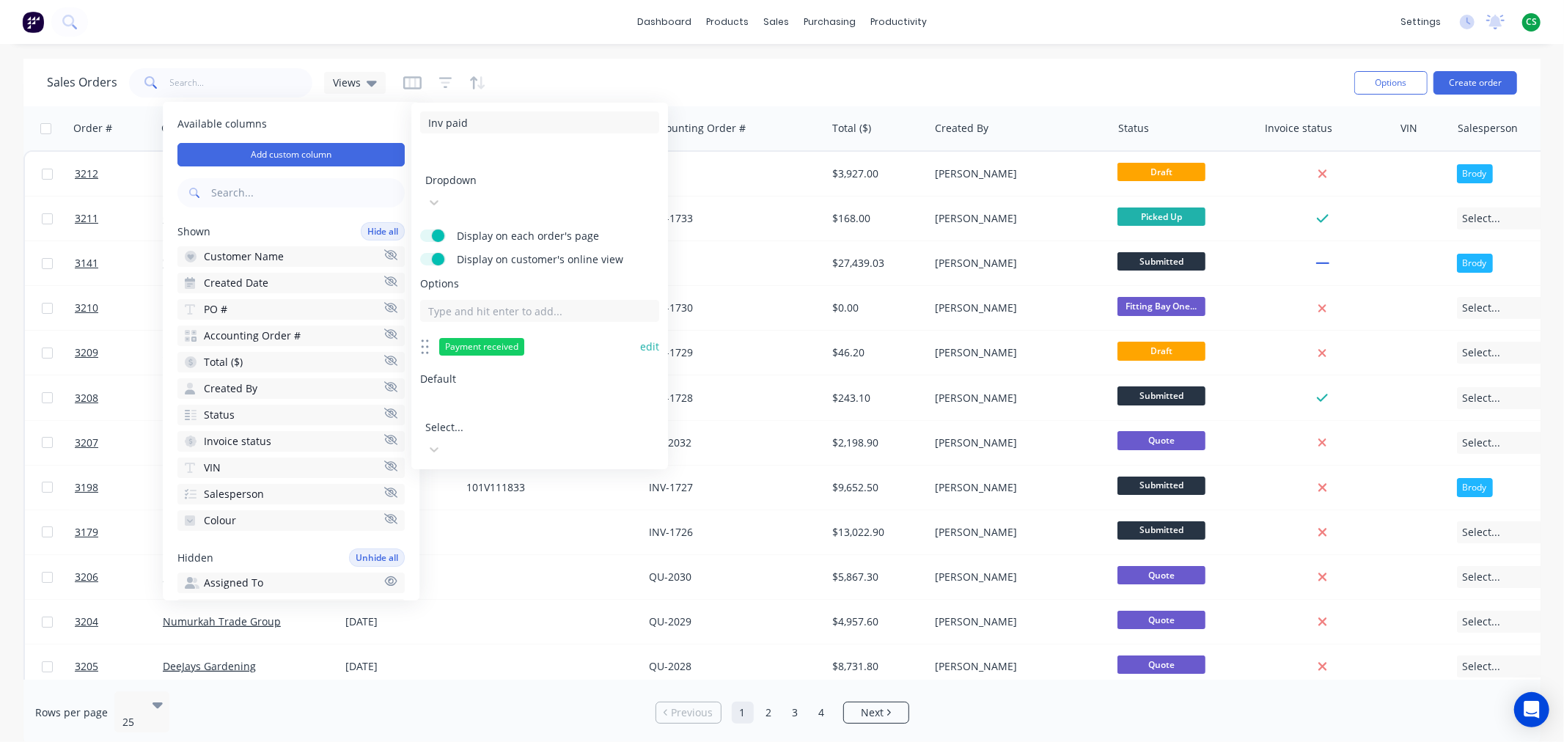
click at [650, 339] on button "edit" at bounding box center [649, 346] width 19 height 15
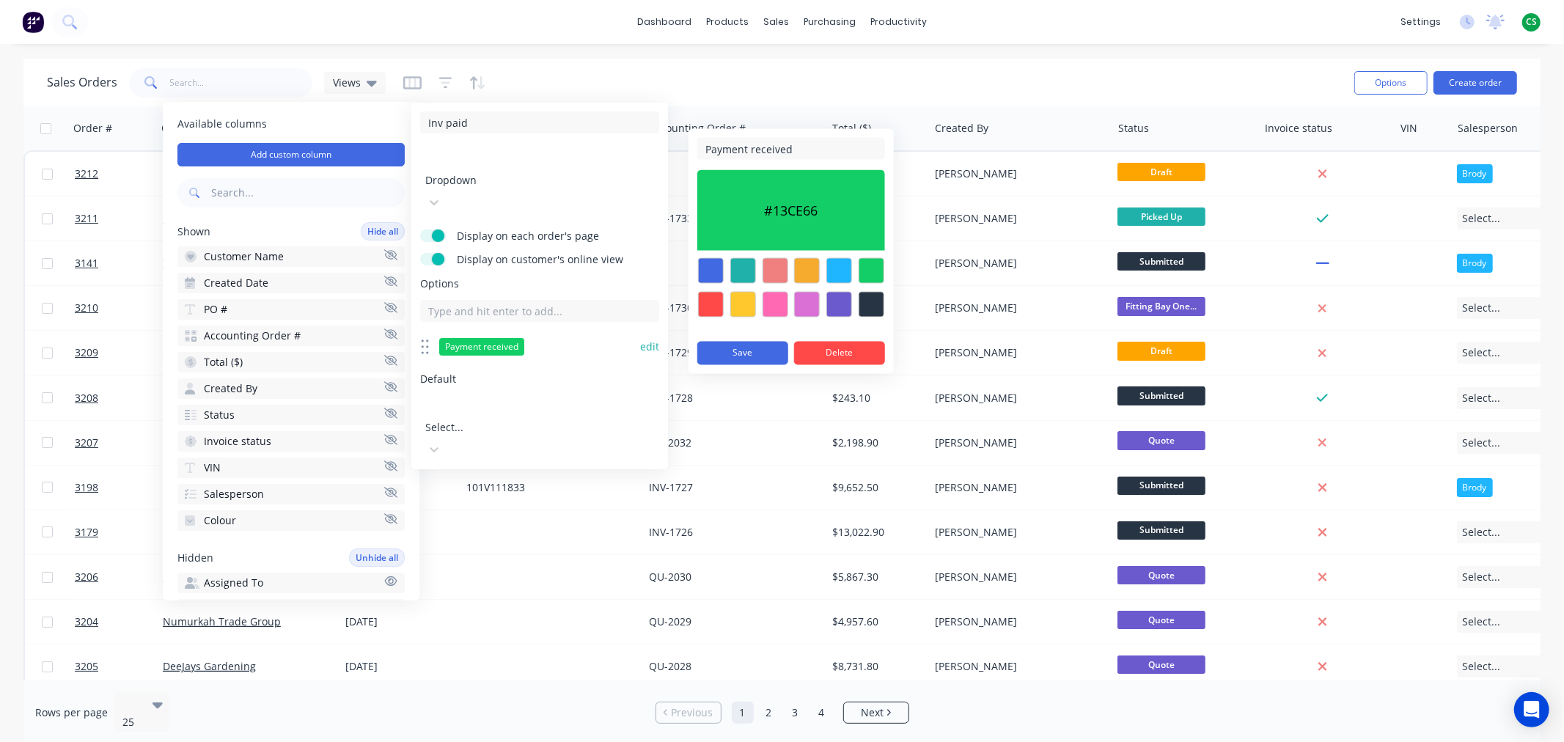
click at [862, 301] on div at bounding box center [871, 305] width 26 height 26
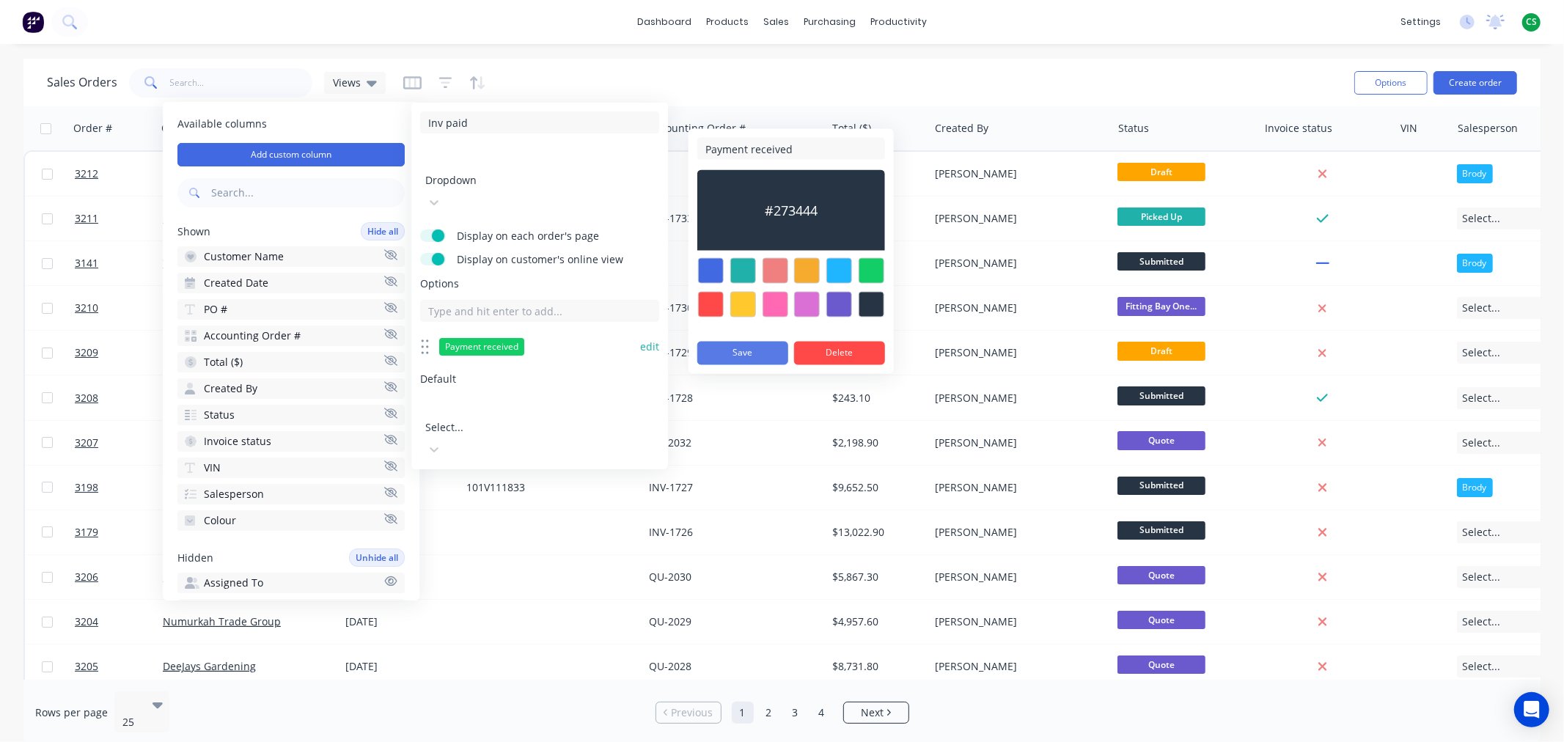
click at [729, 350] on button "Save" at bounding box center [742, 353] width 91 height 23
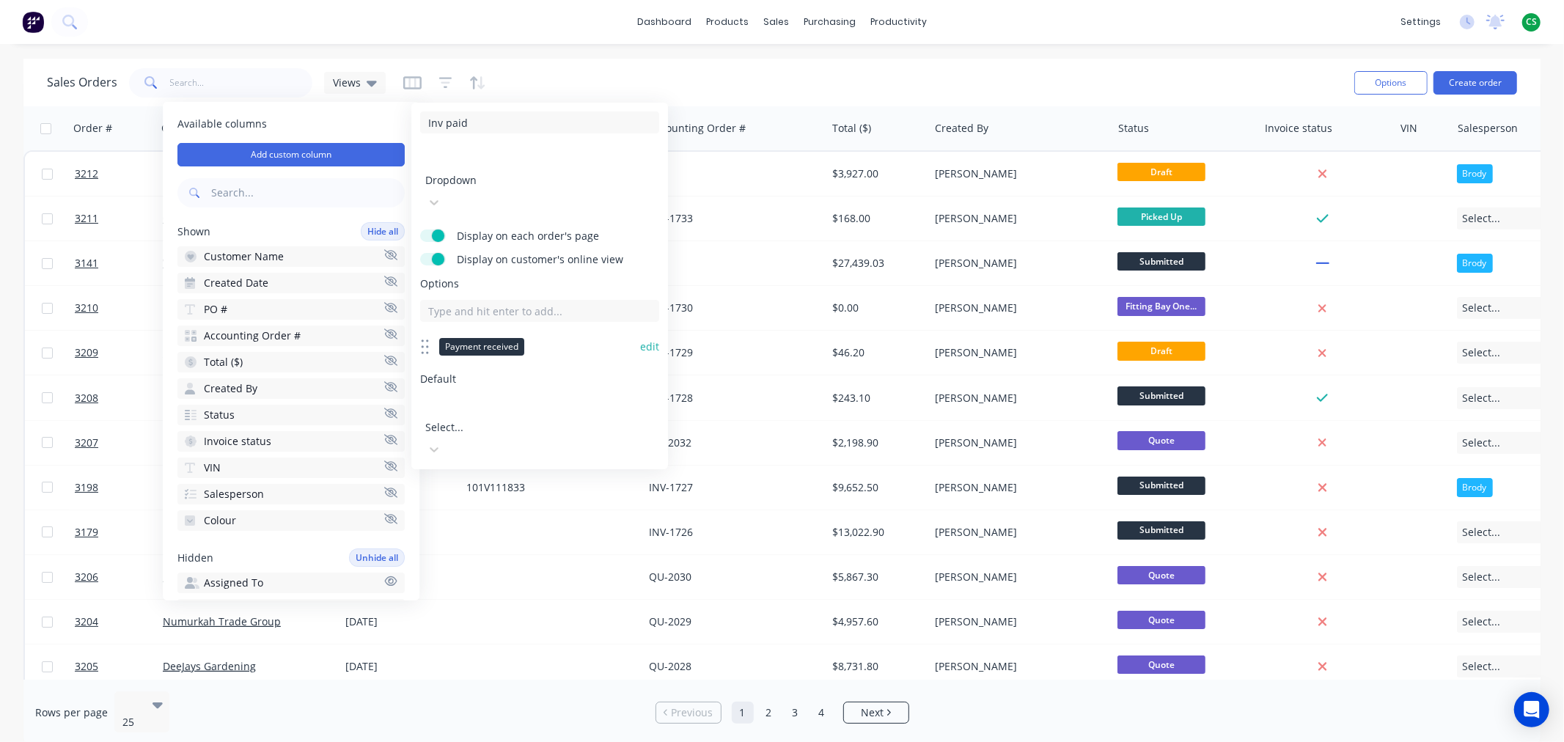
click at [463, 476] on button "Save" at bounding box center [478, 487] width 117 height 23
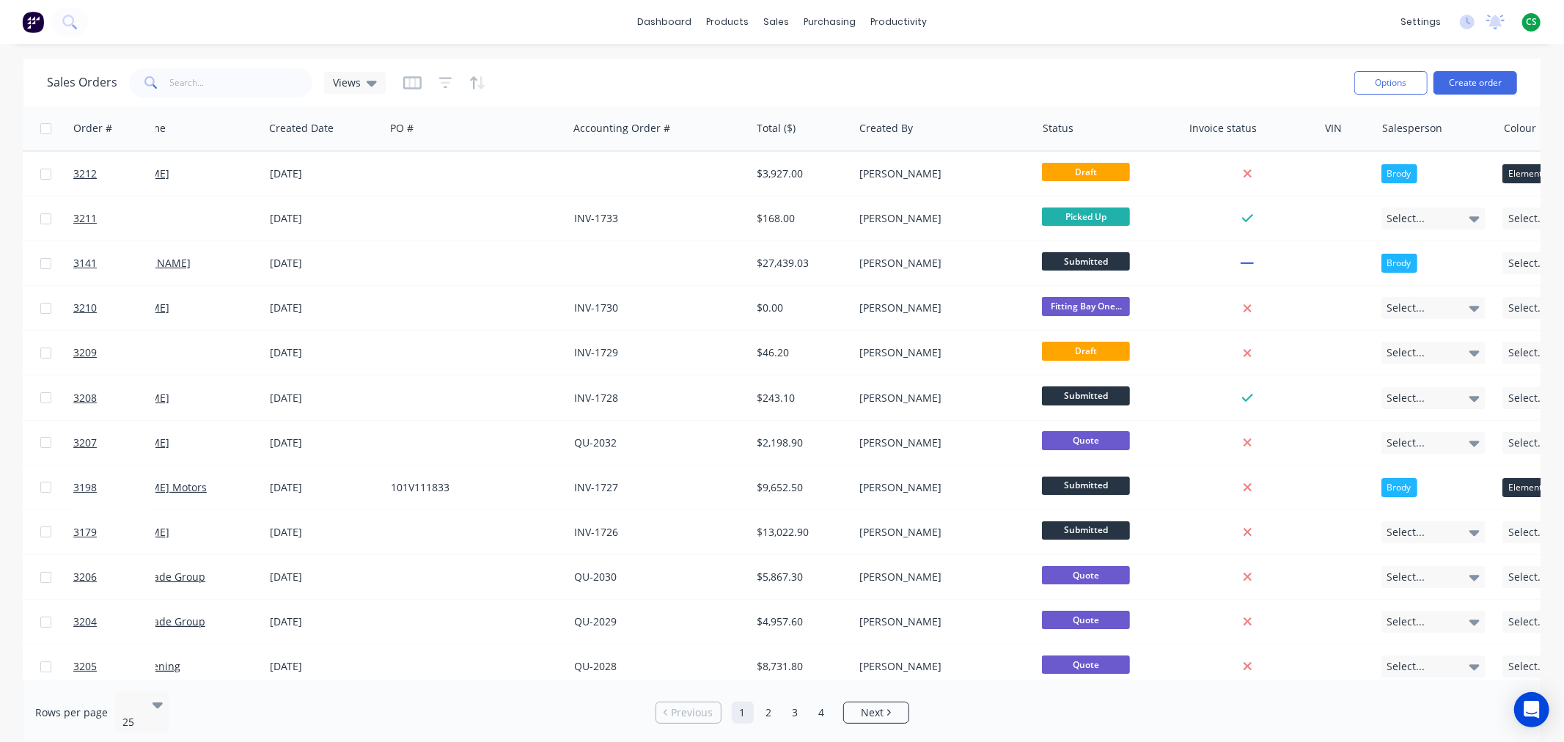
scroll to position [0, 222]
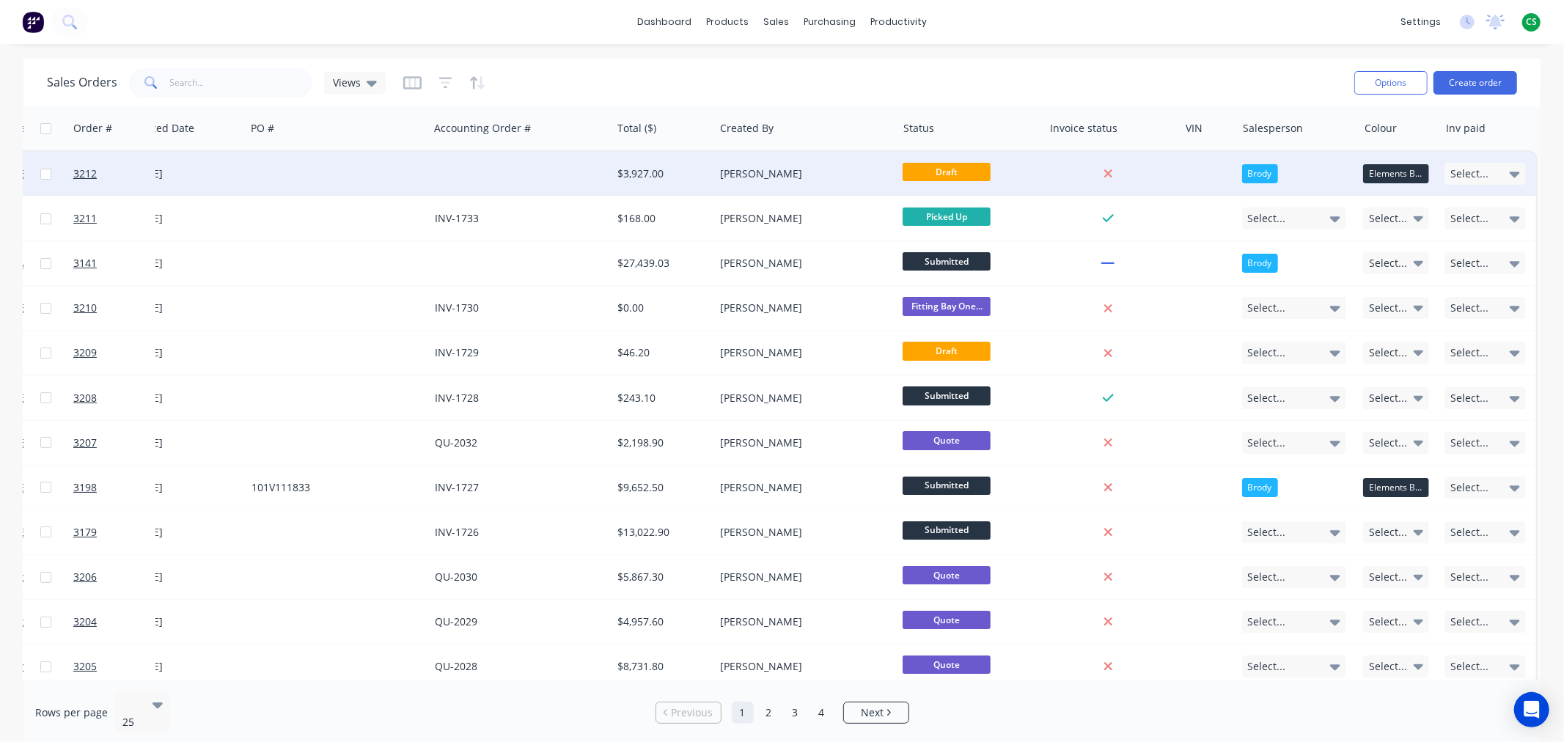
click at [1486, 176] on div "Select..." at bounding box center [1484, 174] width 81 height 22
click at [1249, 81] on div "Sales Orders Views" at bounding box center [694, 83] width 1295 height 36
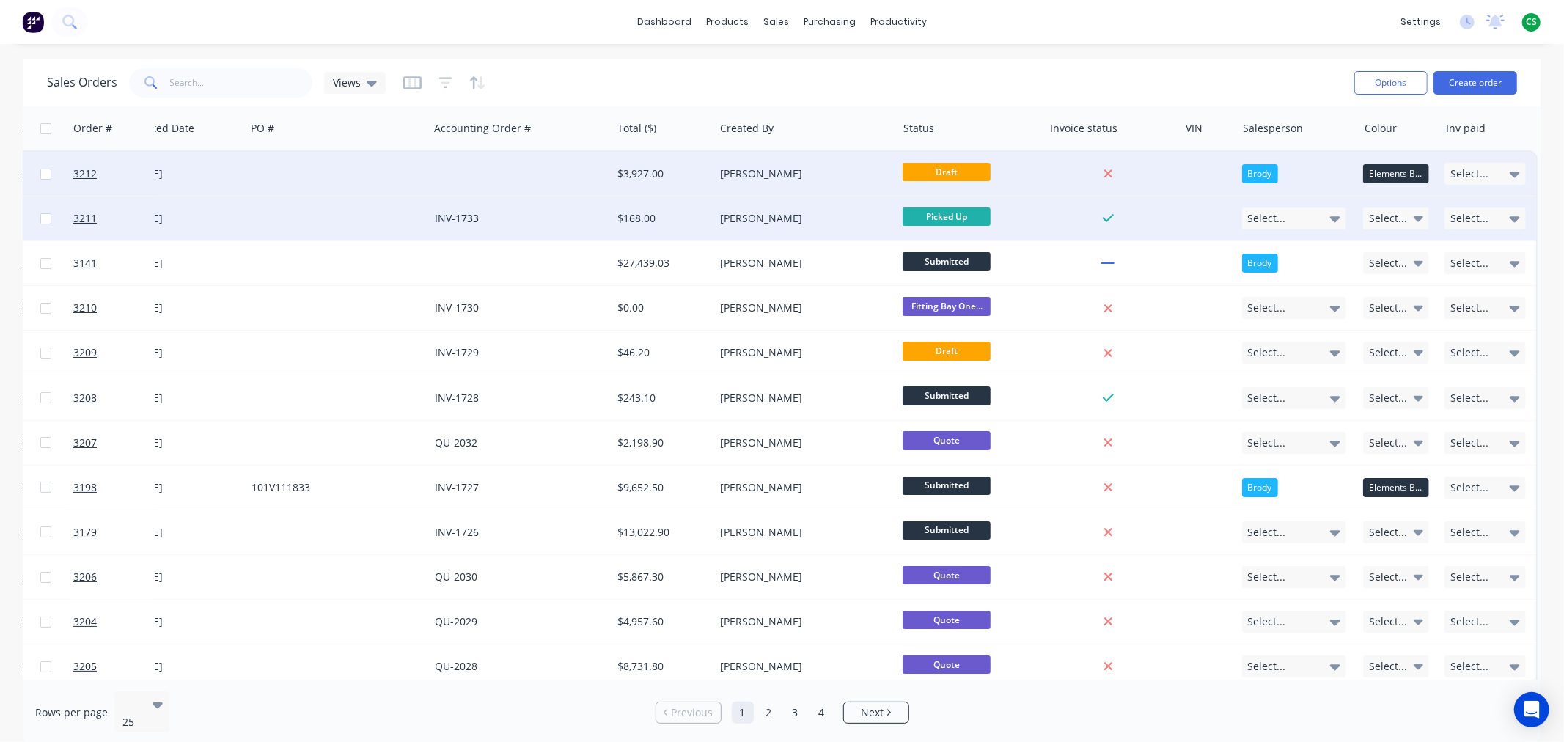
click at [224, 218] on div "[DATE]" at bounding box center [184, 218] width 109 height 15
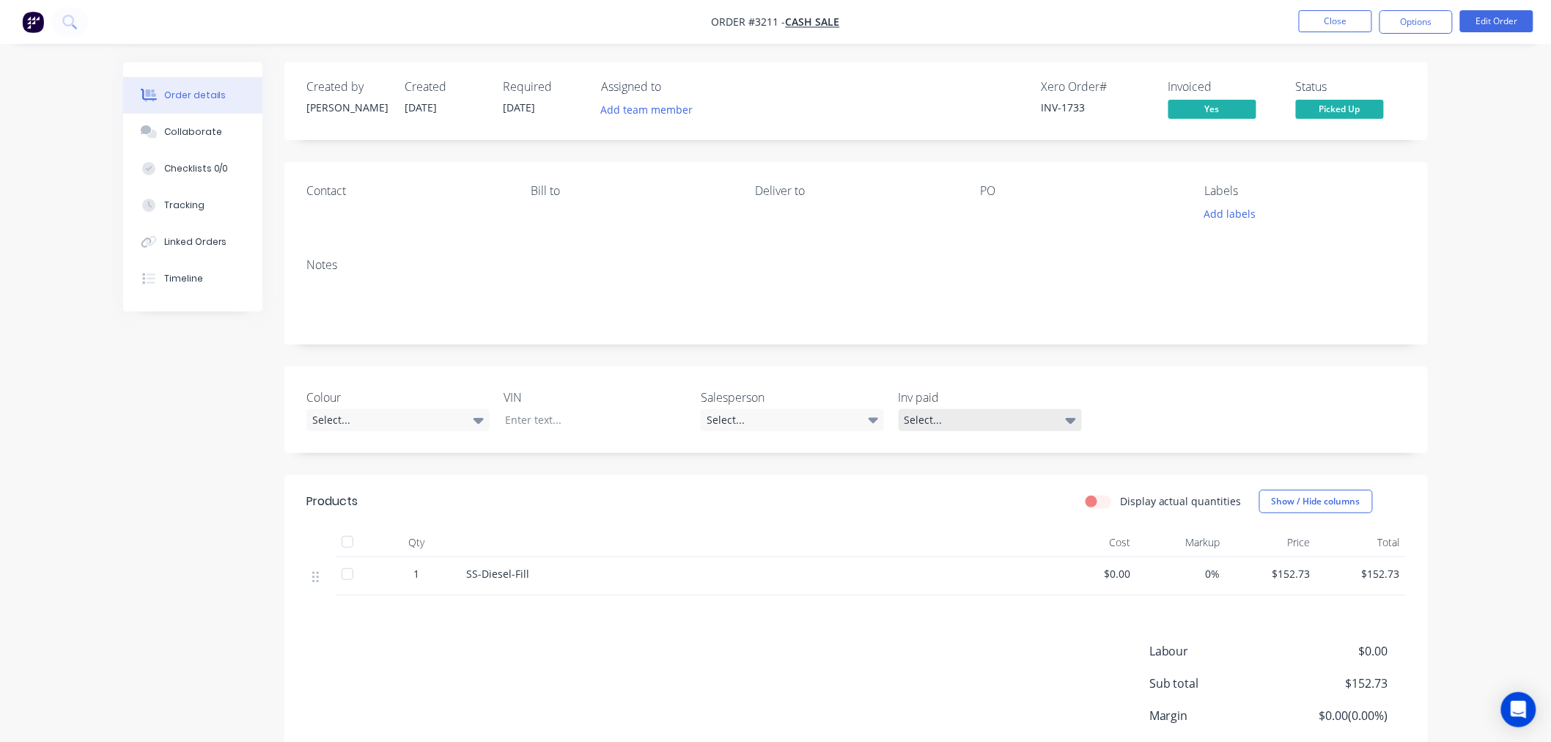
click at [1017, 415] on div "Select..." at bounding box center [990, 420] width 183 height 22
click at [979, 476] on div "Payment received" at bounding box center [952, 480] width 85 height 19
click at [953, 421] on div "Payment received" at bounding box center [941, 418] width 85 height 19
click at [912, 449] on div "None" at bounding box center [923, 450] width 26 height 15
click at [1325, 21] on button "Close" at bounding box center [1335, 21] width 73 height 22
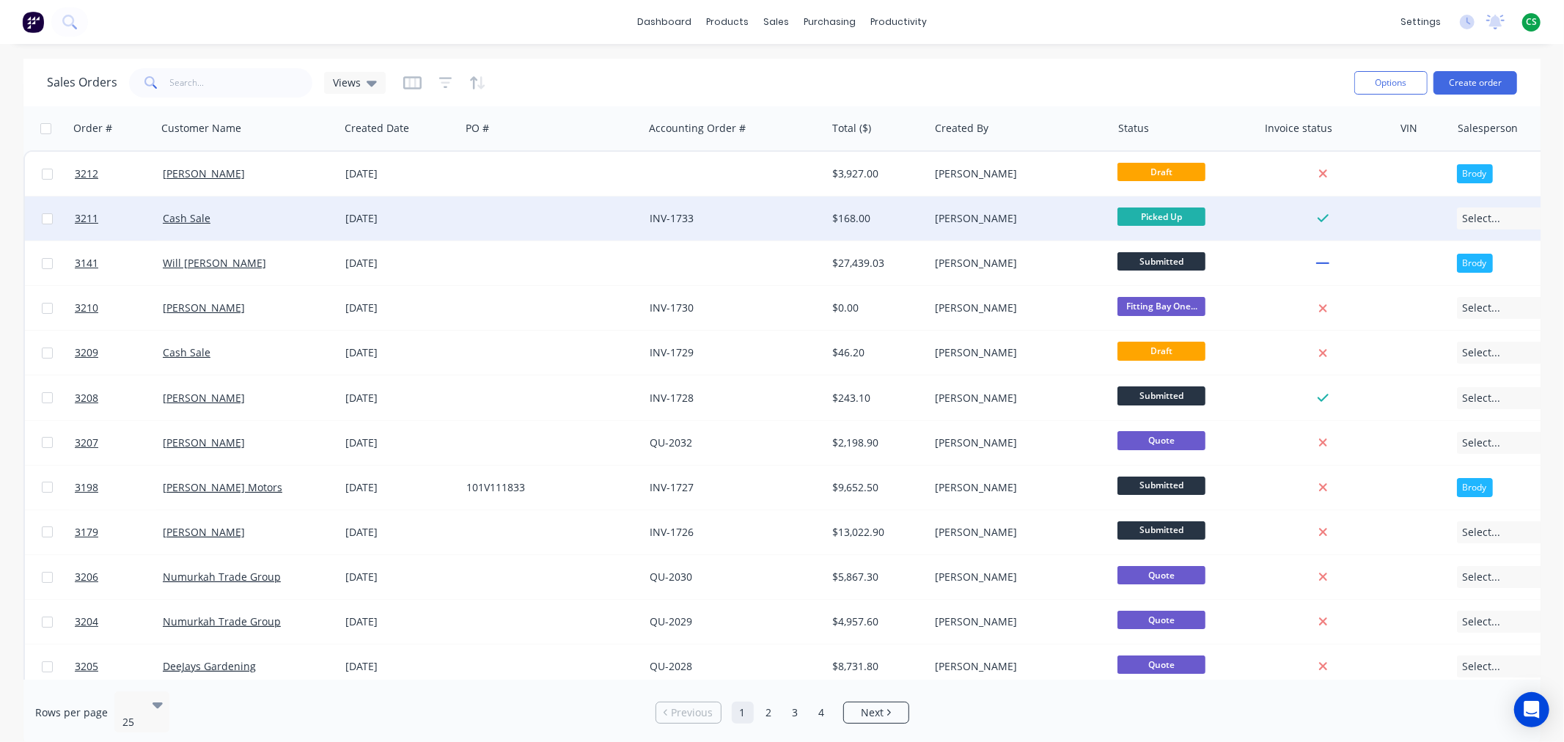
click at [254, 225] on div "Cash Sale" at bounding box center [248, 218] width 183 height 44
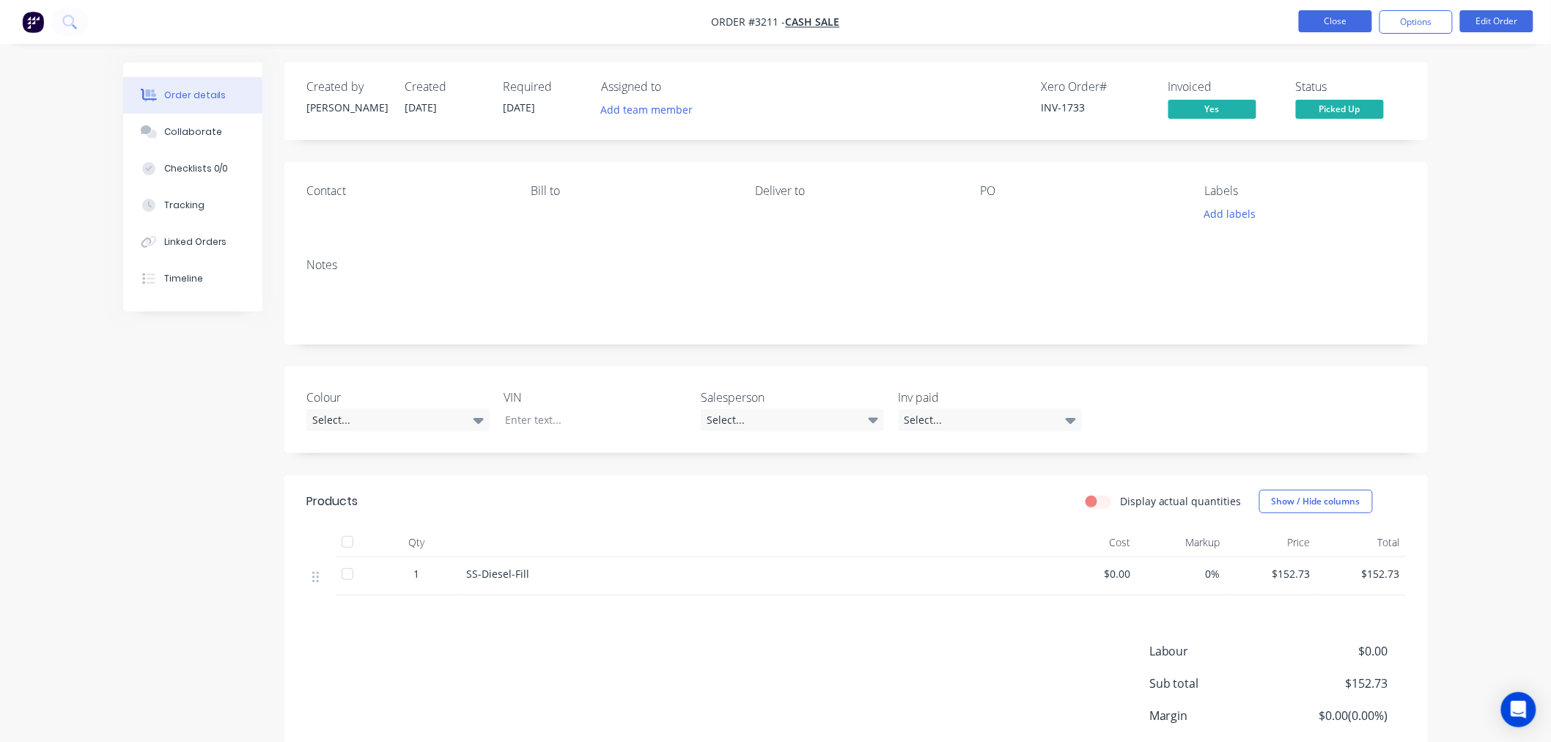
click at [1328, 24] on button "Close" at bounding box center [1335, 21] width 73 height 22
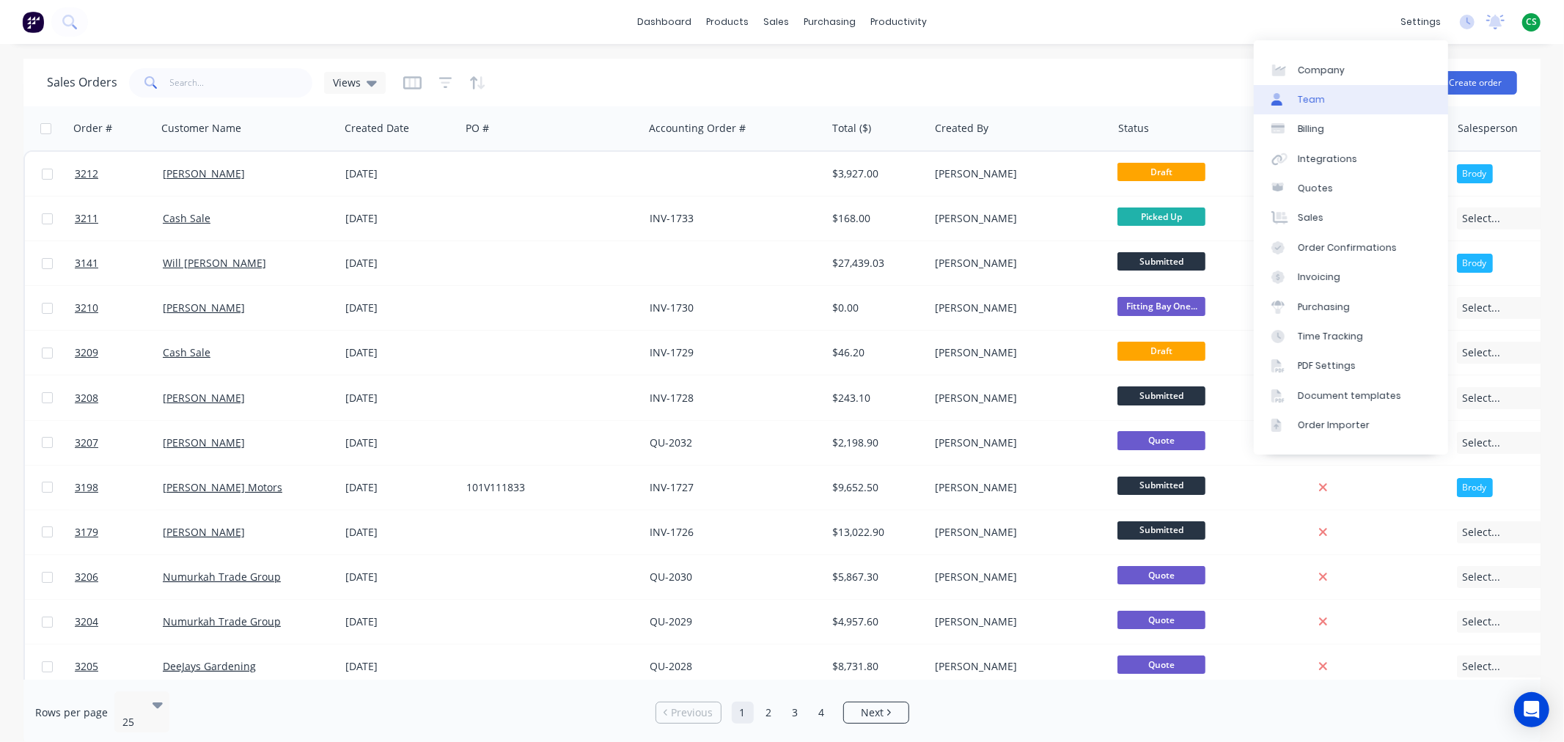
click at [1325, 97] on link "Team" at bounding box center [1350, 99] width 194 height 29
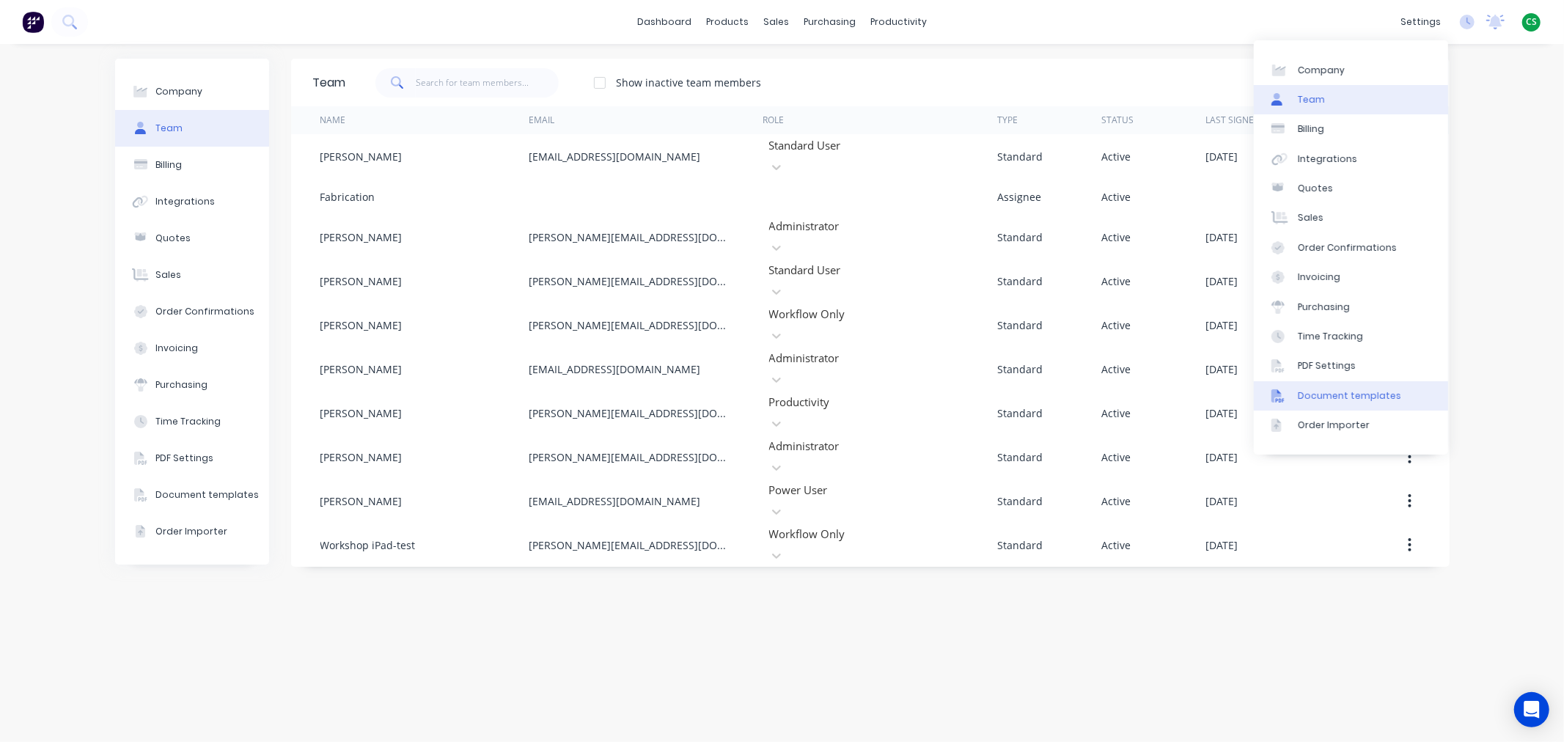
click at [1379, 391] on div "Document templates" at bounding box center [1348, 395] width 103 height 13
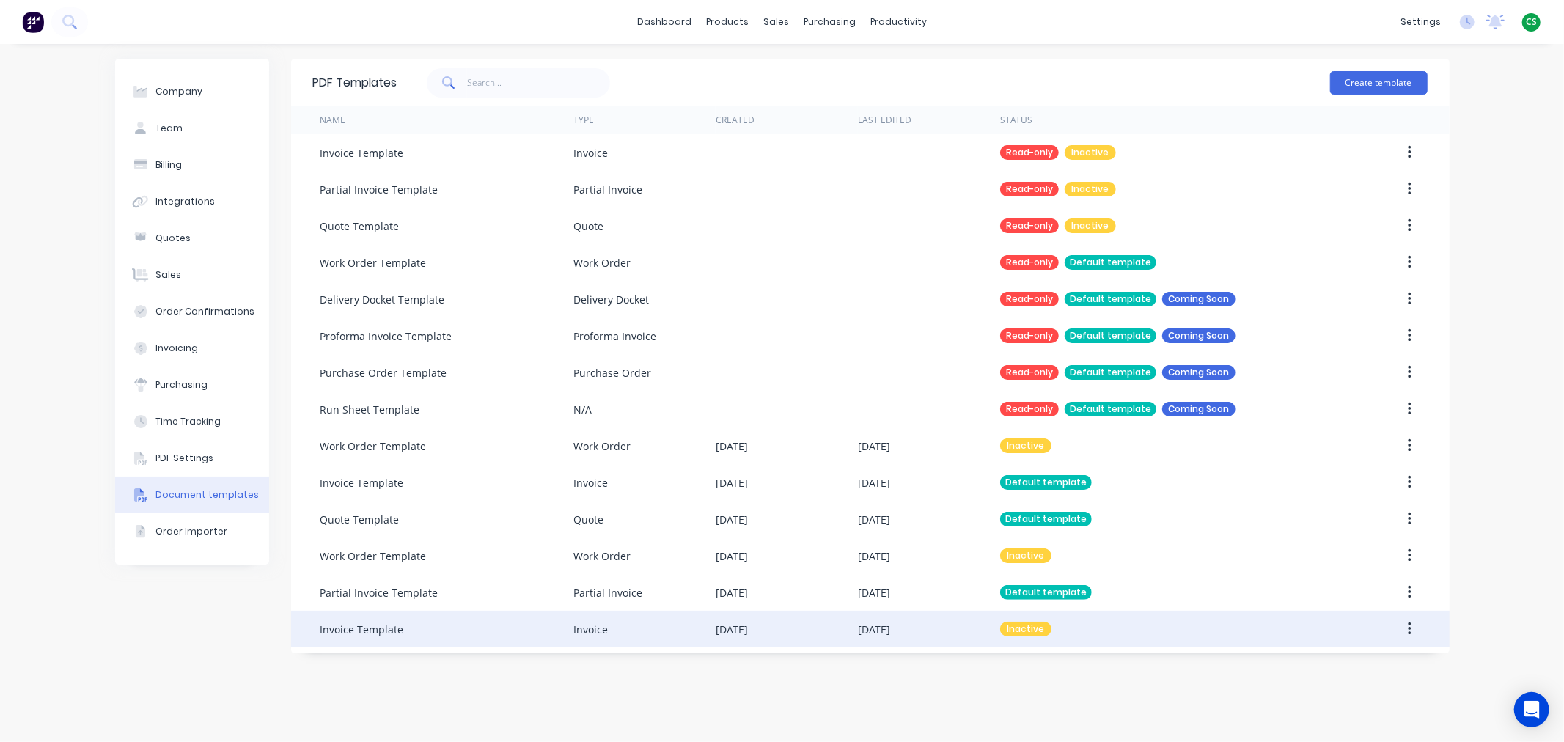
click at [801, 630] on div "13 Jul 2025" at bounding box center [786, 629] width 142 height 37
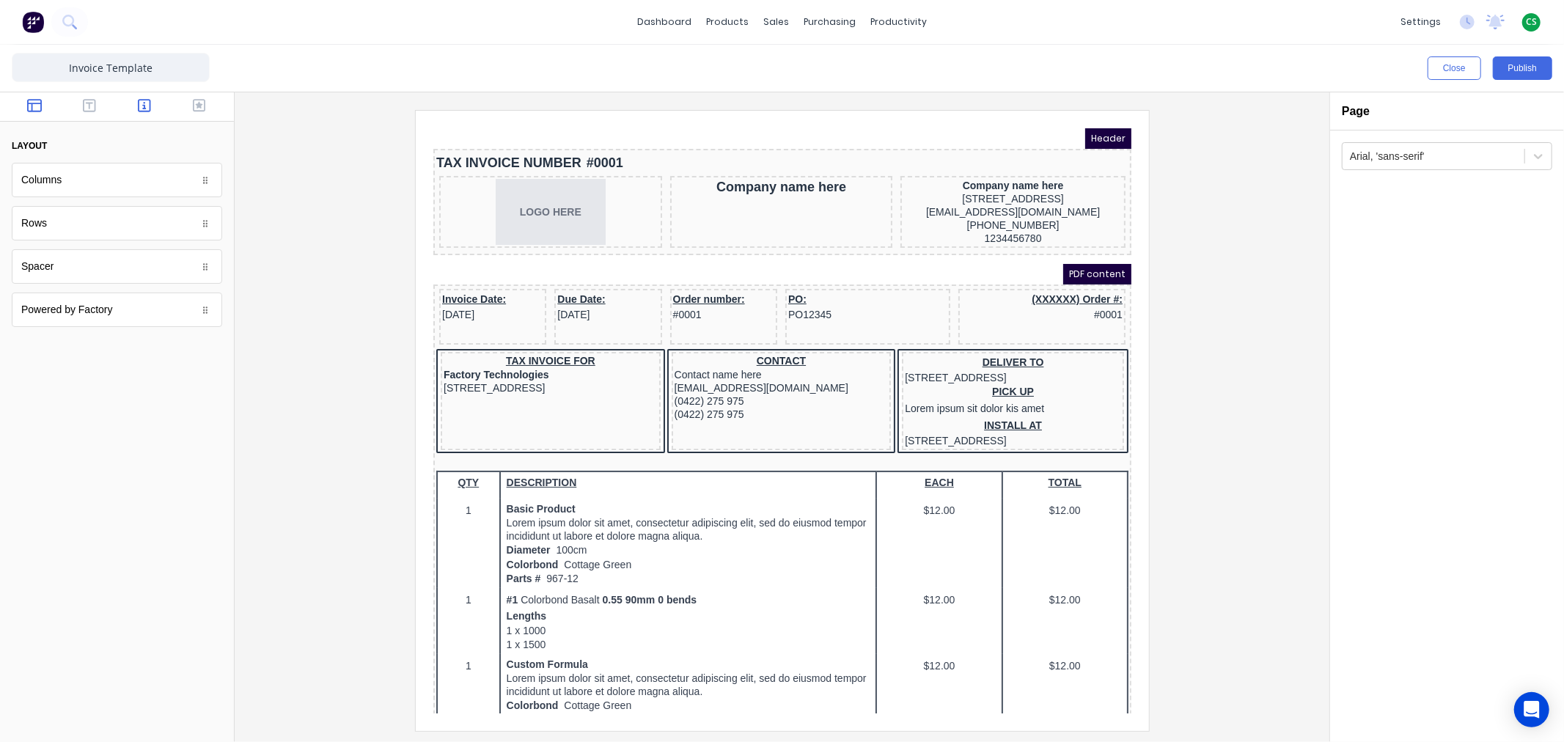
click at [142, 105] on icon "button" at bounding box center [144, 105] width 13 height 13
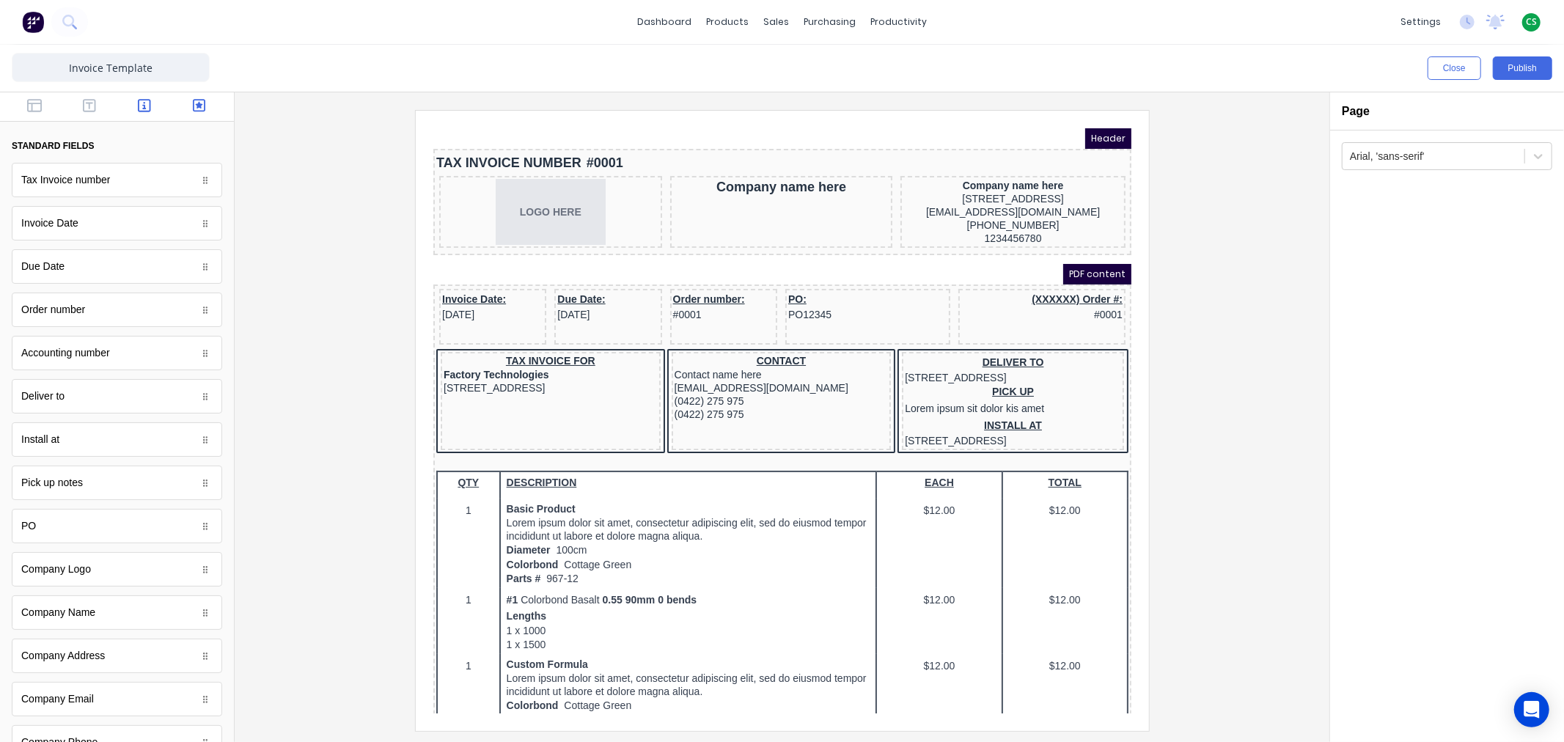
click at [193, 103] on icon "button" at bounding box center [199, 105] width 13 height 13
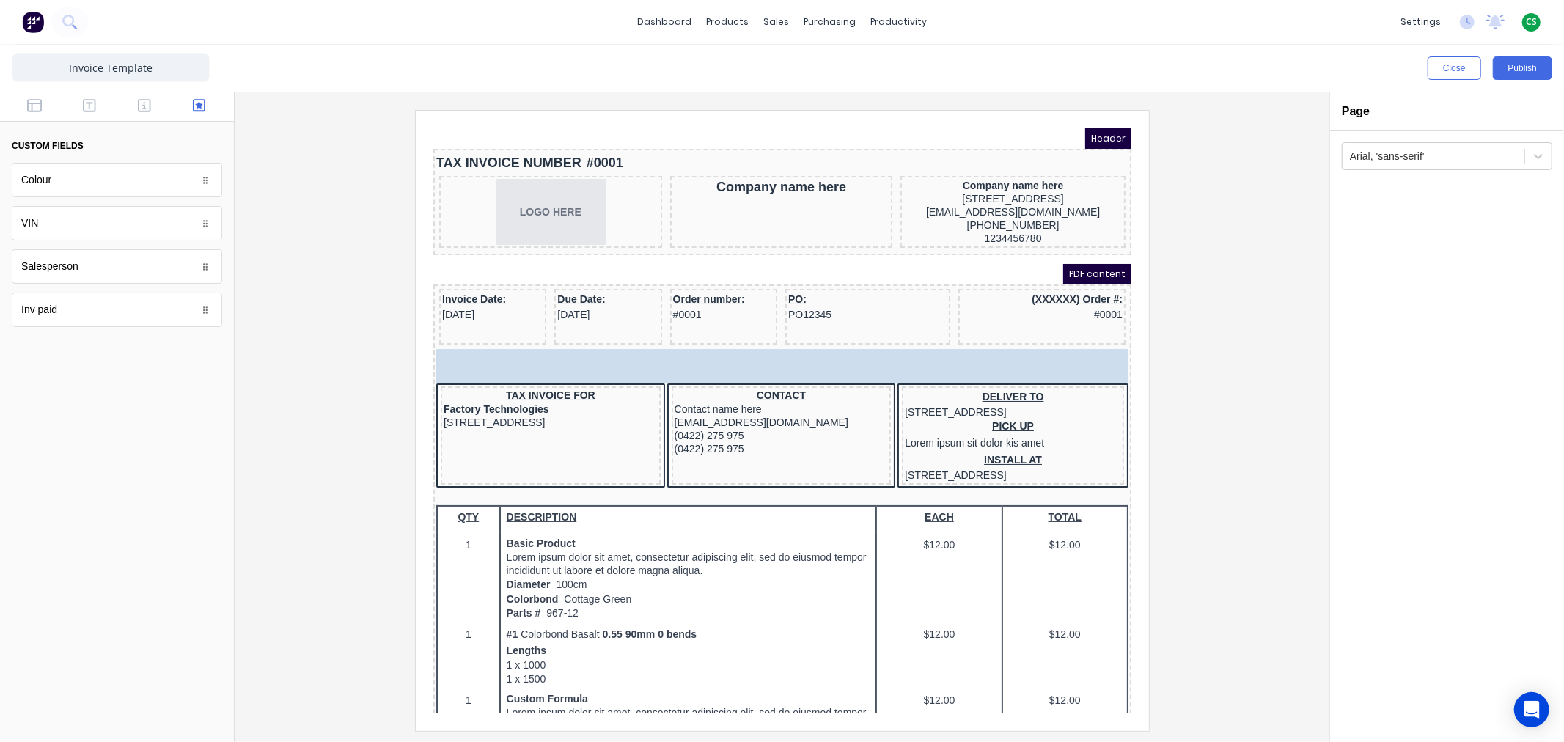
drag, startPoint x: 163, startPoint y: 316, endPoint x: 116, endPoint y: 321, distance: 47.2
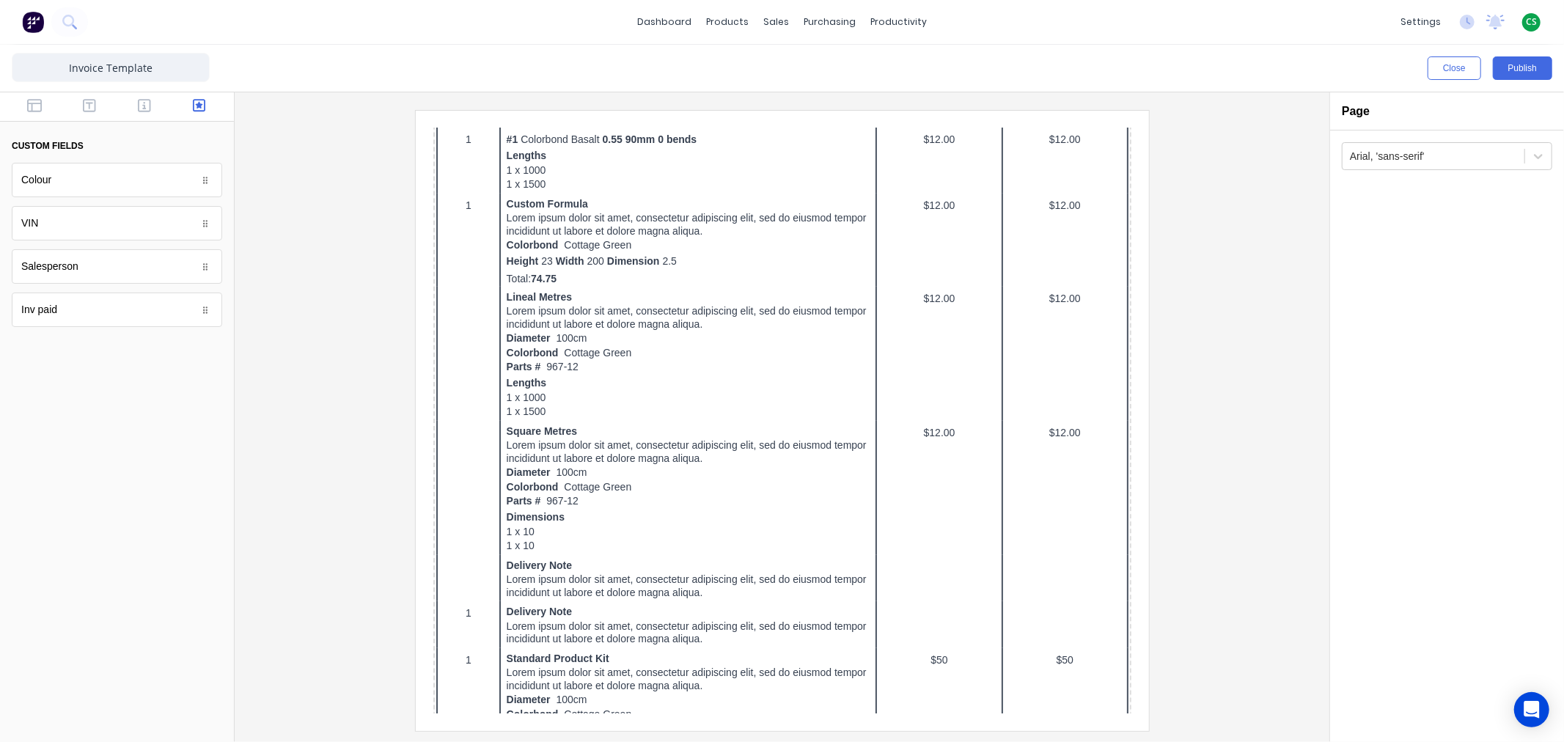
scroll to position [843, 0]
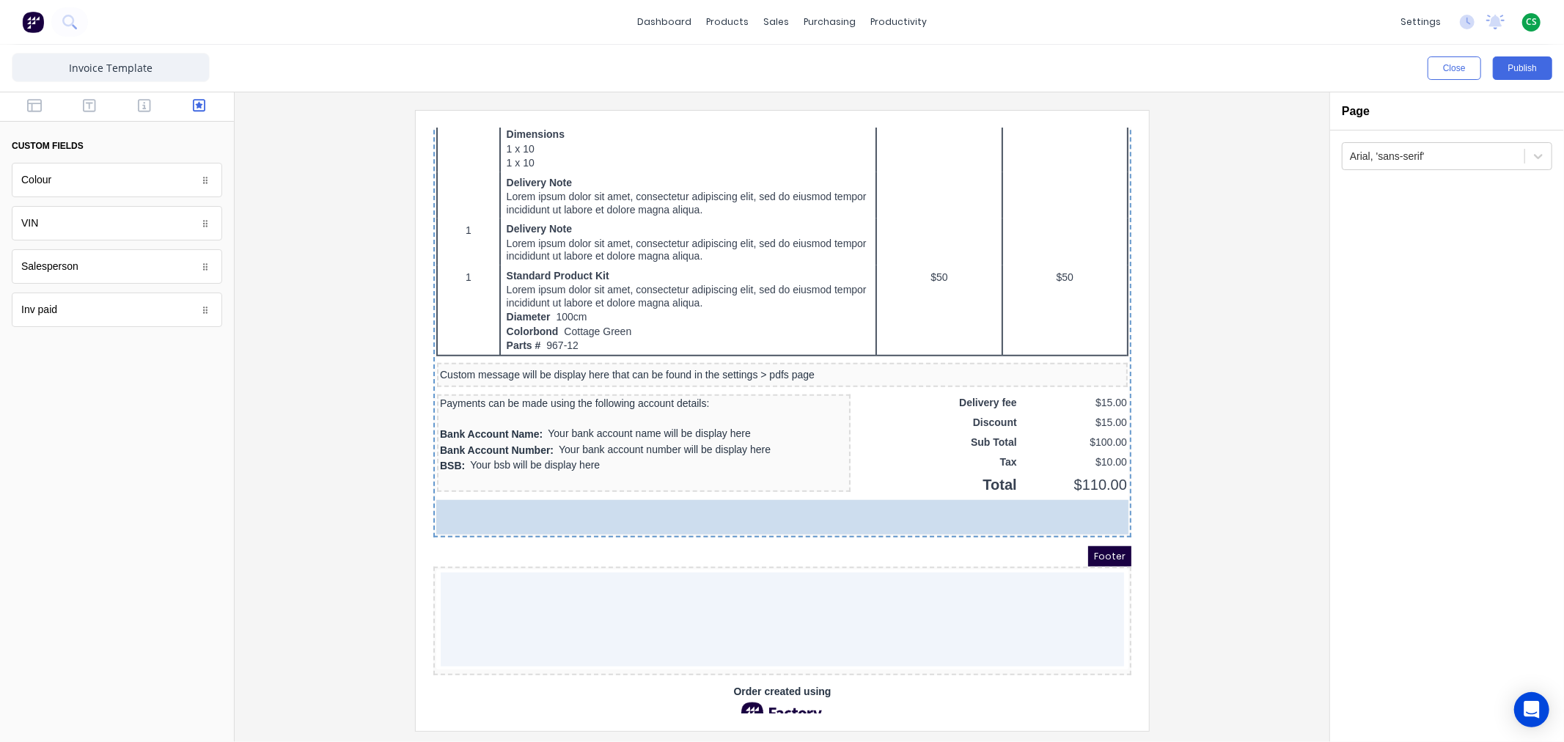
drag, startPoint x: 81, startPoint y: 314, endPoint x: 570, endPoint y: 521, distance: 531.1
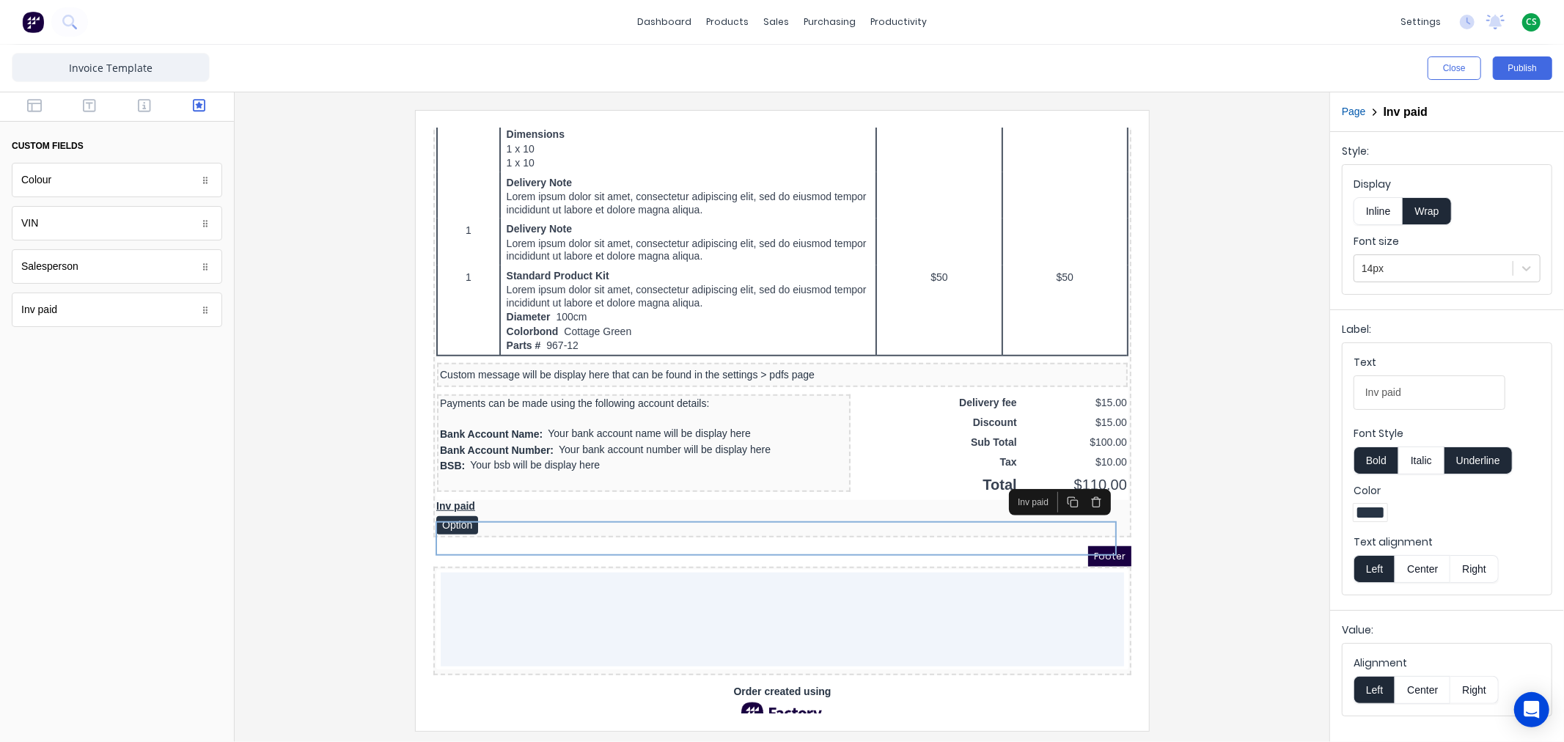
click at [336, 495] on div at bounding box center [781, 420] width 1071 height 620
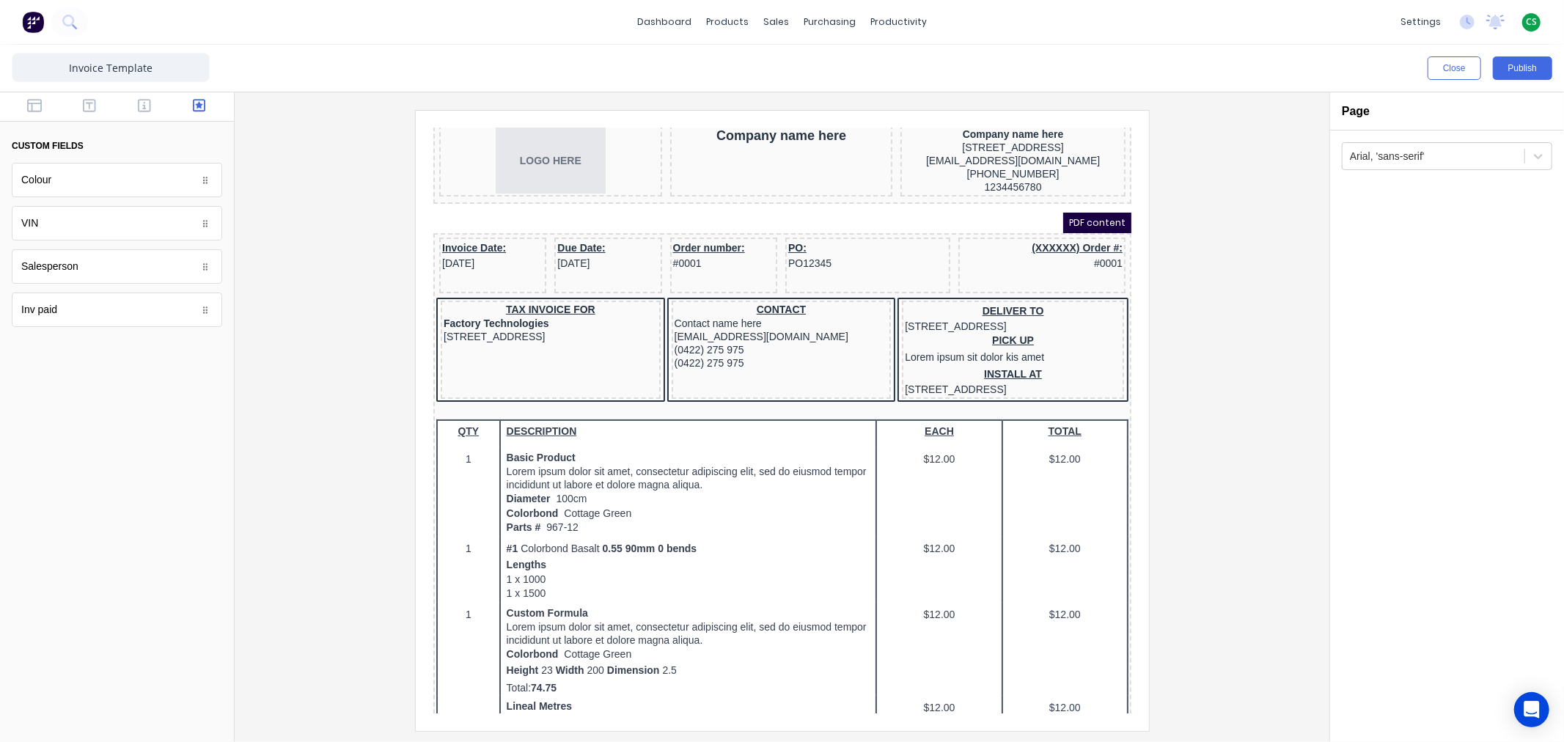
scroll to position [19, 0]
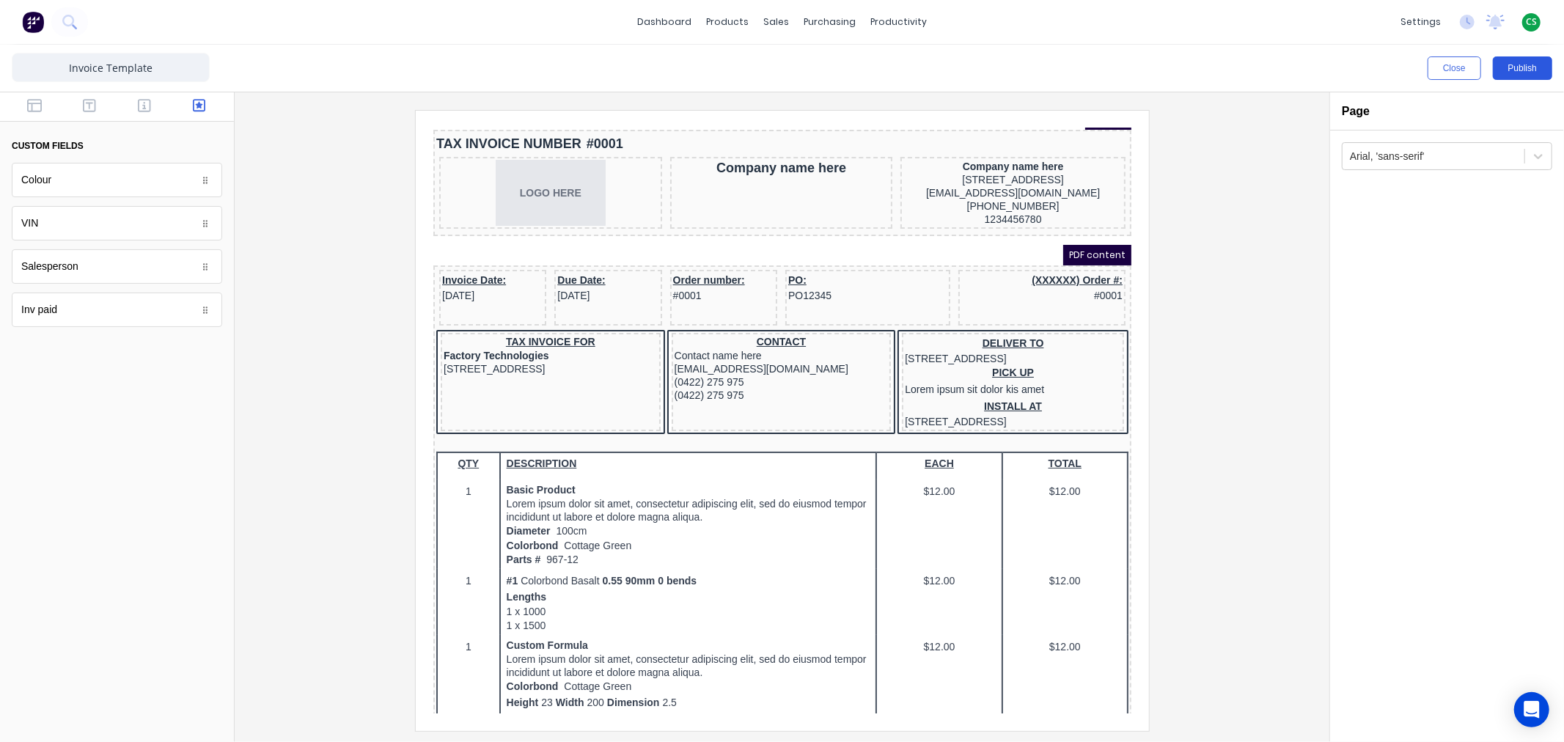
click at [1518, 70] on button "Publish" at bounding box center [1521, 67] width 59 height 23
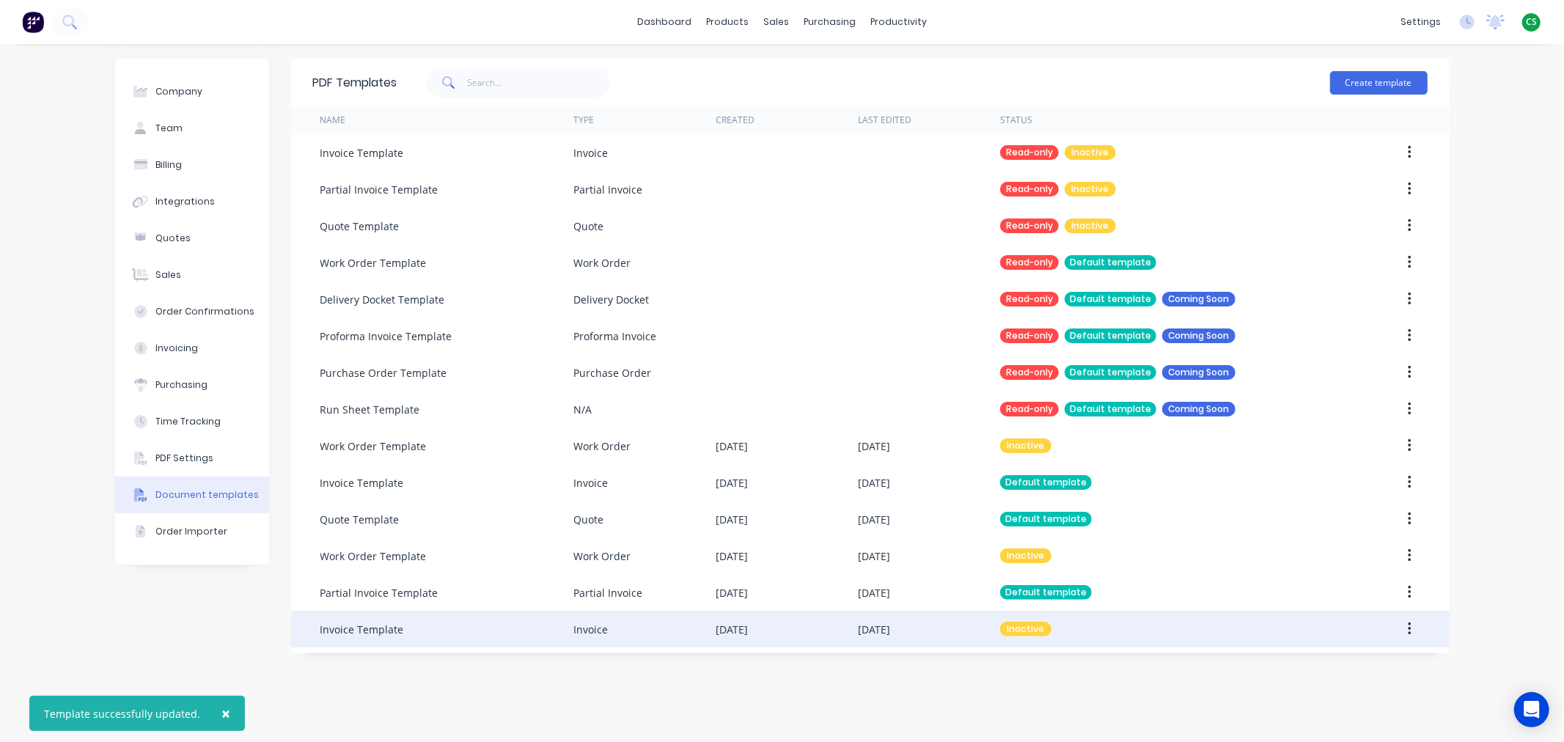
click at [1405, 632] on button "button" at bounding box center [1409, 629] width 34 height 26
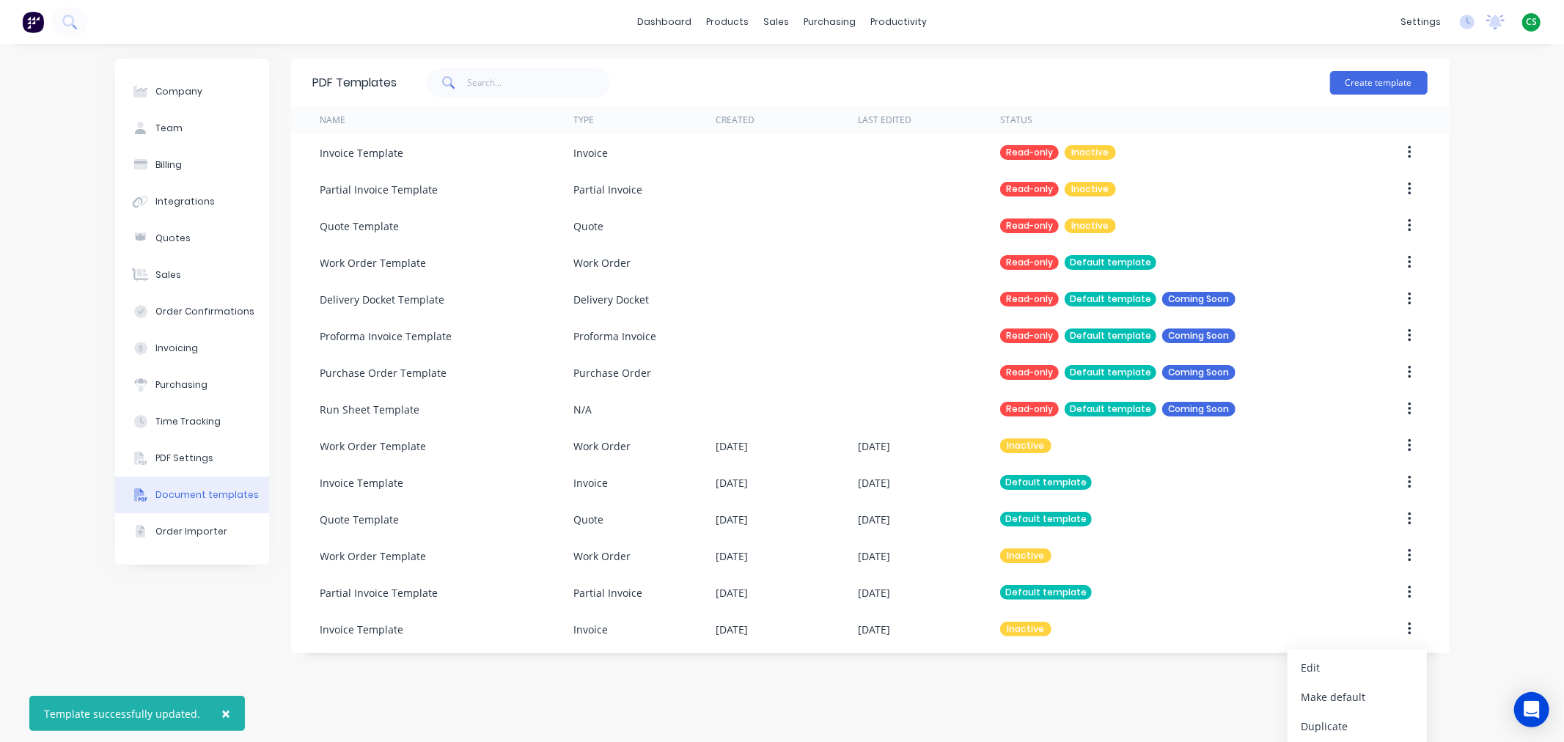
click at [1333, 698] on div "Make default" at bounding box center [1356, 696] width 113 height 21
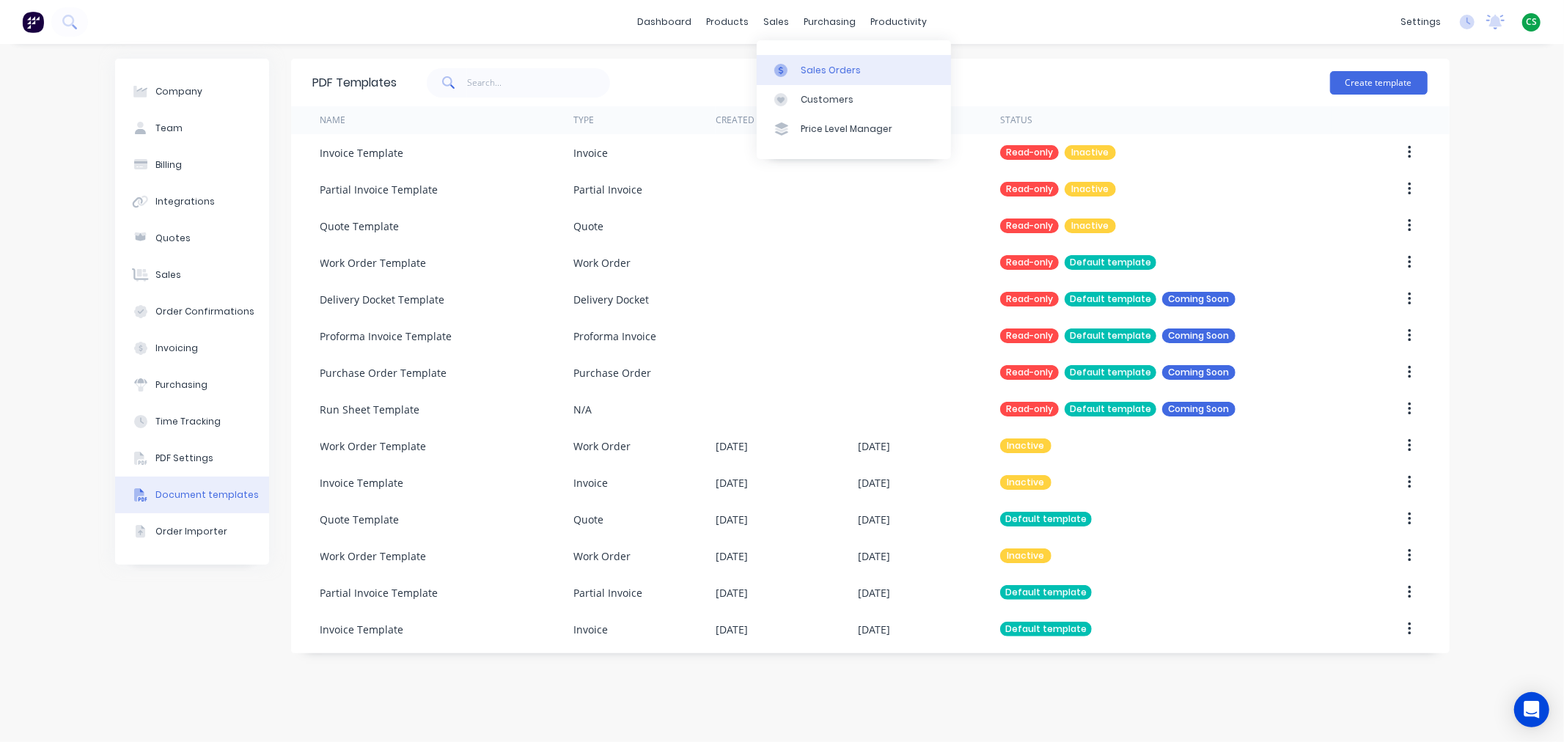
click at [822, 70] on div "Sales Orders" at bounding box center [830, 70] width 60 height 13
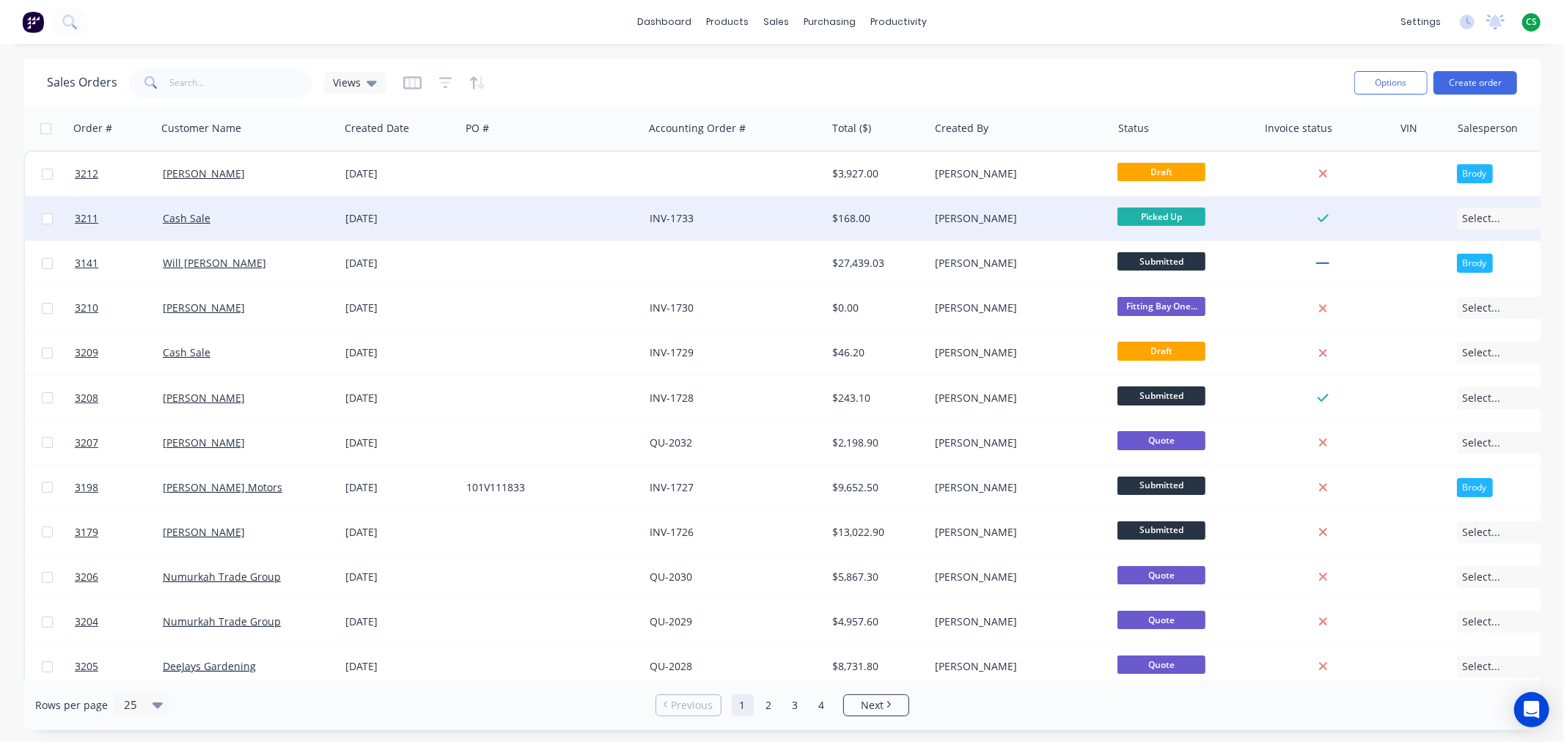
click at [267, 218] on div "Cash Sale" at bounding box center [244, 218] width 163 height 15
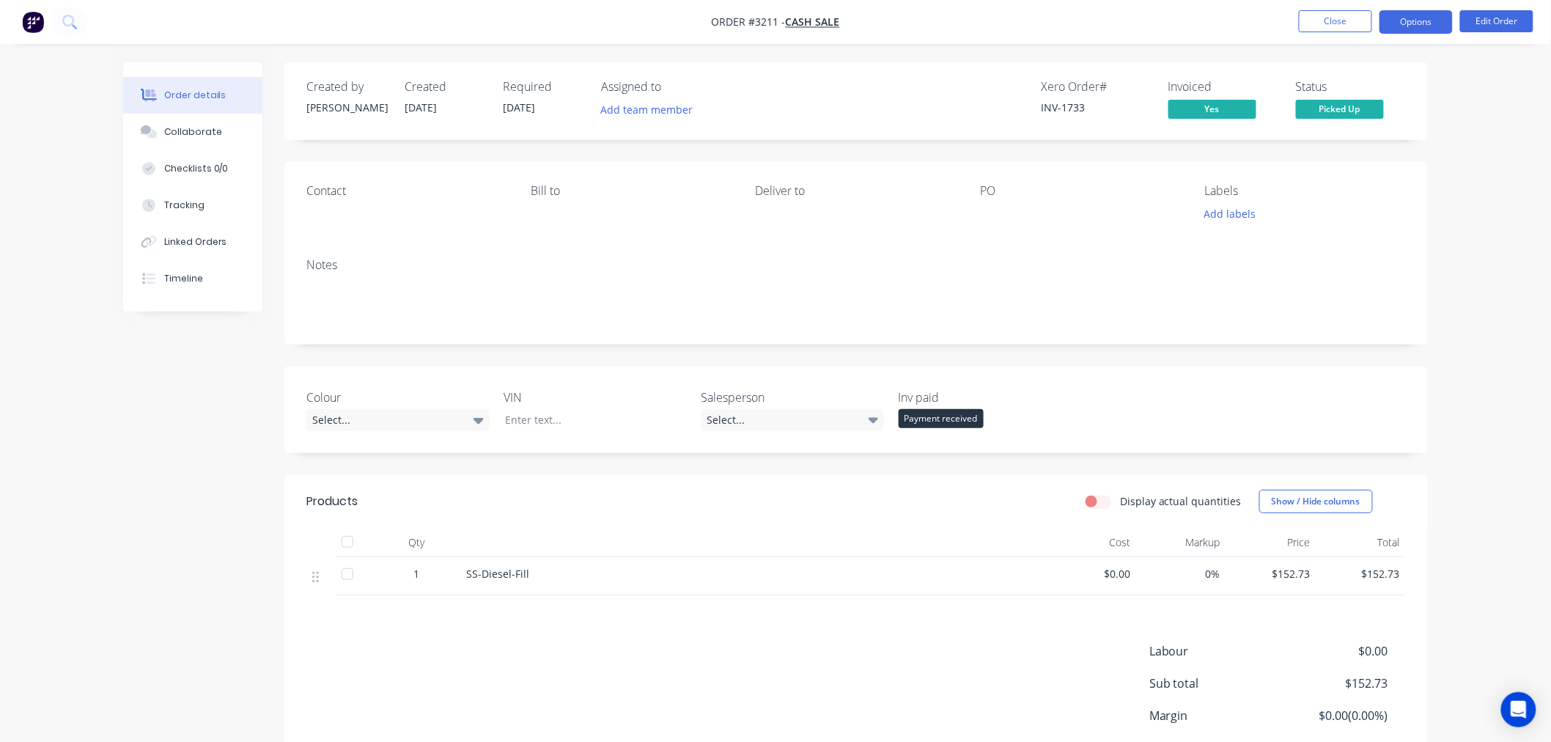
click at [1403, 25] on button "Options" at bounding box center [1416, 21] width 73 height 23
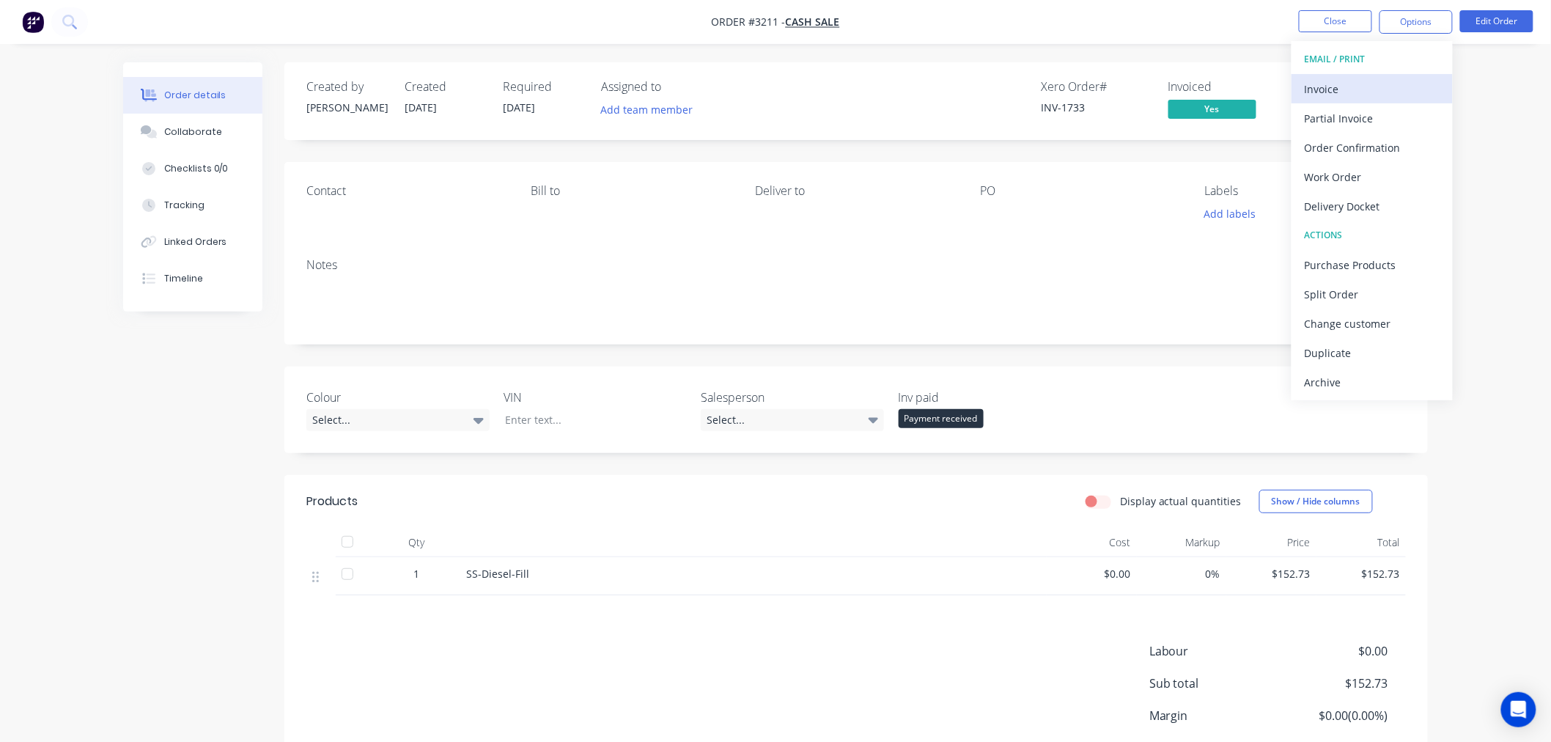
click at [1354, 91] on div "Invoice" at bounding box center [1372, 88] width 135 height 21
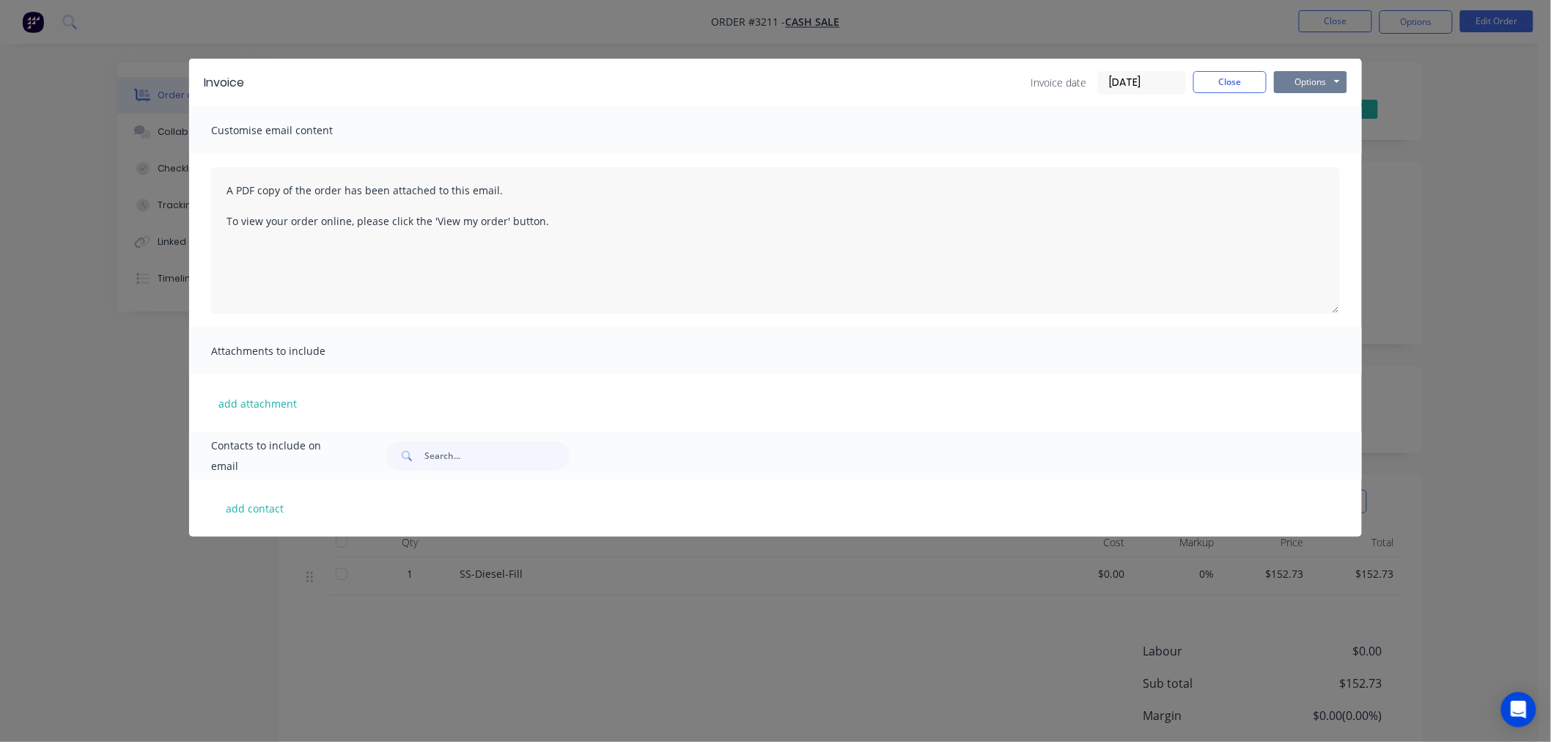
click at [1307, 83] on button "Options" at bounding box center [1310, 82] width 73 height 22
click at [1290, 110] on button "Preview" at bounding box center [1321, 108] width 94 height 24
click at [1209, 89] on button "Close" at bounding box center [1229, 82] width 73 height 22
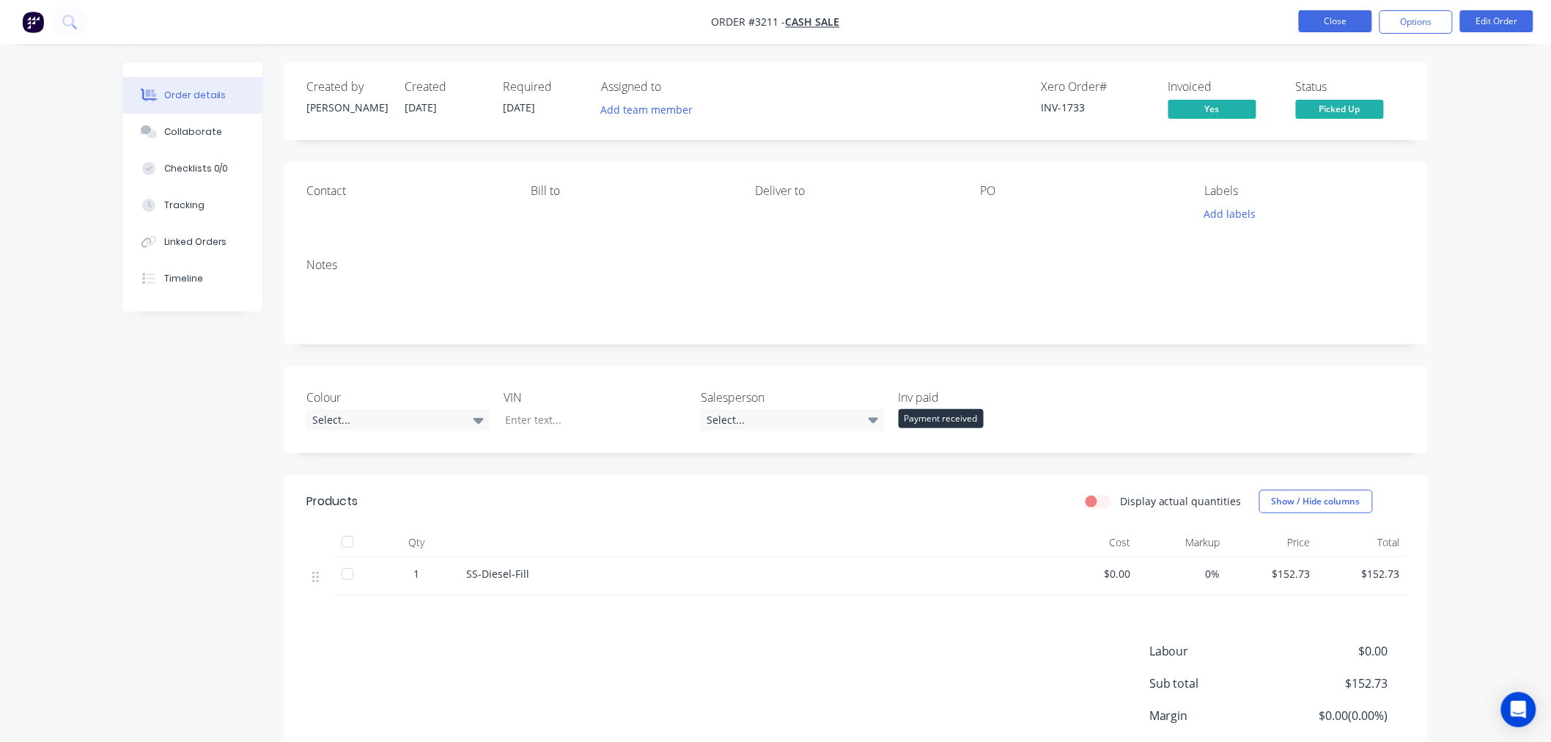
click at [1317, 25] on button "Close" at bounding box center [1335, 21] width 73 height 22
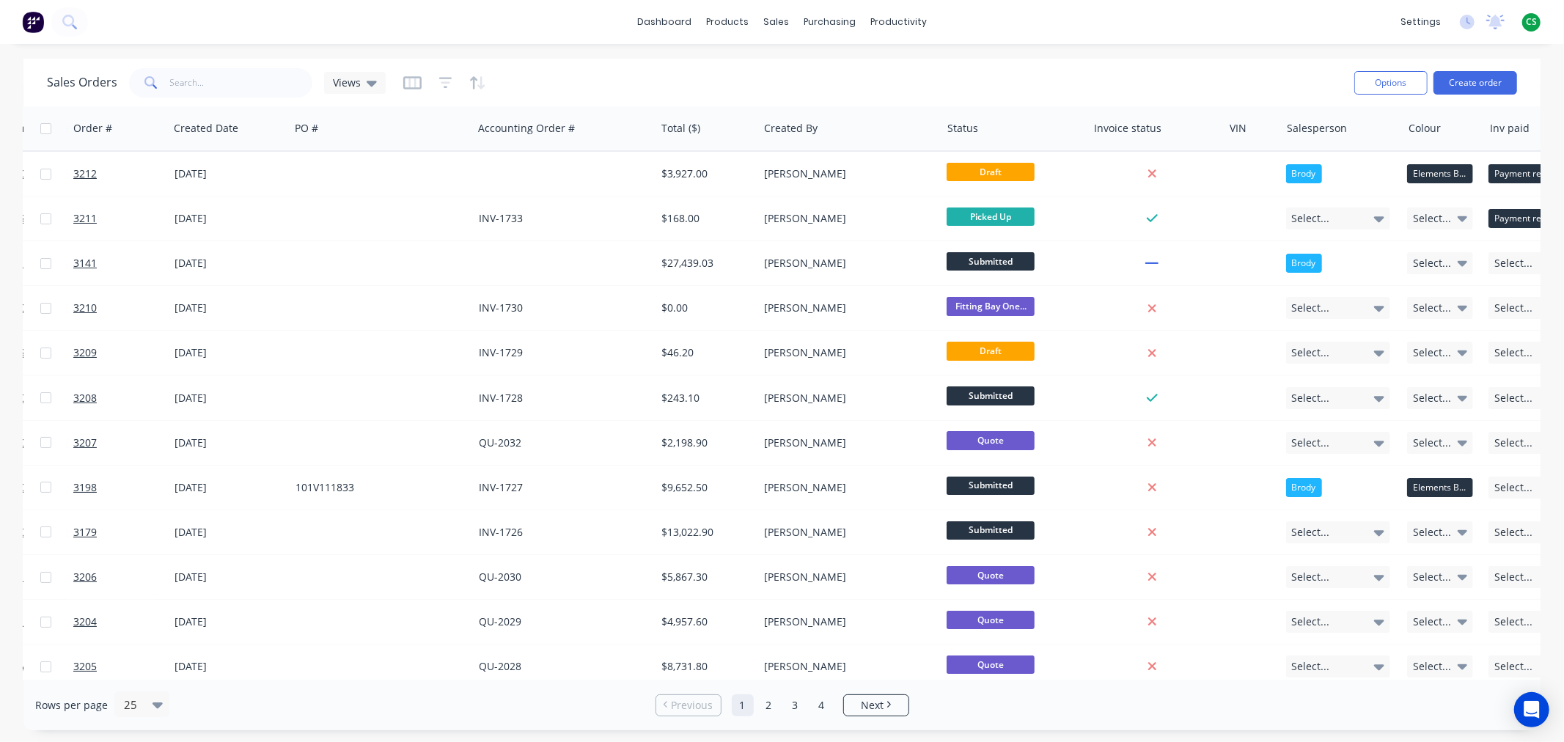
scroll to position [0, 222]
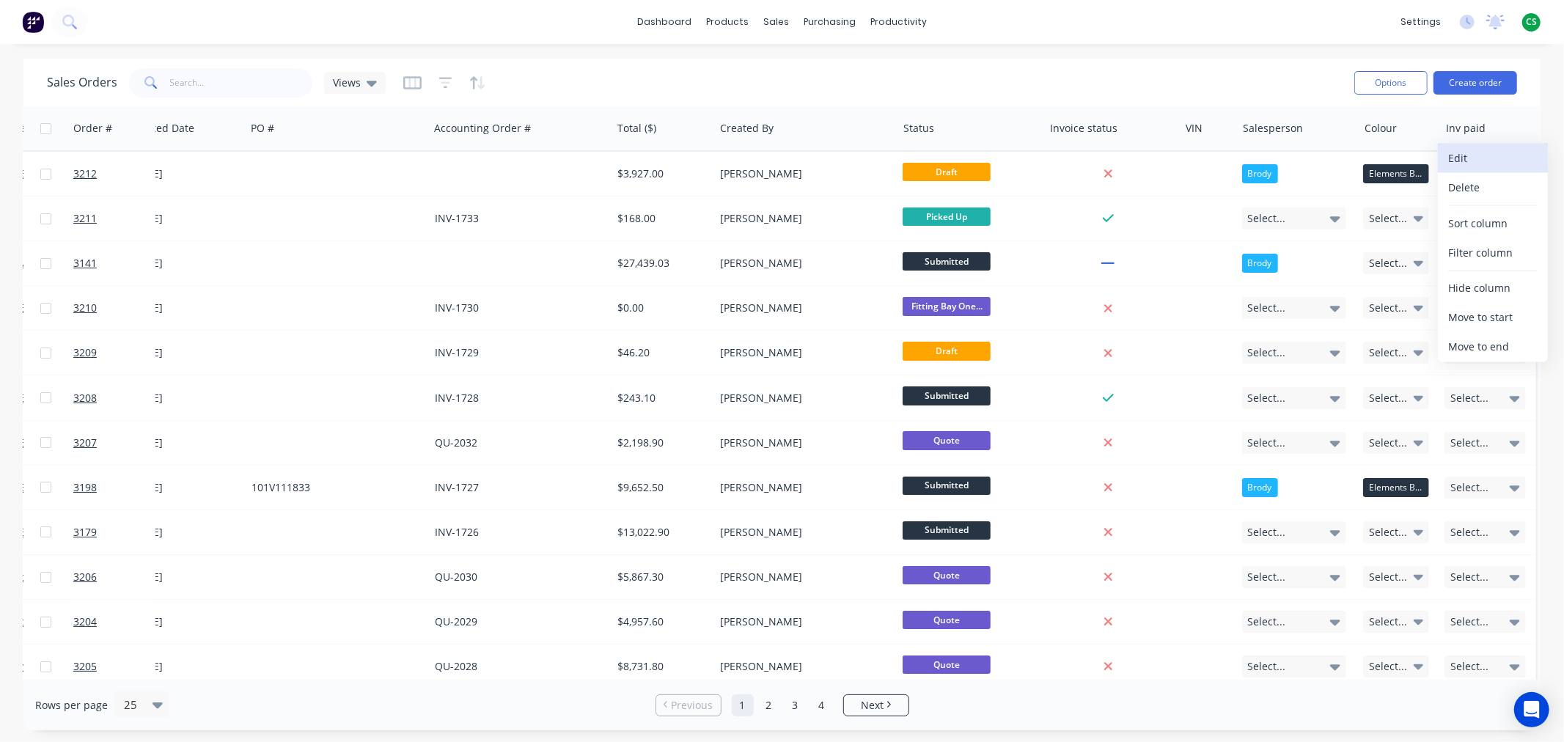
click at [1476, 162] on button "Edit" at bounding box center [1492, 158] width 110 height 29
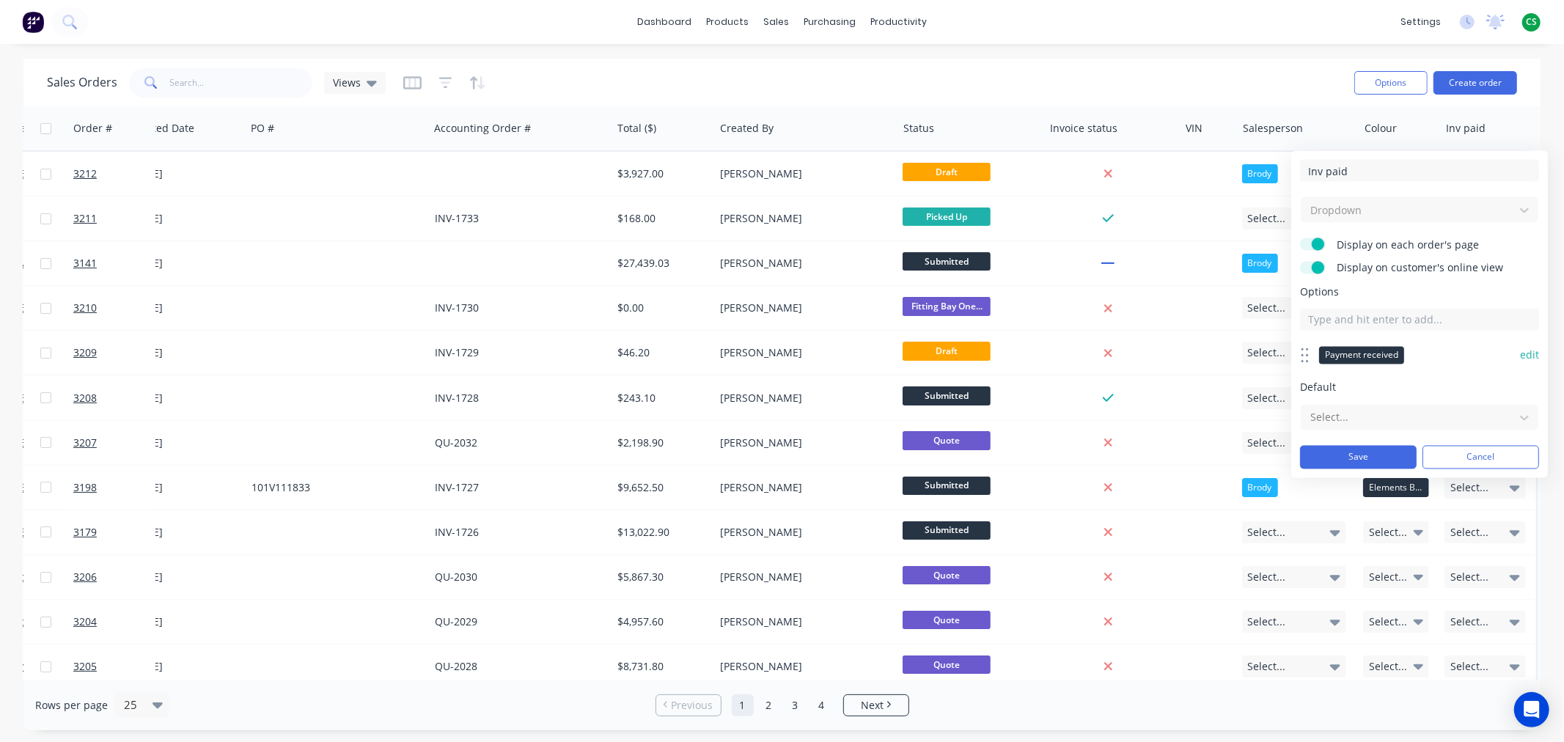
click at [1525, 357] on button "edit" at bounding box center [1529, 355] width 19 height 15
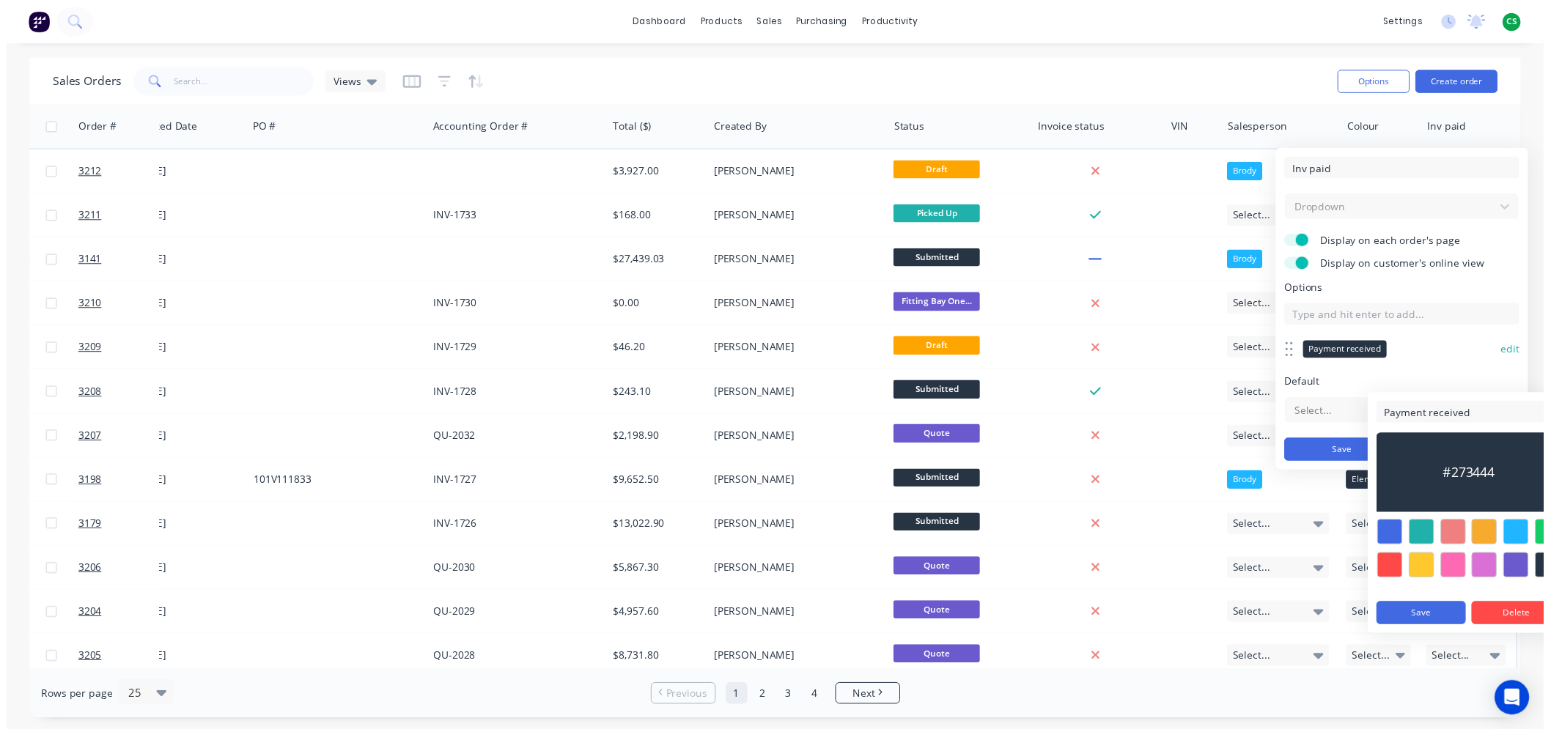
scroll to position [0, 29]
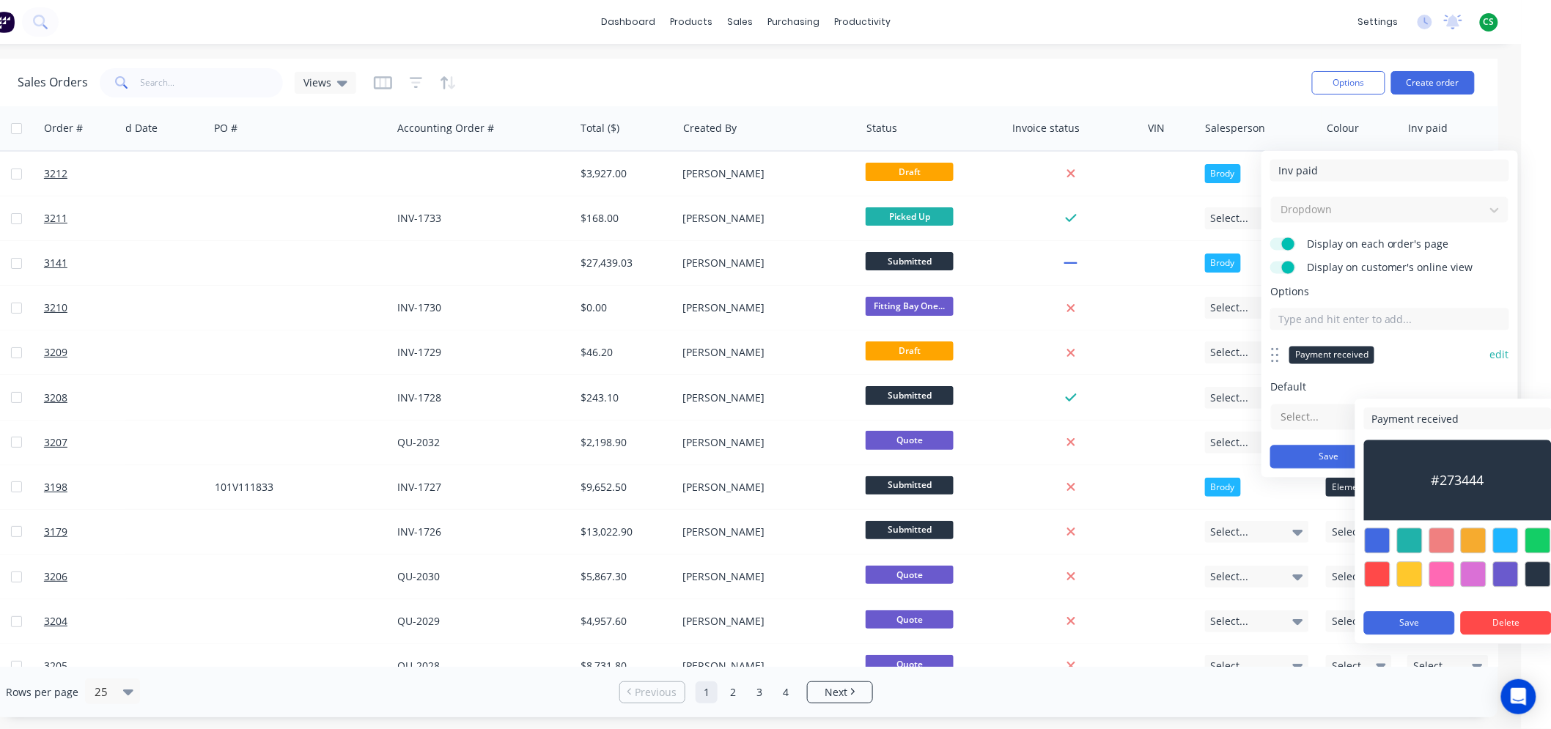
click at [1540, 542] on div at bounding box center [1538, 541] width 26 height 26
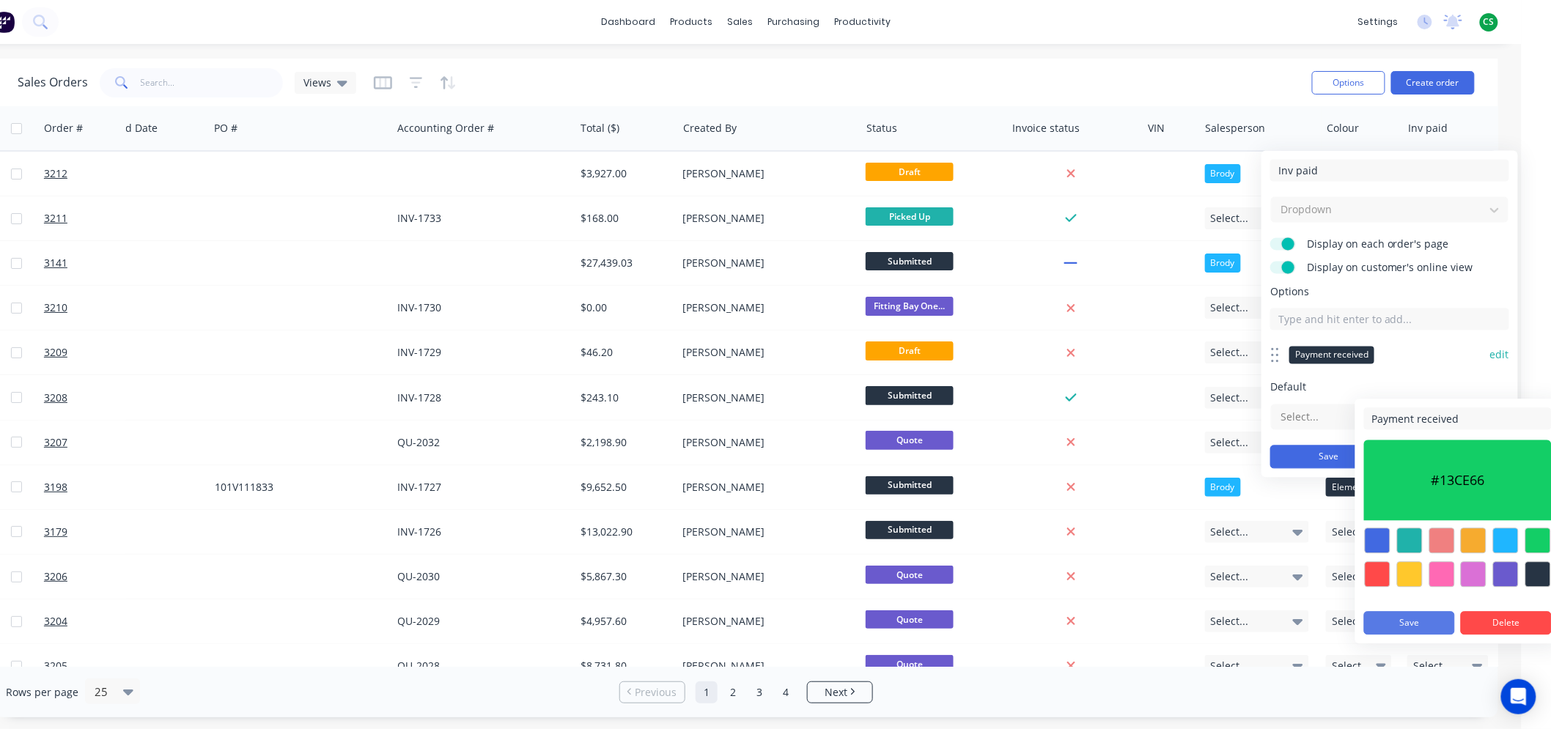
click at [1426, 621] on button "Save" at bounding box center [1409, 622] width 91 height 23
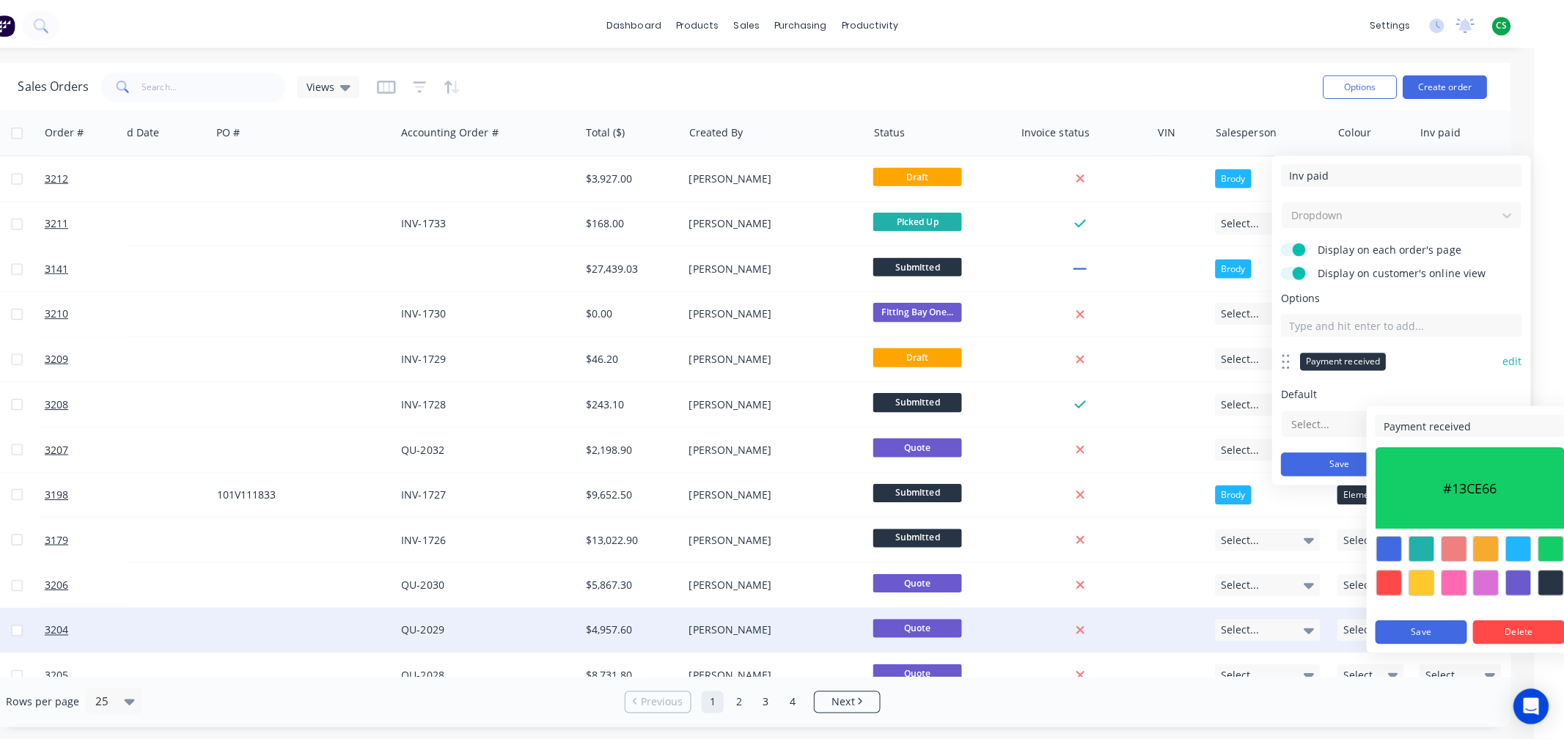
scroll to position [0, 0]
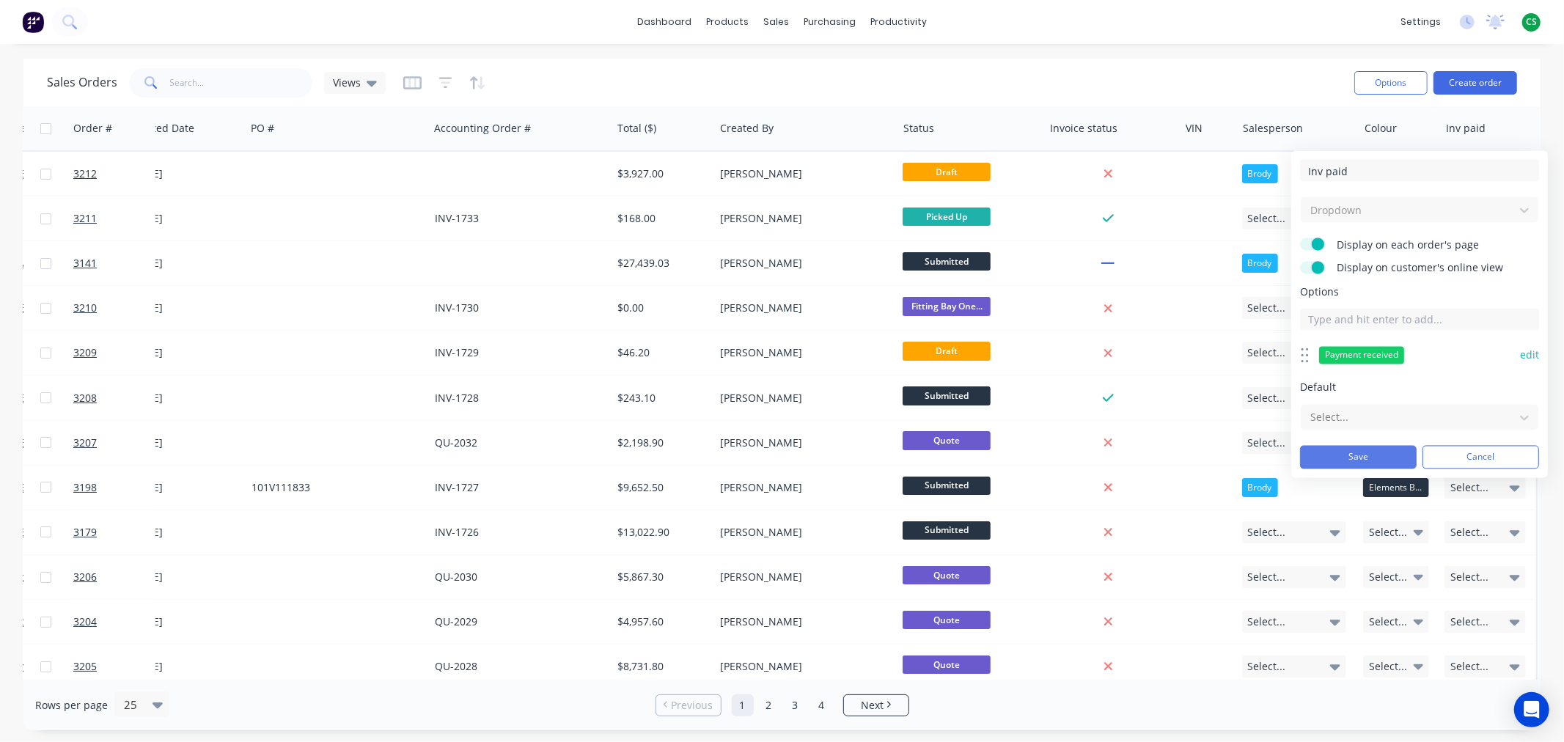
click at [1330, 453] on button "Save" at bounding box center [1358, 457] width 117 height 23
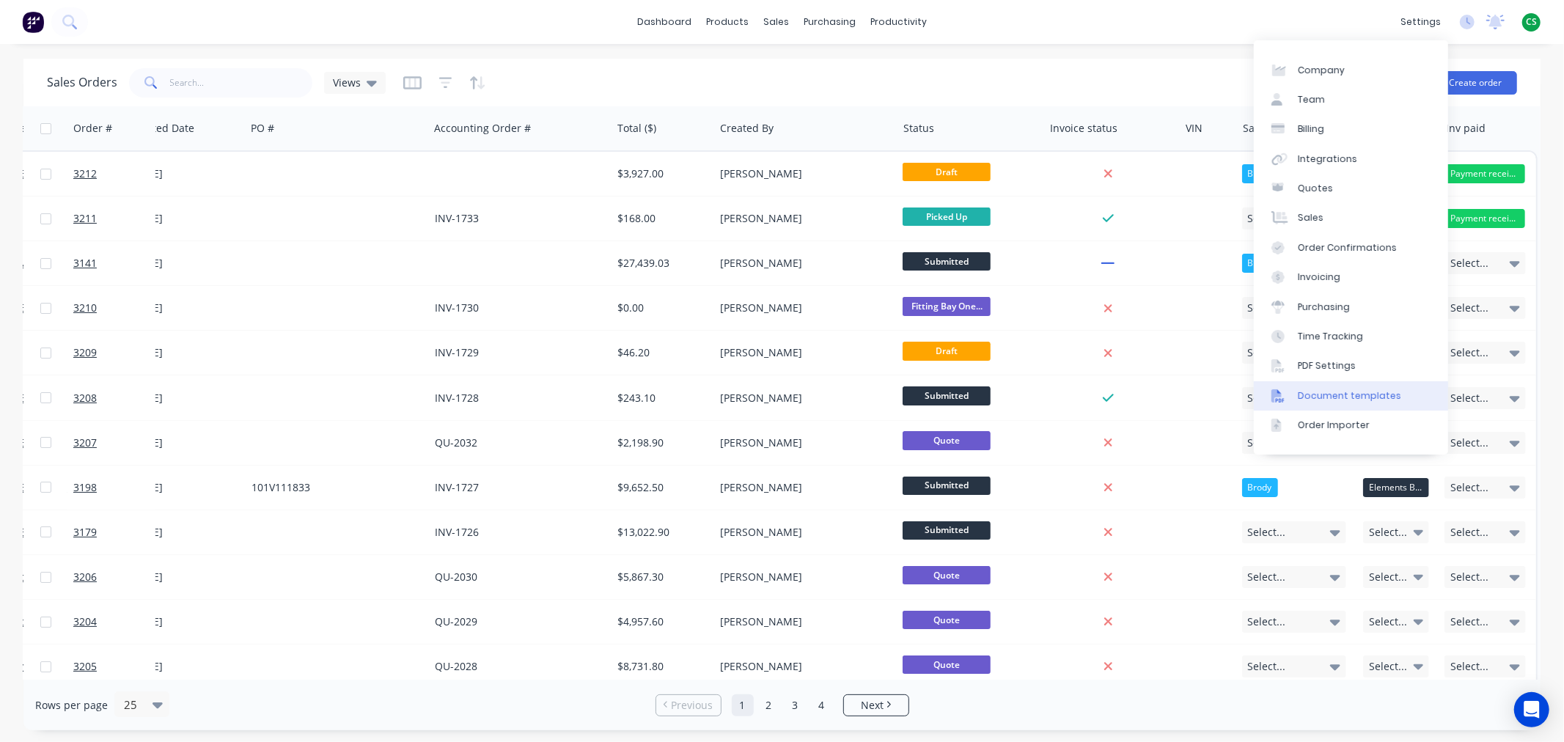
click at [1347, 391] on div "Document templates" at bounding box center [1348, 395] width 103 height 13
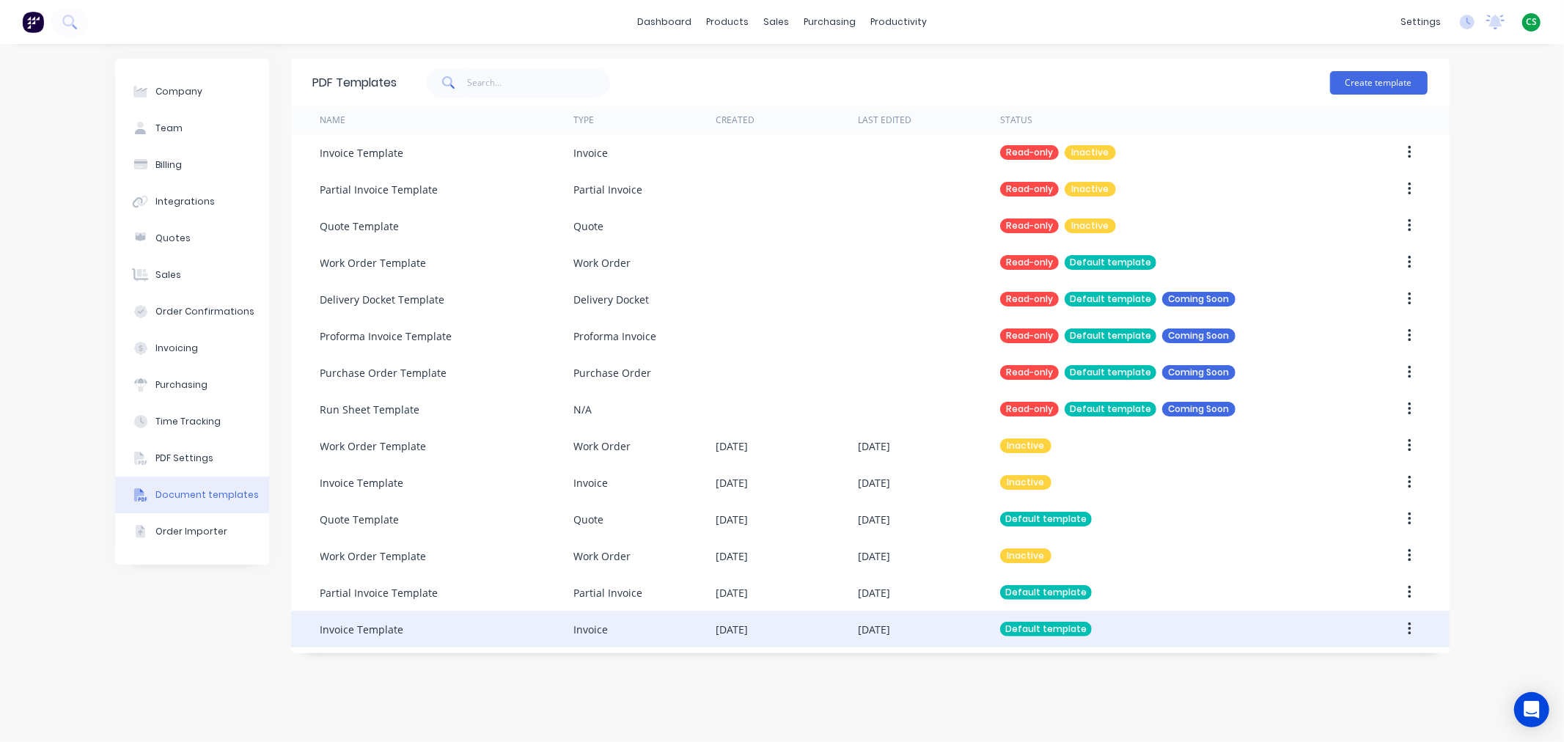
click at [806, 630] on div "[DATE]" at bounding box center [786, 629] width 142 height 37
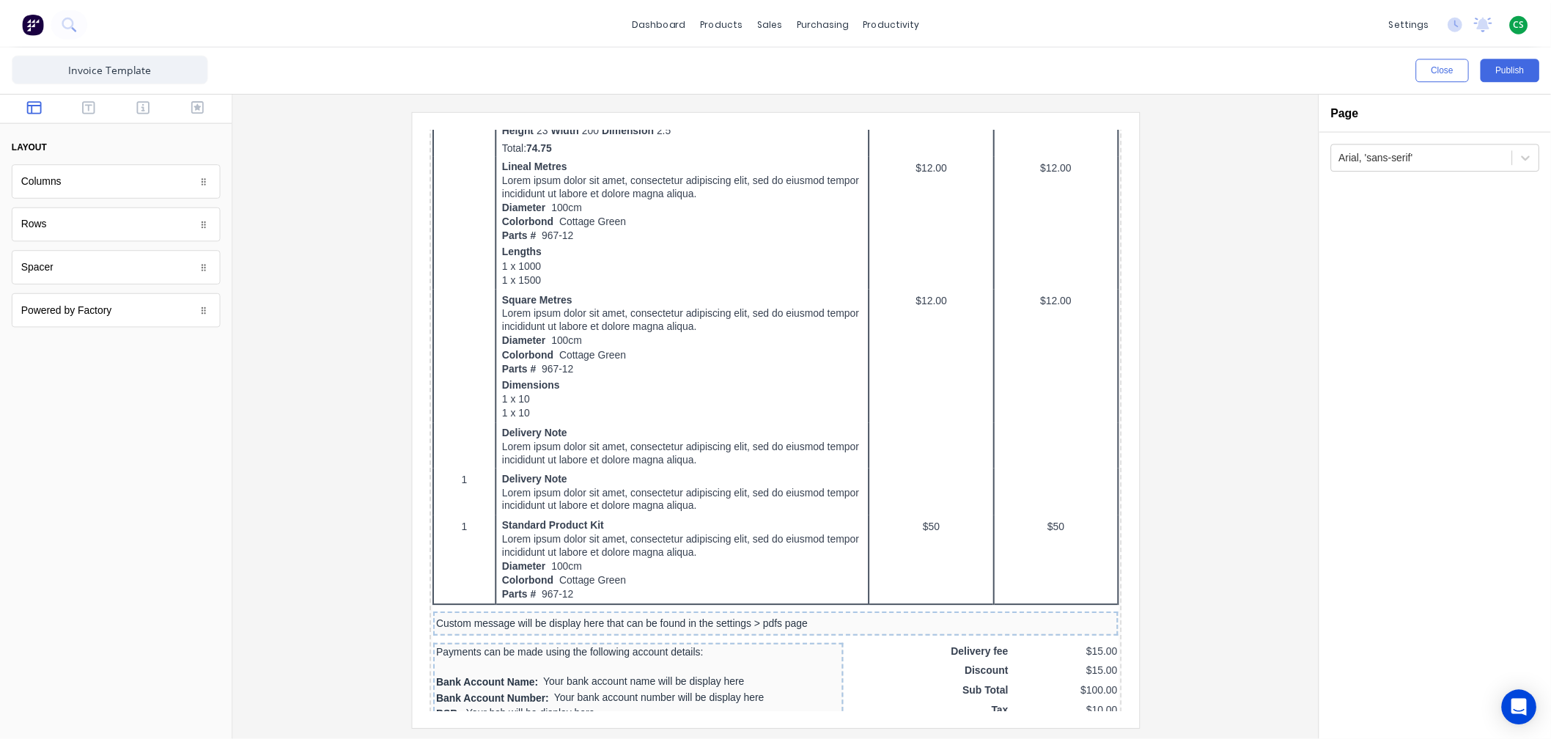
scroll to position [877, 0]
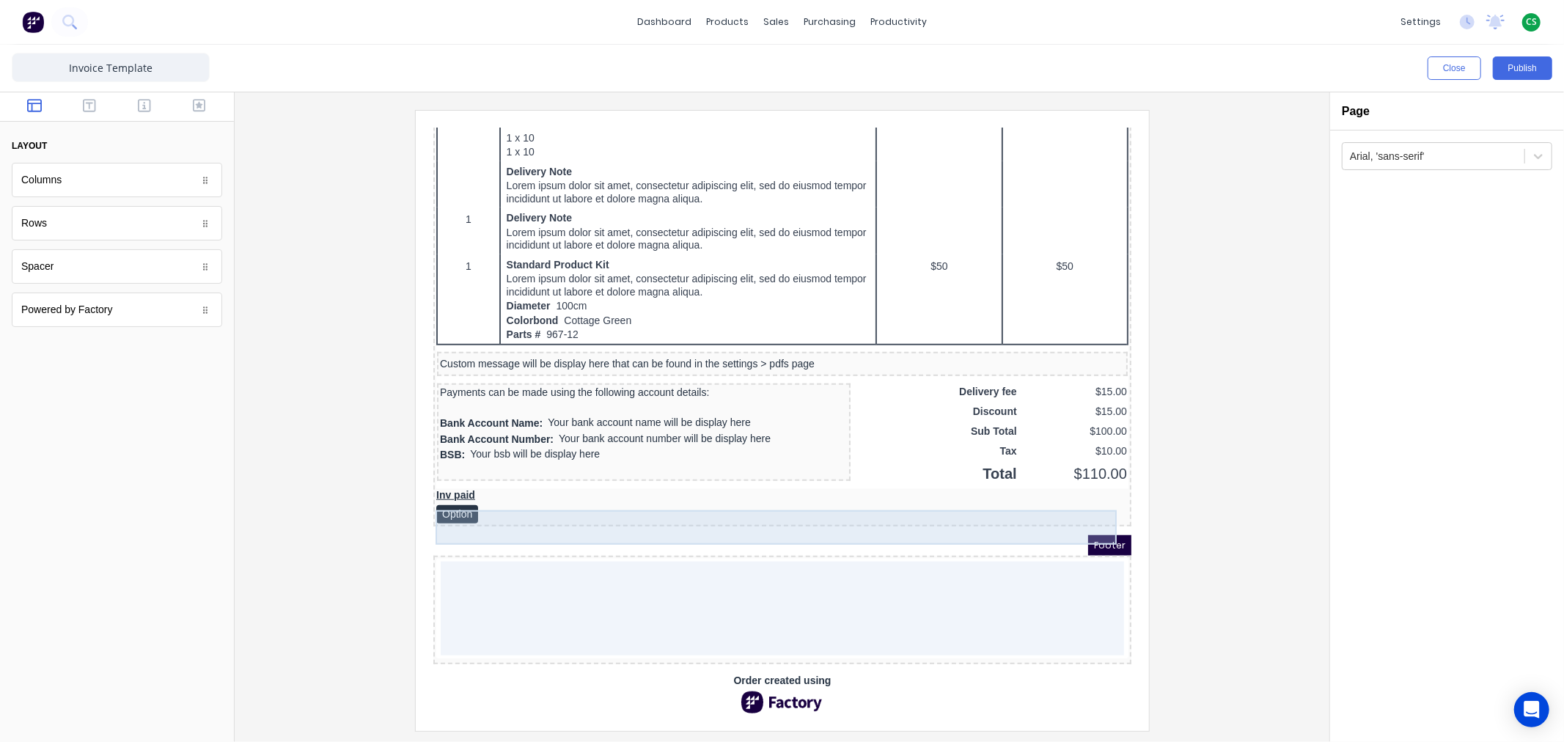
click at [443, 485] on div "Inv paid Option" at bounding box center [764, 488] width 692 height 34
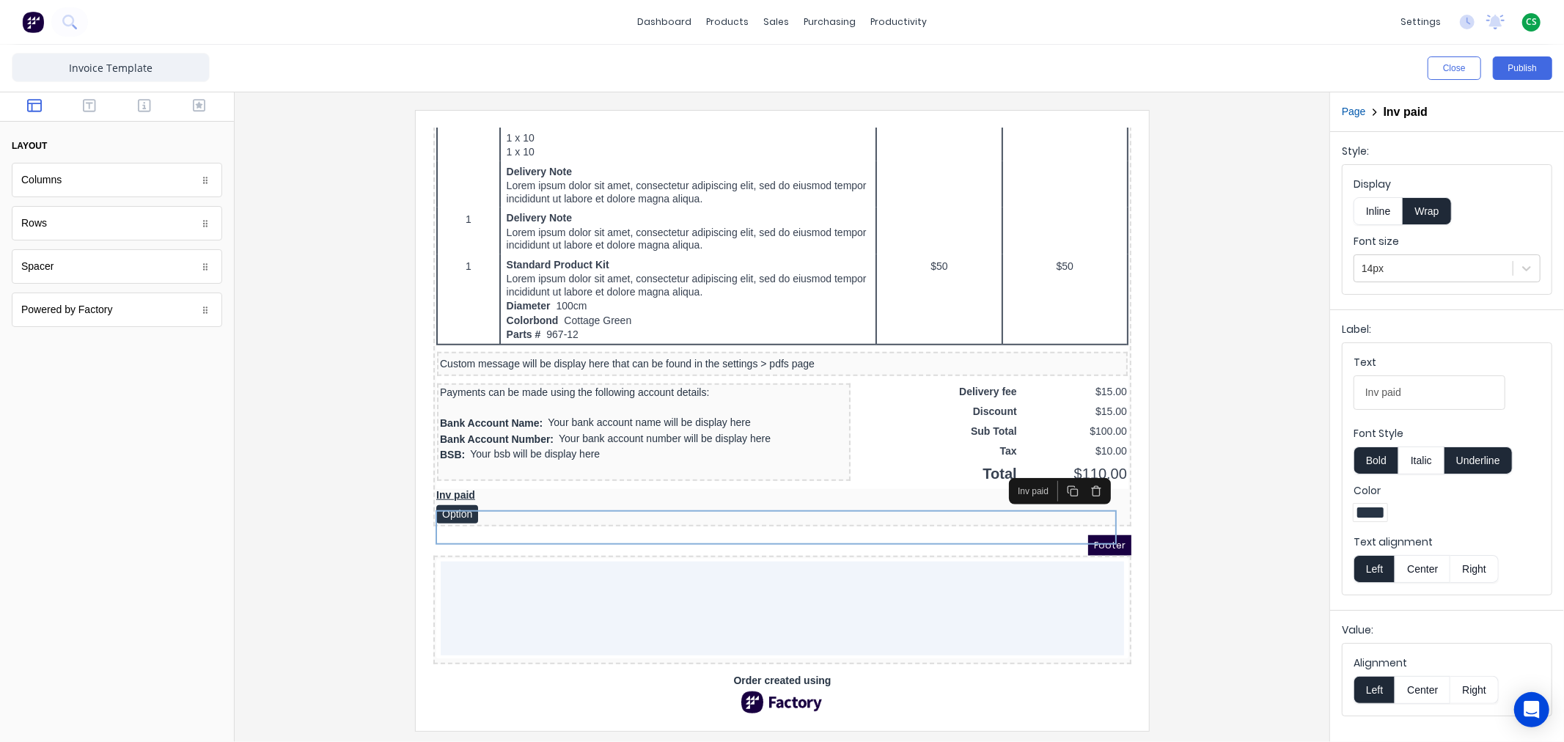
click at [1479, 570] on button "Right" at bounding box center [1474, 569] width 48 height 28
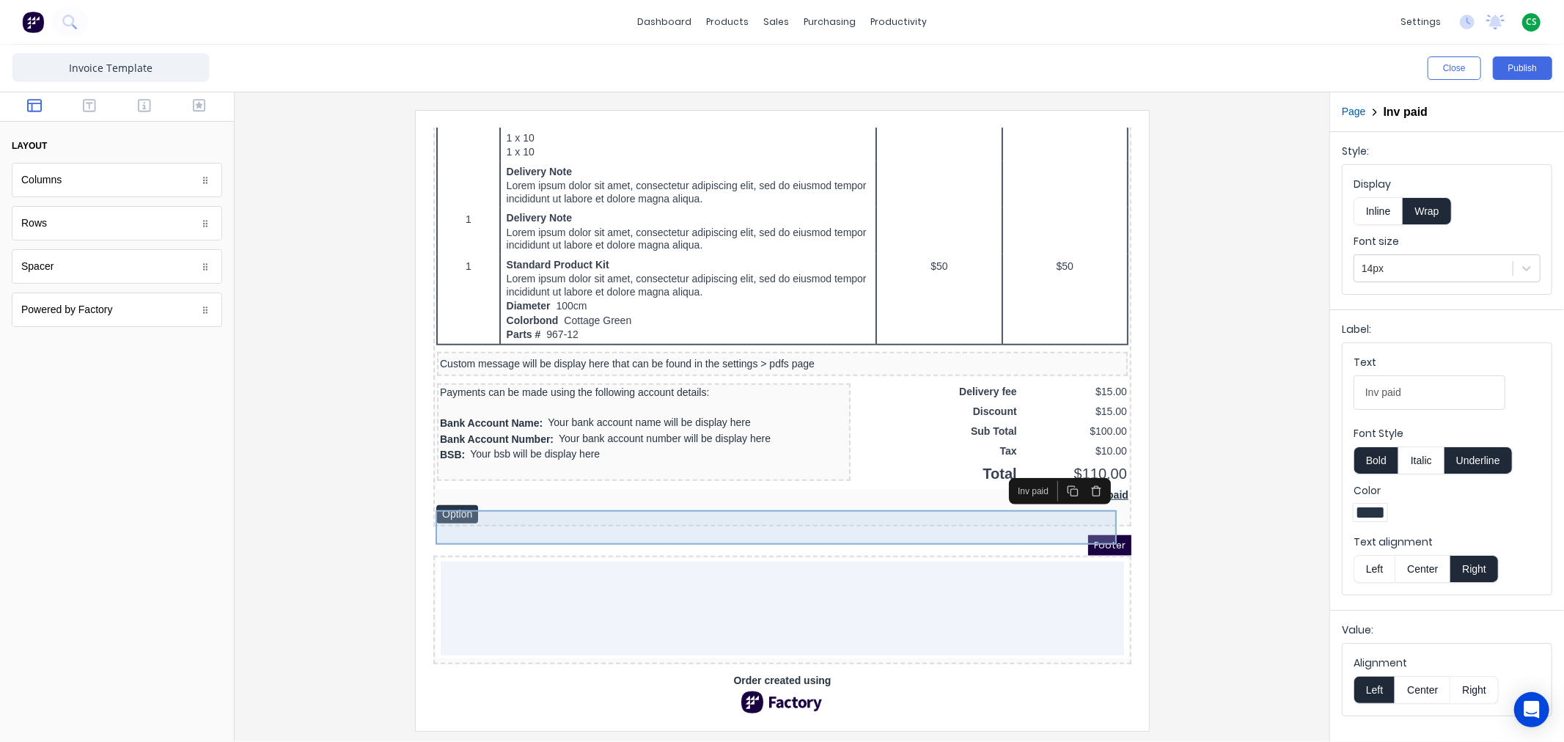
click at [436, 490] on div "Inv paid Option" at bounding box center [764, 488] width 692 height 34
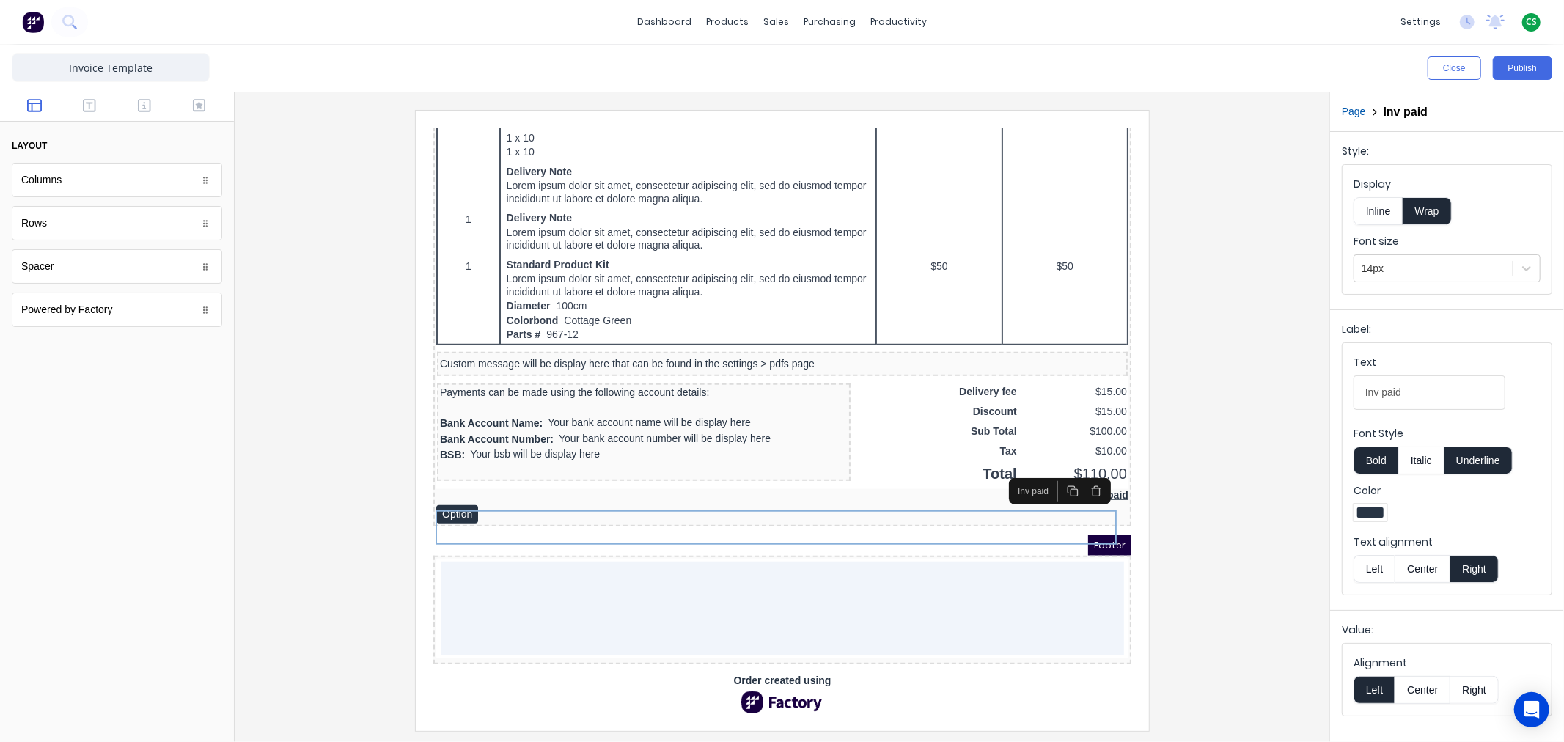
click at [1483, 691] on button "Right" at bounding box center [1474, 690] width 48 height 28
click at [1522, 70] on button "Publish" at bounding box center [1521, 67] width 59 height 23
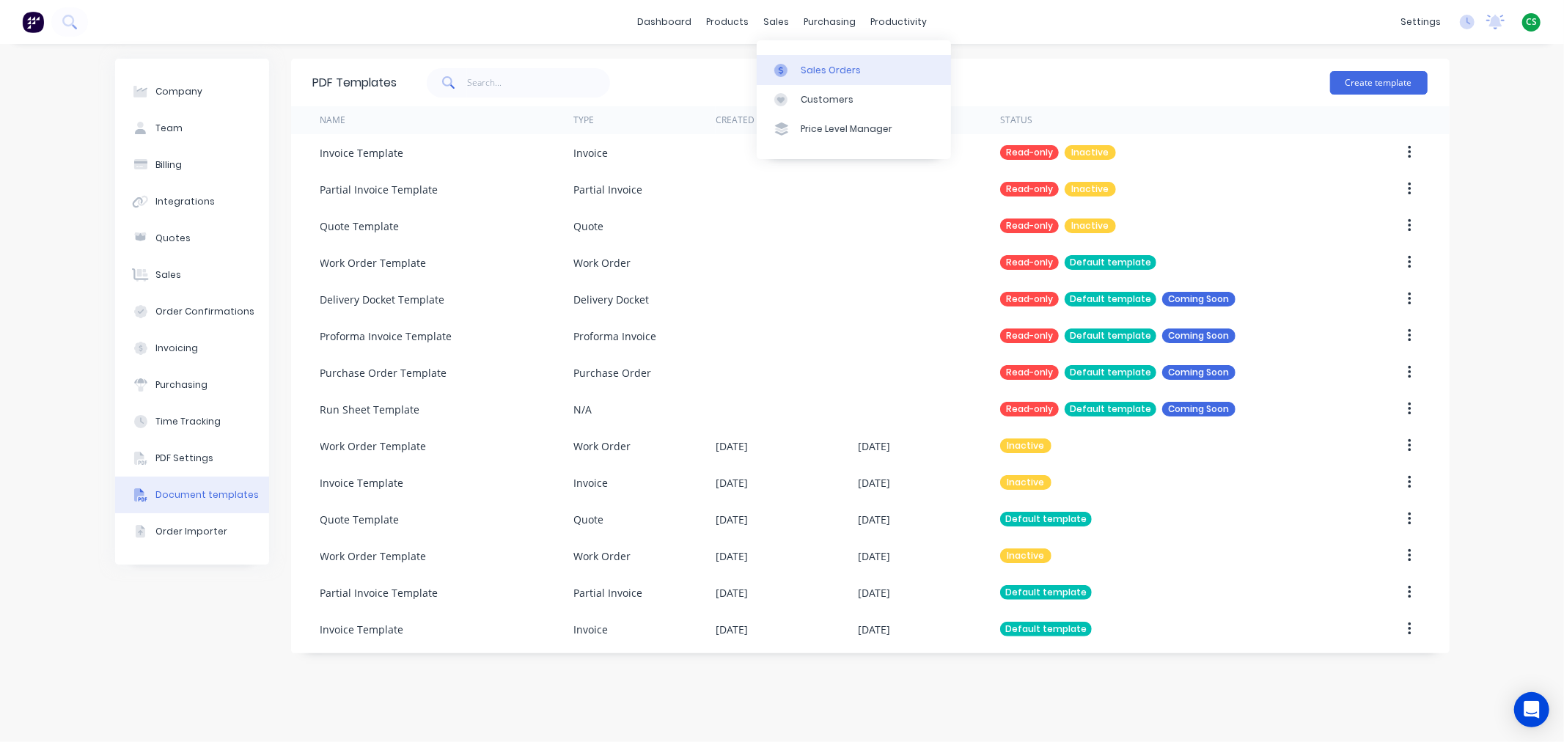
drag, startPoint x: 816, startPoint y: 64, endPoint x: 796, endPoint y: 68, distance: 20.3
click at [817, 65] on div "Sales Orders" at bounding box center [830, 70] width 60 height 13
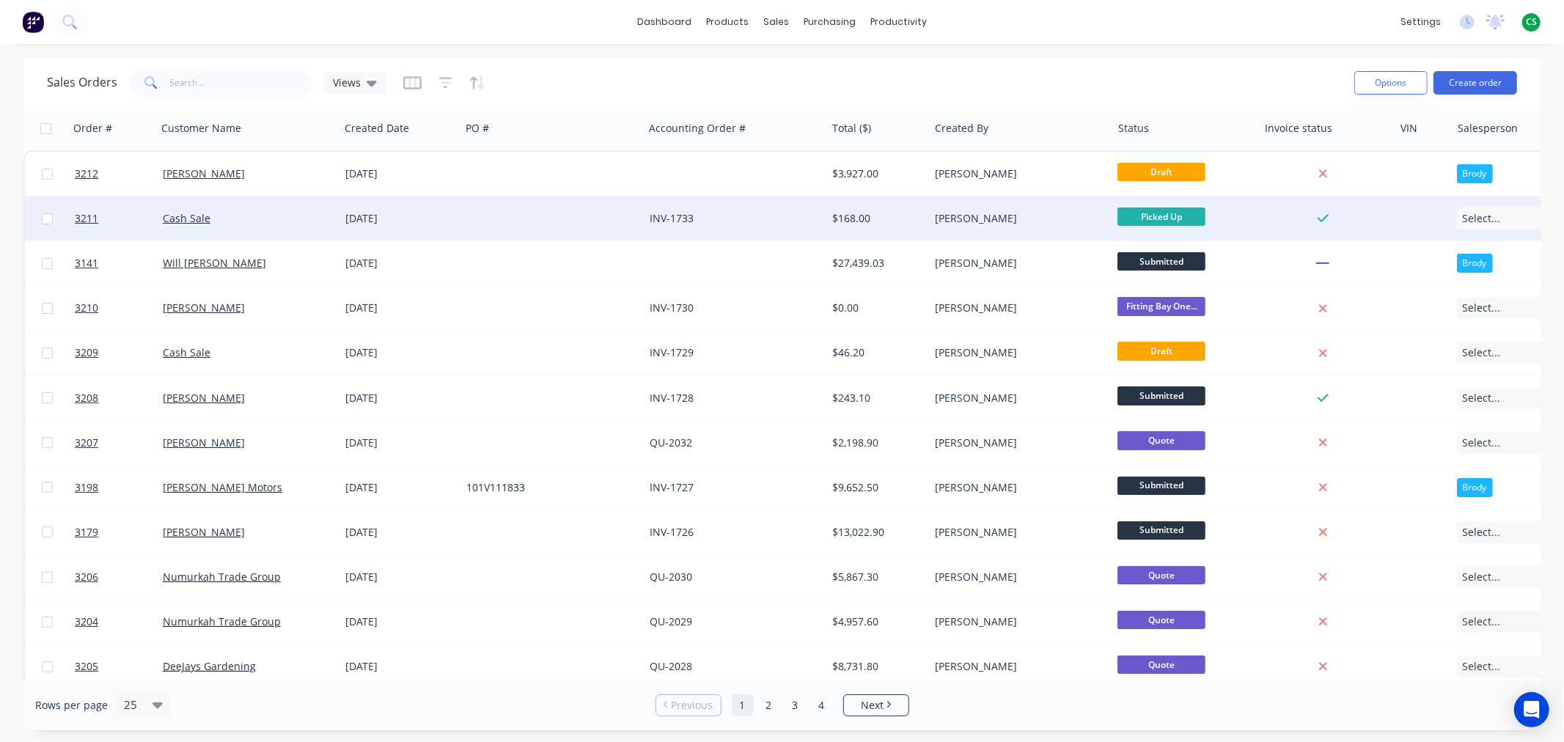
click at [276, 218] on div "Cash Sale" at bounding box center [244, 218] width 163 height 15
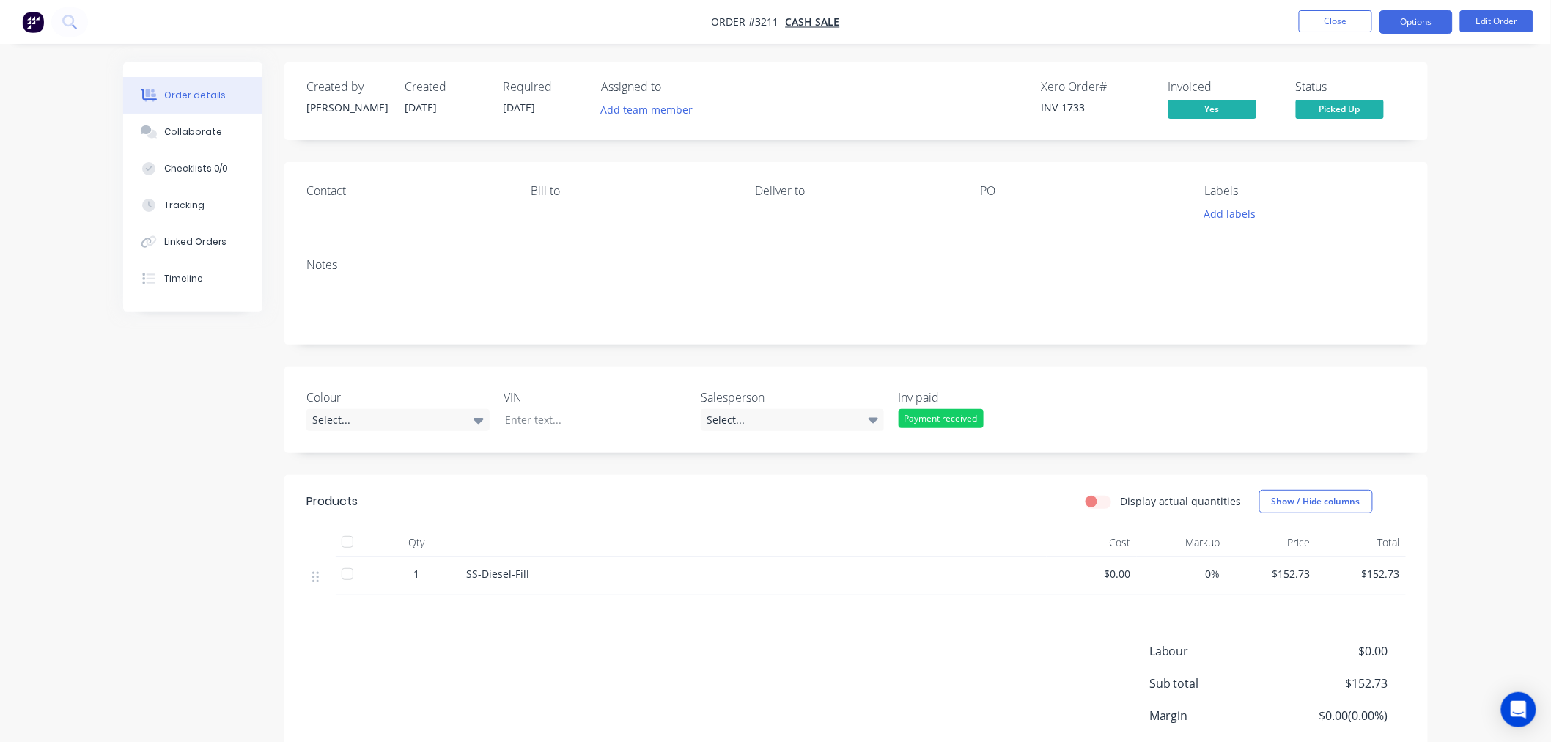
click at [1396, 25] on button "Options" at bounding box center [1416, 21] width 73 height 23
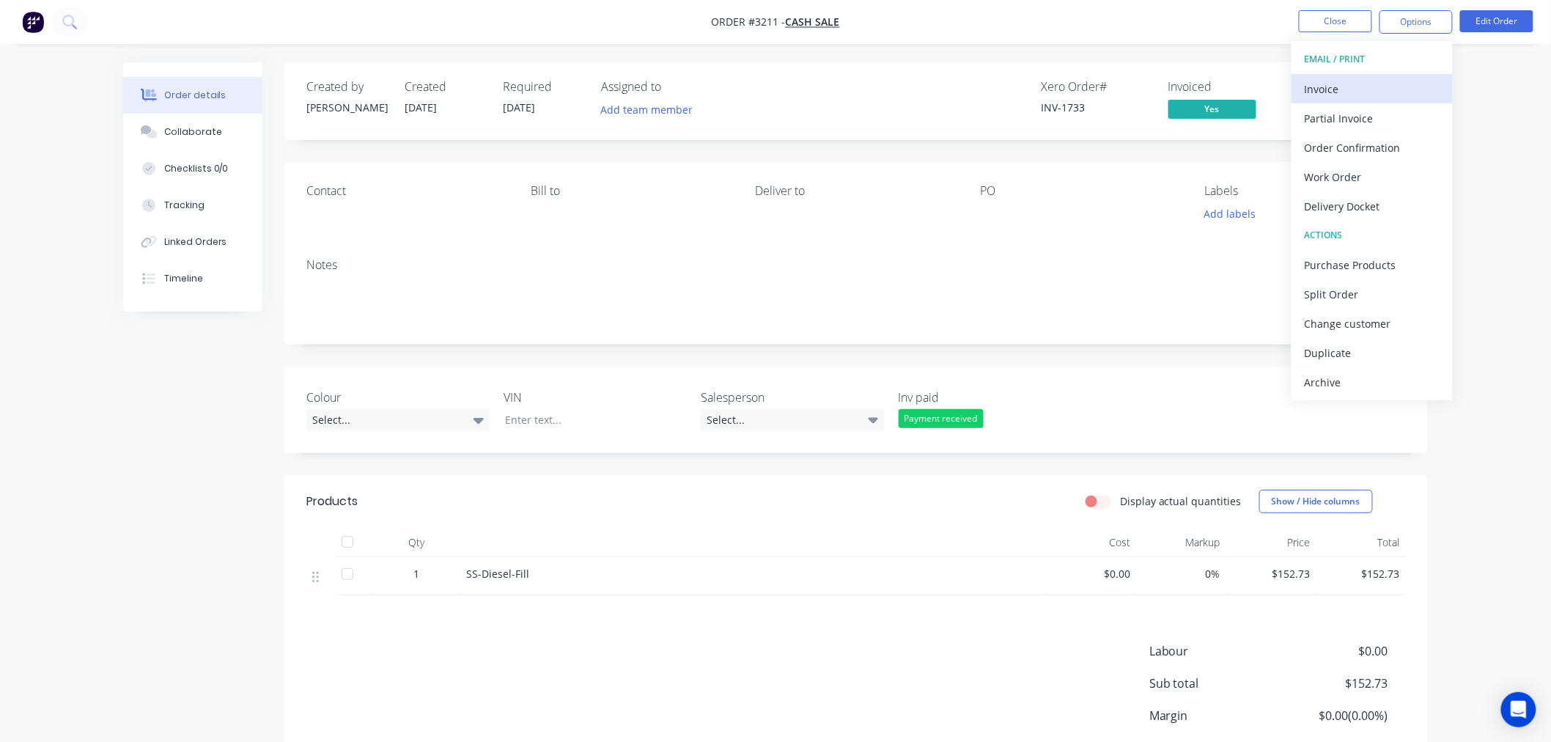
click at [1374, 97] on div "Invoice" at bounding box center [1372, 88] width 135 height 21
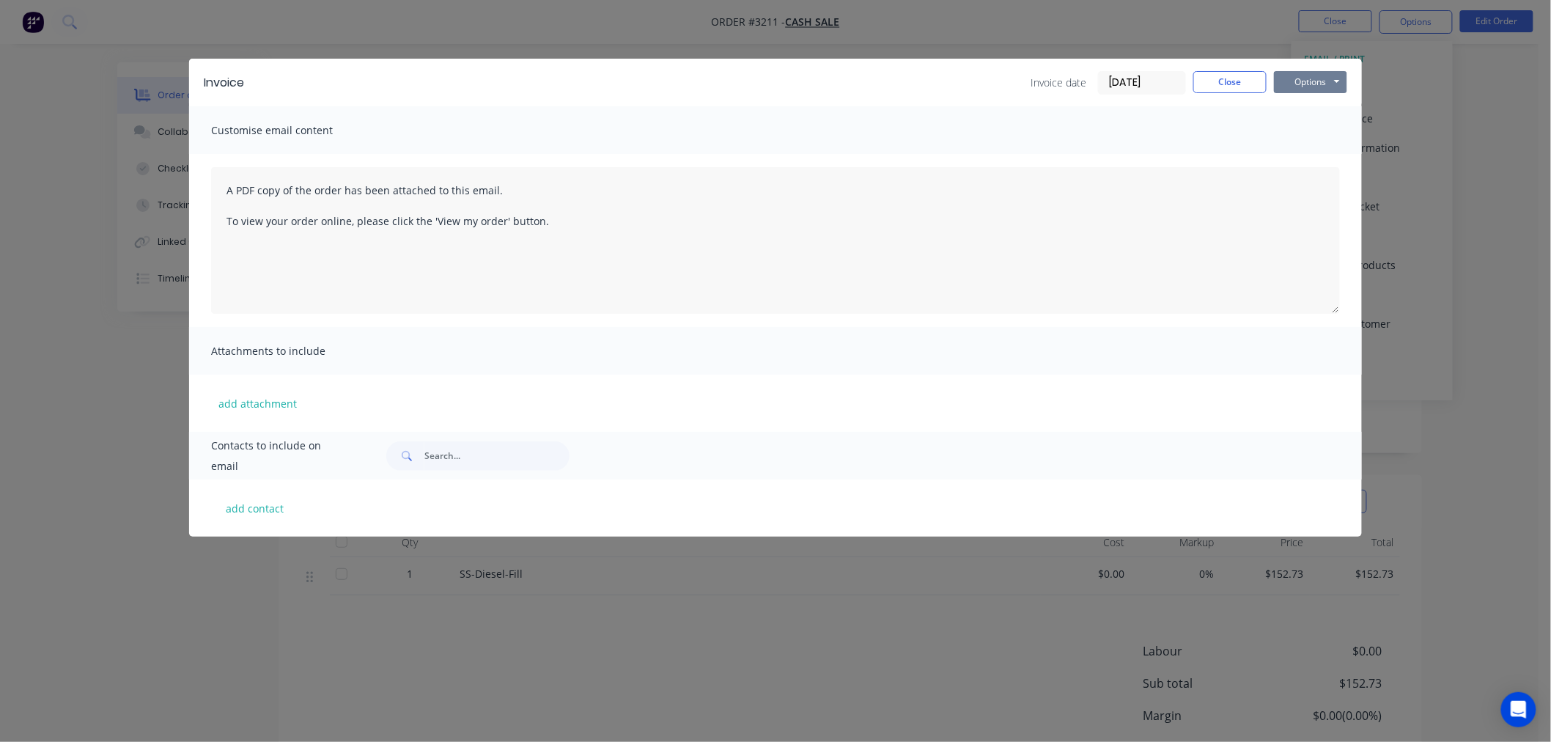
click at [1300, 84] on button "Options" at bounding box center [1310, 82] width 73 height 22
click at [1329, 106] on button "Preview" at bounding box center [1321, 108] width 94 height 24
click at [1212, 79] on button "Close" at bounding box center [1229, 82] width 73 height 22
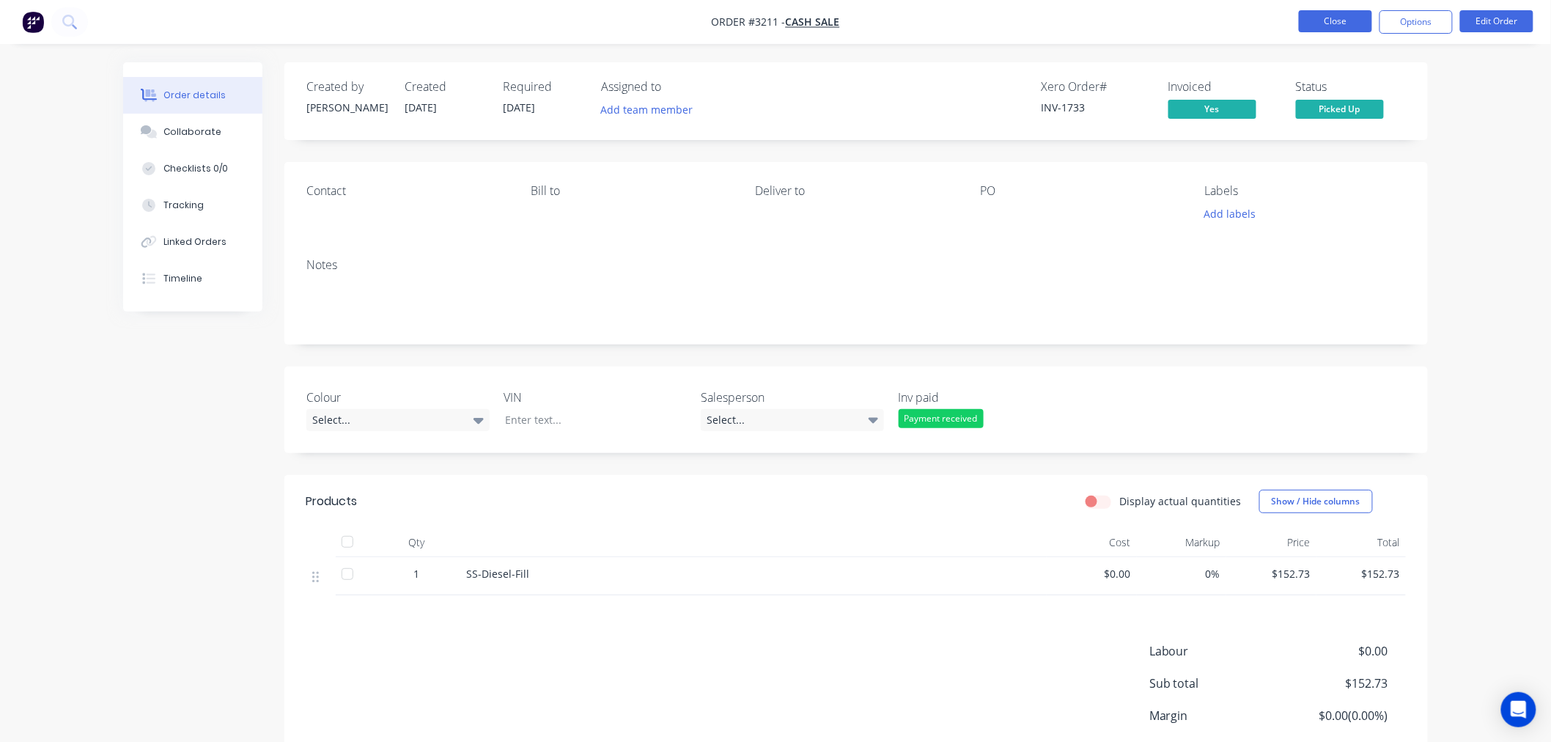
click at [1322, 24] on button "Close" at bounding box center [1335, 21] width 73 height 22
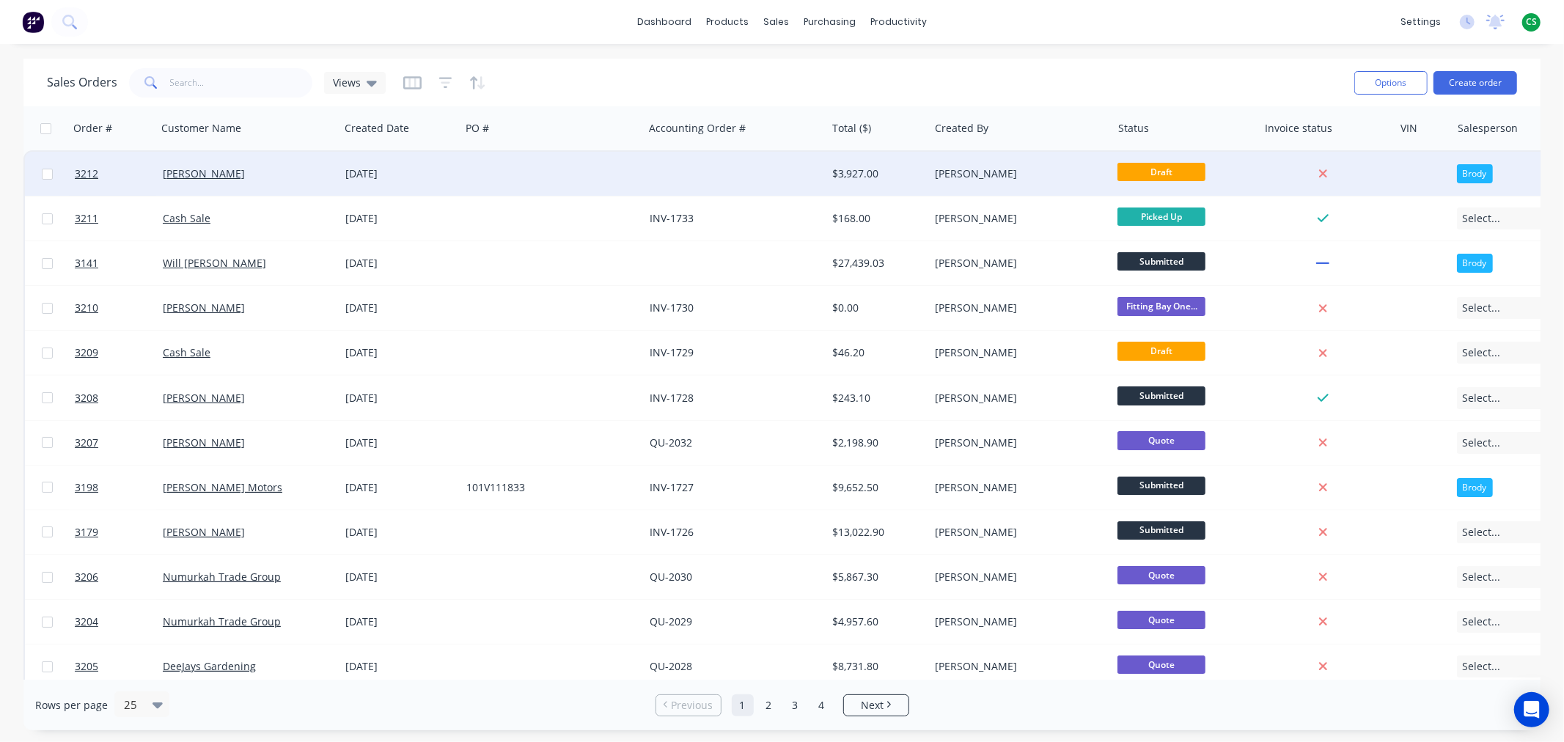
click at [272, 177] on div "[PERSON_NAME]" at bounding box center [244, 173] width 163 height 15
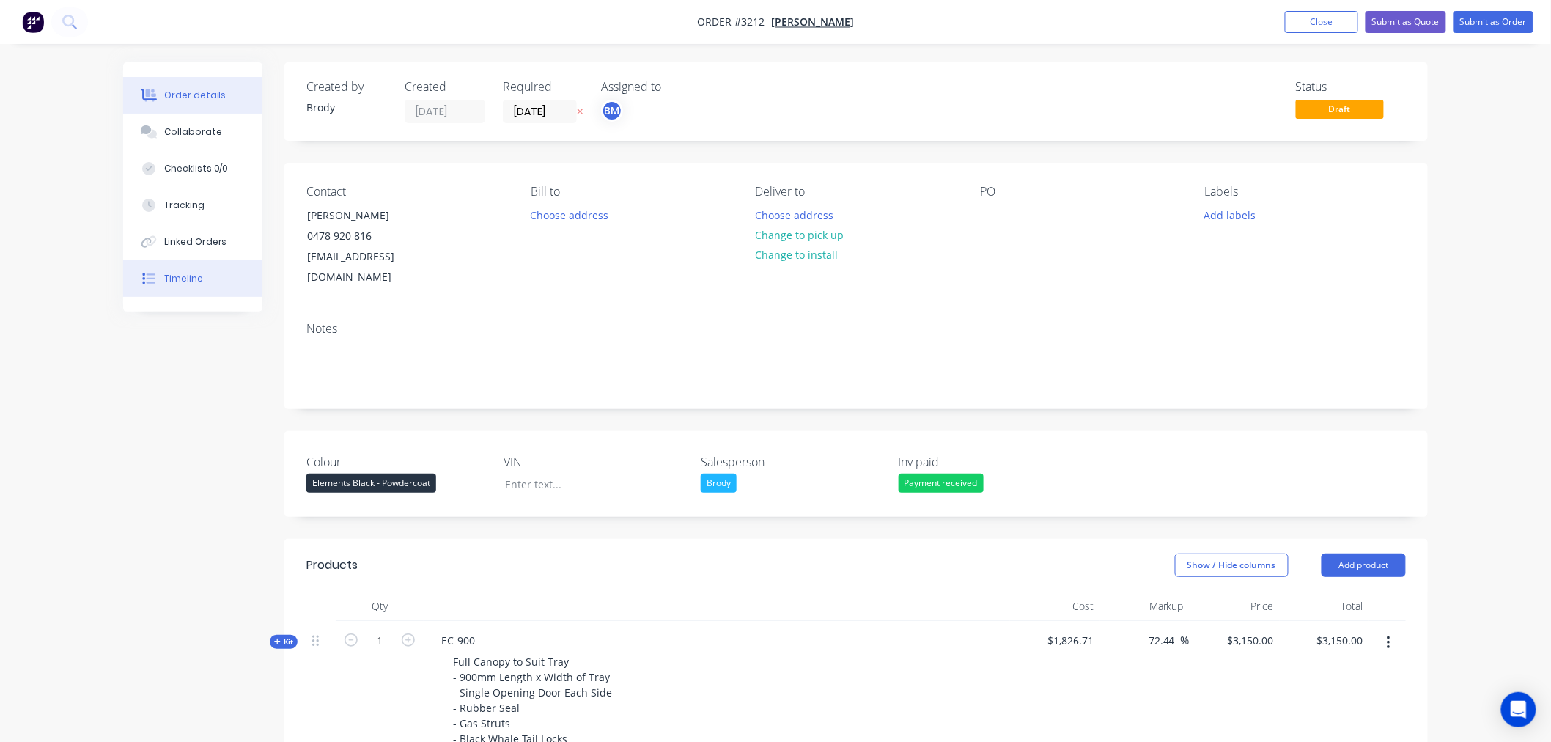
click at [181, 280] on div "Timeline" at bounding box center [183, 278] width 39 height 13
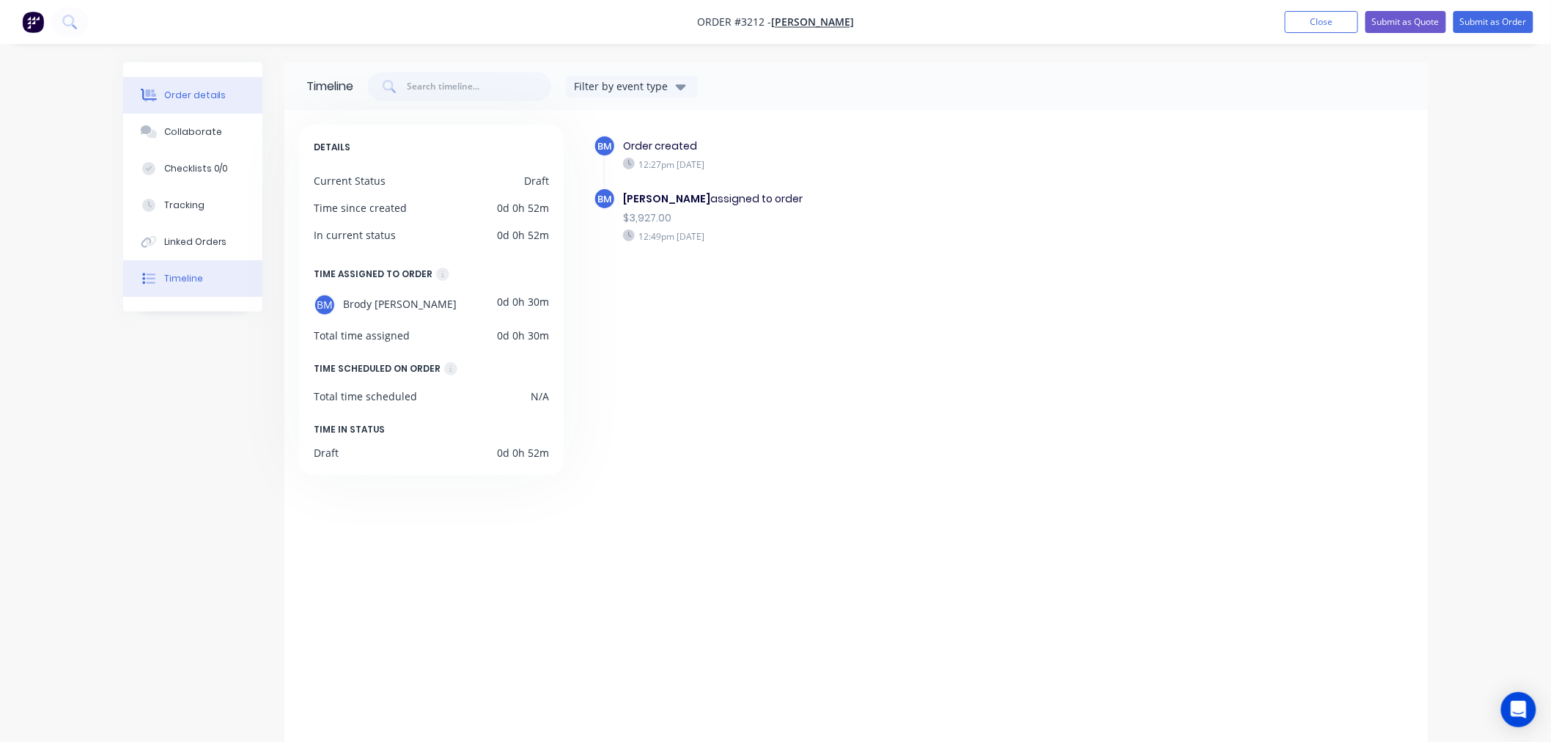
click at [198, 103] on button "Order details" at bounding box center [192, 95] width 139 height 37
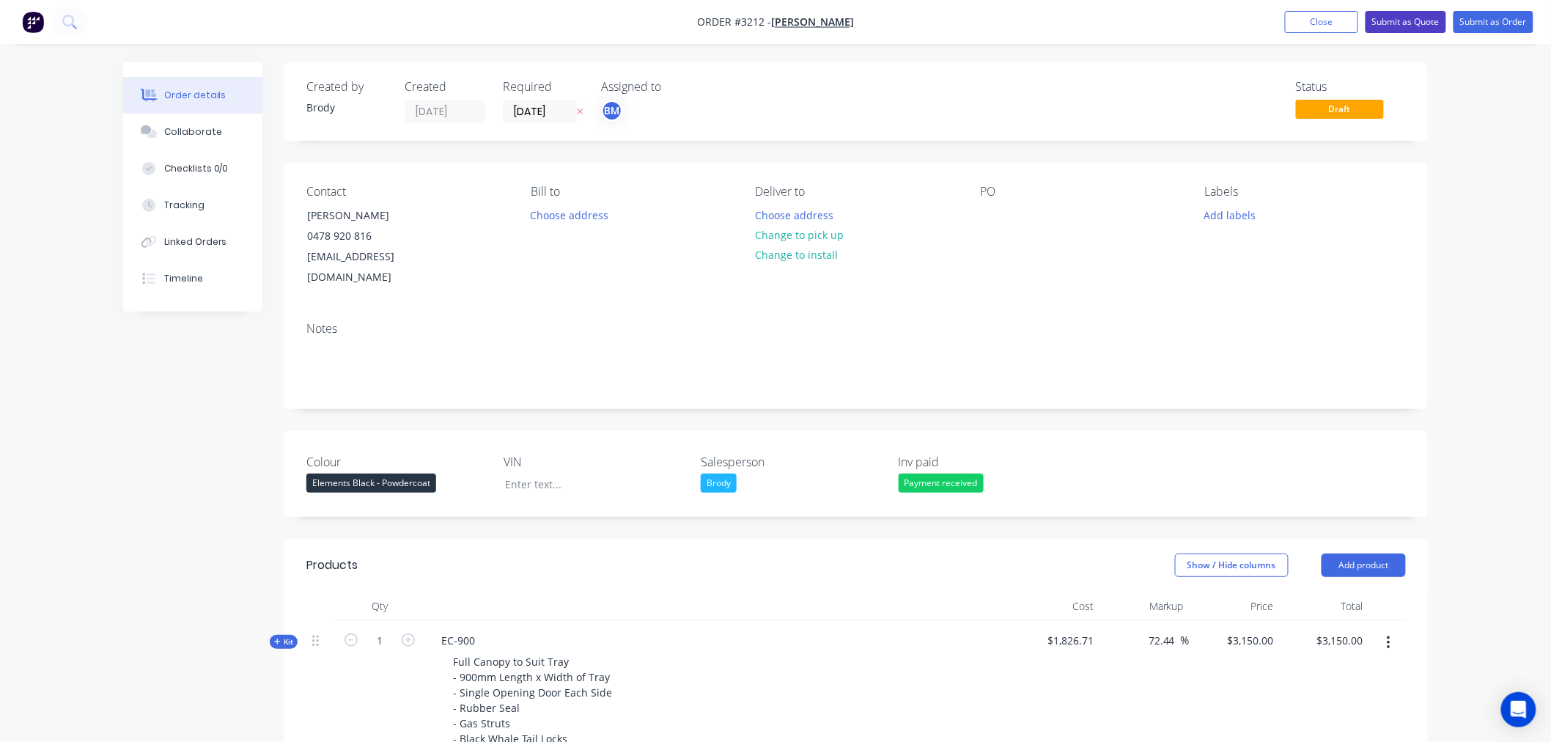
click at [1404, 23] on button "Submit as Quote" at bounding box center [1406, 22] width 81 height 22
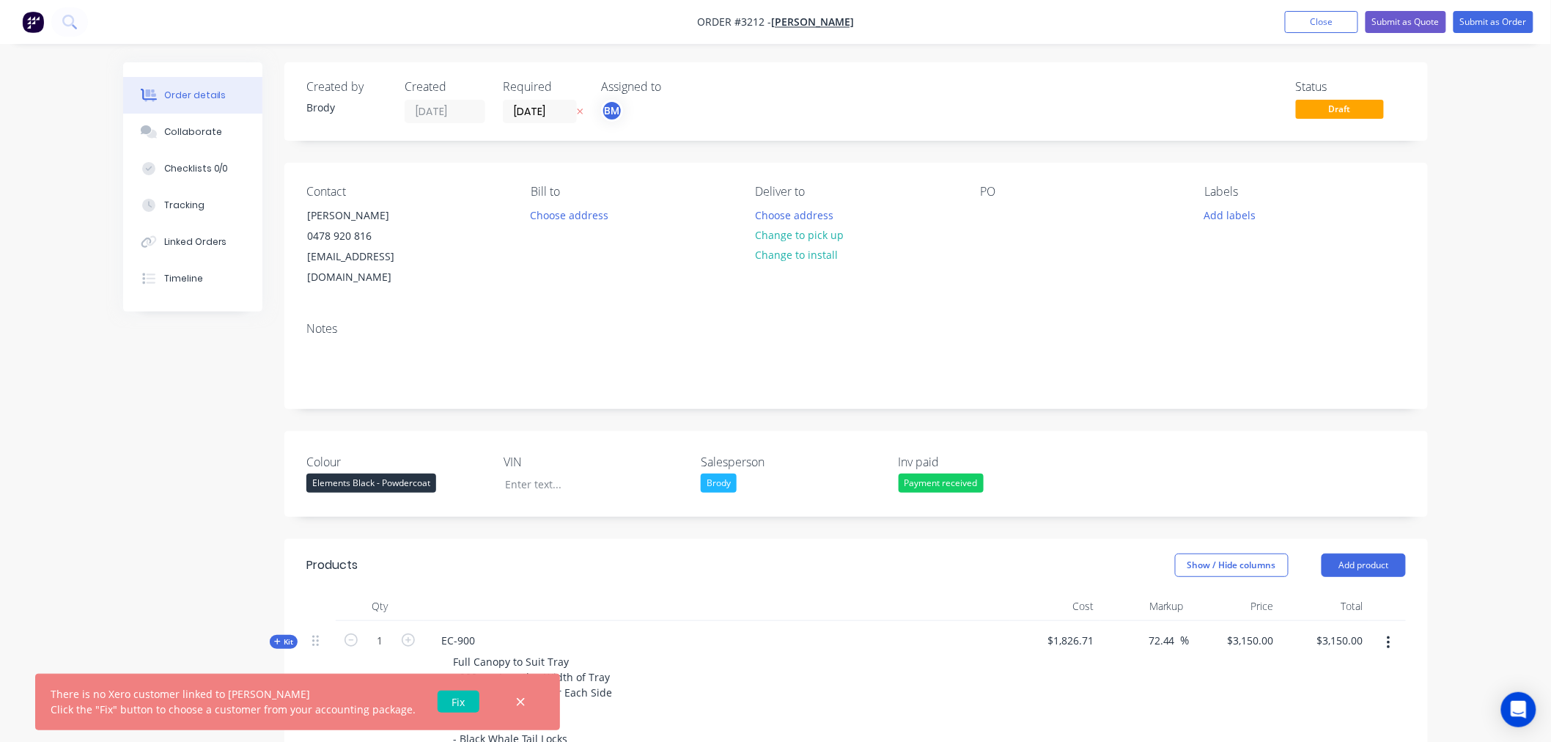
click at [440, 705] on link "Fix" at bounding box center [459, 702] width 42 height 22
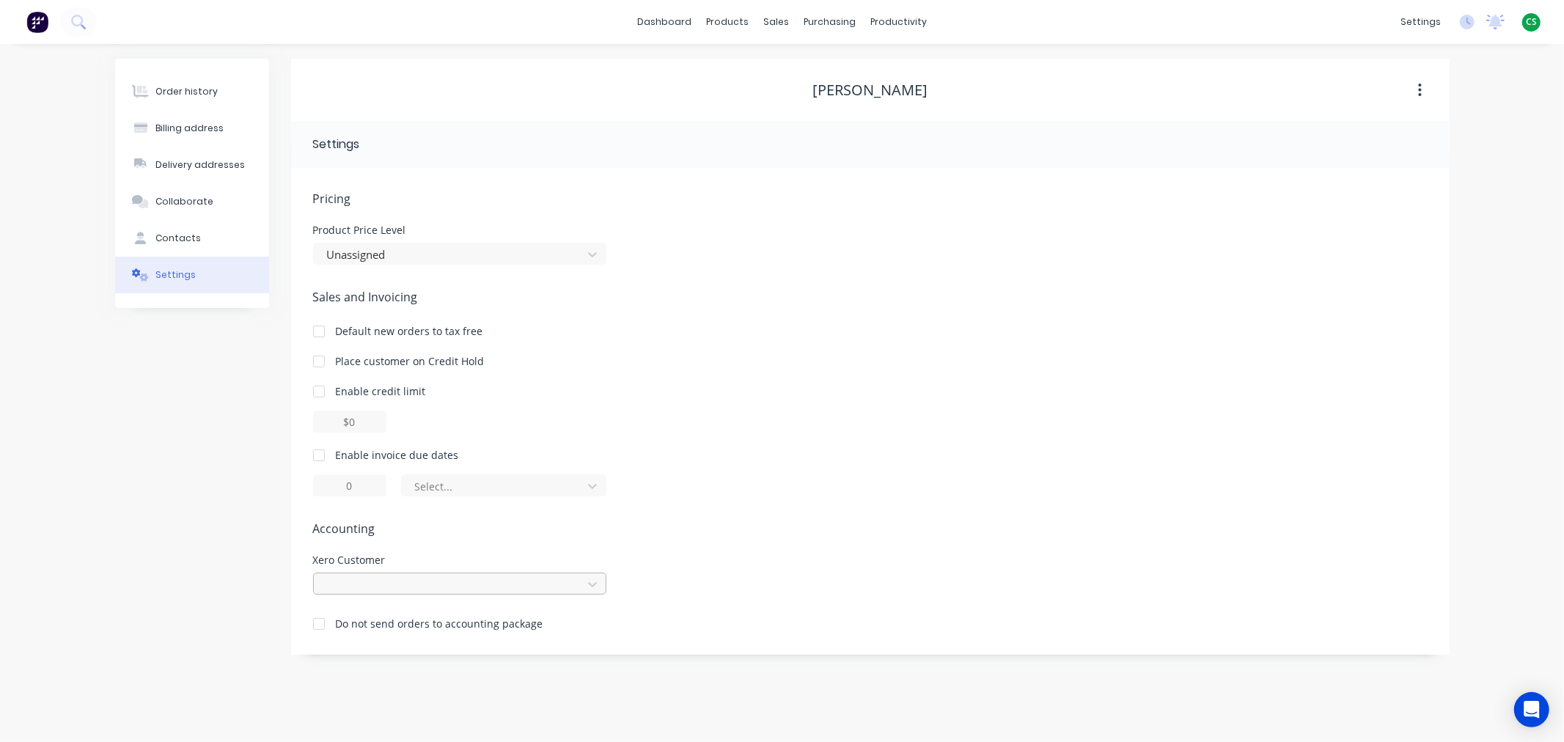
click at [540, 581] on div at bounding box center [449, 584] width 249 height 18
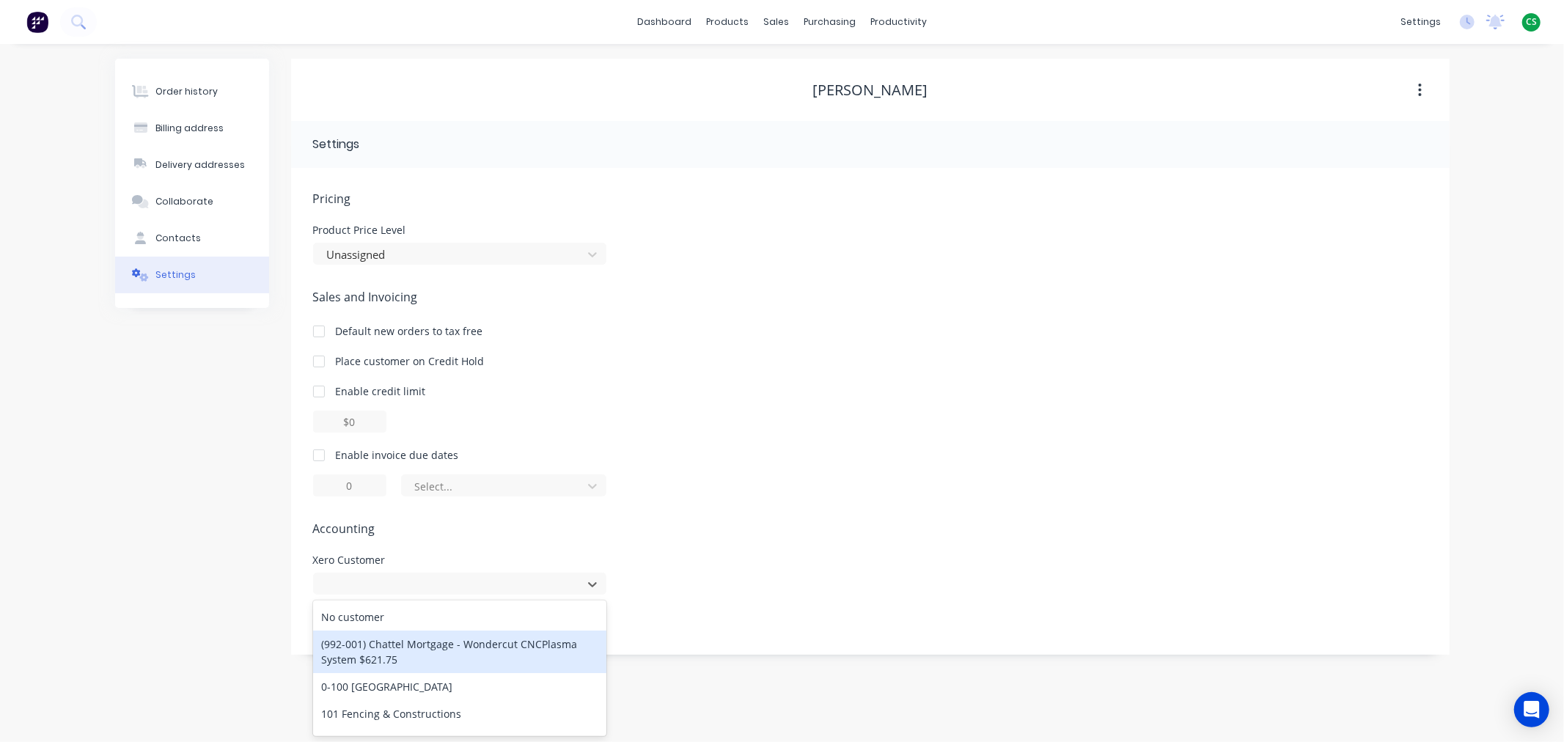
click at [122, 430] on div "Order history Billing address Delivery addresses Collaborate Contacts Settings" at bounding box center [192, 357] width 154 height 596
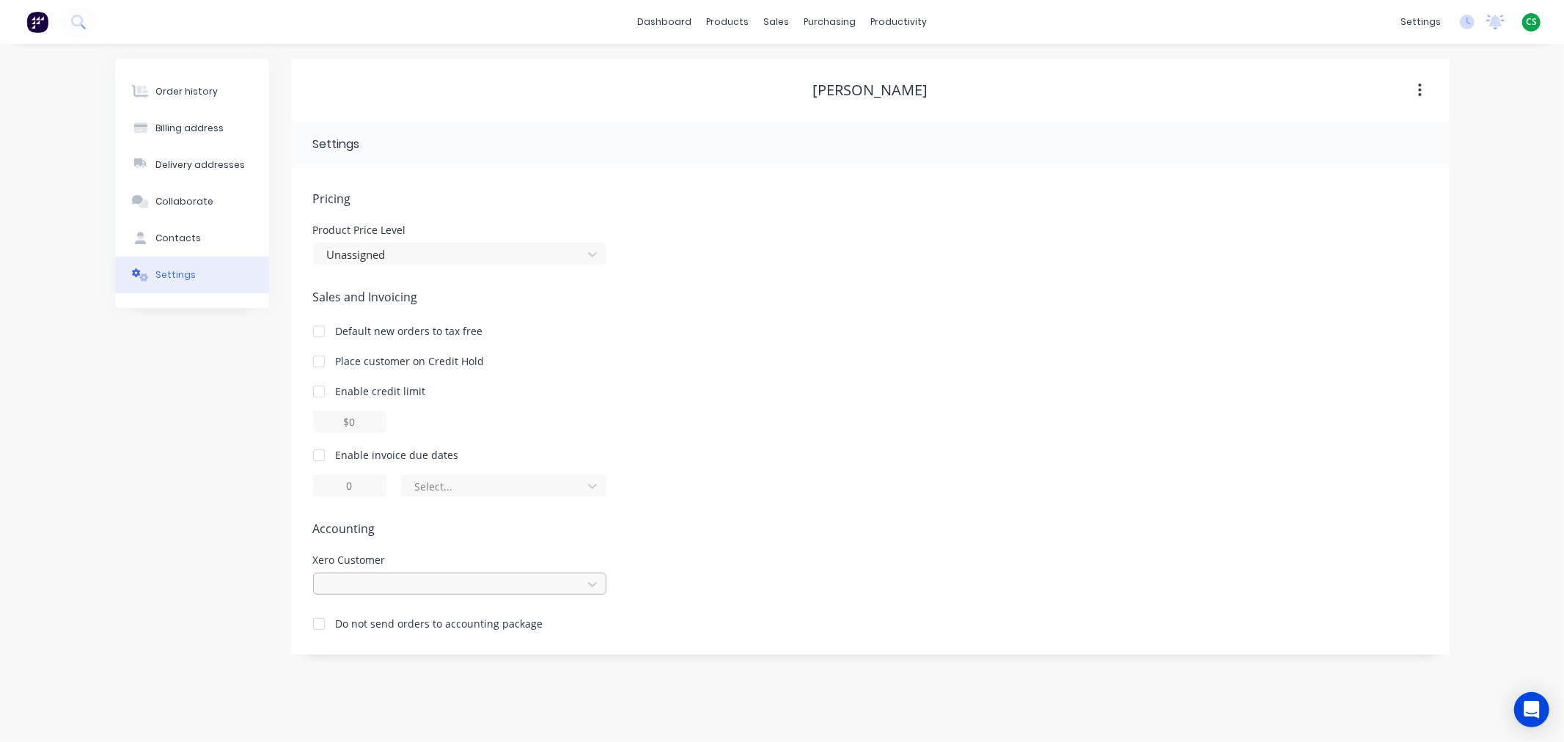
click at [389, 583] on div at bounding box center [449, 584] width 249 height 18
type input "c"
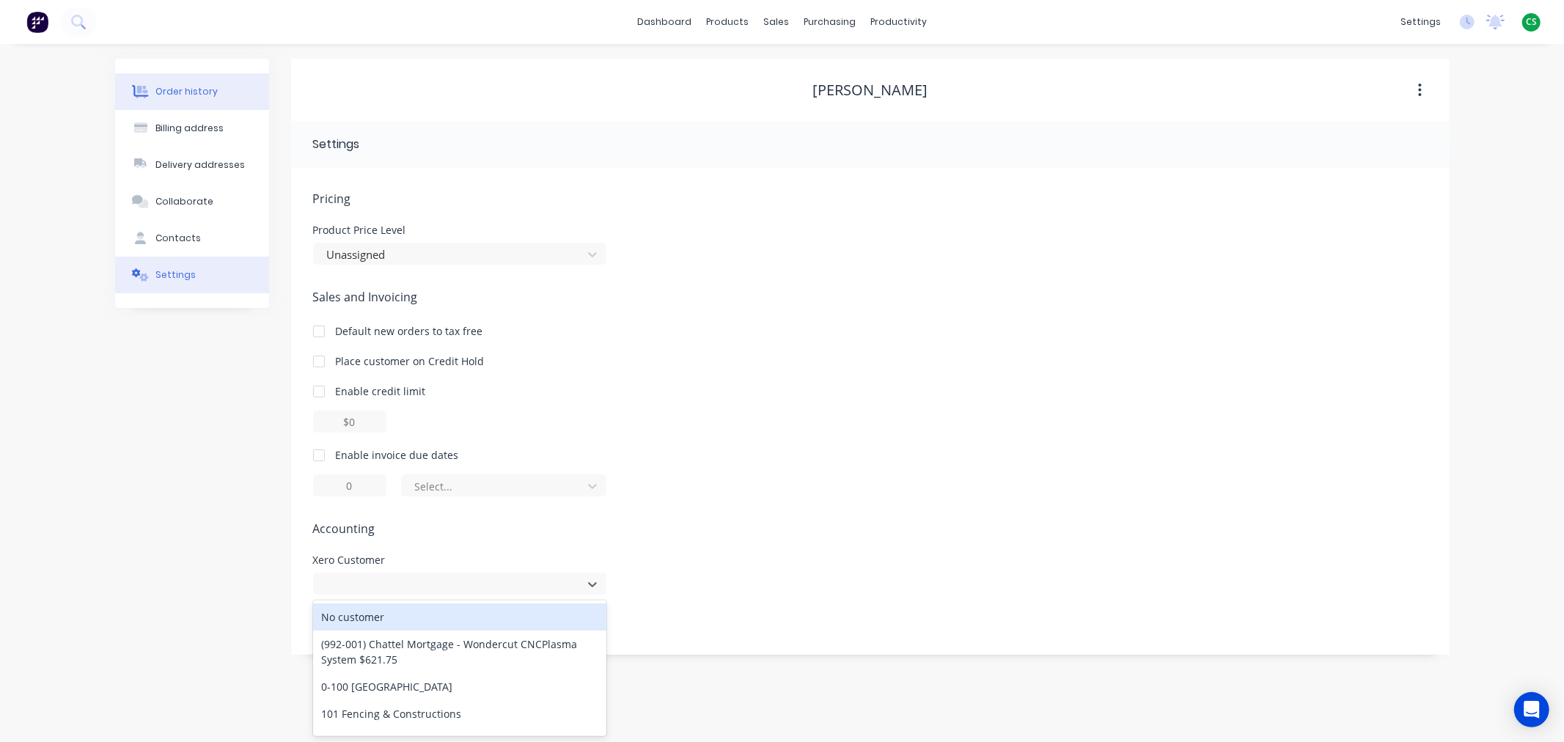
click at [214, 94] on button "Order history" at bounding box center [192, 91] width 154 height 37
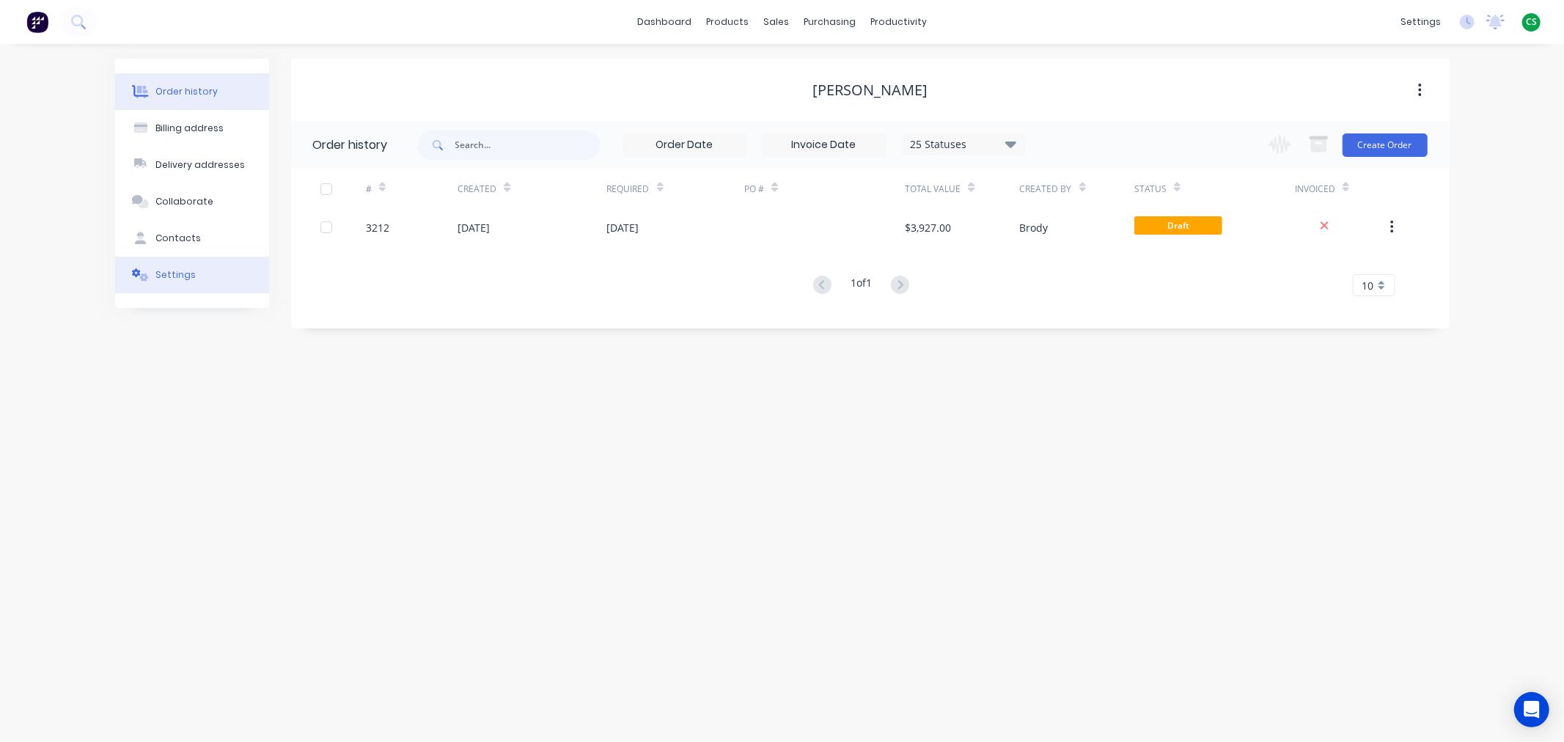
drag, startPoint x: 169, startPoint y: 270, endPoint x: 172, endPoint y: 281, distance: 12.1
click at [167, 270] on div "Settings" at bounding box center [175, 274] width 40 height 13
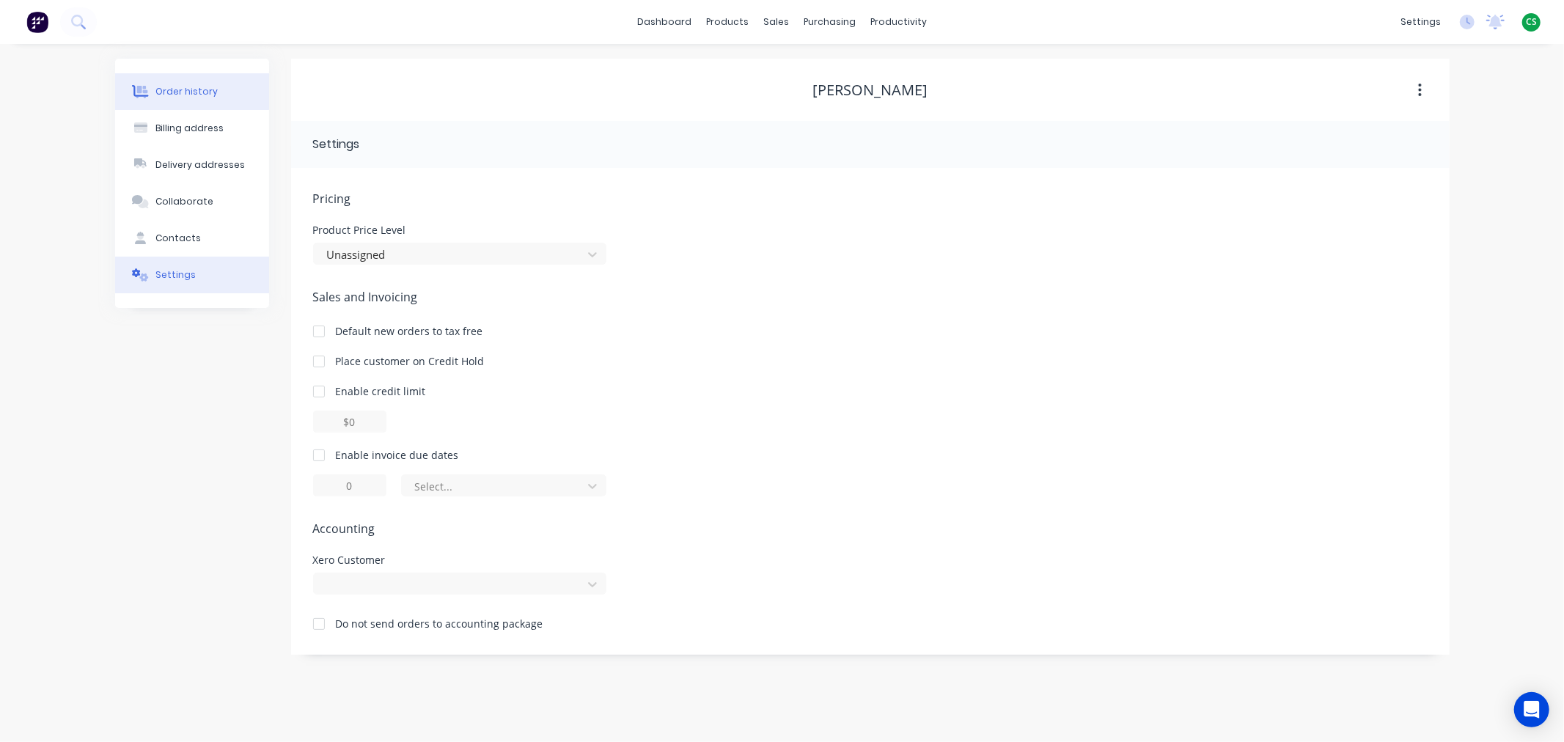
click at [185, 96] on div "Order history" at bounding box center [186, 91] width 62 height 13
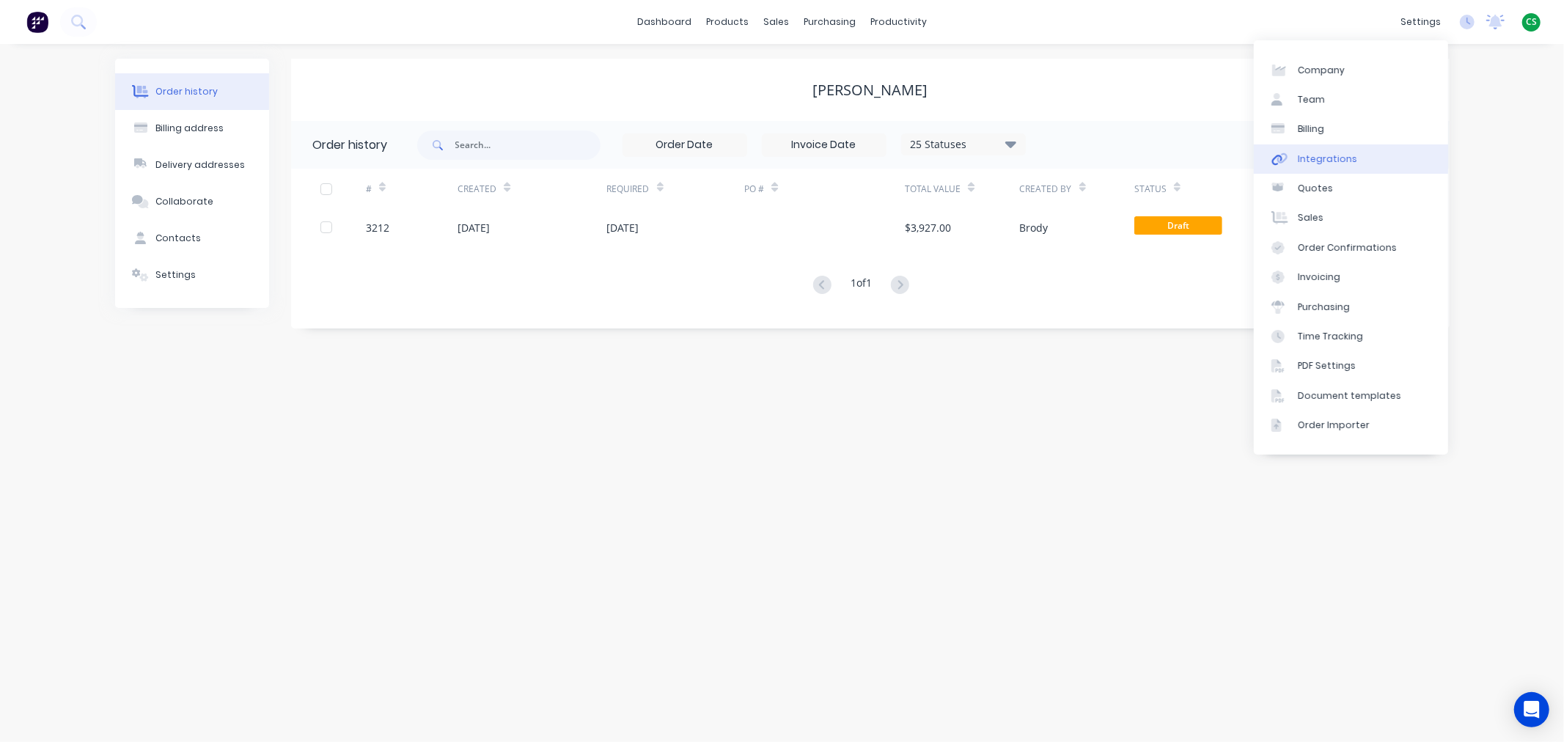
click at [1337, 161] on div "Integrations" at bounding box center [1326, 158] width 59 height 13
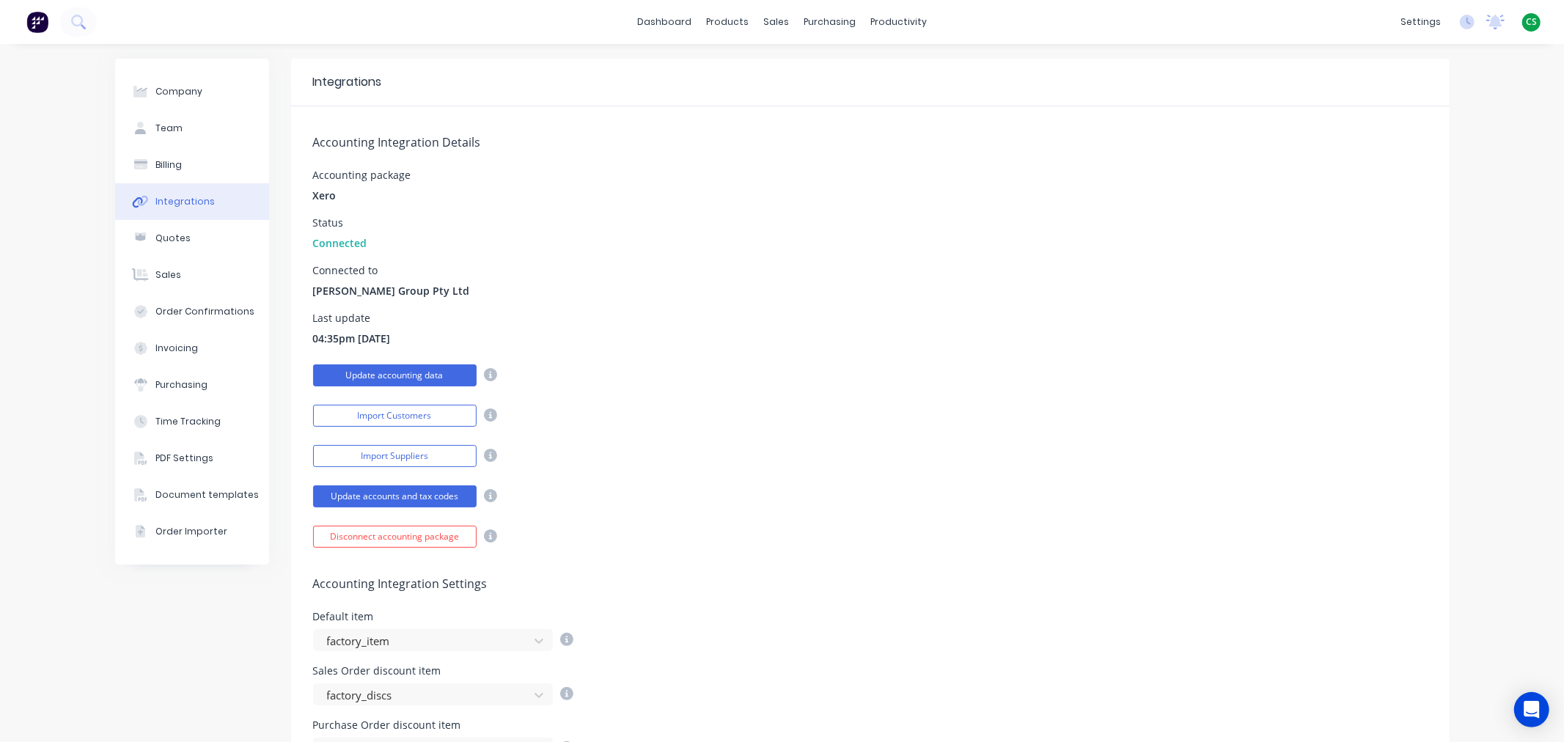
click at [416, 371] on button "Update accounting data" at bounding box center [394, 375] width 163 height 22
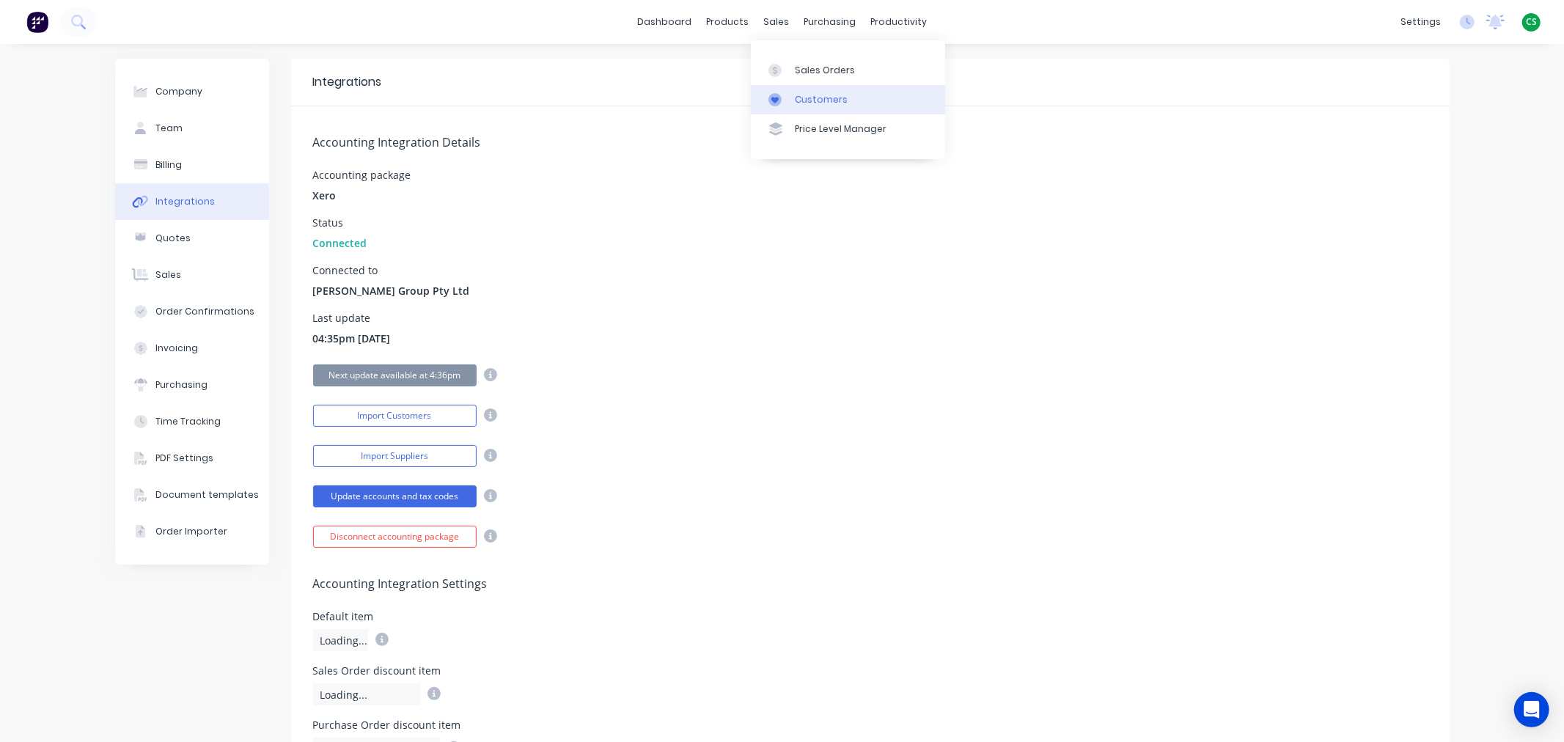
click at [817, 100] on div "Customers" at bounding box center [821, 99] width 53 height 13
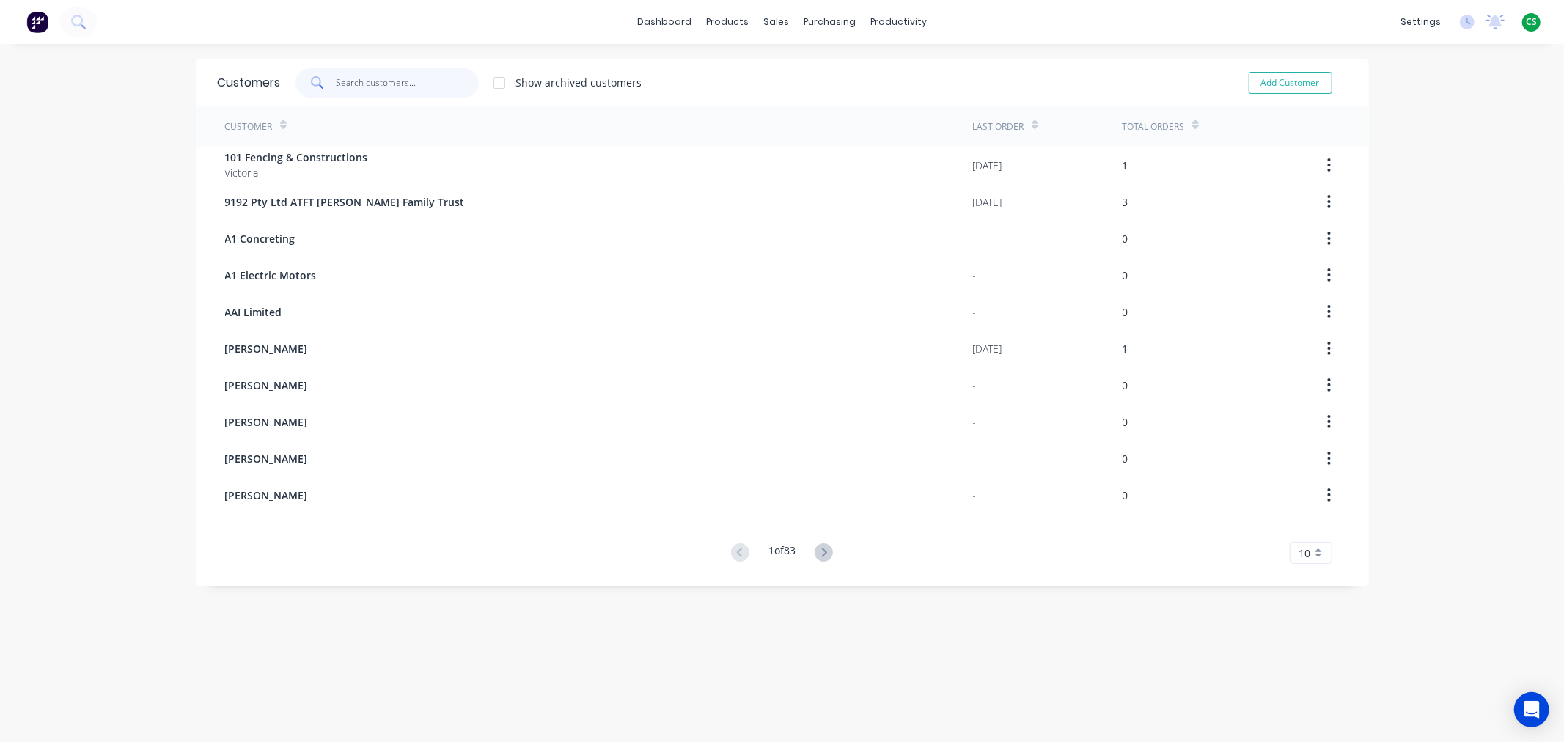
click at [371, 82] on input "text" at bounding box center [407, 82] width 143 height 29
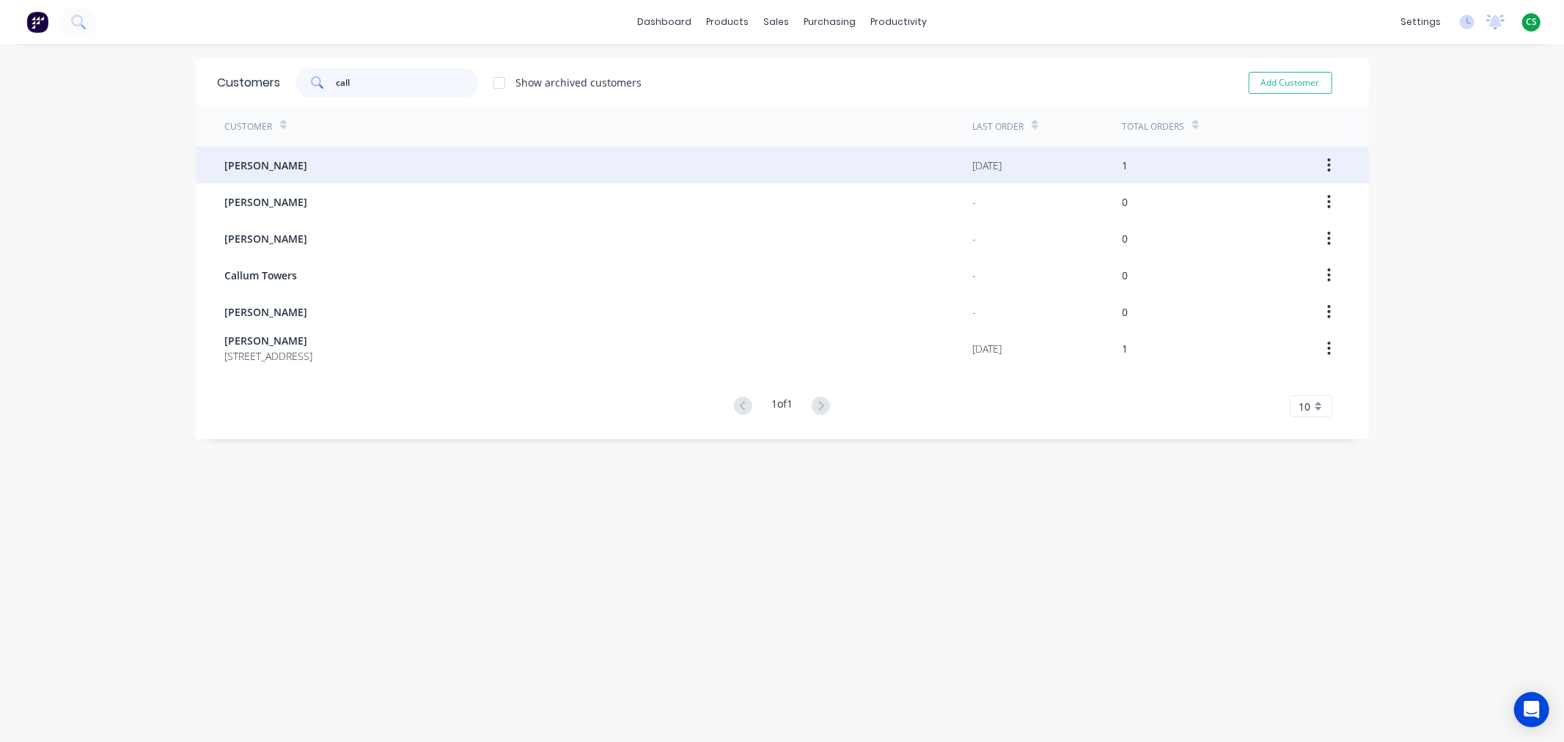
type input "call"
click at [302, 163] on div "[PERSON_NAME]" at bounding box center [599, 165] width 748 height 37
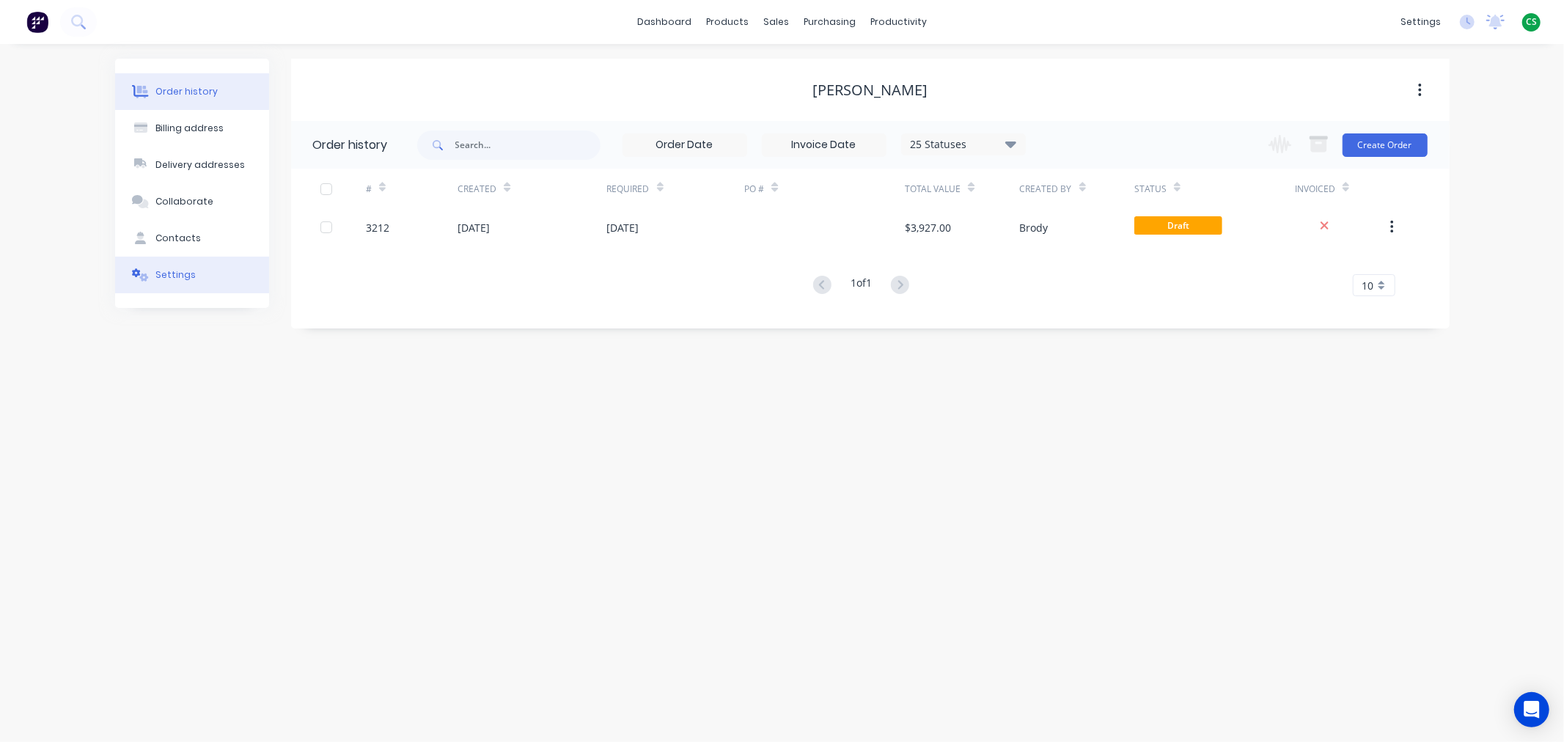
click at [166, 275] on div "Settings" at bounding box center [175, 274] width 40 height 13
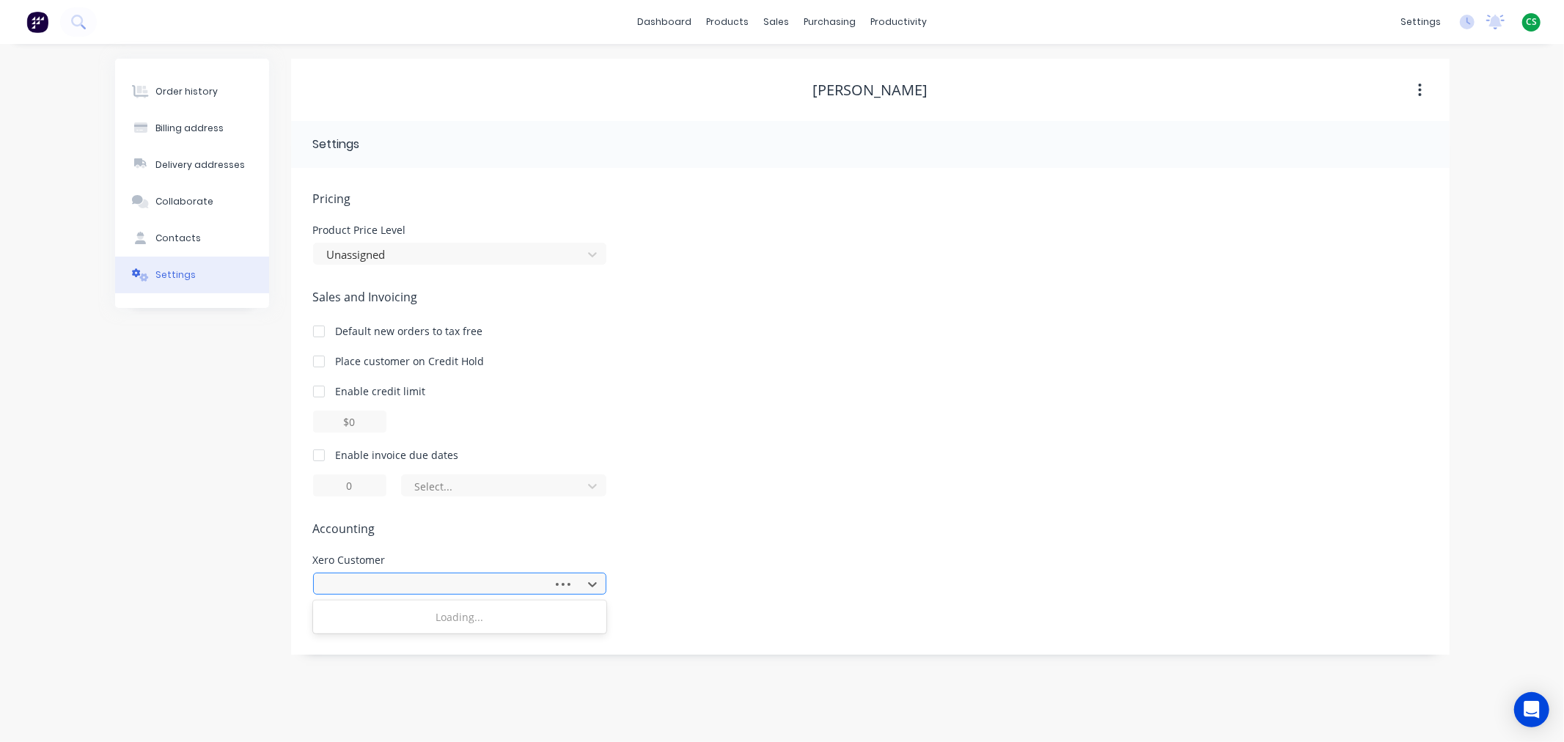
click at [383, 581] on div at bounding box center [435, 584] width 220 height 18
type input "calla"
click at [367, 616] on div "[PERSON_NAME]" at bounding box center [459, 616] width 293 height 27
click at [82, 554] on div "Order history Billing address Delivery addresses Collaborate Contacts Settings …" at bounding box center [782, 393] width 1564 height 698
click at [183, 89] on div "Order history" at bounding box center [186, 91] width 62 height 13
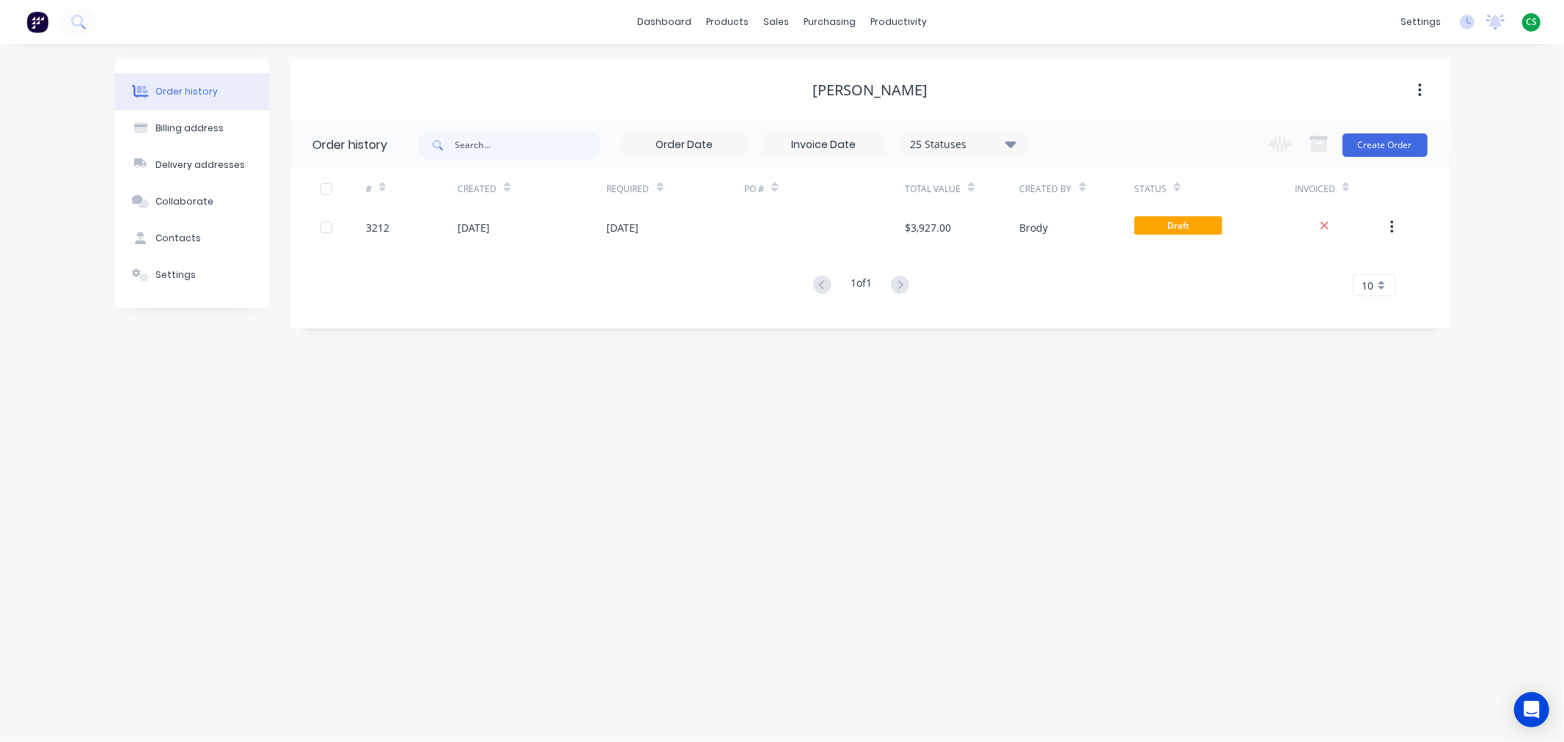
click at [1481, 110] on div "Order history Billing address Delivery addresses Collaborate Contacts Settings …" at bounding box center [782, 393] width 1564 height 698
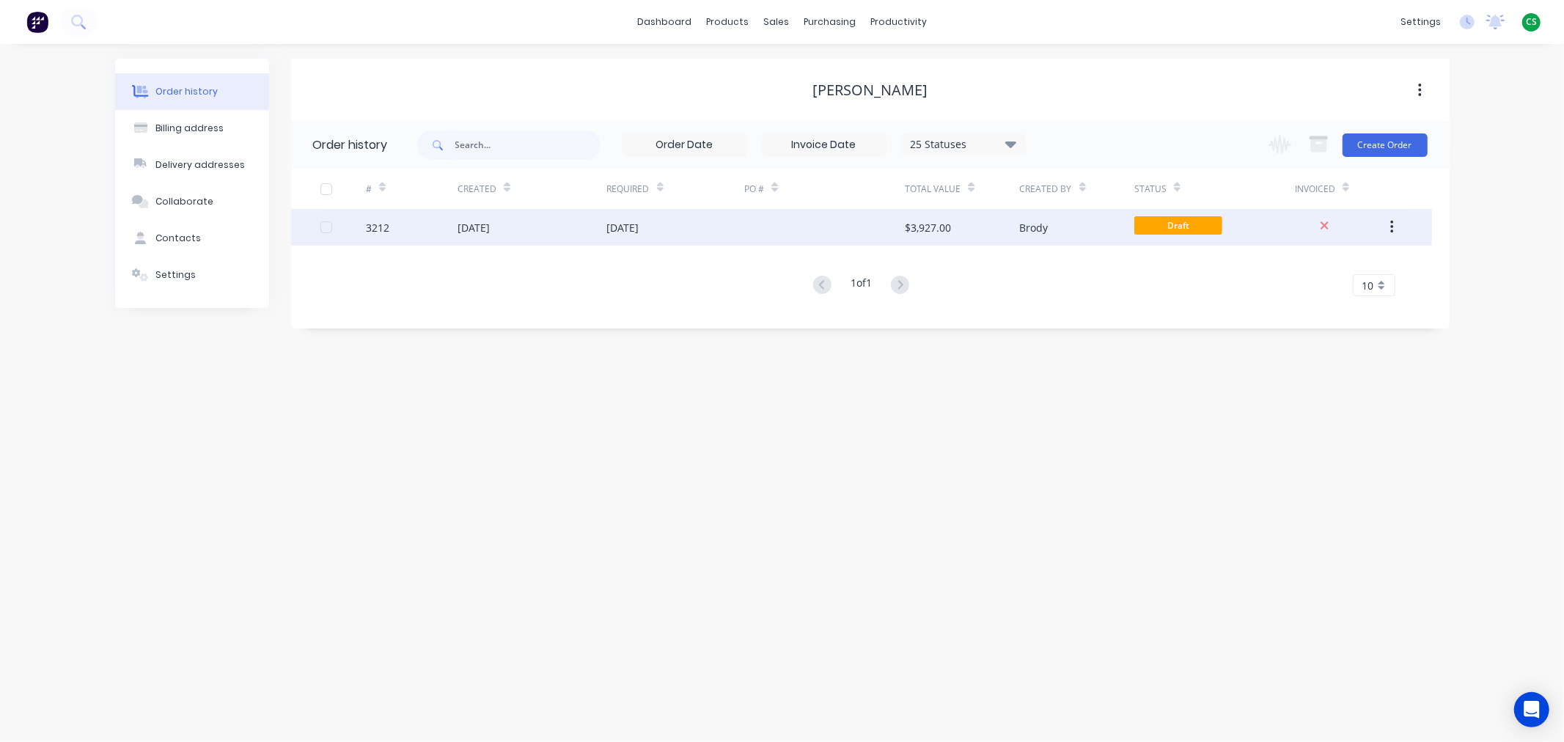
click at [490, 230] on div "[DATE]" at bounding box center [473, 227] width 32 height 15
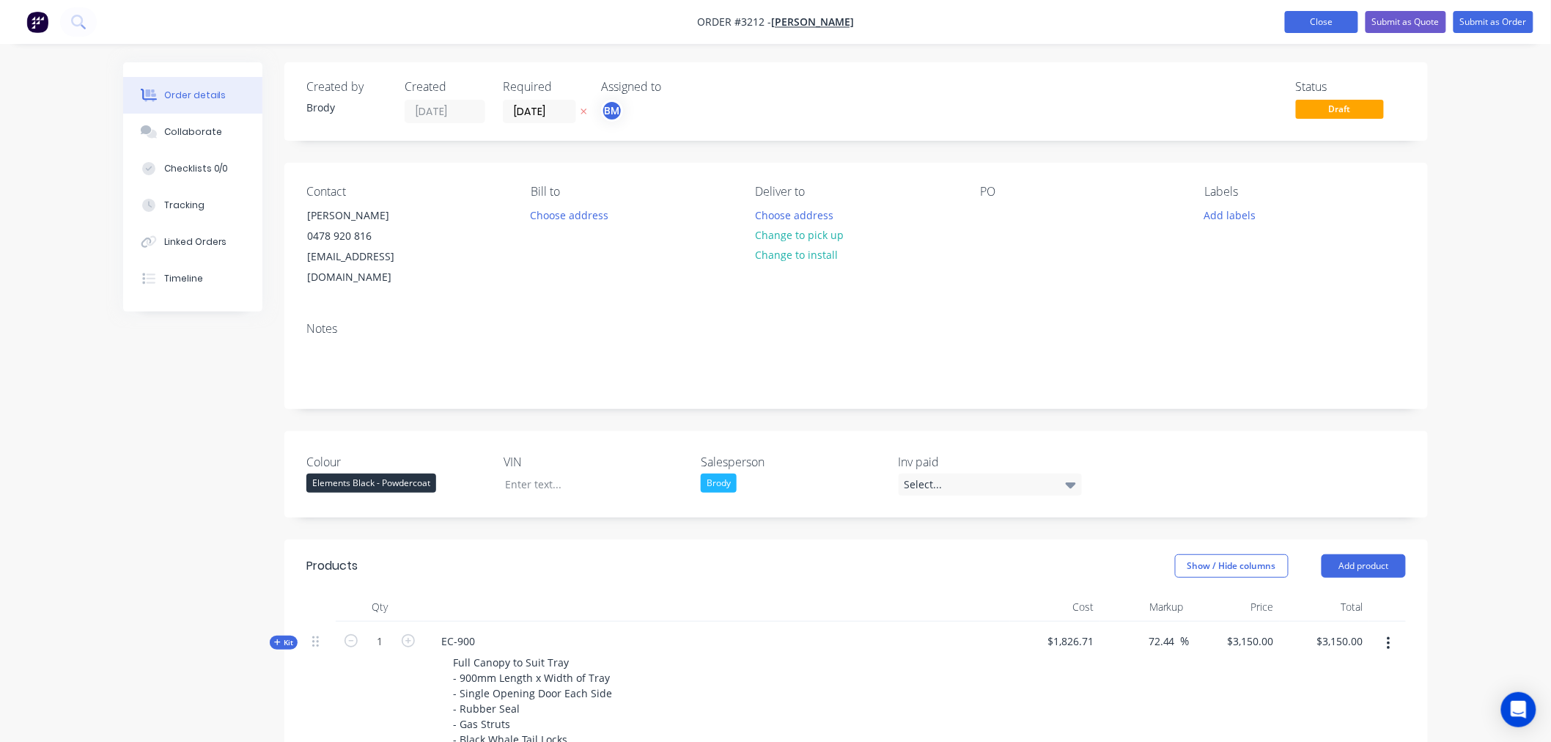
click at [1313, 25] on button "Close" at bounding box center [1321, 22] width 73 height 22
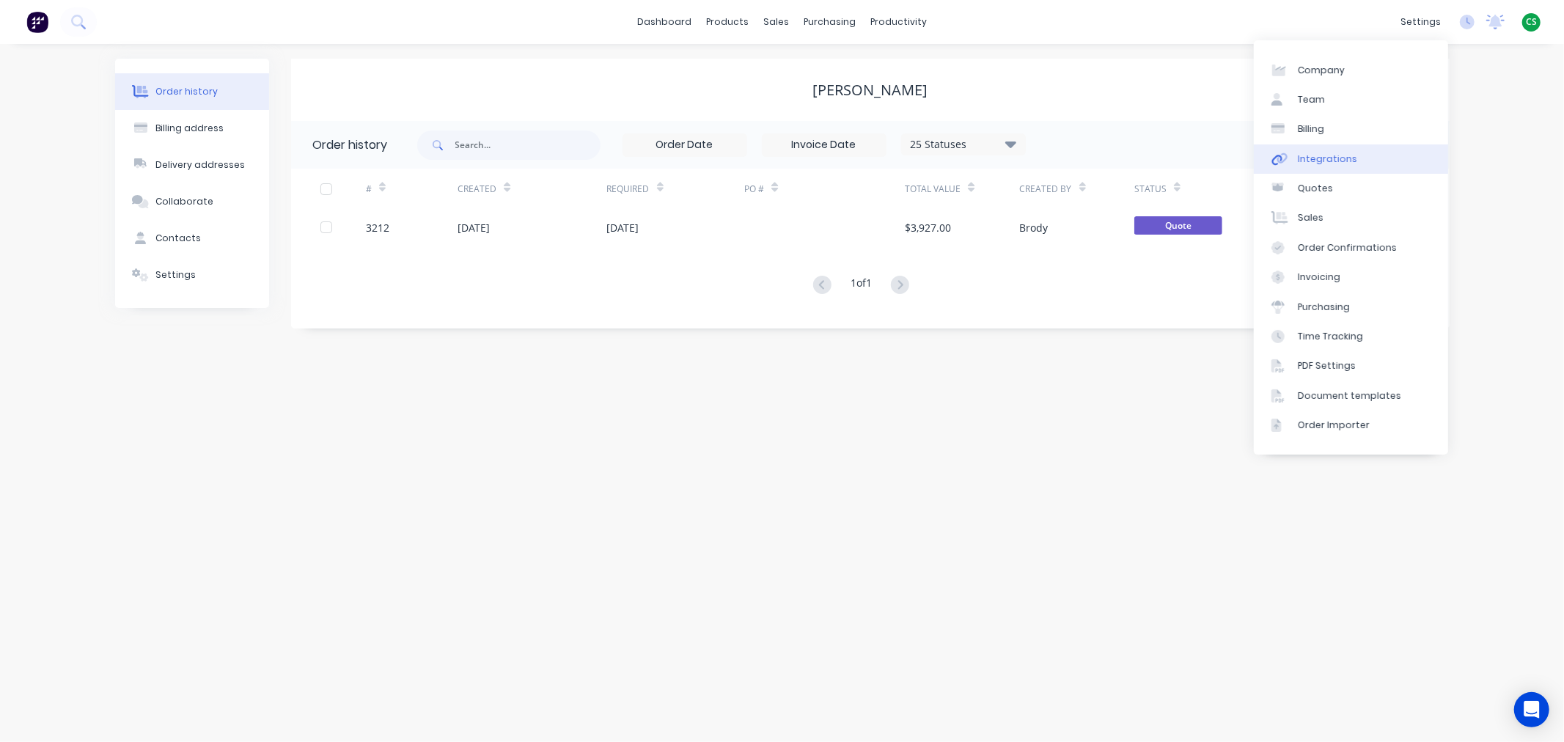
click at [1352, 159] on link "Integrations" at bounding box center [1350, 158] width 194 height 29
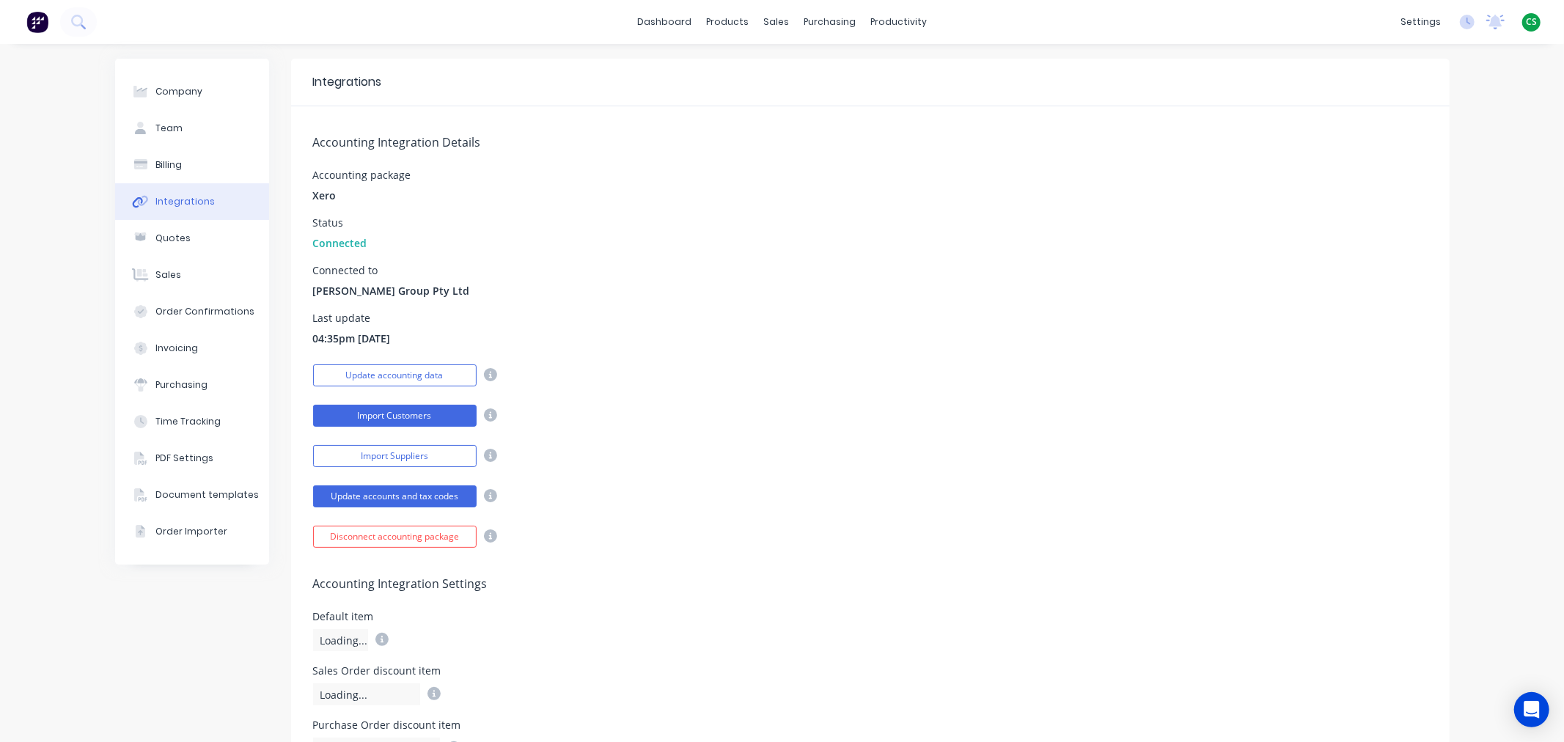
click at [381, 414] on button "Import Customers" at bounding box center [394, 416] width 163 height 22
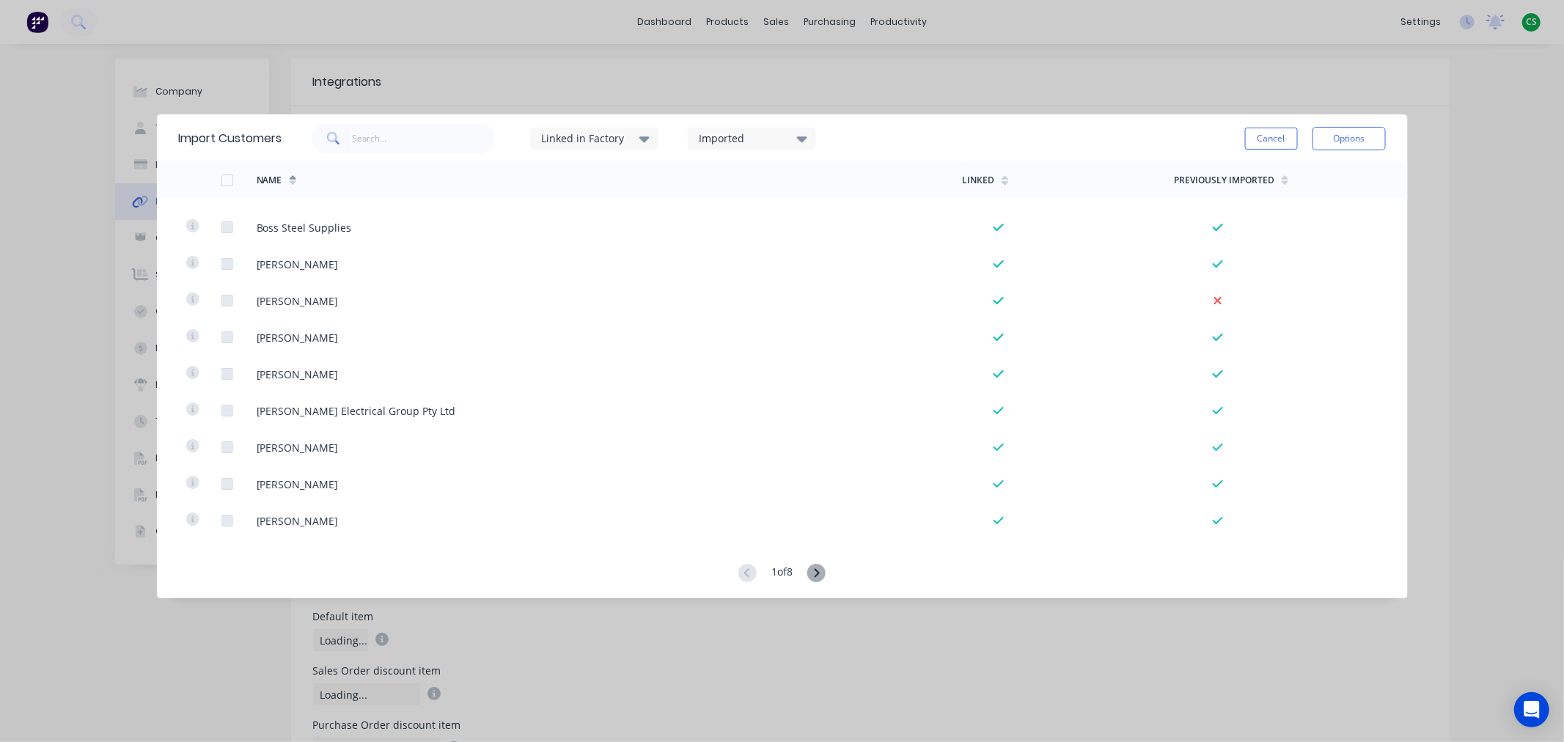
scroll to position [2767, 0]
click at [1258, 137] on button "Cancel" at bounding box center [1271, 139] width 53 height 22
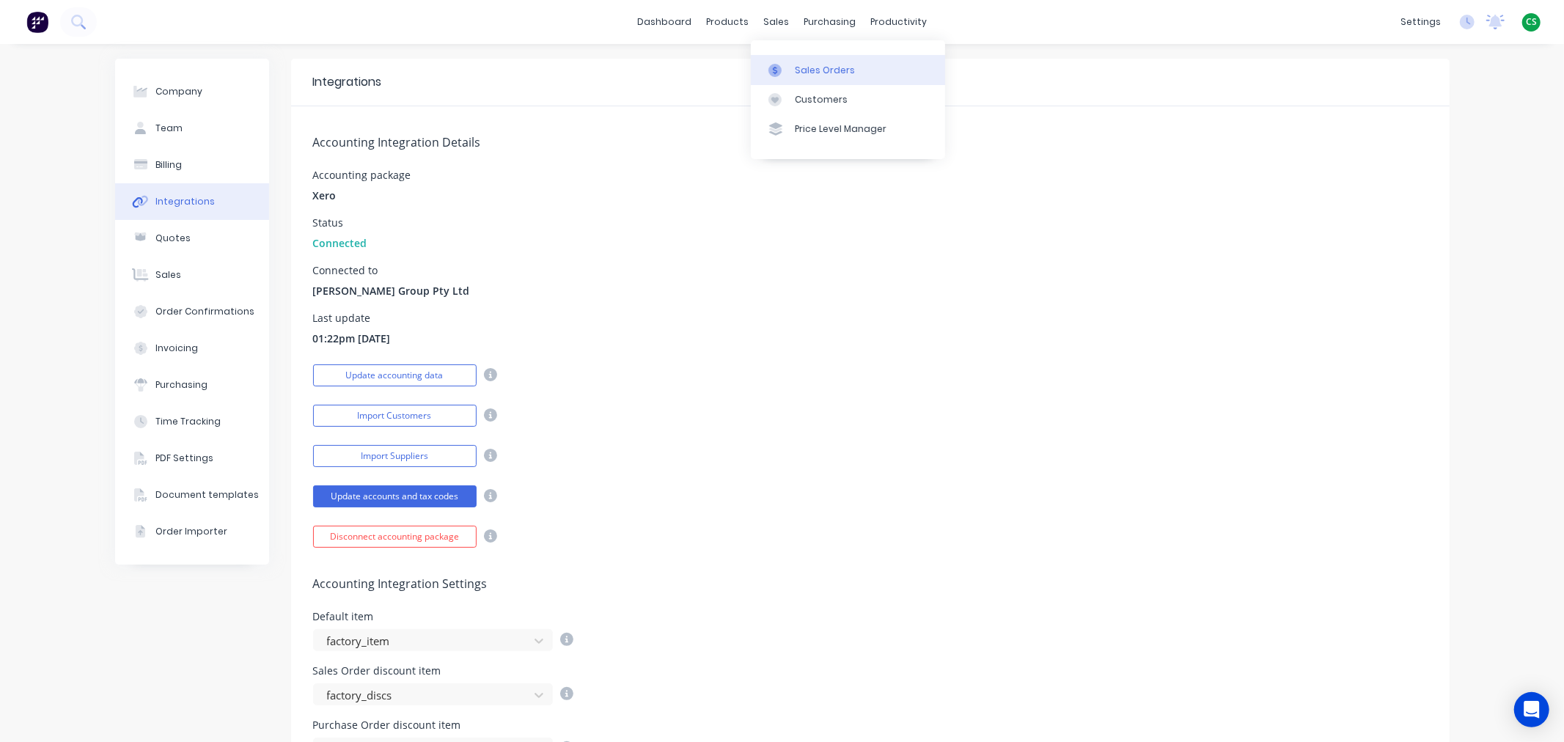
click at [803, 73] on div "Sales Orders" at bounding box center [825, 70] width 60 height 13
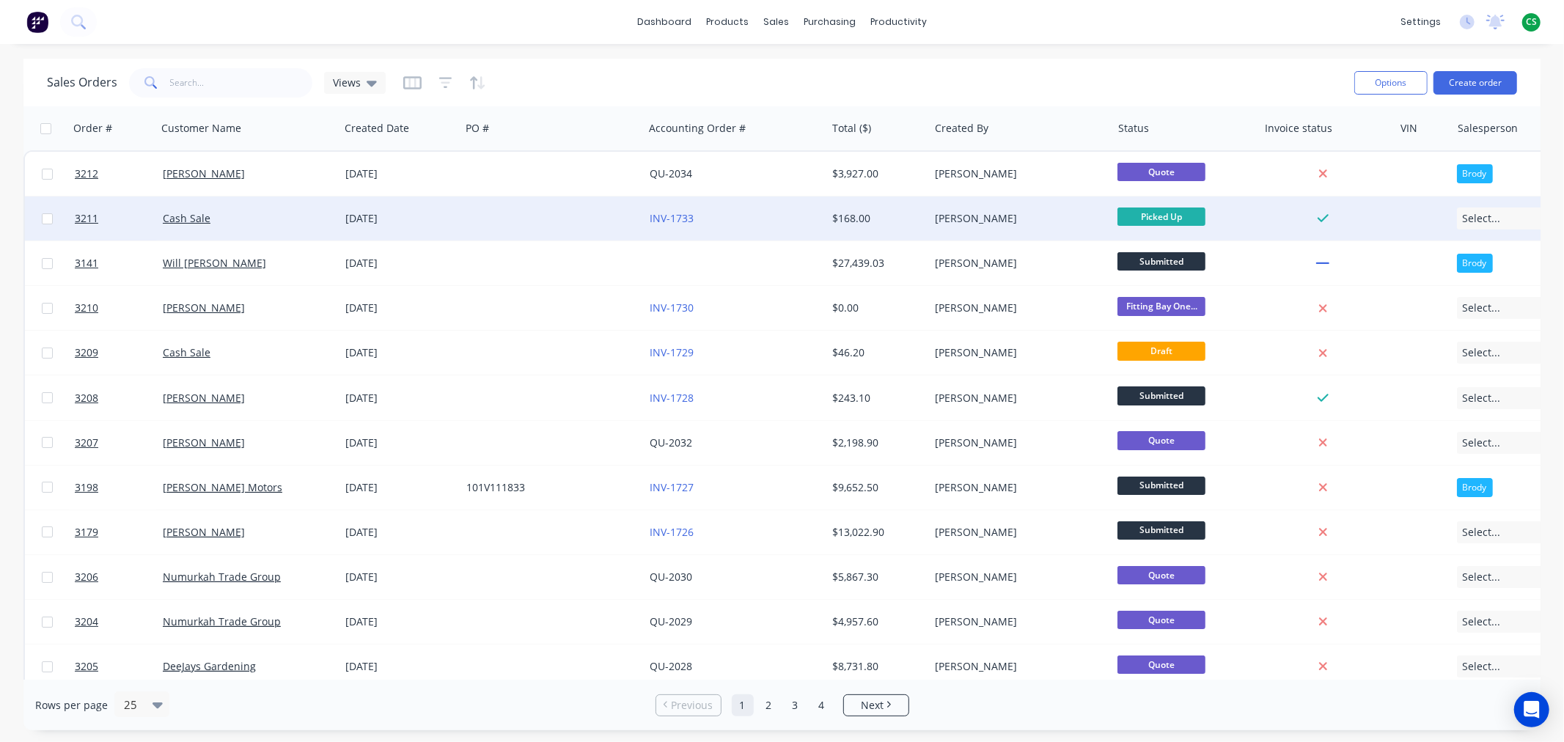
click at [255, 216] on div "Cash Sale" at bounding box center [244, 218] width 163 height 15
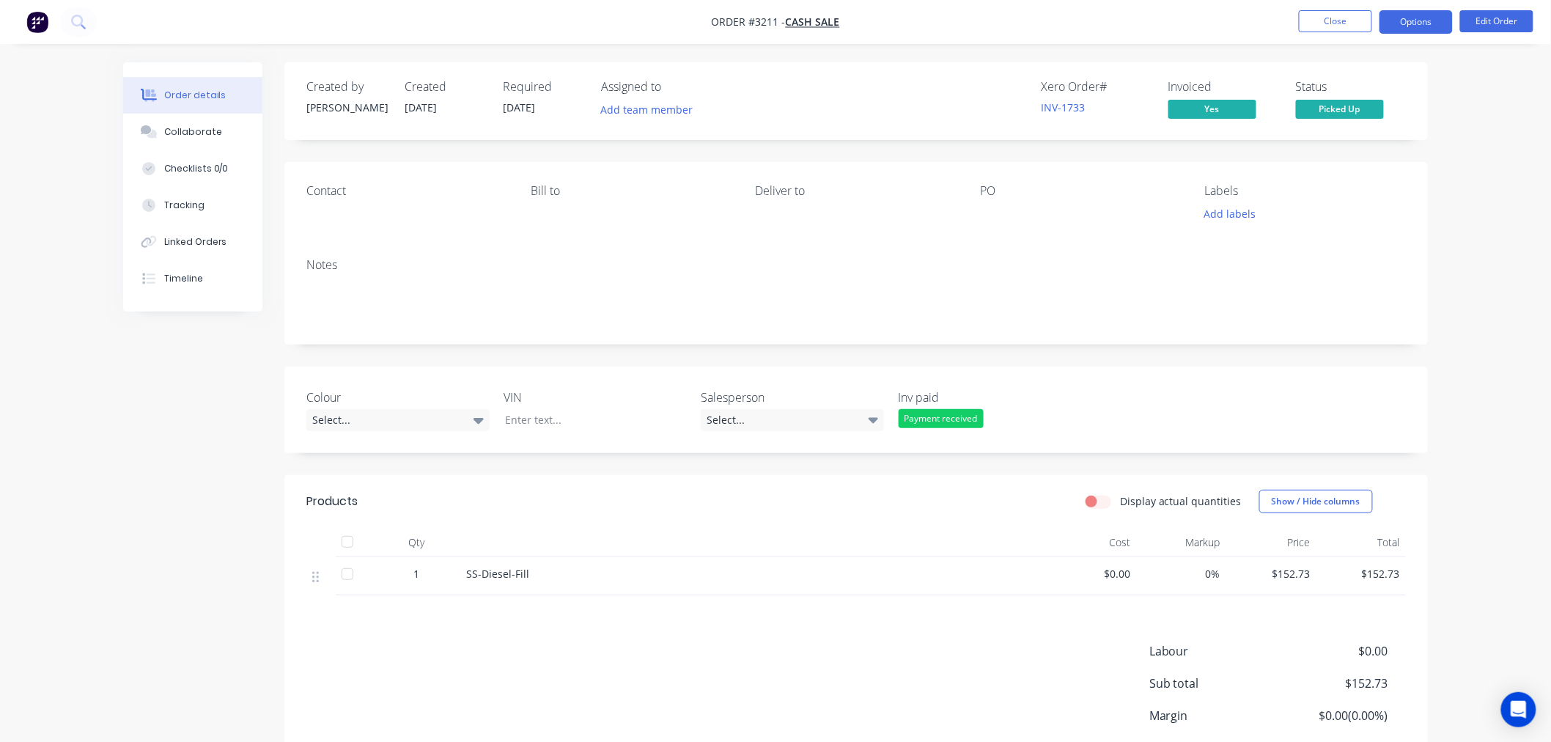
click at [1401, 23] on button "Options" at bounding box center [1416, 21] width 73 height 23
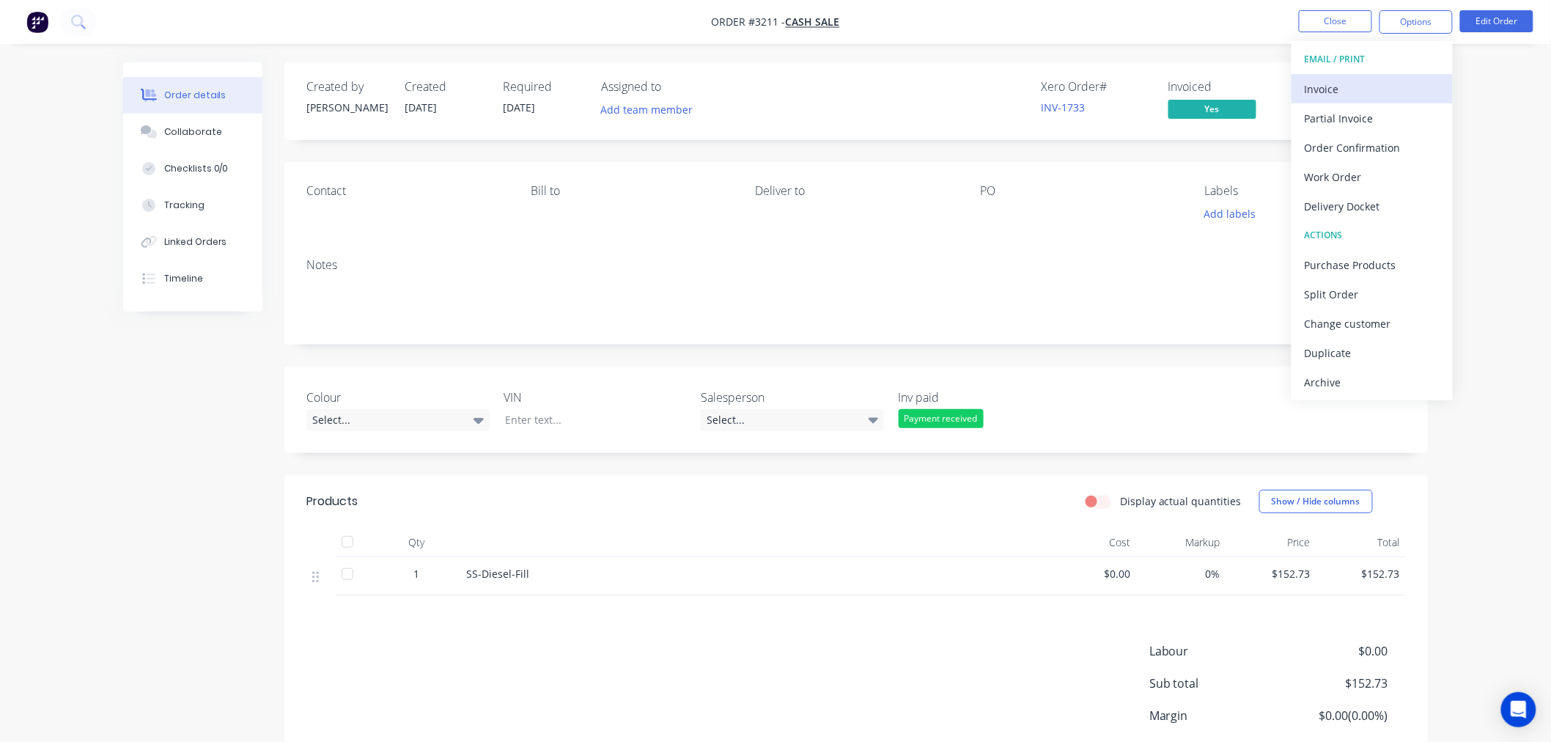
click at [1330, 97] on div "Invoice" at bounding box center [1372, 88] width 135 height 21
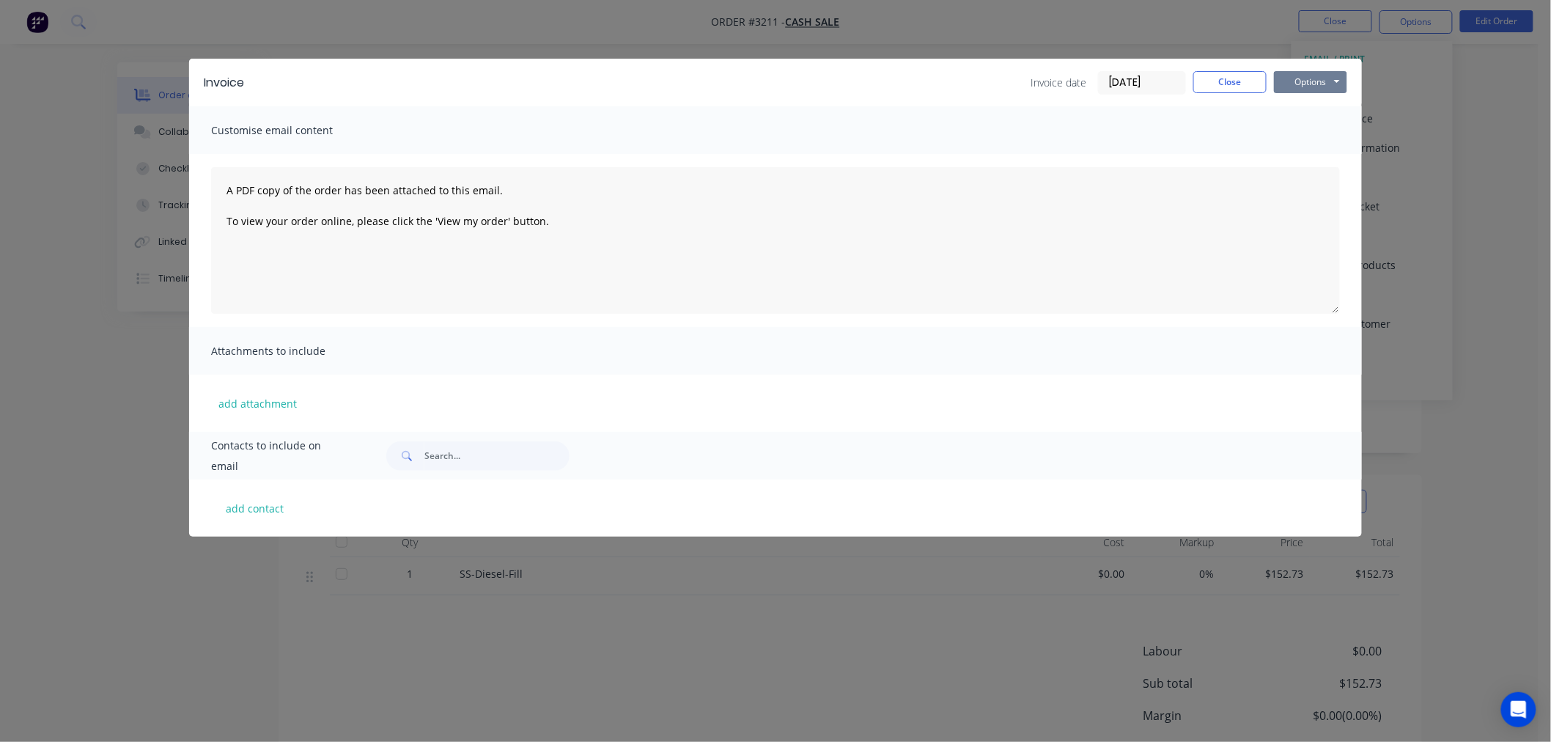
click at [1305, 84] on button "Options" at bounding box center [1310, 82] width 73 height 22
click at [1293, 110] on button "Preview" at bounding box center [1321, 108] width 94 height 24
click at [1223, 86] on button "Close" at bounding box center [1229, 82] width 73 height 22
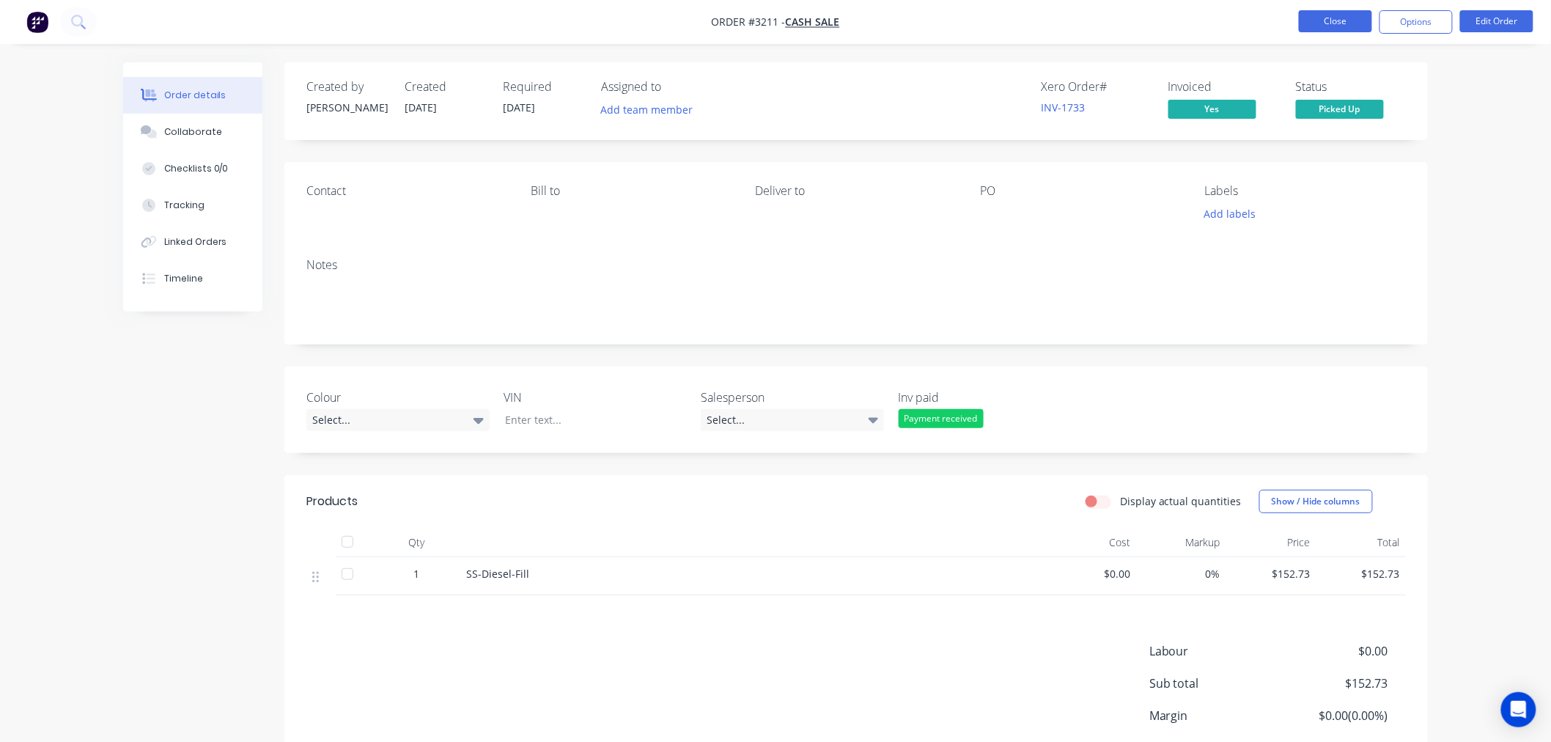
click at [1331, 22] on button "Close" at bounding box center [1335, 21] width 73 height 22
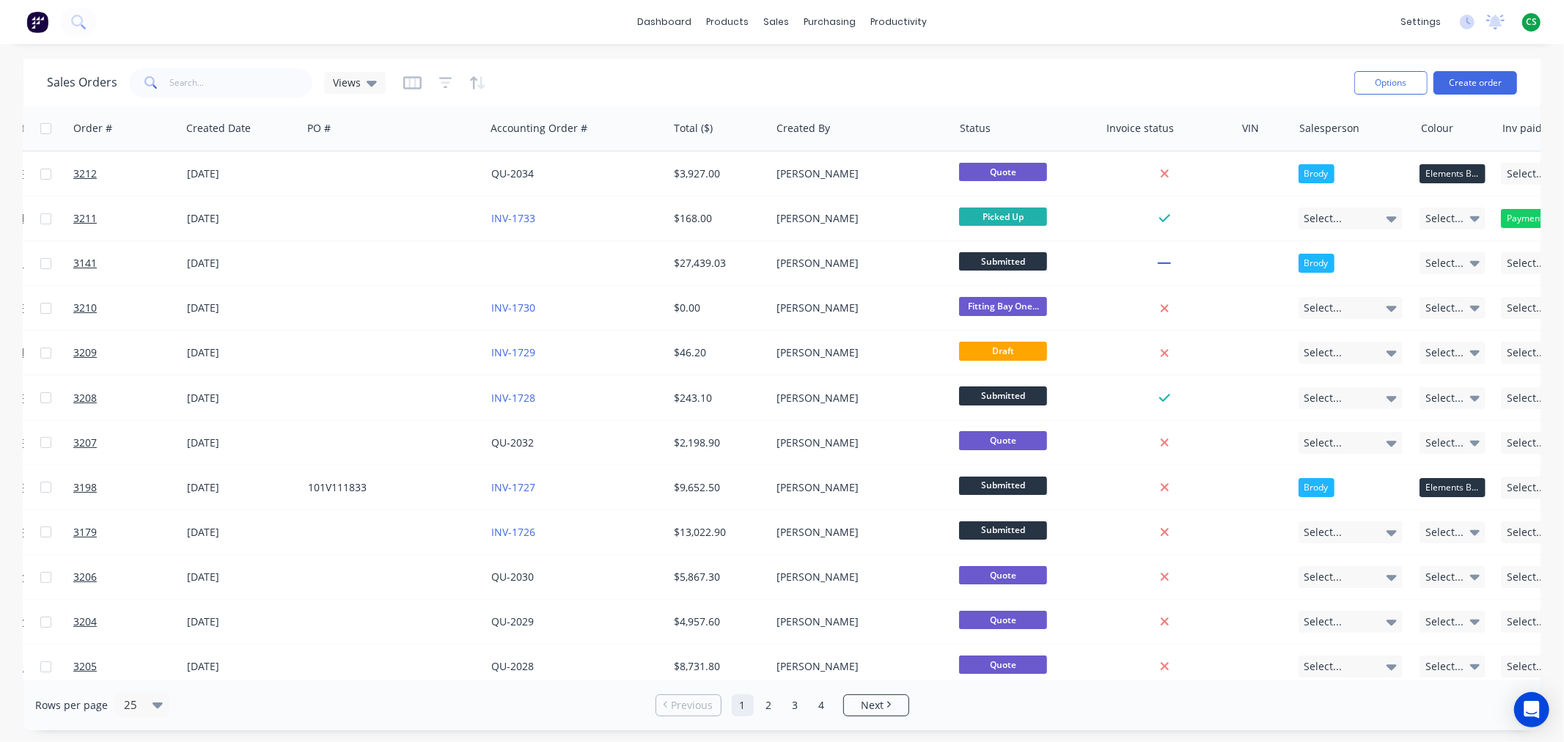
scroll to position [0, 222]
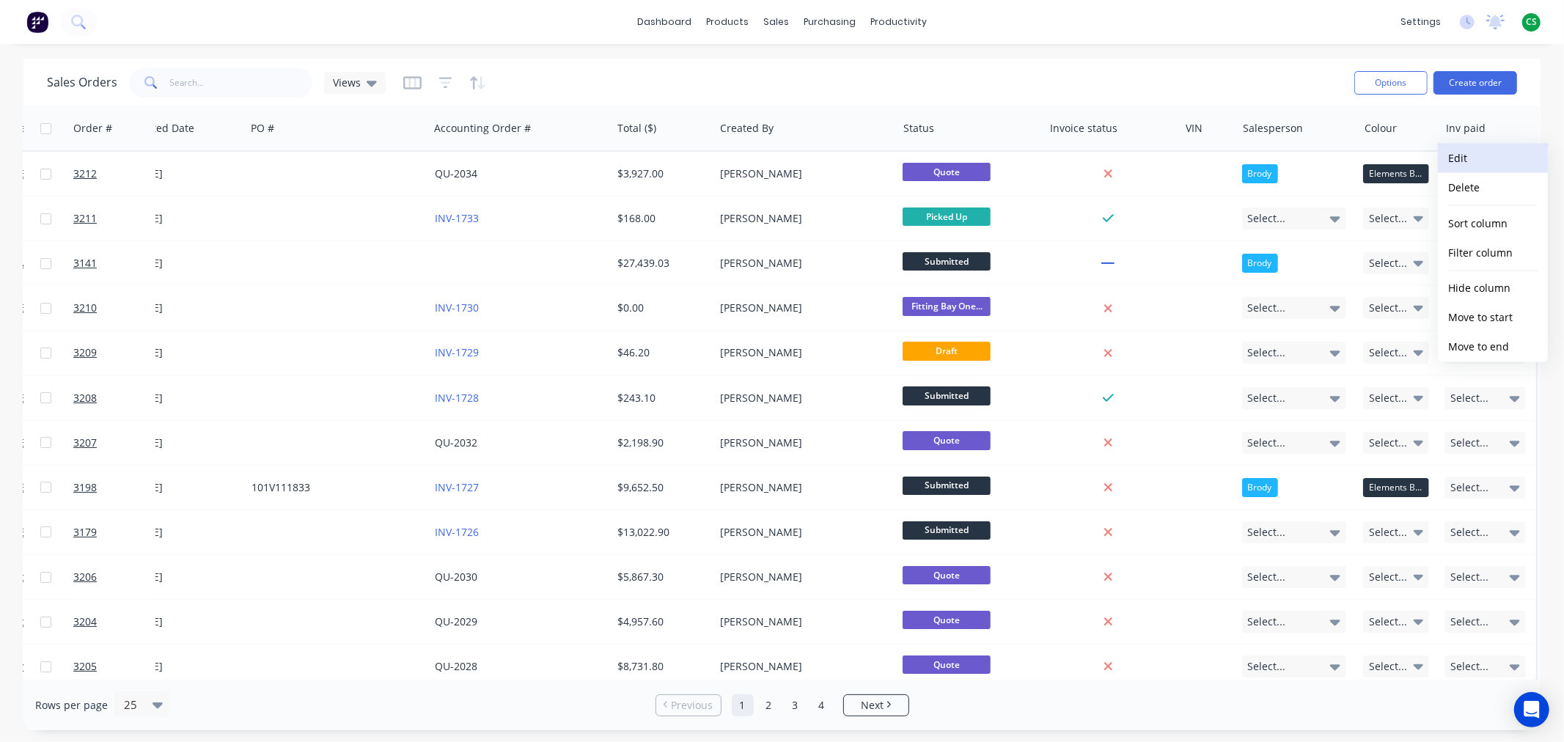
click at [1468, 161] on button "Edit" at bounding box center [1492, 158] width 110 height 29
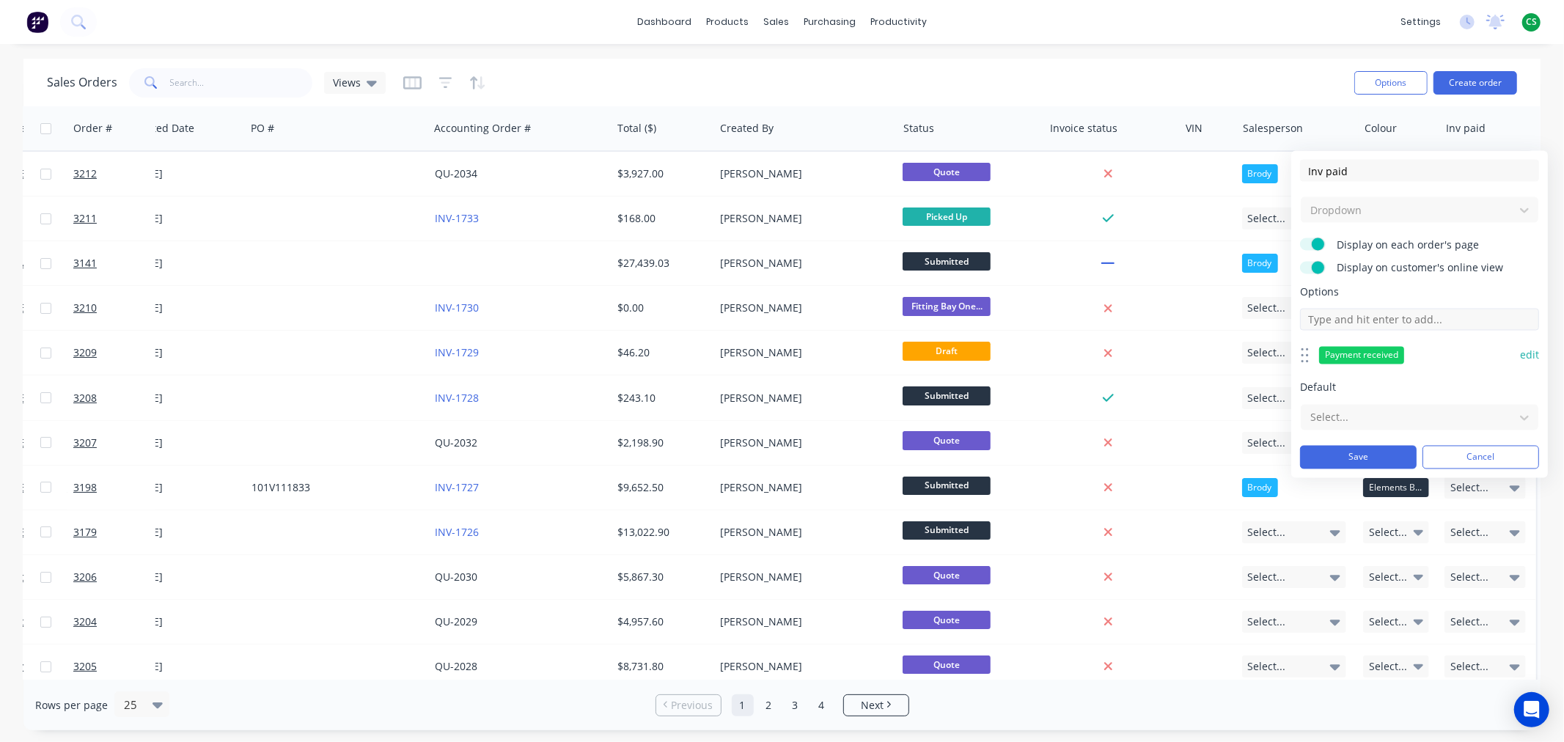
click at [1391, 323] on input at bounding box center [1419, 320] width 239 height 22
type input "Payment outstanding"
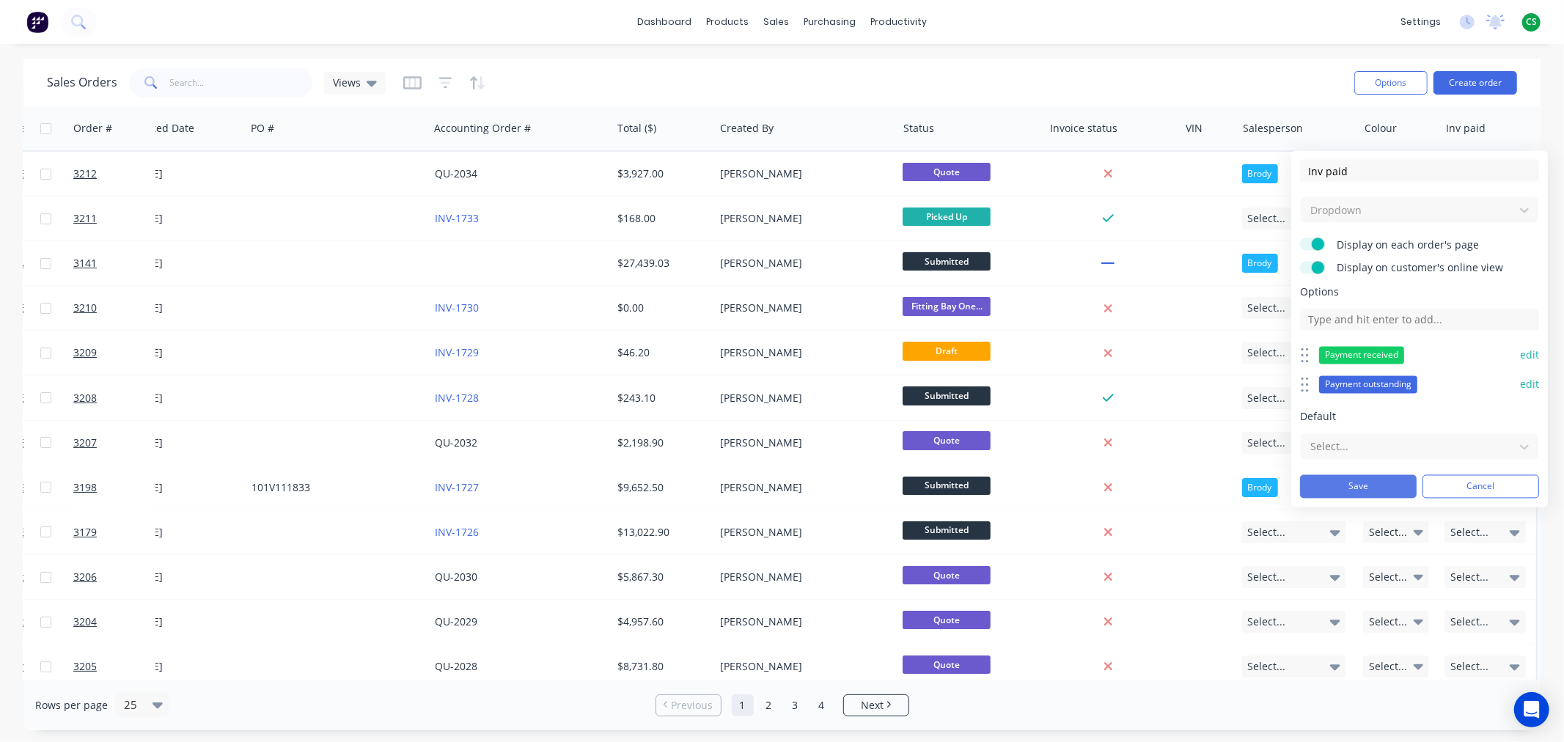
click at [1344, 485] on button "Save" at bounding box center [1358, 486] width 117 height 23
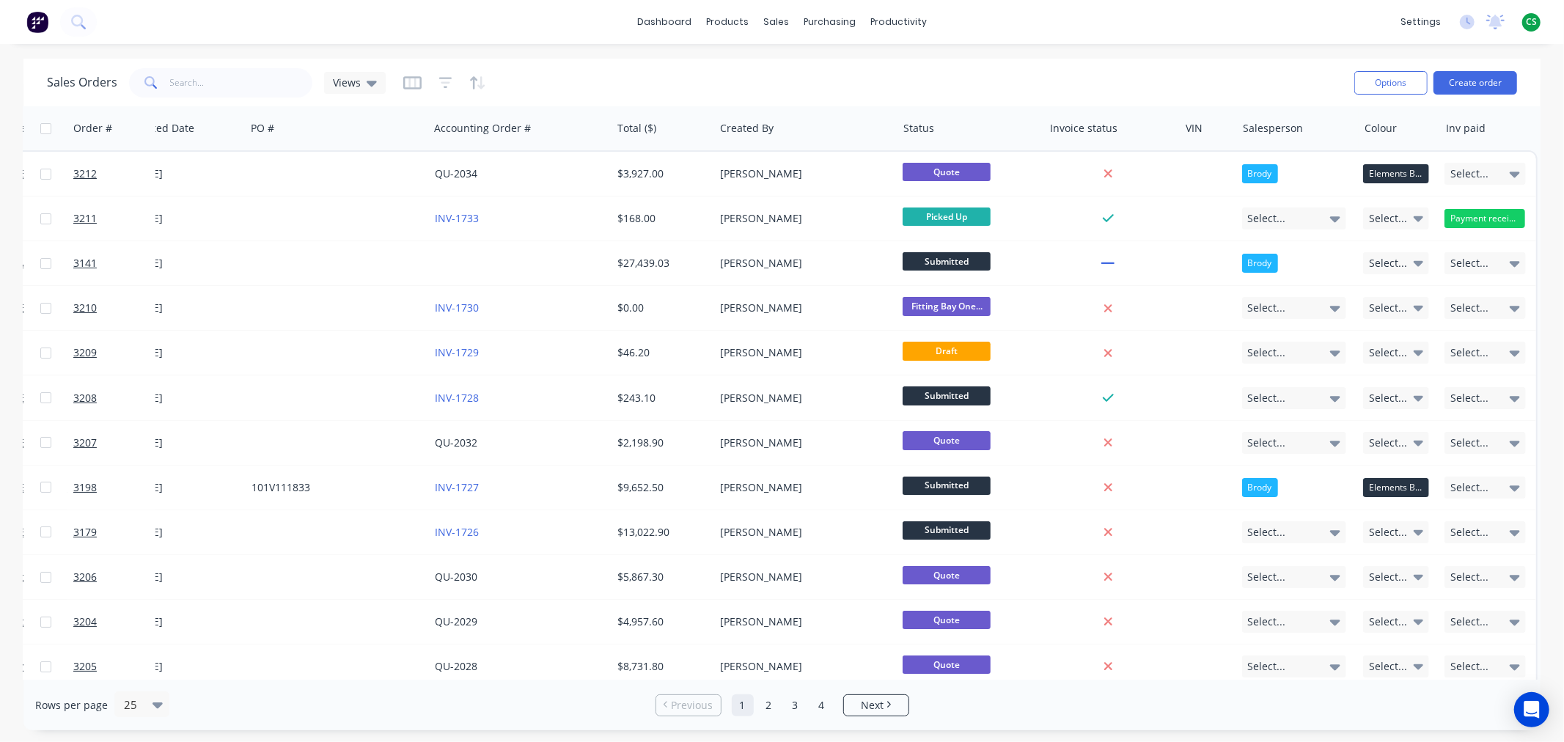
click at [1012, 32] on div "dashboard products sales purchasing productivity dashboard products Product Cat…" at bounding box center [782, 22] width 1564 height 44
click at [1469, 134] on div at bounding box center [1486, 128] width 81 height 29
click at [1455, 160] on button "Edit" at bounding box center [1492, 158] width 110 height 29
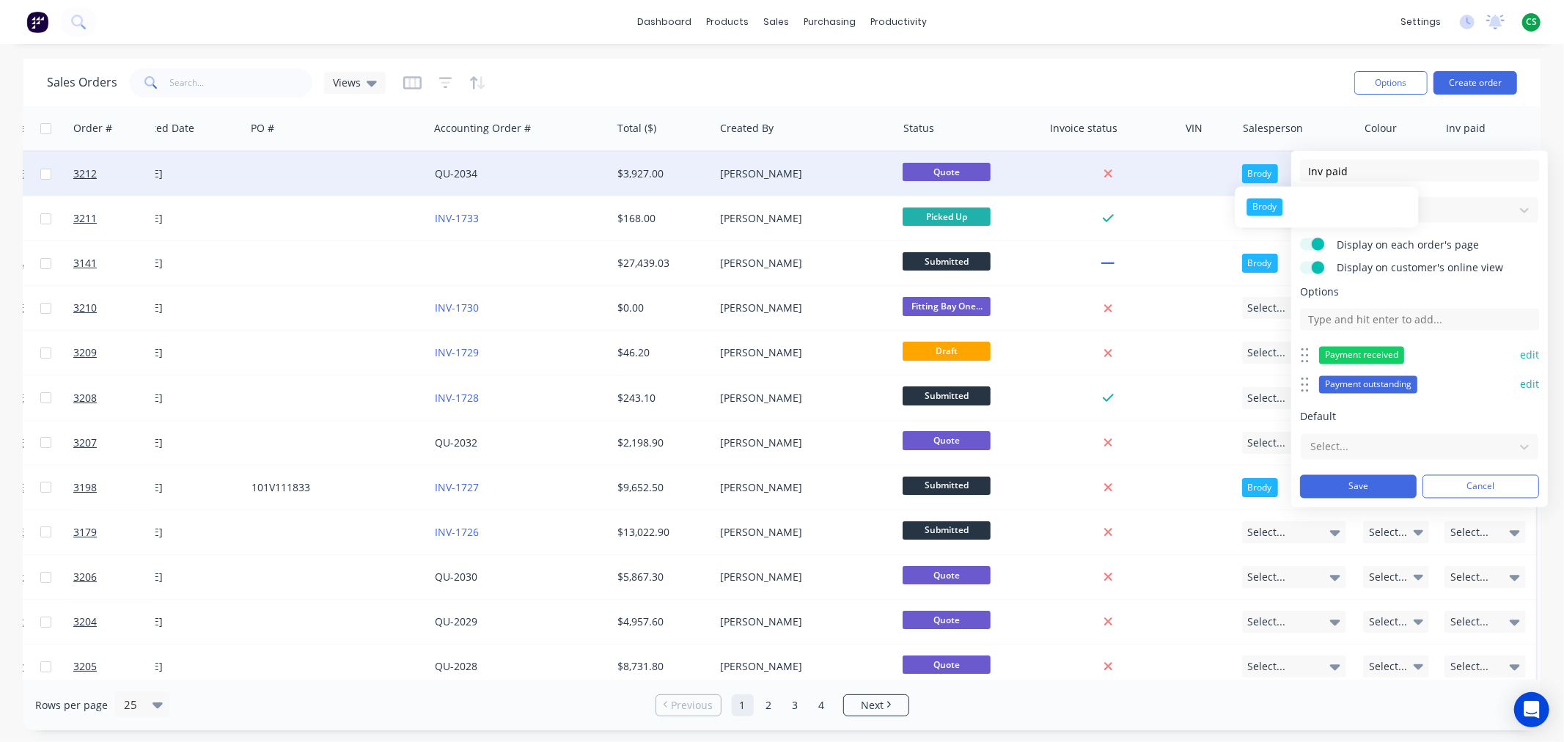
drag, startPoint x: 1359, startPoint y: 172, endPoint x: 1240, endPoint y: 169, distance: 119.5
click at [1240, 172] on body "dashboard products sales purchasing productivity dashboard products Product Cat…" at bounding box center [782, 371] width 1564 height 742
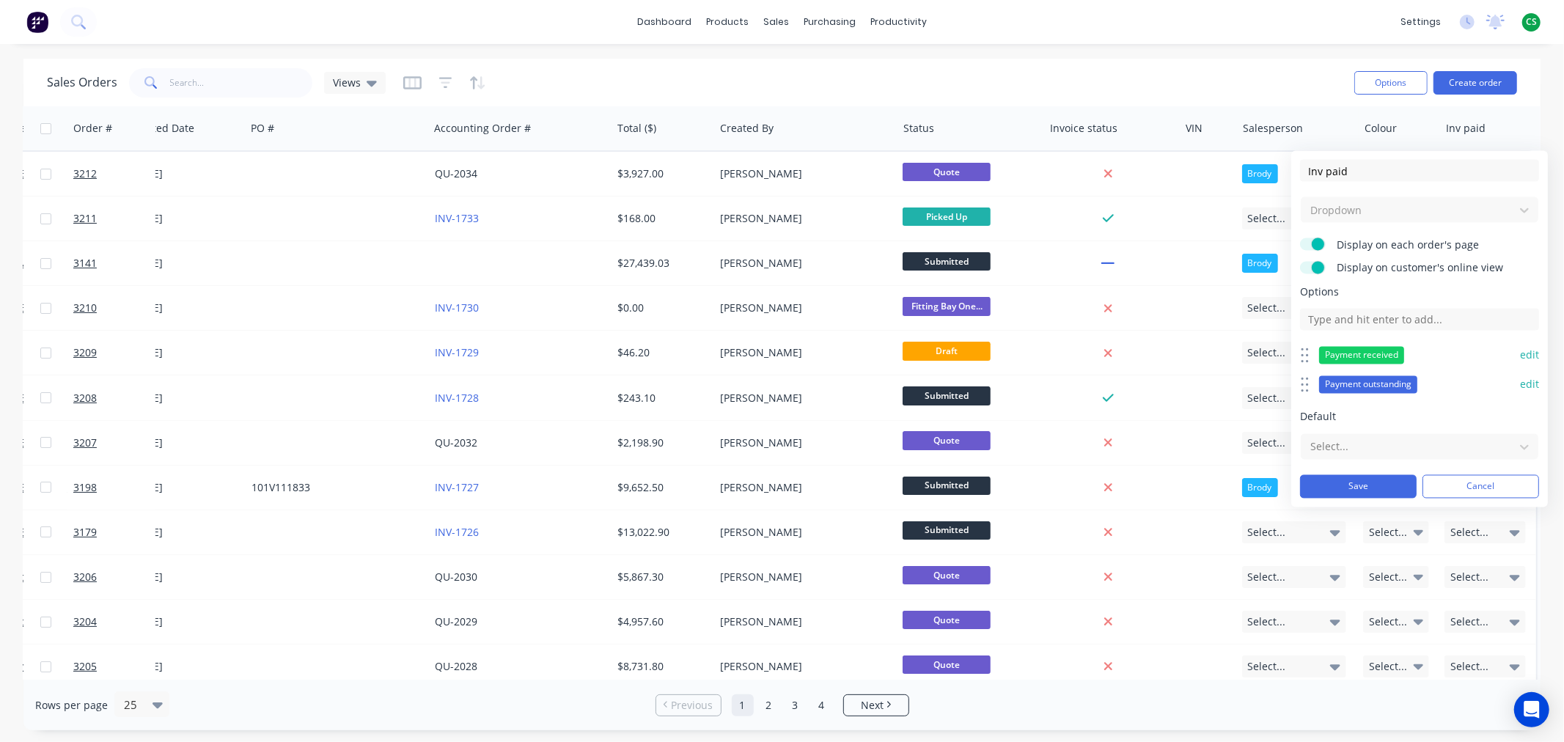
drag, startPoint x: 1355, startPoint y: 167, endPoint x: 1298, endPoint y: 154, distance: 58.0
click at [1293, 164] on div "Inv paid Dropdown Display on each order's page Display on customer's online vie…" at bounding box center [1419, 329] width 257 height 356
type input "Payment status"
click at [1351, 484] on button "Save" at bounding box center [1358, 486] width 117 height 23
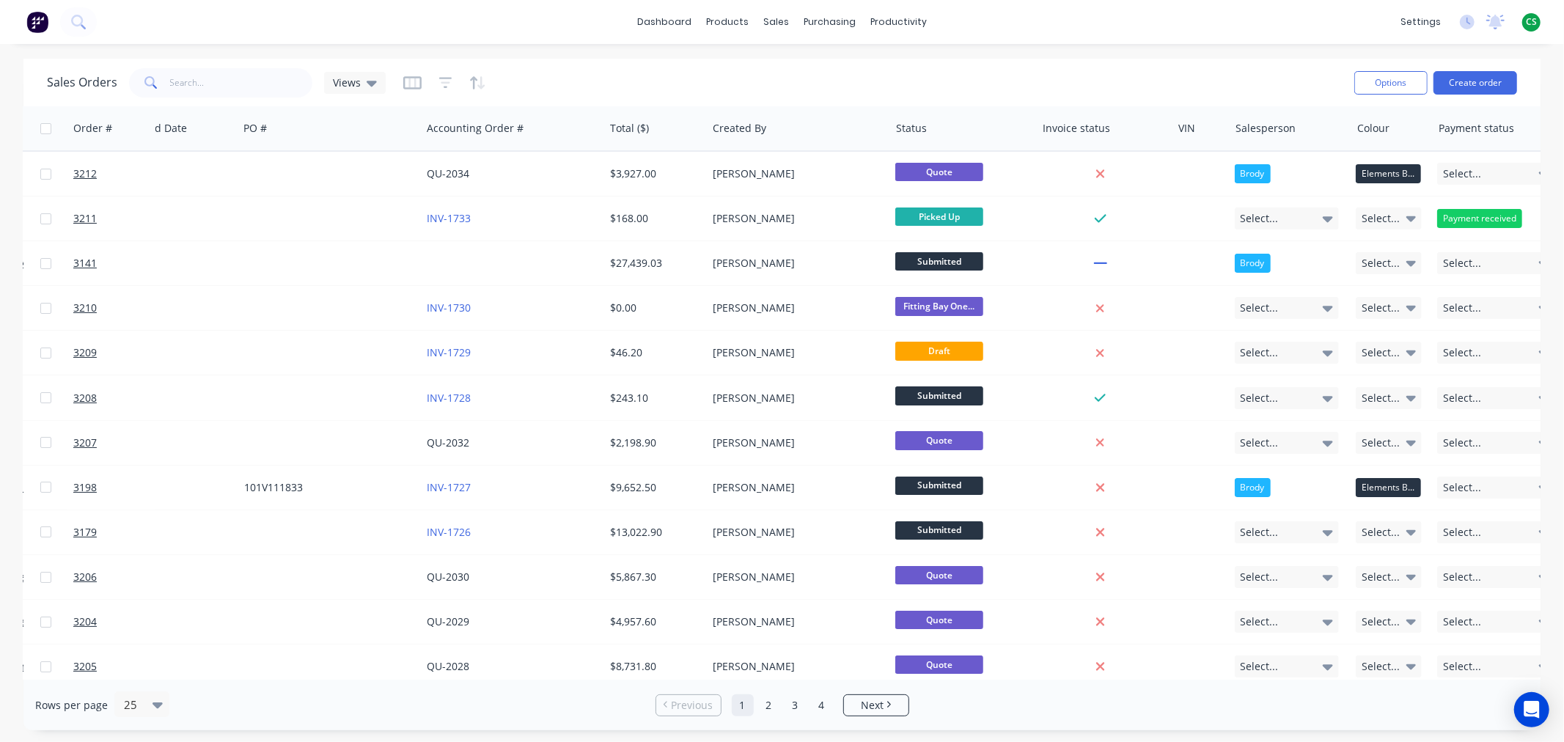
click at [1131, 84] on div "Sales Orders Views" at bounding box center [694, 83] width 1295 height 36
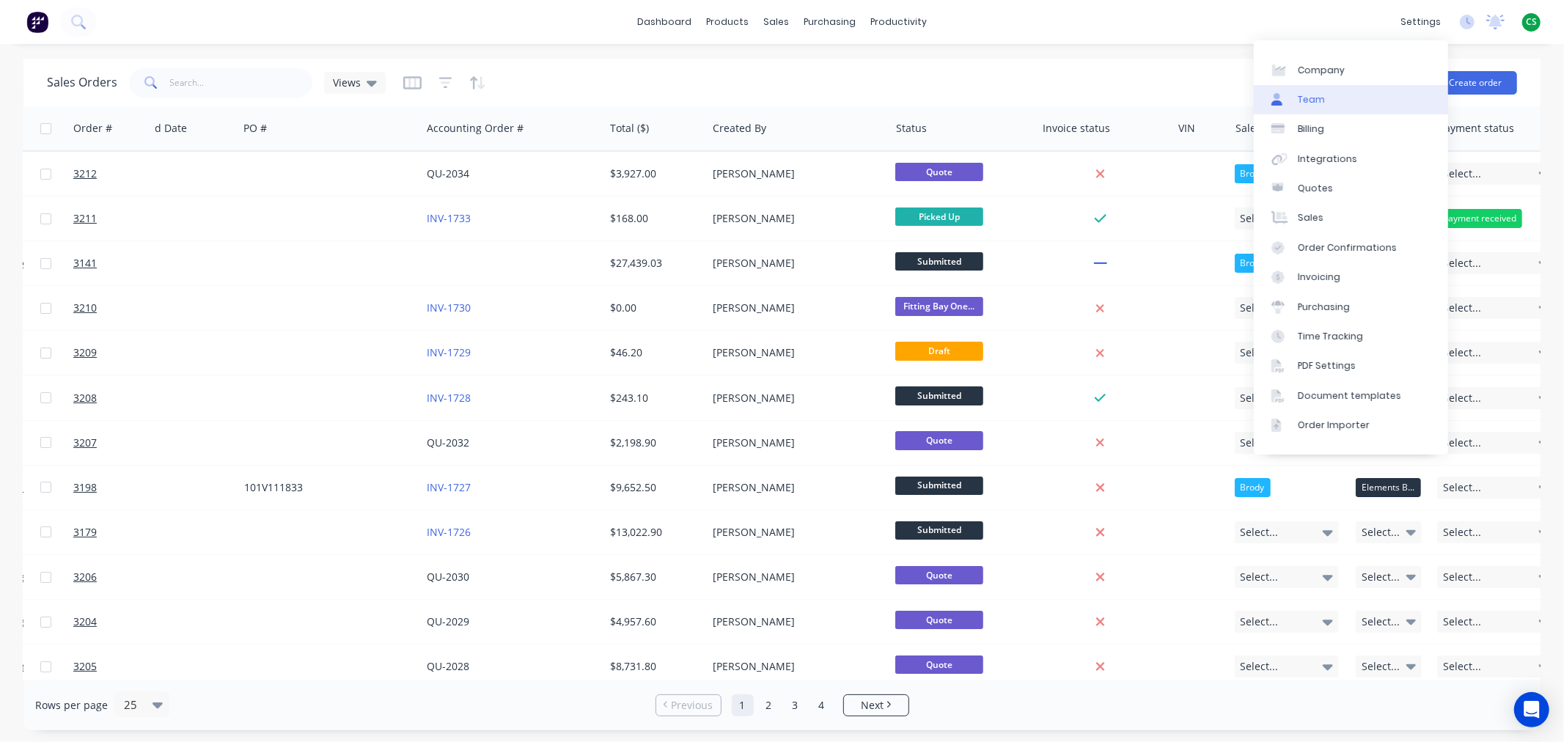
click at [1317, 103] on div "Team" at bounding box center [1310, 99] width 27 height 13
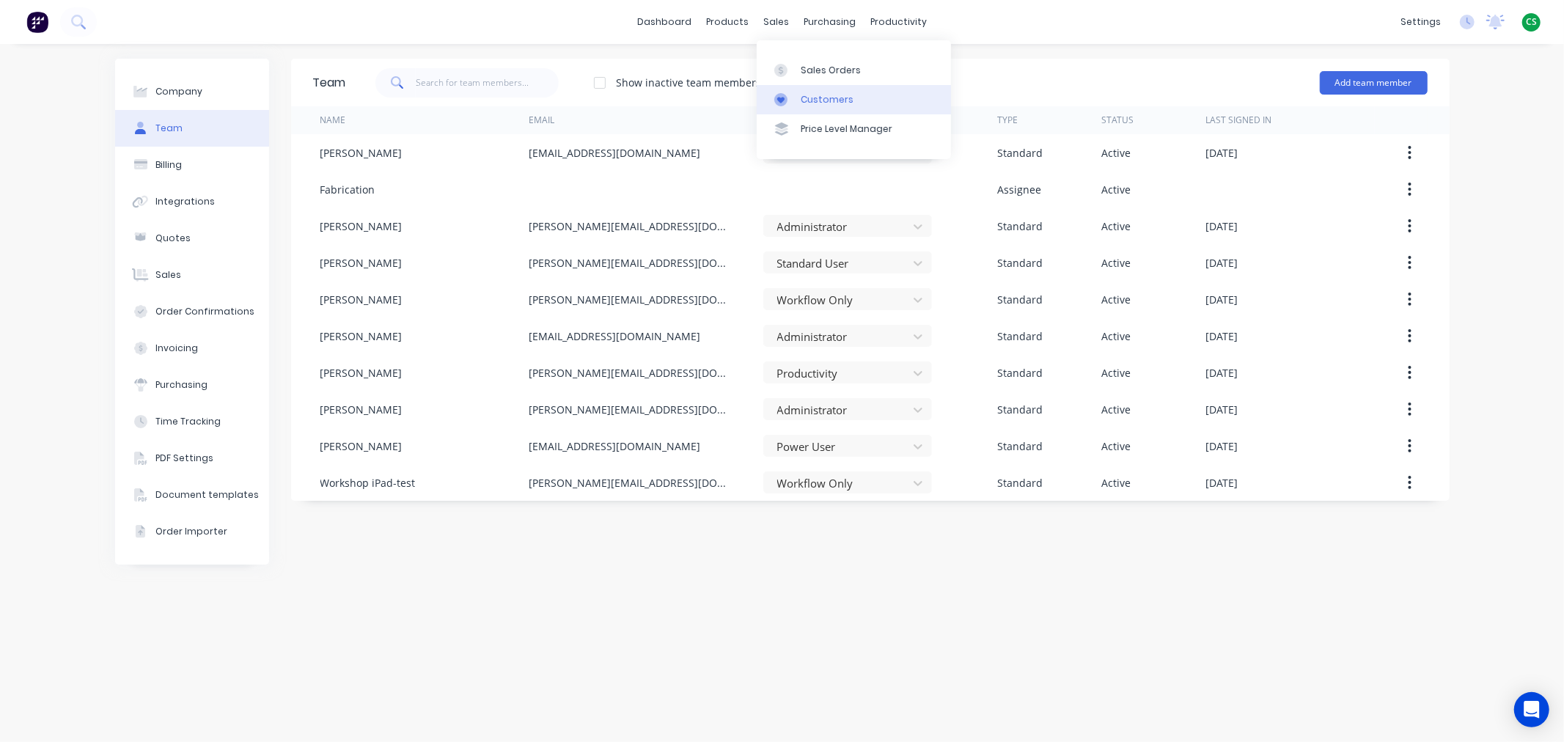
click at [812, 96] on div "Customers" at bounding box center [826, 99] width 53 height 13
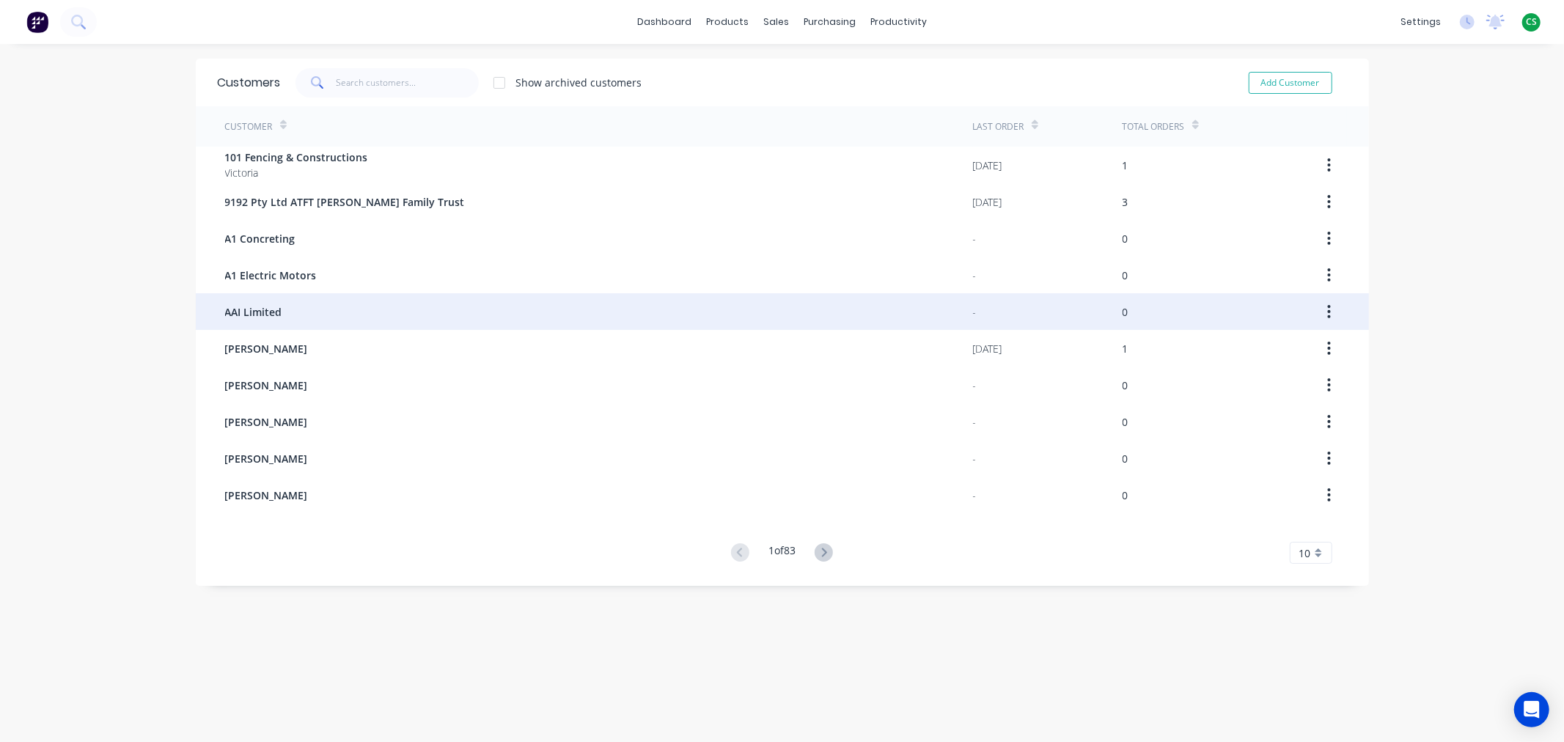
click at [294, 320] on div "AAI Limited" at bounding box center [599, 311] width 748 height 37
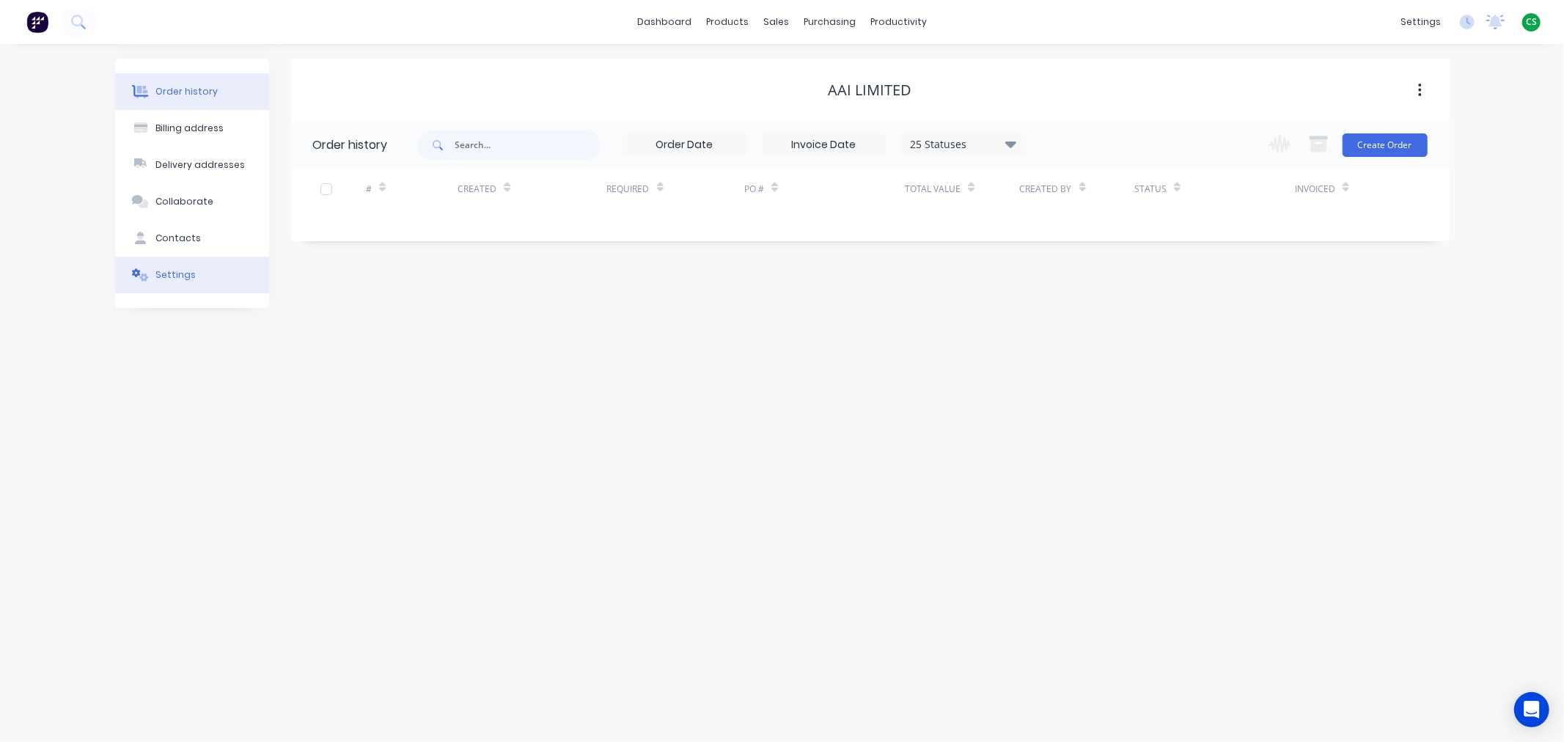
click at [174, 274] on div "Settings" at bounding box center [175, 274] width 40 height 13
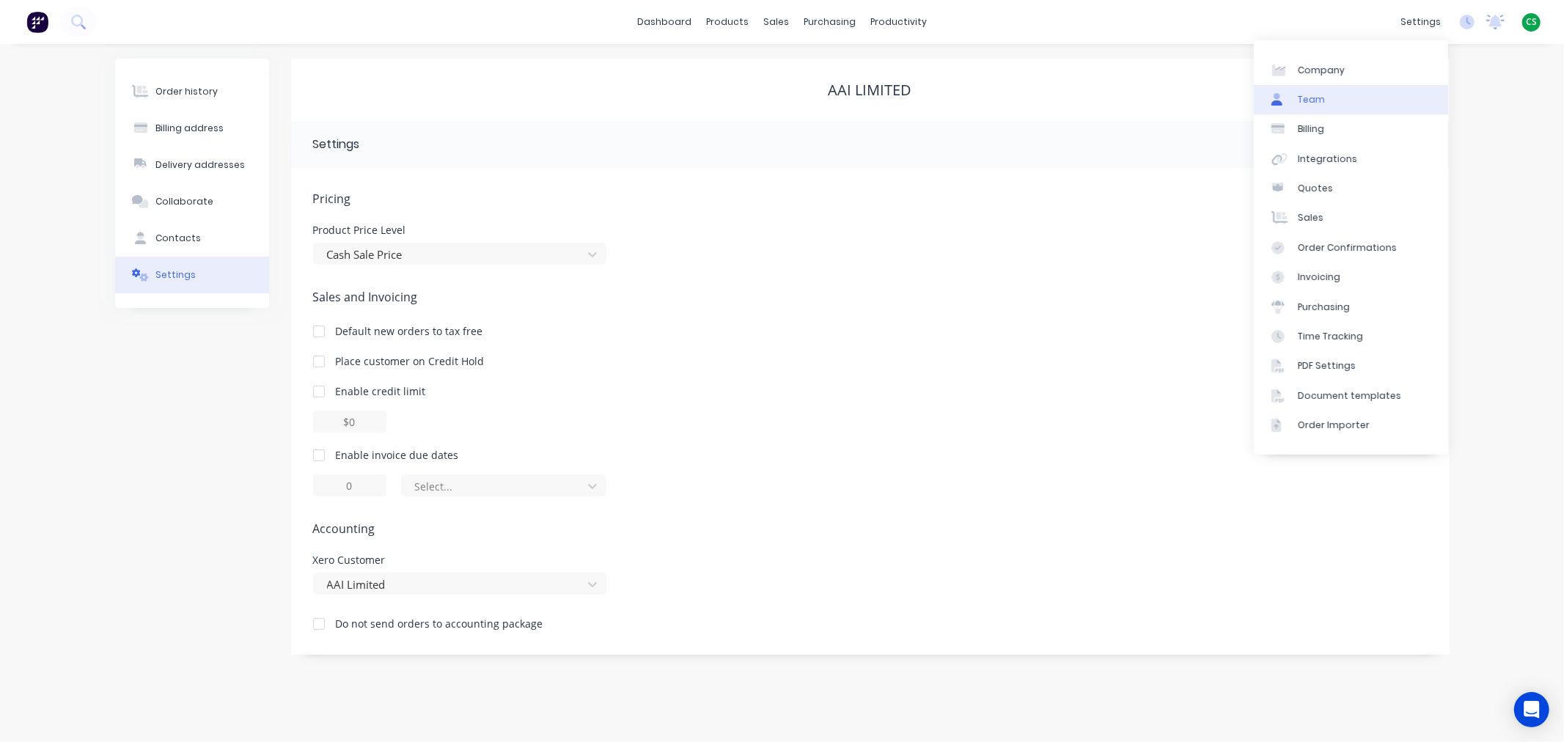
click at [1336, 104] on link "Team" at bounding box center [1350, 99] width 194 height 29
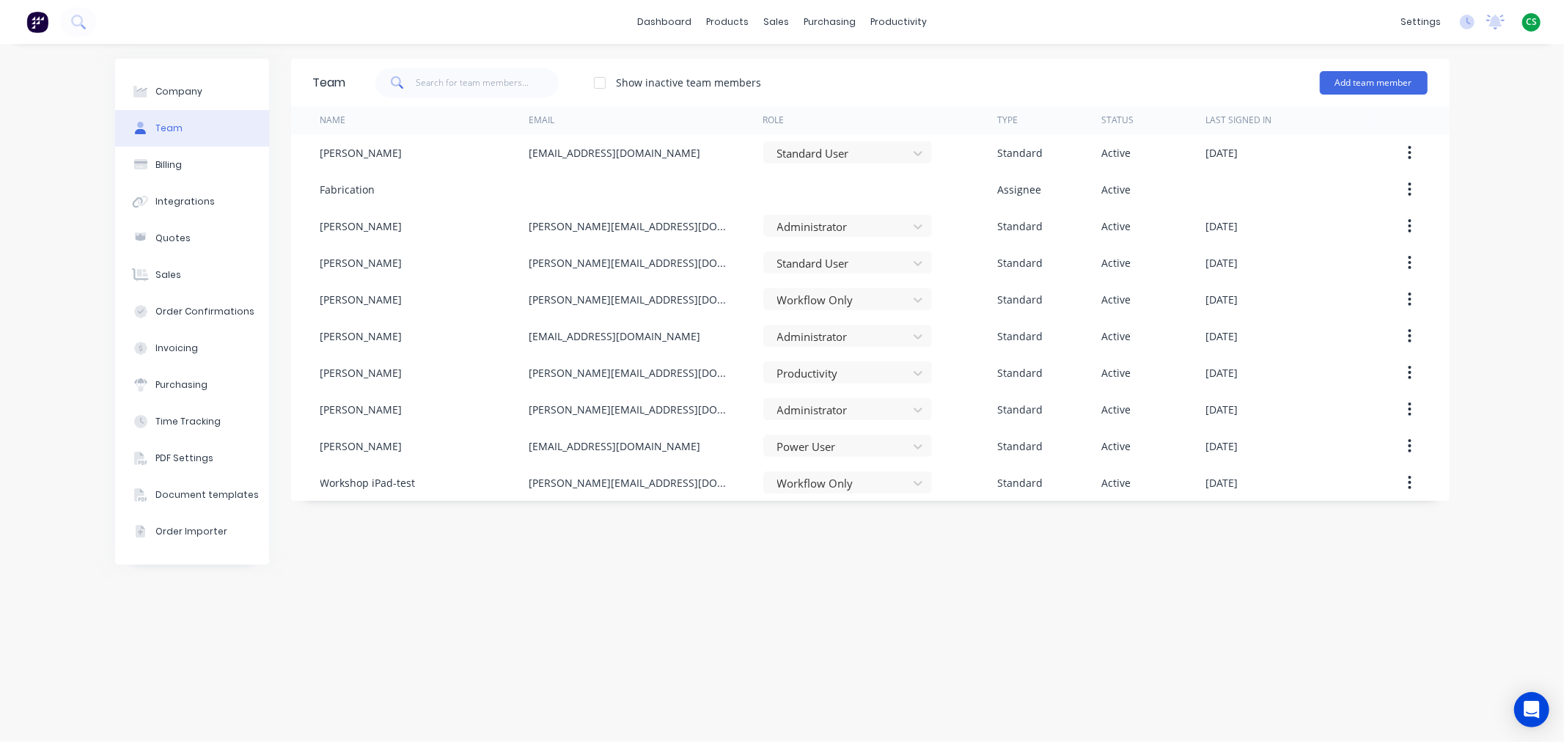
click at [1479, 389] on div "Company Team Billing Integrations Quotes Sales Order Confirmations Invoicing Pu…" at bounding box center [782, 393] width 1564 height 698
click at [1528, 20] on span "CS" at bounding box center [1530, 21] width 11 height 13
click at [1401, 184] on div "Sign out" at bounding box center [1406, 183] width 40 height 13
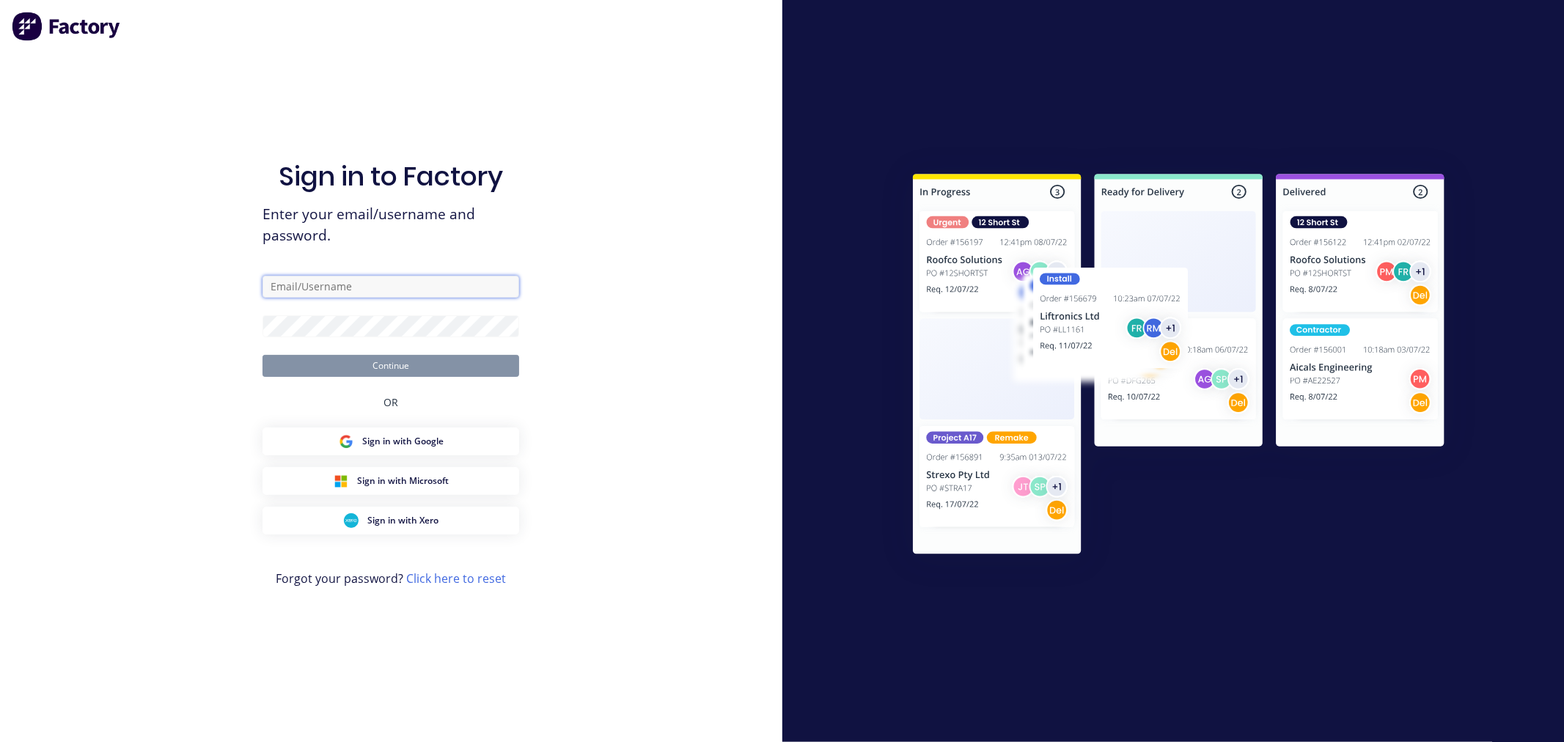
click at [356, 287] on input "text" at bounding box center [390, 287] width 257 height 22
type input "cathy@factory.app"
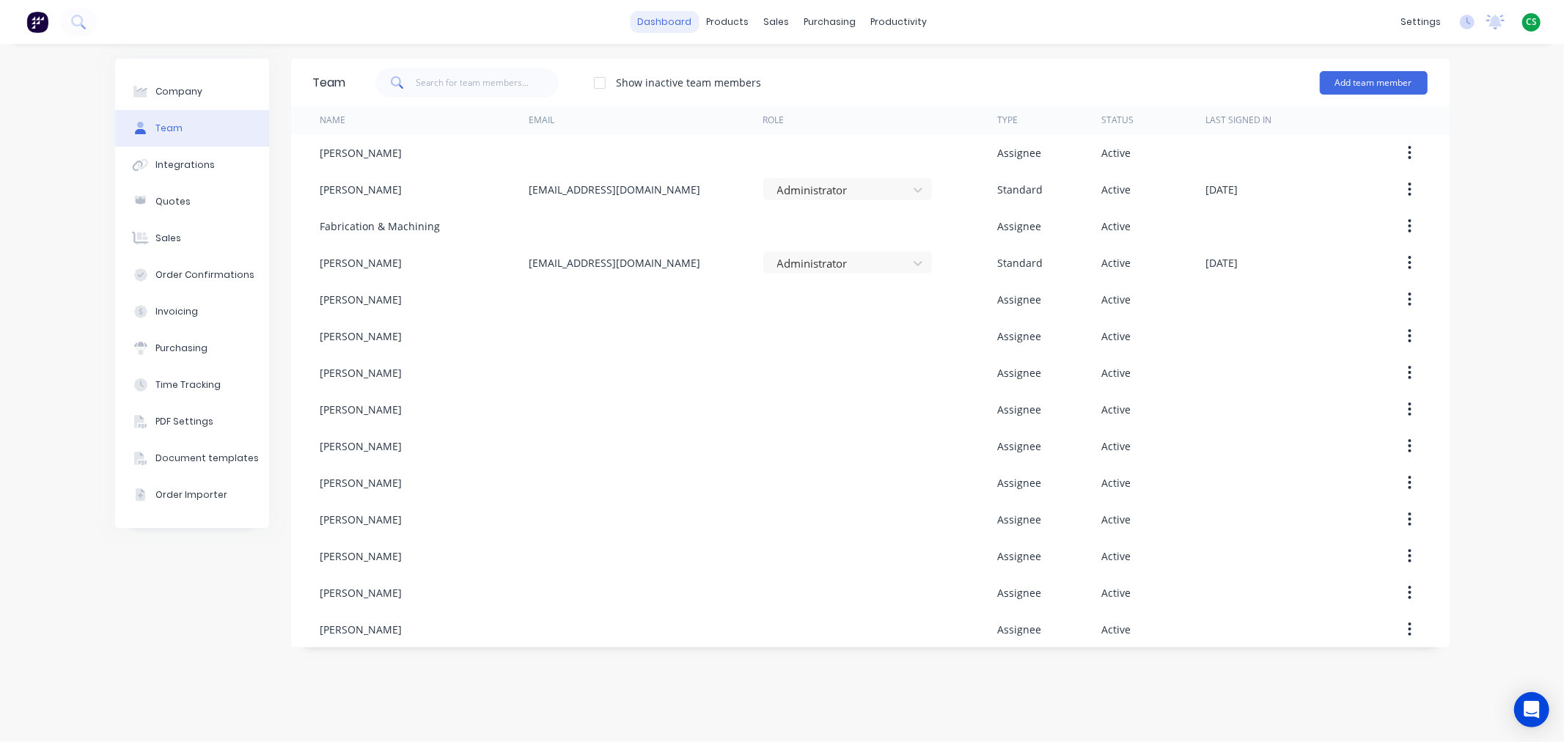
click at [660, 27] on link "dashboard" at bounding box center [664, 22] width 69 height 22
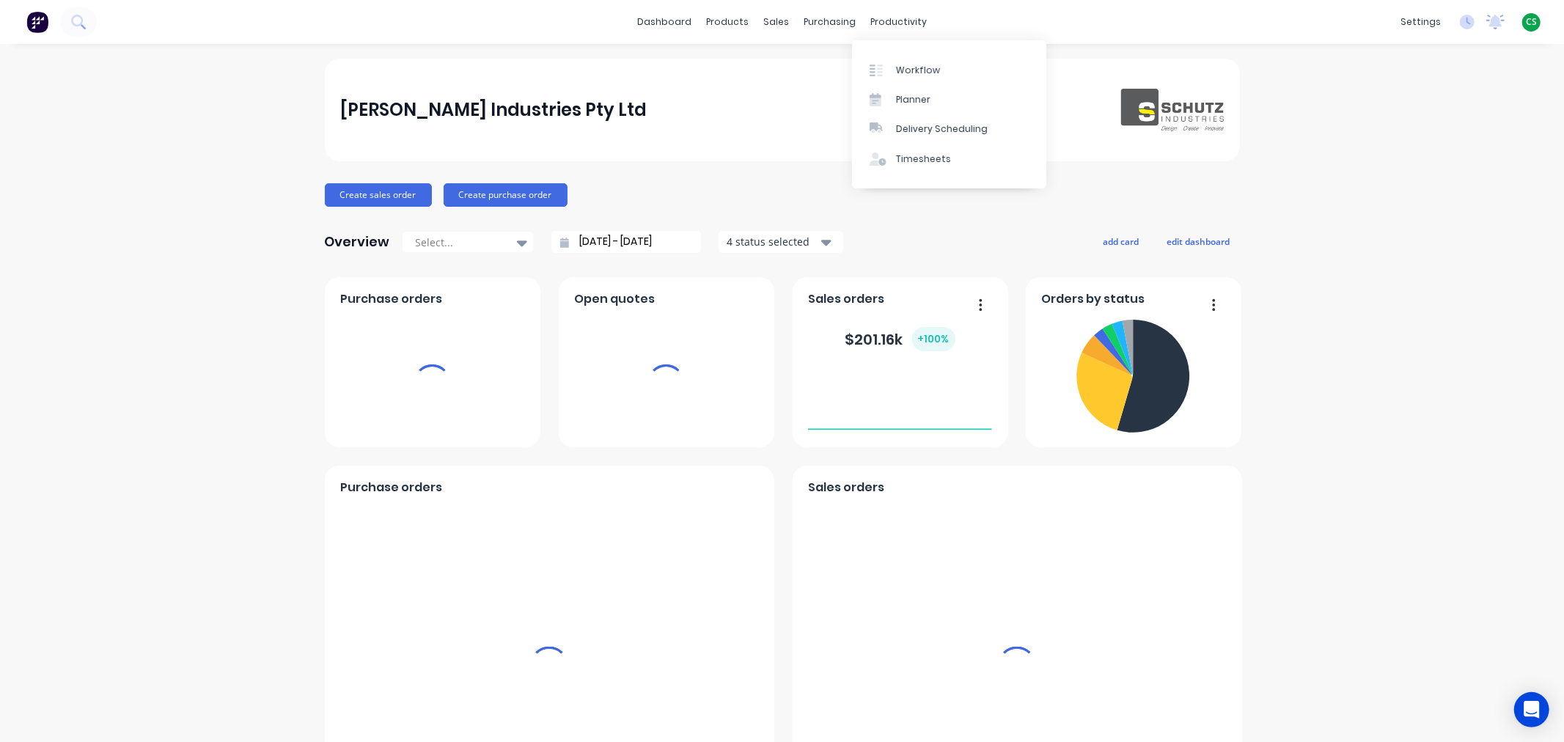
click at [1528, 22] on div "CS Schutz Industries Pty Ltd Cathy Sparkes Administrator Profile Sign out" at bounding box center [1531, 22] width 18 height 18
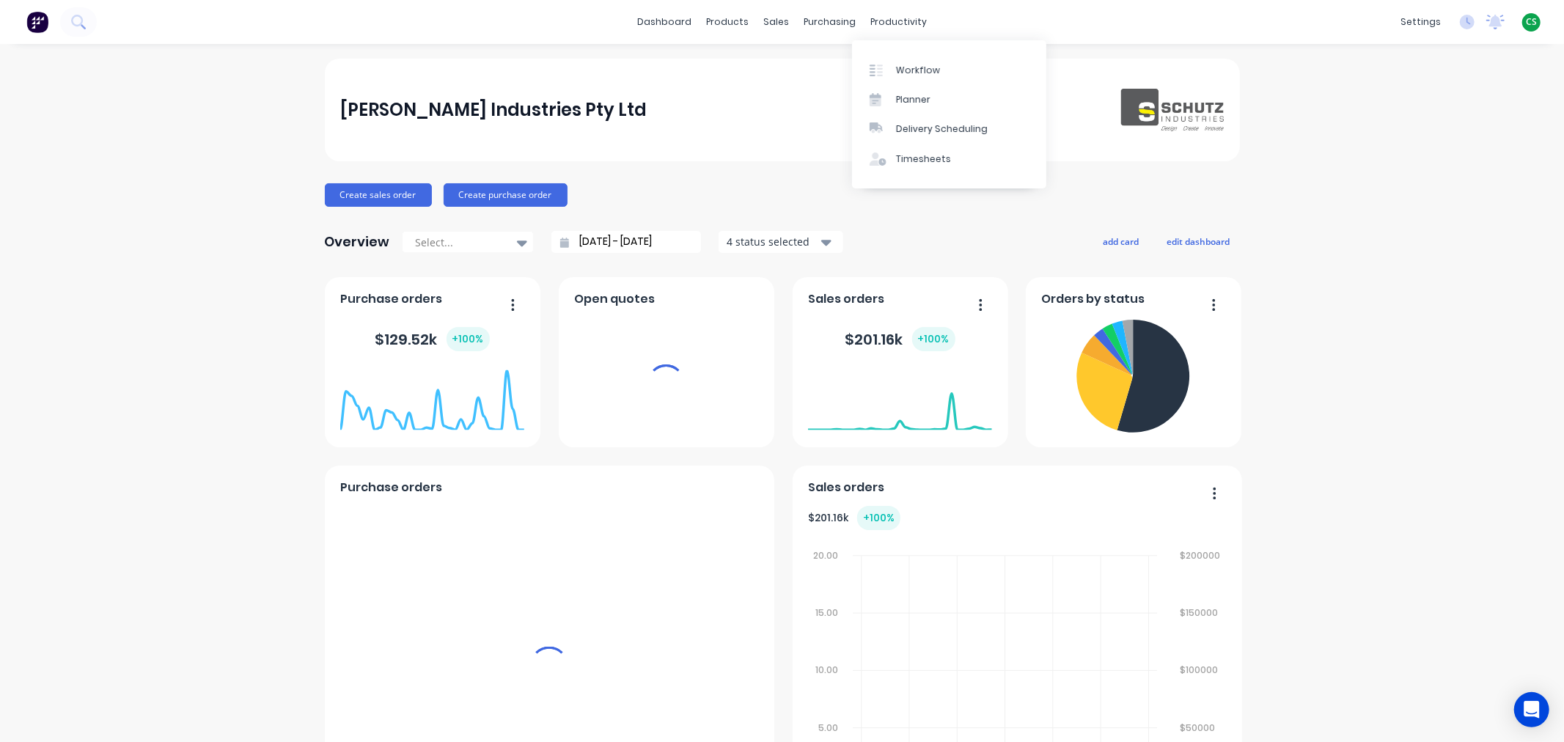
click at [1525, 22] on span "CS" at bounding box center [1530, 21] width 11 height 13
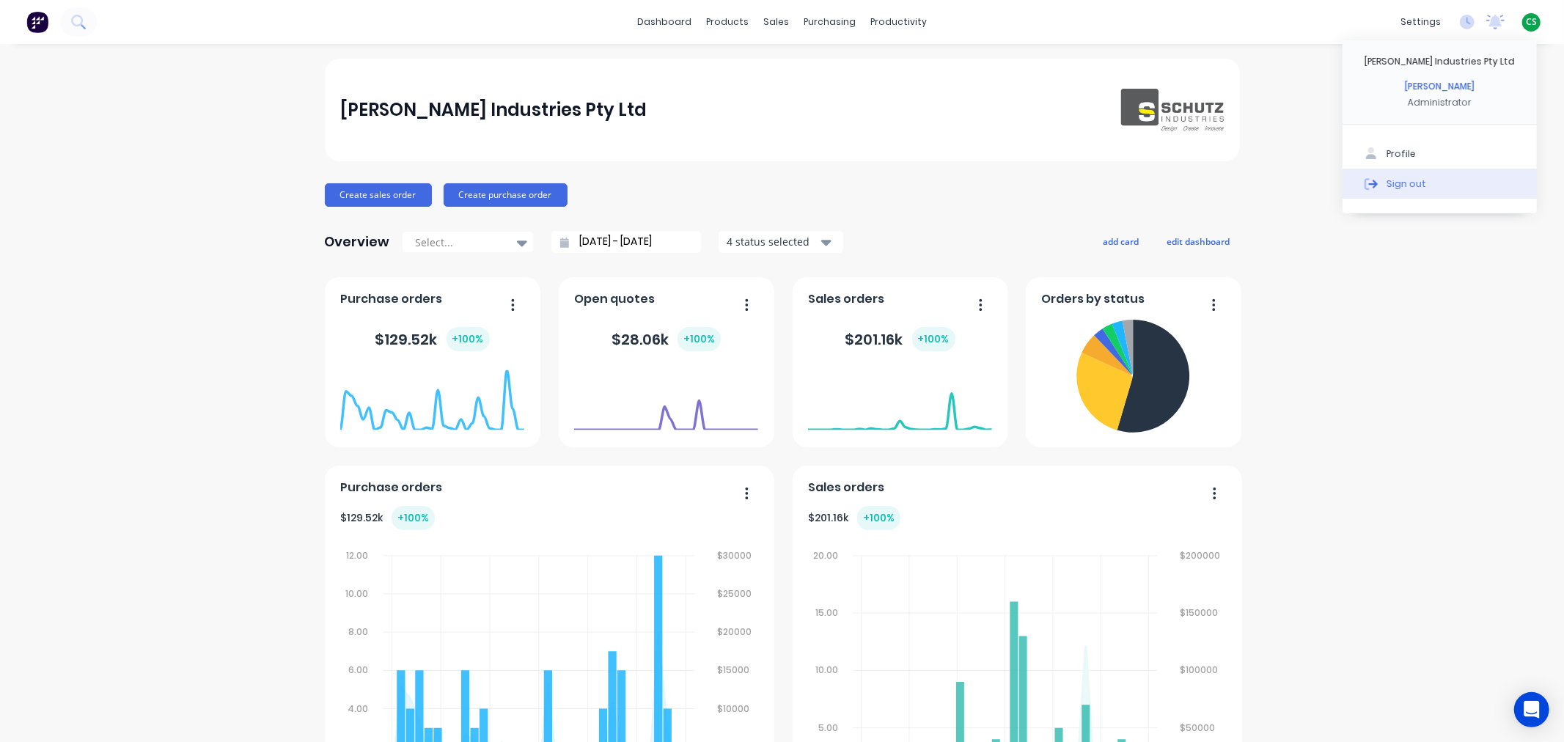
click at [1498, 185] on button "Sign out" at bounding box center [1439, 183] width 194 height 29
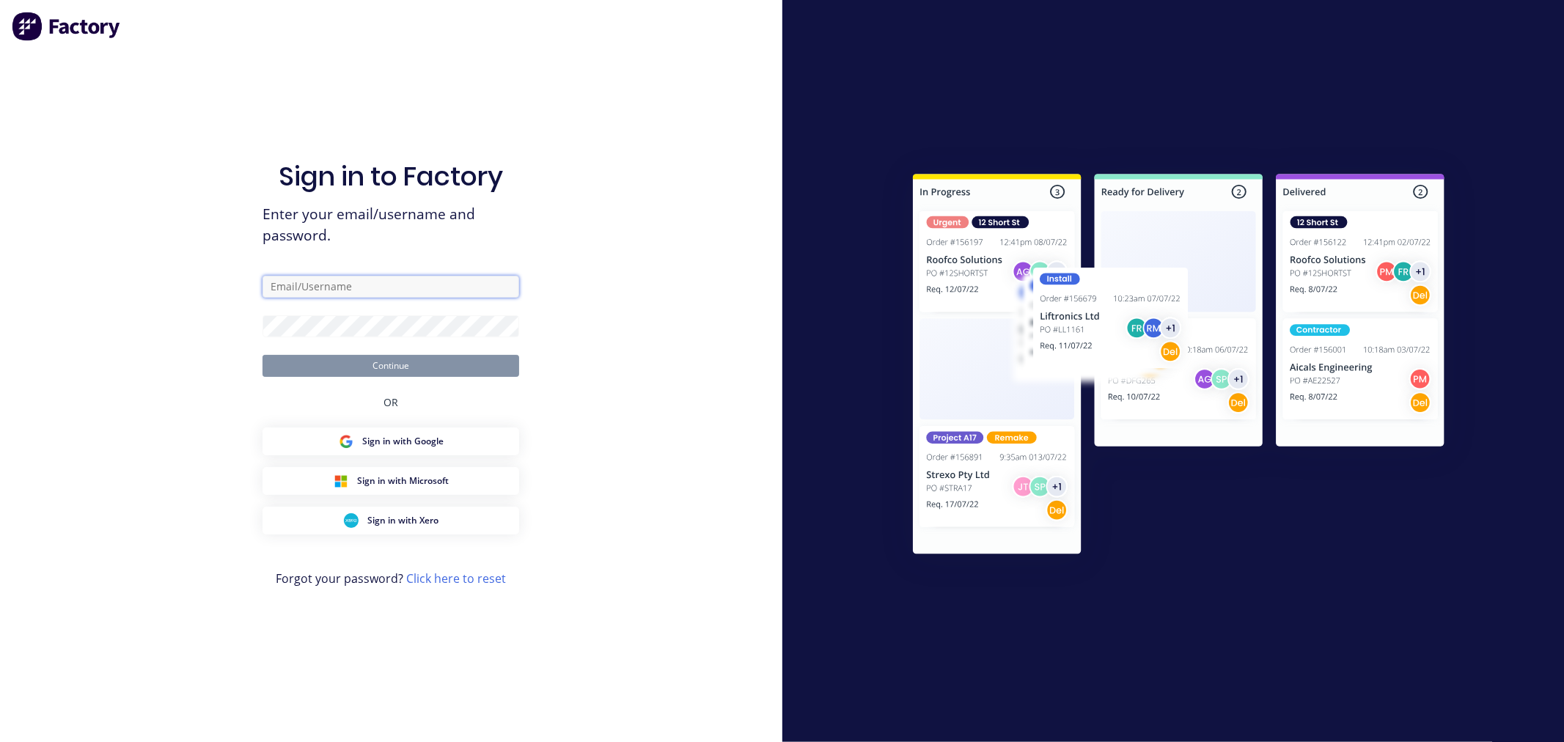
click at [364, 286] on input "text" at bounding box center [390, 287] width 257 height 22
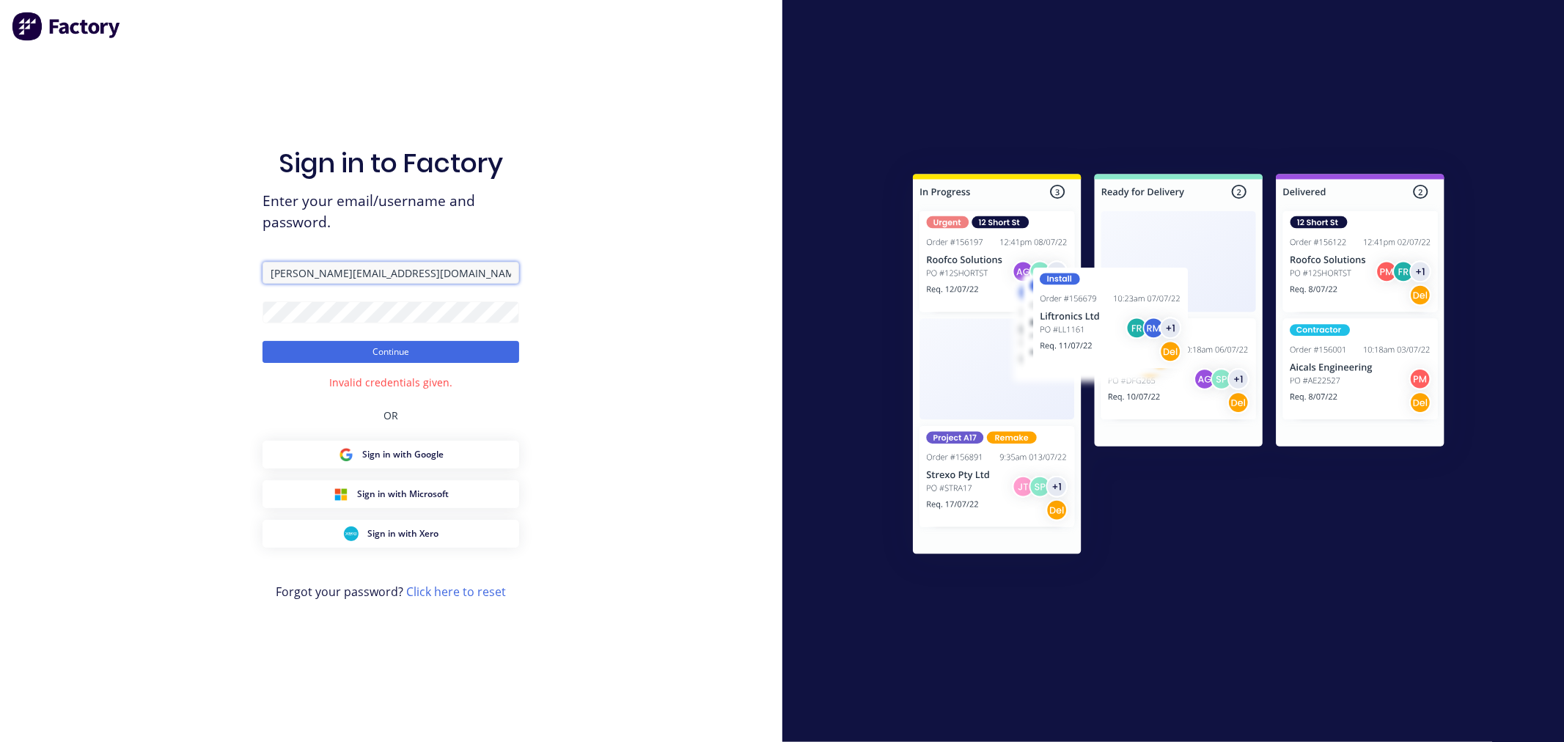
drag, startPoint x: 360, startPoint y: 269, endPoint x: 247, endPoint y: 265, distance: 113.0
click at [247, 265] on div "Sign in to Factory Enter your email/username and password. cathy@factory.app Co…" at bounding box center [391, 371] width 782 height 742
paste input "cathy@architecturalroofing.com.au"
type input "cathy@architecturalroofing.com.au"
click at [284, 353] on button "Continue" at bounding box center [390, 352] width 257 height 22
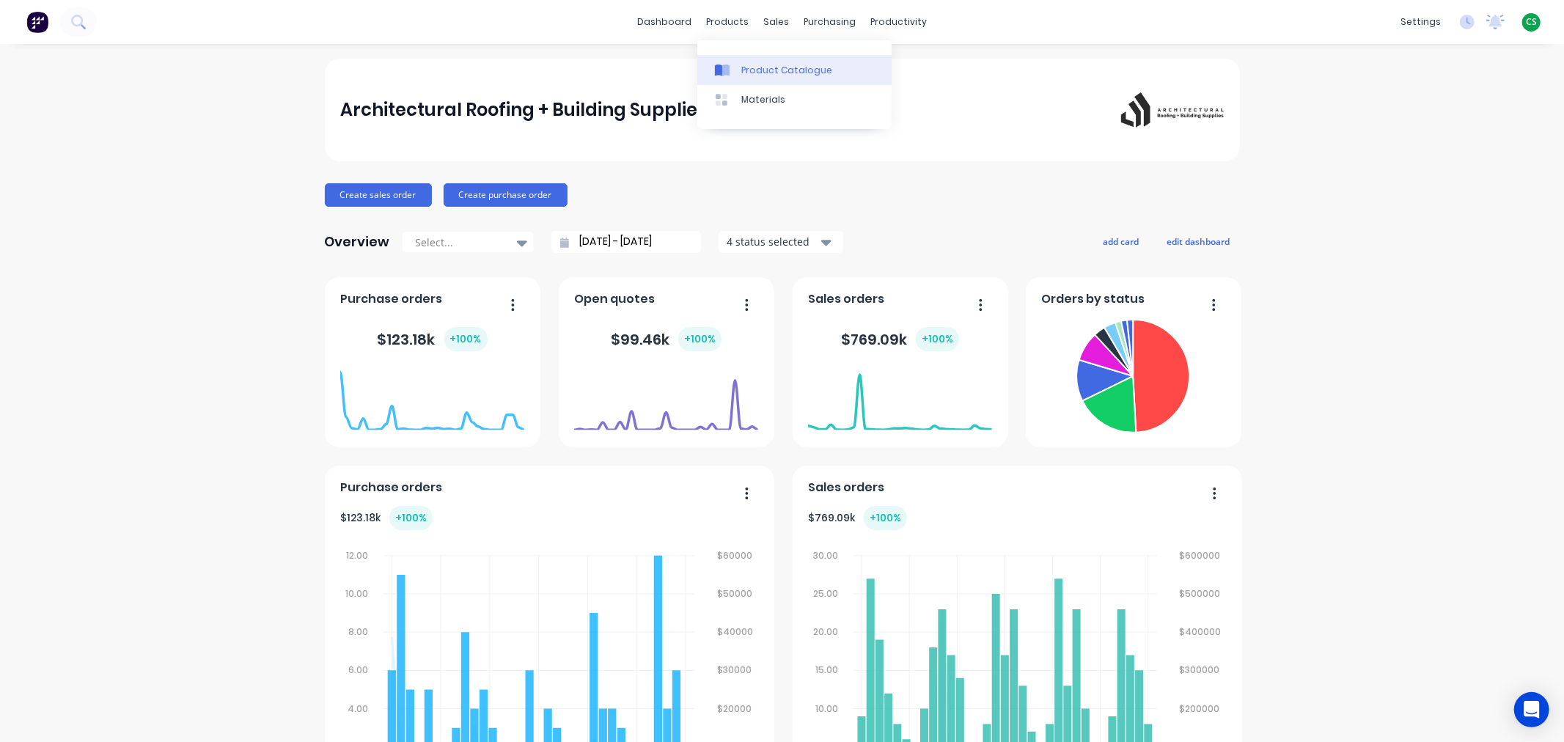
click at [767, 76] on div "Product Catalogue" at bounding box center [786, 70] width 91 height 13
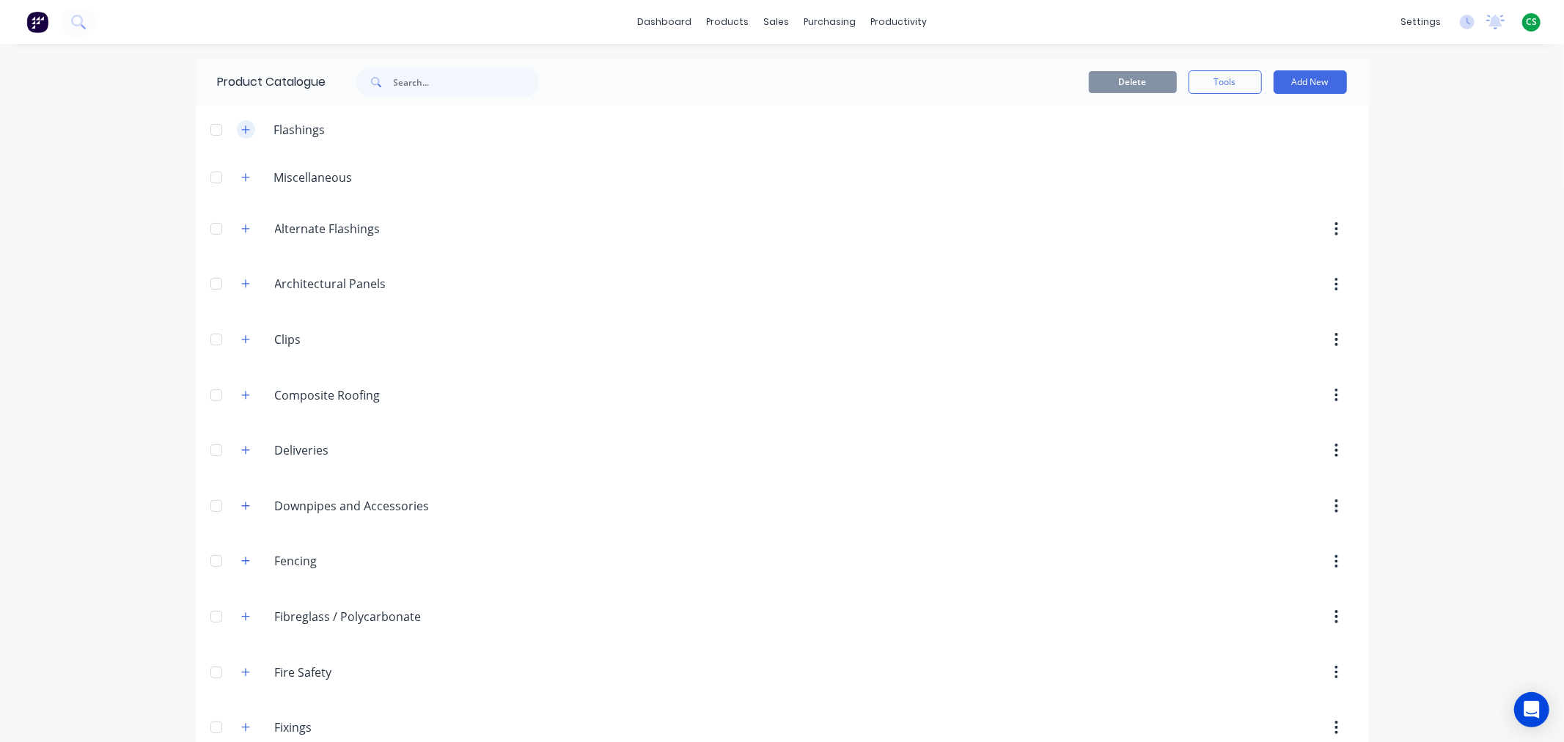
click at [241, 130] on icon "button" at bounding box center [245, 130] width 9 height 10
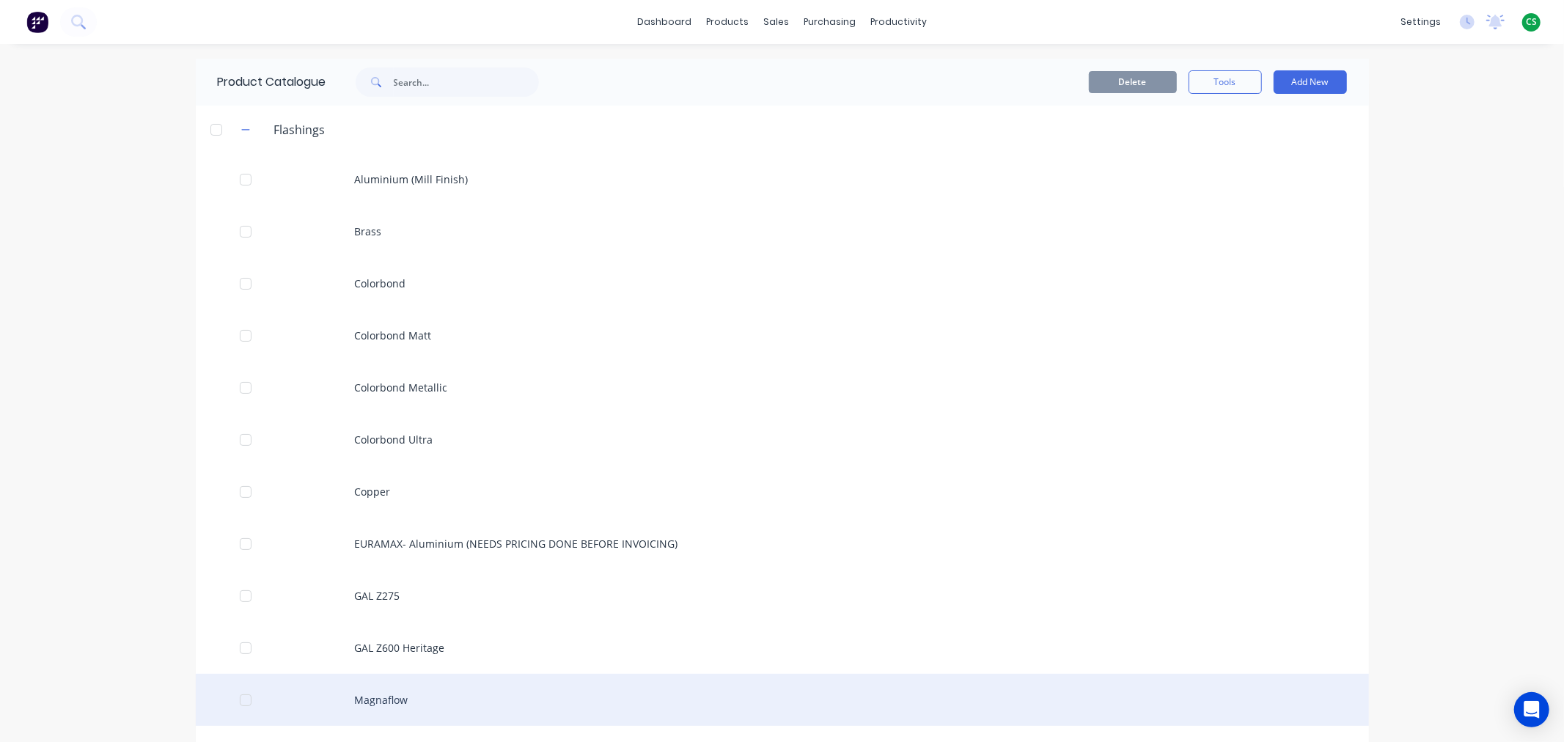
scroll to position [244, 0]
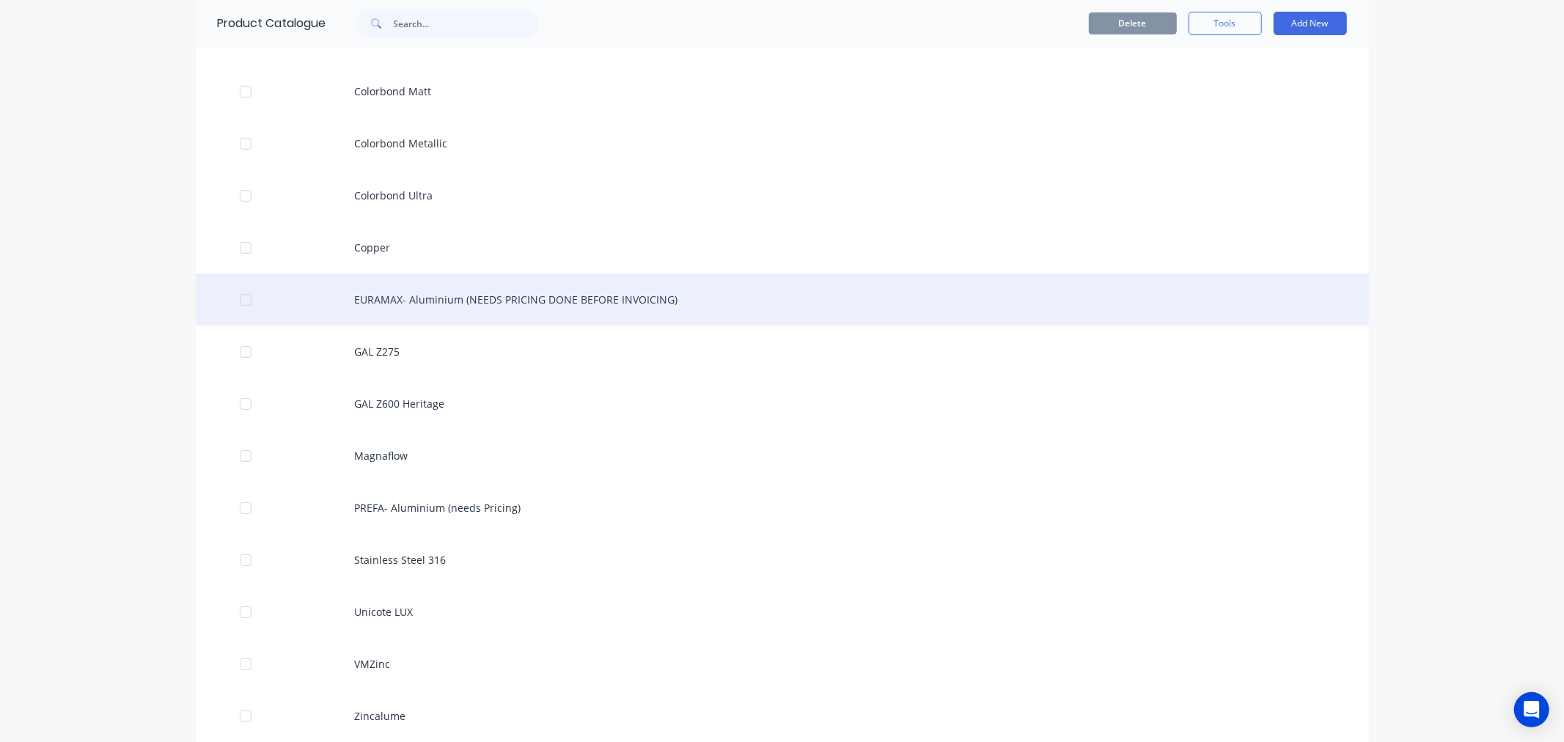
click at [468, 299] on div "EURAMAX- Aluminium (NEEDS PRICING DONE BEFORE INVOICING)" at bounding box center [782, 299] width 1173 height 52
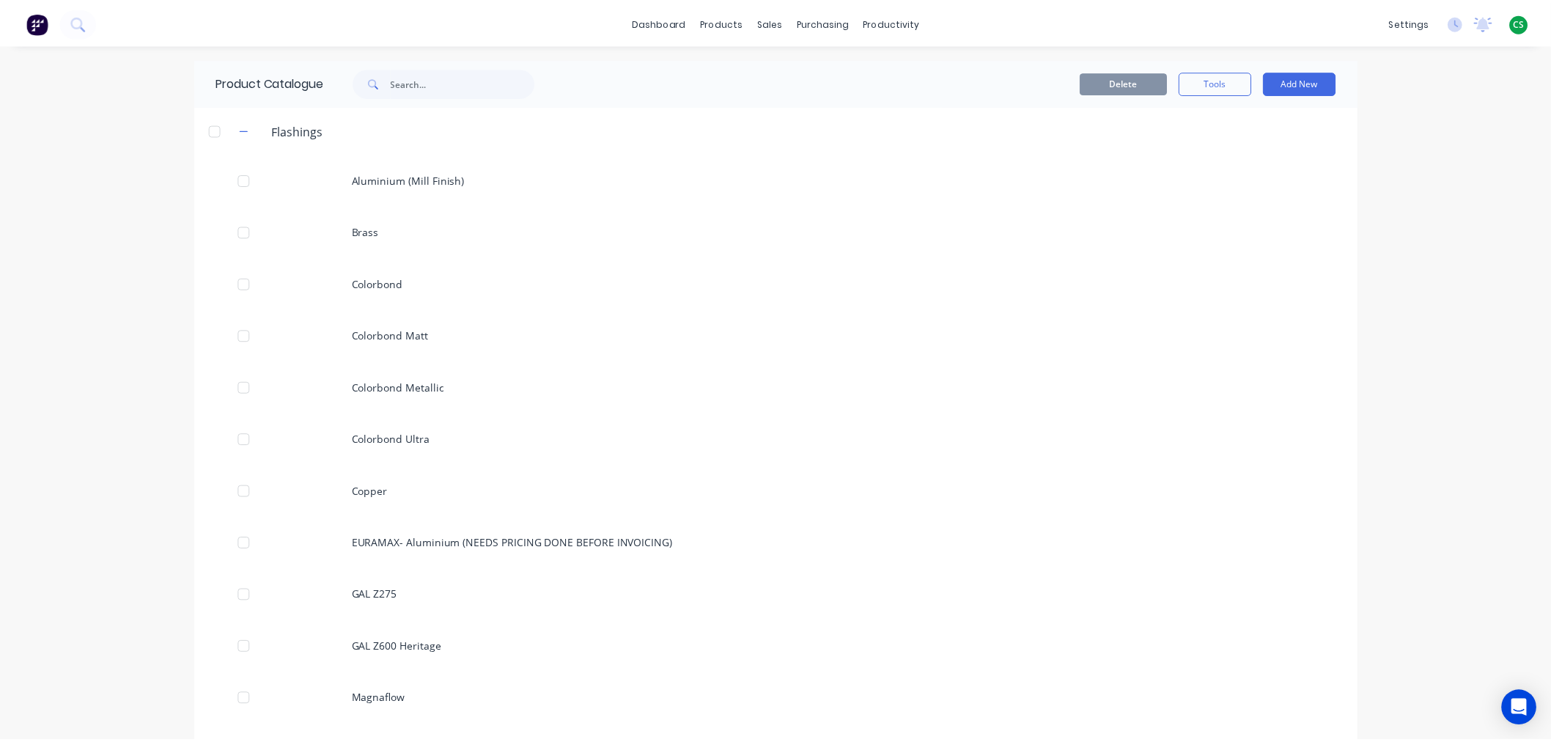
scroll to position [244, 0]
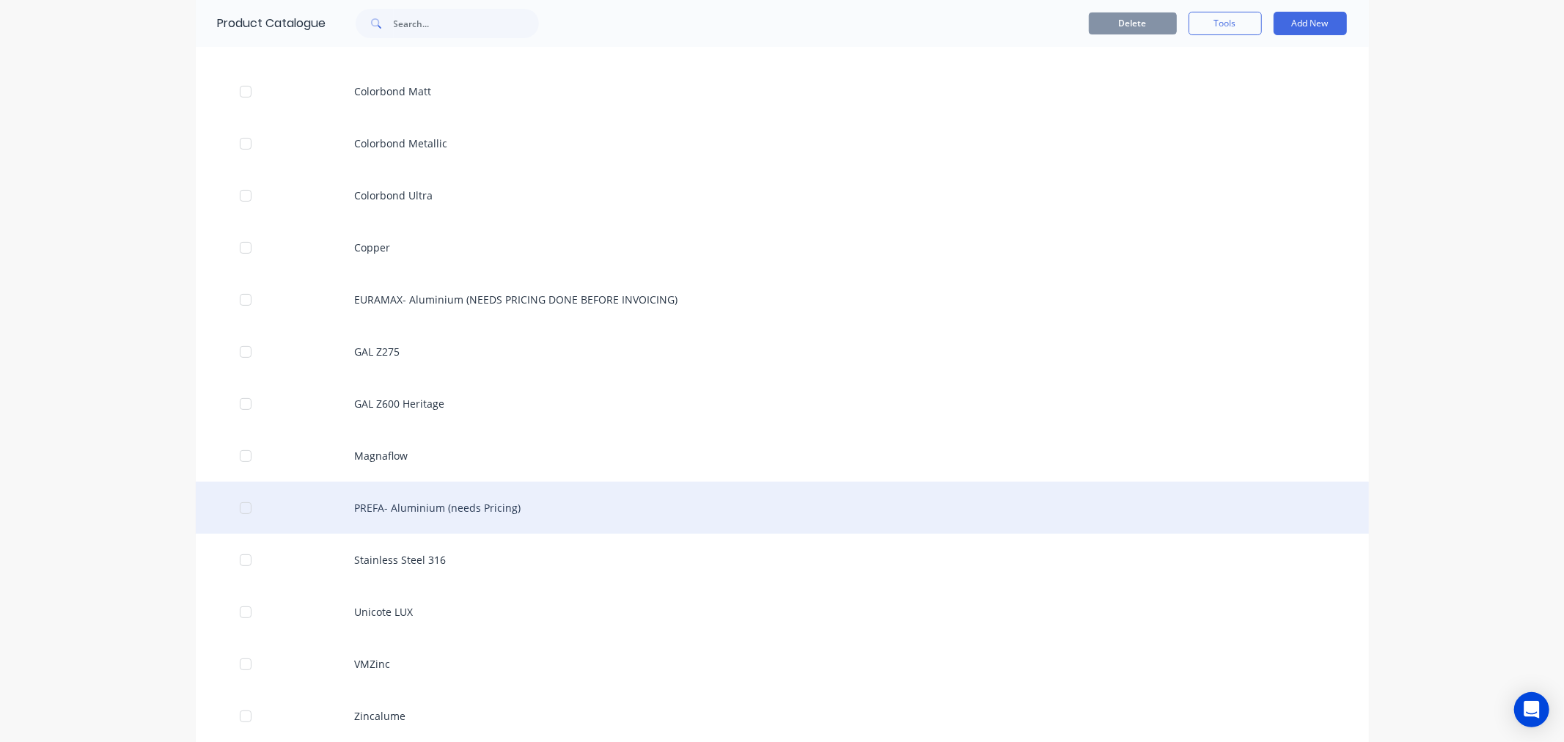
click at [401, 509] on div "PREFA- Aluminium (needs Pricing)" at bounding box center [782, 508] width 1173 height 52
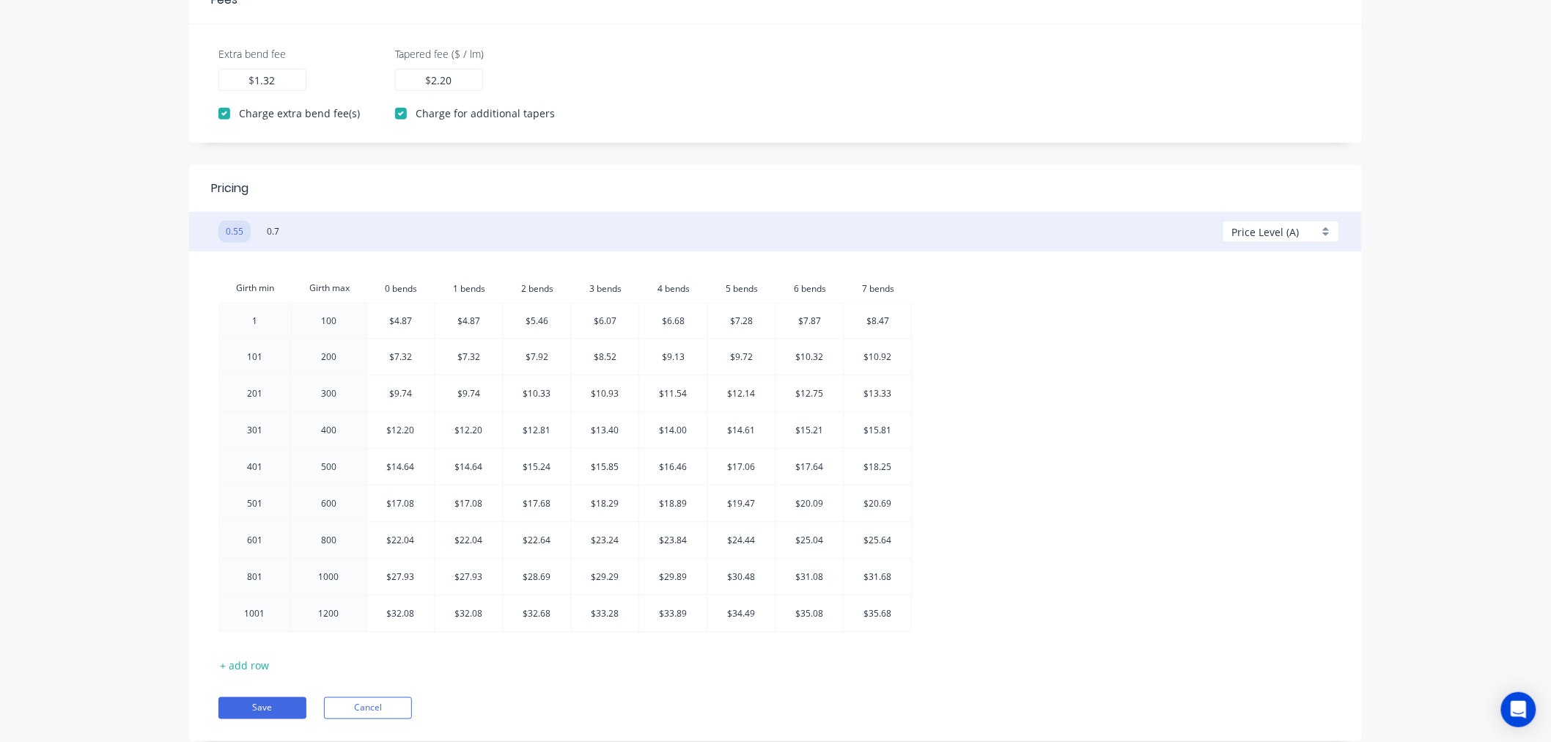
scroll to position [513, 0]
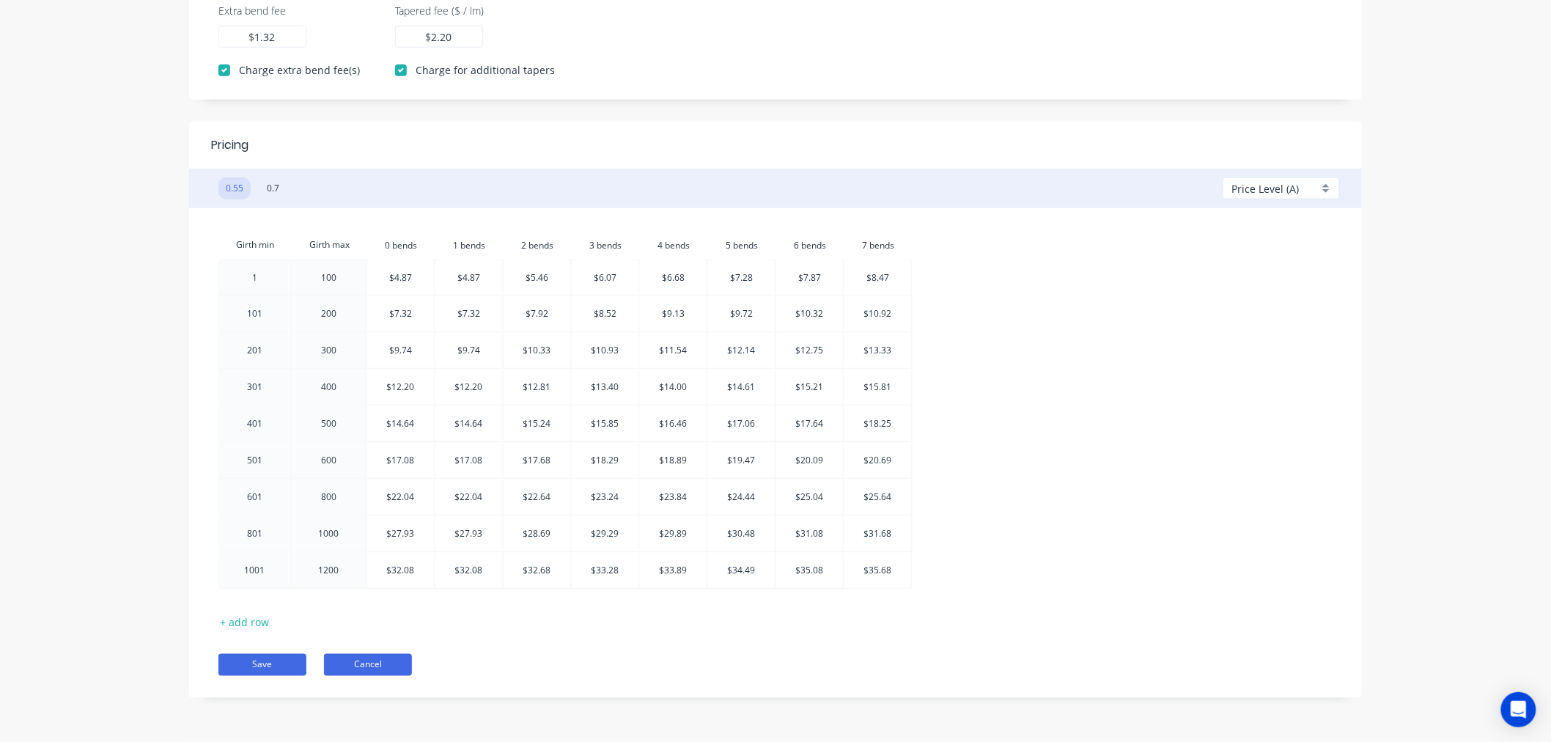
click at [396, 663] on button "Cancel" at bounding box center [368, 665] width 88 height 22
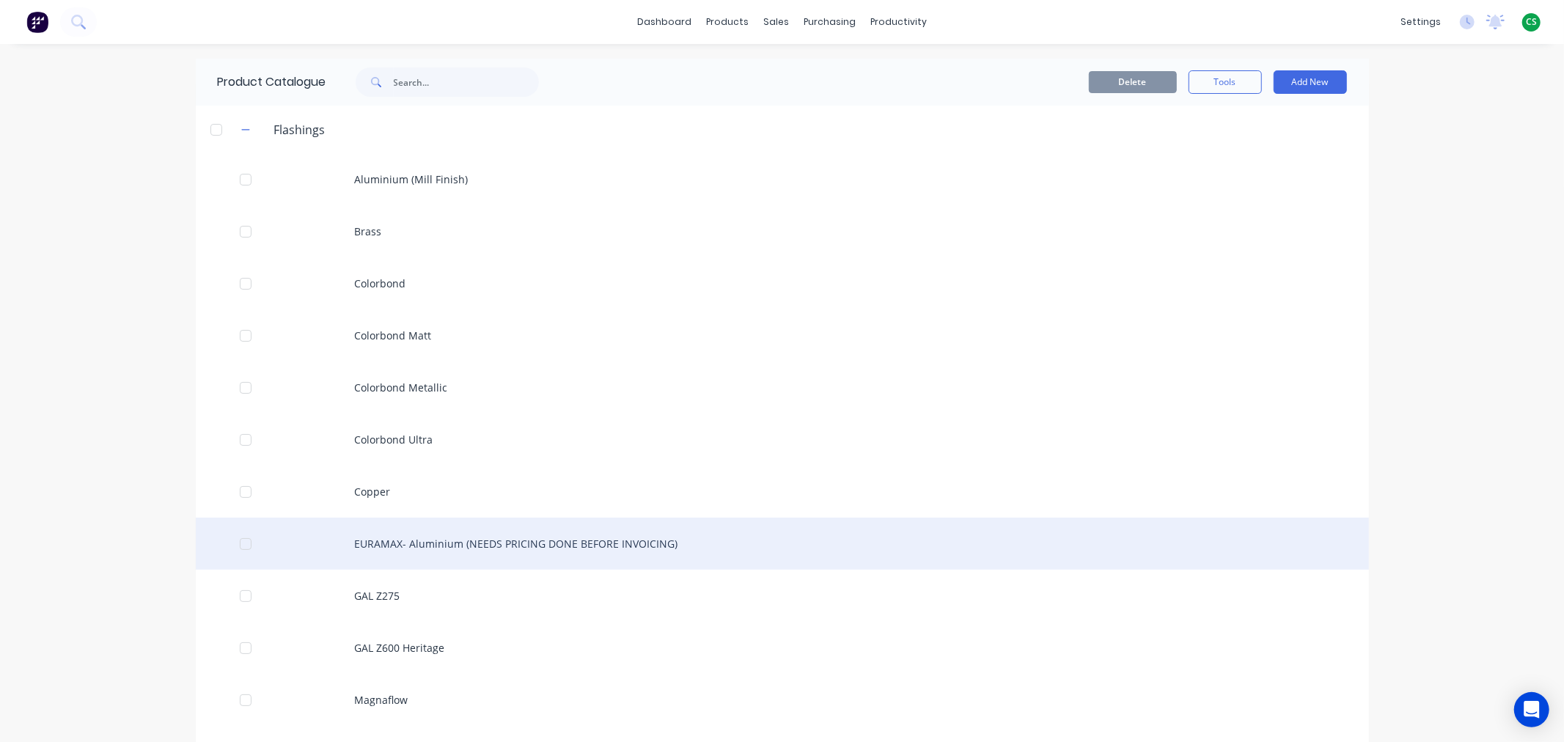
click at [412, 545] on div "EURAMAX- Aluminium (NEEDS PRICING DONE BEFORE INVOICING)" at bounding box center [782, 544] width 1173 height 52
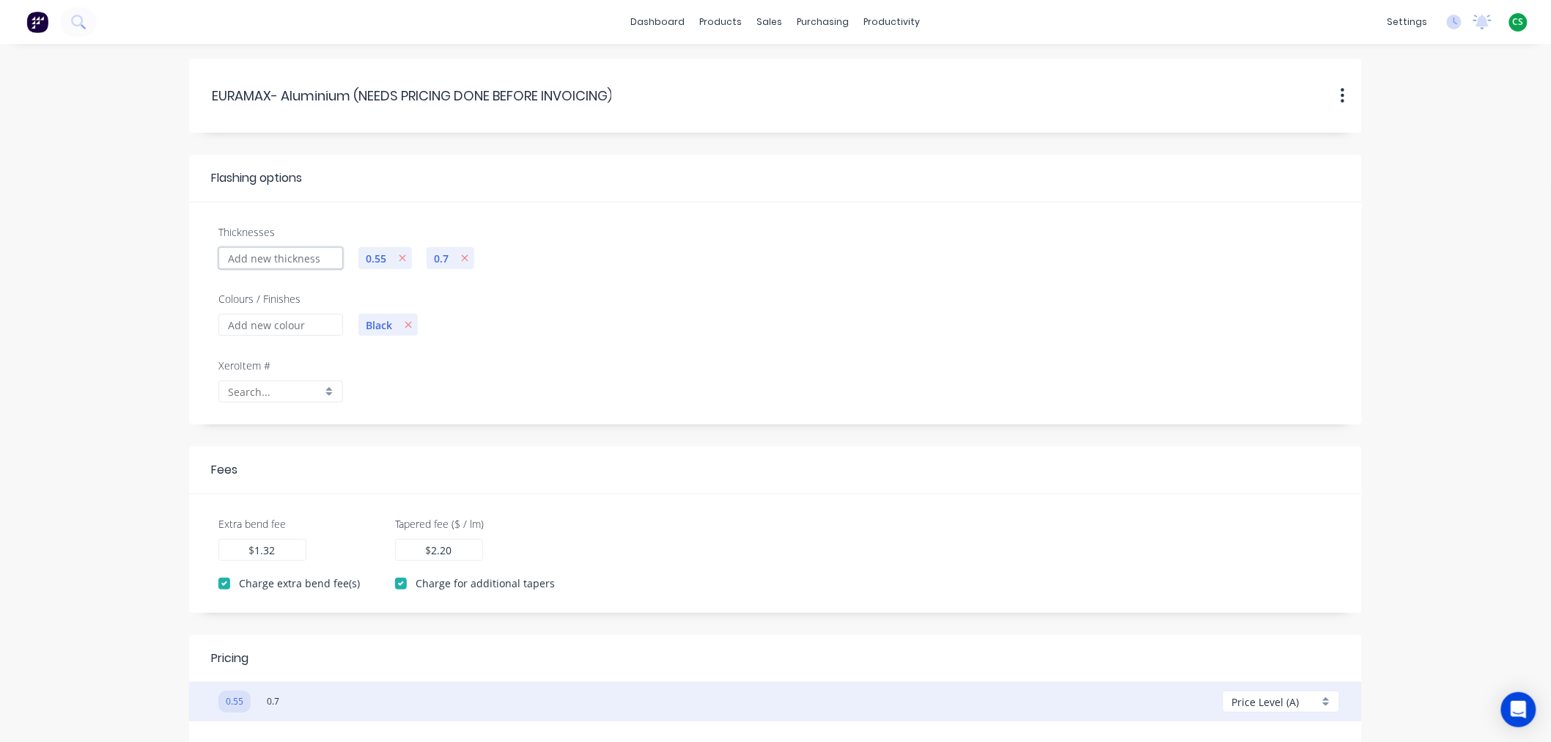
click at [260, 262] on input "Thicknesses" at bounding box center [280, 258] width 125 height 22
type input ".8"
checkbox input "false"
type input "0.00"
click at [238, 546] on label "$" at bounding box center [240, 549] width 6 height 15
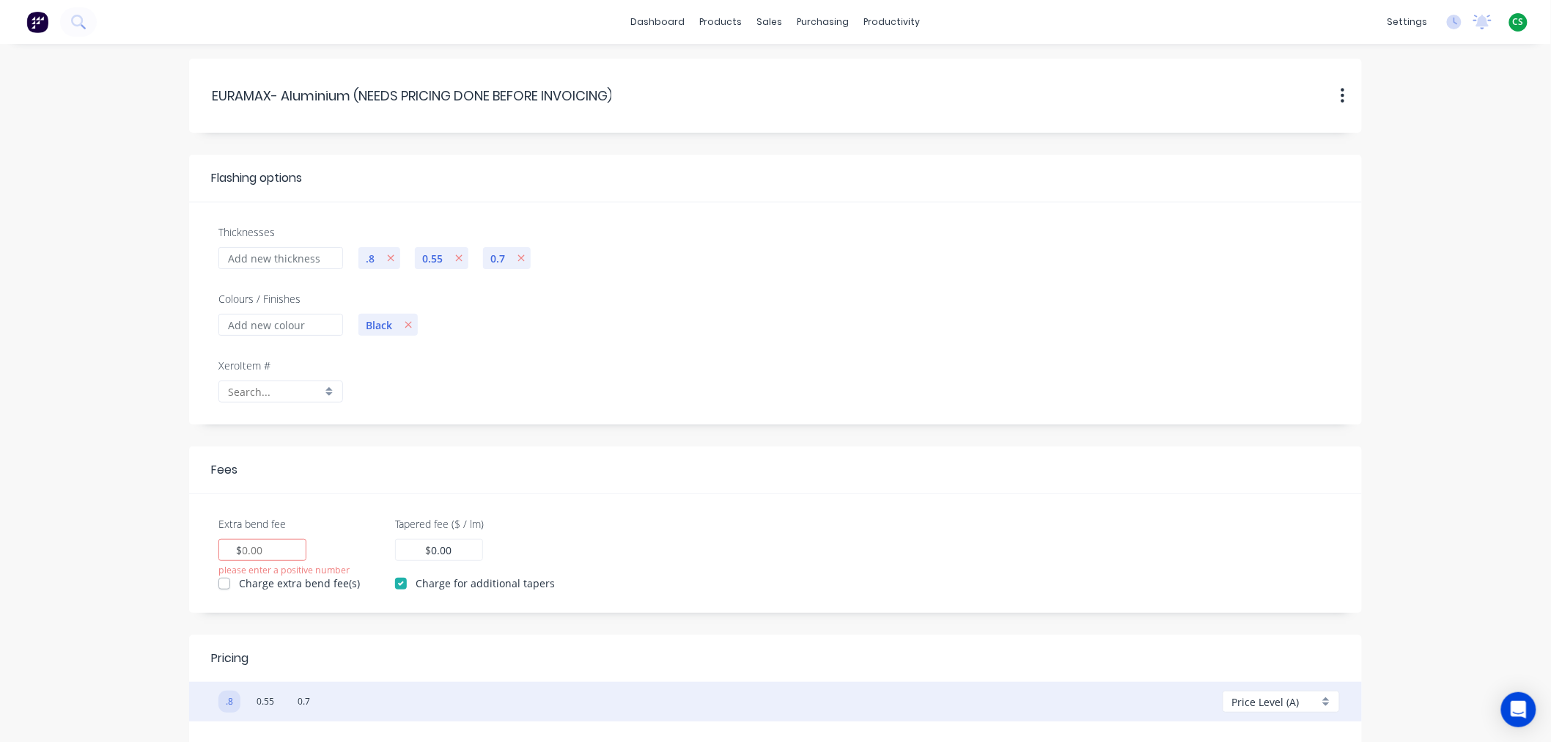
click at [243, 546] on input "Extra bend fee" at bounding box center [254, 549] width 22 height 15
type input "1.32"
drag, startPoint x: 457, startPoint y: 546, endPoint x: 414, endPoint y: 545, distance: 43.3
click at [414, 545] on div "0.00 $ 0.00" at bounding box center [439, 550] width 88 height 22
drag, startPoint x: 452, startPoint y: 551, endPoint x: 408, endPoint y: 546, distance: 43.5
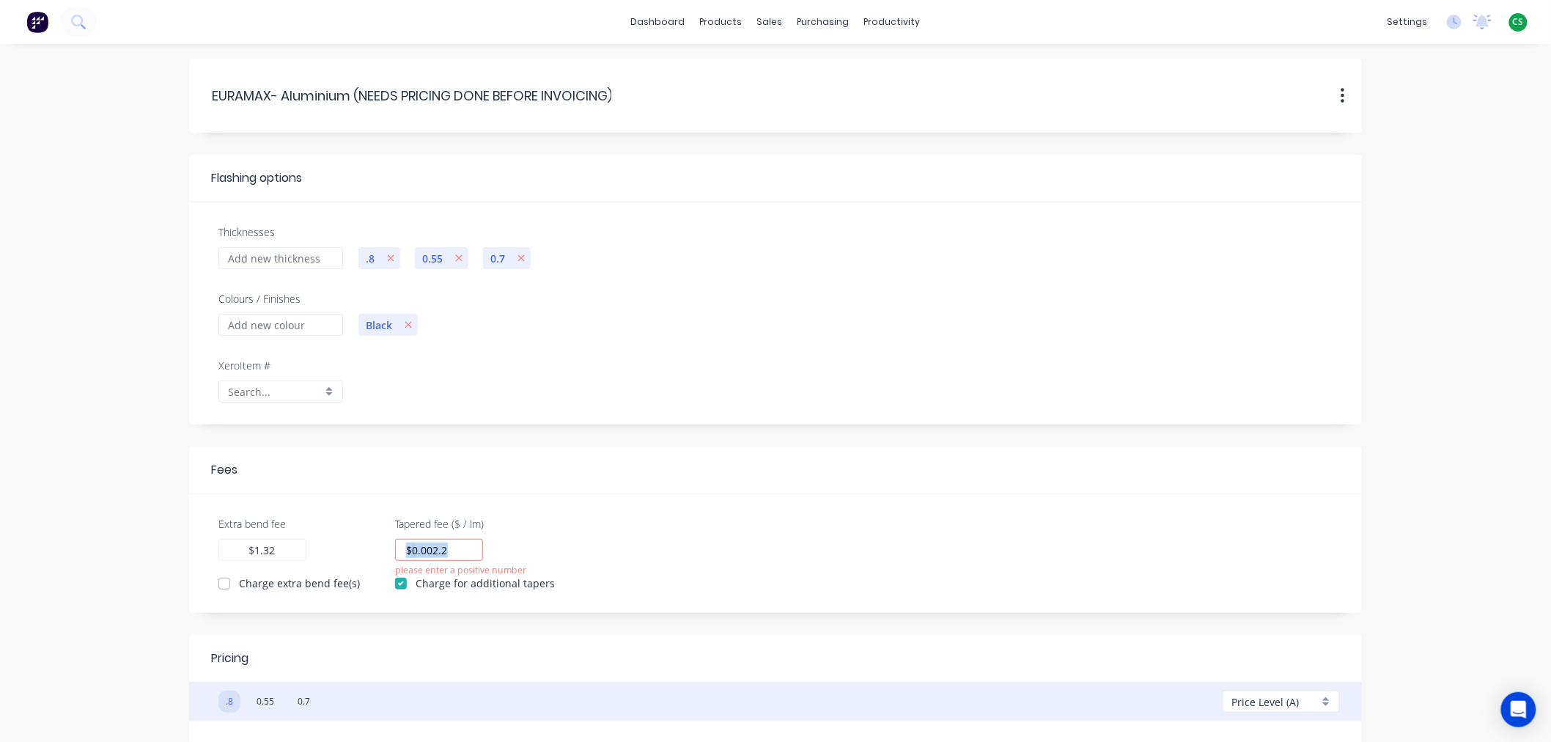
click at [408, 546] on div "0.002.2 $ 0.002.2" at bounding box center [439, 550] width 88 height 22
type input "0"
type input "2.20"
click at [78, 545] on form "EURAMAX-.Aluminium.(NEEDS.PRICING.DONE.BEFORE.INVOICING) EURAMAX- Aluminium (NE…" at bounding box center [776, 488] width 1522 height 859
click at [393, 259] on icon "button" at bounding box center [391, 258] width 7 height 7
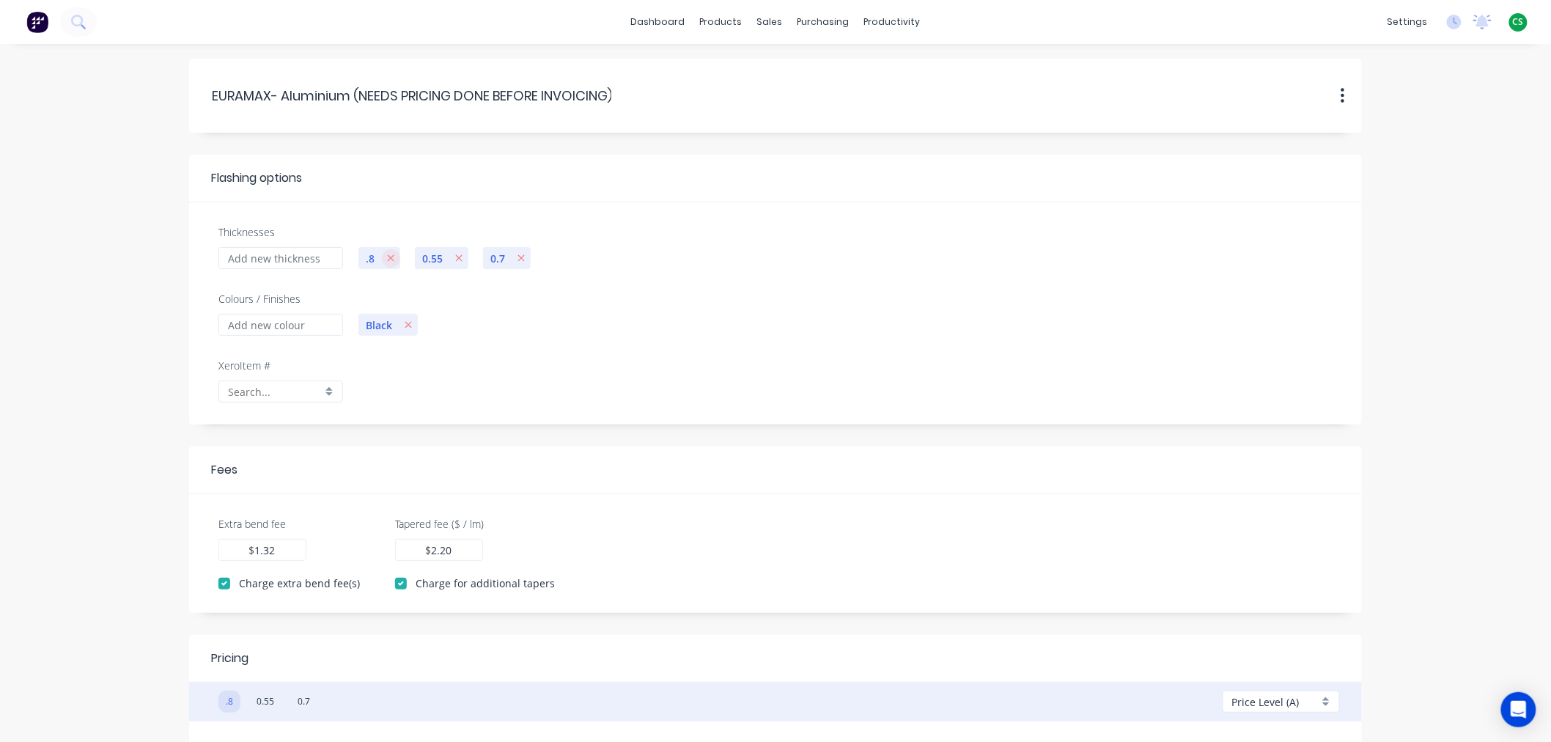
checkbox input "true"
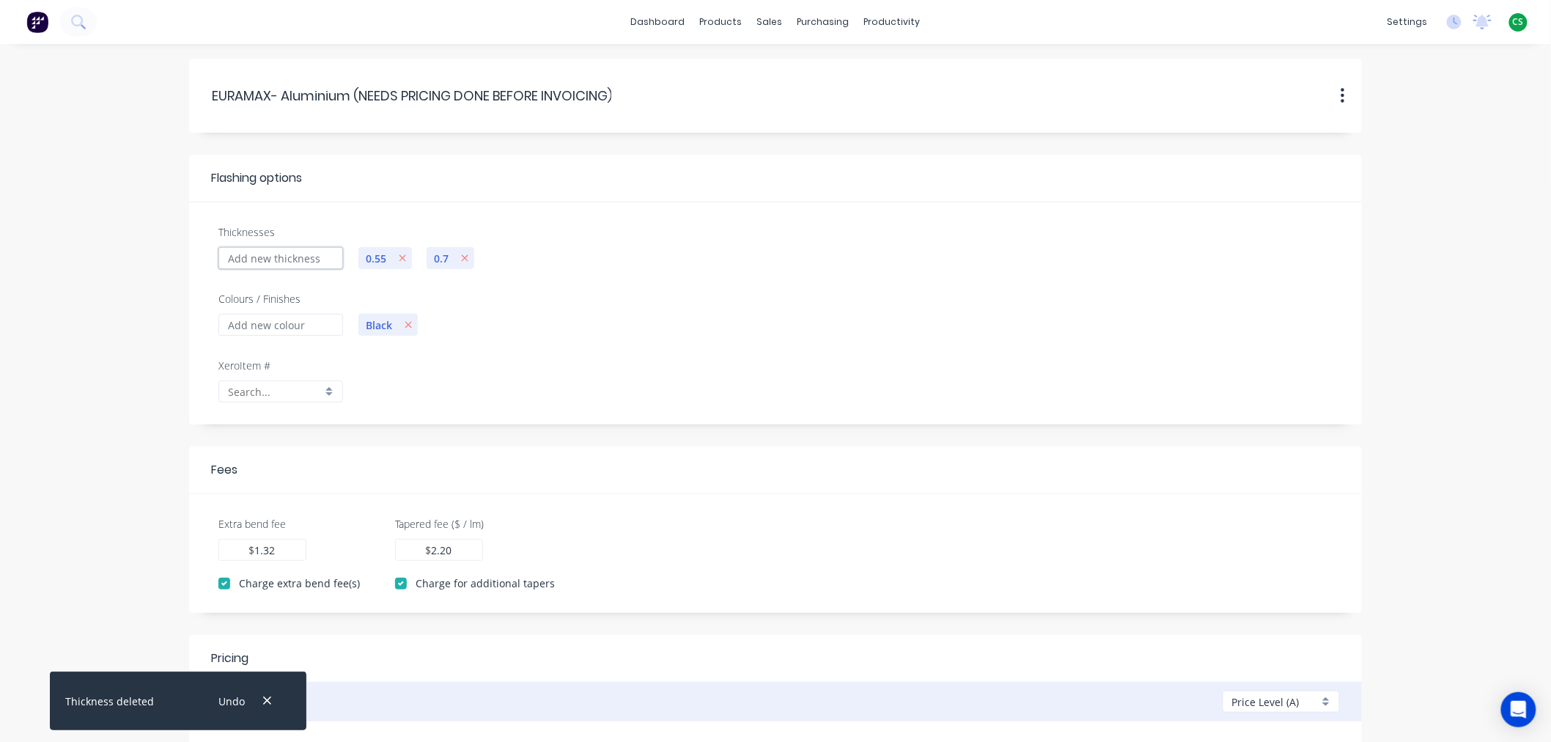
click at [280, 261] on input "Thicknesses" at bounding box center [280, 258] width 125 height 22
type input "0.8"
checkbox input "false"
type input "0.00"
click at [262, 554] on input "Extra bend fee" at bounding box center [254, 549] width 22 height 15
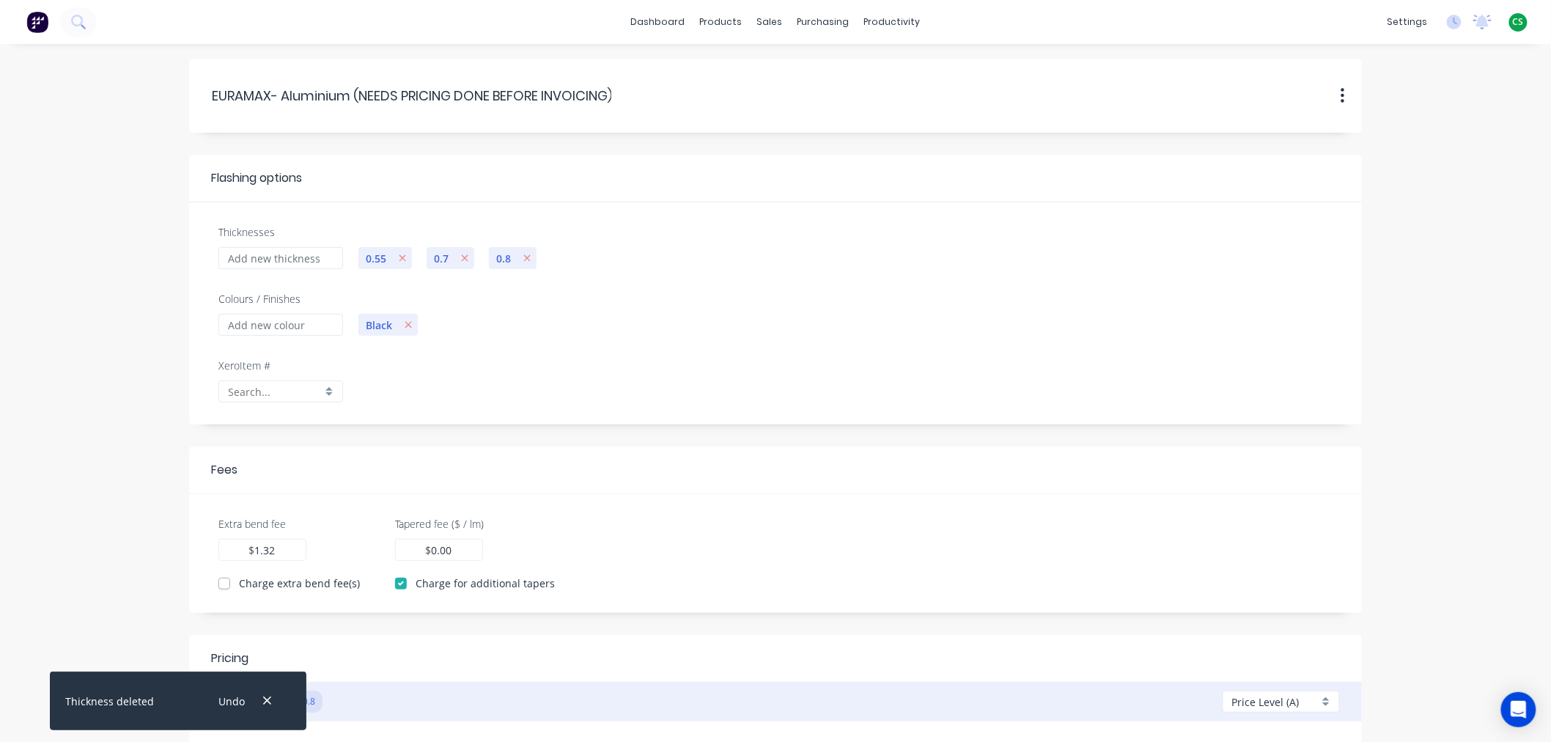
type input "1.32"
drag, startPoint x: 457, startPoint y: 550, endPoint x: 428, endPoint y: 551, distance: 29.3
click at [428, 551] on div "0.00 $ 0.00" at bounding box center [439, 550] width 88 height 22
type input "0"
type input "2.20"
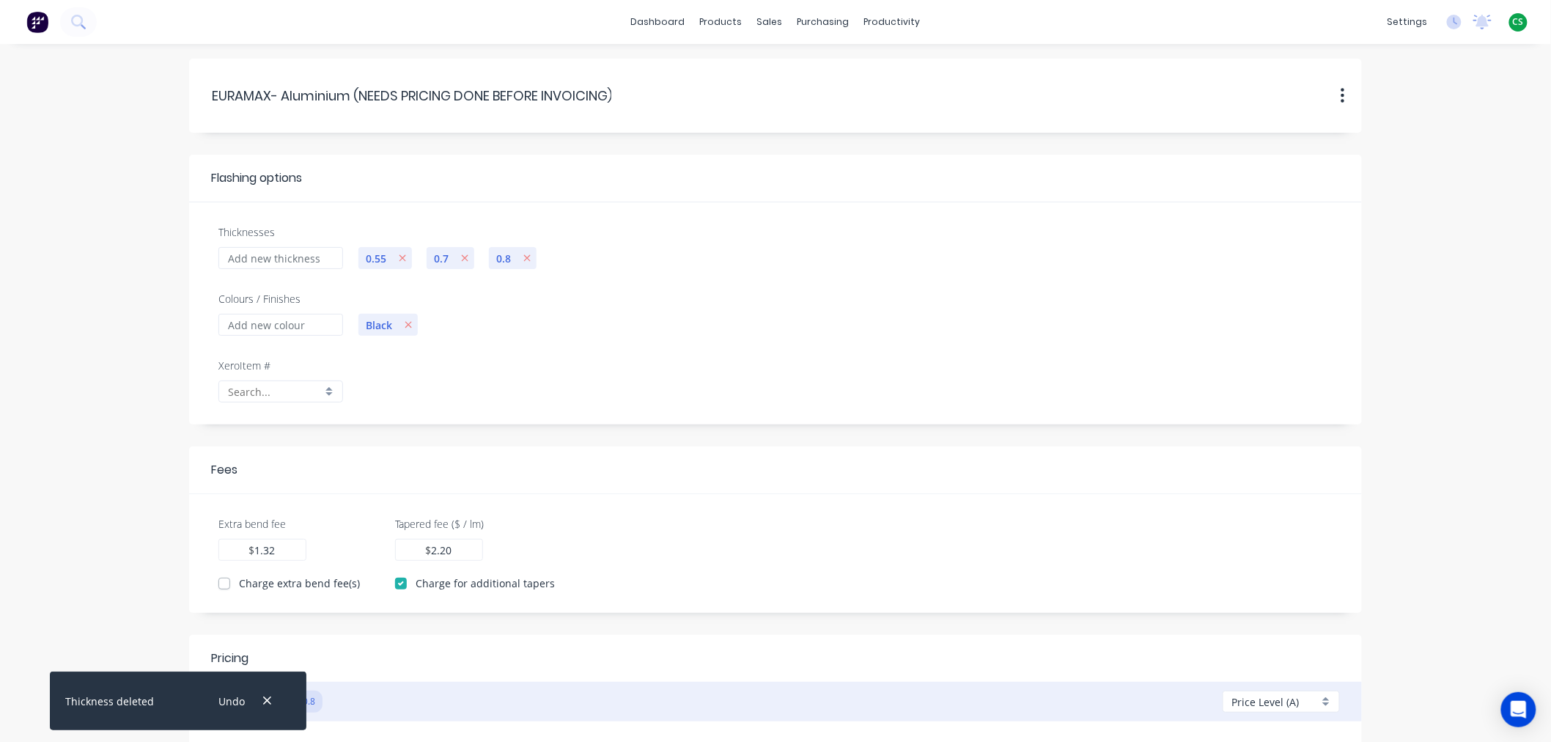
click at [49, 534] on form "EURAMAX-.Aluminium.(NEEDS.PRICING.DONE.BEFORE.INVOICING) EURAMAX- Aluminium (NE…" at bounding box center [776, 488] width 1522 height 859
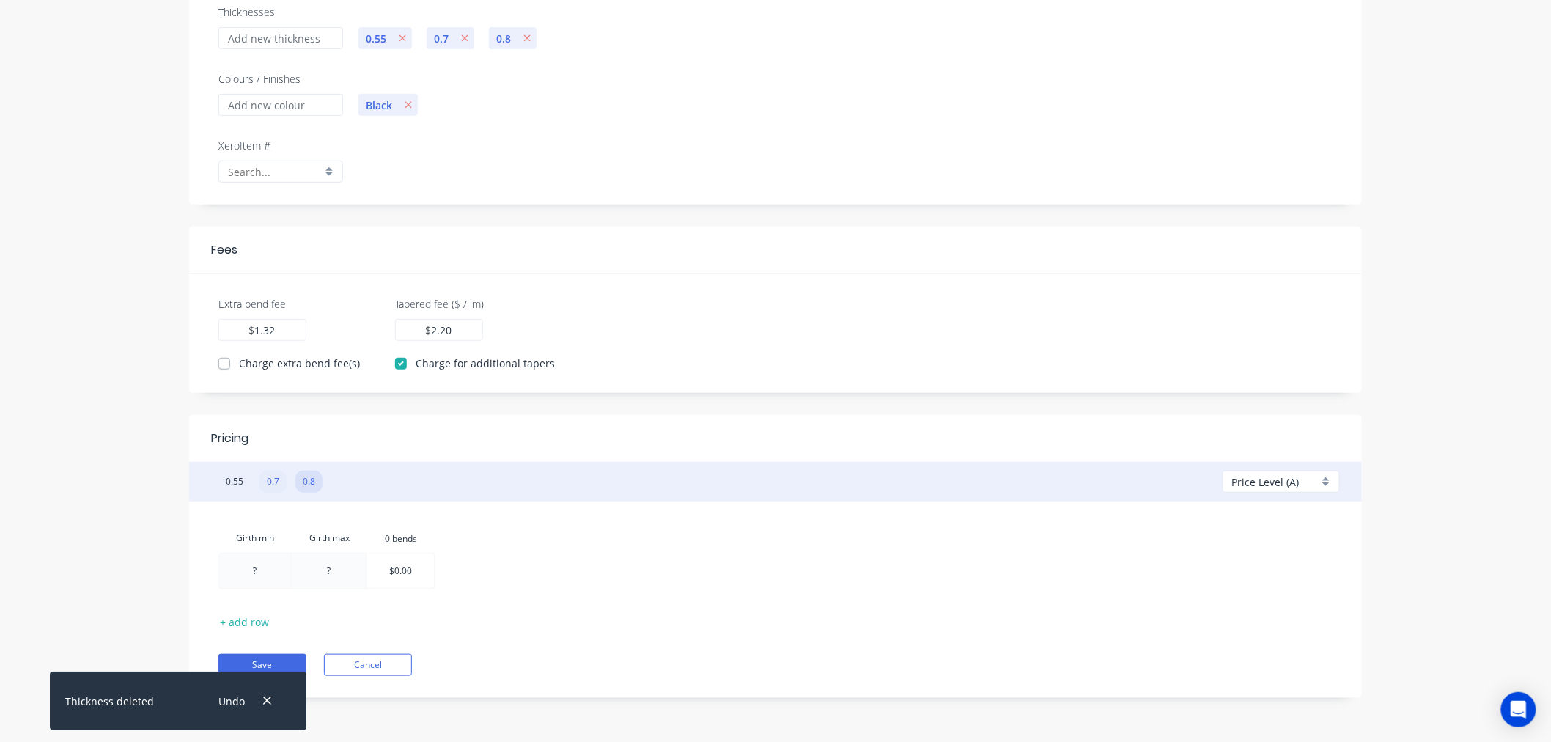
click at [272, 482] on button "0.7" at bounding box center [272, 482] width 27 height 22
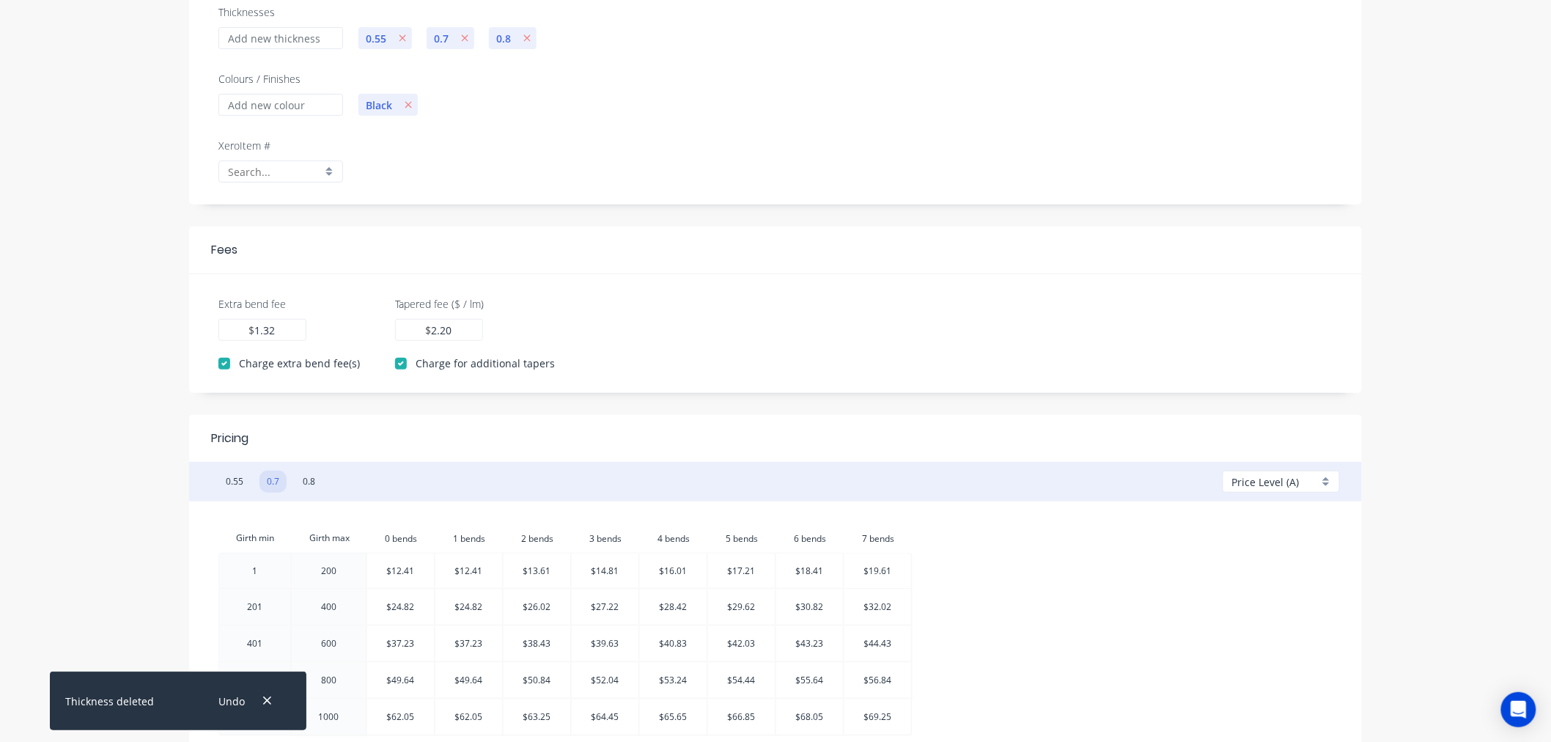
scroll to position [367, 0]
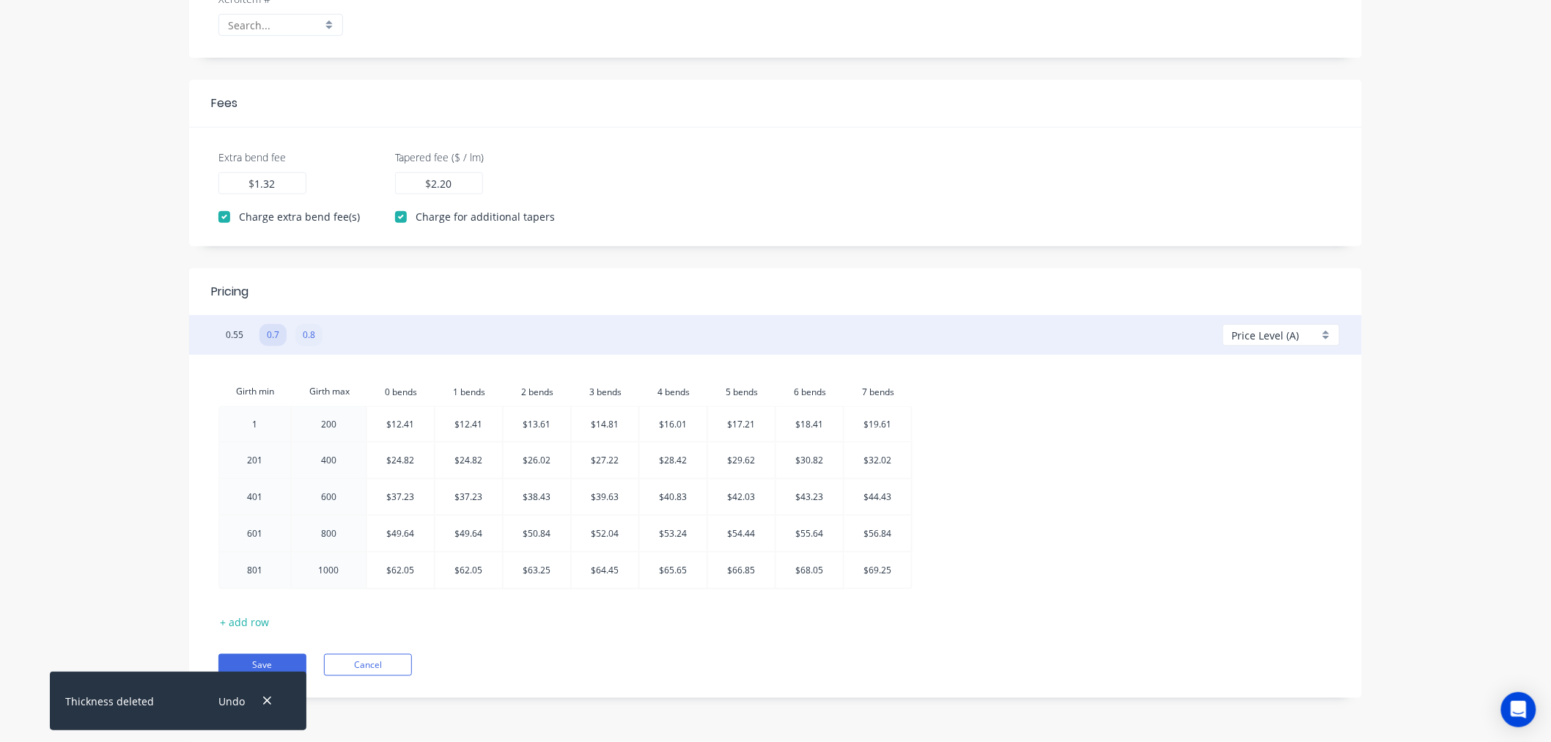
click at [309, 336] on button "0.8" at bounding box center [308, 335] width 27 height 22
checkbox input "false"
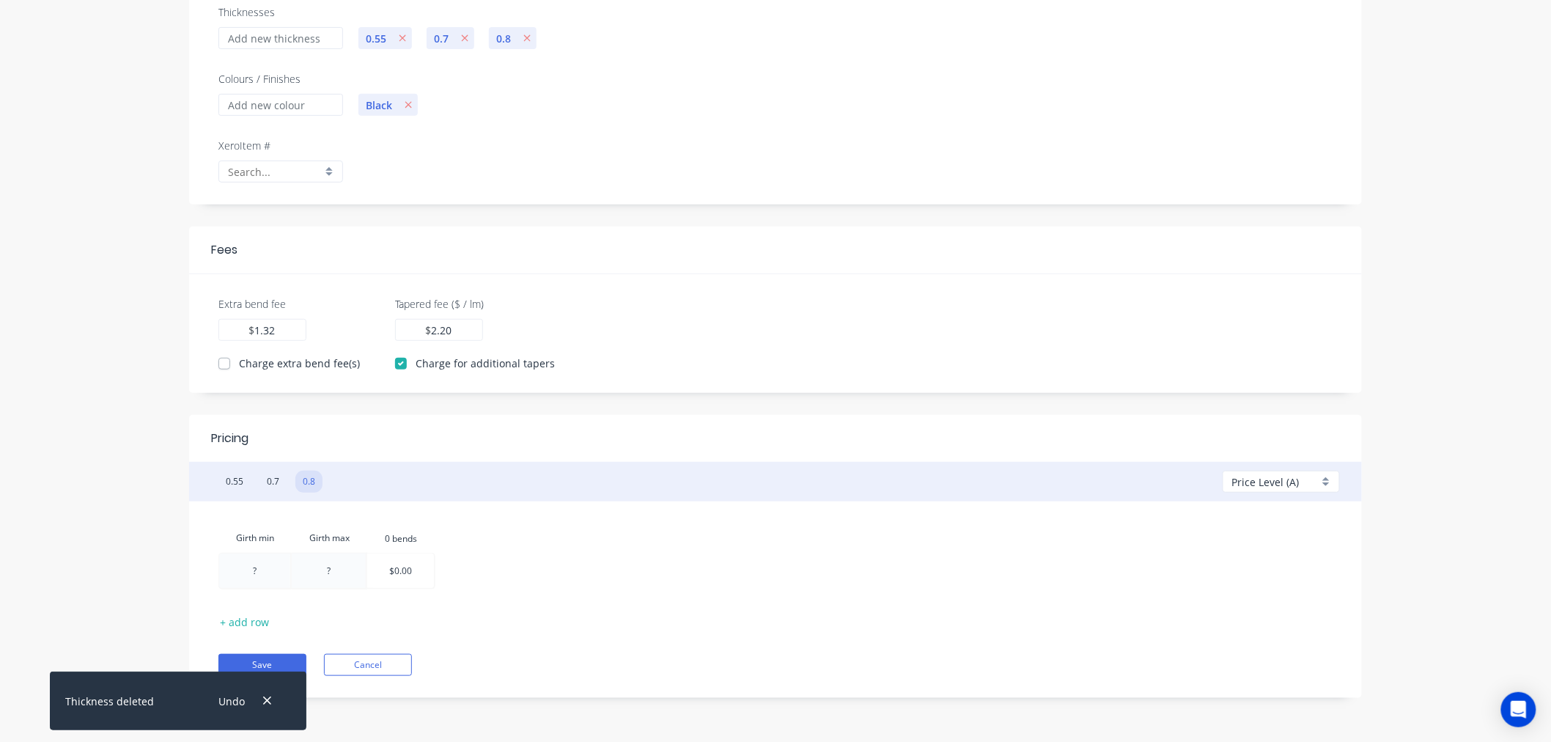
click at [255, 572] on div at bounding box center [254, 570] width 71 height 34
type input "1"
click at [345, 573] on table "Girth min Girth max 0.bends 0 bends 1 ? $0.00" at bounding box center [327, 556] width 218 height 66
click at [334, 574] on div at bounding box center [330, 570] width 74 height 34
type input "200"
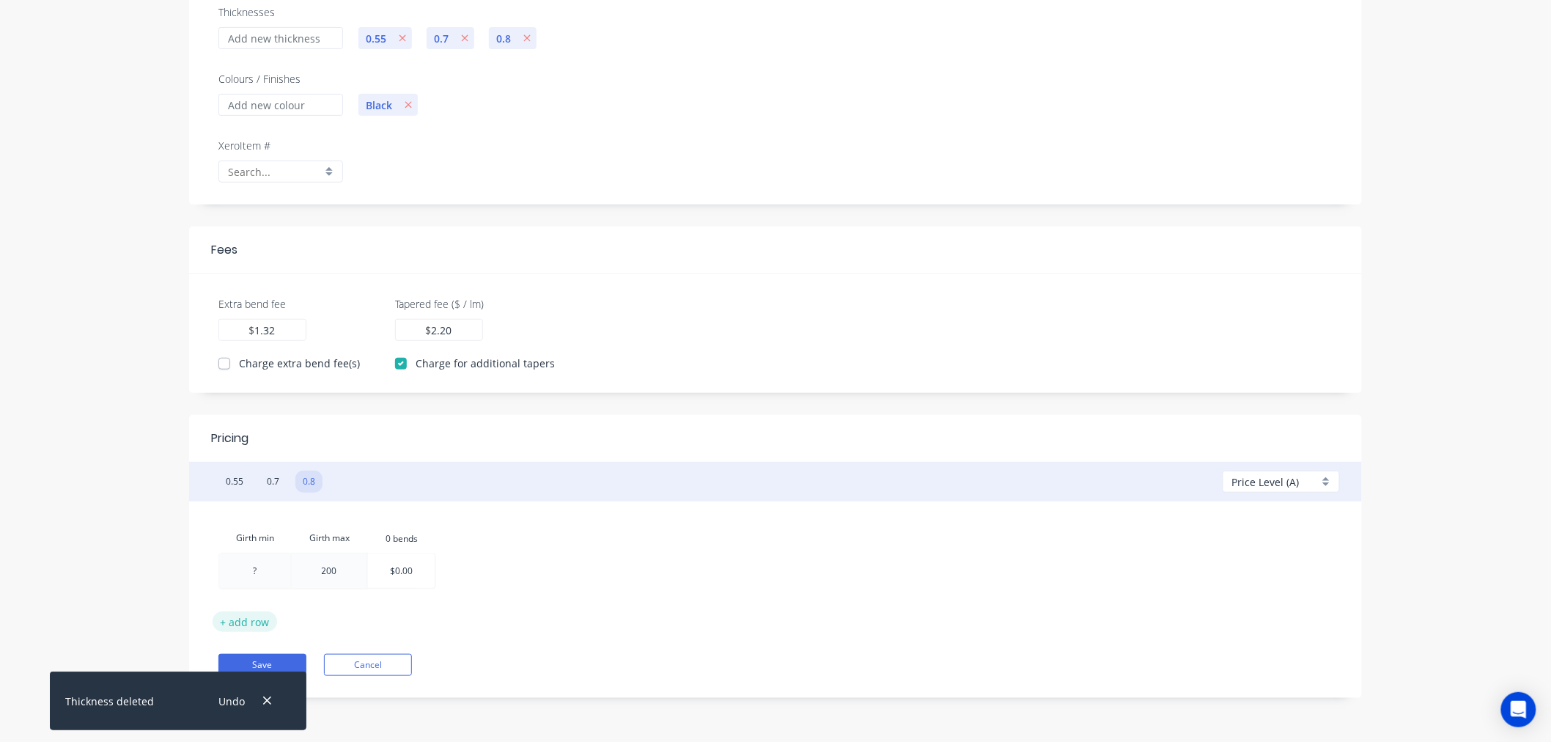
click at [246, 620] on button "+ add row" at bounding box center [245, 621] width 65 height 20
click at [257, 611] on div at bounding box center [254, 606] width 71 height 35
click at [252, 575] on div at bounding box center [255, 570] width 73 height 34
type input "1"
click at [248, 611] on div at bounding box center [254, 606] width 71 height 35
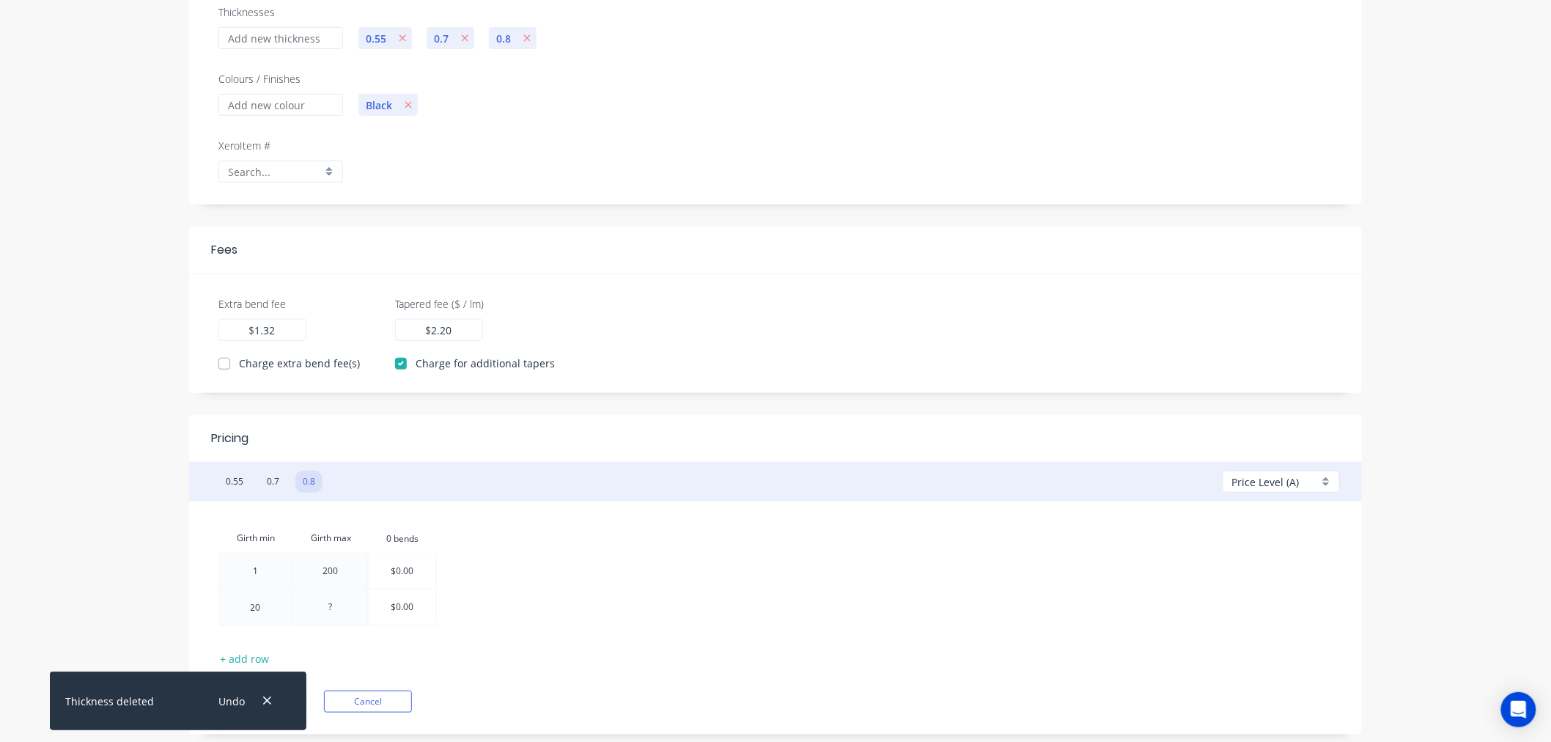
type input "201"
click at [334, 612] on div at bounding box center [330, 606] width 74 height 35
type input "400"
click at [258, 658] on button "+ add row" at bounding box center [245, 658] width 65 height 20
click at [255, 648] on div at bounding box center [254, 643] width 71 height 35
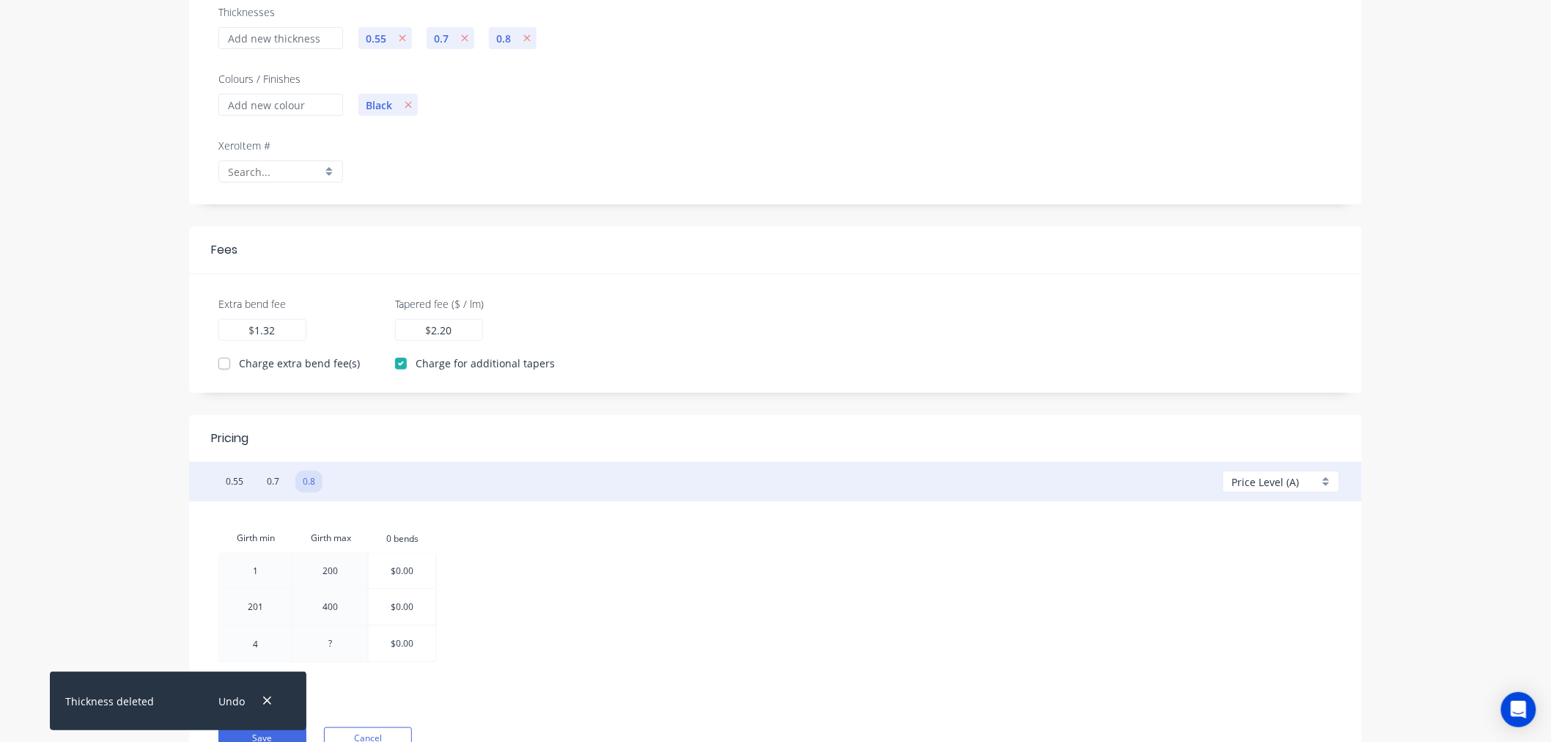
type input "401"
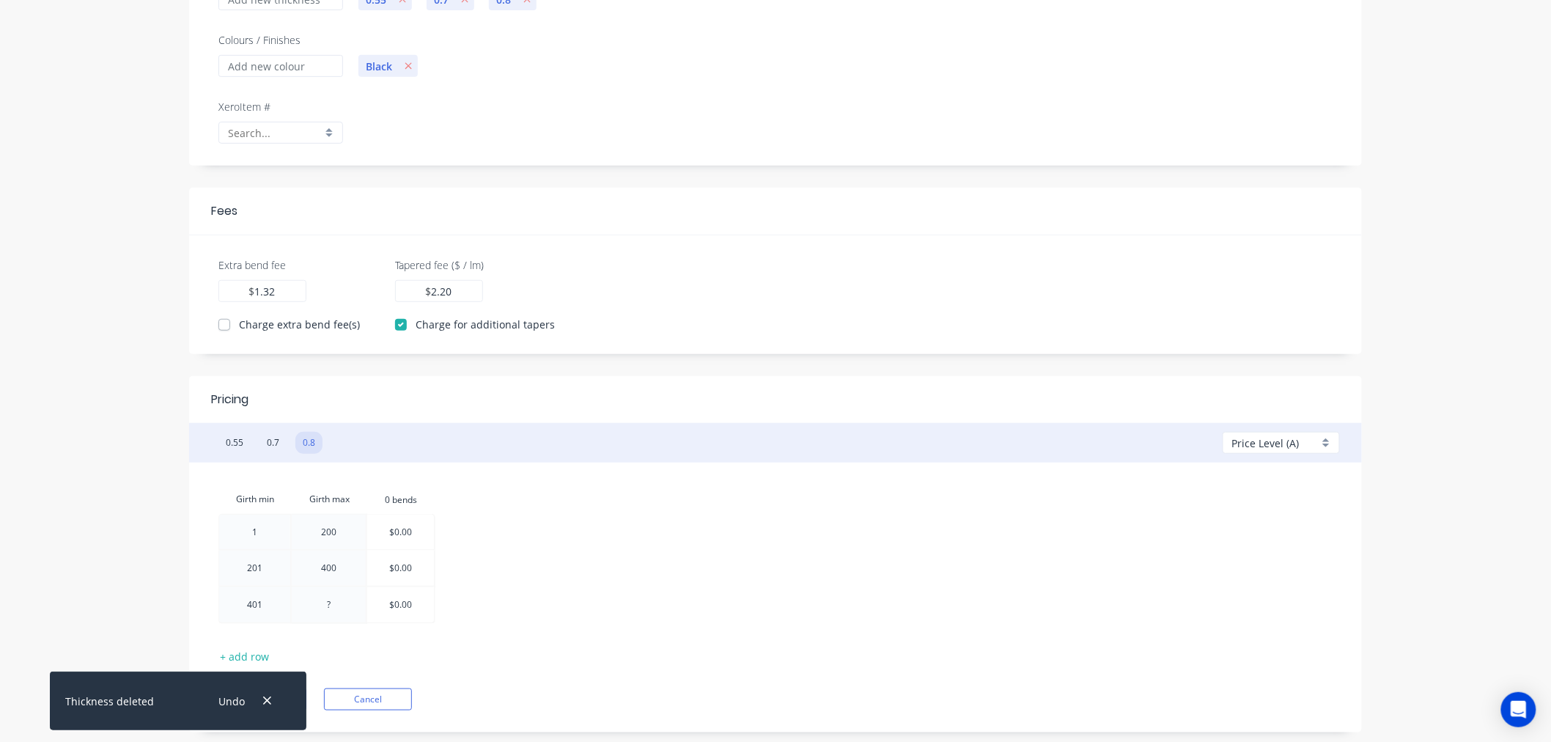
scroll to position [293, 0]
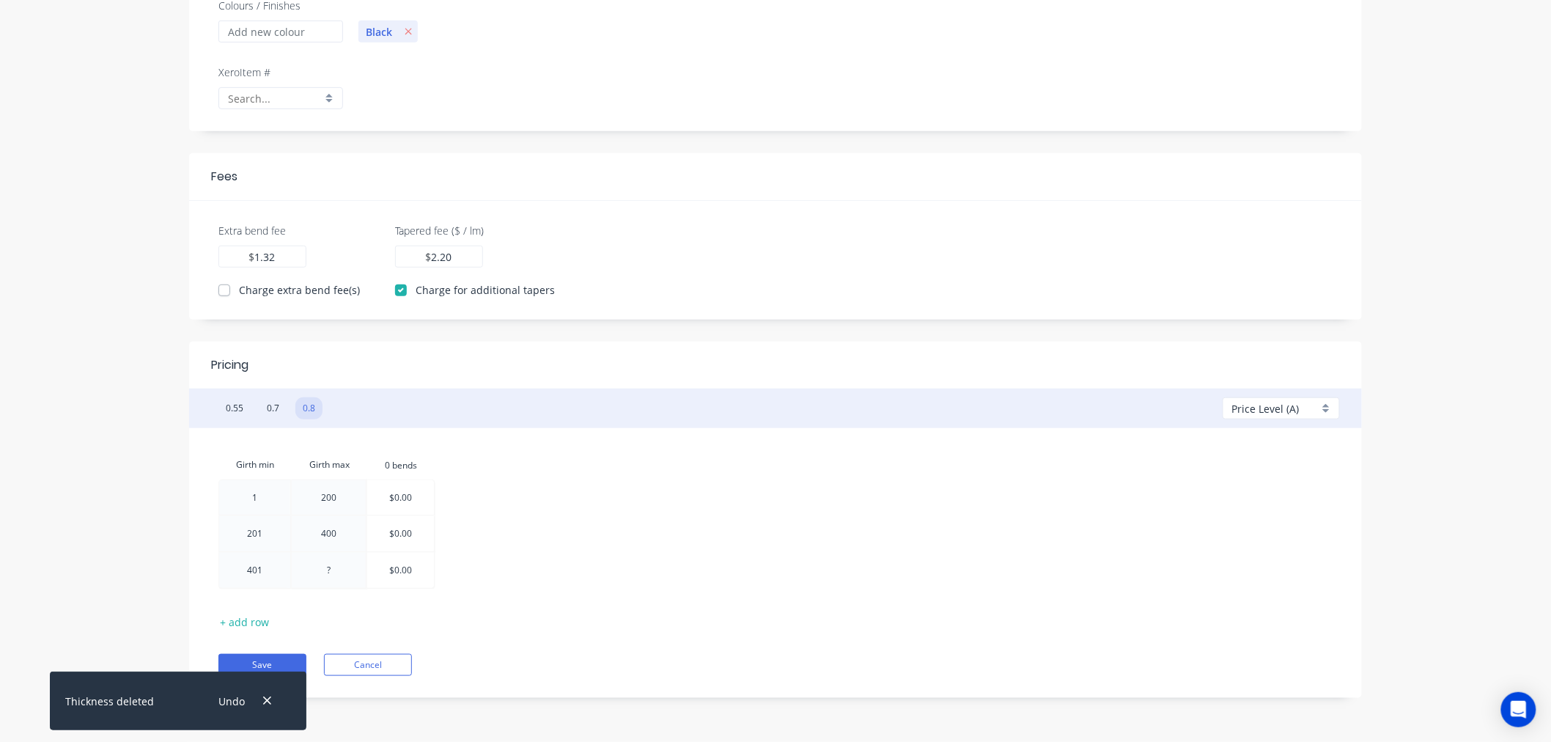
click at [314, 570] on div at bounding box center [329, 570] width 74 height 35
type input "600"
click at [253, 622] on button "+ add row" at bounding box center [245, 621] width 65 height 20
click at [248, 611] on div at bounding box center [254, 606] width 71 height 35
type input "601"
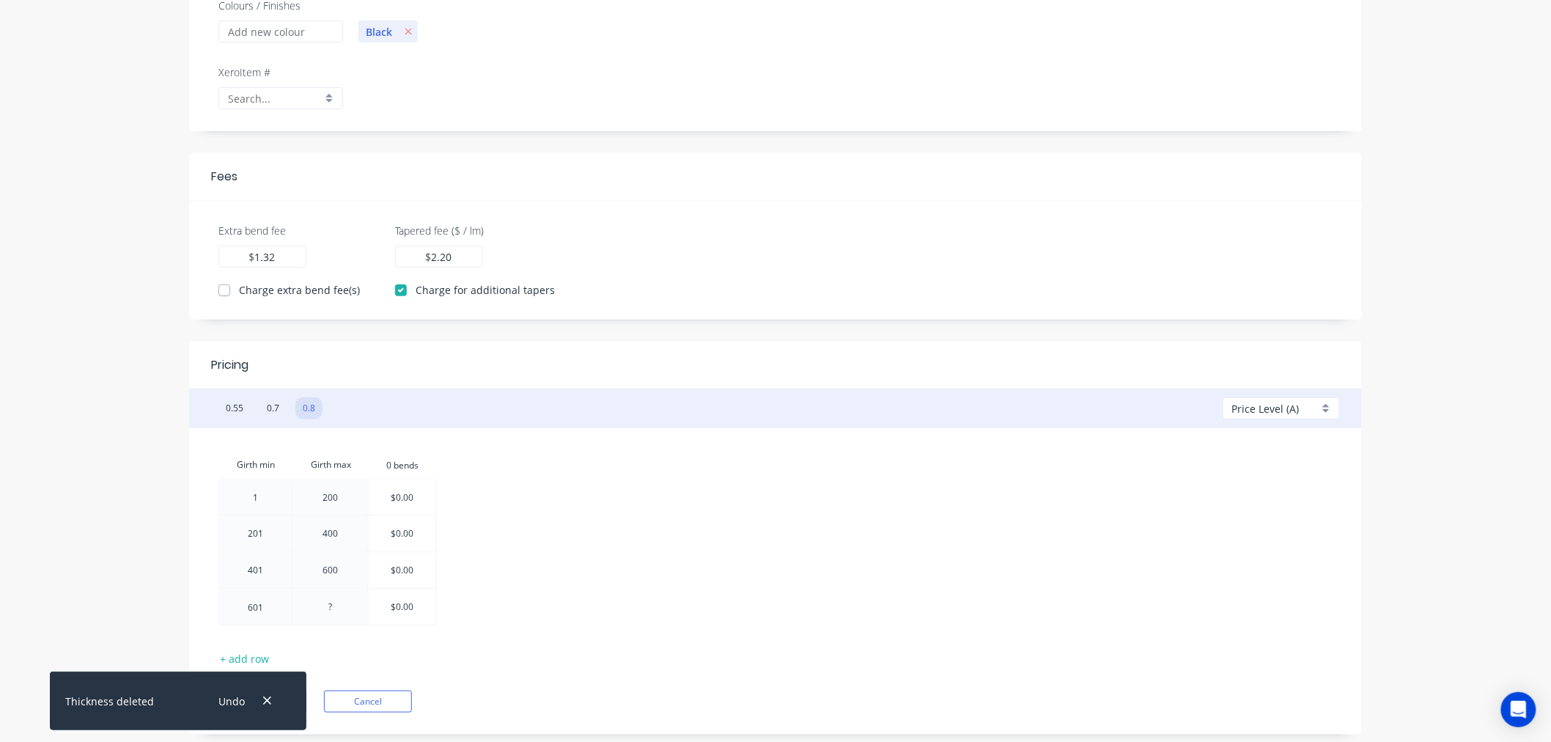
click at [340, 608] on div at bounding box center [330, 606] width 74 height 35
type input "800"
click at [258, 655] on button "+ add row" at bounding box center [245, 658] width 65 height 20
click at [1507, 707] on div "Open Intercom Messenger" at bounding box center [1519, 710] width 39 height 39
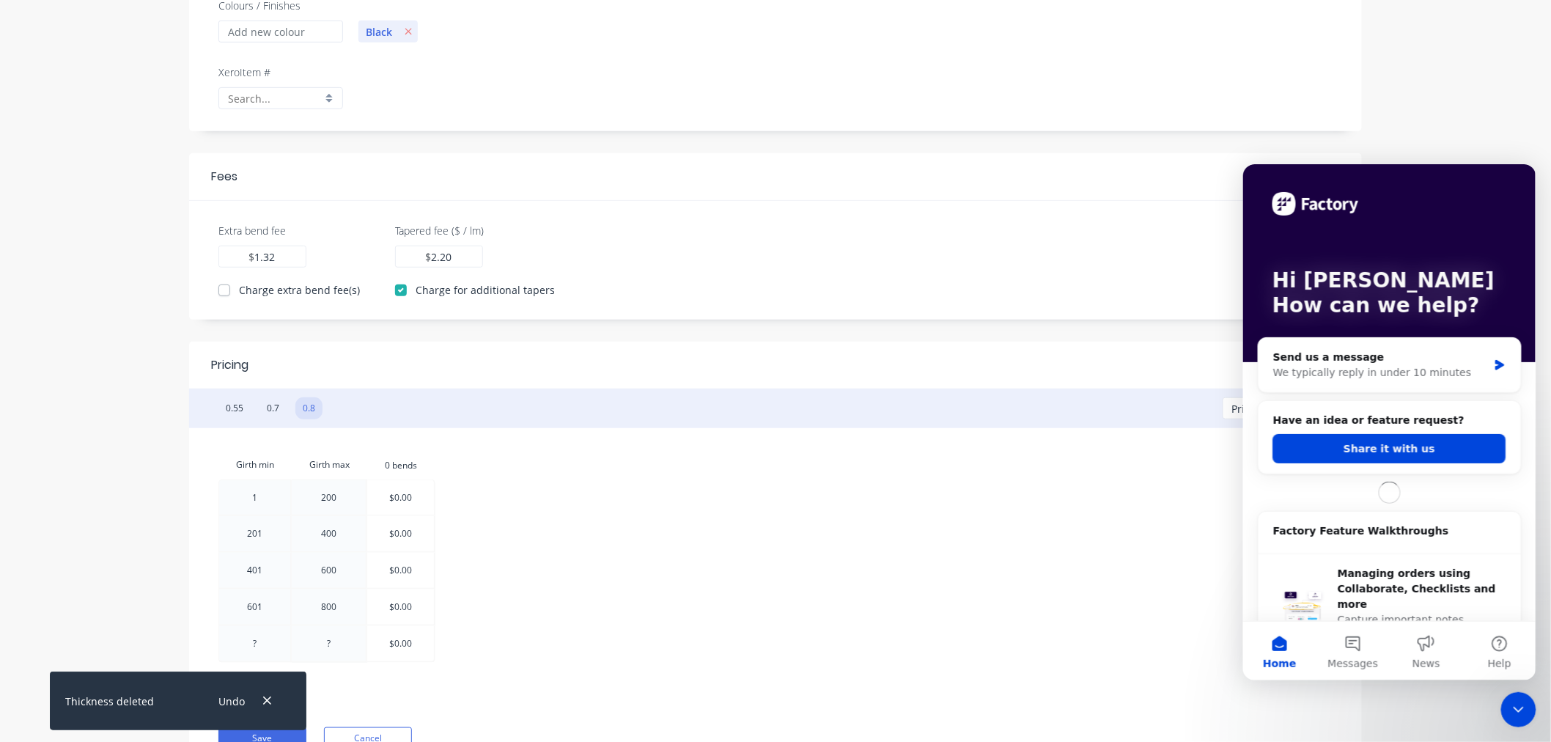
scroll to position [0, 0]
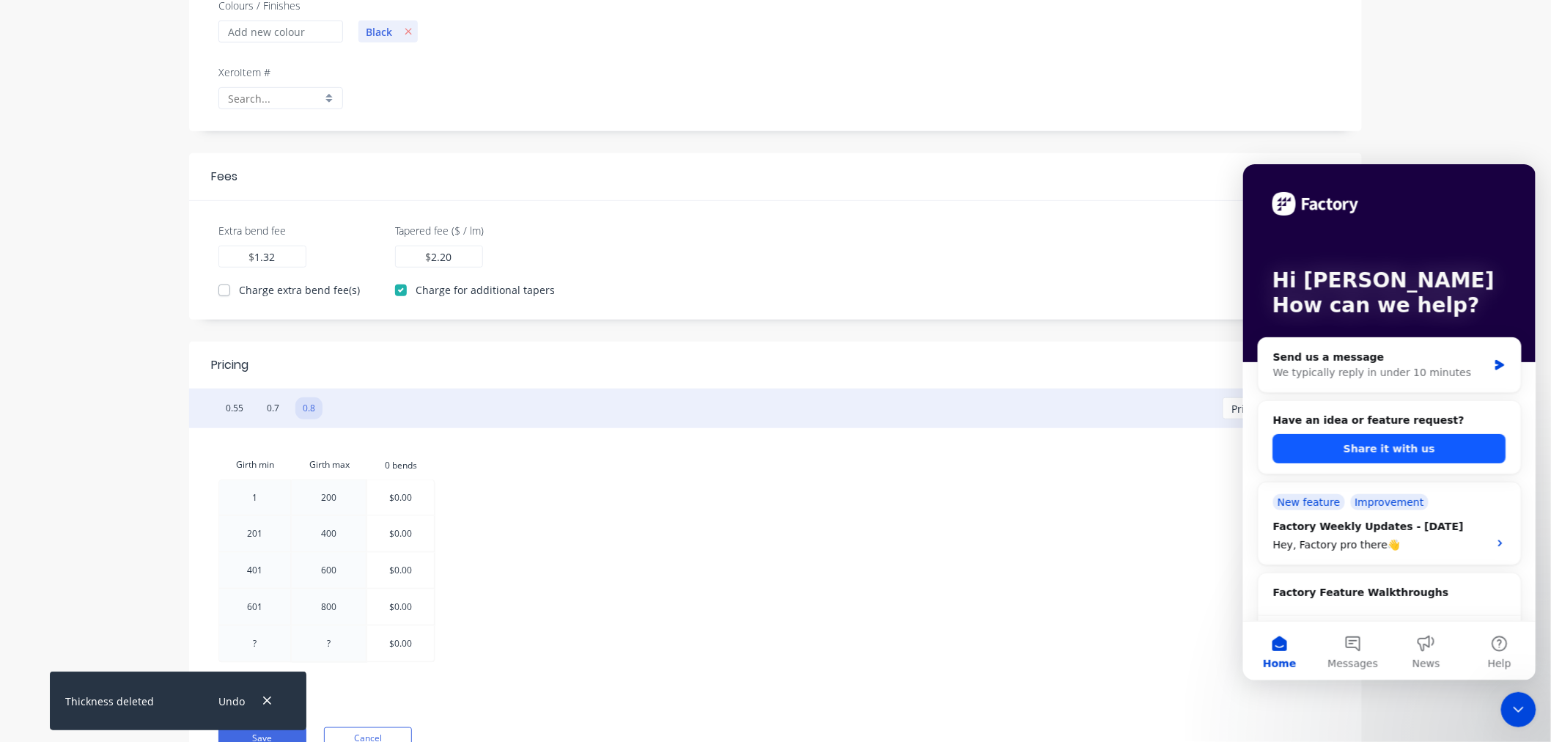
click at [1358, 452] on button "Share it with us" at bounding box center [1389, 447] width 233 height 29
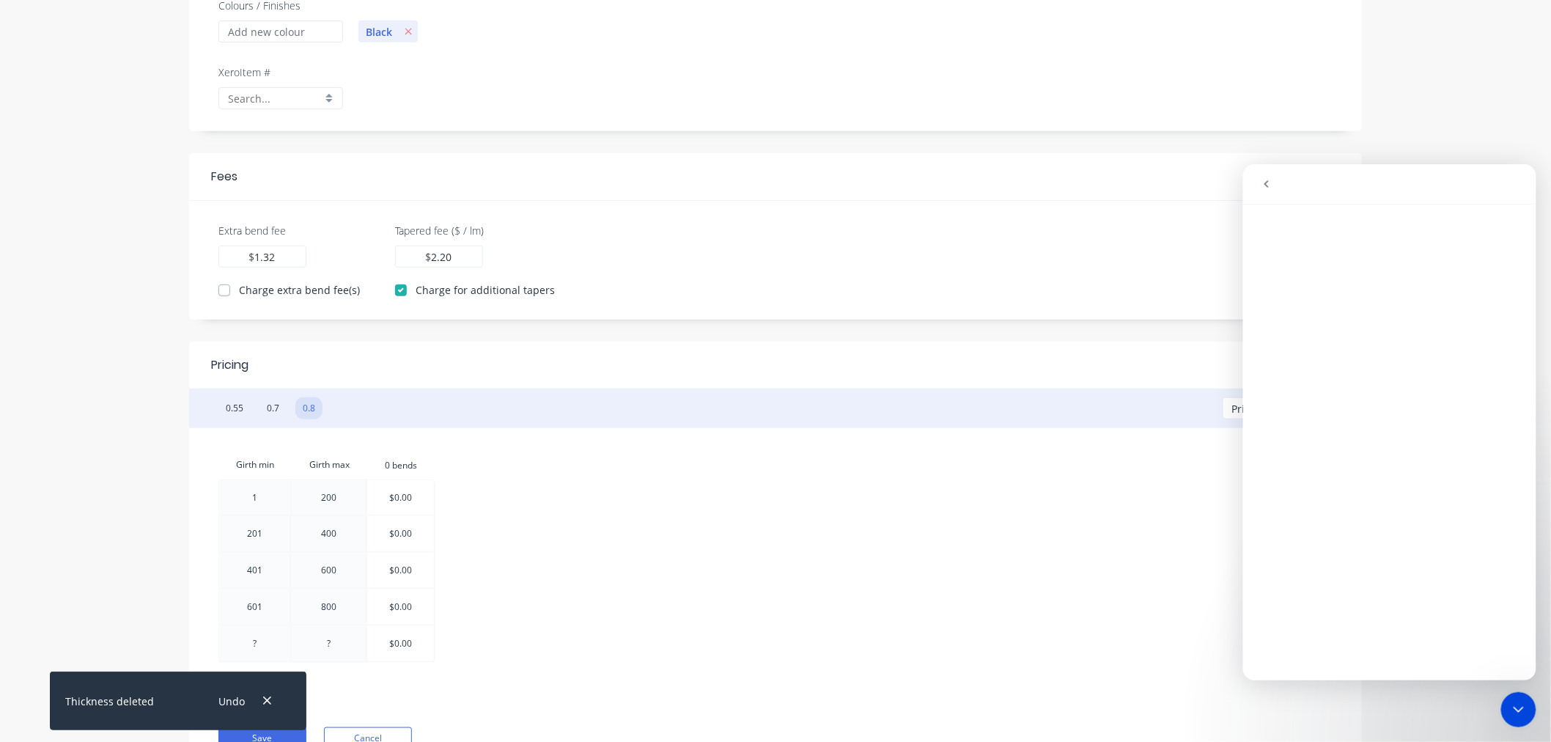
click at [1517, 710] on icon "Close Intercom Messenger" at bounding box center [1518, 709] width 18 height 18
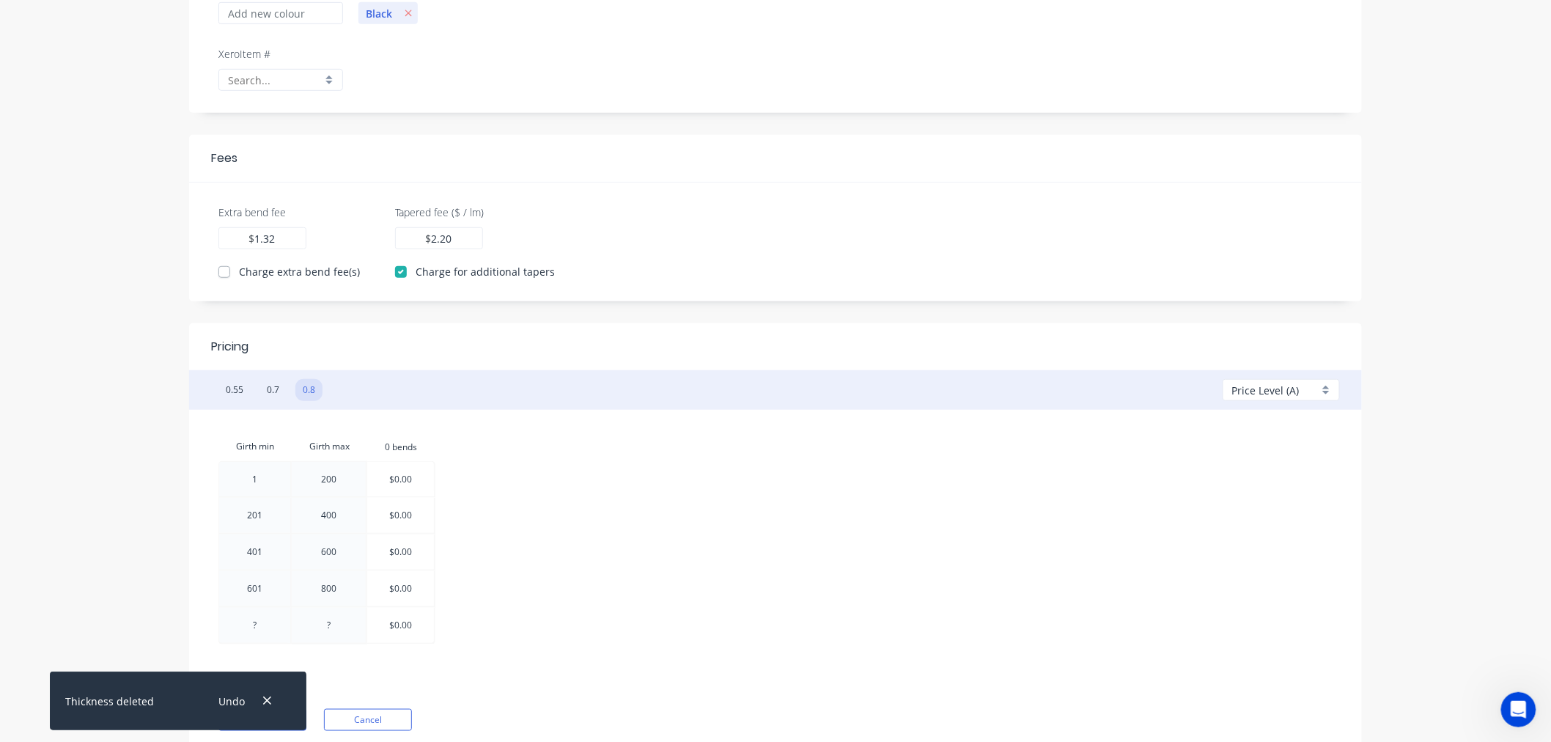
scroll to position [367, 0]
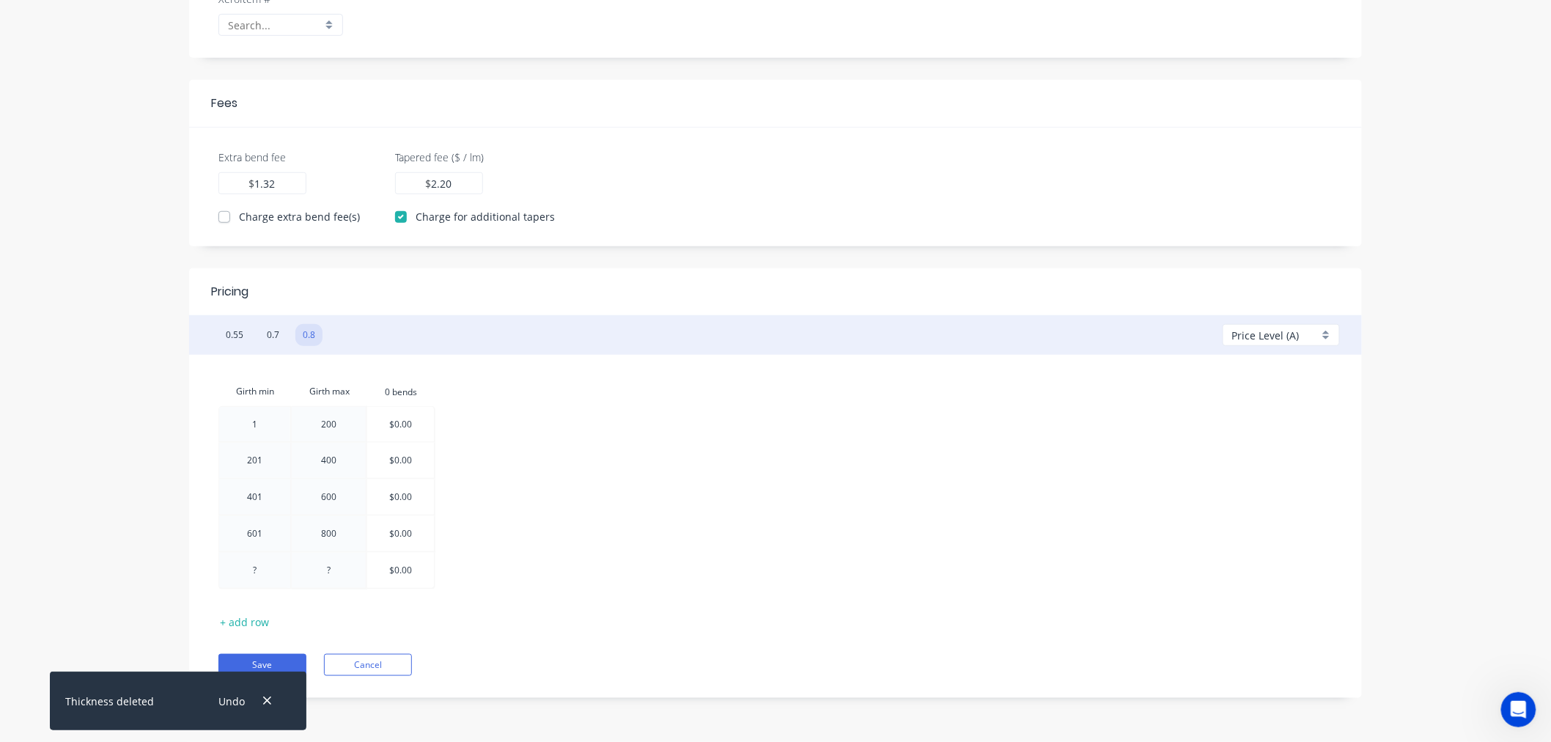
click at [251, 572] on div at bounding box center [254, 570] width 71 height 35
type input "801"
click at [320, 570] on div at bounding box center [330, 570] width 74 height 35
type input "1000"
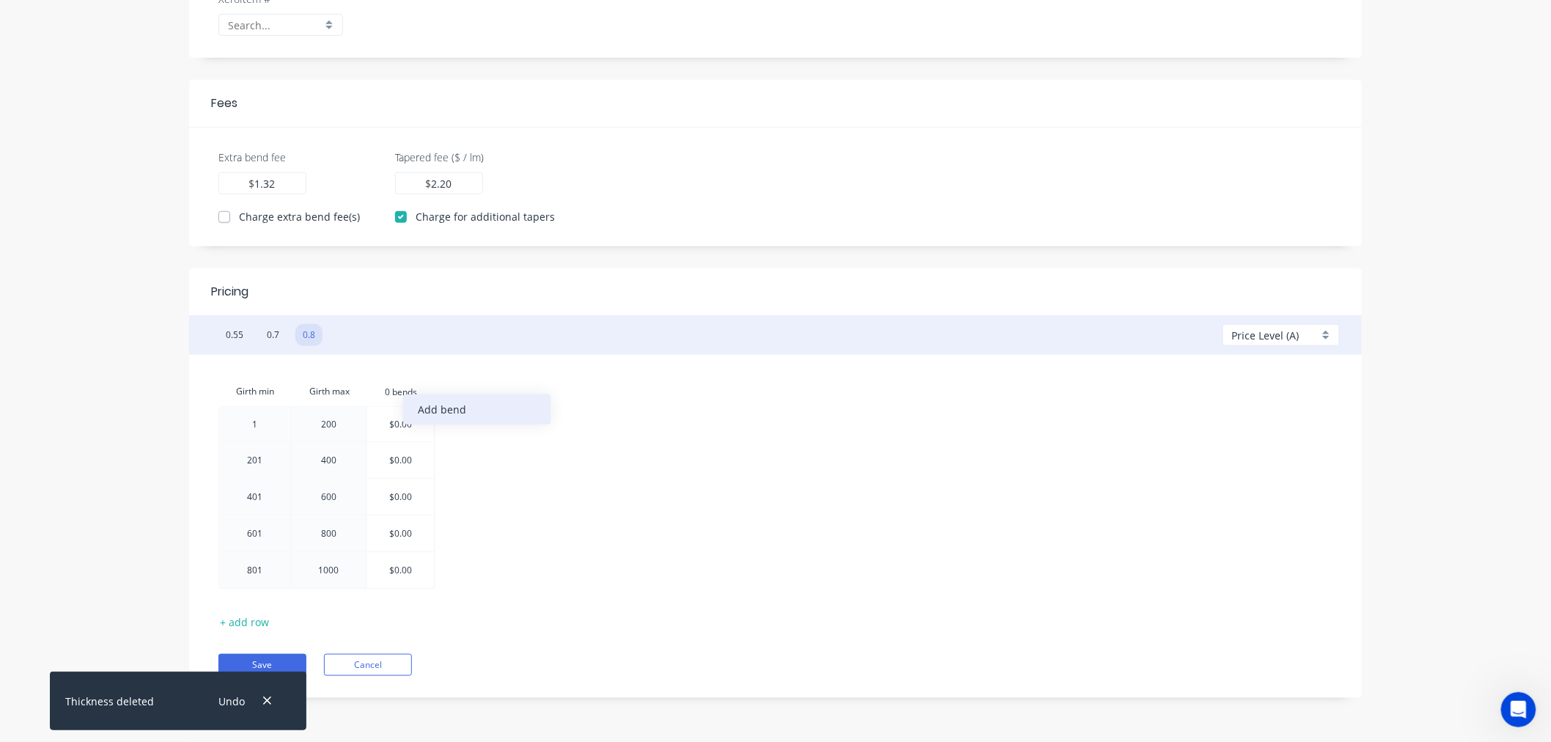
click at [446, 412] on div "Add bend" at bounding box center [476, 409] width 147 height 30
click at [518, 441] on div "Add bend" at bounding box center [545, 443] width 147 height 30
click at [572, 436] on div "Add bend" at bounding box center [604, 439] width 147 height 30
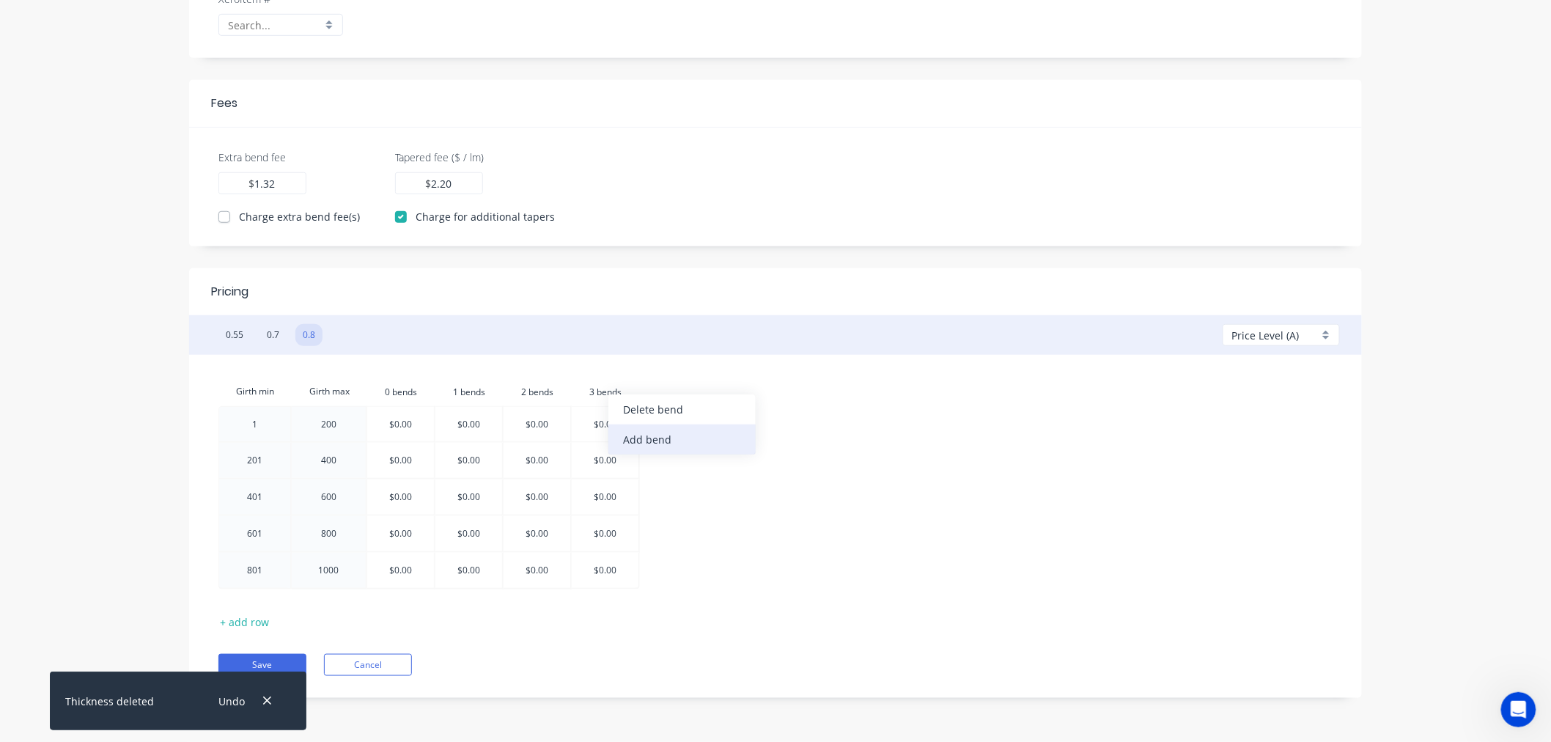
click at [660, 438] on div "Add bend" at bounding box center [681, 439] width 147 height 30
click at [736, 435] on div "Add bend" at bounding box center [748, 443] width 147 height 30
click at [797, 436] on div "Add bend" at bounding box center [812, 444] width 147 height 30
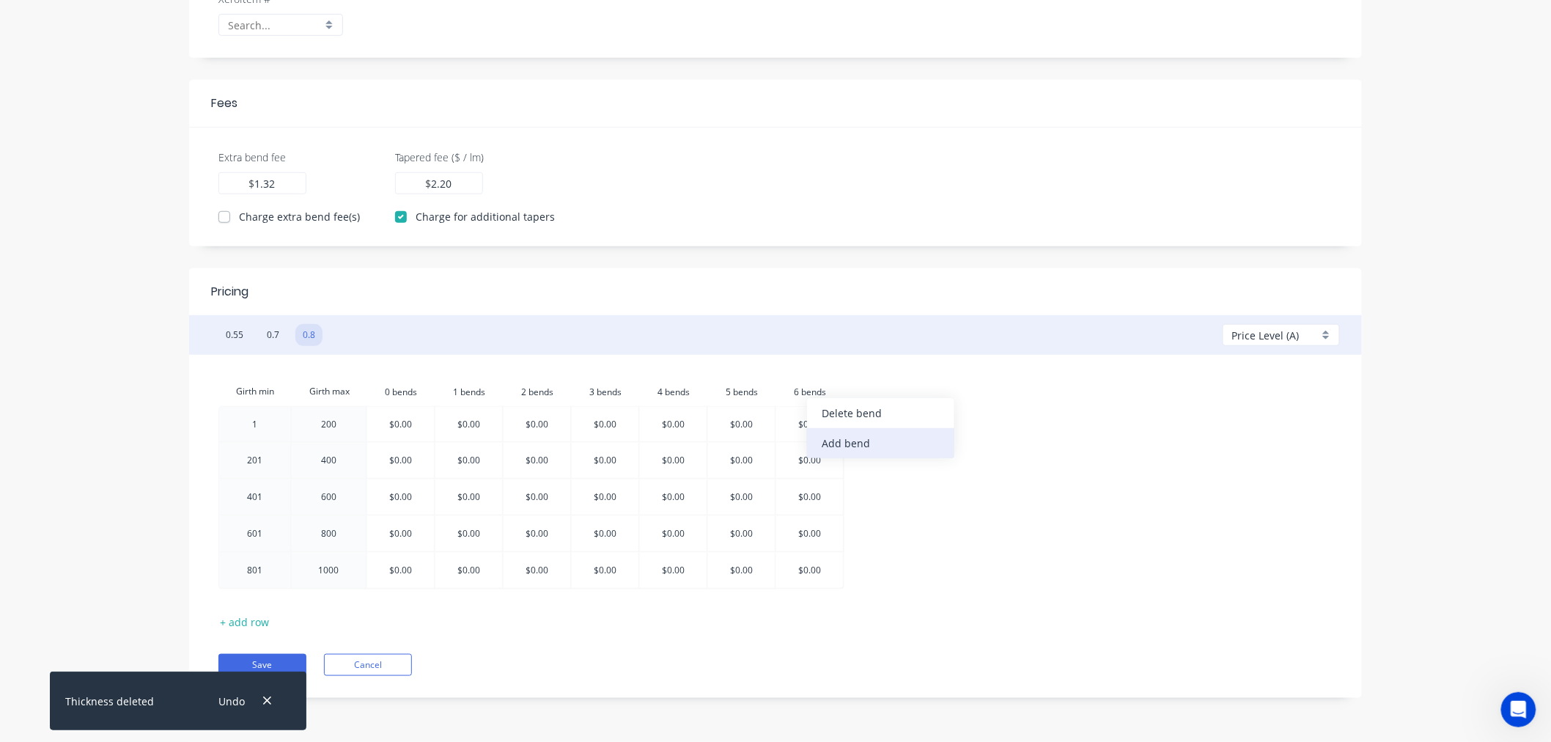
click at [839, 441] on div "Add bend" at bounding box center [880, 443] width 147 height 30
click at [292, 660] on button "Save" at bounding box center [262, 665] width 88 height 22
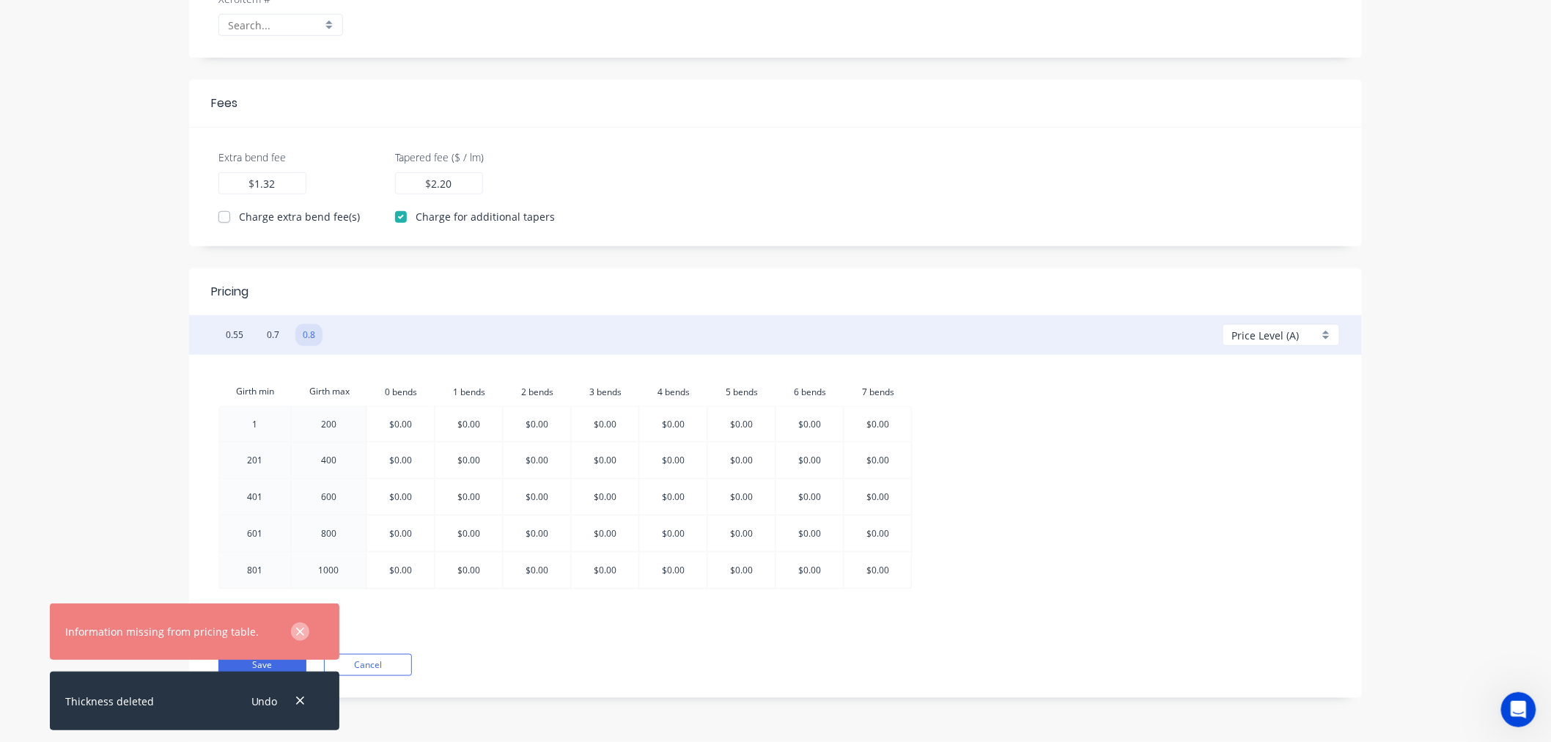
click at [296, 630] on icon "button" at bounding box center [300, 631] width 8 height 8
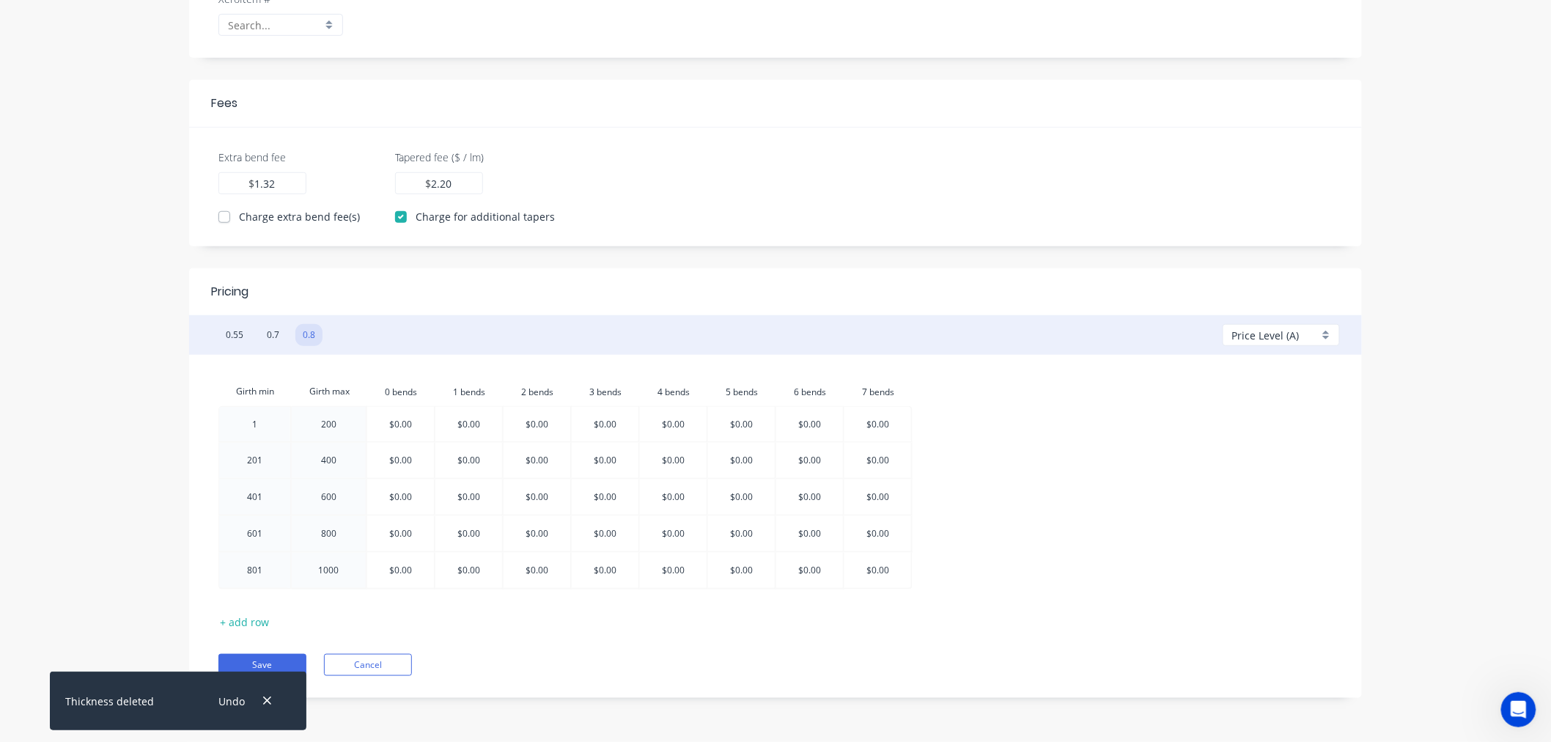
click at [398, 424] on div at bounding box center [400, 424] width 67 height 34
click at [398, 424] on input "$0.00" at bounding box center [401, 424] width 23 height 34
type input "$12.41"
click at [471, 427] on div at bounding box center [469, 424] width 67 height 34
type input "$12.41"
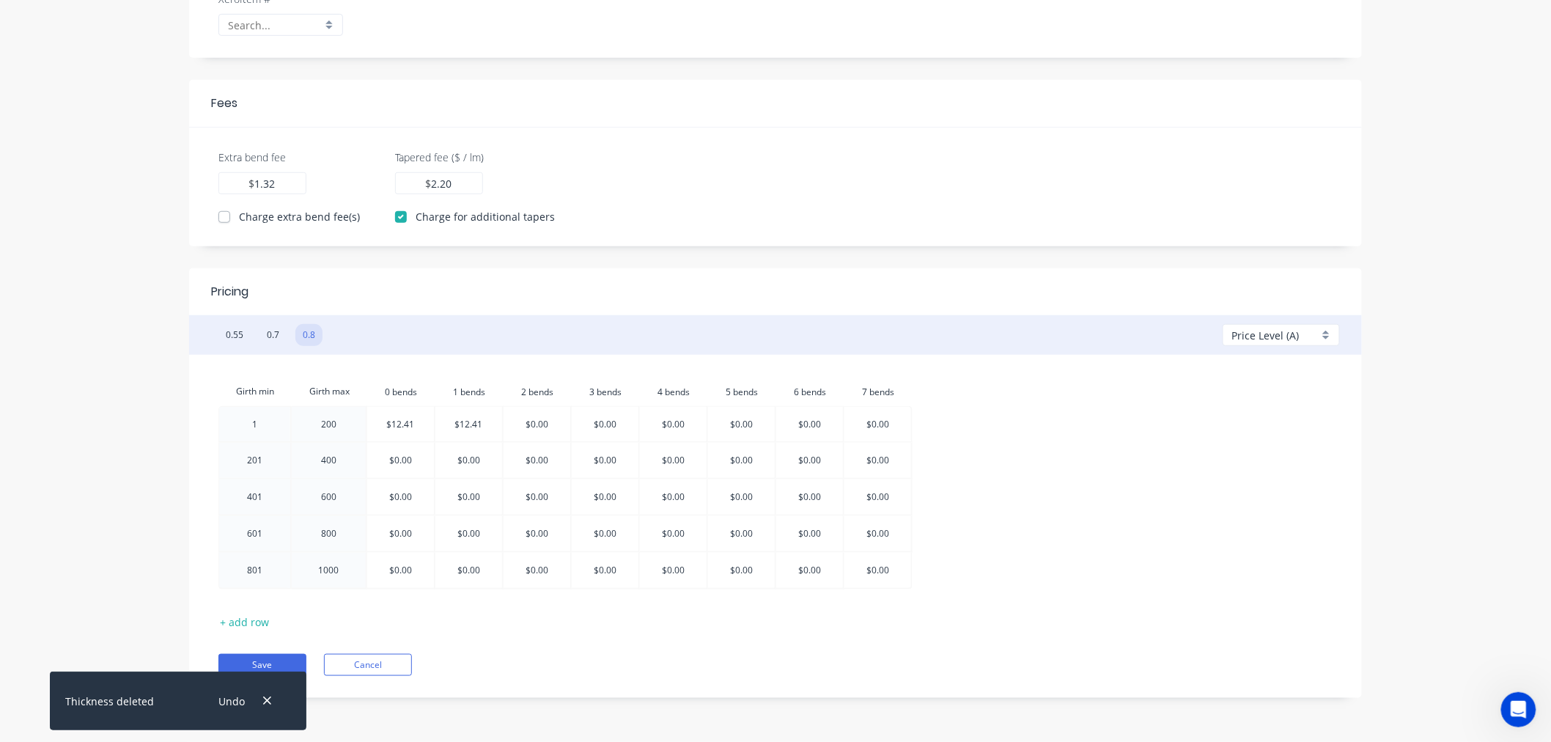
click at [533, 425] on div at bounding box center [537, 424] width 67 height 34
type input "$13.61"
click at [597, 427] on div at bounding box center [605, 424] width 67 height 34
click at [597, 427] on input "$0.00" at bounding box center [605, 424] width 23 height 34
type input "14.810.00"
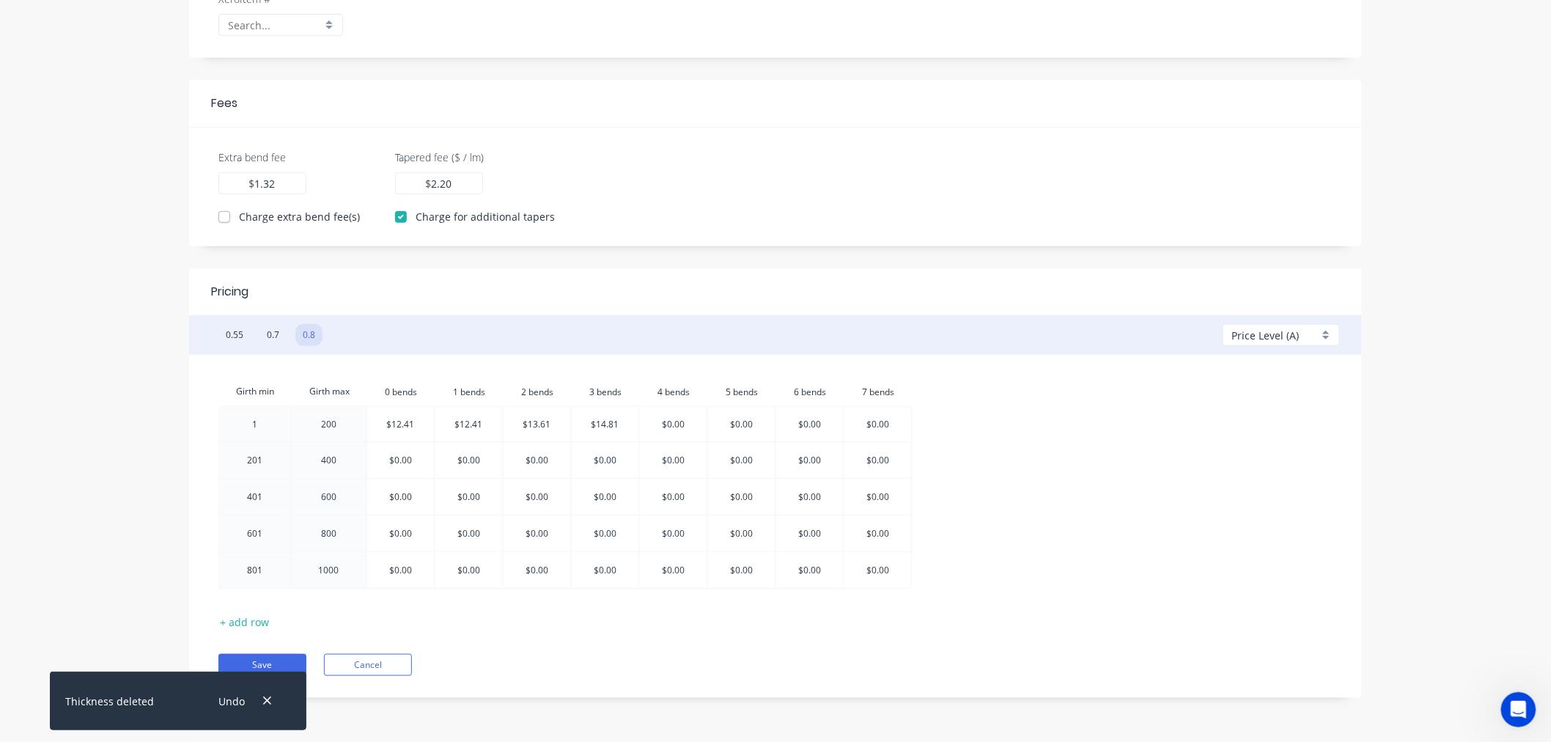
click at [674, 430] on div at bounding box center [673, 424] width 67 height 34
click at [682, 430] on input "$0.00" at bounding box center [674, 424] width 23 height 34
type input "$16.01"
click at [749, 429] on div at bounding box center [741, 424] width 67 height 34
type input "$17.21"
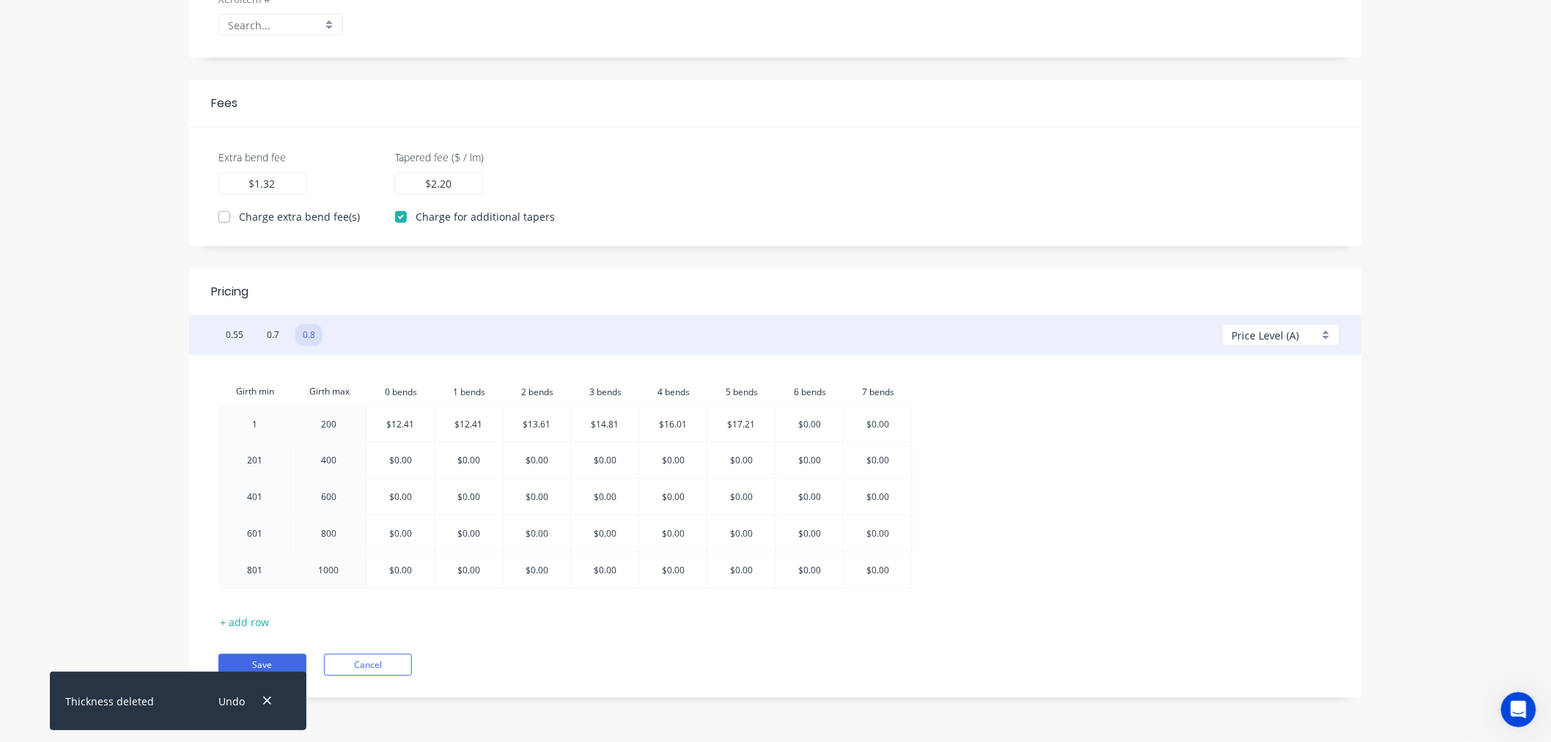
click at [811, 427] on div at bounding box center [809, 424] width 67 height 34
click at [811, 427] on input "$0.00" at bounding box center [810, 424] width 23 height 34
type input "$18.41"
click at [870, 427] on div at bounding box center [877, 424] width 67 height 34
click at [870, 427] on input "$0.00" at bounding box center [878, 424] width 23 height 34
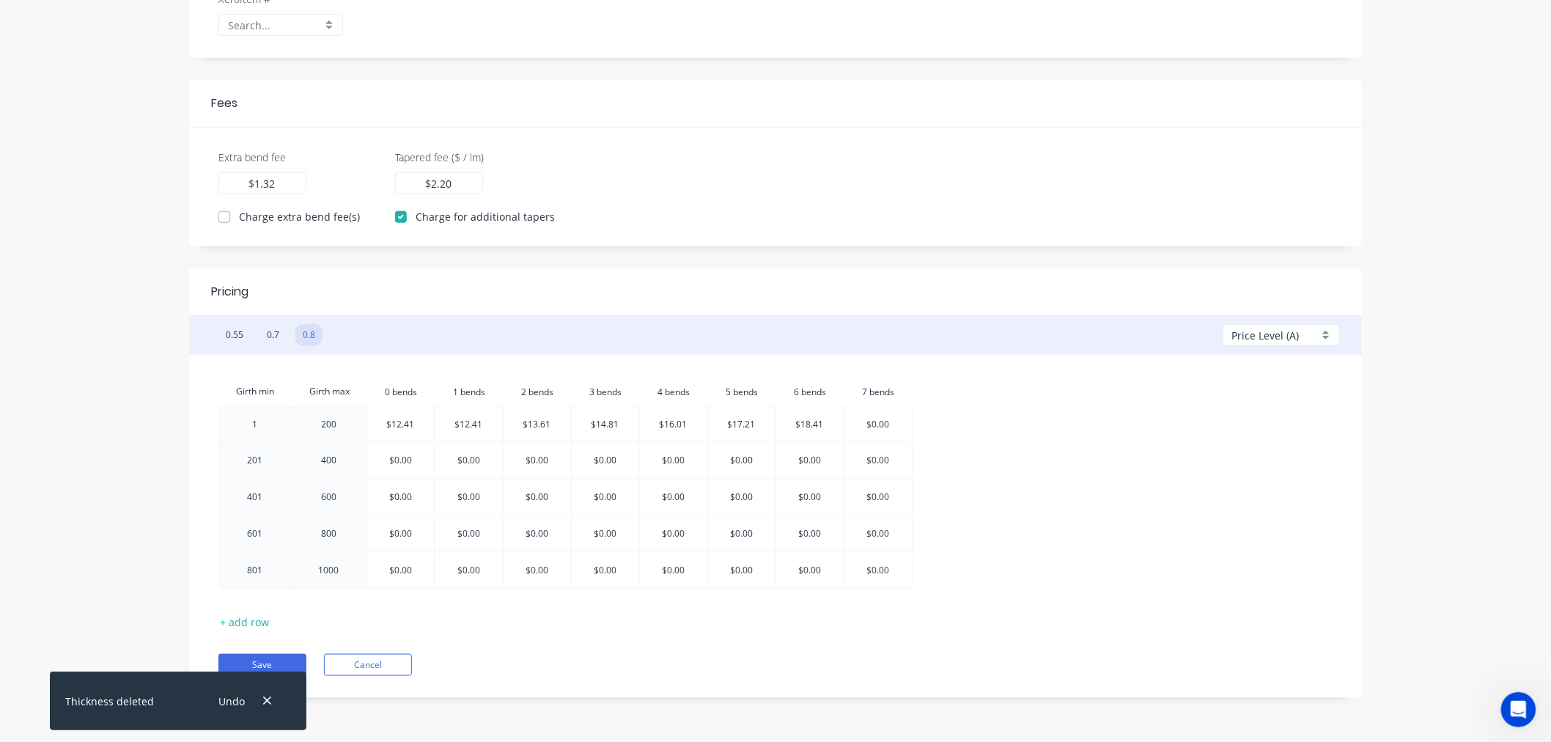
type input "$19.61"
click at [406, 463] on div at bounding box center [400, 460] width 67 height 35
type input "$24.82"
click at [470, 465] on div at bounding box center [469, 460] width 67 height 35
click at [470, 465] on input "$0.00" at bounding box center [469, 460] width 23 height 35
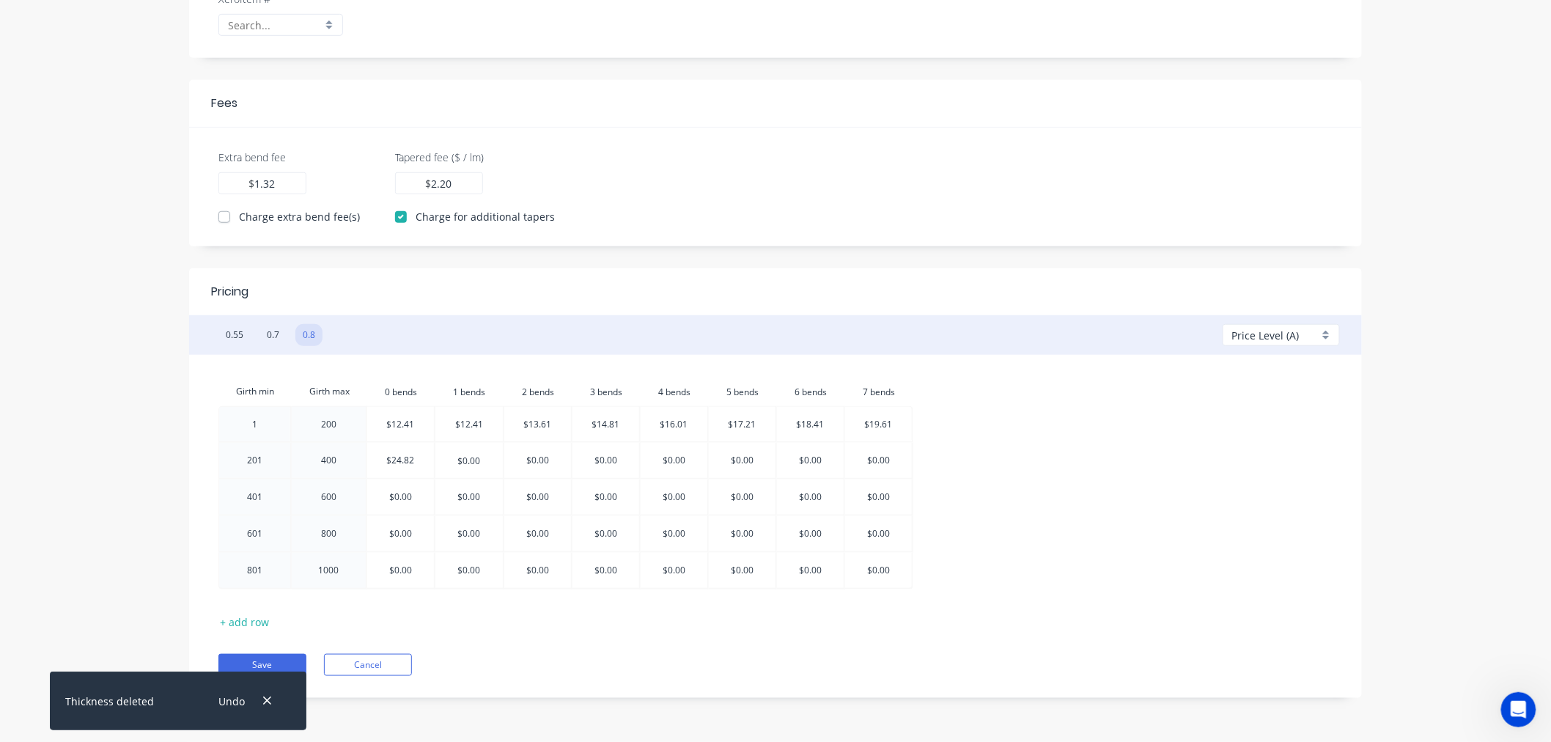
type input "$24.82"
click at [540, 460] on div at bounding box center [537, 460] width 67 height 35
click at [540, 460] on input "$0.00" at bounding box center [537, 460] width 23 height 35
type input "$26.02"
click at [608, 462] on div at bounding box center [605, 460] width 67 height 35
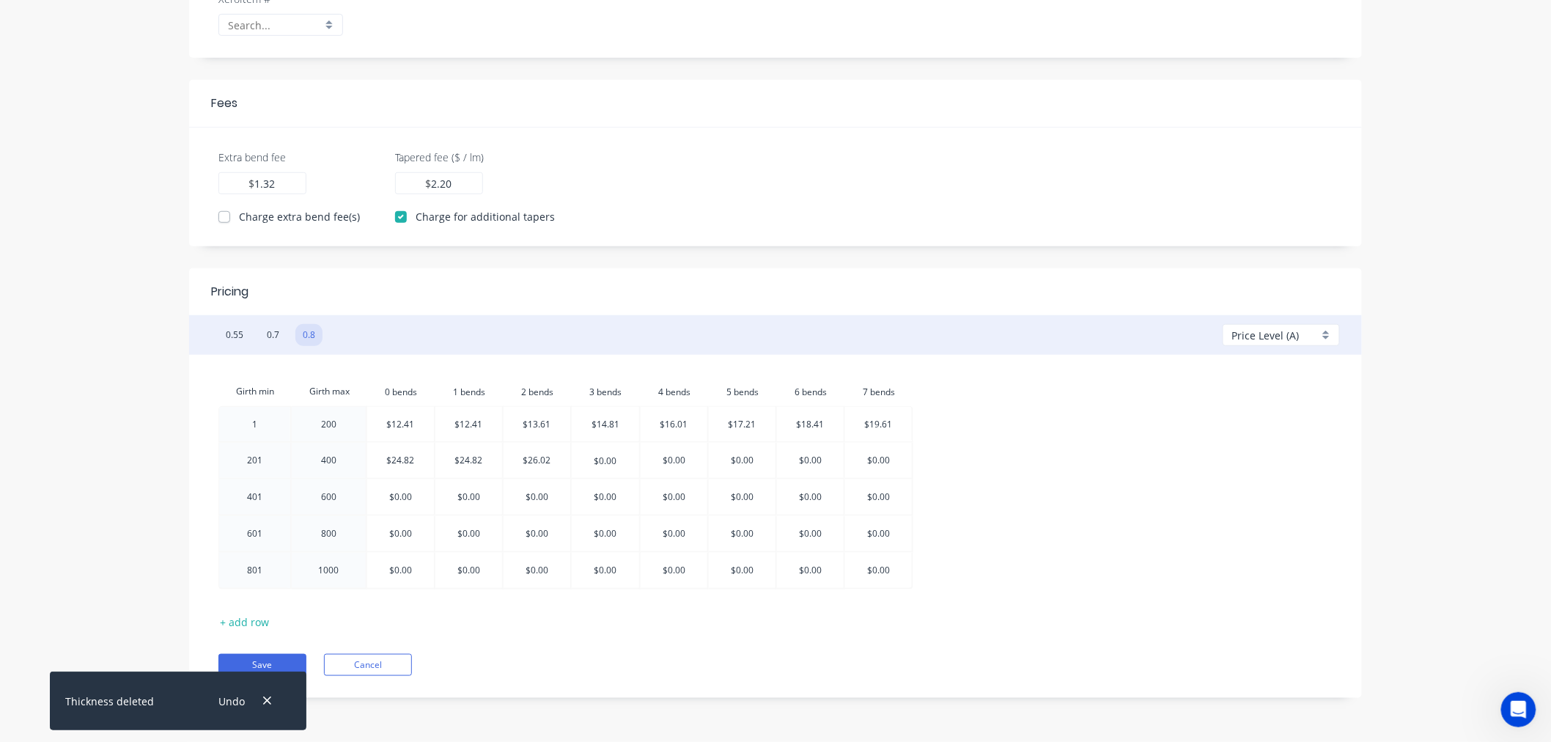
type input "$27.22"
click at [678, 464] on div at bounding box center [673, 460] width 67 height 35
type input "$28.42"
click at [737, 460] on div at bounding box center [741, 460] width 67 height 35
type input "$29.62"
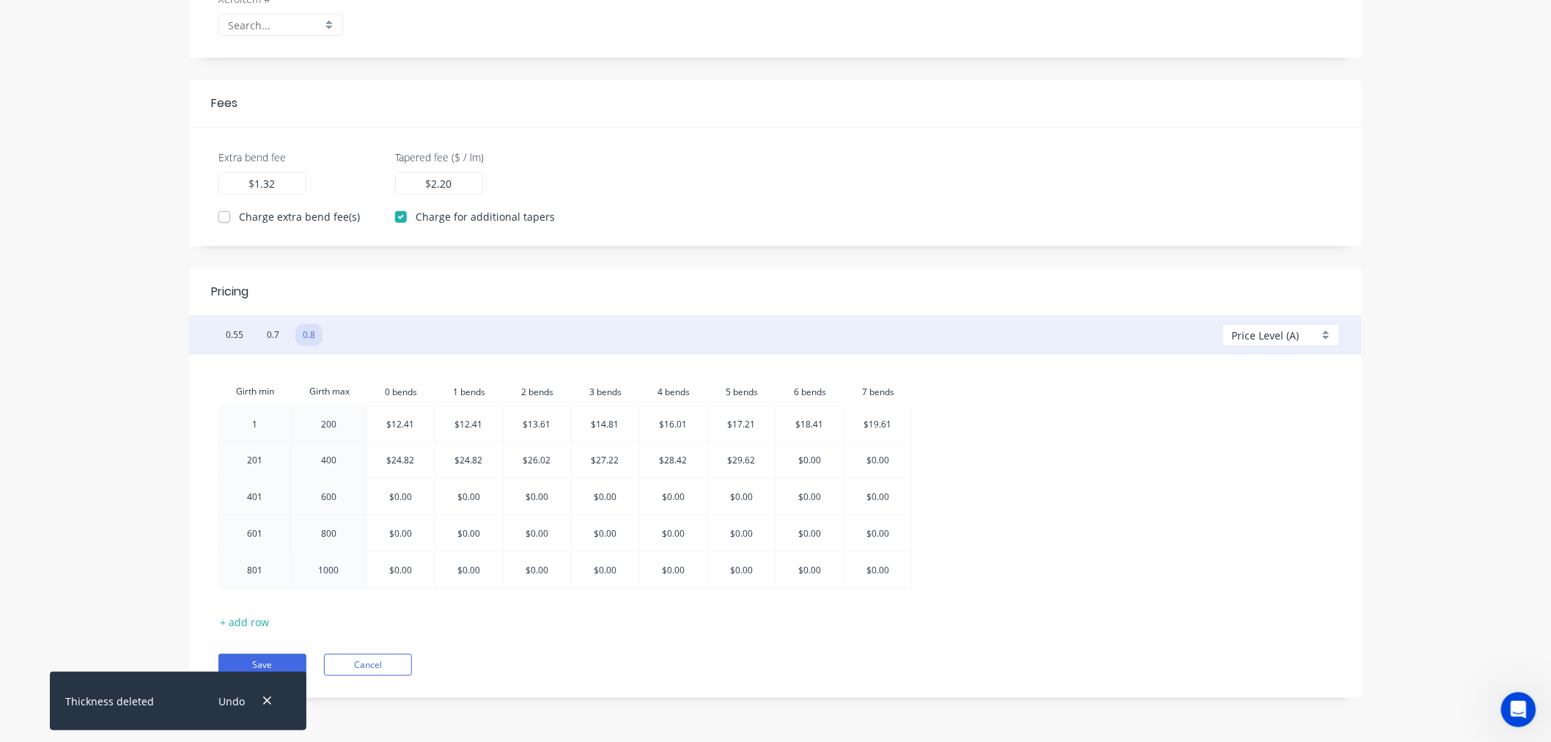
click at [807, 463] on div at bounding box center [809, 460] width 67 height 35
click at [807, 463] on input "$0.00" at bounding box center [810, 460] width 23 height 35
type input "$30.82"
click at [877, 463] on div at bounding box center [877, 460] width 67 height 35
click at [877, 463] on input "$0.00" at bounding box center [878, 460] width 23 height 35
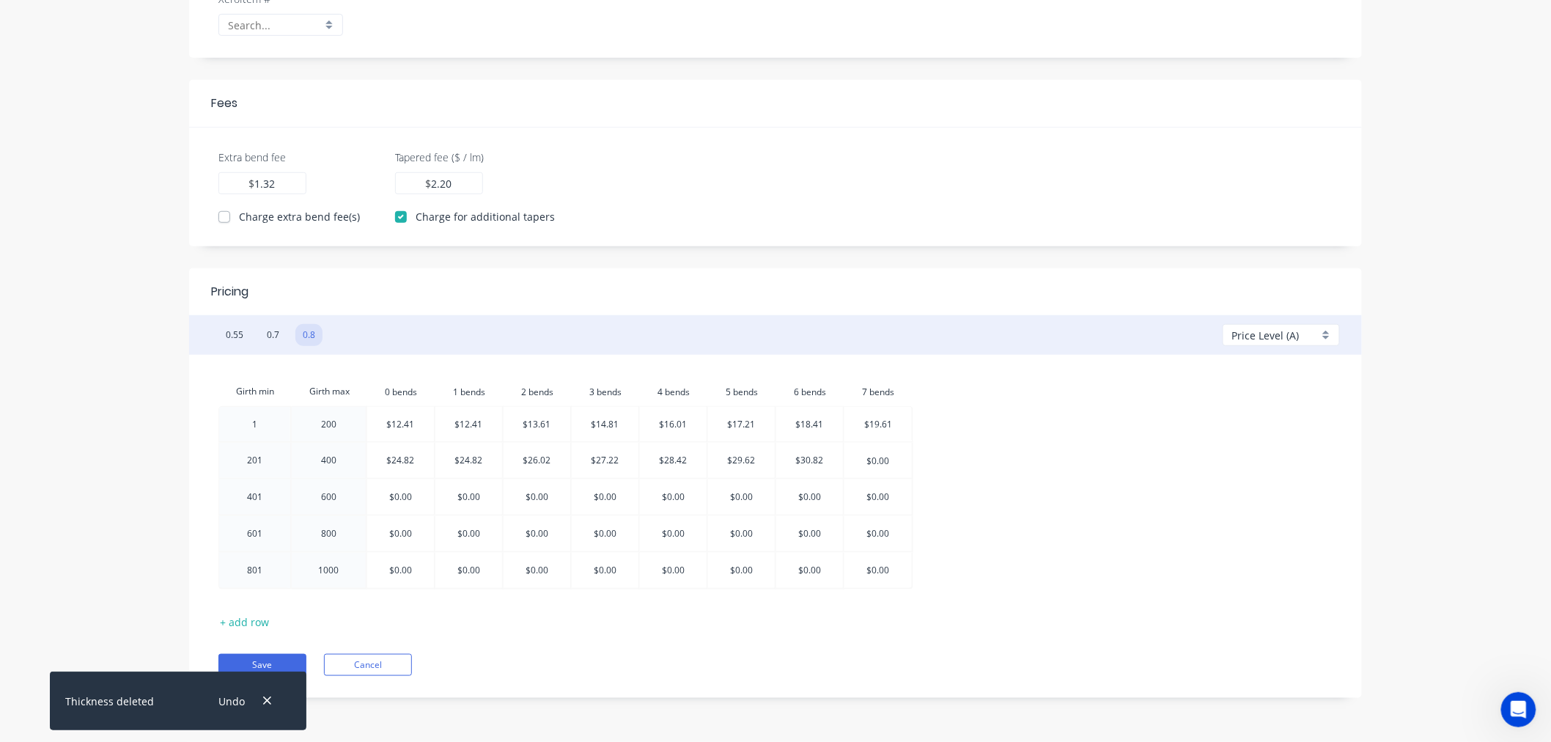
type input "$32.02"
click at [404, 501] on div at bounding box center [400, 496] width 67 height 35
click at [404, 501] on input "$0.00" at bounding box center [401, 496] width 23 height 35
type input "$37.23"
click at [476, 498] on div at bounding box center [469, 496] width 67 height 35
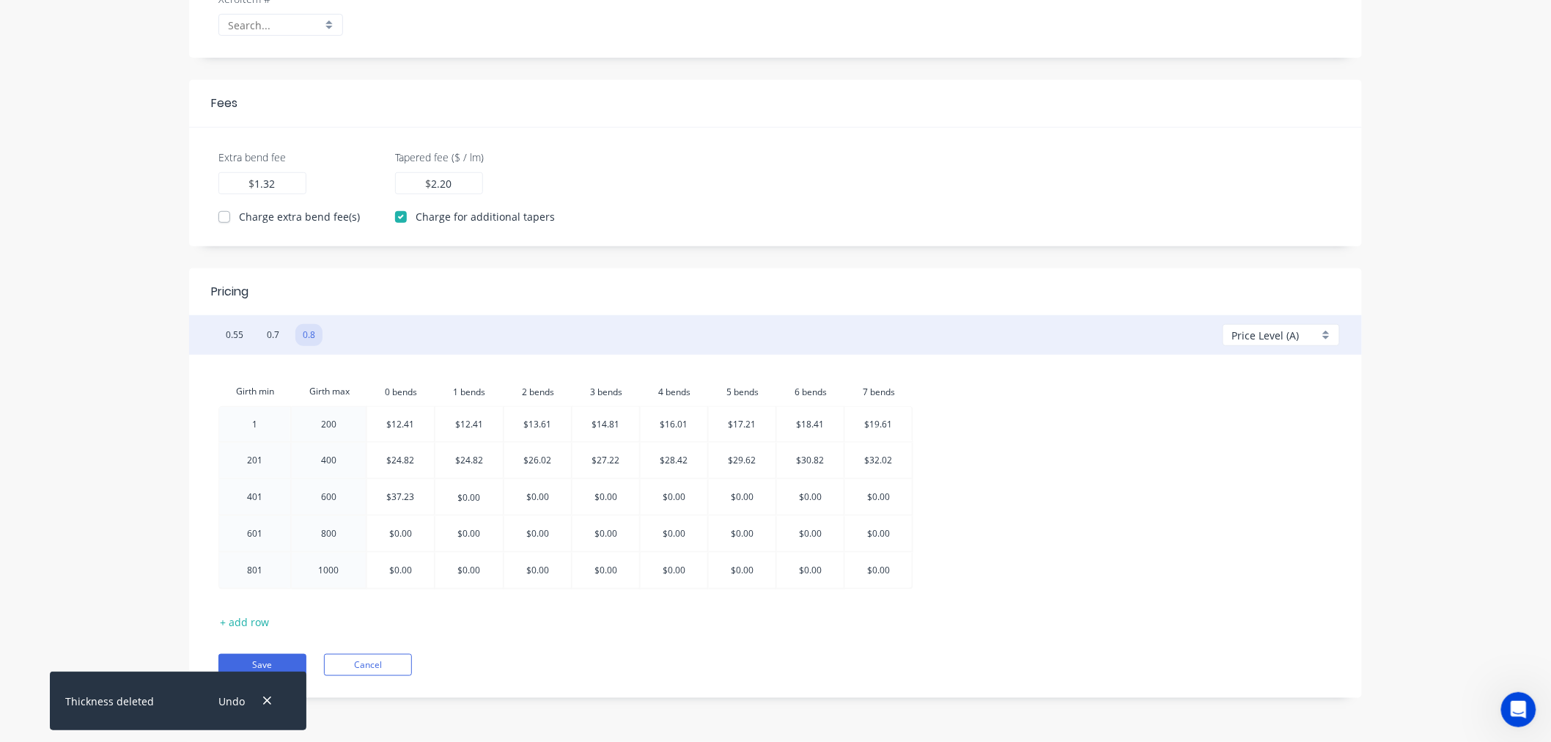
type input "$37.23"
click at [544, 501] on div at bounding box center [537, 496] width 67 height 35
type input "$38.43"
click at [602, 496] on div at bounding box center [605, 496] width 67 height 35
click at [602, 496] on input "$0.00" at bounding box center [605, 496] width 23 height 35
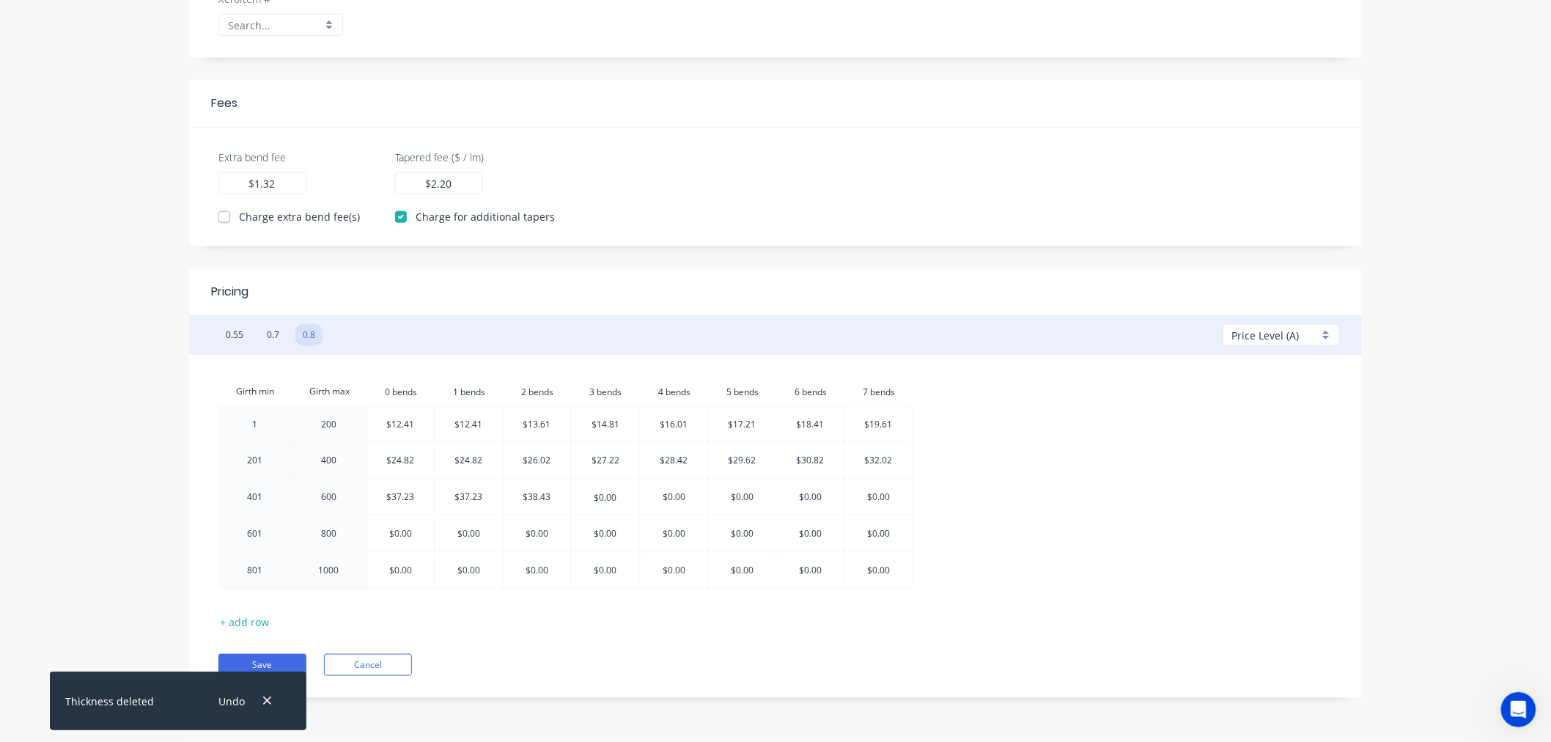
type input "$39.63"
click at [672, 501] on div at bounding box center [673, 496] width 67 height 35
click at [675, 500] on input "$0.00" at bounding box center [674, 496] width 23 height 35
type input "$40.83"
click at [741, 501] on div at bounding box center [741, 496] width 67 height 35
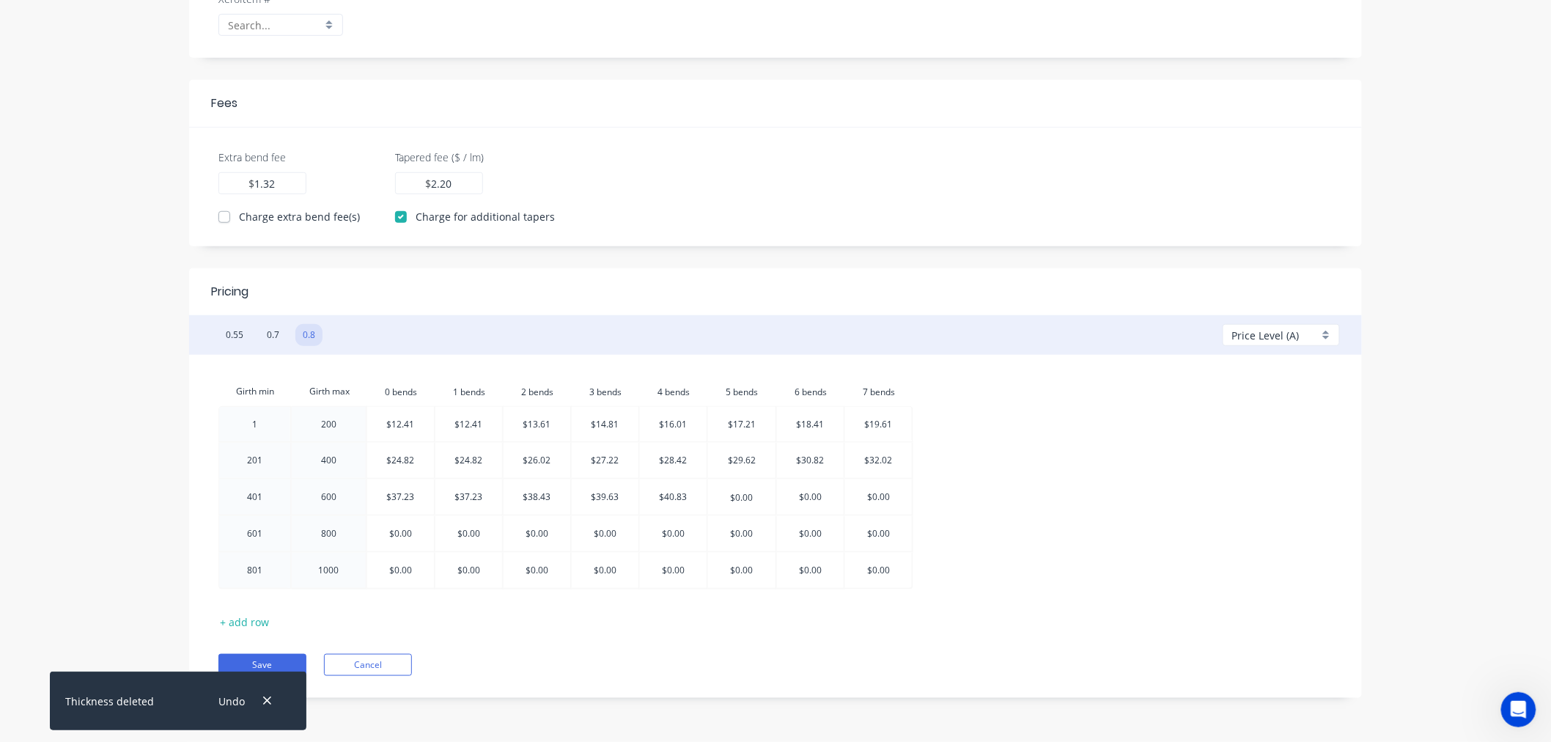
type input "$42.03"
click at [809, 504] on div at bounding box center [809, 496] width 67 height 35
click at [809, 504] on input "$0.00" at bounding box center [810, 496] width 23 height 35
type input "$43.23"
click at [876, 504] on div at bounding box center [877, 496] width 67 height 35
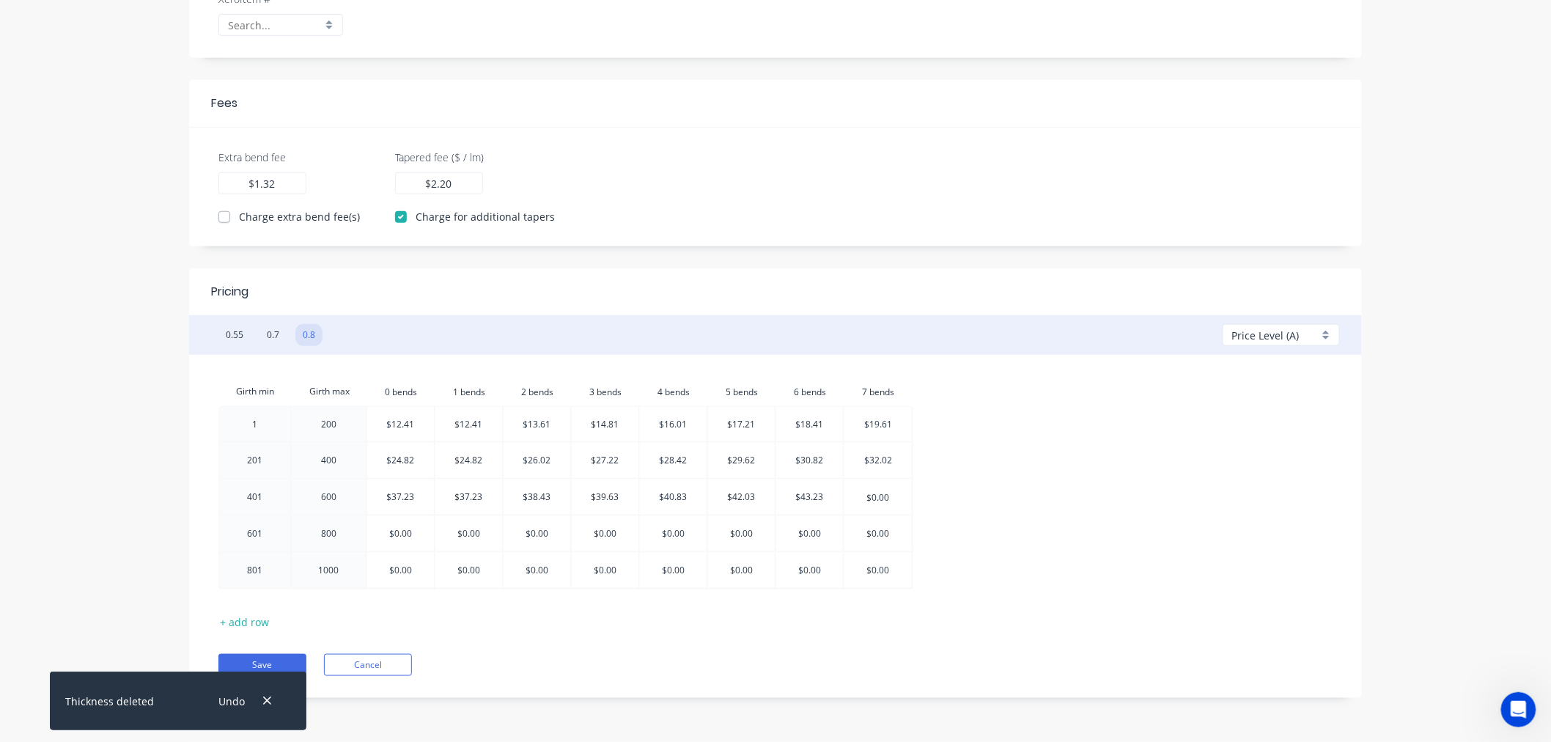
click at [876, 504] on input "$0.00" at bounding box center [878, 496] width 23 height 35
type input "$44.43"
click at [394, 534] on div at bounding box center [400, 533] width 67 height 35
click at [397, 534] on input "$0.00" at bounding box center [401, 533] width 23 height 35
type input "$49.64"
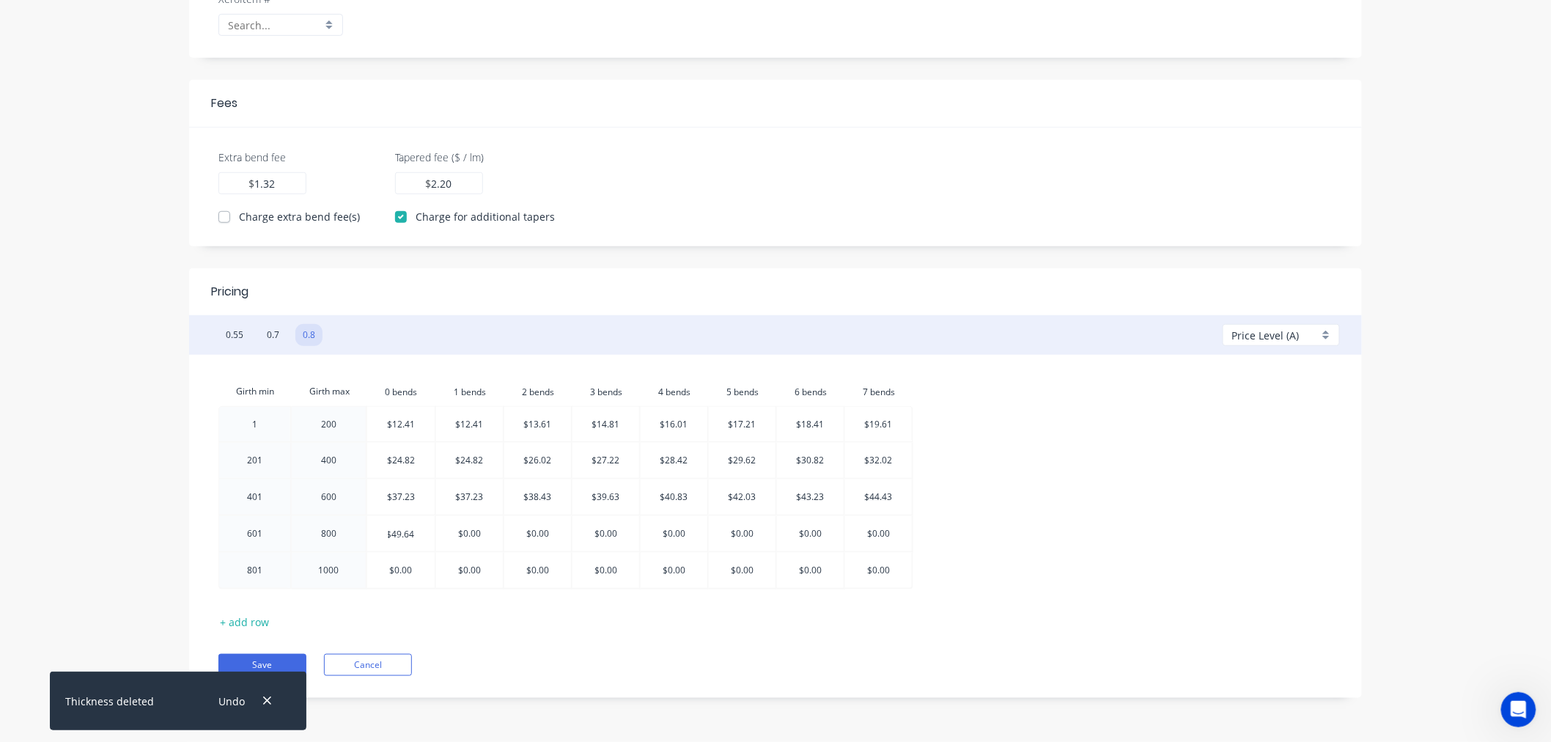
click at [474, 533] on div at bounding box center [469, 533] width 67 height 35
click at [477, 534] on input "$0.00" at bounding box center [469, 533] width 23 height 35
type input "$49.64"
click at [534, 536] on div at bounding box center [537, 533] width 67 height 35
drag, startPoint x: 534, startPoint y: 536, endPoint x: 779, endPoint y: 502, distance: 247.9
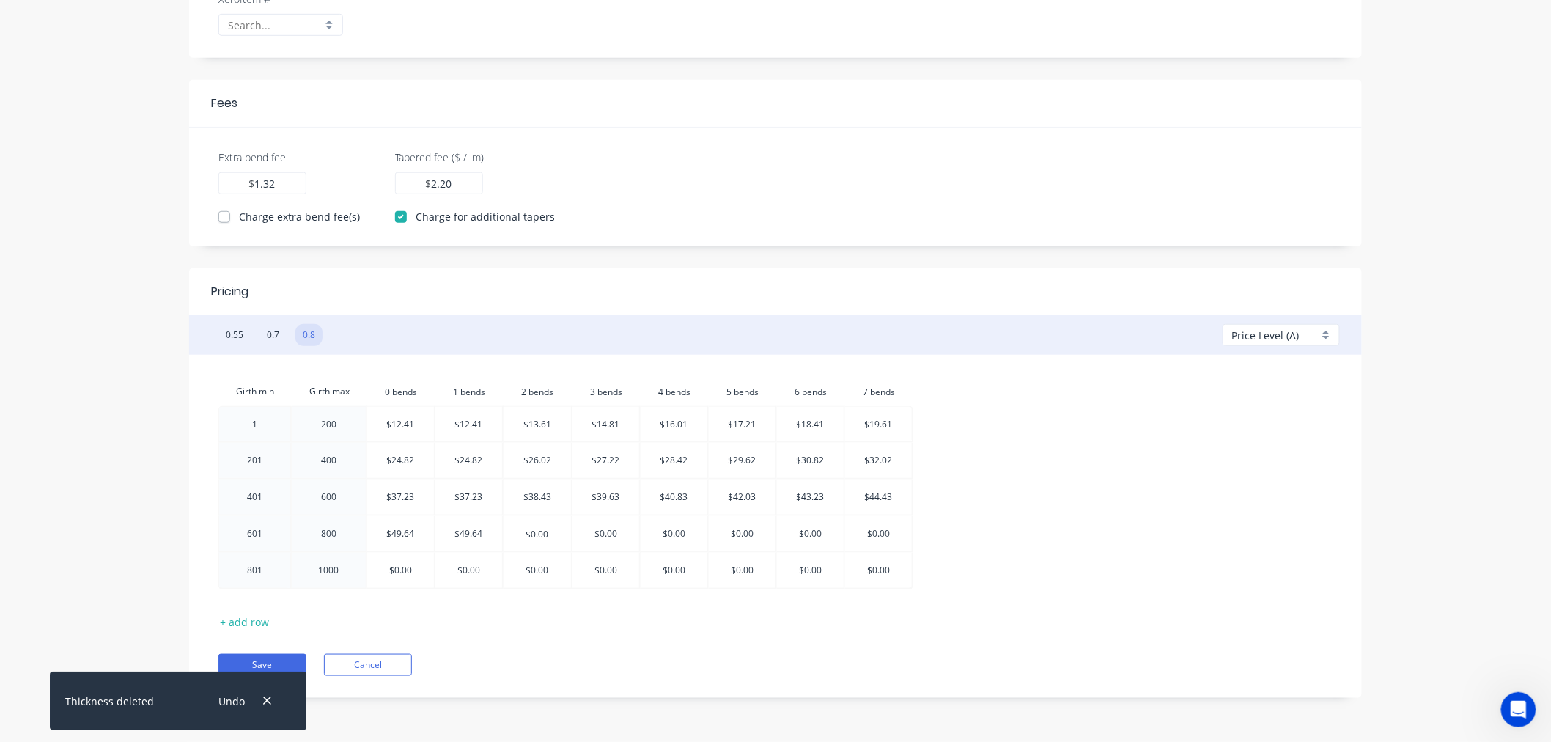
click at [535, 536] on input "$0.00" at bounding box center [537, 533] width 23 height 35
type input "$50.84"
click at [606, 536] on div at bounding box center [605, 533] width 67 height 35
click at [613, 536] on input "$0.00" at bounding box center [605, 533] width 23 height 35
type input "$52.04"
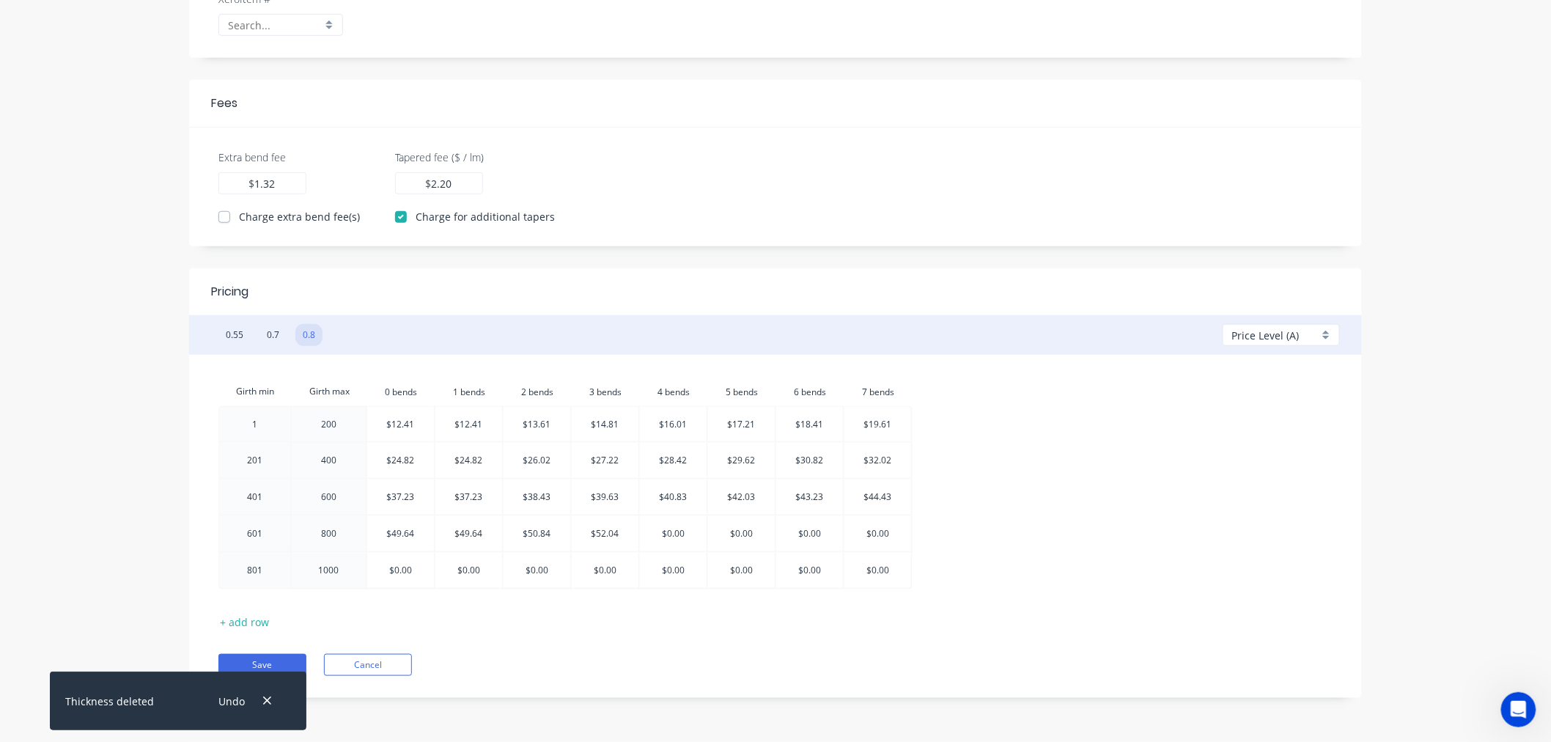
click at [666, 536] on div at bounding box center [673, 533] width 67 height 35
type input "$53.24"
click at [741, 537] on div at bounding box center [741, 533] width 67 height 35
click at [741, 537] on input "$0.00" at bounding box center [742, 533] width 23 height 35
type input "$54.44"
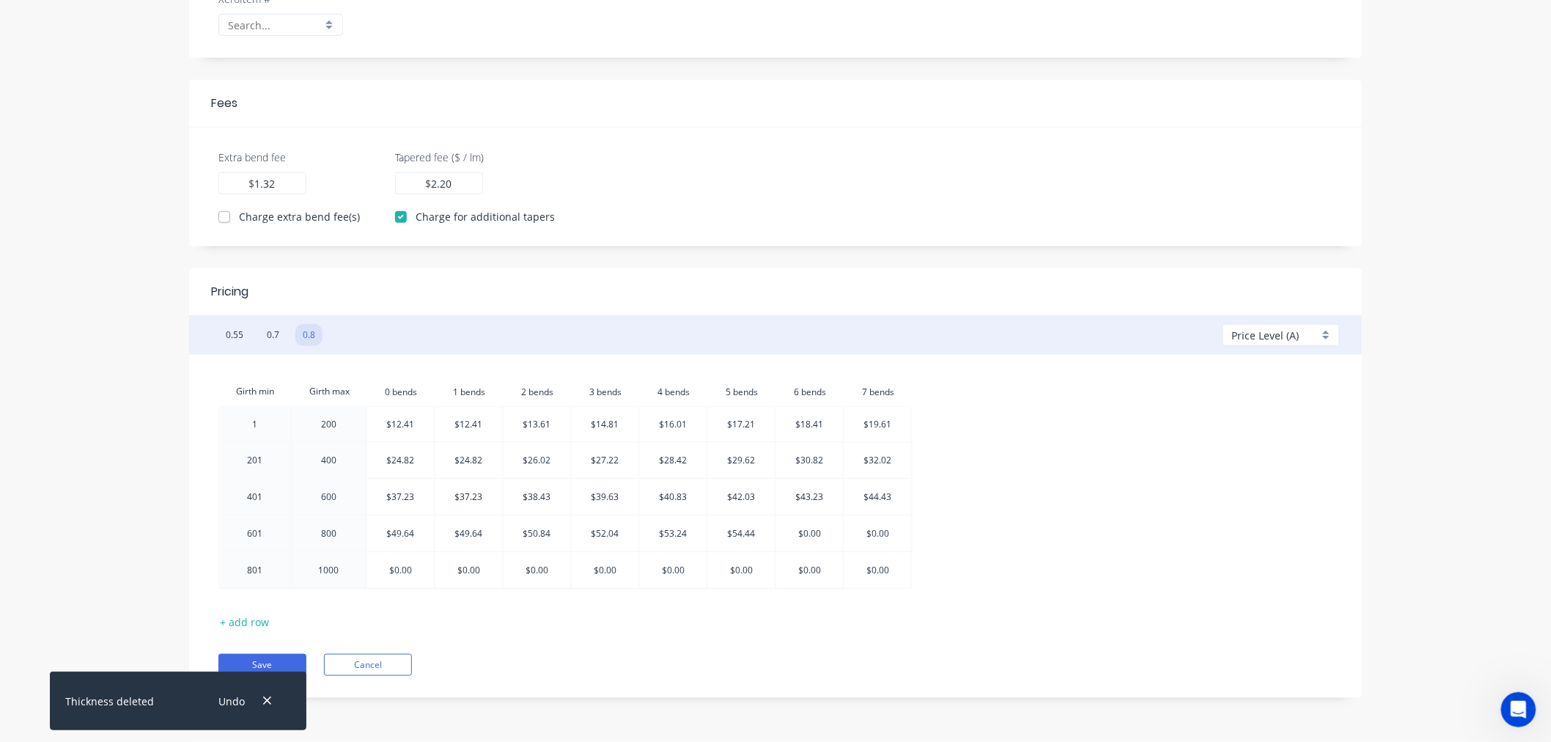
click at [809, 540] on div at bounding box center [809, 533] width 67 height 35
type input "$55.64"
click at [887, 537] on div at bounding box center [877, 533] width 67 height 35
click at [887, 537] on input "$0.00" at bounding box center [878, 533] width 23 height 35
type input "$56.84"
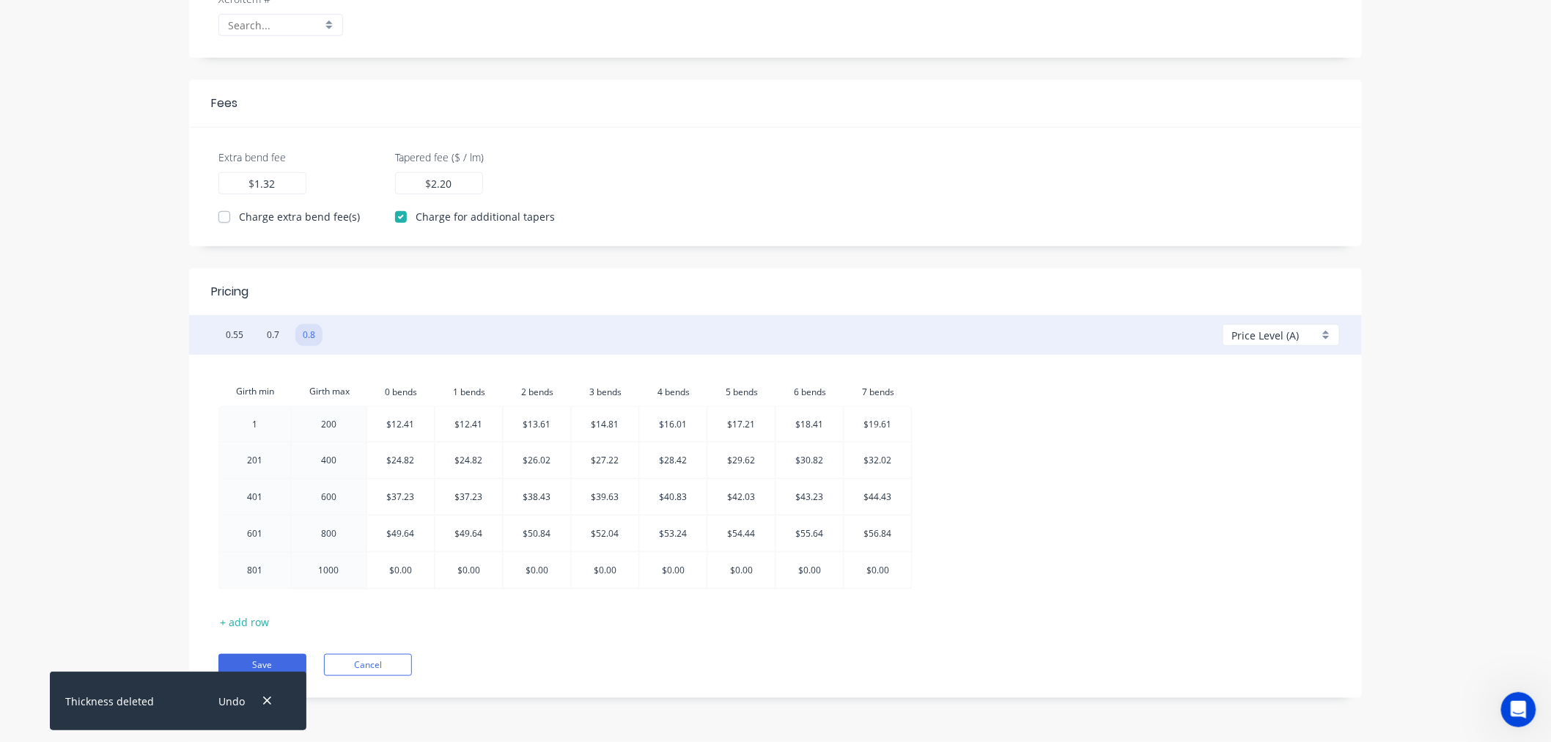
click at [400, 575] on div at bounding box center [400, 570] width 67 height 35
type input "$62.05"
click at [465, 573] on div at bounding box center [469, 570] width 67 height 35
type input "$62.05"
click at [541, 575] on div at bounding box center [537, 570] width 67 height 35
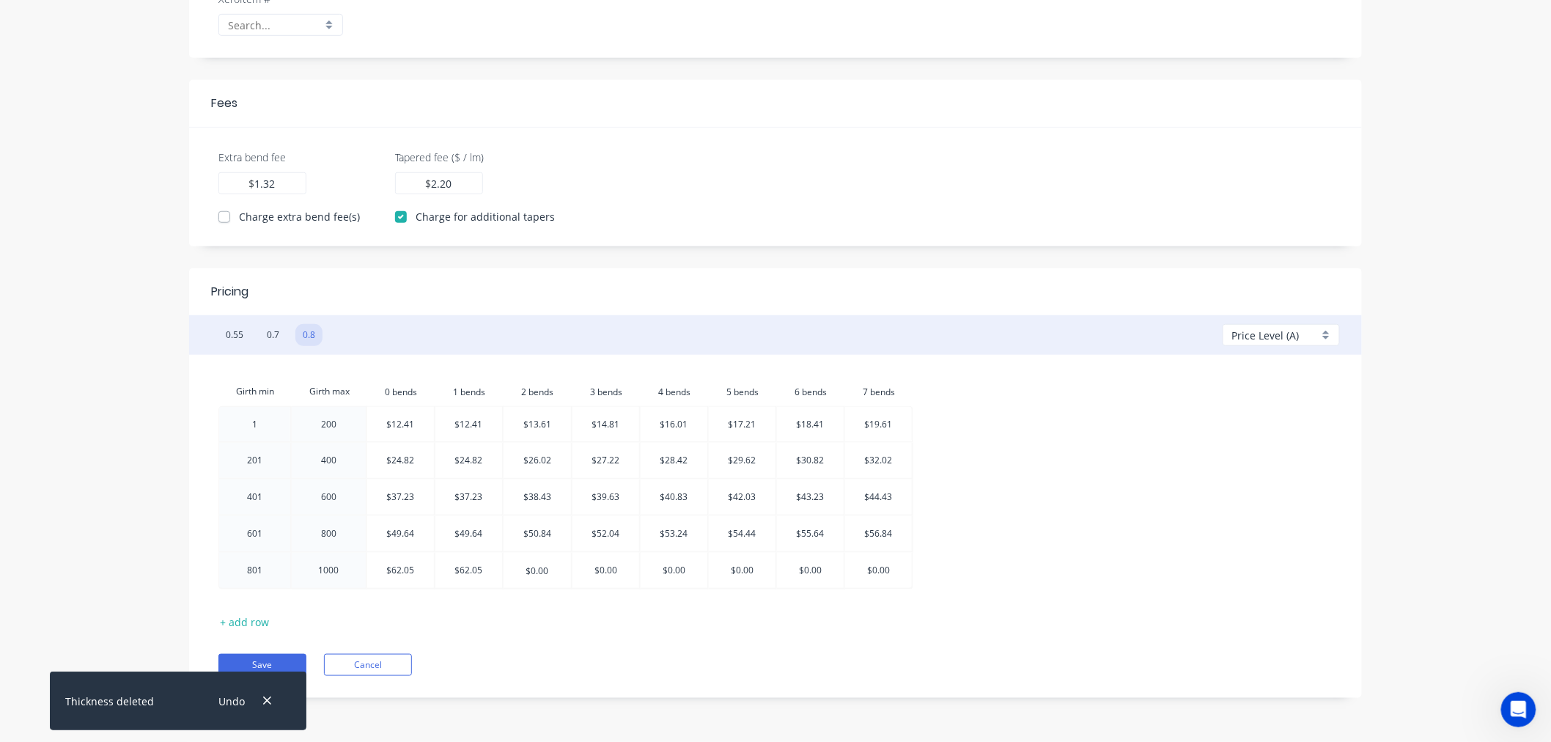
click at [544, 575] on input "$0.00" at bounding box center [537, 570] width 23 height 35
type input "$63.25"
click at [604, 572] on div at bounding box center [605, 570] width 67 height 35
click at [604, 572] on input "$0.00" at bounding box center [605, 570] width 23 height 35
type input "$64.45"
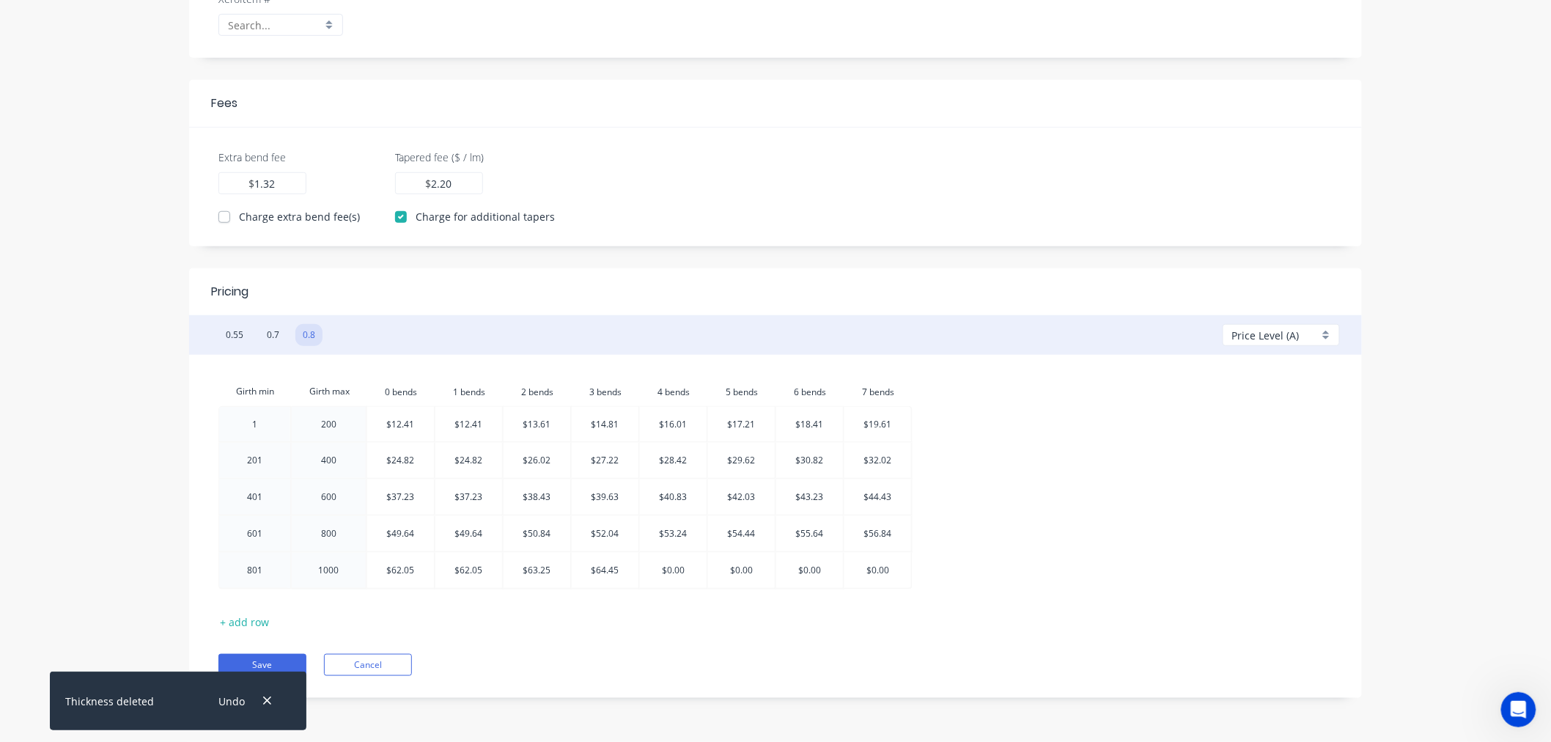
click at [674, 572] on div at bounding box center [673, 570] width 67 height 35
type input "$65.65"
click at [743, 575] on div at bounding box center [741, 570] width 67 height 35
click at [743, 575] on input "$0.00" at bounding box center [742, 570] width 23 height 35
type input "$66.85"
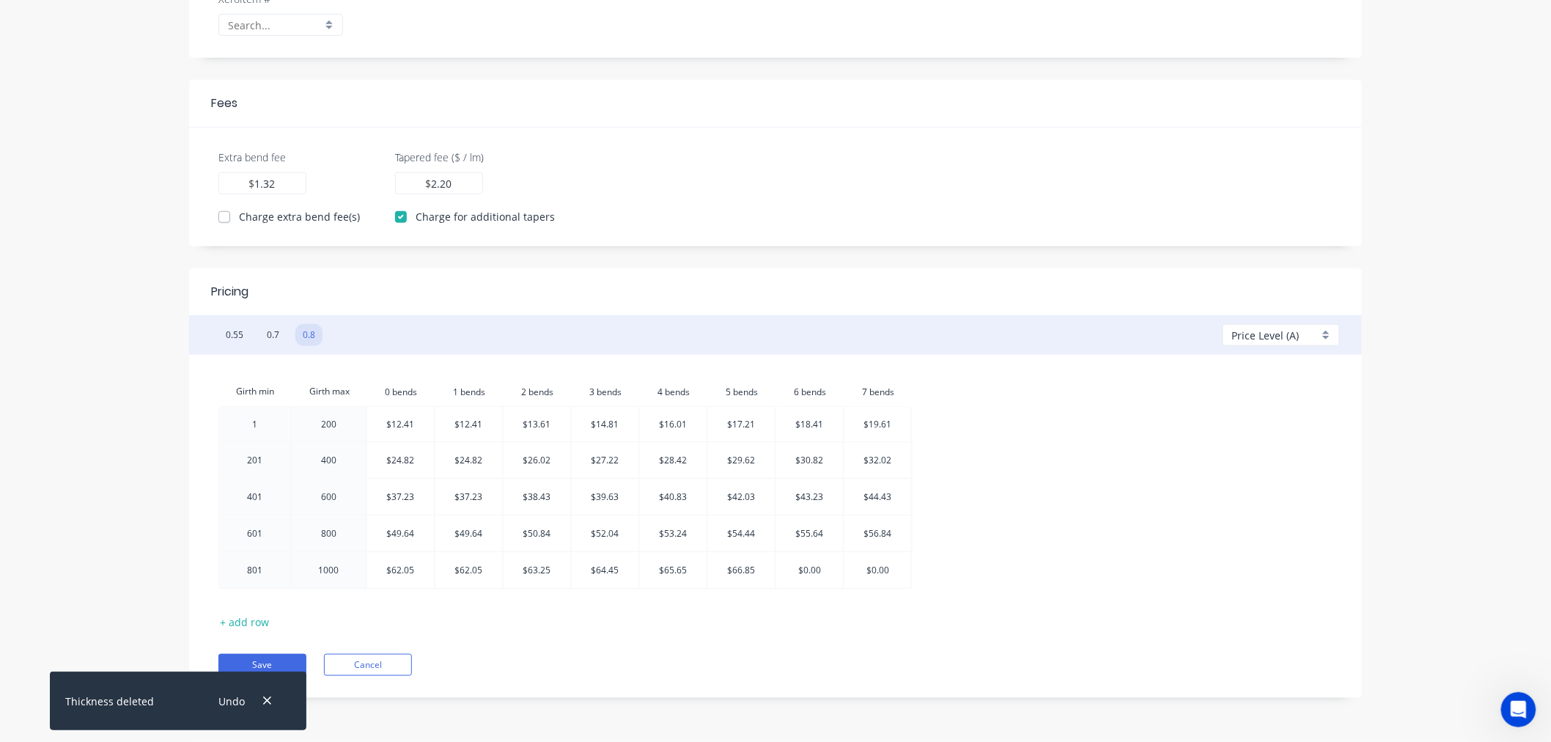
click at [810, 572] on div at bounding box center [809, 570] width 67 height 35
click at [810, 572] on input "$0.00" at bounding box center [810, 570] width 23 height 35
type input "$68.05"
click at [877, 575] on div at bounding box center [877, 570] width 67 height 35
type input "$69.25"
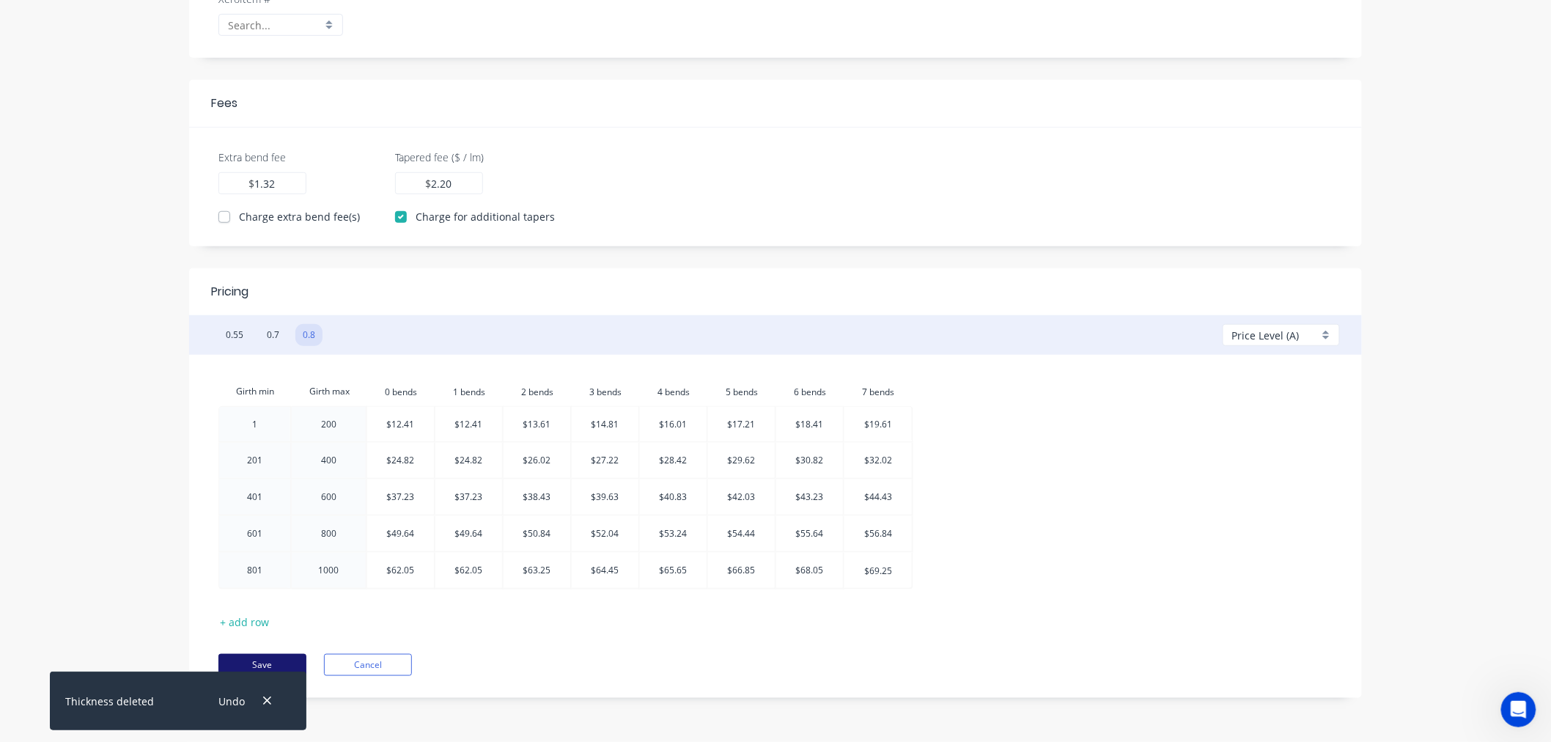
click at [242, 662] on button "Save" at bounding box center [262, 665] width 88 height 22
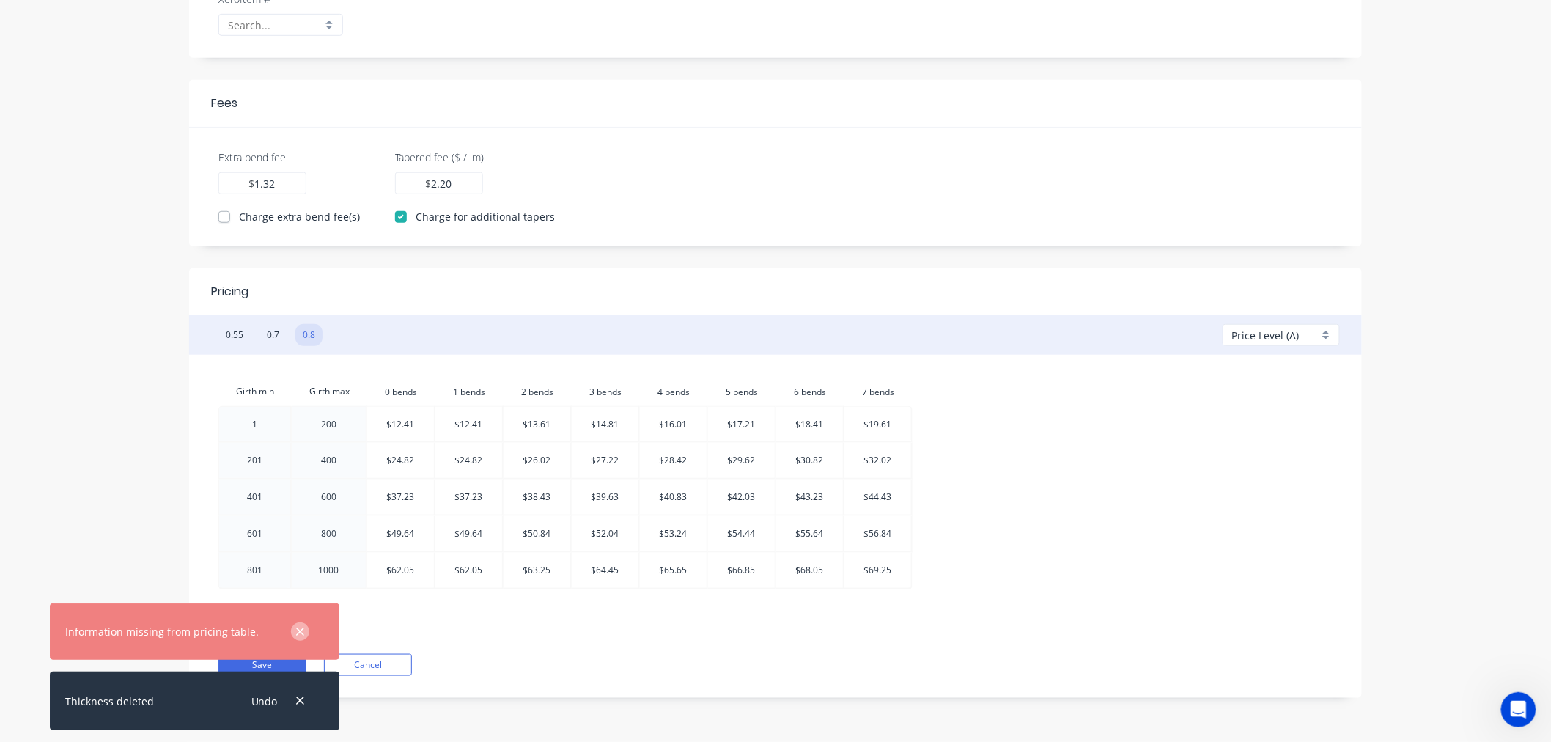
click at [295, 629] on icon "button" at bounding box center [300, 631] width 10 height 13
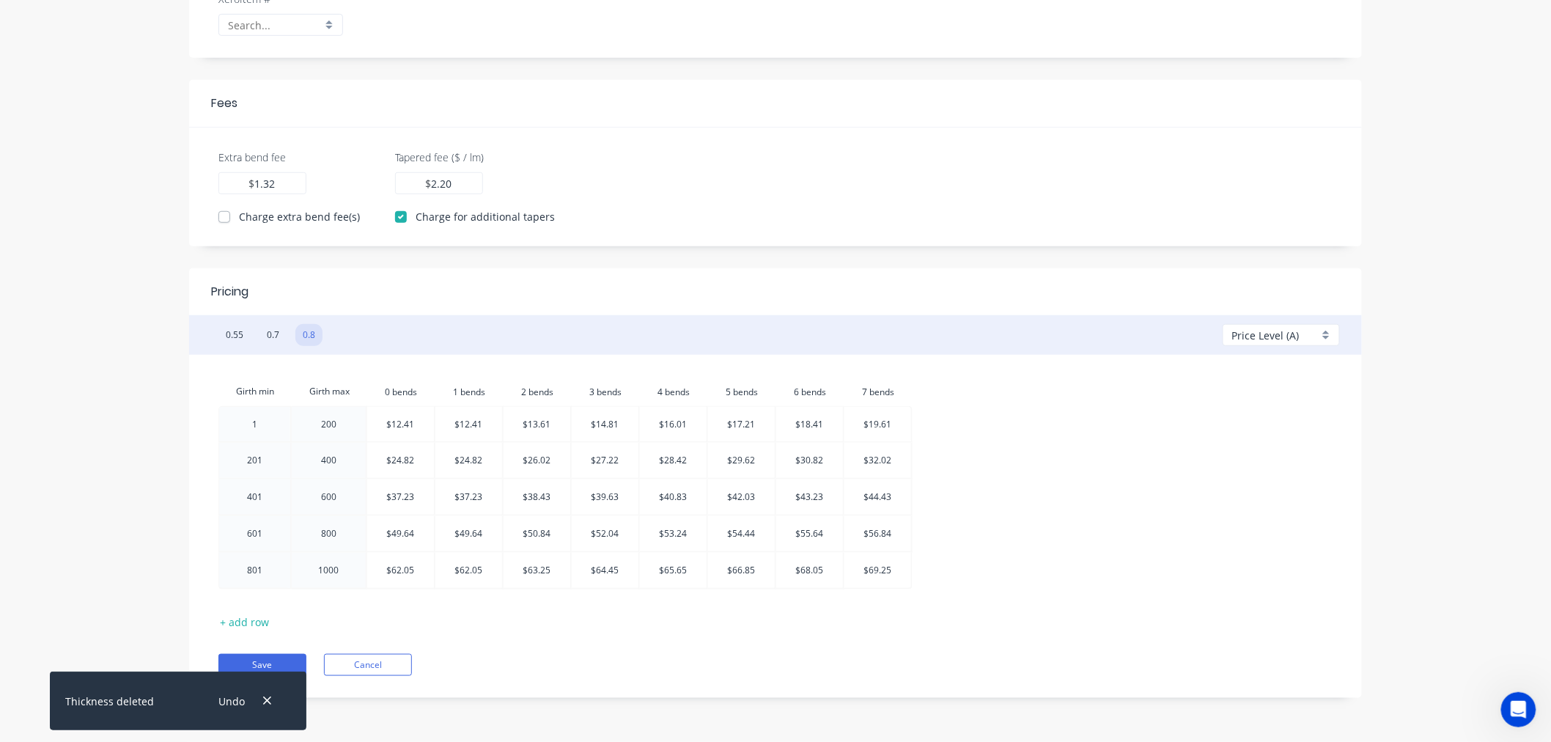
click at [1330, 336] on div "Price Level (A)" at bounding box center [1281, 335] width 117 height 22
click at [1256, 414] on div at bounding box center [1286, 420] width 106 height 18
type input "0.00"
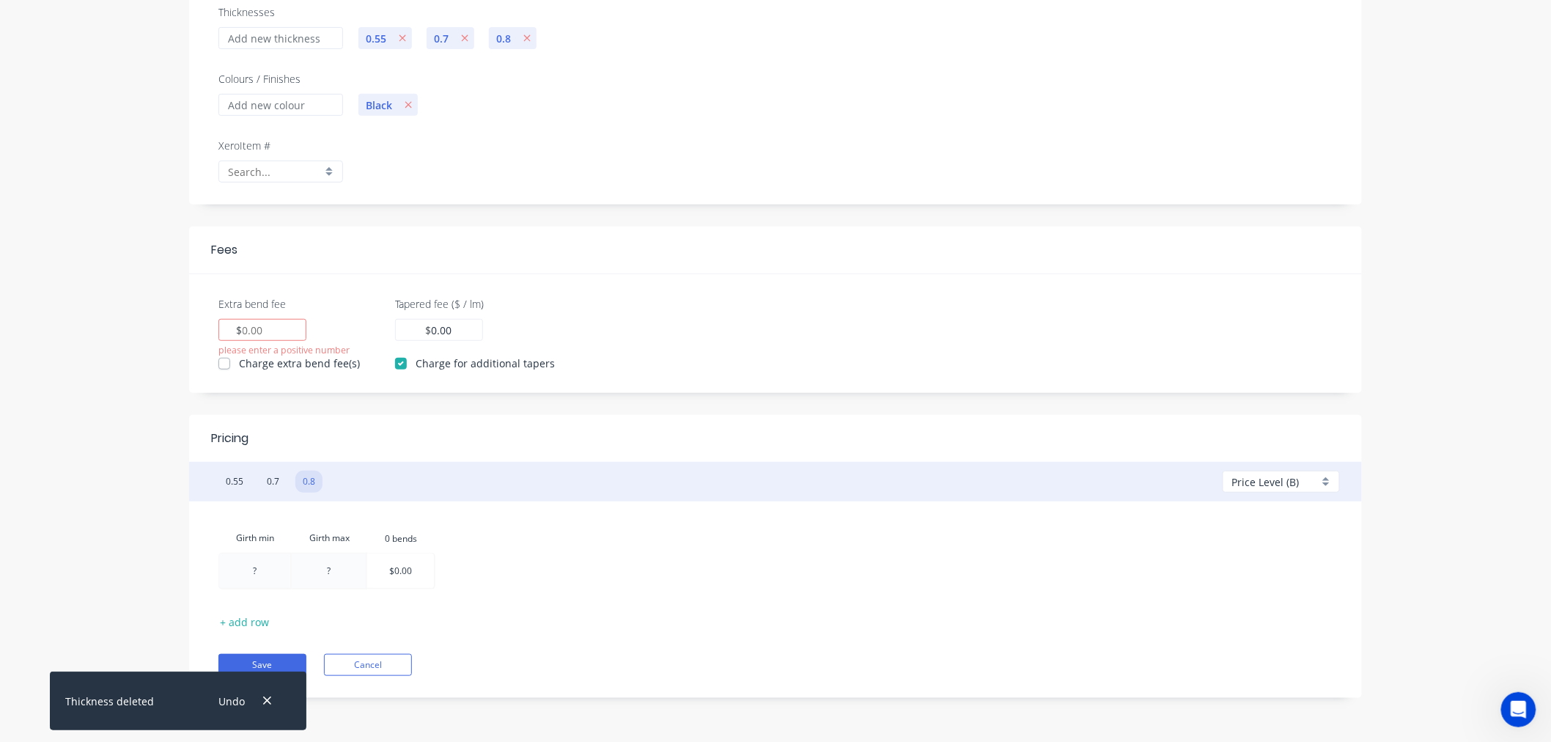
scroll to position [220, 0]
click at [1251, 475] on span "Price Level (B)" at bounding box center [1265, 481] width 67 height 15
click at [1234, 540] on div at bounding box center [1286, 539] width 106 height 18
type input "1.32"
type input "2.20"
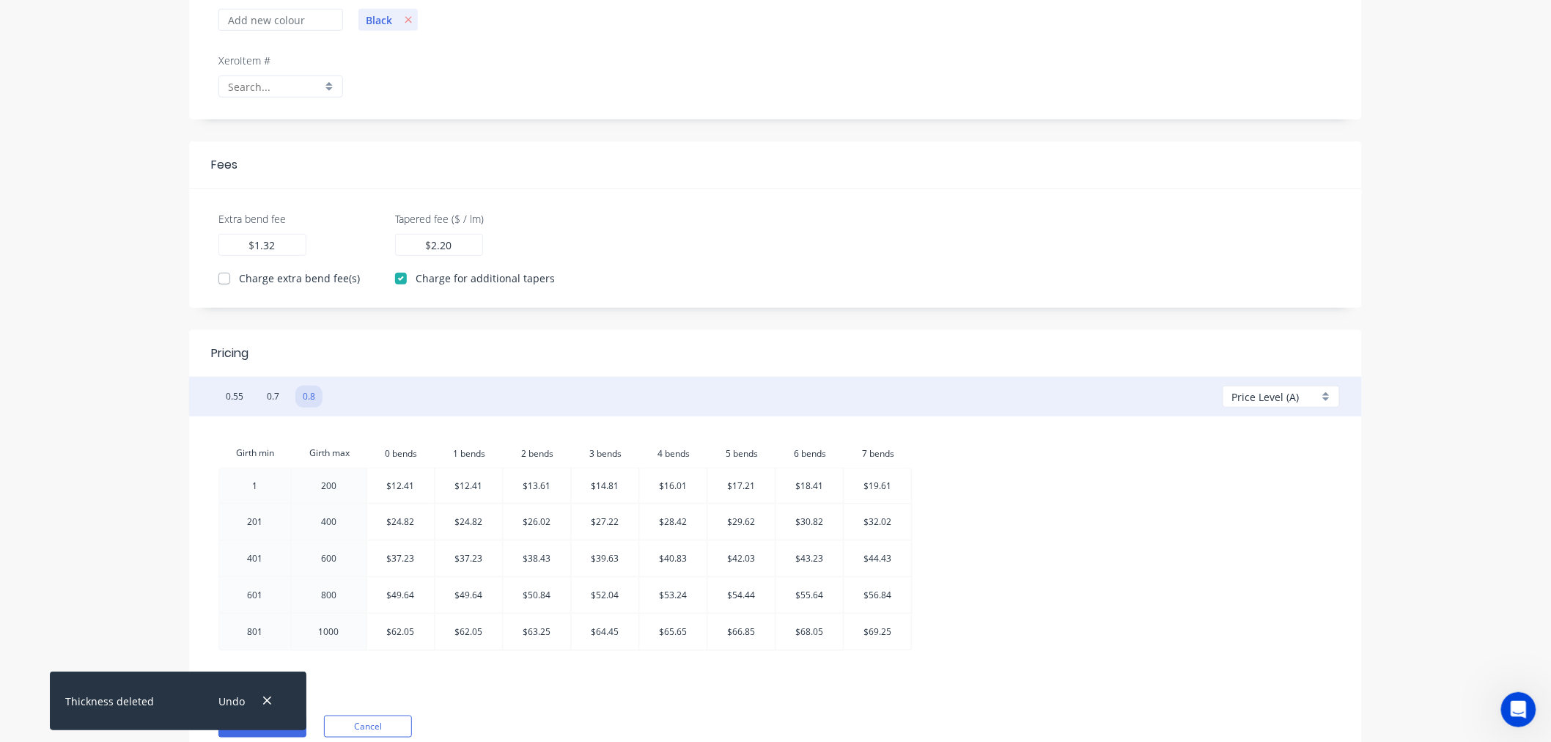
scroll to position [367, 0]
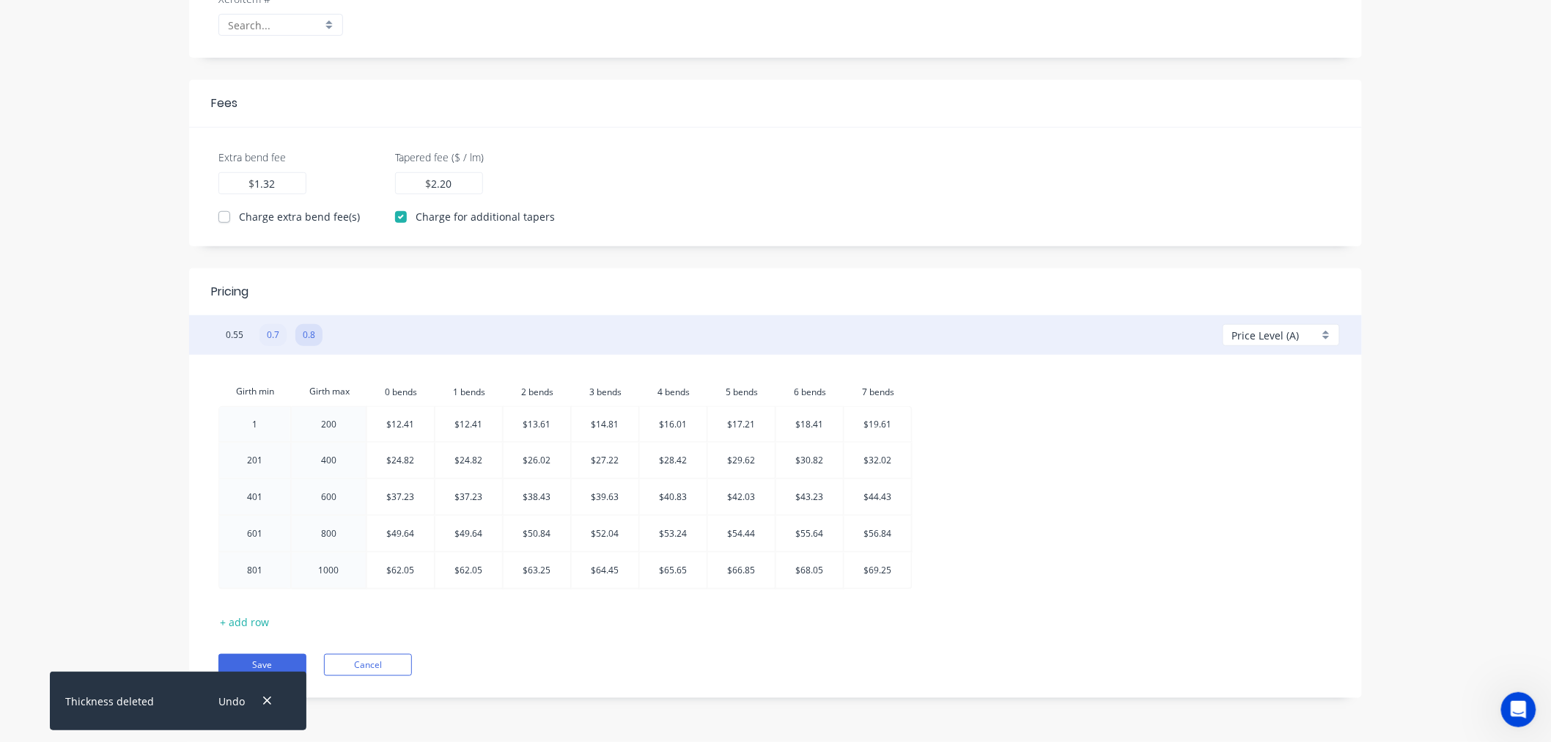
click at [275, 334] on button "0.7" at bounding box center [272, 335] width 27 height 22
click at [312, 334] on button "0.8" at bounding box center [308, 335] width 27 height 22
click at [273, 334] on button "0.7" at bounding box center [272, 335] width 27 height 22
click at [309, 334] on button "0.8" at bounding box center [308, 335] width 27 height 22
click at [239, 218] on label "Charge extra bend fee(s)" at bounding box center [299, 216] width 121 height 15
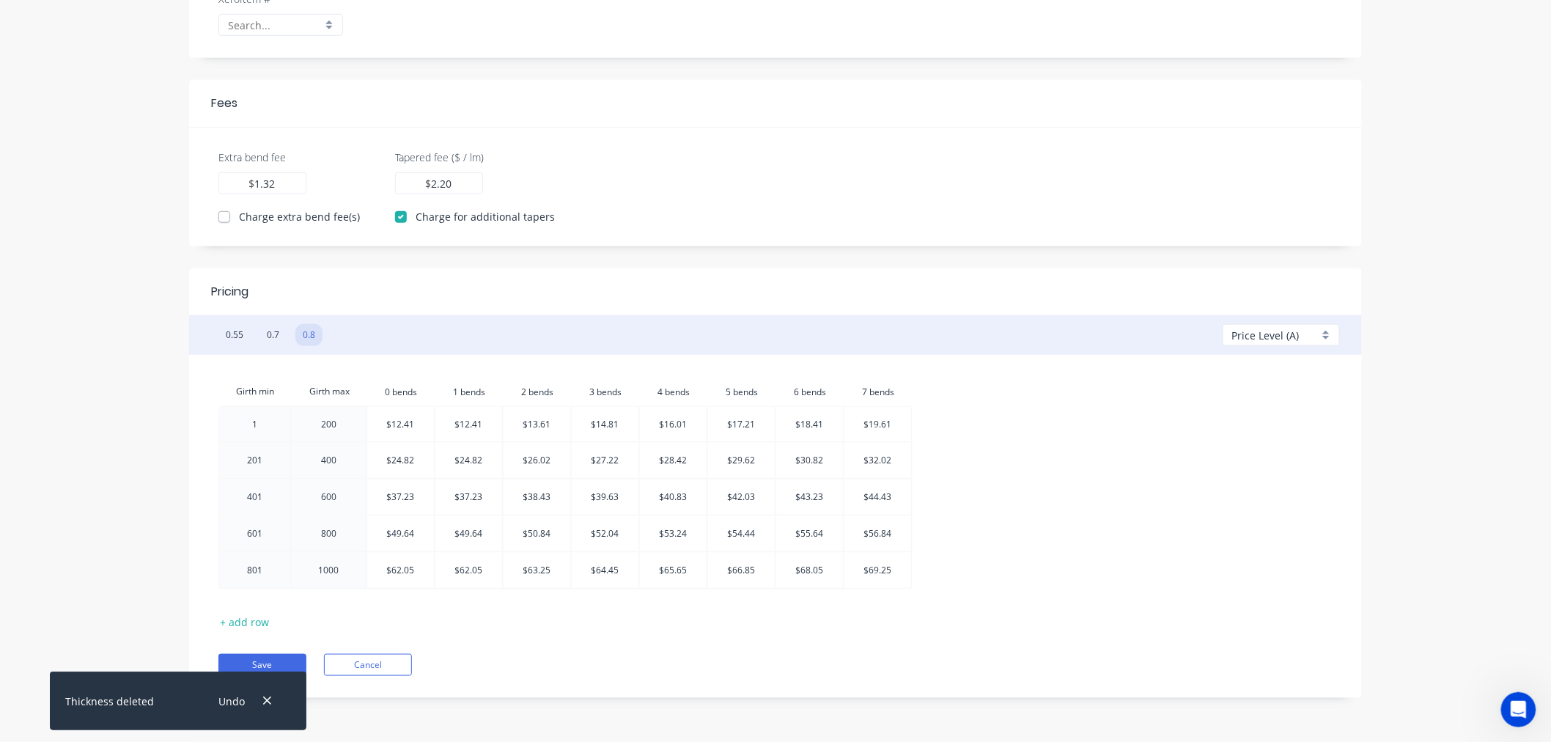
click at [229, 218] on input "Charge extra bend fee(s)" at bounding box center [224, 216] width 12 height 14
checkbox input "true"
click at [232, 335] on button "0.55" at bounding box center [234, 335] width 32 height 22
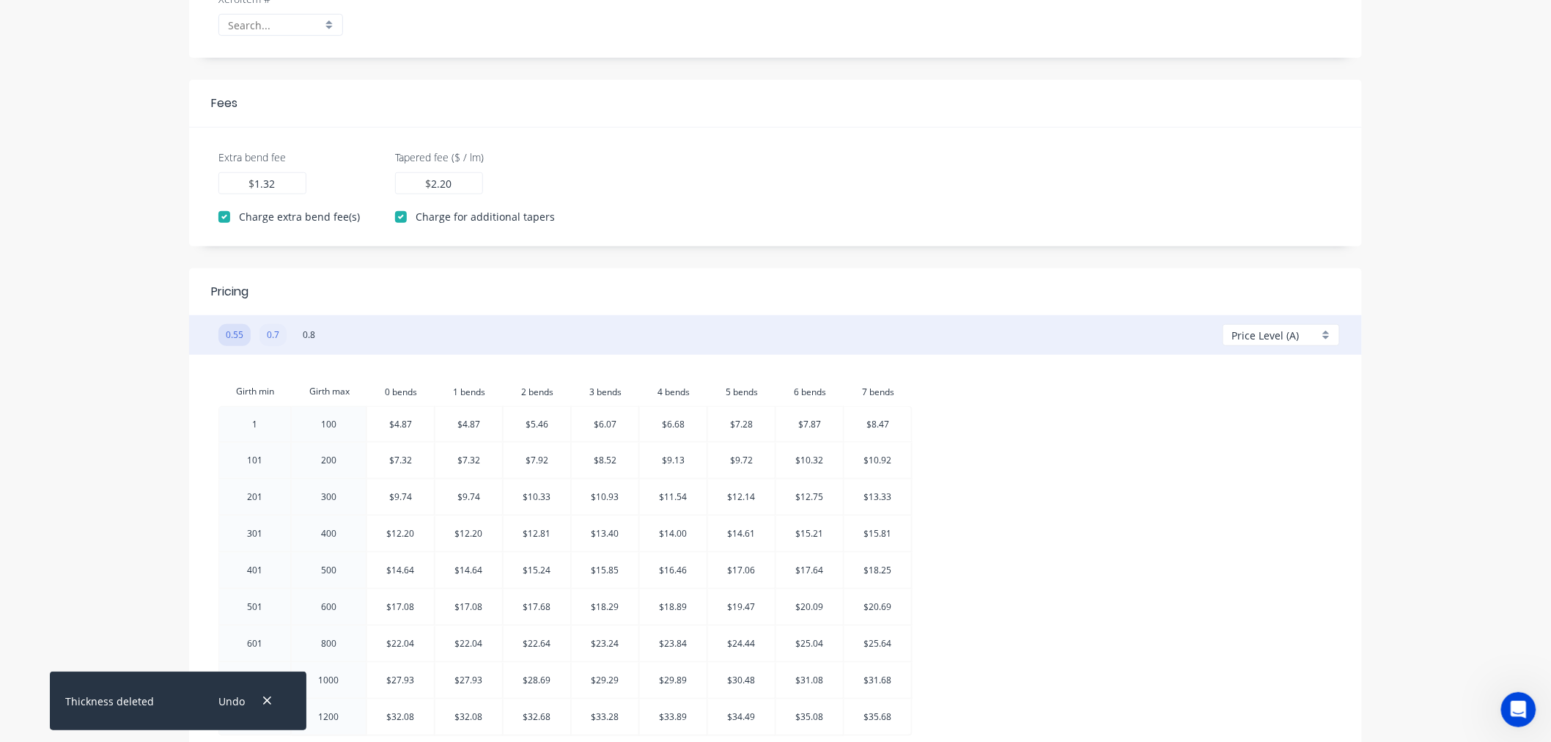
click at [271, 337] on button "0.7" at bounding box center [272, 335] width 27 height 22
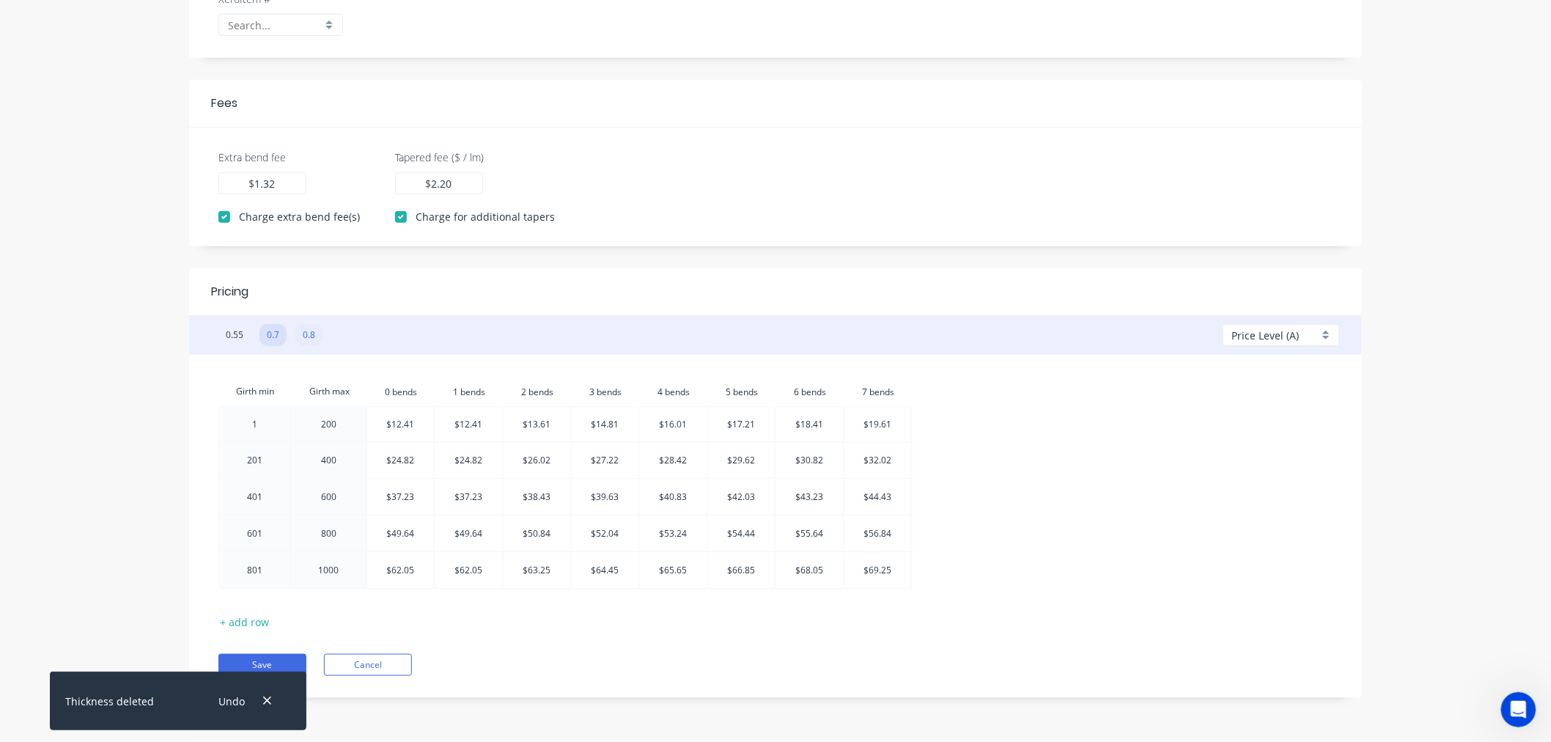
click at [308, 335] on button "0.8" at bounding box center [308, 335] width 27 height 22
click at [288, 660] on button "Save" at bounding box center [262, 665] width 88 height 22
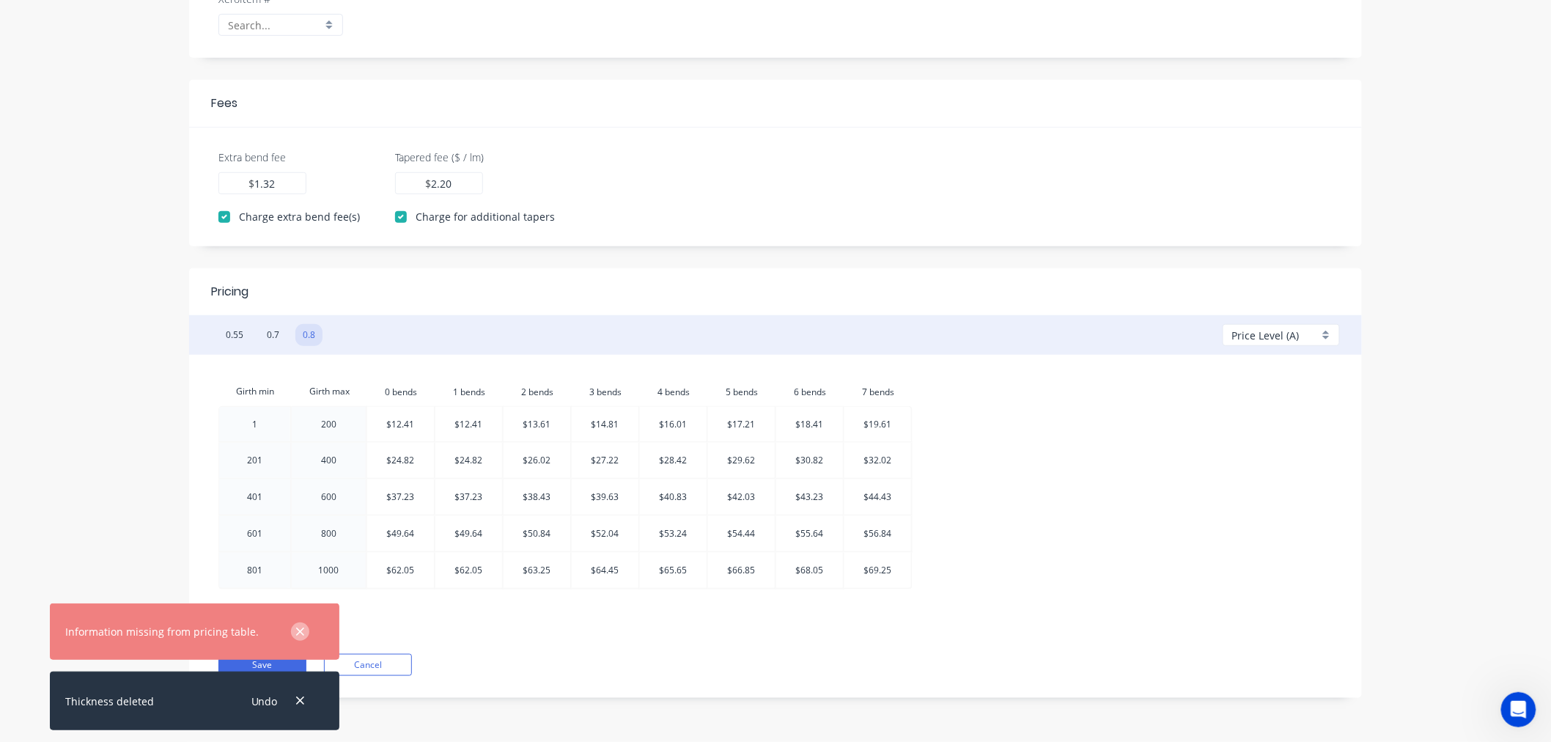
click at [295, 630] on icon "button" at bounding box center [300, 631] width 10 height 13
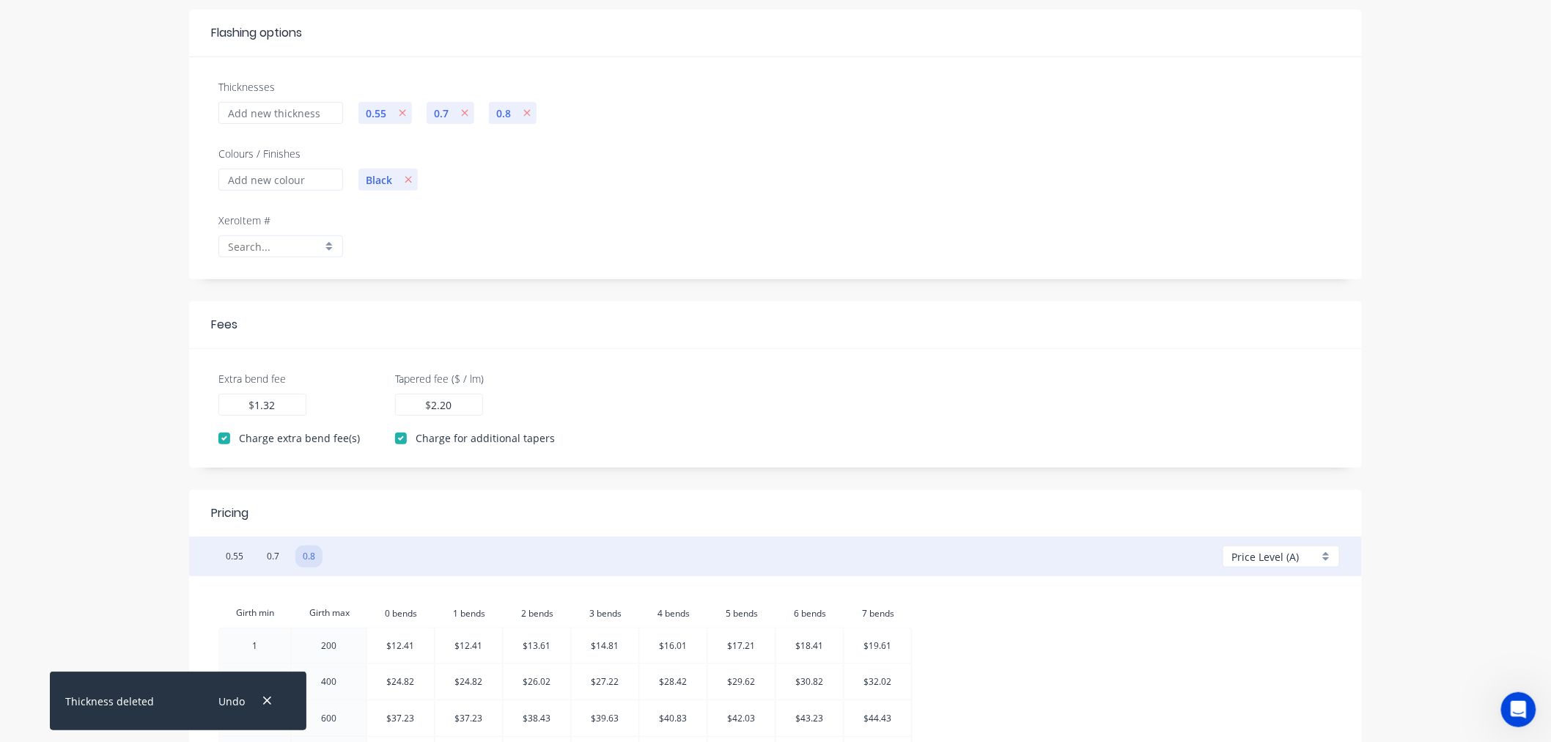
scroll to position [122, 0]
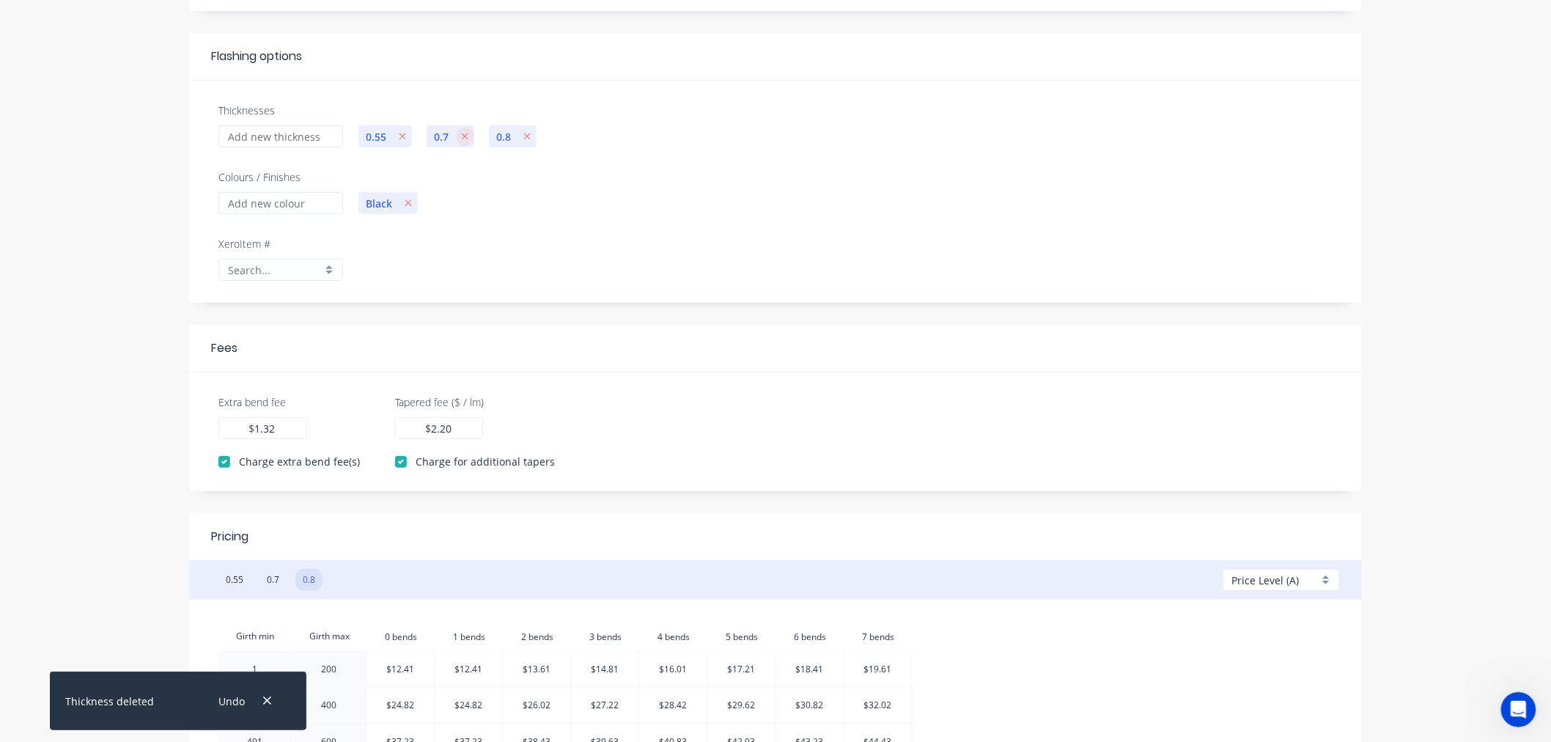
click at [465, 135] on icon "button" at bounding box center [465, 136] width 7 height 7
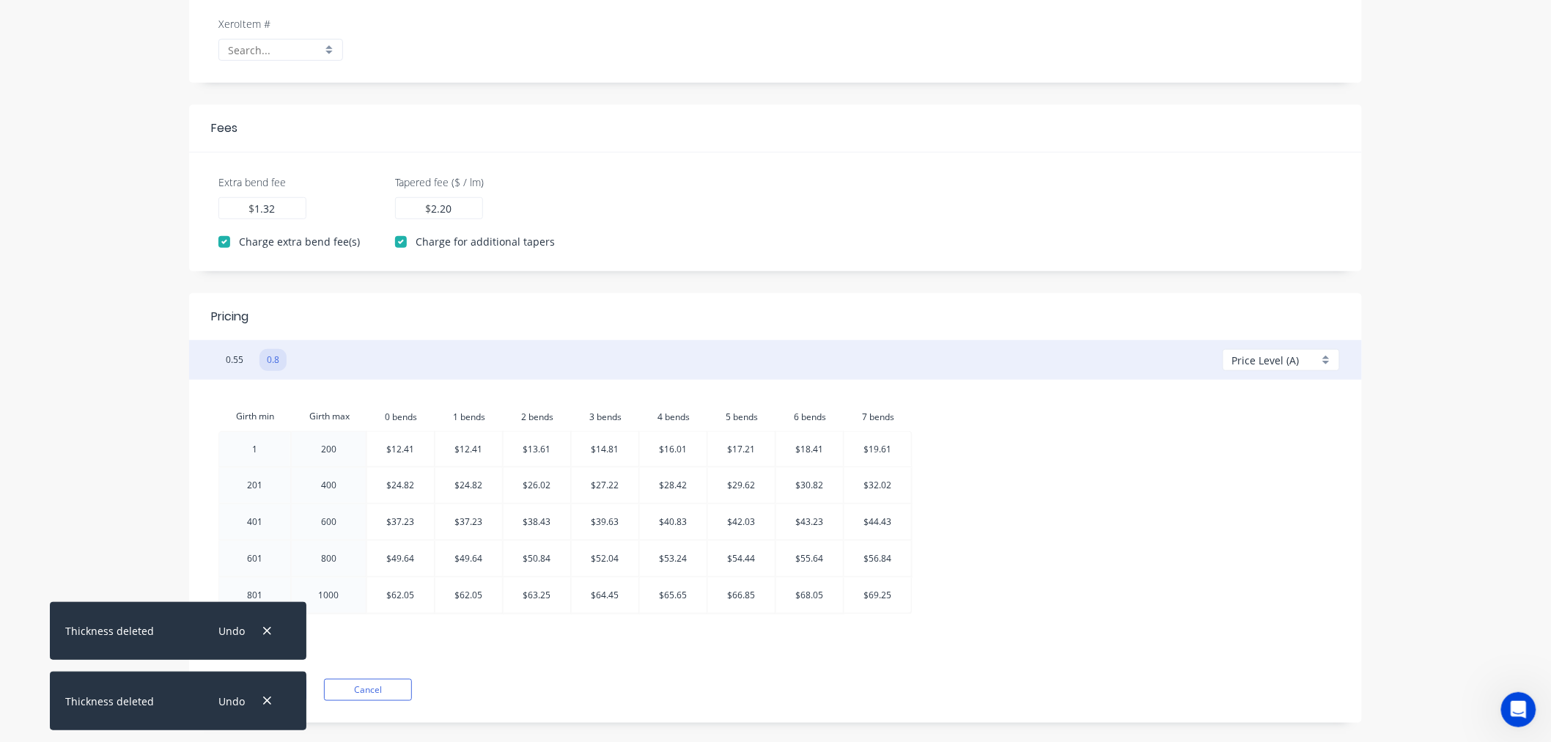
scroll to position [367, 0]
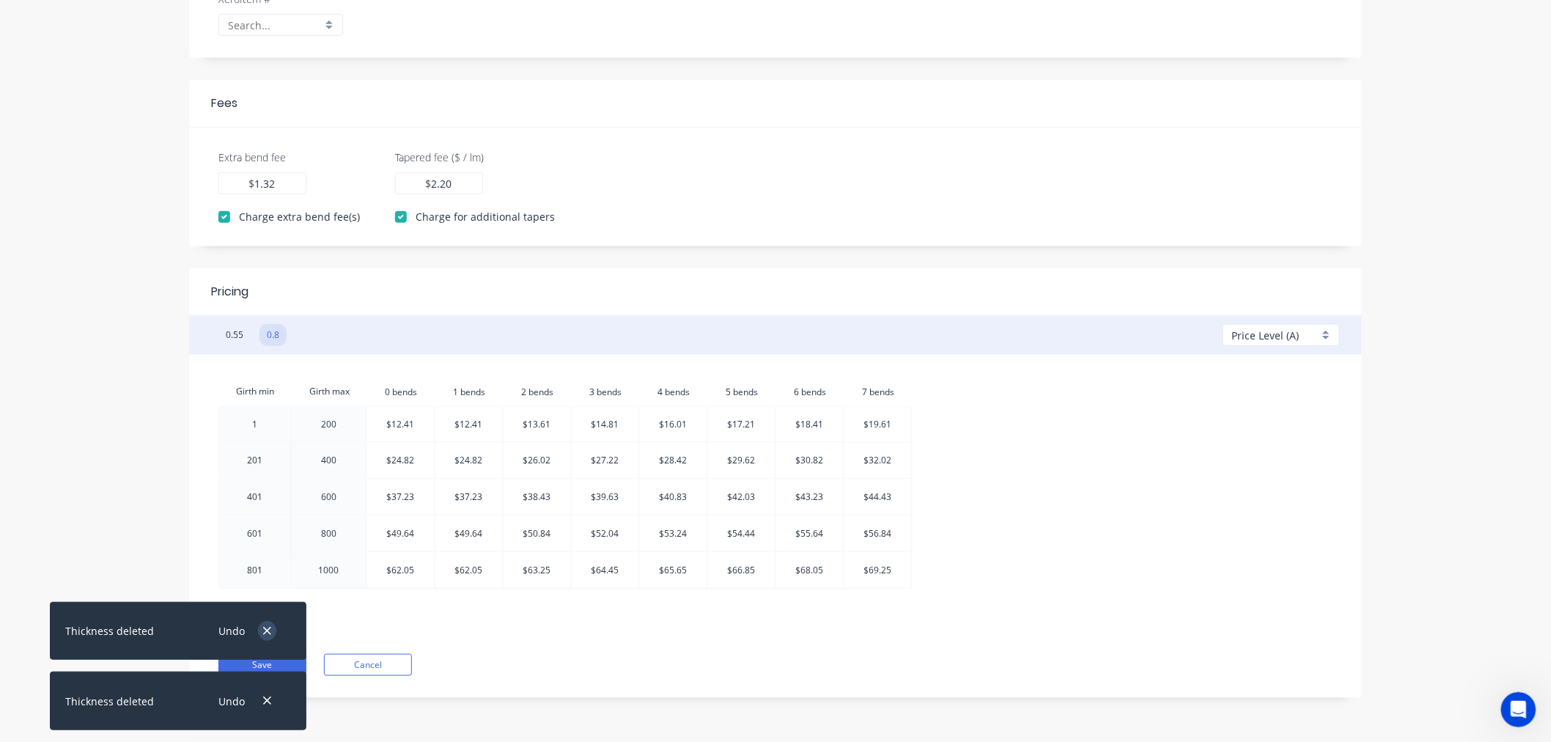
click at [273, 630] on button "button" at bounding box center [267, 631] width 18 height 20
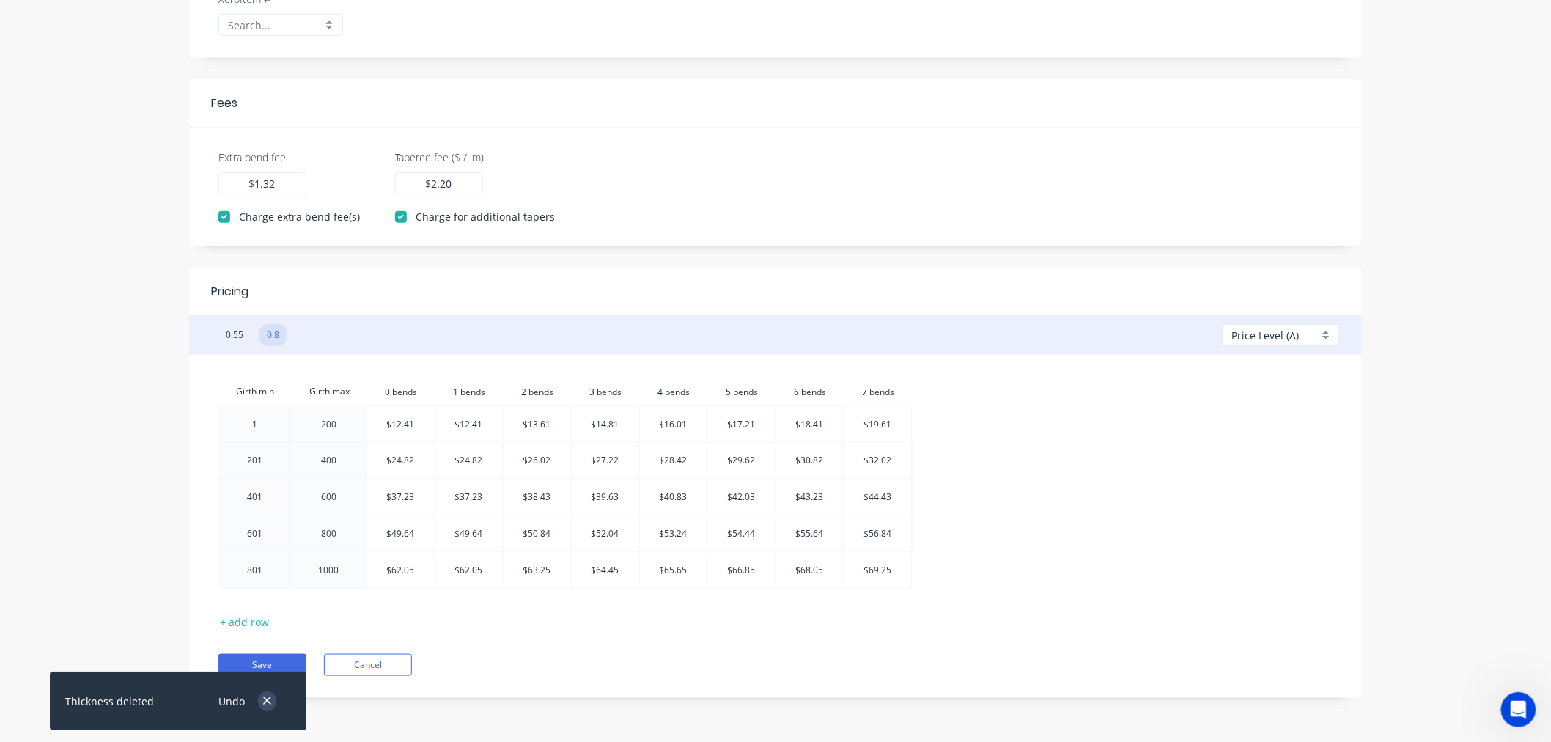
click at [268, 704] on icon "button" at bounding box center [267, 700] width 10 height 13
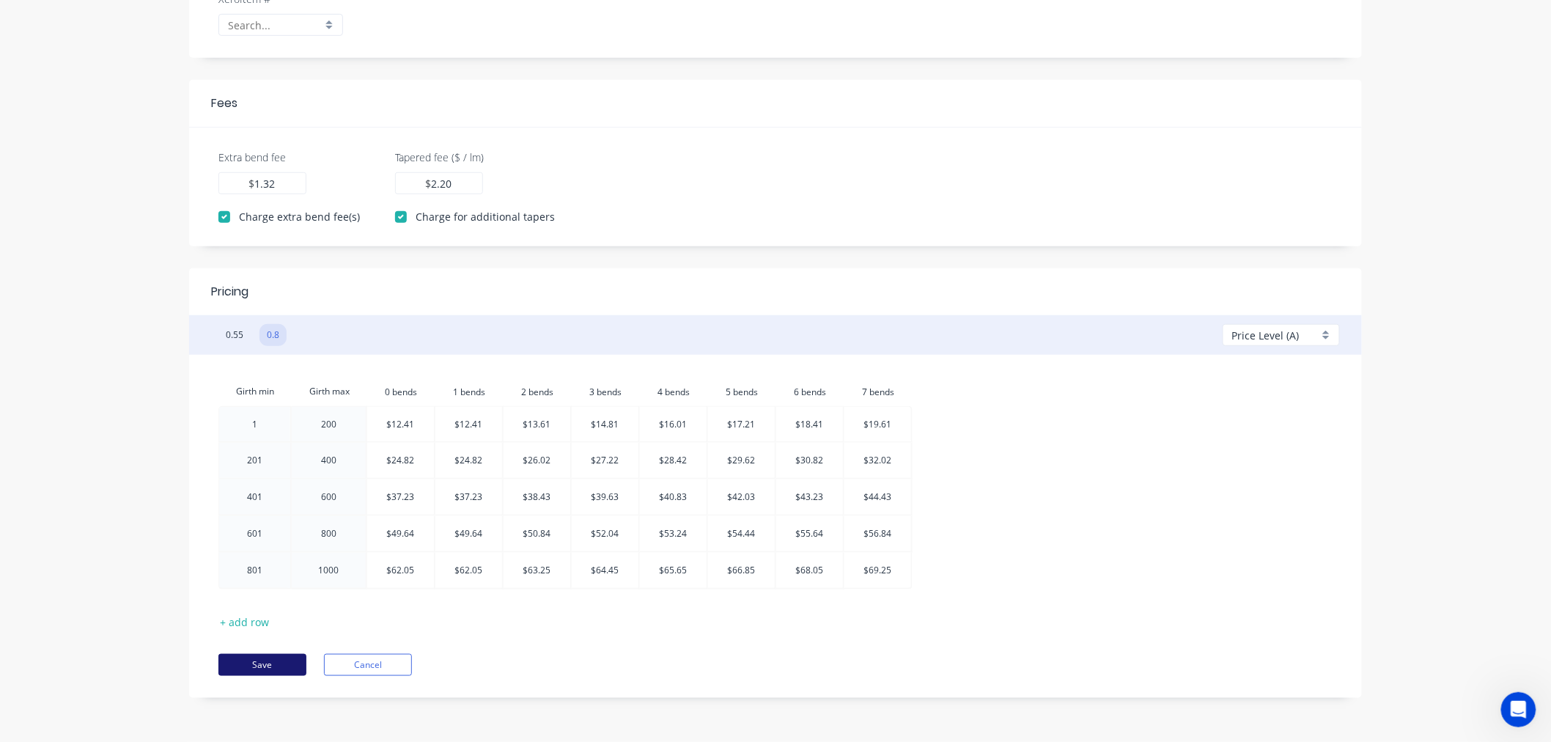
click at [271, 664] on button "Save" at bounding box center [262, 665] width 88 height 22
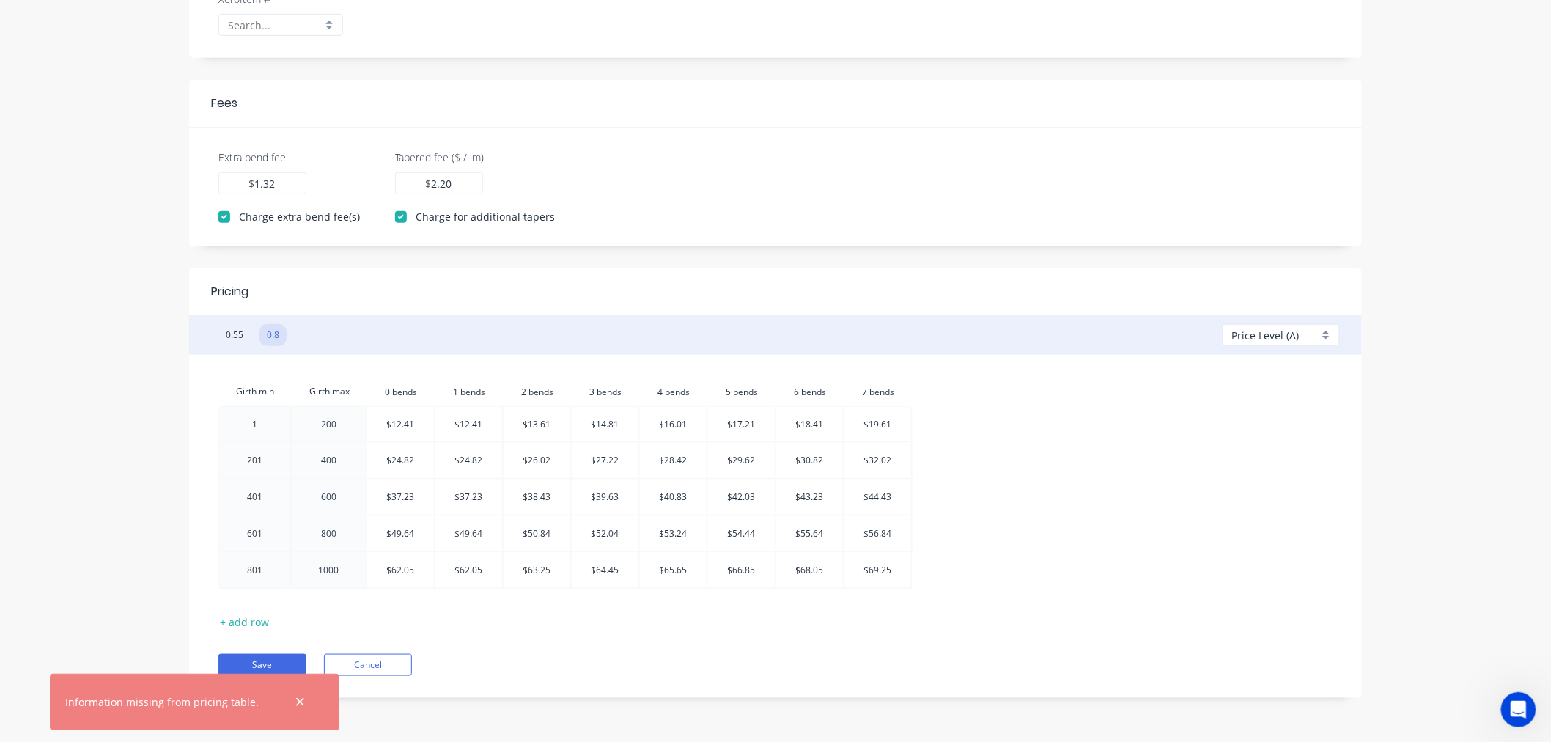
click at [296, 701] on icon "button" at bounding box center [300, 702] width 8 height 8
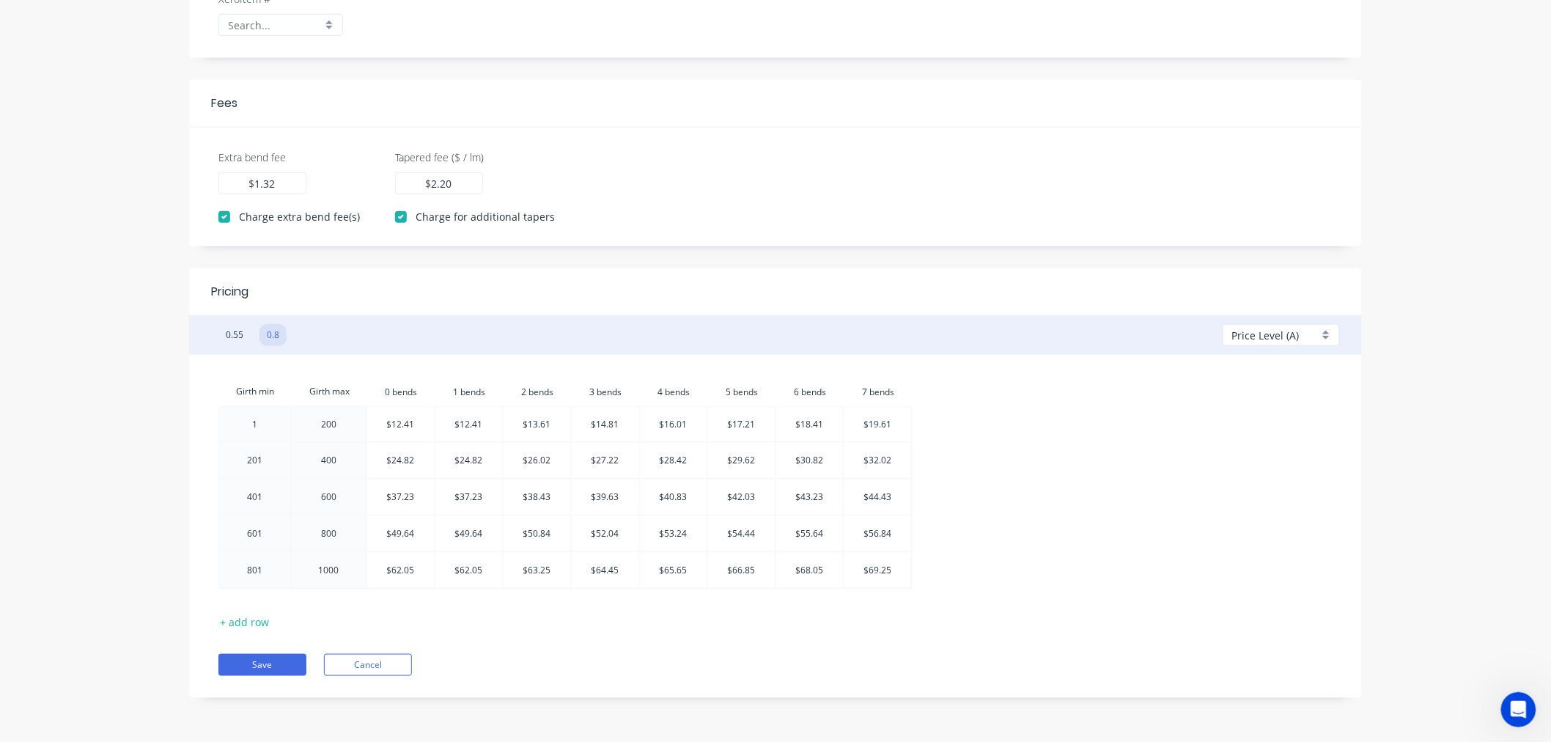
click at [1270, 332] on span "Price Level (A)" at bounding box center [1265, 335] width 67 height 15
click at [1240, 416] on div at bounding box center [1286, 420] width 106 height 18
checkbox input "false"
type input "0.00"
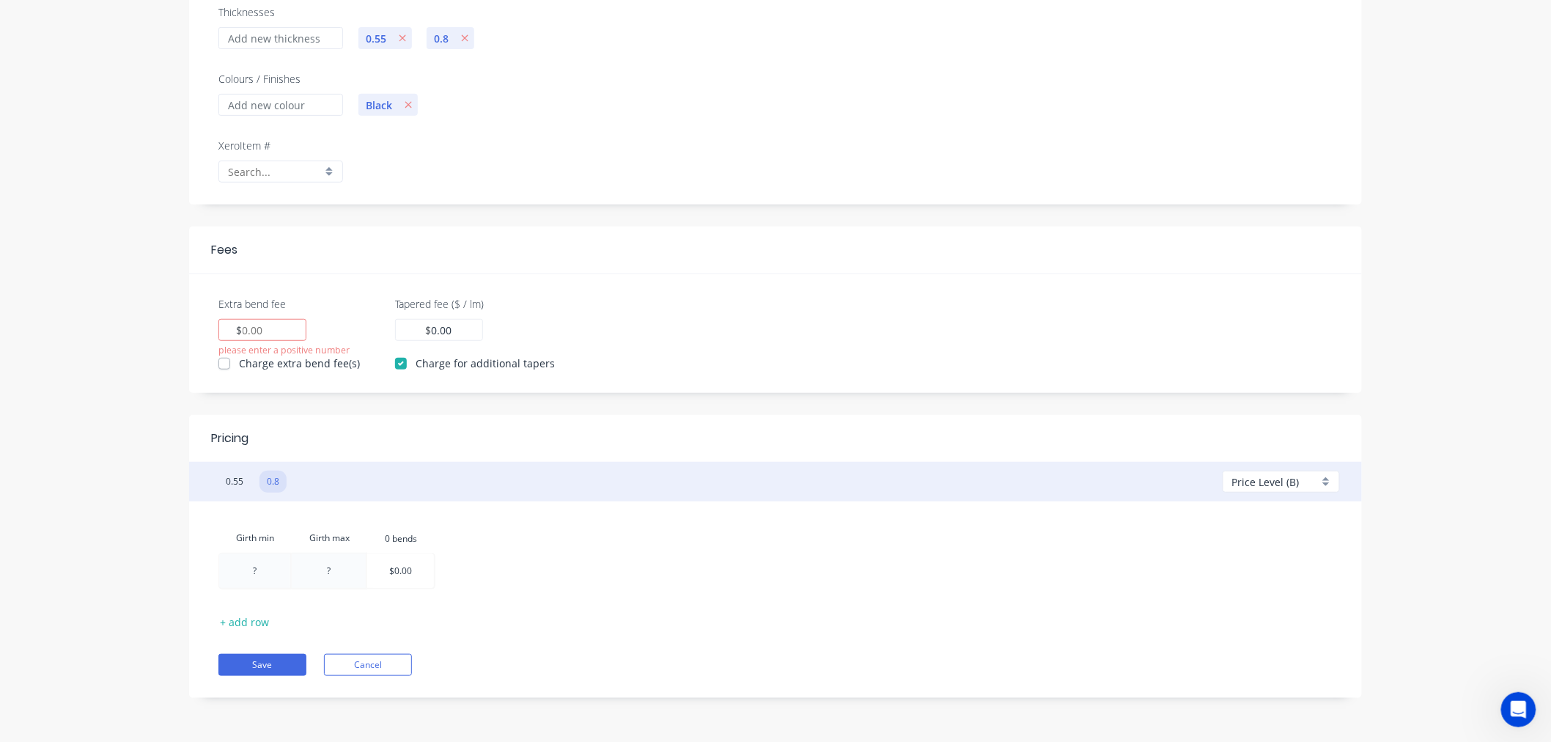
click at [270, 327] on div "$" at bounding box center [262, 330] width 88 height 22
type input "1.32"
drag, startPoint x: 430, startPoint y: 328, endPoint x: 402, endPoint y: 328, distance: 28.6
click at [402, 328] on div "0.00 $ 0.00" at bounding box center [439, 330] width 88 height 22
type input "0"
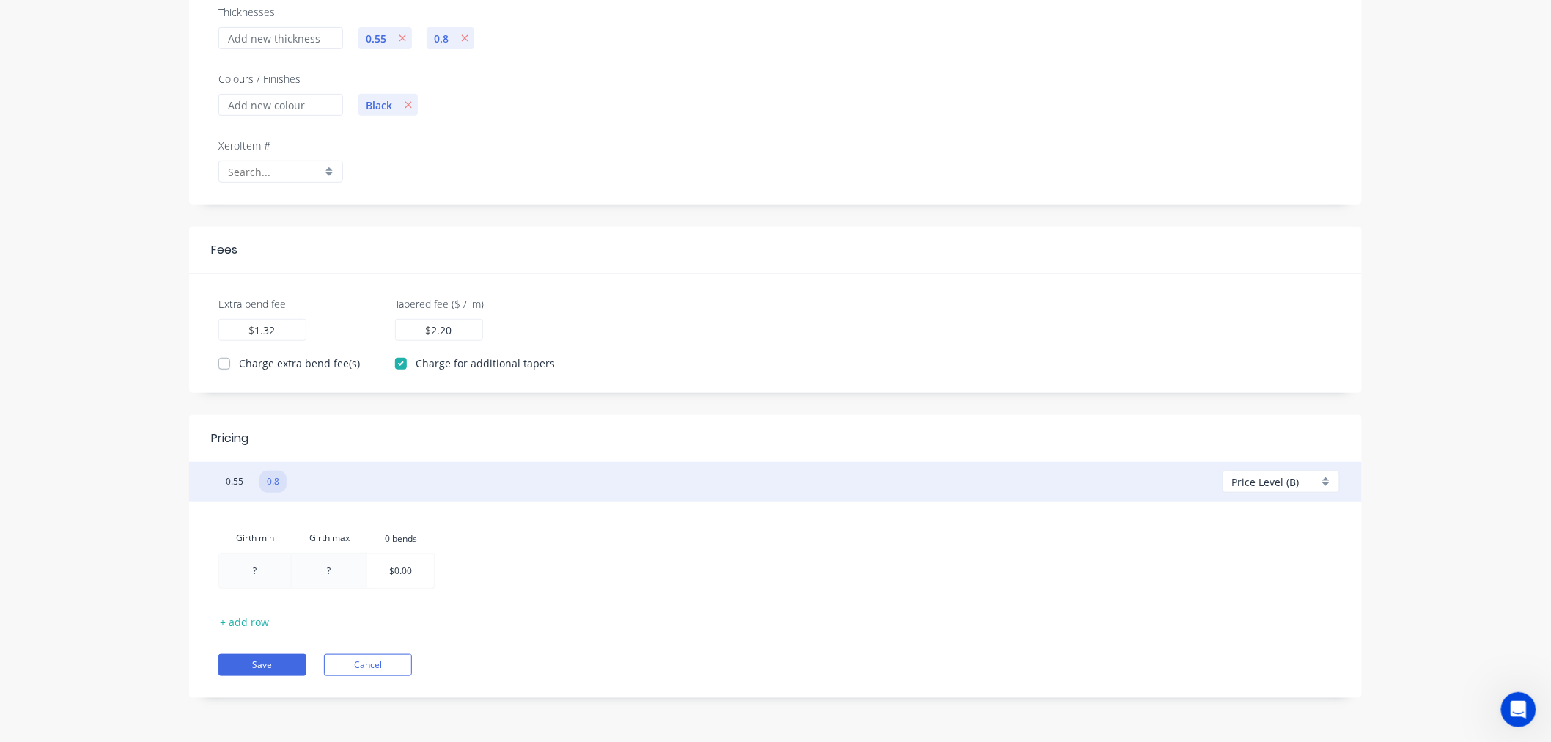
type input "2.20"
click at [239, 361] on label "Charge extra bend fee(s)" at bounding box center [299, 363] width 121 height 15
click at [224, 361] on input "Charge extra bend fee(s)" at bounding box center [224, 363] width 12 height 14
checkbox input "true"
click at [255, 570] on div at bounding box center [254, 570] width 71 height 34
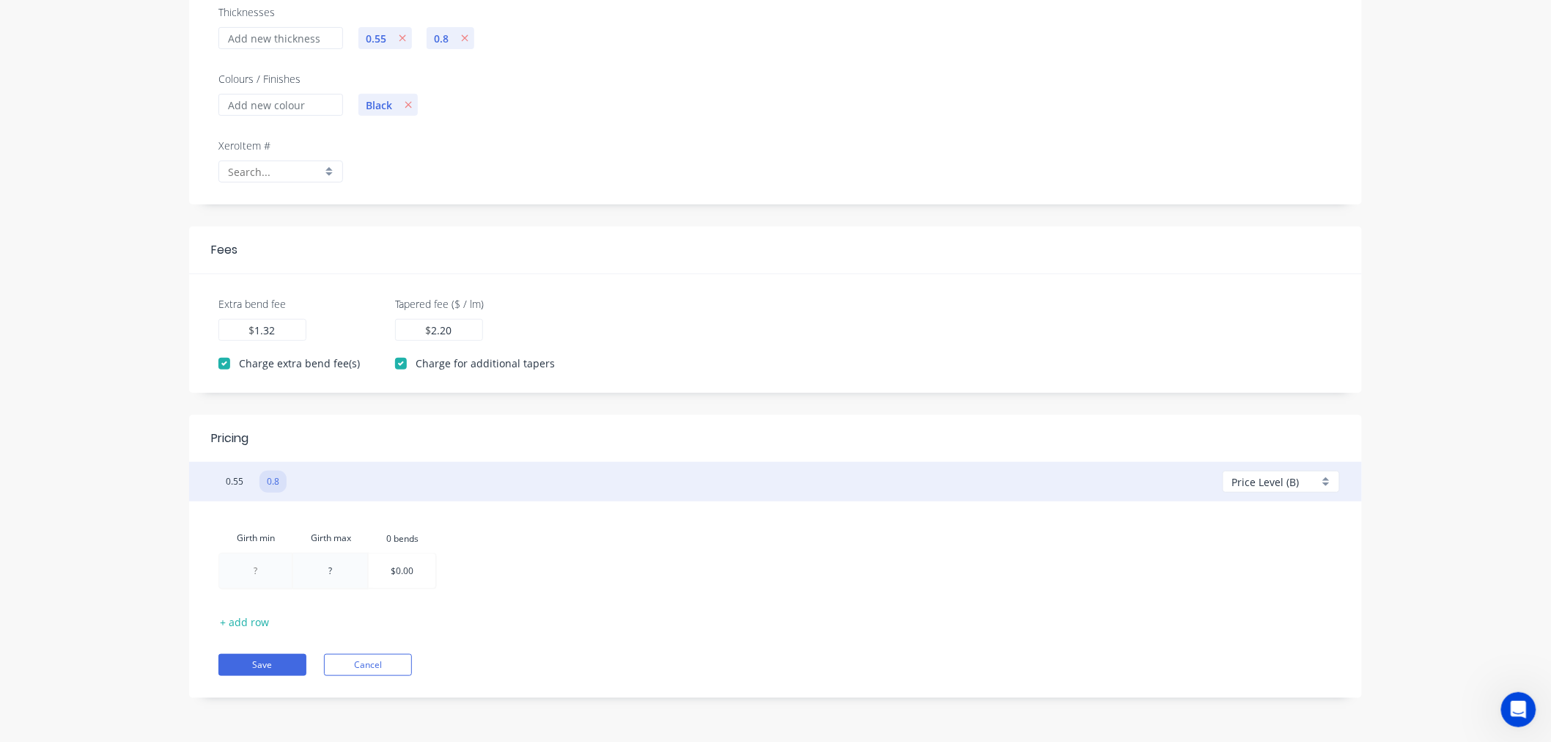
type input "1"
click at [325, 574] on div at bounding box center [330, 570] width 74 height 34
type input "200"
click at [254, 621] on button "+ add row" at bounding box center [245, 621] width 65 height 20
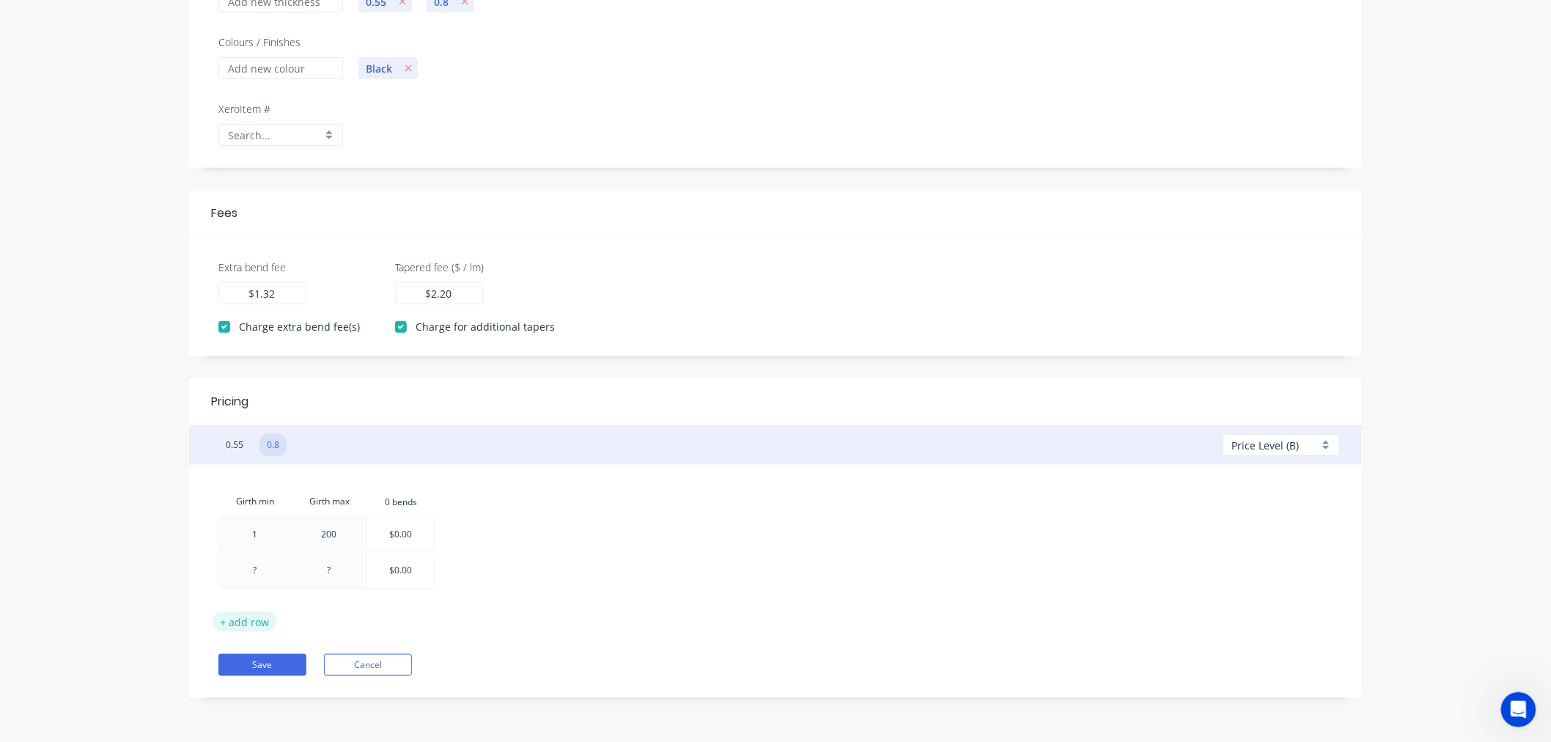
click at [258, 619] on button "+ add row" at bounding box center [245, 621] width 65 height 20
click at [254, 656] on button "+ add row" at bounding box center [245, 658] width 65 height 20
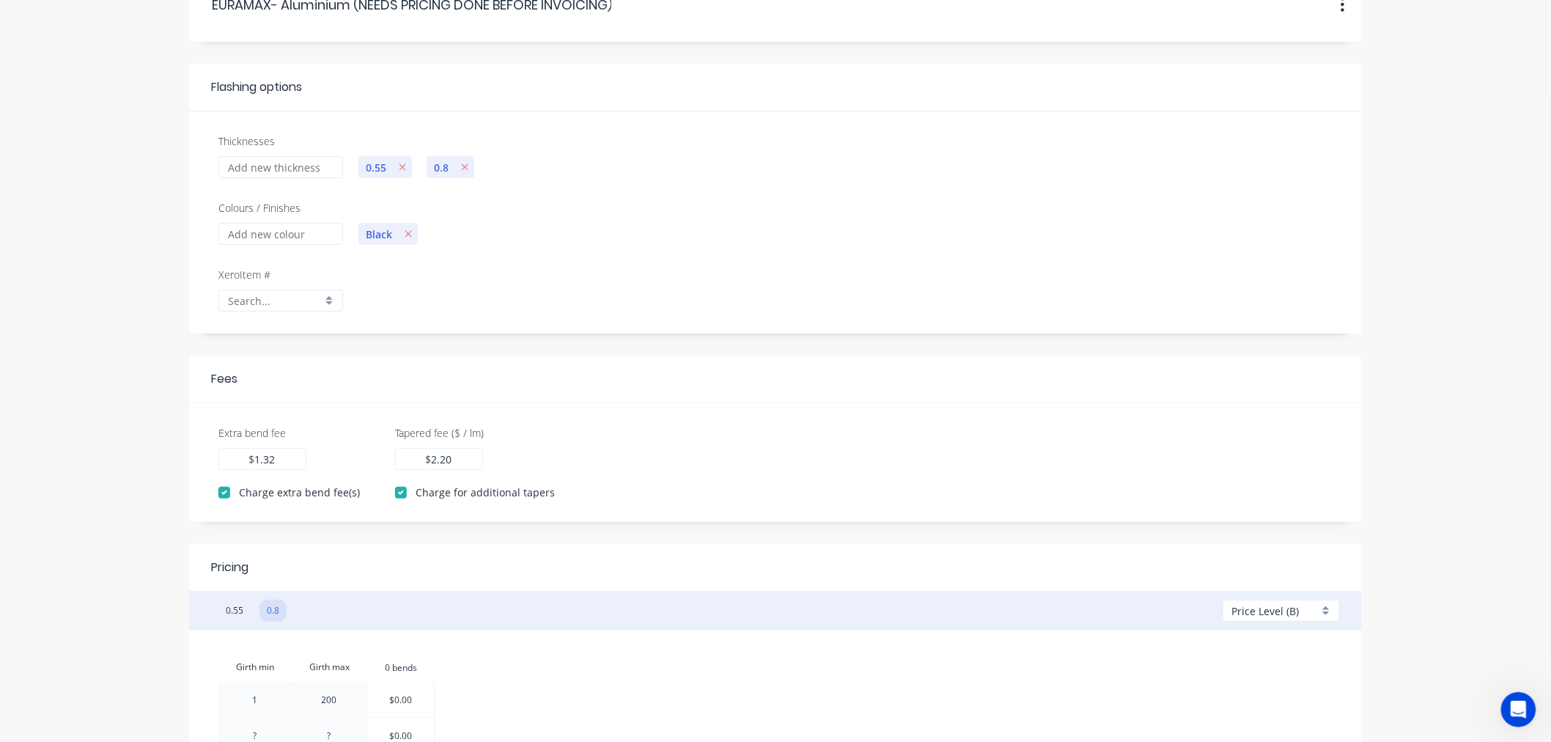
scroll to position [0, 0]
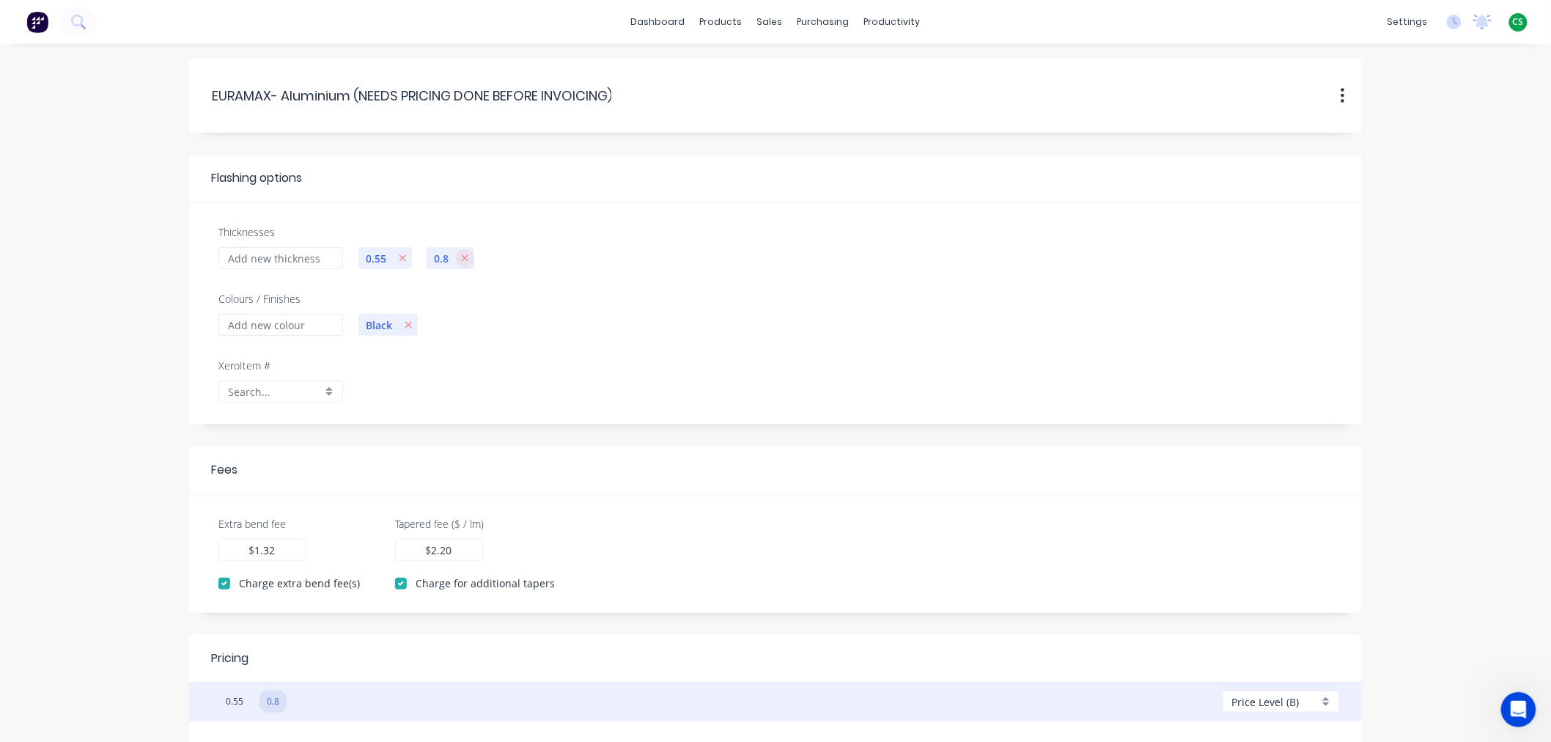
click at [466, 257] on icon "button" at bounding box center [465, 258] width 7 height 7
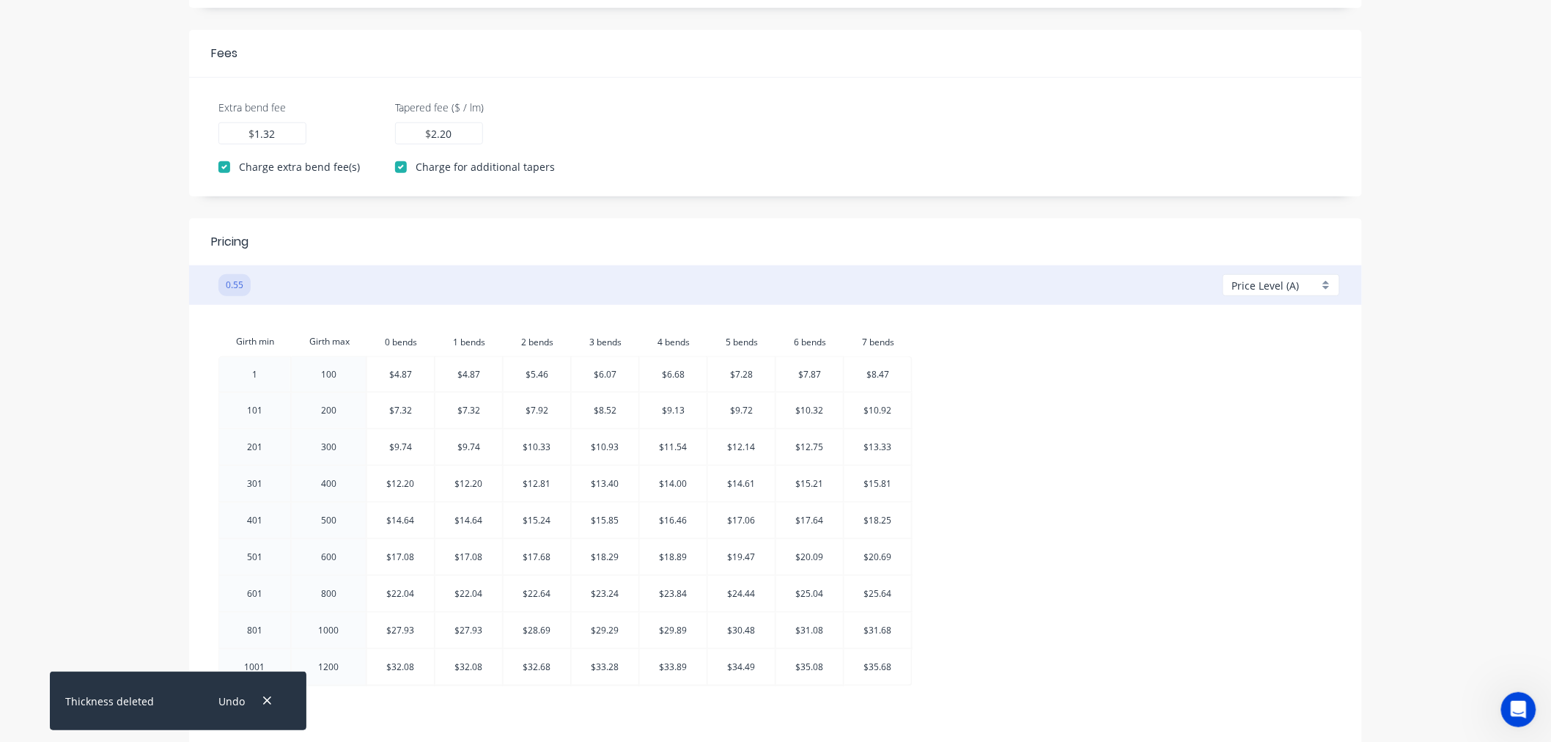
scroll to position [513, 0]
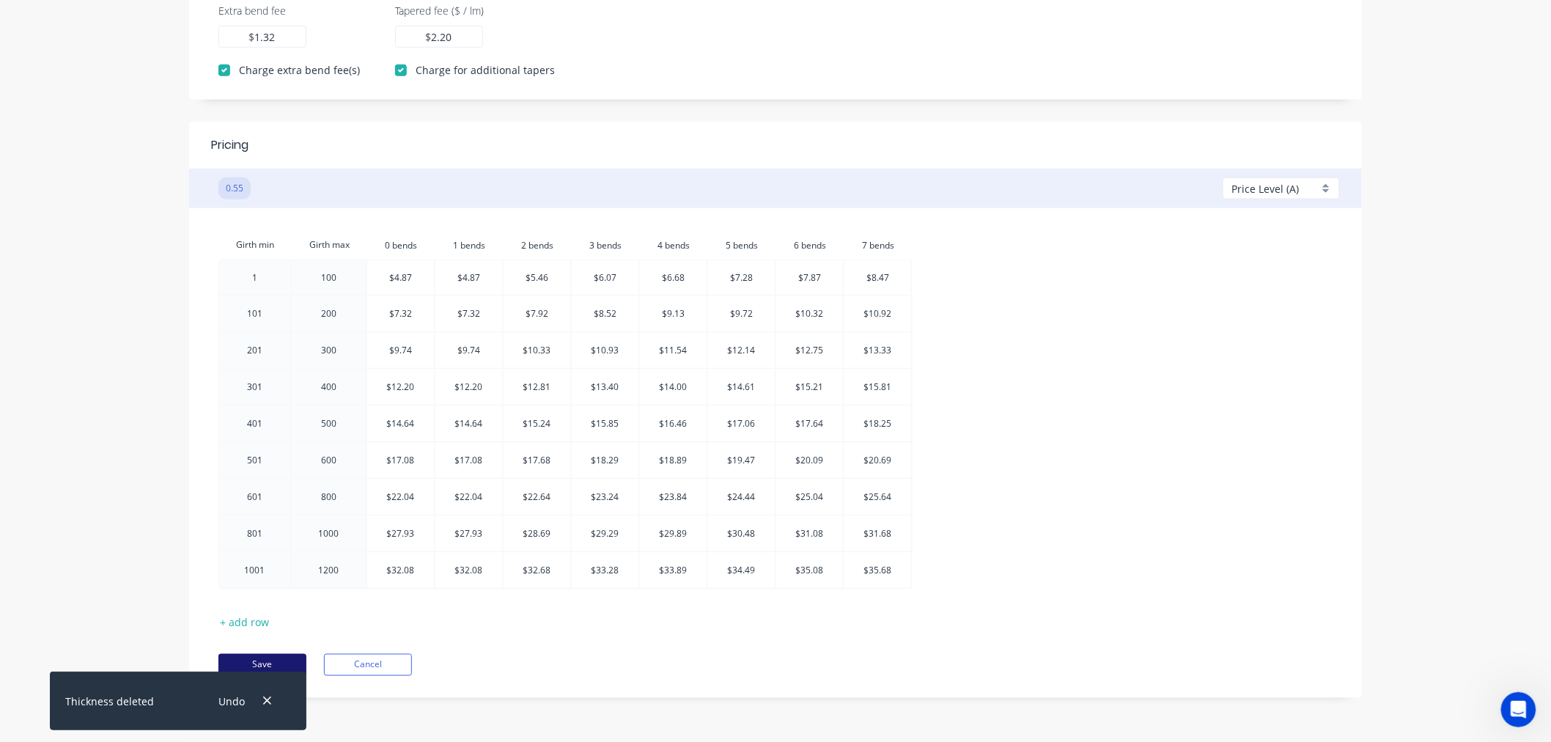
click at [292, 661] on button "Save" at bounding box center [262, 665] width 88 height 22
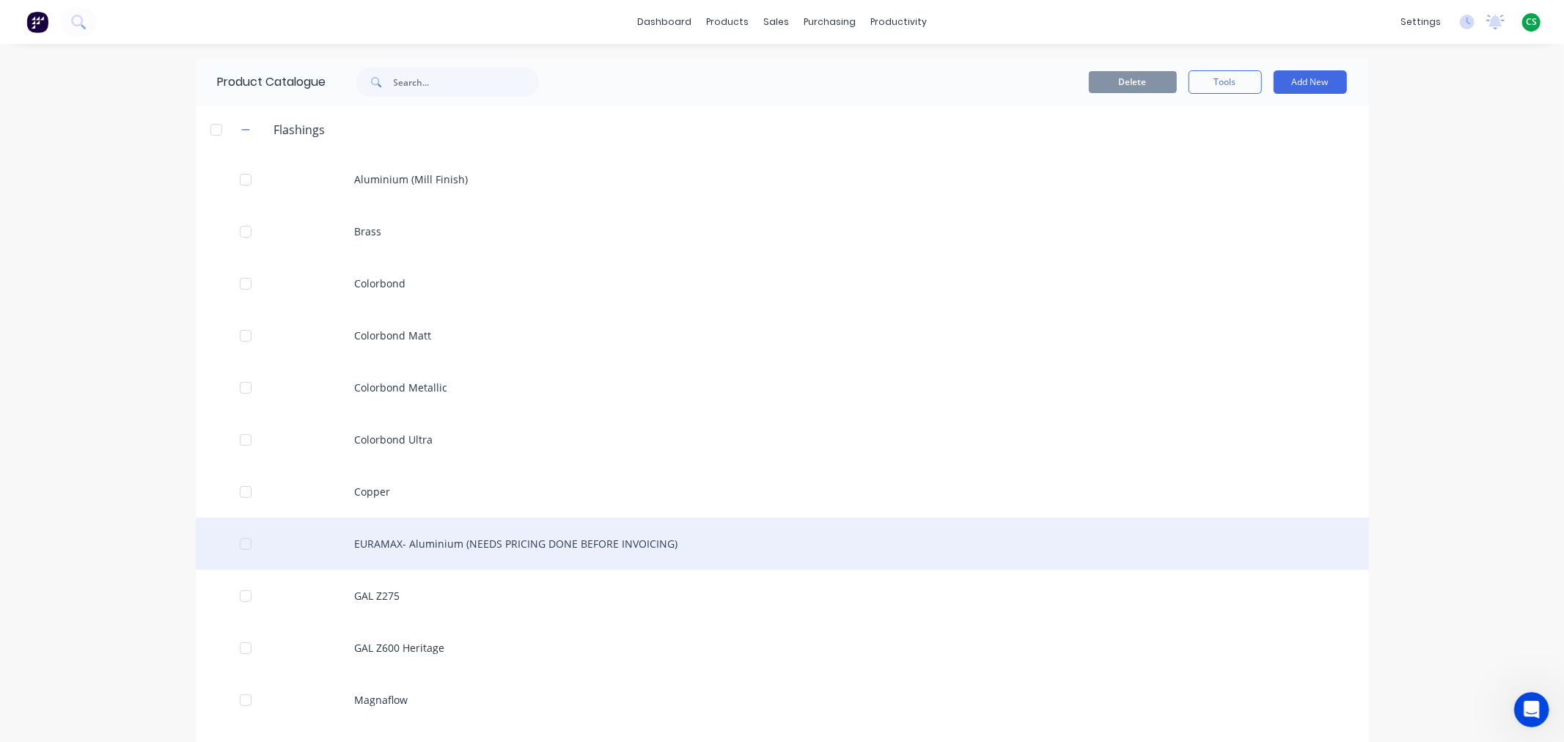
click at [528, 551] on div "EURAMAX- Aluminium (NEEDS PRICING DONE BEFORE INVOICING)" at bounding box center [782, 544] width 1173 height 52
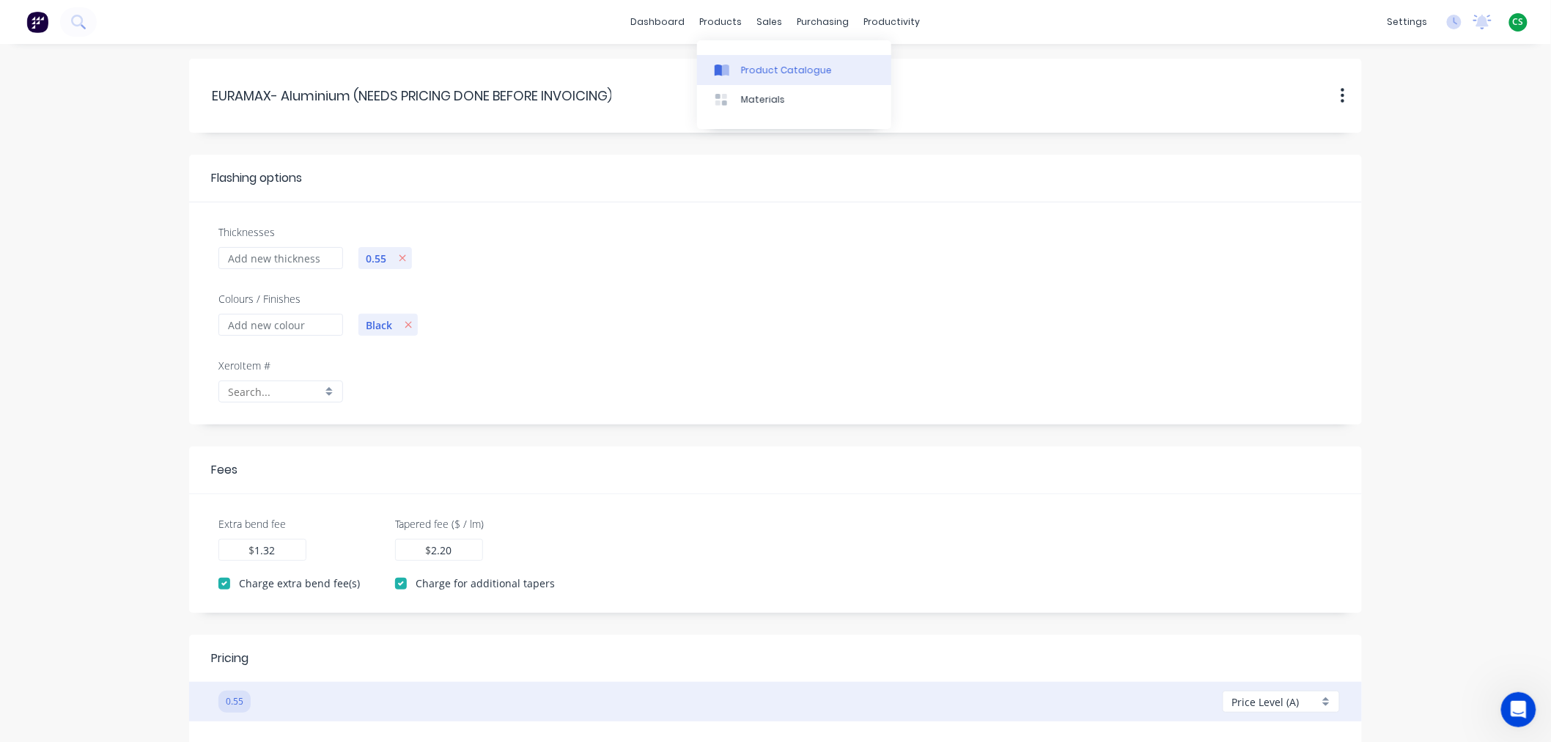
click at [757, 71] on div "Product Catalogue" at bounding box center [786, 70] width 91 height 13
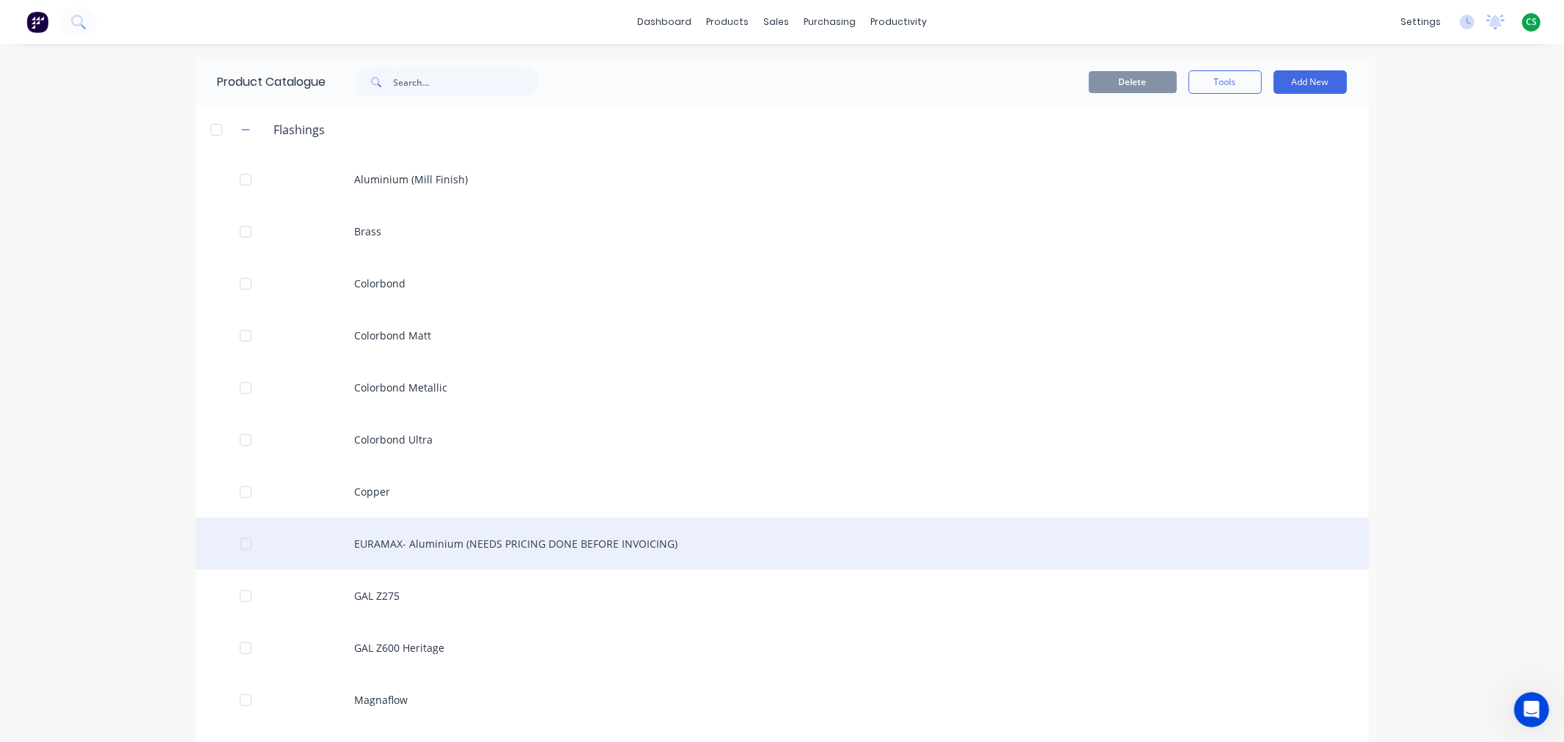
click at [605, 537] on div "EURAMAX- Aluminium (NEEDS PRICING DONE BEFORE INVOICING)" at bounding box center [782, 544] width 1173 height 52
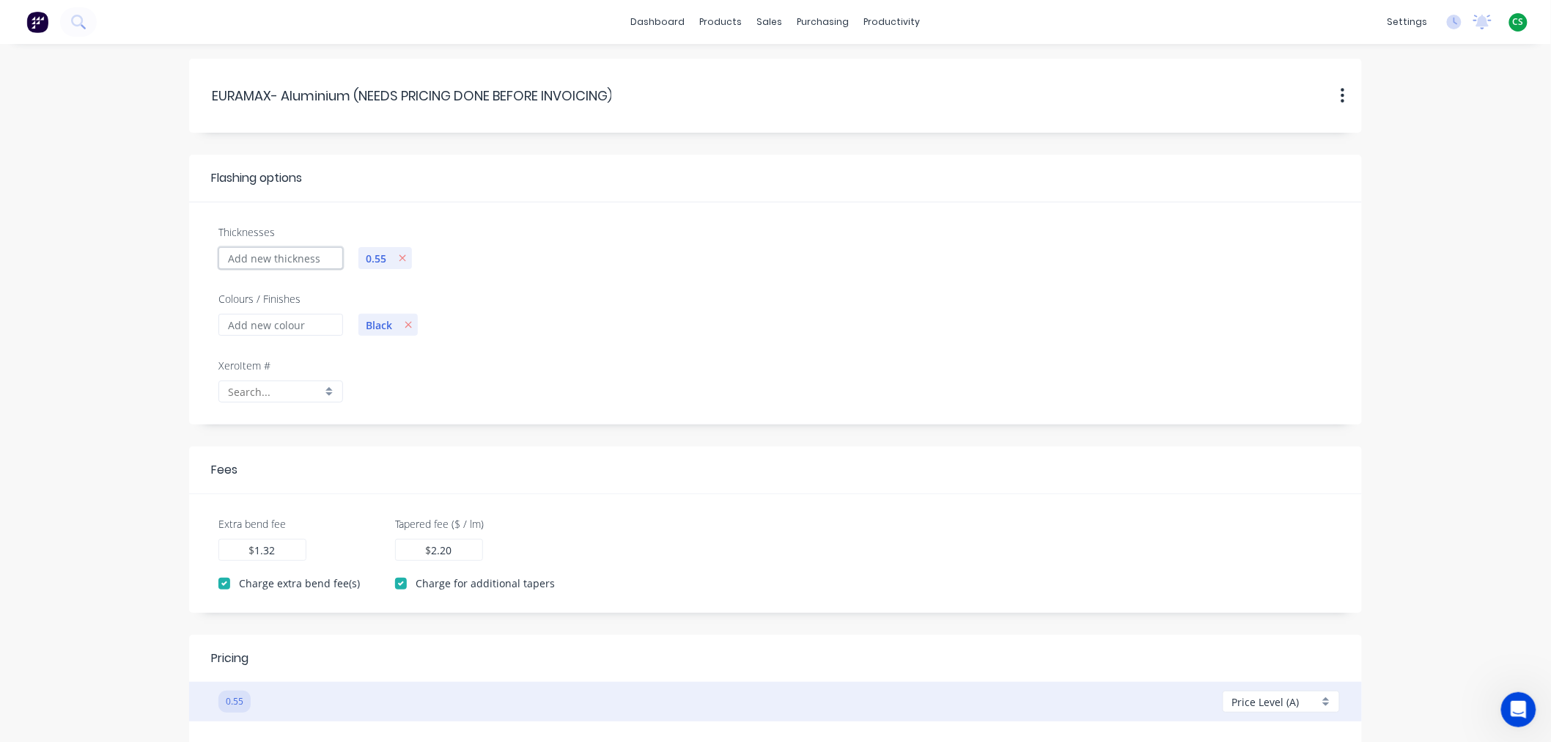
click at [297, 257] on input "Thicknesses" at bounding box center [280, 258] width 125 height 22
type input "0.8"
checkbox input "false"
type input "0.00"
drag, startPoint x: 269, startPoint y: 545, endPoint x: 233, endPoint y: 545, distance: 35.9
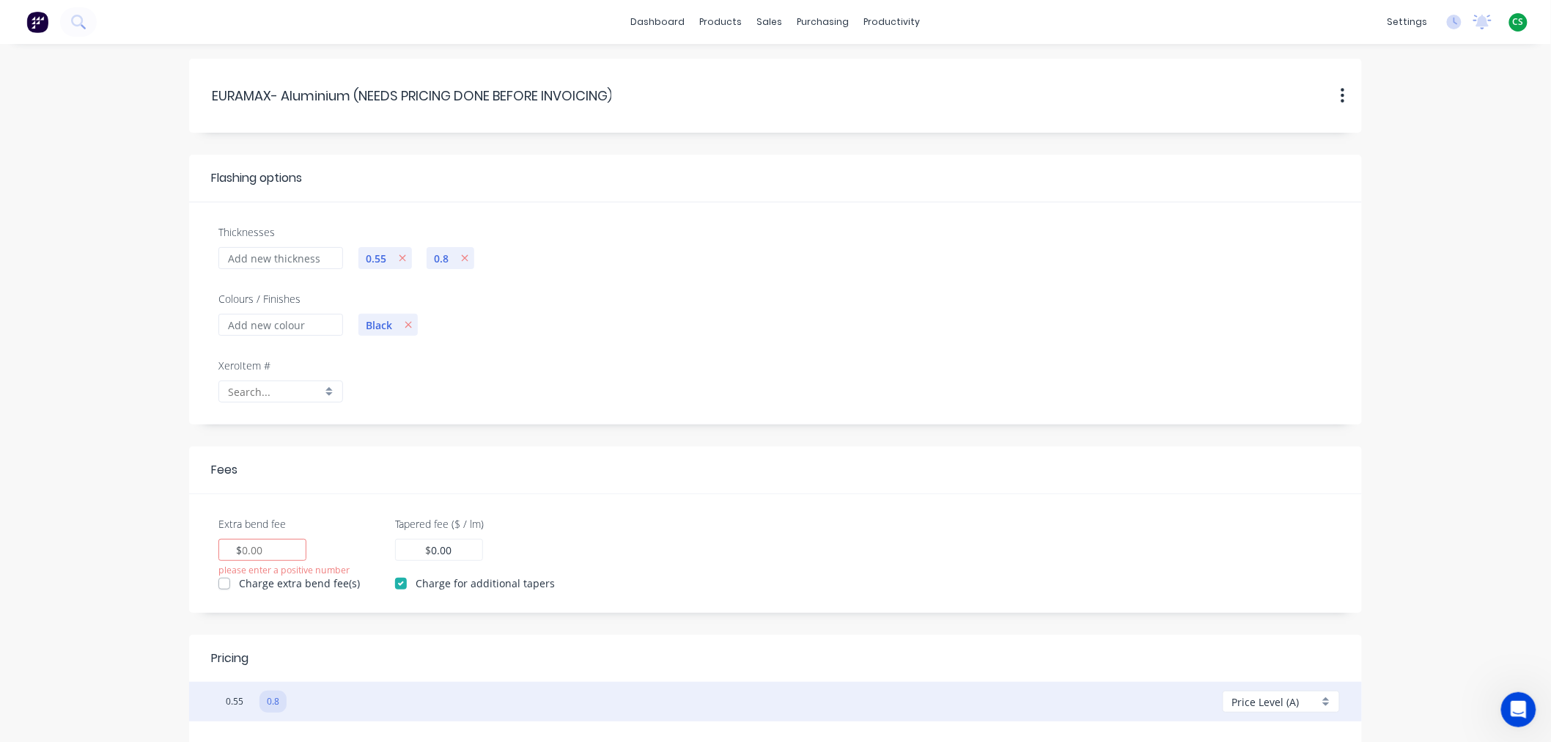
click at [235, 545] on div "$" at bounding box center [262, 550] width 88 height 22
paste input "1.32"
type input "1.32"
drag, startPoint x: 221, startPoint y: 582, endPoint x: 229, endPoint y: 583, distance: 8.1
click at [239, 583] on label "Charge extra bend fee(s)" at bounding box center [299, 582] width 121 height 15
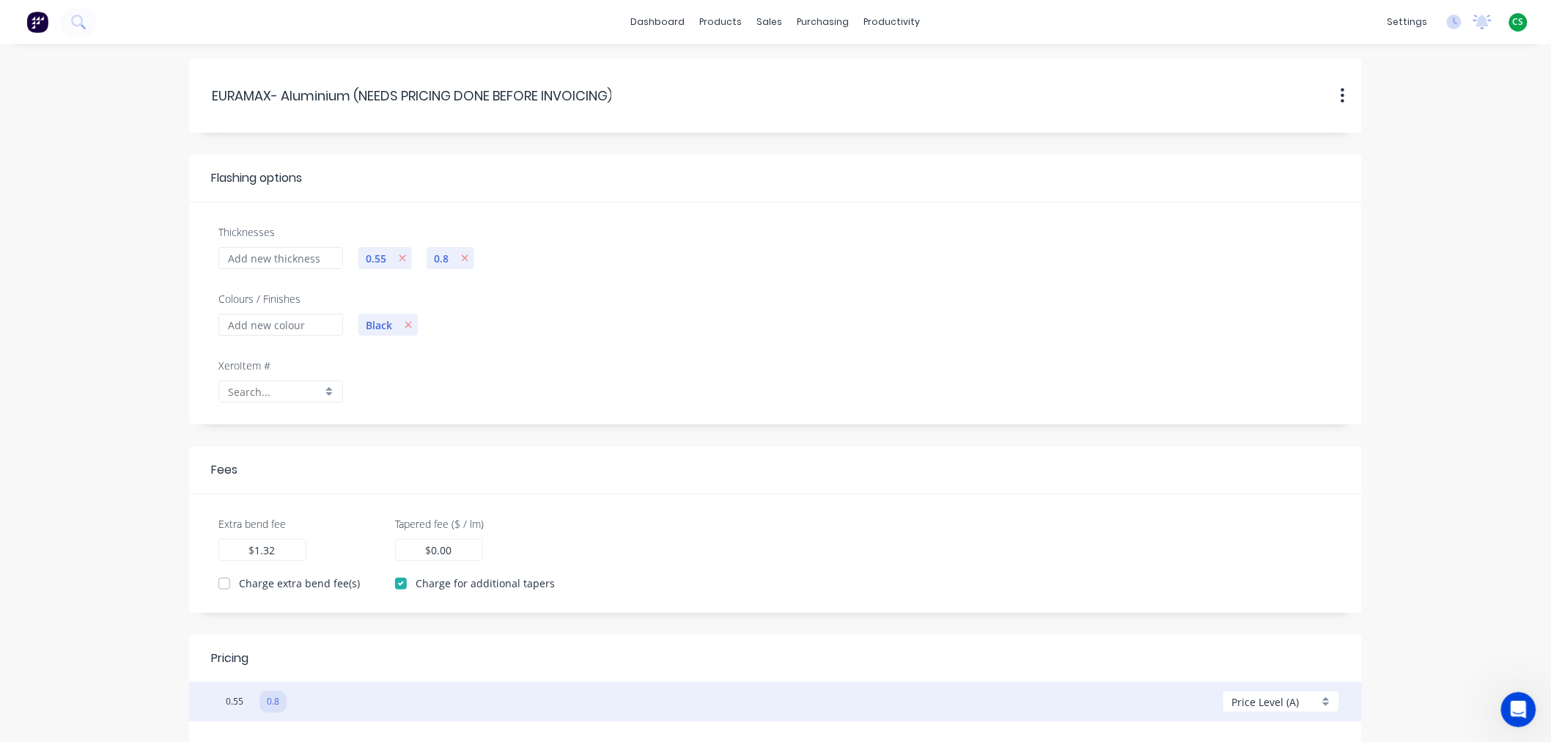
click at [221, 583] on input "Charge extra bend fee(s)" at bounding box center [224, 582] width 12 height 14
checkbox input "true"
drag, startPoint x: 455, startPoint y: 548, endPoint x: 427, endPoint y: 550, distance: 27.9
click at [427, 550] on div "0.00 $ 0.00" at bounding box center [439, 550] width 88 height 22
type input "0"
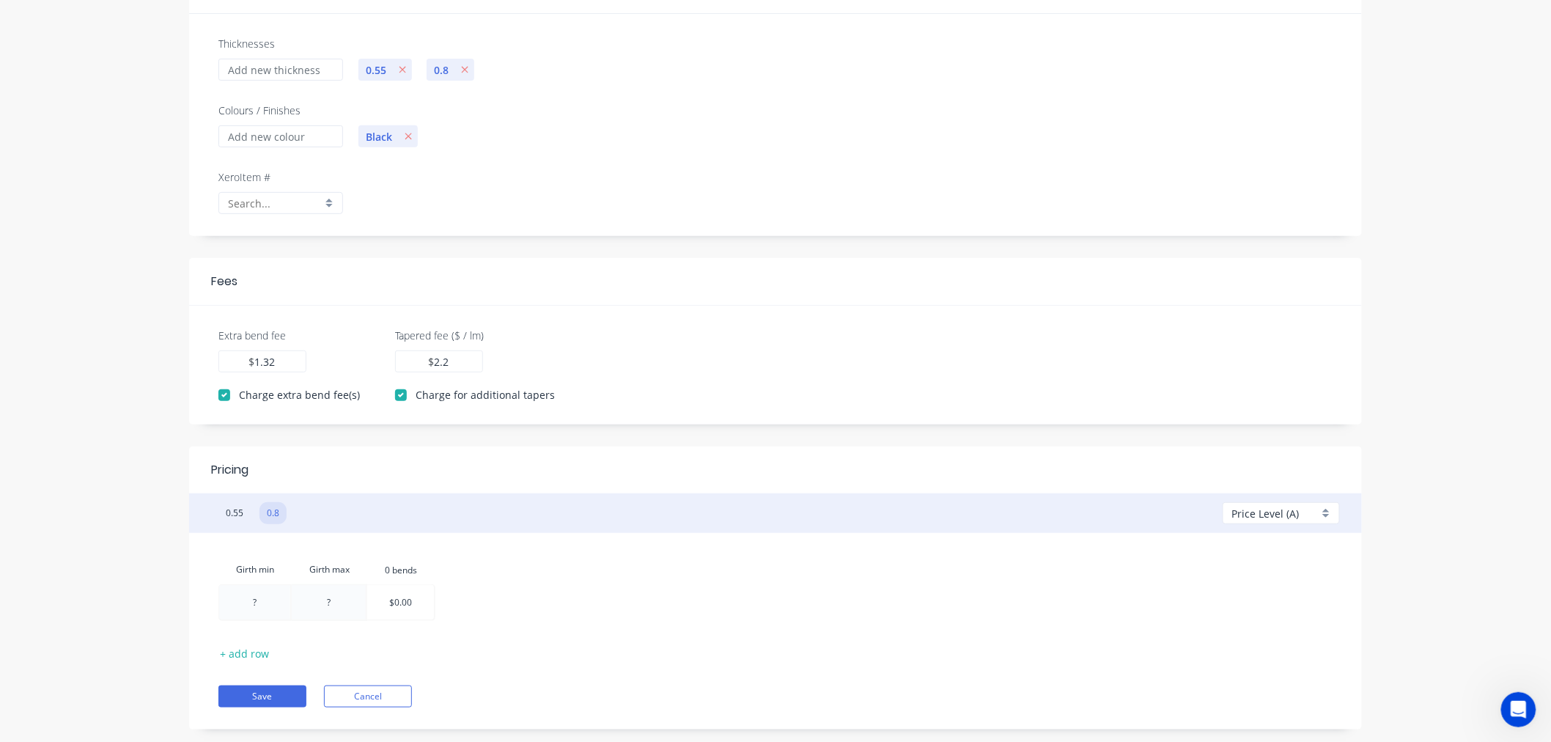
scroll to position [220, 0]
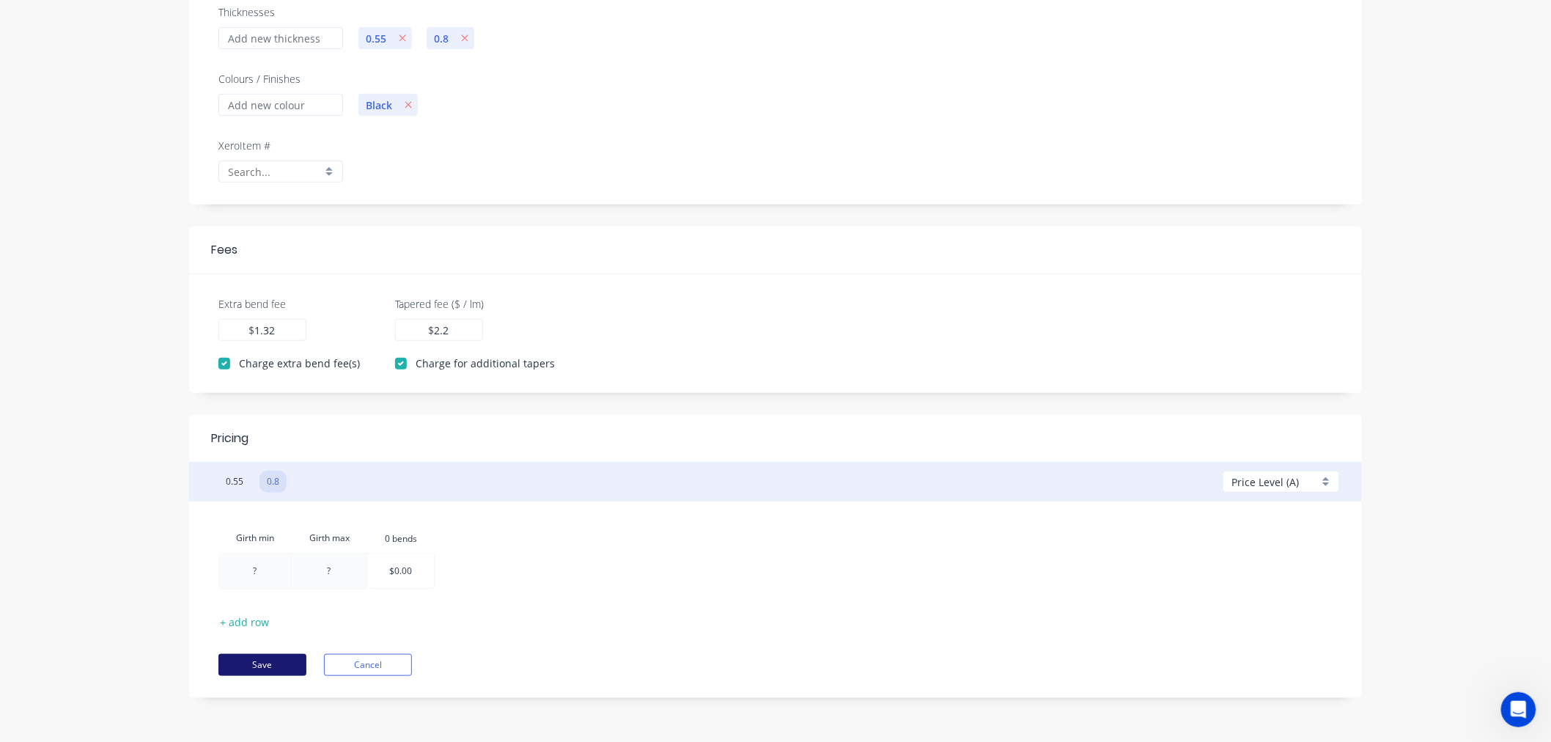
type input "2.2"
click at [246, 667] on button "Save" at bounding box center [262, 665] width 88 height 22
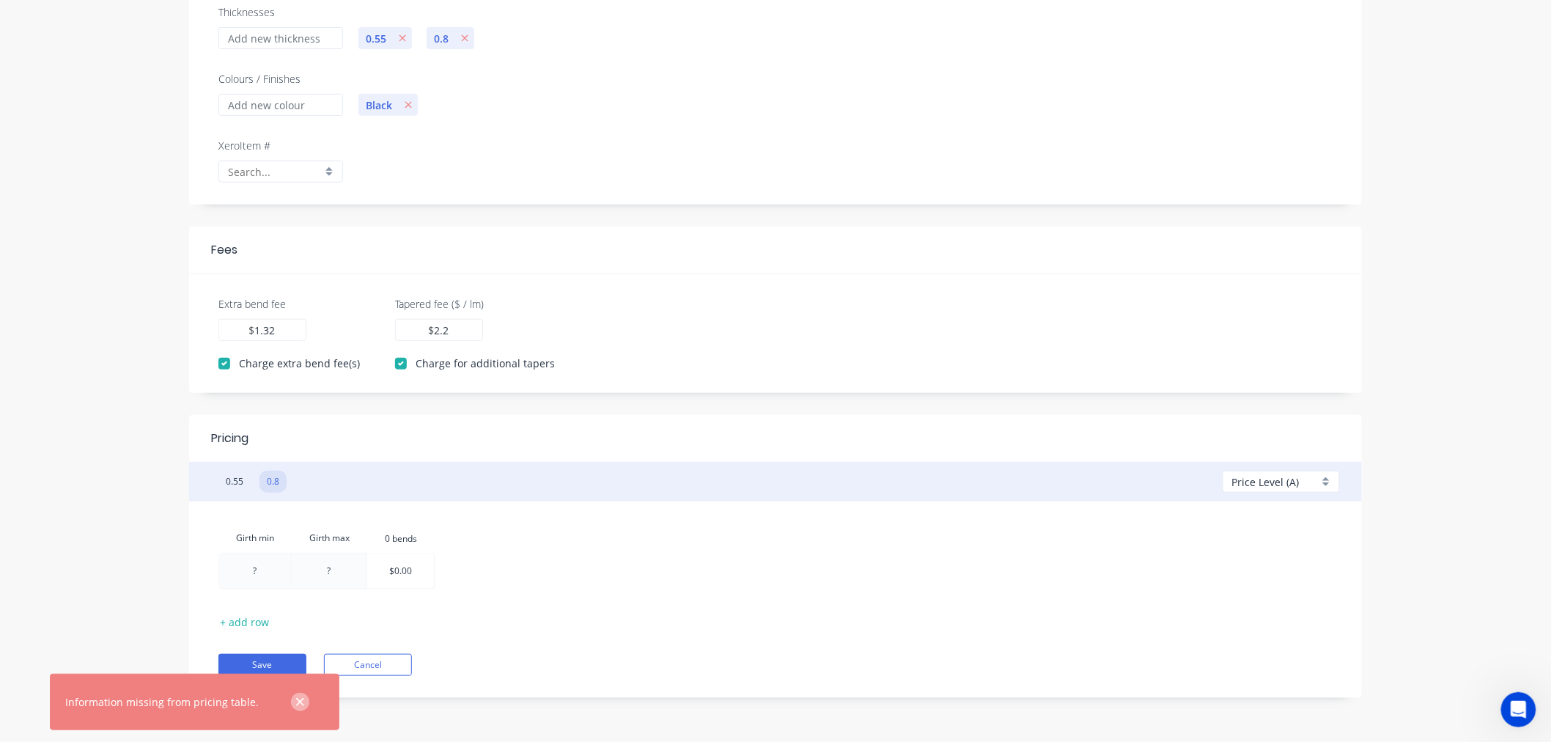
click at [295, 702] on icon "button" at bounding box center [300, 702] width 10 height 13
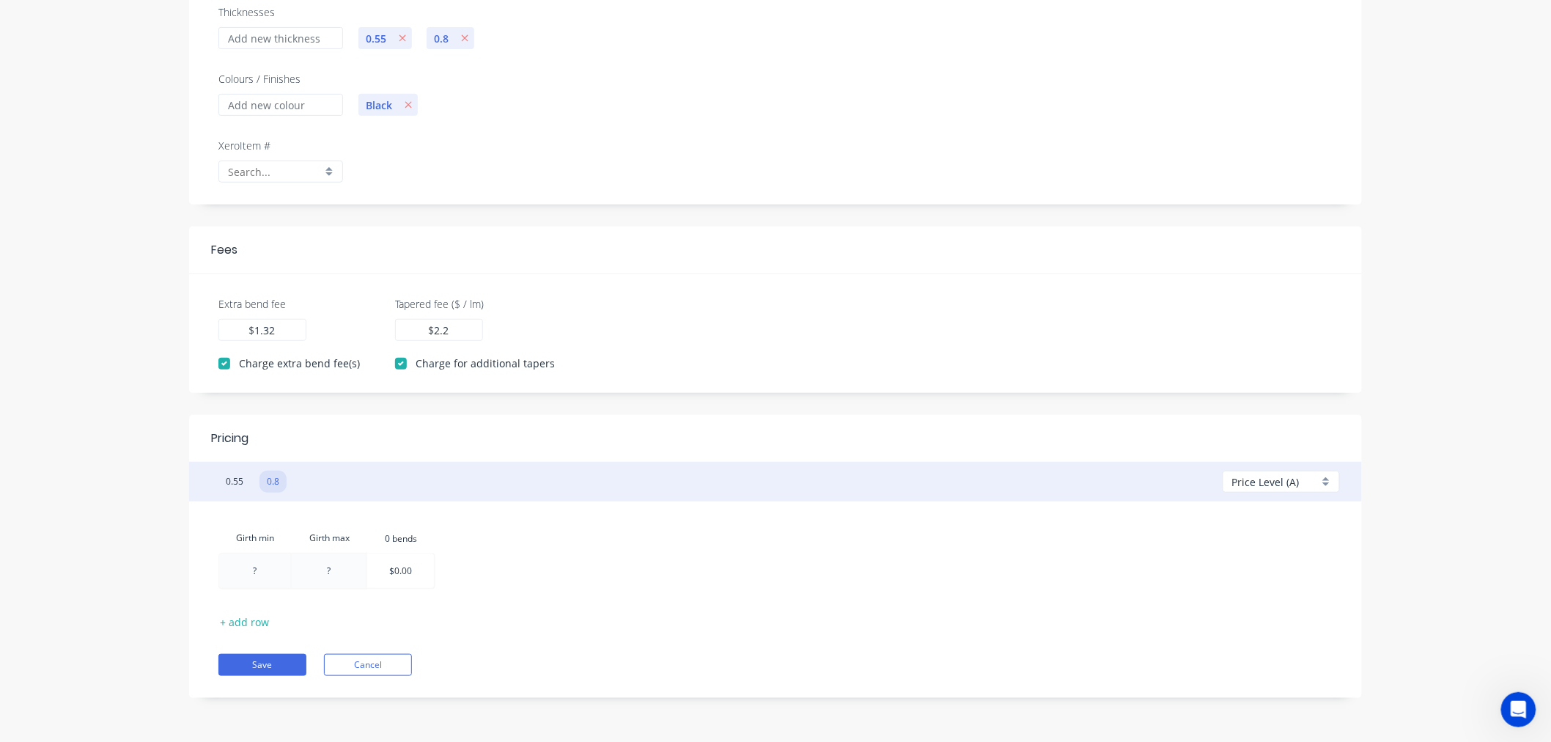
click at [251, 570] on div at bounding box center [254, 570] width 71 height 34
type input "1"
click at [350, 572] on div at bounding box center [330, 570] width 74 height 34
type input "200"
click at [245, 664] on button "Save" at bounding box center [262, 665] width 88 height 22
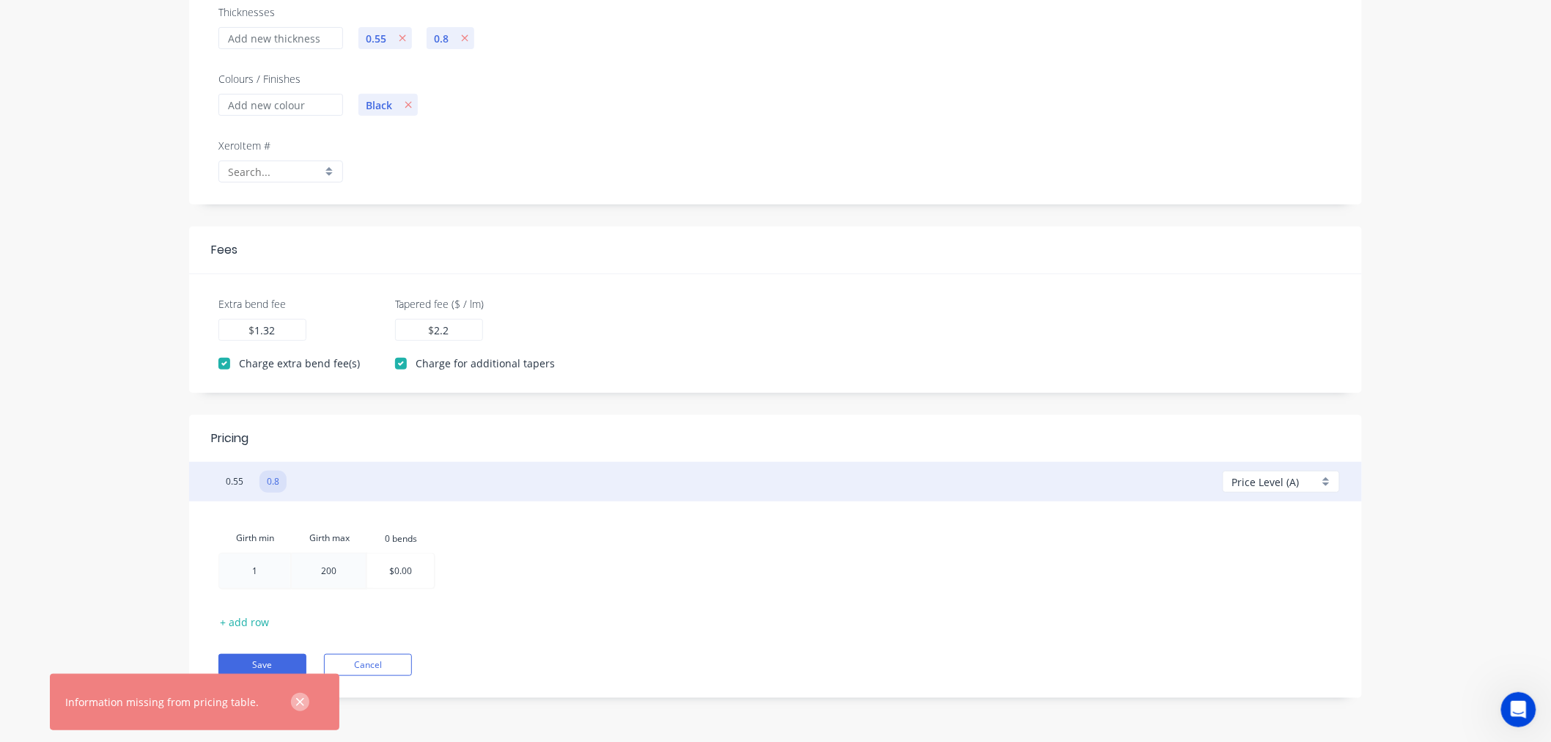
click at [297, 702] on icon "button" at bounding box center [300, 702] width 10 height 13
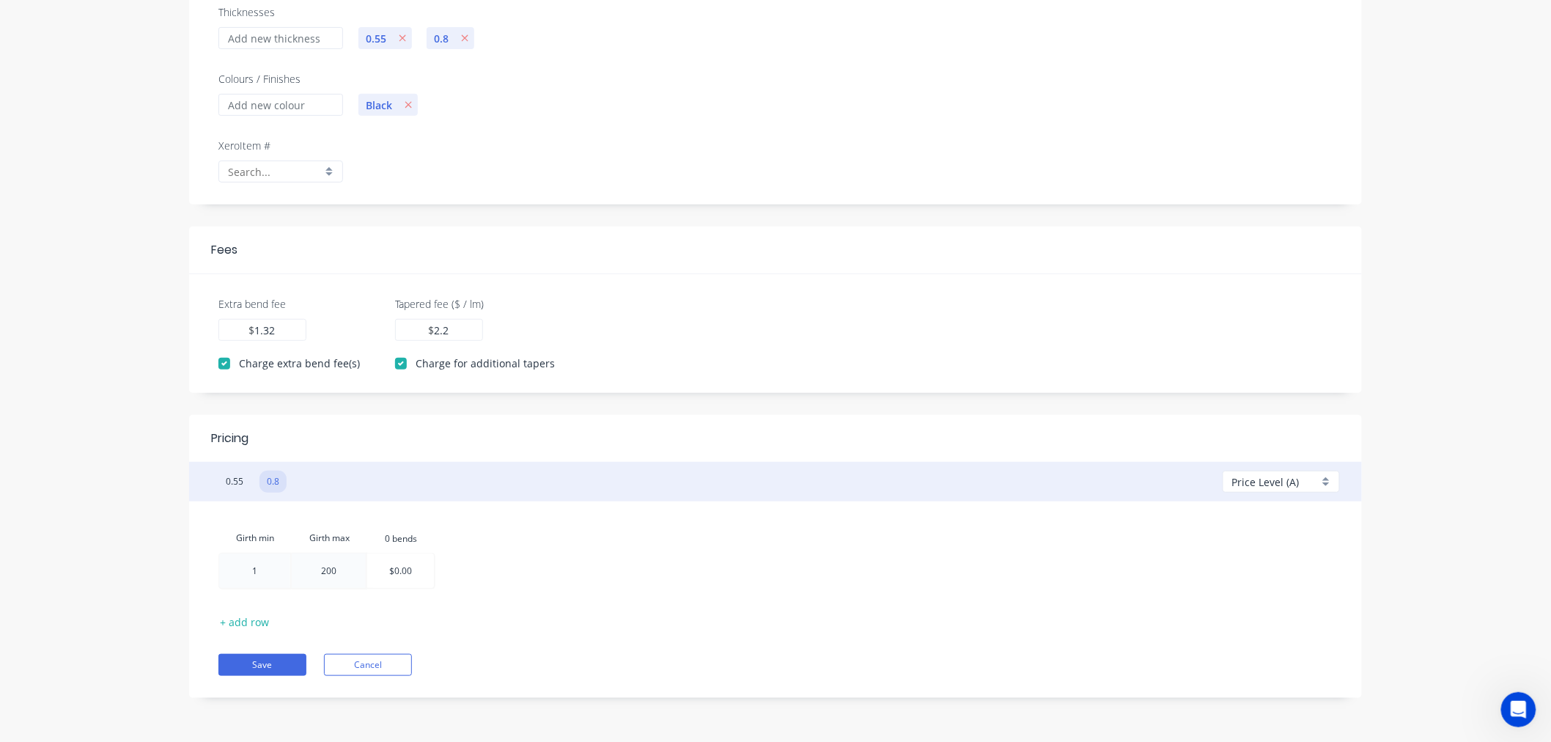
click at [1241, 480] on span "Price Level (A)" at bounding box center [1265, 481] width 67 height 15
click at [1237, 561] on div at bounding box center [1286, 567] width 106 height 18
checkbox input "false"
type input "0.00"
click at [254, 569] on div at bounding box center [254, 570] width 71 height 34
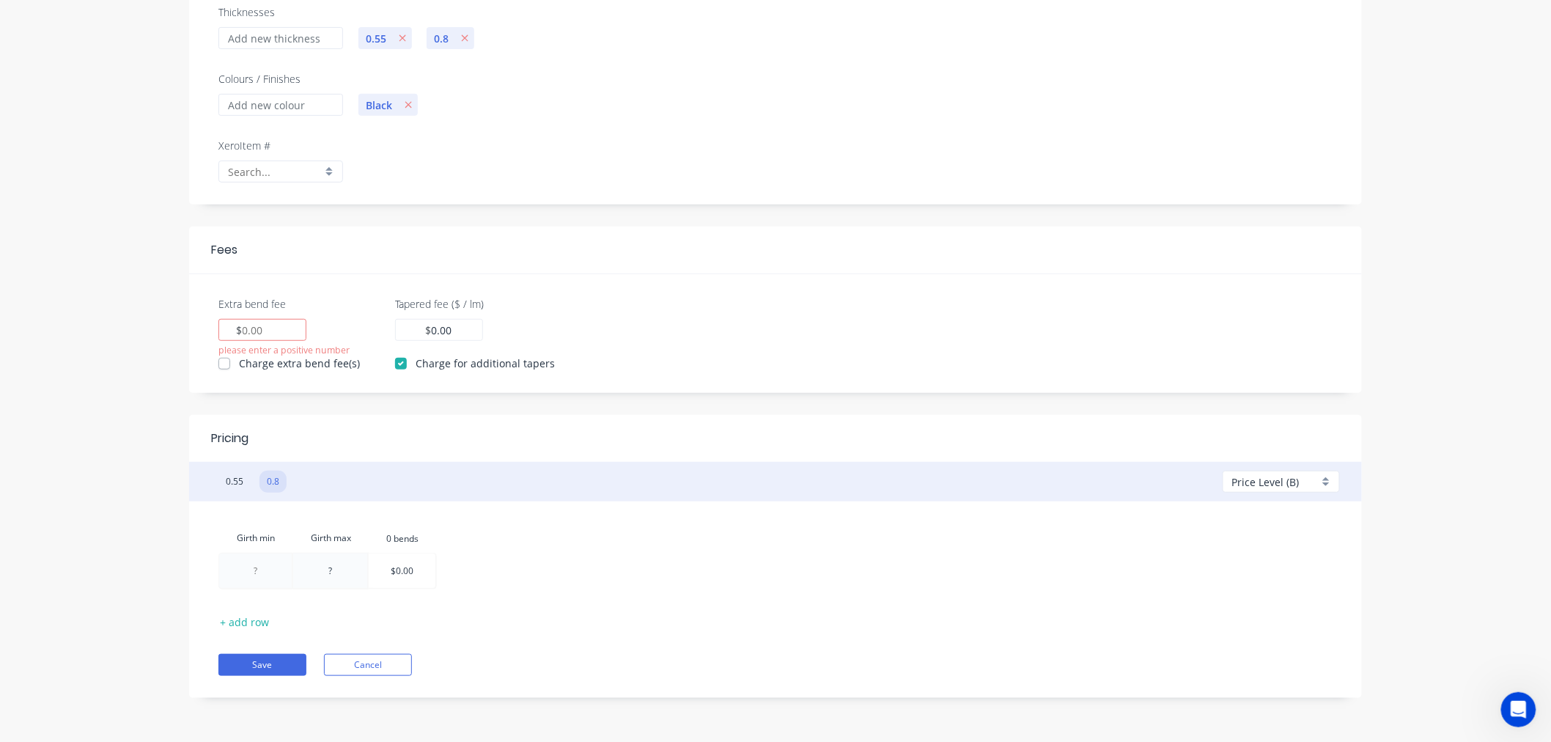
type input "1"
click at [334, 572] on div at bounding box center [330, 570] width 74 height 34
type input "200"
click at [1286, 482] on span "Price Level (B)" at bounding box center [1265, 481] width 67 height 15
click at [1240, 594] on div at bounding box center [1286, 595] width 106 height 18
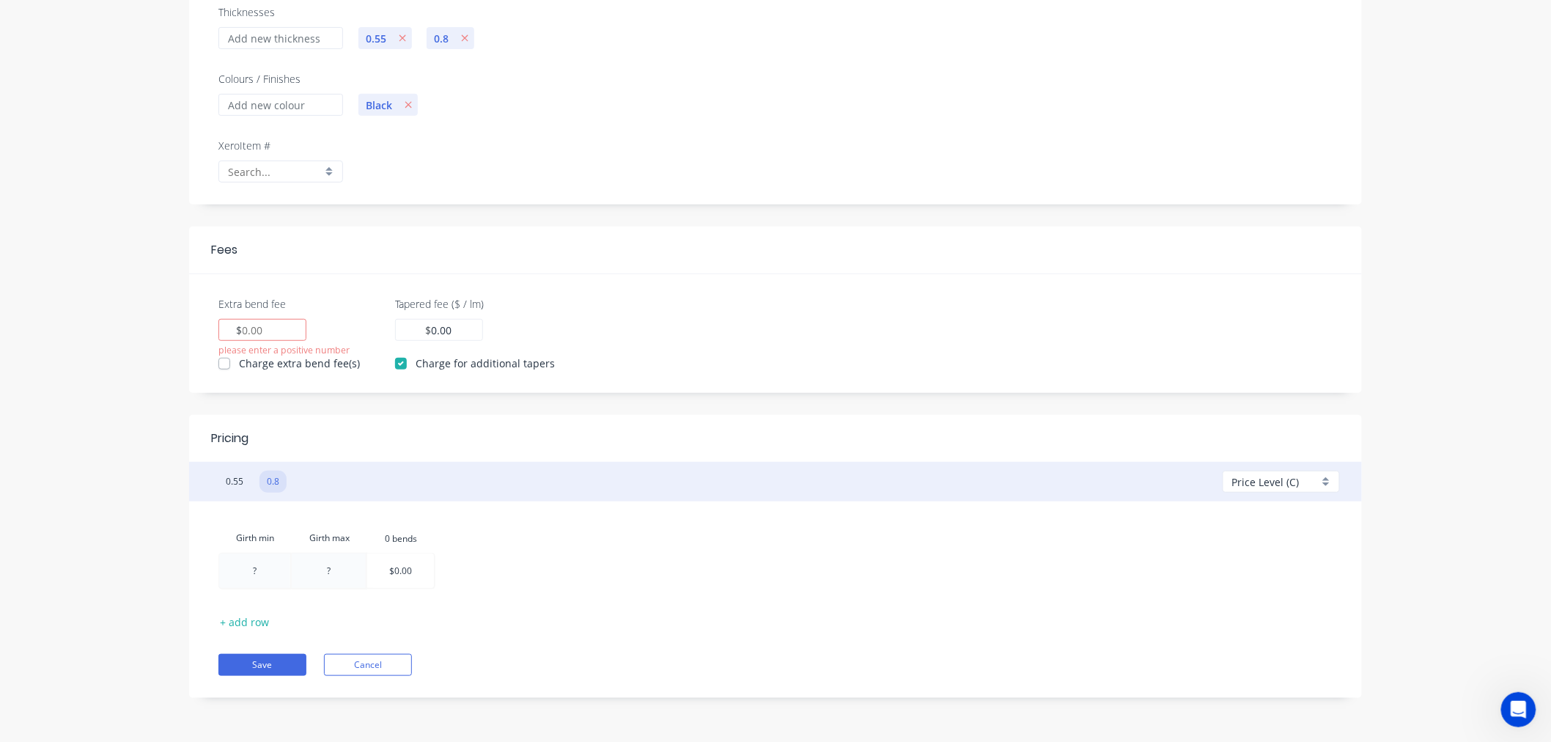
click at [259, 568] on div at bounding box center [254, 570] width 71 height 34
type input "1"
click at [340, 575] on div at bounding box center [330, 570] width 74 height 34
type input "200"
click at [1248, 475] on span "Price Level (C)" at bounding box center [1265, 481] width 67 height 15
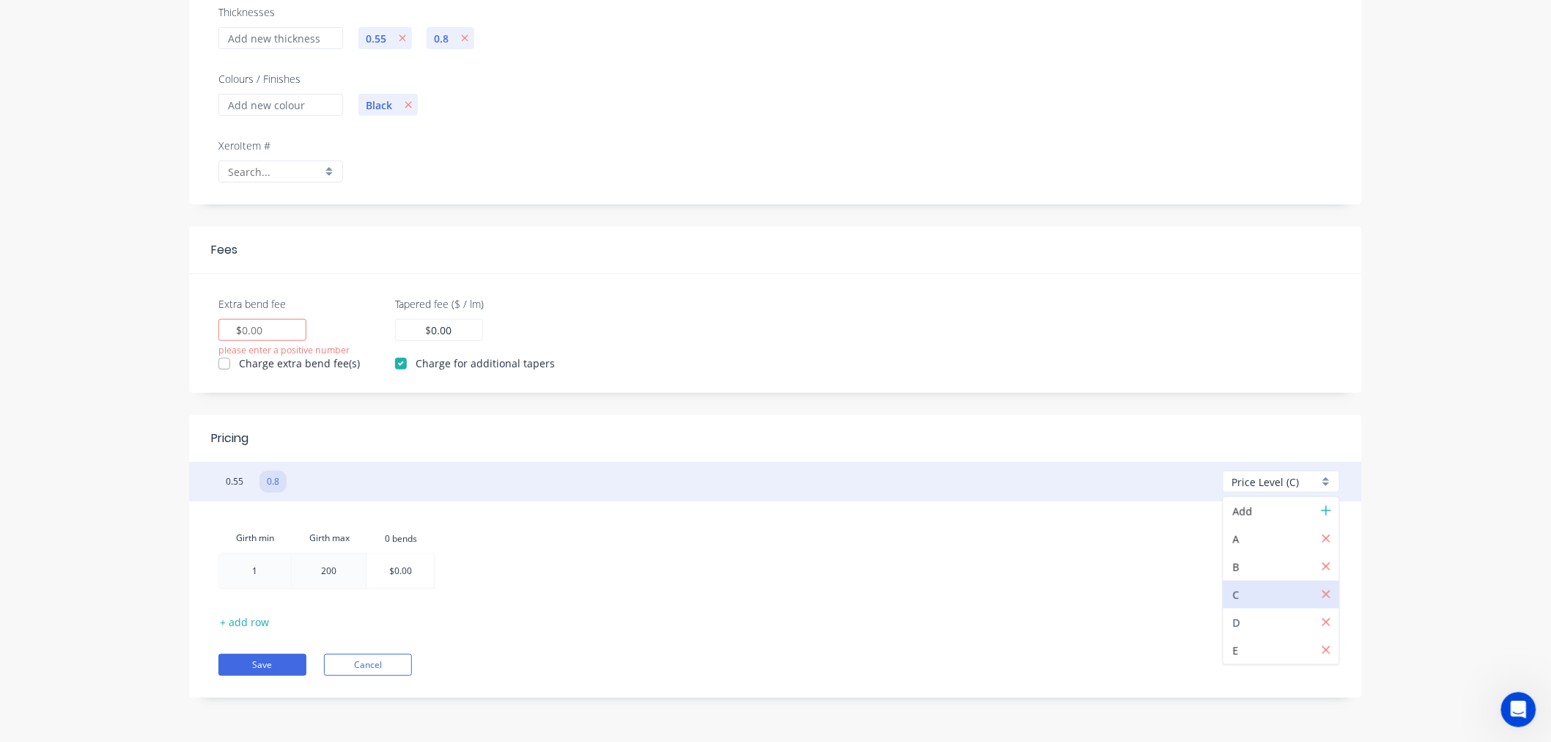
click at [1234, 621] on div at bounding box center [1286, 623] width 106 height 18
click at [249, 572] on div at bounding box center [254, 570] width 71 height 34
type input "1"
click at [318, 573] on div at bounding box center [330, 570] width 74 height 34
type input "200"
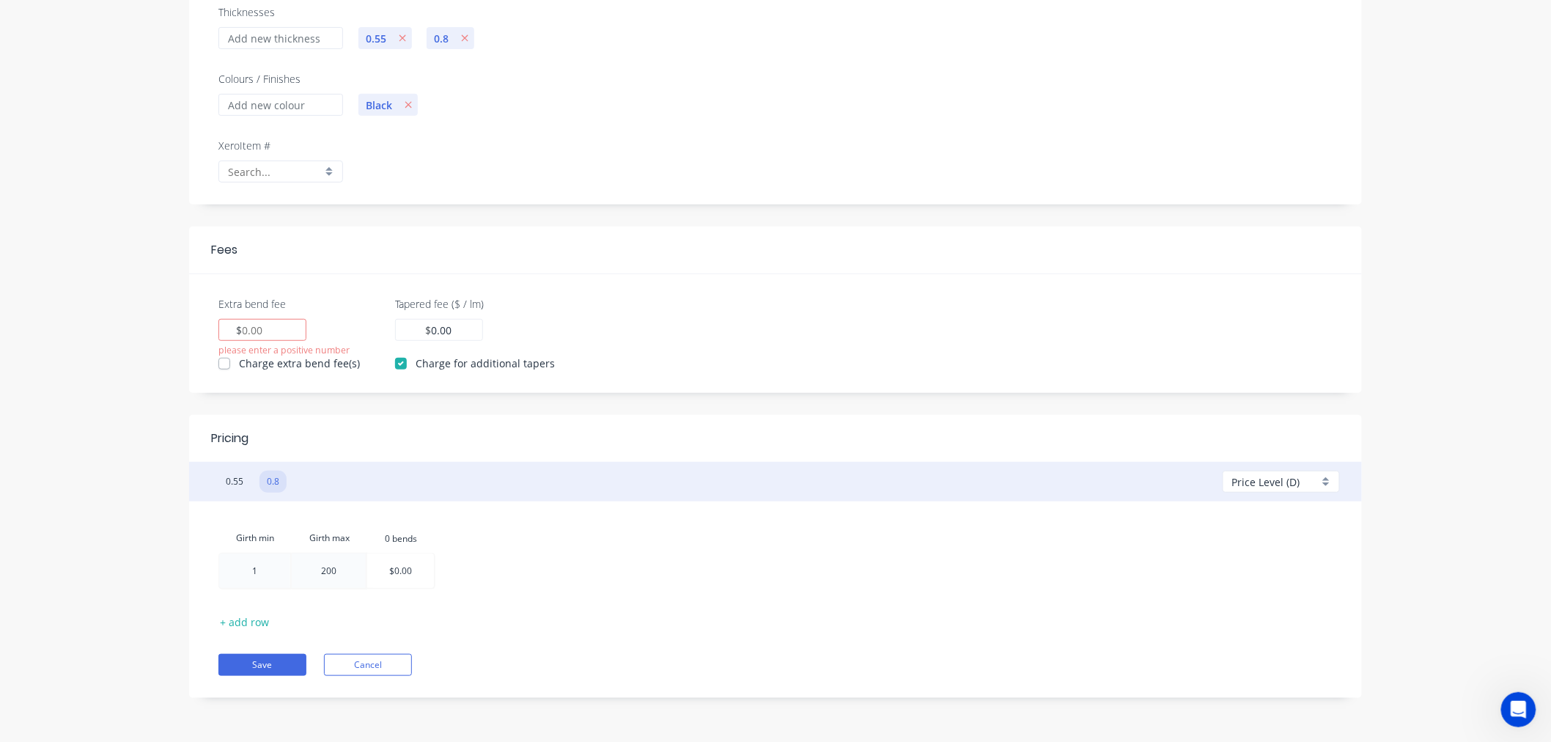
click at [1244, 486] on span "Price Level (D)" at bounding box center [1266, 481] width 68 height 15
click at [1242, 648] on div at bounding box center [1286, 650] width 106 height 18
click at [240, 566] on div at bounding box center [254, 570] width 71 height 34
type input "1"
click at [326, 572] on div at bounding box center [330, 570] width 74 height 34
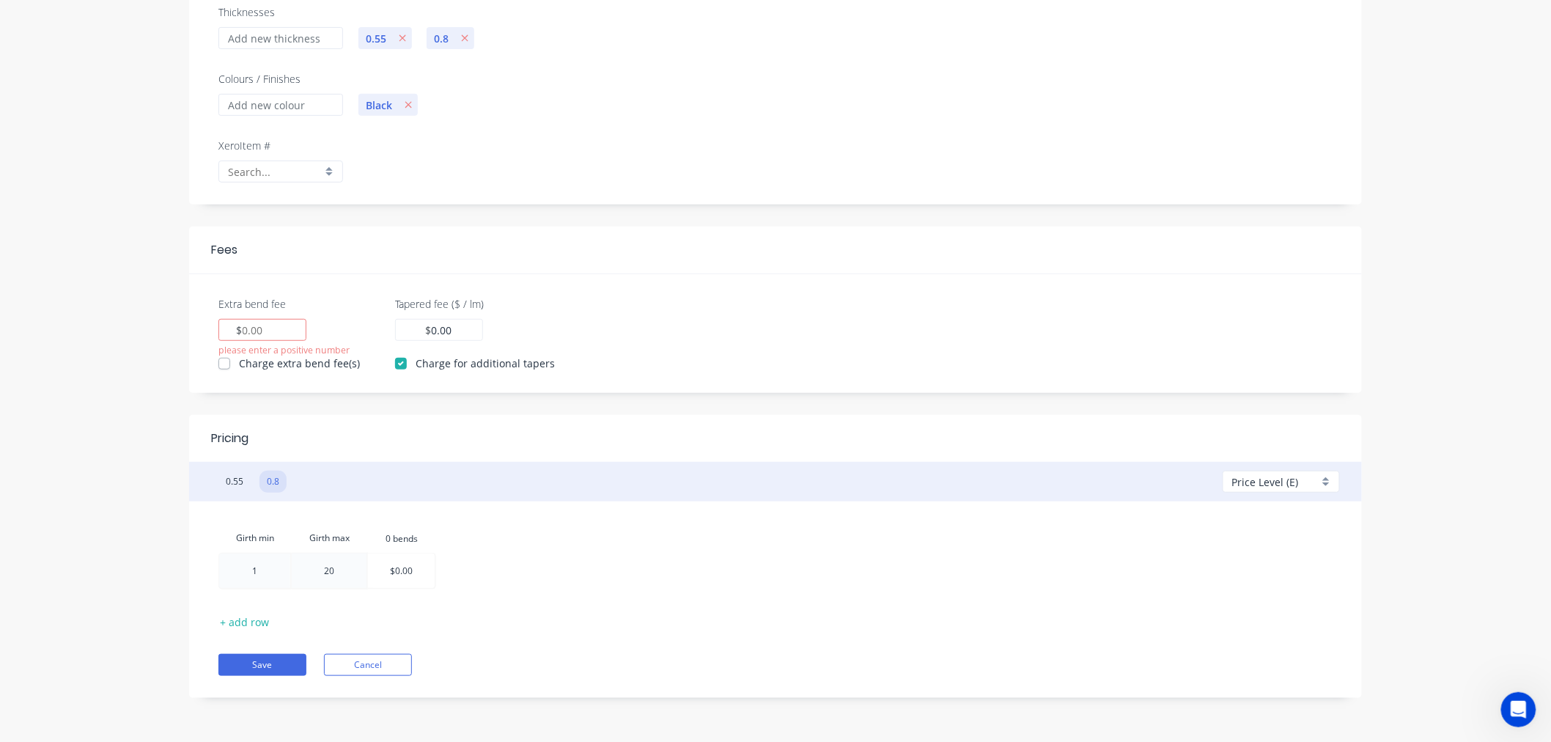
type input "200"
click at [288, 665] on button "Save" at bounding box center [262, 665] width 88 height 22
click at [260, 331] on input "Extra bend fee" at bounding box center [254, 330] width 22 height 15
type input "1.32"
click at [239, 363] on label "Charge extra bend fee(s)" at bounding box center [299, 363] width 121 height 15
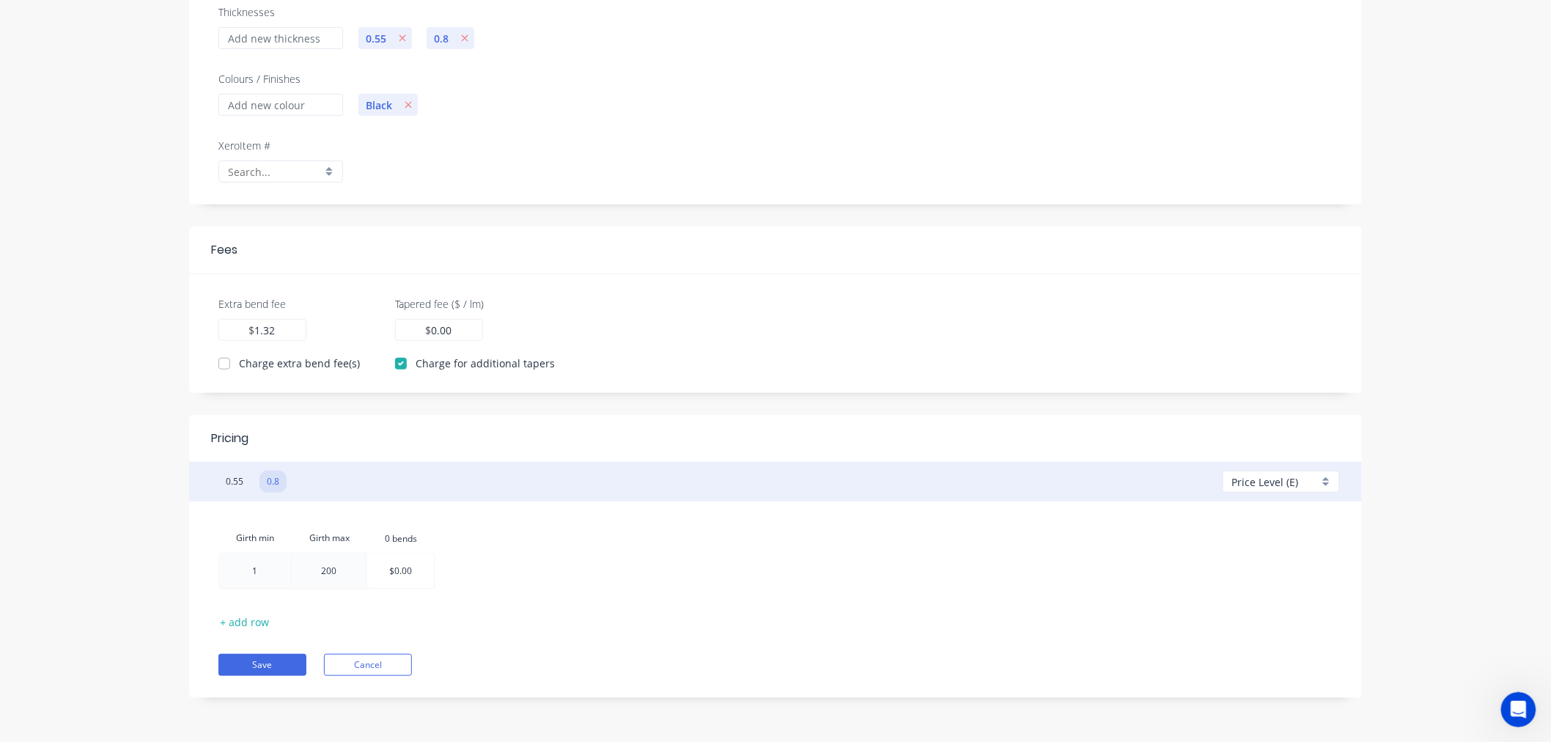
click at [226, 363] on input "Charge extra bend fee(s)" at bounding box center [224, 363] width 12 height 14
checkbox input "true"
click at [282, 669] on button "Save" at bounding box center [262, 665] width 88 height 22
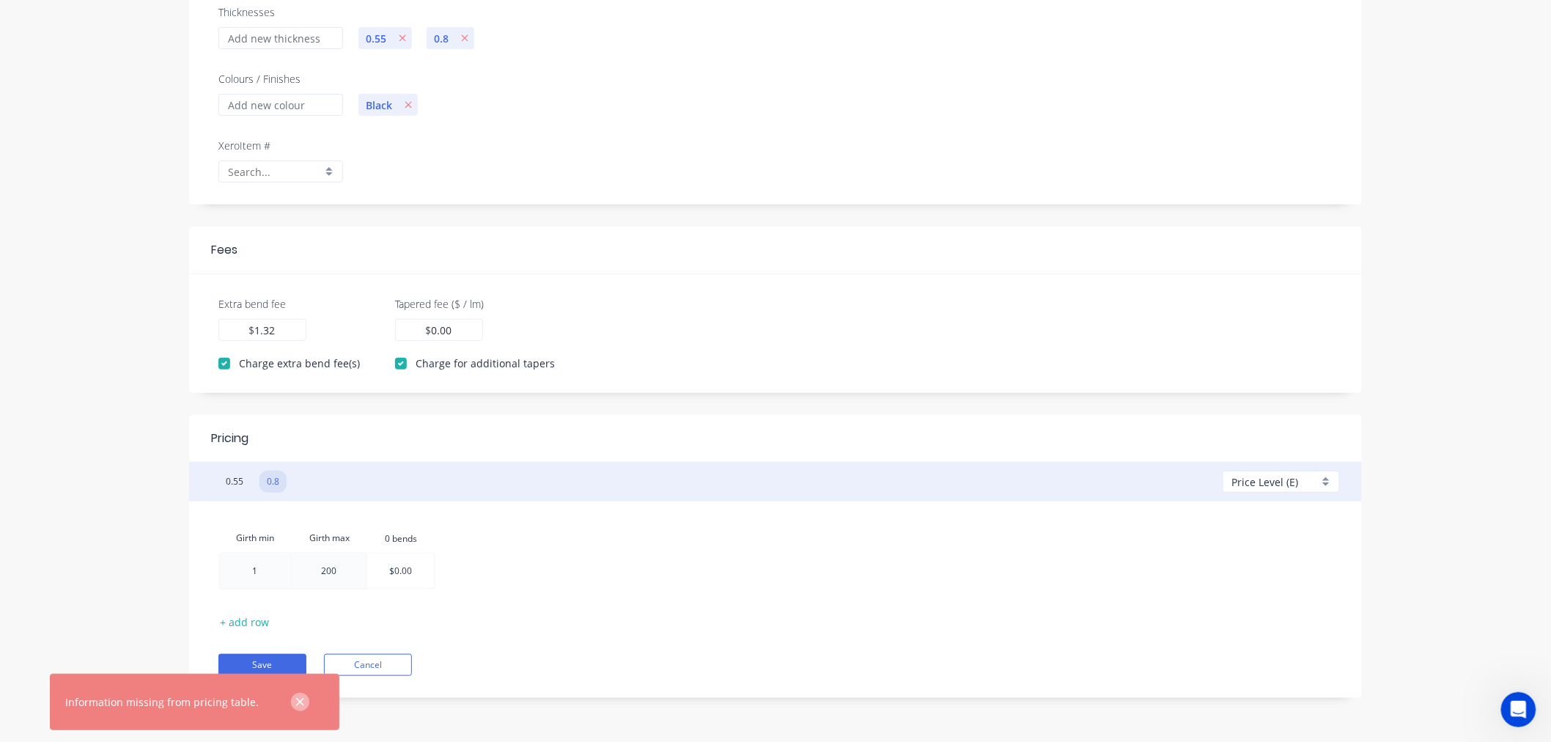
click at [295, 702] on icon "button" at bounding box center [300, 702] width 10 height 13
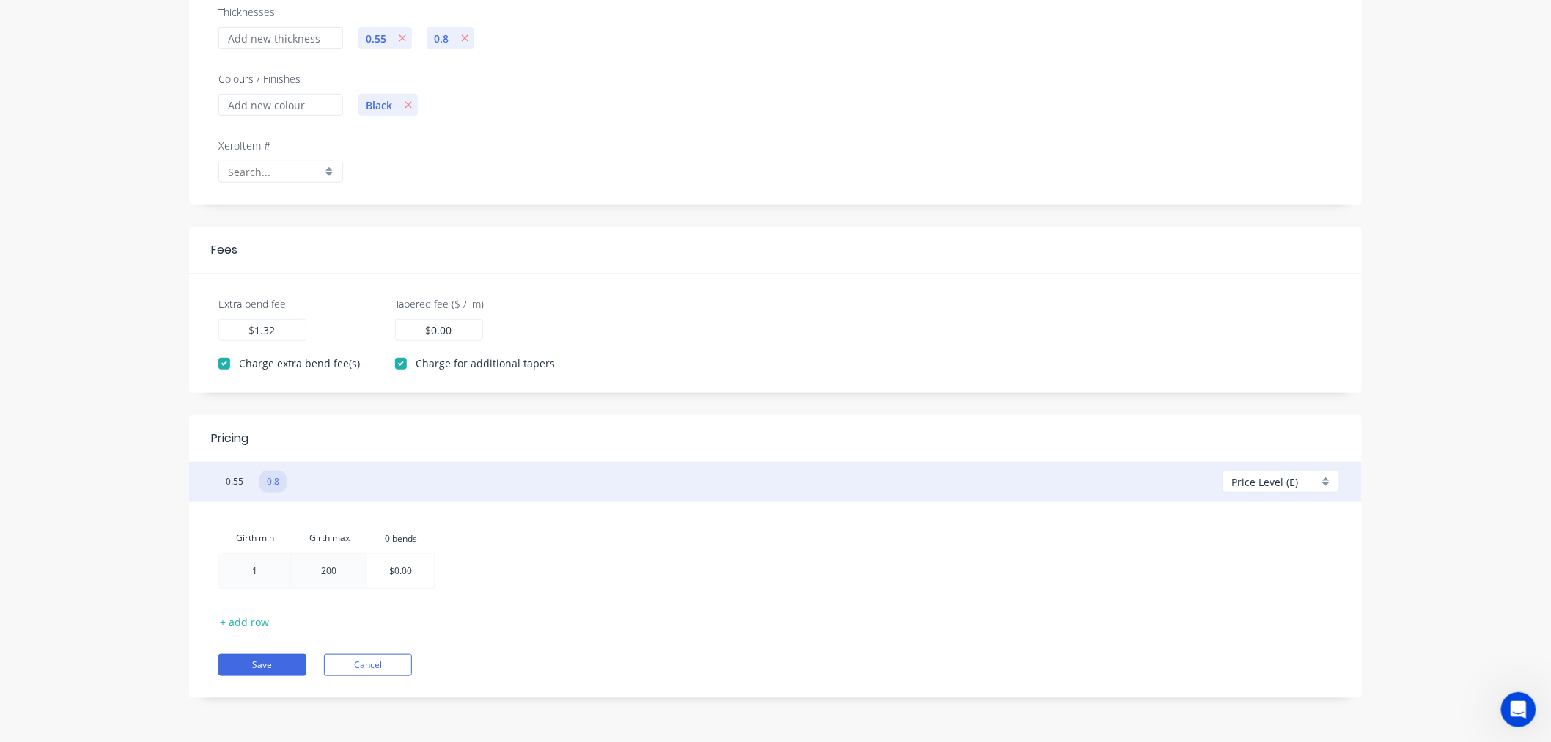
click at [1270, 479] on span "Price Level (E)" at bounding box center [1265, 481] width 67 height 15
click at [1243, 616] on div at bounding box center [1286, 623] width 106 height 18
checkbox input "false"
click at [248, 328] on input "Extra bend fee" at bounding box center [254, 330] width 22 height 15
paste input "1.32"
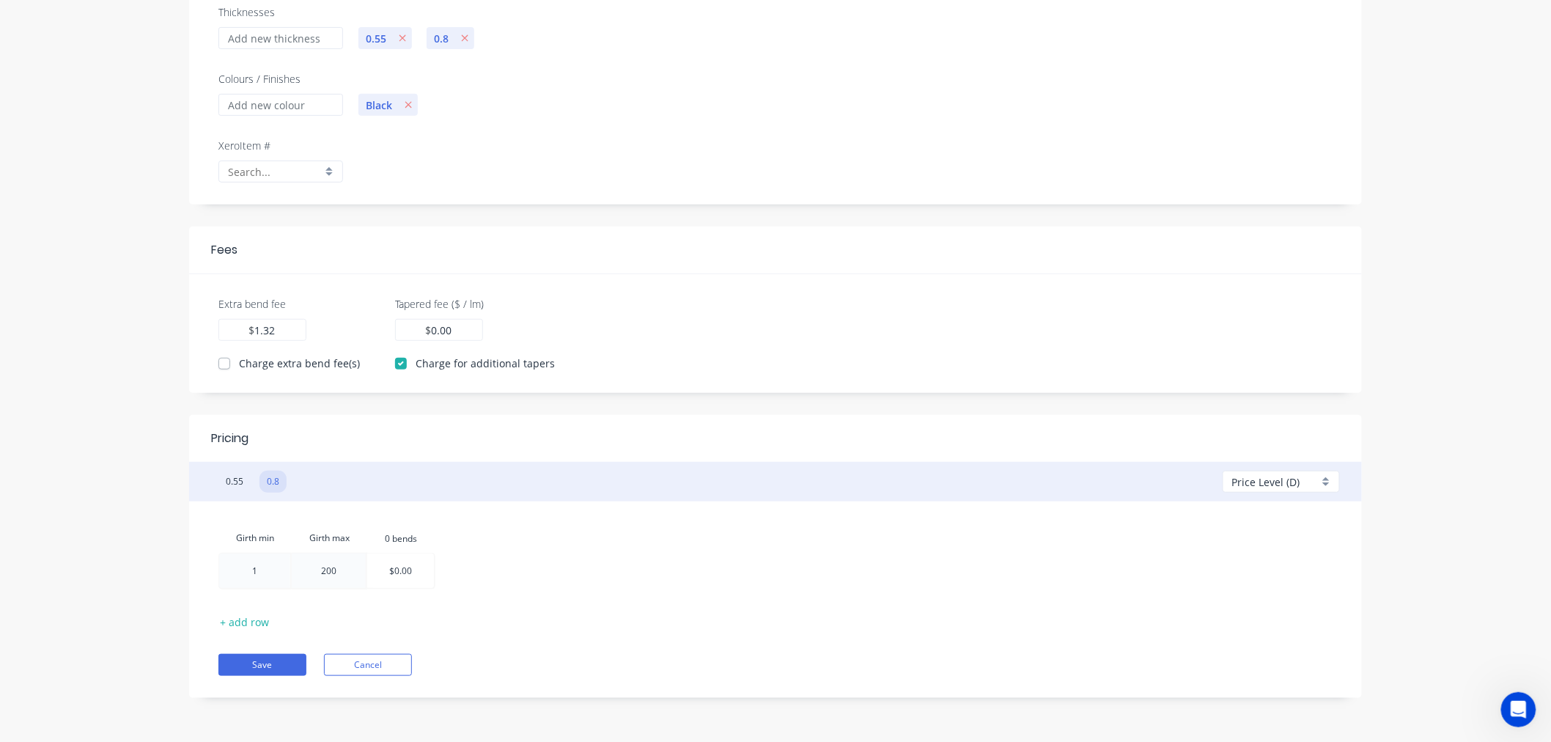
type input "1.32"
click at [239, 363] on label "Charge extra bend fee(s)" at bounding box center [299, 363] width 121 height 15
click at [221, 363] on input "Charge extra bend fee(s)" at bounding box center [224, 363] width 12 height 14
checkbox input "true"
click at [1246, 481] on span "Price Level (D)" at bounding box center [1266, 481] width 68 height 15
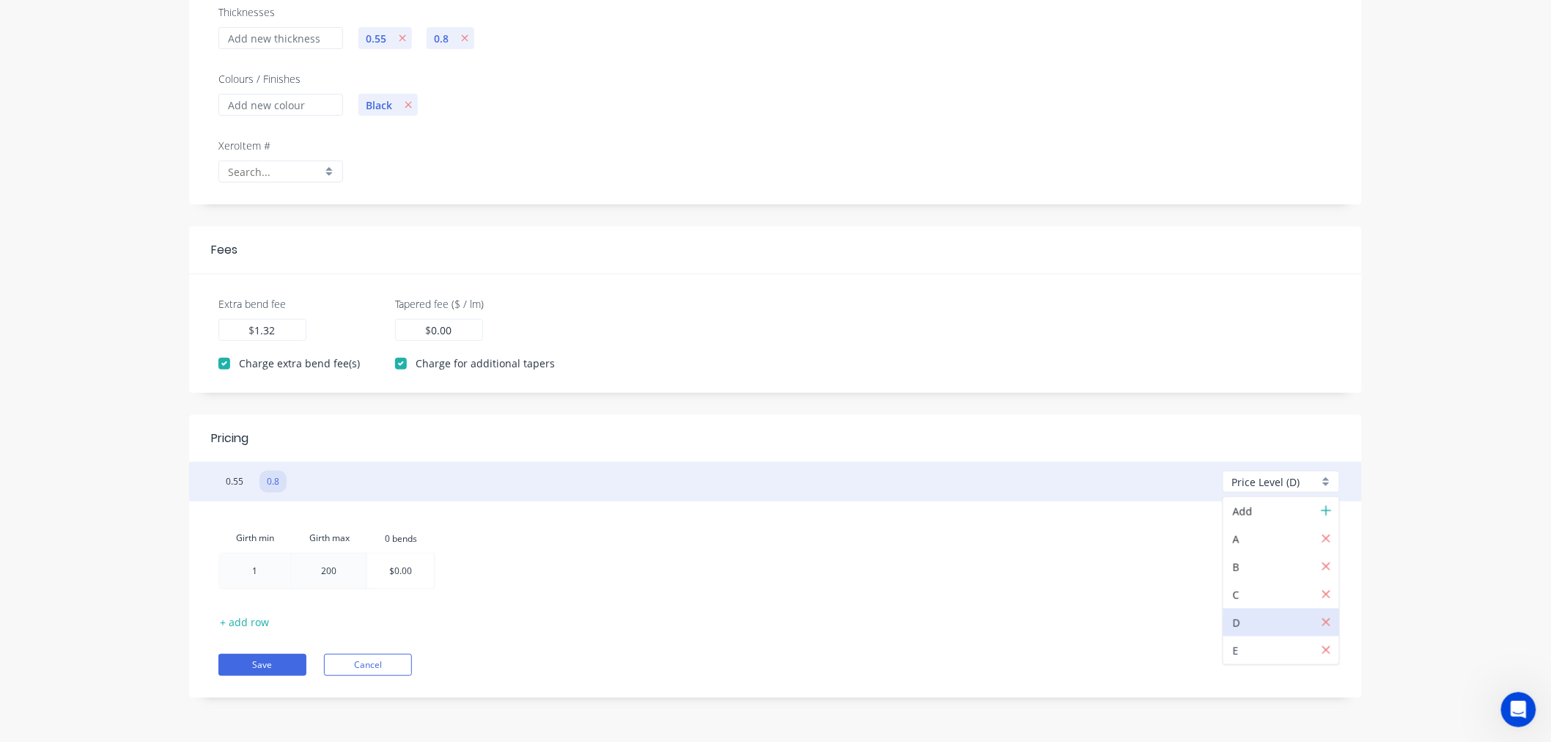
click at [1237, 647] on div at bounding box center [1286, 650] width 106 height 18
click at [1253, 482] on span "Price Level (E)" at bounding box center [1265, 481] width 67 height 15
click at [1254, 596] on div at bounding box center [1286, 595] width 106 height 18
checkbox input "false"
click at [243, 328] on input "Extra bend fee" at bounding box center [254, 330] width 22 height 15
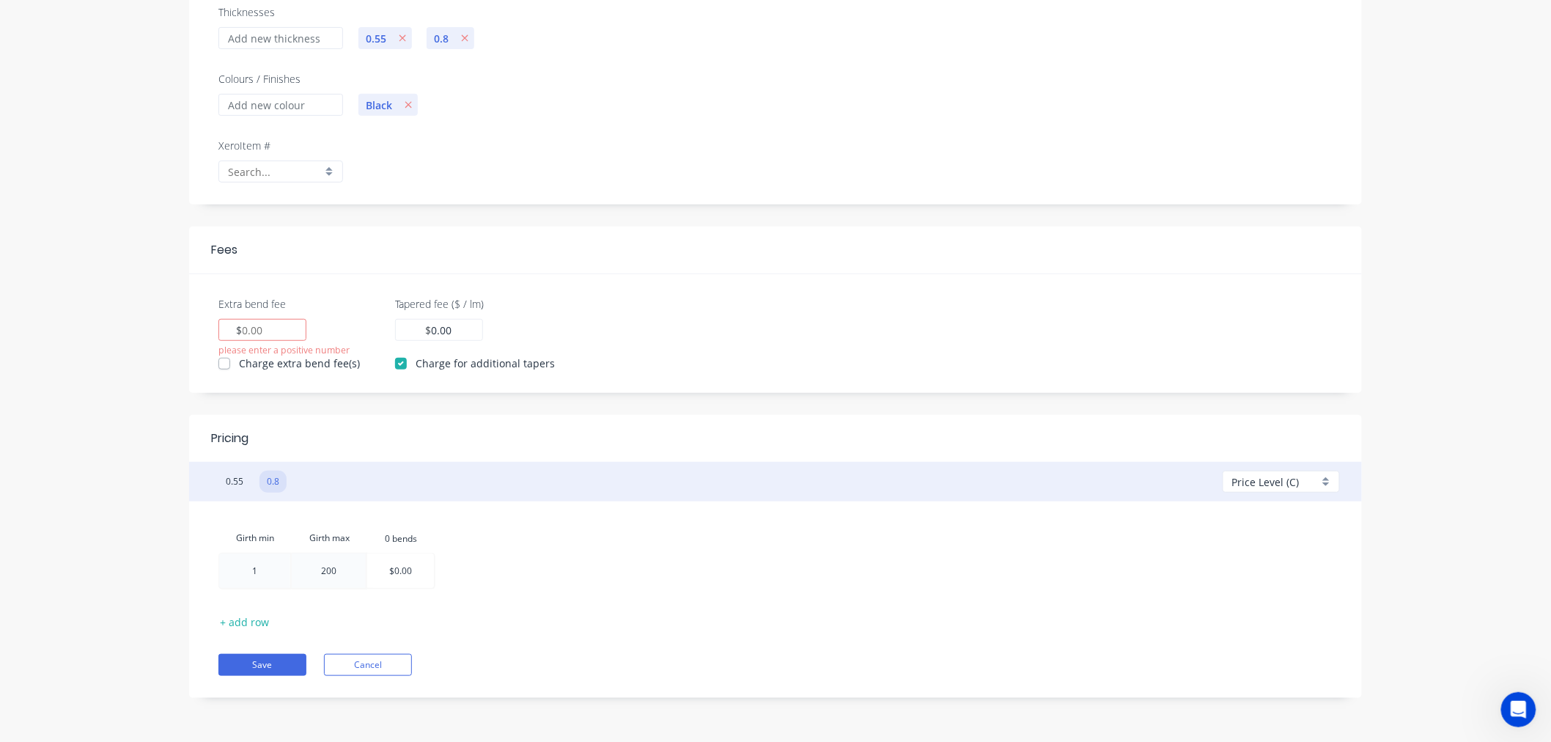
paste input "1.32"
type input "1.32"
click at [239, 364] on label "Charge extra bend fee(s)" at bounding box center [299, 363] width 121 height 15
click at [227, 364] on input "Charge extra bend fee(s)" at bounding box center [224, 363] width 12 height 14
checkbox input "true"
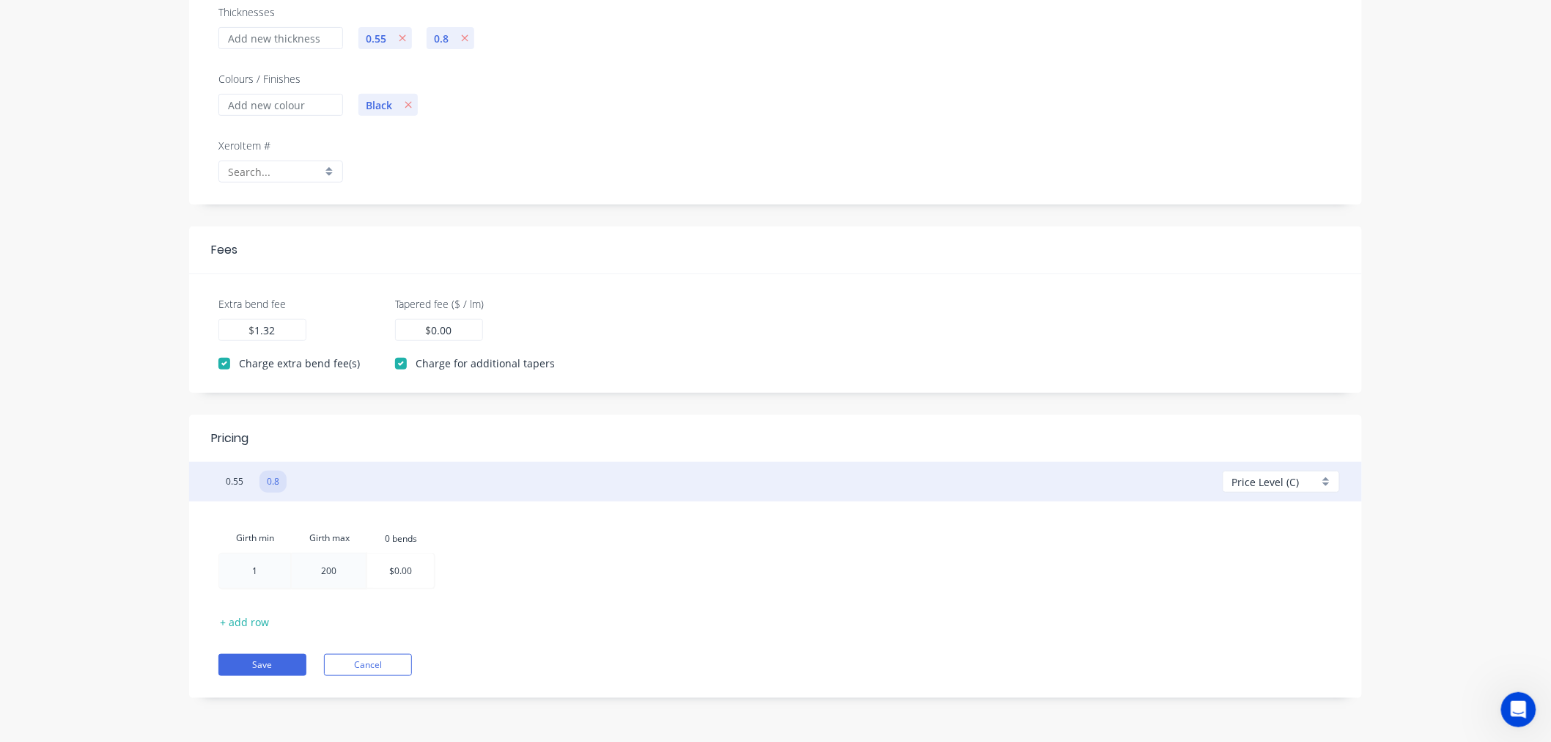
click at [1233, 482] on span "Price Level (C)" at bounding box center [1265, 481] width 67 height 15
drag, startPoint x: 1245, startPoint y: 567, endPoint x: 1234, endPoint y: 567, distance: 11.0
click at [1241, 567] on div at bounding box center [1286, 567] width 106 height 18
checkbox input "false"
click at [258, 331] on input "Extra bend fee" at bounding box center [254, 330] width 22 height 15
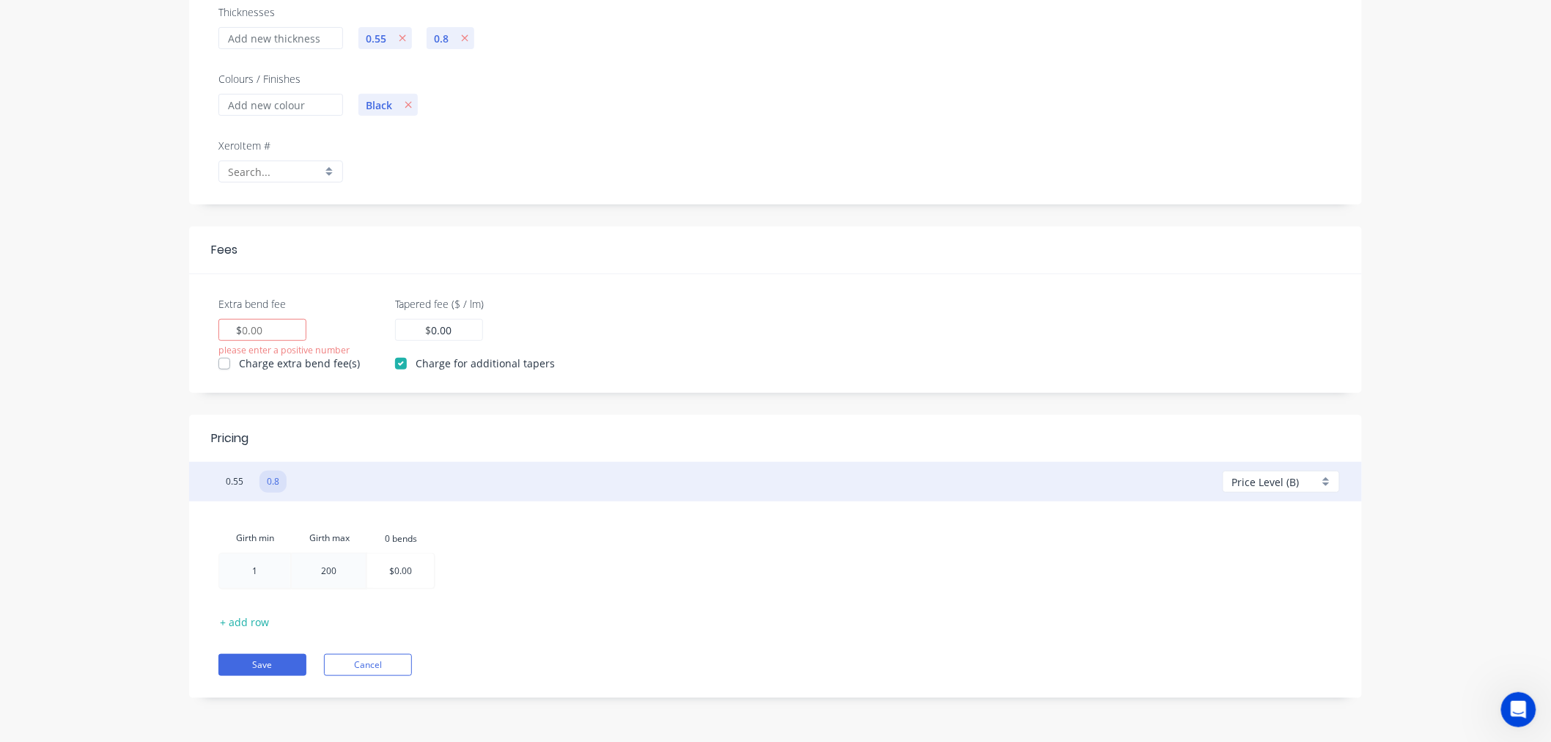
paste input "1.32"
type input "1.32"
drag, startPoint x: 229, startPoint y: 365, endPoint x: 265, endPoint y: 376, distance: 37.6
click at [239, 367] on label "Charge extra bend fee(s)" at bounding box center [299, 363] width 121 height 15
click at [229, 367] on input "Charge extra bend fee(s)" at bounding box center [224, 363] width 12 height 14
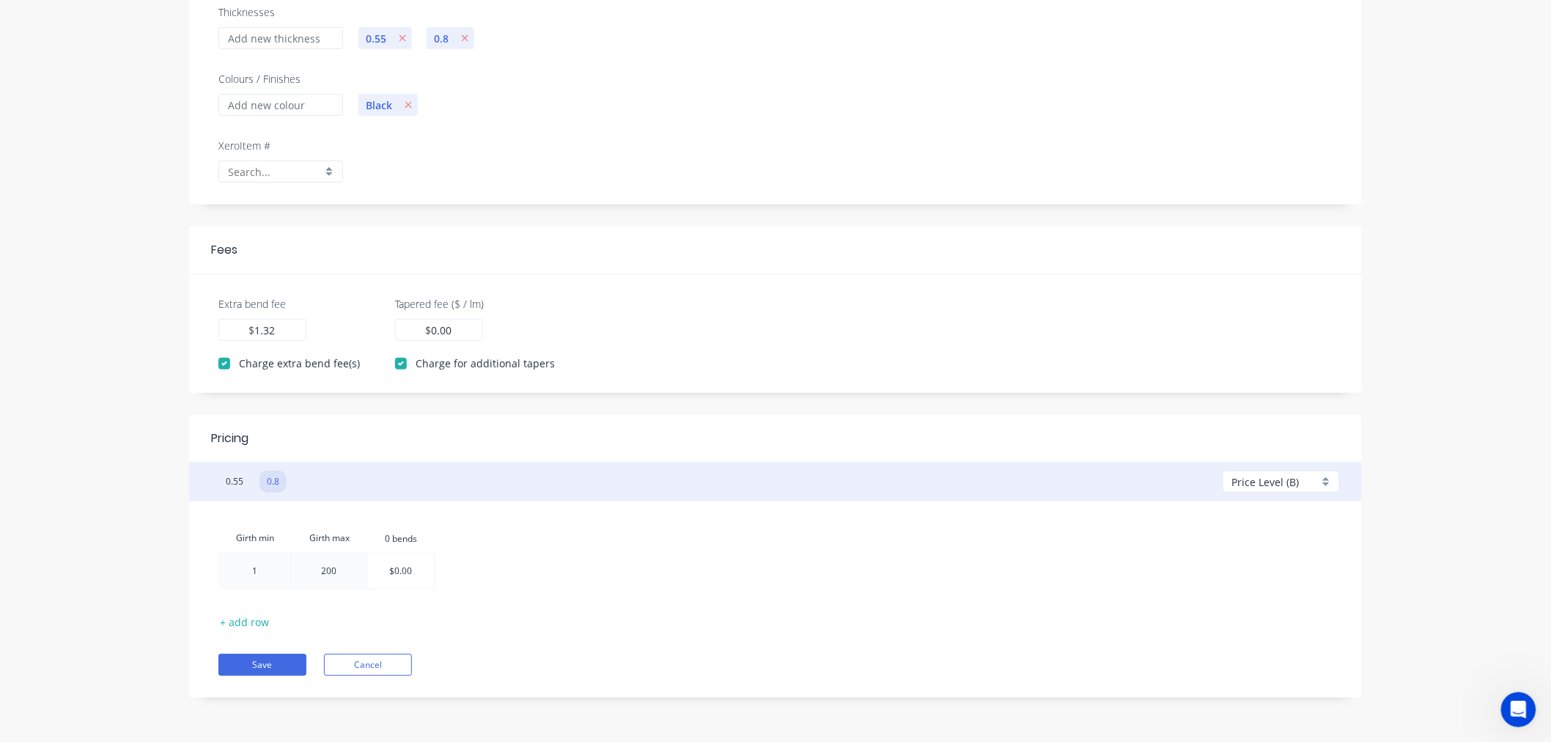
checkbox input "true"
drag, startPoint x: 1242, startPoint y: 480, endPoint x: 1261, endPoint y: 493, distance: 22.6
click at [1242, 481] on span "Price Level (B)" at bounding box center [1265, 481] width 67 height 15
click at [1240, 535] on div at bounding box center [1286, 539] width 106 height 18
click at [259, 662] on button "Save" at bounding box center [262, 665] width 88 height 22
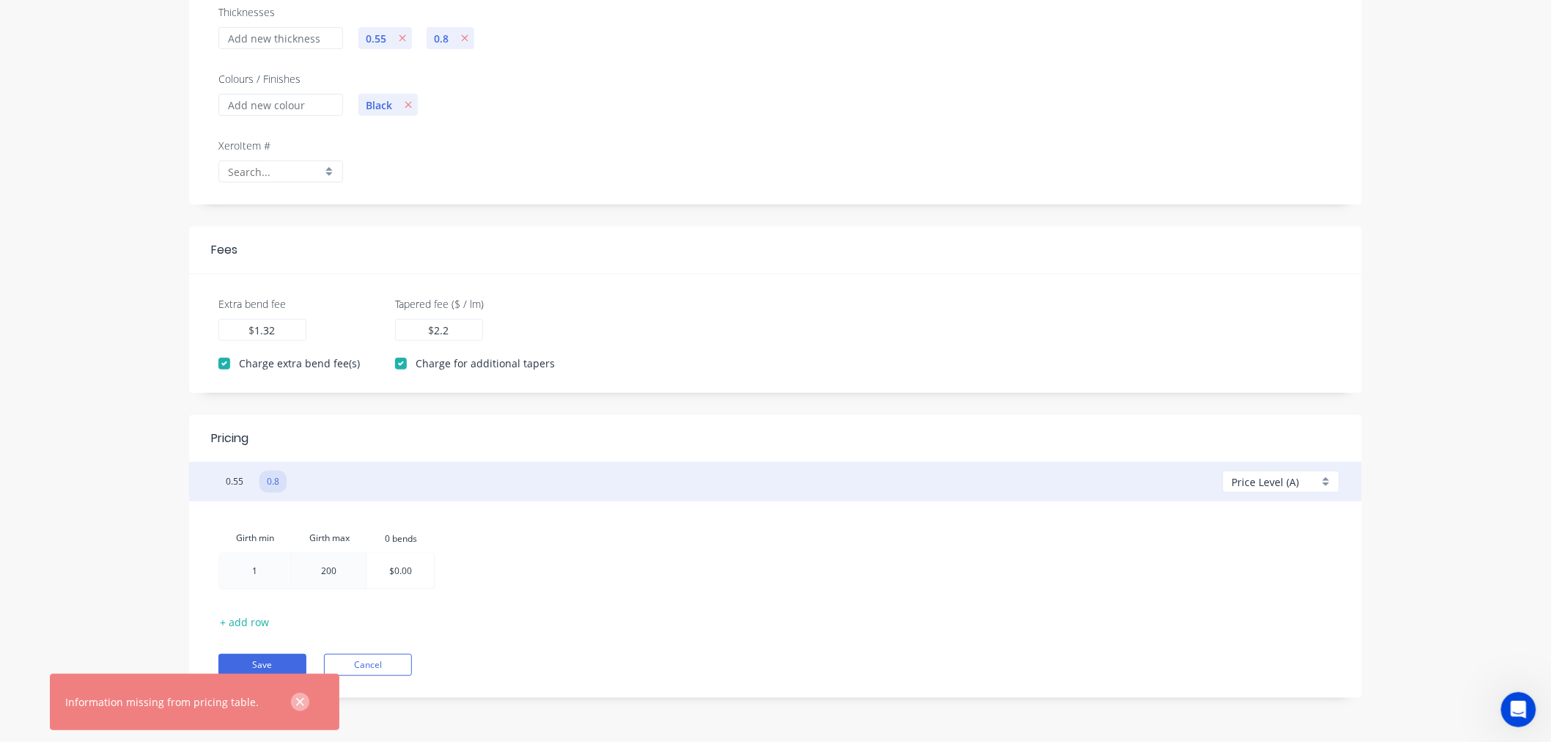
click at [295, 696] on icon "button" at bounding box center [300, 702] width 10 height 13
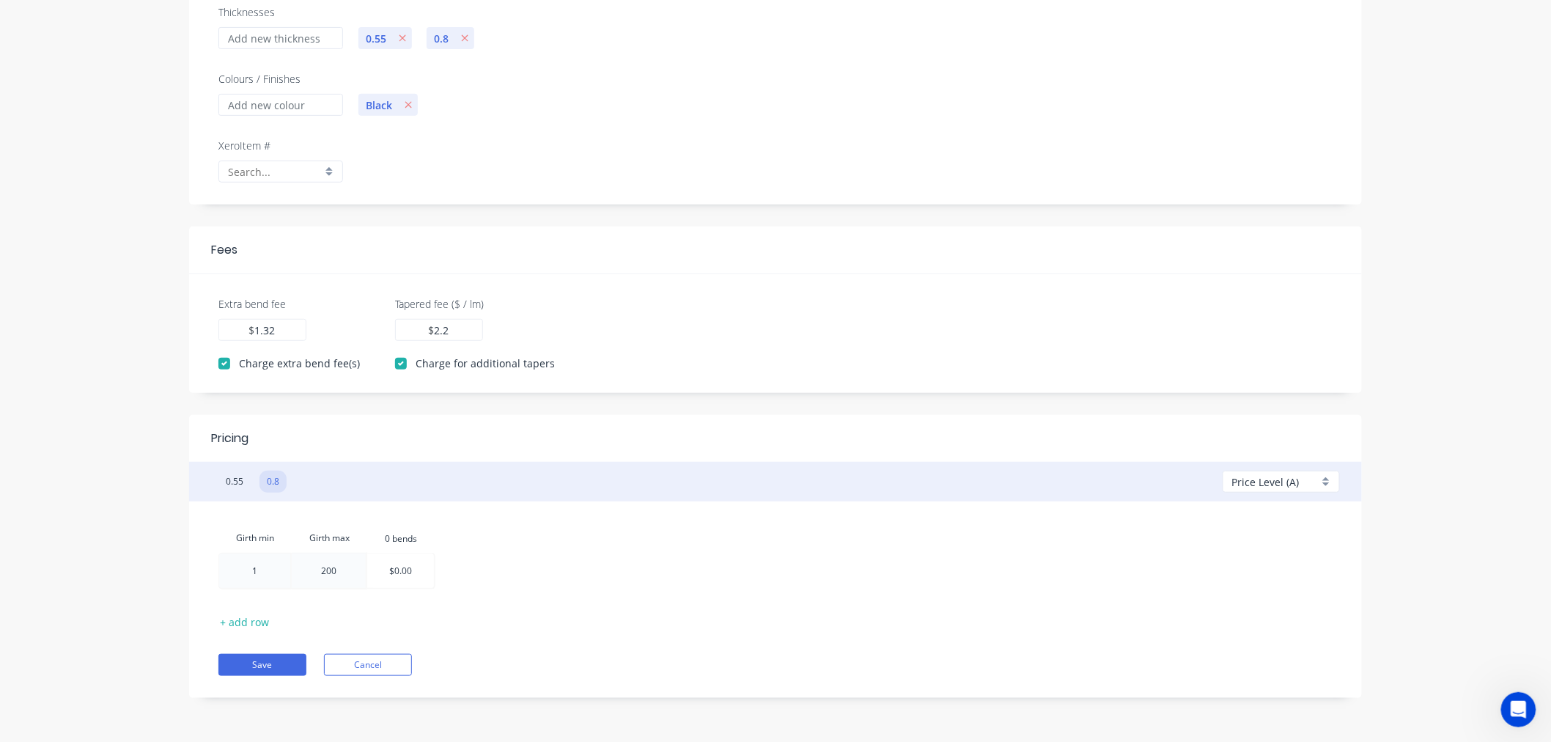
click at [1253, 478] on span "Price Level (A)" at bounding box center [1265, 481] width 67 height 15
click at [1251, 565] on div at bounding box center [1286, 567] width 106 height 18
type input "0.00"
click at [416, 364] on label "Charge for additional tapers" at bounding box center [485, 363] width 139 height 15
click at [400, 364] on input "Charge for additional tapers" at bounding box center [401, 363] width 12 height 14
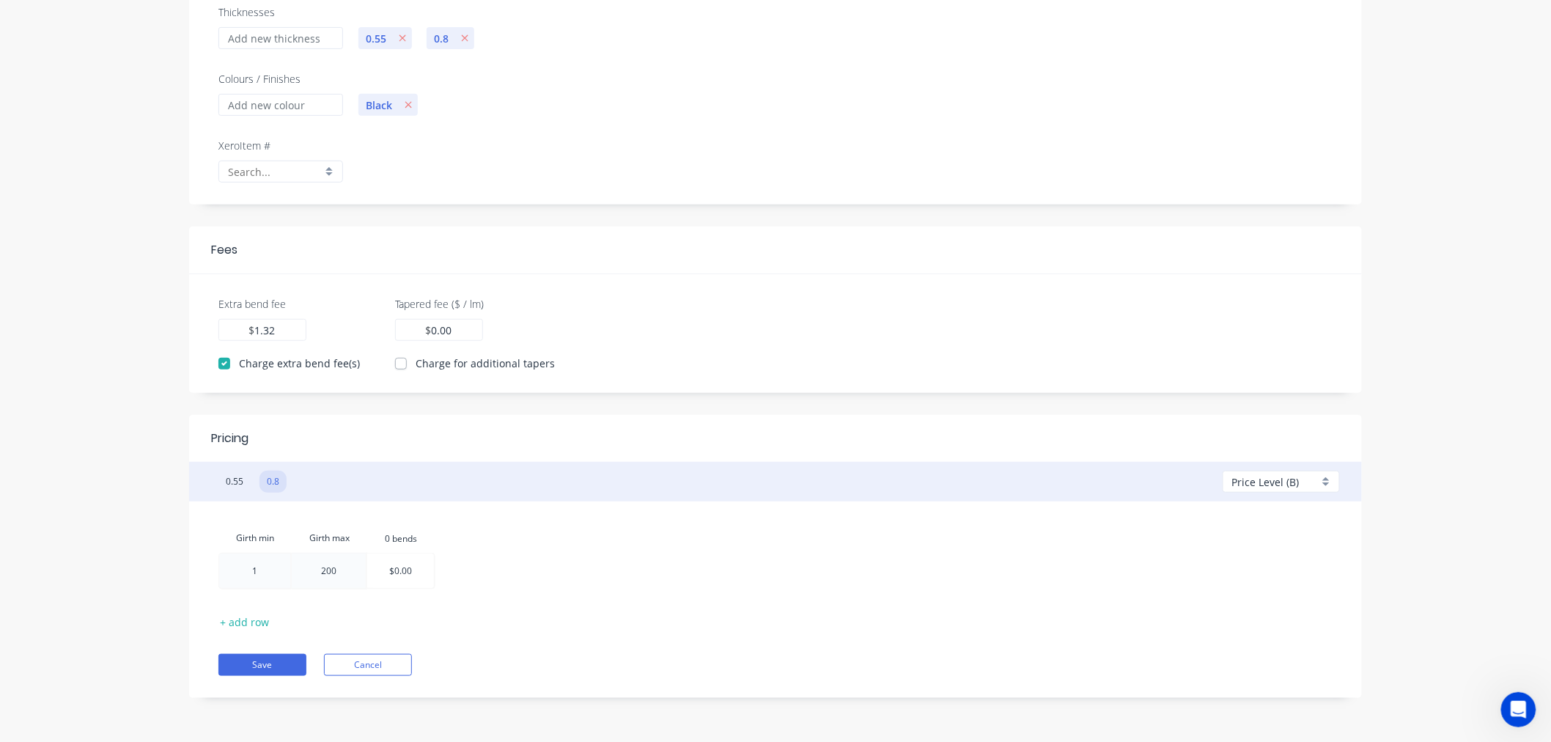
click at [416, 364] on label "Charge for additional tapers" at bounding box center [485, 363] width 139 height 15
click at [400, 364] on input "Charge for additional tapers" at bounding box center [401, 363] width 12 height 14
checkbox input "true"
click at [1264, 484] on span "Price Level (B)" at bounding box center [1265, 481] width 67 height 15
drag, startPoint x: 1259, startPoint y: 540, endPoint x: 824, endPoint y: 458, distance: 442.2
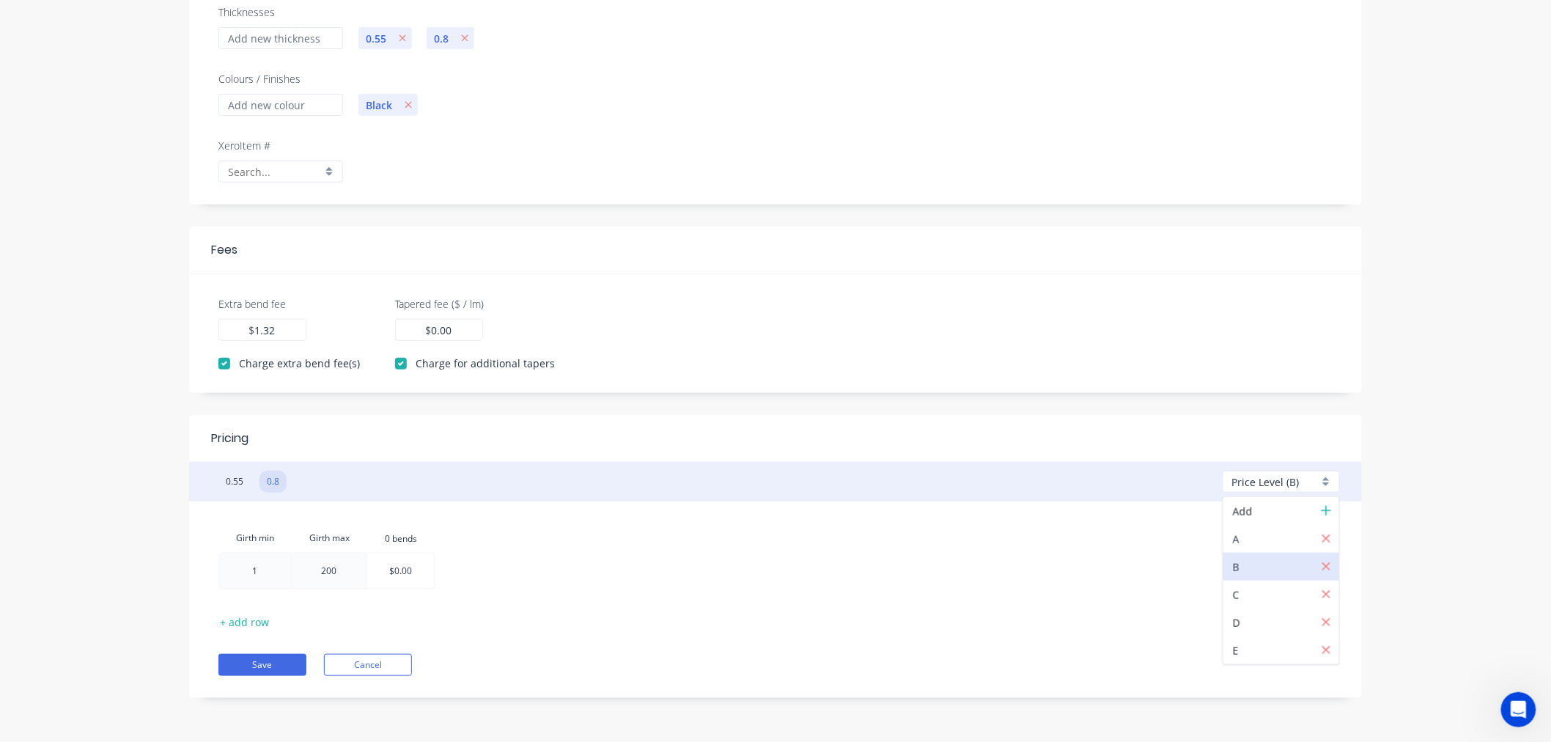
click at [1258, 540] on div at bounding box center [1286, 539] width 106 height 18
drag, startPoint x: 452, startPoint y: 332, endPoint x: 427, endPoint y: 328, distance: 24.6
click at [427, 328] on div "2.2 $ 2.2" at bounding box center [439, 330] width 88 height 22
click at [1241, 482] on span "Price Level (A)" at bounding box center [1265, 481] width 67 height 15
click at [1240, 561] on div at bounding box center [1286, 567] width 106 height 18
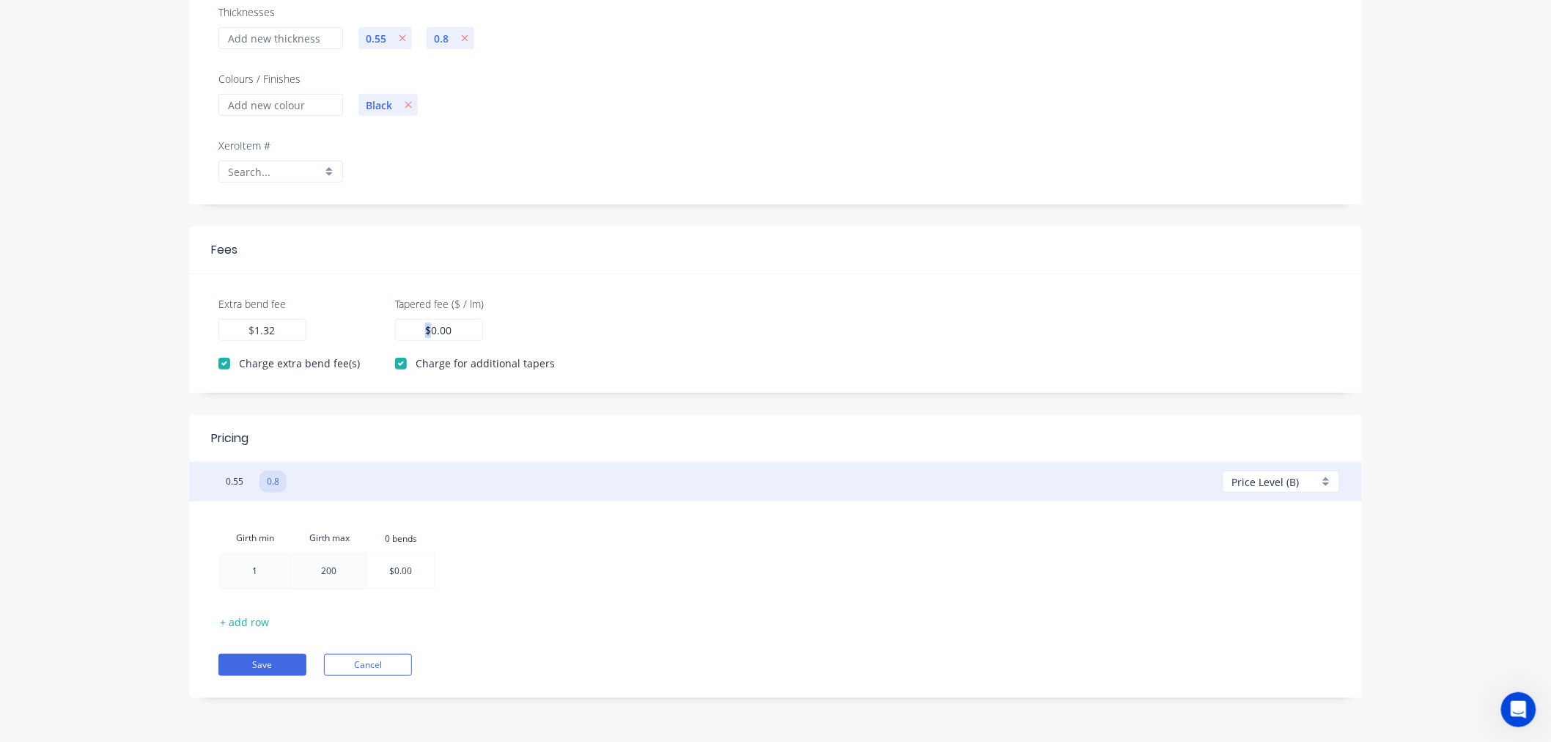
drag, startPoint x: 471, startPoint y: 328, endPoint x: 428, endPoint y: 325, distance: 42.7
click at [428, 325] on div "0.00 $ 0.00" at bounding box center [439, 330] width 88 height 22
paste input "1.32"
drag, startPoint x: 449, startPoint y: 331, endPoint x: 399, endPoint y: 326, distance: 50.8
click at [399, 326] on div "0.001.32 $ 0.001.32" at bounding box center [439, 330] width 88 height 22
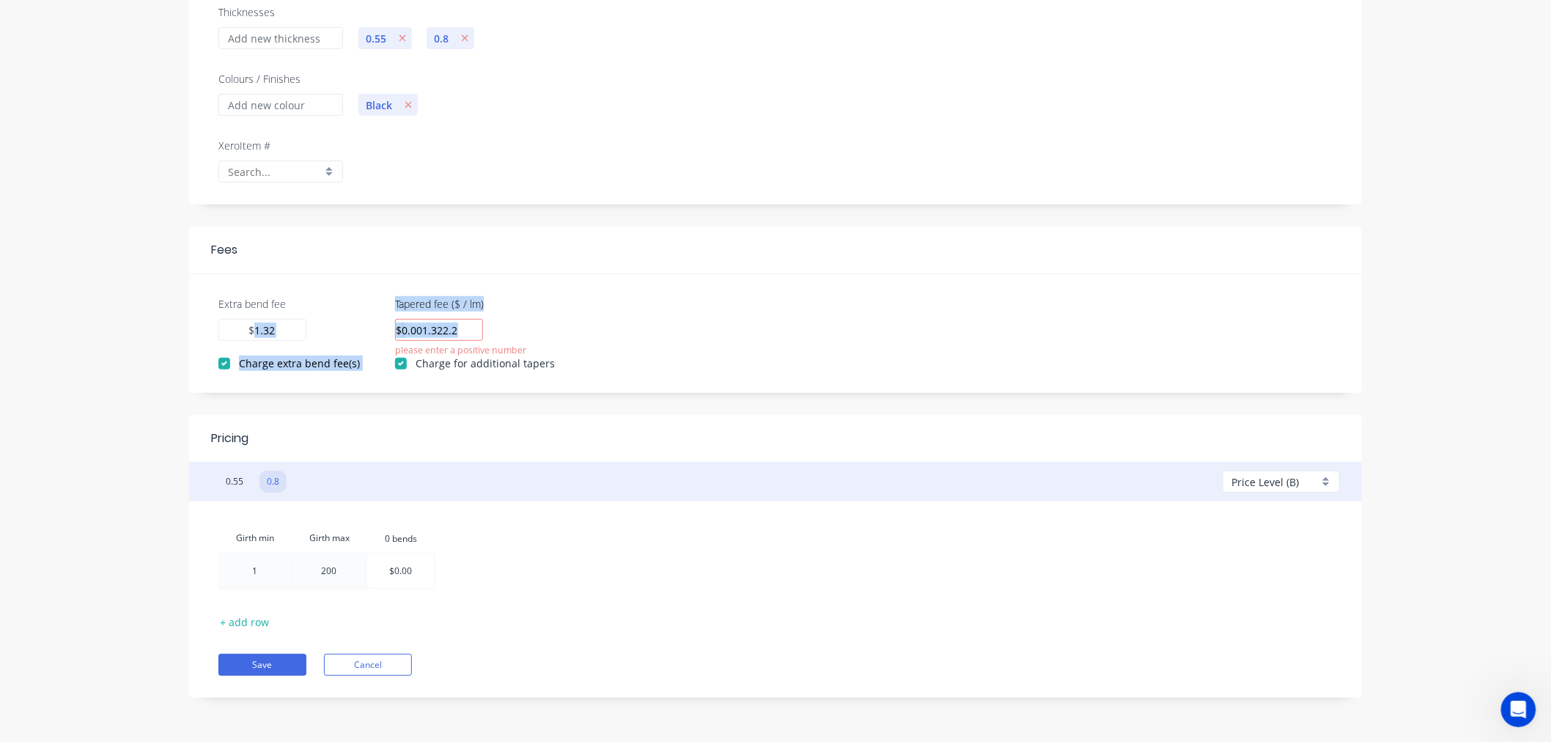
drag, startPoint x: 459, startPoint y: 331, endPoint x: 353, endPoint y: 331, distance: 106.3
click at [353, 331] on div "Extra bend fee 1.32 $ 1.32 Charge extra bend fee(s) Tapered fee ($ / lm) 0.001.…" at bounding box center [775, 333] width 1149 height 75
click at [581, 334] on div "Extra bend fee 1.32 $ 1.32 Charge extra bend fee(s) Tapered fee ($ / lm) 0.001.…" at bounding box center [775, 333] width 1149 height 75
click at [402, 331] on input "0.001.322.2" at bounding box center [430, 330] width 56 height 15
drag, startPoint x: 397, startPoint y: 331, endPoint x: 485, endPoint y: 331, distance: 88.0
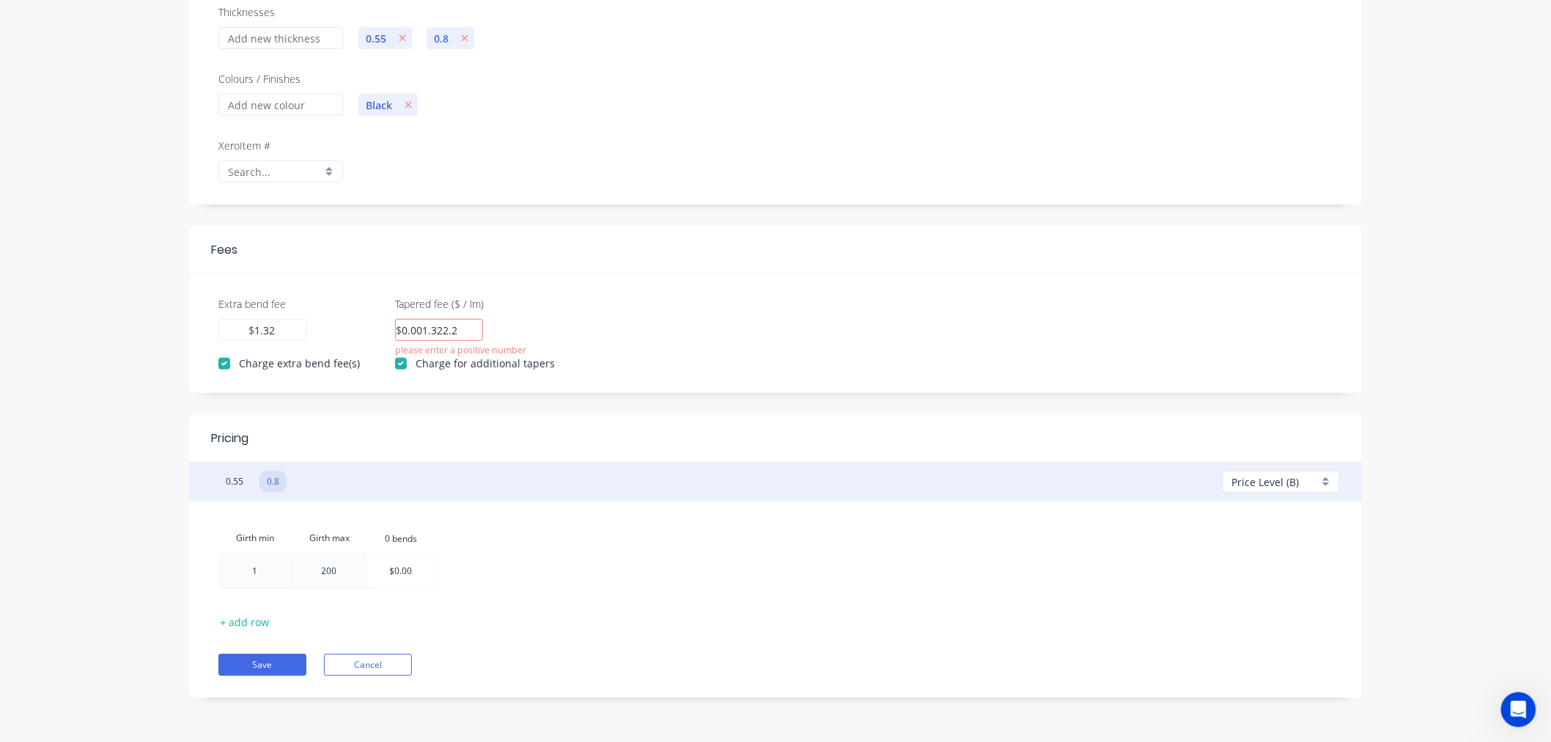
click at [485, 331] on div "Tapered fee ($ / lm) 0.001.322.2 $ 0.001.322.2 Please enter a positive number" at bounding box center [475, 318] width 160 height 45
click at [1253, 482] on span "Price Level (B)" at bounding box center [1265, 481] width 67 height 15
drag, startPoint x: 1235, startPoint y: 594, endPoint x: 1013, endPoint y: 553, distance: 225.9
click at [1228, 595] on div "C" at bounding box center [1281, 595] width 116 height 28
drag, startPoint x: 427, startPoint y: 330, endPoint x: 443, endPoint y: 328, distance: 16.2
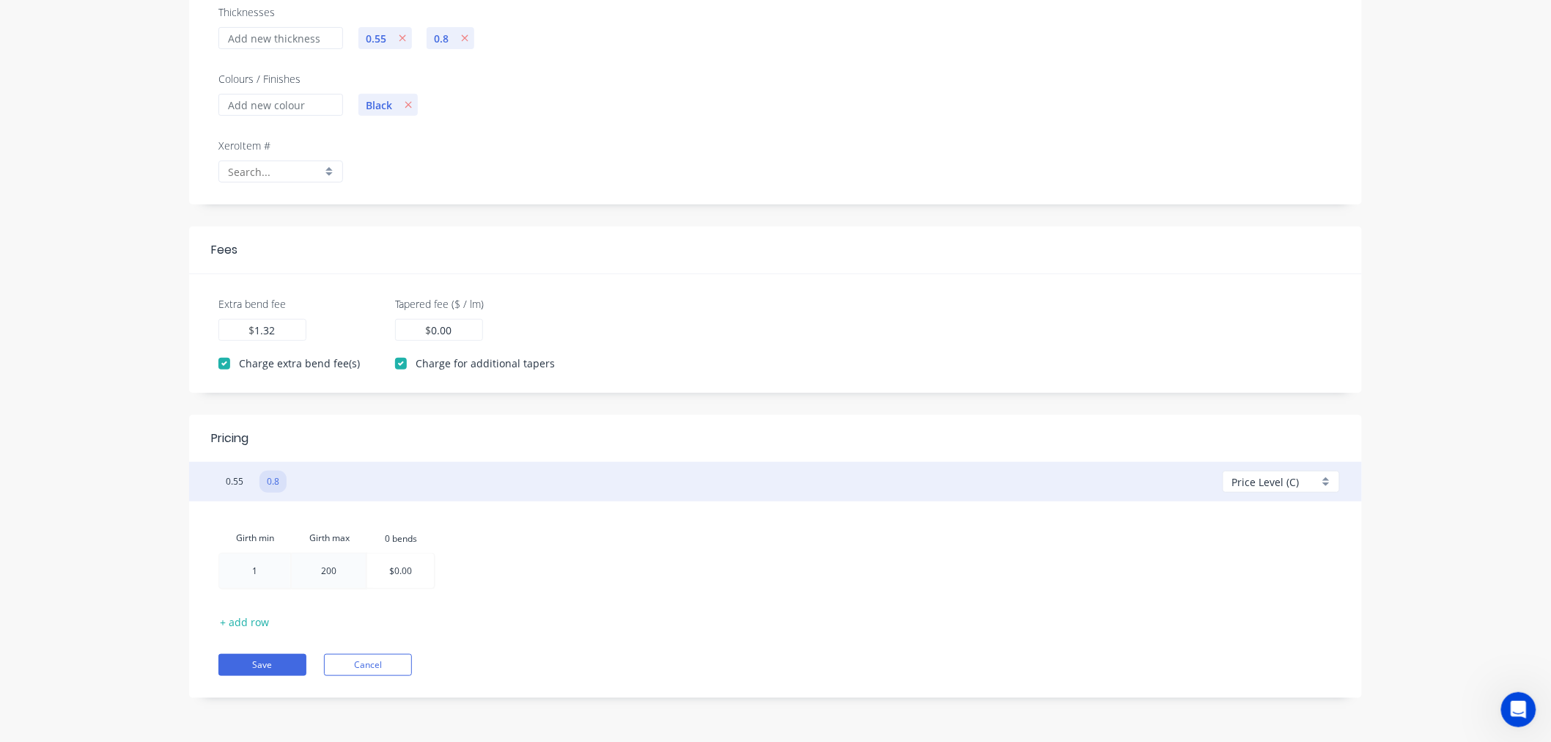
click at [431, 328] on input "0.00" at bounding box center [442, 330] width 22 height 15
drag, startPoint x: 452, startPoint y: 330, endPoint x: 441, endPoint y: 328, distance: 11.1
click at [441, 328] on div "0.00 $ 0.00" at bounding box center [439, 330] width 88 height 22
type input "0"
click at [1291, 480] on span "Price Level (C)" at bounding box center [1265, 481] width 67 height 15
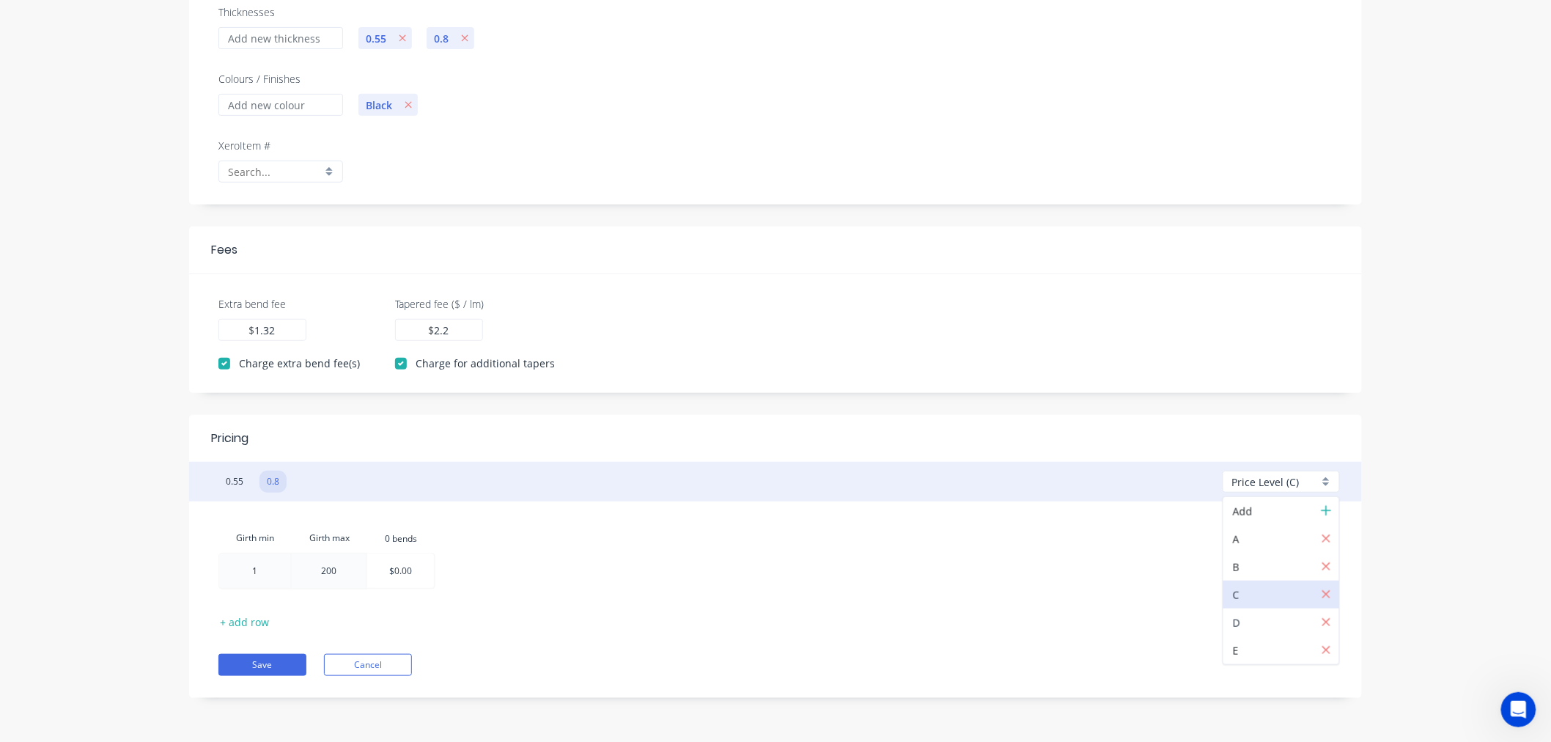
click at [1247, 624] on div at bounding box center [1286, 623] width 106 height 18
click at [431, 328] on input "0.00" at bounding box center [442, 330] width 22 height 15
type input "0"
click at [1242, 485] on span "Price Level (D)" at bounding box center [1266, 481] width 68 height 15
click at [1239, 650] on div at bounding box center [1286, 650] width 106 height 18
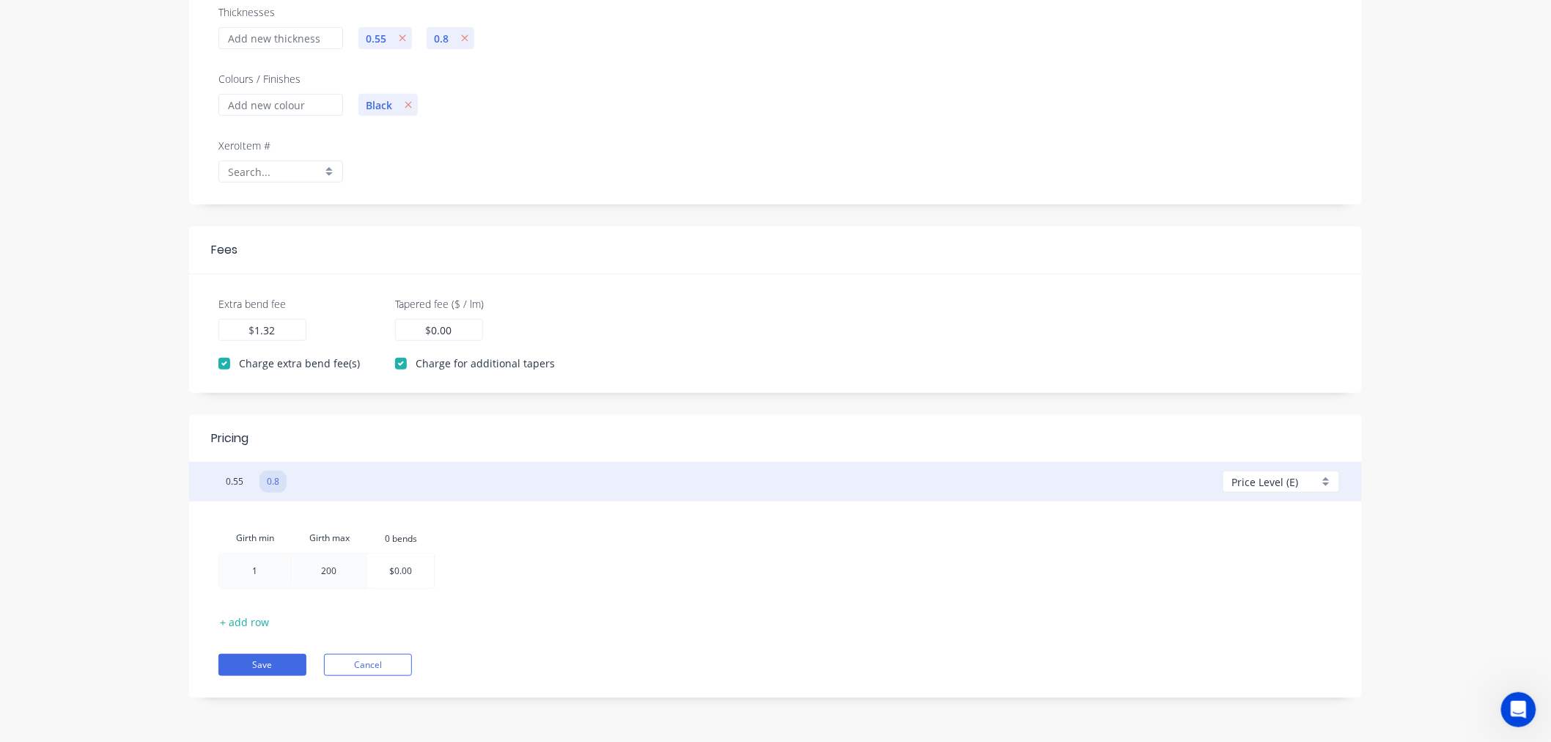
drag, startPoint x: 427, startPoint y: 332, endPoint x: 473, endPoint y: 330, distance: 45.5
click at [473, 330] on div "0.00 $ 0.00" at bounding box center [439, 330] width 88 height 22
click at [245, 660] on button "Save" at bounding box center [262, 665] width 88 height 22
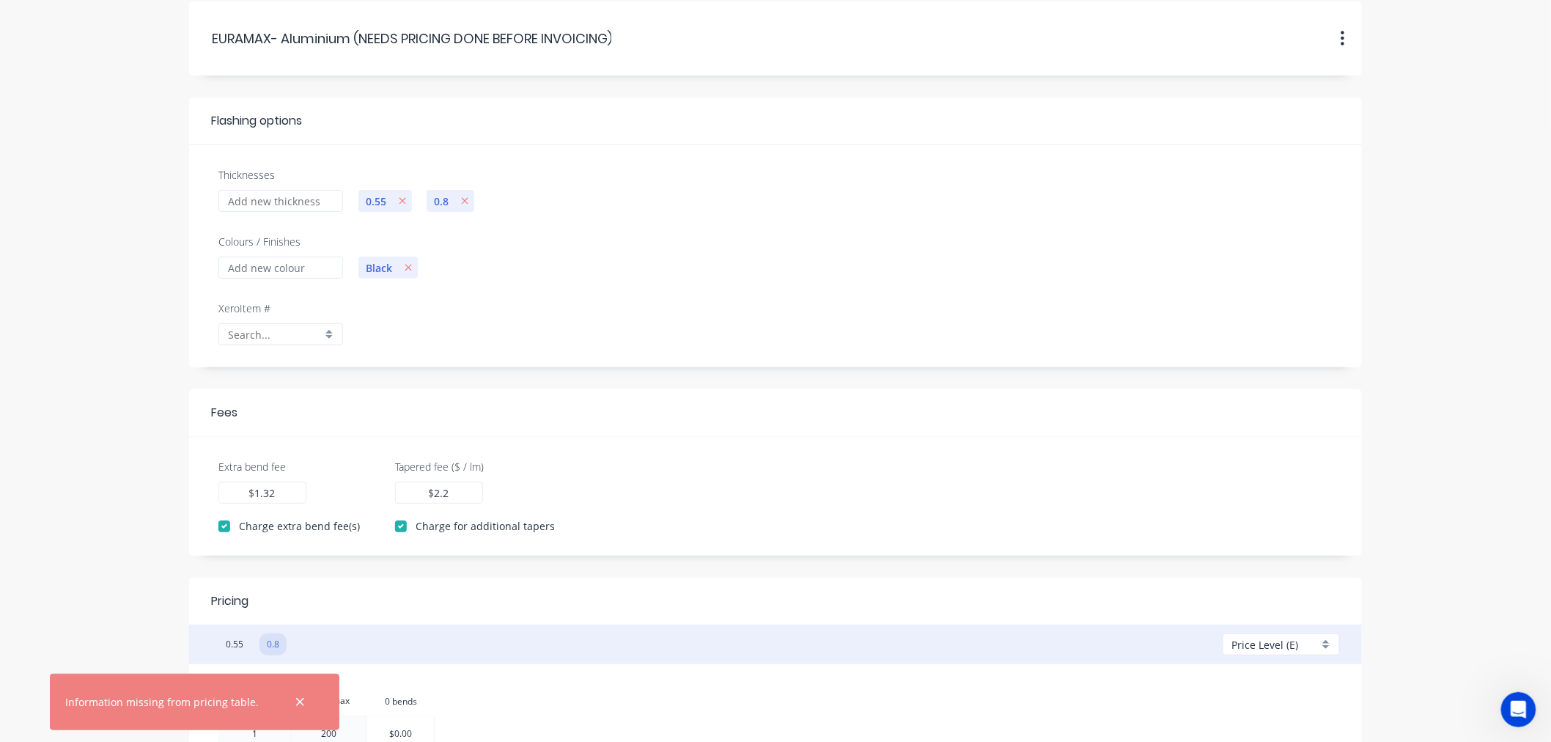
scroll to position [0, 0]
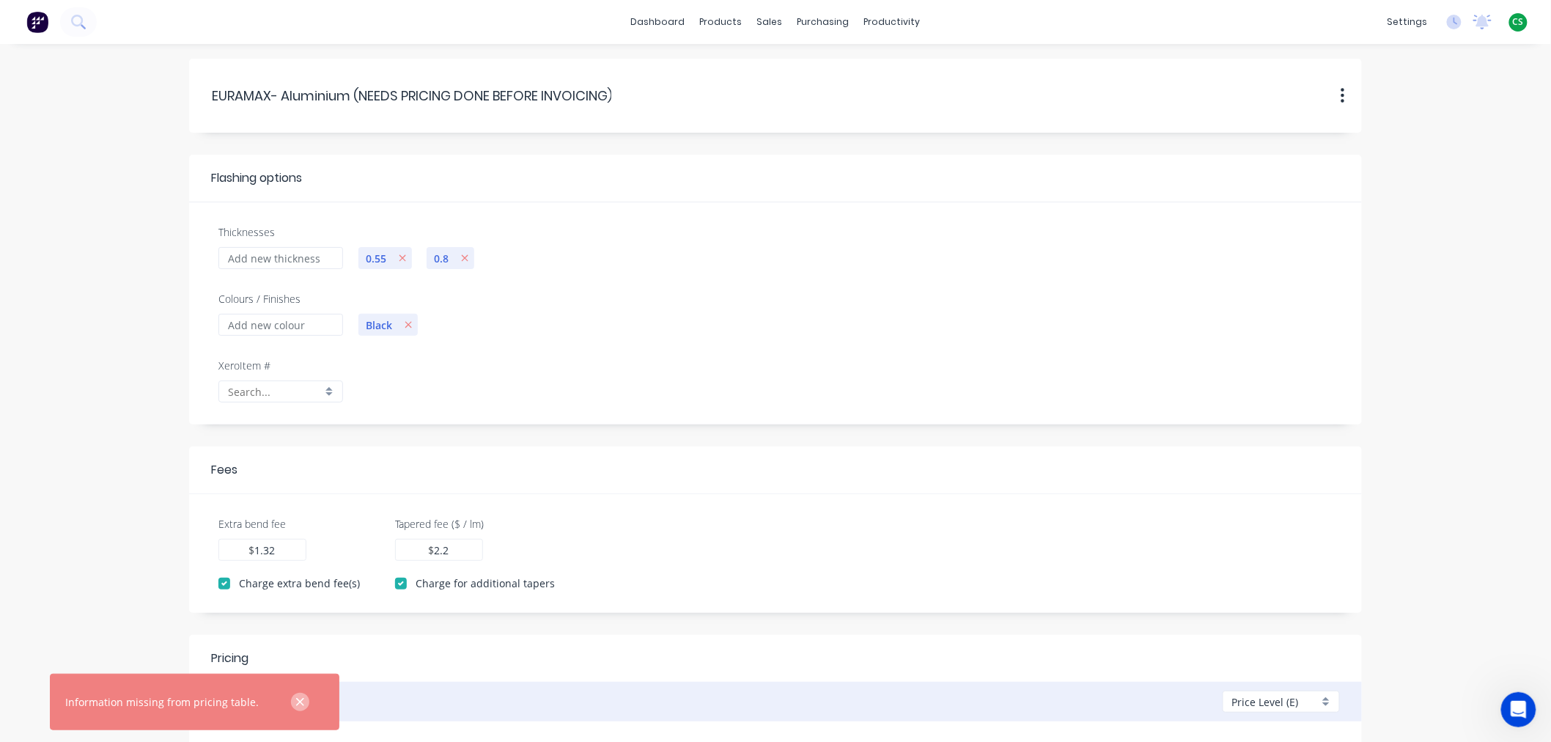
click at [291, 697] on button "button" at bounding box center [300, 702] width 18 height 18
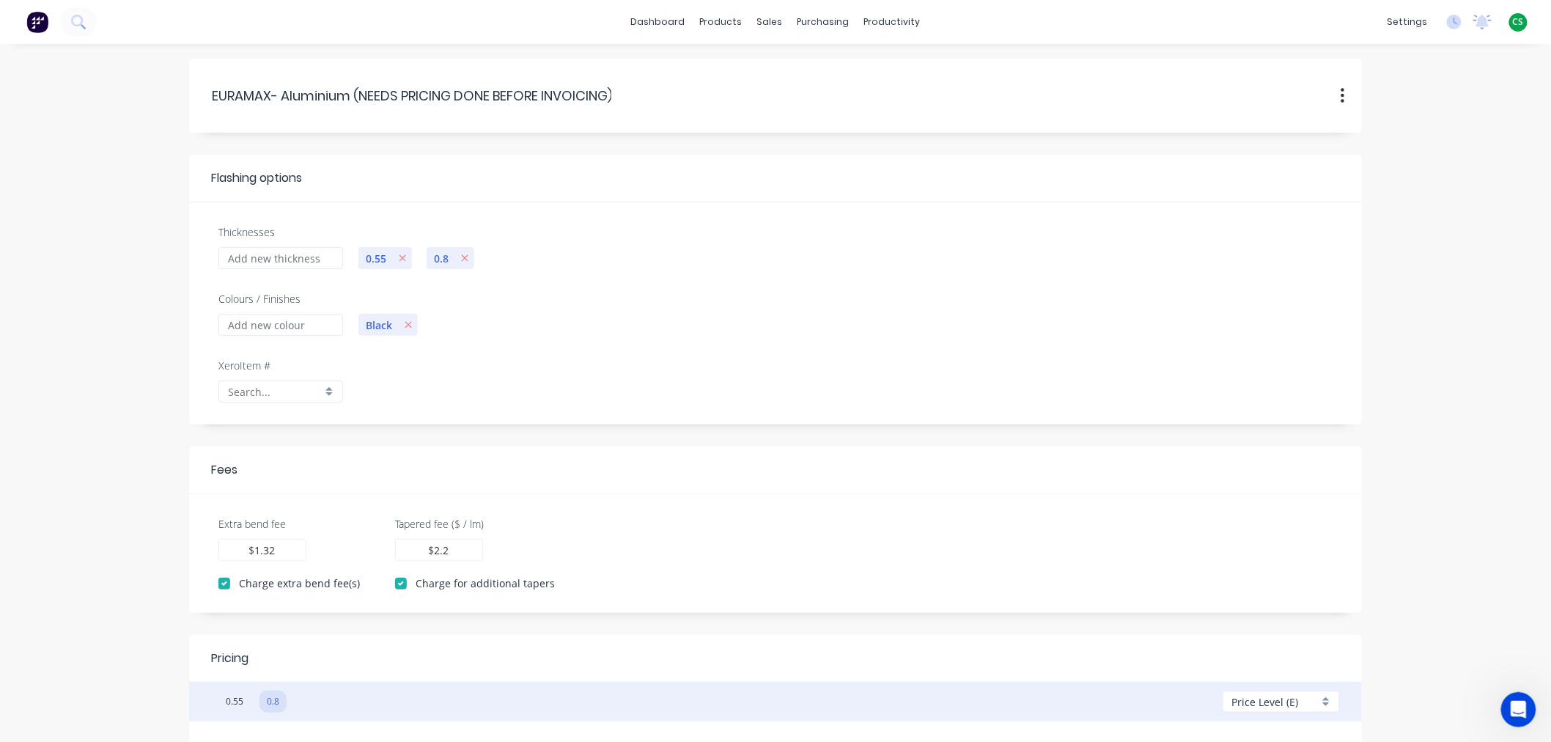
scroll to position [220, 0]
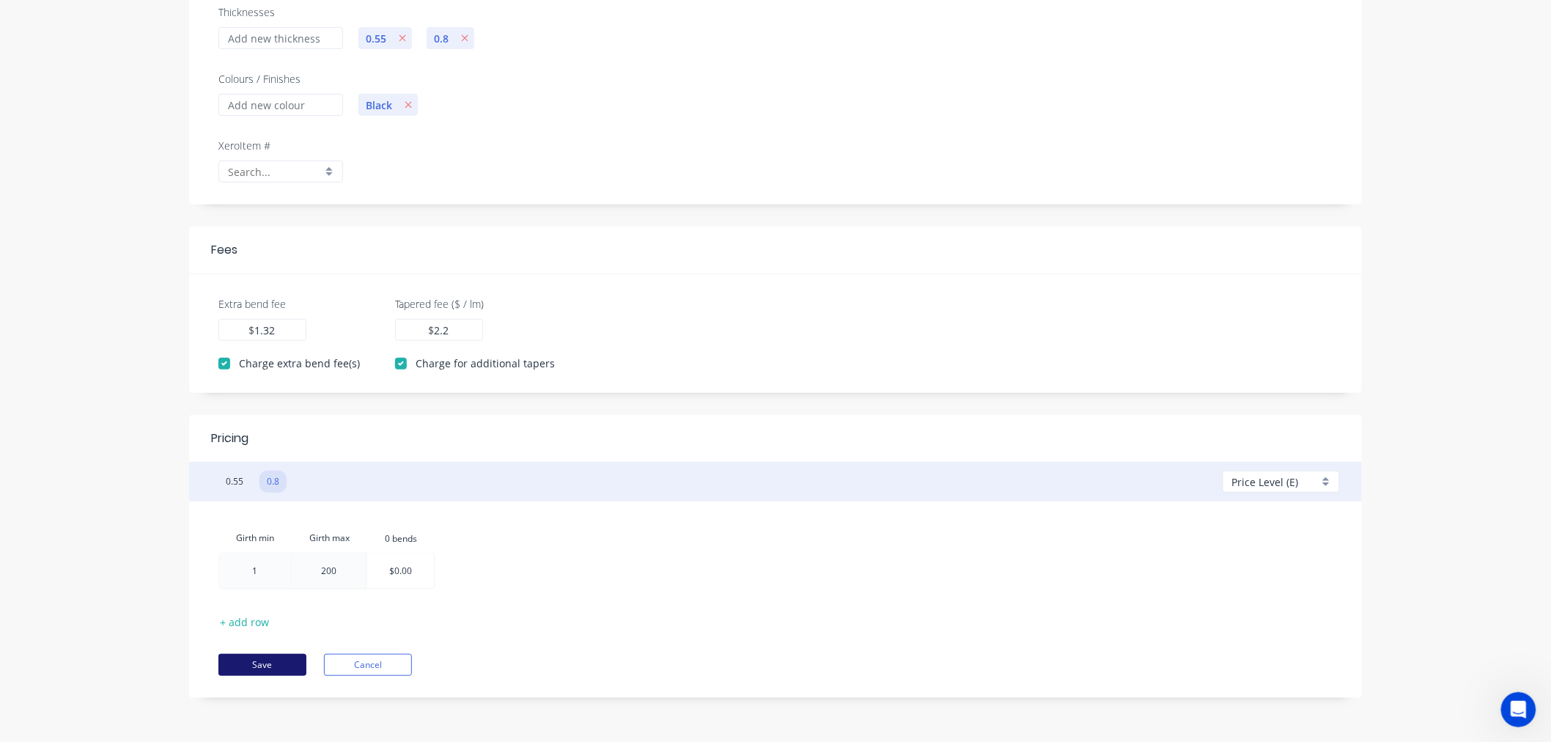
click at [251, 669] on button "Save" at bounding box center [262, 665] width 88 height 22
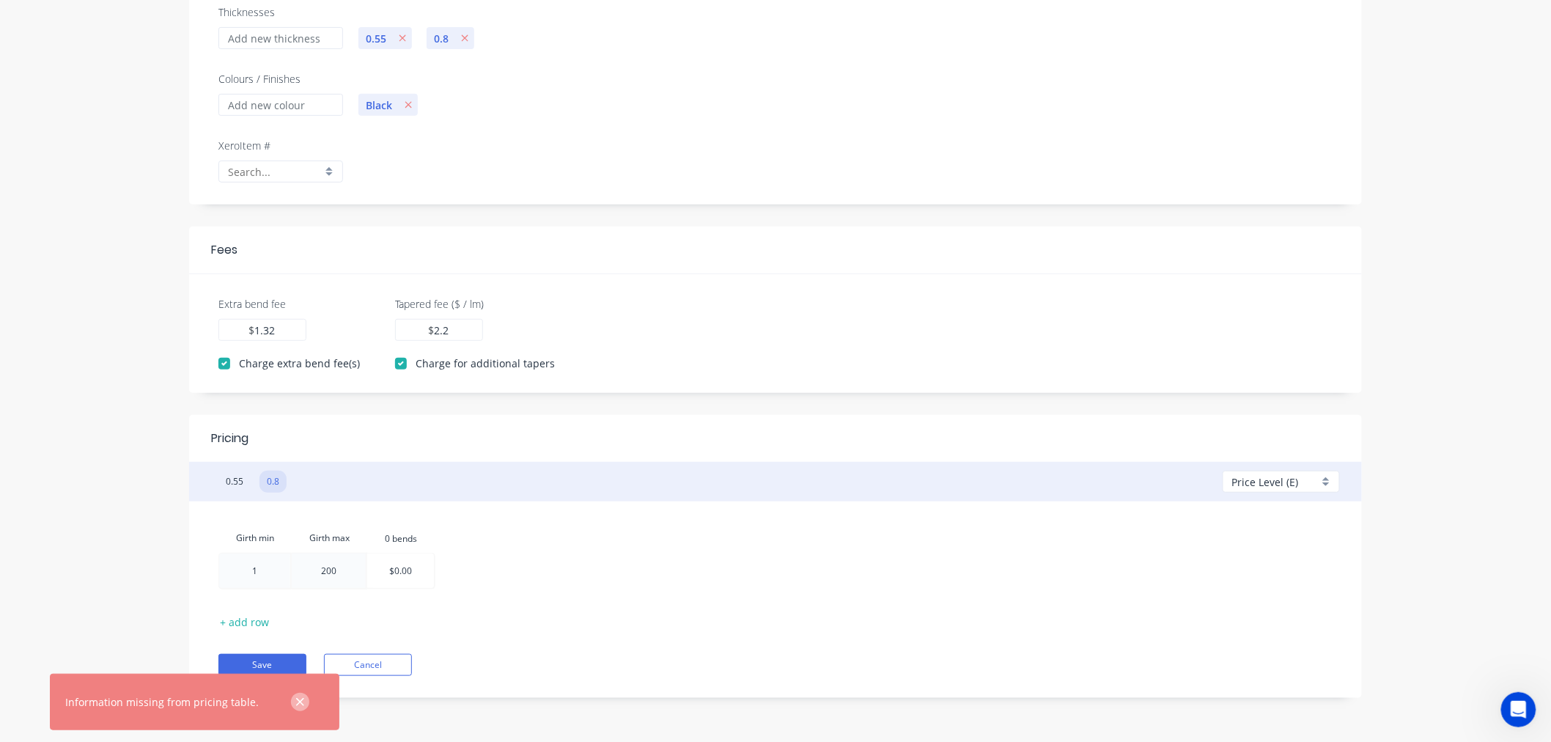
click at [295, 705] on icon "button" at bounding box center [300, 702] width 10 height 13
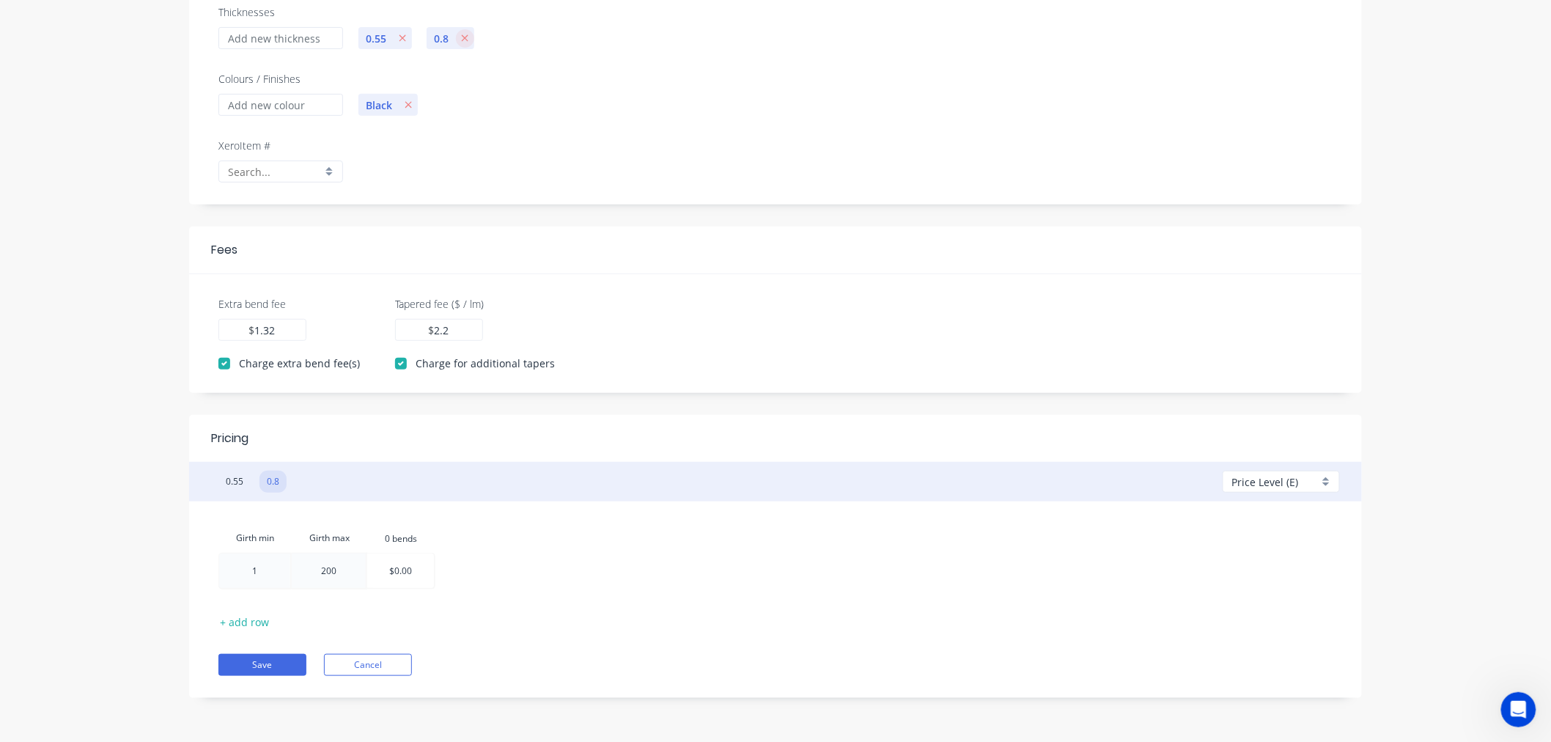
click at [463, 37] on icon "button" at bounding box center [465, 38] width 8 height 10
type input "2.20"
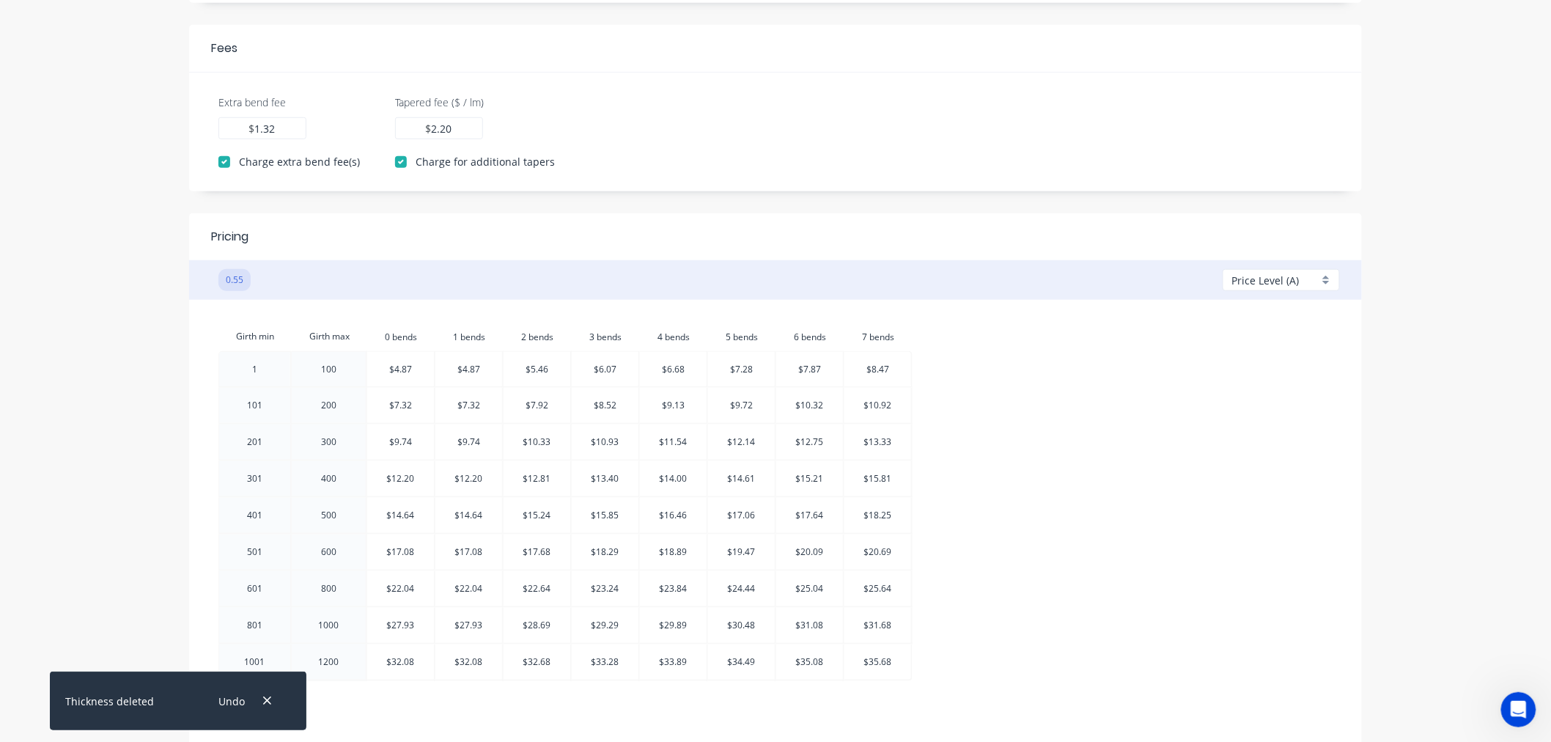
scroll to position [513, 0]
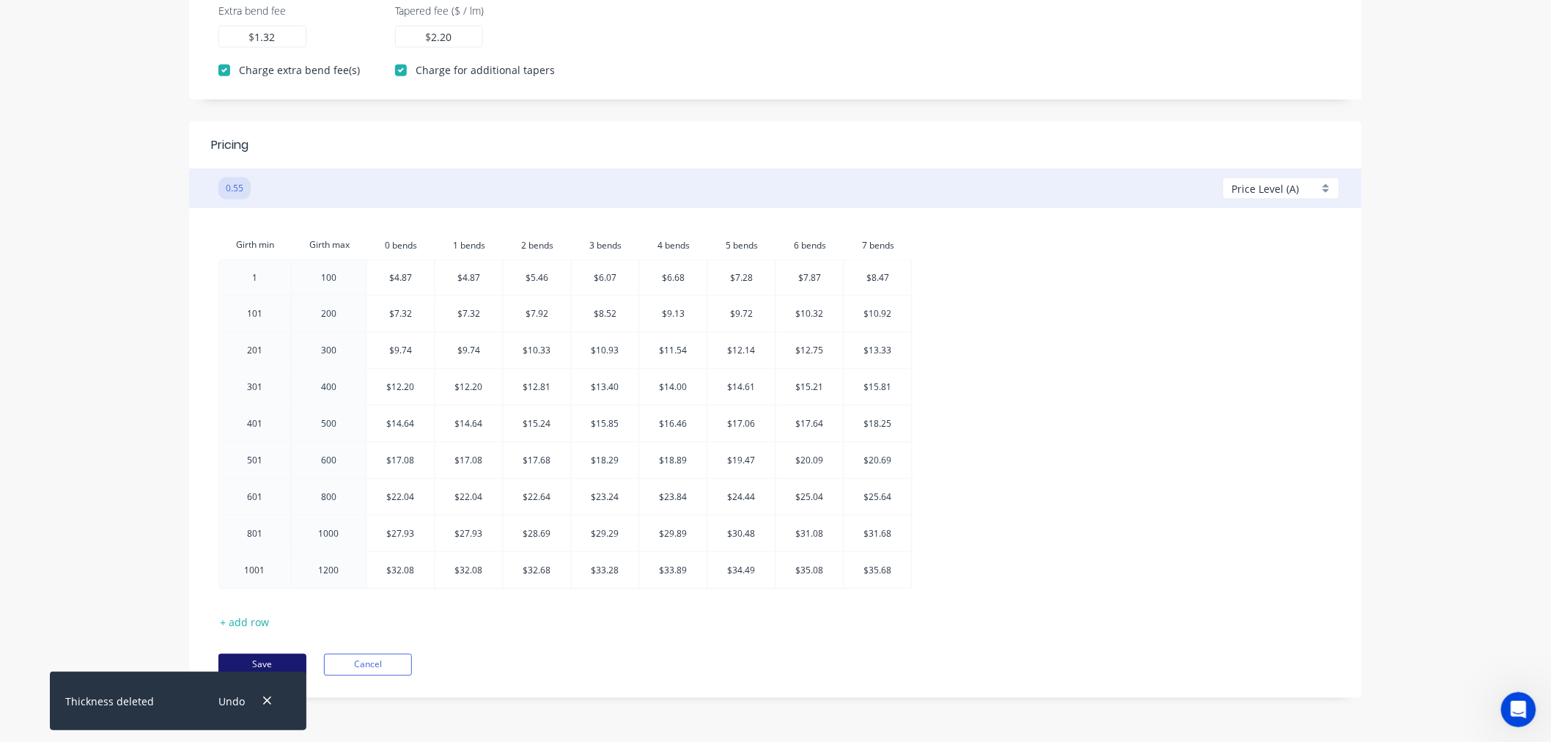
click at [277, 663] on button "Save" at bounding box center [262, 665] width 88 height 22
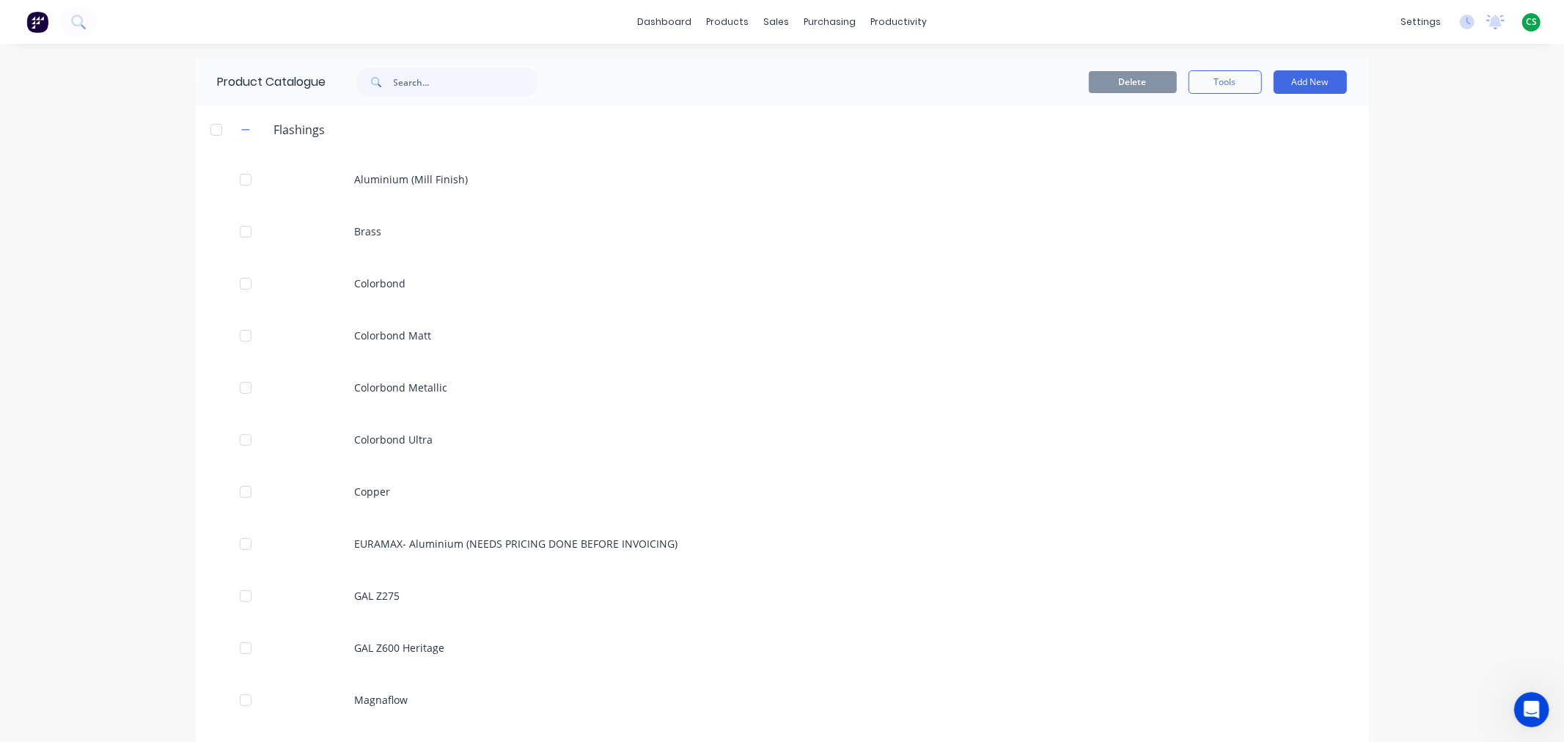
click at [424, 534] on div "EURAMAX- Aluminium (NEEDS PRICING DONE BEFORE INVOICING)" at bounding box center [782, 544] width 1173 height 52
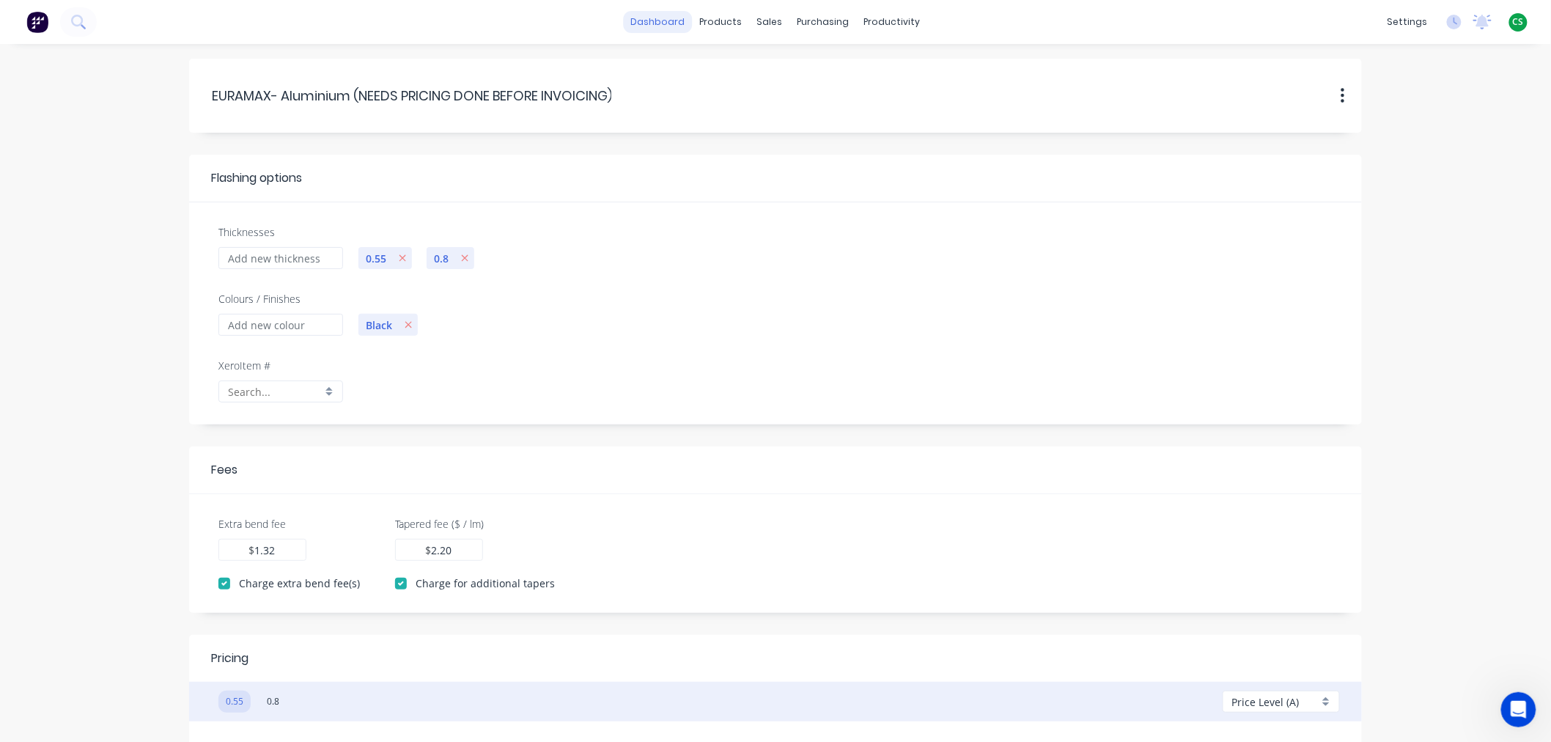
click at [655, 26] on link "dashboard" at bounding box center [658, 22] width 69 height 22
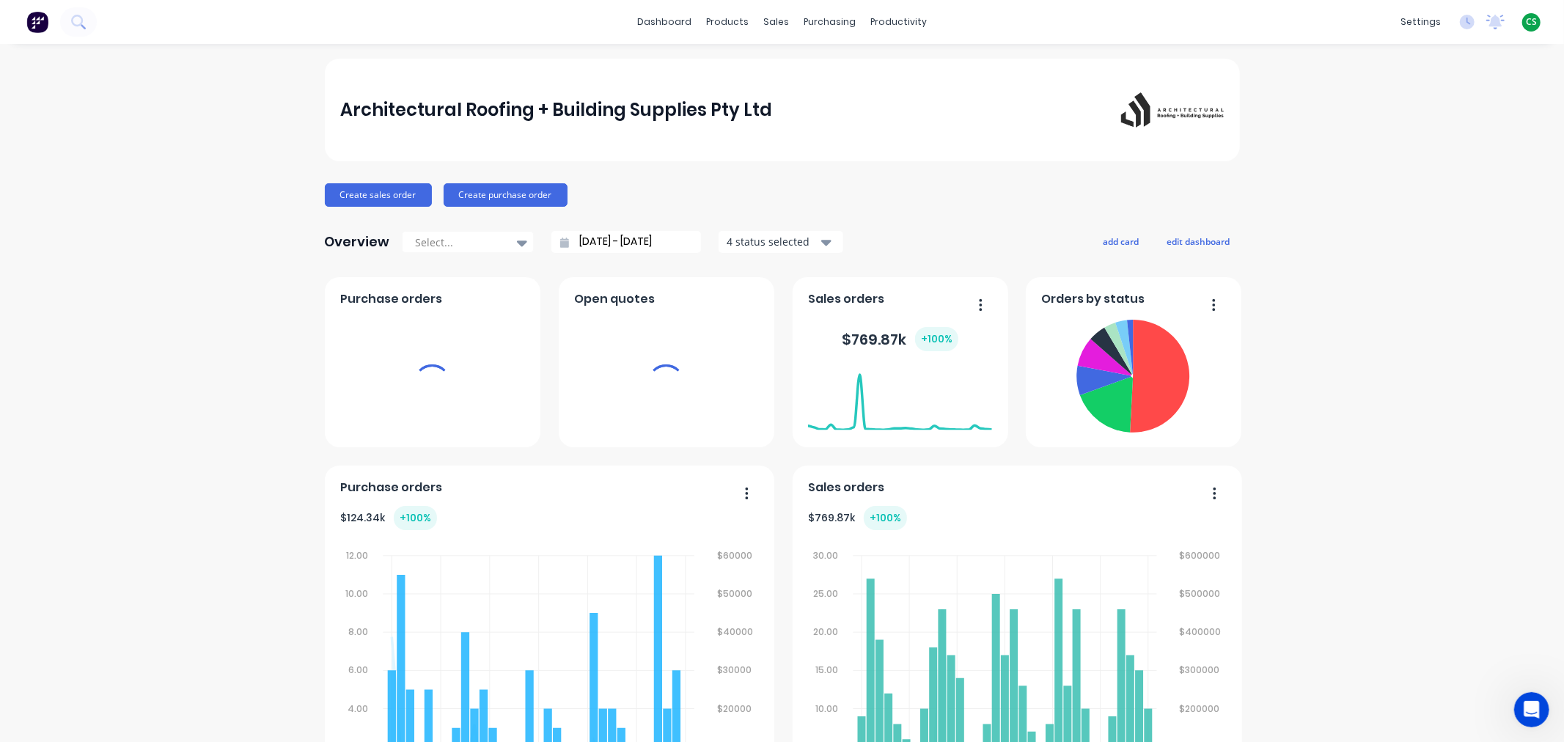
click at [1525, 23] on span "CS" at bounding box center [1530, 21] width 11 height 13
drag, startPoint x: 1516, startPoint y: 22, endPoint x: 1489, endPoint y: 189, distance: 169.3
click at [1525, 22] on span "CS" at bounding box center [1530, 21] width 11 height 13
click at [1525, 20] on span "CS" at bounding box center [1530, 21] width 11 height 13
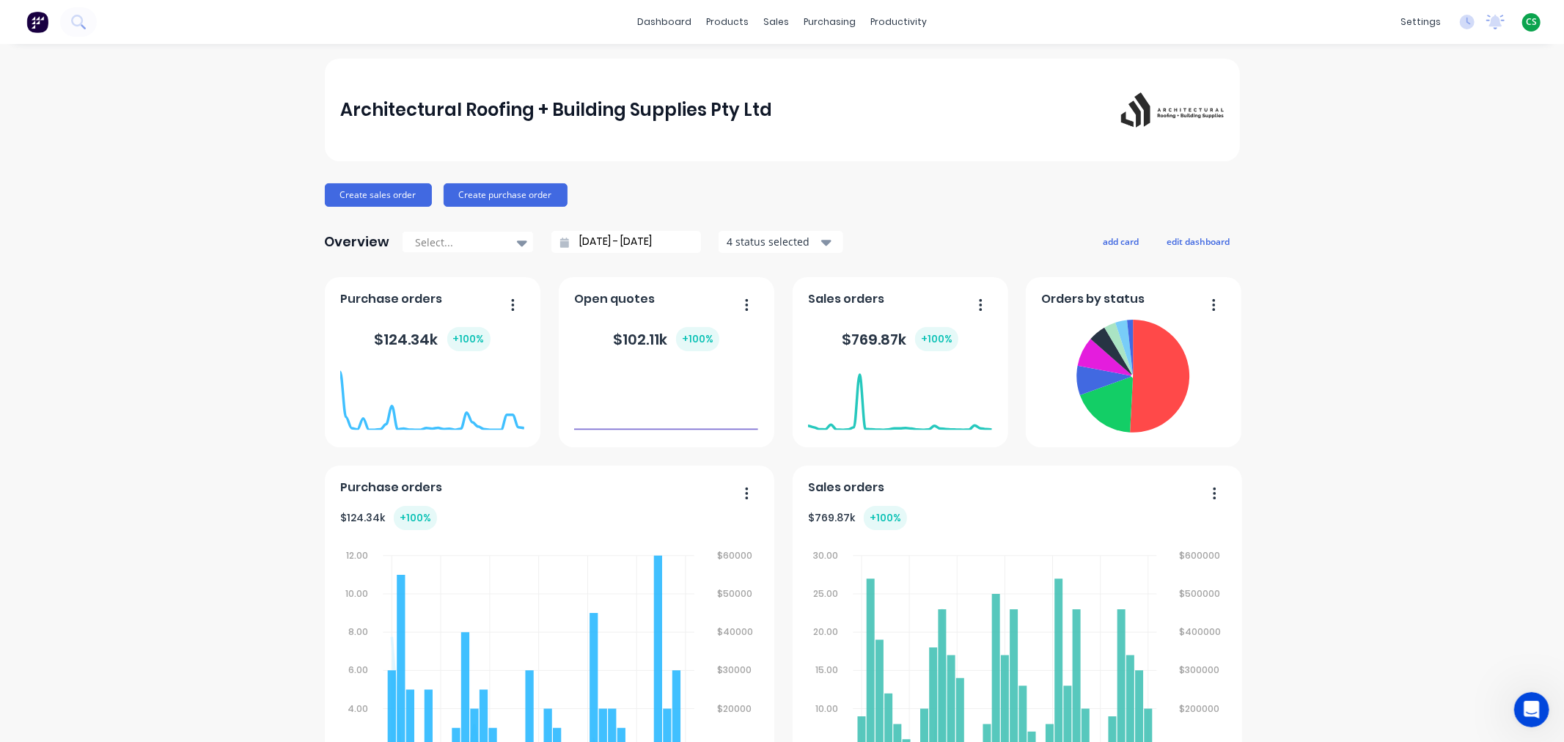
click at [1525, 24] on span "CS" at bounding box center [1530, 21] width 11 height 13
click at [1525, 22] on span "CS" at bounding box center [1530, 21] width 11 height 13
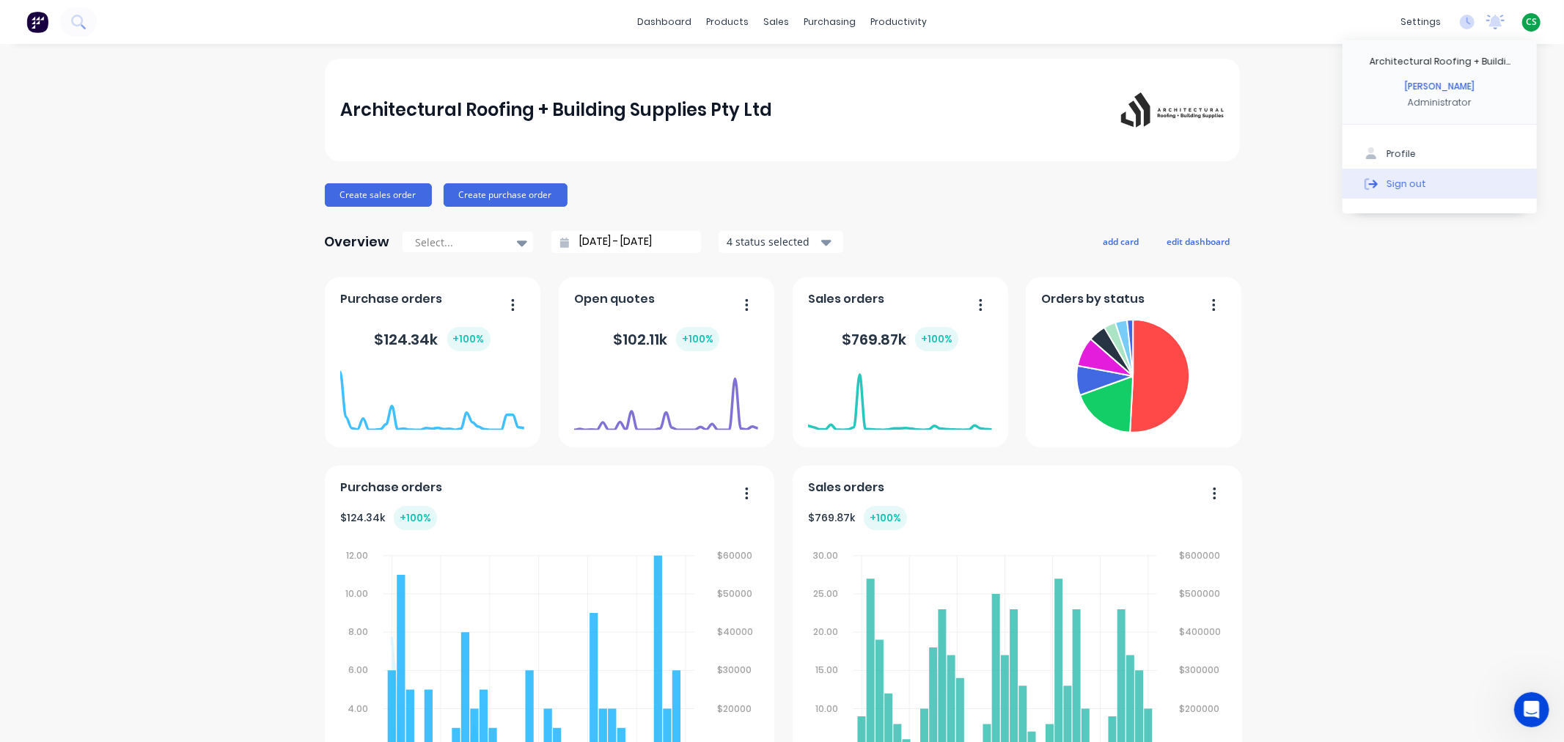
click at [1388, 181] on div "Sign out" at bounding box center [1406, 183] width 40 height 13
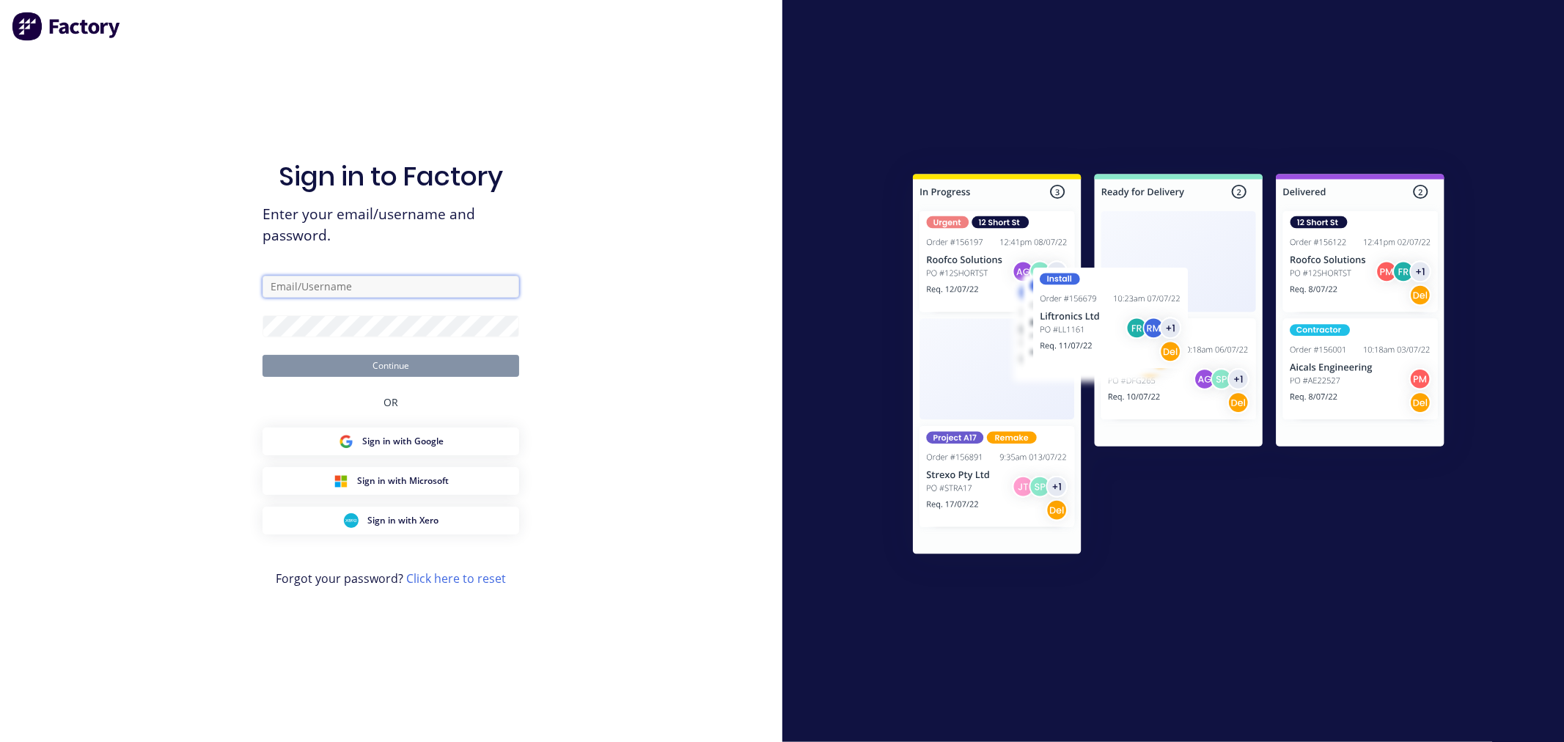
click at [298, 288] on input "text" at bounding box center [390, 287] width 257 height 22
type input "cathy@factory.app"
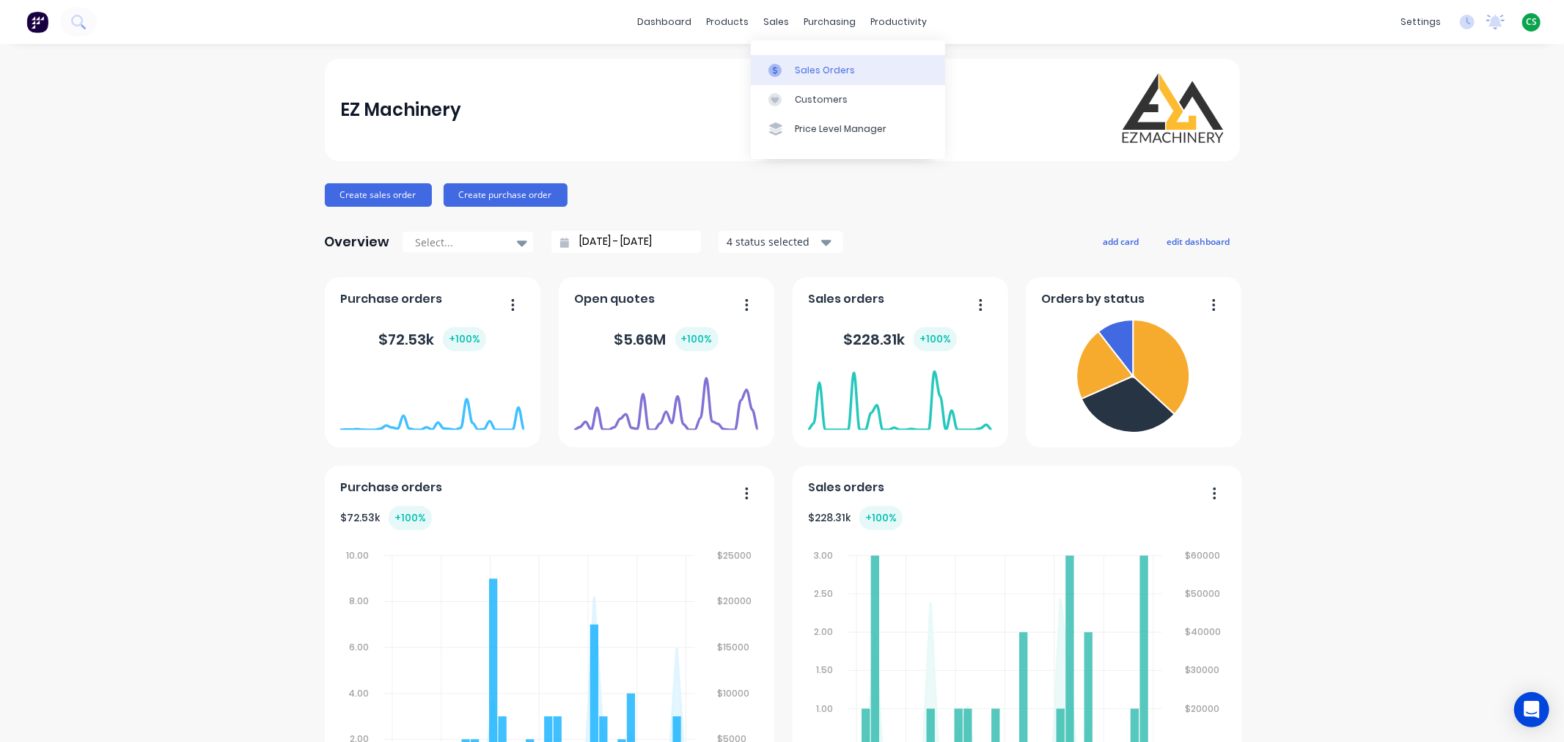
click at [817, 71] on div "Sales Orders" at bounding box center [825, 70] width 60 height 13
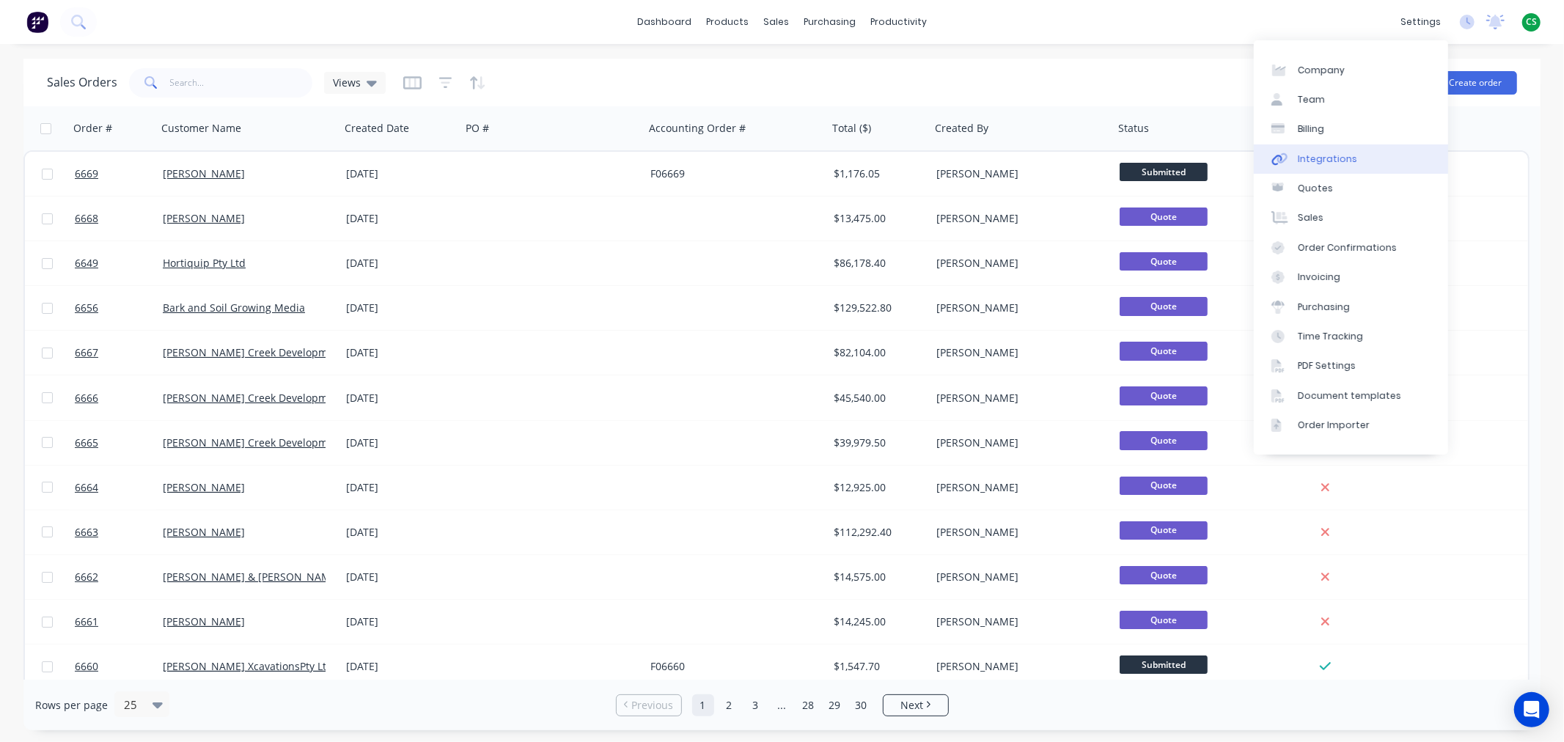
click at [1325, 163] on div "Integrations" at bounding box center [1326, 158] width 59 height 13
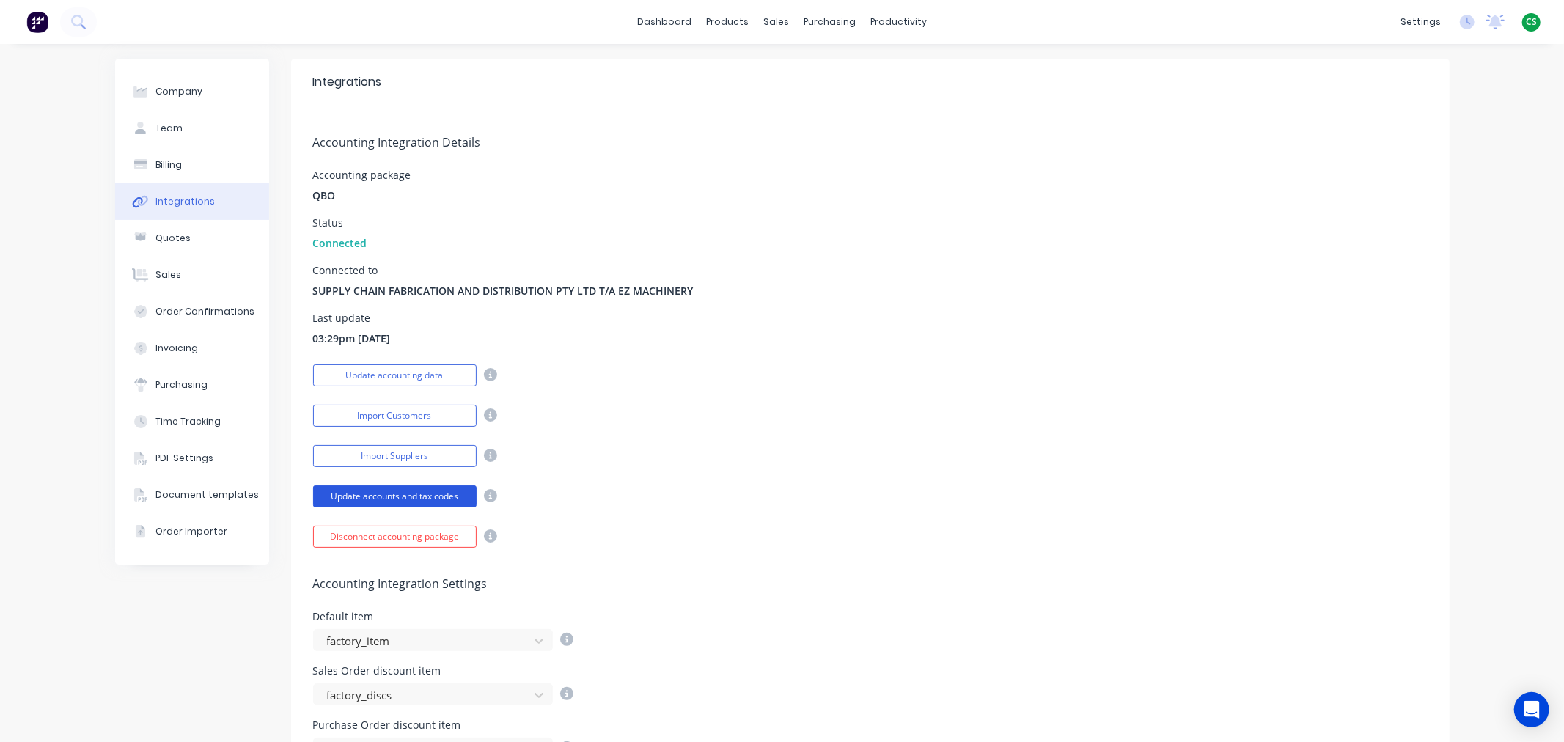
click at [339, 497] on button "Update accounts and tax codes" at bounding box center [394, 496] width 163 height 22
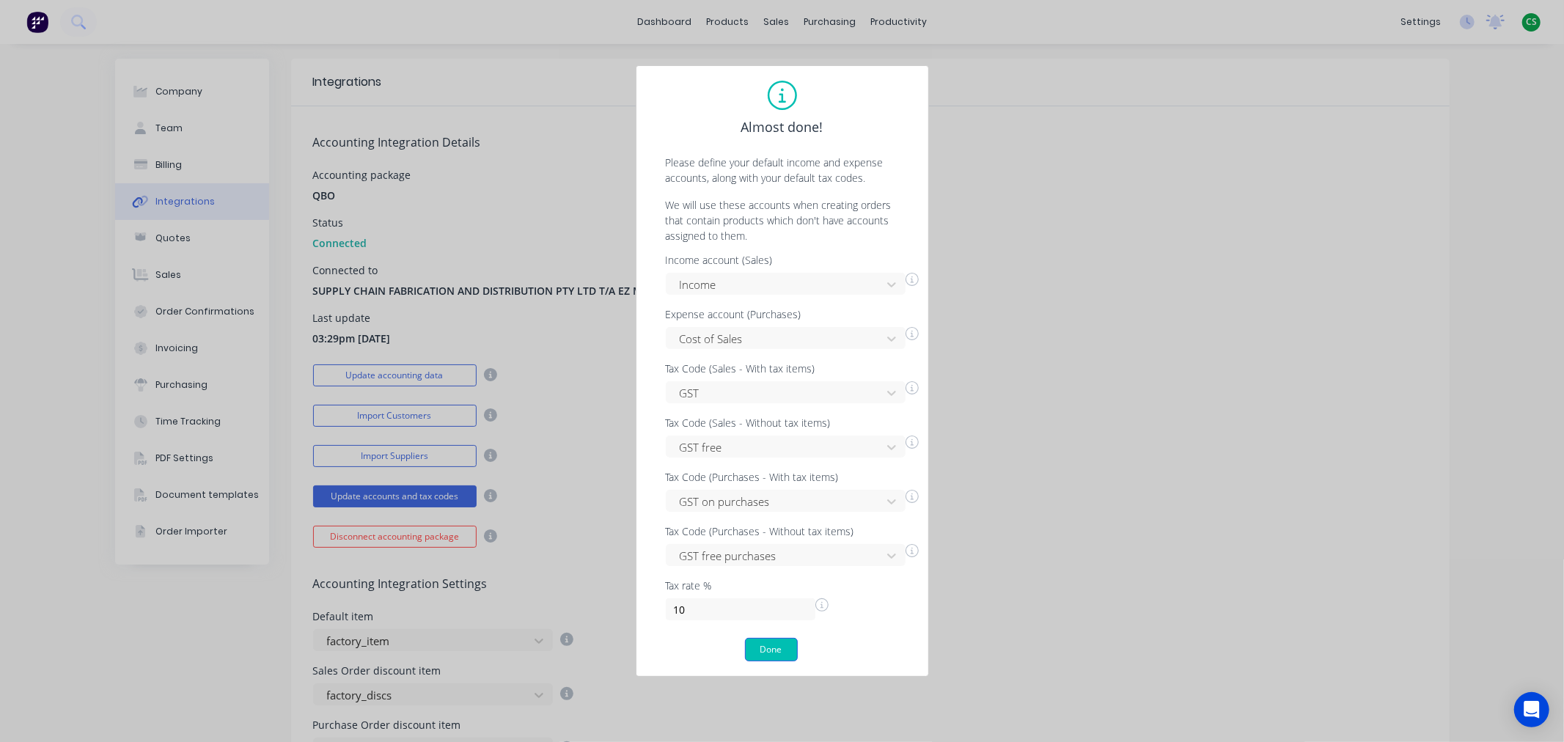
click at [765, 649] on button "Done" at bounding box center [771, 649] width 53 height 23
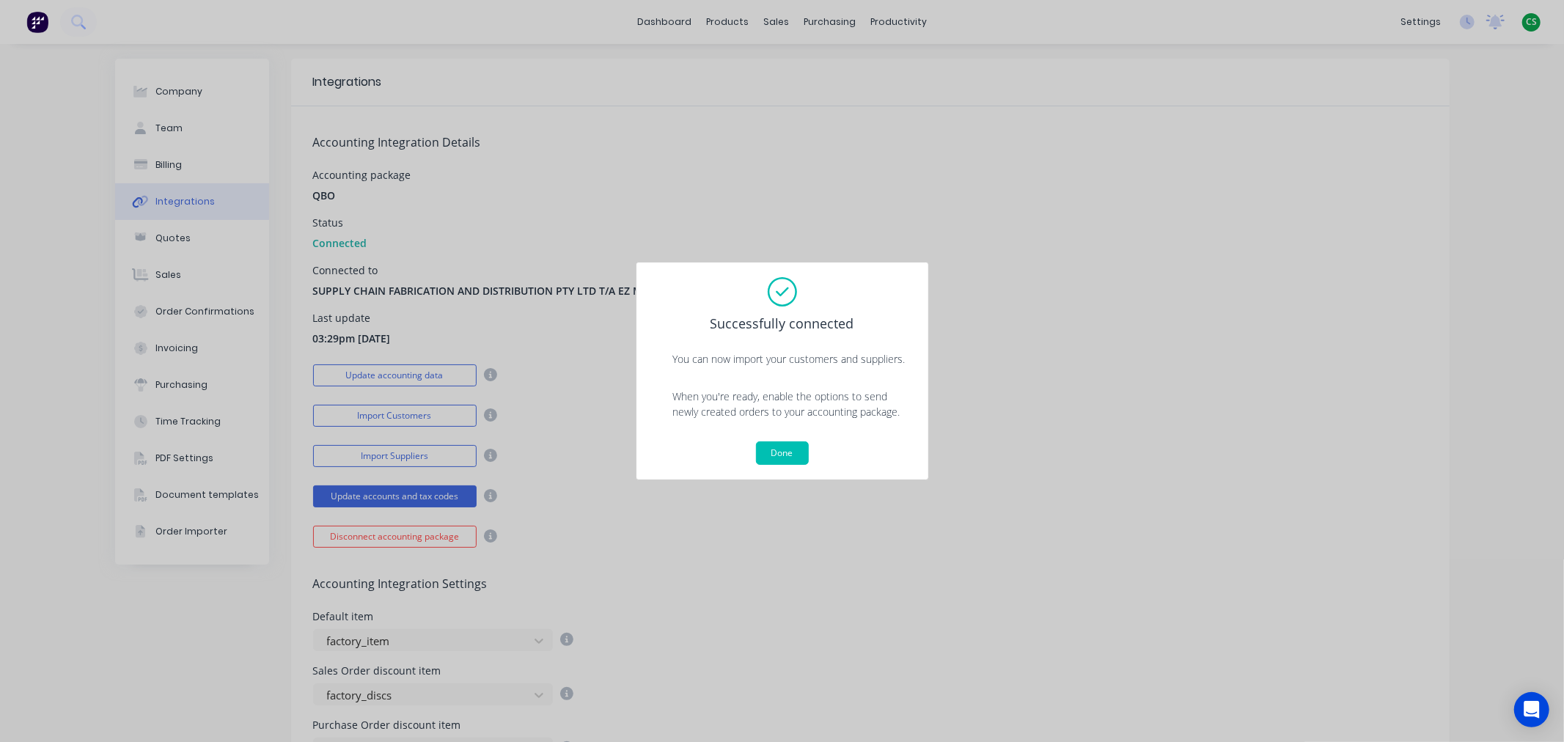
drag, startPoint x: 785, startPoint y: 460, endPoint x: 789, endPoint y: 418, distance: 42.7
click at [785, 462] on button "Done" at bounding box center [782, 452] width 53 height 23
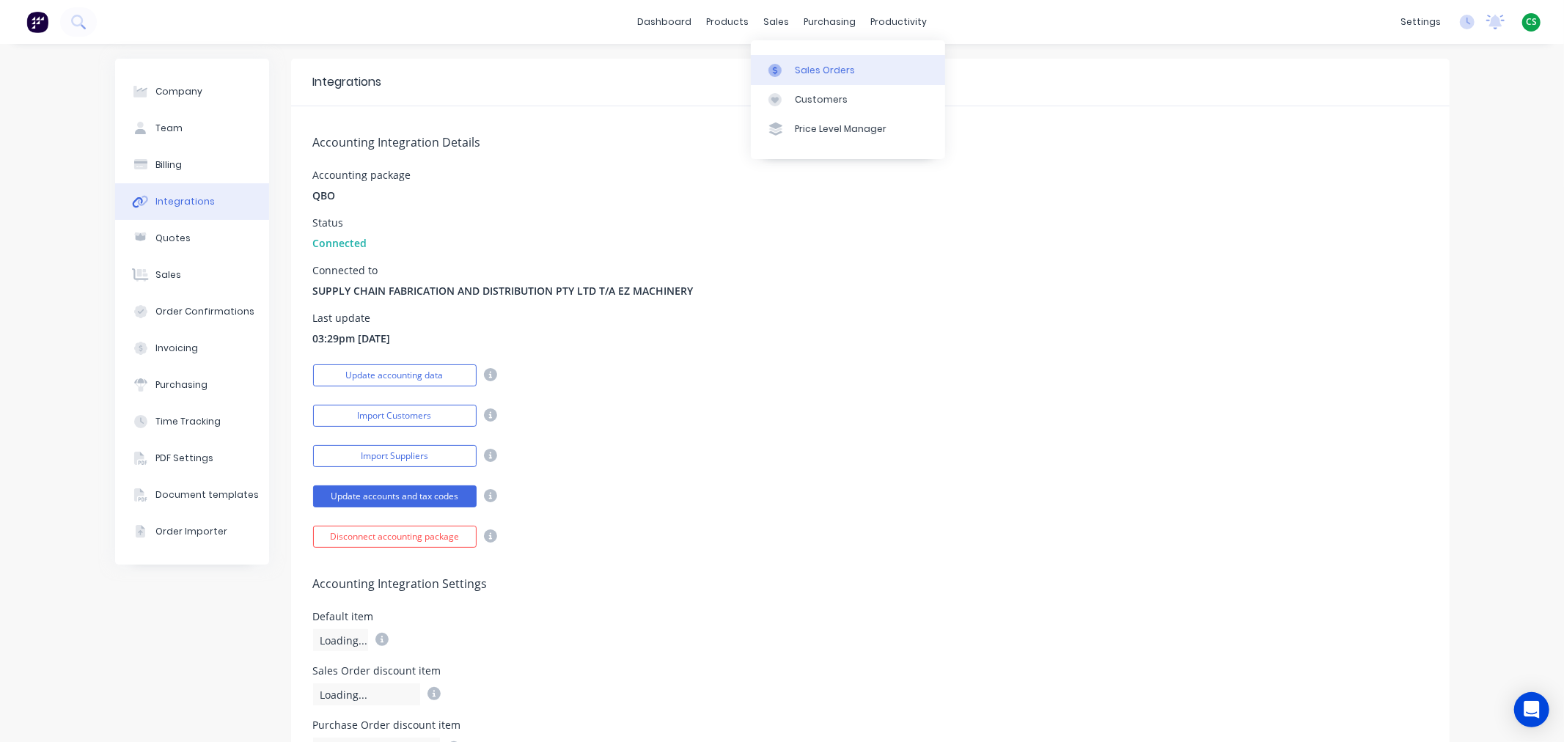
click at [814, 68] on div "Sales Orders" at bounding box center [825, 70] width 60 height 13
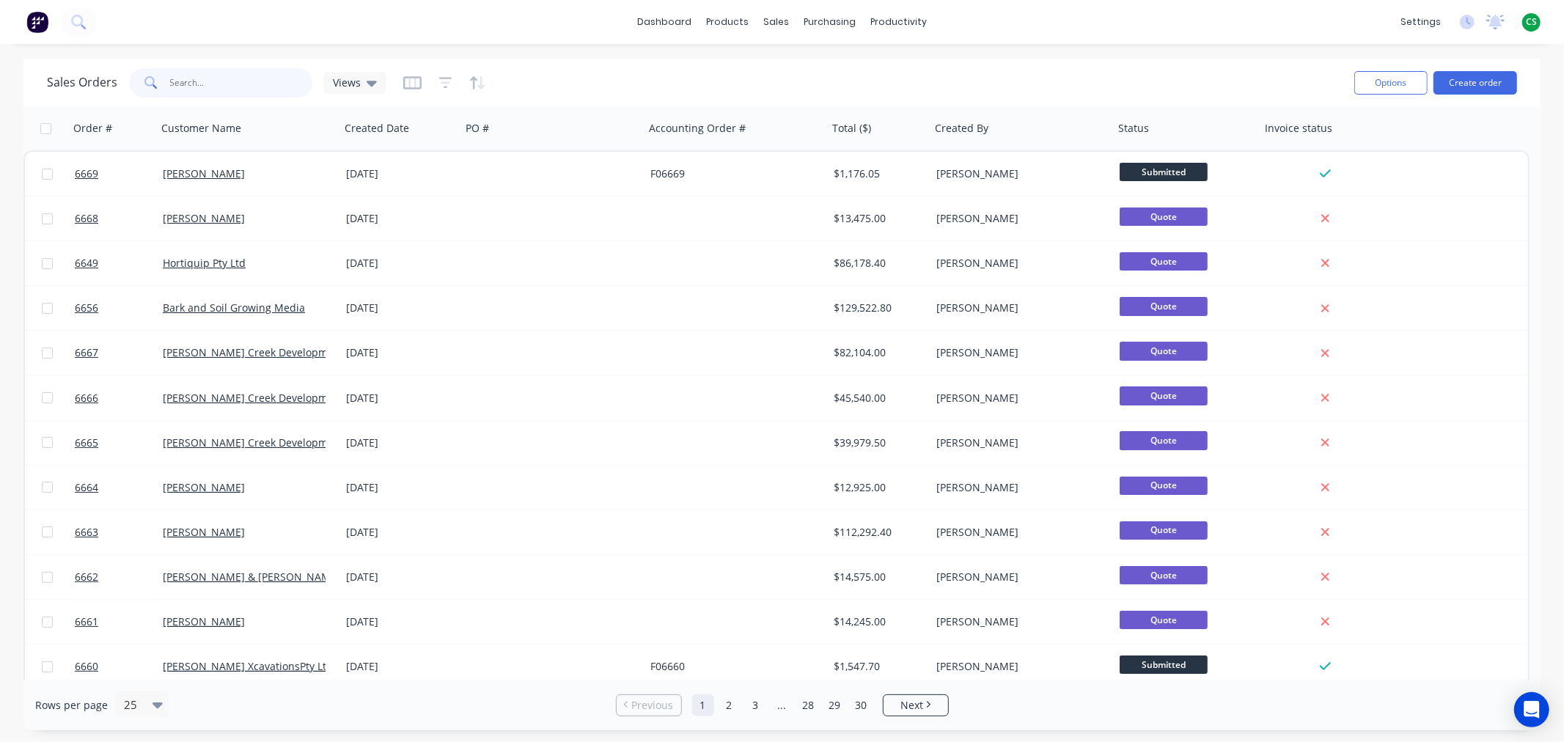
click at [213, 79] on input "text" at bounding box center [241, 82] width 143 height 29
type input "green"
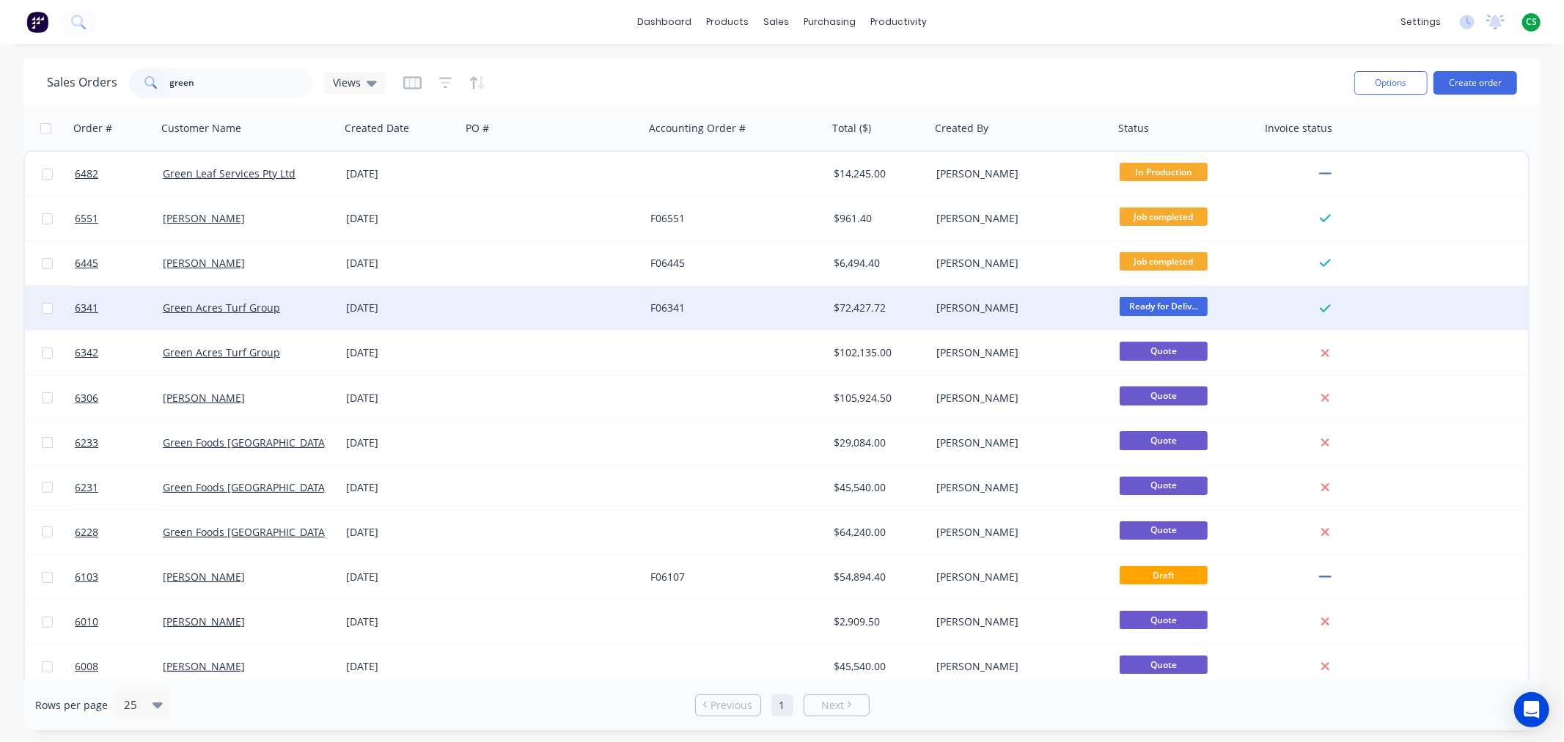
click at [296, 302] on div "Green Acres Turf Group" at bounding box center [244, 308] width 163 height 15
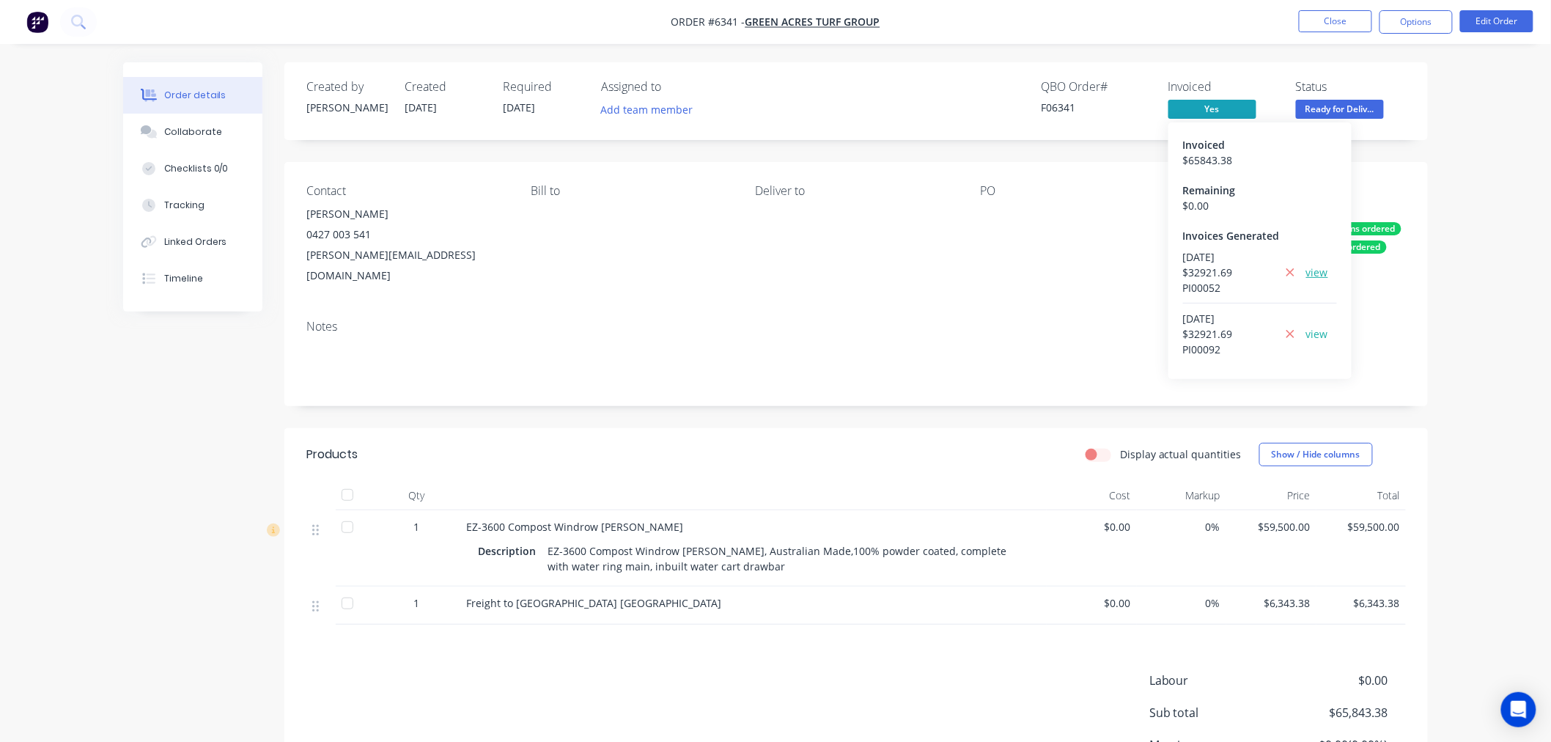
click at [1318, 269] on link "view" at bounding box center [1317, 272] width 22 height 15
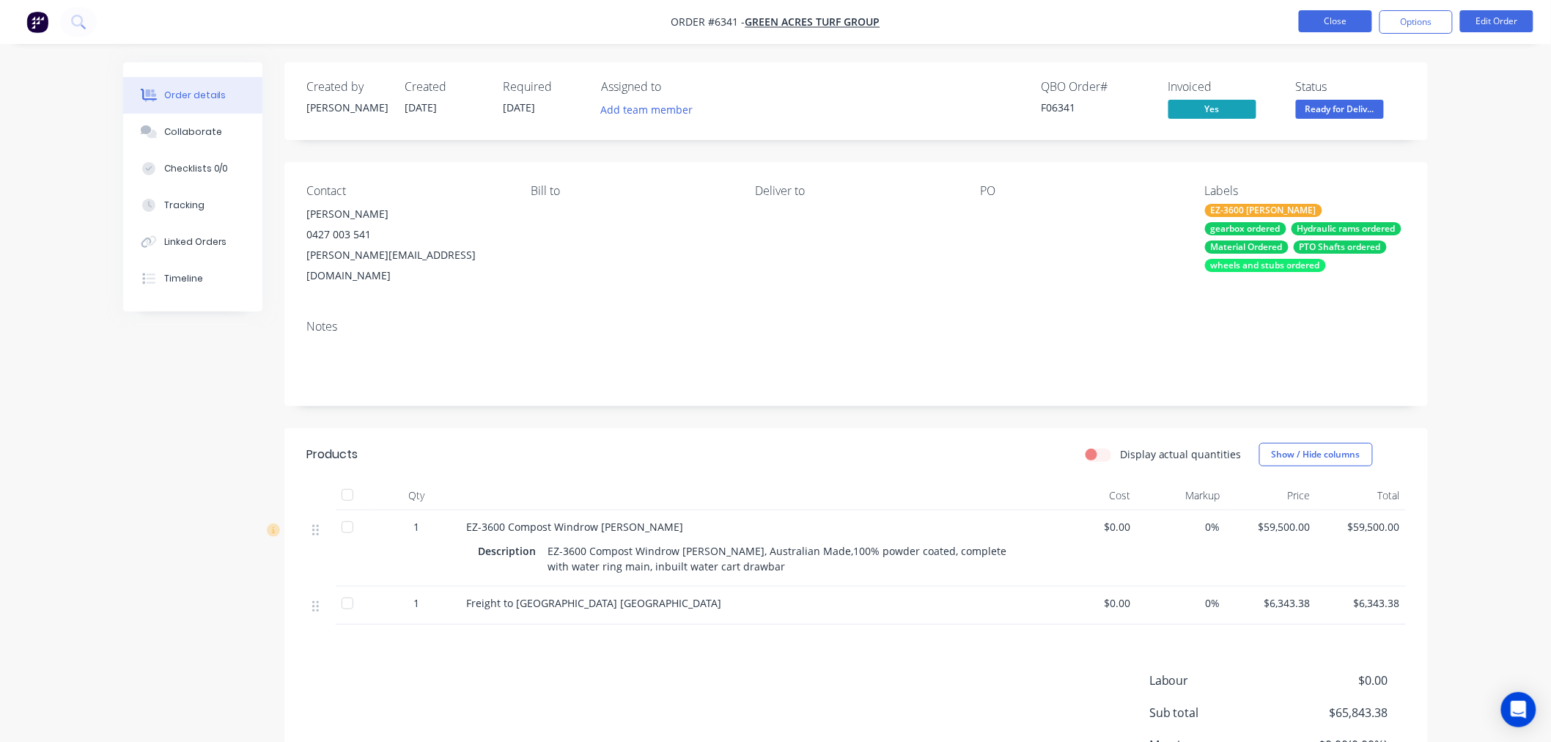
click at [1344, 19] on button "Close" at bounding box center [1335, 21] width 73 height 22
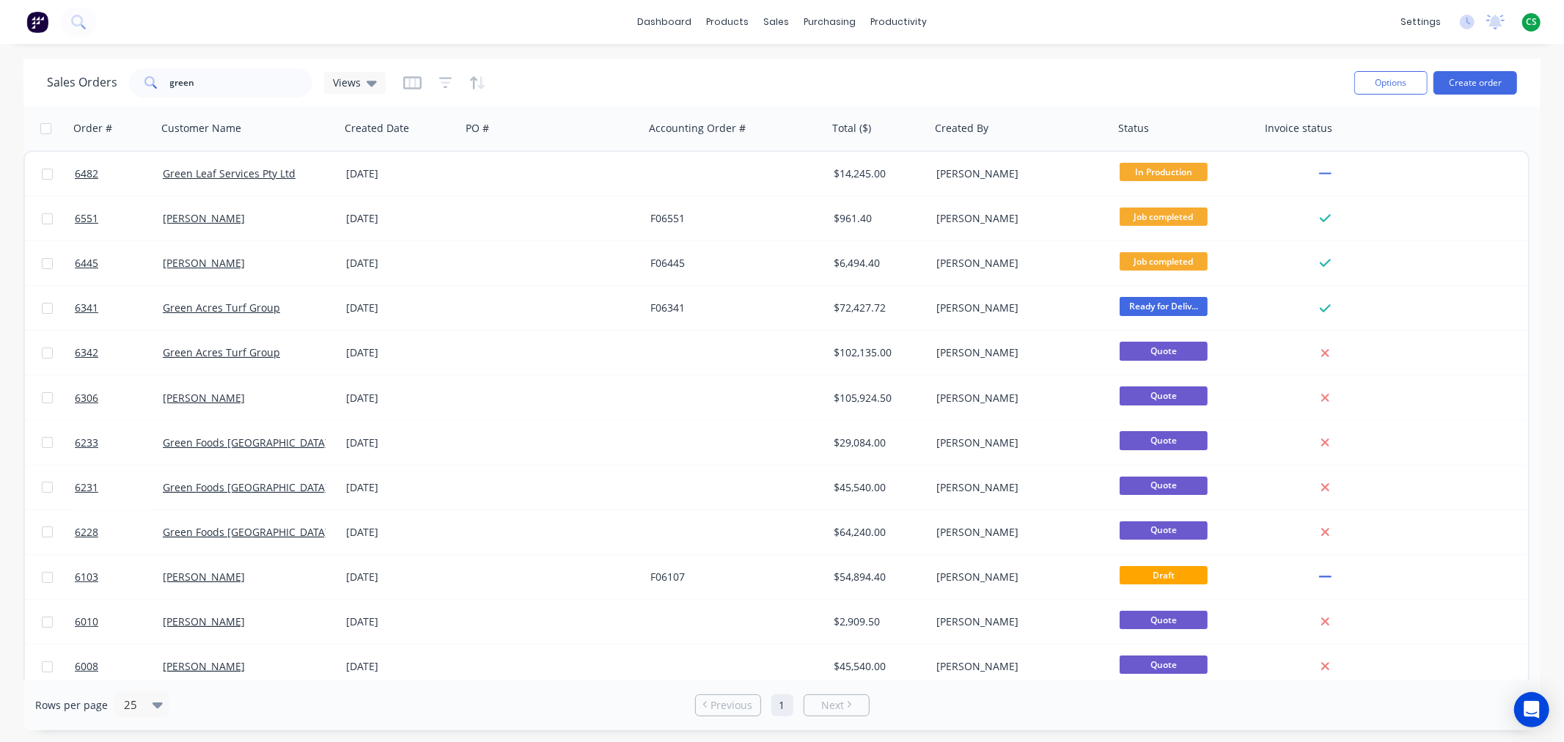
click at [1531, 21] on span "CS" at bounding box center [1530, 21] width 11 height 13
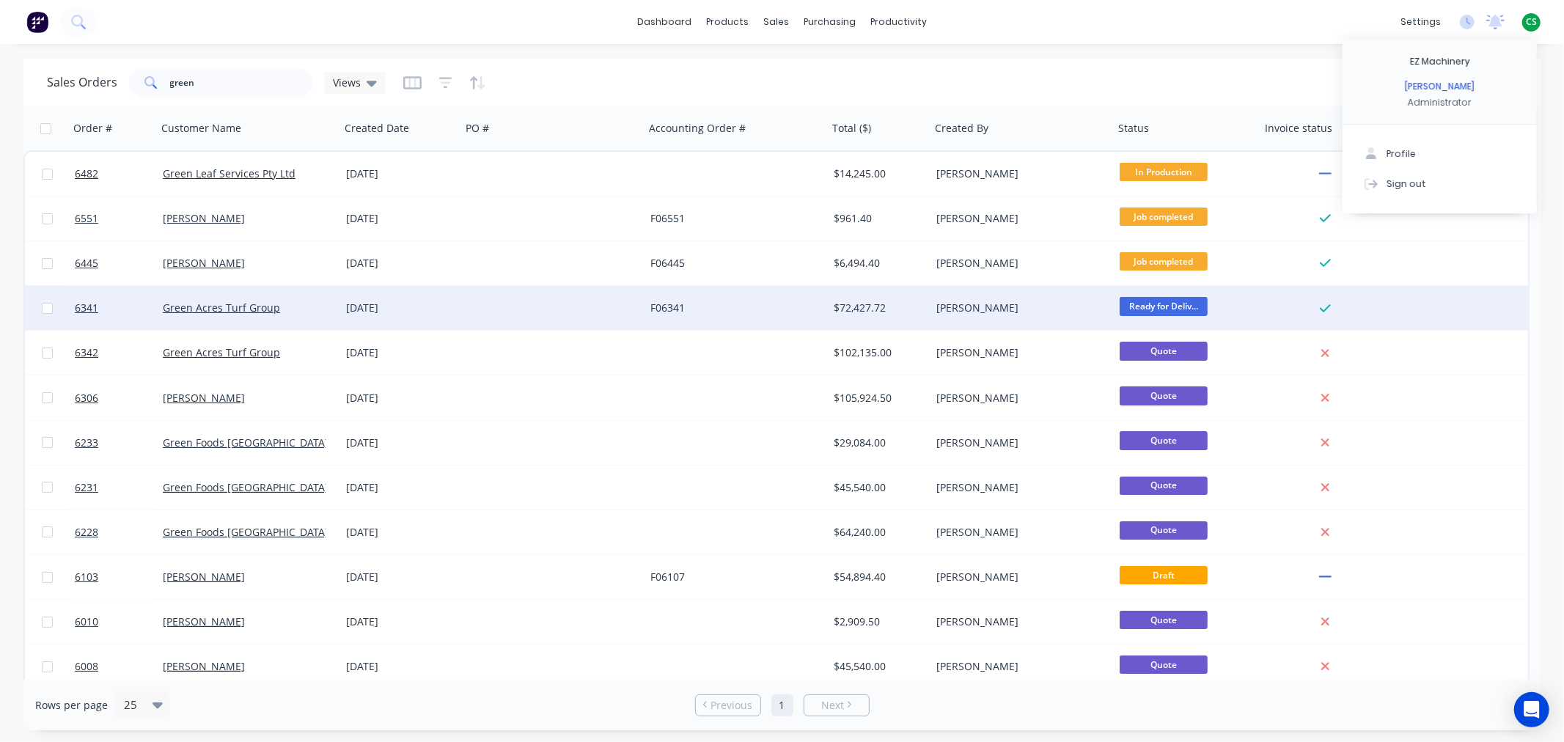
click at [430, 309] on div "[DATE]" at bounding box center [400, 308] width 109 height 15
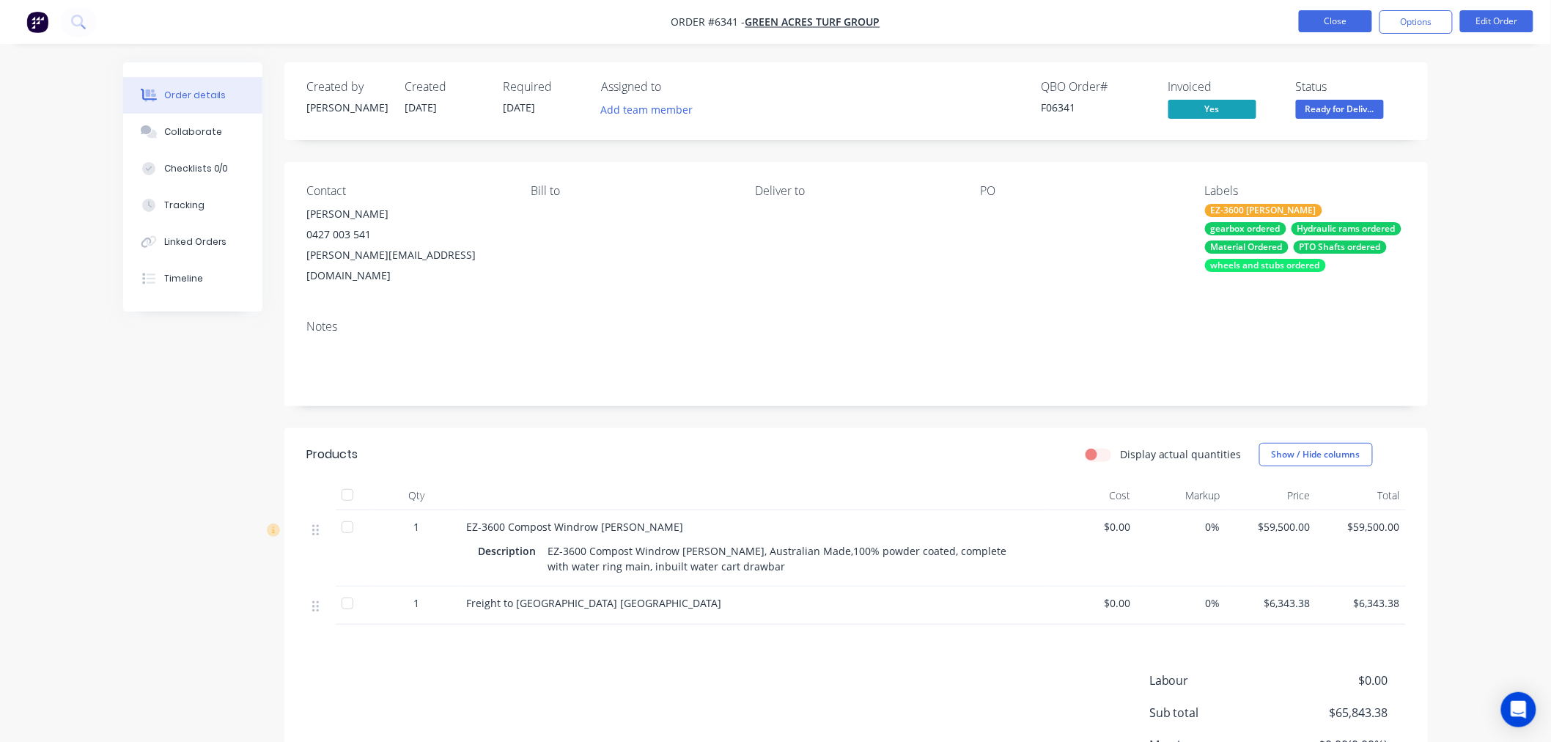
click at [1325, 21] on button "Close" at bounding box center [1335, 21] width 73 height 22
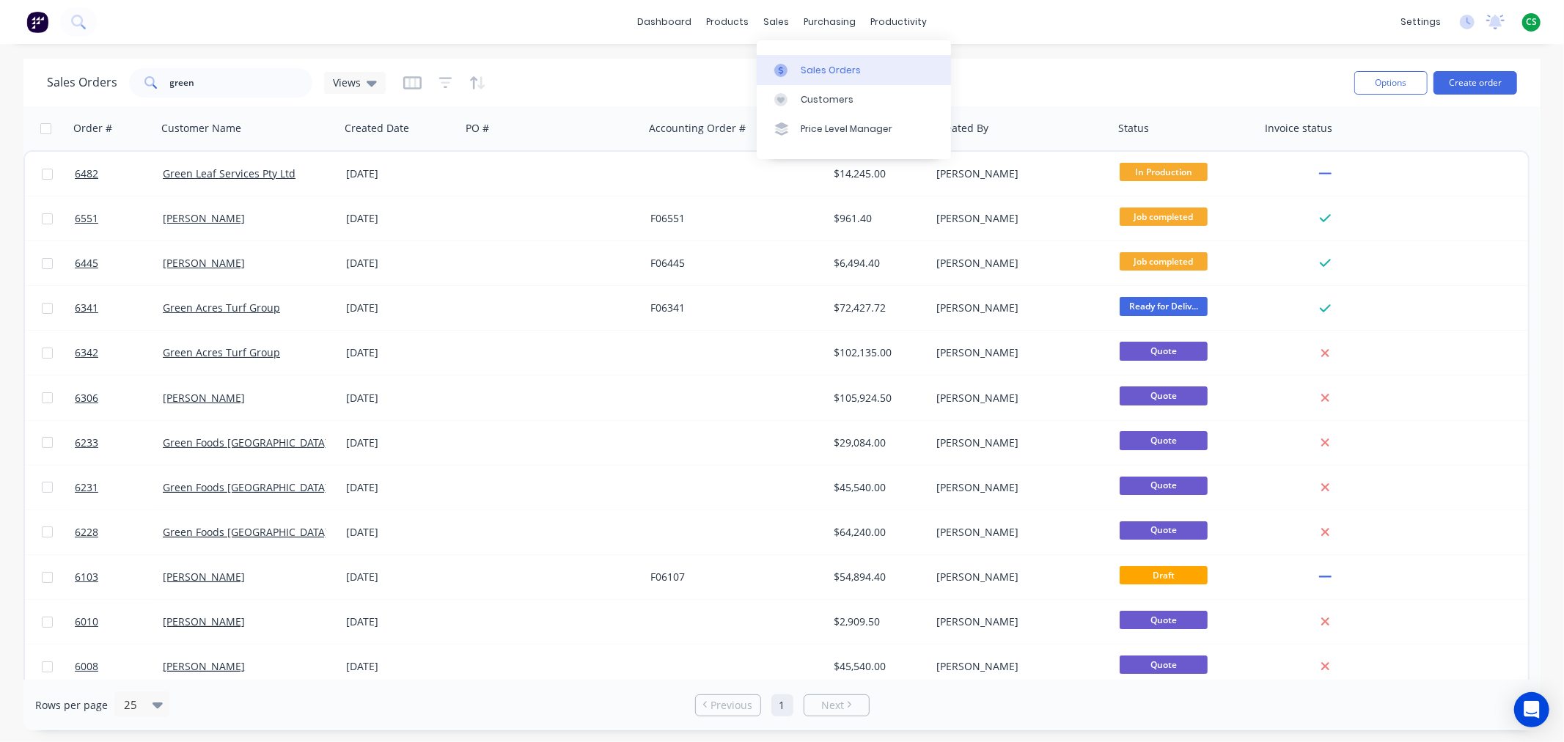
drag, startPoint x: 802, startPoint y: 63, endPoint x: 804, endPoint y: 71, distance: 8.4
click at [802, 65] on div "Sales Orders" at bounding box center [830, 70] width 60 height 13
drag, startPoint x: 207, startPoint y: 81, endPoint x: 106, endPoint y: 76, distance: 101.3
click at [106, 76] on div "Sales Orders green Views" at bounding box center [216, 82] width 339 height 29
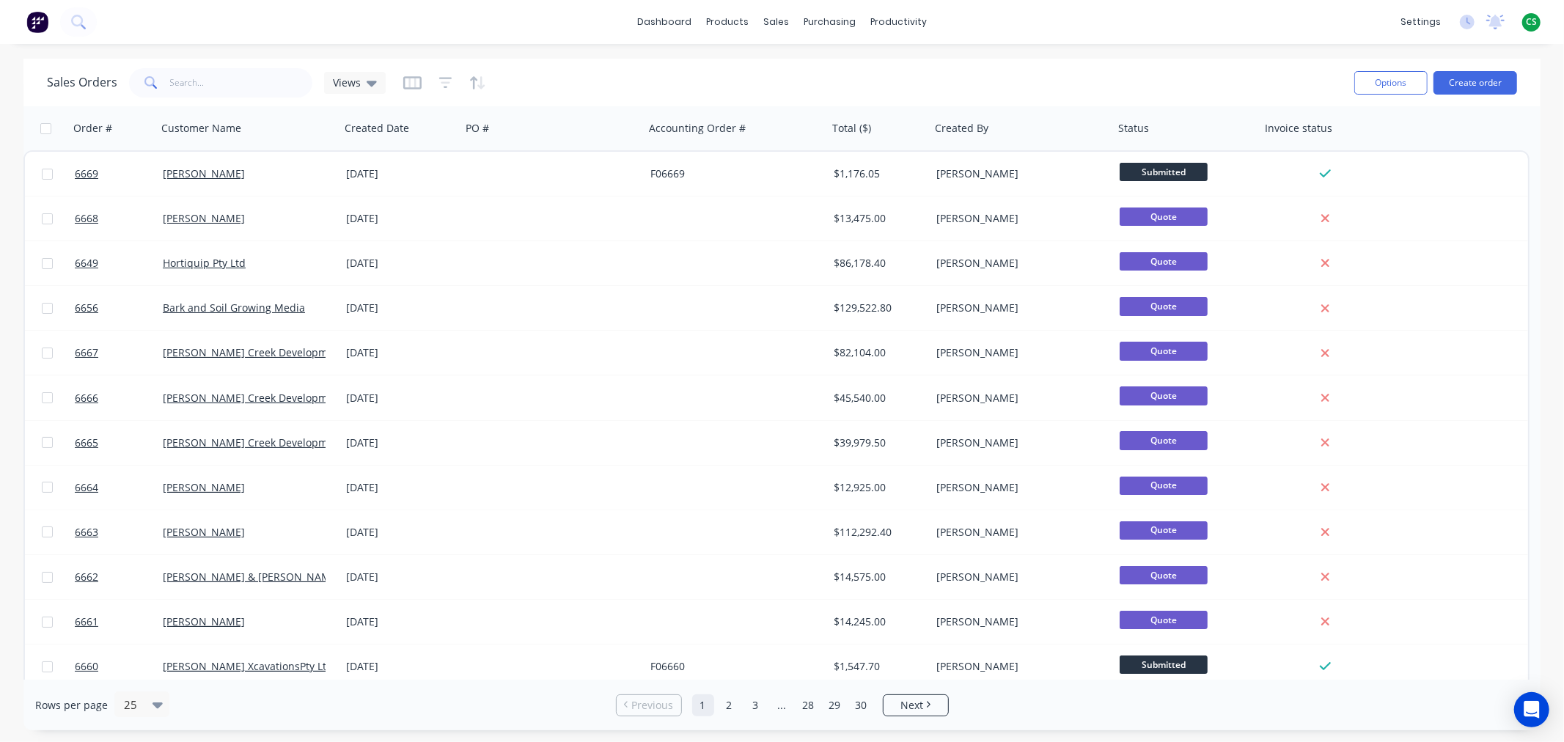
click at [589, 73] on div "Sales Orders Views" at bounding box center [694, 83] width 1295 height 36
click at [440, 81] on icon "button" at bounding box center [445, 83] width 13 height 15
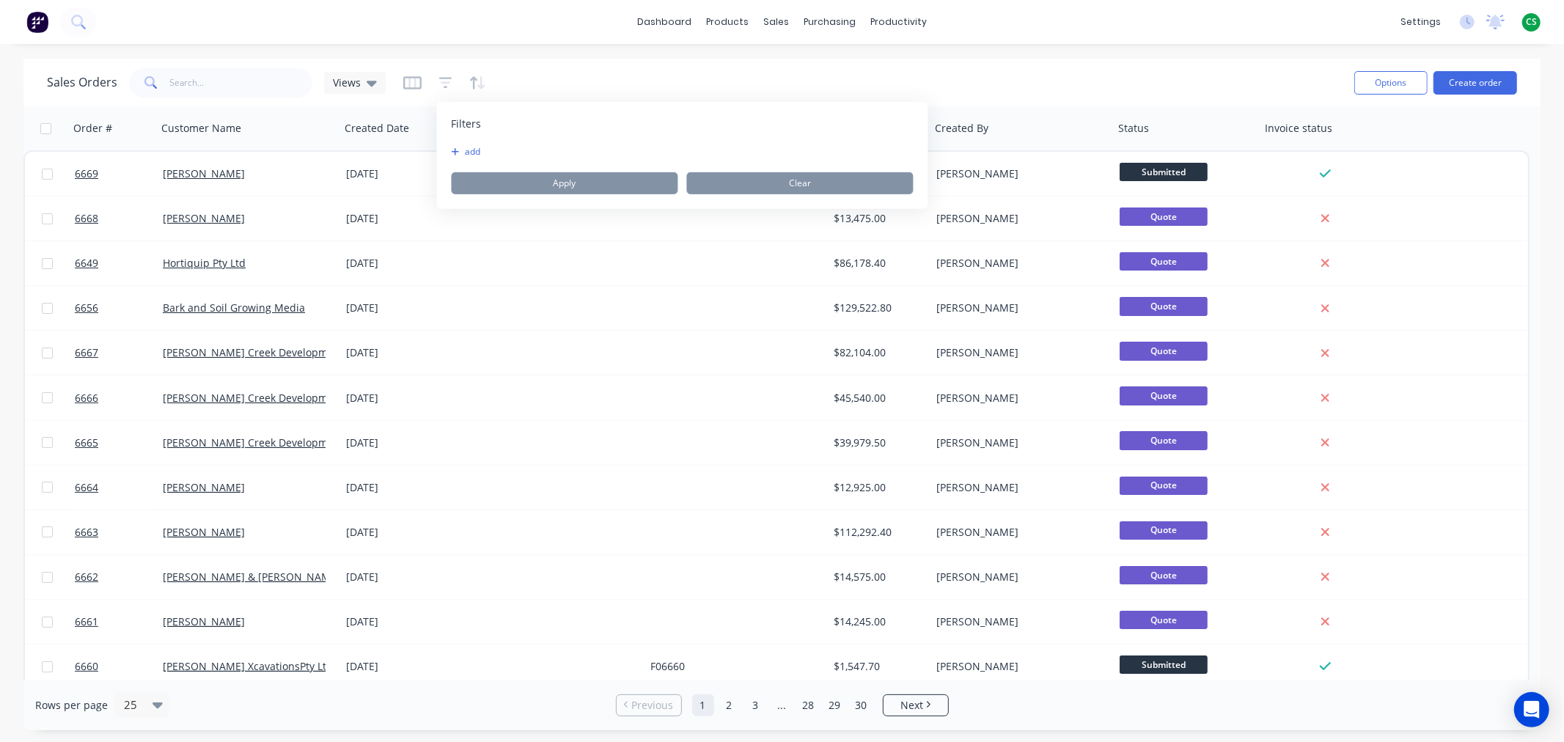
click at [478, 150] on button "add" at bounding box center [470, 152] width 37 height 12
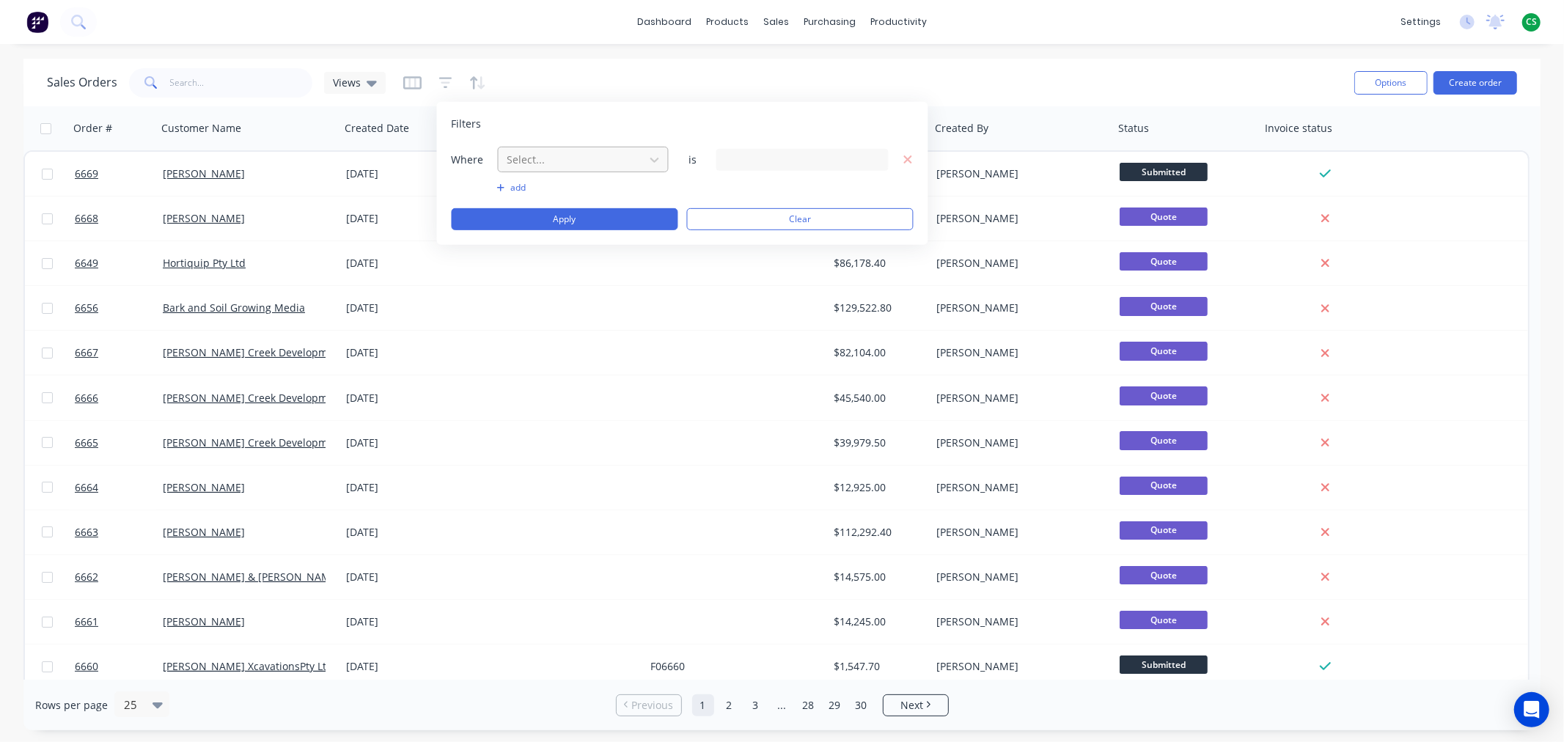
click at [562, 158] on div at bounding box center [571, 159] width 131 height 18
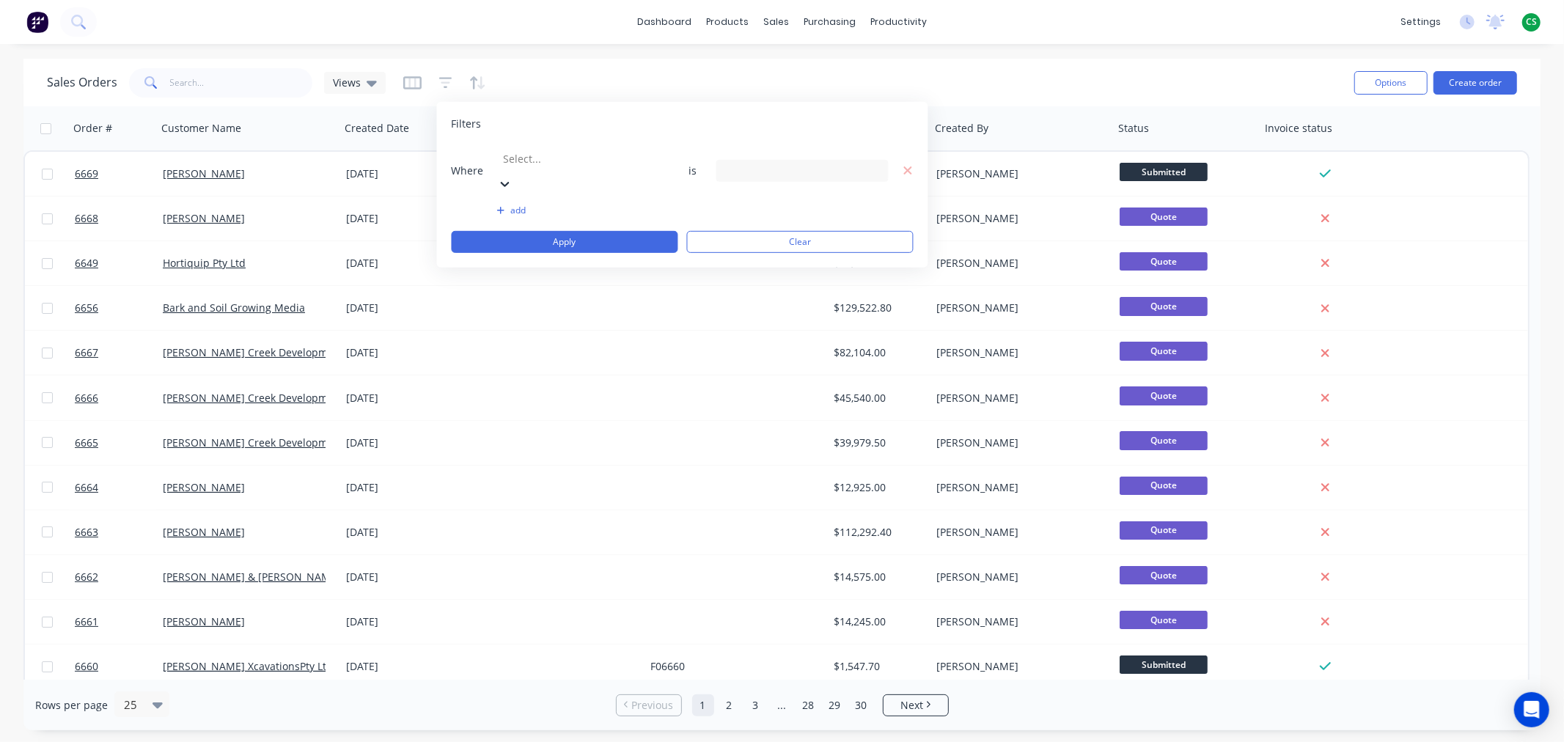
click at [770, 160] on div "12 Created By selected" at bounding box center [790, 167] width 133 height 15
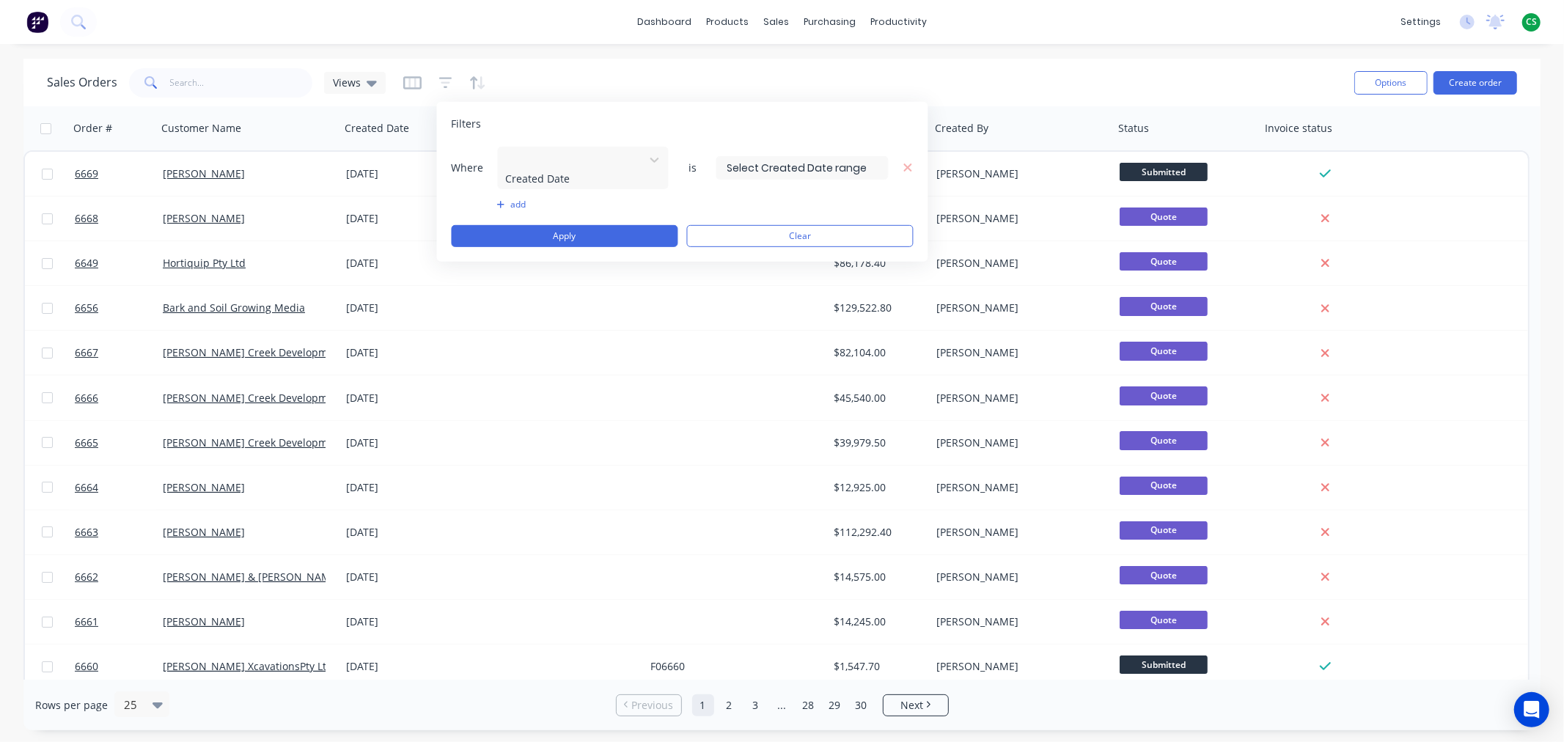
click at [779, 158] on input at bounding box center [802, 168] width 171 height 22
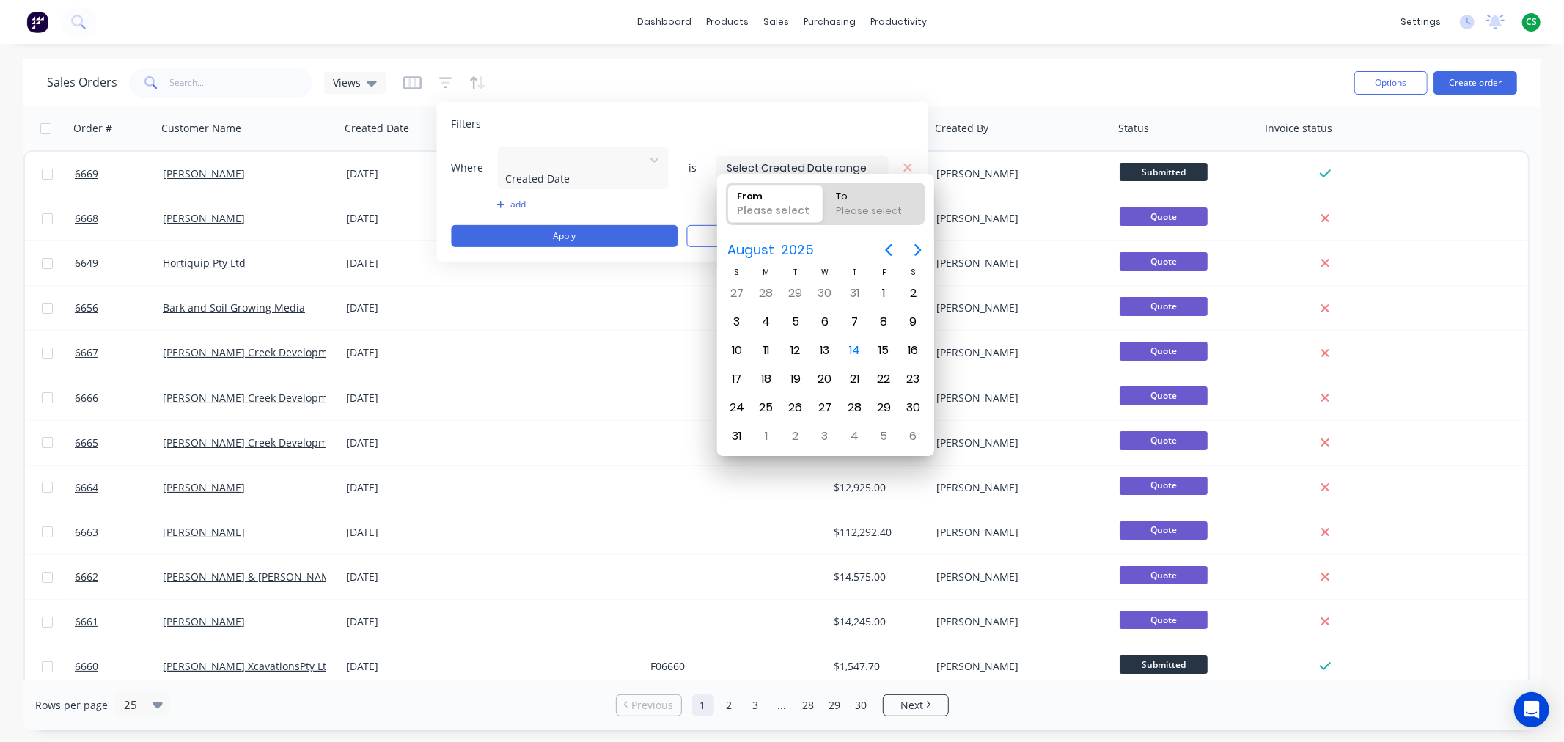
click at [765, 206] on div "Please select" at bounding box center [774, 214] width 86 height 20
click at [727, 206] on input "From Please select" at bounding box center [726, 203] width 1 height 41
click at [887, 247] on icon "Previous page" at bounding box center [888, 250] width 7 height 12
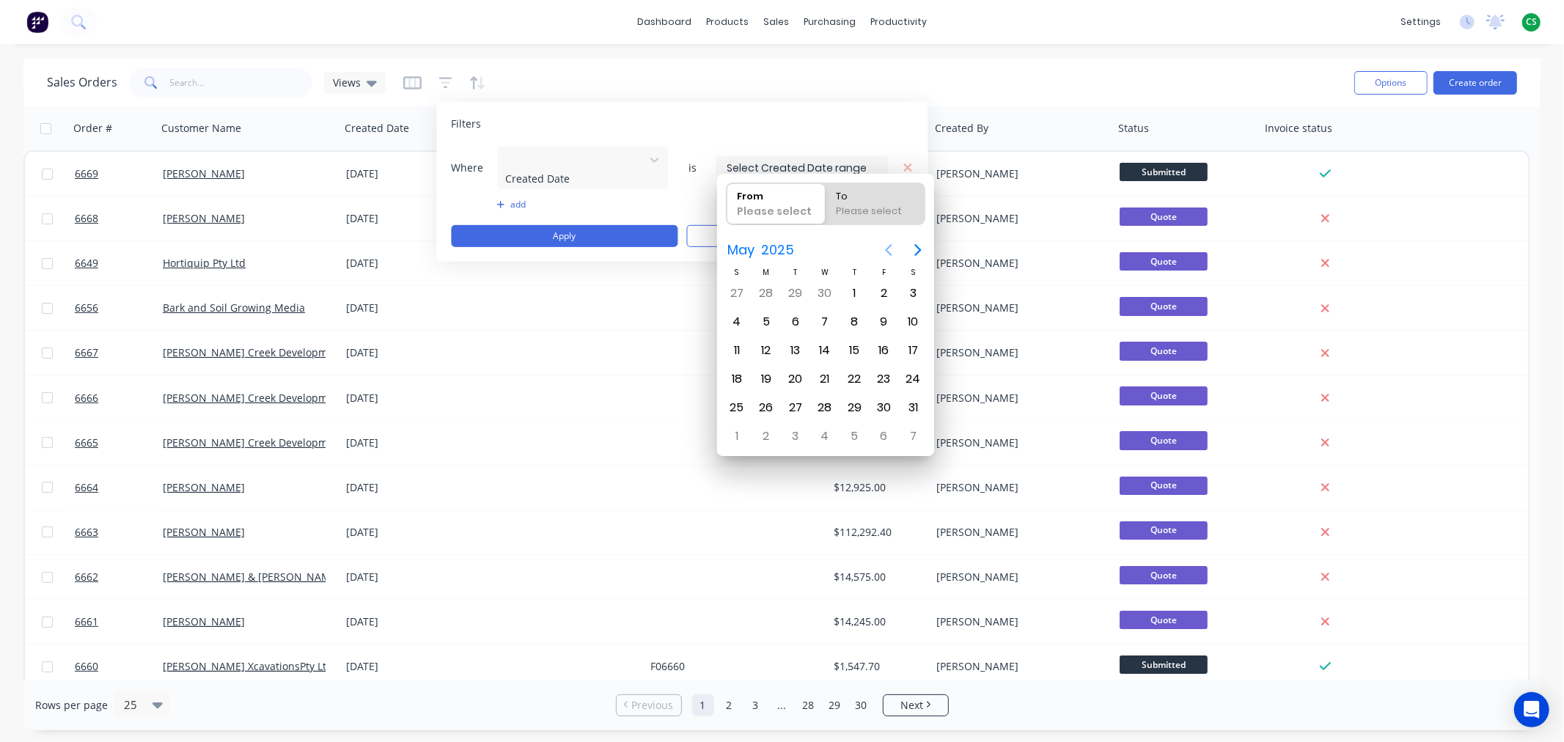
click at [887, 247] on icon "Previous page" at bounding box center [888, 250] width 7 height 12
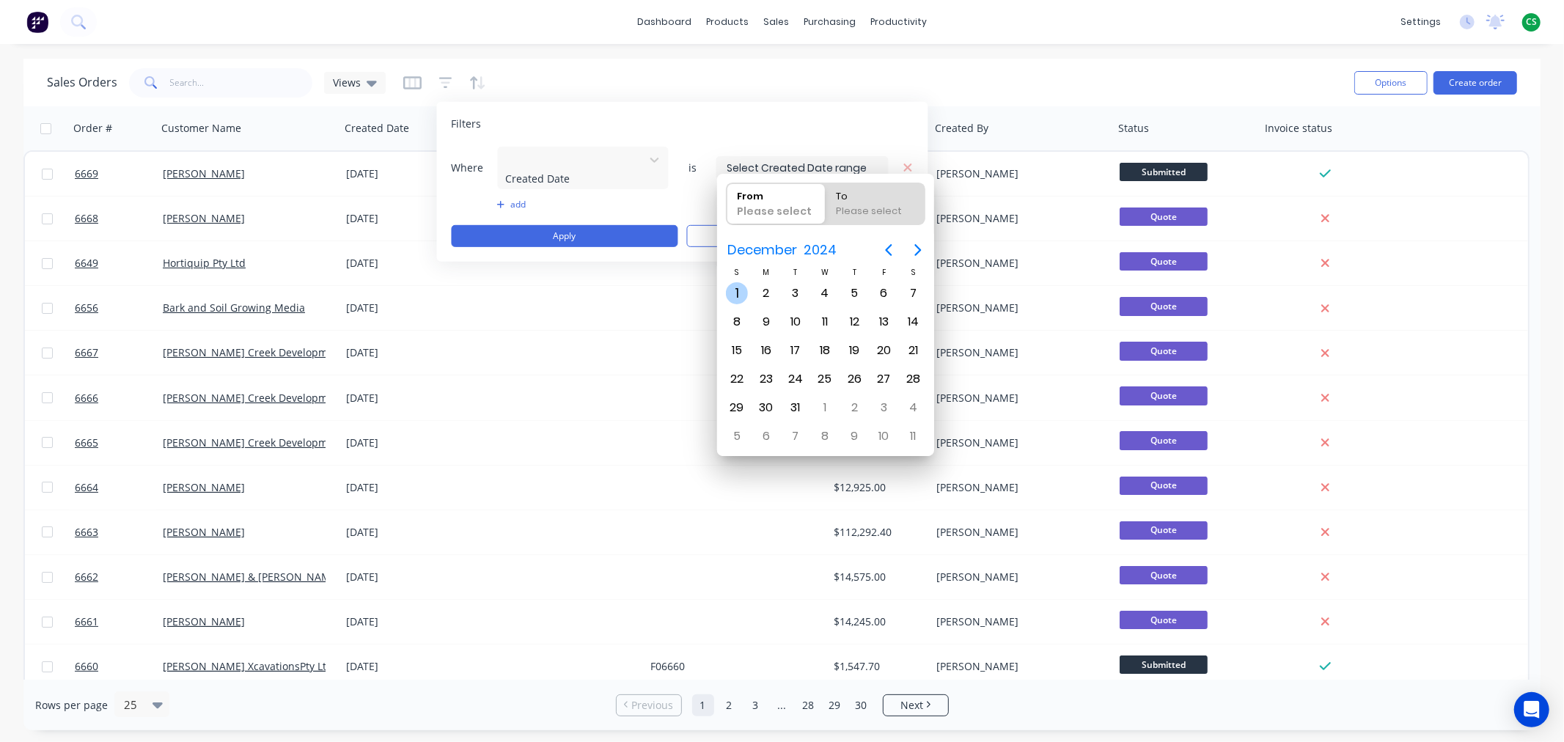
click at [737, 291] on div "1" at bounding box center [737, 293] width 22 height 22
type input "[DATE]"
radio input "false"
radio input "true"
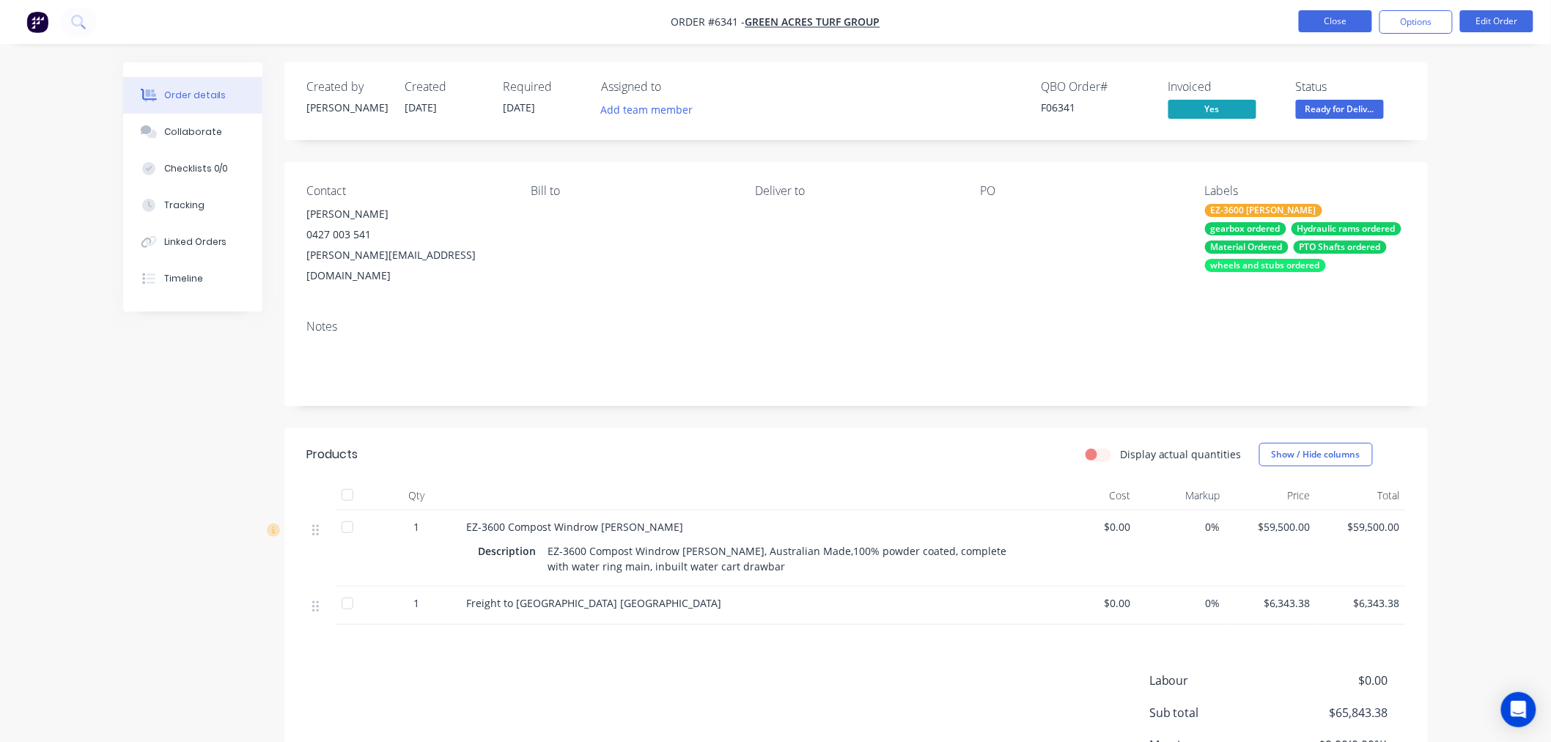
click at [1336, 27] on button "Close" at bounding box center [1335, 21] width 73 height 22
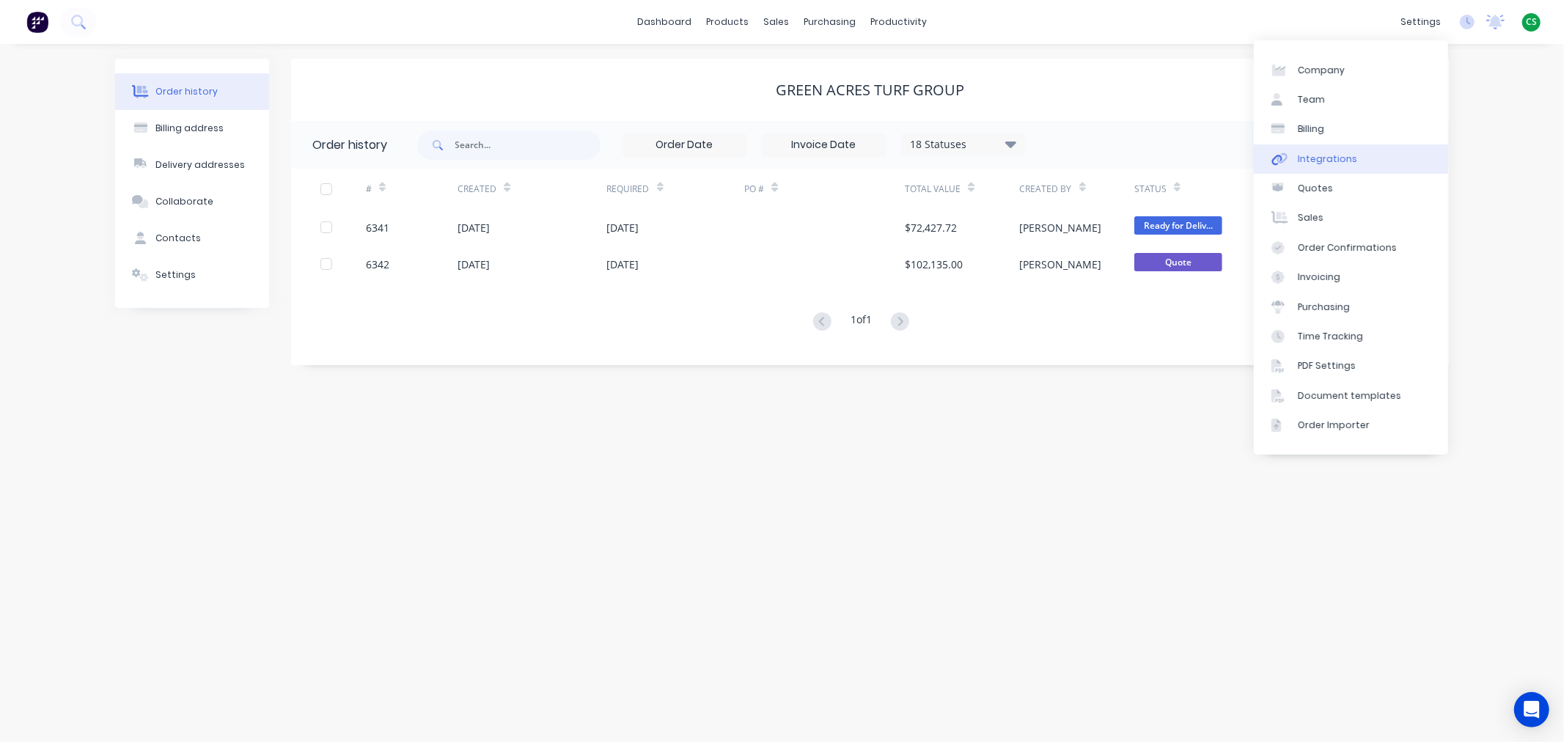
click at [1328, 154] on div "Integrations" at bounding box center [1326, 158] width 59 height 13
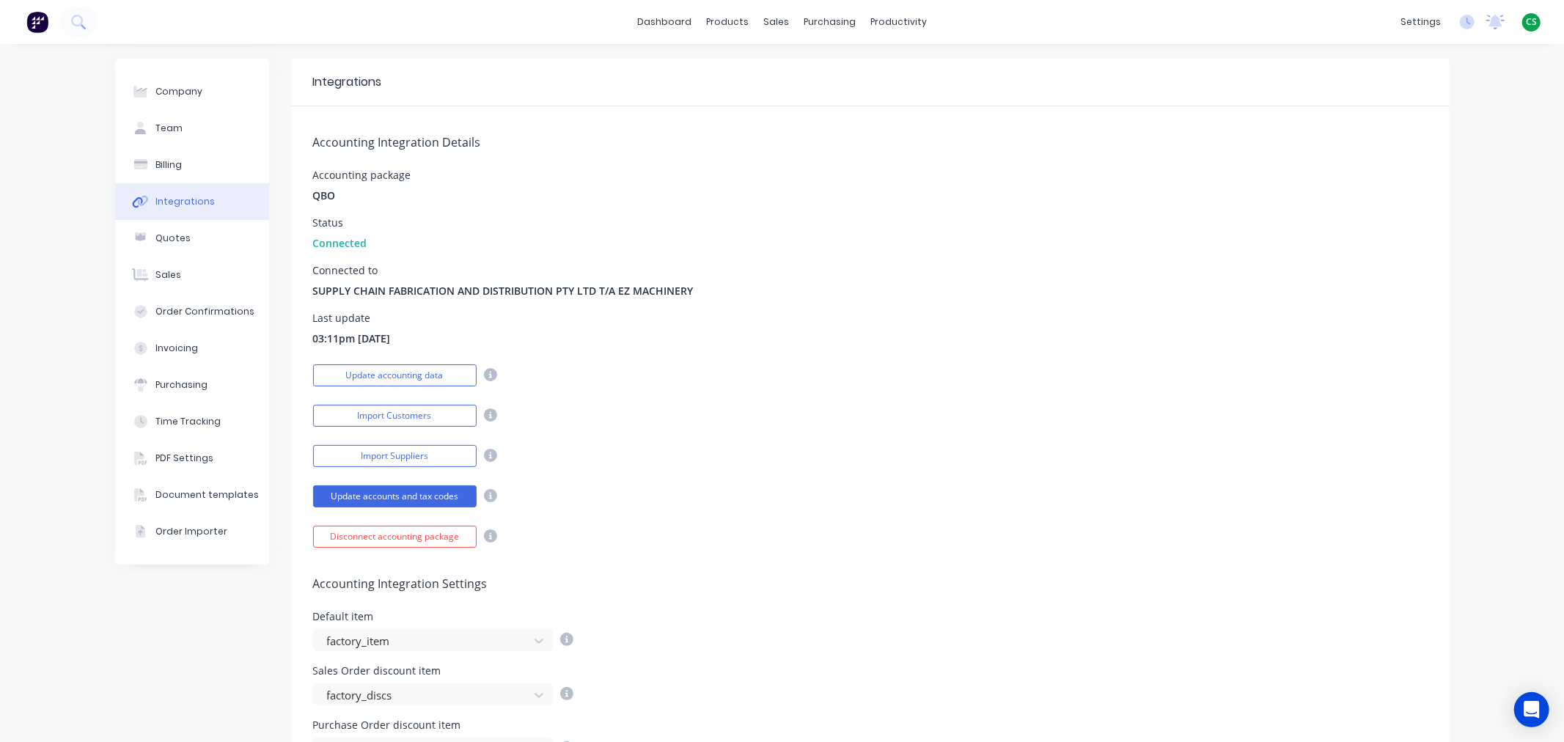
scroll to position [413, 0]
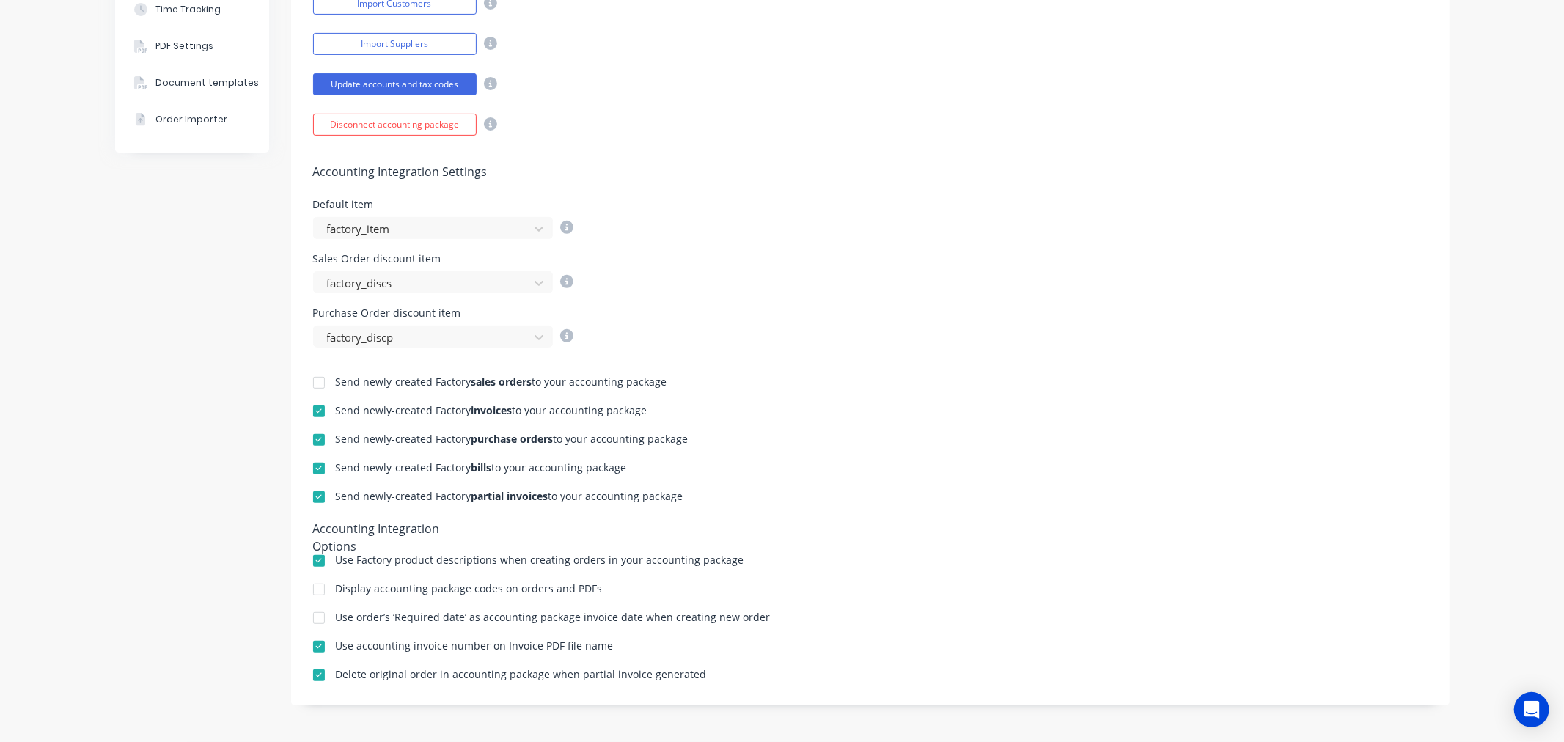
click at [314, 675] on div at bounding box center [318, 674] width 29 height 29
click at [150, 592] on div "Company Team Billing Integrations Quotes Sales Order Confirmations Invoicing Pu…" at bounding box center [192, 187] width 154 height 1080
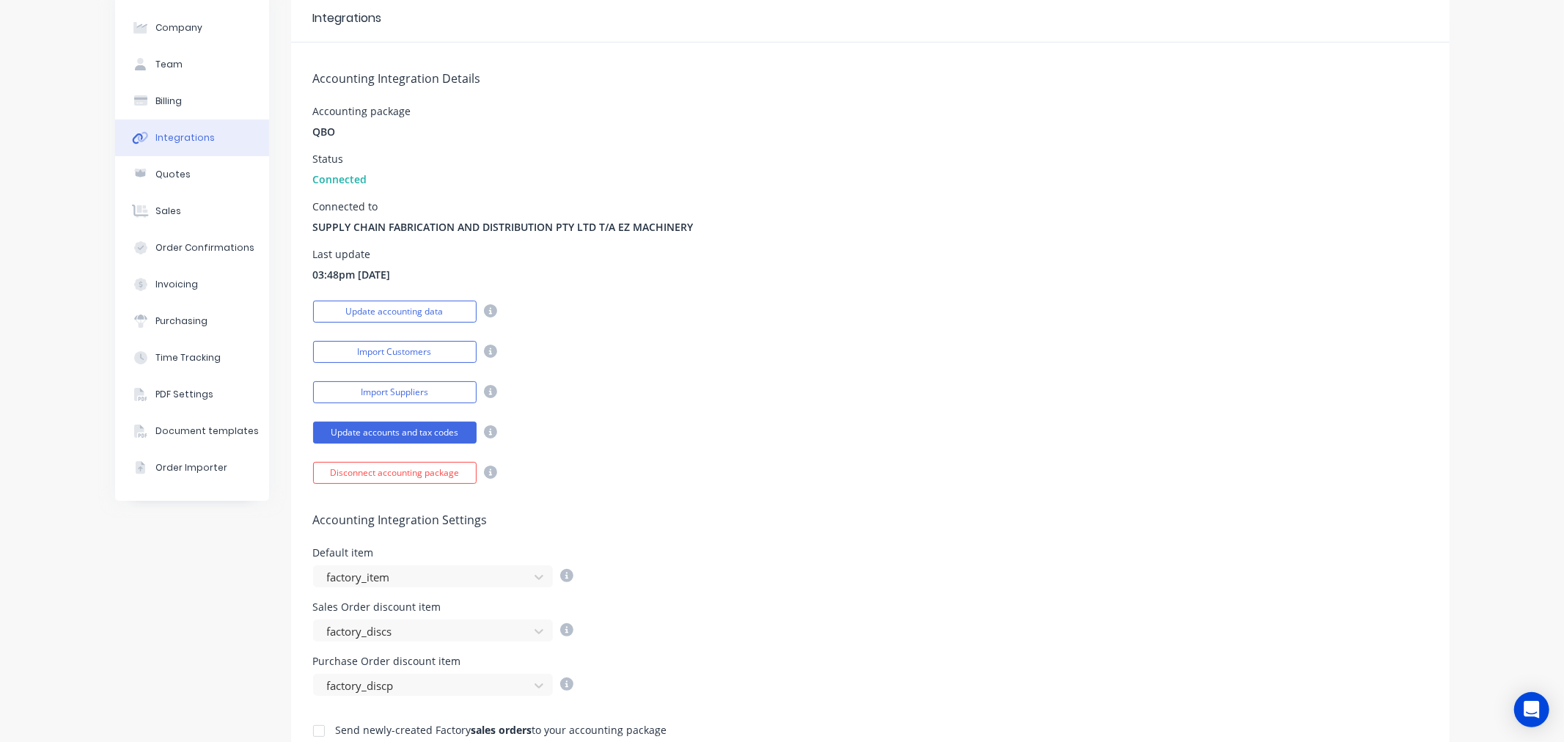
scroll to position [0, 0]
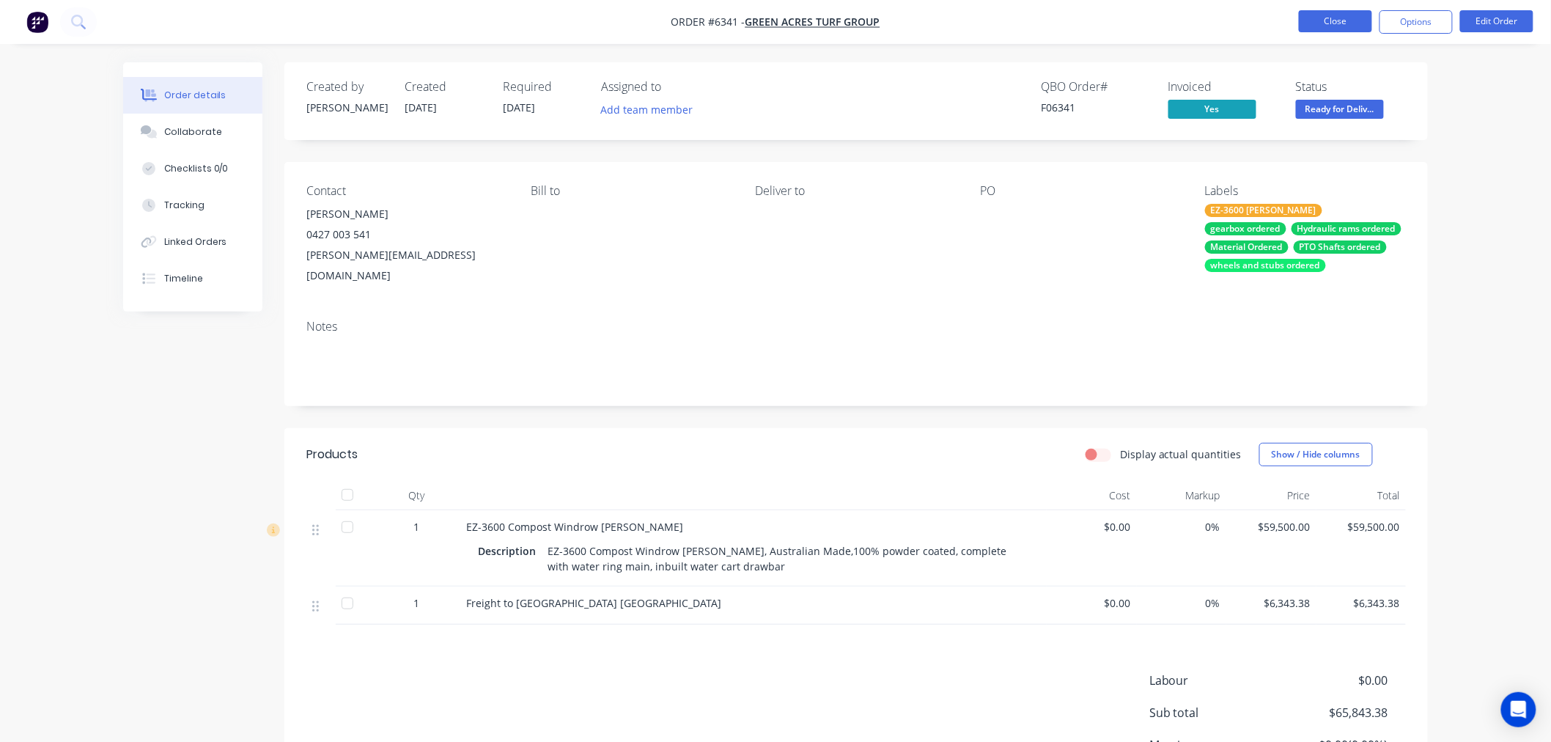
click at [1314, 21] on button "Close" at bounding box center [1335, 21] width 73 height 22
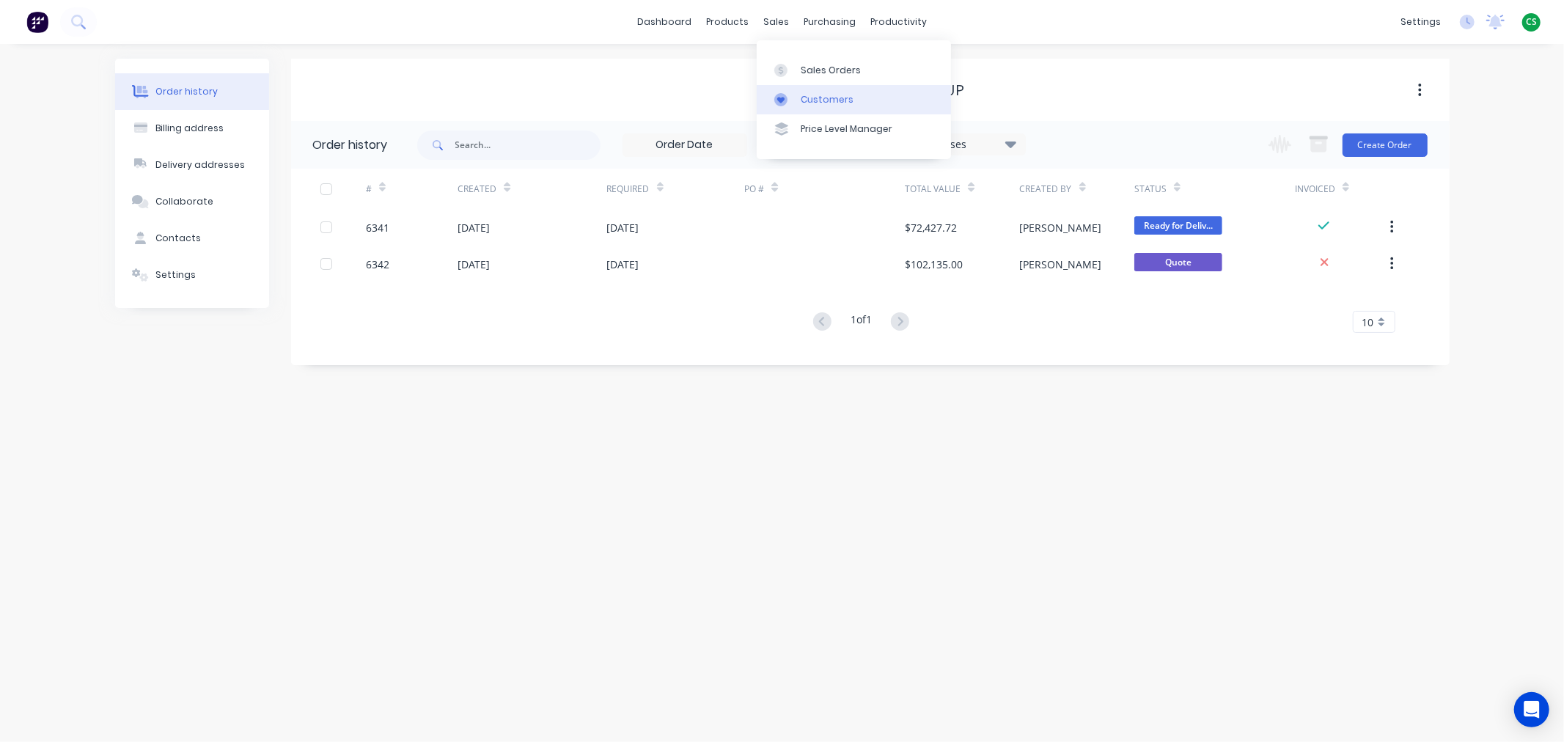
click at [819, 97] on div "Customers" at bounding box center [826, 99] width 53 height 13
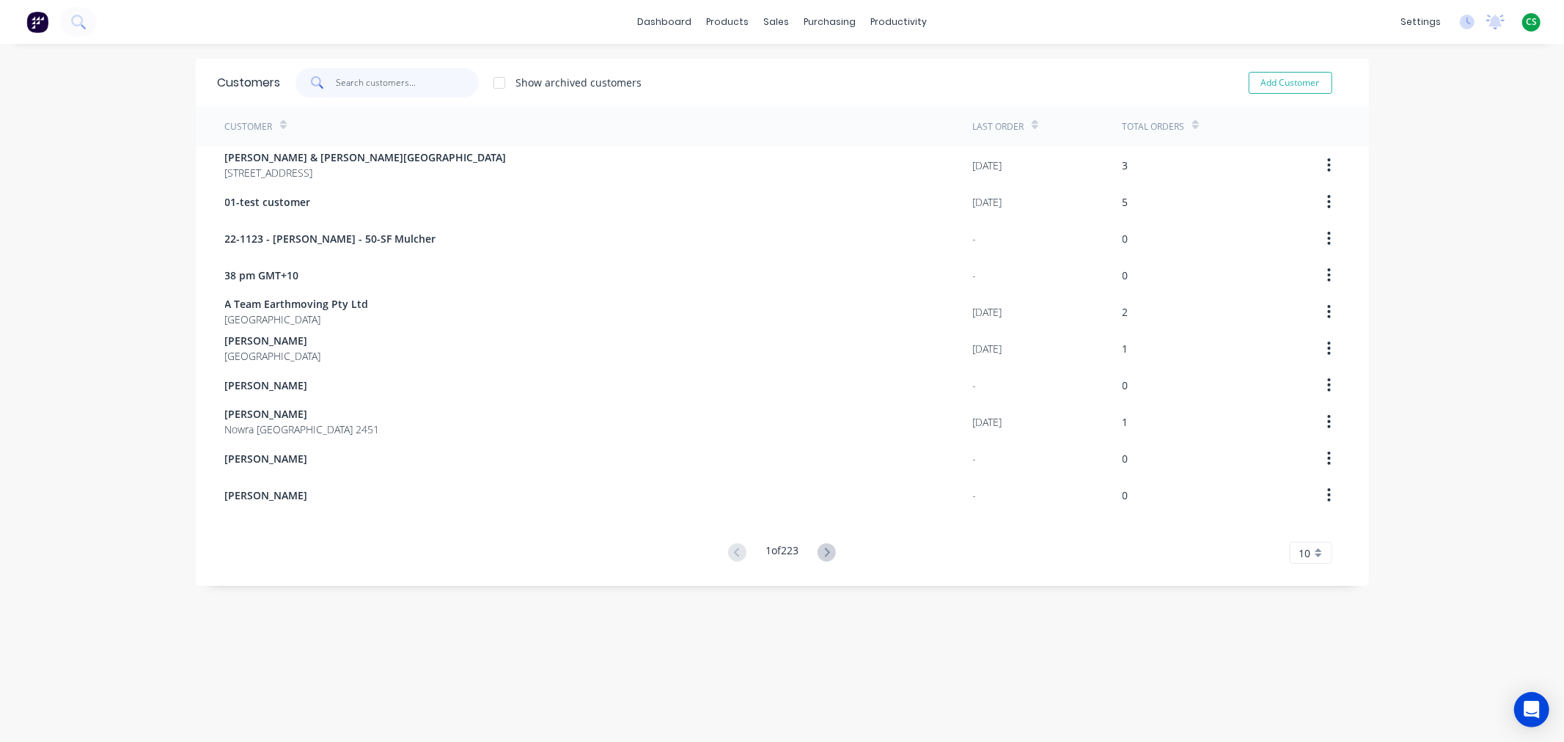
click at [356, 84] on input "text" at bounding box center [407, 82] width 143 height 29
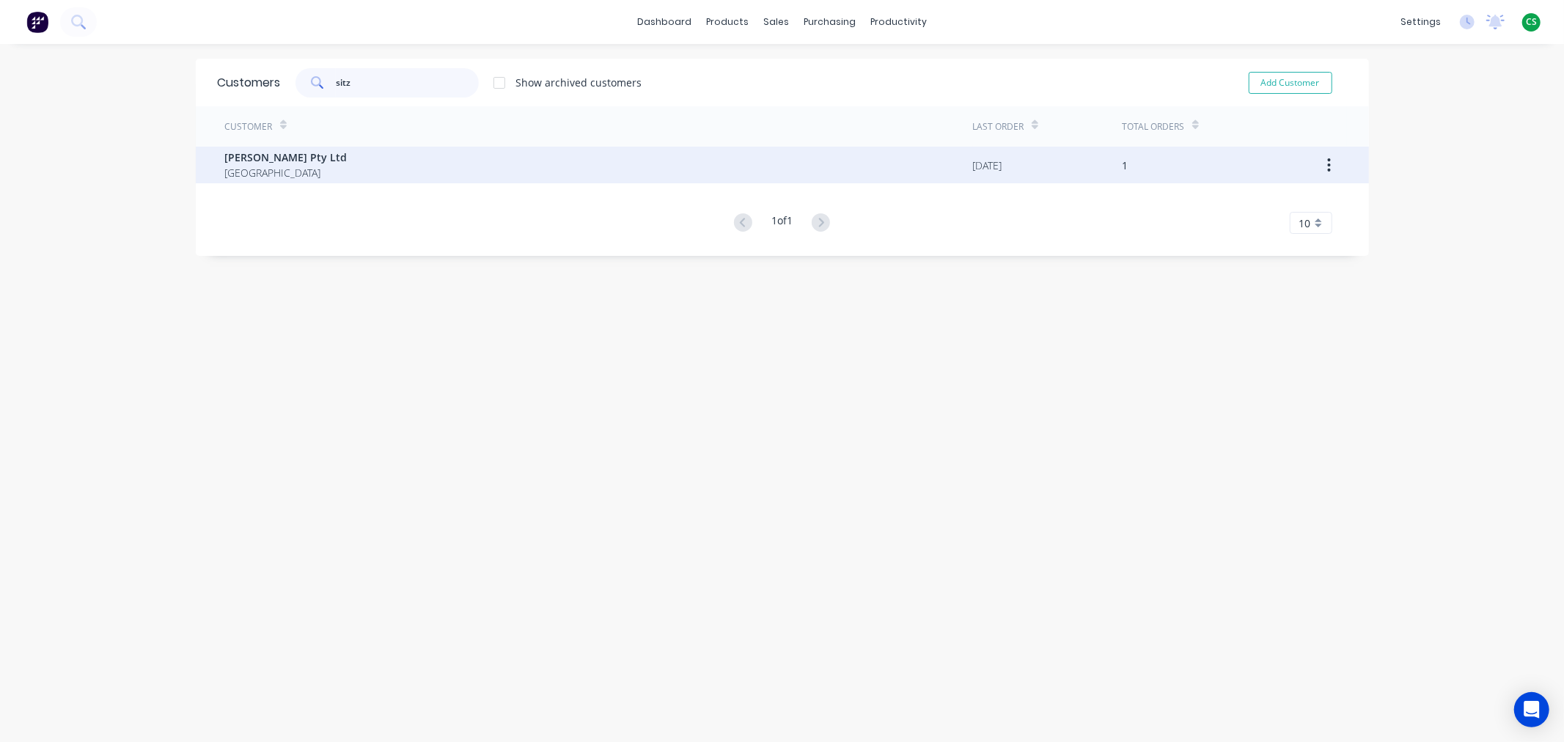
type input "sitz"
click at [312, 161] on div "Sitzler Pty Ltd Australia" at bounding box center [599, 165] width 748 height 37
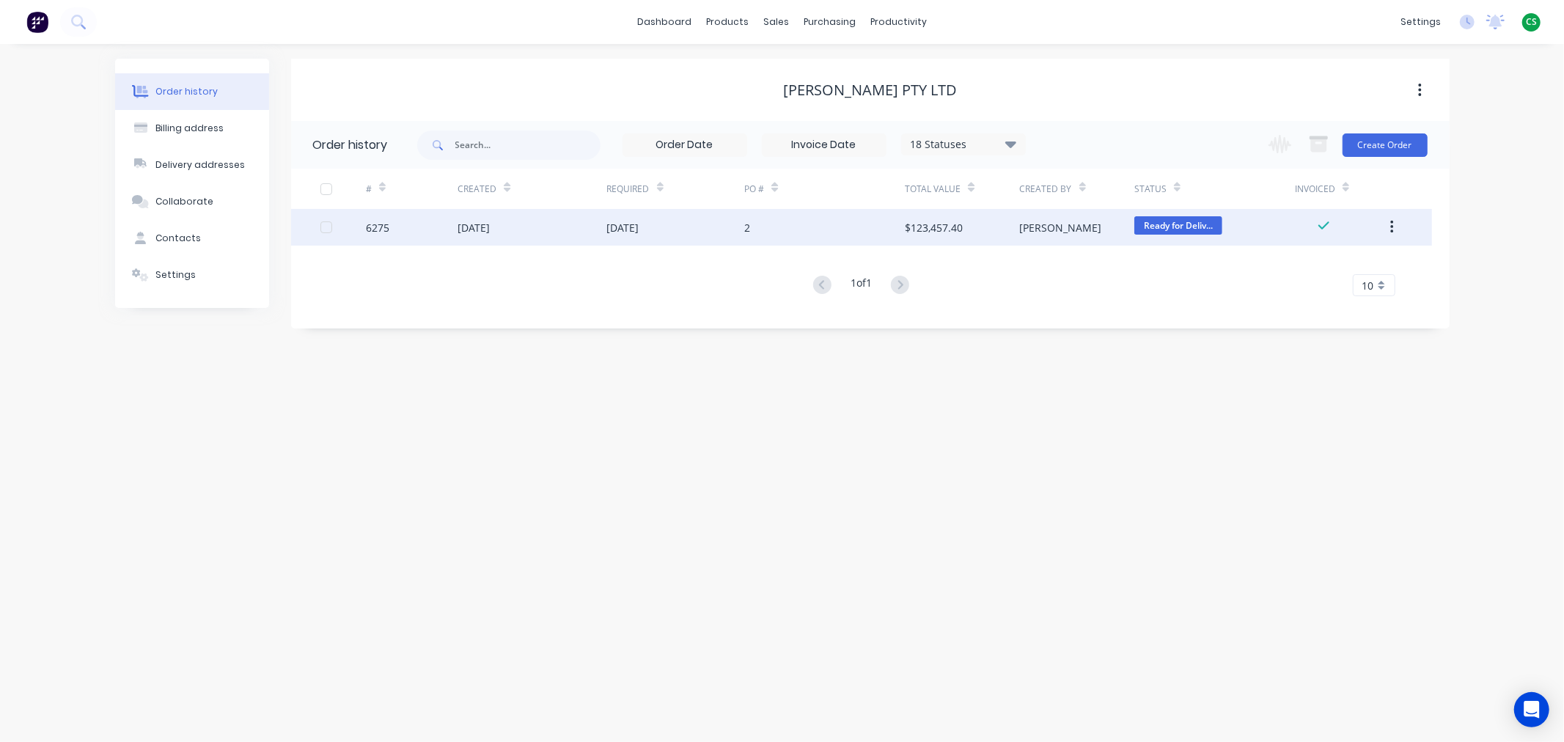
click at [410, 226] on div "6275" at bounding box center [412, 227] width 92 height 37
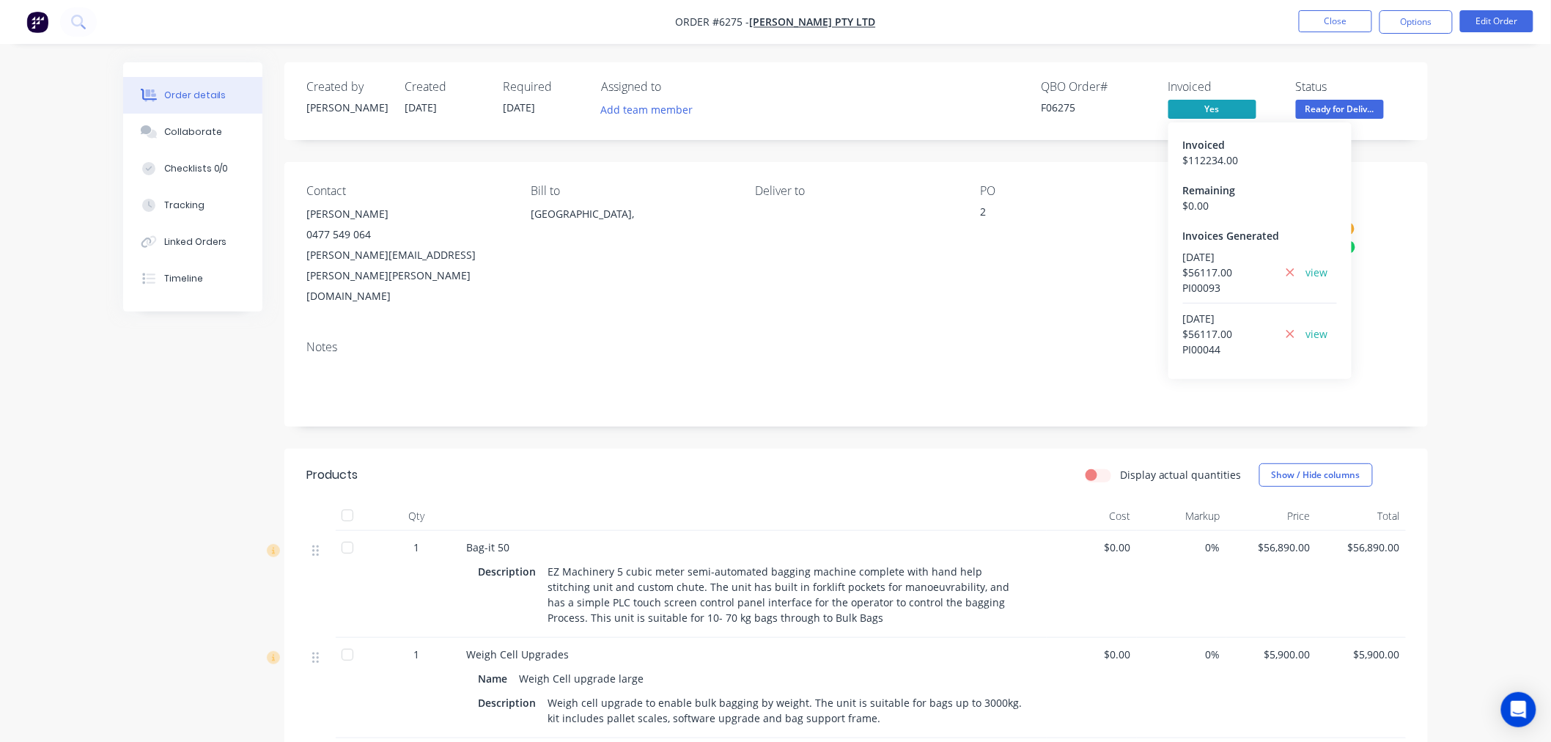
click at [1183, 112] on span "Yes" at bounding box center [1212, 109] width 88 height 18
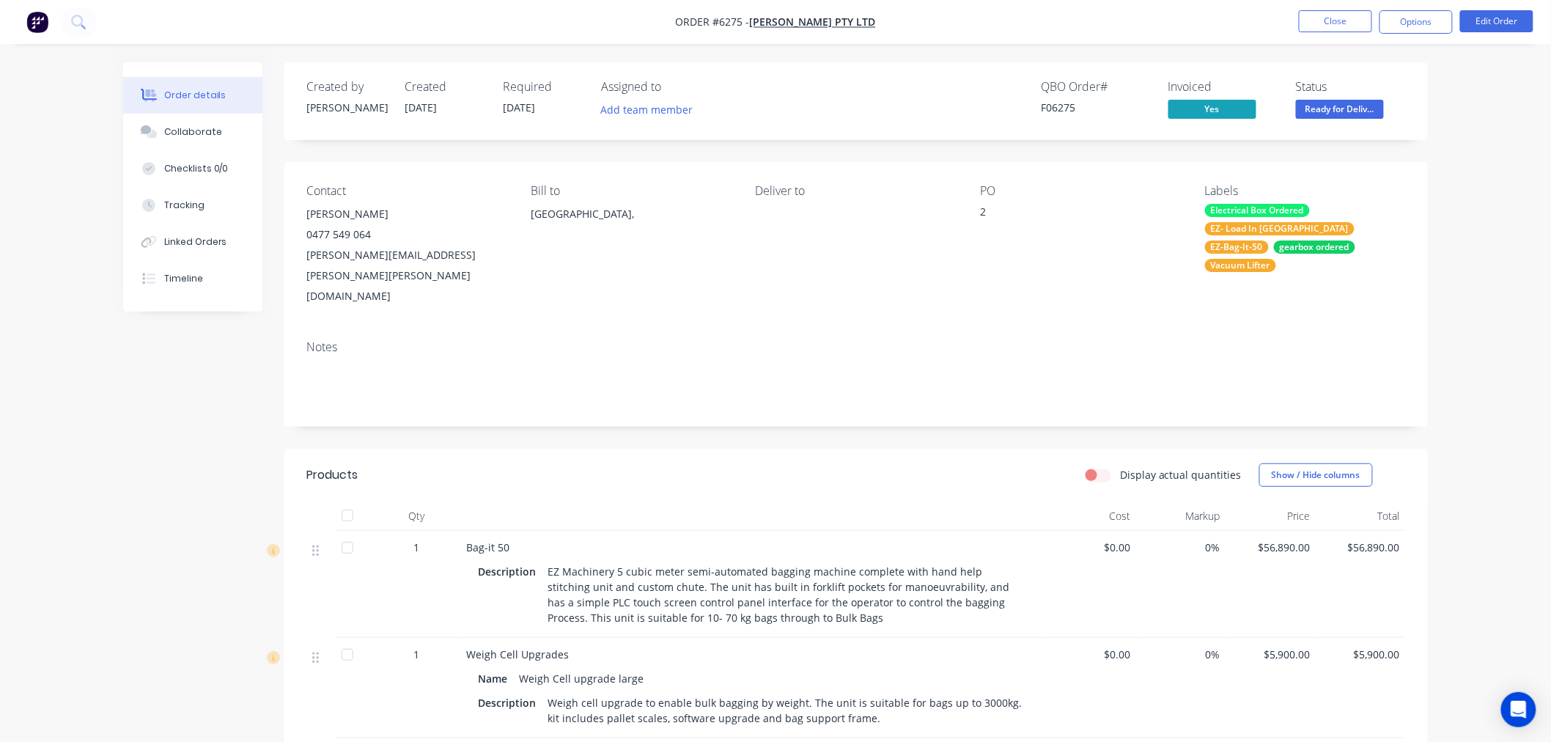
click at [1182, 111] on span "Yes" at bounding box center [1212, 109] width 88 height 18
click at [1190, 105] on span "Yes" at bounding box center [1212, 109] width 88 height 18
click at [1327, 28] on button "Close" at bounding box center [1335, 21] width 73 height 22
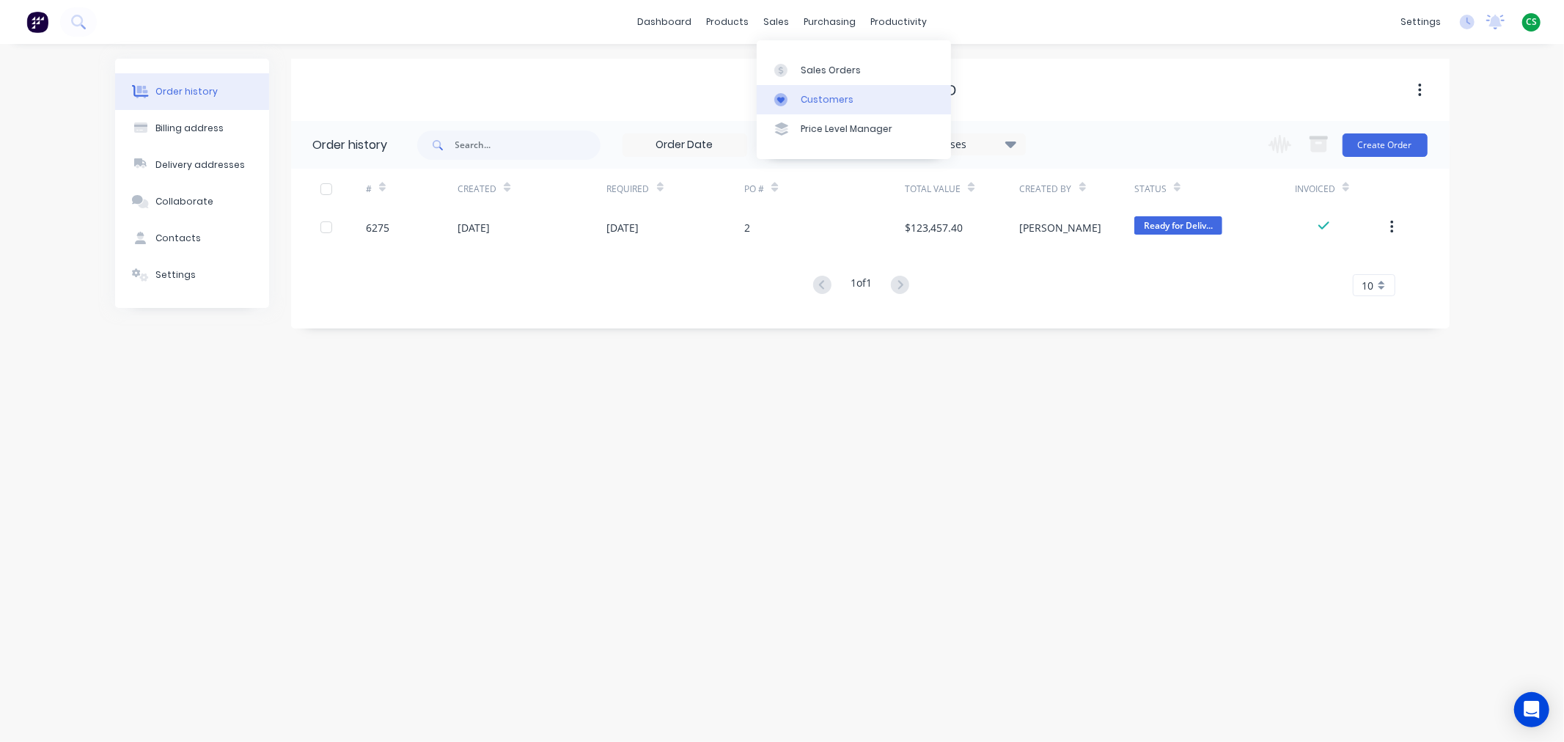
click at [823, 100] on div "Customers" at bounding box center [826, 99] width 53 height 13
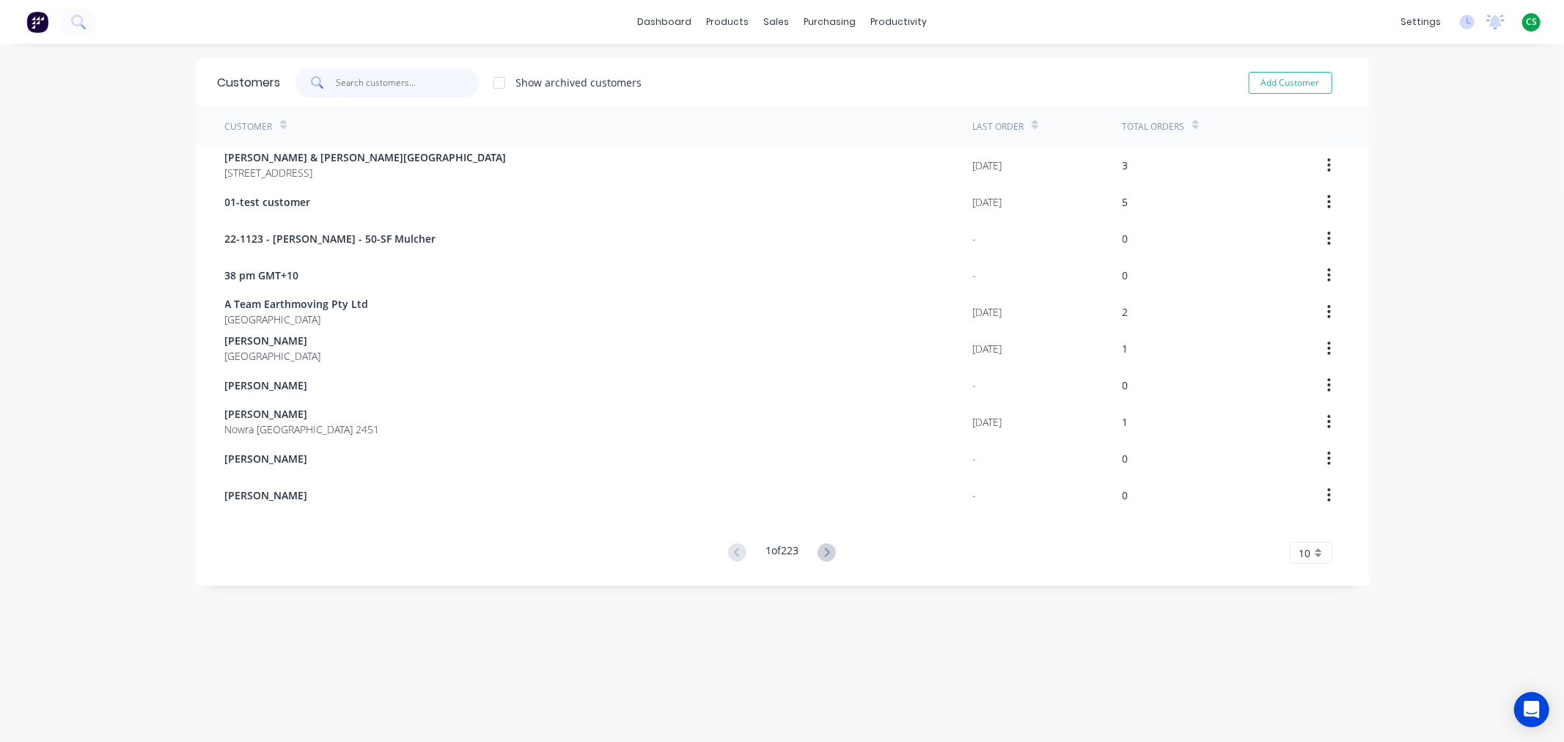
click at [356, 85] on input "text" at bounding box center [407, 82] width 143 height 29
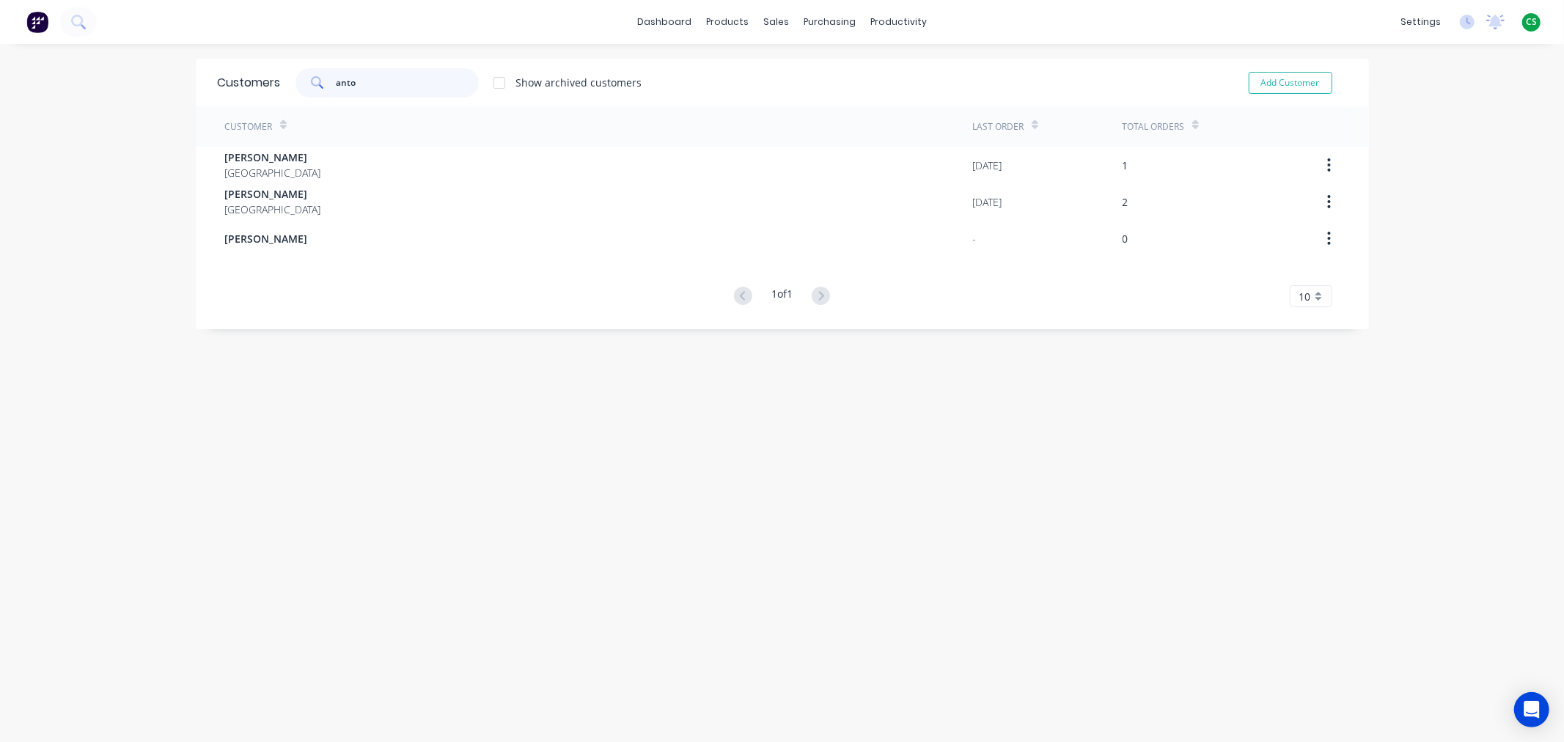
drag, startPoint x: 390, startPoint y: 88, endPoint x: 264, endPoint y: 84, distance: 126.1
click at [264, 84] on div "Customers anto Show archived customers Add Customer" at bounding box center [782, 83] width 1173 height 48
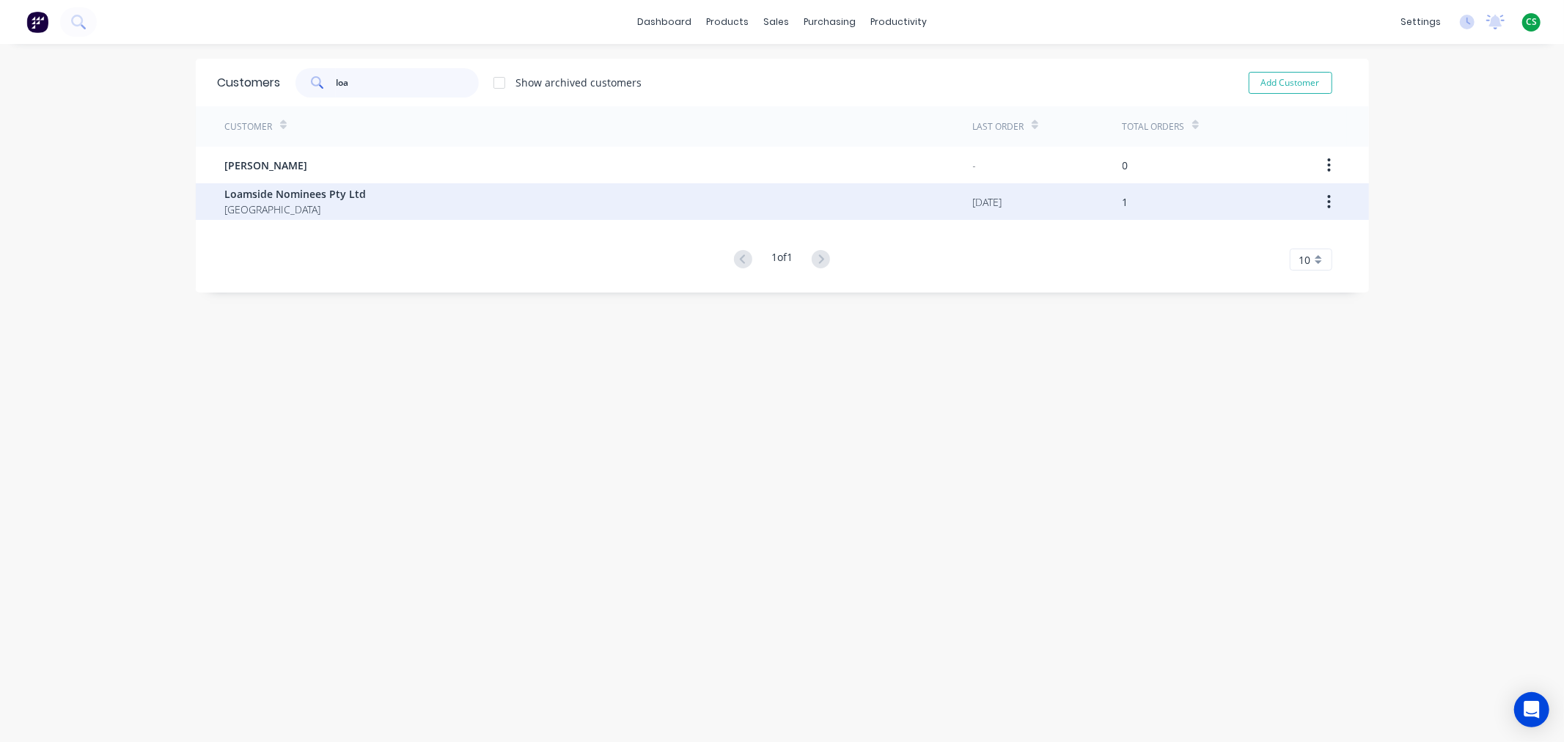
type input "loa"
click at [277, 206] on span "[GEOGRAPHIC_DATA]" at bounding box center [295, 209] width 141 height 15
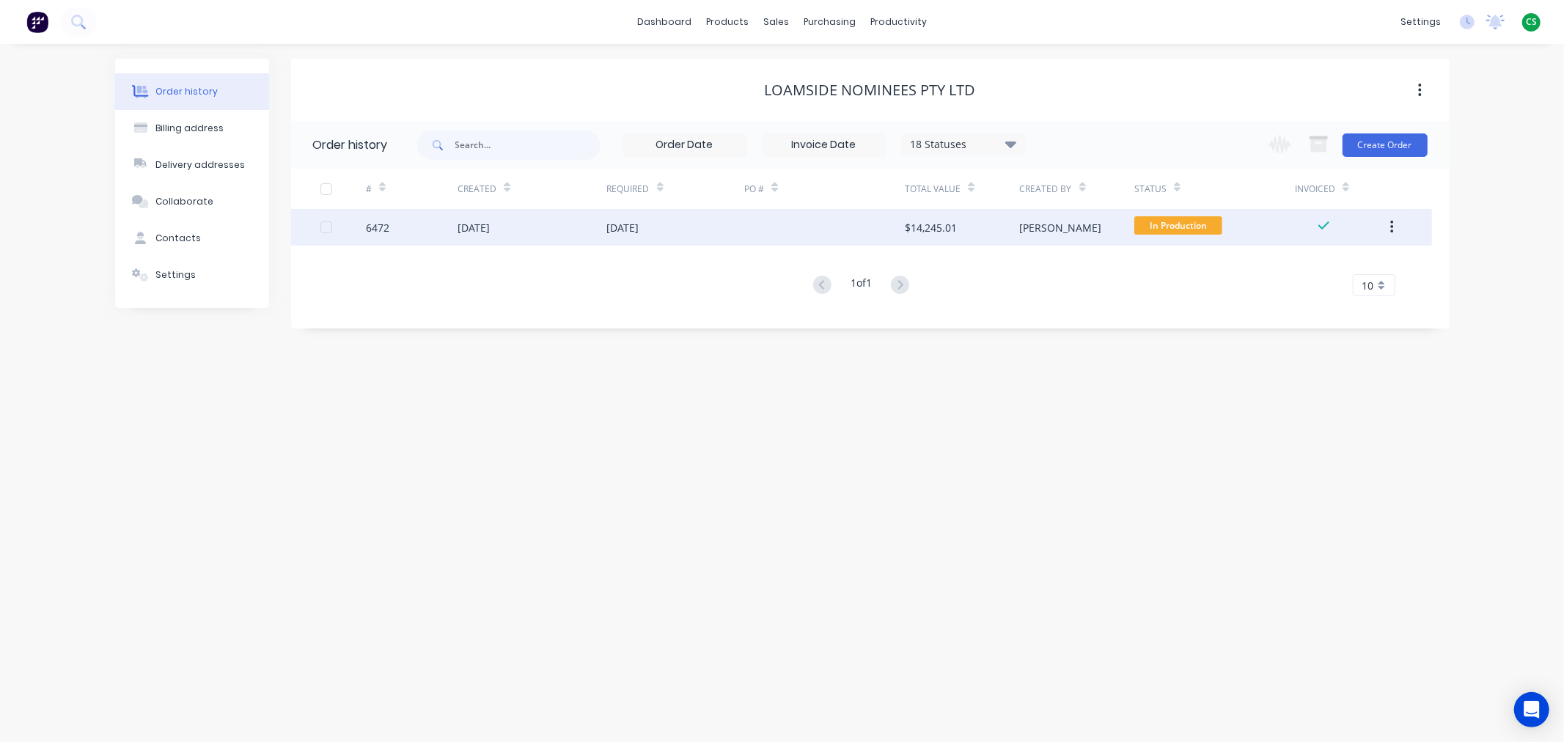
click at [547, 225] on div "09 Jun 2025" at bounding box center [531, 227] width 149 height 37
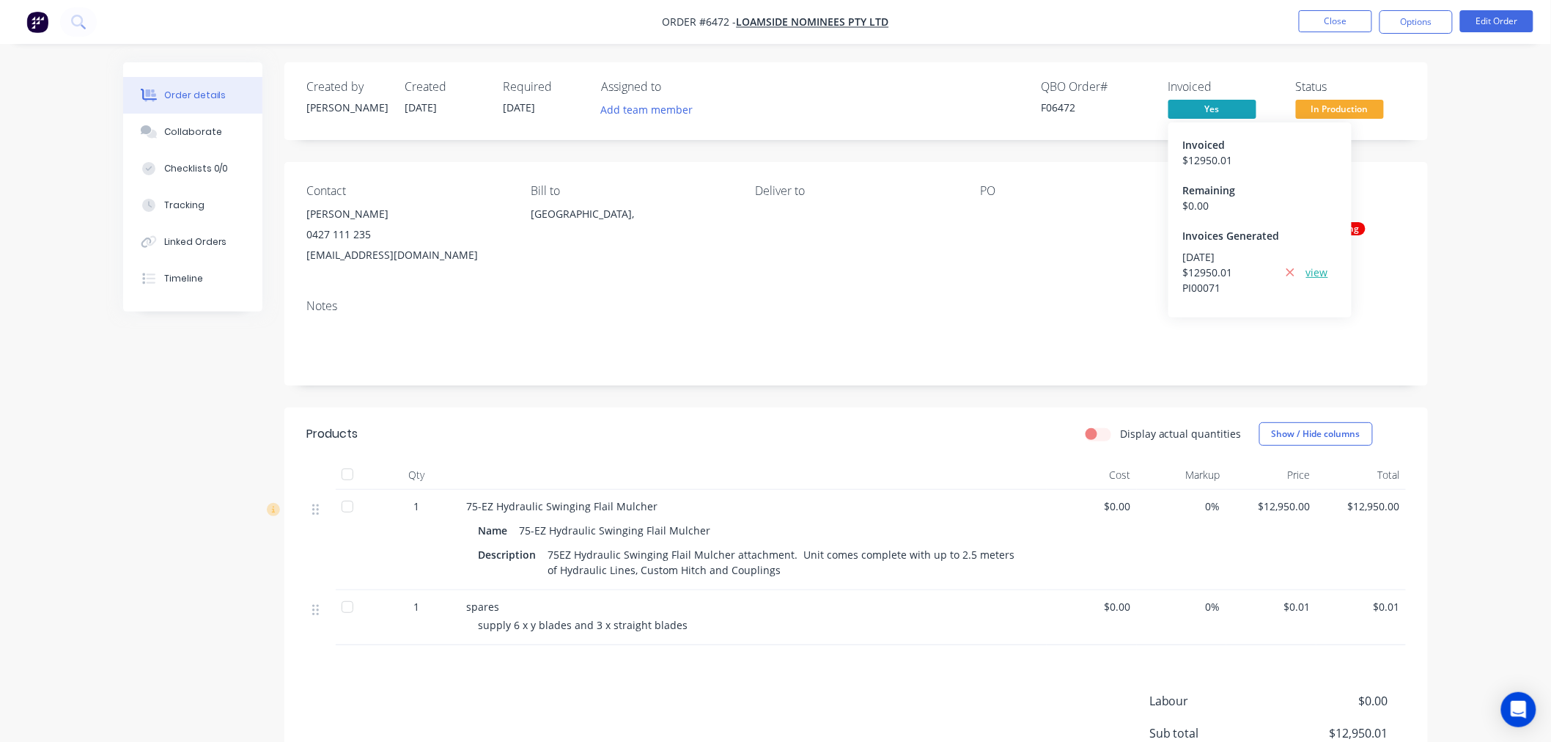
click at [1317, 271] on link "view" at bounding box center [1317, 272] width 22 height 15
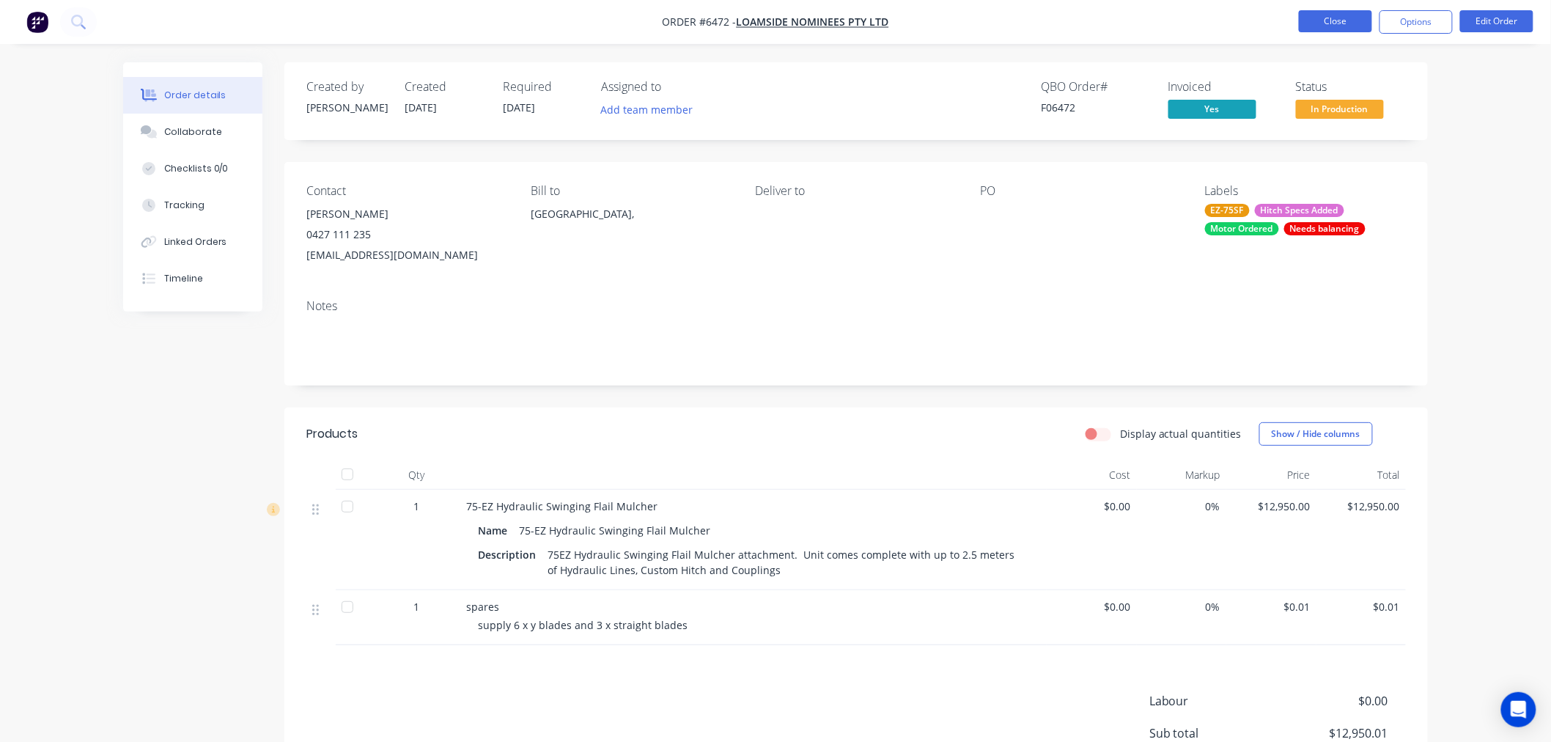
click at [1330, 28] on button "Close" at bounding box center [1335, 21] width 73 height 22
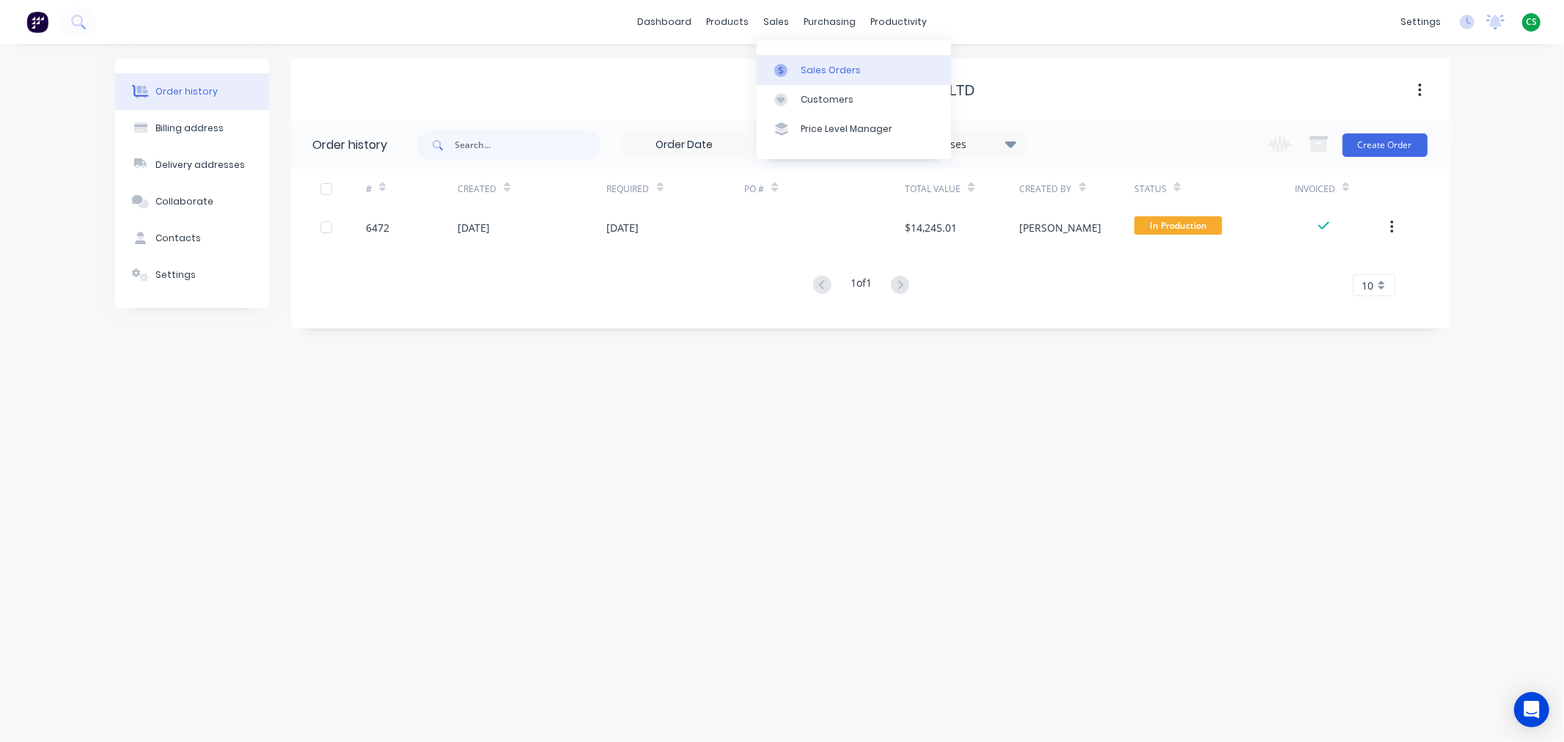
drag, startPoint x: 831, startPoint y: 70, endPoint x: 819, endPoint y: 73, distance: 12.3
click at [831, 71] on div "Sales Orders" at bounding box center [830, 70] width 60 height 13
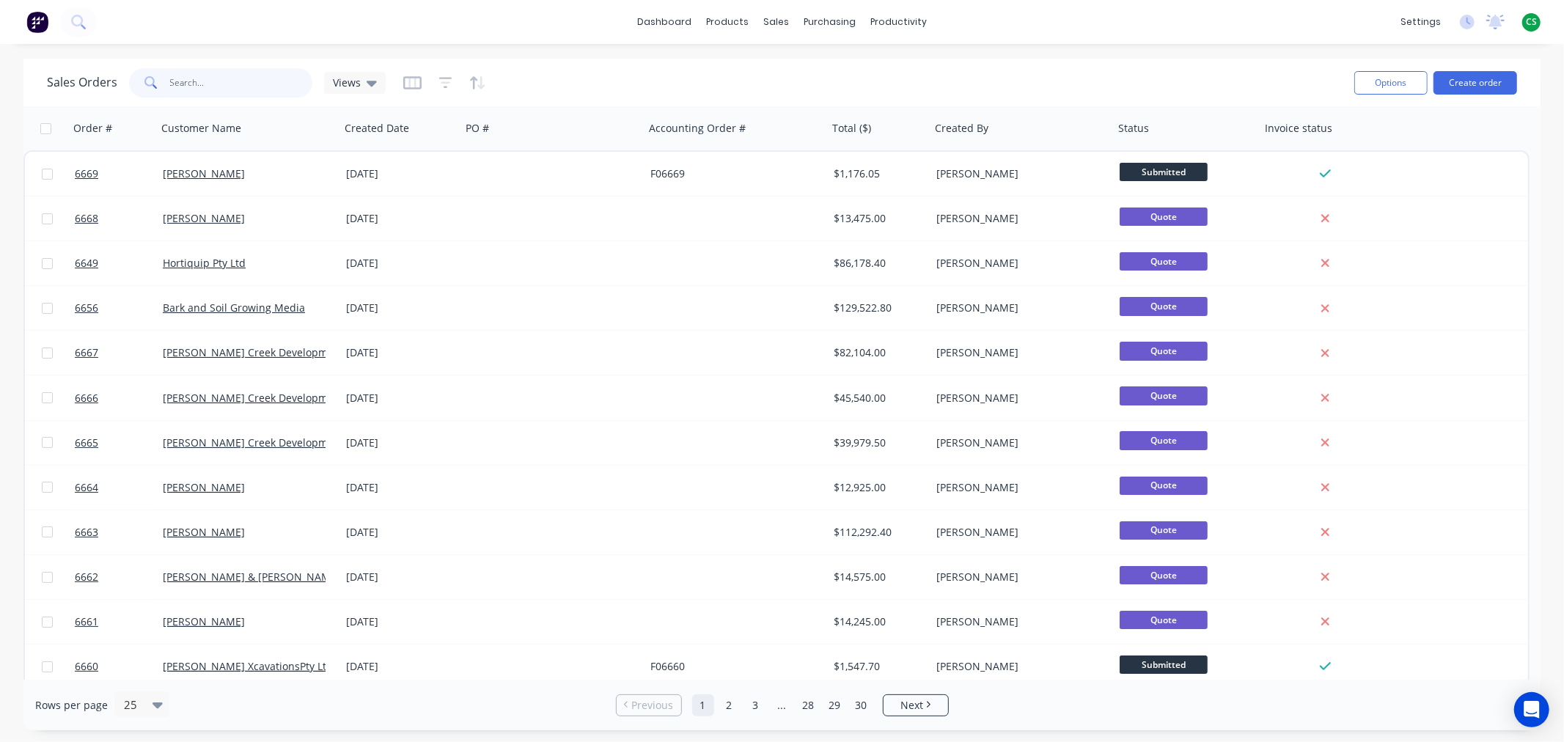
click at [220, 84] on input "text" at bounding box center [241, 82] width 143 height 29
type input "6202"
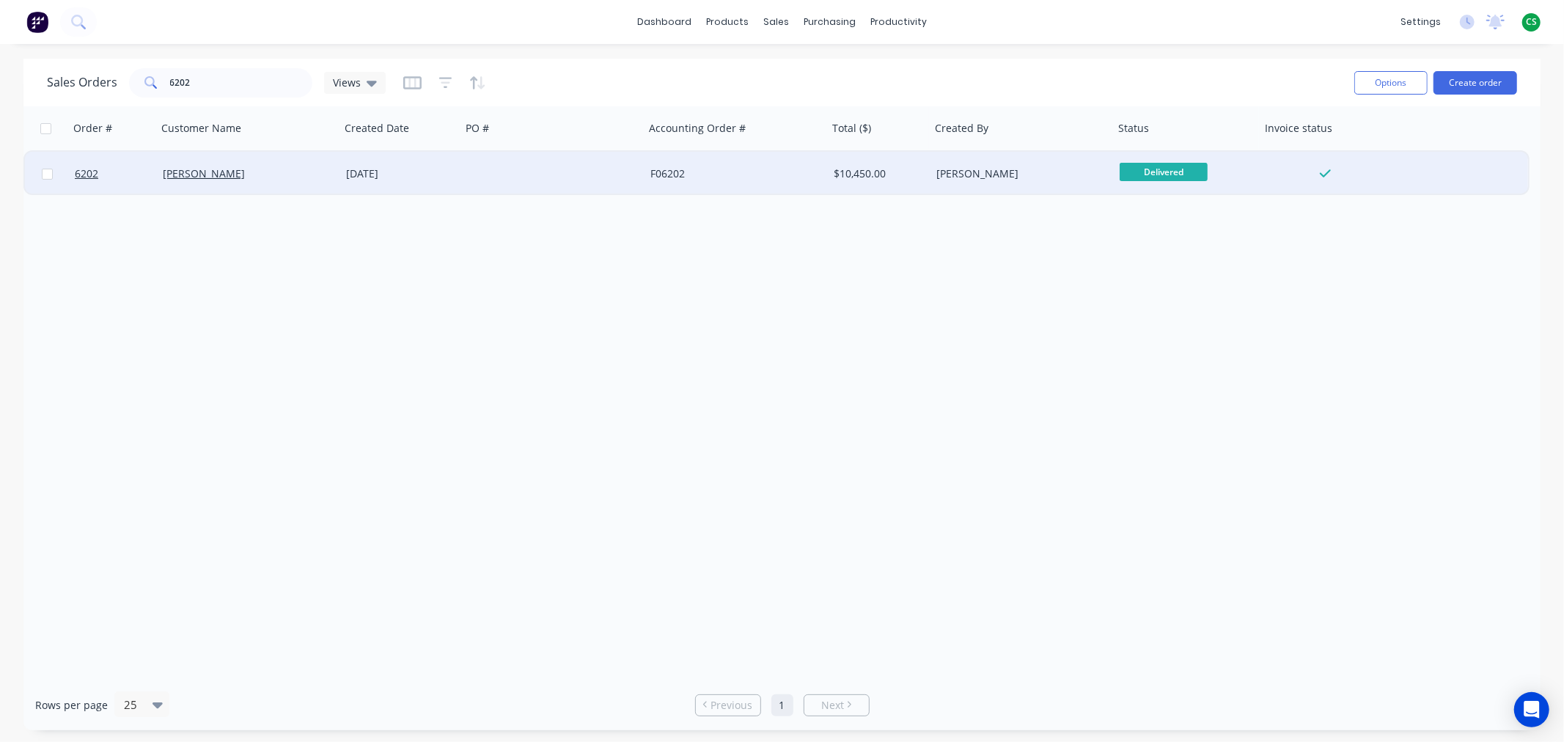
click at [427, 169] on div "10 Jan 2025" at bounding box center [400, 173] width 109 height 15
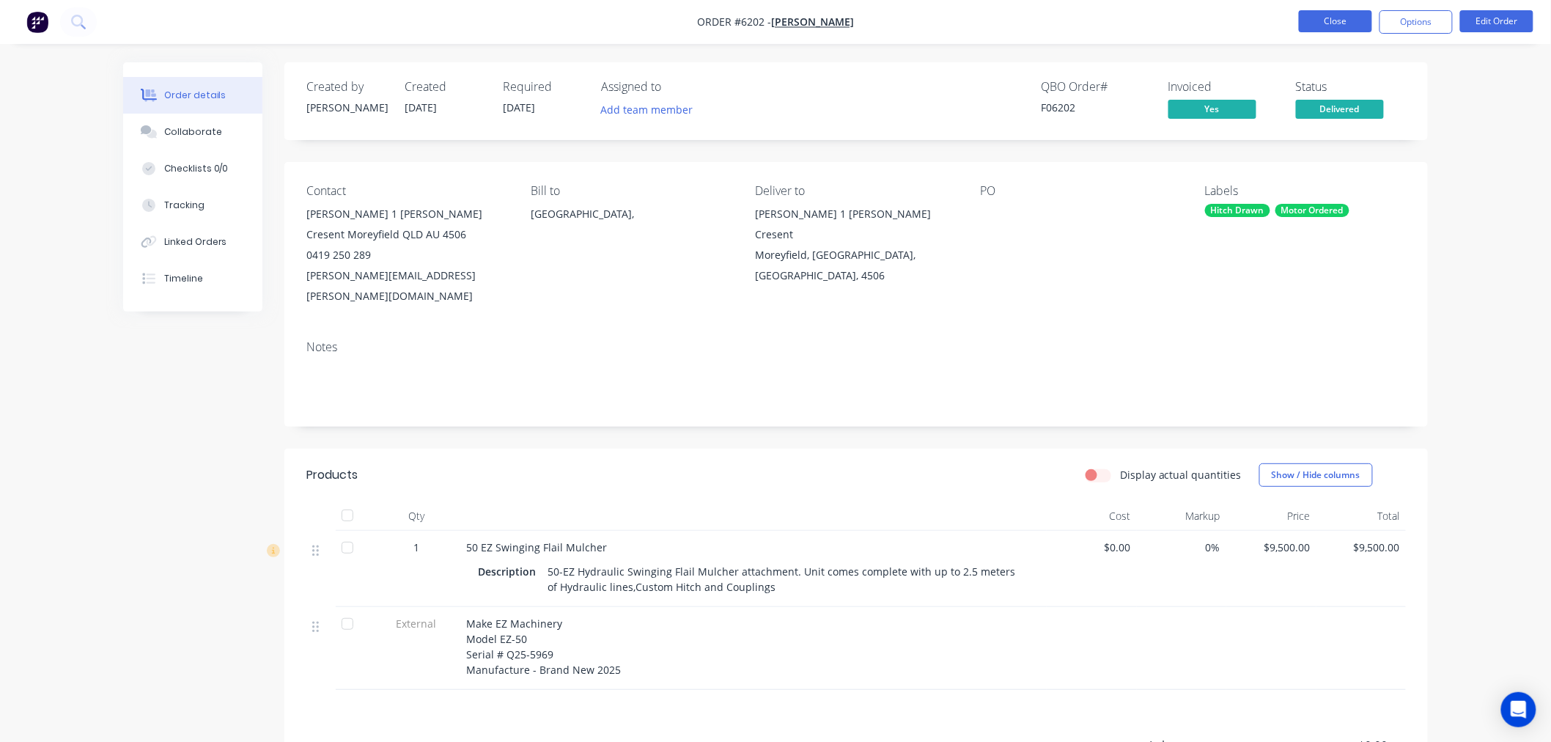
click at [1330, 17] on button "Close" at bounding box center [1335, 21] width 73 height 22
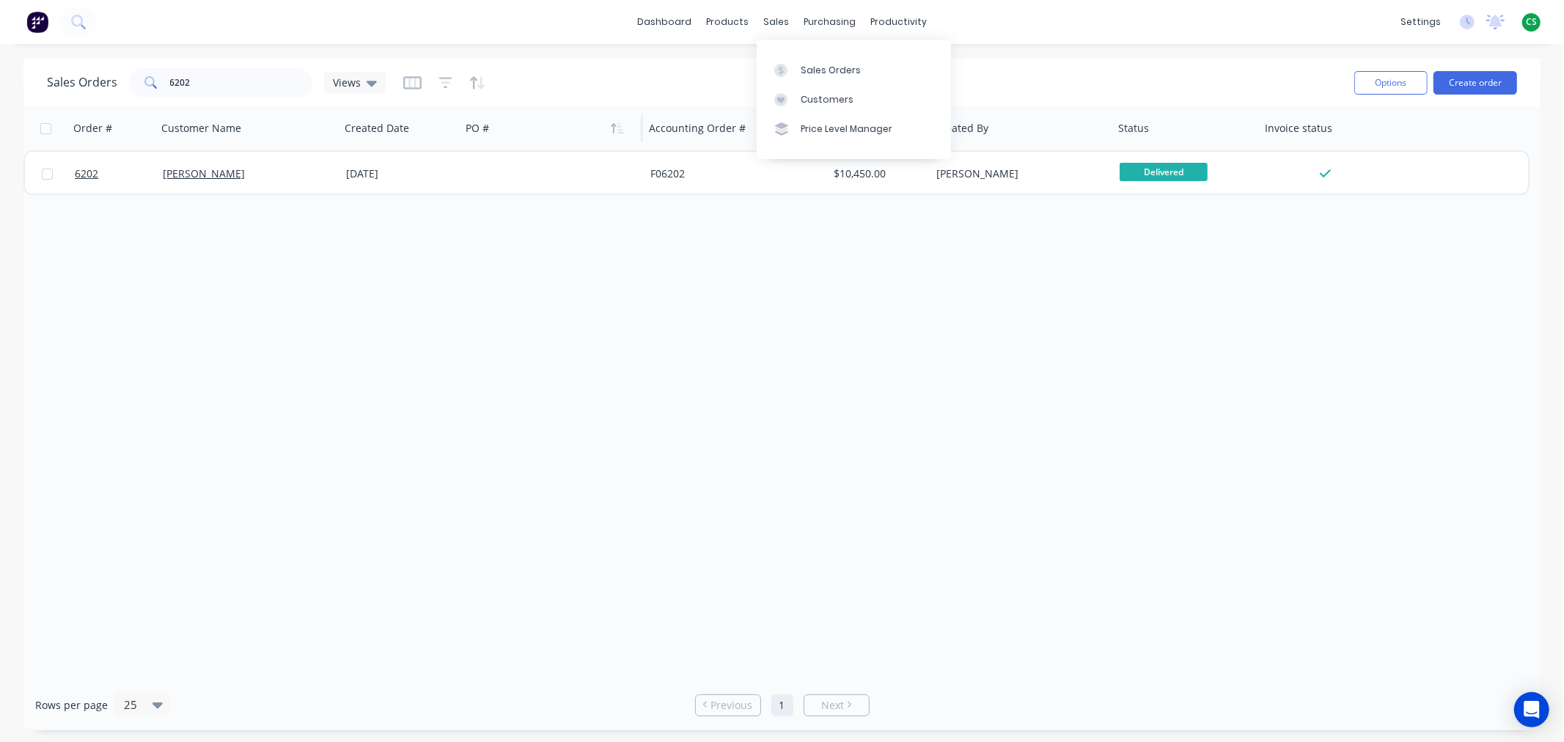
drag, startPoint x: 811, startPoint y: 68, endPoint x: 560, endPoint y: 125, distance: 257.7
click at [811, 69] on div "Sales Orders" at bounding box center [830, 70] width 60 height 13
drag, startPoint x: 193, startPoint y: 78, endPoint x: 100, endPoint y: 77, distance: 92.4
click at [100, 77] on div "Sales Orders 6202 Views" at bounding box center [216, 82] width 339 height 29
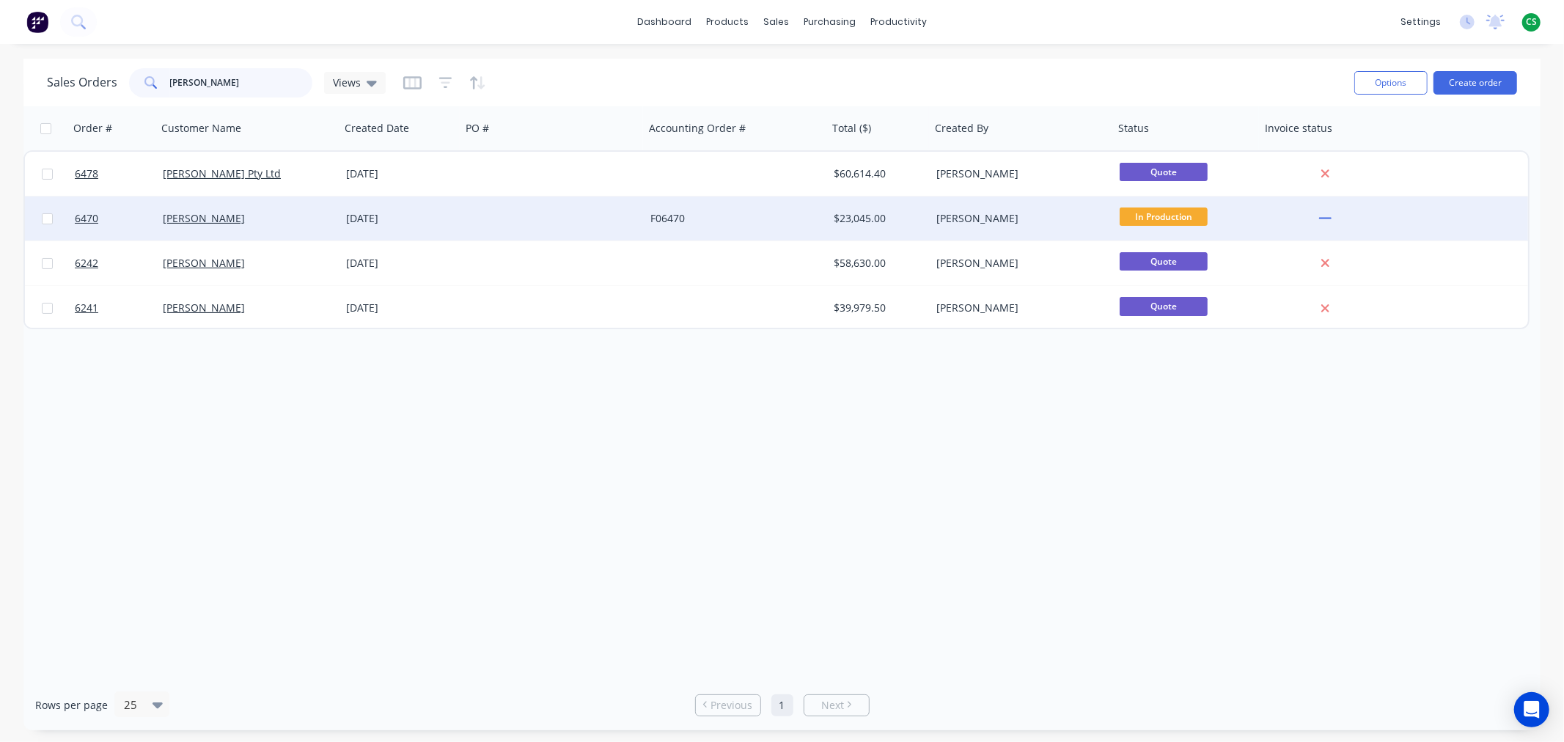
type input "frank"
click at [418, 214] on div "02 Jun 2025" at bounding box center [400, 218] width 109 height 15
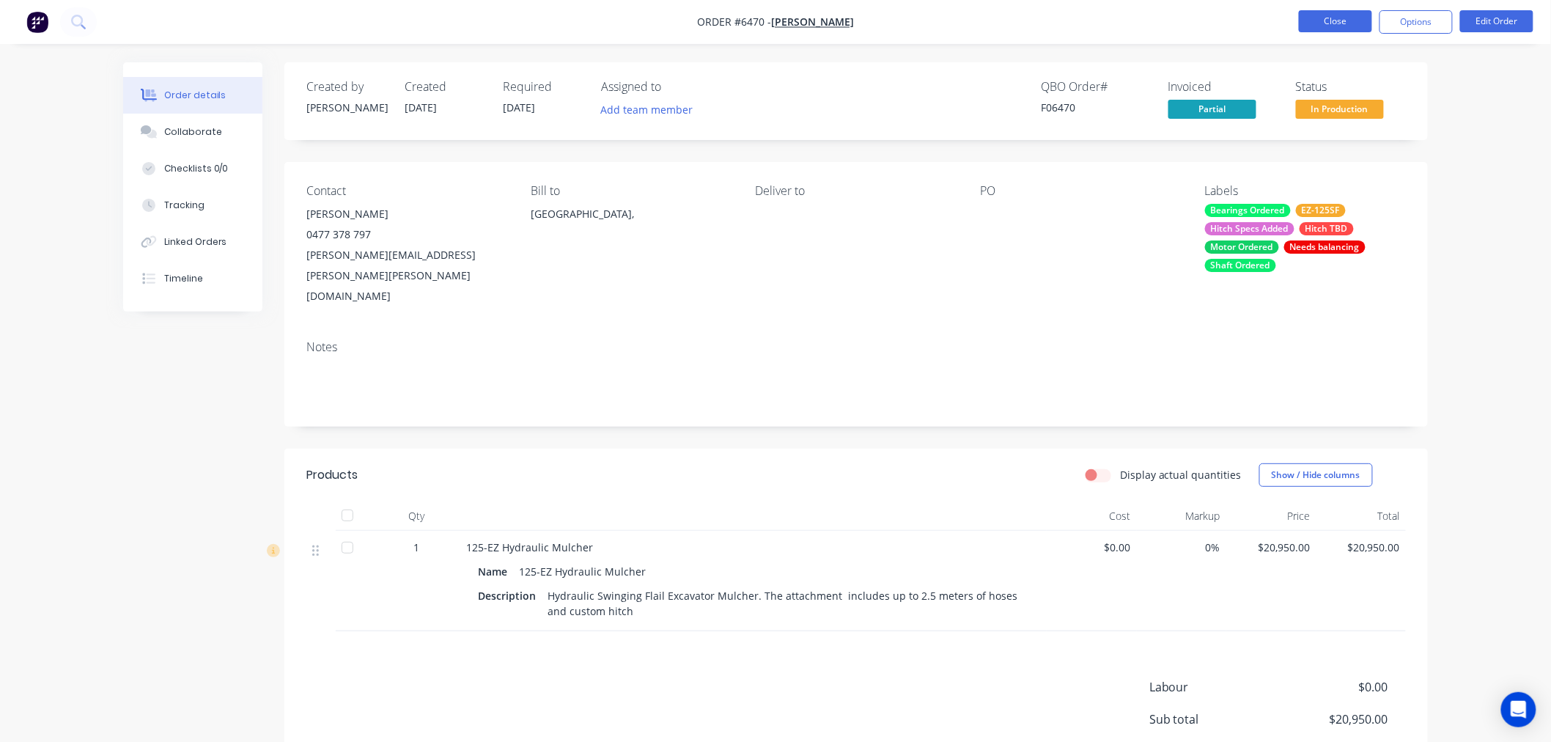
click at [1323, 21] on button "Close" at bounding box center [1335, 21] width 73 height 22
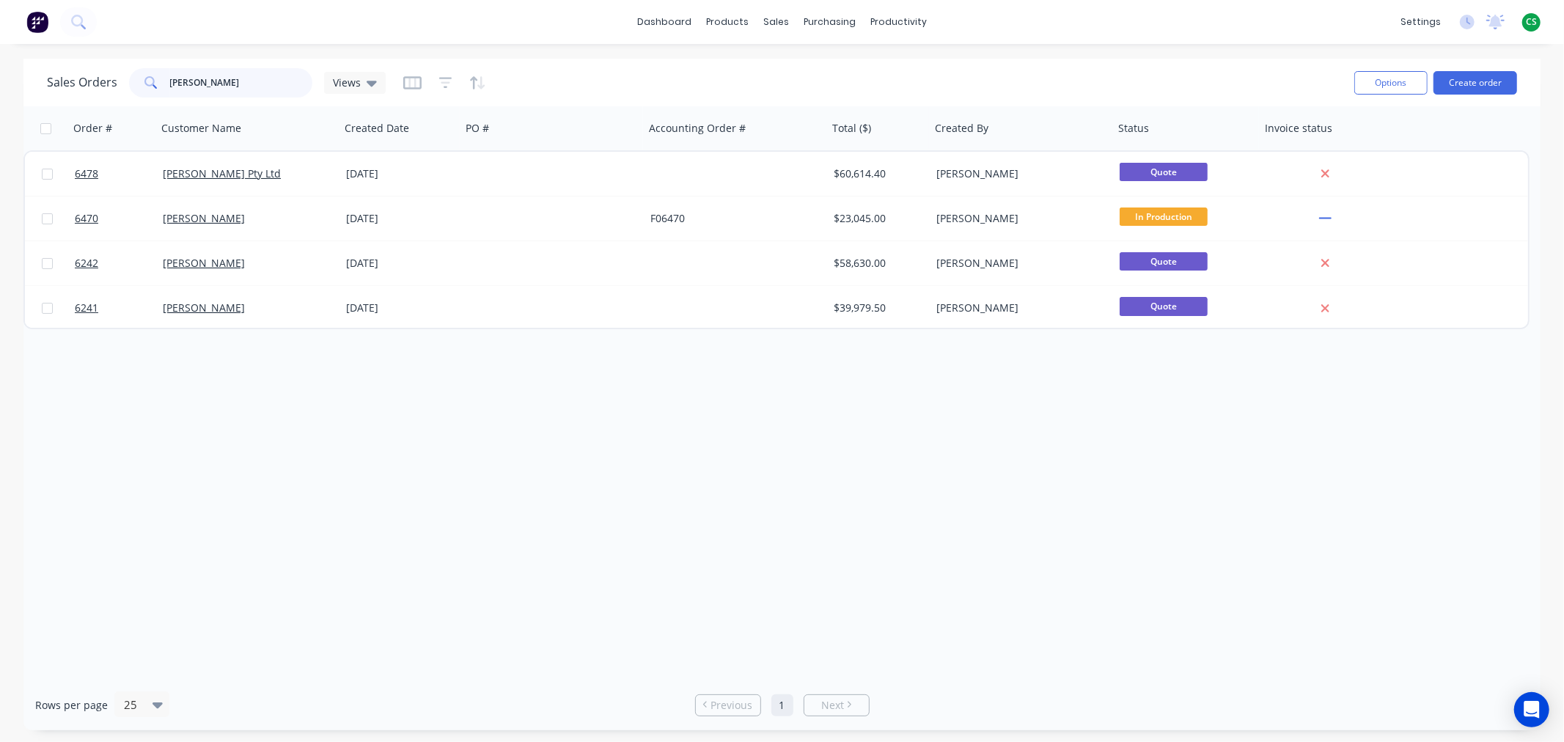
drag, startPoint x: 207, startPoint y: 81, endPoint x: 112, endPoint y: 71, distance: 95.1
click at [114, 73] on div "Sales Orders frank Views" at bounding box center [216, 82] width 339 height 29
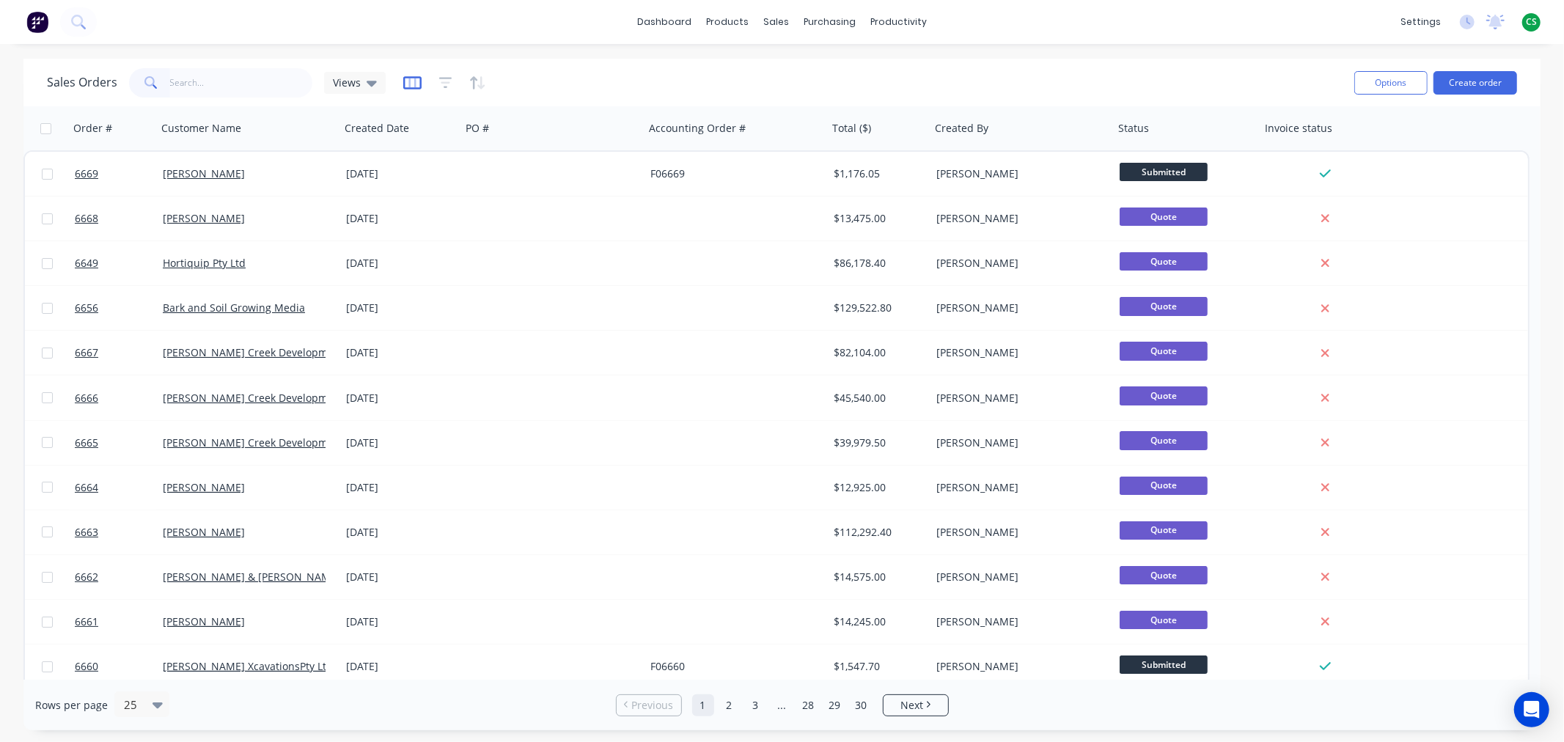
click at [405, 84] on icon "button" at bounding box center [412, 83] width 18 height 15
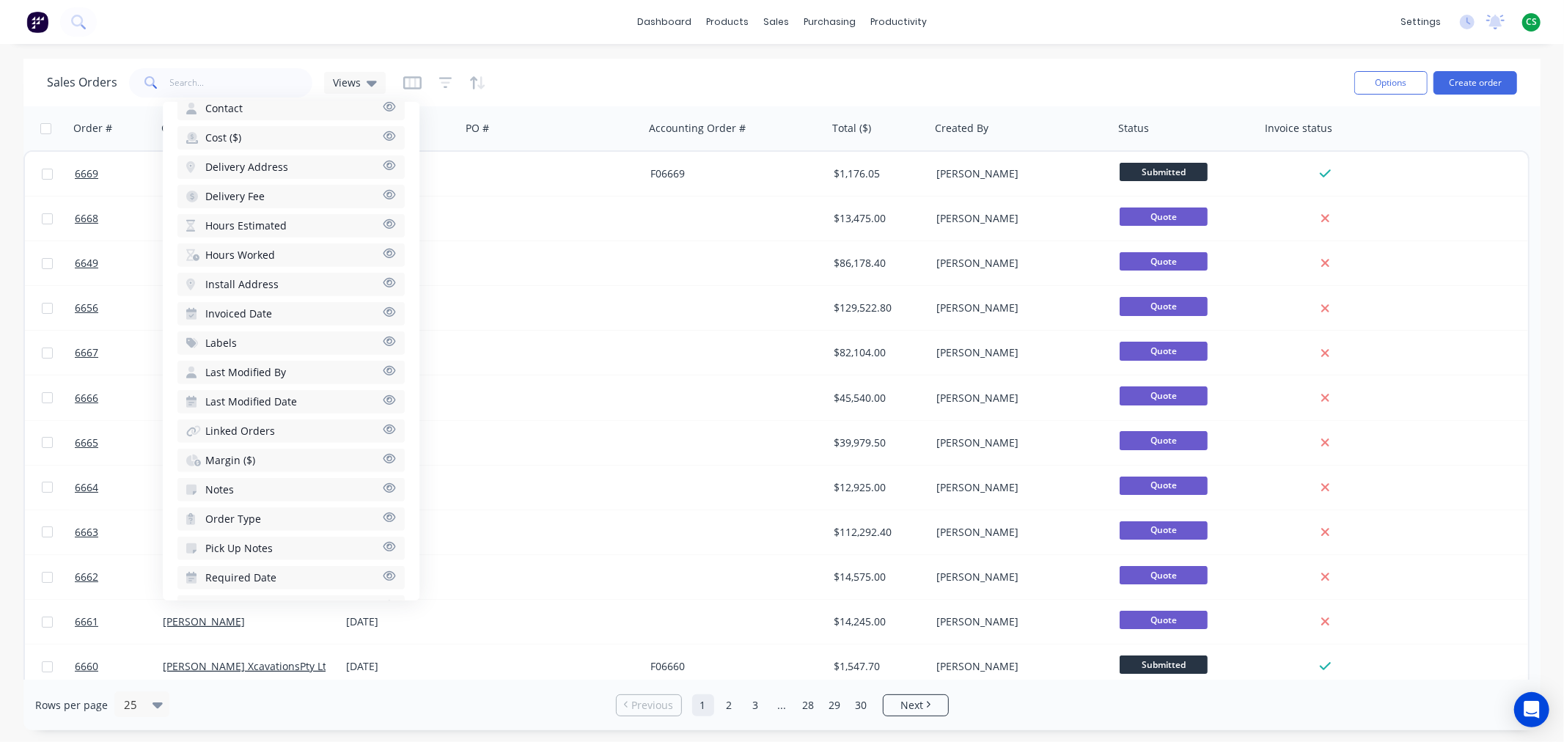
scroll to position [480, 0]
click at [383, 570] on icon "button" at bounding box center [389, 575] width 12 height 10
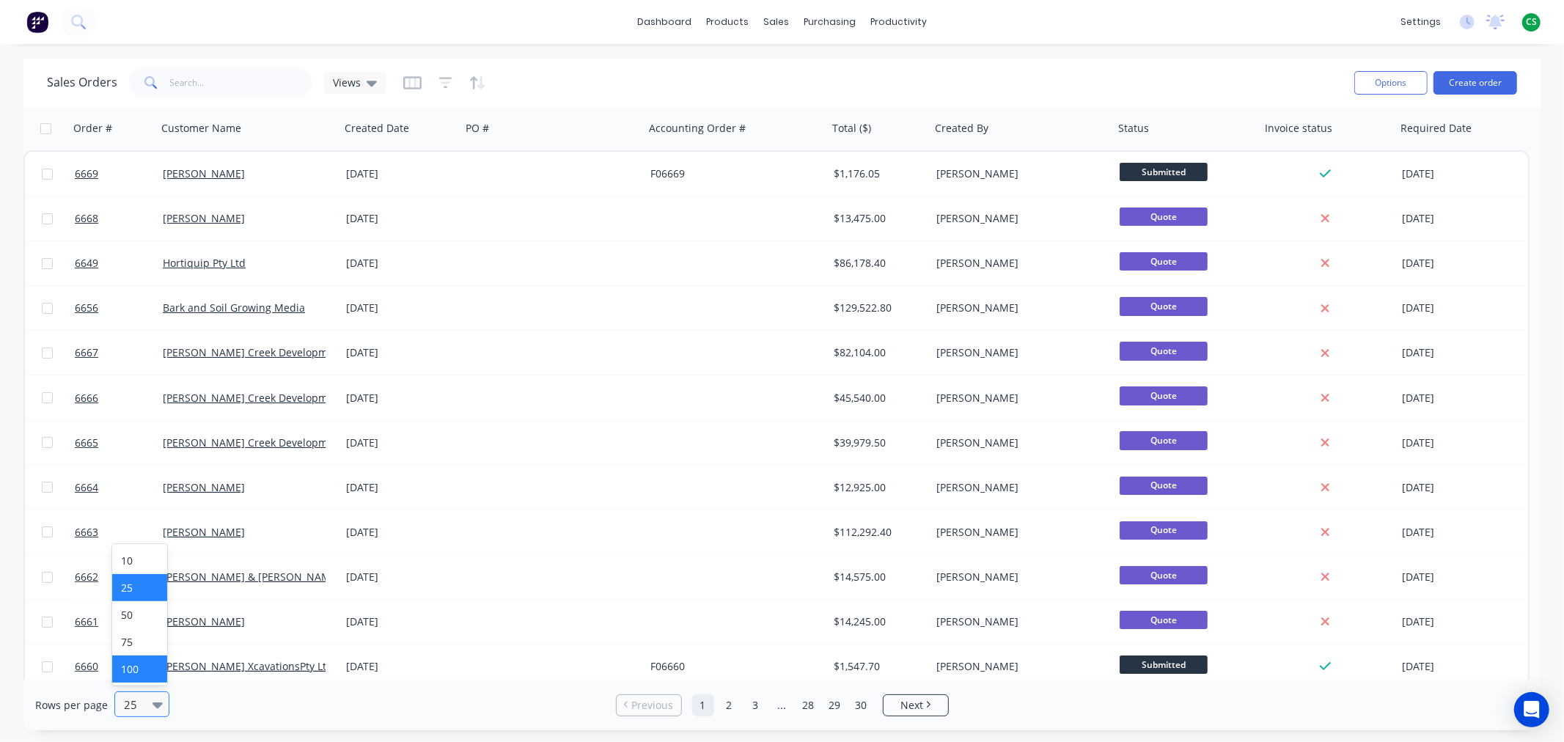
click at [133, 665] on div "100" at bounding box center [139, 668] width 55 height 27
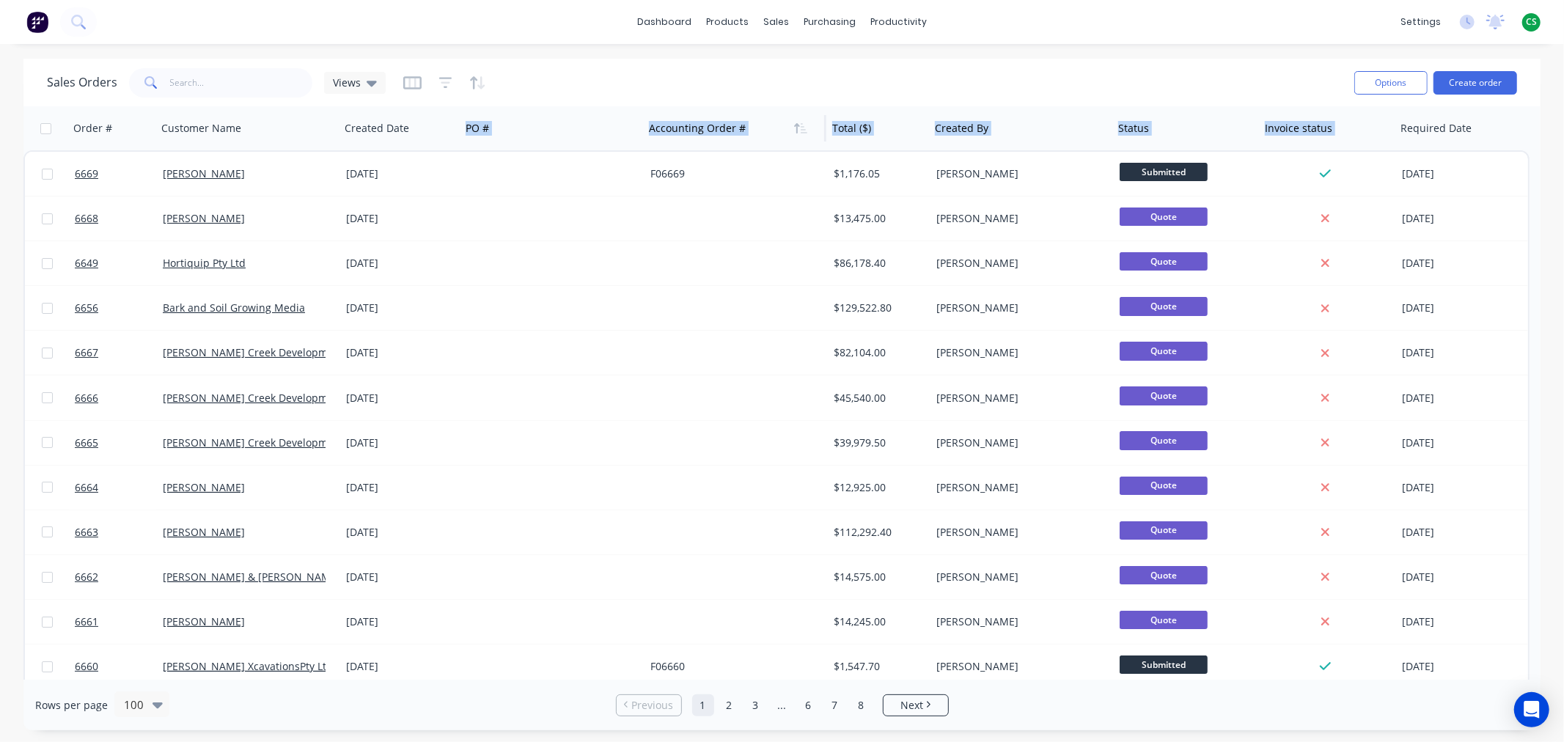
drag, startPoint x: 1447, startPoint y: 130, endPoint x: 663, endPoint y: 141, distance: 783.7
click at [592, 142] on div "Order # Customer Name Created Date PO # Accounting Order # Total ($) Created By…" at bounding box center [772, 128] width 1499 height 44
drag, startPoint x: 1434, startPoint y: 144, endPoint x: 1426, endPoint y: 135, distance: 12.0
click at [1418, 144] on div "Required Date" at bounding box center [1458, 128] width 128 height 44
drag, startPoint x: 1427, startPoint y: 125, endPoint x: 1356, endPoint y: 97, distance: 76.6
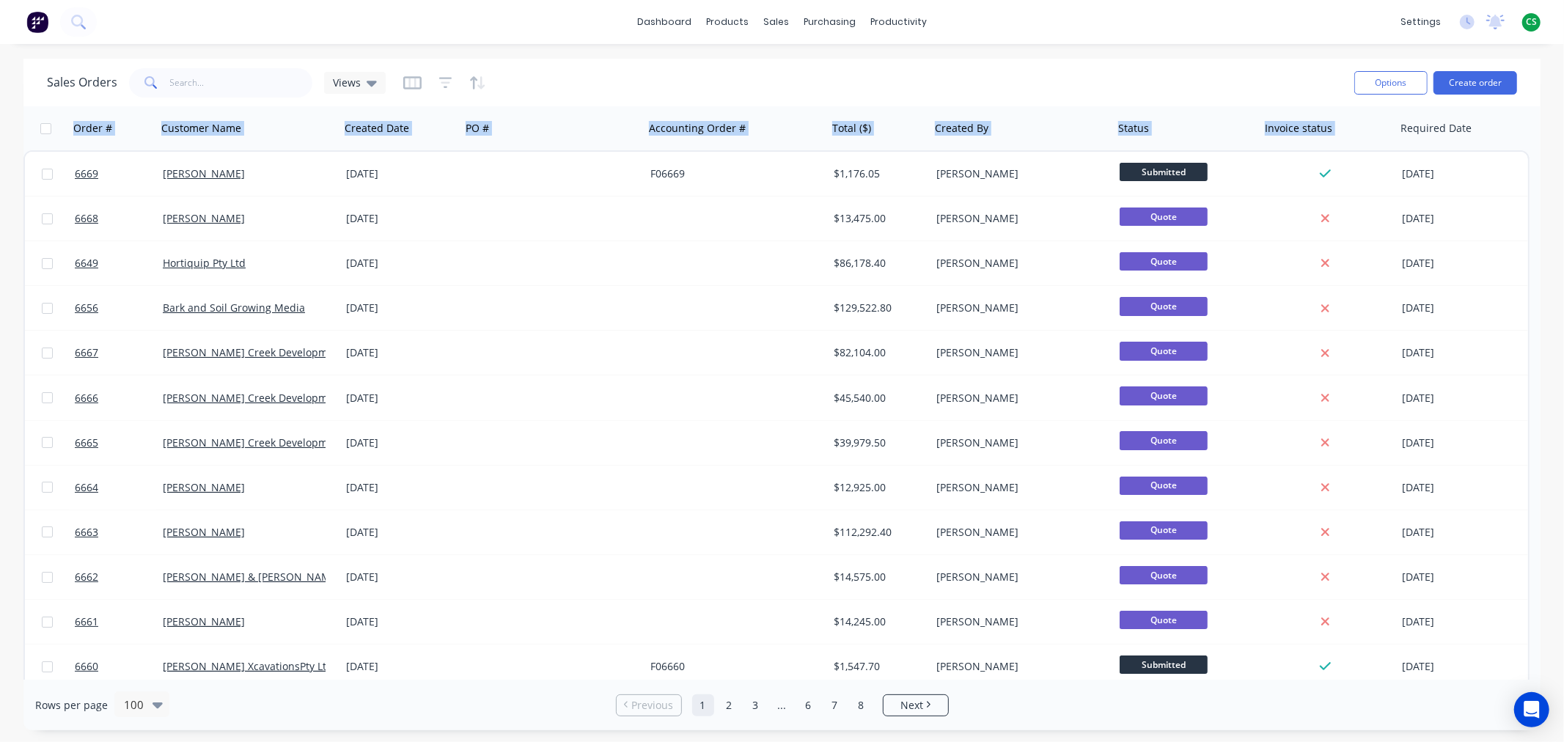
click at [1357, 97] on div "Sales Orders Views Options Create order Order # Customer Name Created Date PO #…" at bounding box center [781, 394] width 1517 height 671
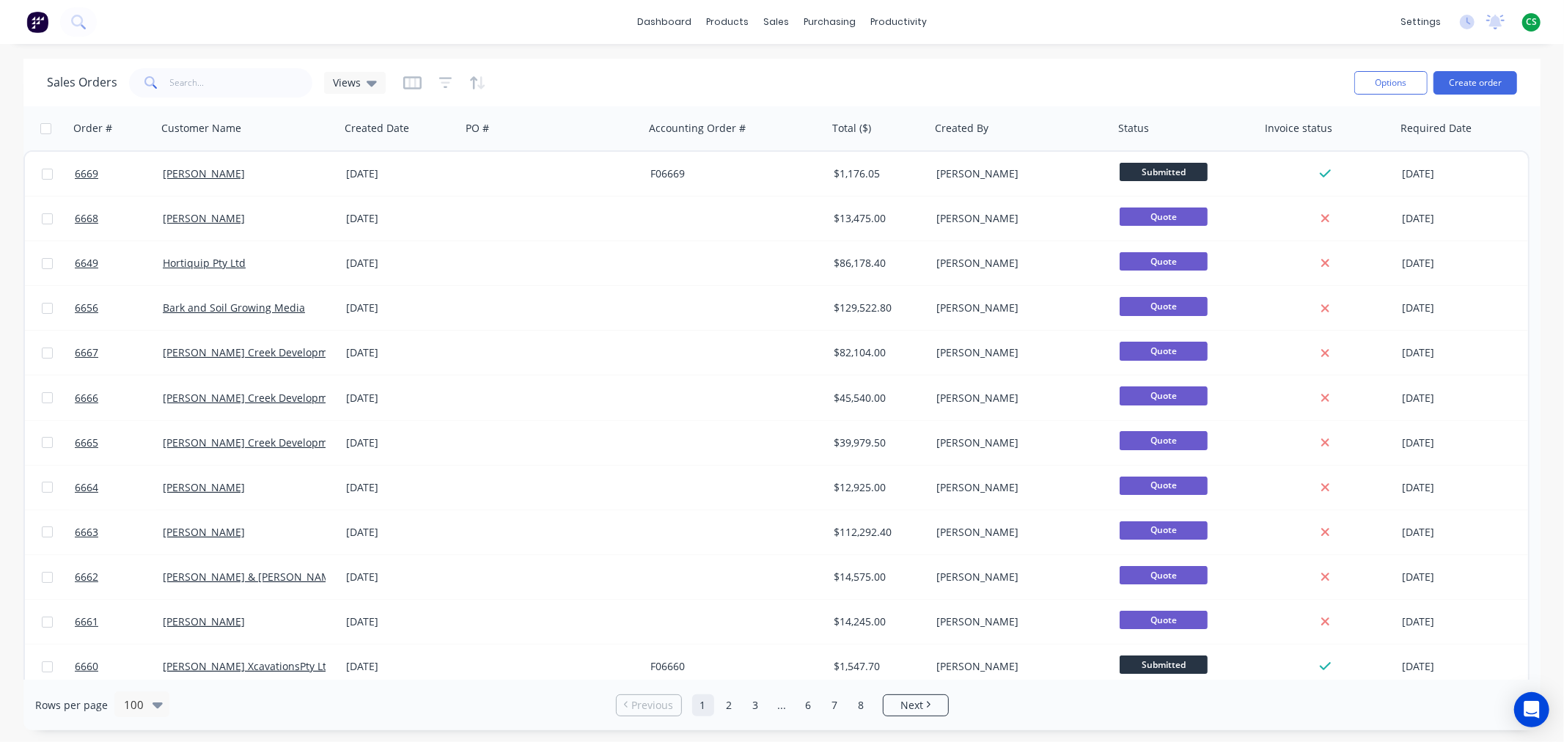
click at [1278, 71] on div "Sales Orders Views" at bounding box center [694, 83] width 1295 height 36
drag, startPoint x: 1455, startPoint y: 126, endPoint x: 1446, endPoint y: 128, distance: 9.1
click at [1446, 128] on div at bounding box center [1455, 128] width 111 height 29
drag, startPoint x: 378, startPoint y: 138, endPoint x: 708, endPoint y: 147, distance: 330.7
click at [708, 147] on div "Order # Customer Name Created Date PO # Accounting Order # Total ($) Created By…" at bounding box center [772, 128] width 1499 height 44
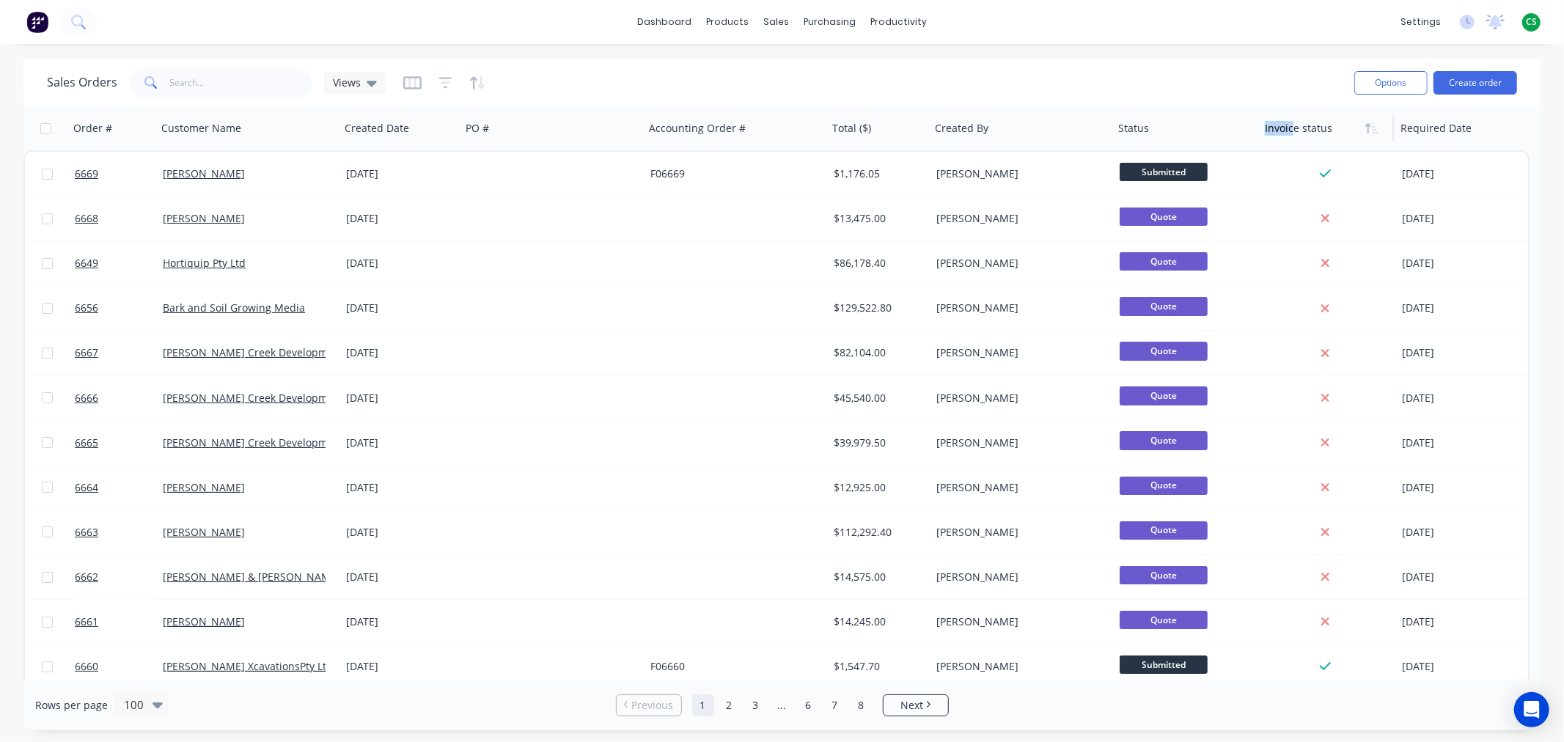
drag, startPoint x: 1292, startPoint y: 144, endPoint x: 1354, endPoint y: 132, distance: 63.4
click at [1323, 140] on div "Invoice status" at bounding box center [1327, 128] width 136 height 44
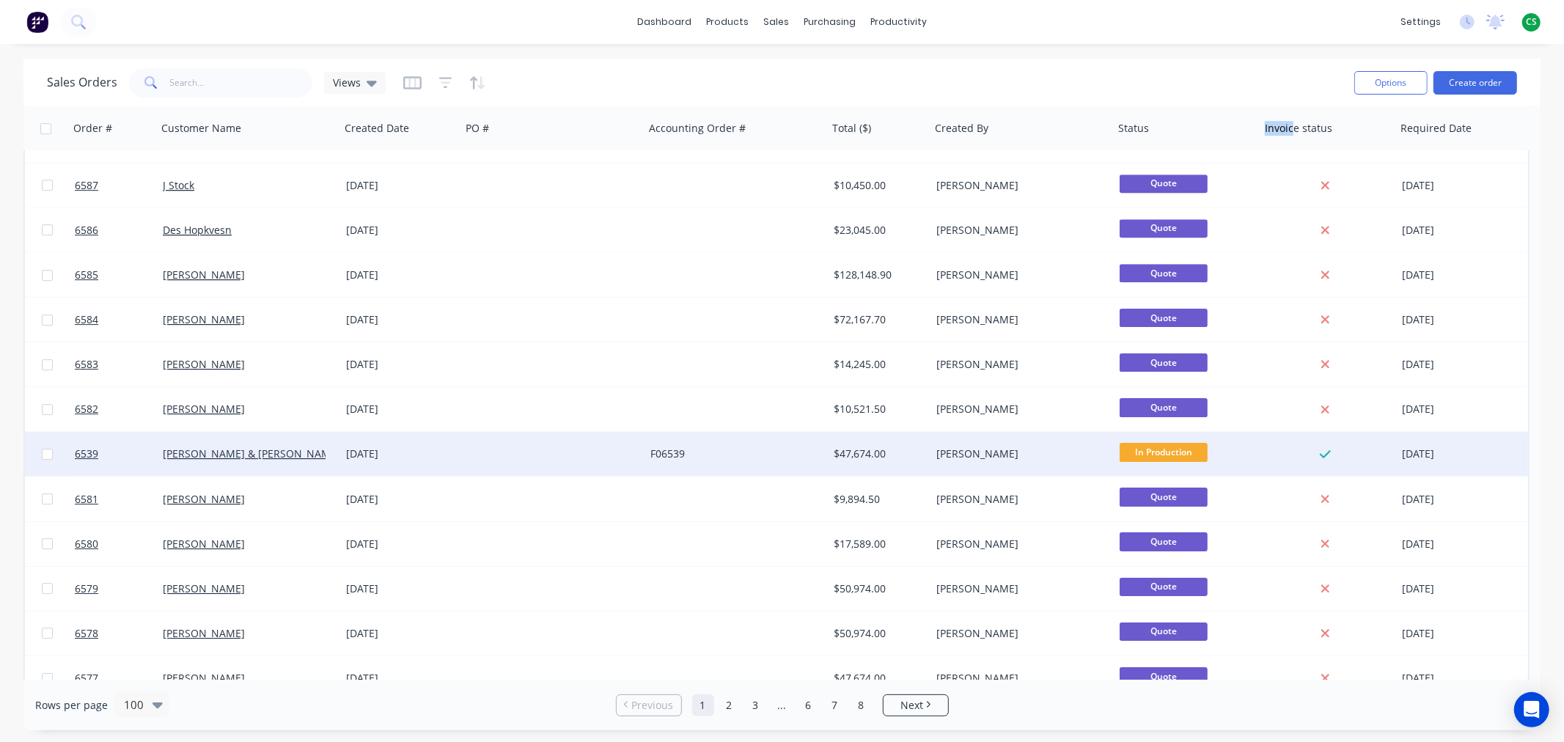
scroll to position [3950, 0]
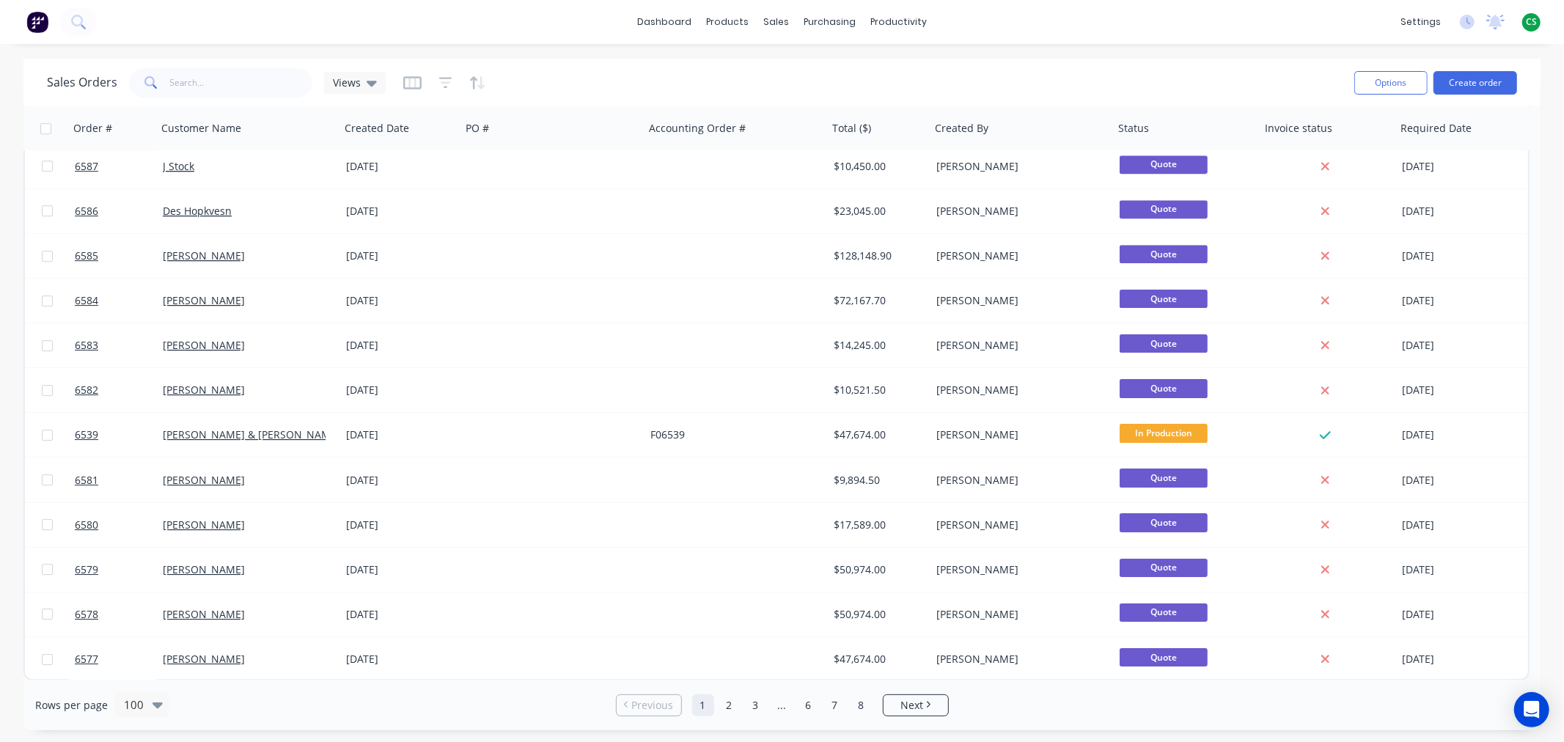
drag, startPoint x: 729, startPoint y: 697, endPoint x: 720, endPoint y: 679, distance: 20.7
click at [729, 697] on link "2" at bounding box center [729, 705] width 22 height 22
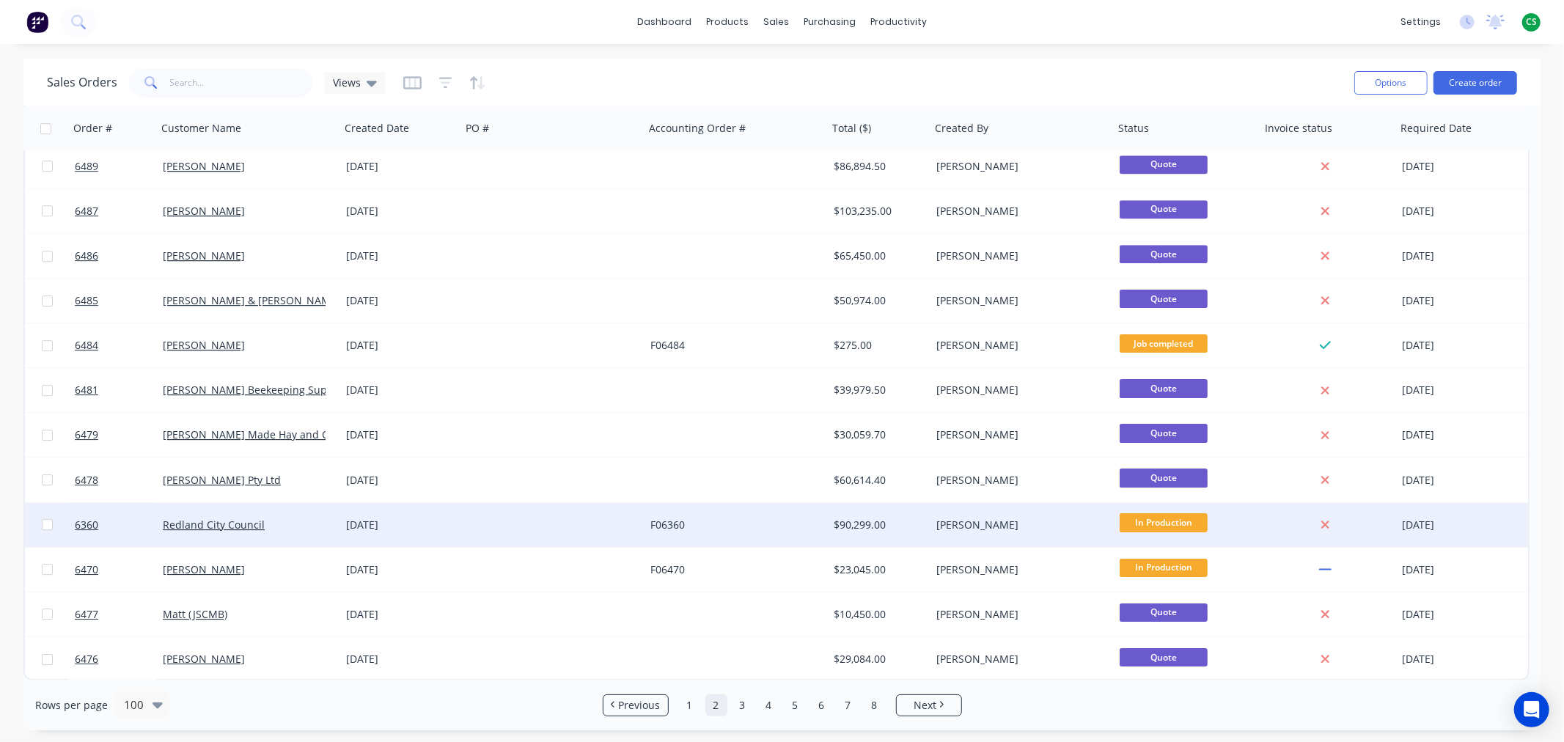
click at [282, 529] on div "Redland City Council" at bounding box center [244, 525] width 163 height 15
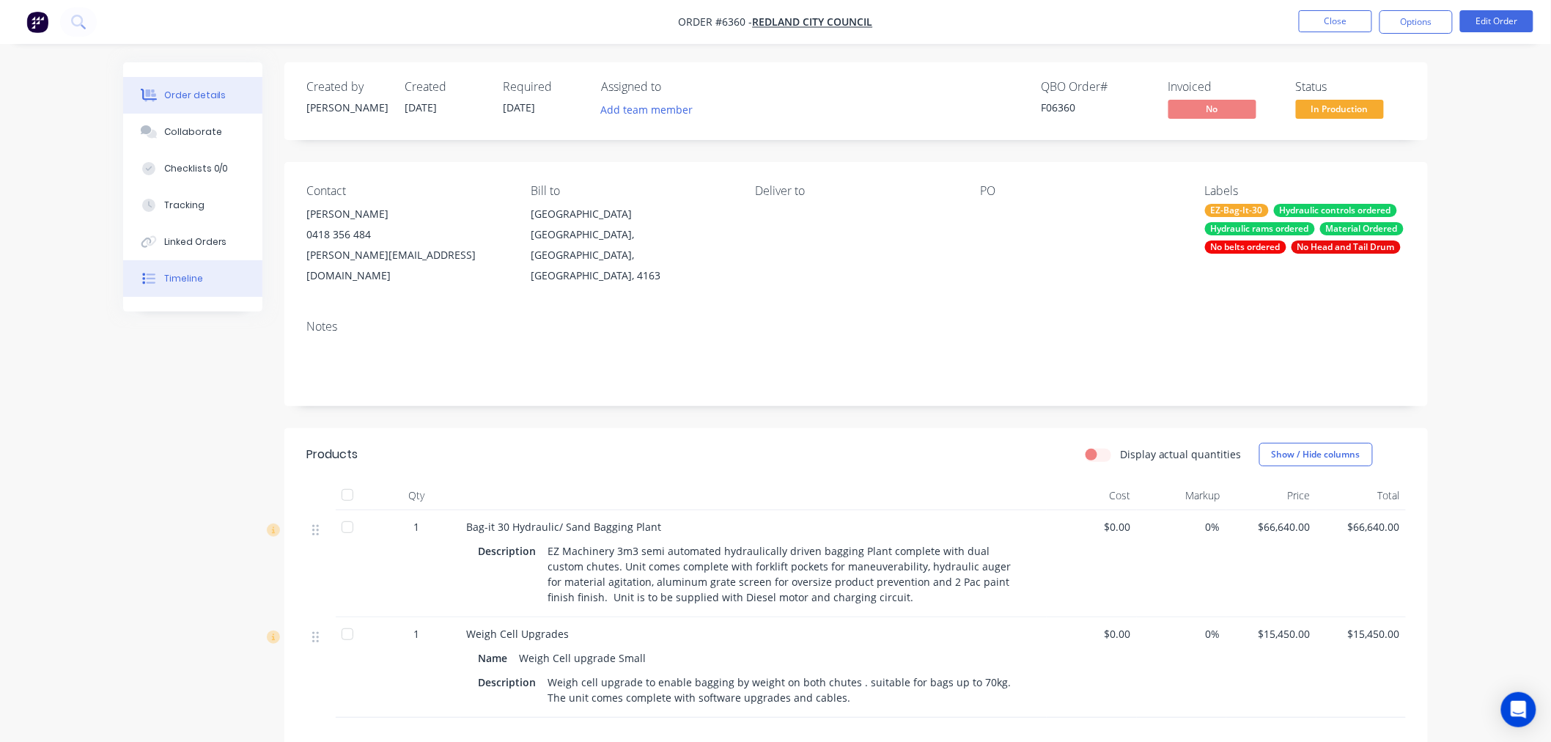
click at [191, 279] on div "Timeline" at bounding box center [183, 278] width 39 height 13
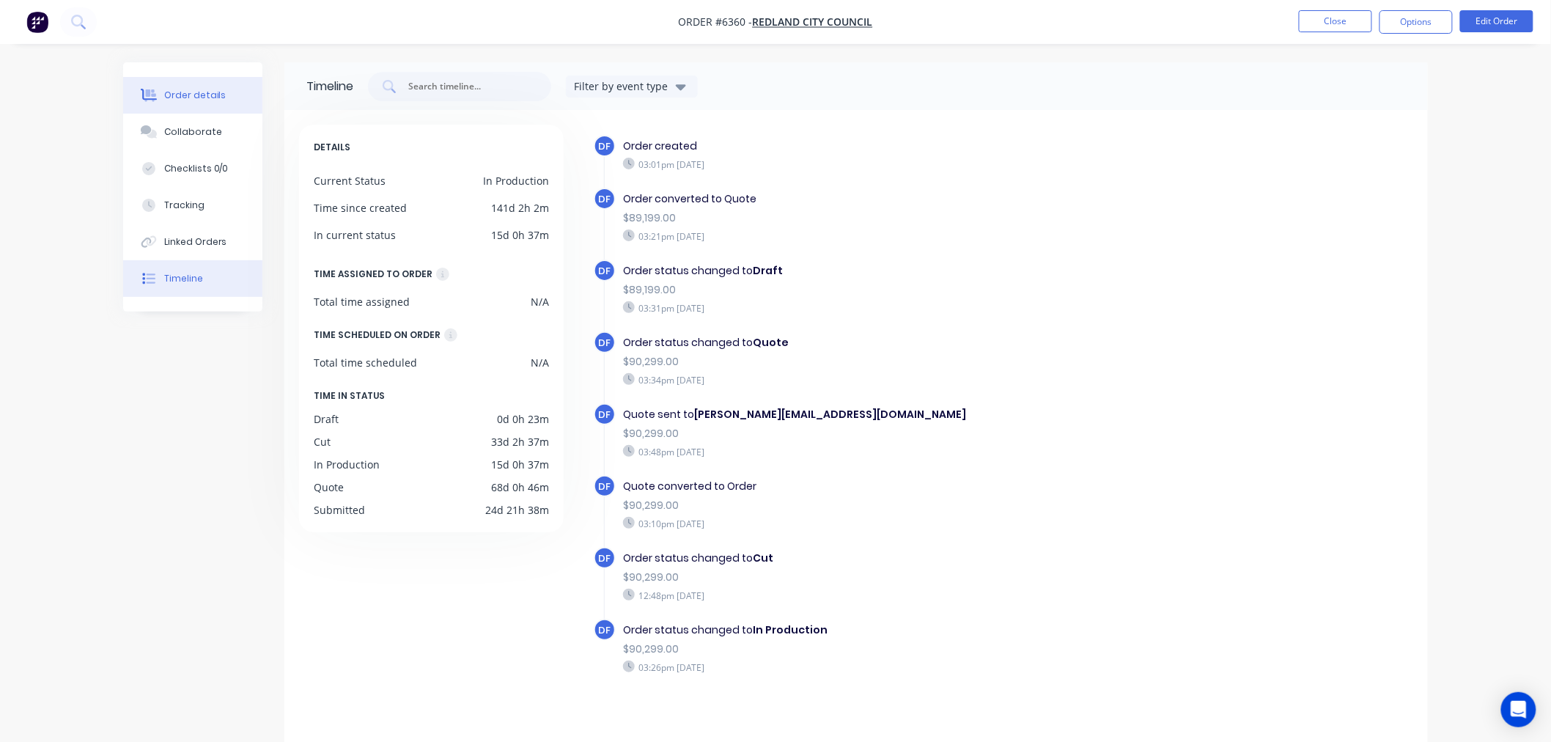
click at [200, 97] on div "Order details" at bounding box center [195, 95] width 62 height 13
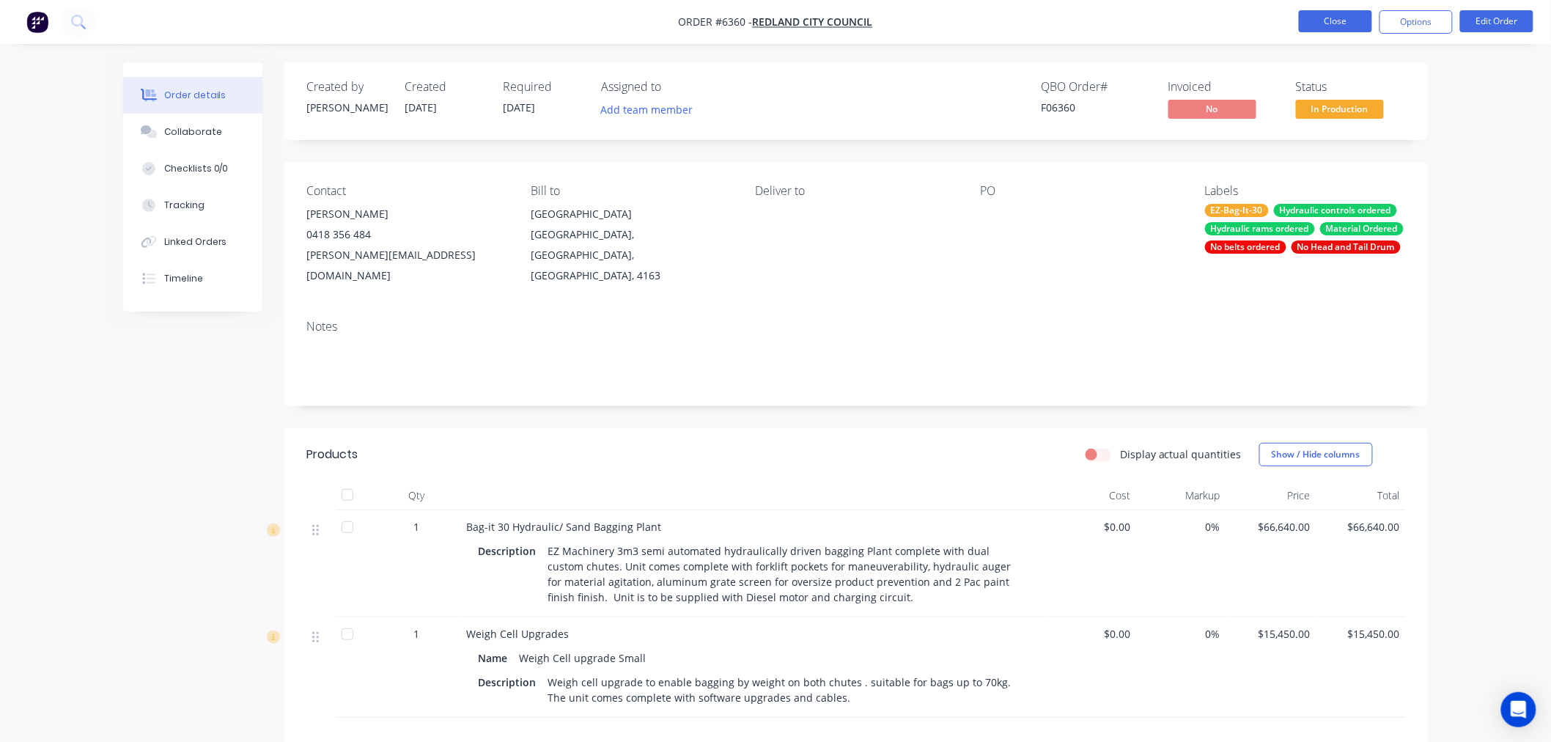
click at [1314, 20] on button "Close" at bounding box center [1335, 21] width 73 height 22
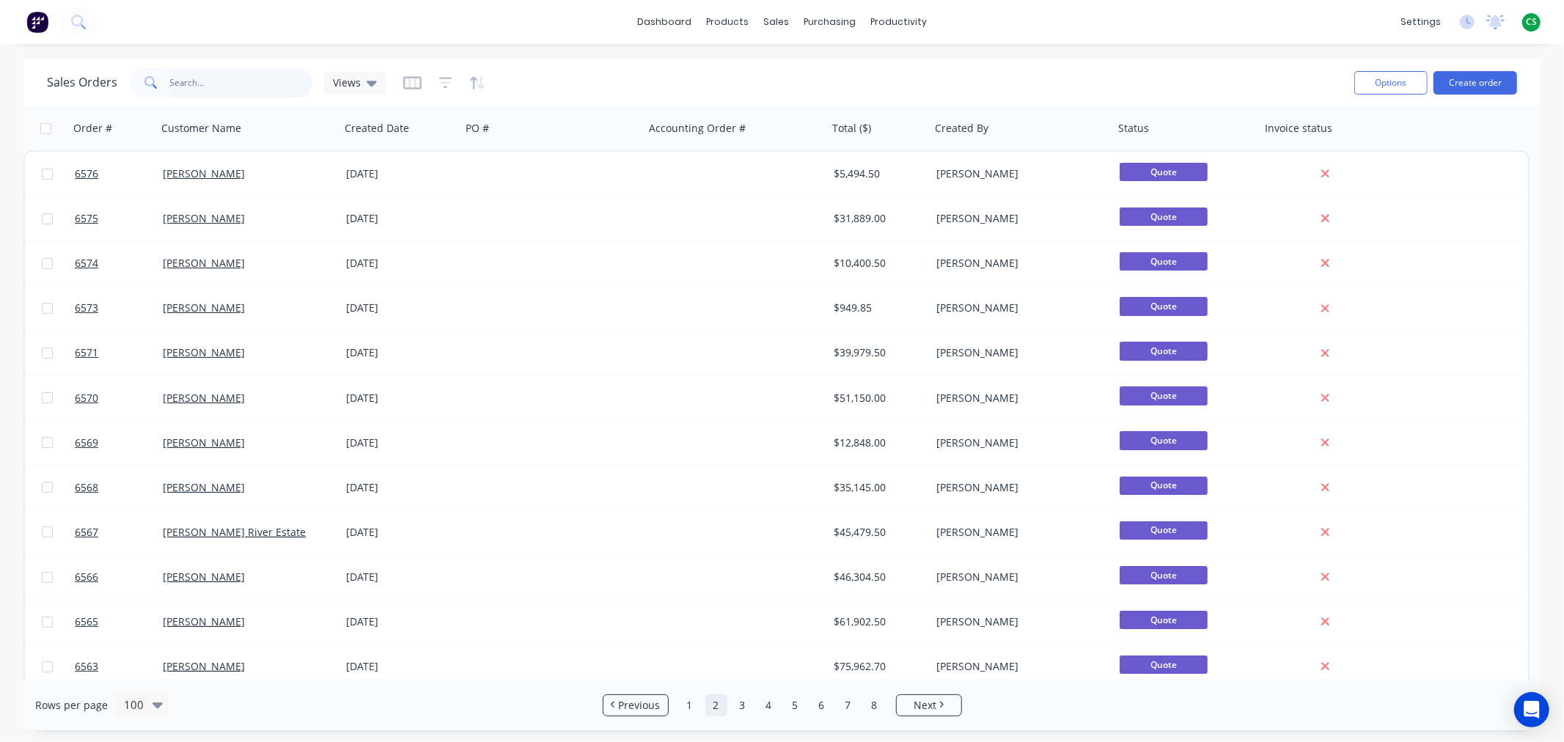
click at [192, 81] on input "text" at bounding box center [241, 82] width 143 height 29
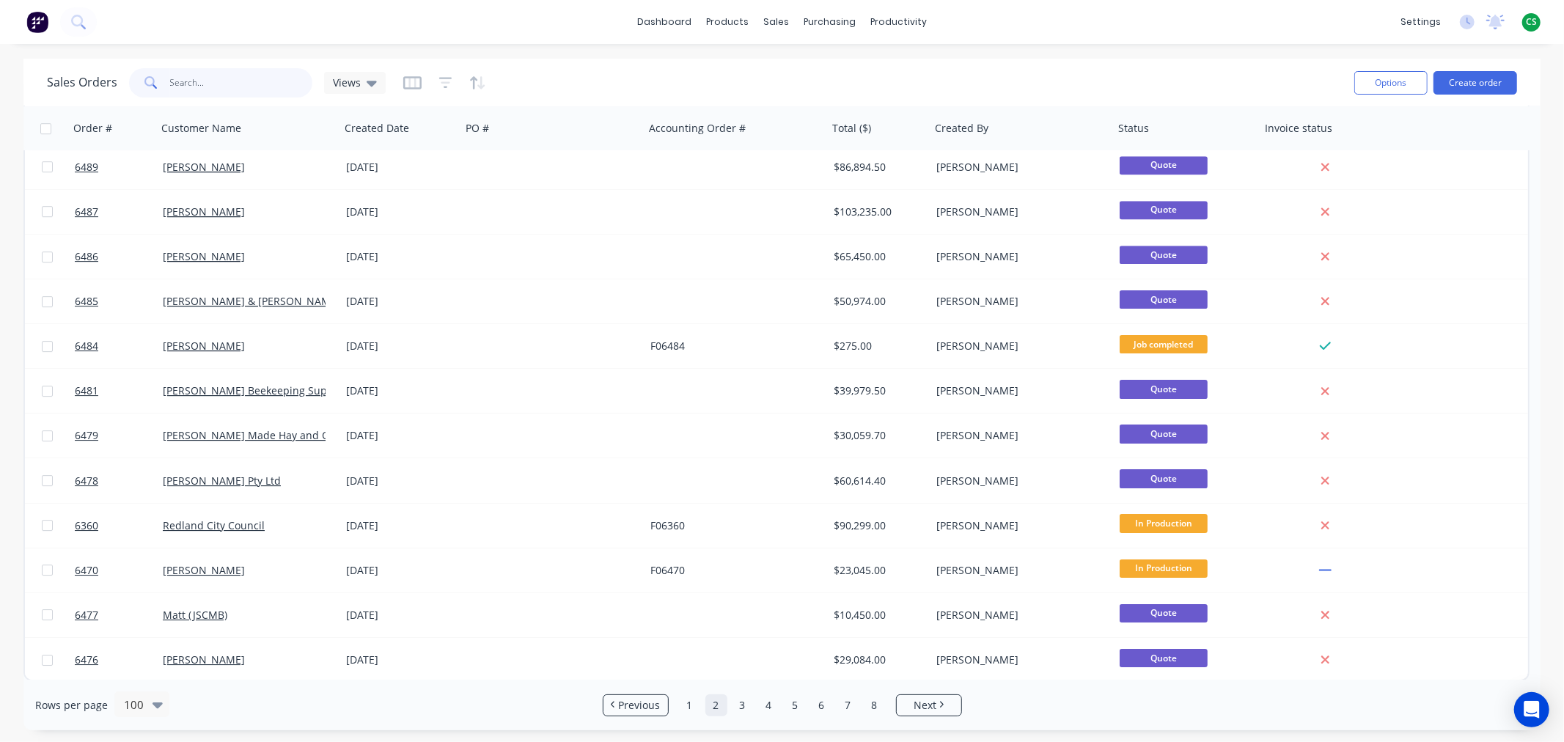
scroll to position [3950, 0]
click at [345, 81] on span "Views" at bounding box center [347, 82] width 28 height 15
click at [1157, 23] on div "dashboard products sales purchasing productivity dashboard products Product Cat…" at bounding box center [782, 22] width 1564 height 44
click at [408, 86] on icon "button" at bounding box center [412, 82] width 18 height 13
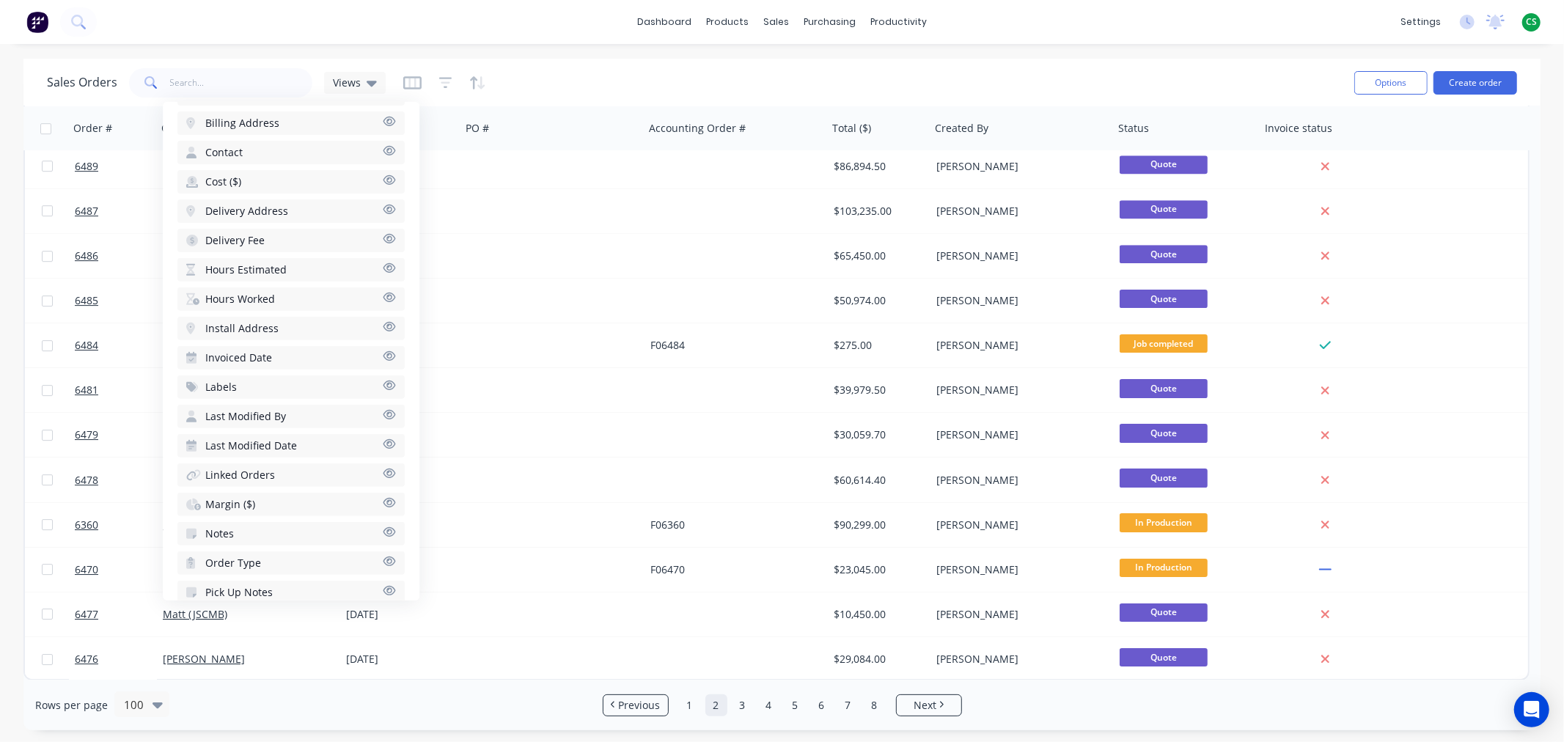
scroll to position [480, 0]
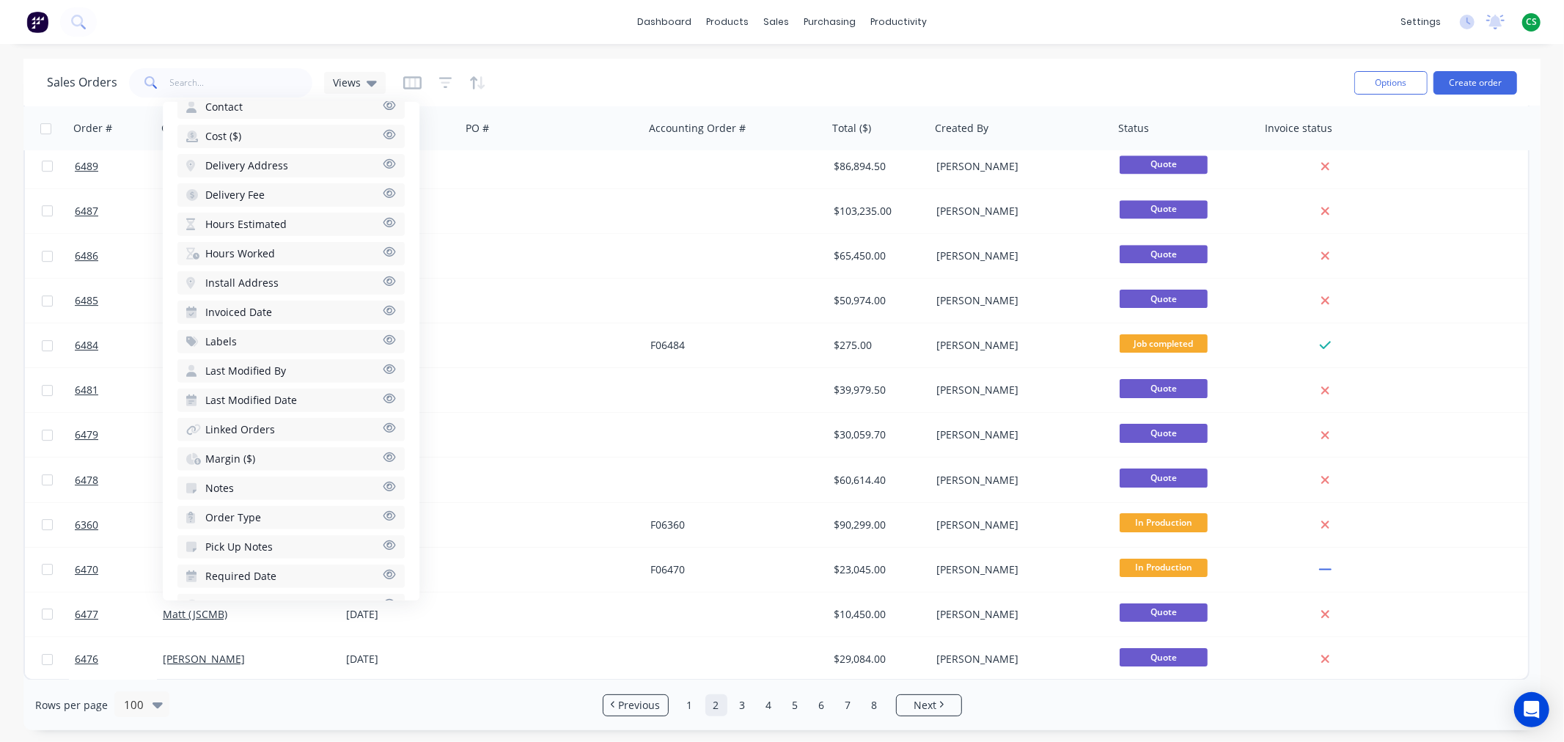
click at [280, 564] on button "Required Date" at bounding box center [290, 575] width 227 height 23
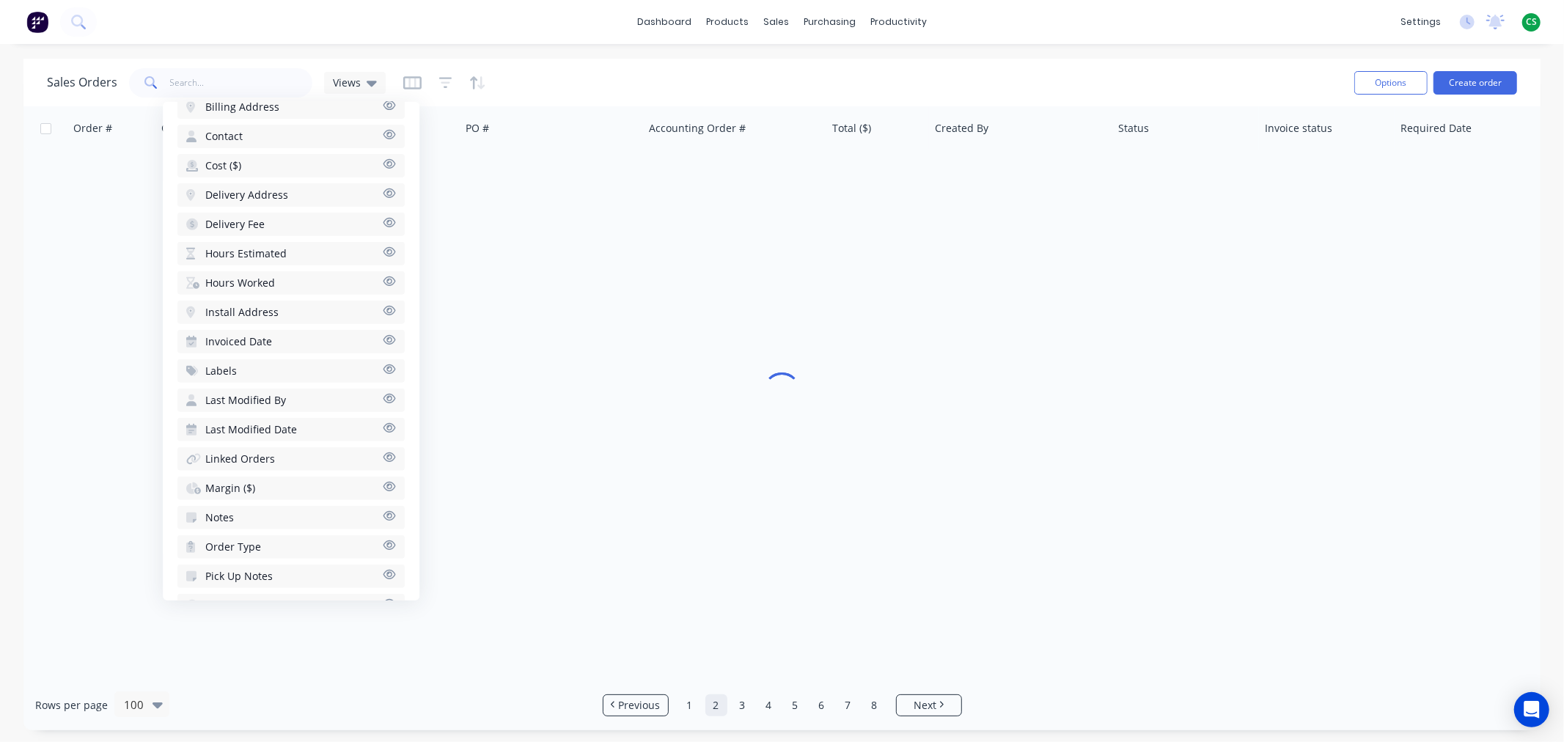
scroll to position [0, 0]
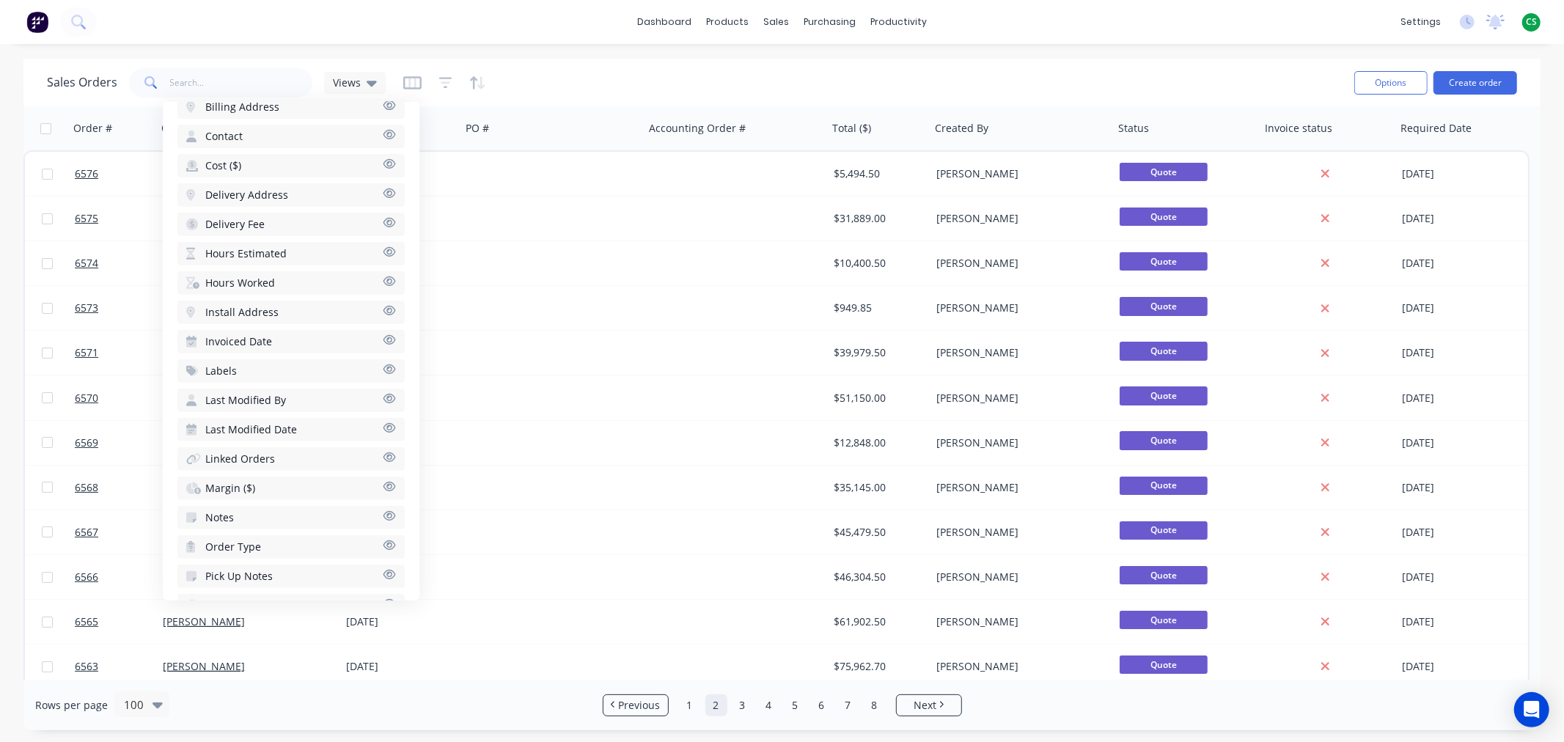
click at [802, 84] on div "Sales Orders Views" at bounding box center [694, 83] width 1295 height 36
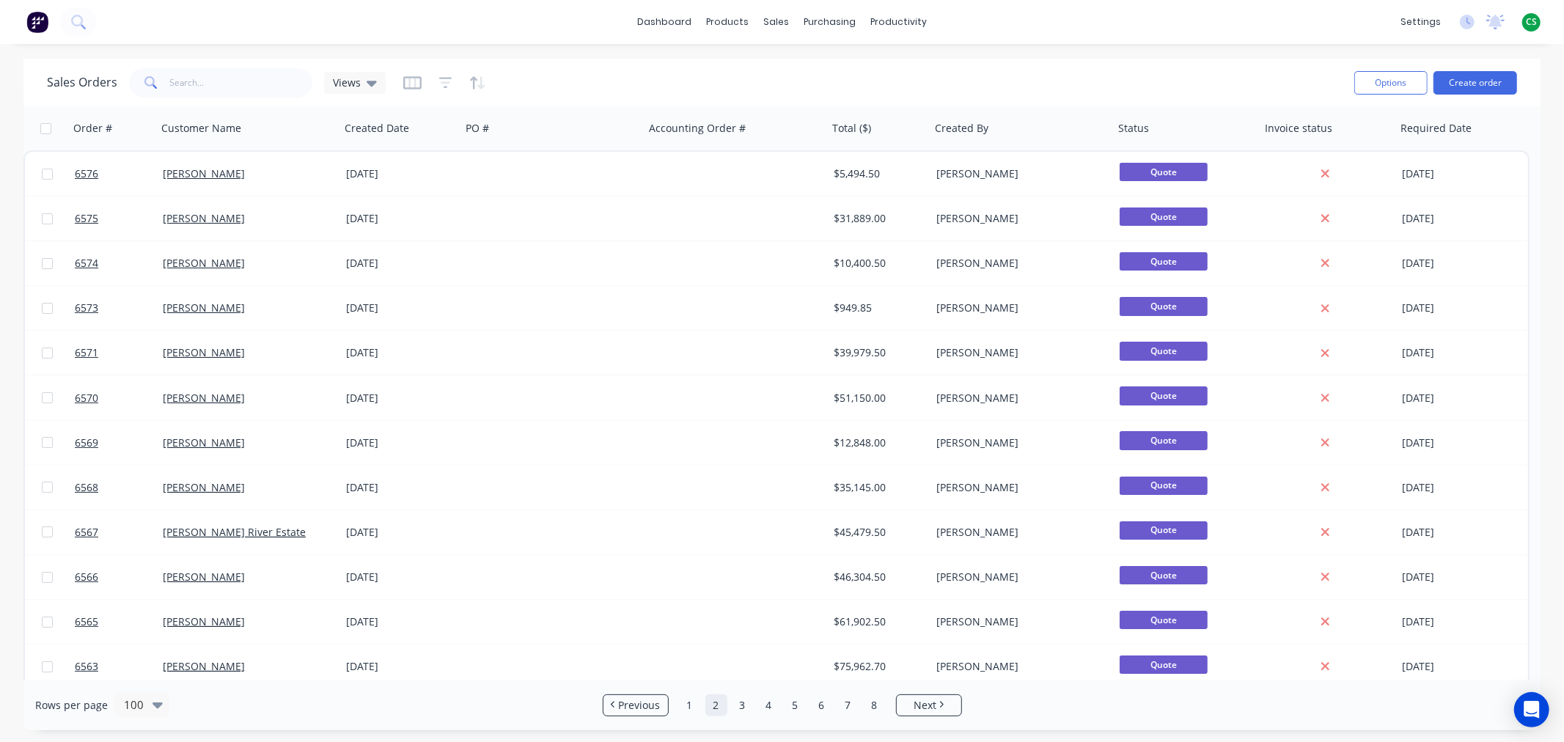
click at [1111, 26] on div "dashboard products sales purchasing productivity dashboard products Product Cat…" at bounding box center [782, 22] width 1564 height 44
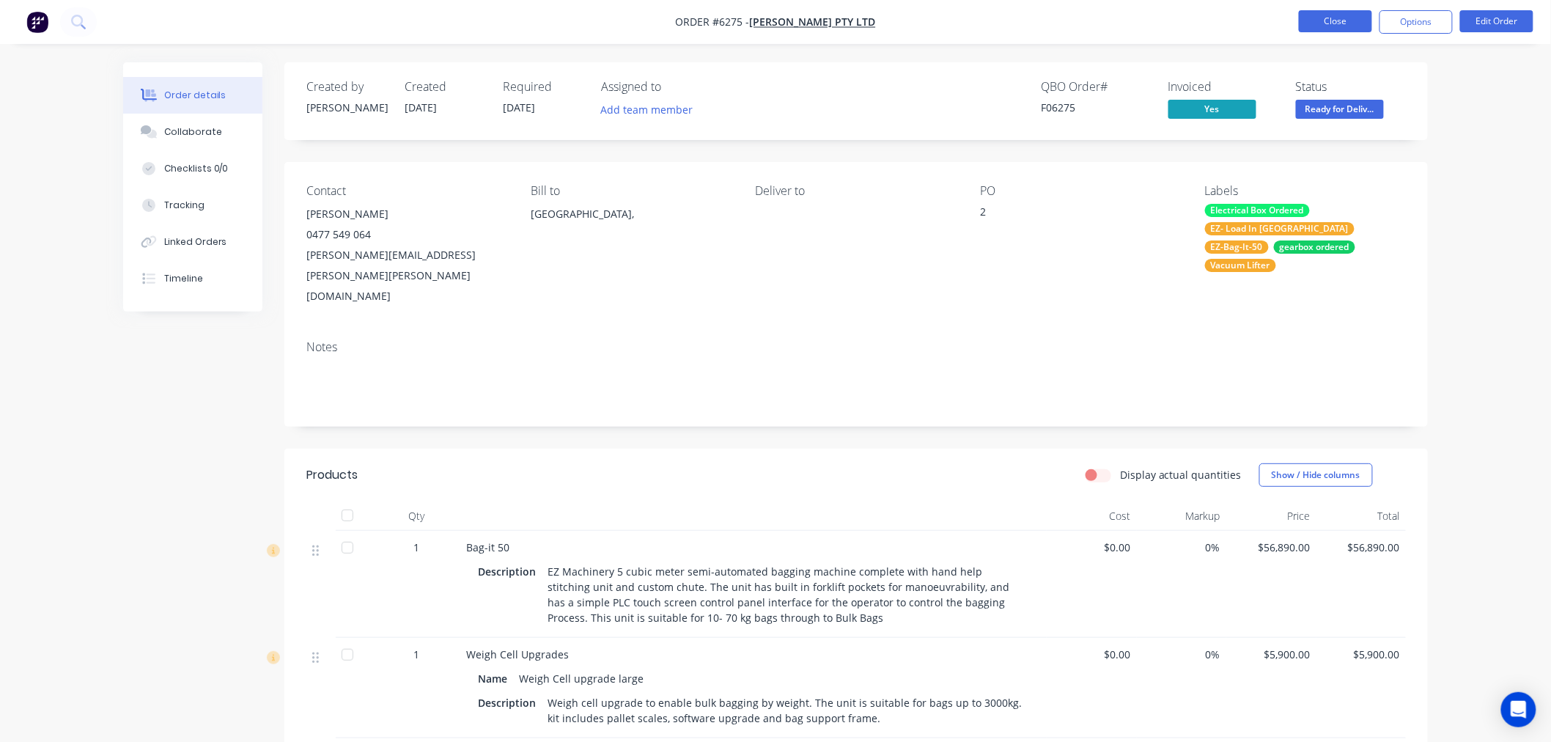
click at [1328, 23] on button "Close" at bounding box center [1335, 21] width 73 height 22
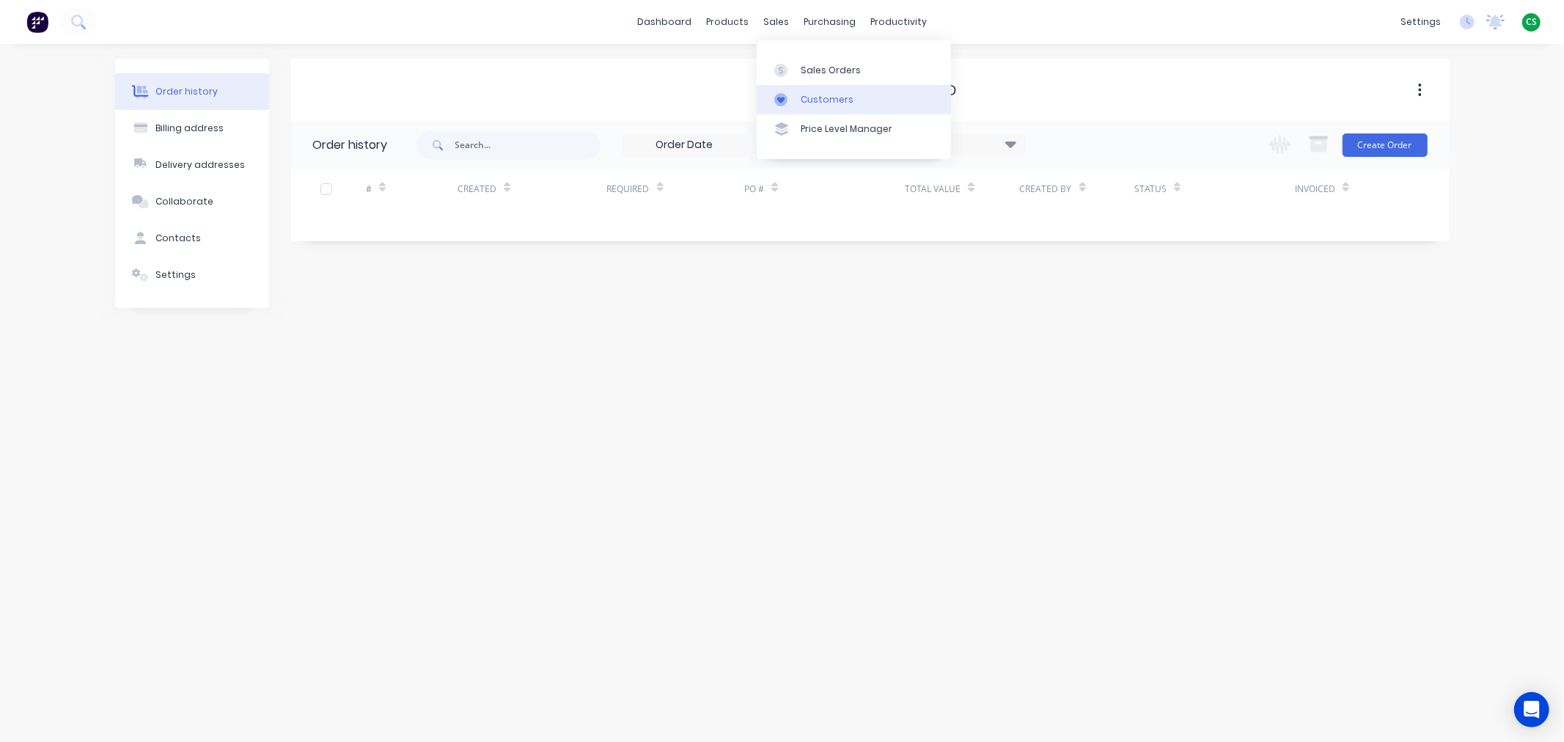
click at [816, 105] on div "Customers" at bounding box center [826, 99] width 53 height 13
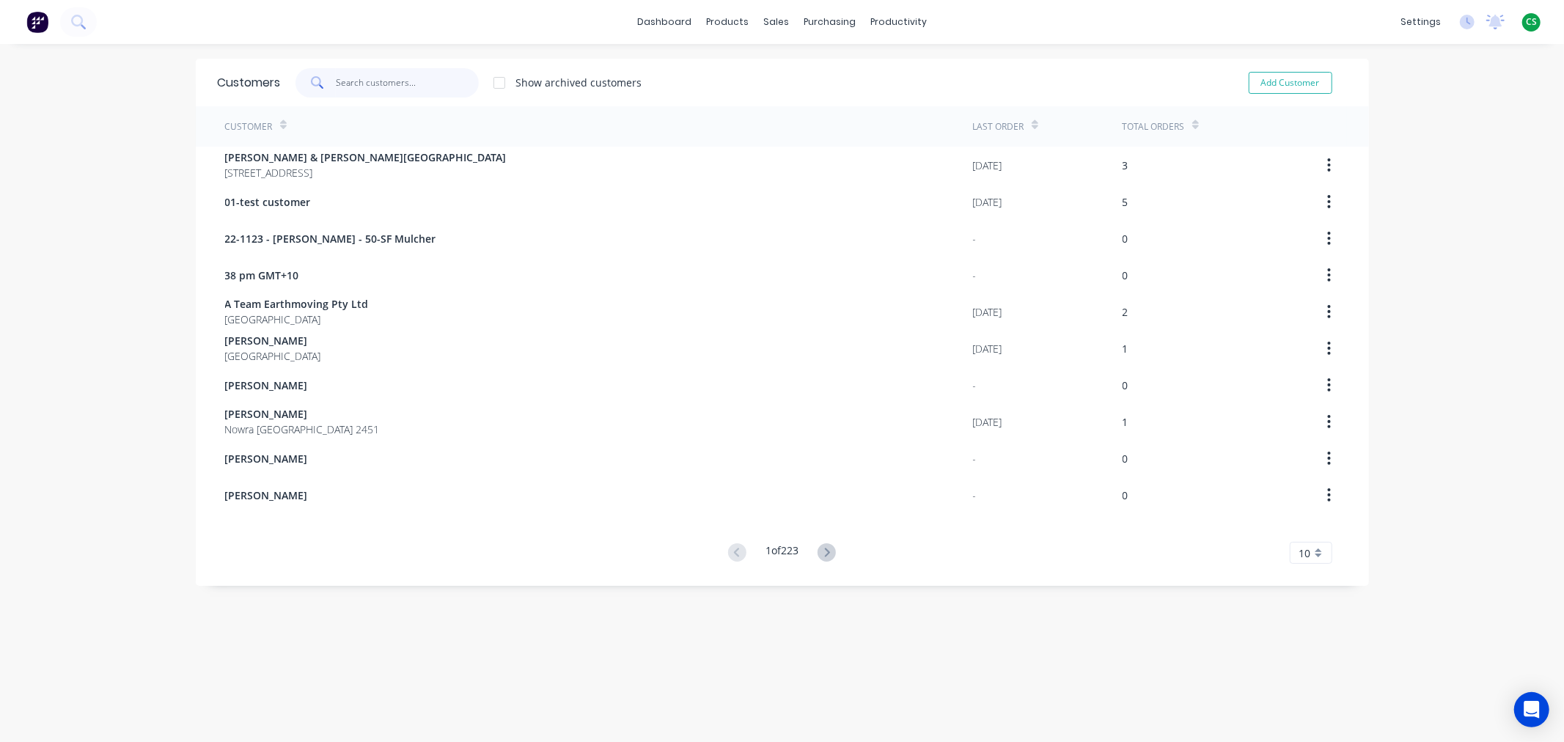
click at [356, 75] on input "text" at bounding box center [407, 82] width 143 height 29
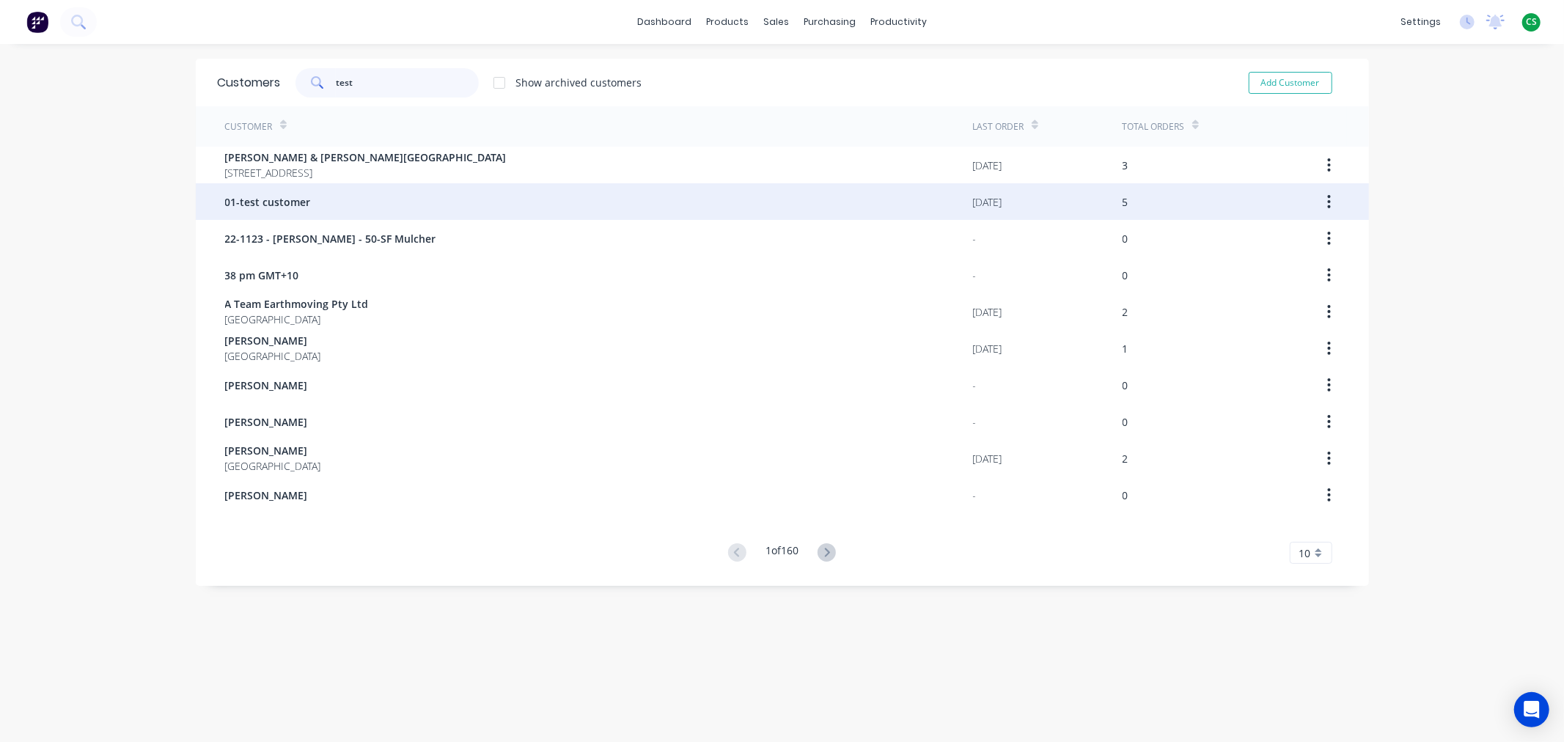
type input "test"
click at [298, 205] on span "01-test customer" at bounding box center [268, 201] width 86 height 15
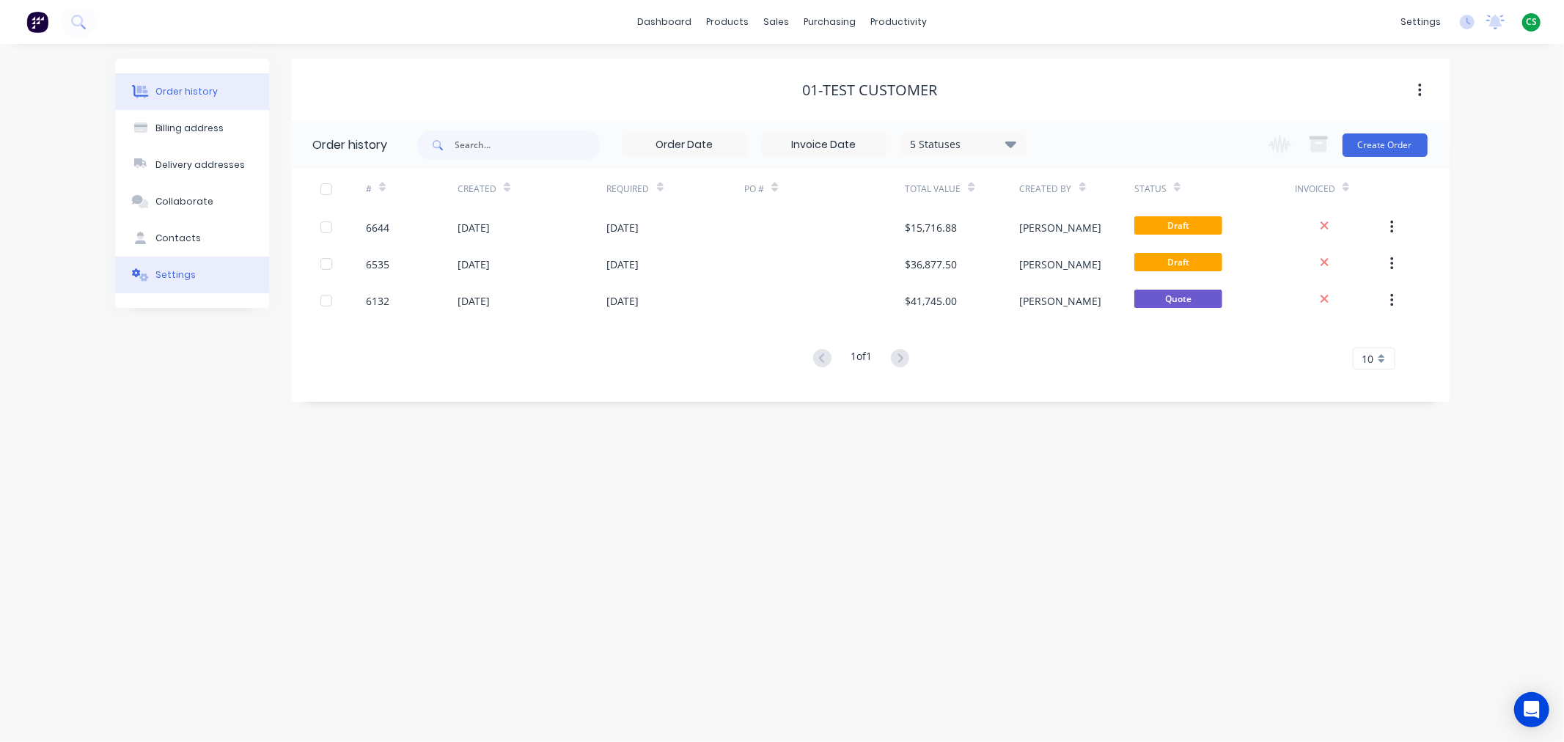
click at [196, 277] on button "Settings" at bounding box center [192, 275] width 154 height 37
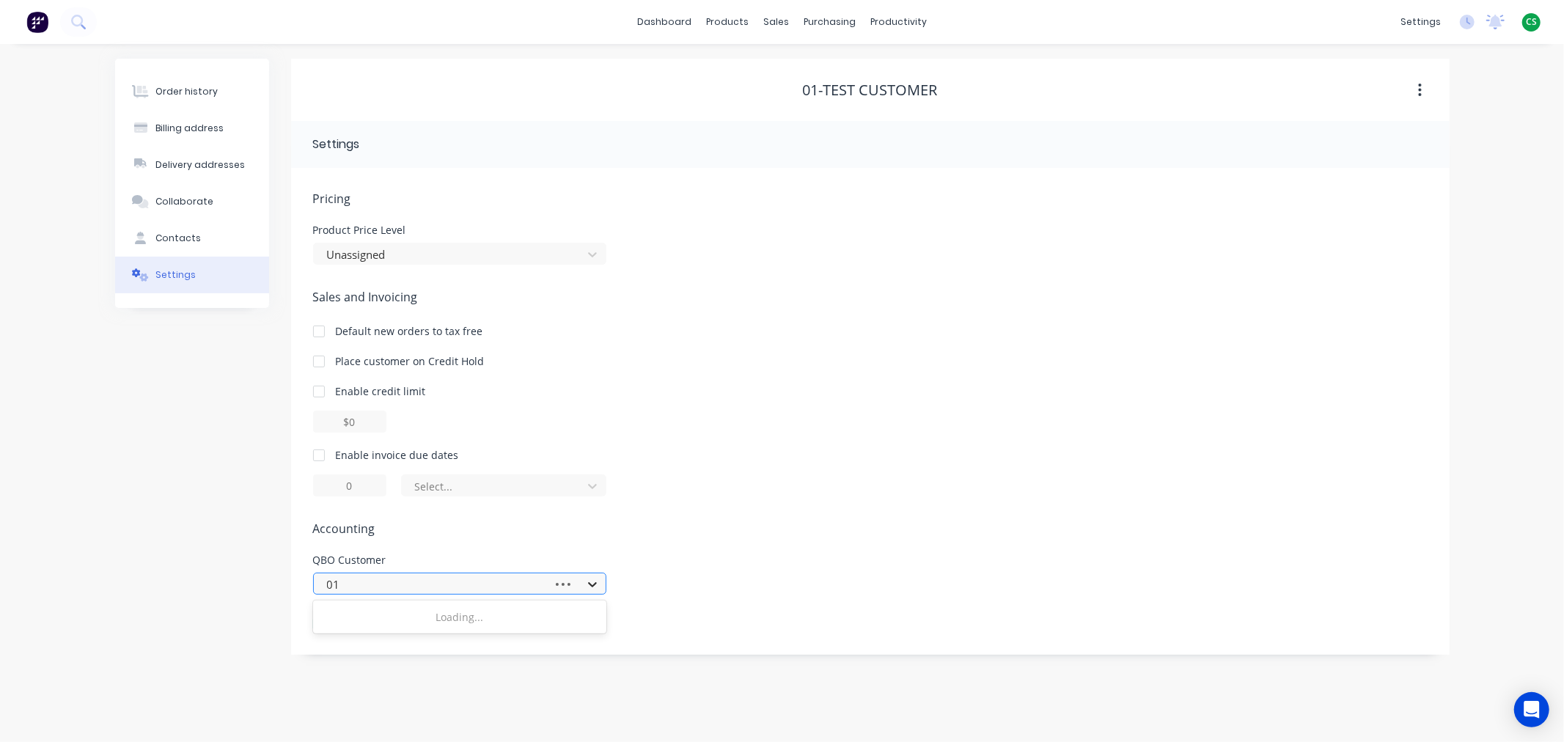
click at [589, 583] on icon at bounding box center [592, 584] width 9 height 5
click at [194, 89] on div "Order history" at bounding box center [181, 91] width 62 height 13
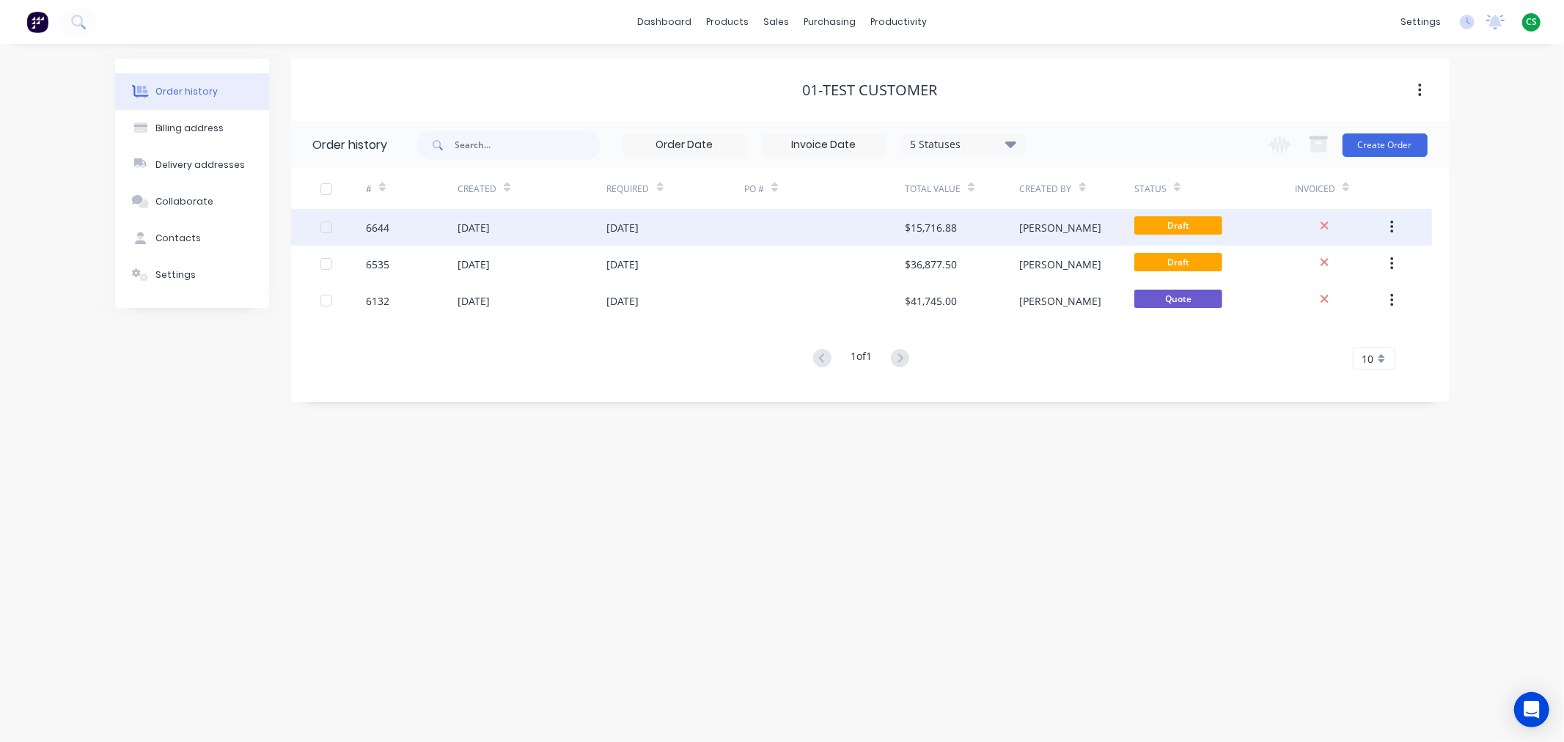
click at [529, 229] on div "[DATE]" at bounding box center [531, 227] width 149 height 37
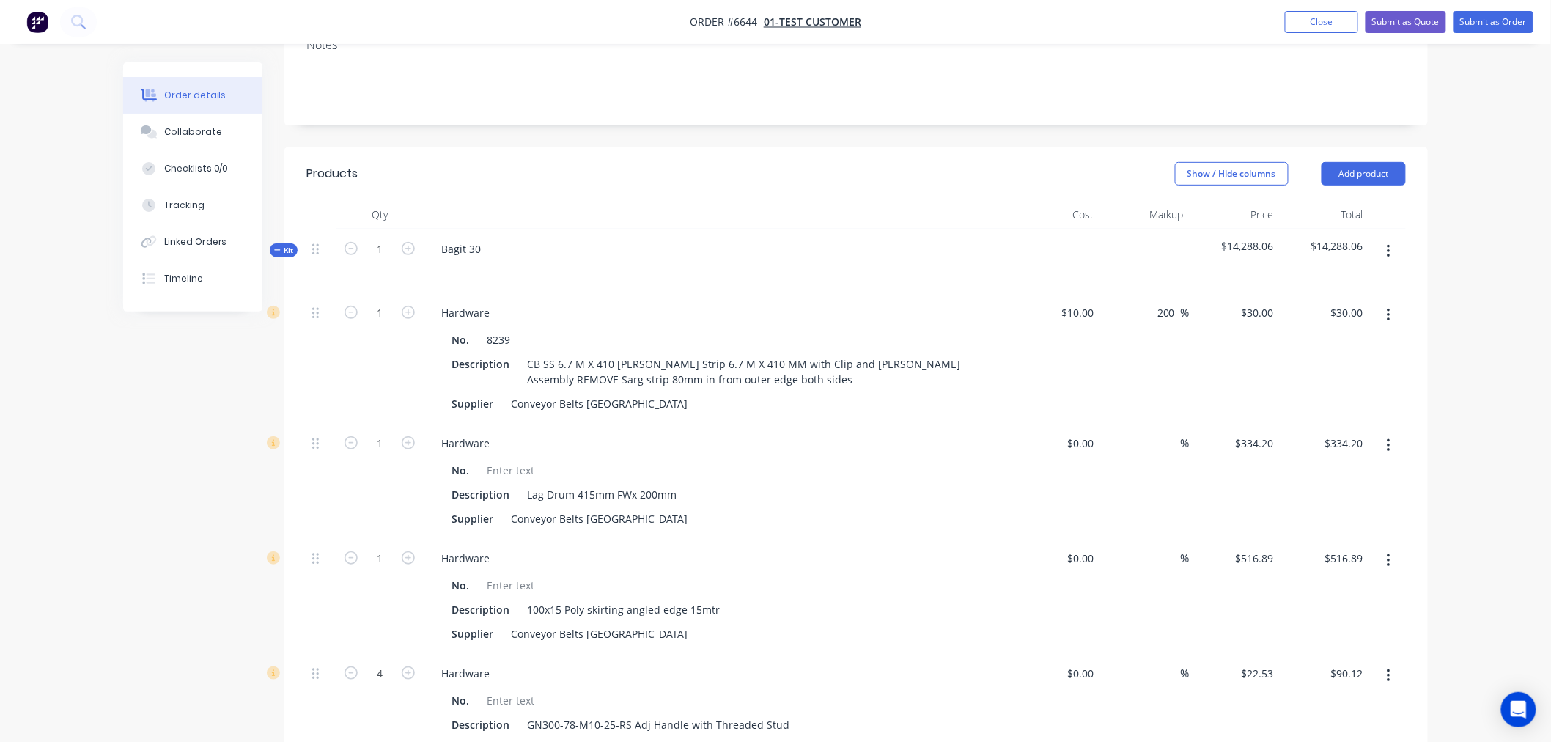
scroll to position [244, 0]
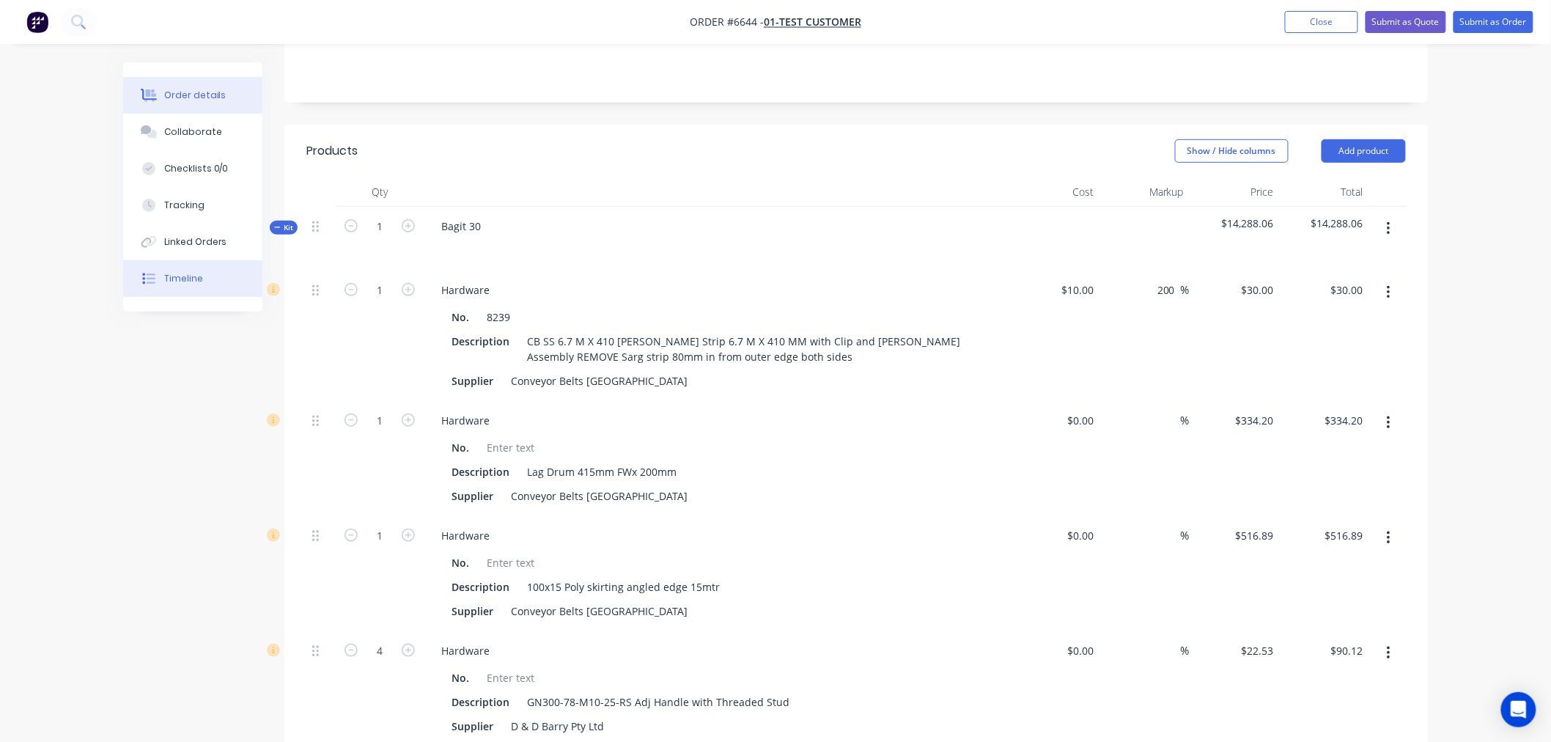
click at [191, 284] on button "Timeline" at bounding box center [192, 278] width 139 height 37
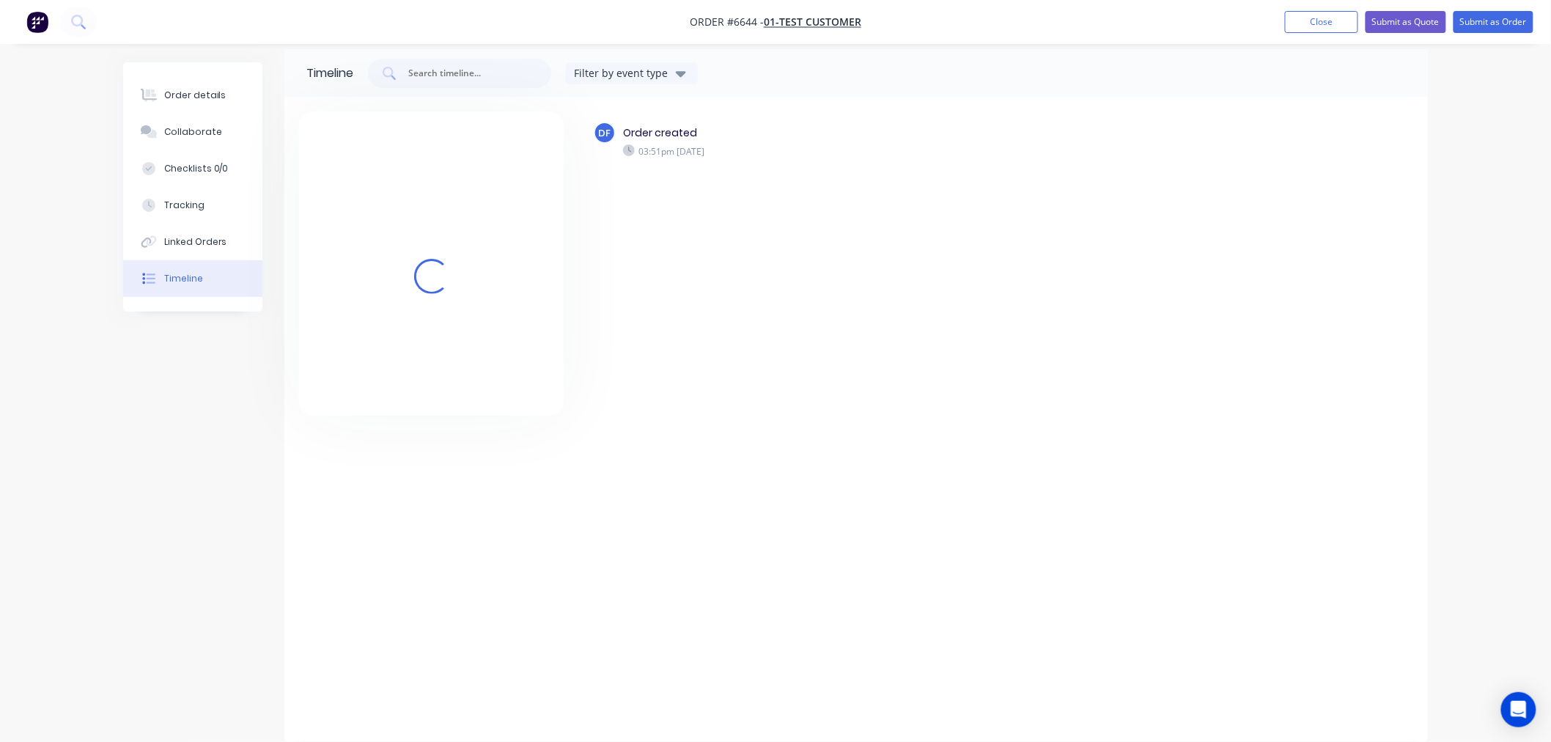
scroll to position [12, 0]
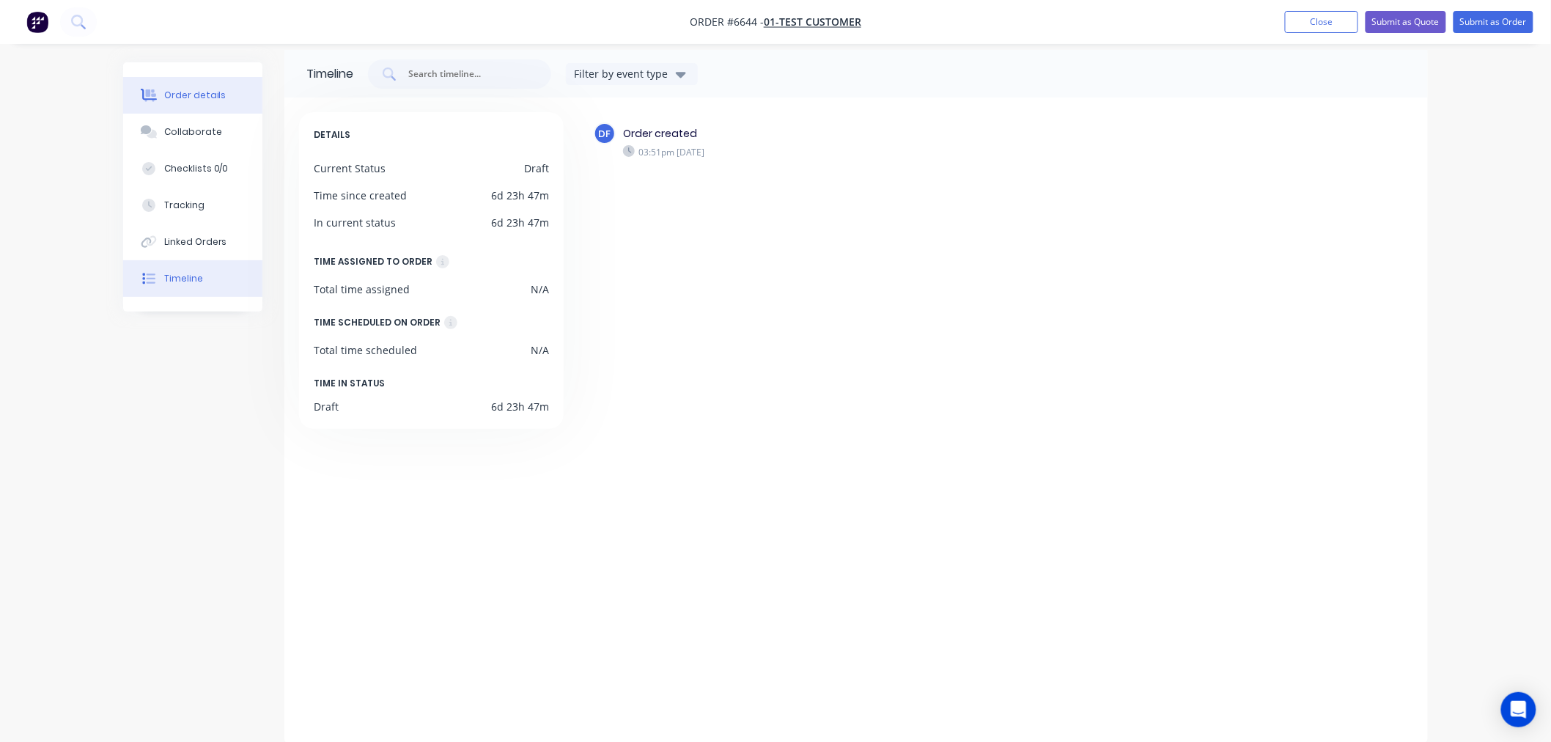
click at [199, 91] on div "Order details" at bounding box center [195, 95] width 62 height 13
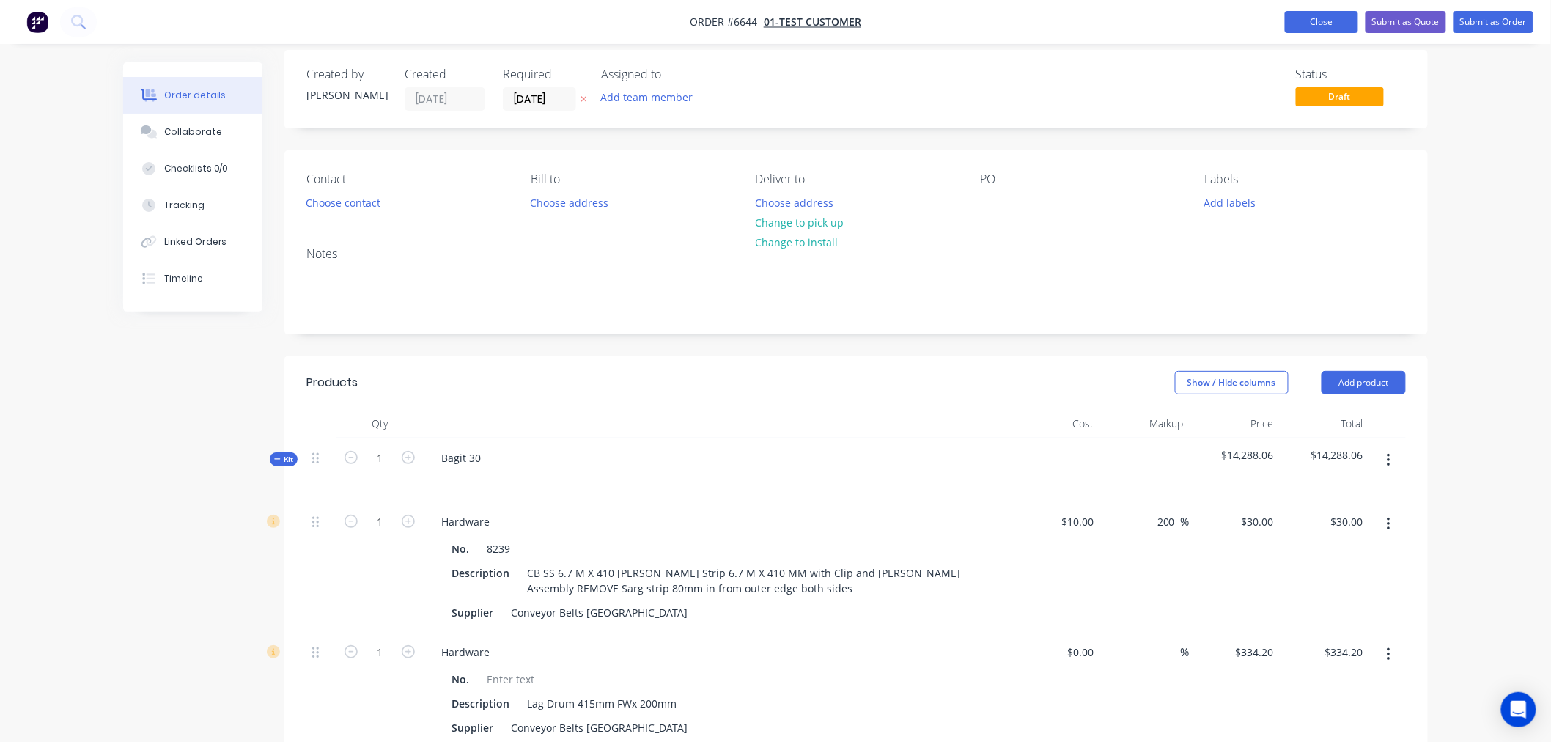
click at [1322, 26] on button "Close" at bounding box center [1321, 22] width 73 height 22
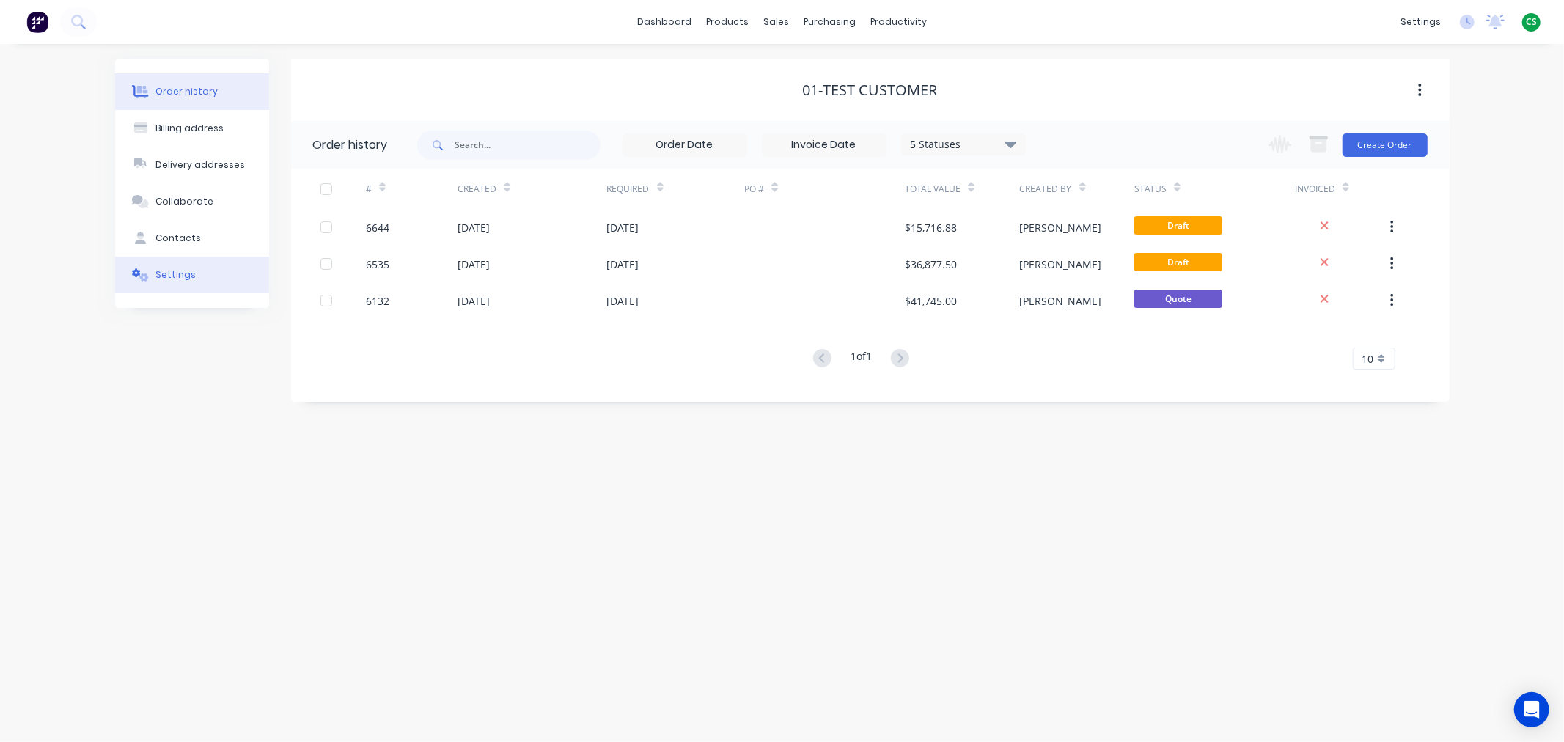
click at [166, 273] on div "Settings" at bounding box center [175, 274] width 40 height 13
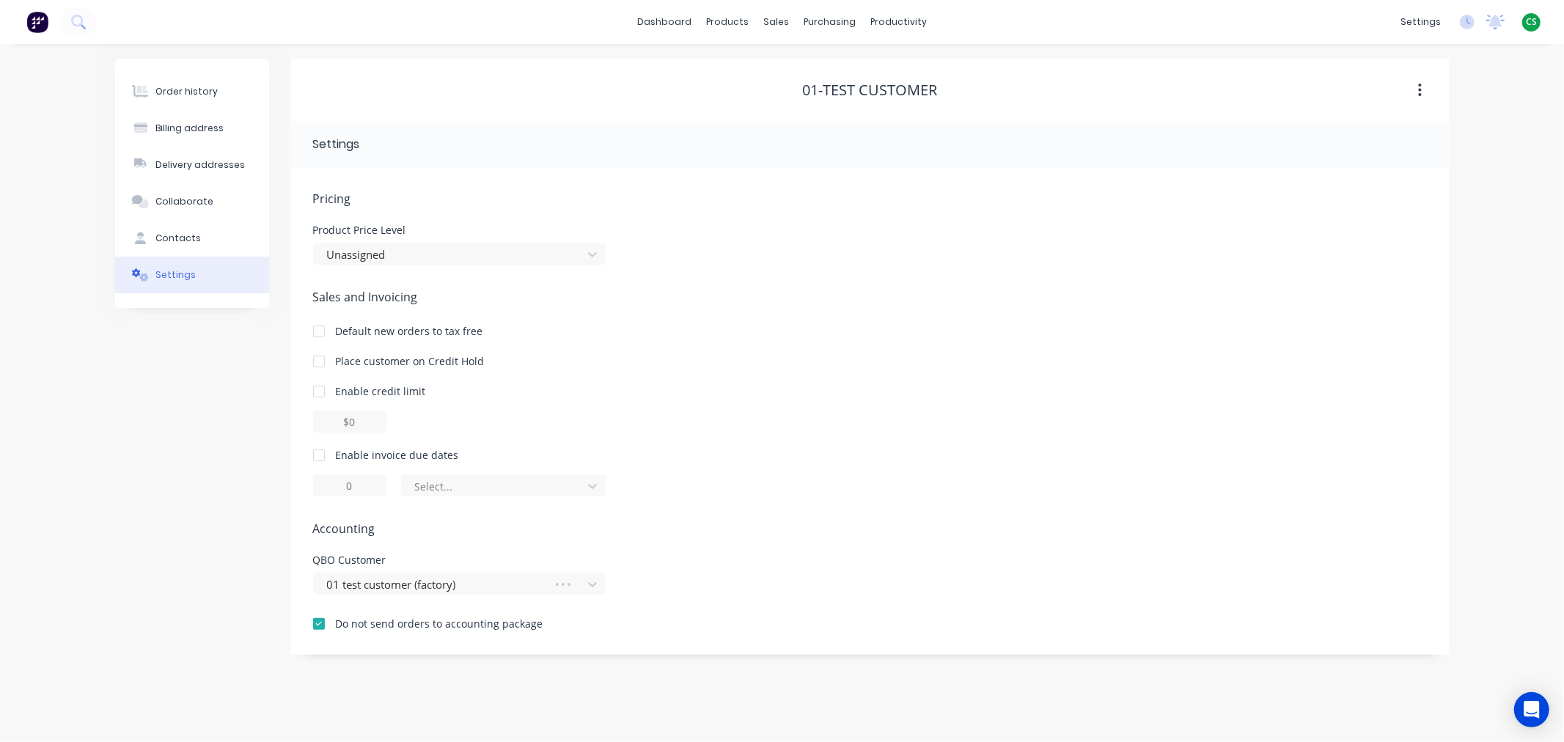
click at [194, 430] on div "Order history Billing address Delivery addresses Collaborate Contacts Settings" at bounding box center [192, 357] width 154 height 596
click at [315, 627] on div at bounding box center [318, 623] width 29 height 29
click at [115, 551] on div "Order history Billing address Delivery addresses Collaborate Contacts Settings" at bounding box center [192, 357] width 154 height 596
click at [1157, 38] on div "dashboard products sales purchasing productivity dashboard products Product Cat…" at bounding box center [782, 22] width 1564 height 44
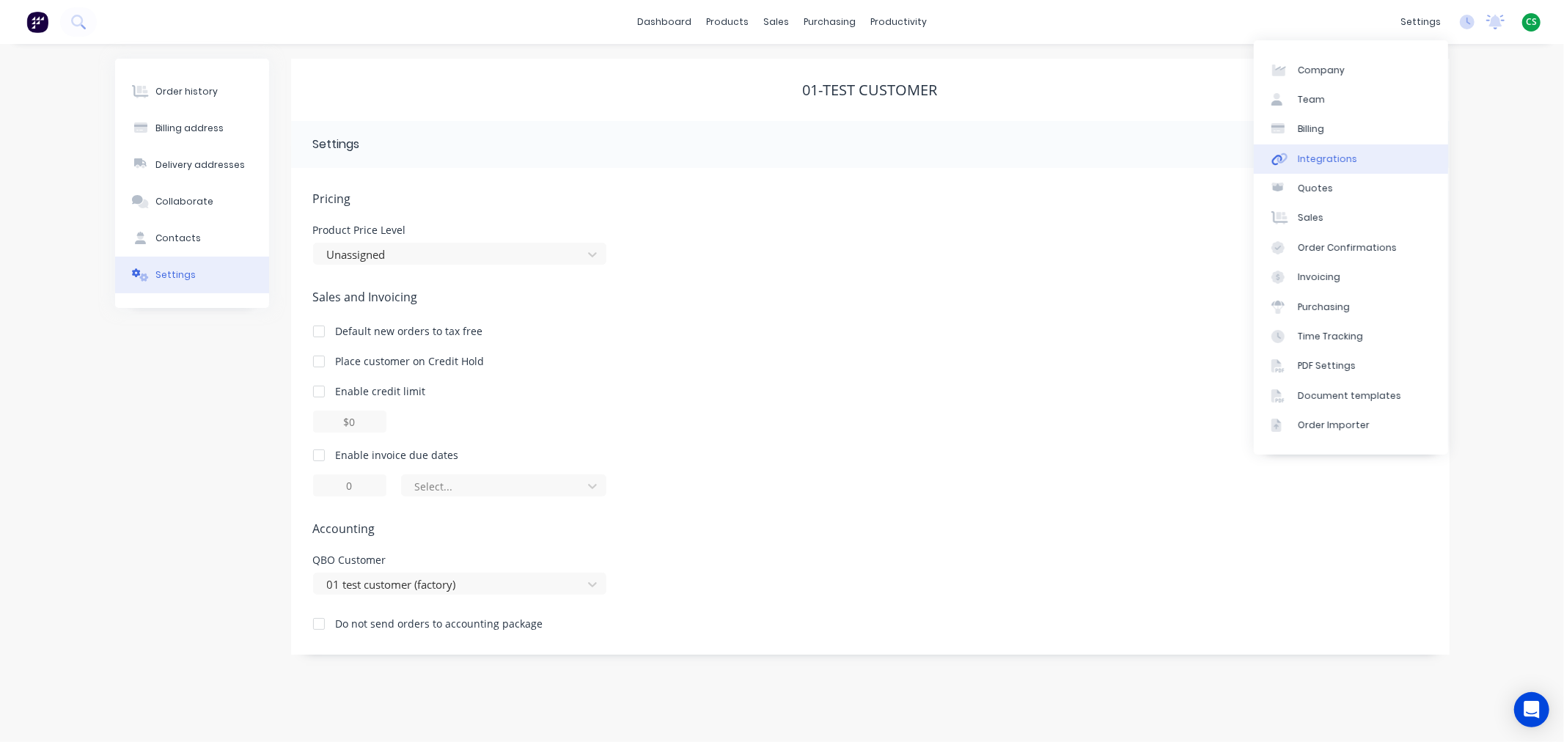
click at [1342, 162] on div "Integrations" at bounding box center [1326, 158] width 59 height 13
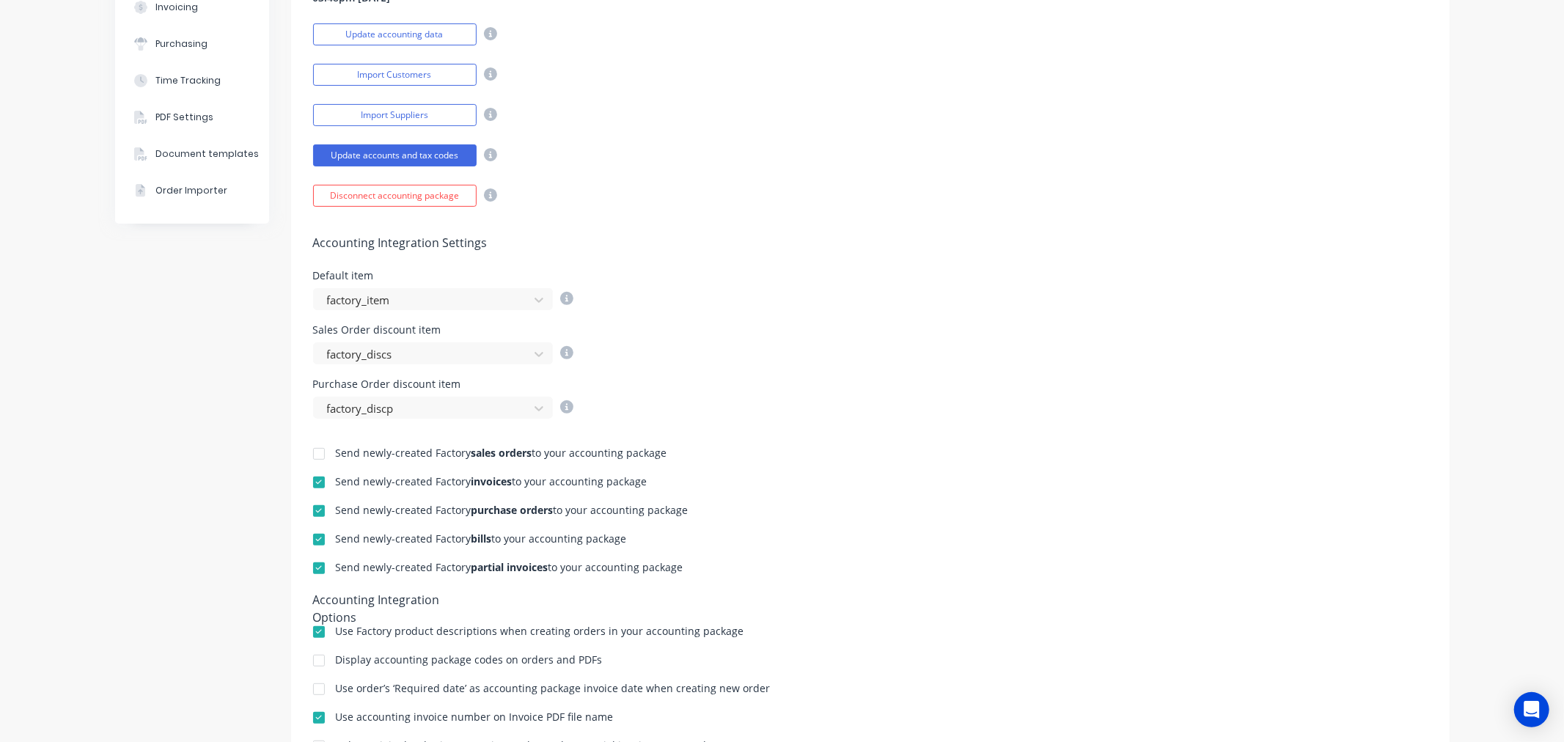
scroll to position [413, 0]
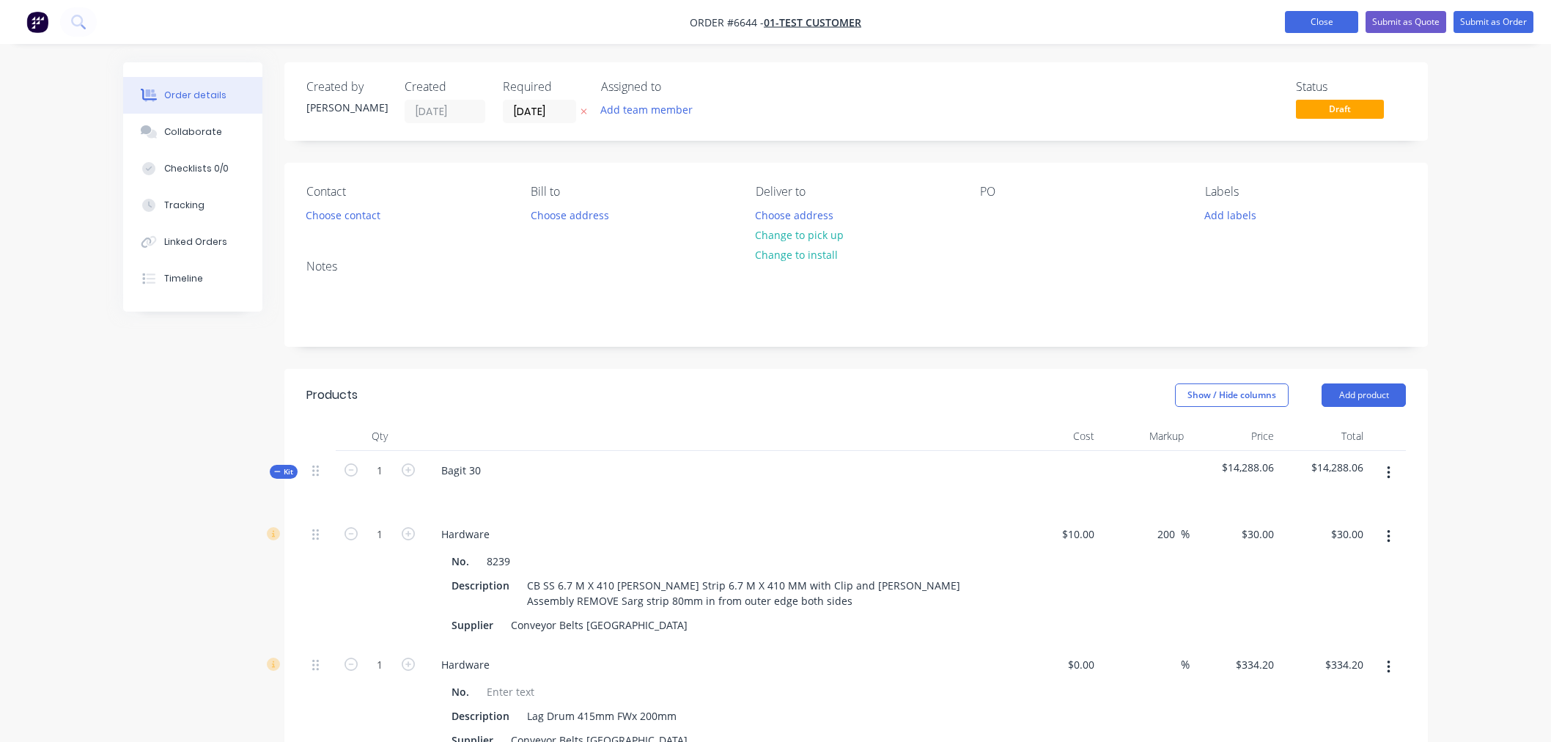
scroll to position [12, 0]
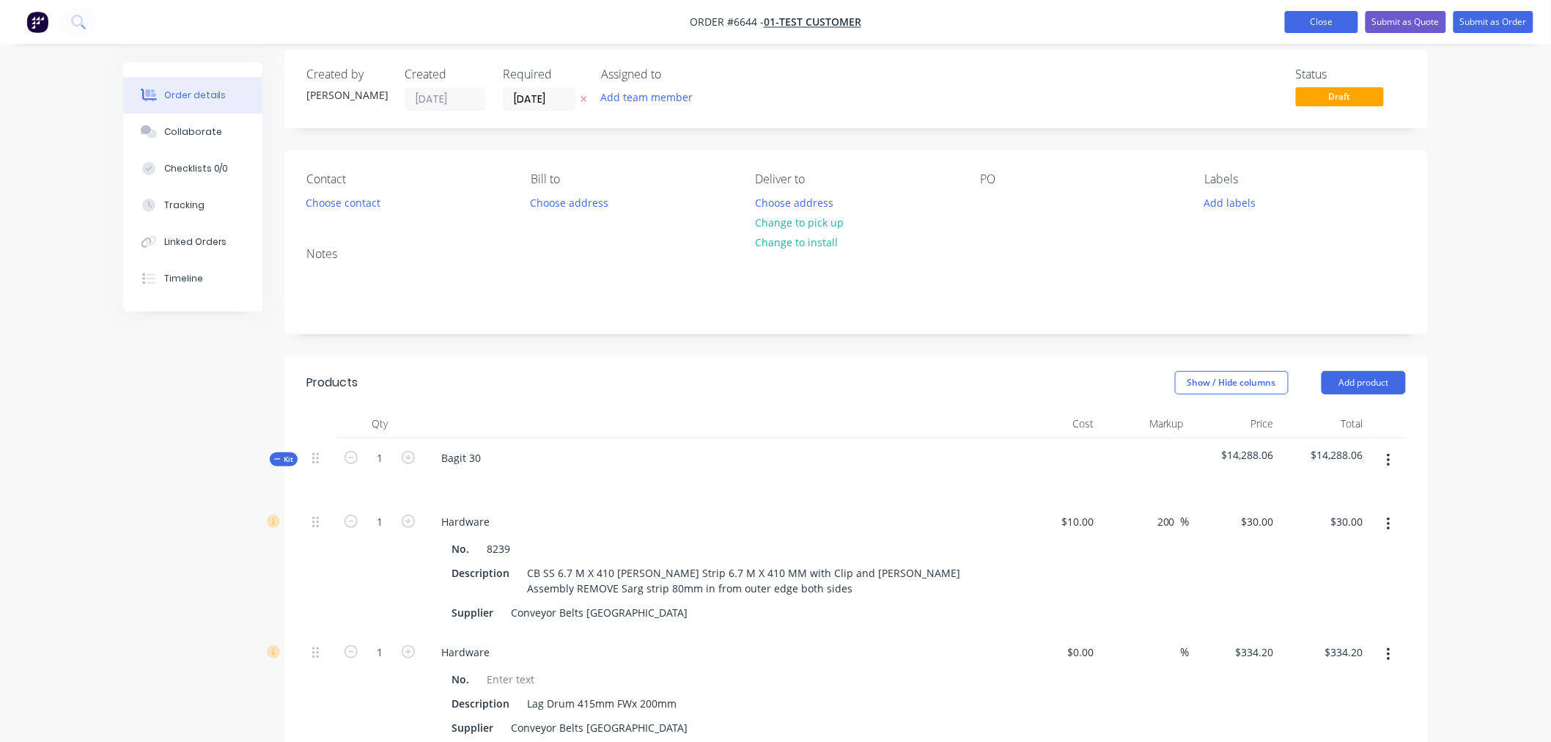
click at [1310, 27] on button "Close" at bounding box center [1321, 22] width 73 height 22
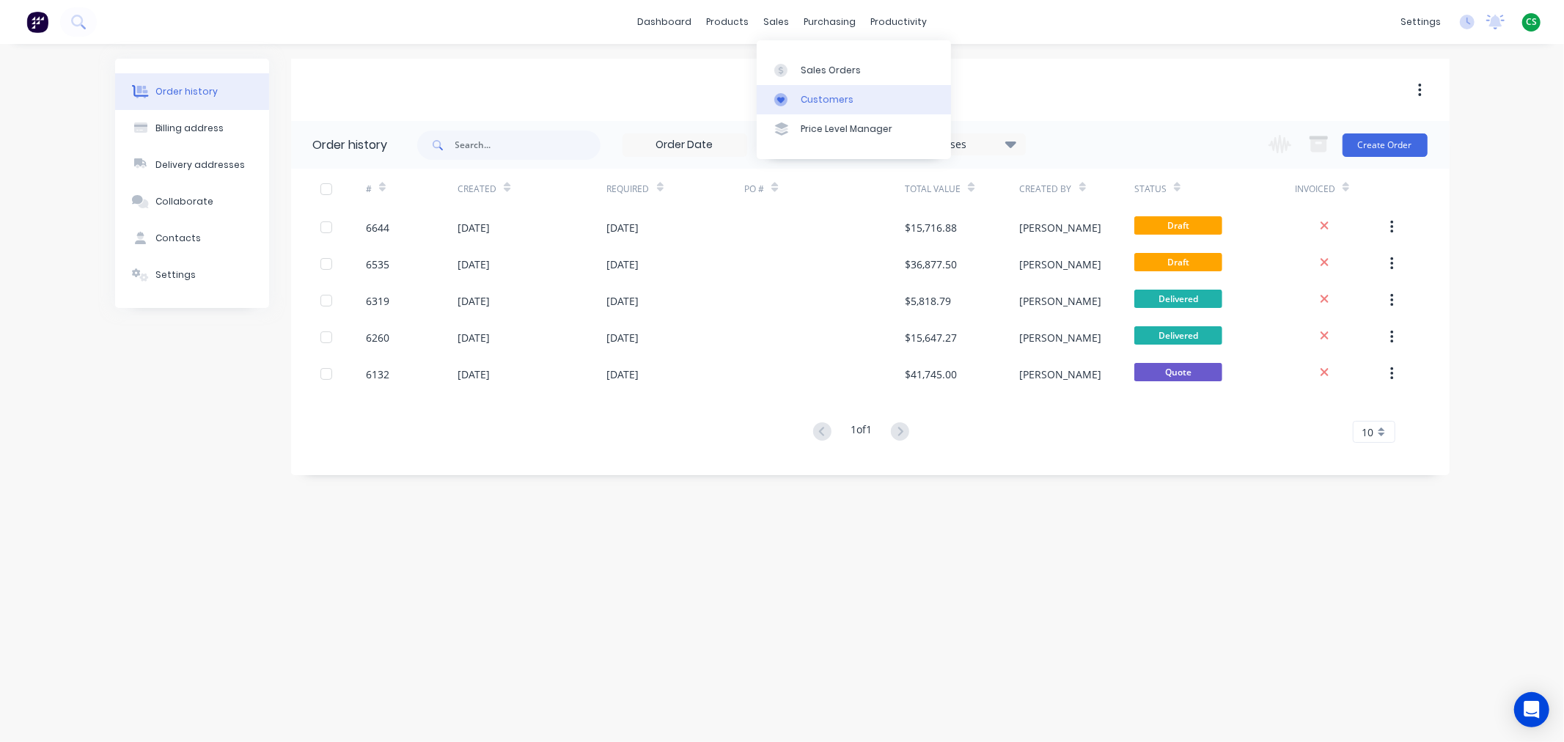
click at [803, 98] on div "Customers" at bounding box center [826, 99] width 53 height 13
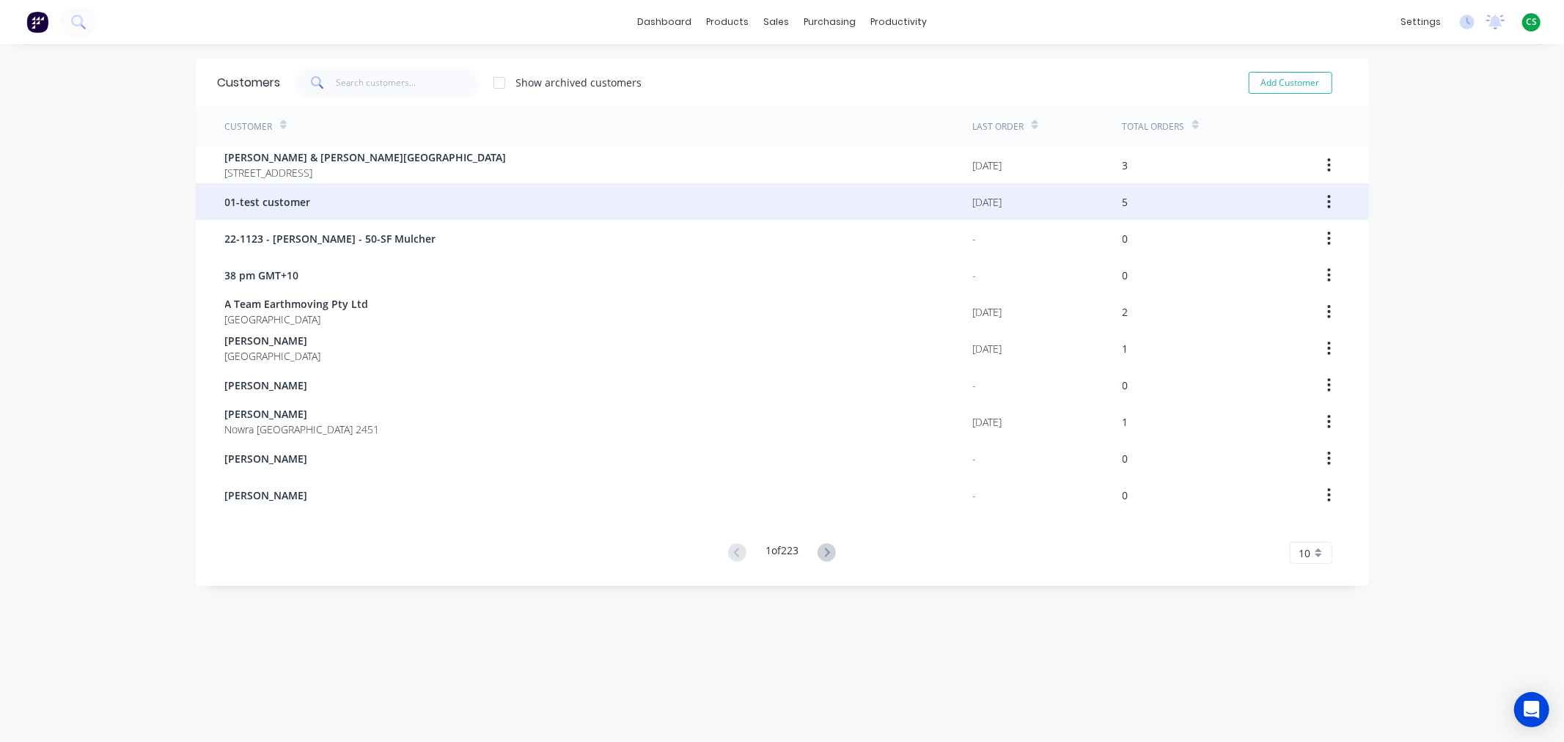
click at [262, 204] on span "01-test customer" at bounding box center [268, 201] width 86 height 15
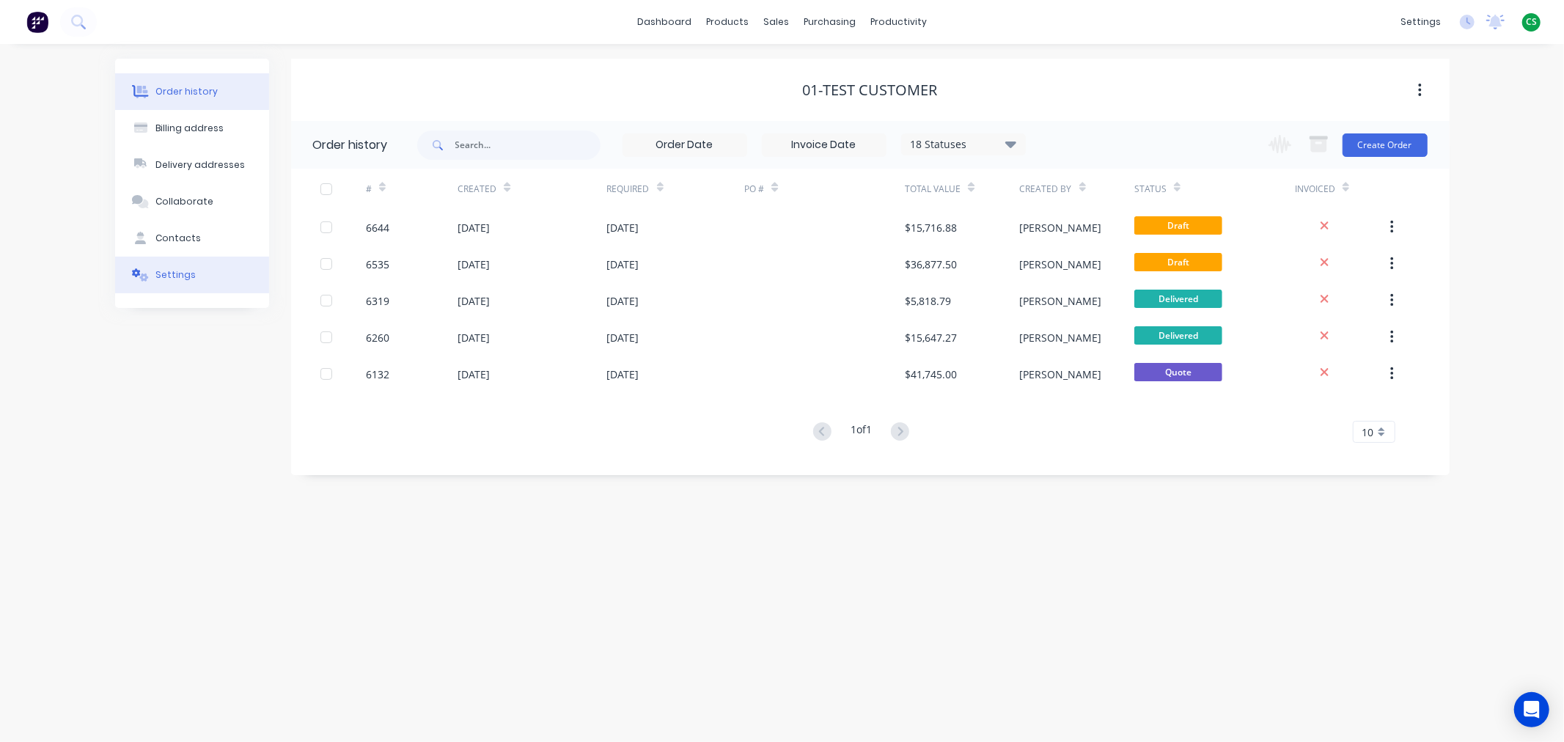
click at [177, 277] on div "Settings" at bounding box center [175, 274] width 40 height 13
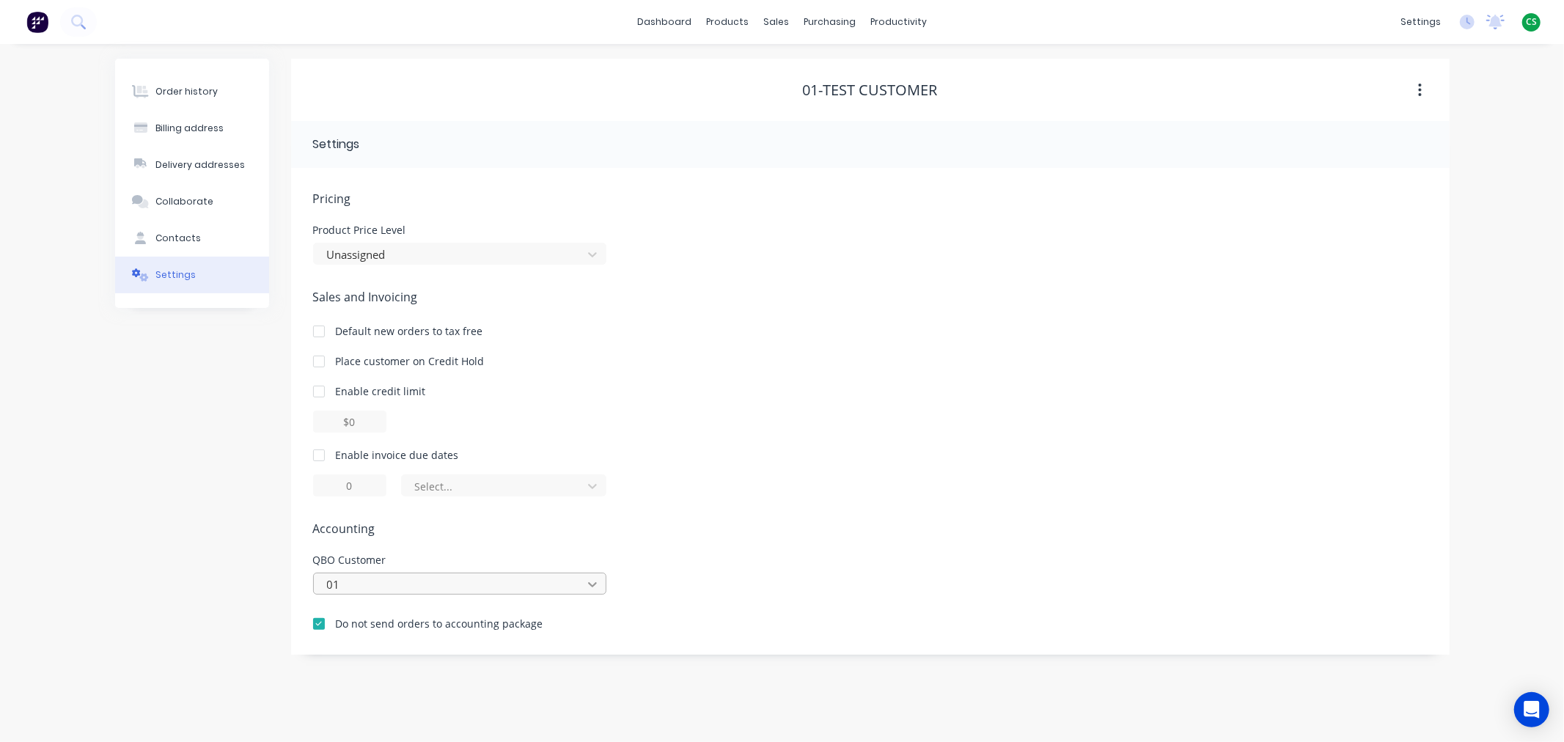
click at [589, 585] on icon at bounding box center [592, 584] width 15 height 15
click at [589, 586] on icon at bounding box center [592, 584] width 15 height 15
click at [86, 561] on div "Order history Billing address Delivery addresses Collaborate Contacts Settings …" at bounding box center [782, 393] width 1564 height 698
click at [177, 85] on div "Order history" at bounding box center [186, 91] width 62 height 13
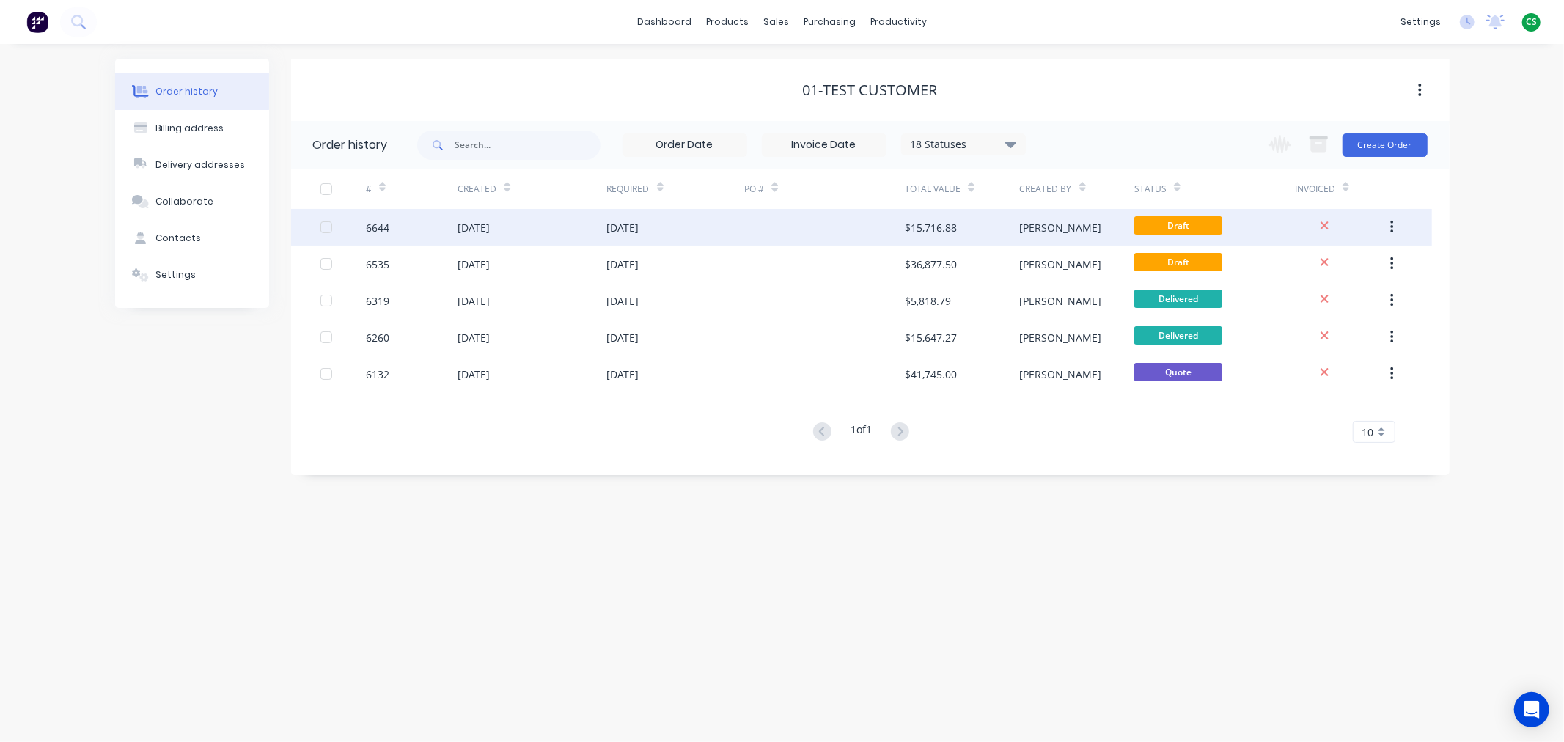
click at [1397, 224] on button "button" at bounding box center [1391, 227] width 34 height 26
click at [622, 229] on div "[DATE]" at bounding box center [623, 227] width 32 height 15
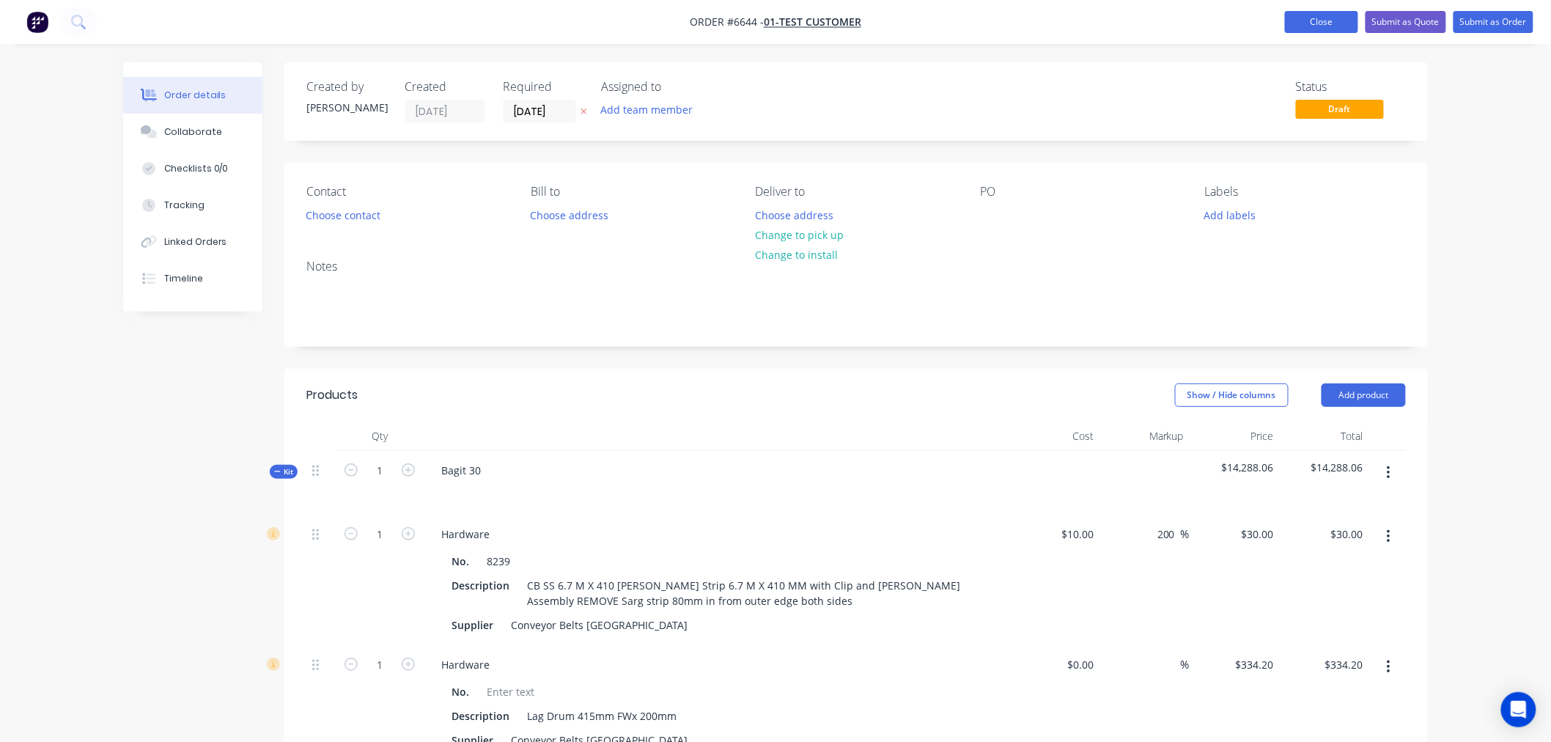
click at [1308, 17] on button "Close" at bounding box center [1321, 22] width 73 height 22
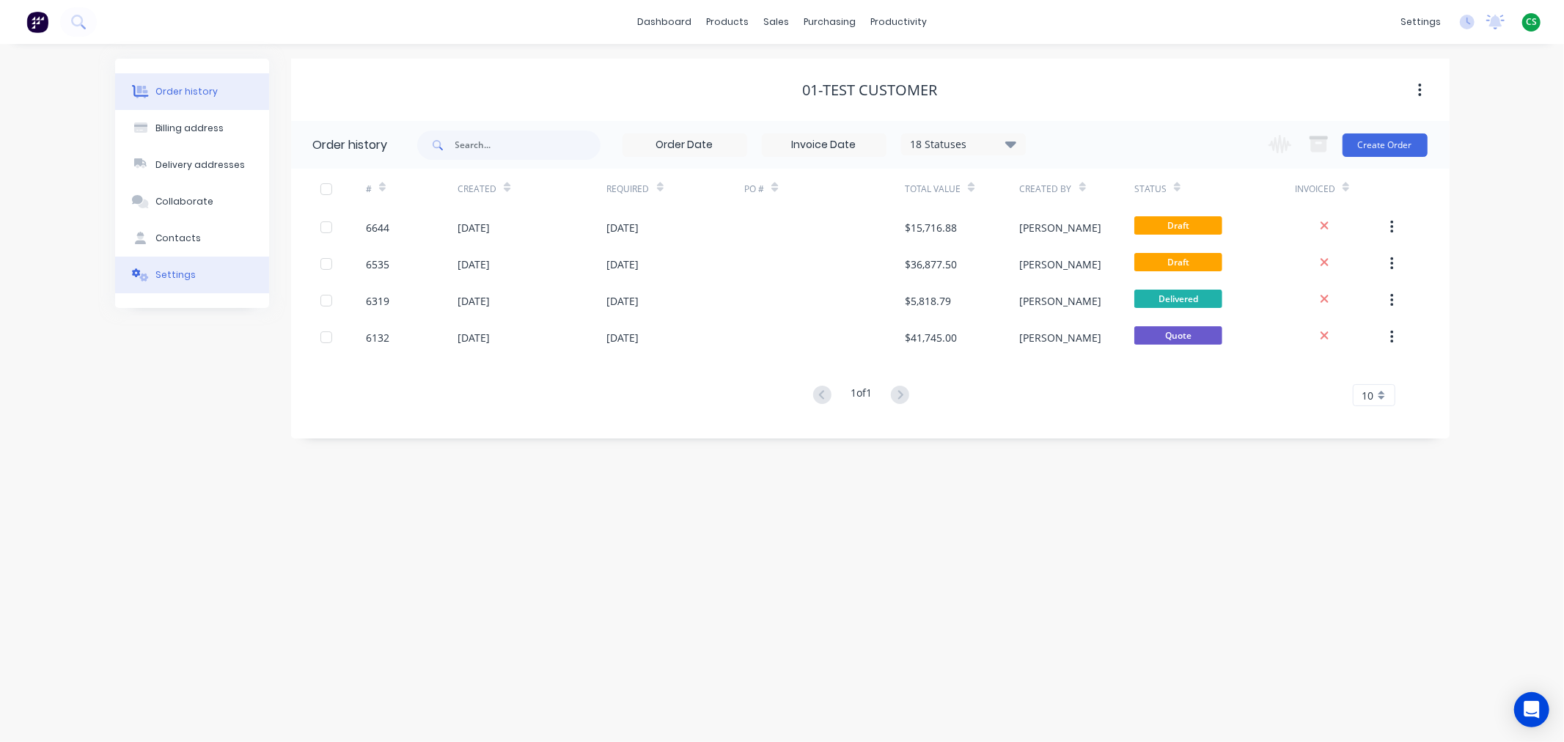
click at [172, 267] on button "Settings" at bounding box center [192, 275] width 154 height 37
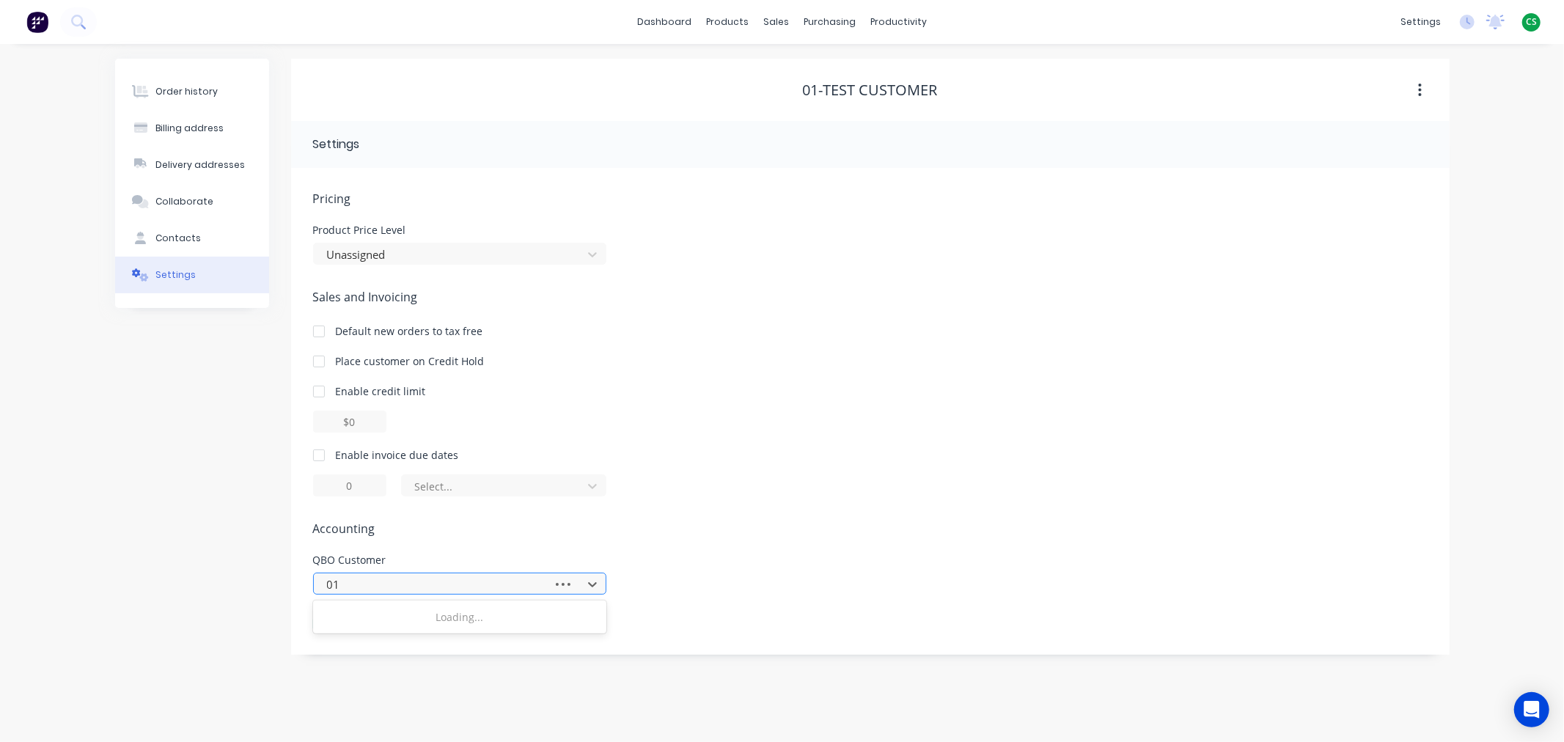
click at [506, 585] on div at bounding box center [435, 584] width 220 height 18
click at [237, 590] on div "Order history Billing address Delivery addresses Collaborate Contacts Settings" at bounding box center [192, 357] width 154 height 596
click at [193, 92] on div "Order history" at bounding box center [186, 91] width 62 height 13
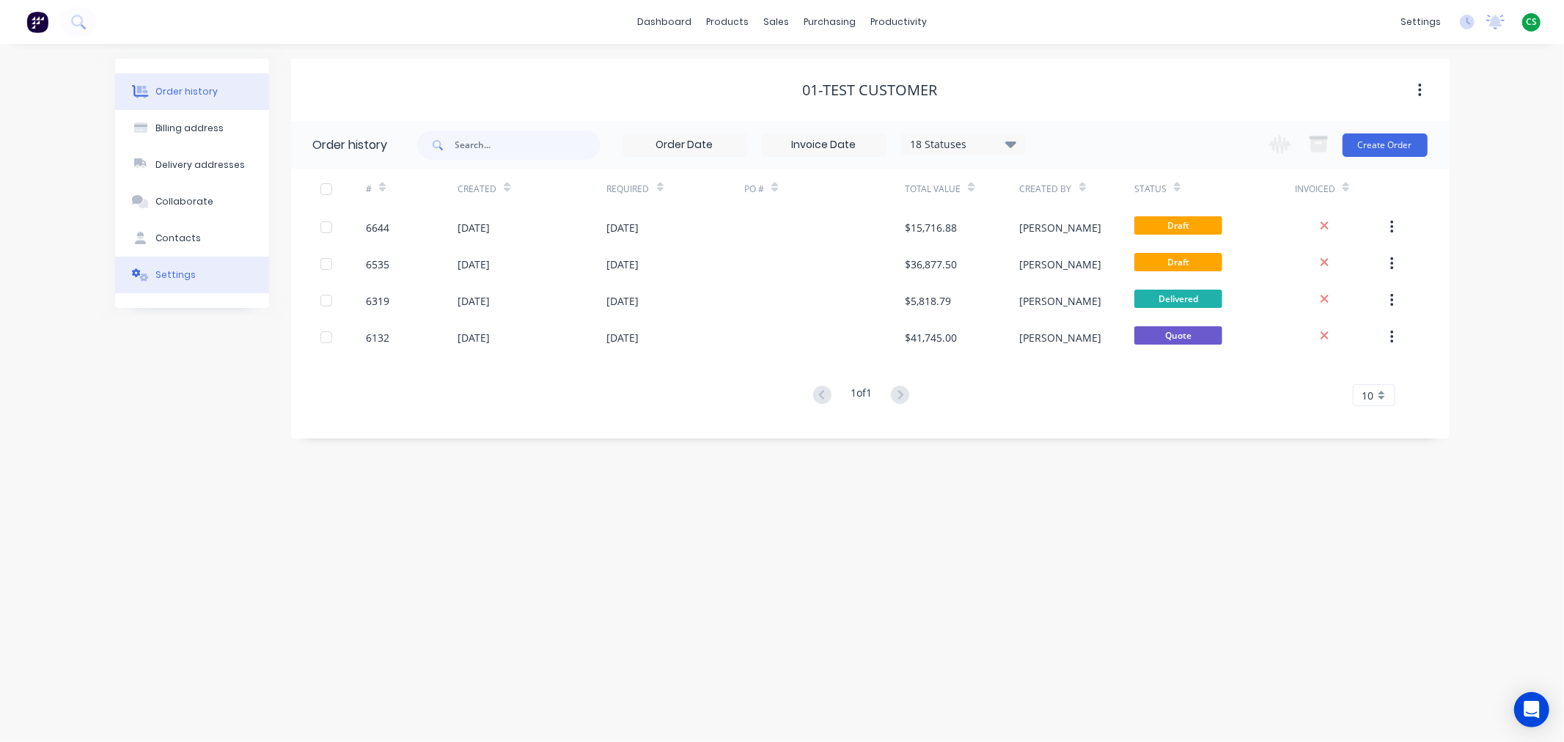
click at [173, 273] on div "Settings" at bounding box center [175, 274] width 40 height 13
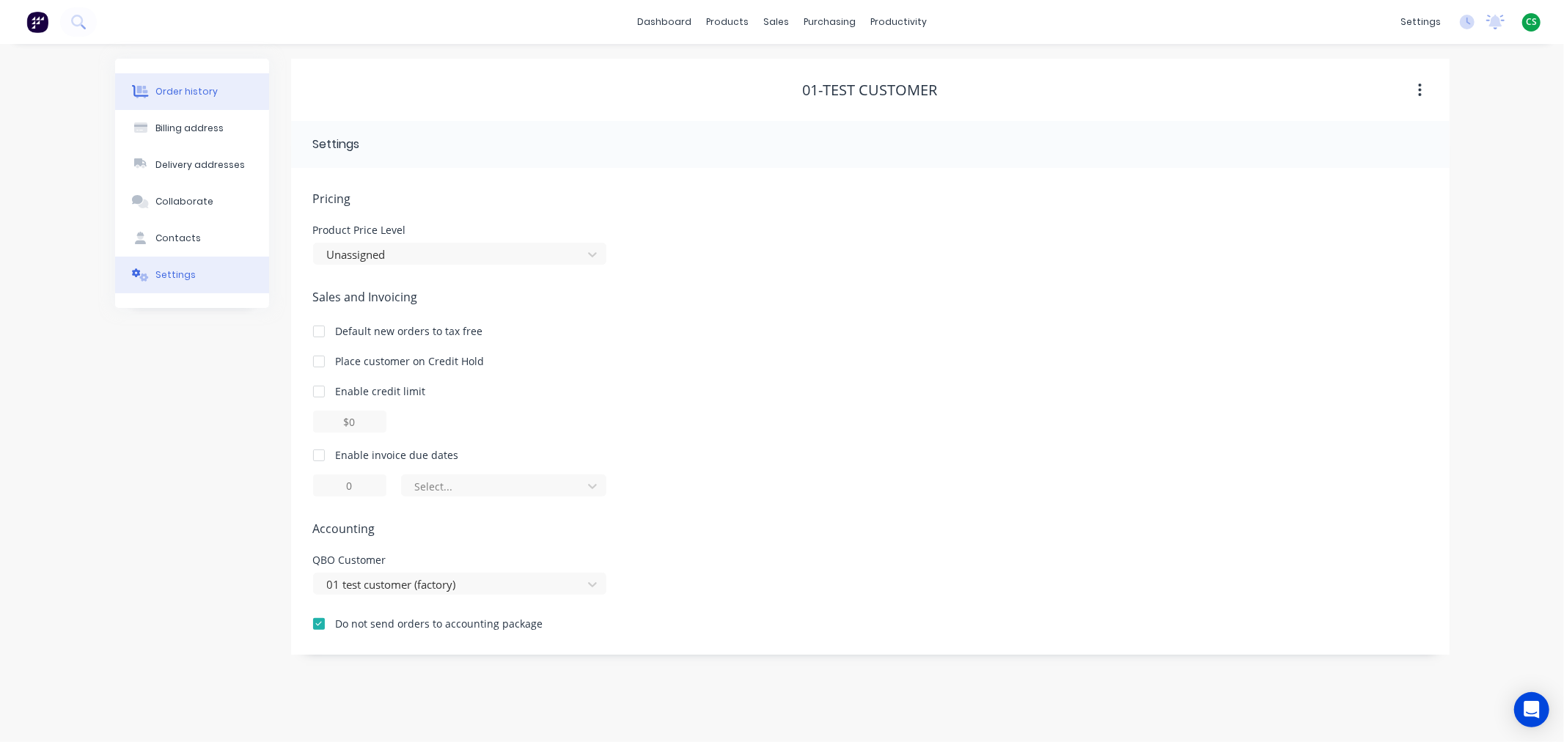
click at [201, 92] on div "Order history" at bounding box center [186, 91] width 62 height 13
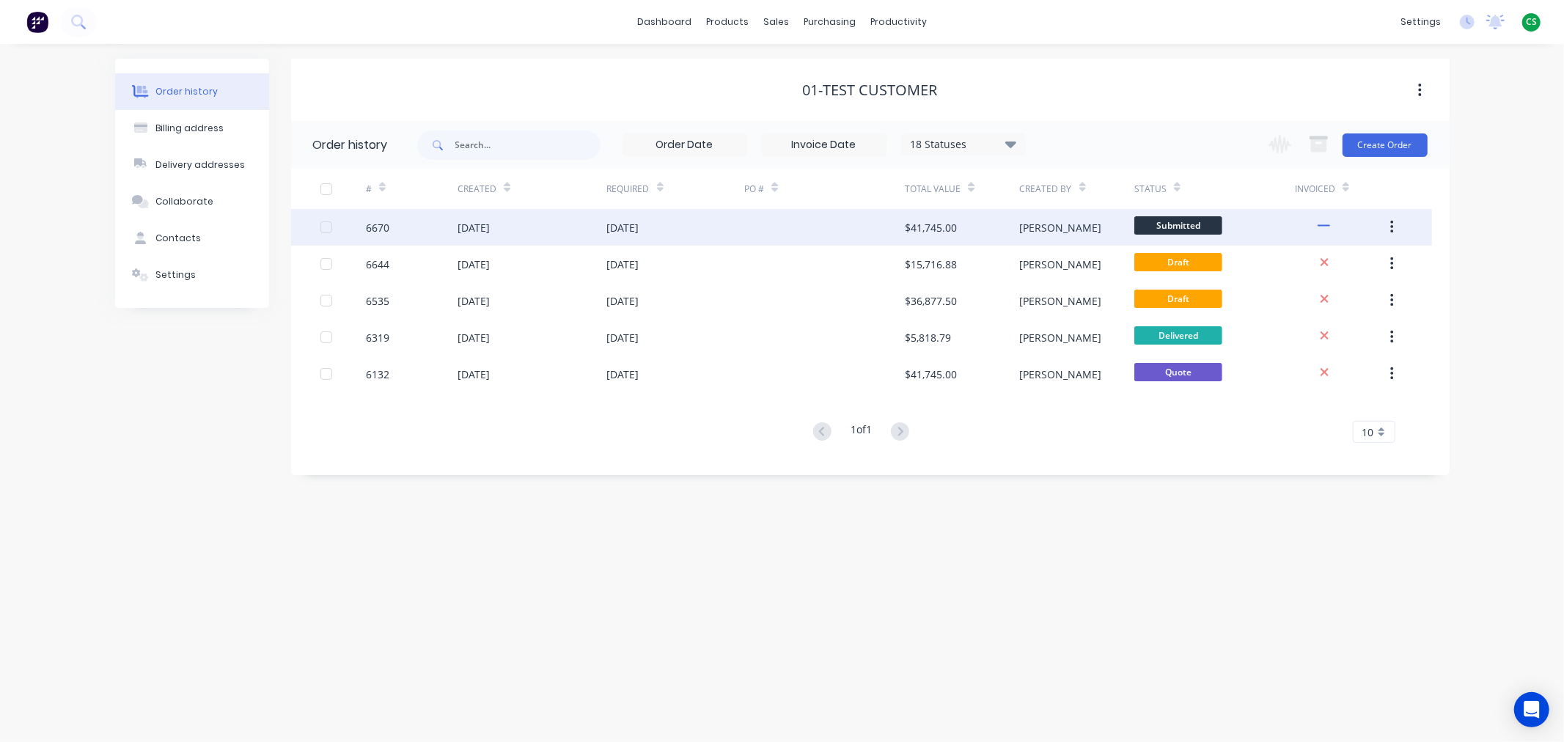
click at [419, 224] on div "6670" at bounding box center [412, 227] width 92 height 37
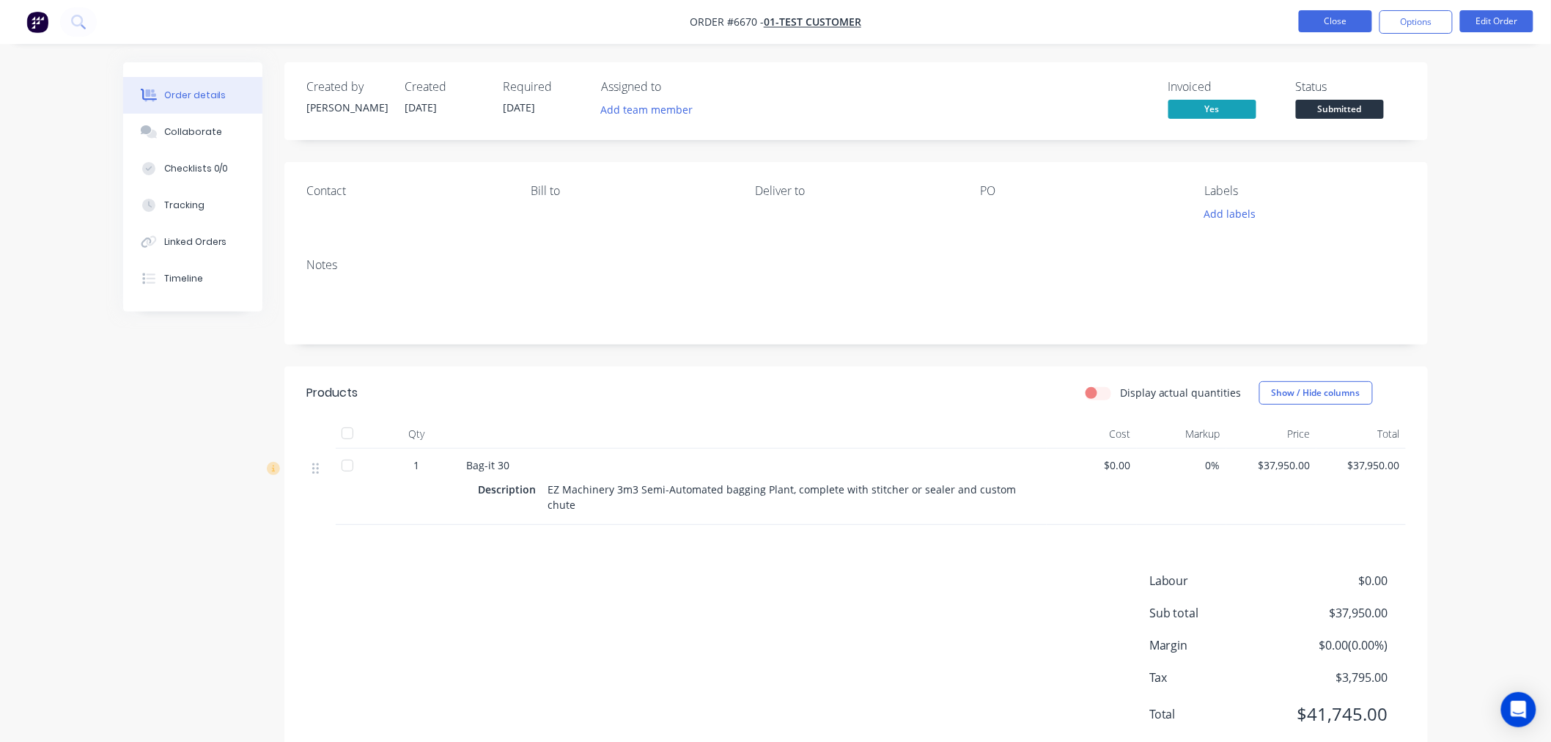
click at [1317, 23] on button "Close" at bounding box center [1335, 21] width 73 height 22
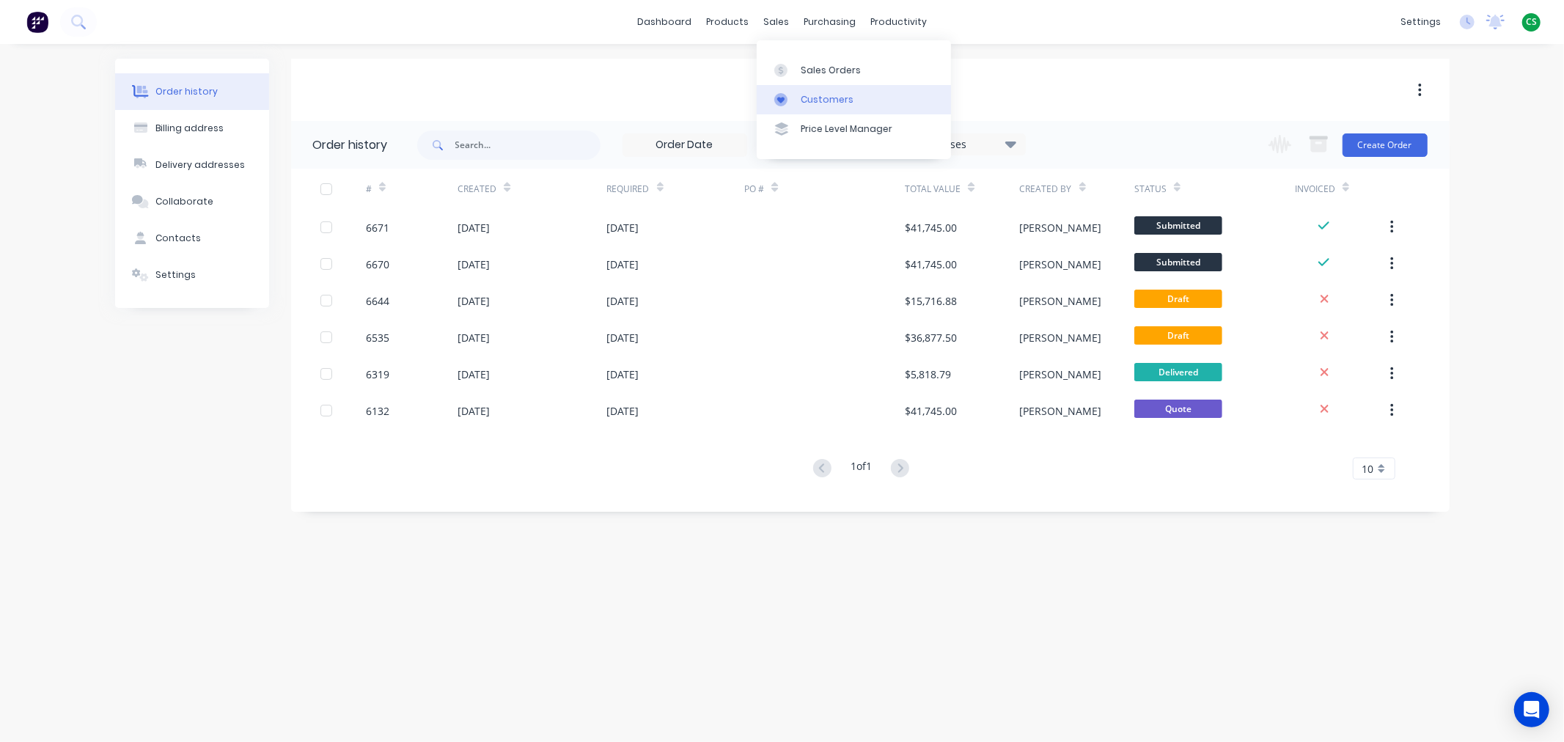
click at [811, 103] on div "Customers" at bounding box center [826, 99] width 53 height 13
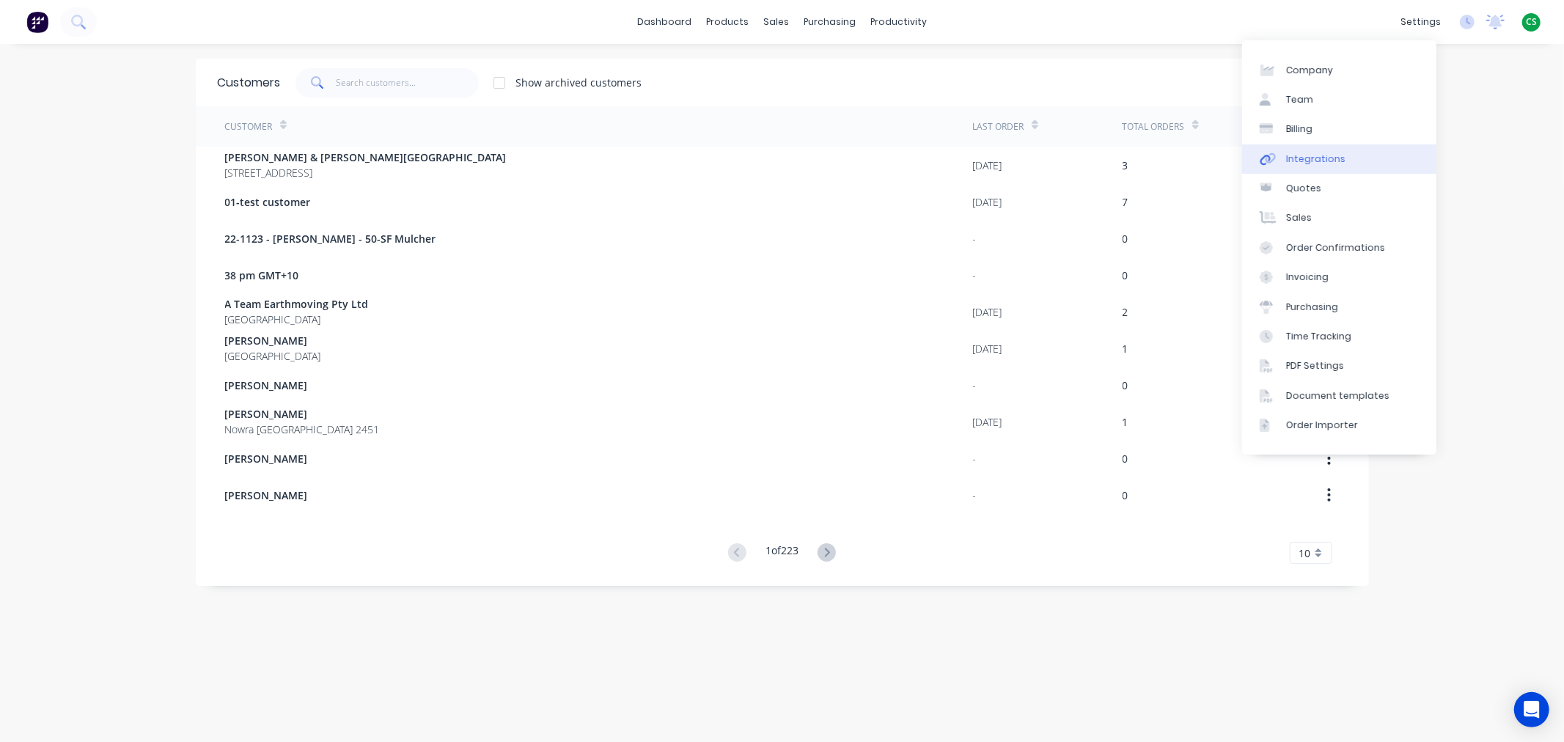
click at [1332, 155] on div "Integrations" at bounding box center [1315, 158] width 59 height 13
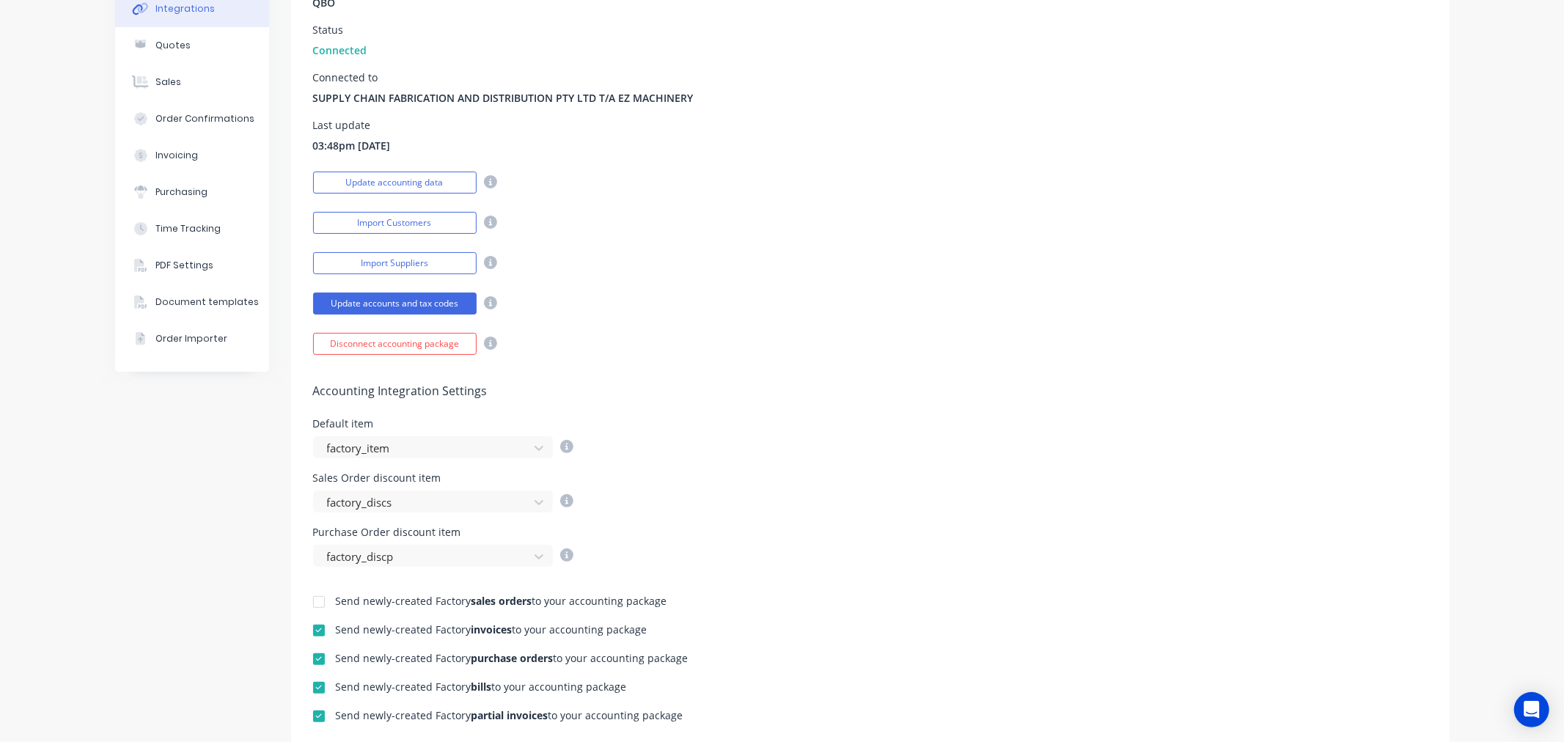
scroll to position [413, 0]
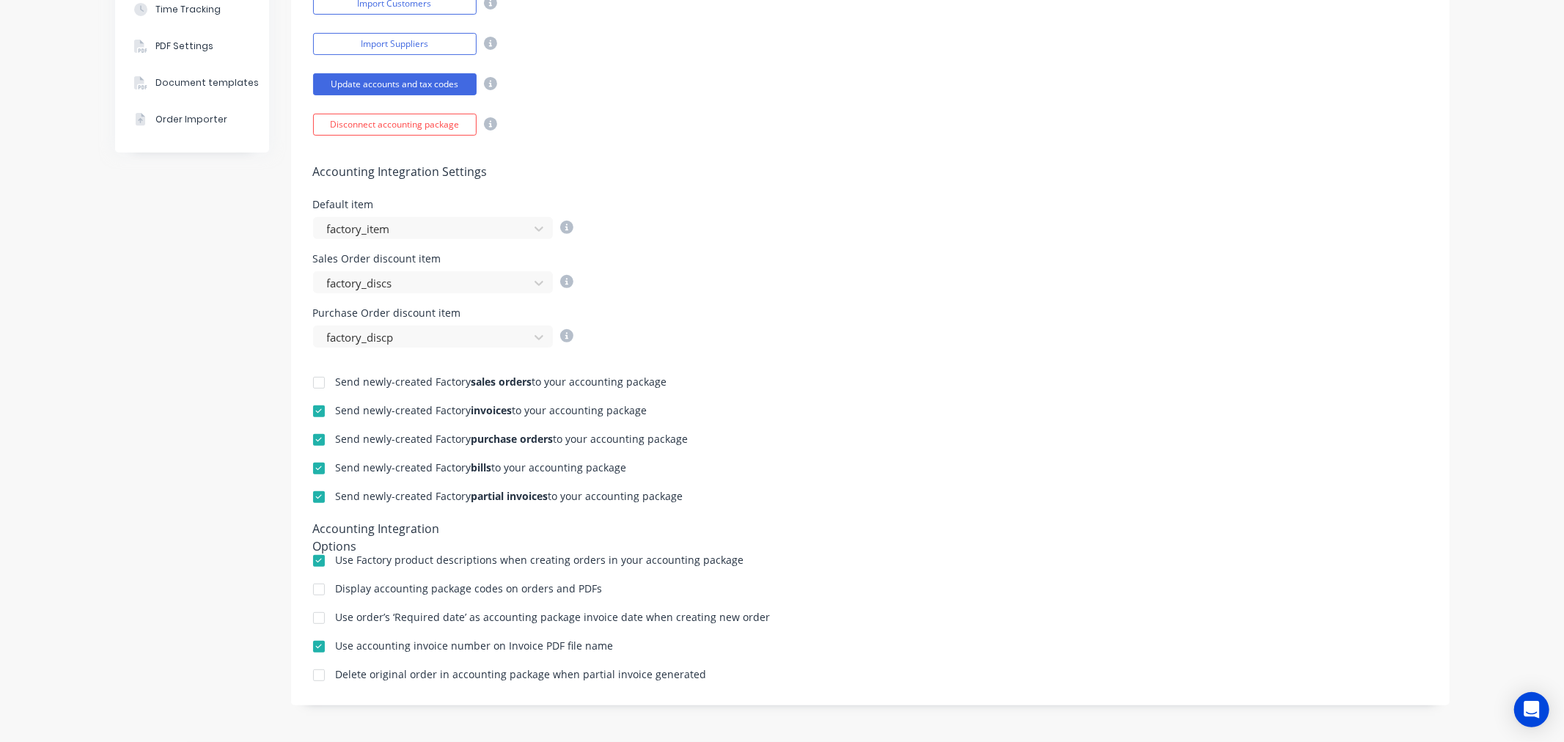
click at [337, 673] on div "Delete original order in accounting package when partial invoice generated" at bounding box center [521, 674] width 371 height 10
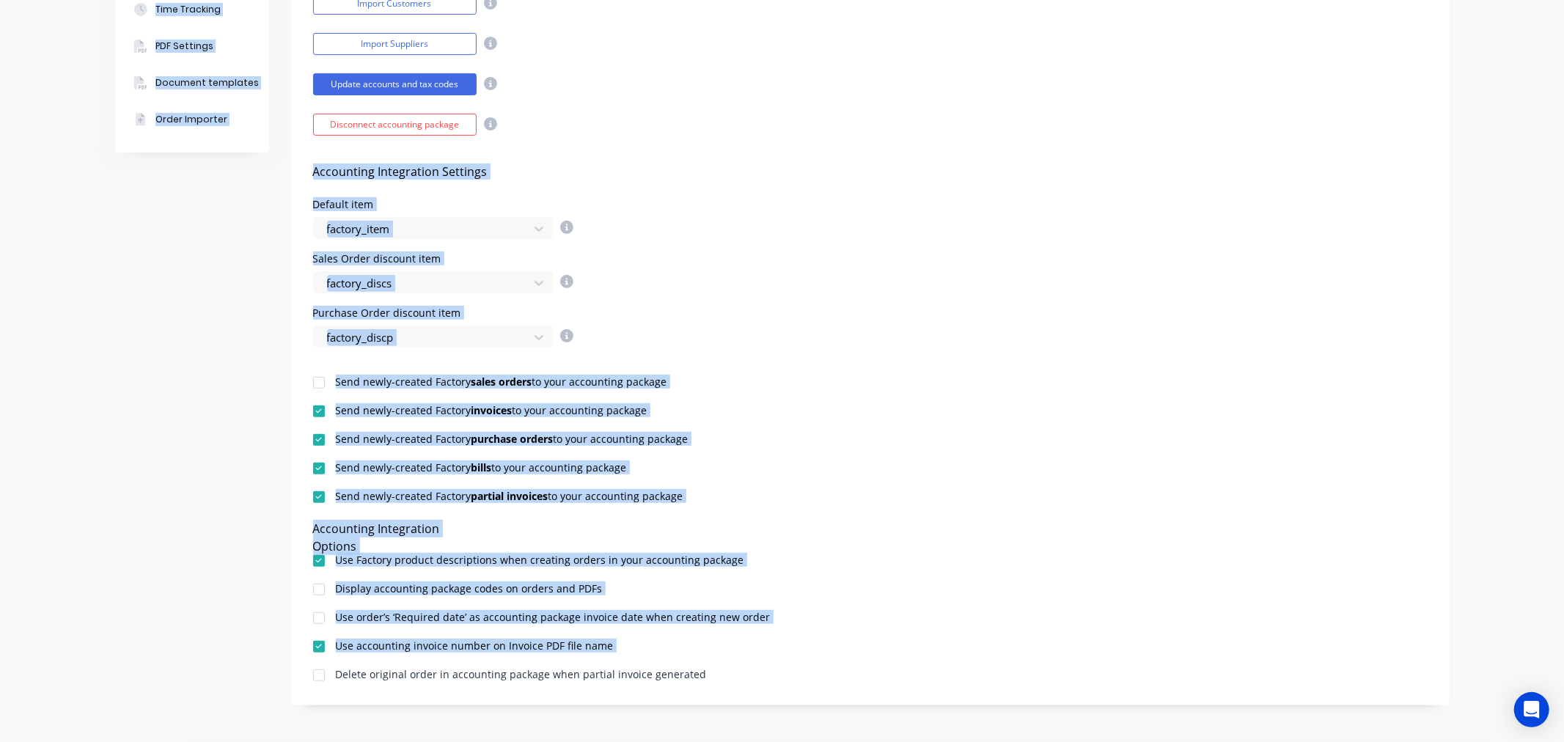
drag, startPoint x: 337, startPoint y: 673, endPoint x: 691, endPoint y: 677, distance: 353.3
click at [691, 677] on div "Delete original order in accounting package when partial invoice generated" at bounding box center [870, 676] width 1114 height 14
copy div "Delete original order in accounting package when partial invoice generated"
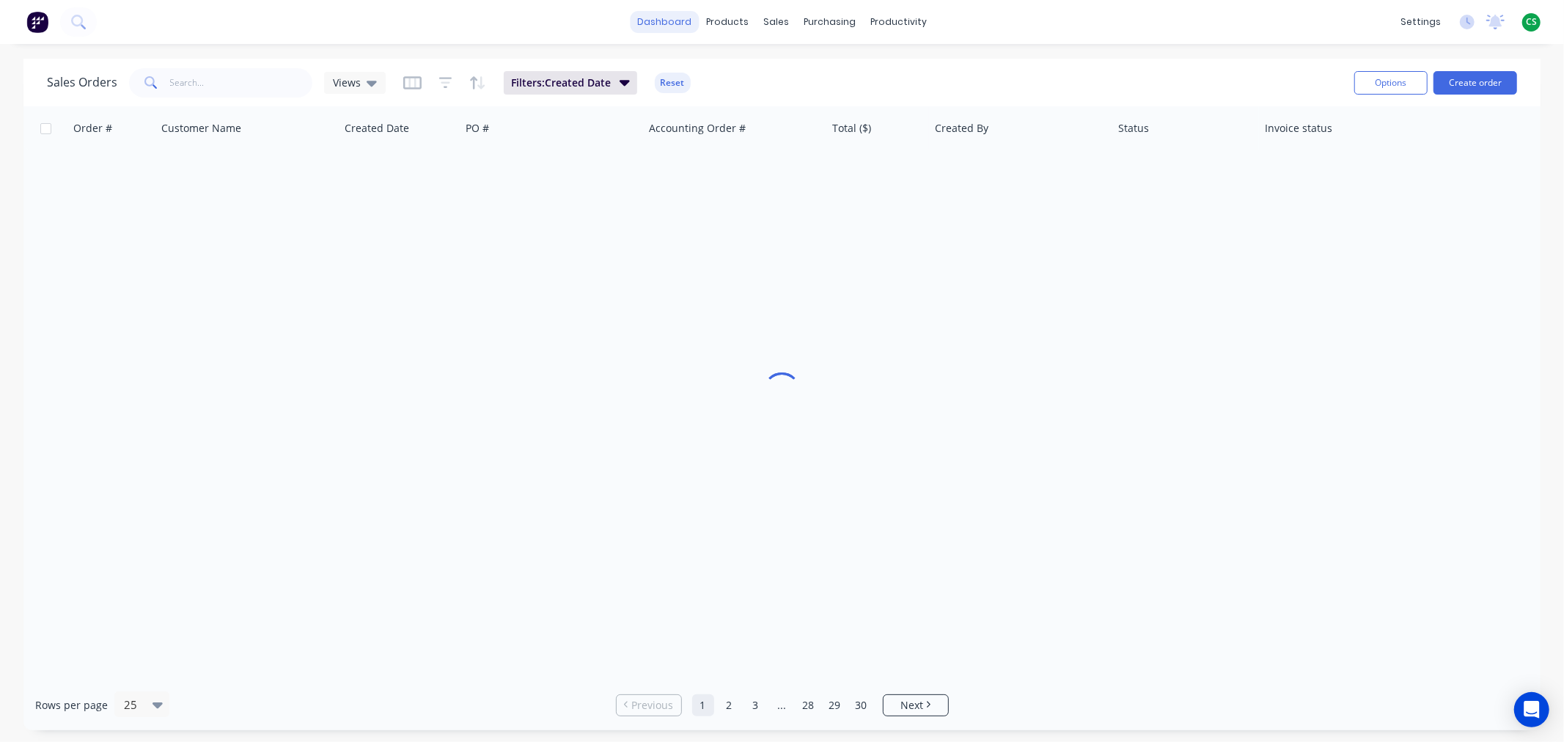
click at [676, 23] on link "dashboard" at bounding box center [664, 22] width 69 height 22
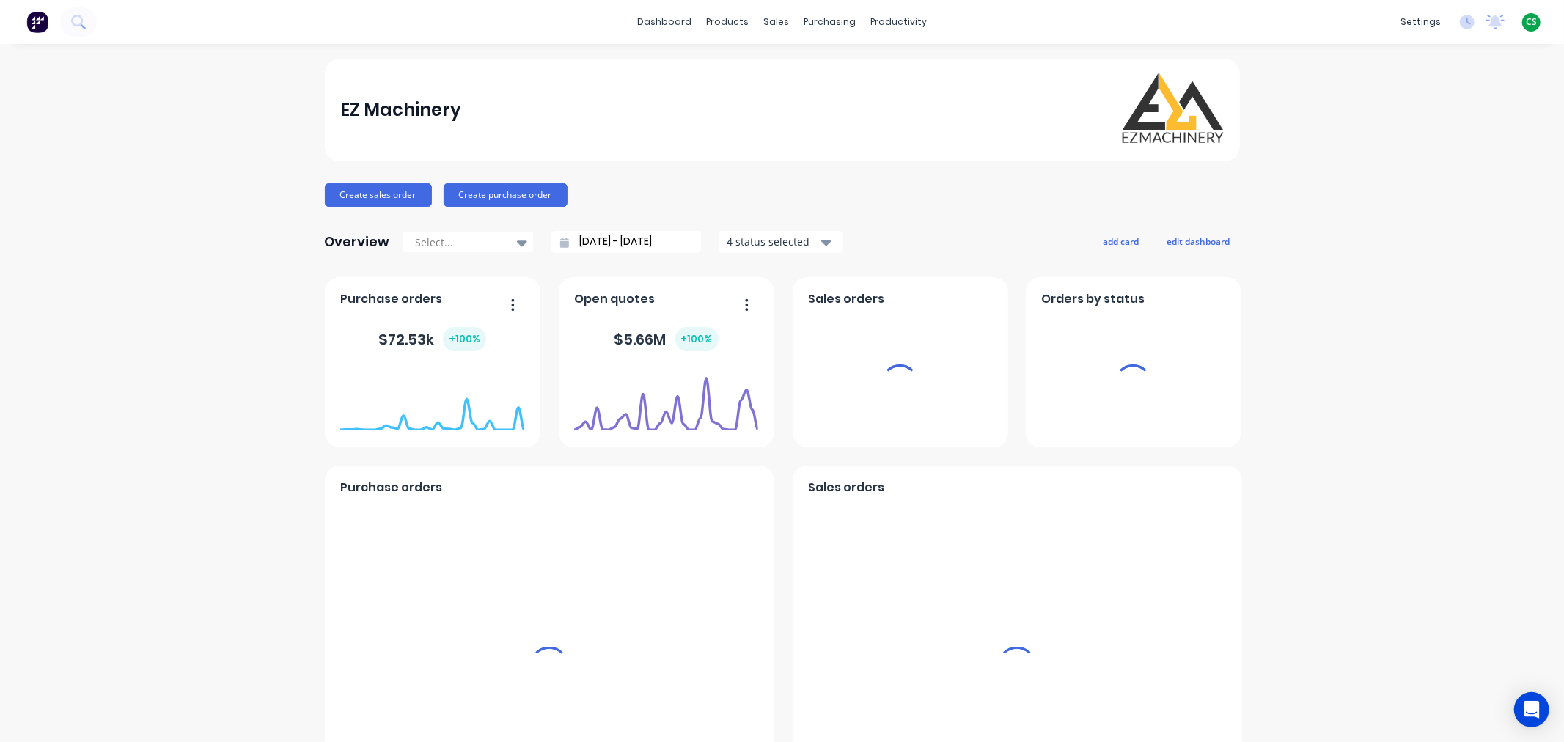
click at [1525, 22] on span "CS" at bounding box center [1530, 21] width 11 height 13
click at [1492, 182] on div "Sign out" at bounding box center [1507, 183] width 40 height 13
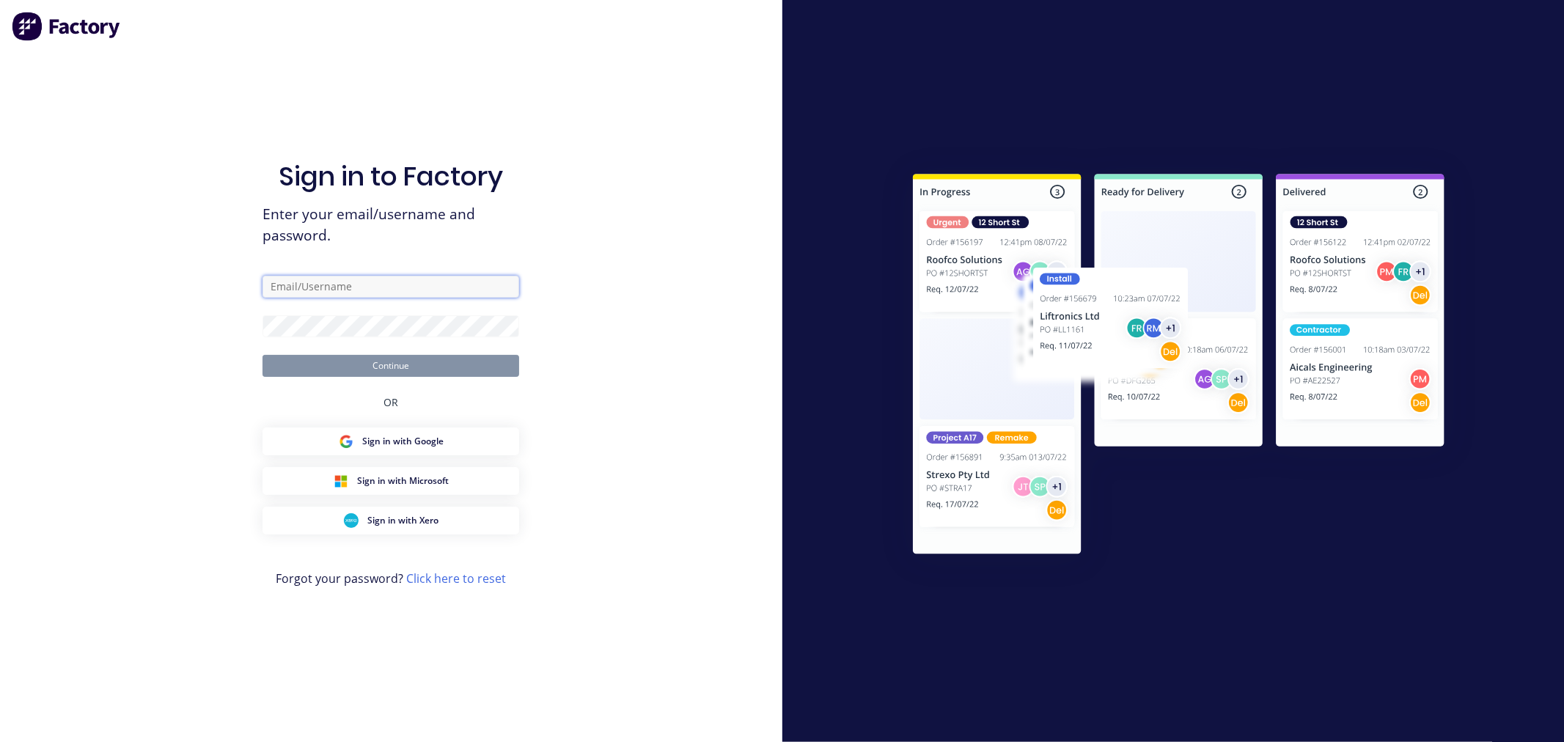
click at [323, 293] on input "text" at bounding box center [390, 287] width 257 height 22
type input "[PERSON_NAME][EMAIL_ADDRESS][DOMAIN_NAME]"
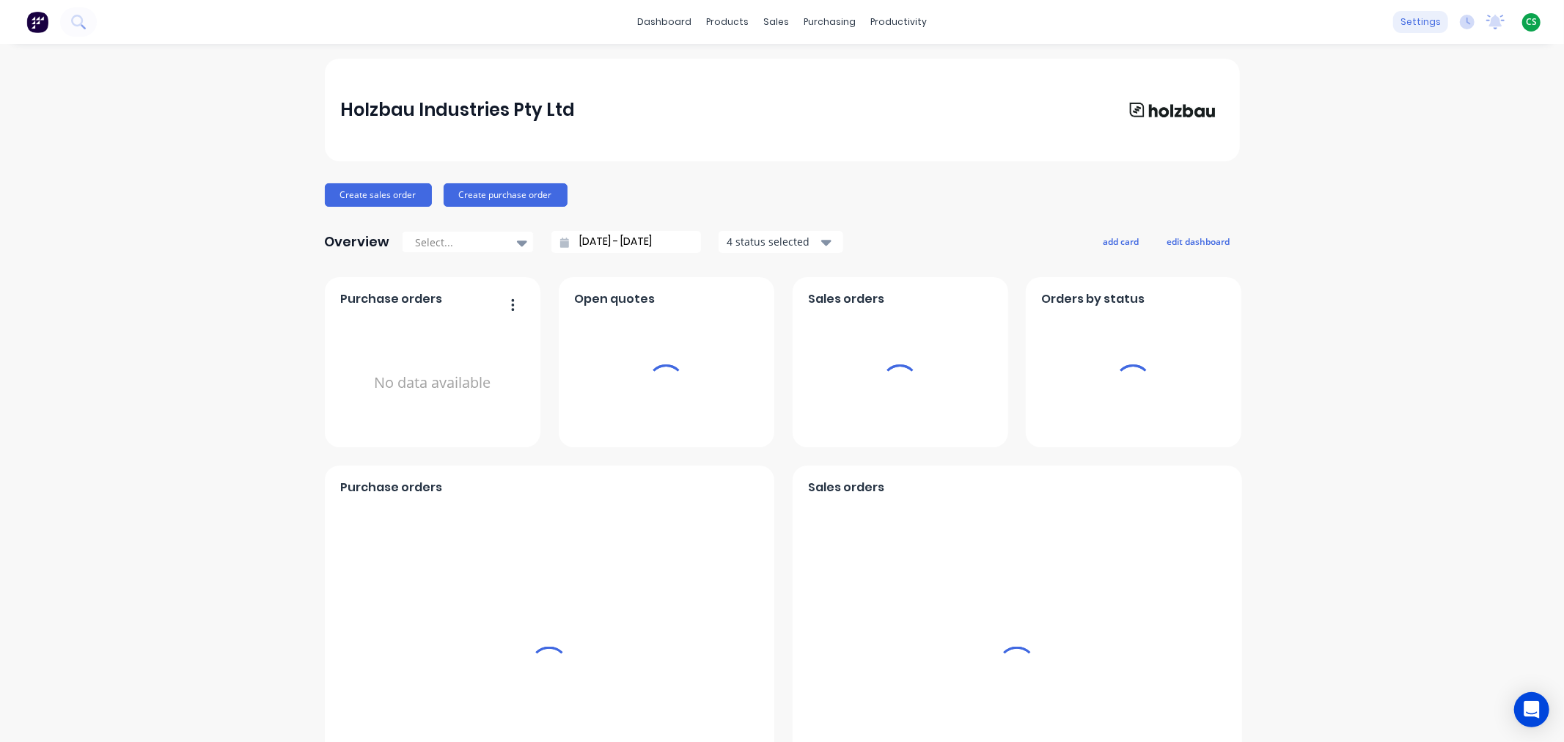
click at [1406, 23] on div "settings" at bounding box center [1420, 22] width 55 height 22
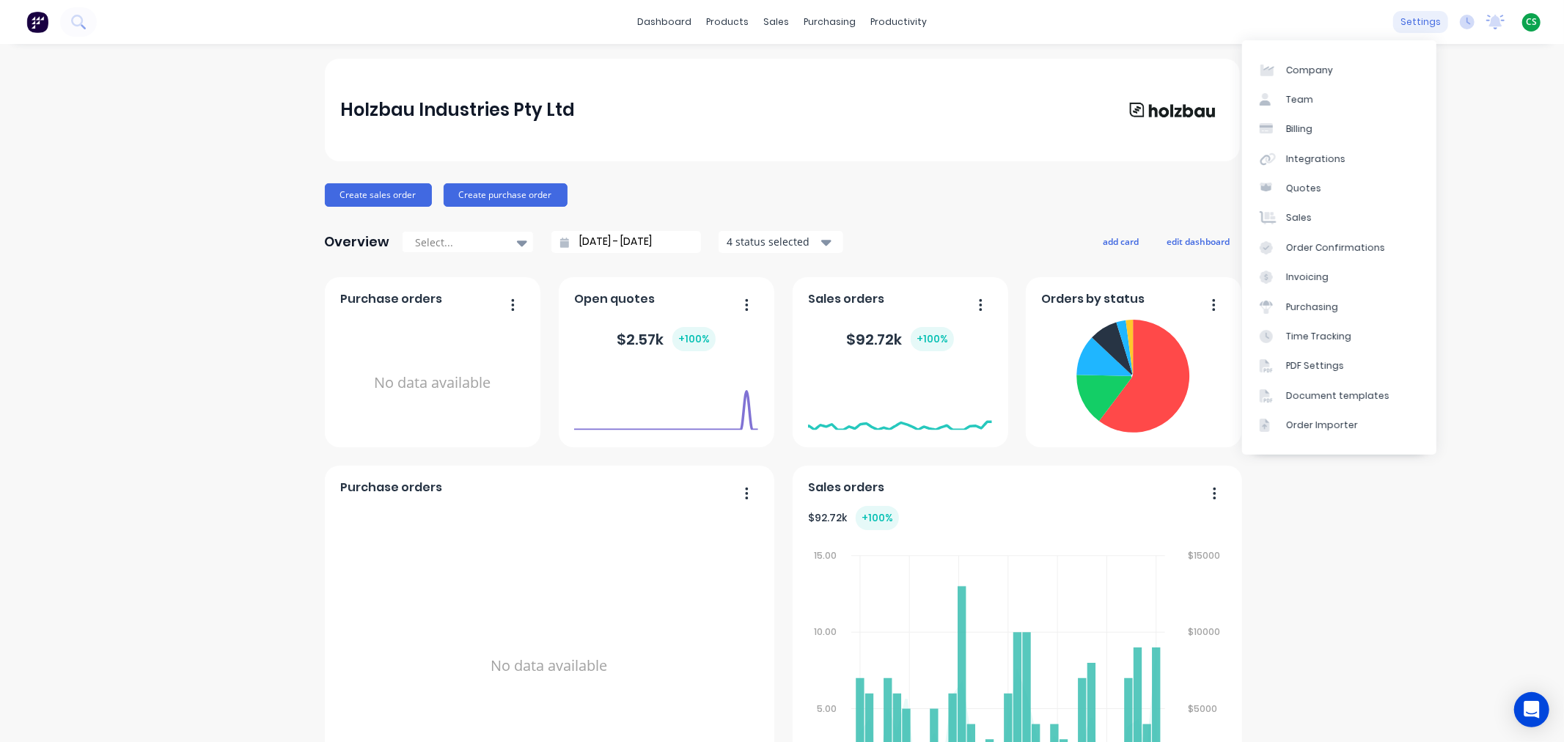
click at [1410, 22] on div "settings" at bounding box center [1420, 22] width 55 height 22
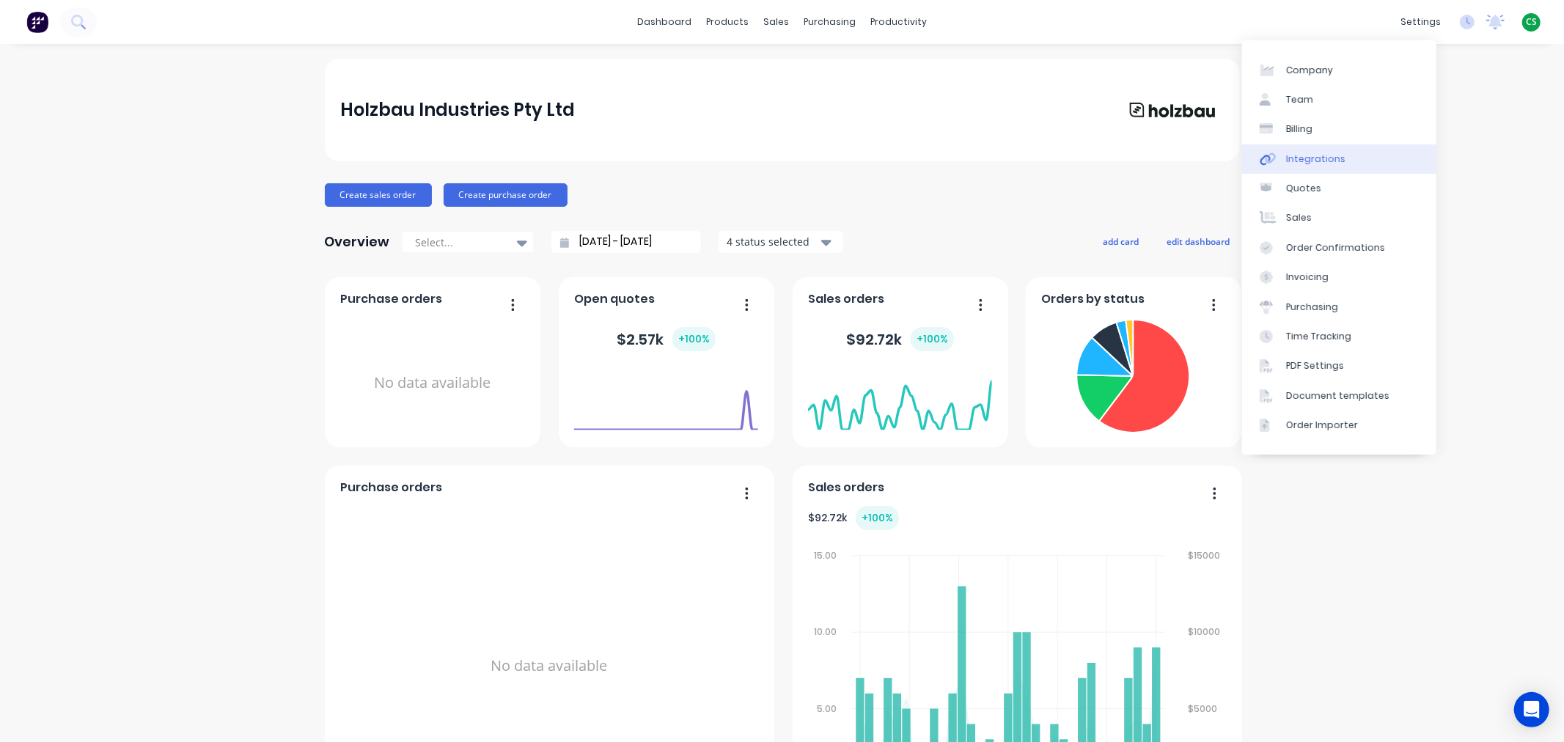
click at [1333, 152] on div "Integrations" at bounding box center [1315, 158] width 59 height 13
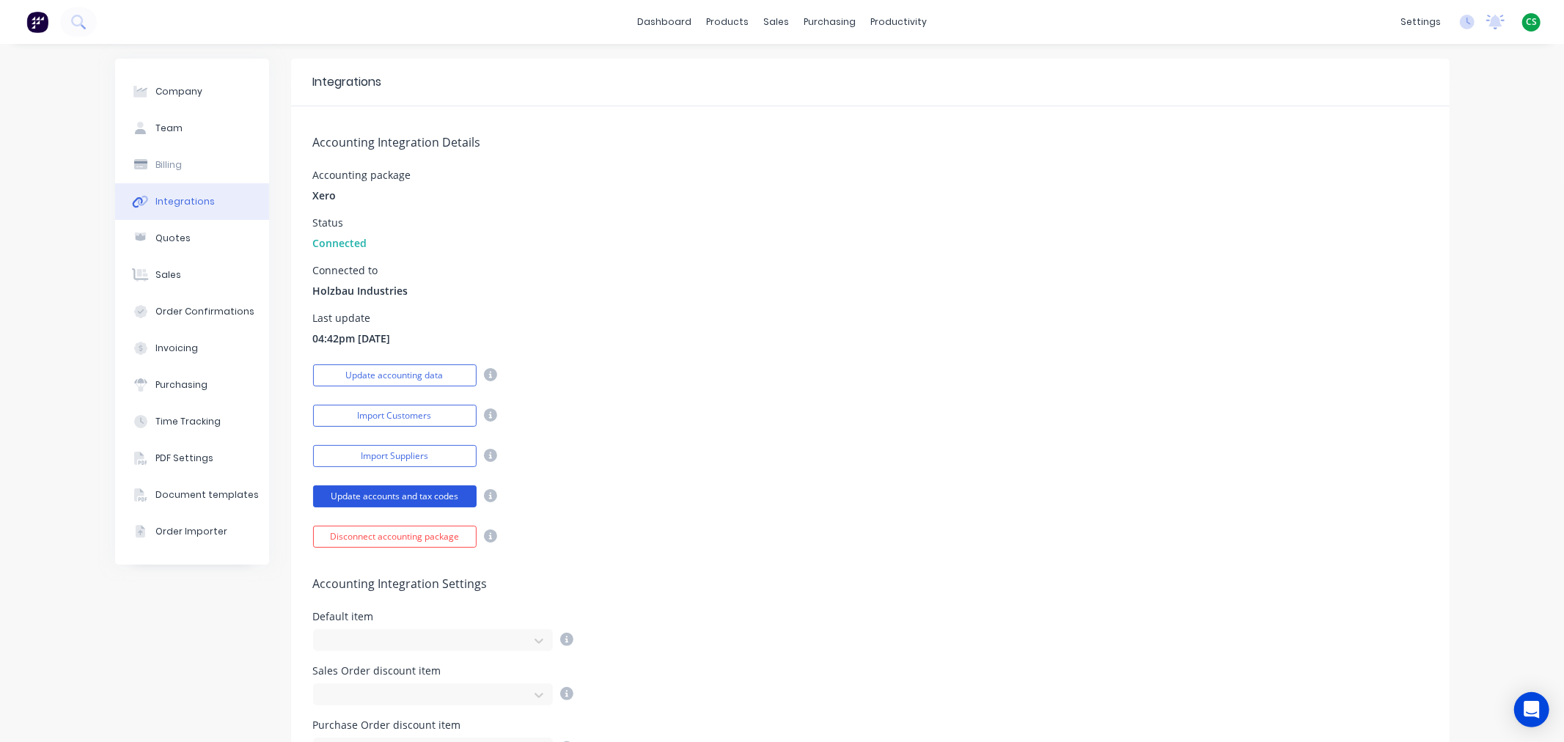
click at [372, 491] on button "Update accounts and tax codes" at bounding box center [394, 496] width 163 height 22
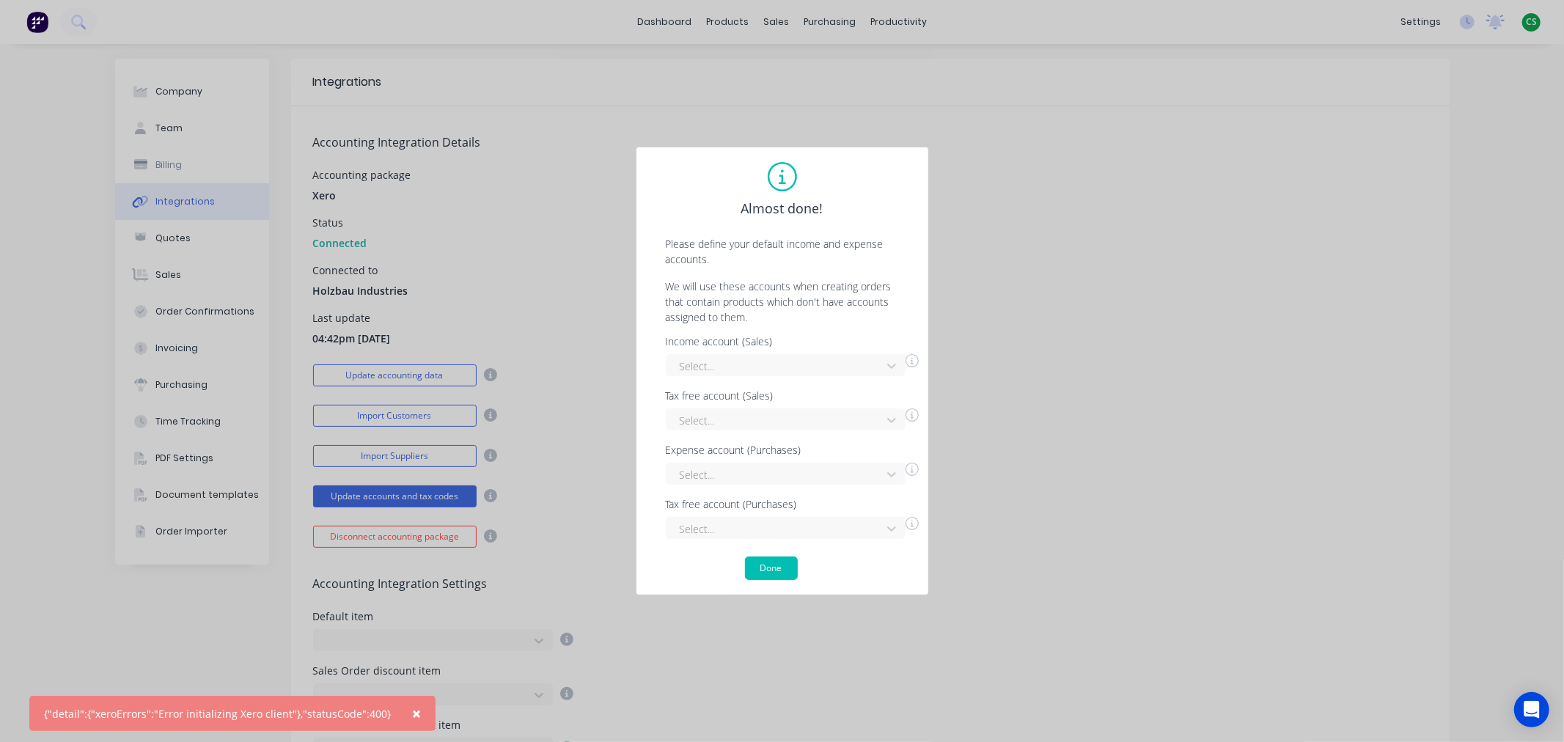
drag, startPoint x: 401, startPoint y: 712, endPoint x: 415, endPoint y: 707, distance: 14.8
click at [412, 713] on span "×" at bounding box center [416, 713] width 9 height 21
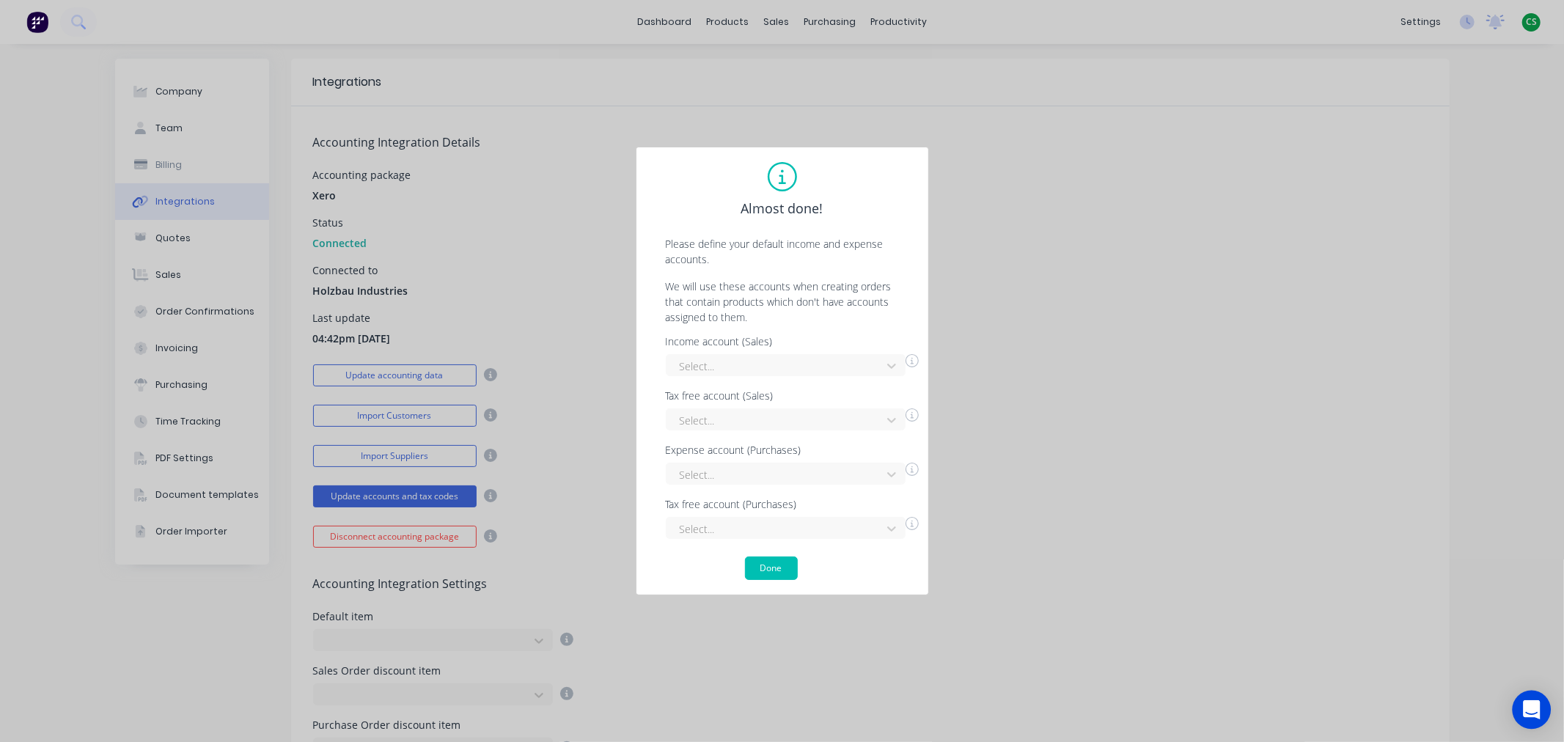
click at [1523, 704] on div "Open Intercom Messenger" at bounding box center [1531, 710] width 39 height 39
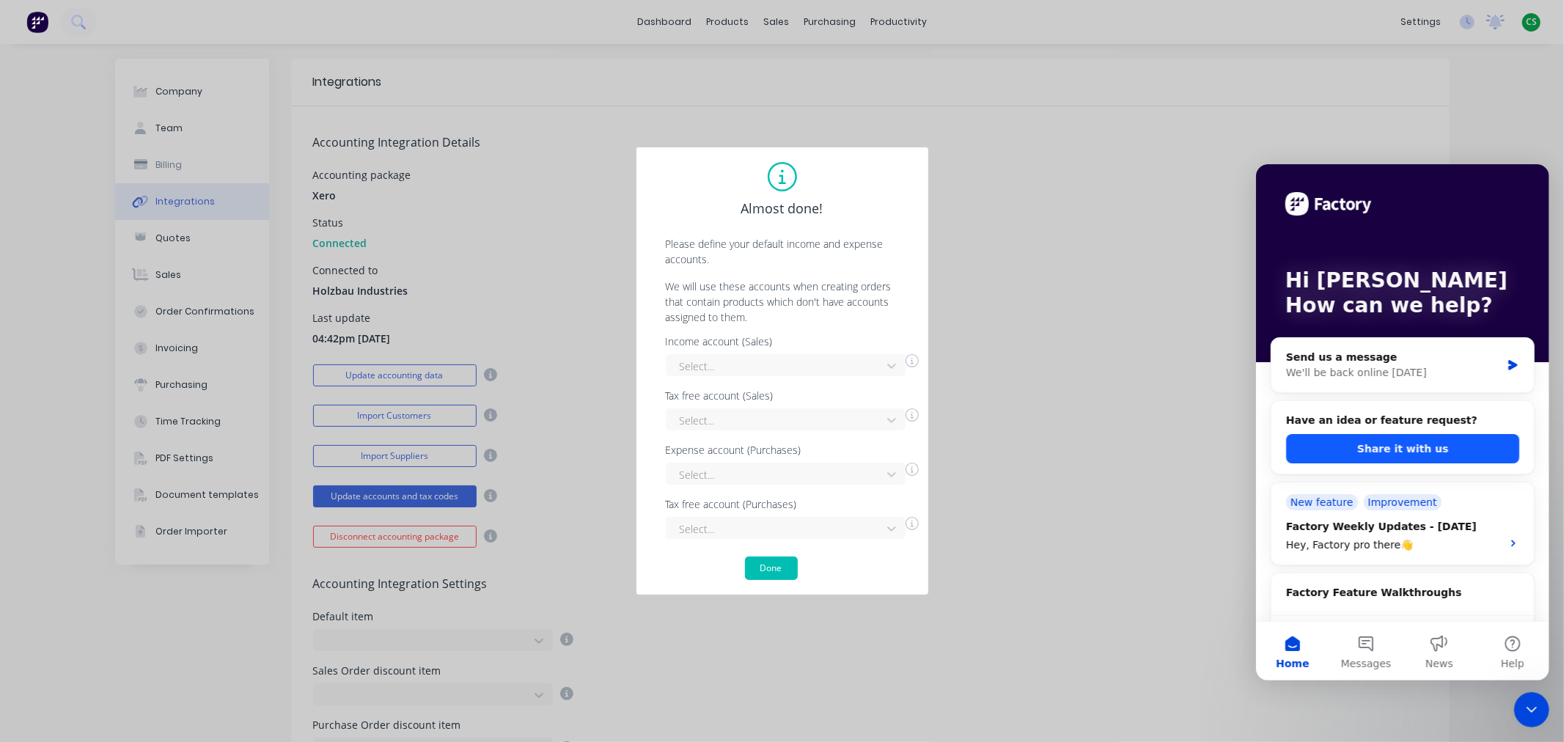
click at [1413, 446] on button "Share it with us" at bounding box center [1401, 447] width 233 height 29
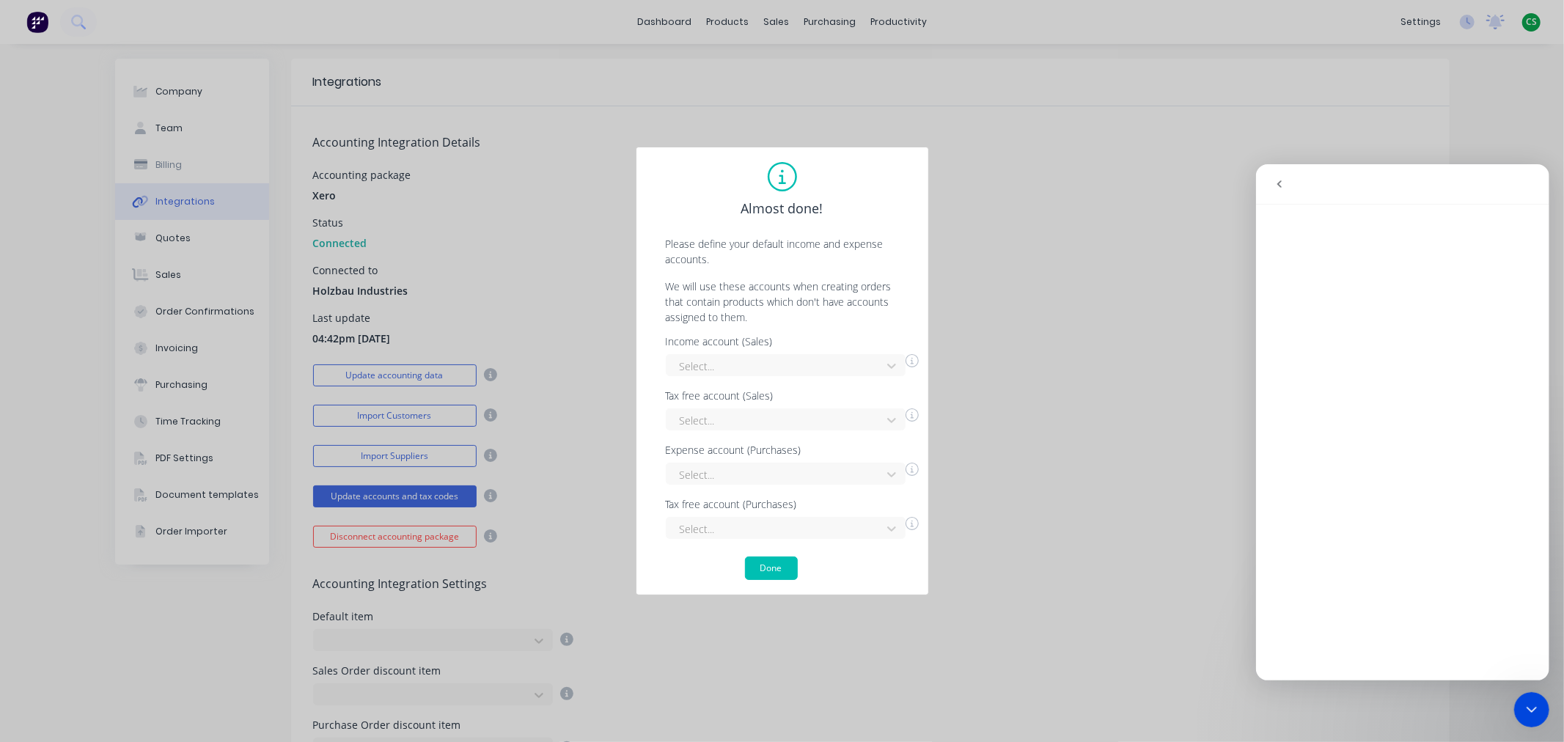
click at [1528, 713] on icon "Close Intercom Messenger" at bounding box center [1531, 709] width 18 height 18
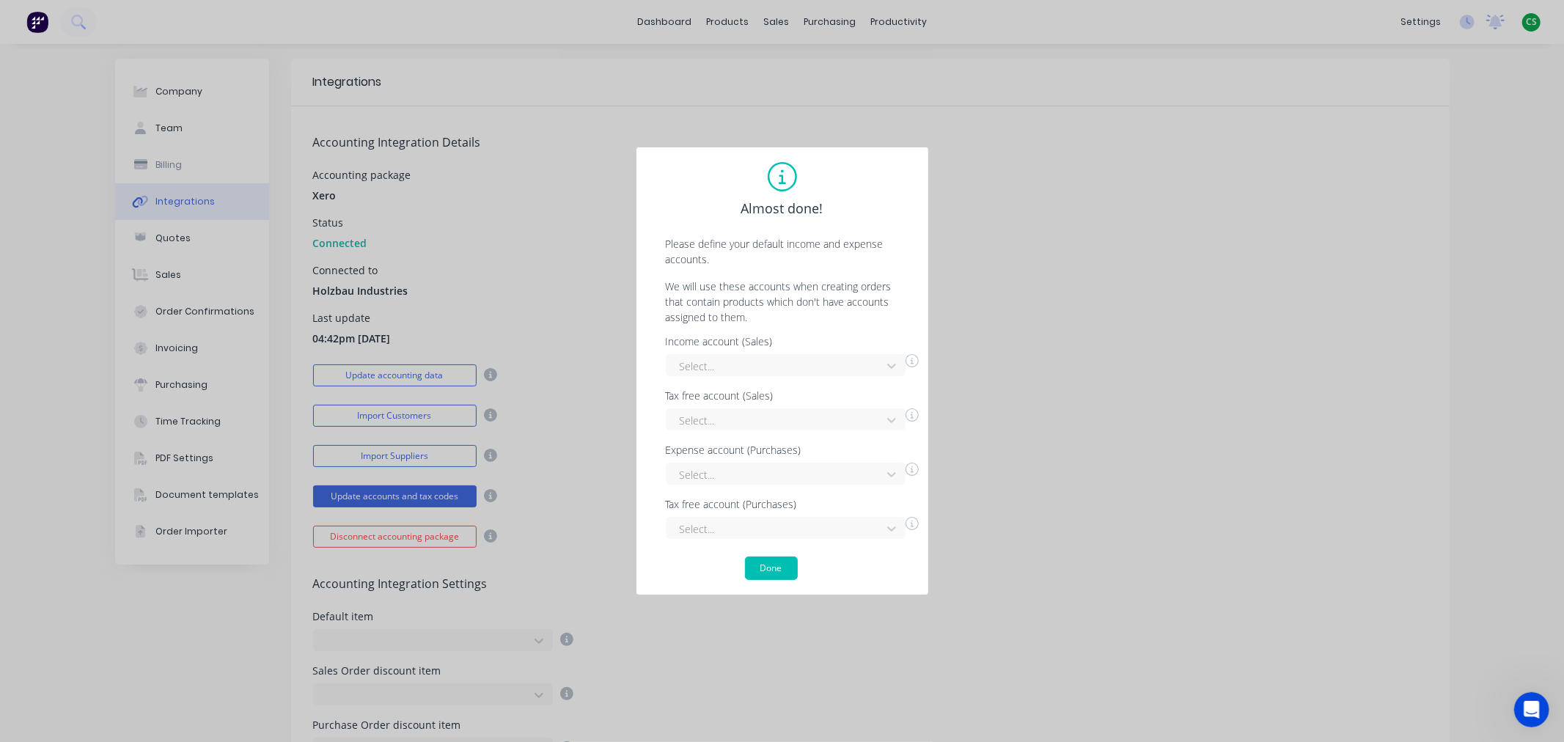
click at [1540, 709] on div "Open Intercom Messenger" at bounding box center [1530, 709] width 48 height 48
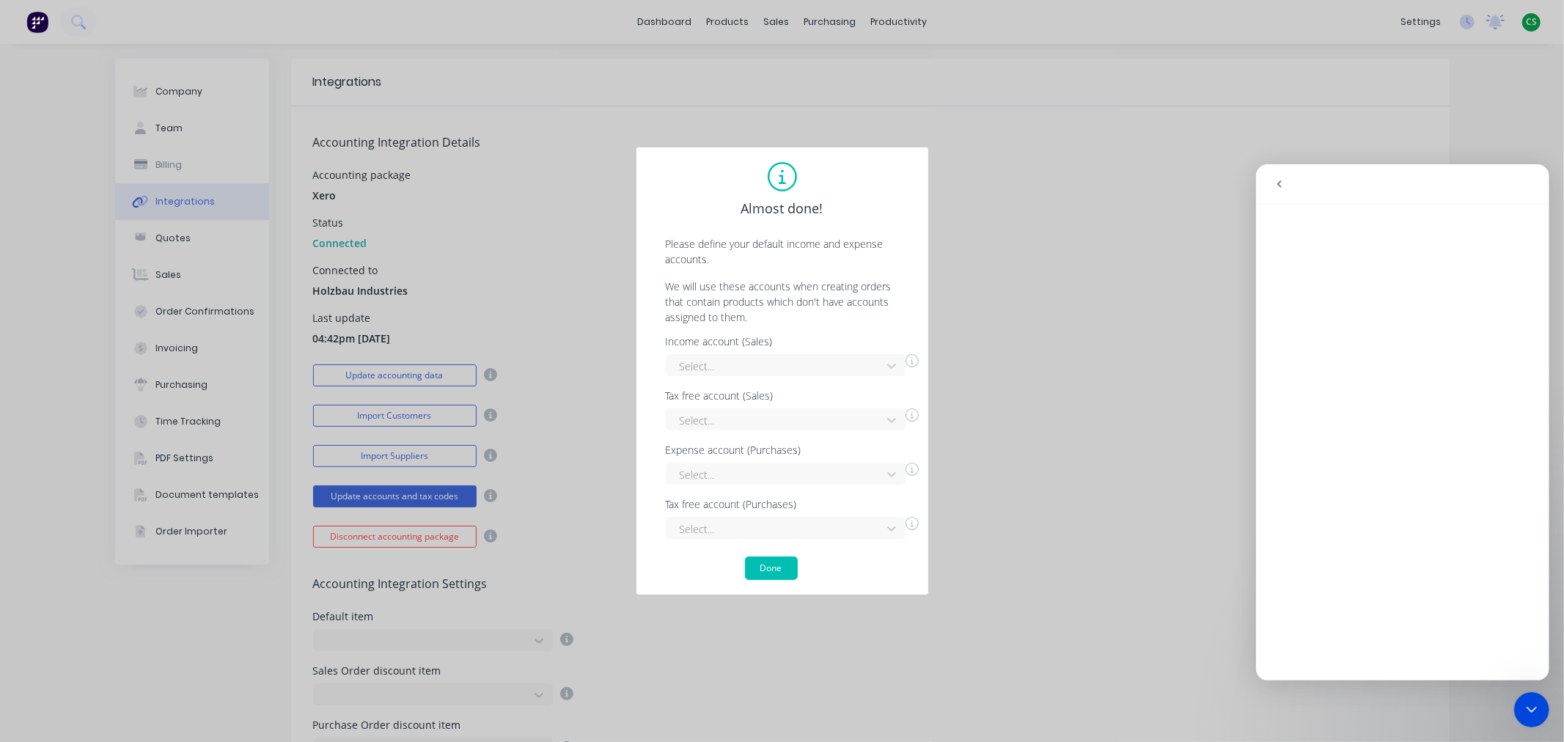
click at [1278, 177] on icon "go back" at bounding box center [1279, 183] width 12 height 12
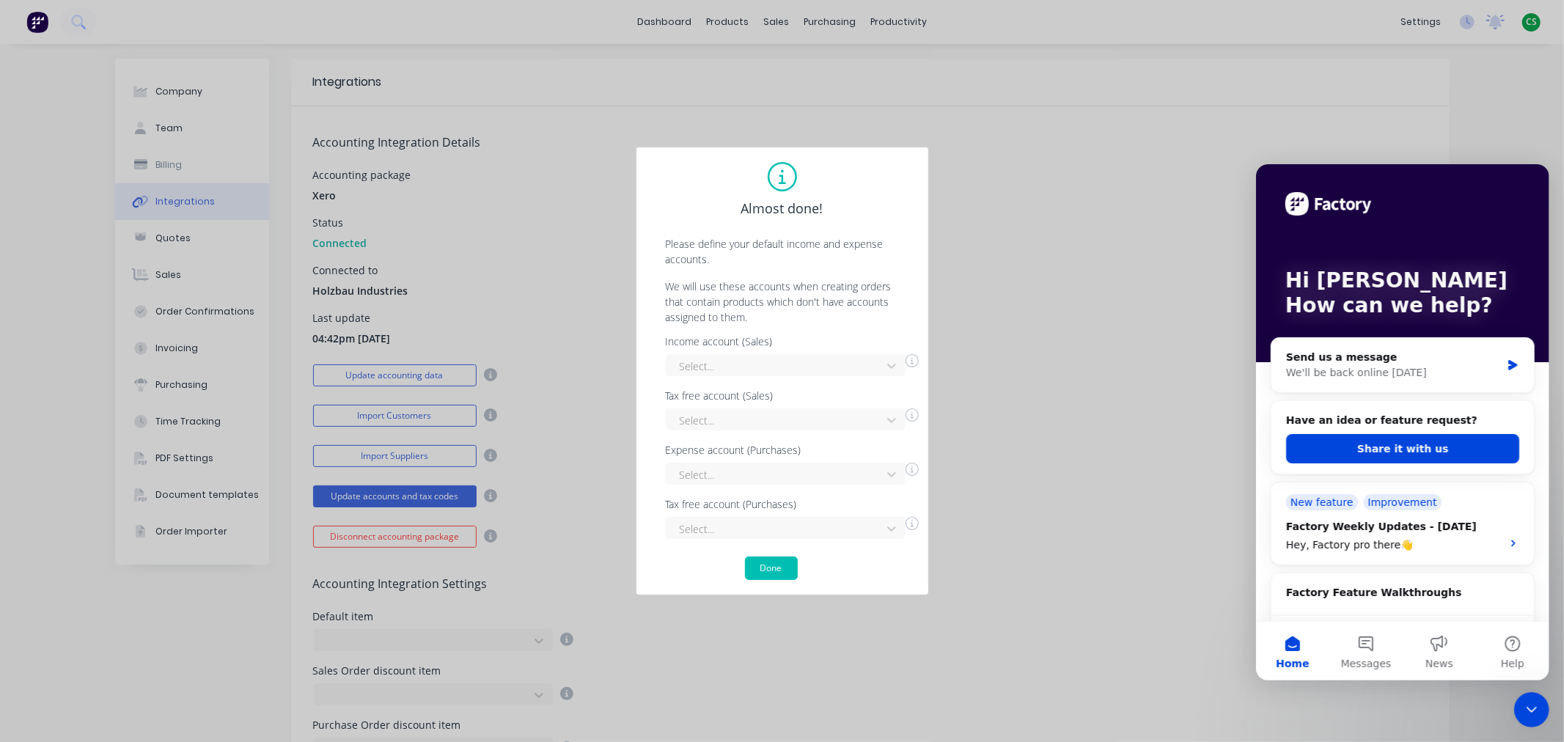
click at [1522, 706] on icon "Close Intercom Messenger" at bounding box center [1531, 709] width 18 height 18
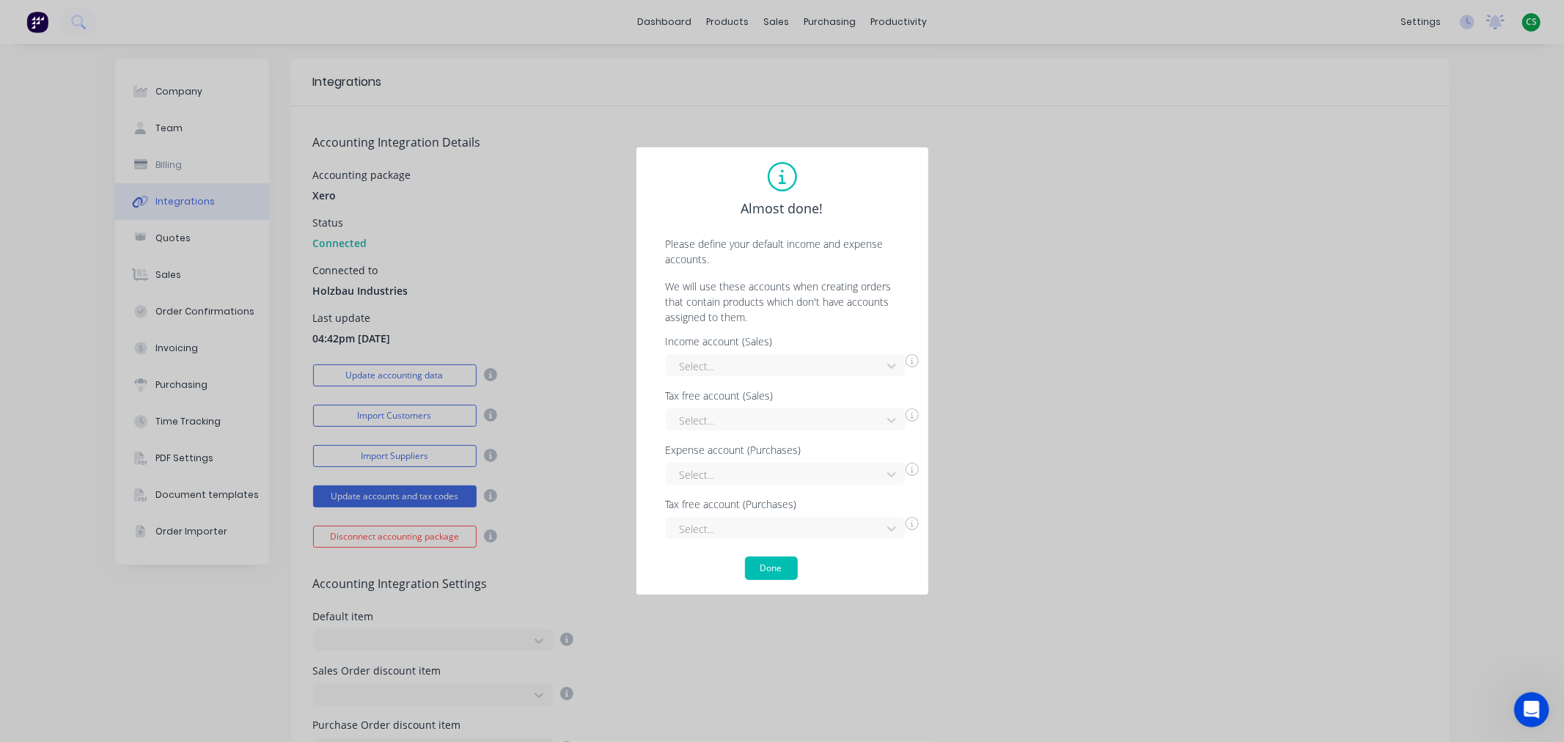
click at [649, 23] on div "Almost done! Please define your default income and expense accounts. We will us…" at bounding box center [782, 371] width 1564 height 742
click at [663, 19] on div "Almost done! Please define your default income and expense accounts. We will us…" at bounding box center [782, 371] width 1564 height 742
click at [1016, 3] on div "Almost done! Please define your default income and expense accounts. We will us…" at bounding box center [782, 371] width 1564 height 742
click at [667, 25] on div "Almost done! Please define your default income and expense accounts. We will us…" at bounding box center [782, 371] width 1564 height 742
drag, startPoint x: 774, startPoint y: 565, endPoint x: 768, endPoint y: 558, distance: 9.4
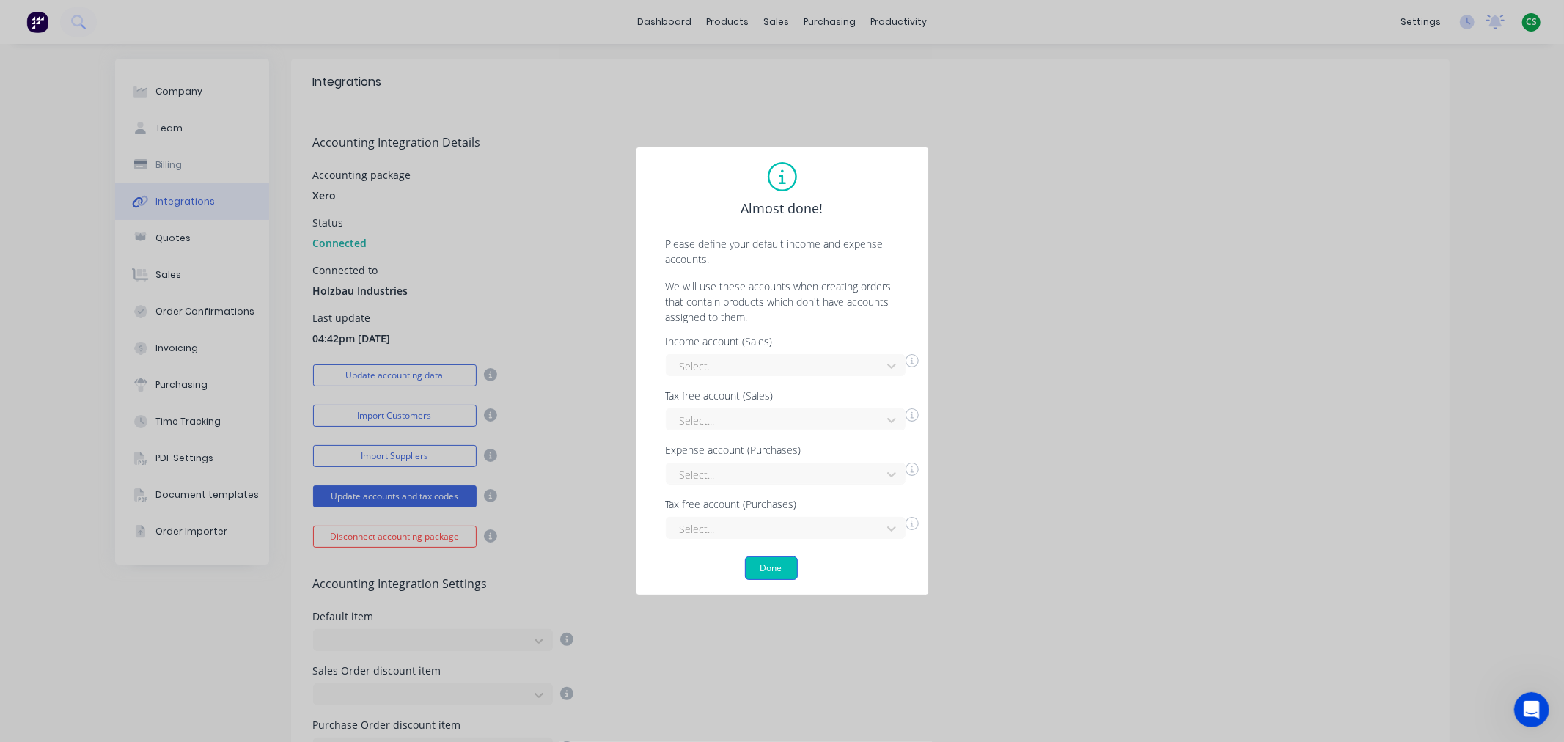
click at [768, 558] on button "Done" at bounding box center [771, 567] width 53 height 23
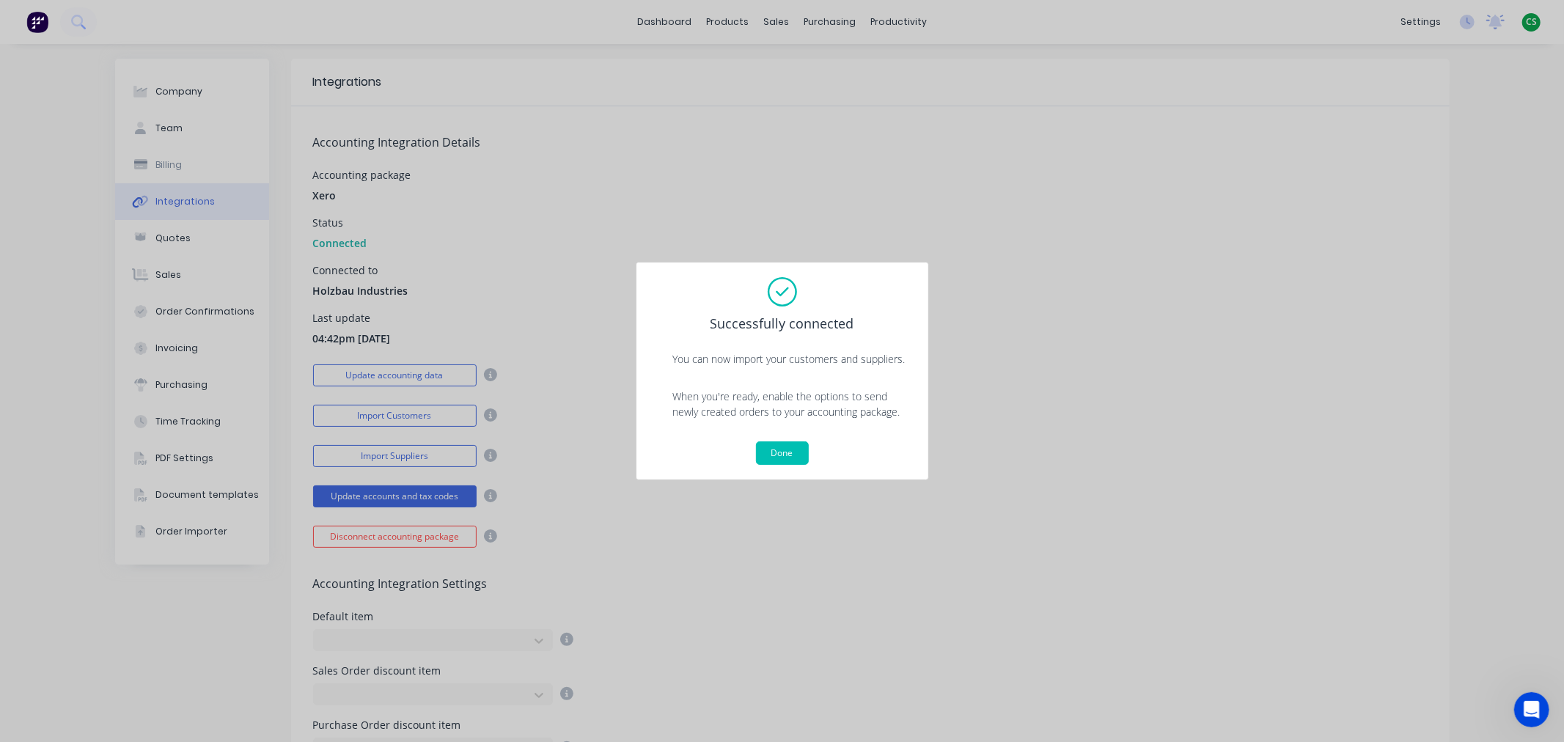
drag, startPoint x: 665, startPoint y: 21, endPoint x: 752, endPoint y: 397, distance: 386.0
click at [663, 23] on div "Successfully connected You can now import your customers and suppliers. When yo…" at bounding box center [782, 371] width 1564 height 742
click at [780, 454] on button "Done" at bounding box center [782, 452] width 53 height 23
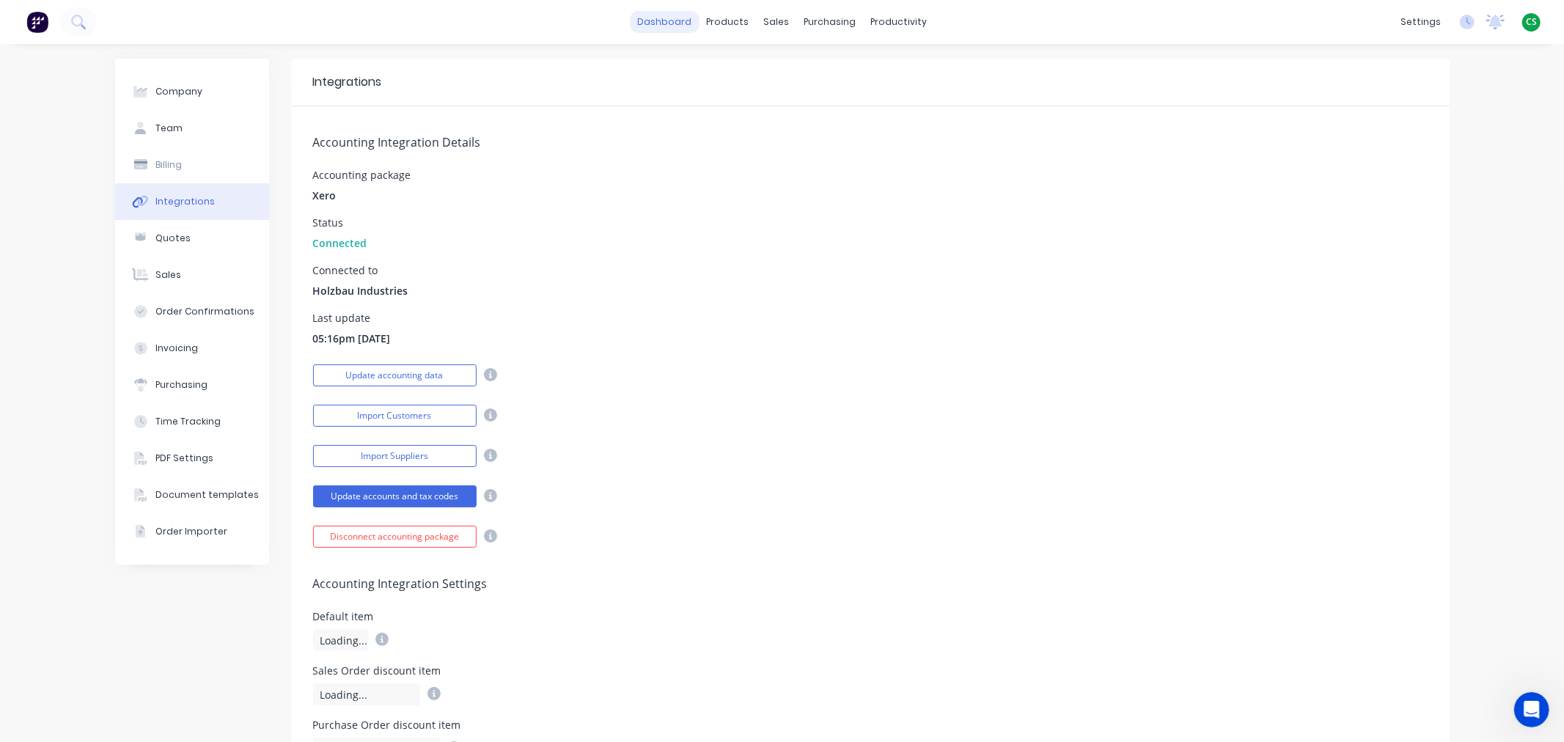
click at [668, 24] on link "dashboard" at bounding box center [664, 22] width 69 height 22
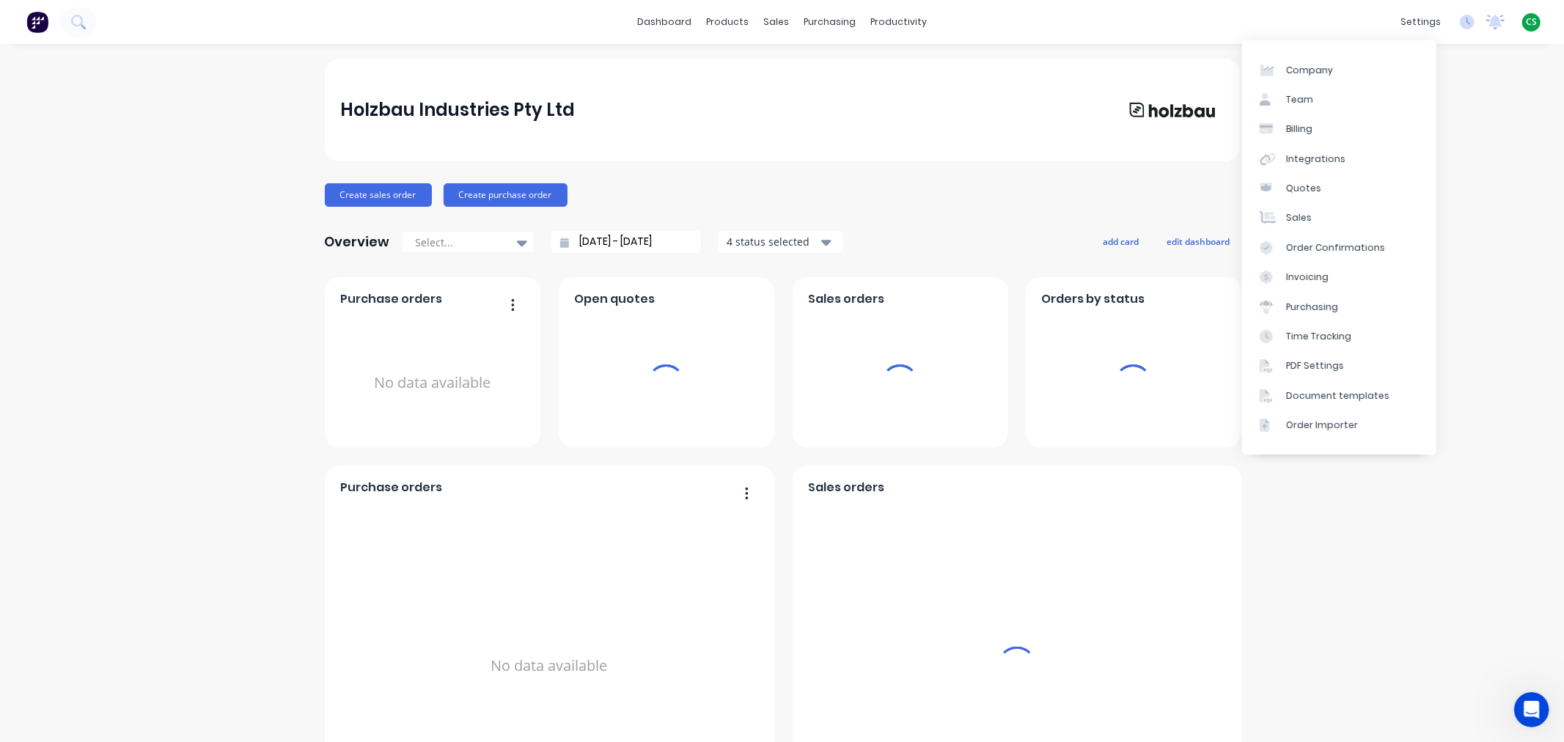
click at [1525, 21] on span "CS" at bounding box center [1530, 21] width 11 height 13
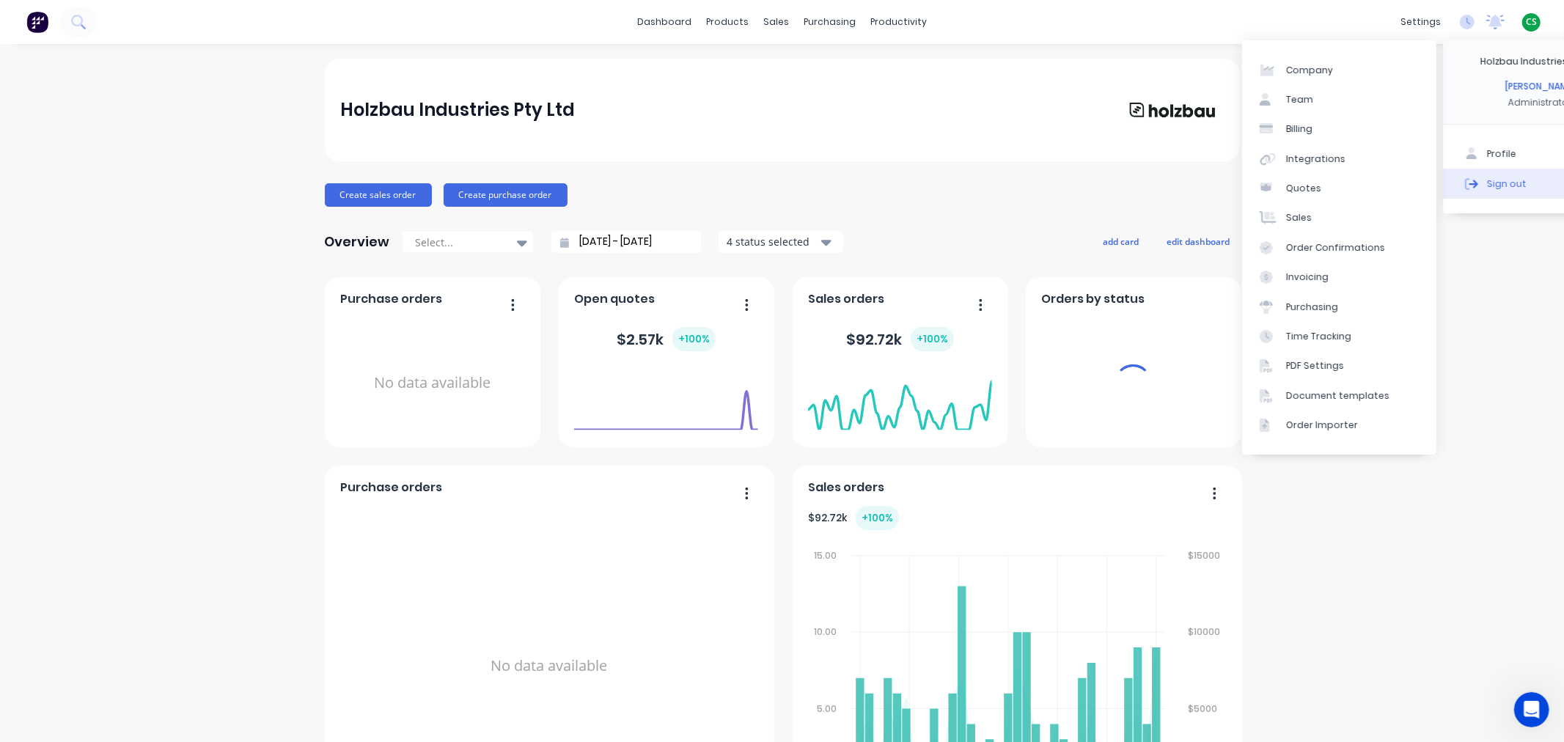
click at [1493, 187] on div "Sign out" at bounding box center [1507, 183] width 40 height 13
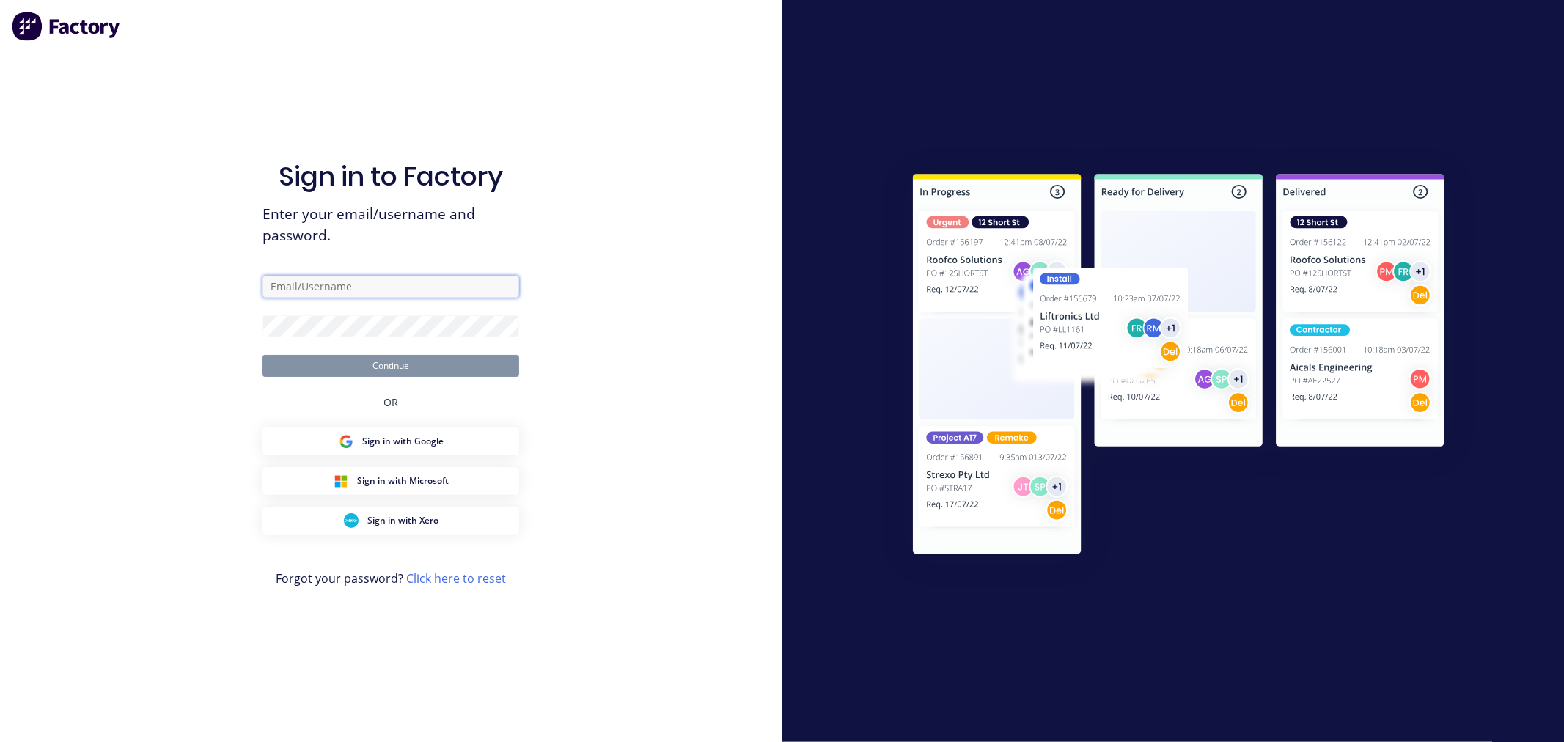
click at [287, 289] on input "text" at bounding box center [390, 287] width 257 height 22
type input "[PERSON_NAME][EMAIL_ADDRESS][DOMAIN_NAME]"
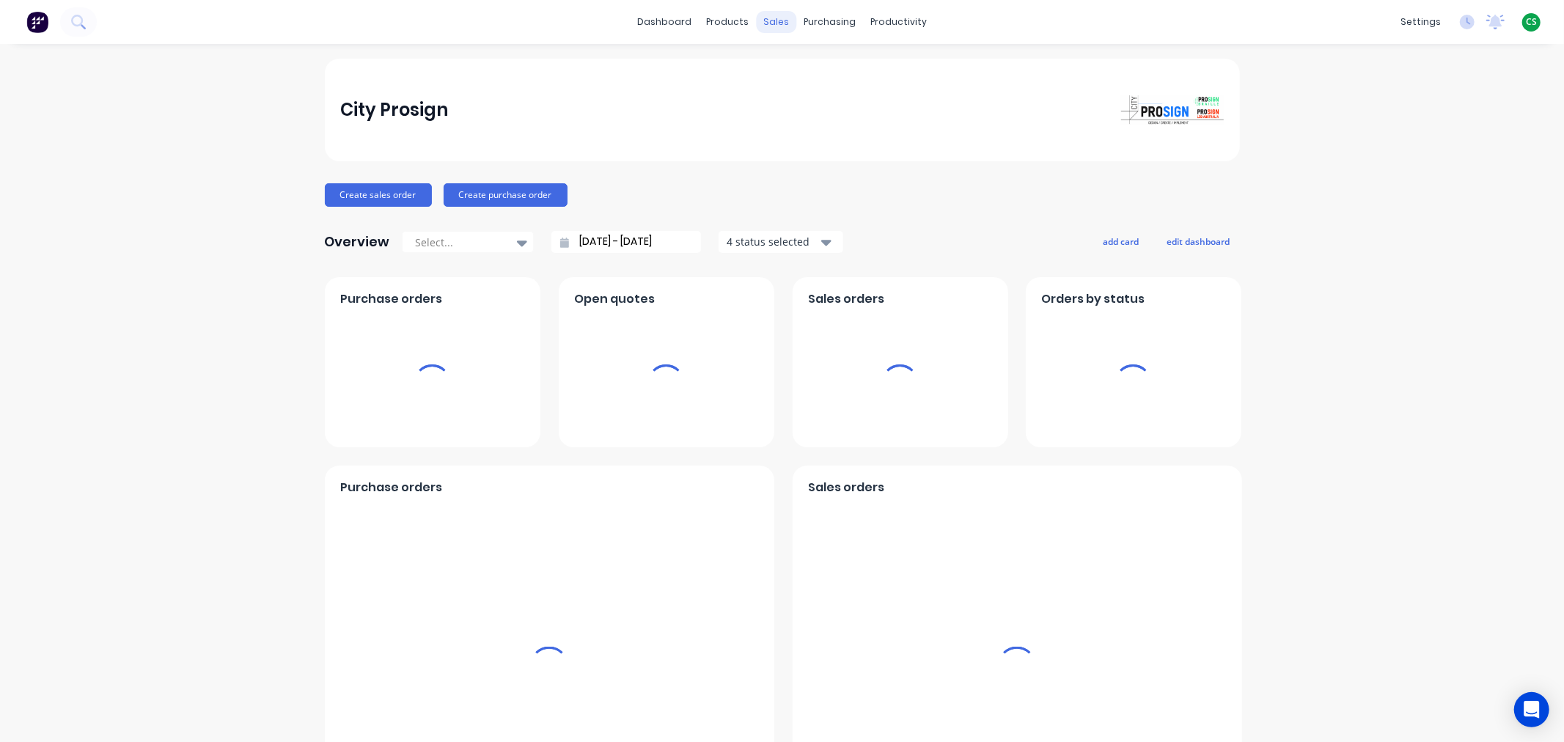
click at [768, 21] on div "sales" at bounding box center [776, 22] width 40 height 22
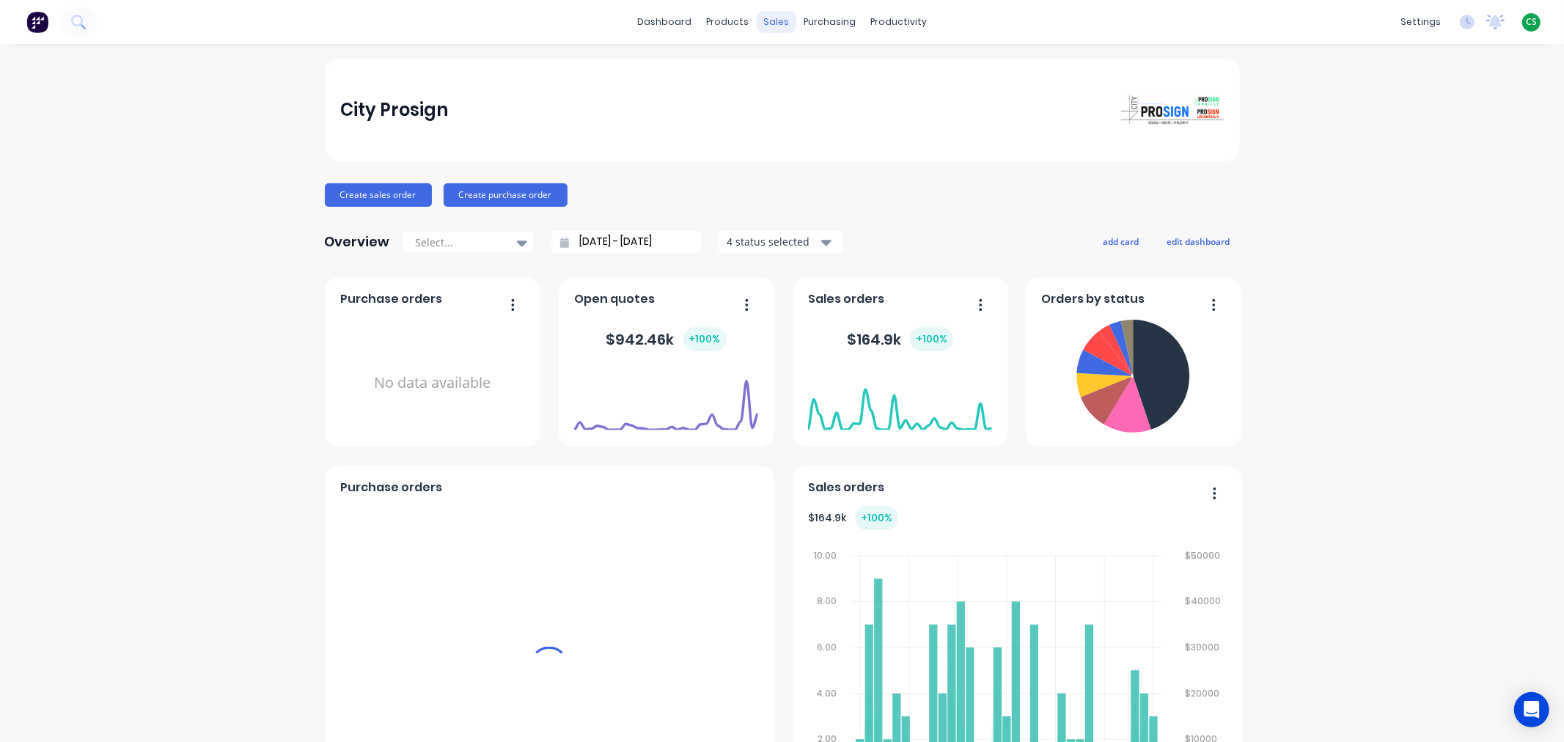
click at [767, 18] on div "sales" at bounding box center [776, 22] width 40 height 22
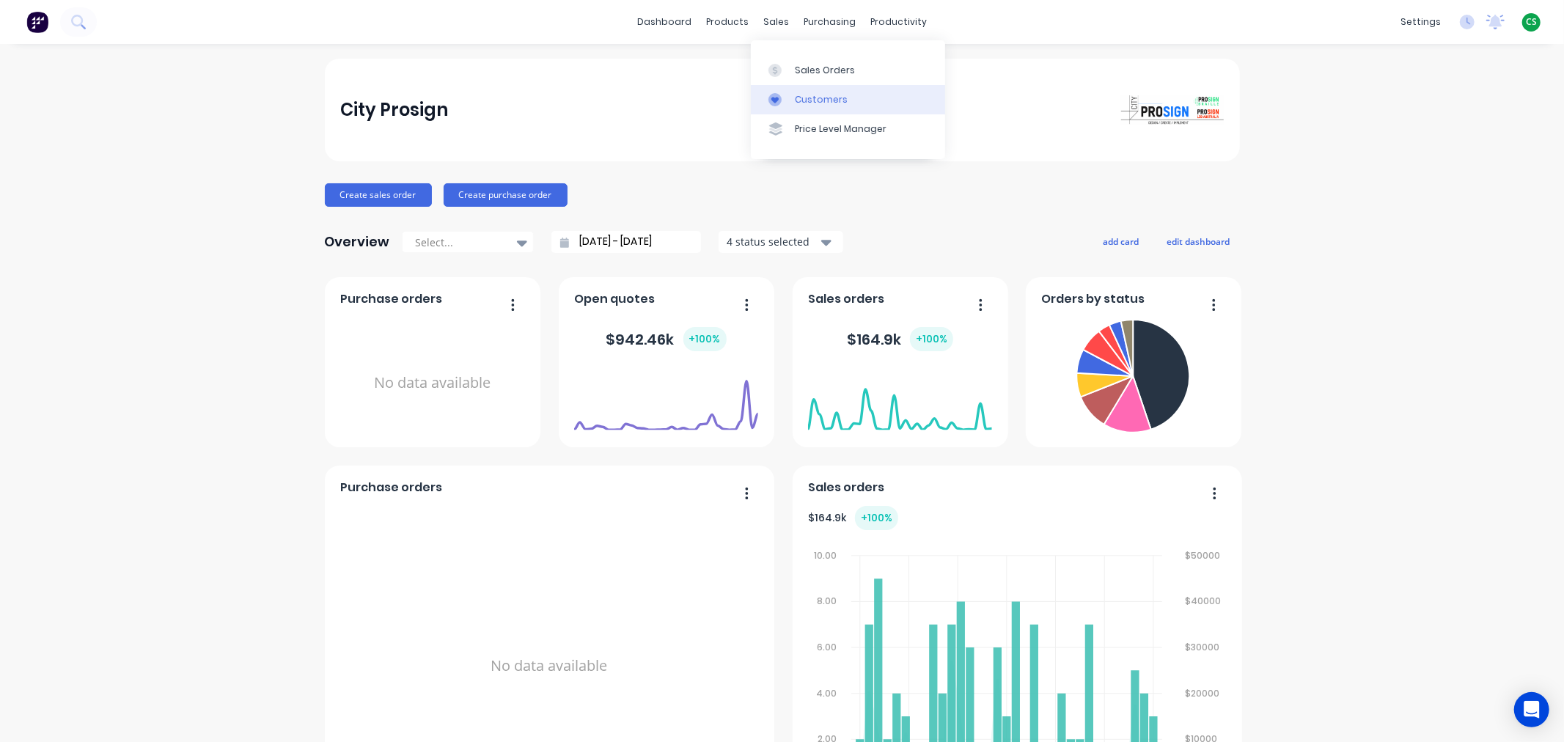
click at [811, 96] on div "Customers" at bounding box center [821, 99] width 53 height 13
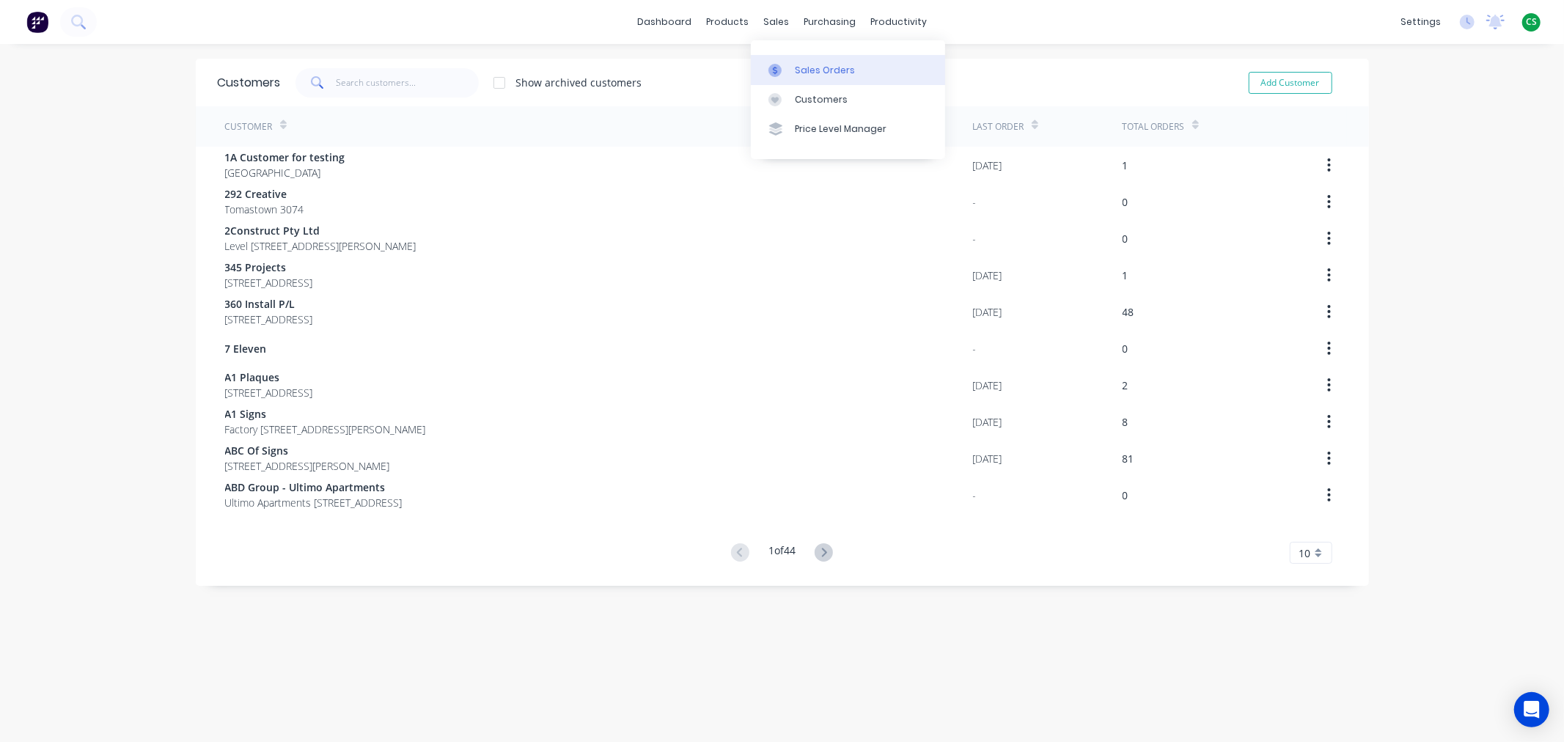
click at [803, 70] on div "Sales Orders" at bounding box center [825, 70] width 60 height 13
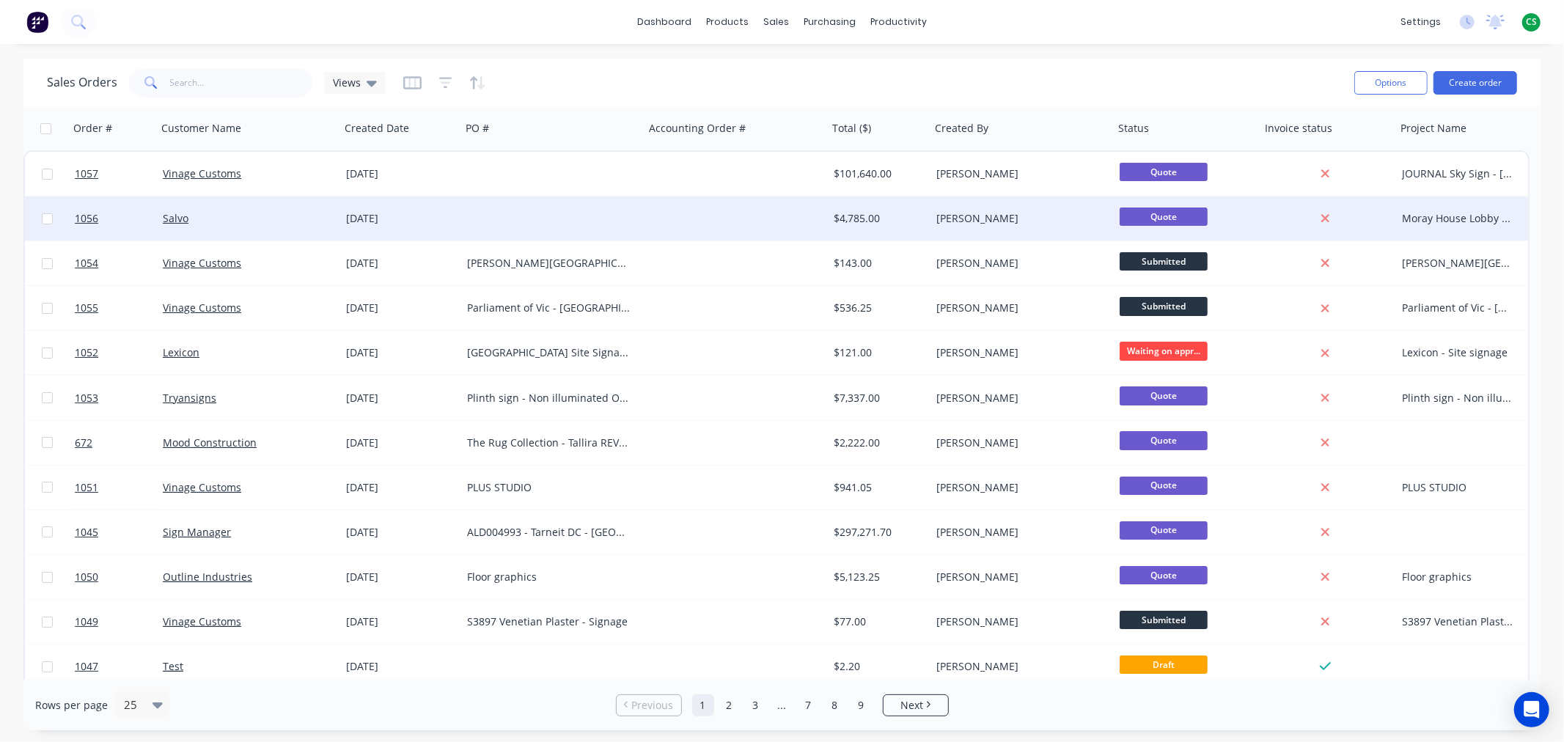
click at [447, 217] on div "[DATE]" at bounding box center [400, 218] width 109 height 15
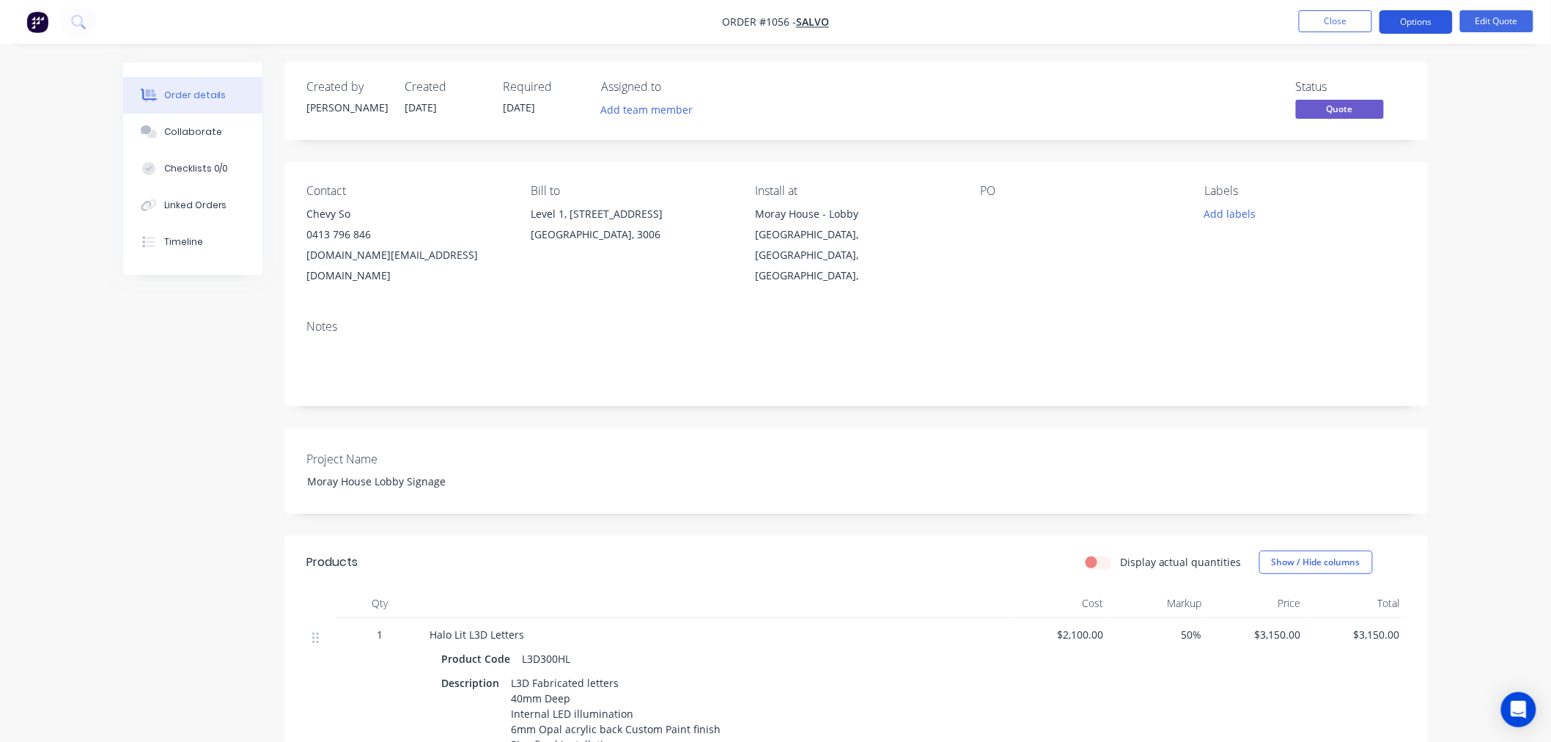
click at [1415, 23] on button "Options" at bounding box center [1416, 21] width 73 height 23
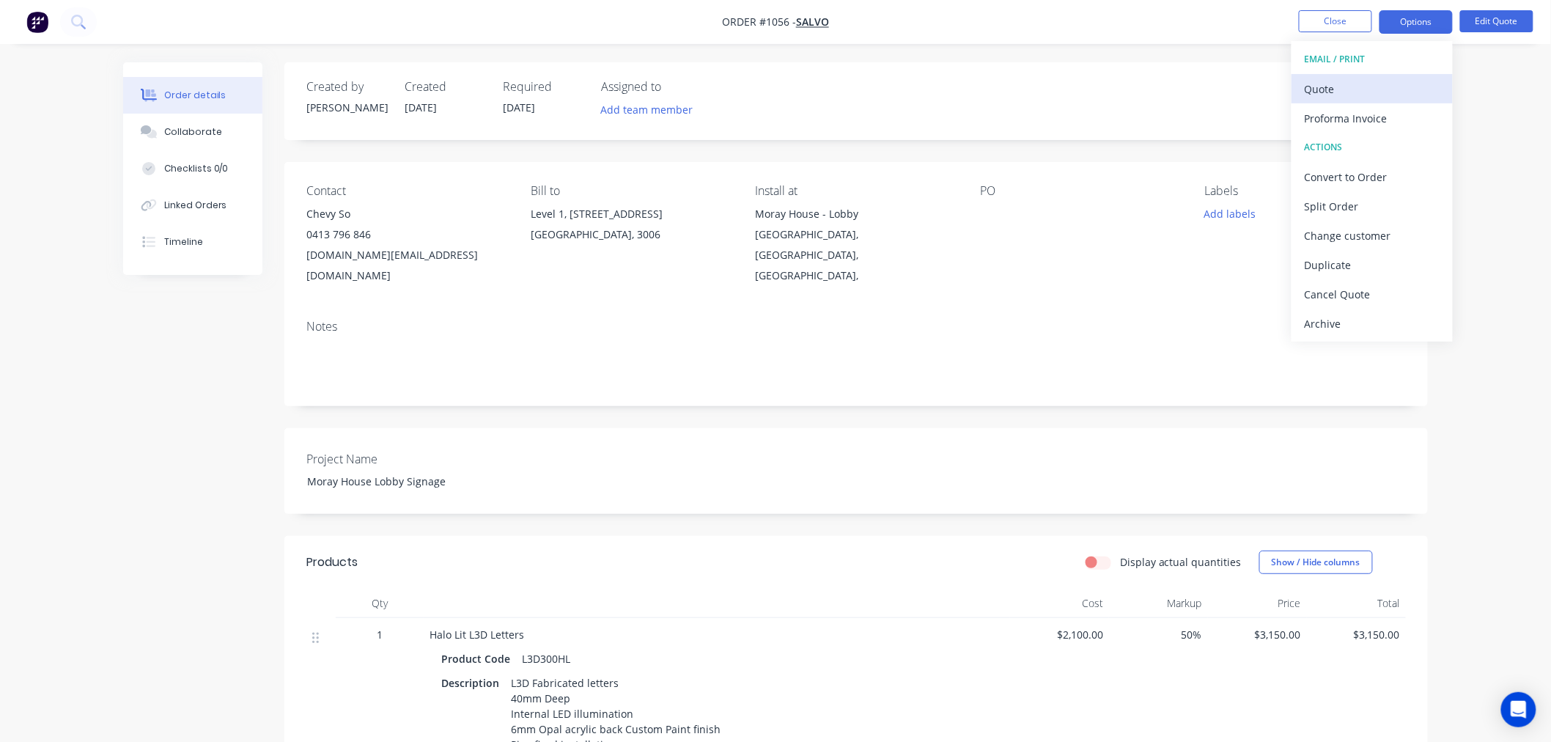
click at [1339, 96] on div "Quote" at bounding box center [1372, 88] width 135 height 21
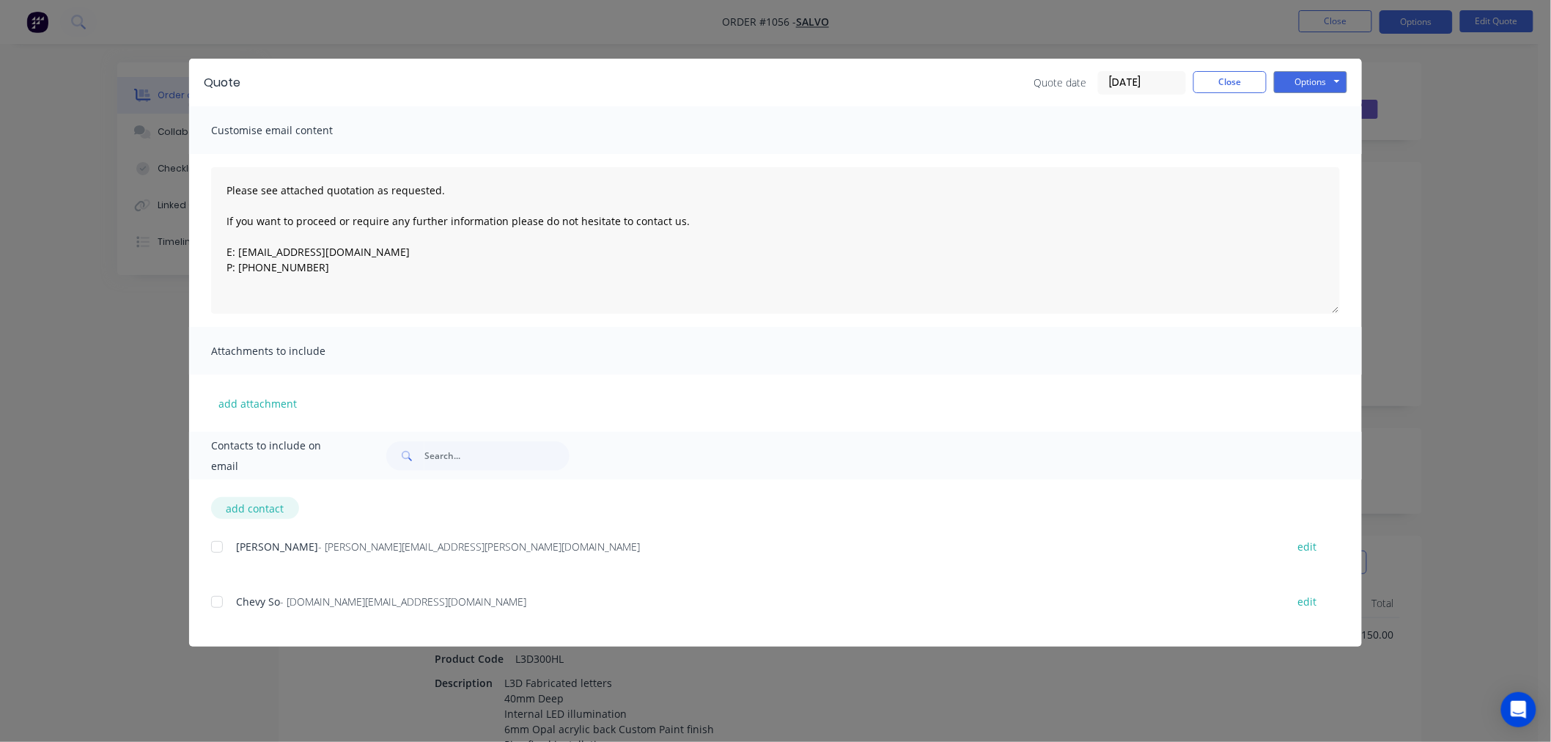
click at [252, 506] on button "add contact" at bounding box center [255, 508] width 88 height 22
select select "AU"
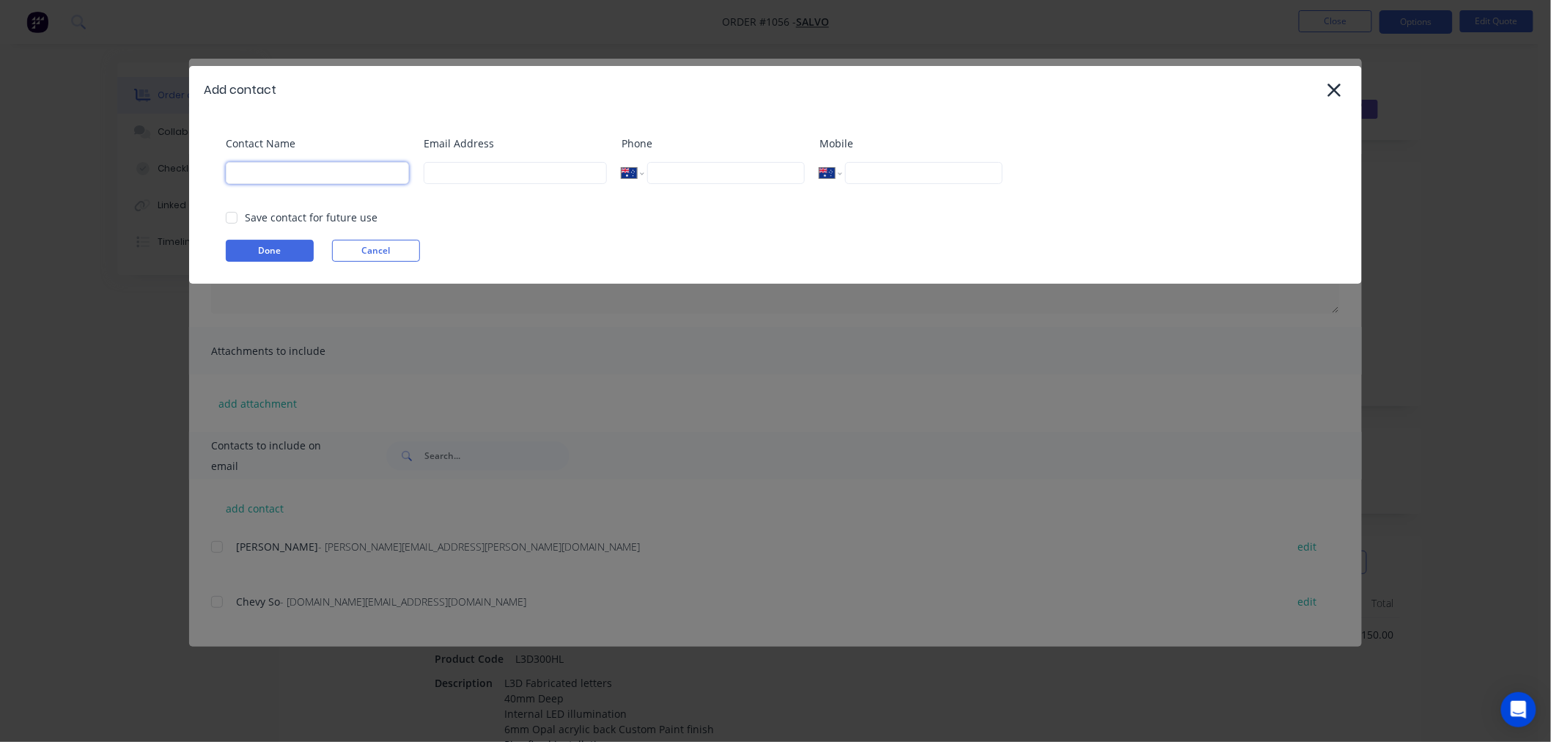
click at [277, 173] on input at bounding box center [317, 173] width 183 height 22
type input "[PERSON_NAME]"
type input "[PERSON_NAME][EMAIL_ADDRESS][DOMAIN_NAME]"
click at [229, 216] on div at bounding box center [231, 217] width 29 height 29
click at [246, 251] on button "Done" at bounding box center [270, 251] width 88 height 22
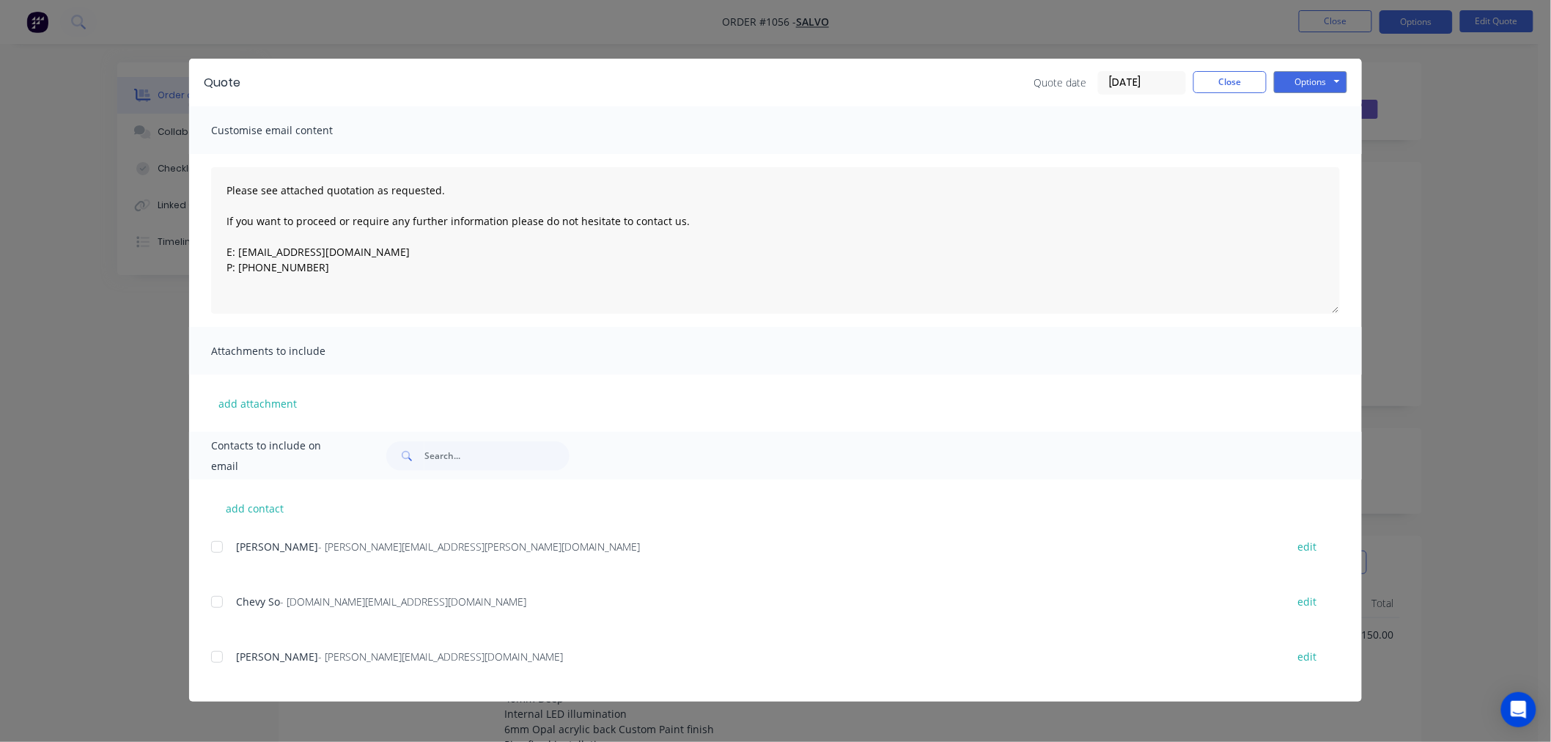
click at [216, 657] on div at bounding box center [216, 656] width 29 height 29
click at [1294, 82] on button "Options" at bounding box center [1310, 82] width 73 height 22
click at [1220, 81] on button "Close" at bounding box center [1229, 82] width 73 height 22
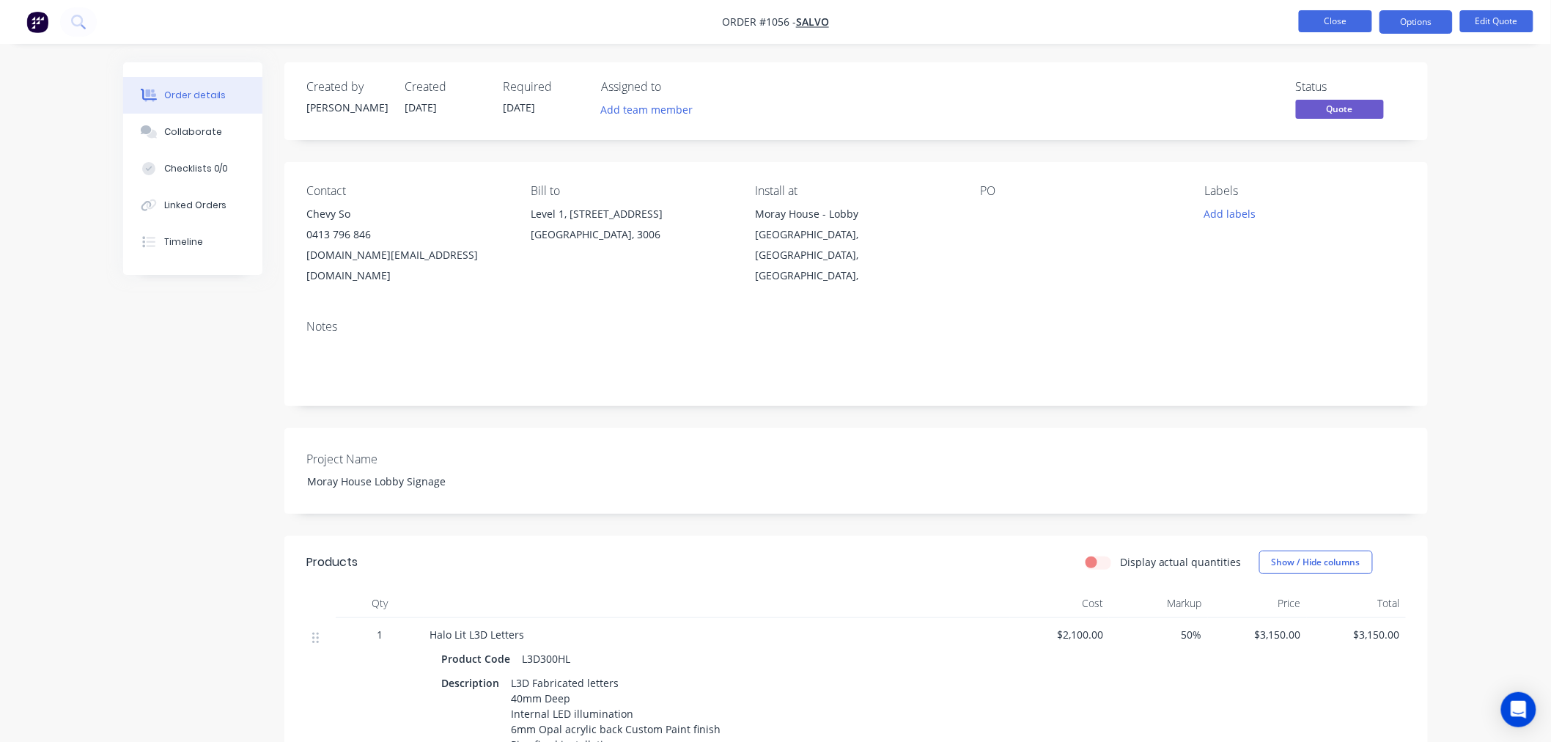
click at [1312, 23] on button "Close" at bounding box center [1335, 21] width 73 height 22
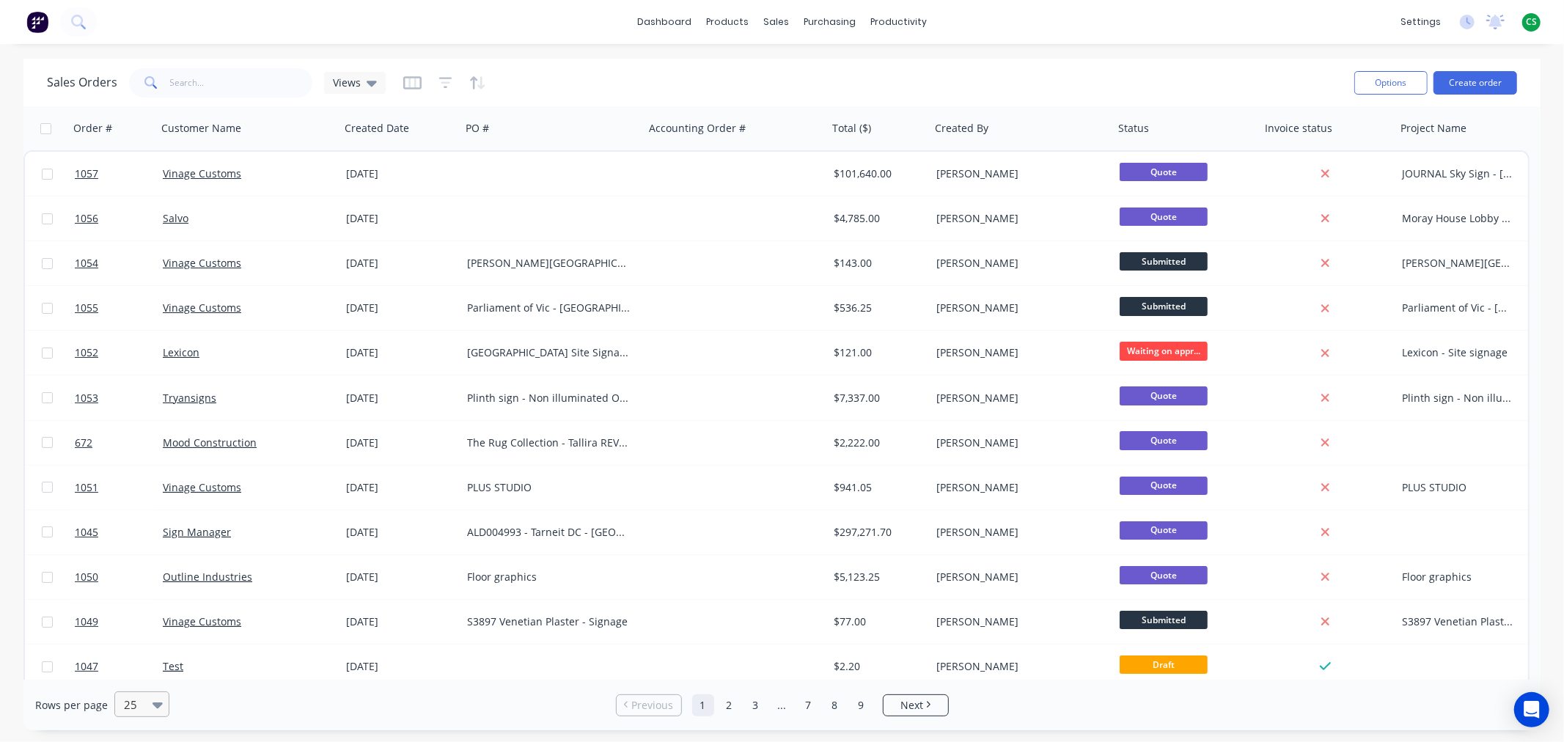
drag, startPoint x: 152, startPoint y: 705, endPoint x: 163, endPoint y: 692, distance: 17.2
click at [152, 706] on icon at bounding box center [157, 704] width 10 height 16
click at [144, 667] on div "100" at bounding box center [139, 668] width 55 height 27
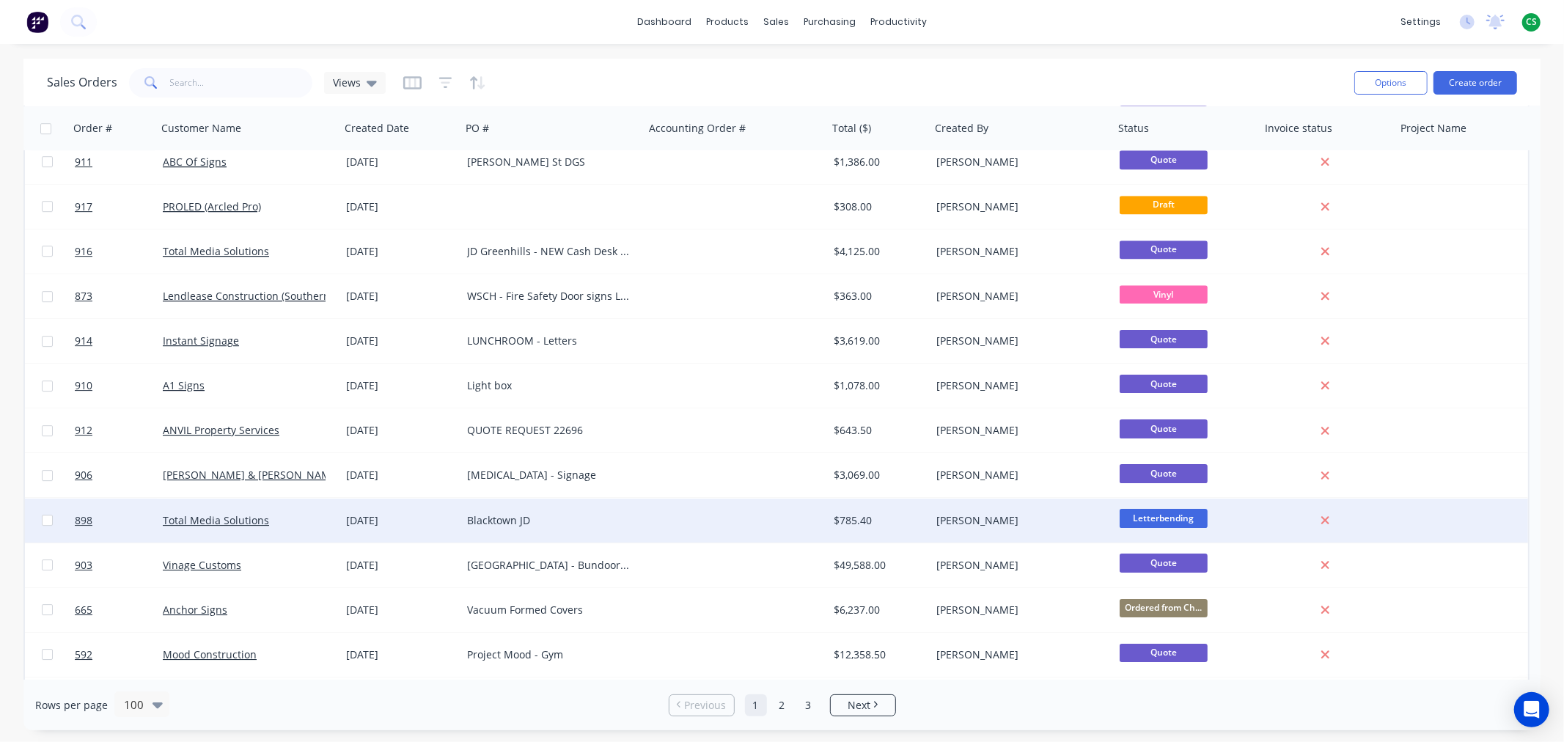
scroll to position [3950, 0]
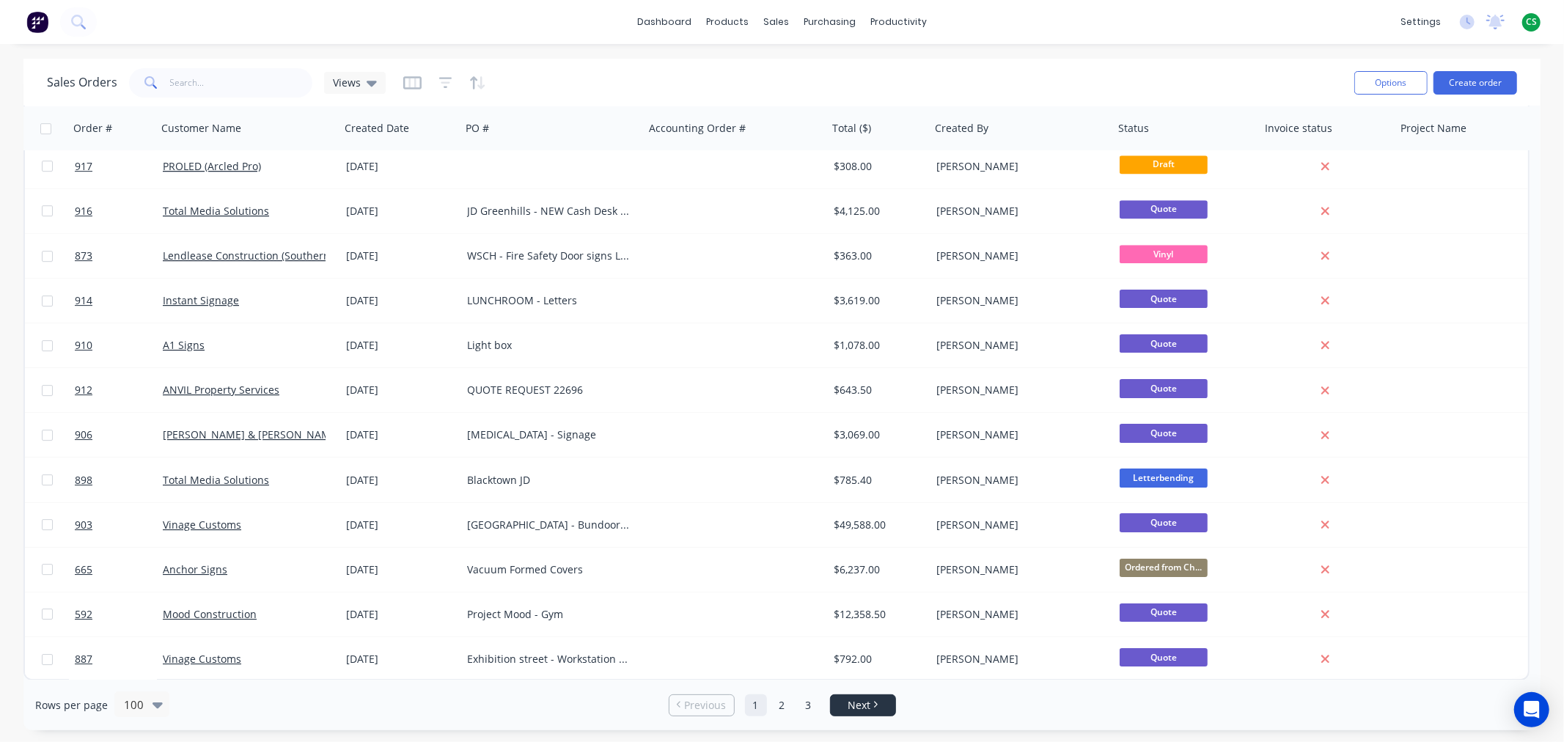
click at [853, 704] on span "Next" at bounding box center [858, 705] width 23 height 15
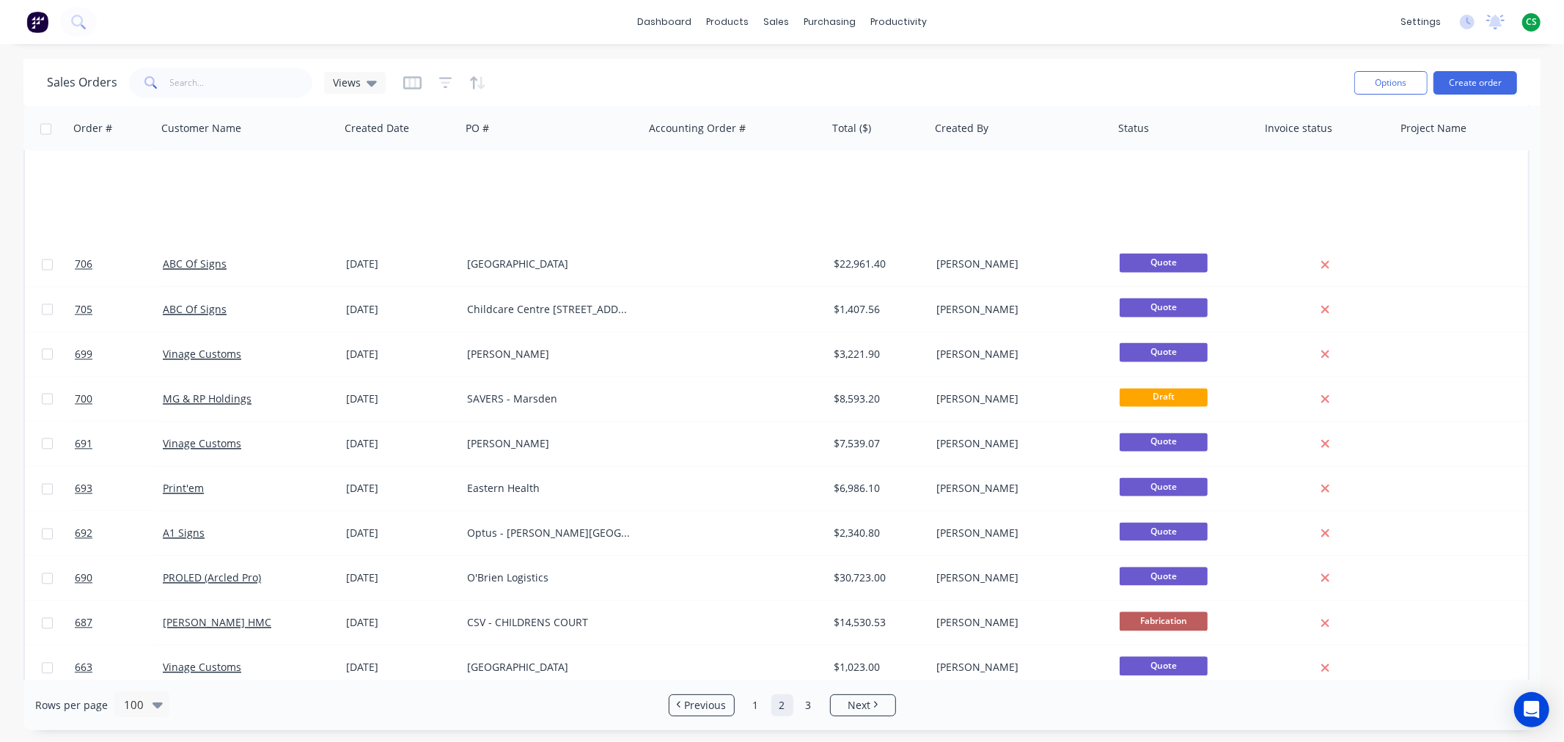
scroll to position [3176, 0]
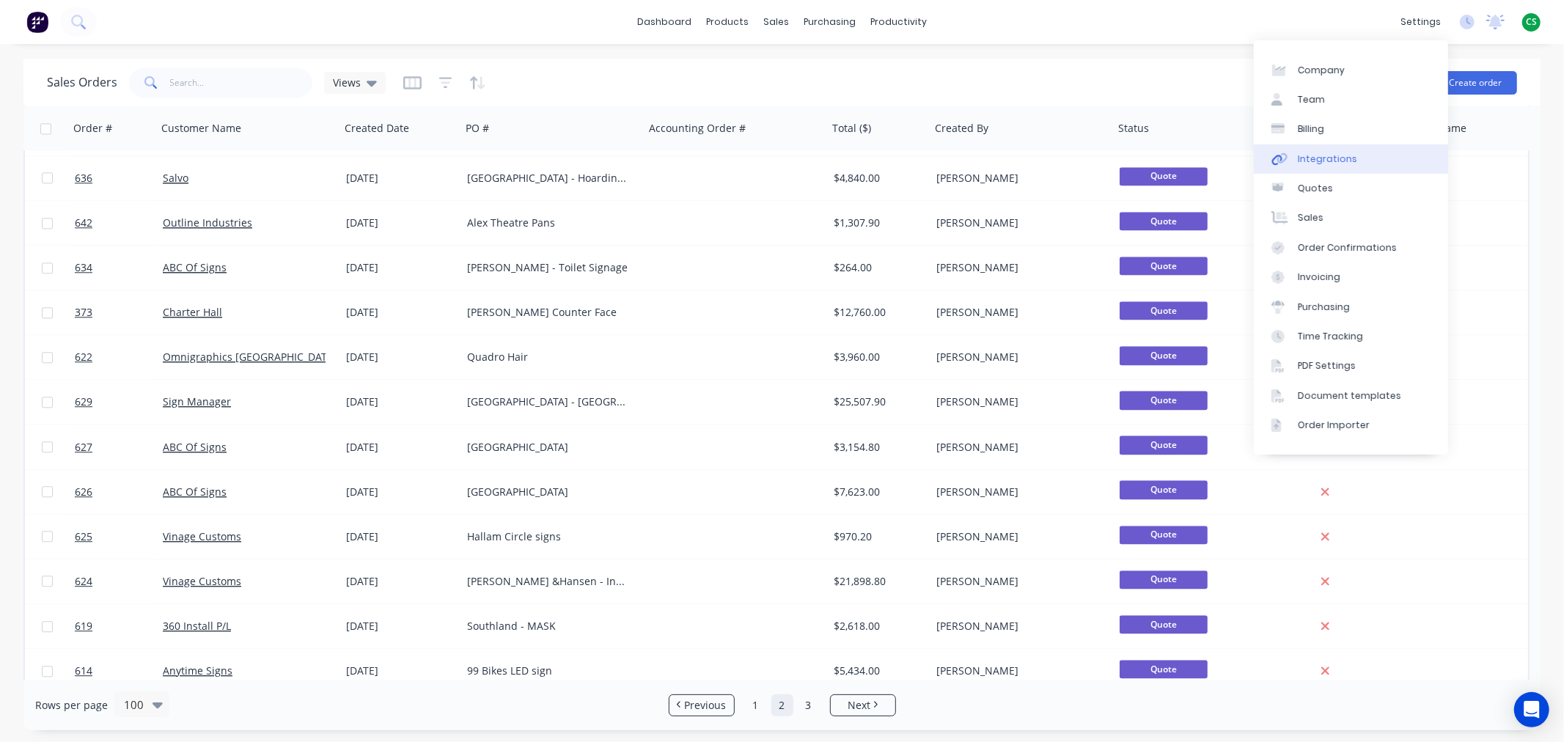
click at [1336, 156] on div "Integrations" at bounding box center [1326, 158] width 59 height 13
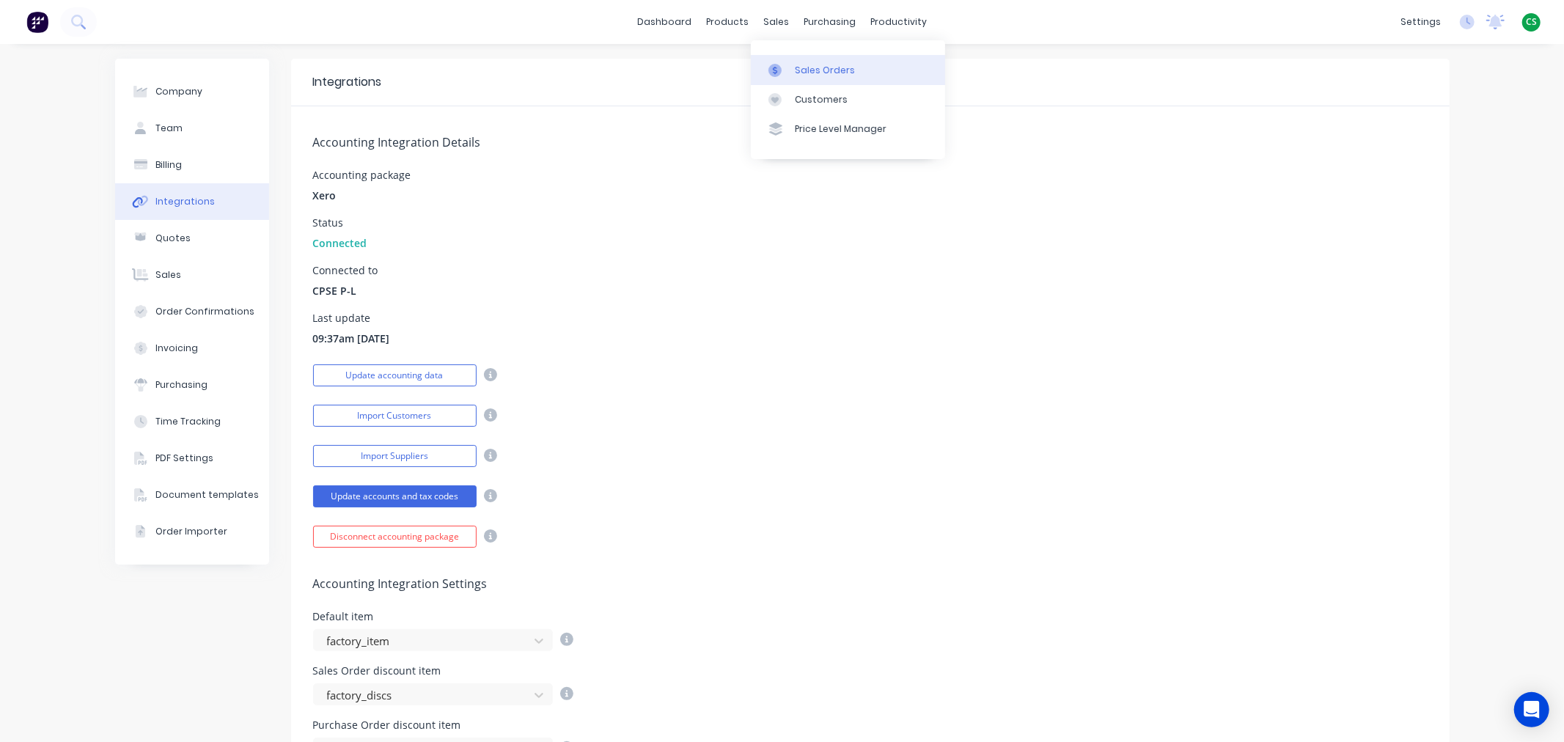
click at [812, 68] on div "Sales Orders" at bounding box center [825, 70] width 60 height 13
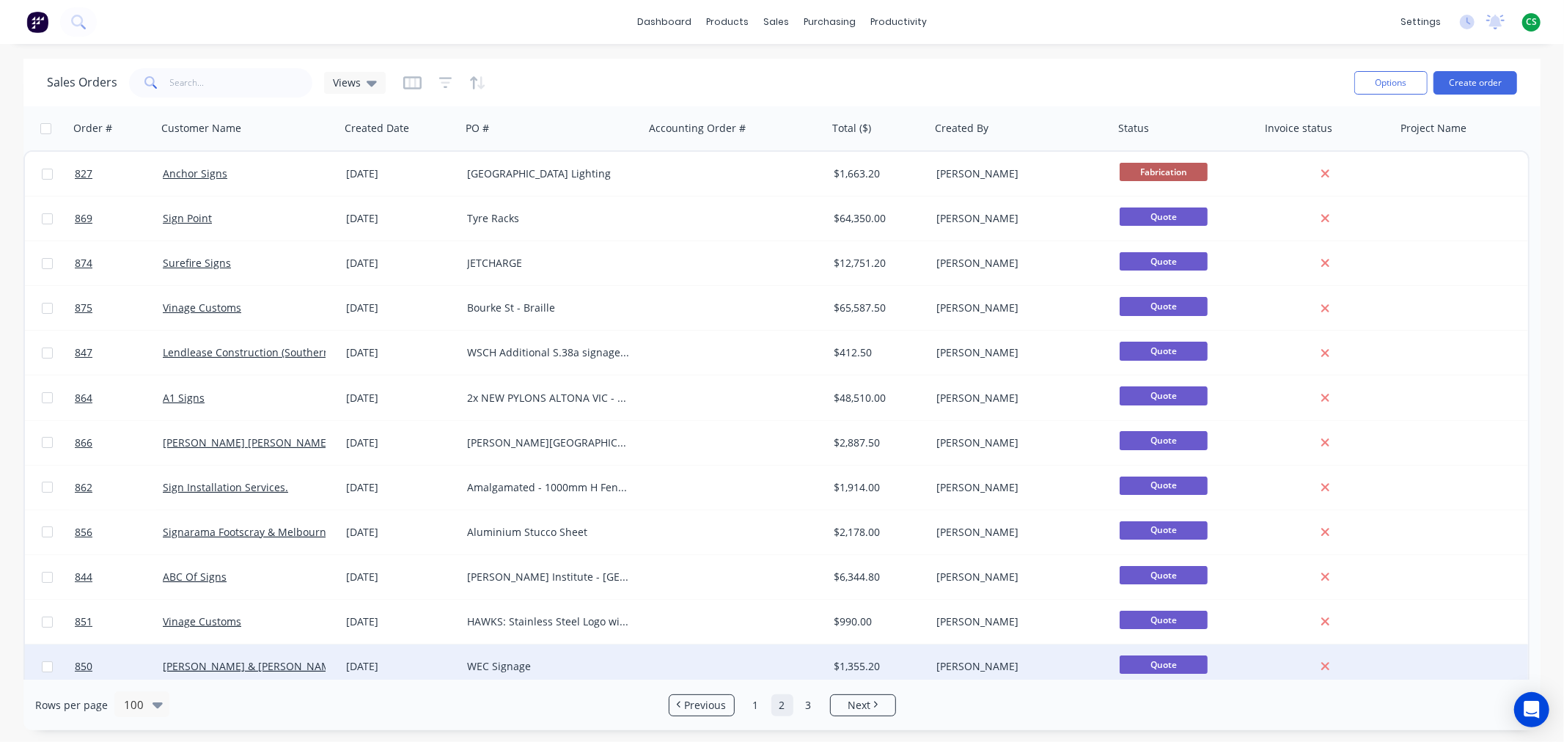
click at [559, 665] on div "WEC Signage" at bounding box center [548, 666] width 163 height 15
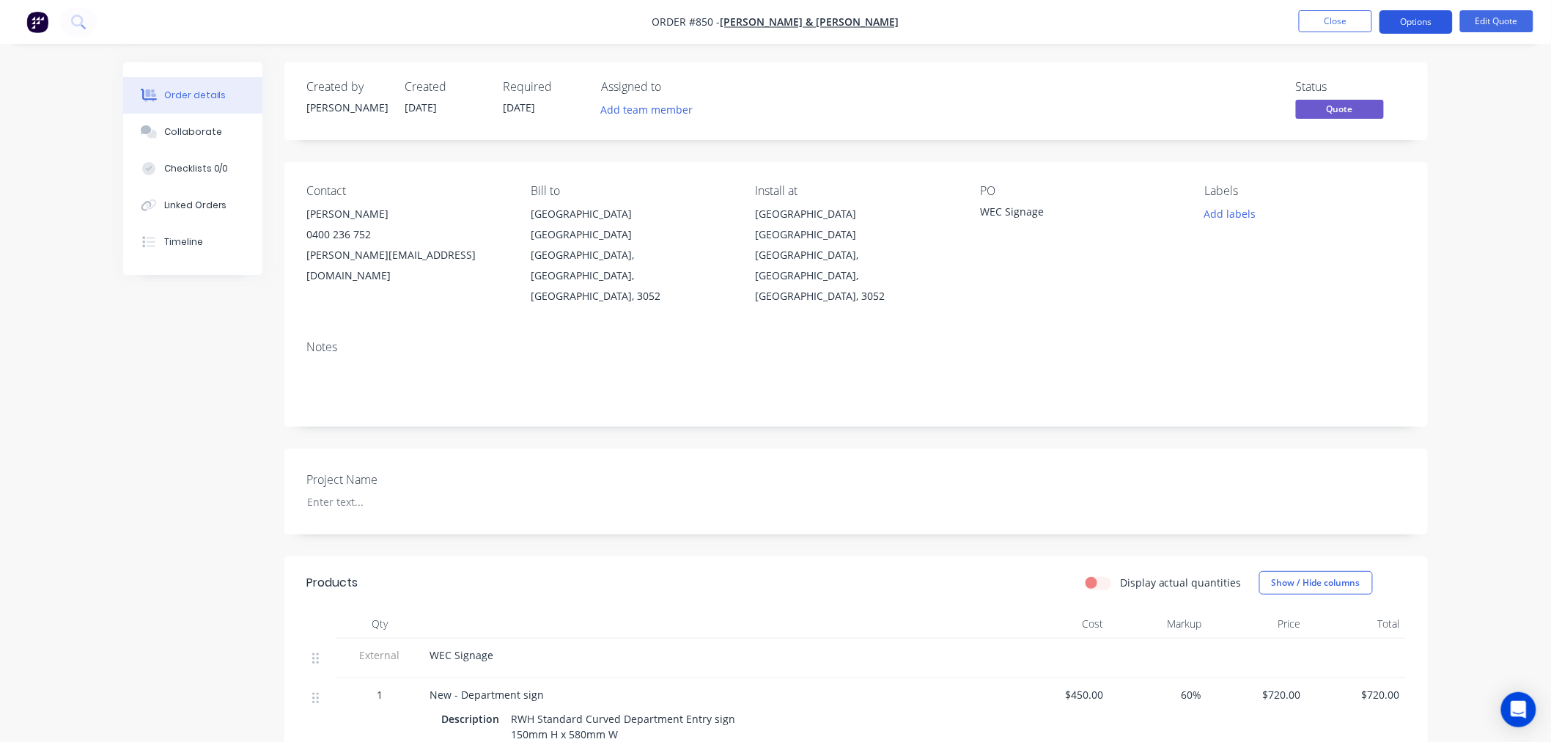
click at [1393, 26] on button "Options" at bounding box center [1416, 21] width 73 height 23
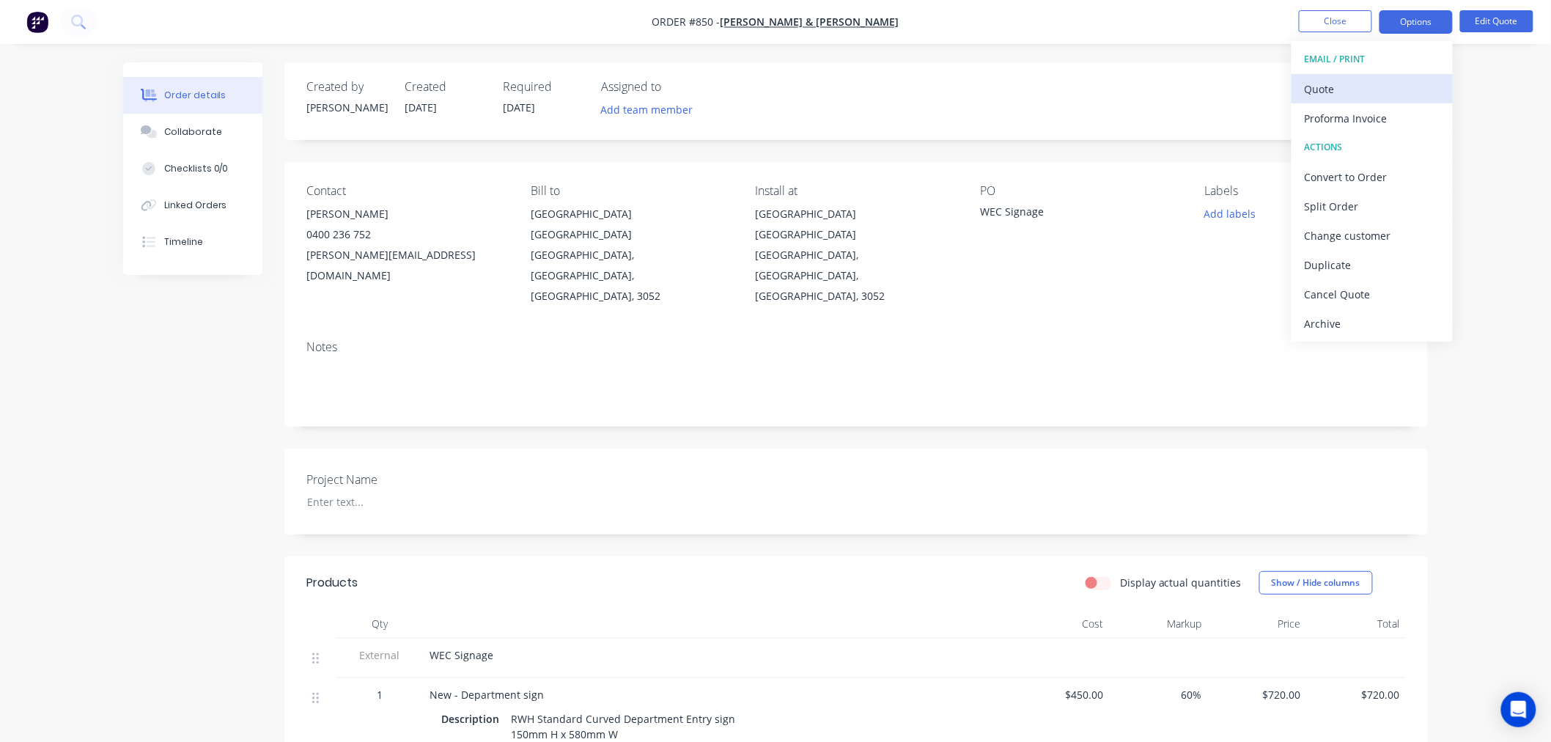
click at [1345, 86] on div "Quote" at bounding box center [1372, 88] width 135 height 21
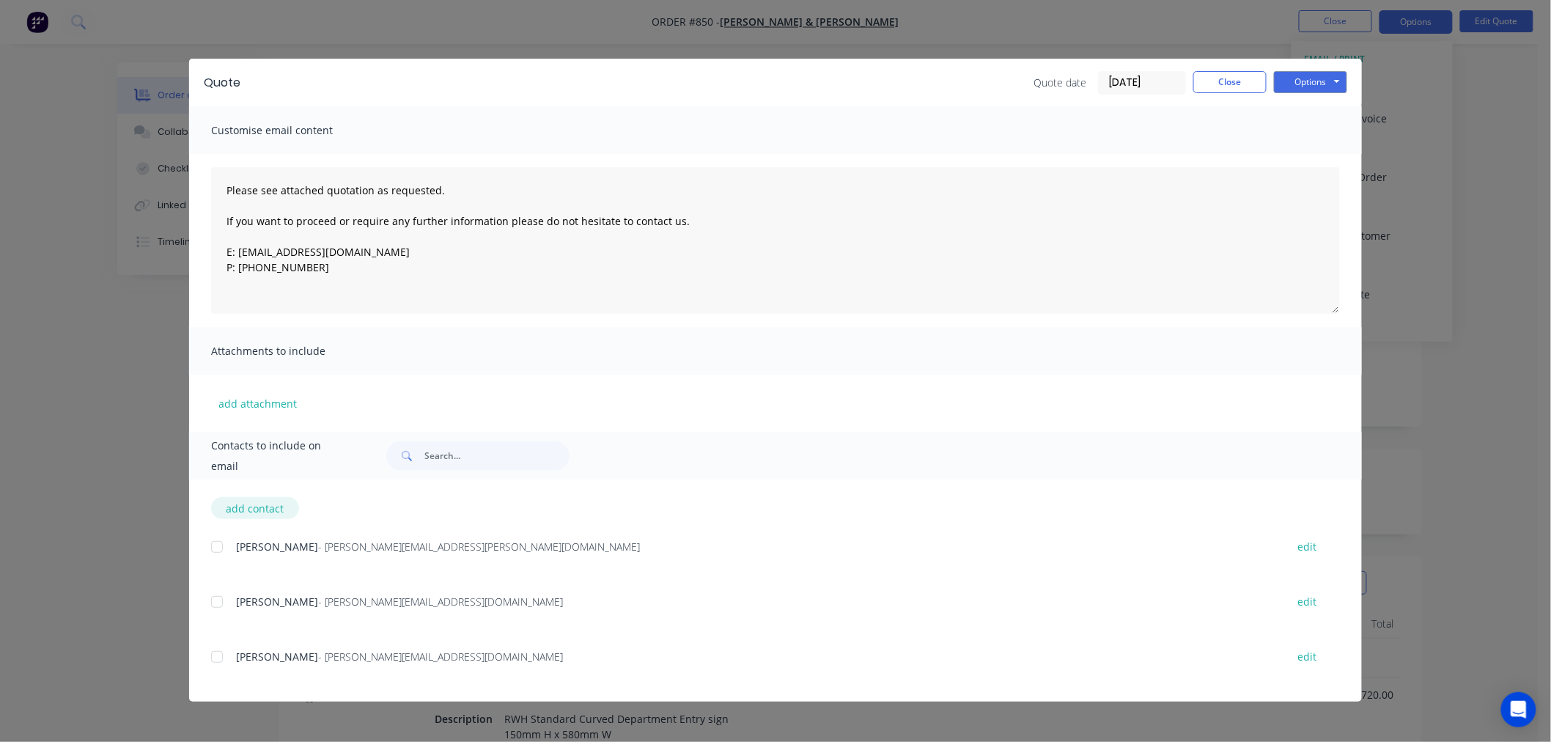
click at [258, 508] on button "add contact" at bounding box center [255, 508] width 88 height 22
select select "AU"
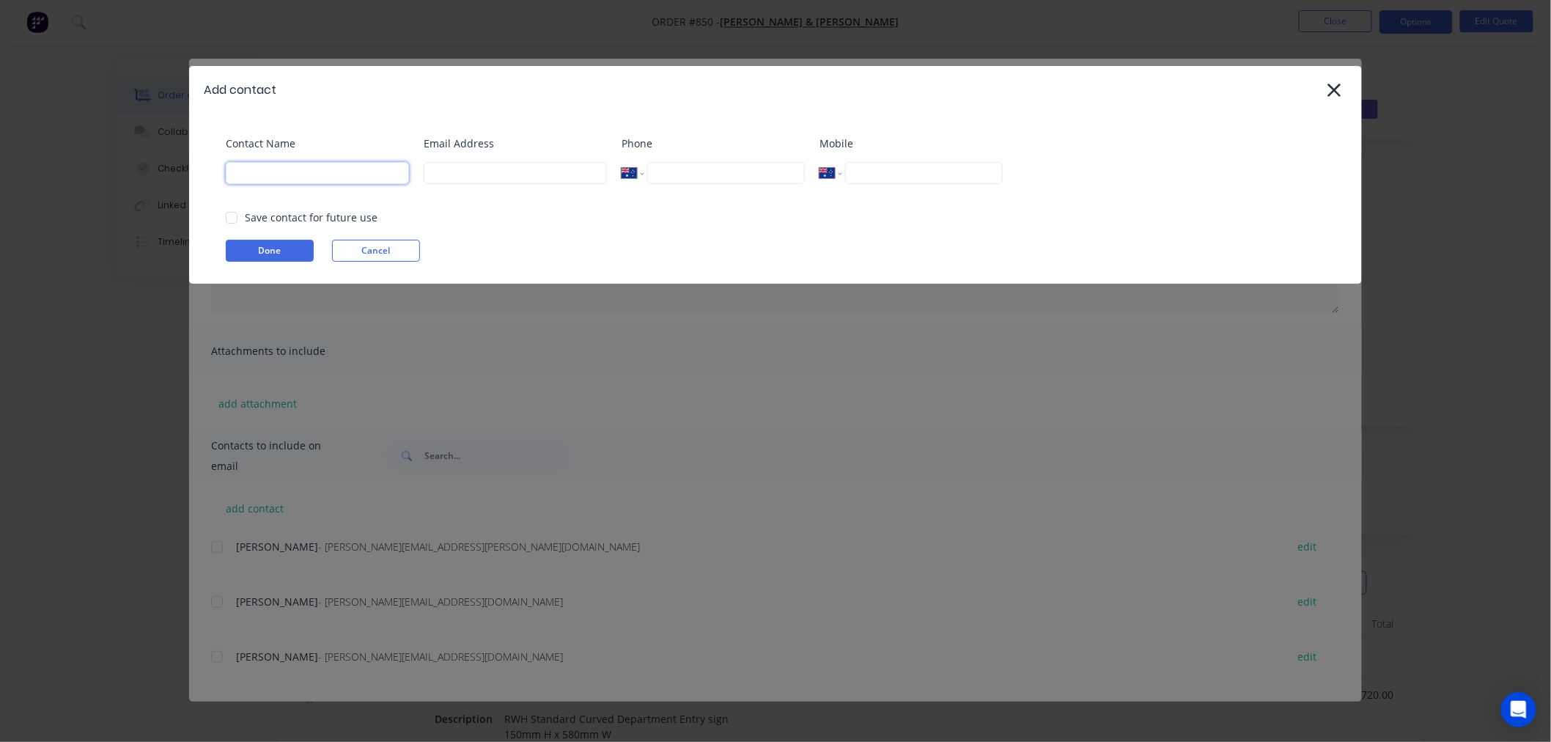
click at [274, 179] on input at bounding box center [317, 173] width 183 height 22
type input "[PERSON_NAME]"
type input "[PERSON_NAME][EMAIL_ADDRESS][DOMAIN_NAME]"
click at [311, 220] on div "Save contact for future use" at bounding box center [311, 217] width 133 height 15
click at [233, 218] on div at bounding box center [231, 217] width 29 height 29
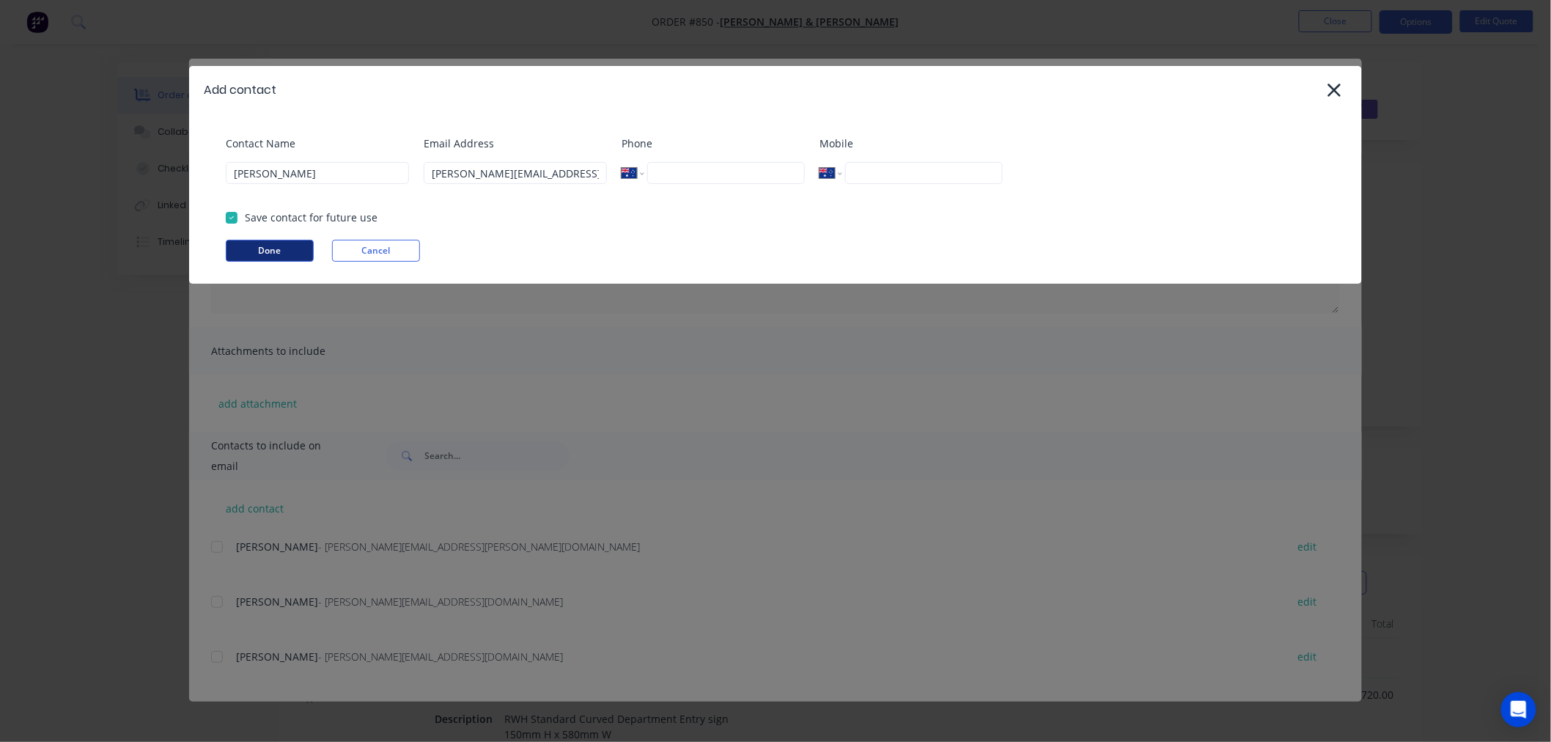
click at [243, 250] on button "Done" at bounding box center [270, 251] width 88 height 22
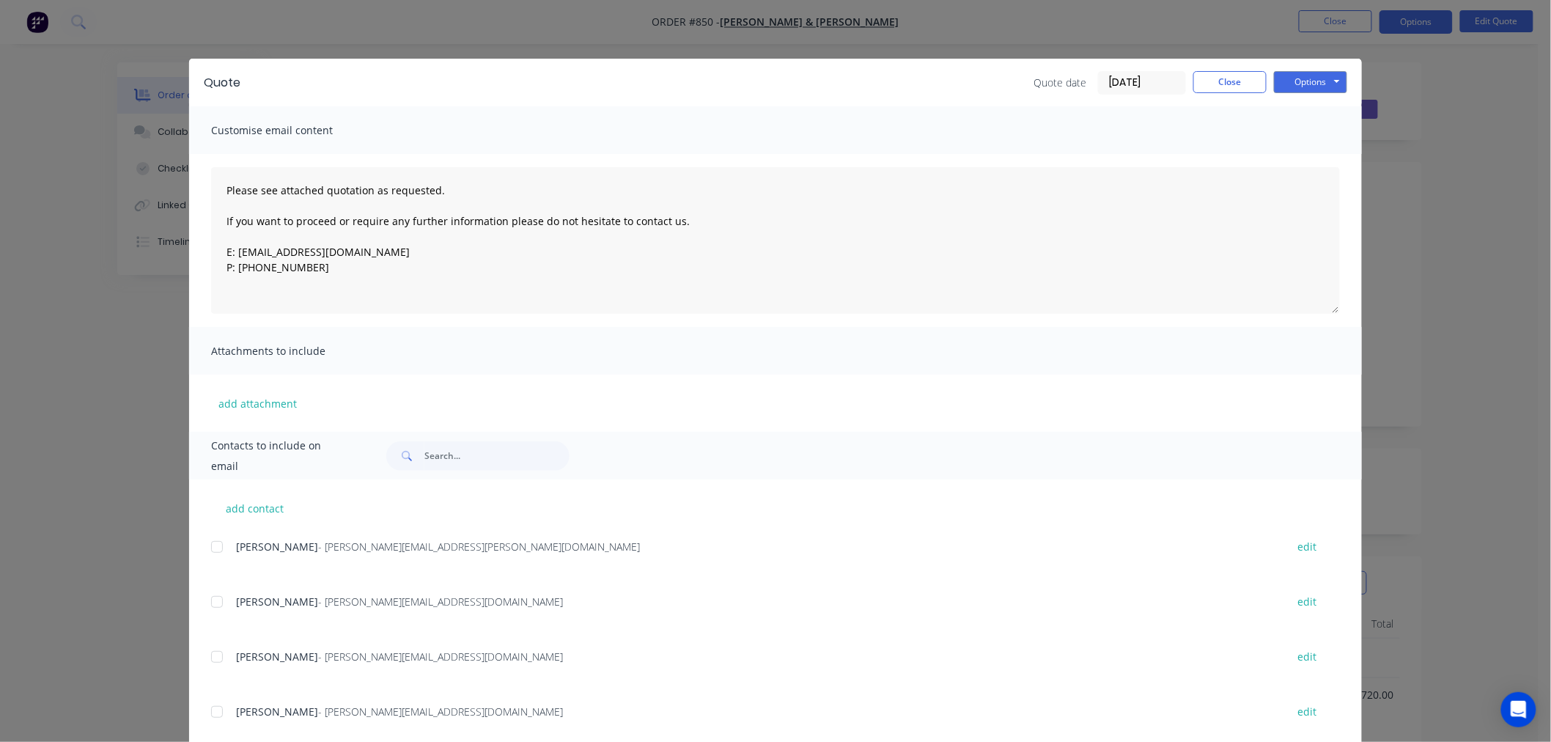
drag, startPoint x: 210, startPoint y: 708, endPoint x: 281, endPoint y: 671, distance: 80.3
click at [210, 709] on div at bounding box center [216, 711] width 29 height 29
click at [1313, 84] on button "Options" at bounding box center [1310, 82] width 73 height 22
click at [1289, 154] on button "Email" at bounding box center [1321, 156] width 94 height 24
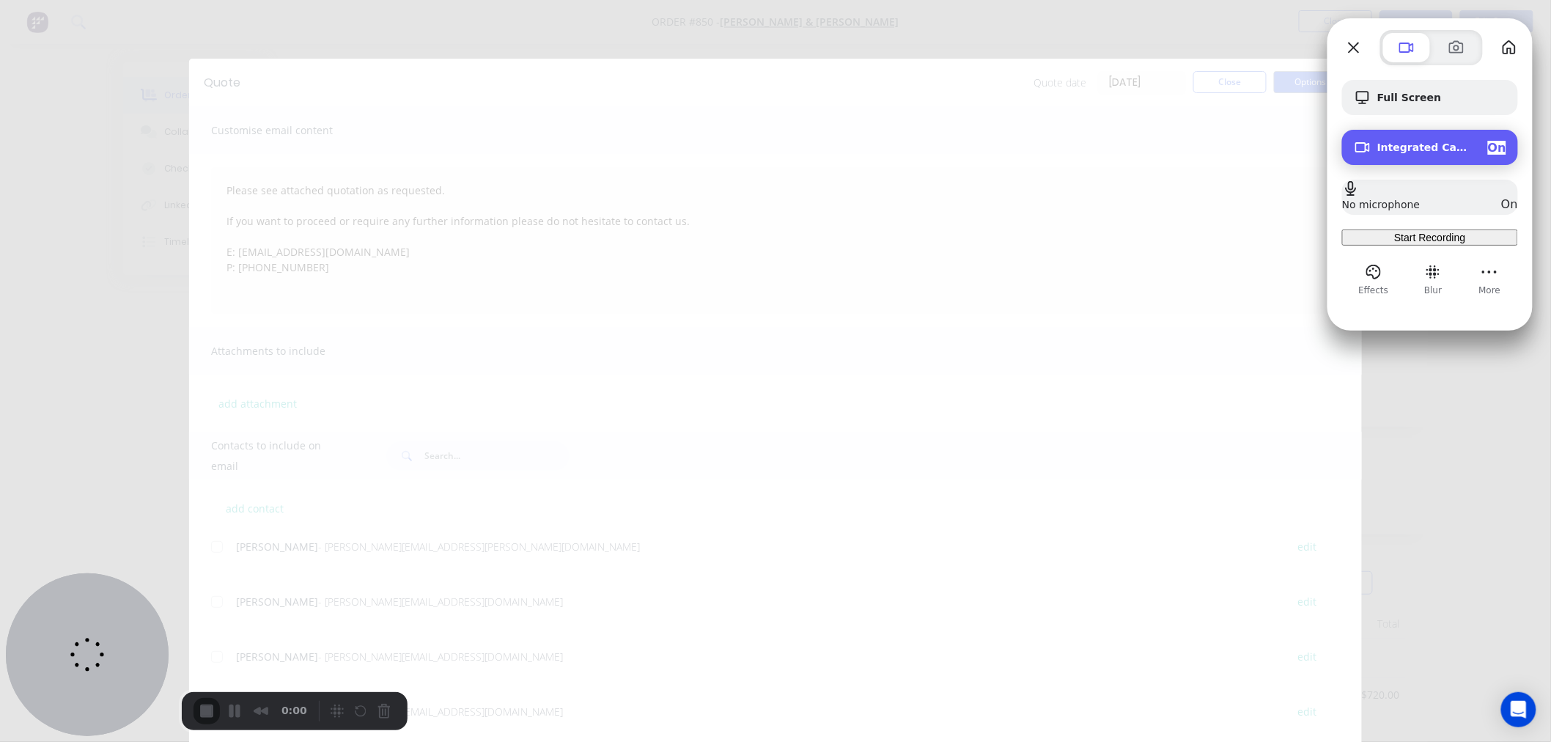
click at [1490, 147] on span "On" at bounding box center [1497, 148] width 18 height 14
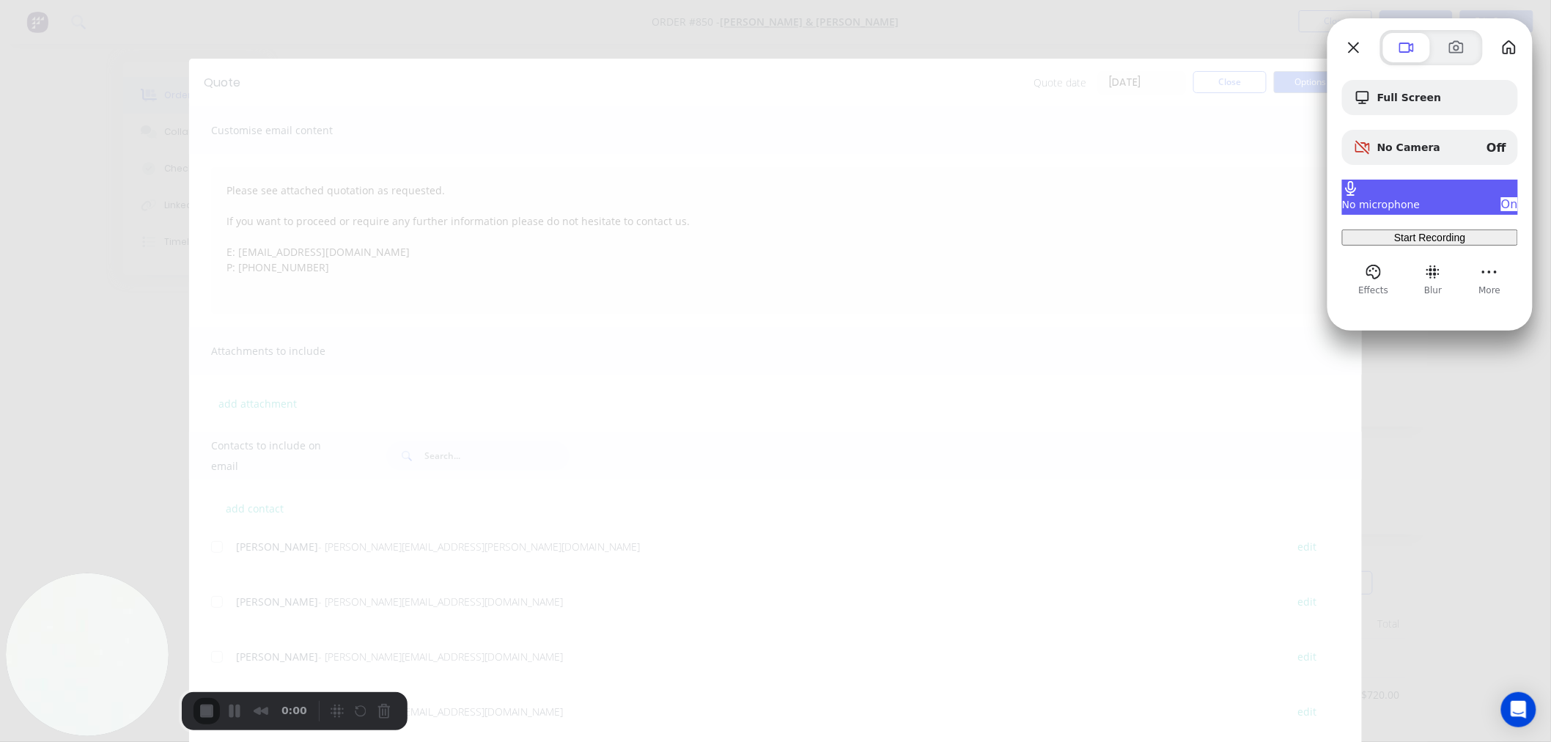
click at [1501, 198] on span "On" at bounding box center [1509, 204] width 17 height 14
click at [1491, 196] on span "Off" at bounding box center [1497, 198] width 20 height 14
click at [1401, 199] on span "No microphone" at bounding box center [1381, 205] width 78 height 12
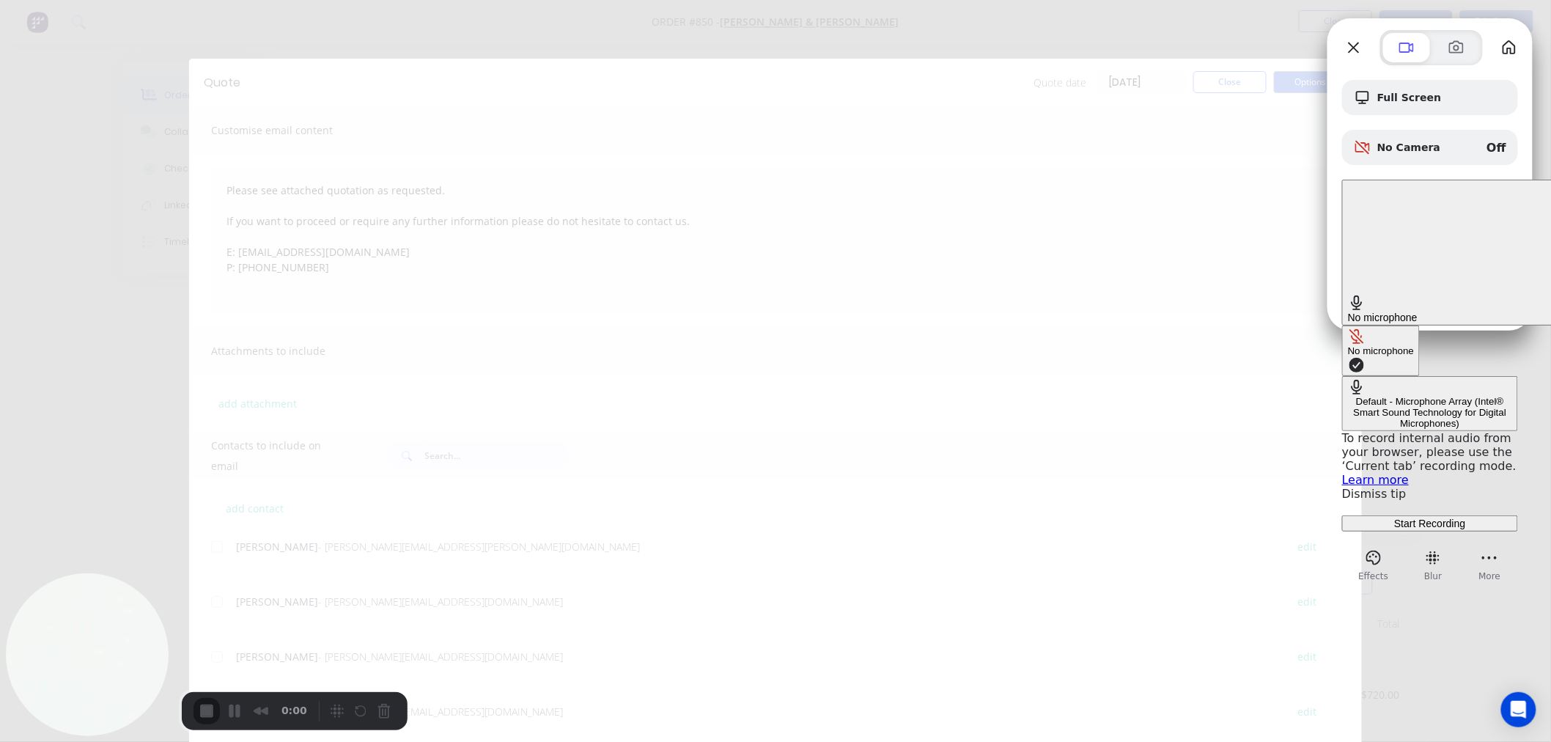
click at [1348, 396] on div "Default - Microphone Array (Intel® Smart Sound Technology for Digital Microphon…" at bounding box center [1430, 412] width 164 height 33
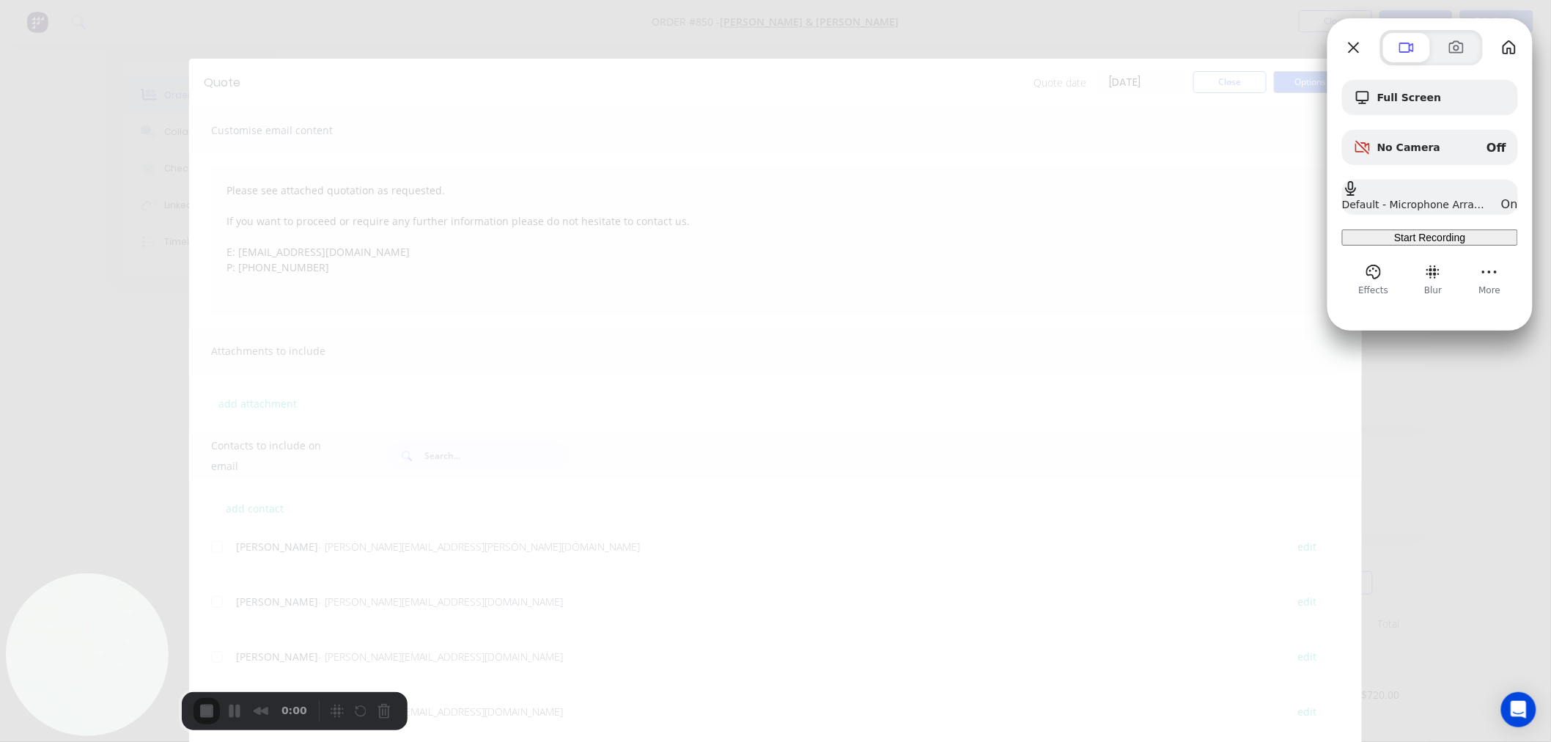
click at [1403, 243] on span "Start Recording" at bounding box center [1429, 238] width 71 height 12
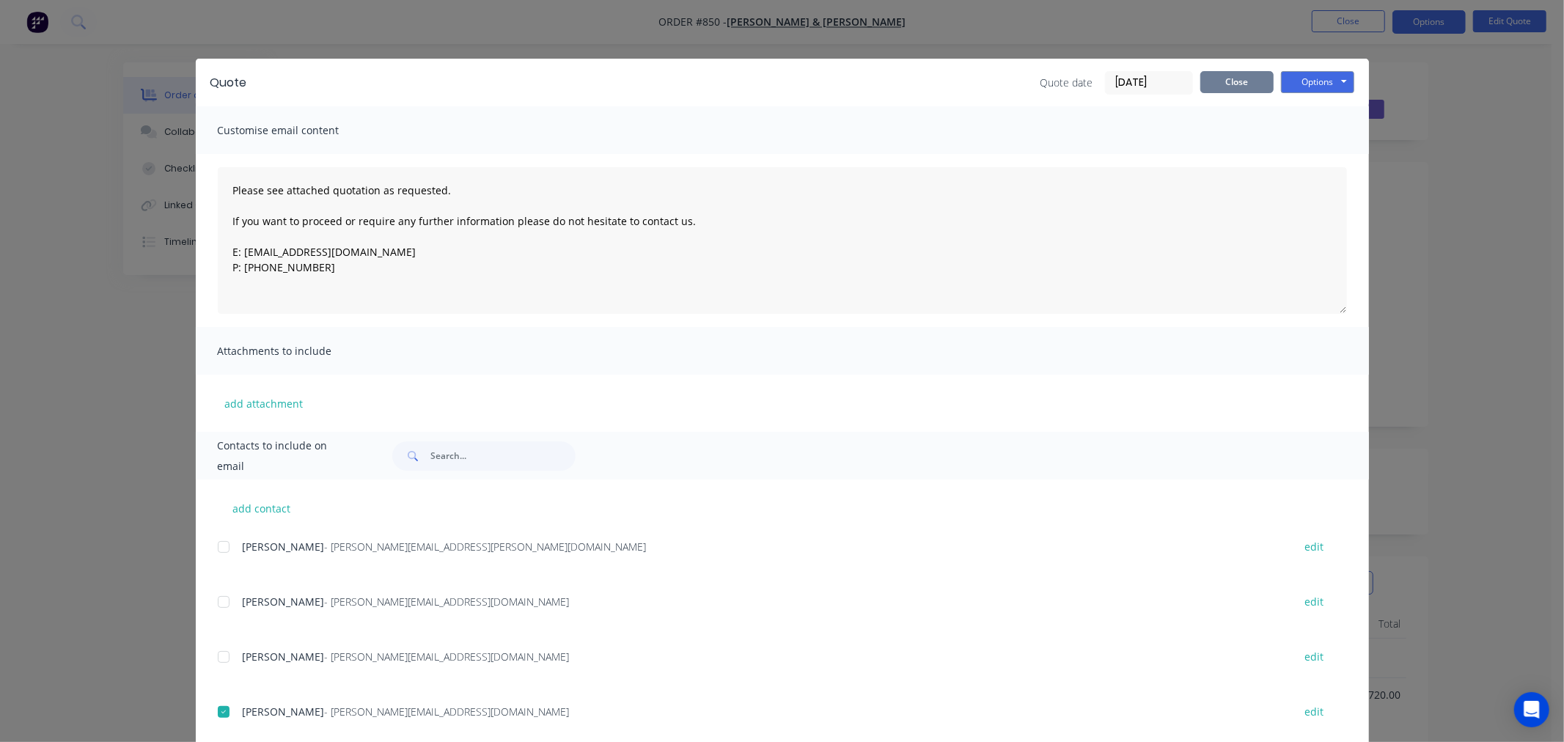
click at [1226, 82] on button "Close" at bounding box center [1236, 82] width 73 height 22
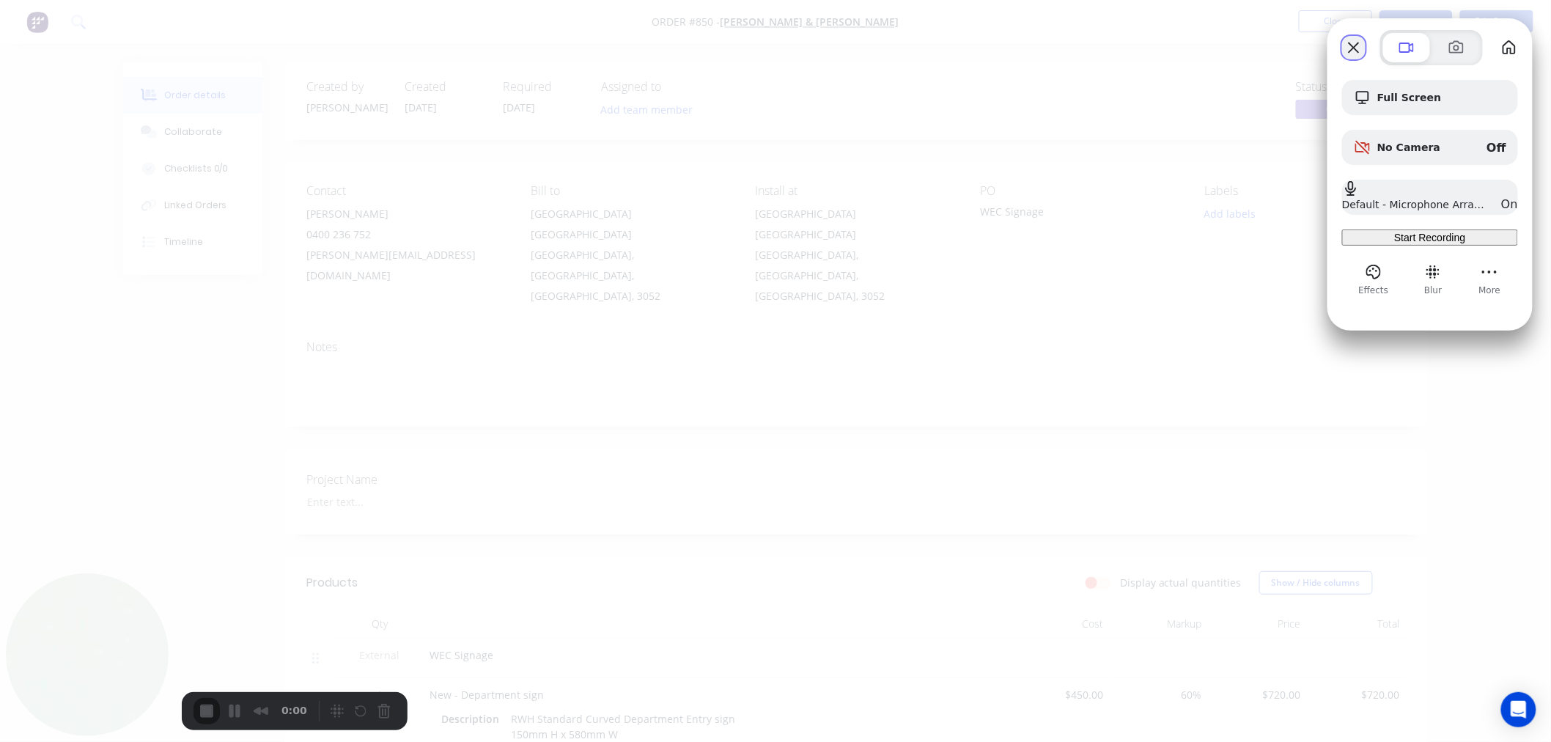
click at [1351, 50] on button "Close" at bounding box center [1353, 47] width 23 height 23
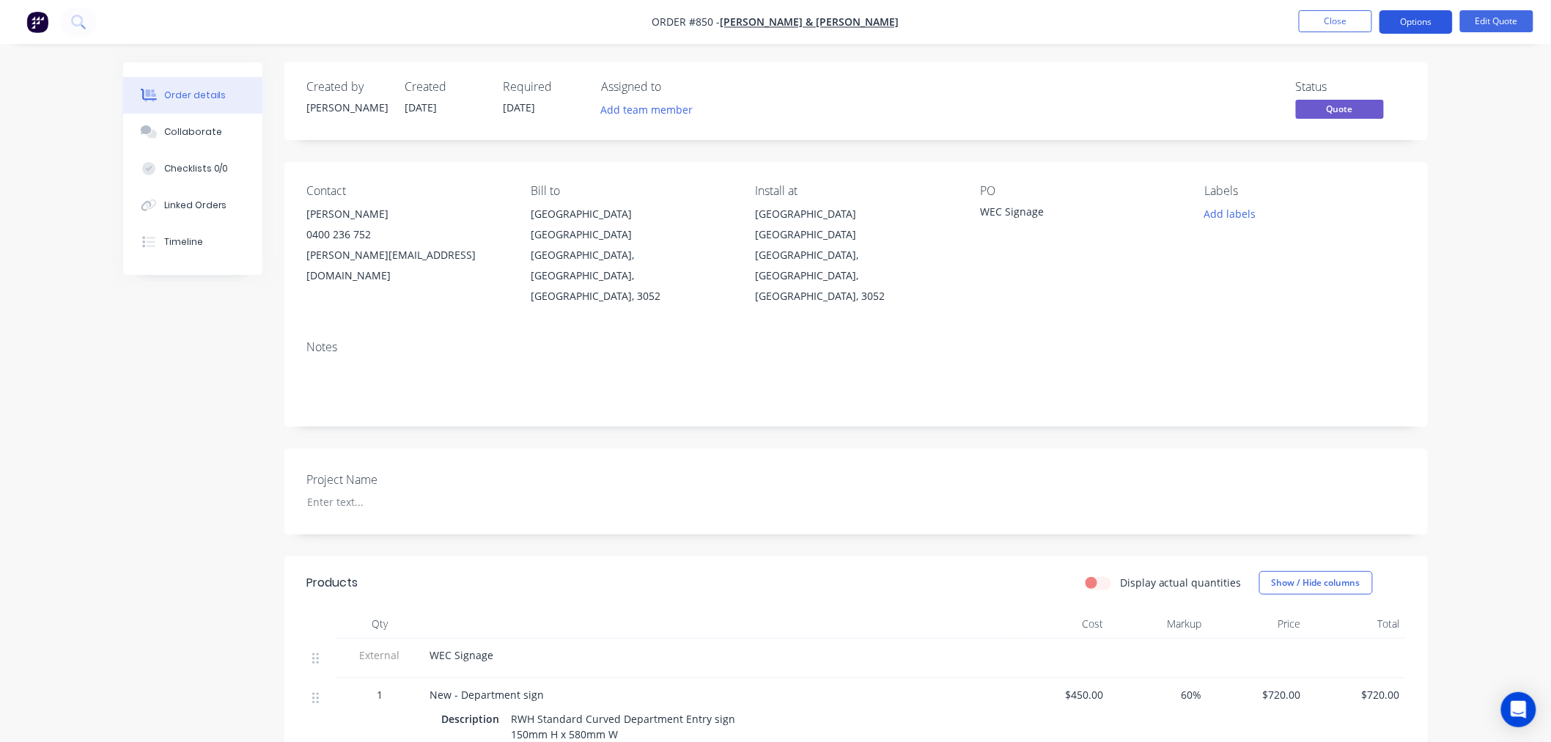
click at [1426, 22] on button "Options" at bounding box center [1416, 21] width 73 height 23
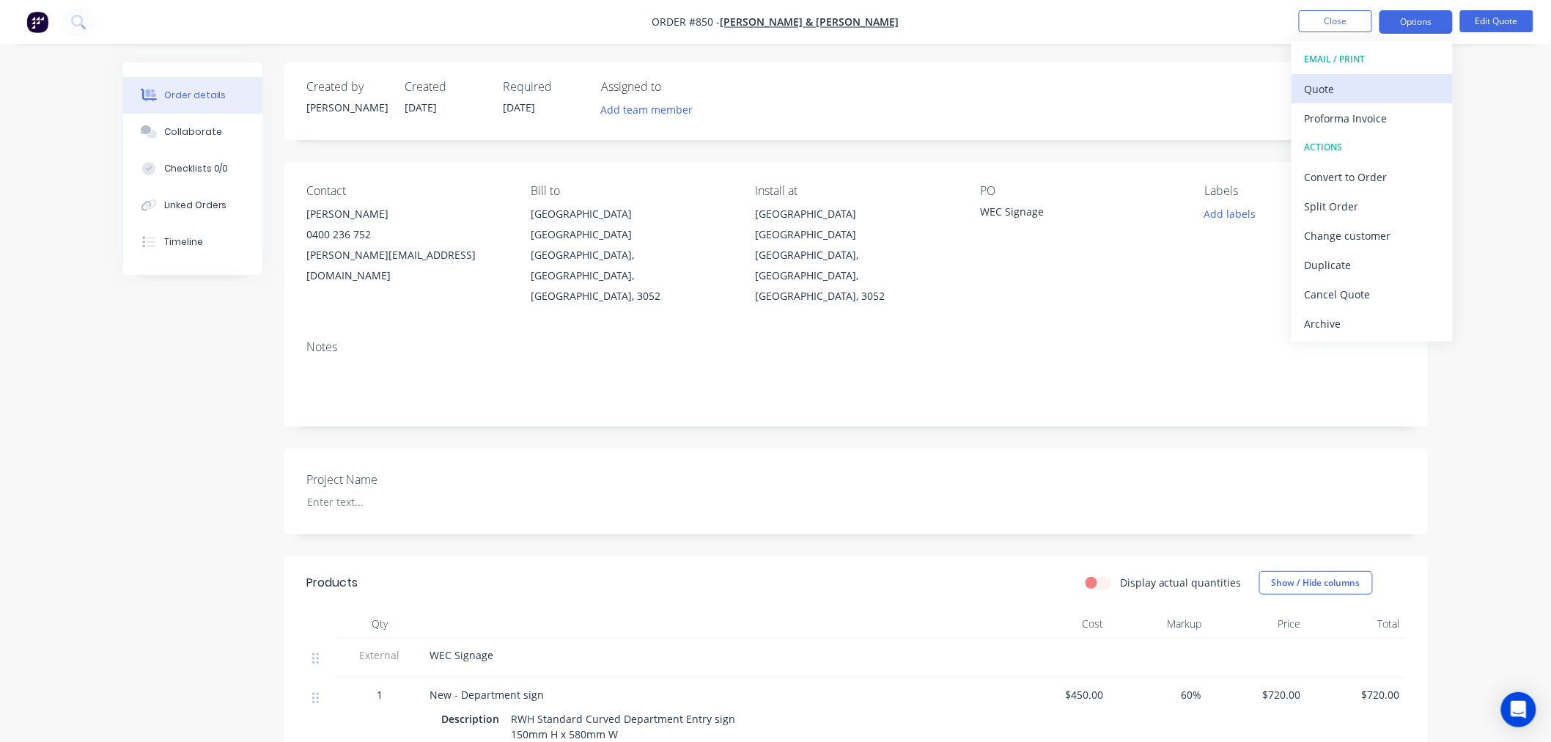
click at [1344, 82] on div "Quote" at bounding box center [1372, 88] width 135 height 21
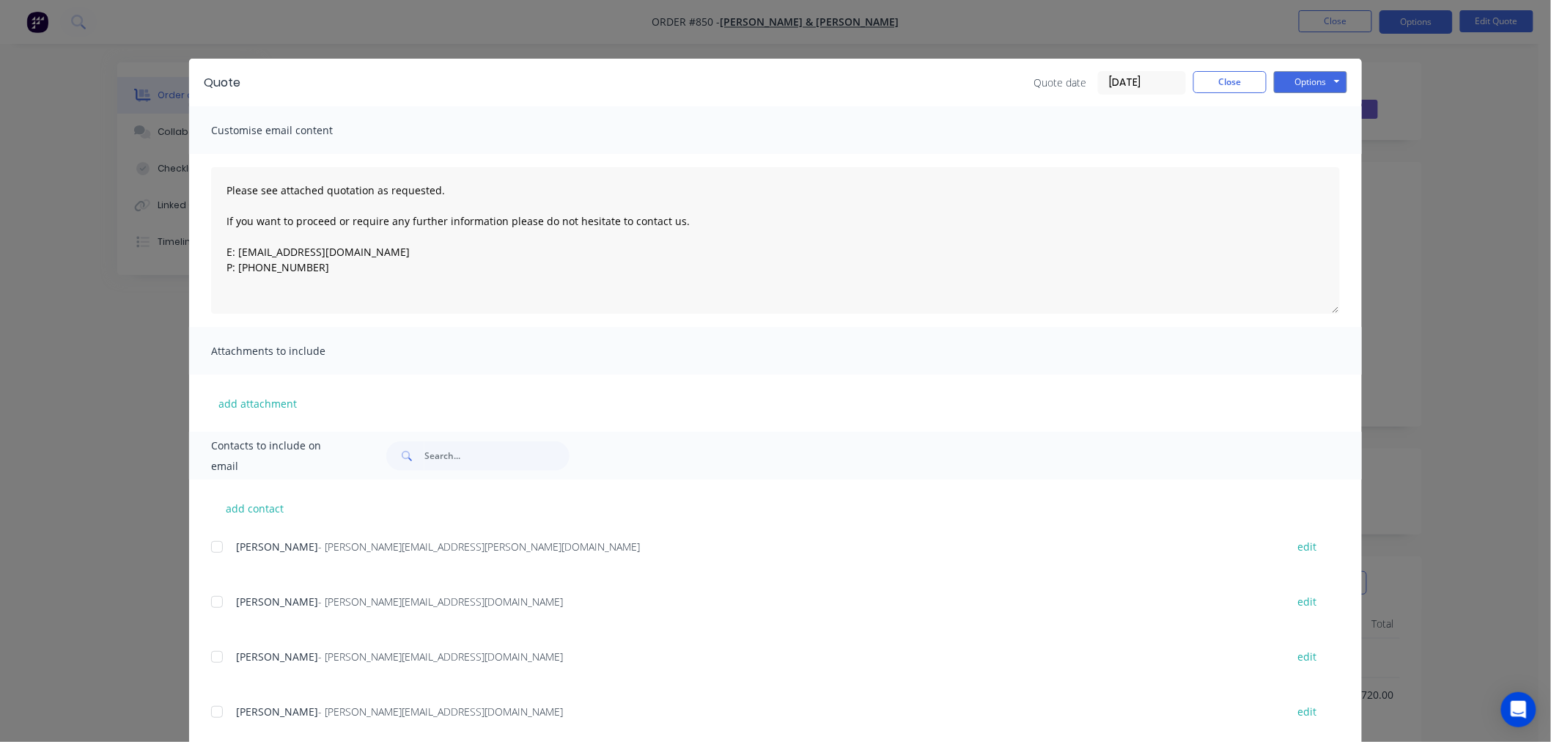
click at [208, 713] on div at bounding box center [216, 711] width 29 height 29
click at [1281, 81] on button "Options" at bounding box center [1310, 82] width 73 height 22
click at [1279, 155] on button "Email" at bounding box center [1321, 156] width 94 height 24
drag, startPoint x: 367, startPoint y: 713, endPoint x: 53, endPoint y: 709, distance: 314.5
click at [1296, 81] on button "Options" at bounding box center [1310, 82] width 73 height 22
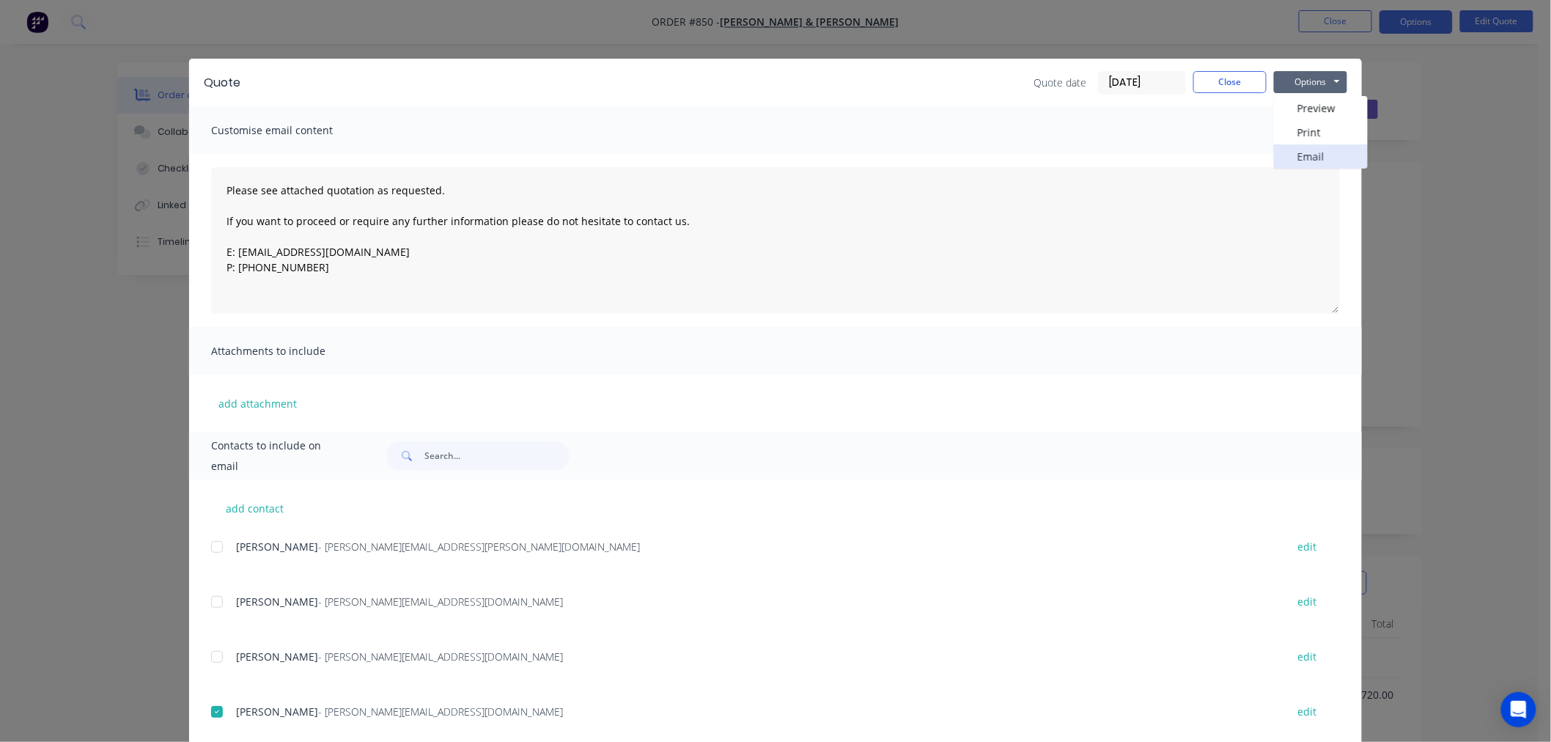
click at [1281, 157] on button "Email" at bounding box center [1321, 156] width 94 height 24
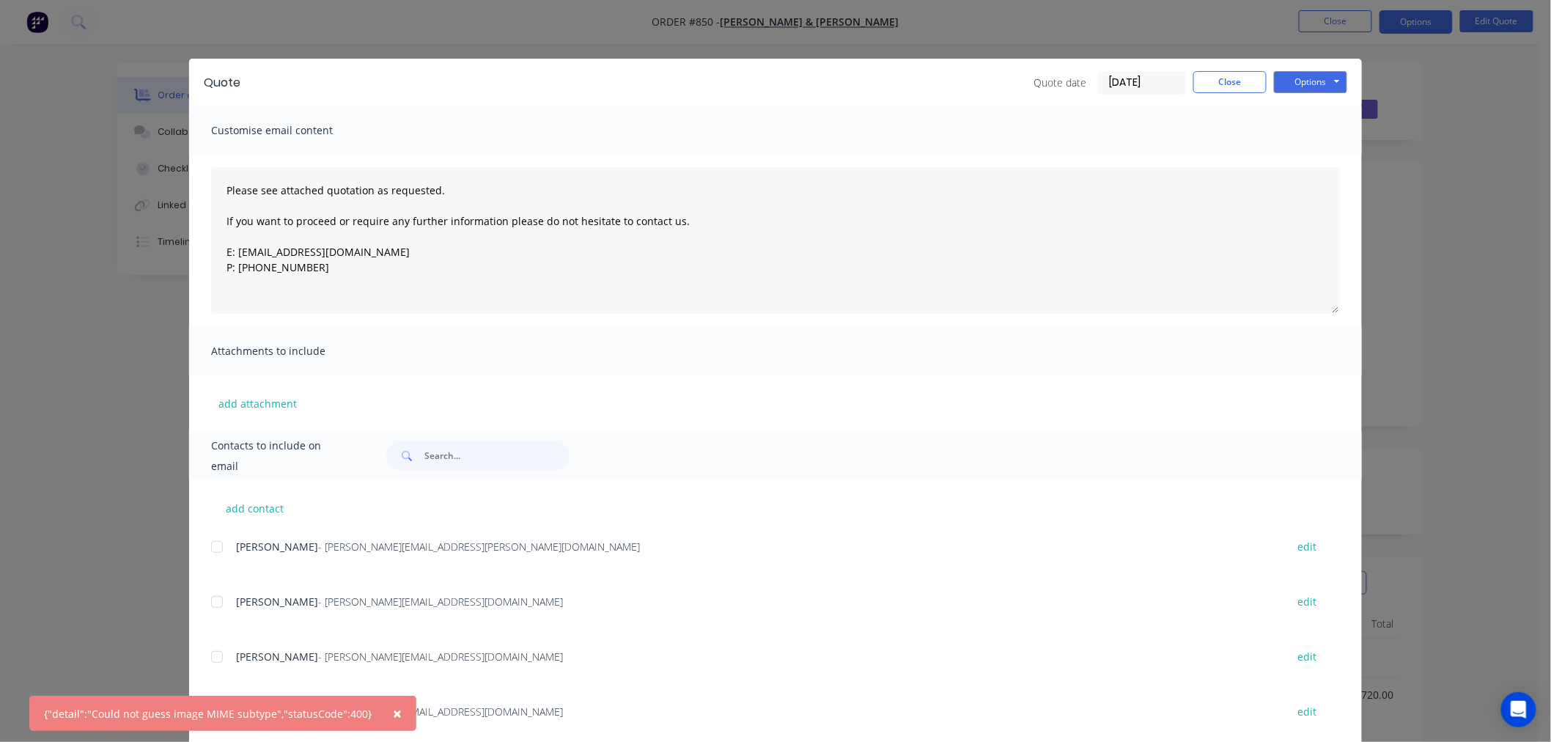
click at [55, 711] on div "{"detail":"Could not guess image MIME subtype","statusCode":400}" at bounding box center [208, 713] width 328 height 15
drag, startPoint x: 55, startPoint y: 711, endPoint x: 349, endPoint y: 707, distance: 294.0
click at [349, 707] on div "{"detail":"Could not guess image MIME subtype","statusCode":400}" at bounding box center [208, 713] width 328 height 15
copy div "detail":"Could not guess image MIME subtype","statusCode":400"
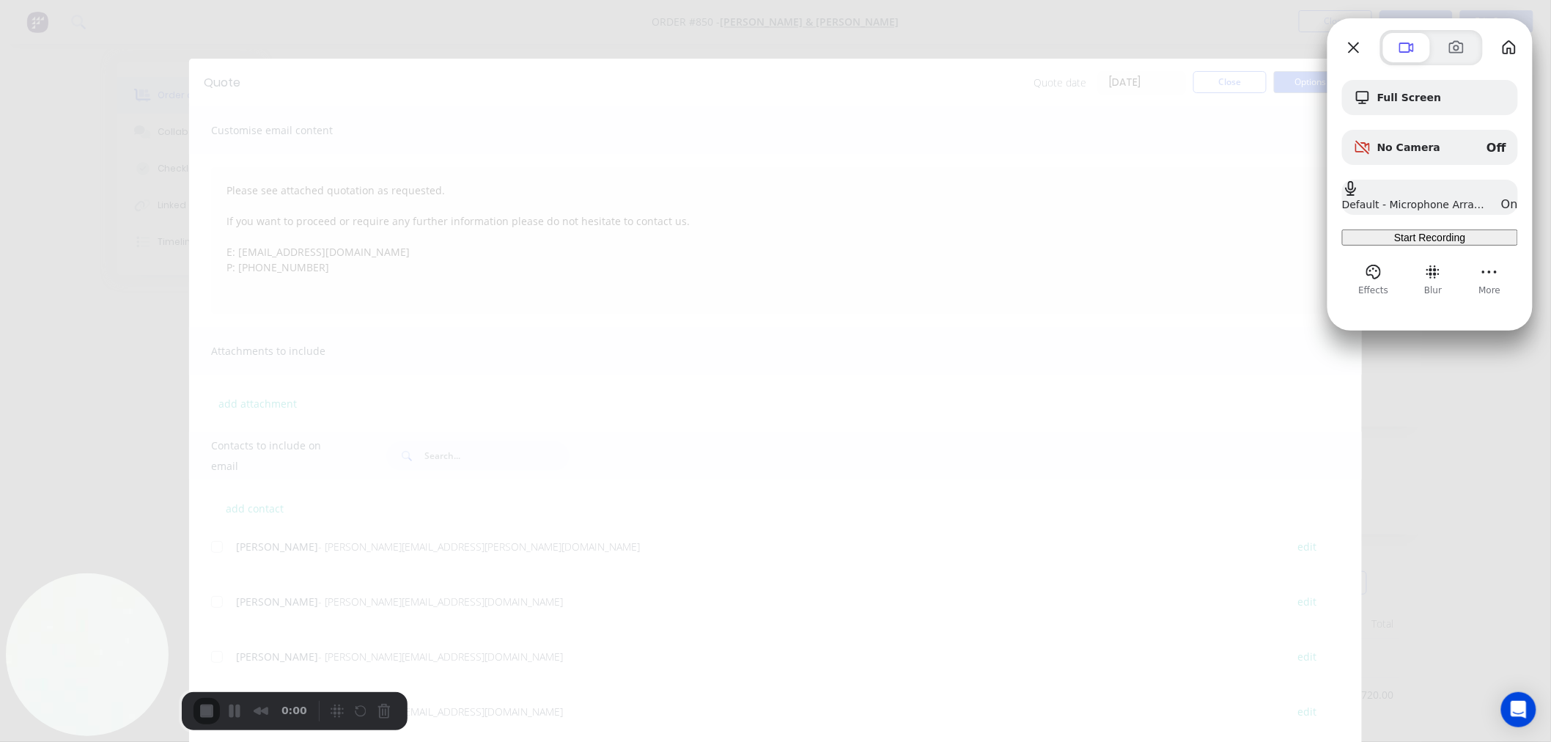
click at [1394, 243] on span "Start Recording" at bounding box center [1429, 238] width 71 height 12
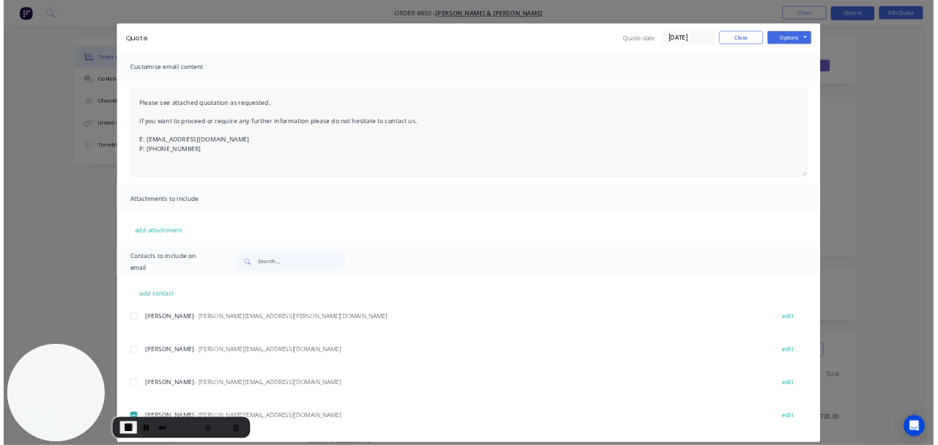
scroll to position [34, 0]
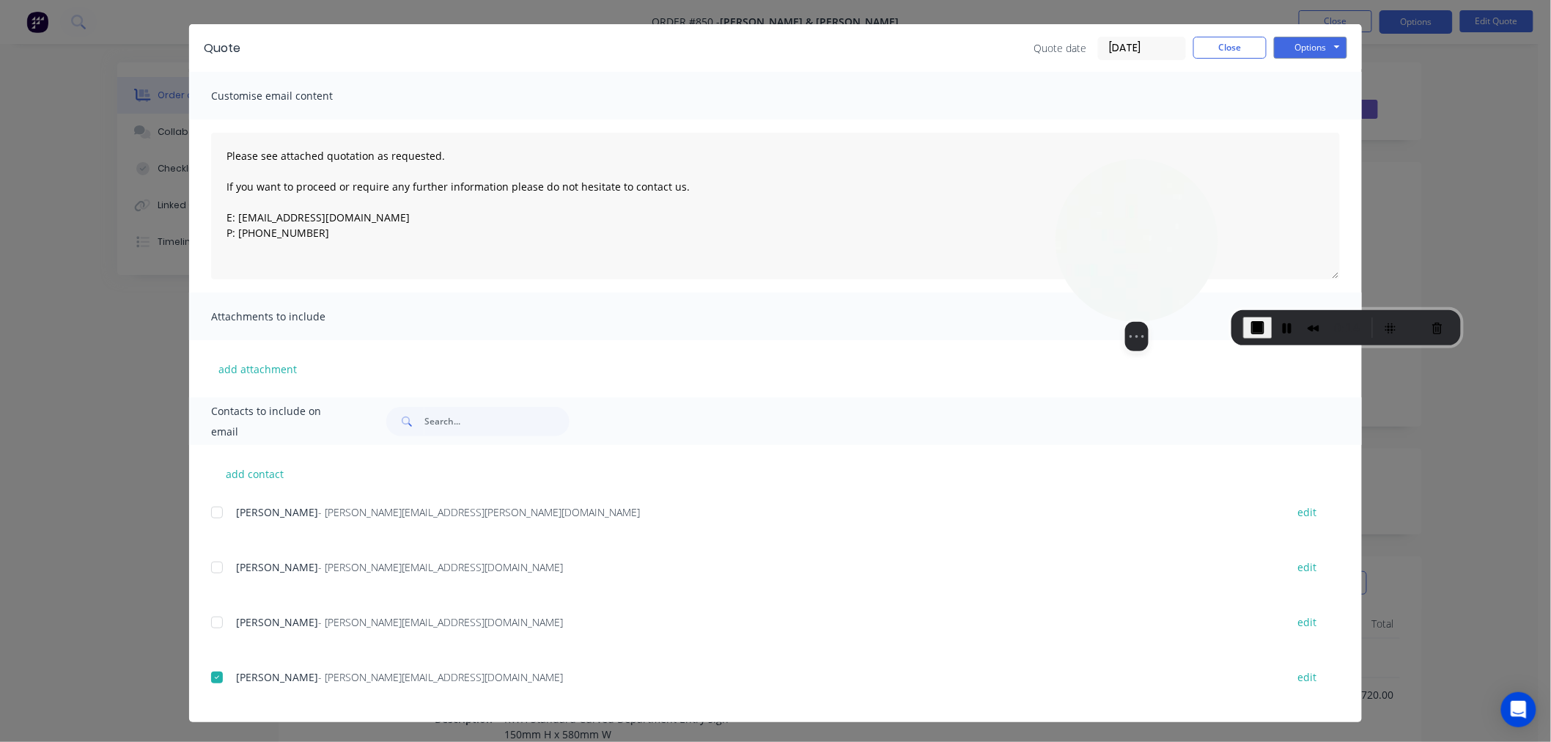
drag, startPoint x: 151, startPoint y: 712, endPoint x: 1205, endPoint y: 321, distance: 1124.2
click at [1295, 45] on button "Options" at bounding box center [1310, 48] width 73 height 22
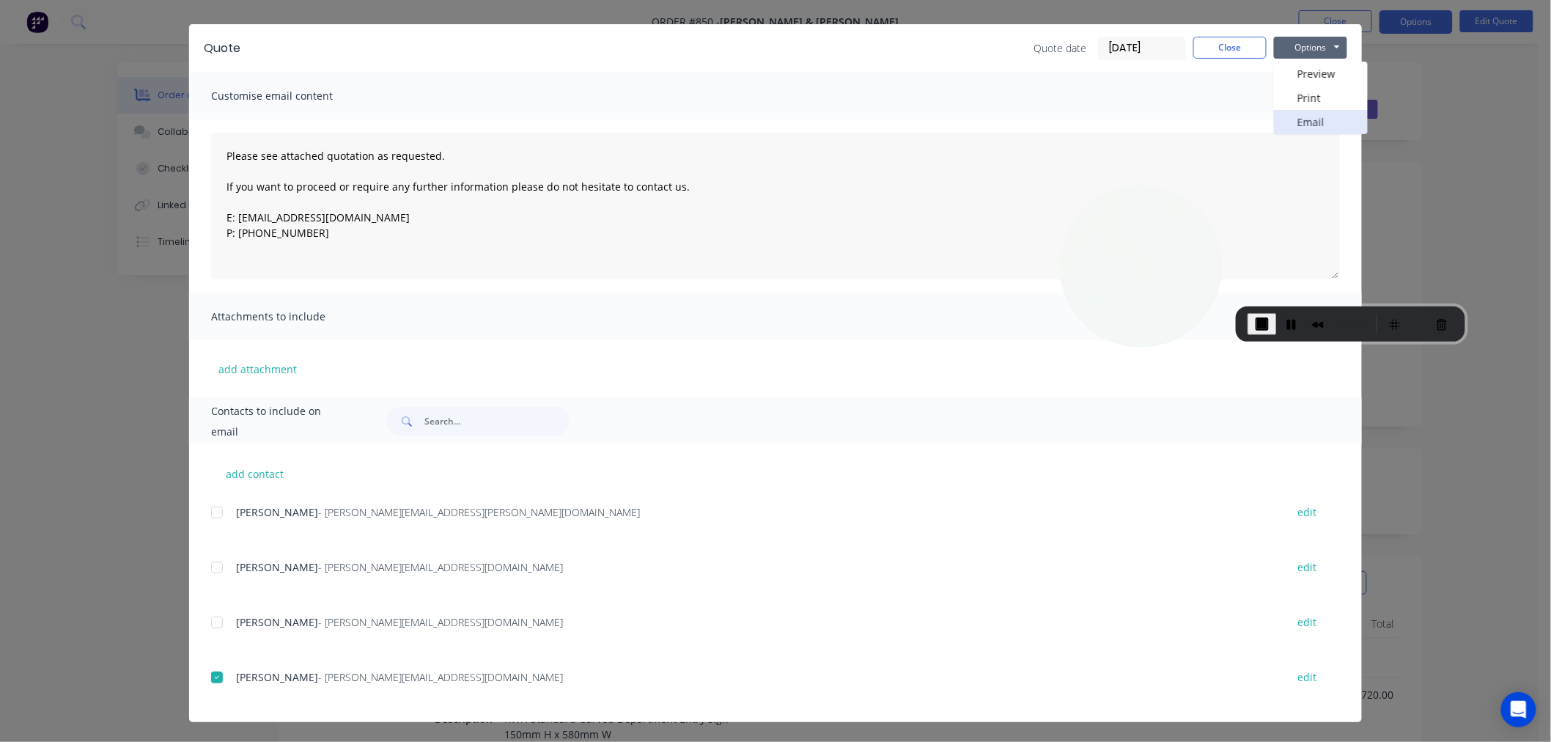
click at [1308, 123] on button "Email" at bounding box center [1321, 122] width 94 height 24
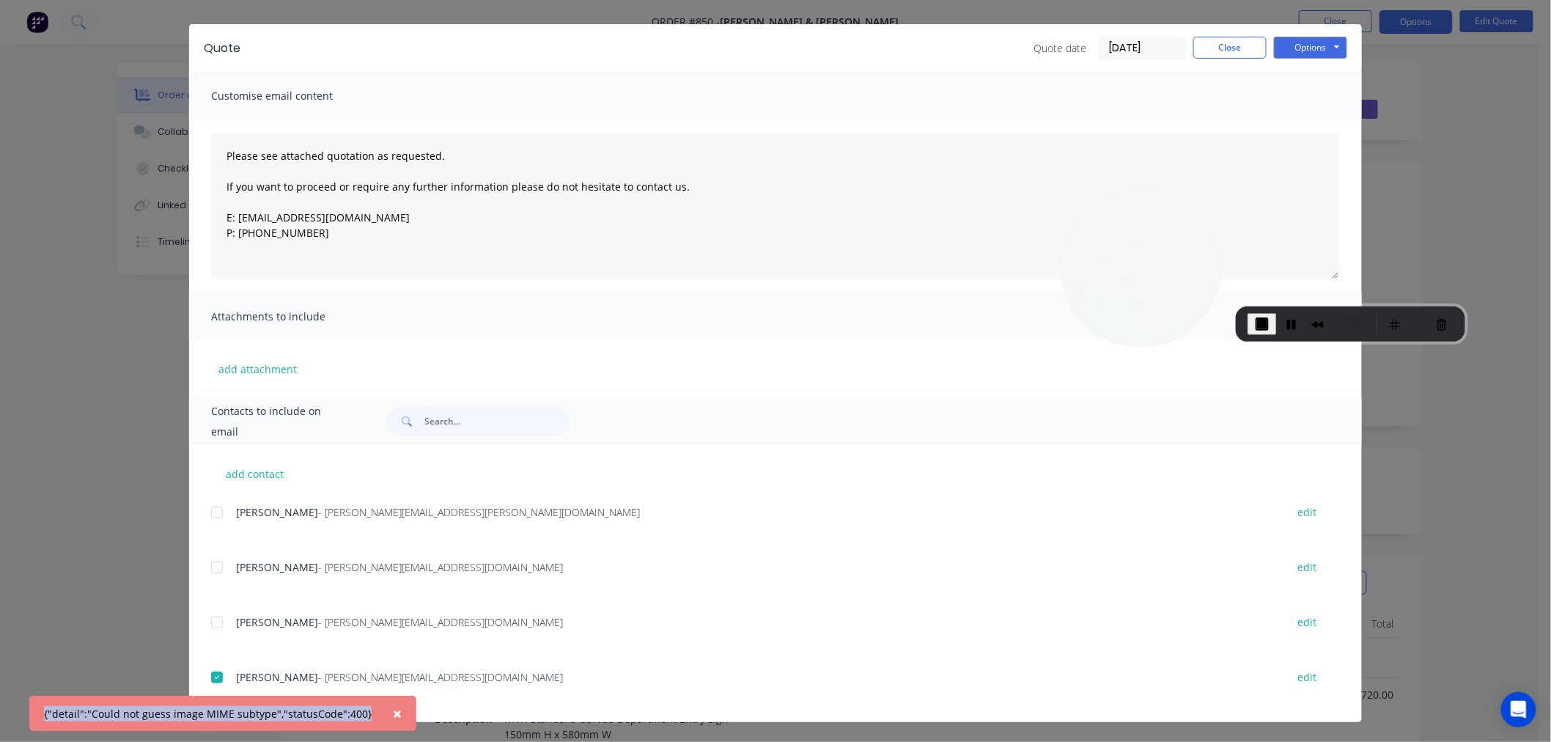
drag, startPoint x: 46, startPoint y: 710, endPoint x: 359, endPoint y: 713, distance: 313.0
click at [359, 713] on div "× {"detail":"Could not guess image MIME subtype","statusCode":400}" at bounding box center [222, 713] width 387 height 35
copy div "{"detail":"Could not guess image MIME subtype","statusCode":400}"
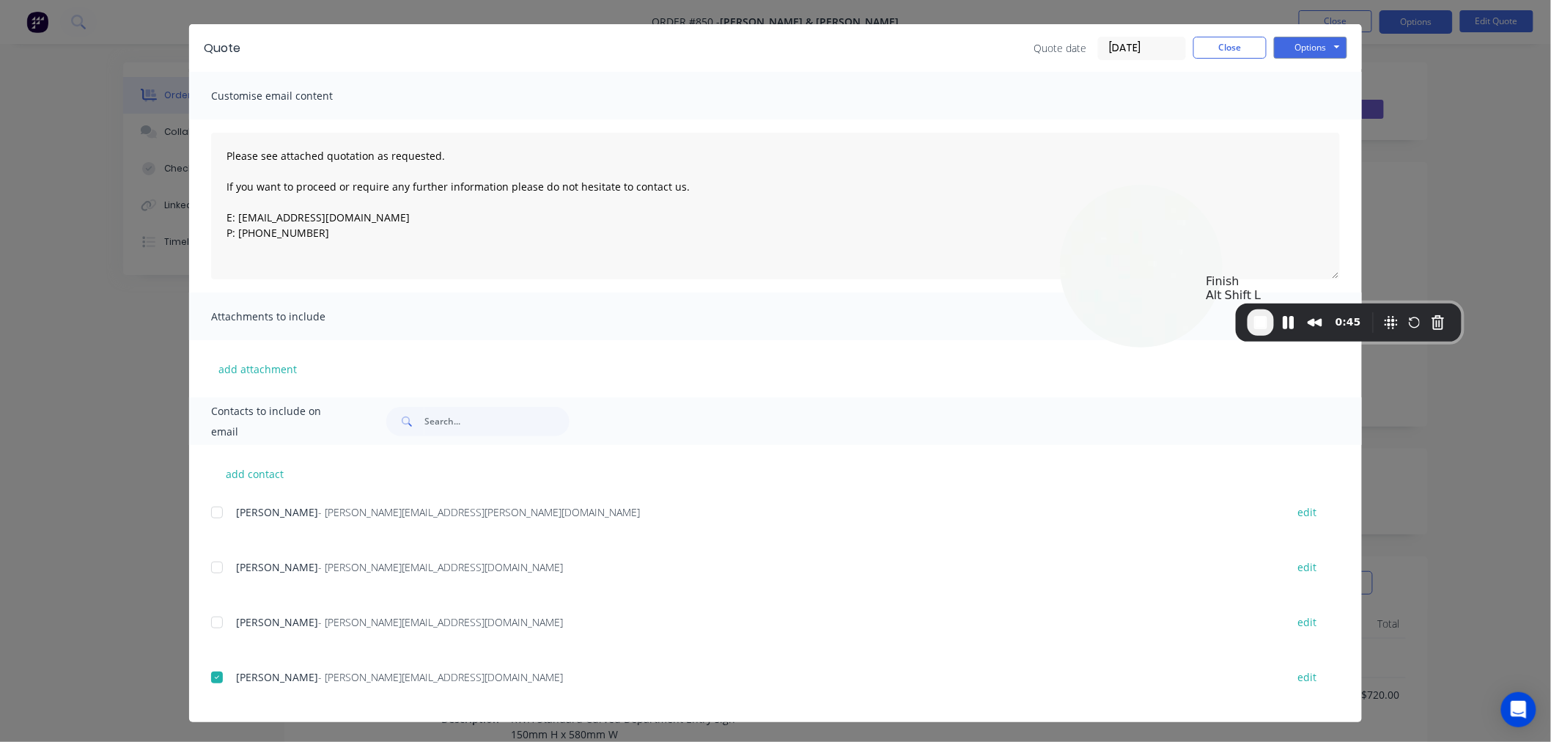
click at [1259, 325] on span "End Recording" at bounding box center [1261, 323] width 18 height 18
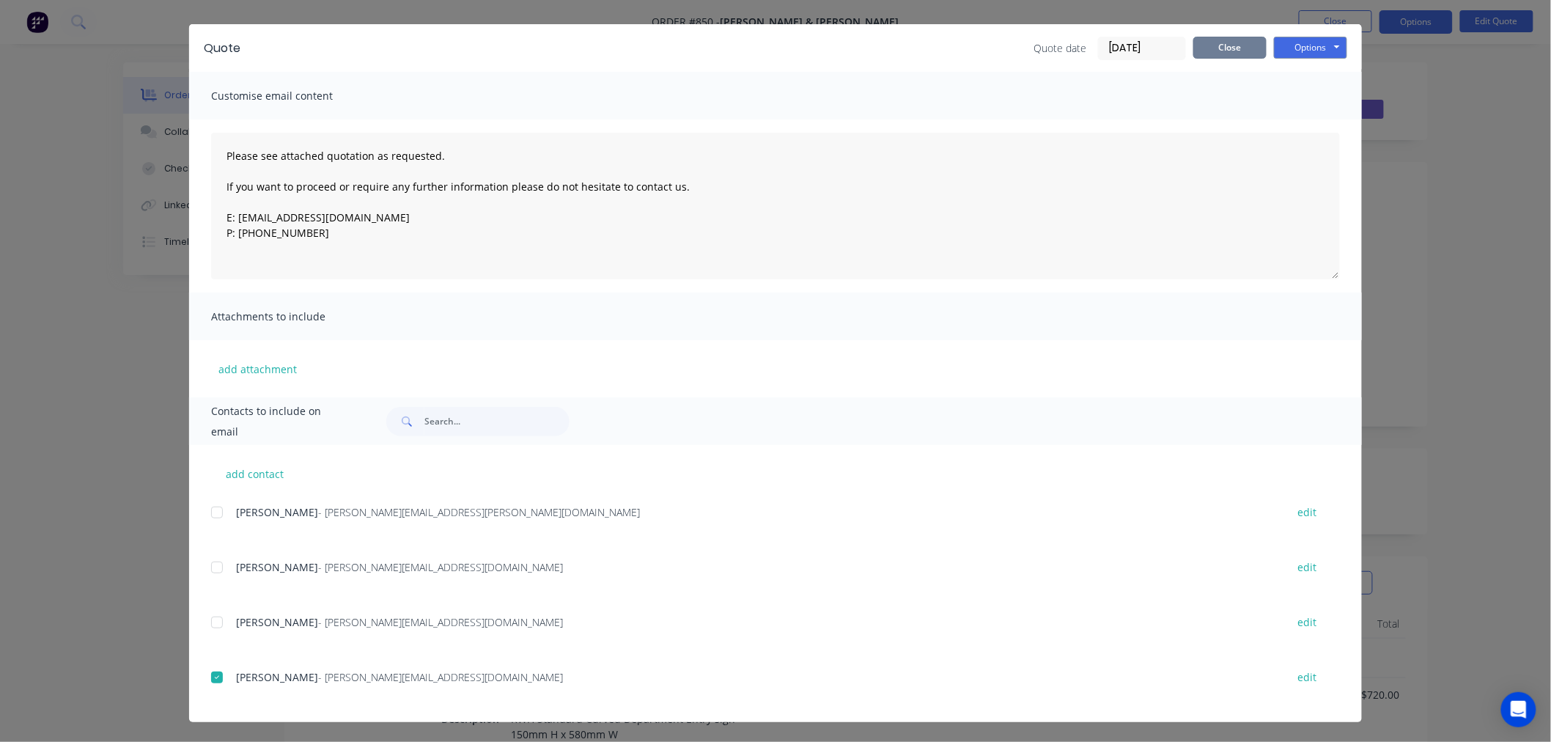
click at [1208, 52] on button "Close" at bounding box center [1229, 48] width 73 height 22
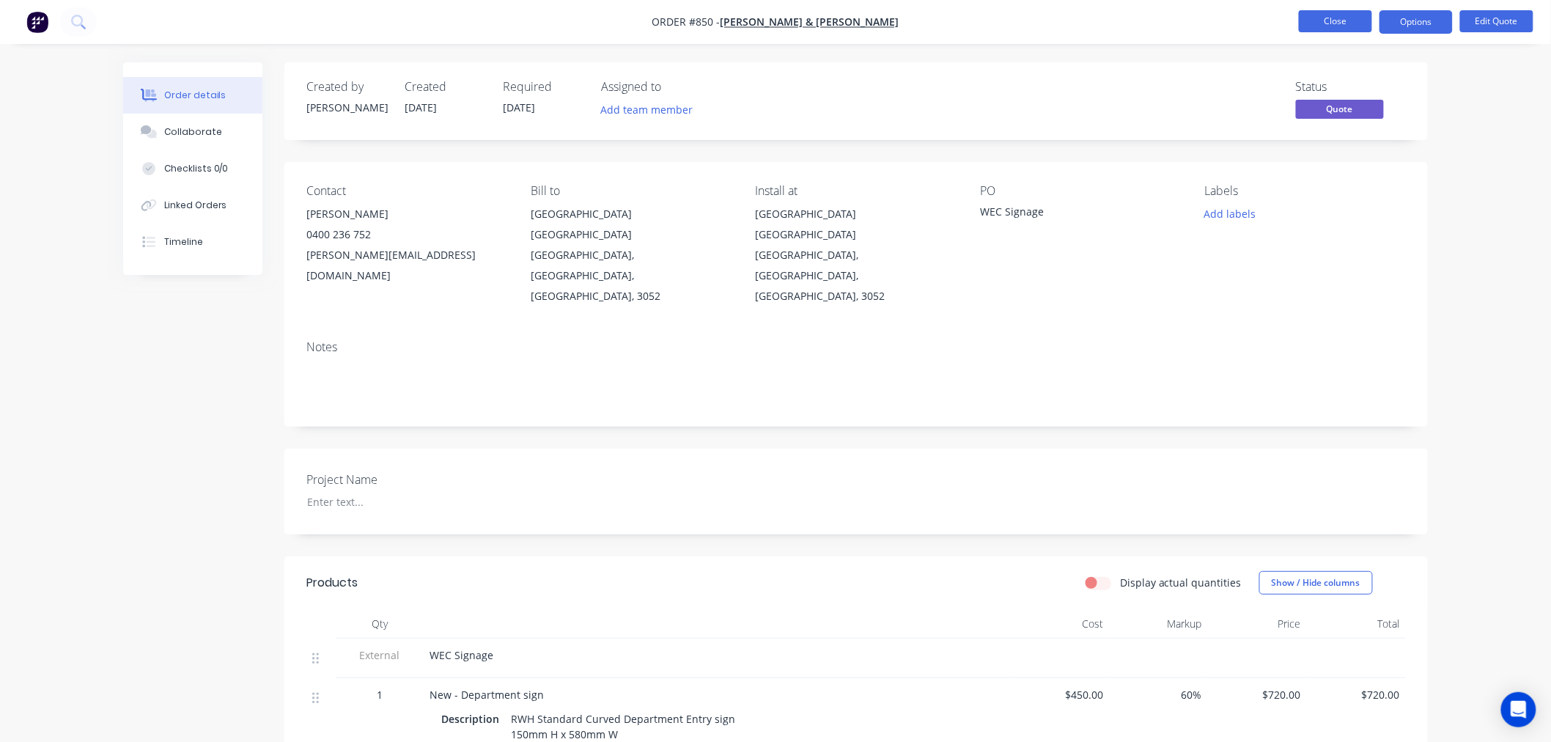
click at [1333, 24] on button "Close" at bounding box center [1335, 21] width 73 height 22
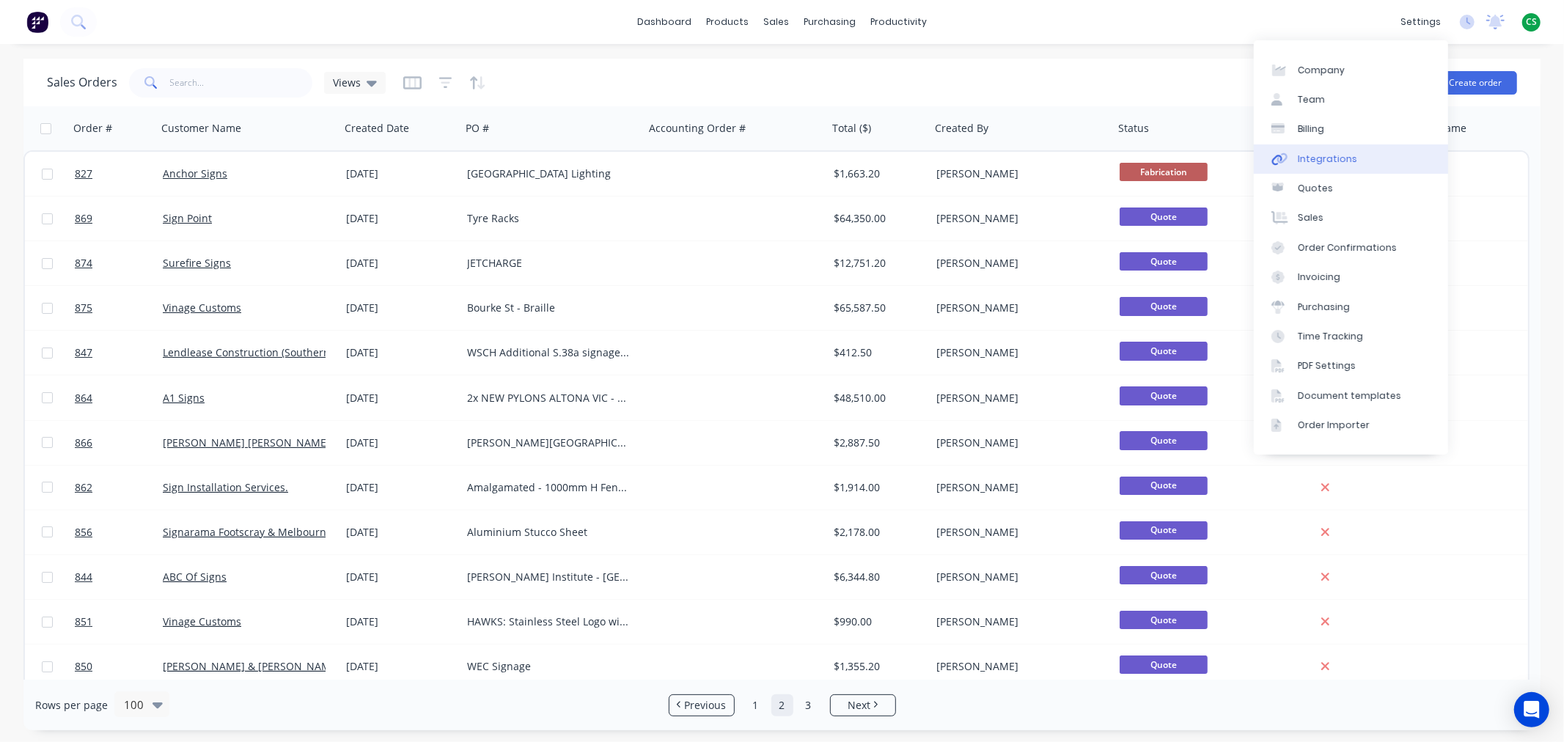
click at [1336, 154] on div "Integrations" at bounding box center [1326, 158] width 59 height 13
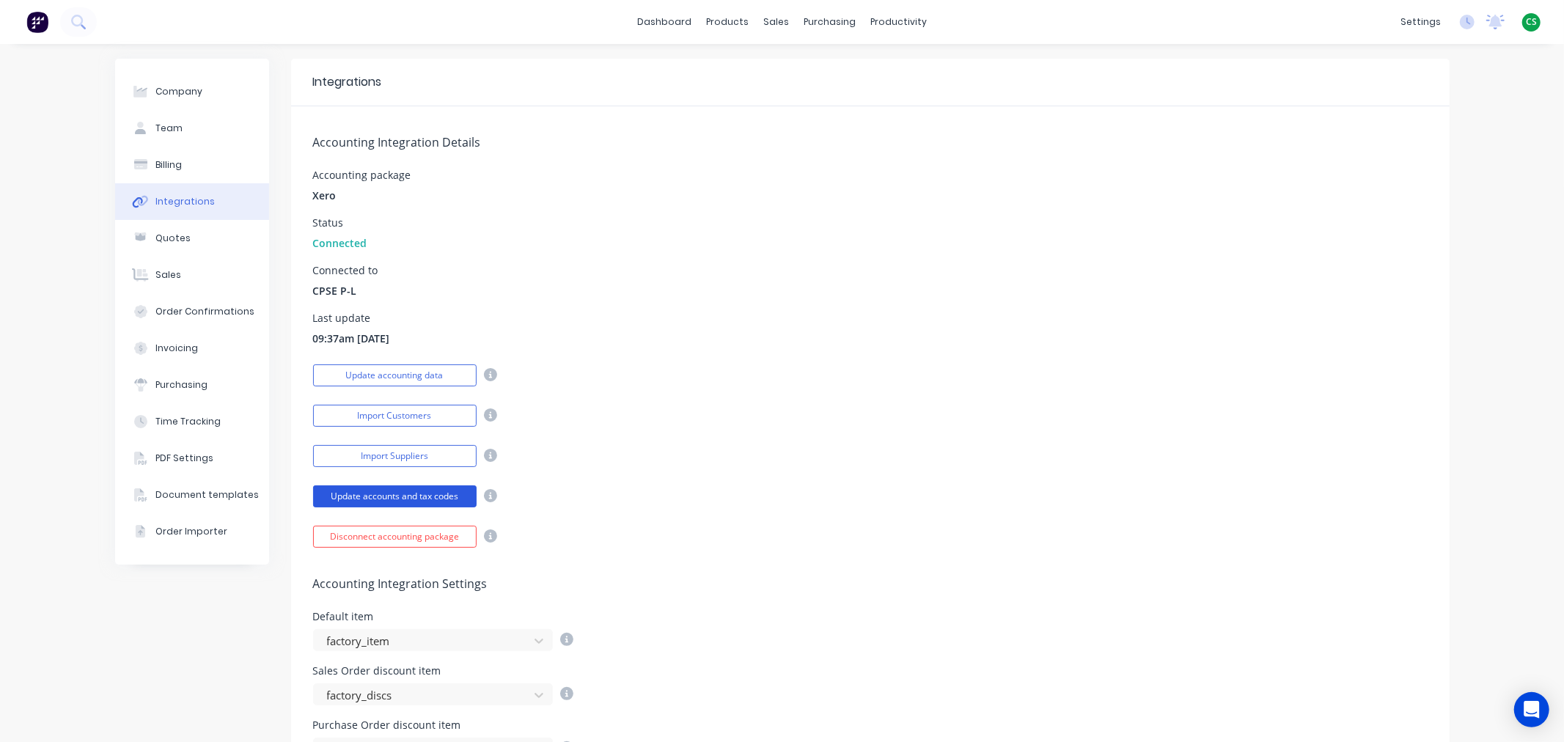
click at [414, 493] on button "Update accounts and tax codes" at bounding box center [394, 496] width 163 height 22
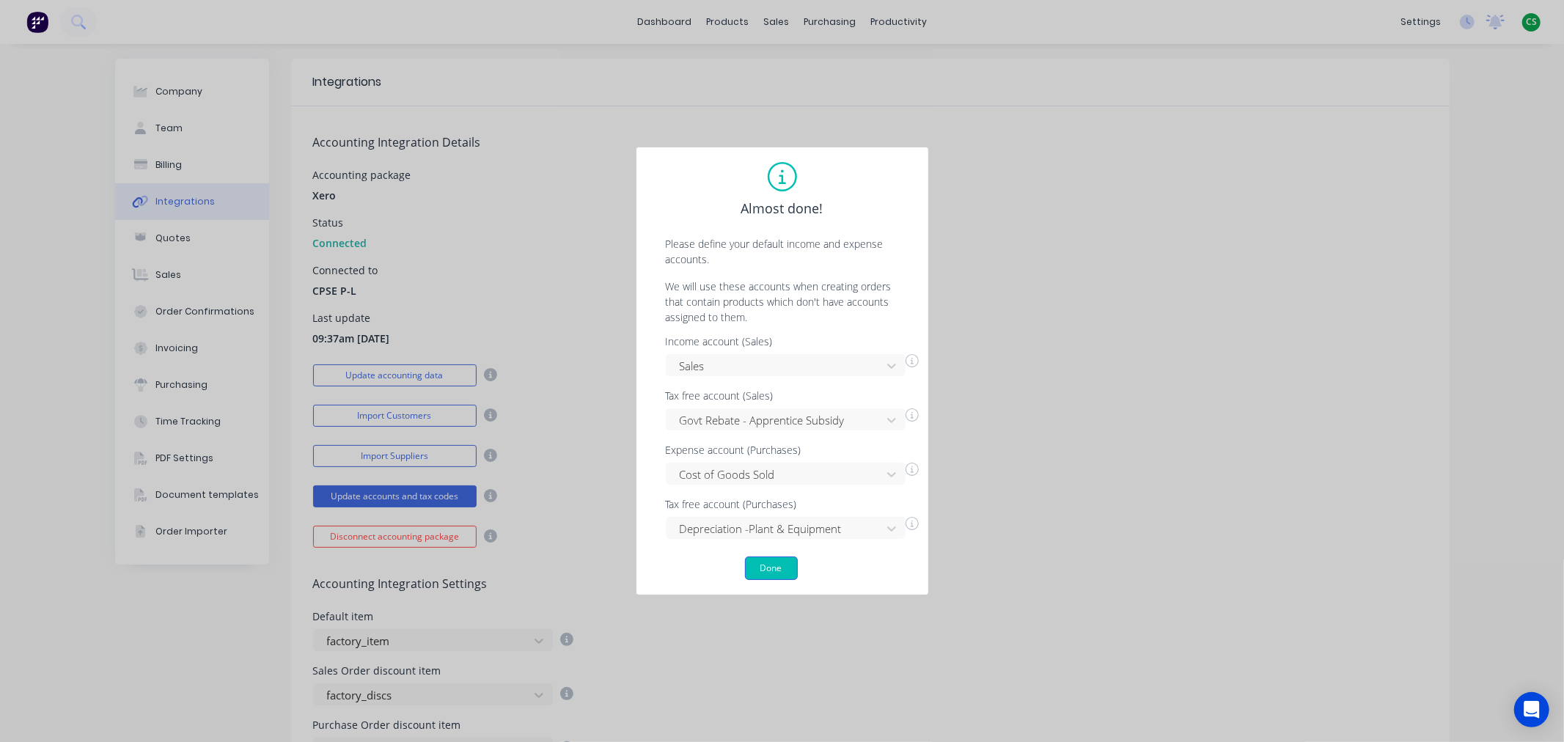
click at [768, 568] on button "Done" at bounding box center [771, 567] width 53 height 23
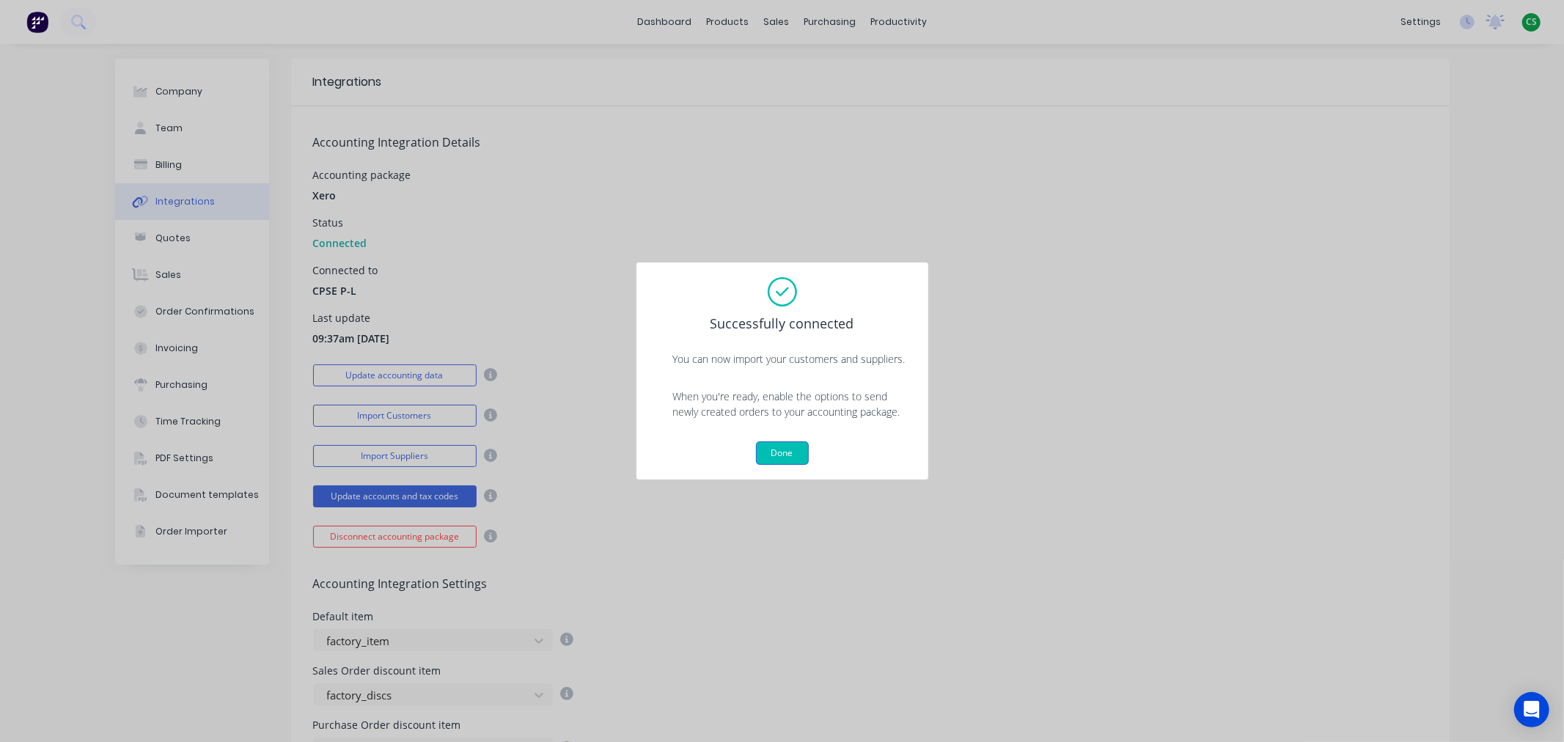
click at [773, 452] on button "Done" at bounding box center [782, 452] width 53 height 23
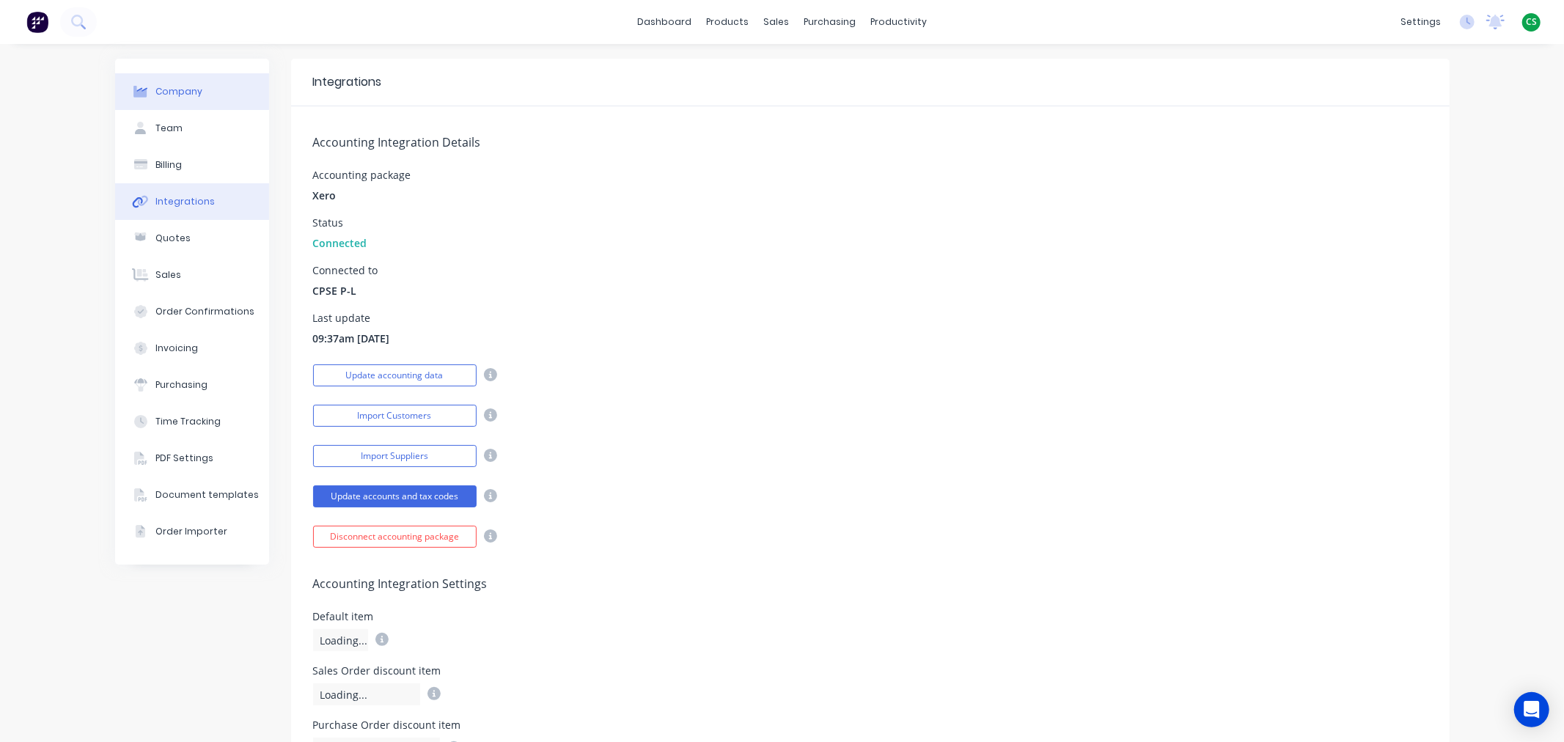
click at [155, 81] on button "Company" at bounding box center [192, 91] width 154 height 37
select select "AU"
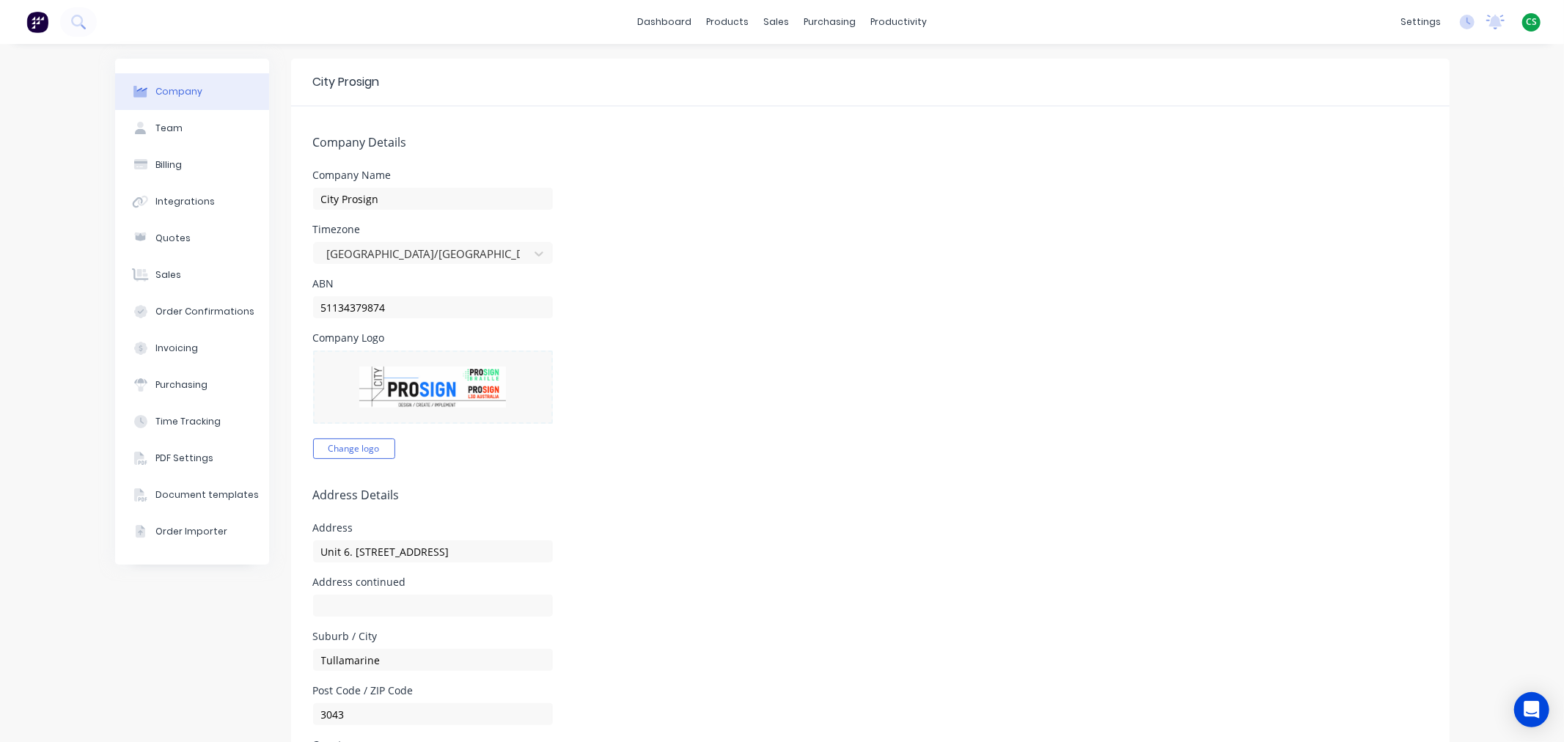
click at [426, 381] on img at bounding box center [432, 387] width 147 height 41
click at [667, 26] on link "dashboard" at bounding box center [664, 22] width 69 height 22
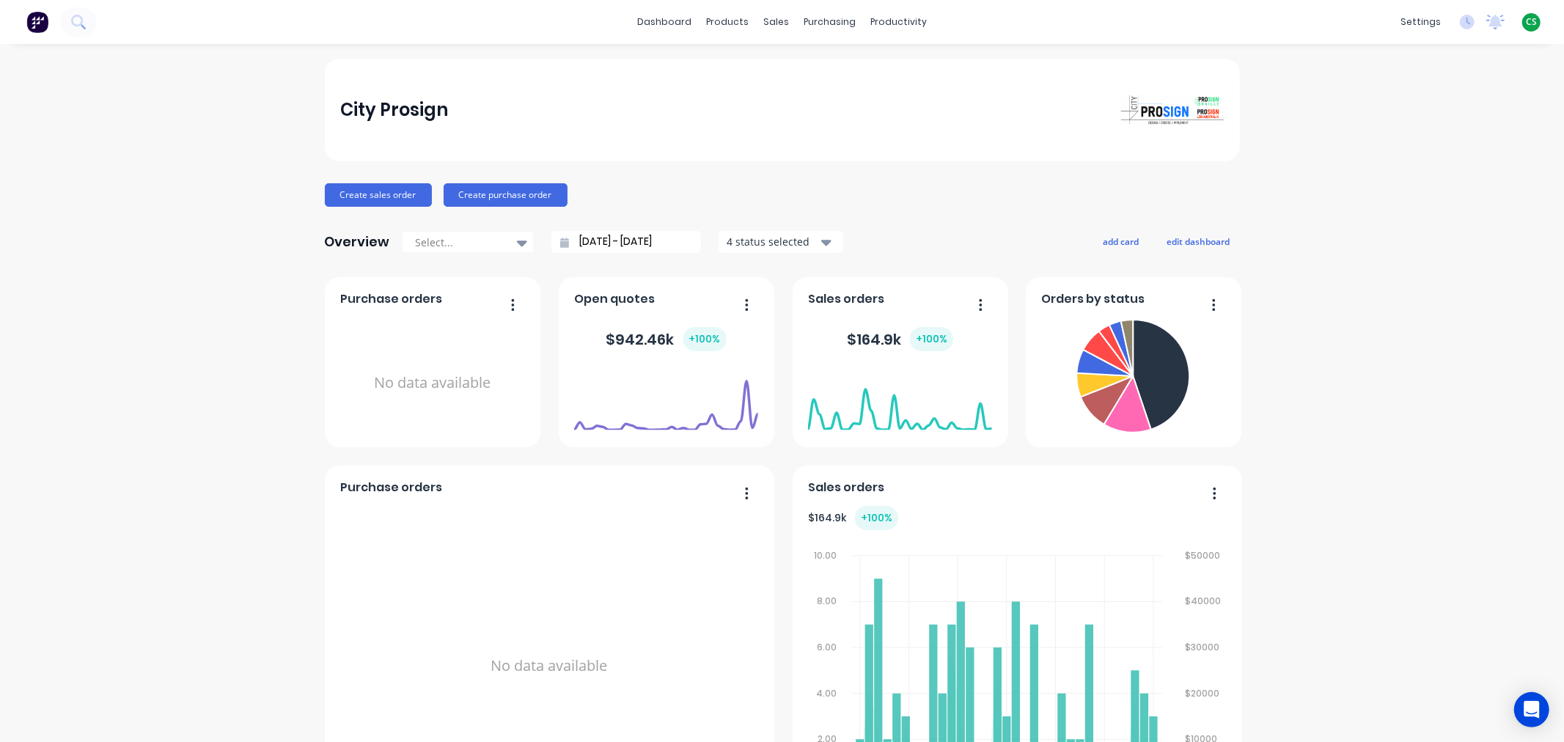
click at [1190, 106] on img at bounding box center [1172, 109] width 103 height 29
click at [1308, 73] on div "Company" at bounding box center [1309, 70] width 47 height 13
select select "AU"
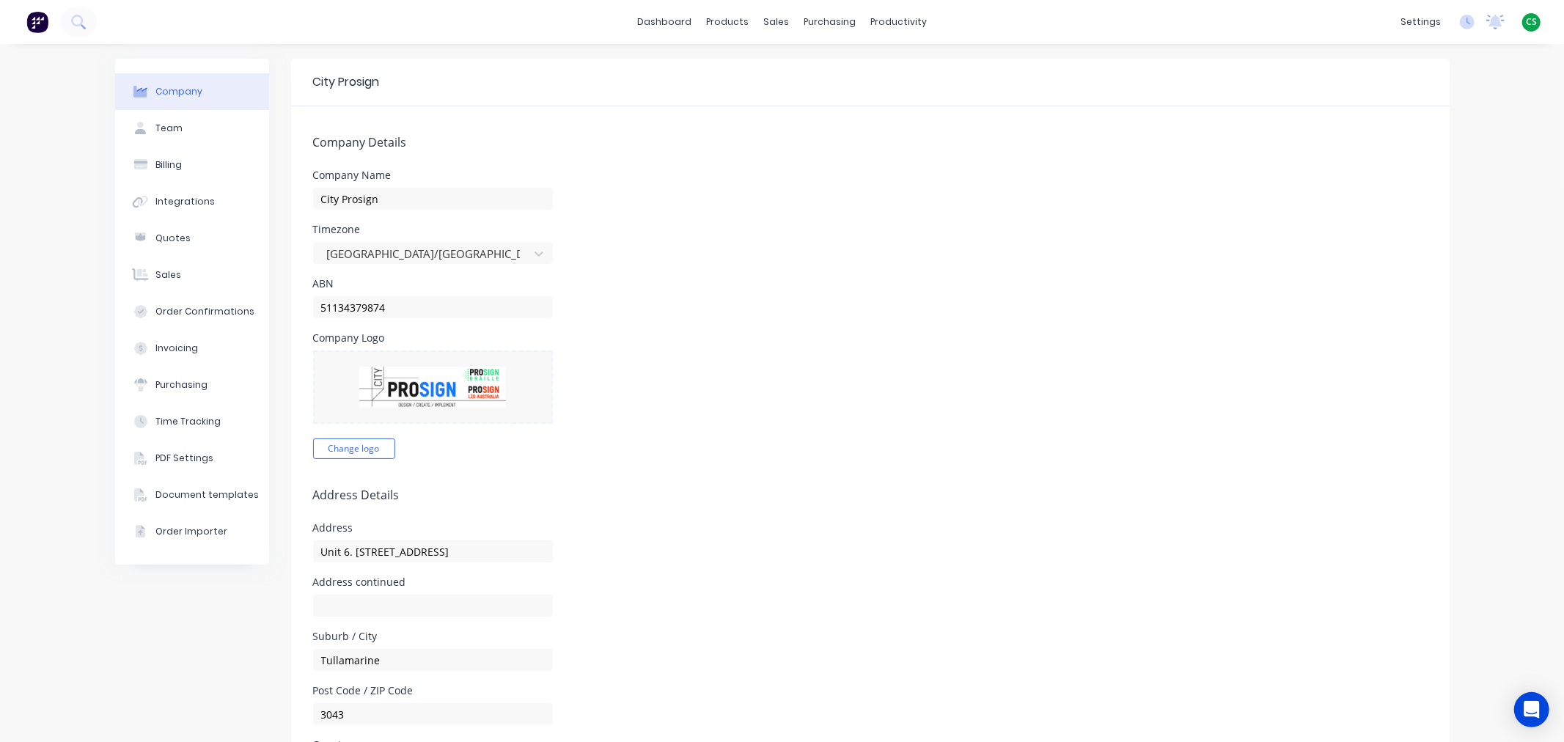
click at [426, 382] on img at bounding box center [432, 387] width 147 height 41
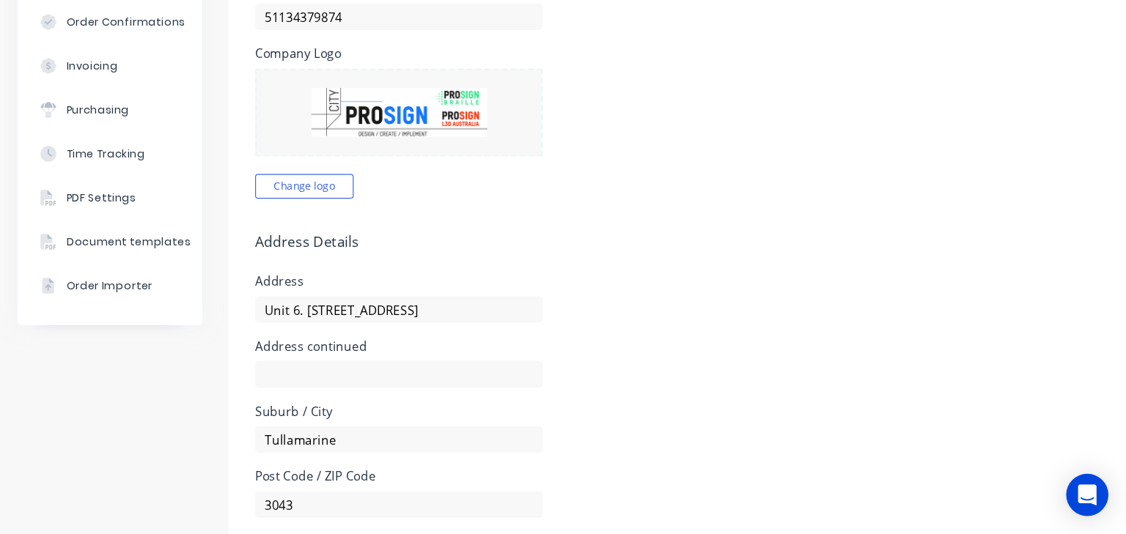
scroll to position [293, 0]
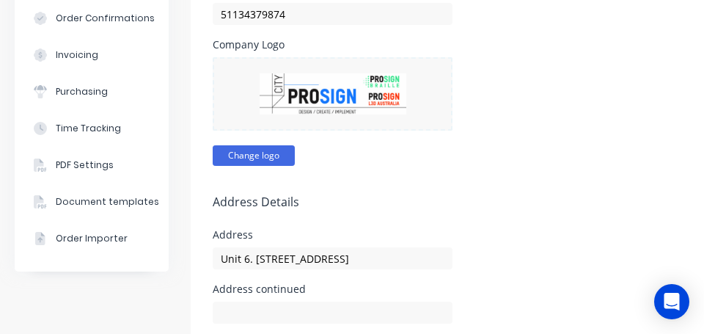
click at [251, 155] on button "Change logo" at bounding box center [254, 155] width 82 height 21
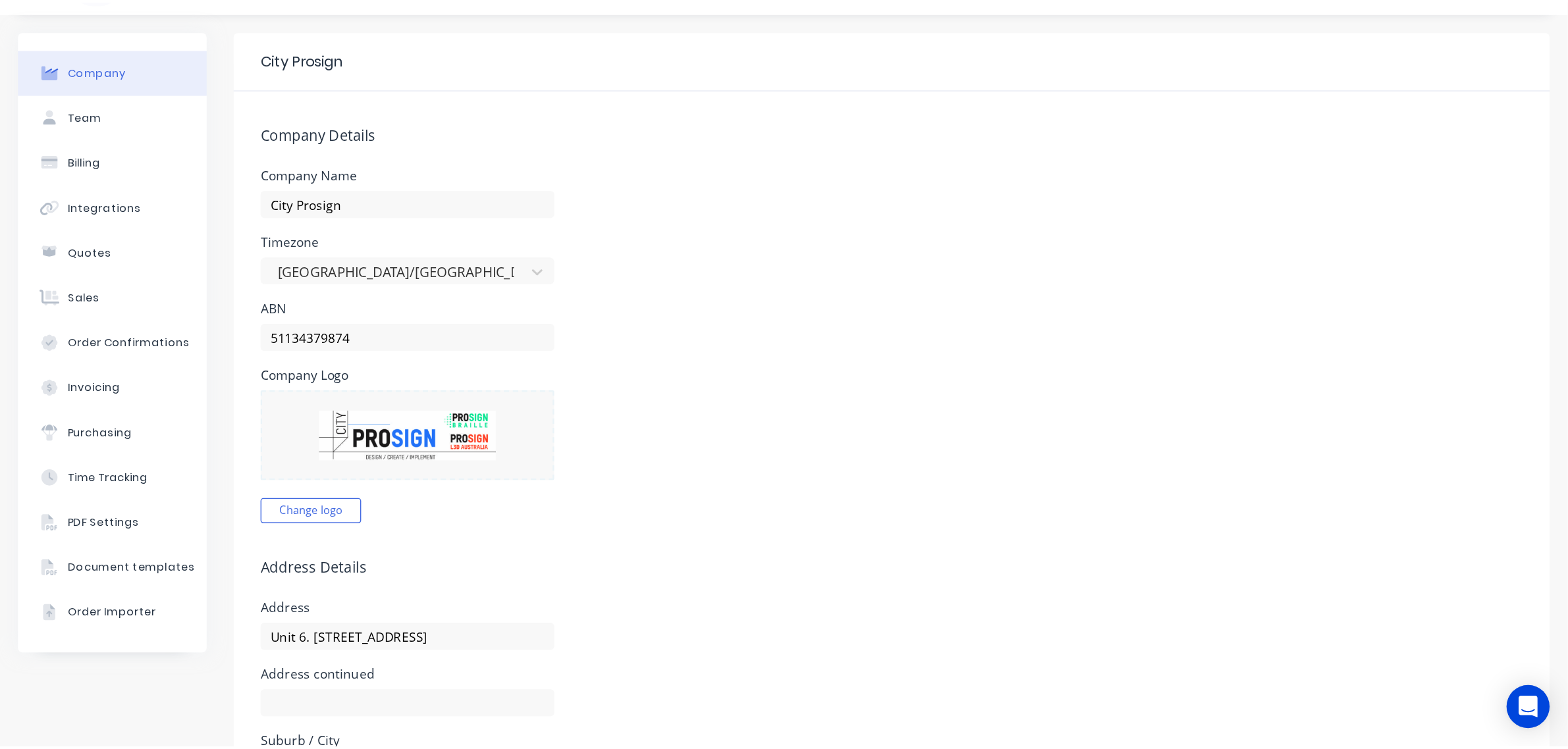
scroll to position [0, 0]
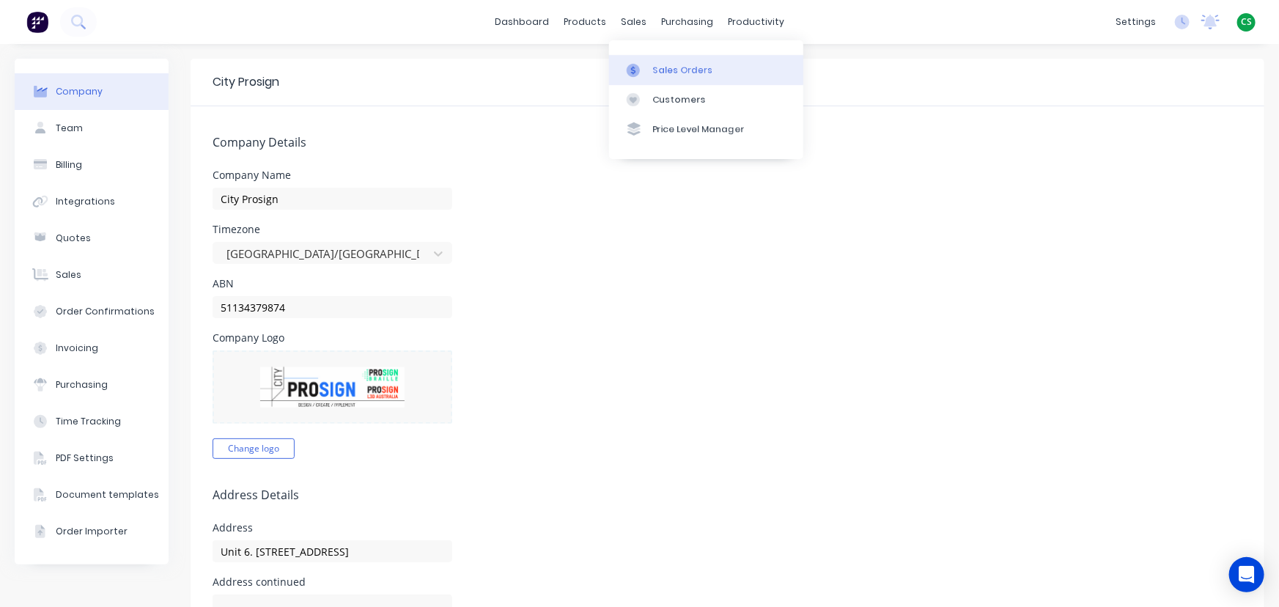
click at [671, 76] on div "Sales Orders" at bounding box center [683, 70] width 60 height 13
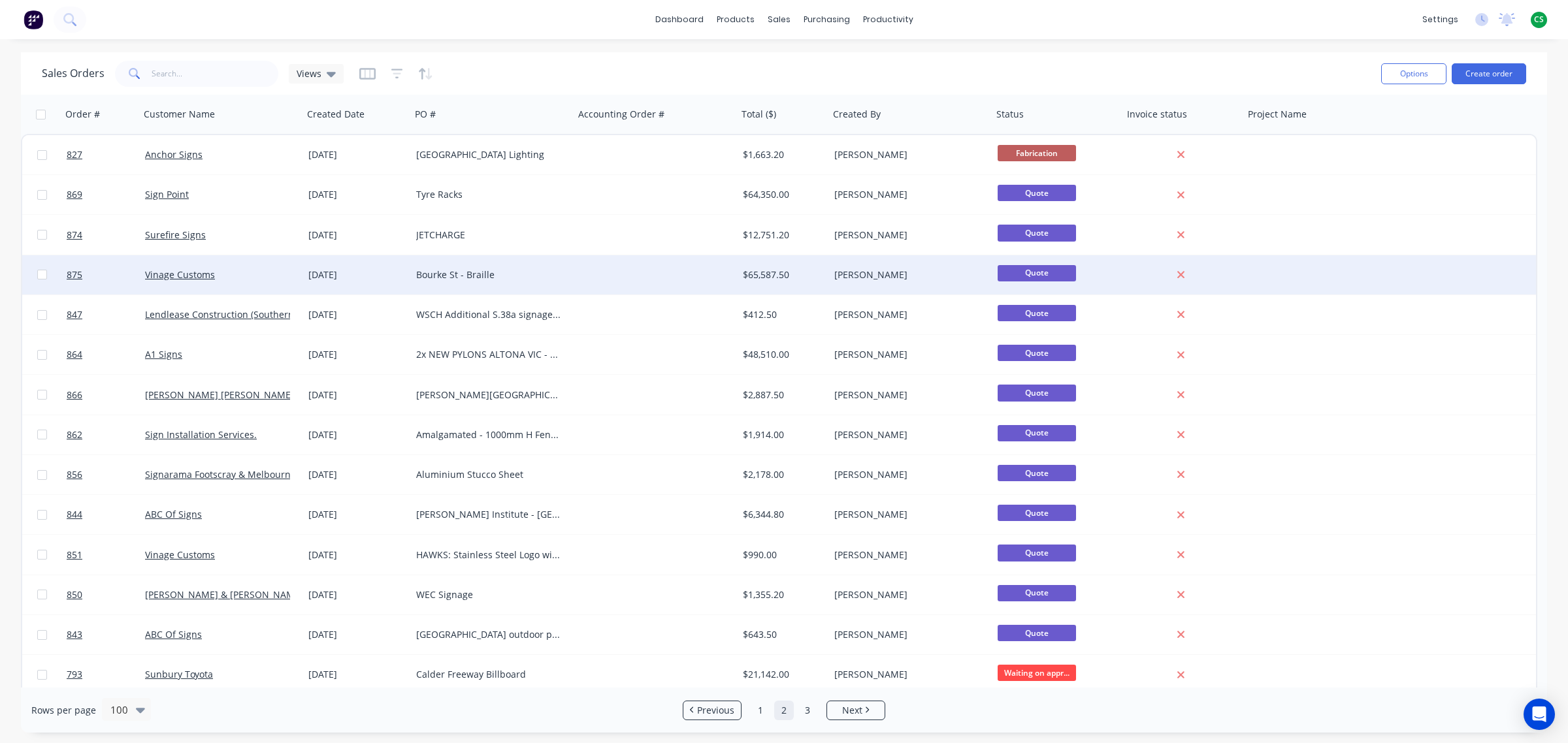
click at [243, 273] on div "Vinage Customs" at bounding box center [218, 274] width 145 height 13
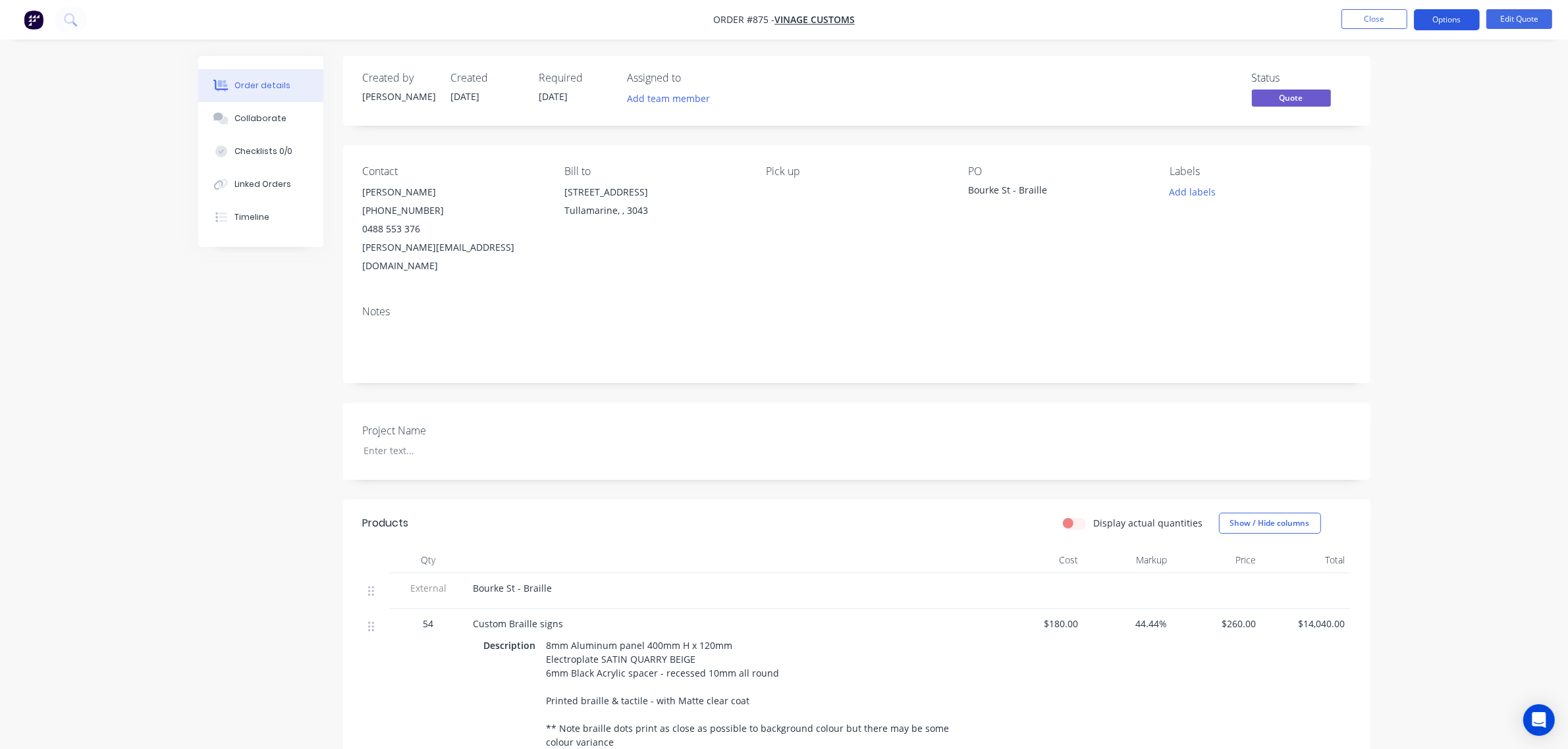
click at [1404, 20] on button "Options" at bounding box center [1447, 19] width 66 height 21
click at [1371, 84] on div "Quote" at bounding box center [1407, 79] width 121 height 19
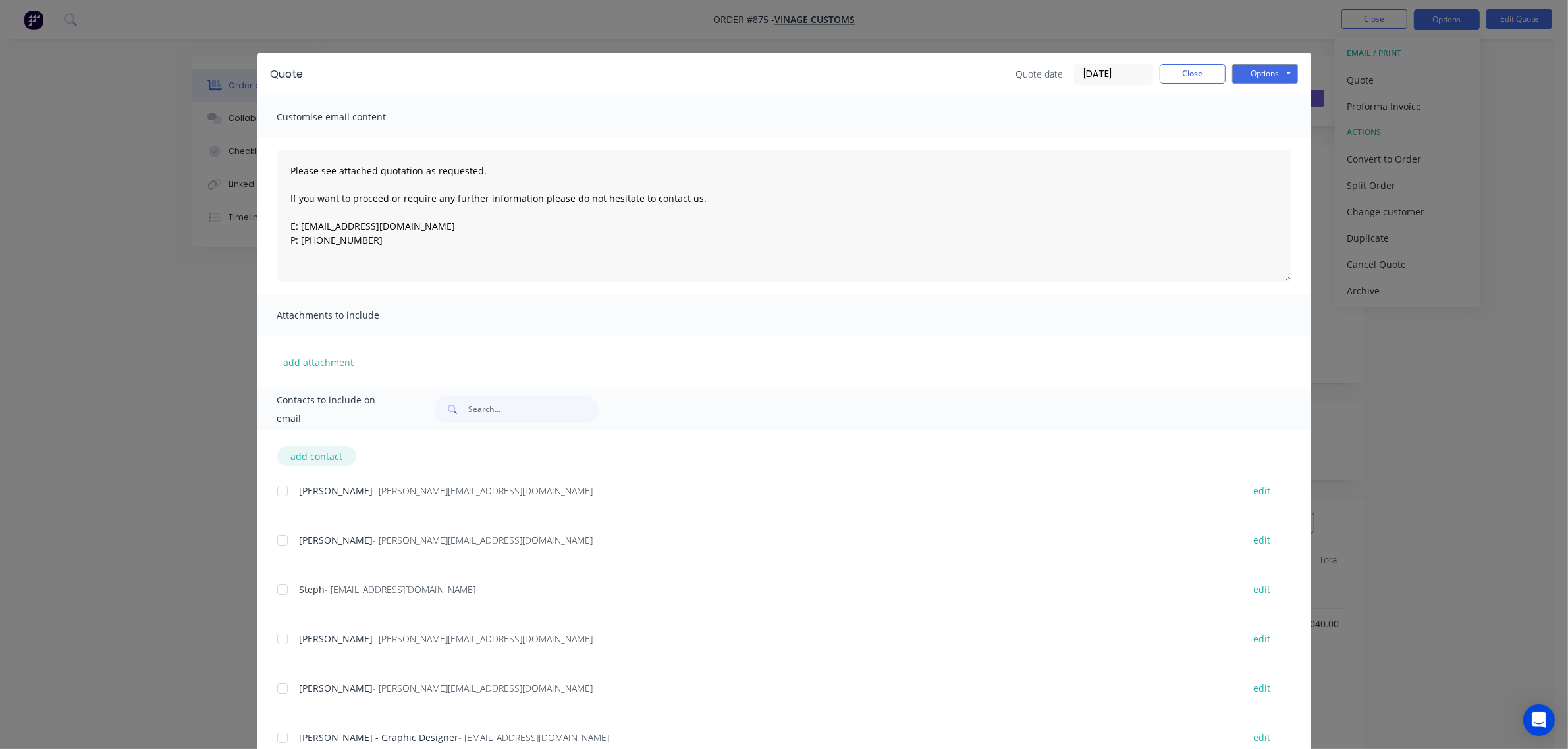
click at [310, 457] on button "add contact" at bounding box center [317, 456] width 79 height 20
select select "AU"
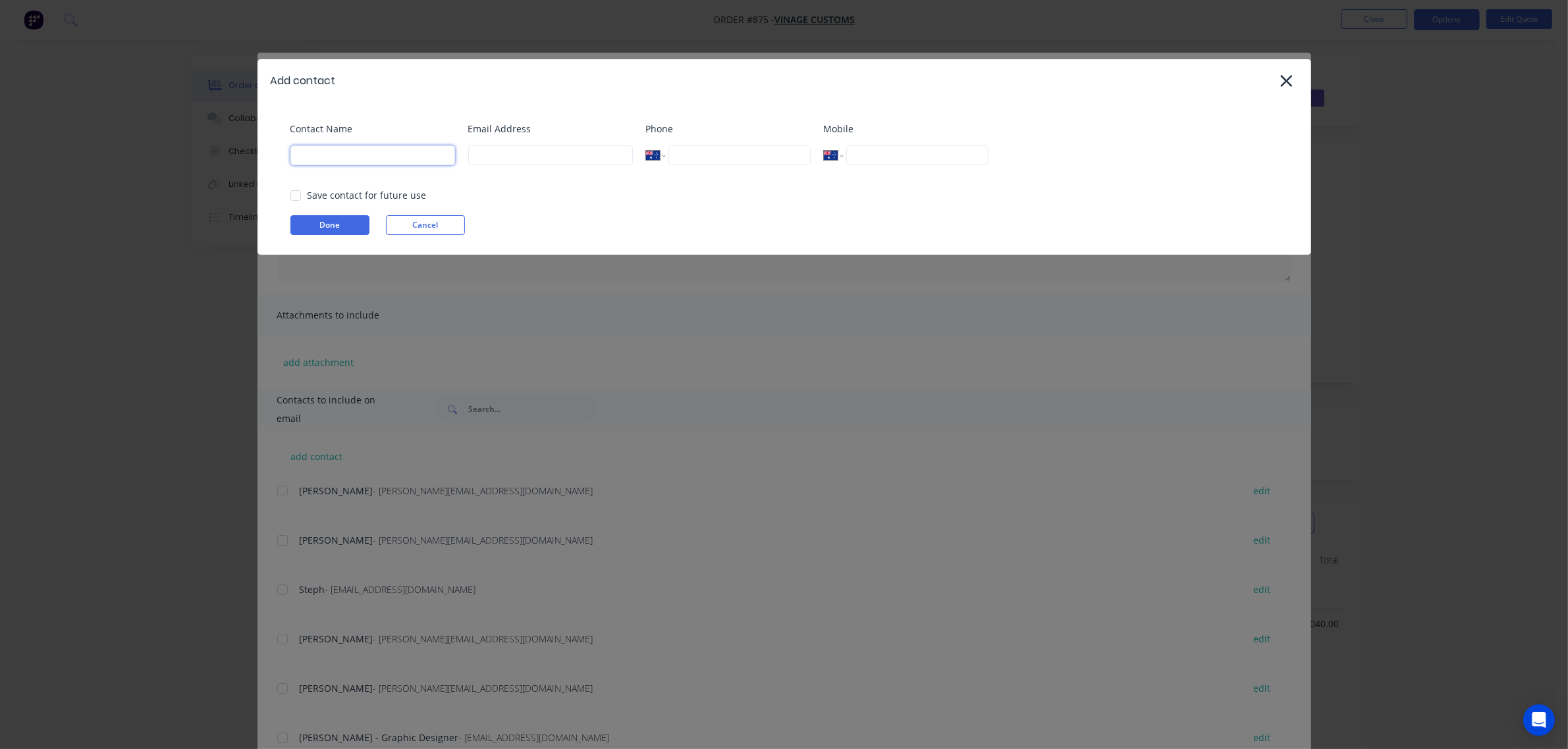
click at [320, 154] on input at bounding box center [372, 155] width 164 height 20
type input "Cathy"
type input "cathy@factory.app"
click at [292, 194] on div at bounding box center [295, 195] width 26 height 26
click at [310, 225] on button "Done" at bounding box center [330, 225] width 79 height 20
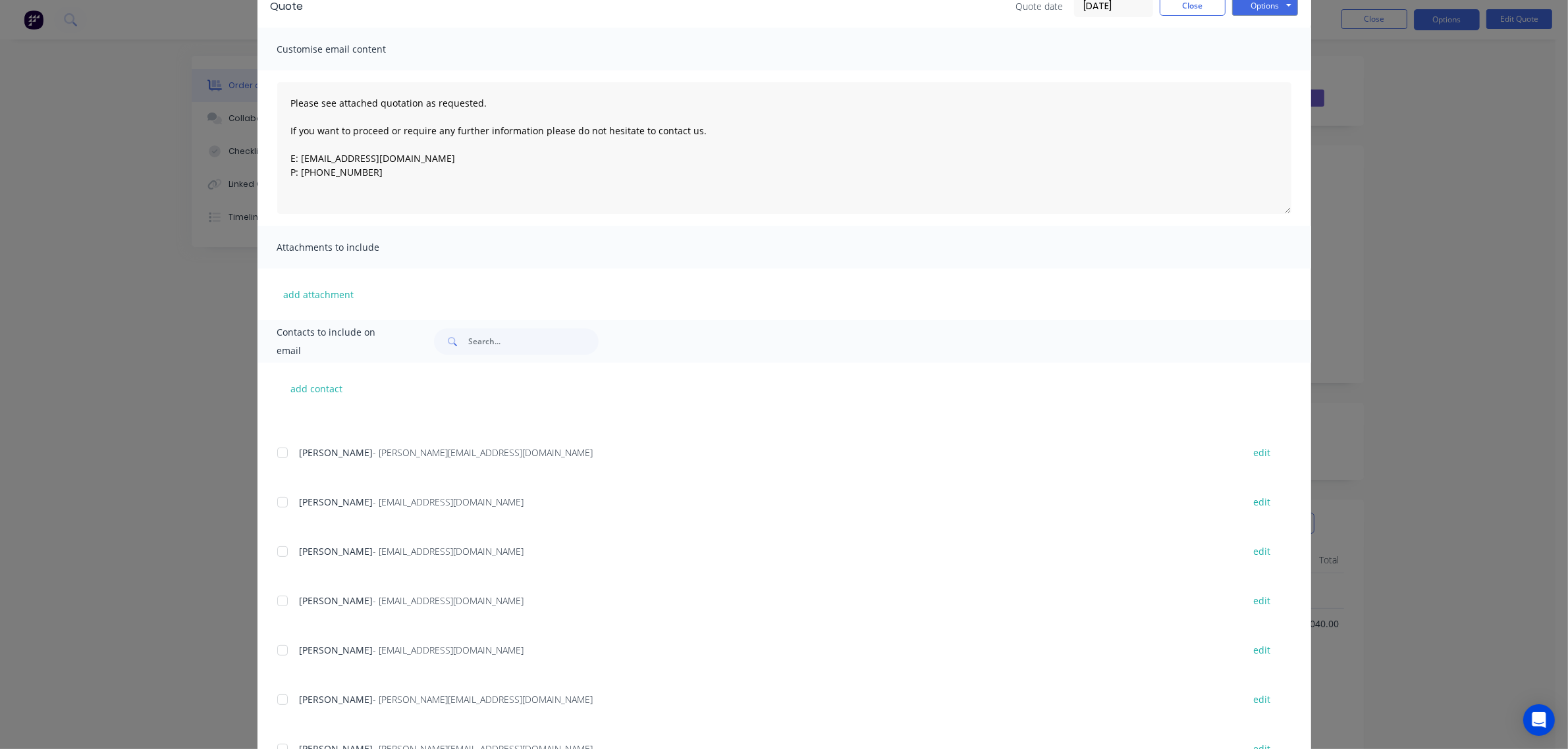
scroll to position [125, 0]
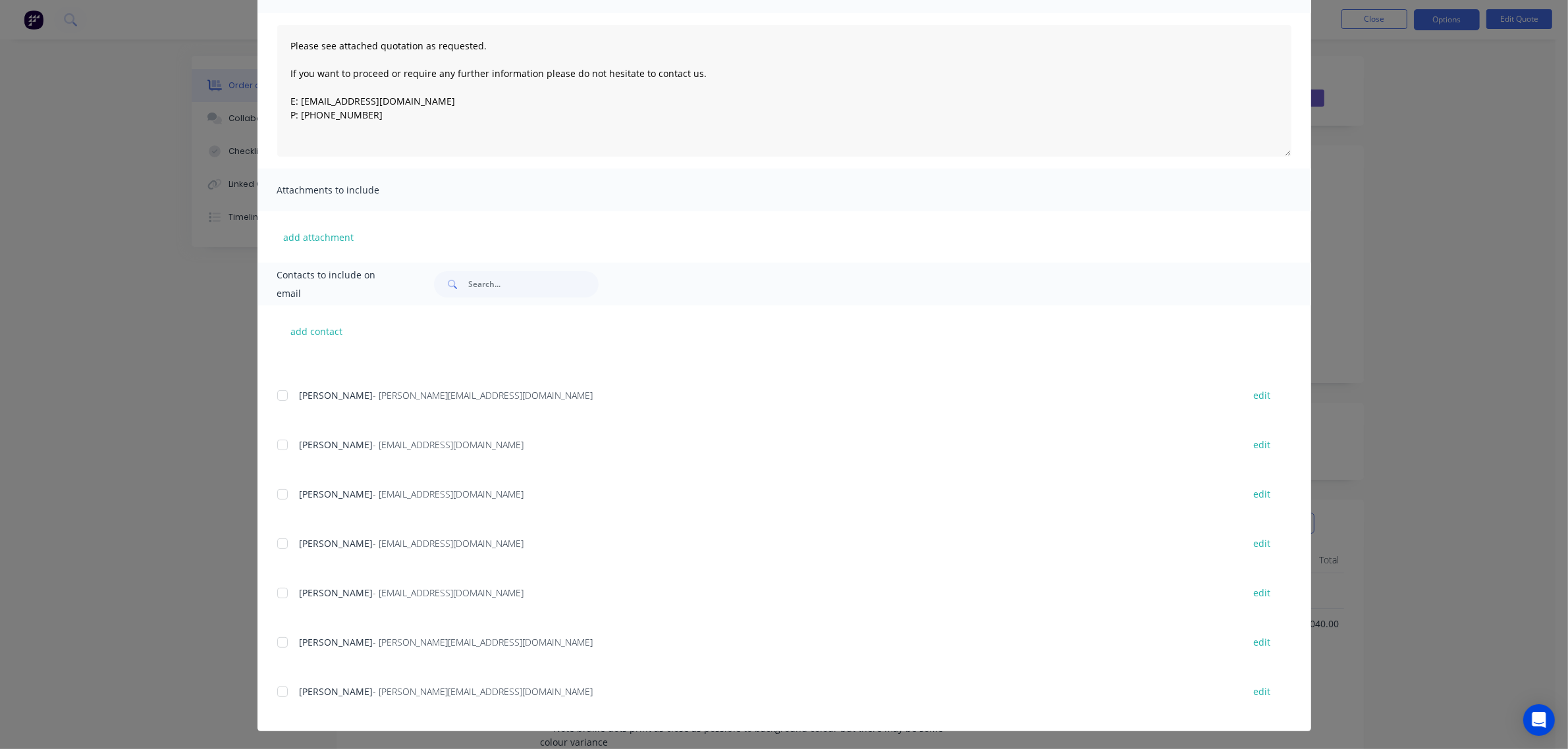
click at [274, 665] on div at bounding box center [282, 692] width 26 height 26
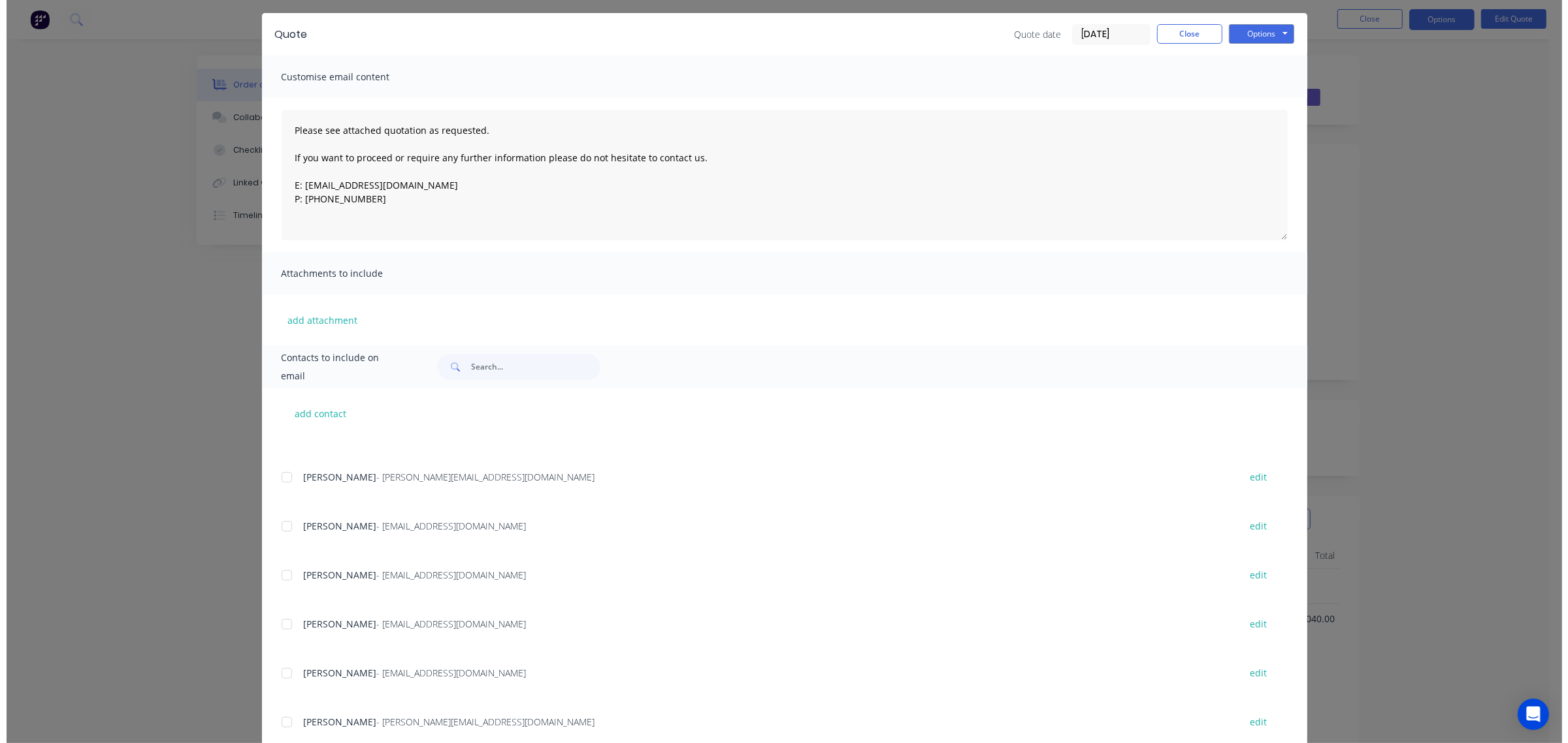
scroll to position [0, 0]
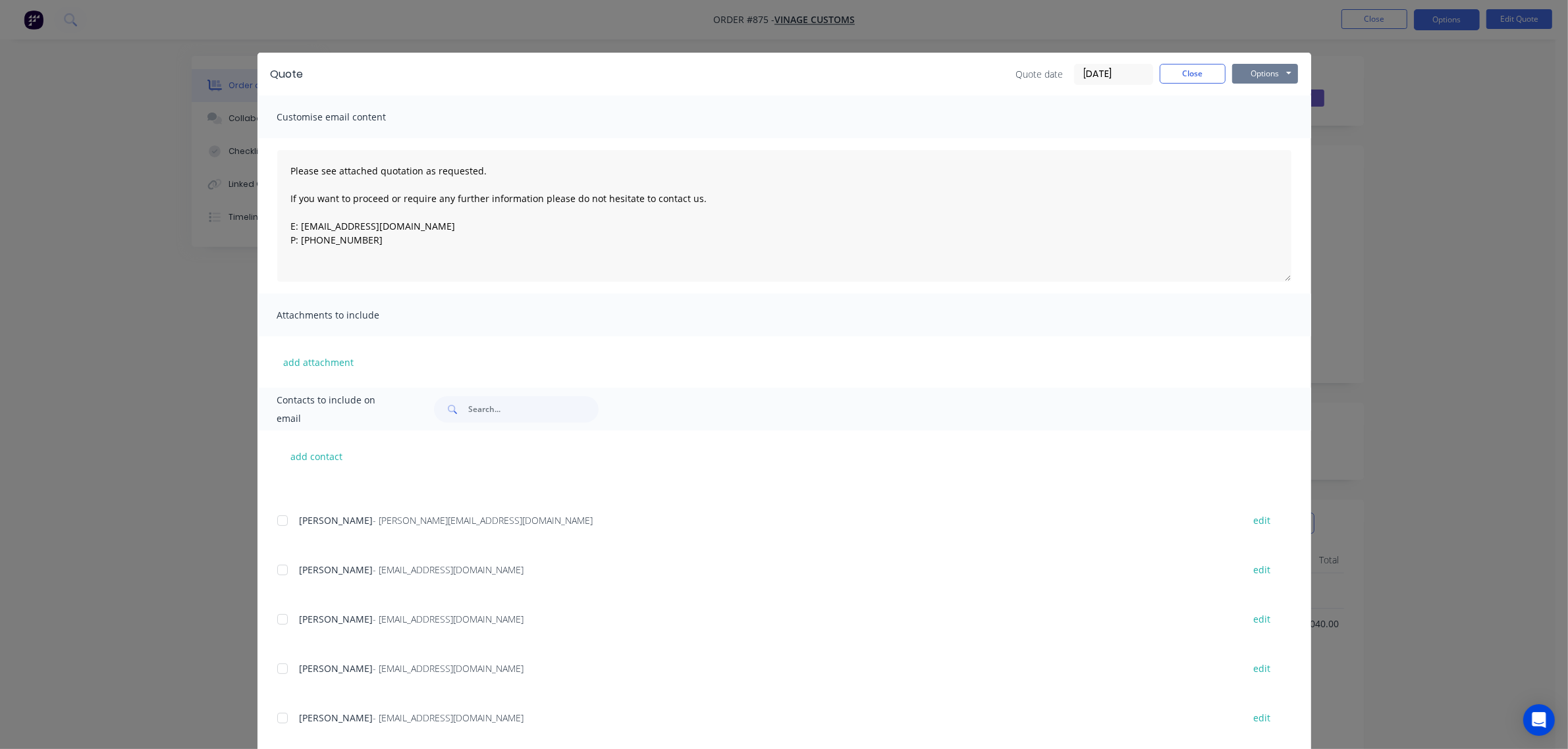
click at [1245, 70] on button "Options" at bounding box center [1264, 74] width 66 height 20
click at [1245, 139] on button "Email" at bounding box center [1274, 141] width 84 height 22
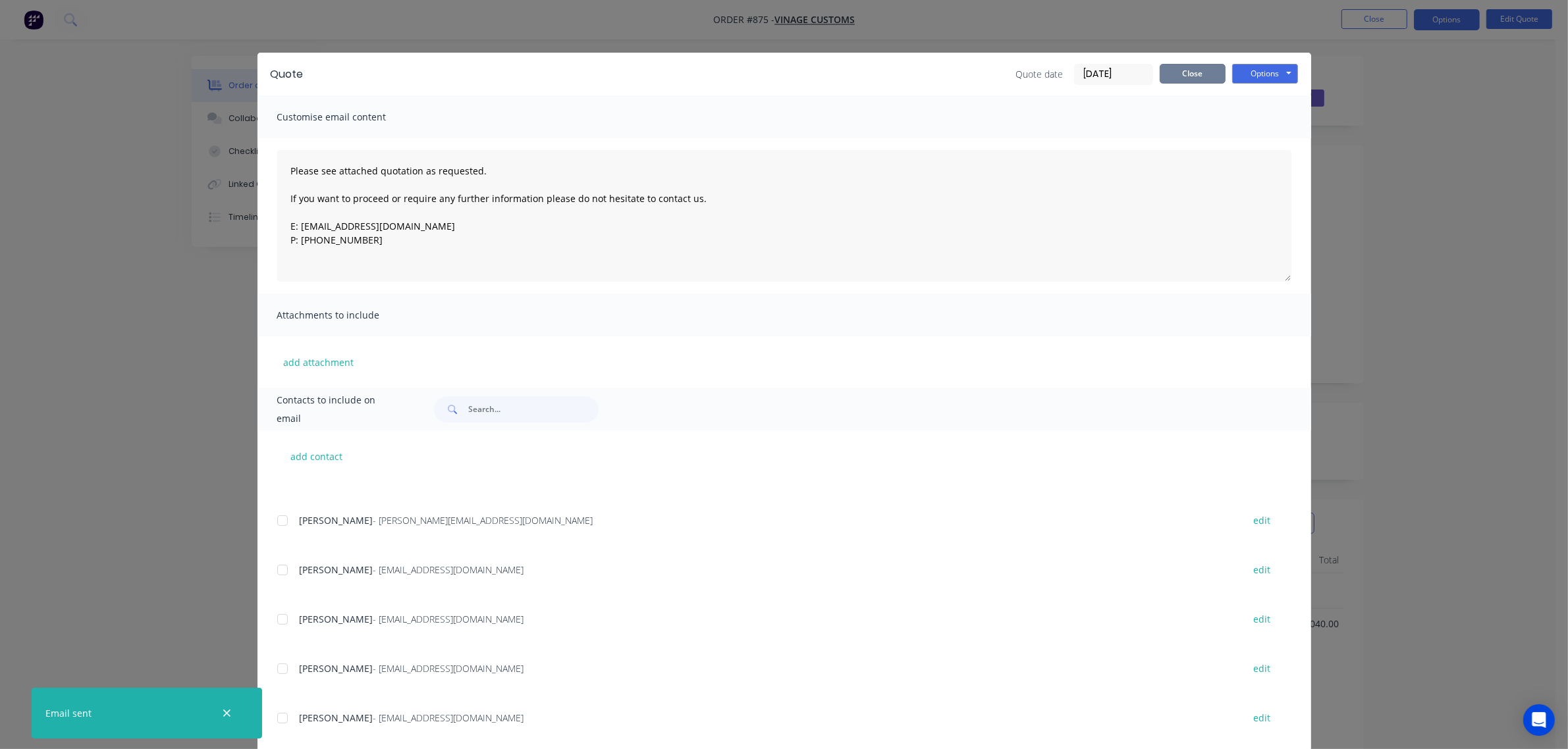
click at [1175, 75] on button "Close" at bounding box center [1192, 74] width 66 height 20
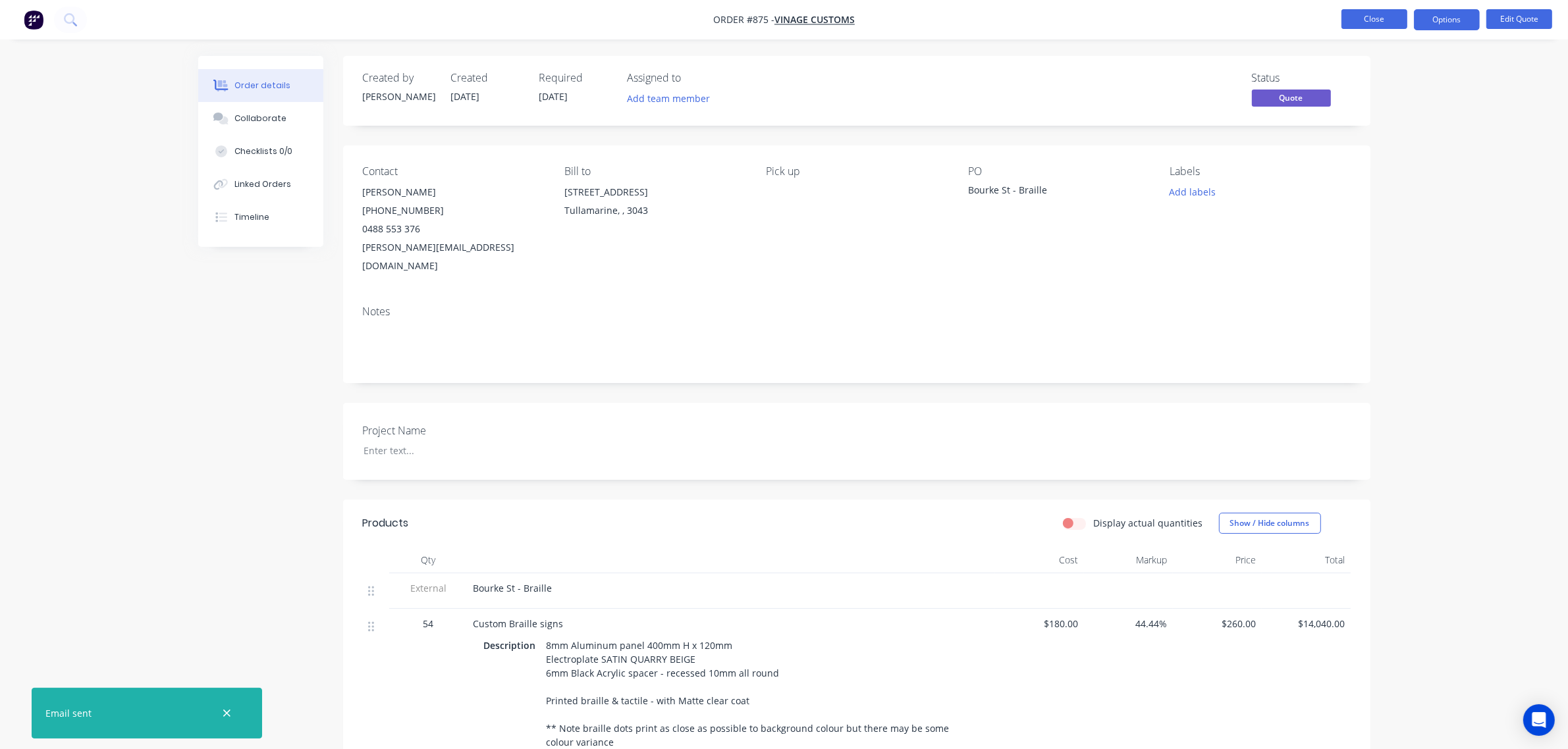
click at [1361, 22] on button "Close" at bounding box center [1374, 19] width 66 height 20
